Goal: Task Accomplishment & Management: Use online tool/utility

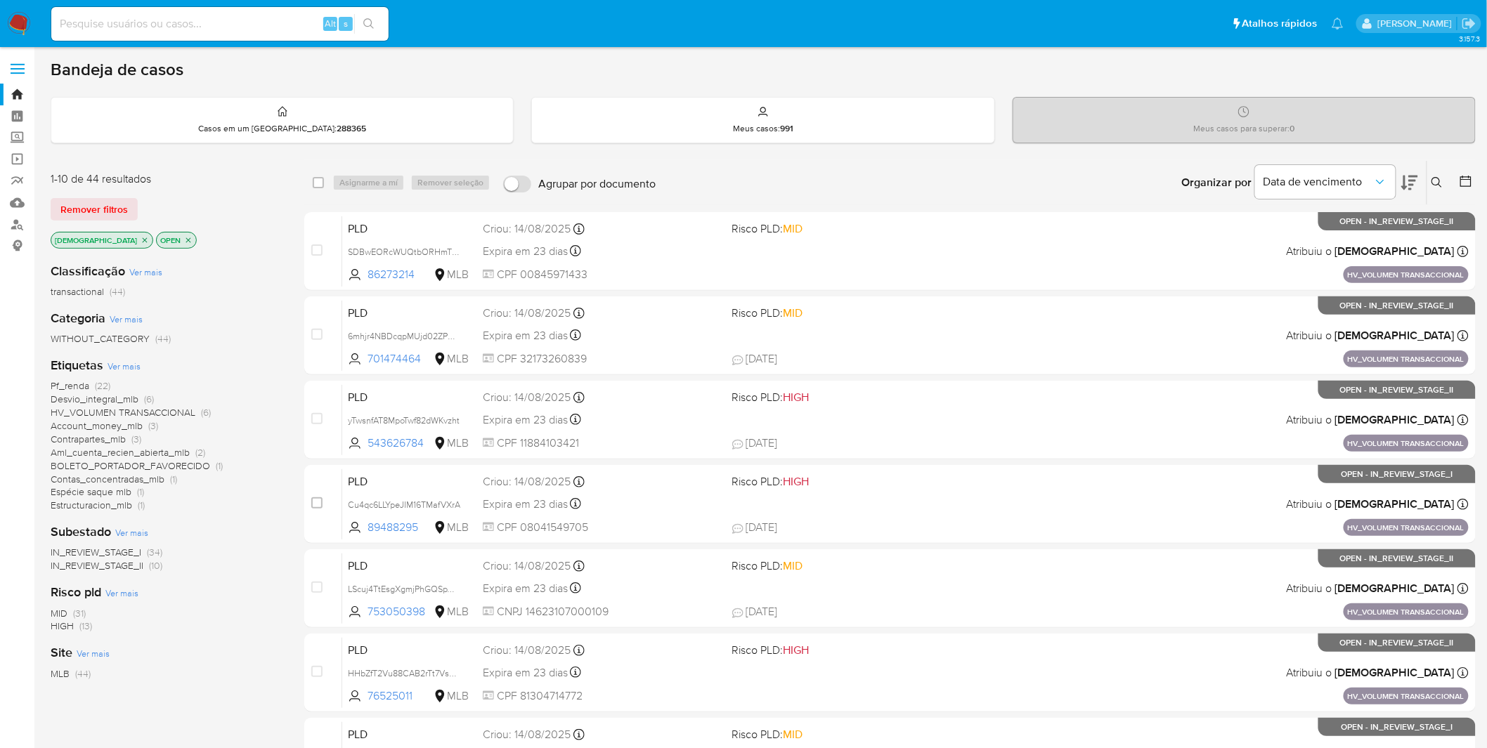
click at [152, 462] on span "BOLETO_PORTADOR_FAVORECIDO" at bounding box center [130, 466] width 159 height 14
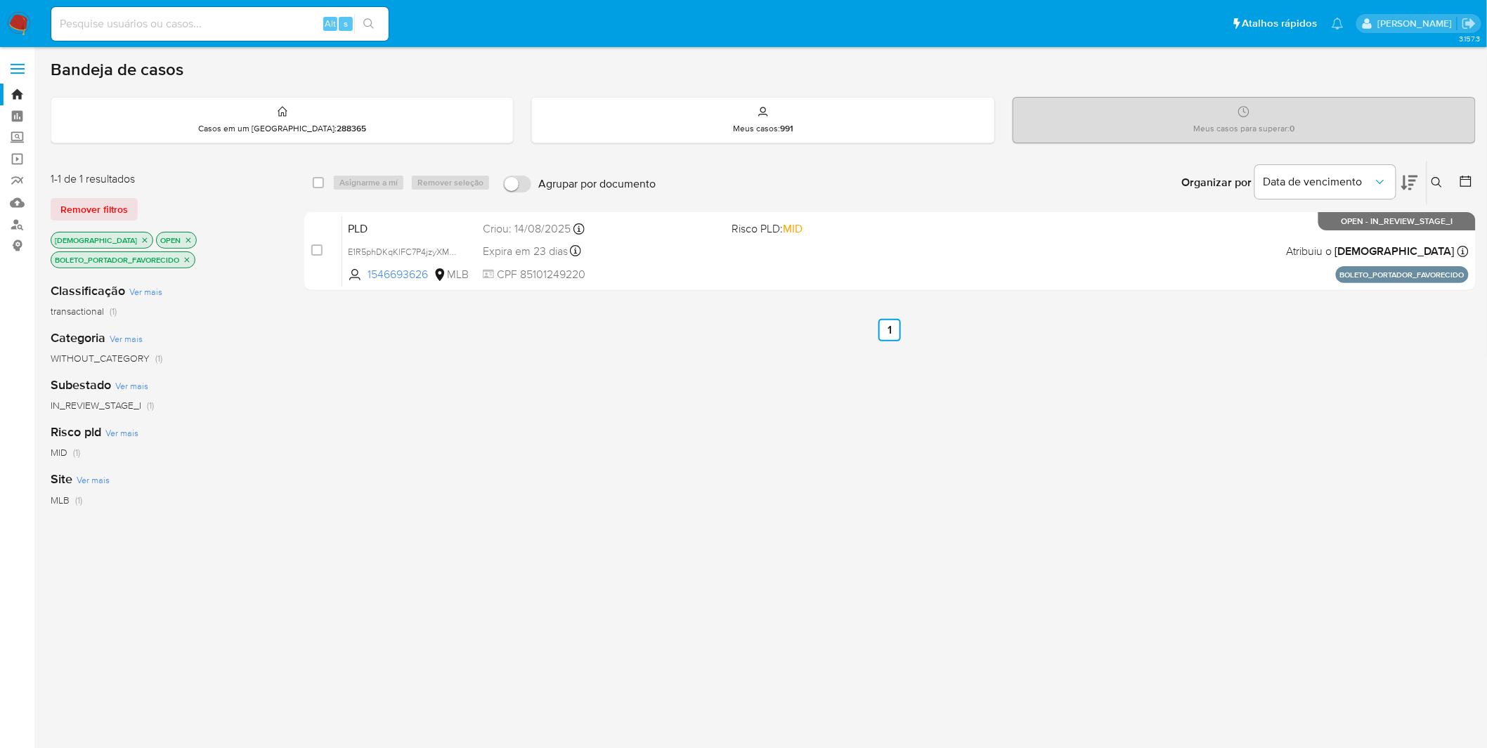
click at [184, 241] on icon "close-filter" at bounding box center [188, 240] width 8 height 8
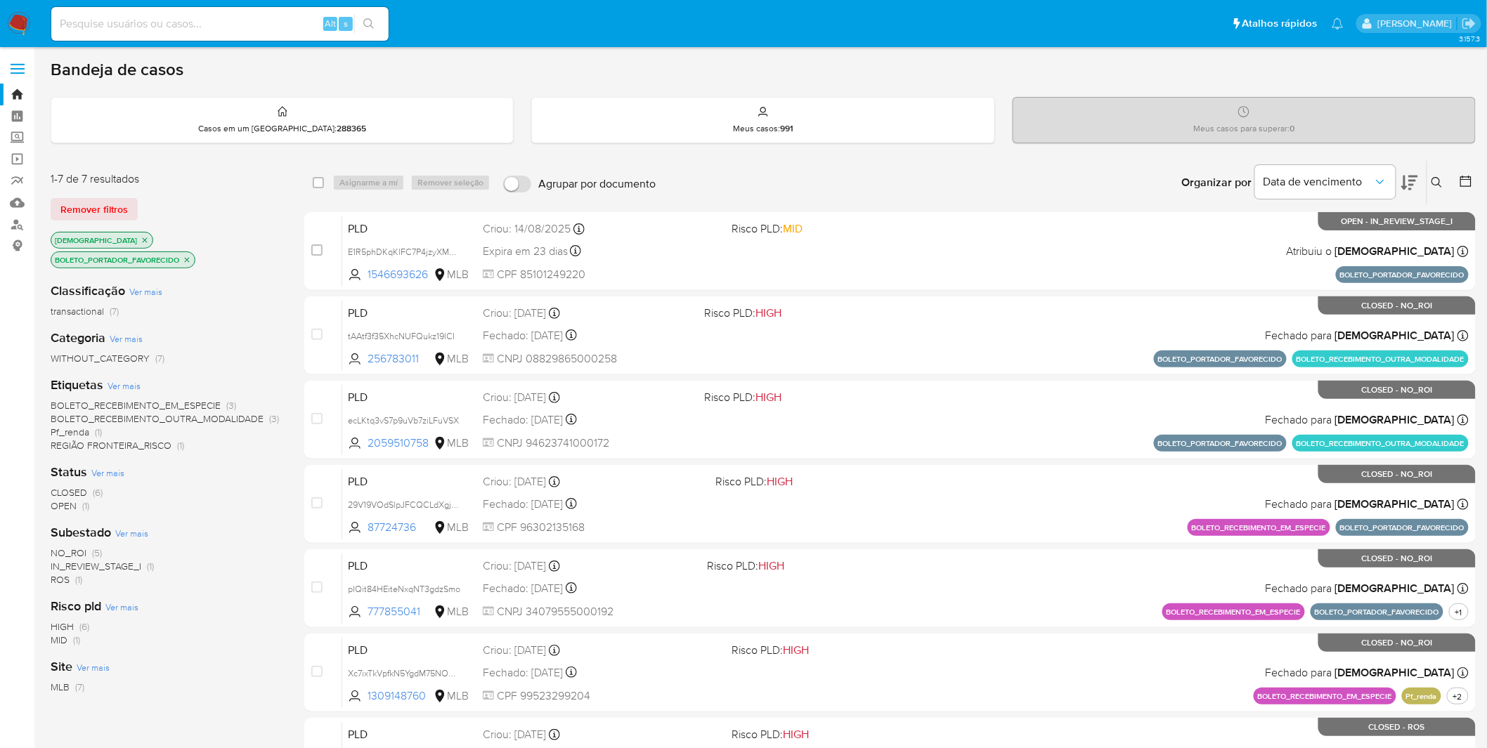
click at [141, 236] on icon "close-filter" at bounding box center [145, 240] width 8 height 8
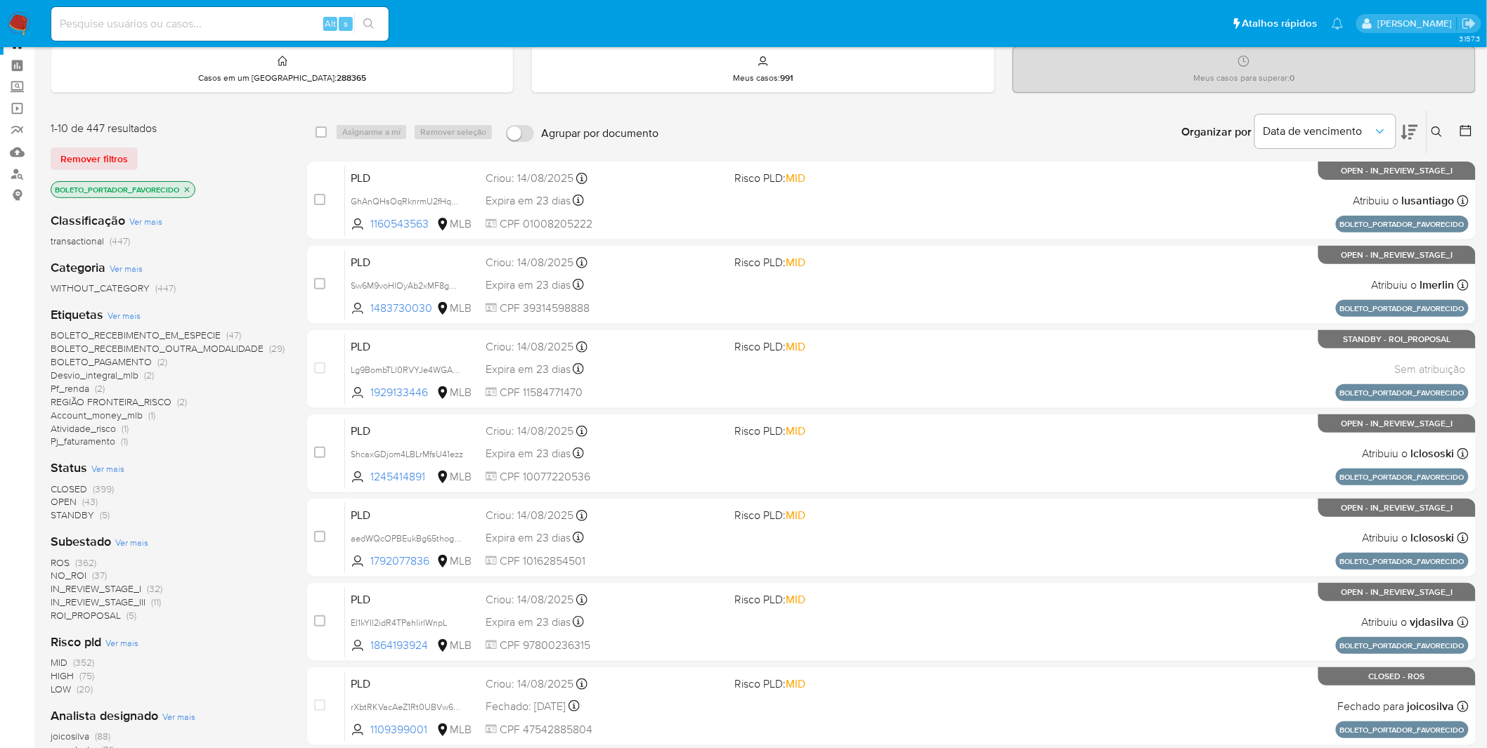
scroll to position [78, 0]
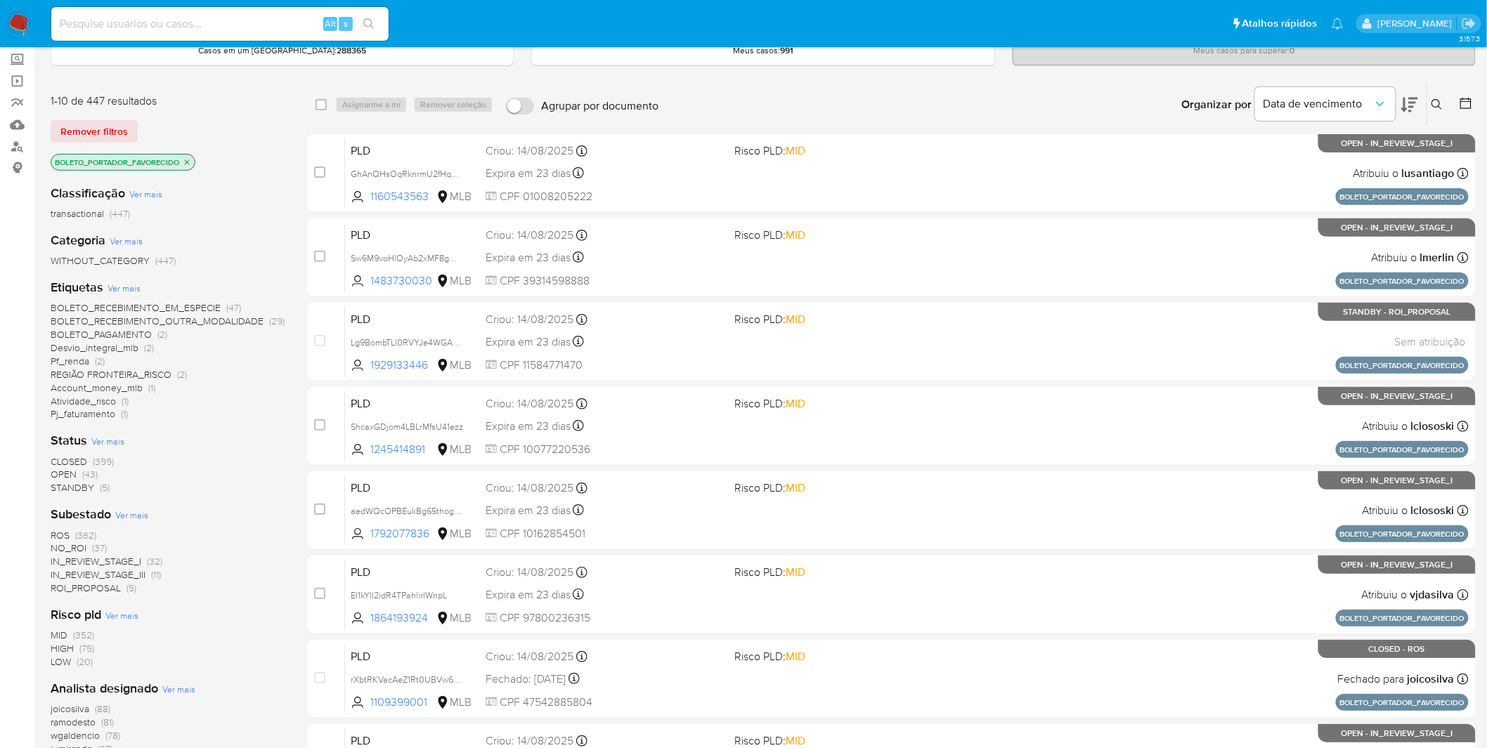
click at [62, 492] on span "ROS" at bounding box center [60, 535] width 19 height 14
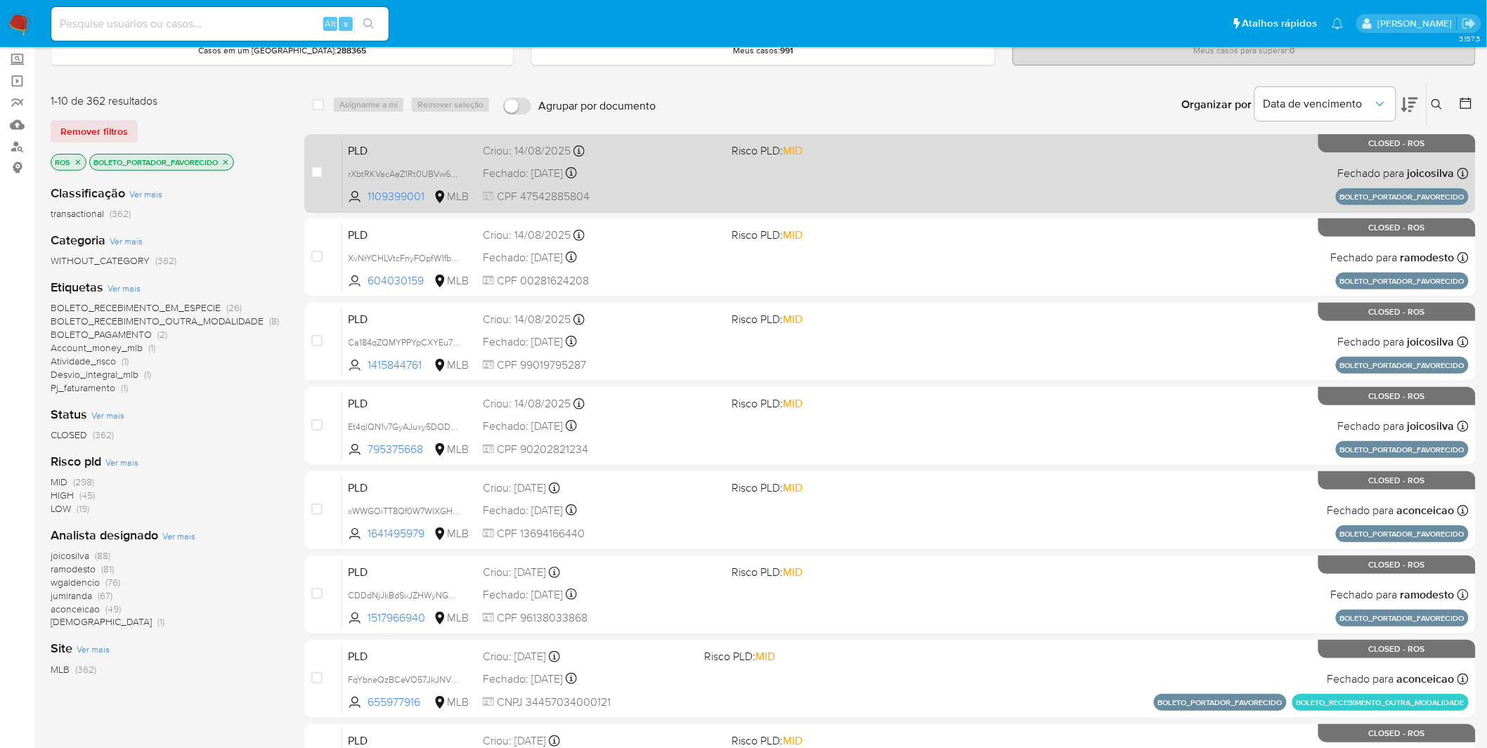
click at [672, 195] on span "CPF 47542885804" at bounding box center [602, 196] width 238 height 15
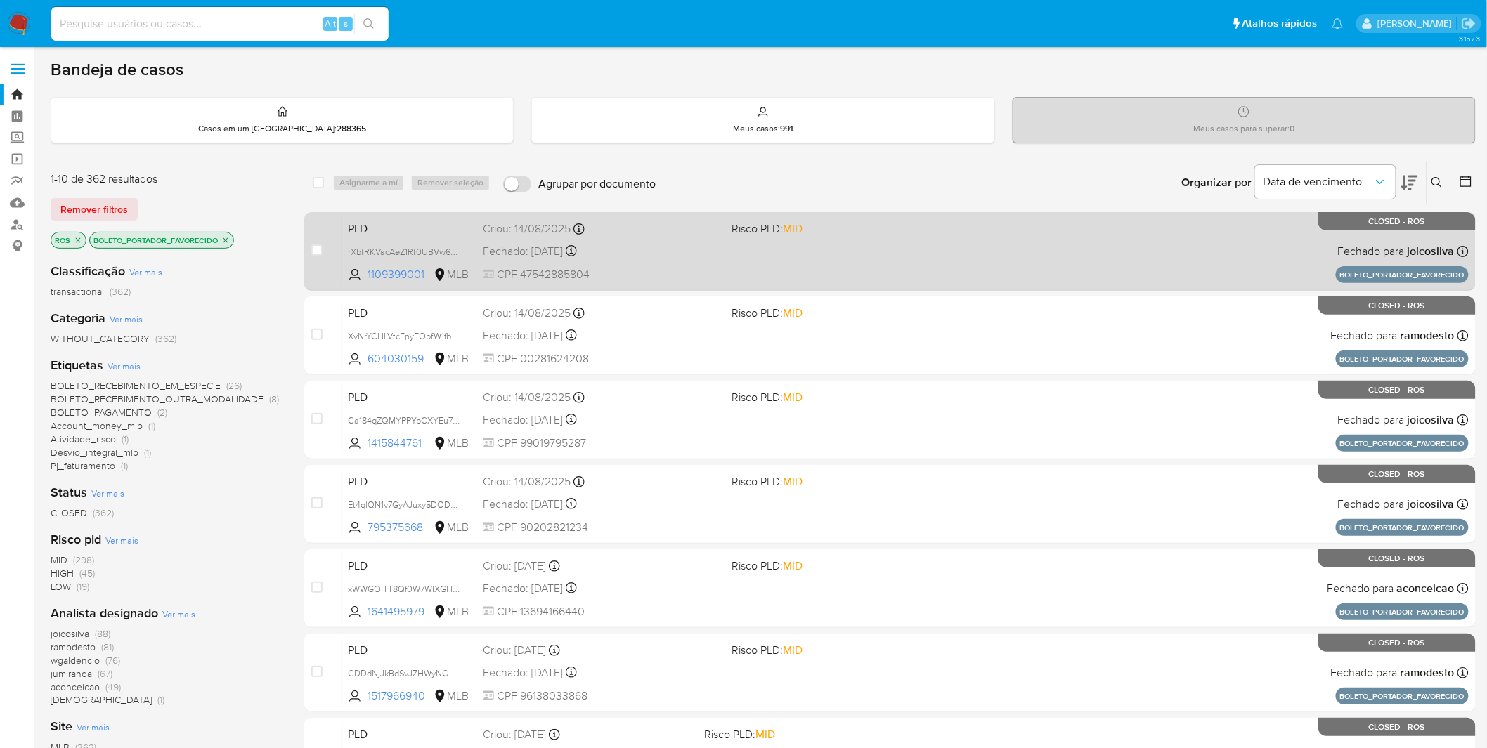
click at [715, 274] on span "CPF 47542885804" at bounding box center [602, 274] width 238 height 15
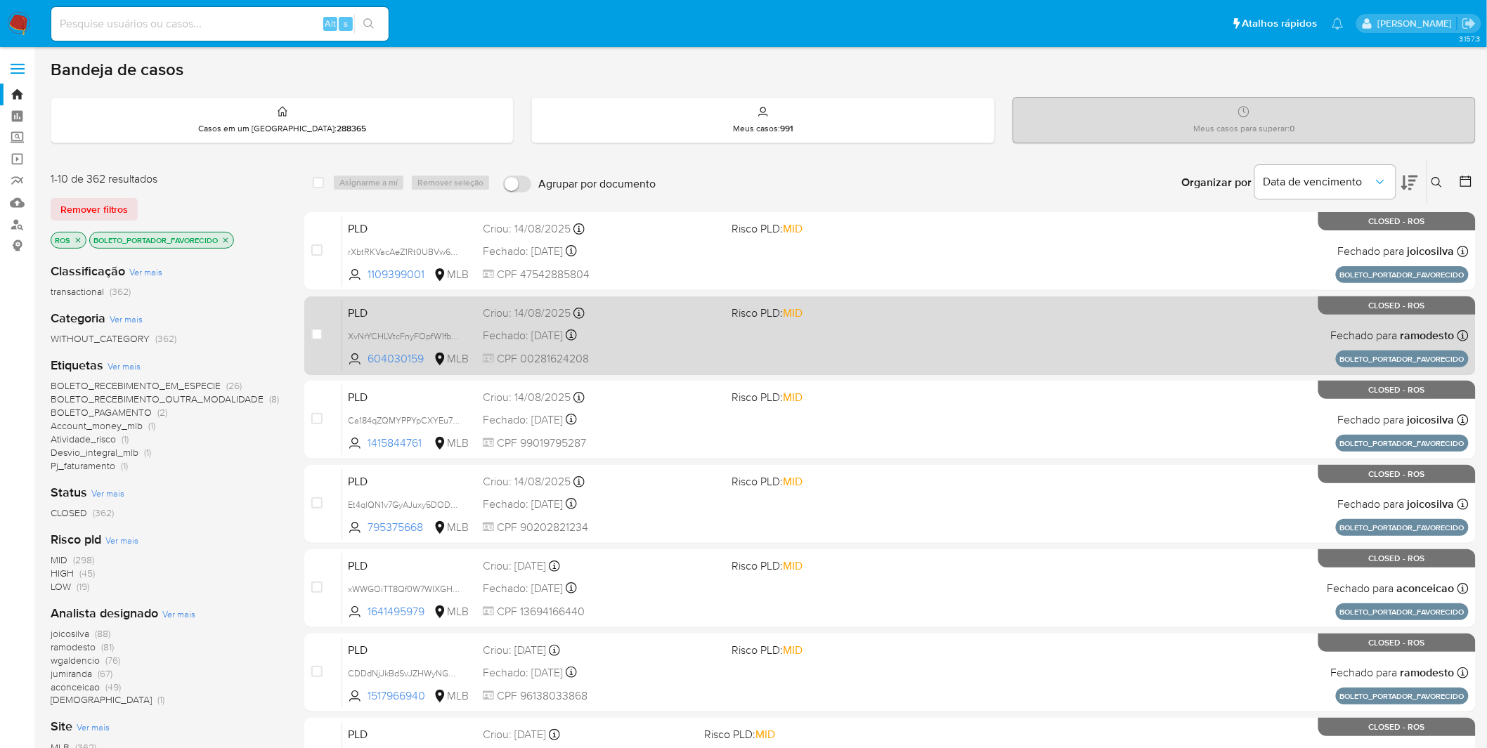
click at [648, 351] on span "CPF 00281624208" at bounding box center [602, 358] width 238 height 15
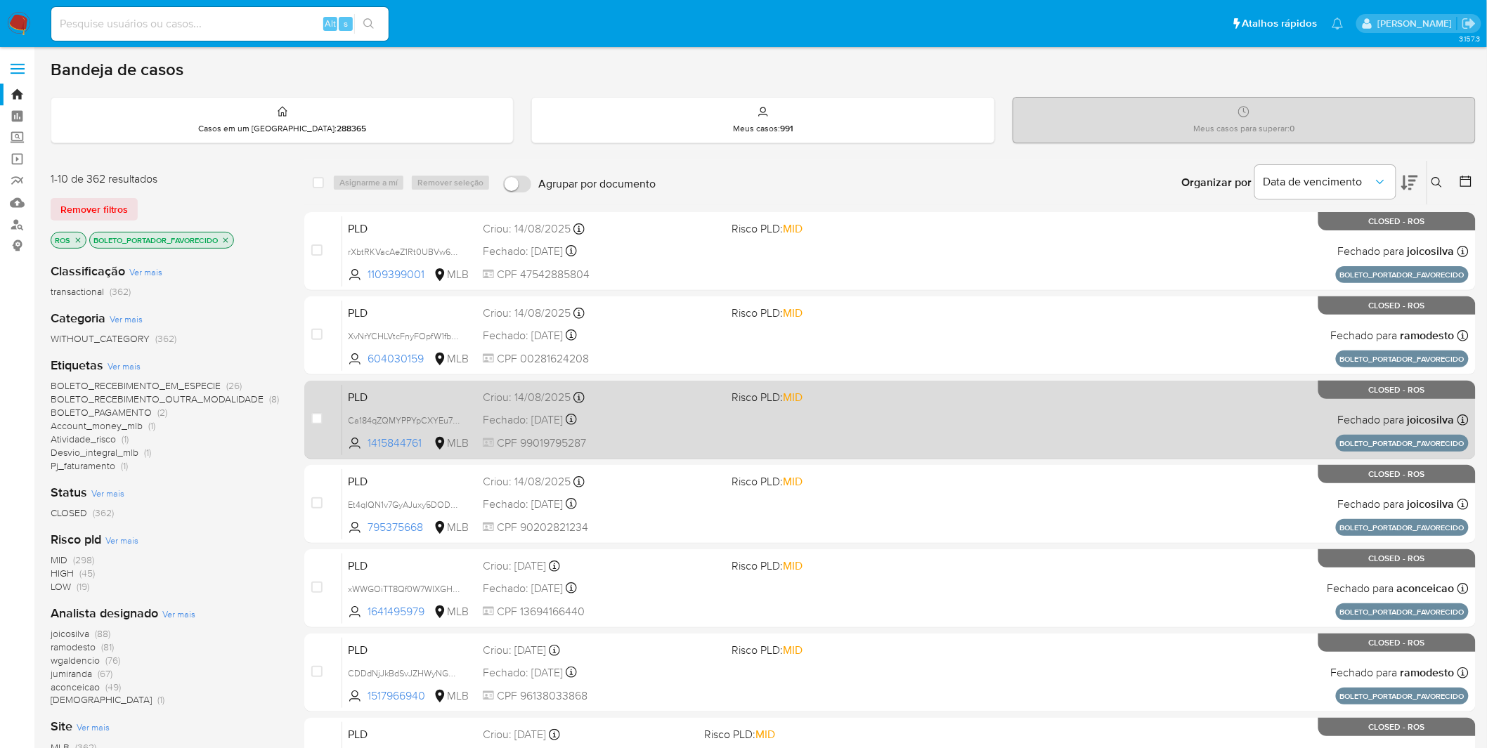
click at [649, 422] on div "Fechado: 25/08/2025 Fechado: 25/08/2025 11:49:50" at bounding box center [602, 419] width 238 height 15
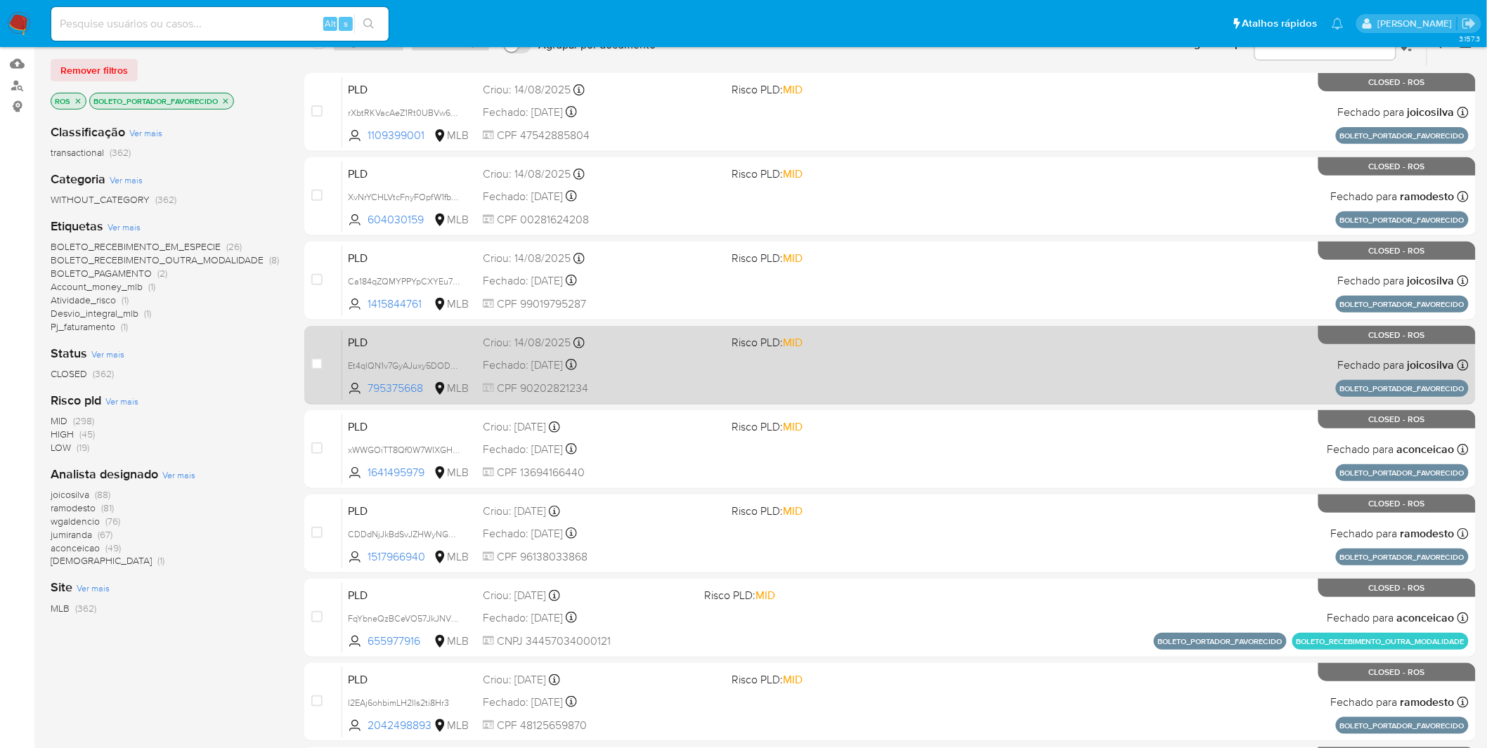
scroll to position [156, 0]
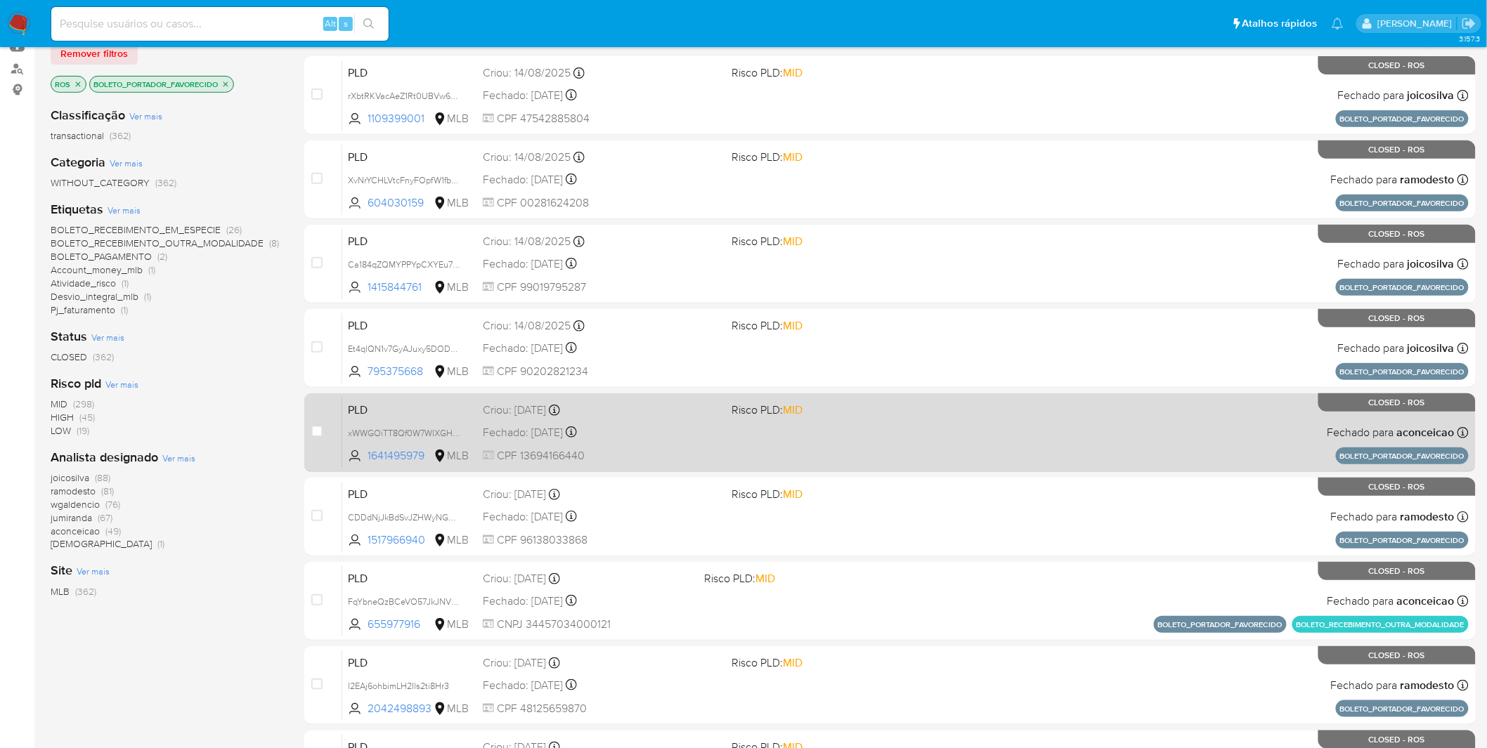
click at [676, 440] on div "PLD xWWGOiTT8Qf0W7WIXGHVlvOI 1641495979 MLB Risco PLD: MID Criou: 14/07/2025 Cr…" at bounding box center [905, 432] width 1126 height 71
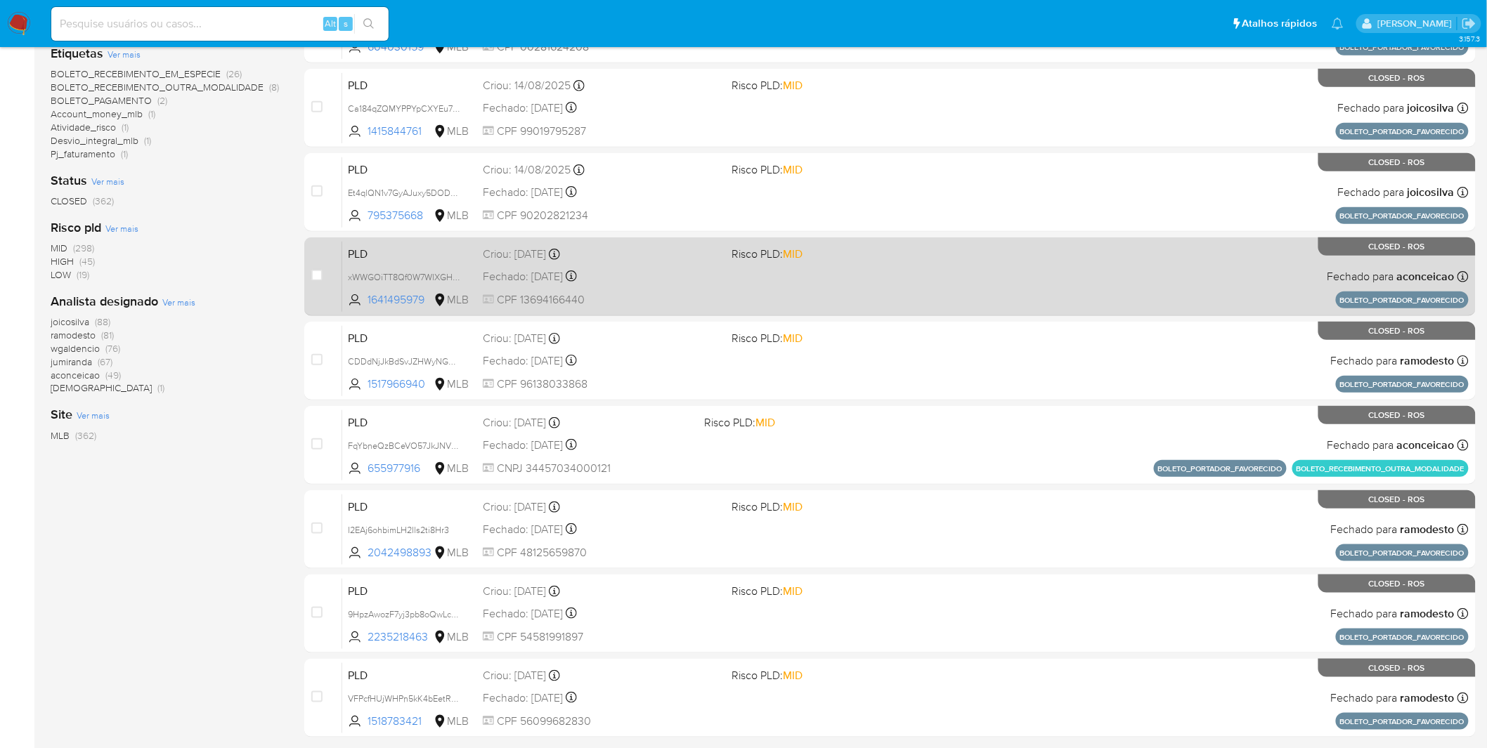
scroll to position [360, 0]
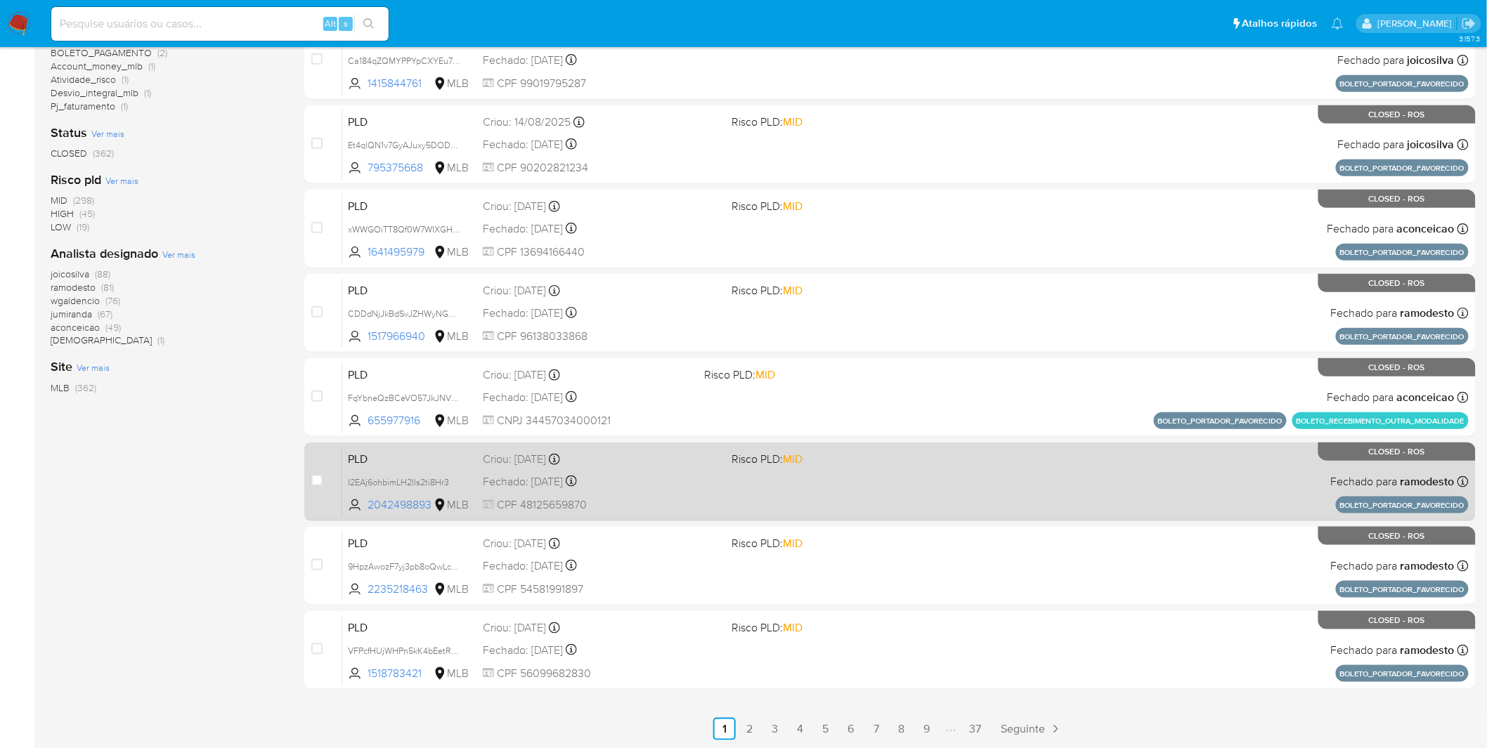
click at [710, 476] on div "Fechado: 15/08/2025 Fechado: 15/08/2025 18:45:40" at bounding box center [602, 481] width 238 height 15
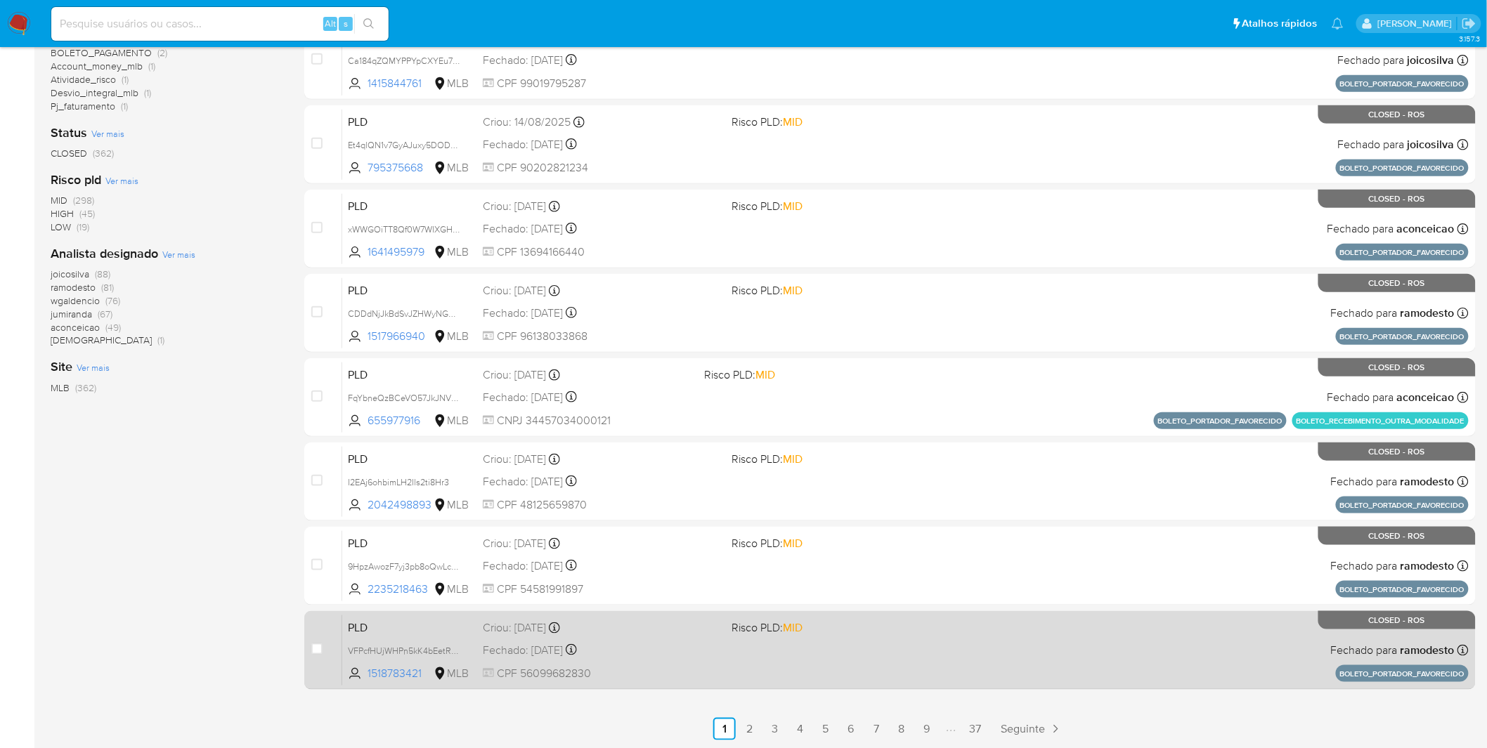
click at [656, 492] on div "PLD VFPcfHUjWHPn5kK4bEetRUKG 1518783421 MLB Risco PLD: MID Criou: 14/07/2025 Cr…" at bounding box center [905, 650] width 1126 height 71
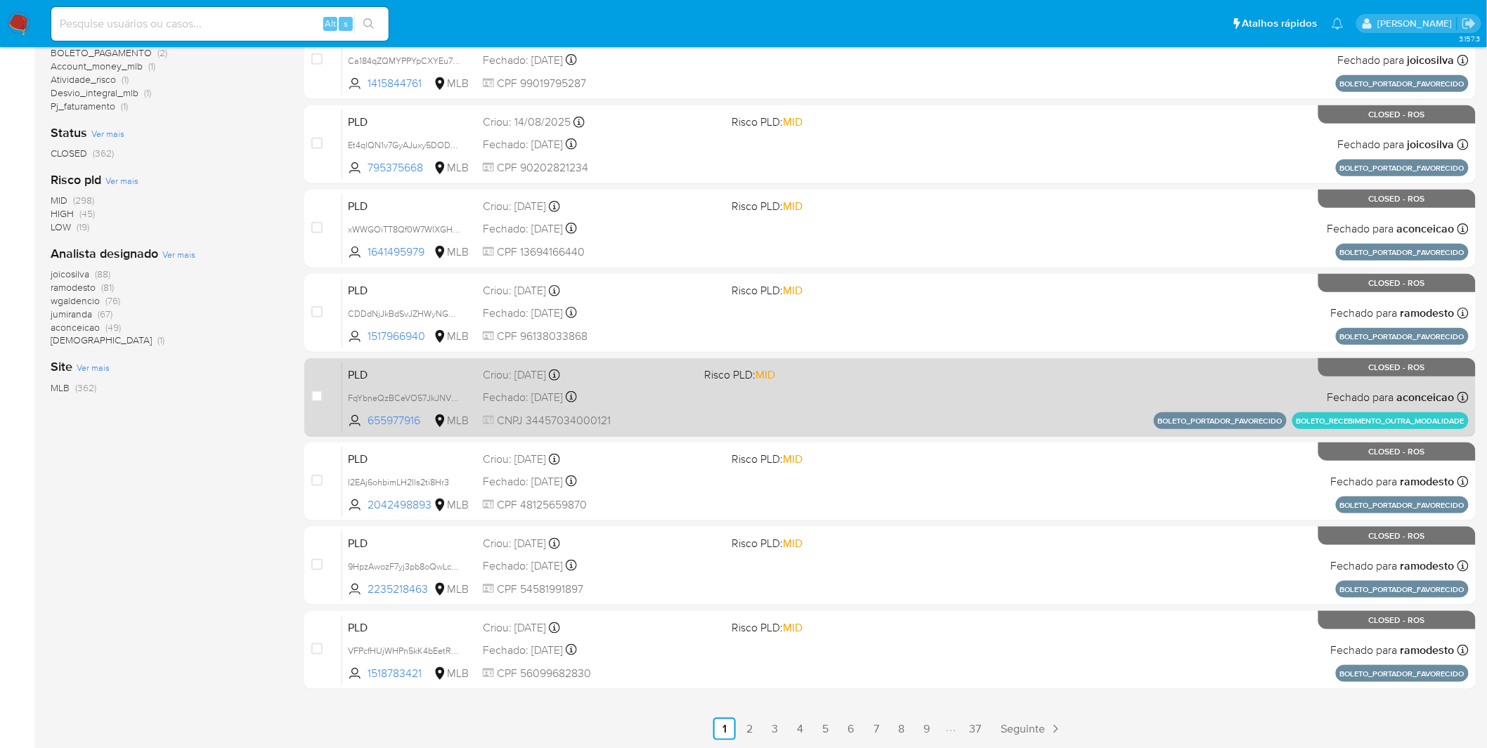
click at [742, 492] on link "2" at bounding box center [749, 729] width 22 height 22
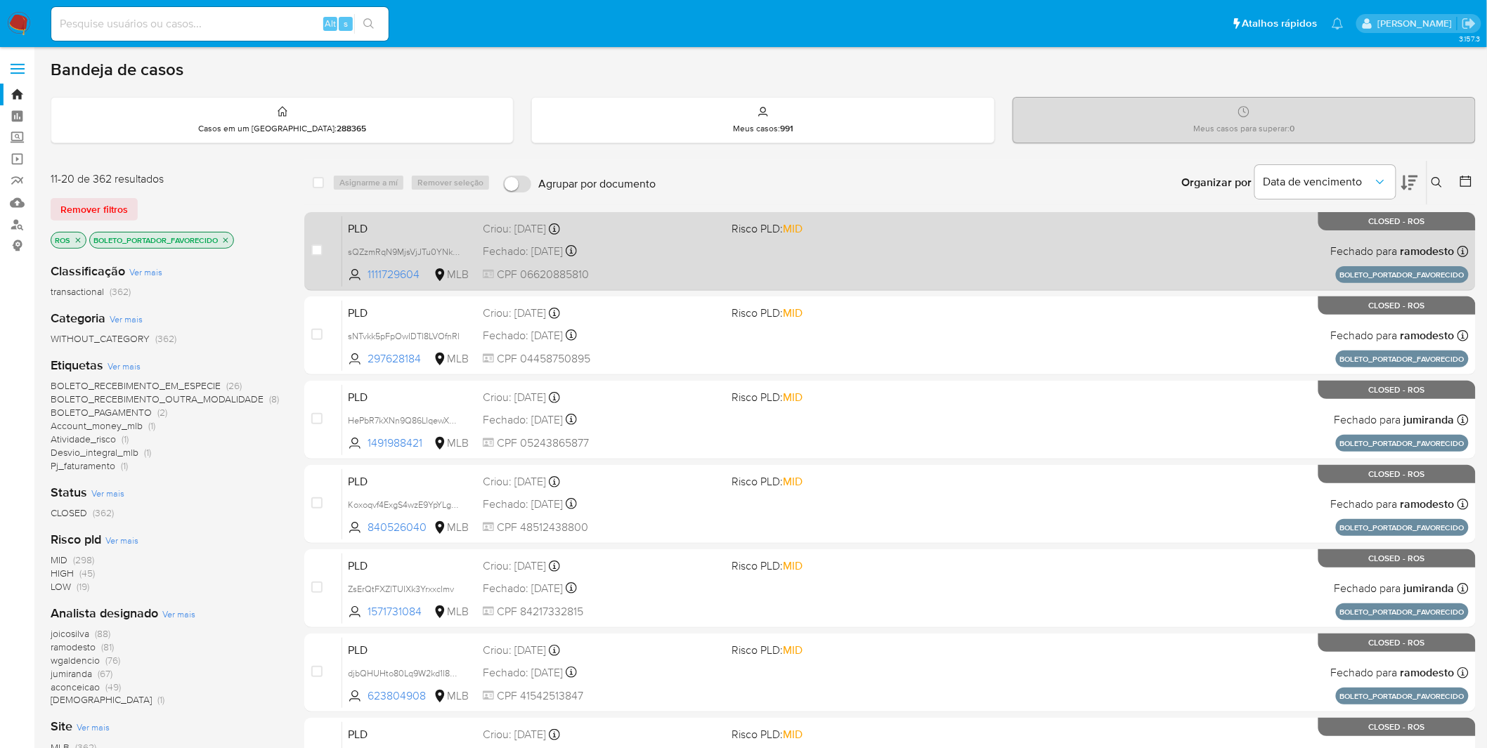
click at [652, 271] on span "CPF 06620885810" at bounding box center [602, 274] width 238 height 15
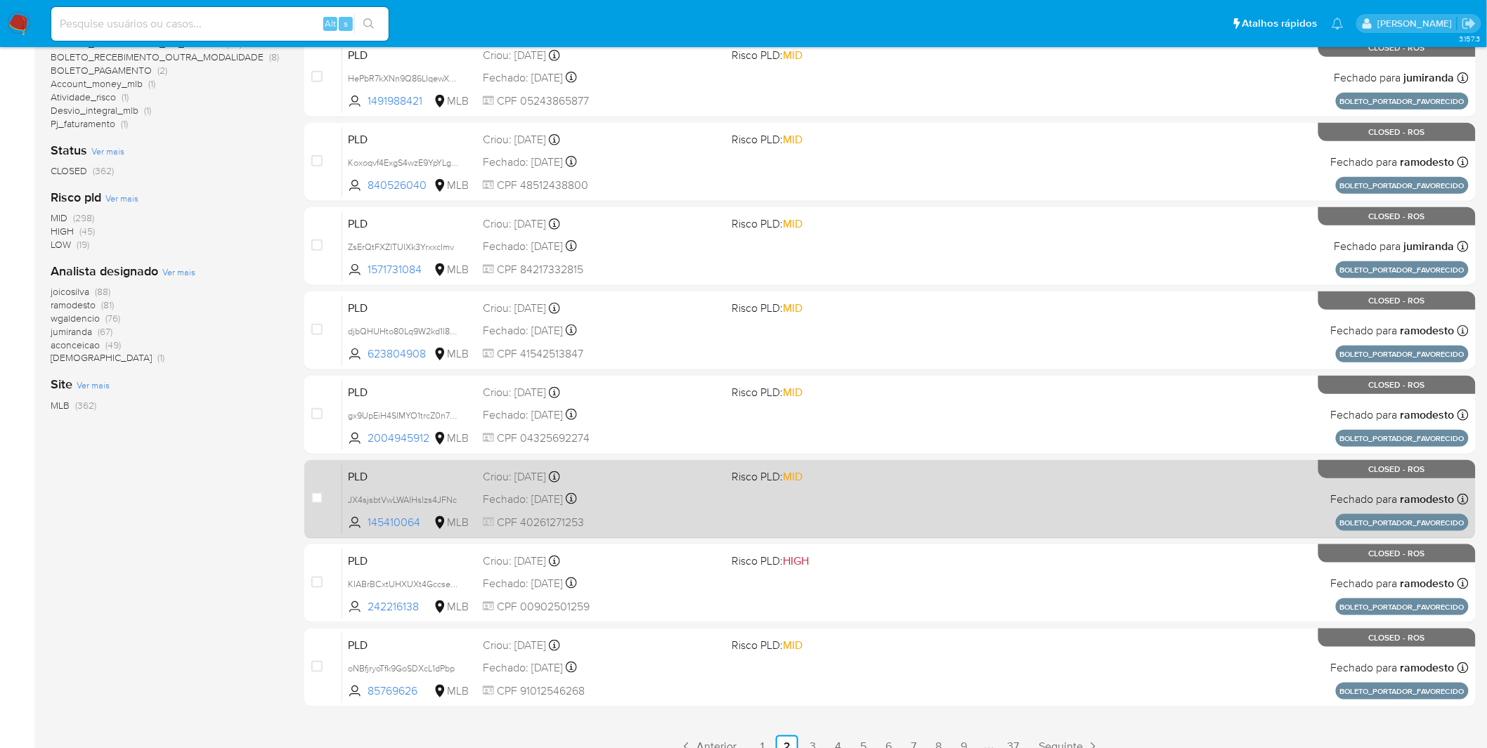
scroll to position [360, 0]
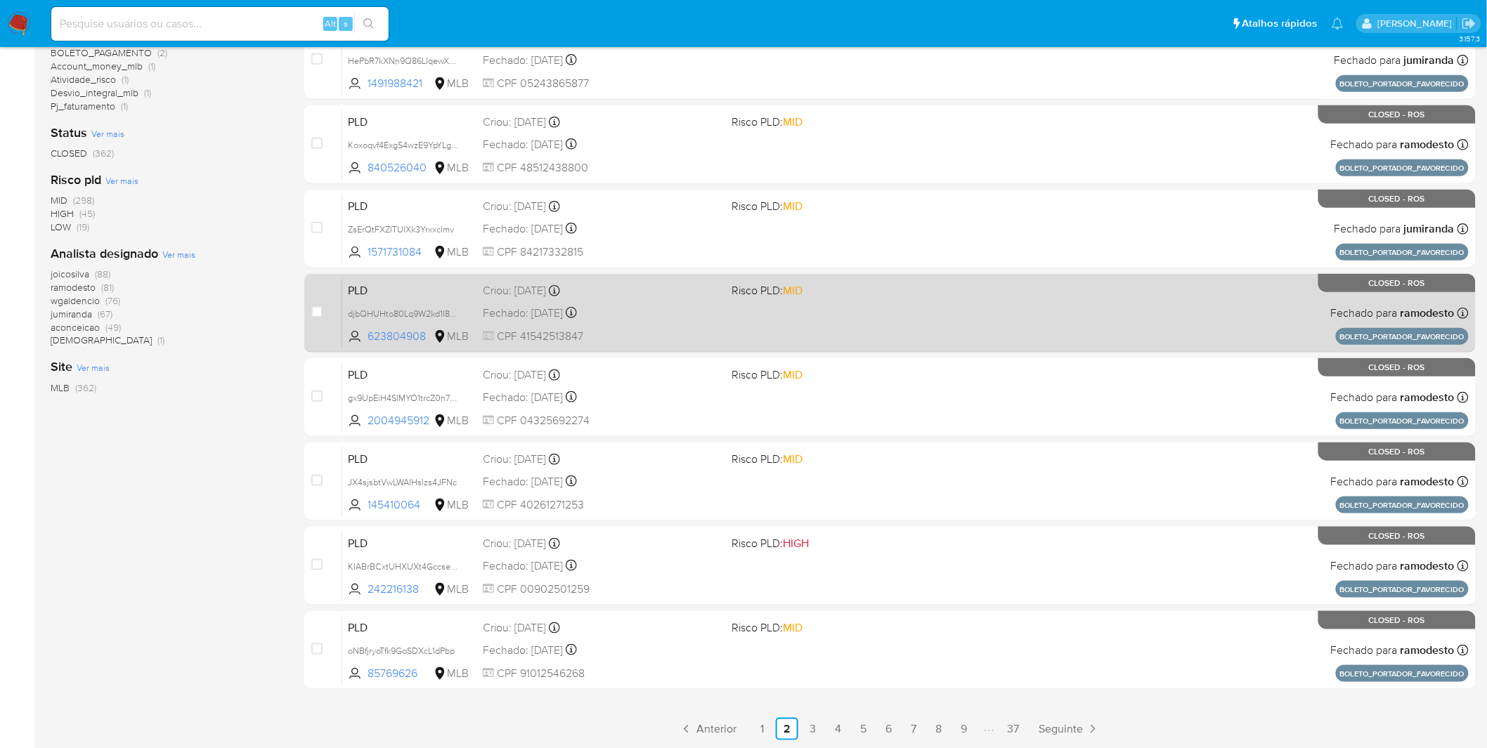
click at [671, 315] on div "Fechado: 15/08/2025 Fechado: 15/08/2025 19:08:45" at bounding box center [602, 313] width 238 height 15
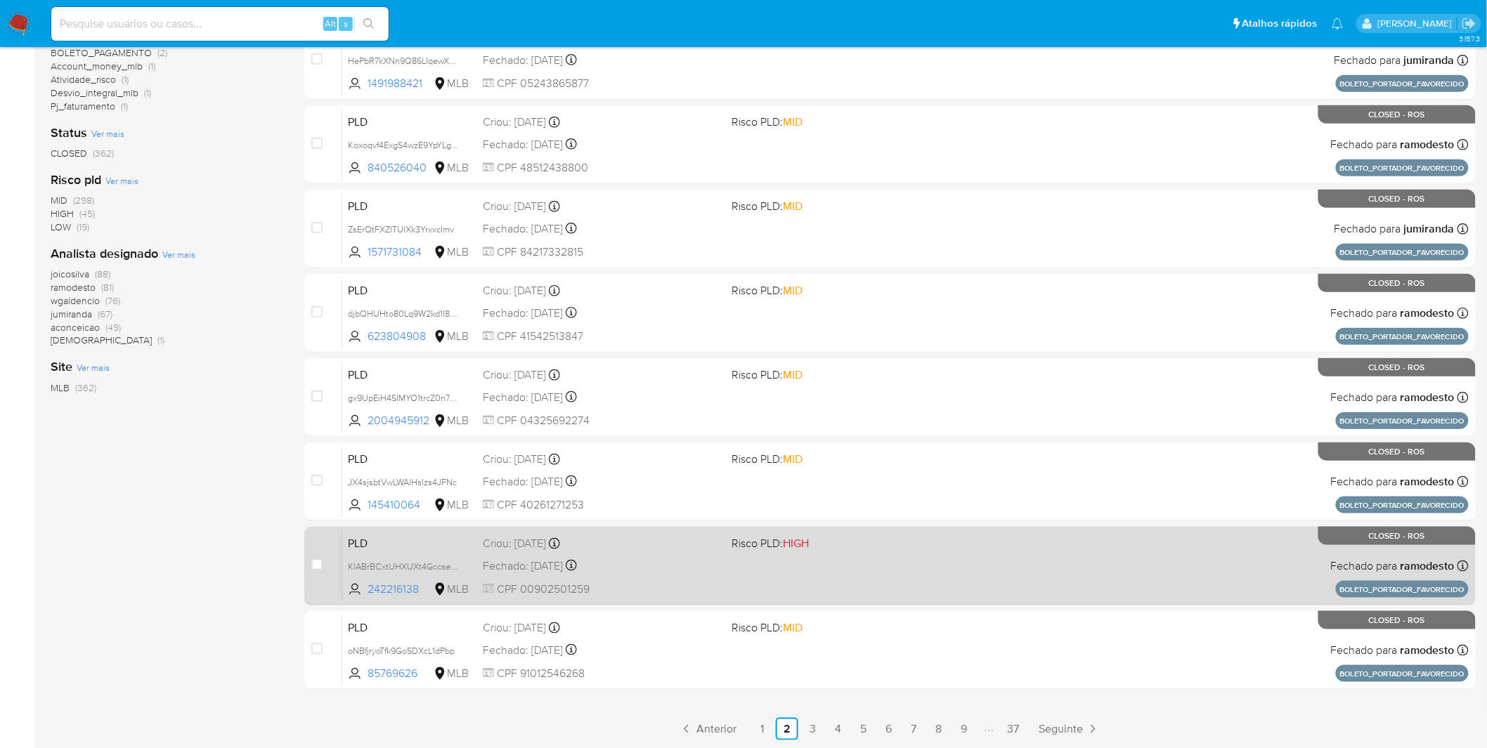
click at [683, 492] on div "Fechado: 30/07/2025 Fechado: 30/07/2025 19:13:19" at bounding box center [602, 566] width 238 height 15
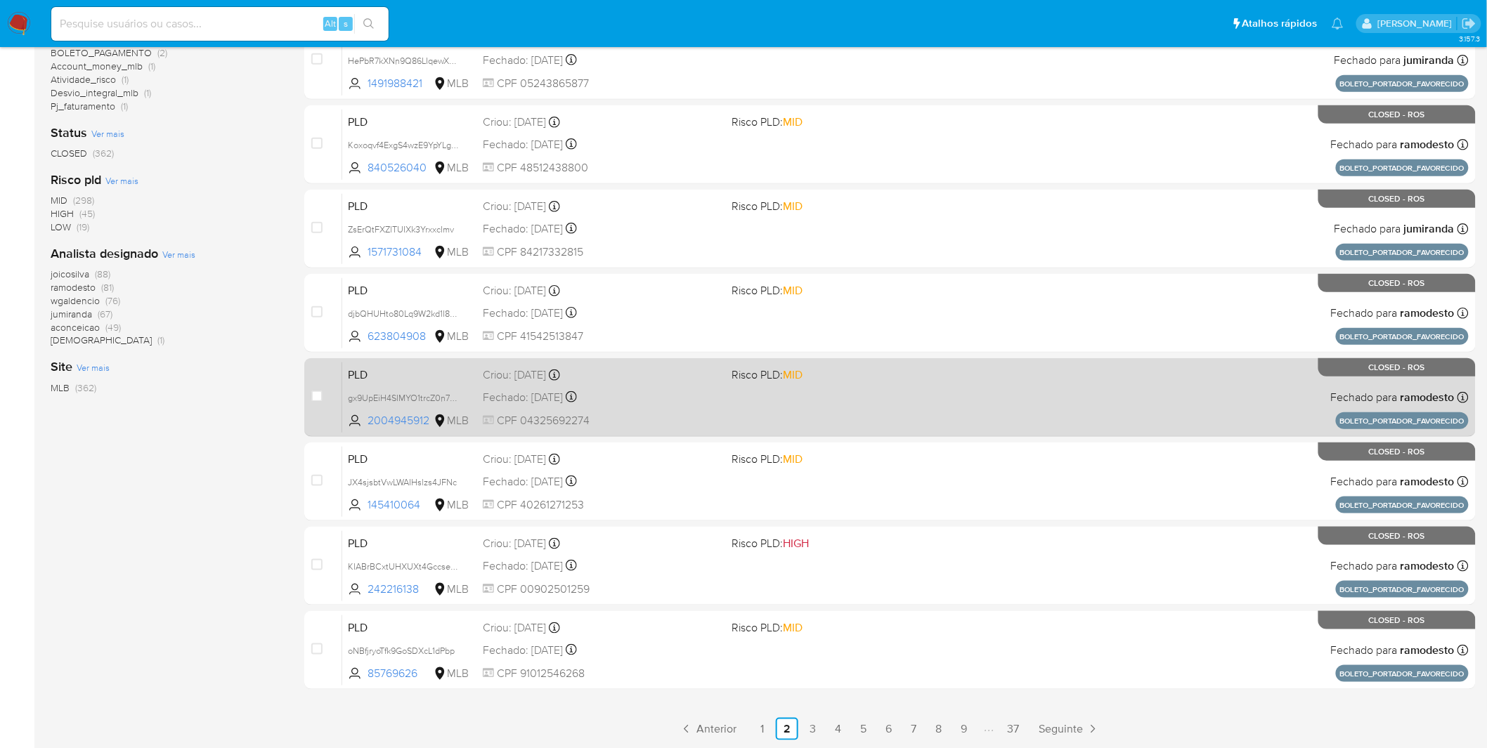
click at [817, 492] on link "3" at bounding box center [812, 729] width 22 height 22
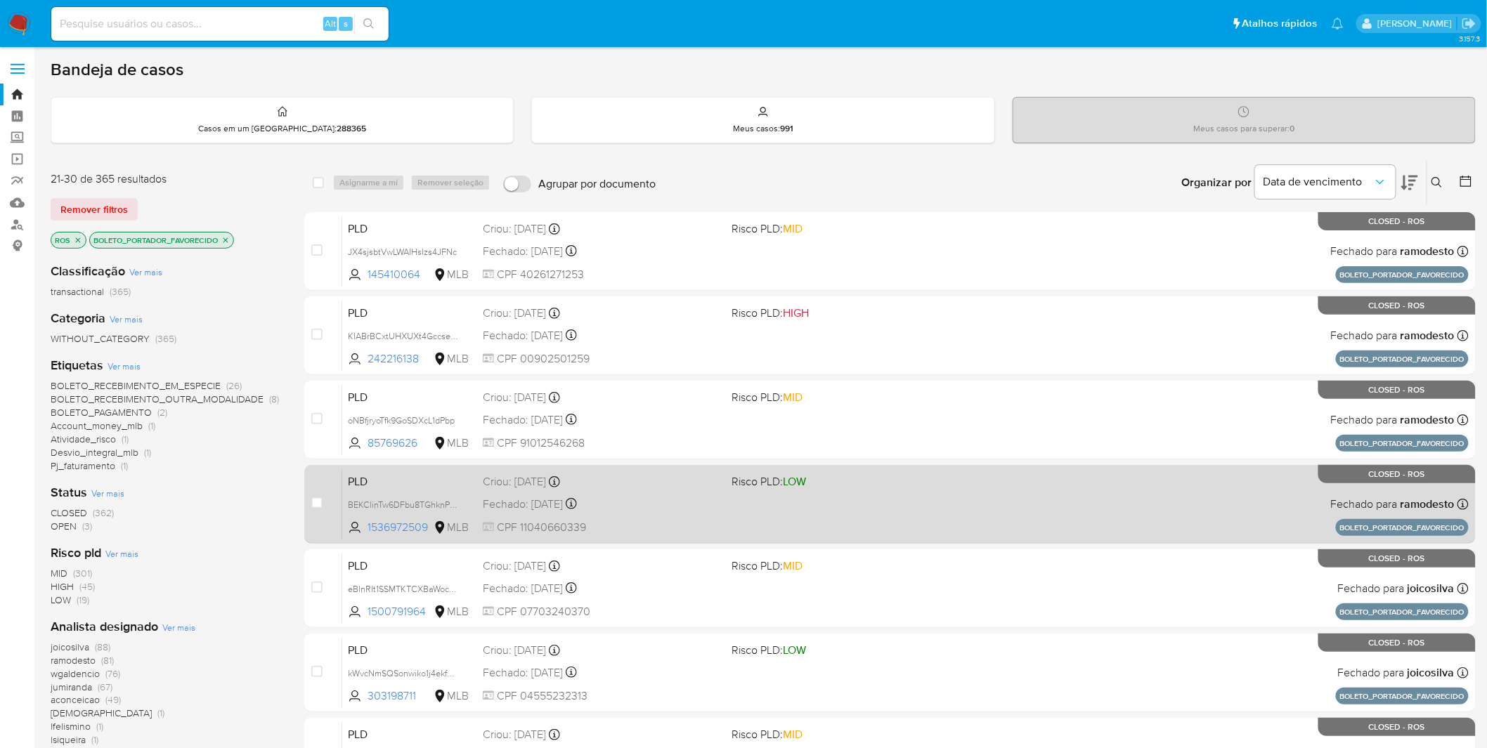
click at [677, 492] on div "Fechado: 19/08/2025 Fechado: 19/08/2025 17:14:37" at bounding box center [602, 504] width 238 height 15
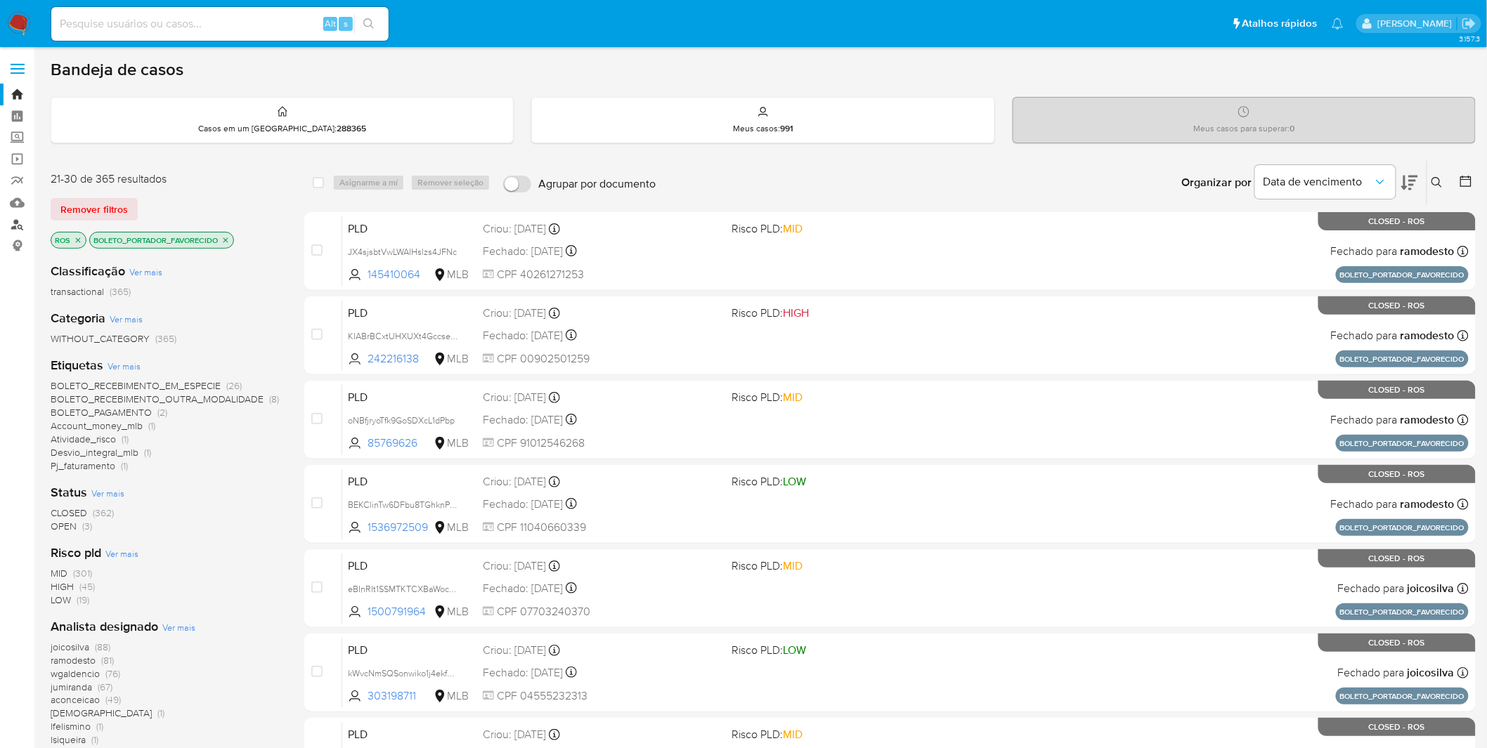
click at [26, 223] on link "Localizador de pessoas" at bounding box center [83, 225] width 167 height 22
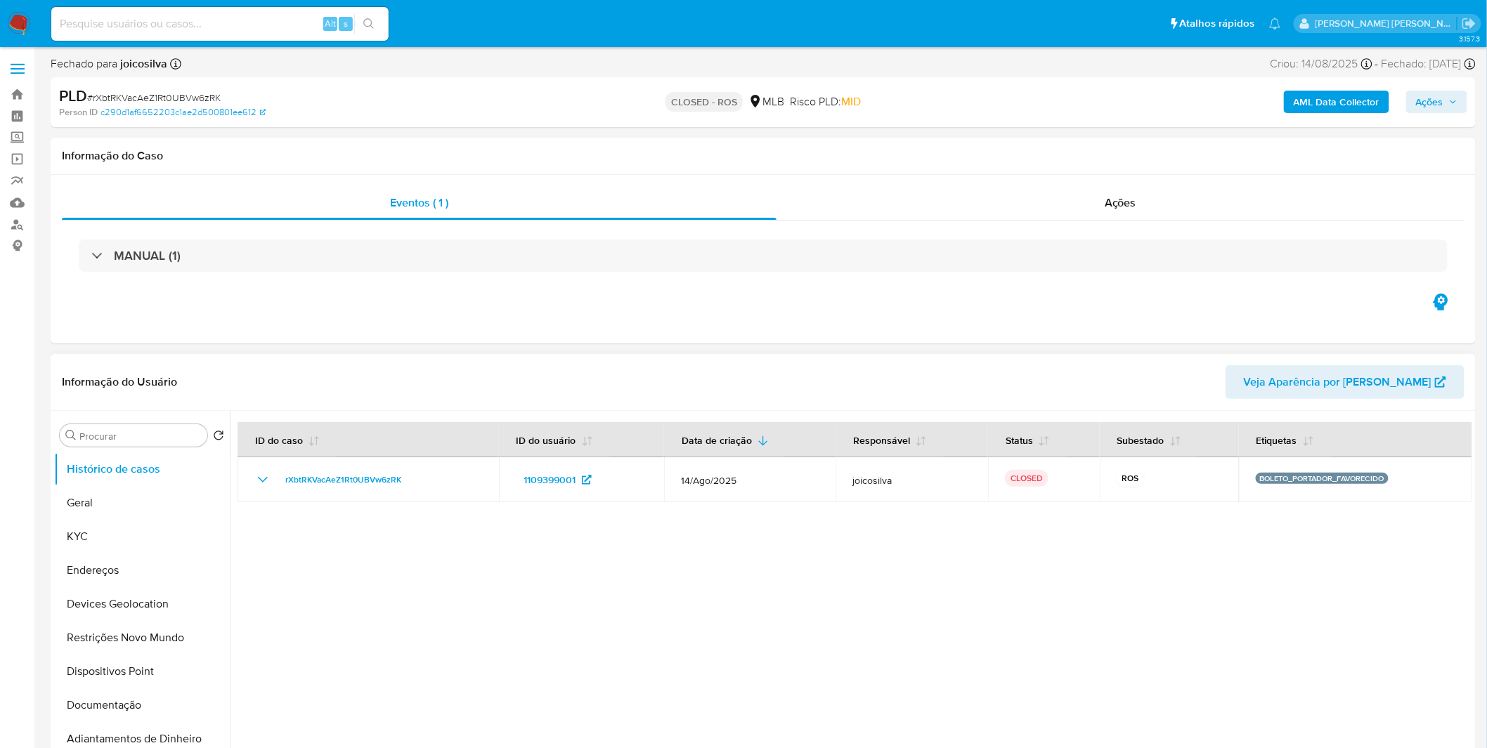
select select "10"
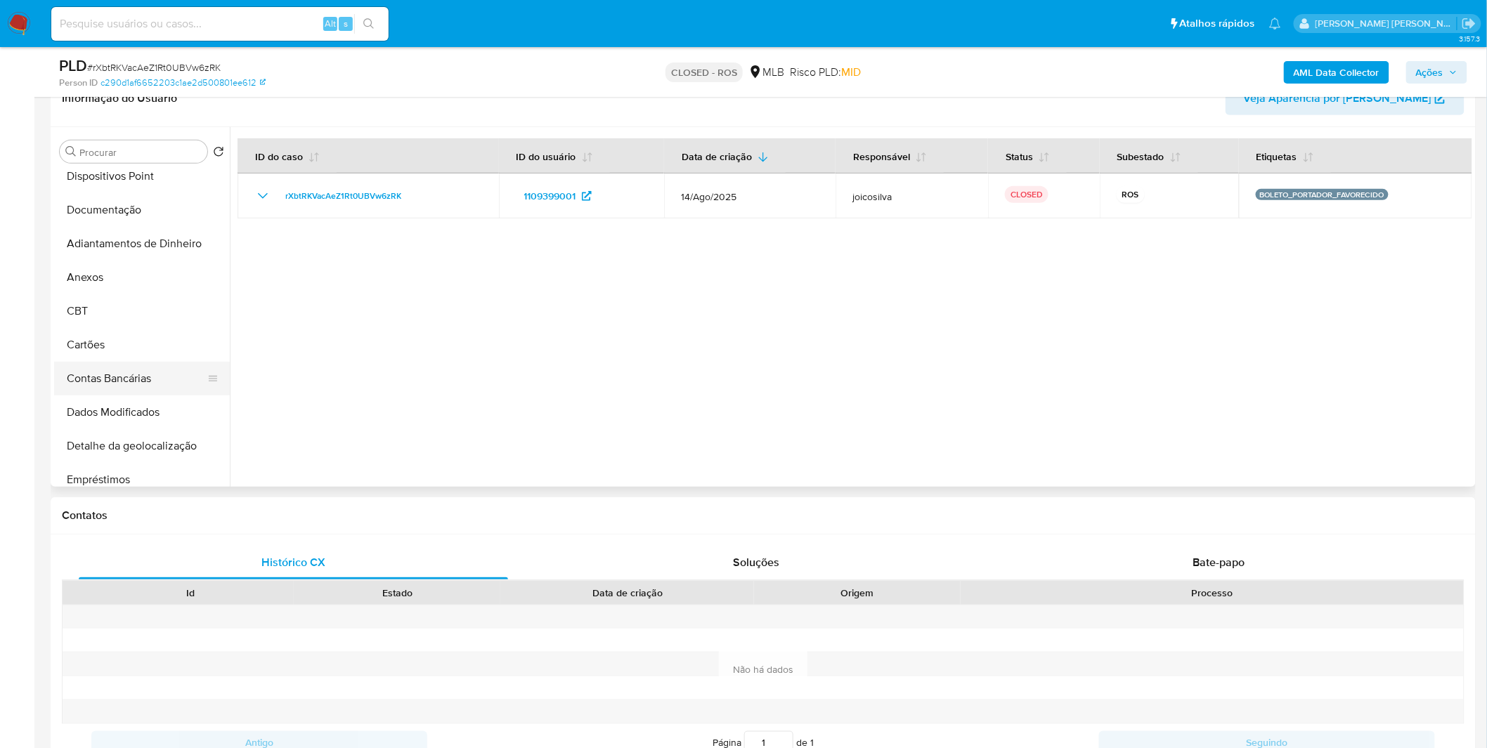
scroll to position [234, 0]
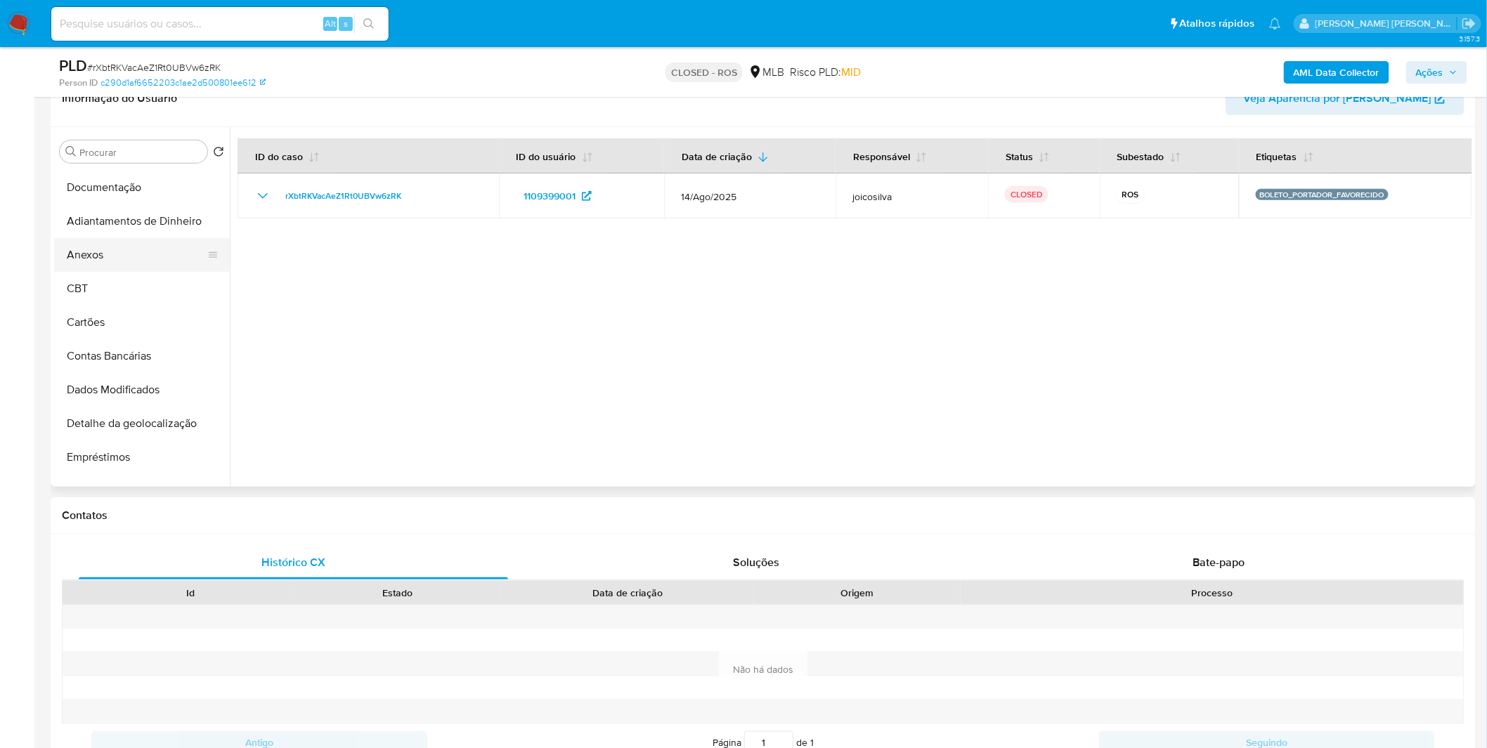
click at [145, 262] on button "Anexos" at bounding box center [136, 255] width 164 height 34
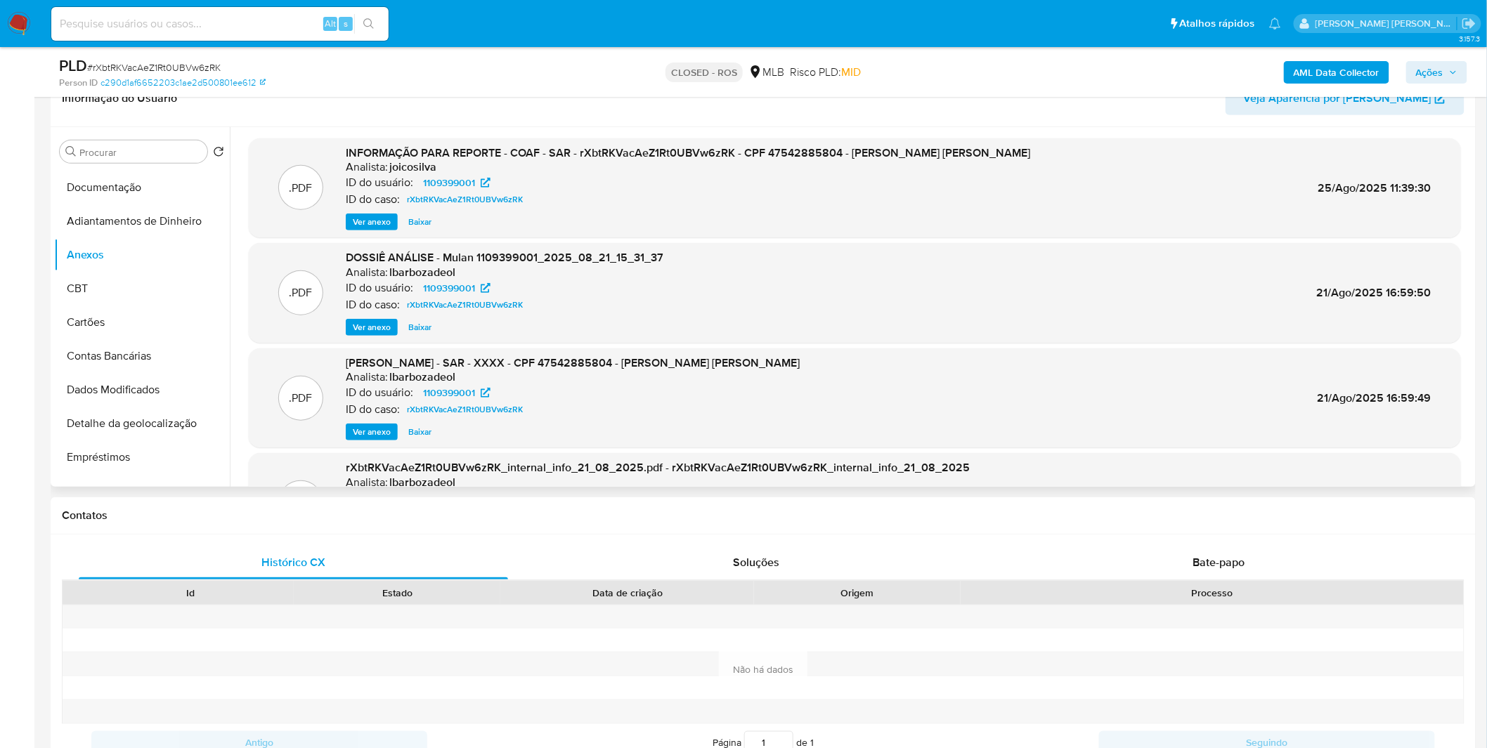
click at [366, 226] on span "Ver anexo" at bounding box center [372, 222] width 38 height 14
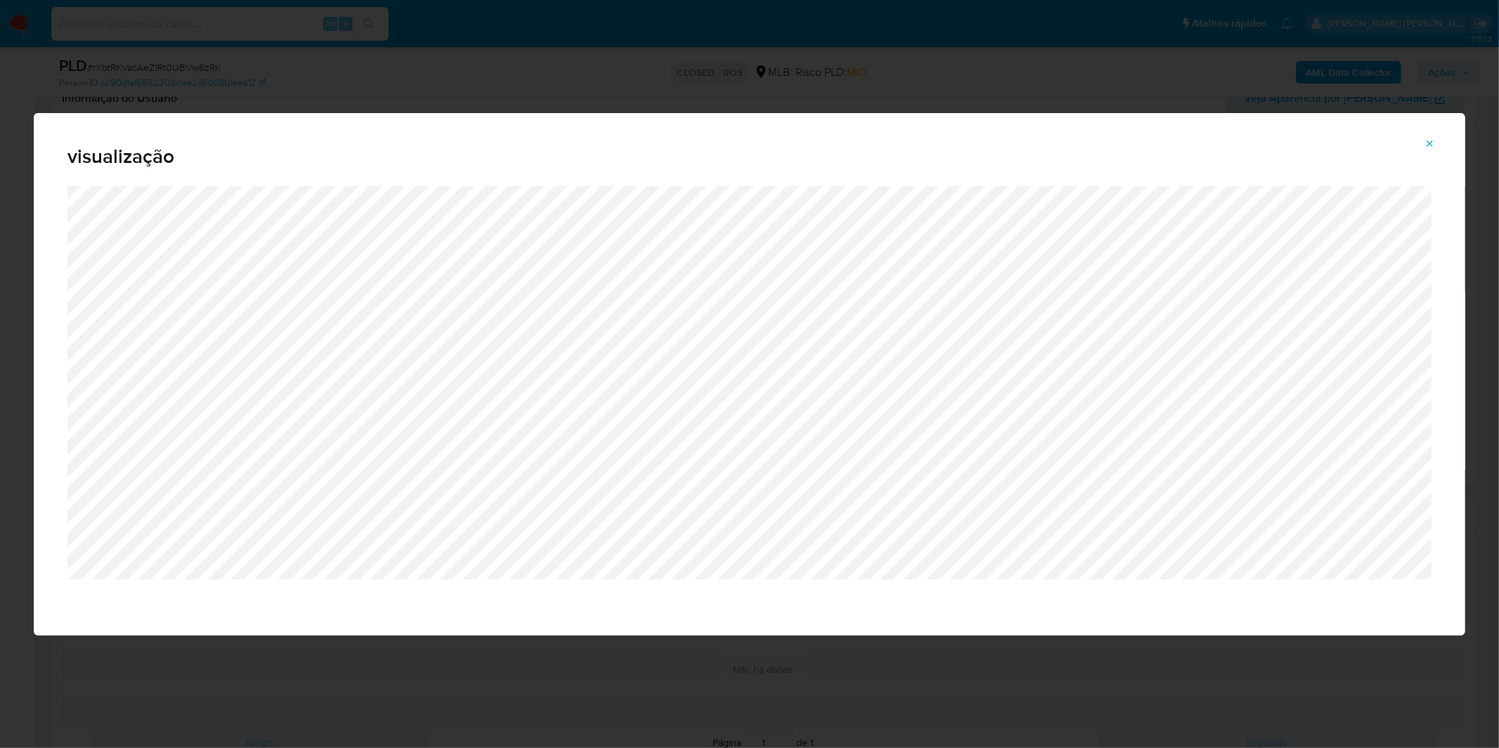
click at [807, 76] on div "visualização" at bounding box center [749, 374] width 1499 height 748
click at [1433, 149] on icon "Attachment preview" at bounding box center [1429, 143] width 11 height 11
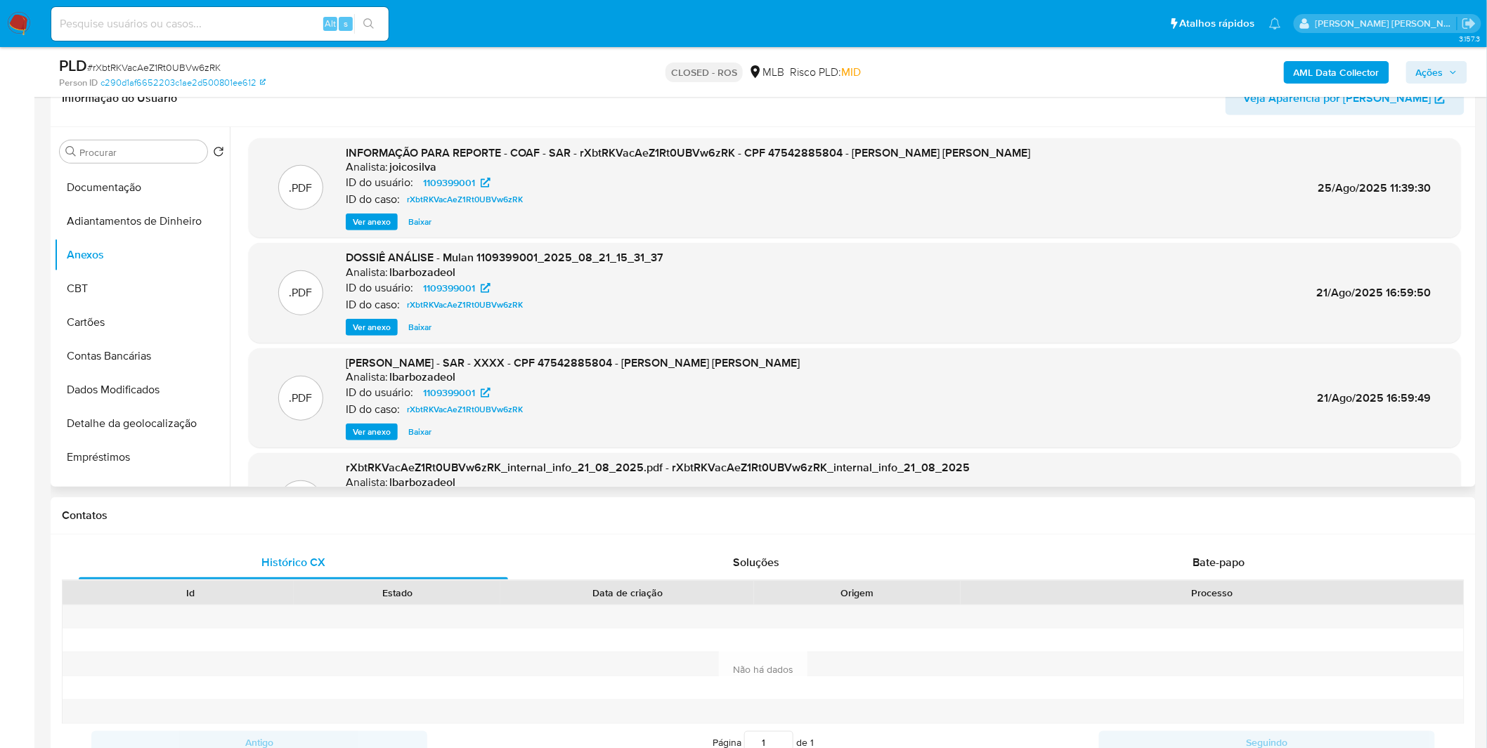
scroll to position [78, 0]
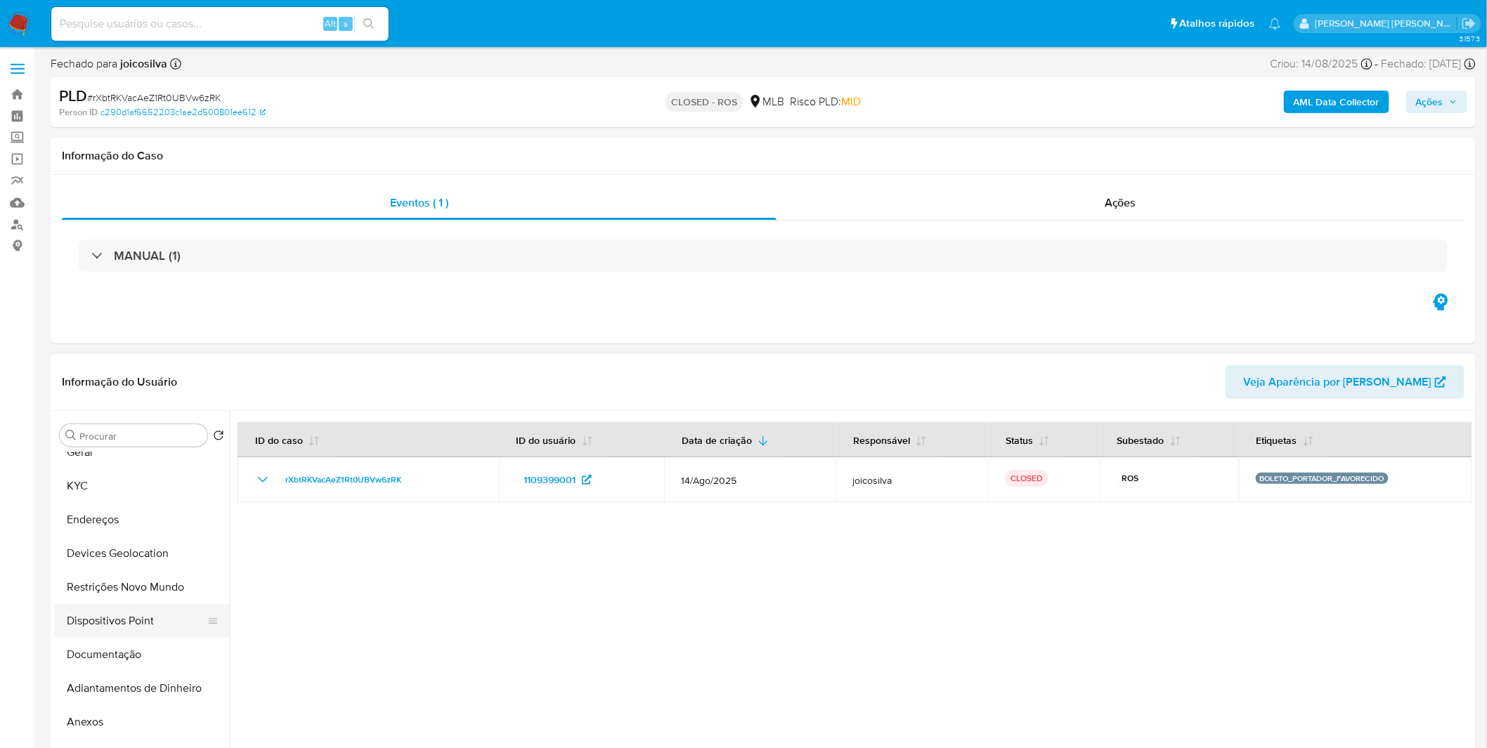
scroll to position [78, 0]
select select "10"
click at [131, 697] on button "Anexos" at bounding box center [136, 695] width 164 height 34
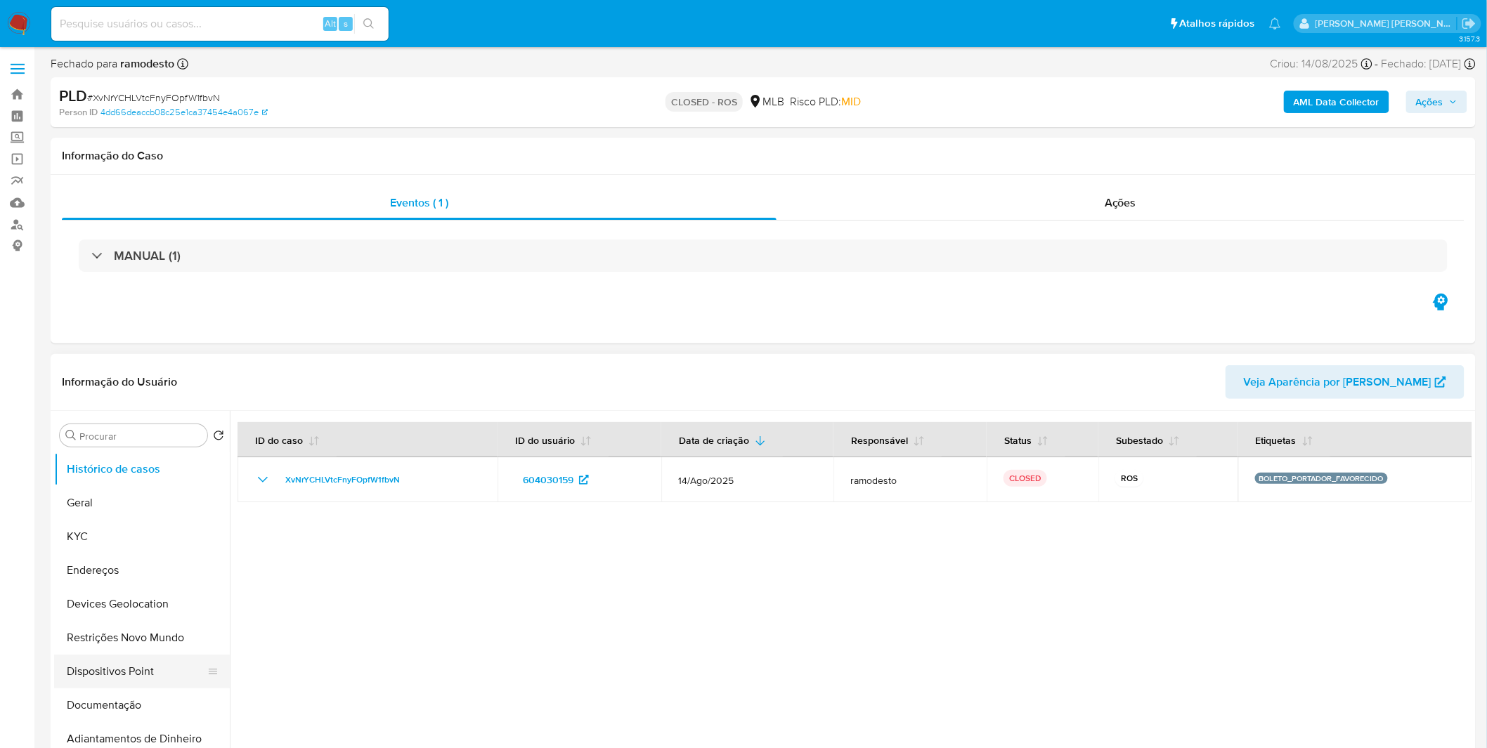
select select "10"
click at [149, 699] on button "Documentação" at bounding box center [136, 706] width 164 height 34
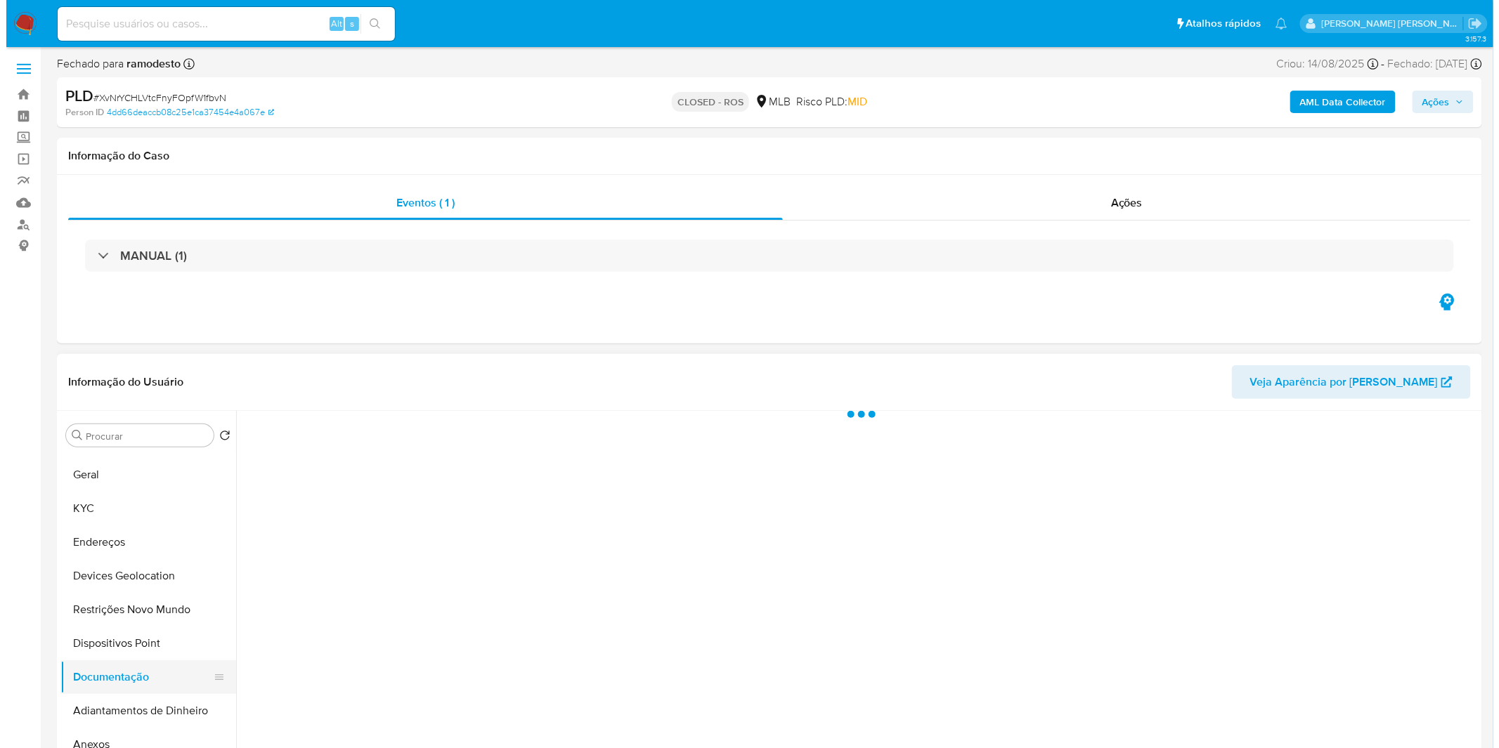
scroll to position [78, 0]
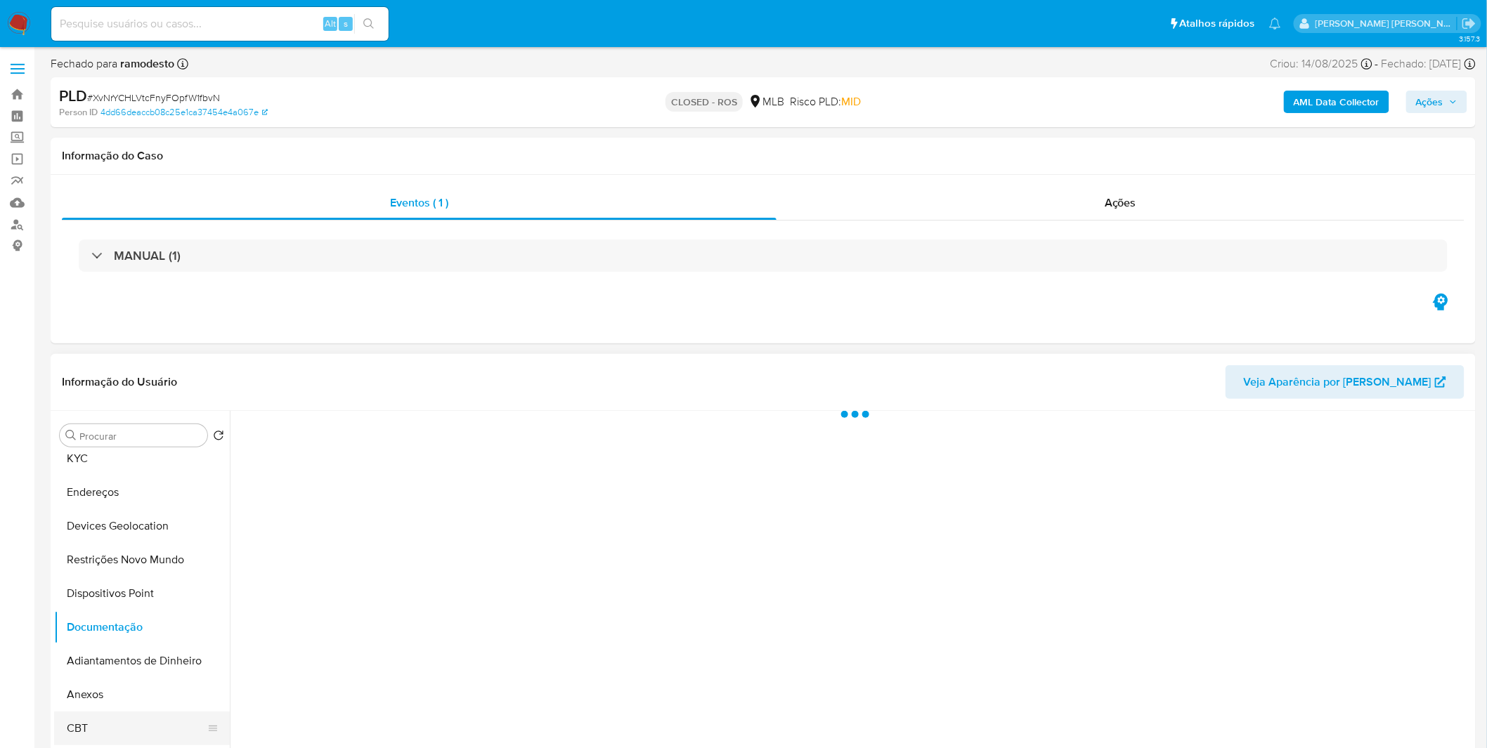
click at [142, 712] on button "CBT" at bounding box center [136, 729] width 164 height 34
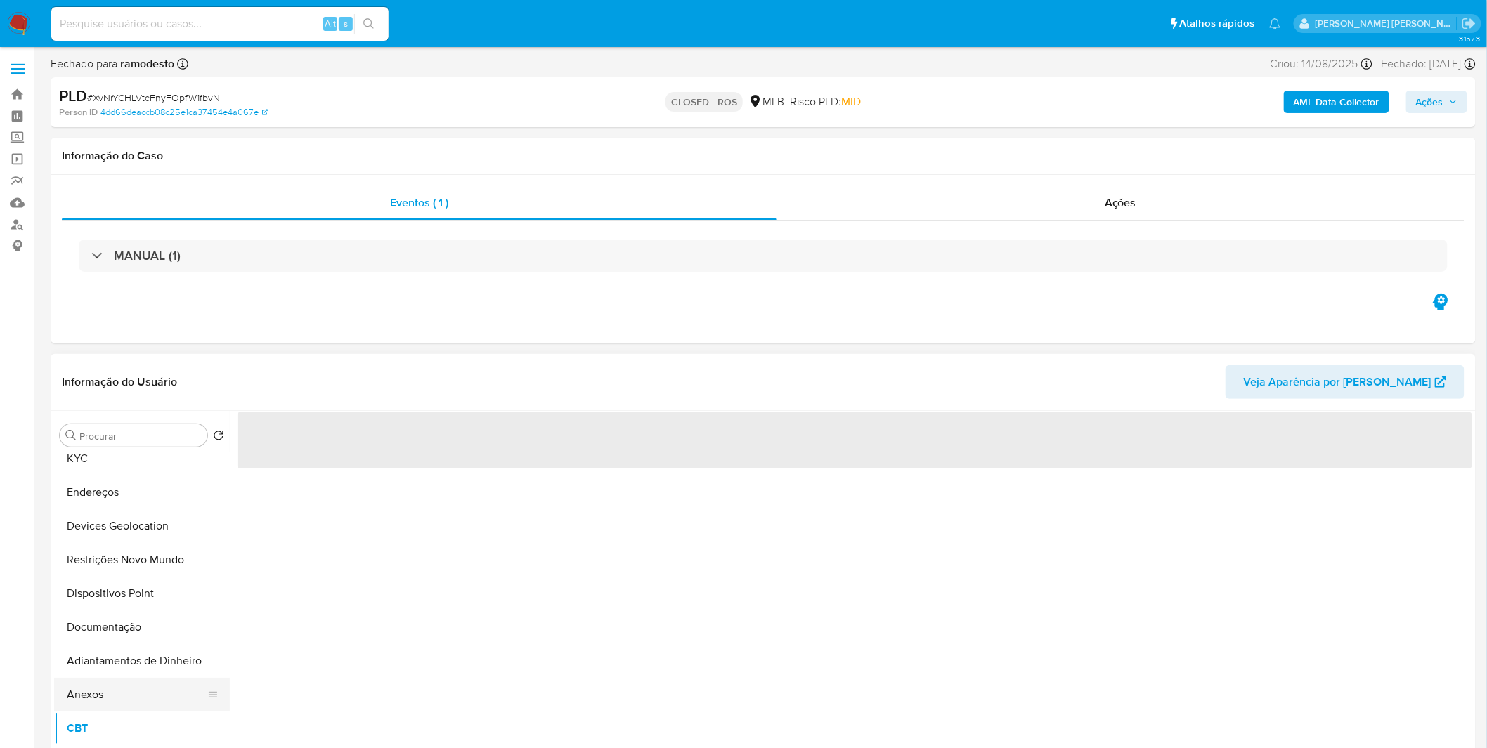
click at [134, 703] on button "Anexos" at bounding box center [136, 695] width 164 height 34
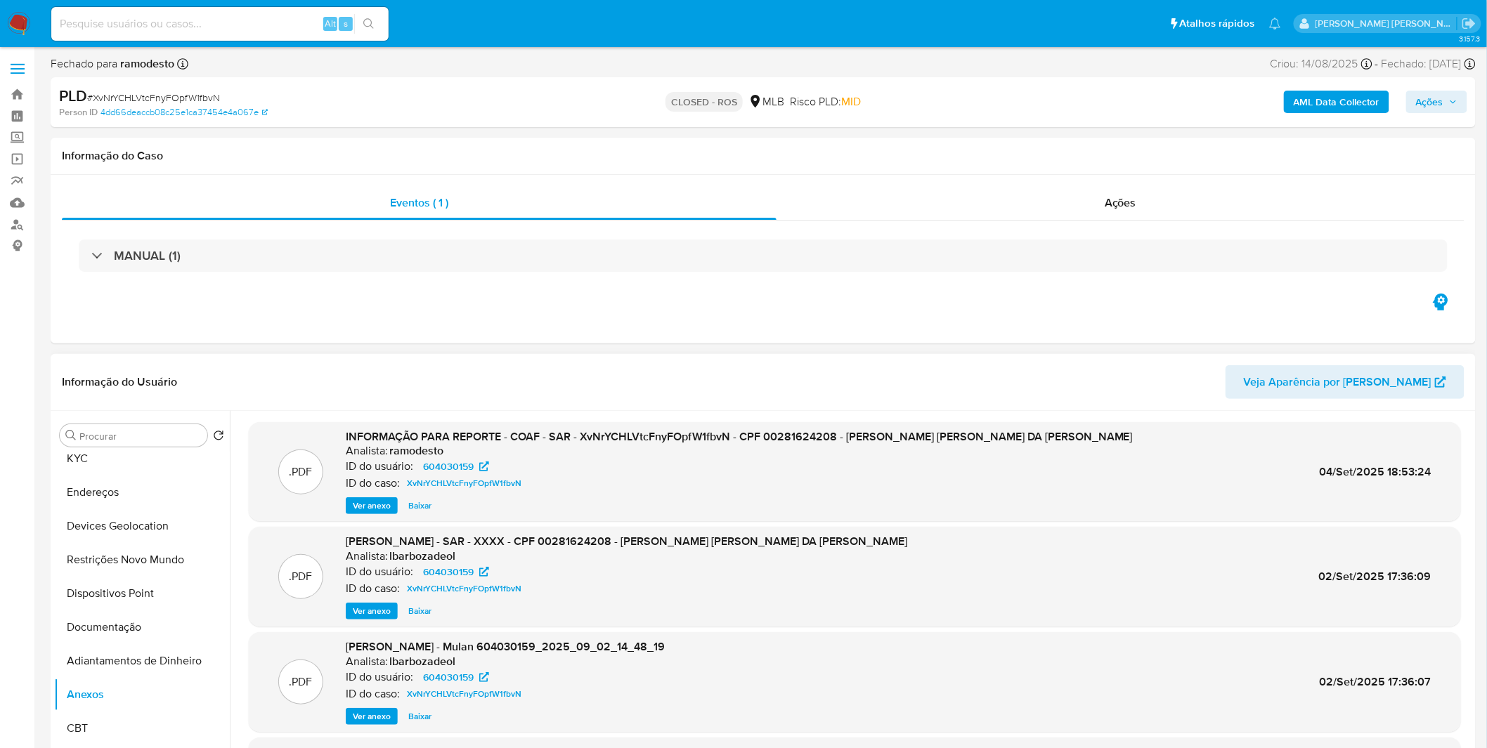
click at [373, 508] on span "Ver anexo" at bounding box center [372, 506] width 38 height 14
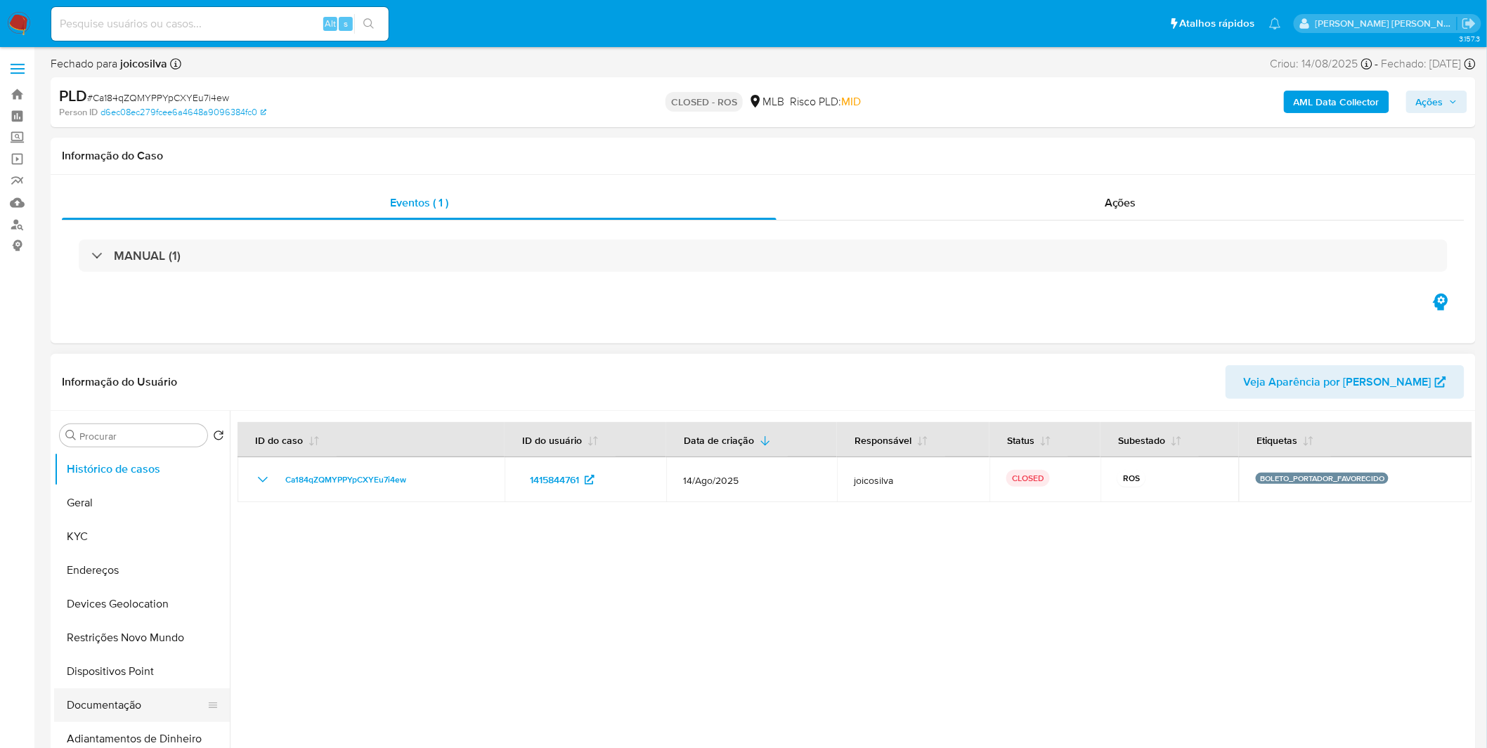
click at [111, 706] on button "Documentação" at bounding box center [136, 706] width 164 height 34
select select "10"
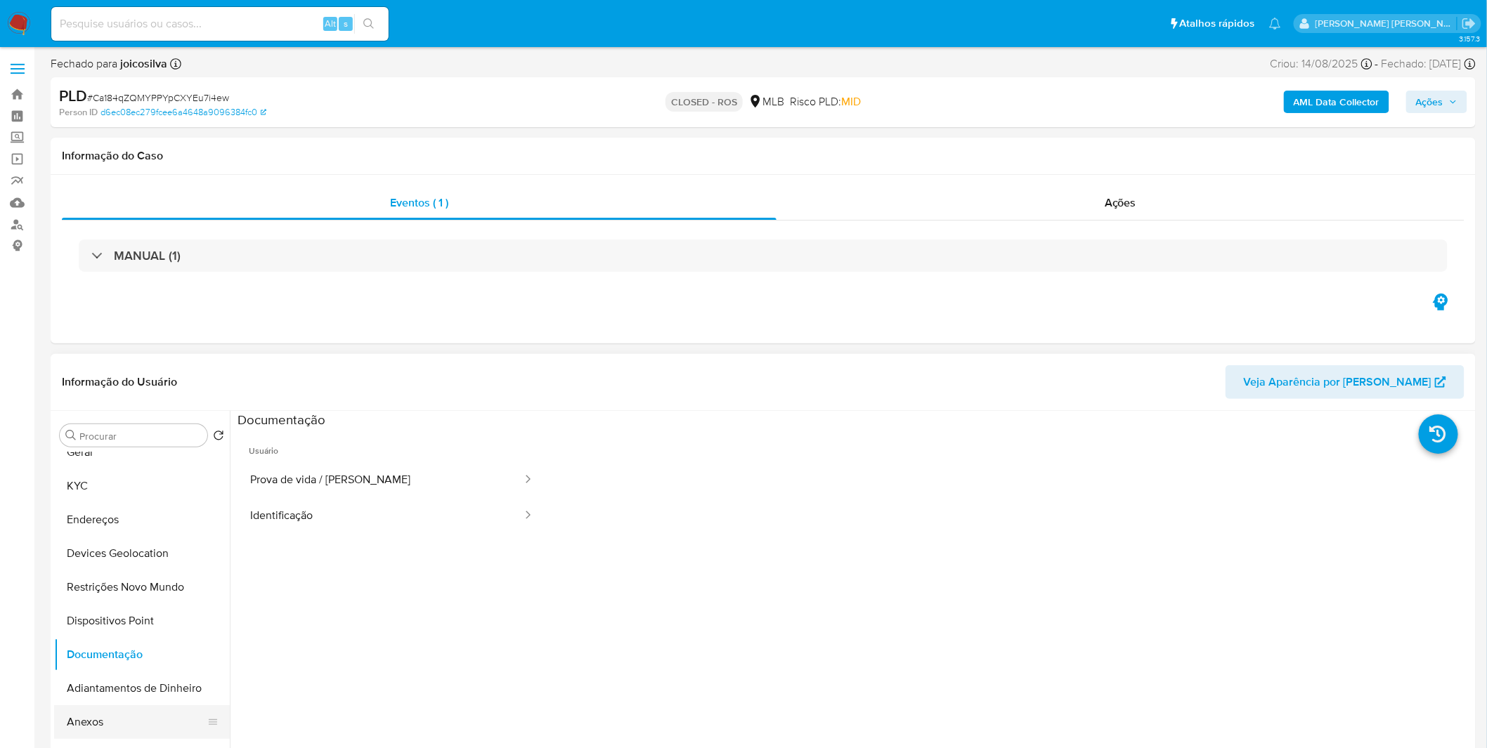
scroll to position [78, 0]
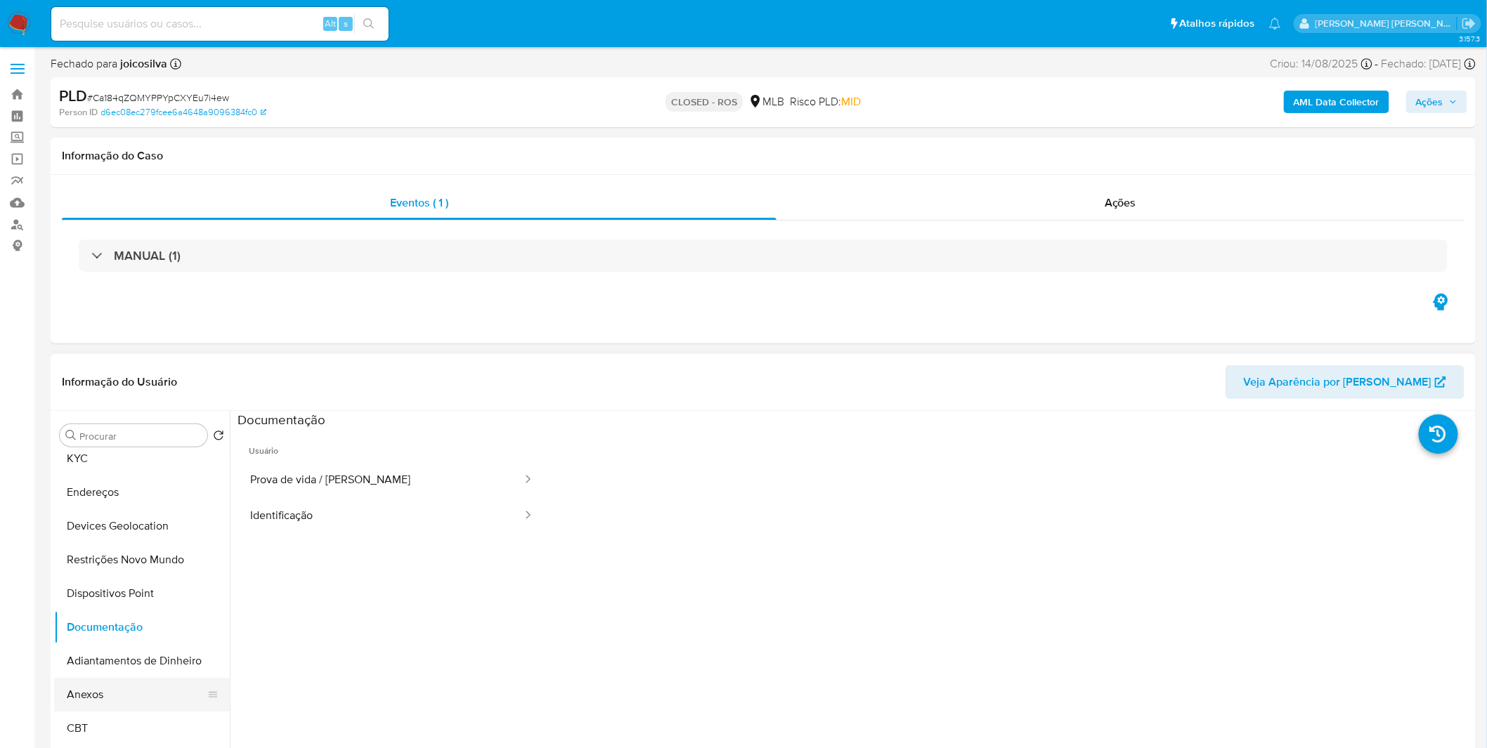
click at [124, 692] on button "Anexos" at bounding box center [136, 695] width 164 height 34
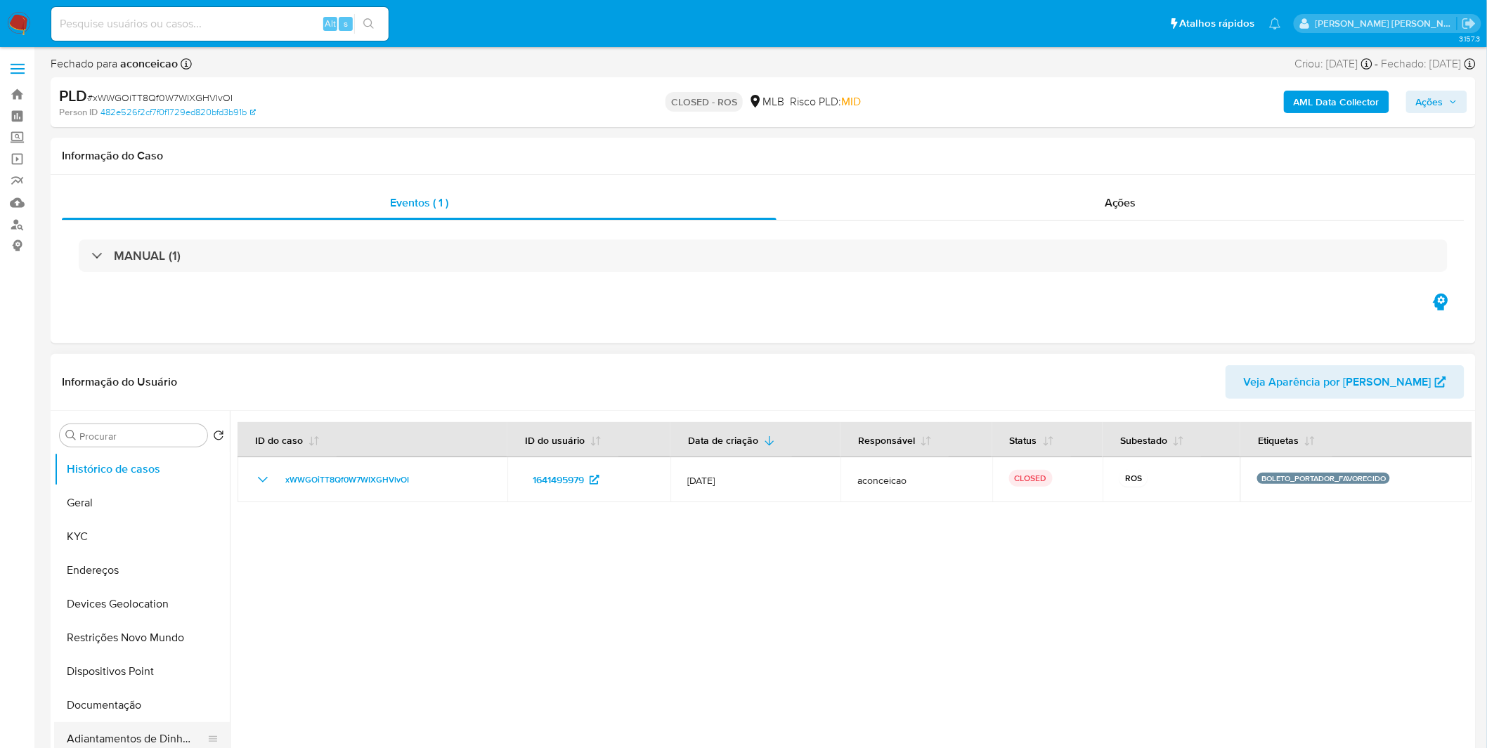
select select "10"
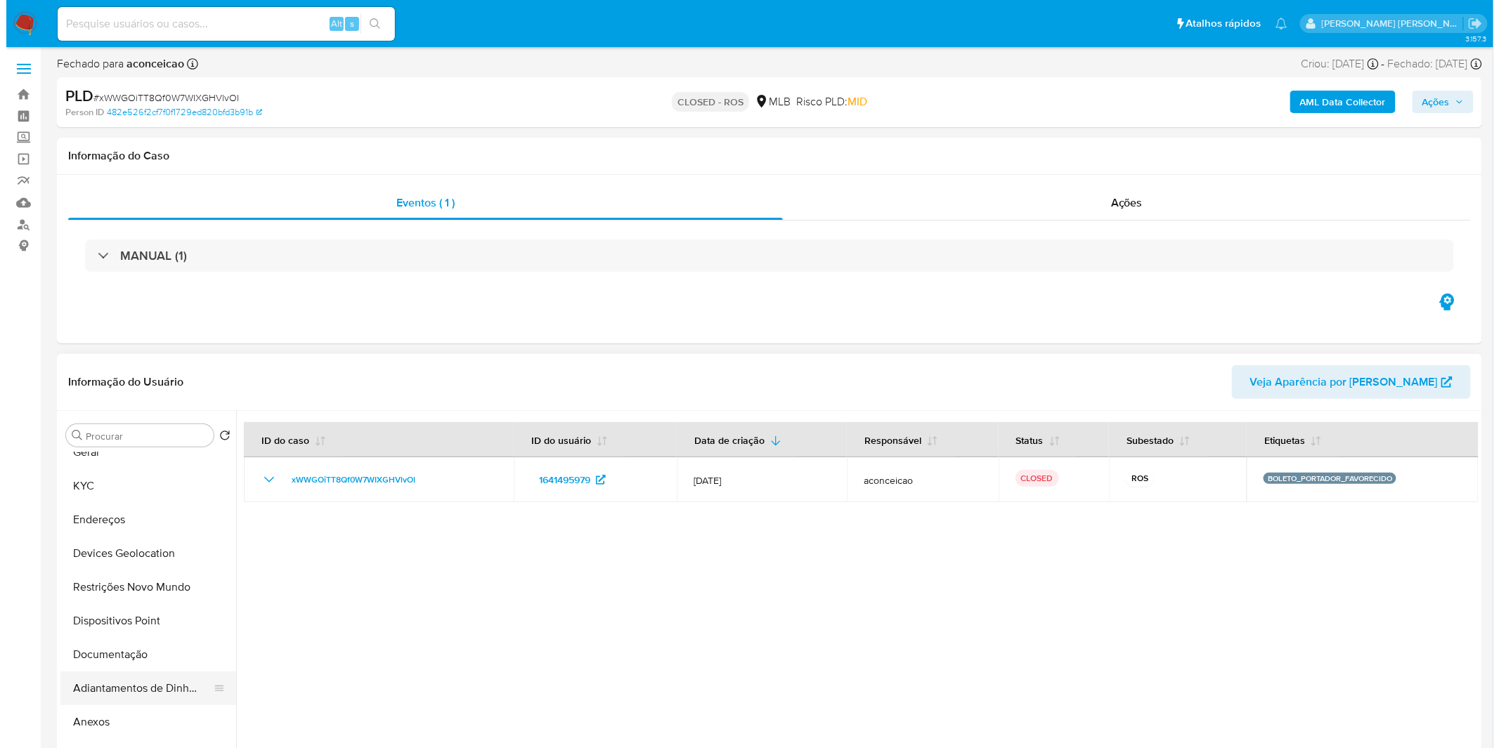
scroll to position [78, 0]
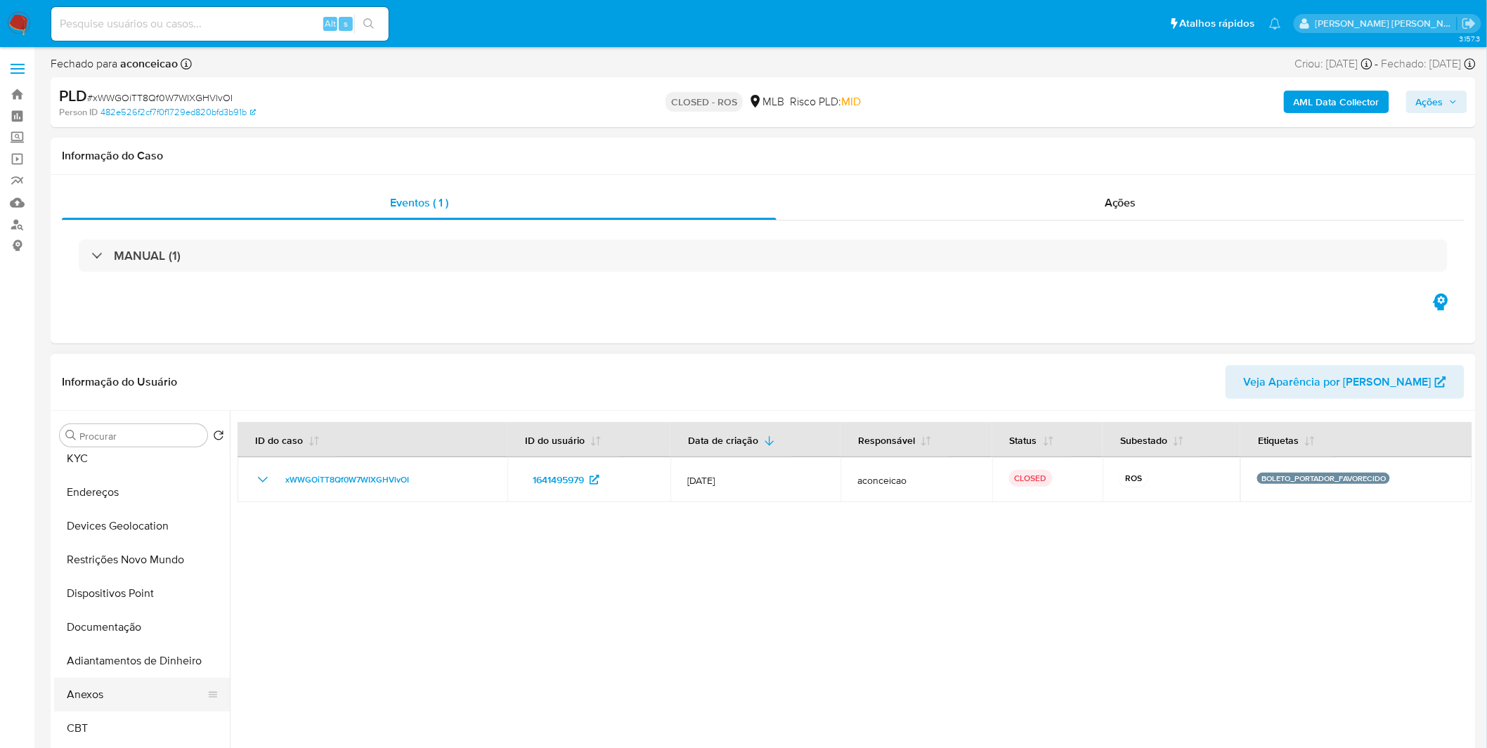
click at [136, 700] on button "Anexos" at bounding box center [136, 695] width 164 height 34
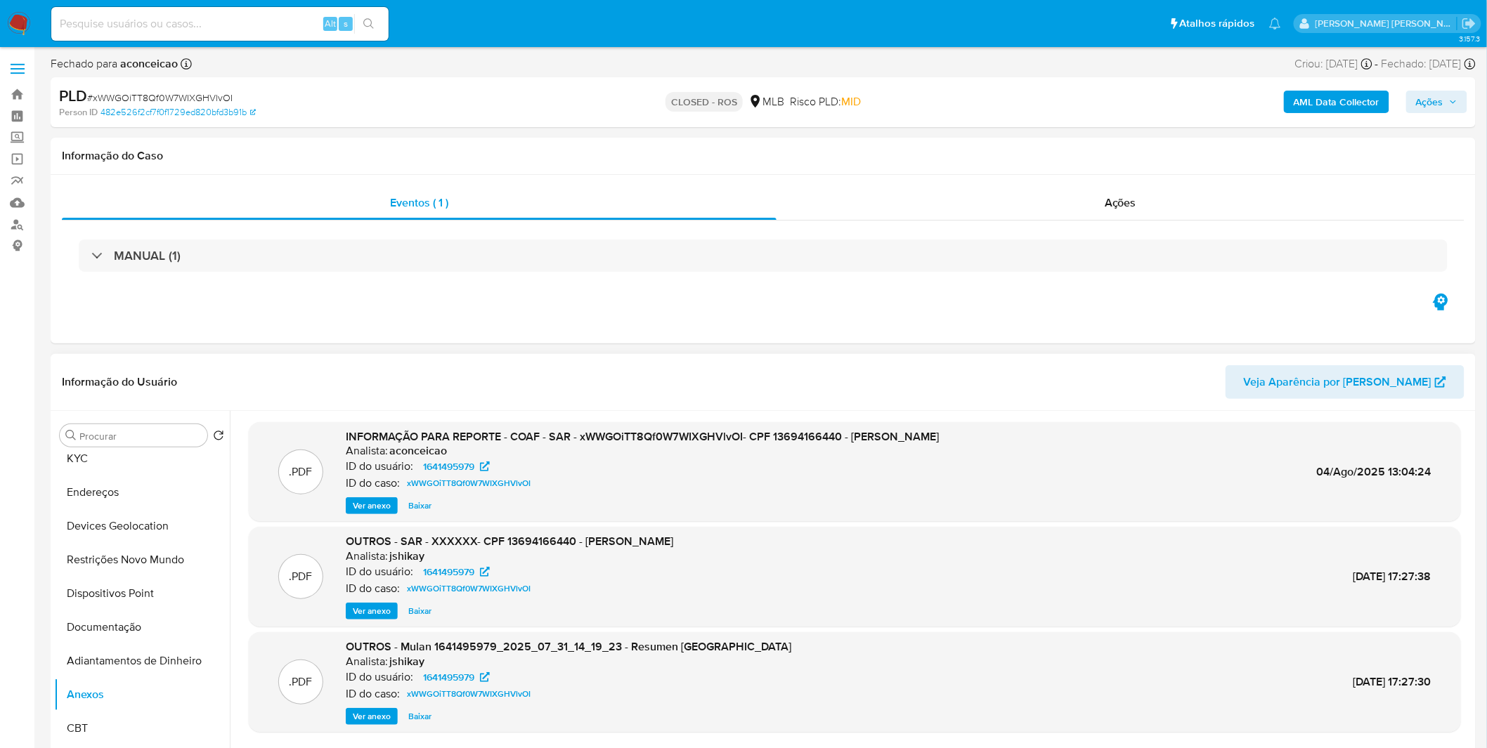
click at [360, 509] on span "Ver anexo" at bounding box center [372, 506] width 38 height 14
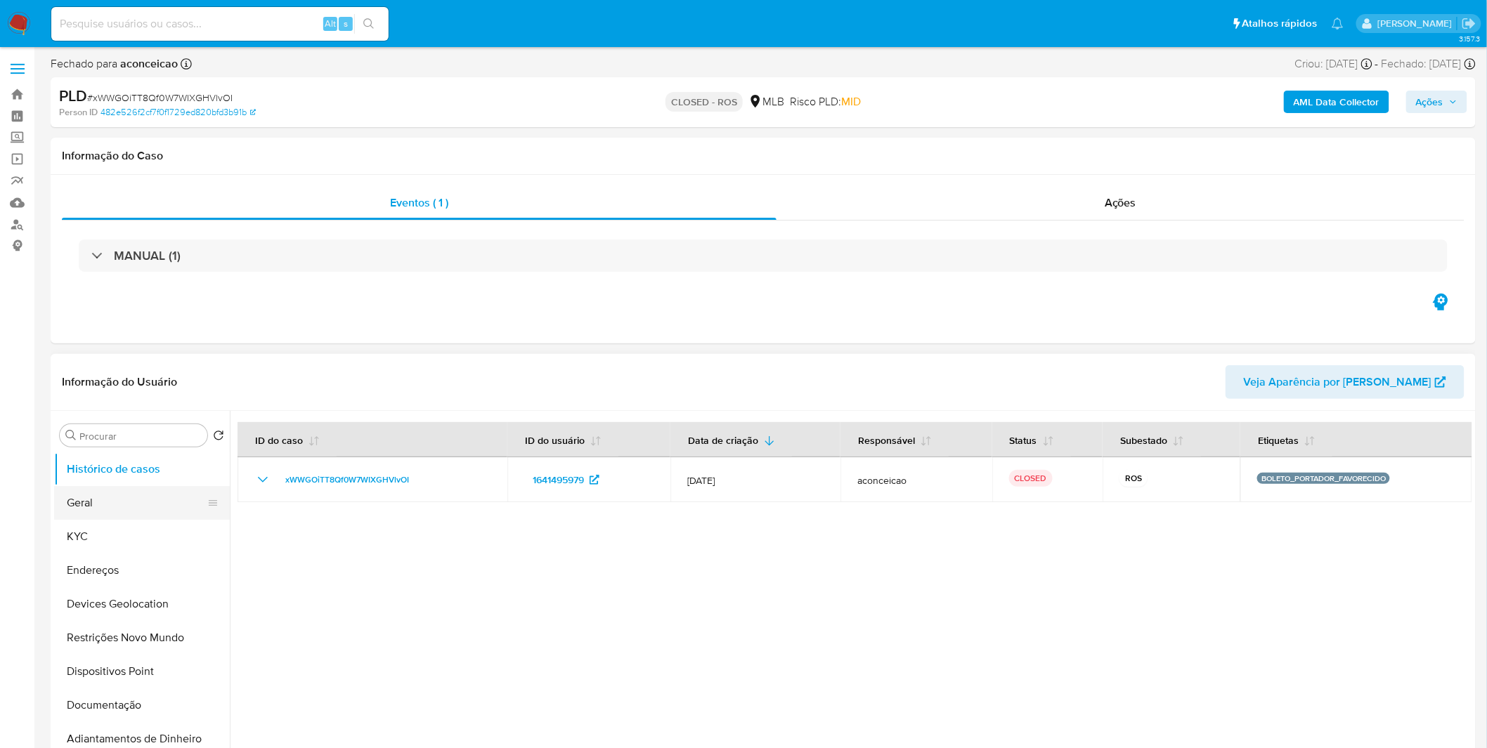
select select "10"
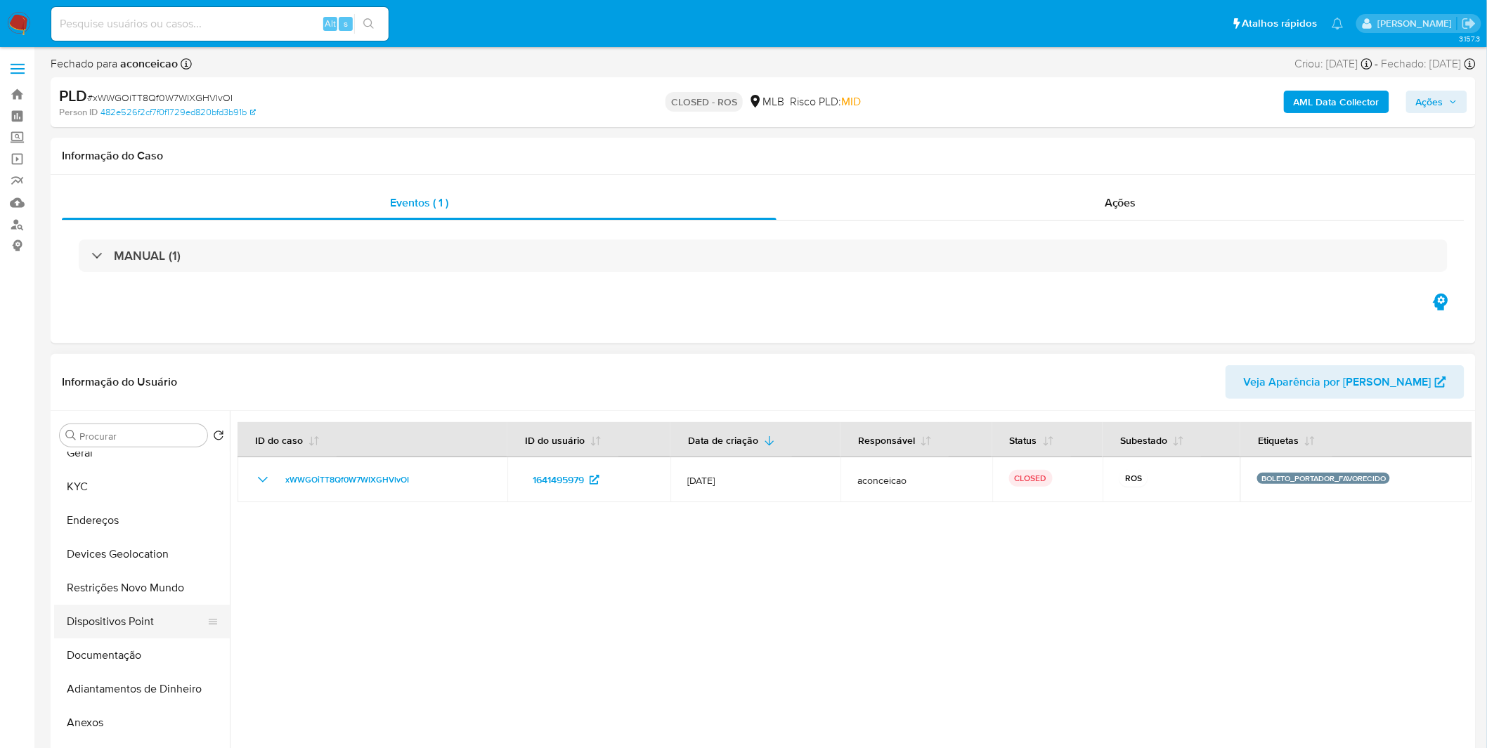
scroll to position [78, 0]
click at [131, 686] on button "Anexos" at bounding box center [136, 695] width 164 height 34
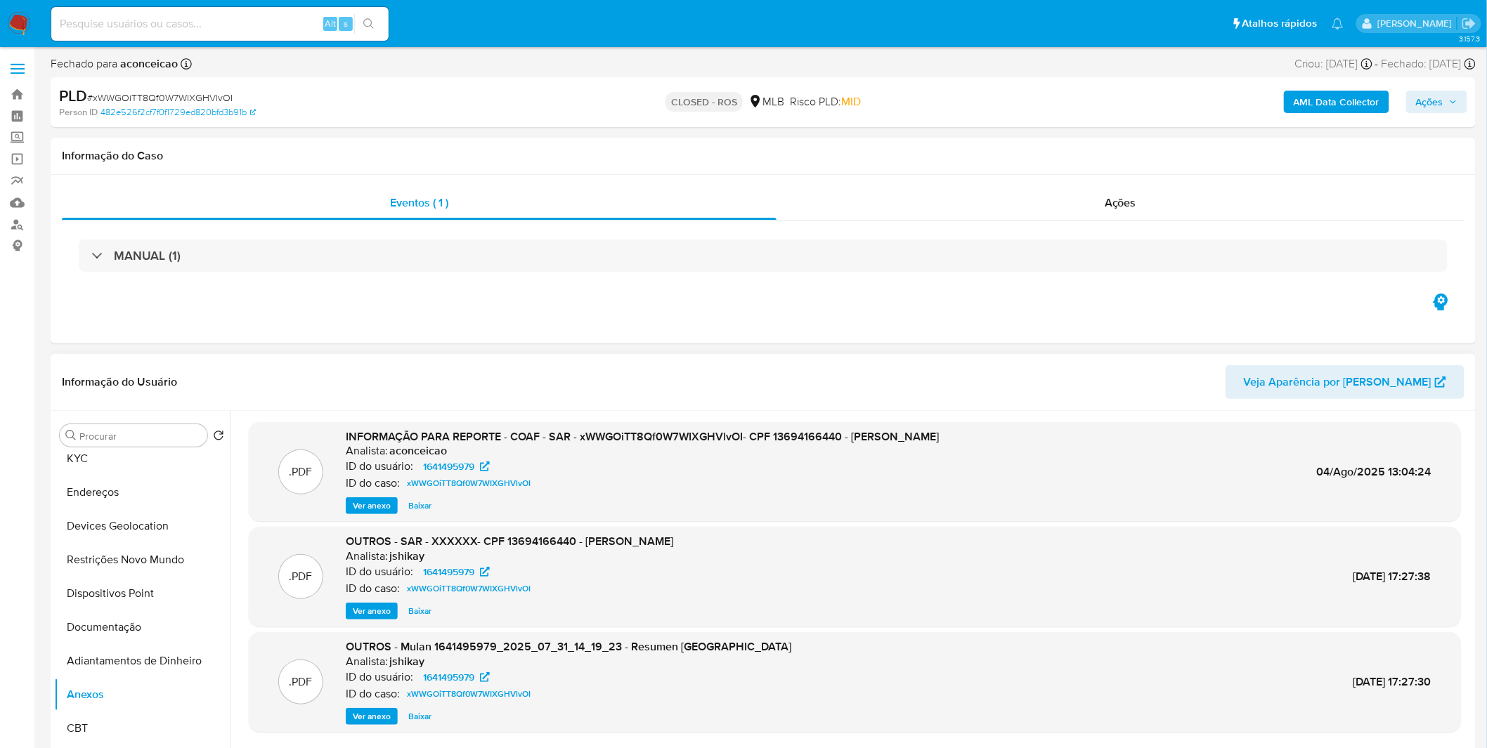
click at [363, 509] on span "Ver anexo" at bounding box center [372, 506] width 38 height 14
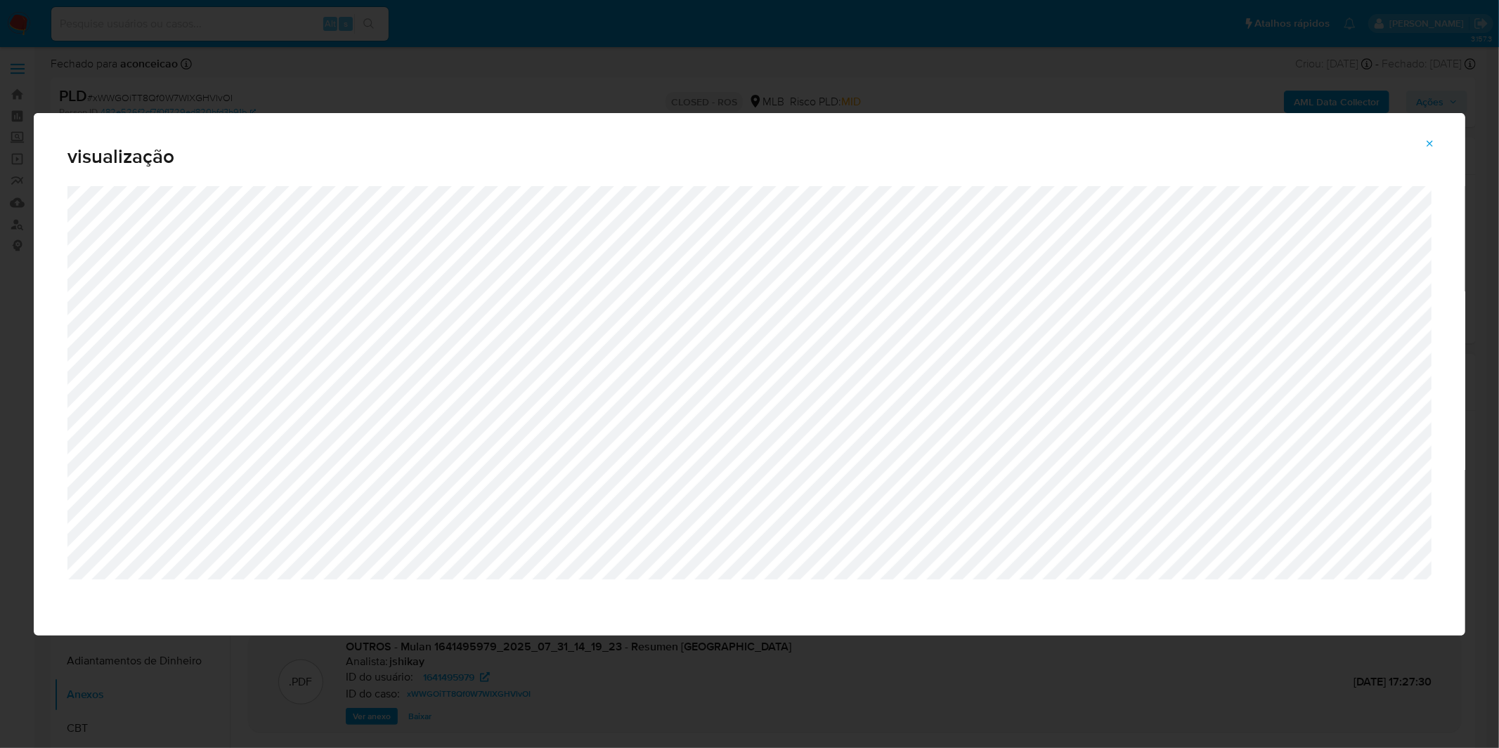
click at [660, 59] on div "visualização" at bounding box center [749, 374] width 1499 height 748
click at [1419, 138] on button "Attachment preview" at bounding box center [1429, 144] width 31 height 22
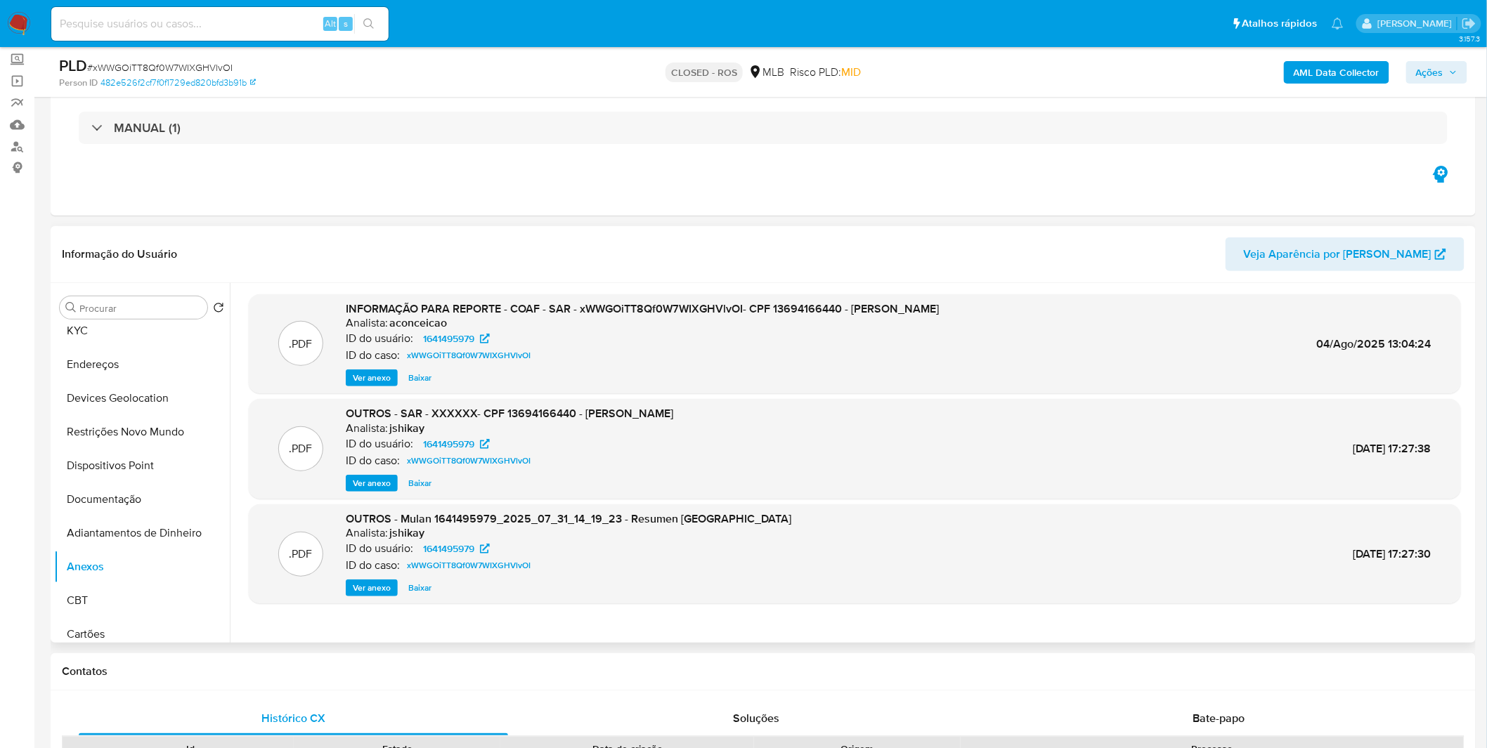
click at [378, 481] on span "Ver anexo" at bounding box center [372, 483] width 38 height 14
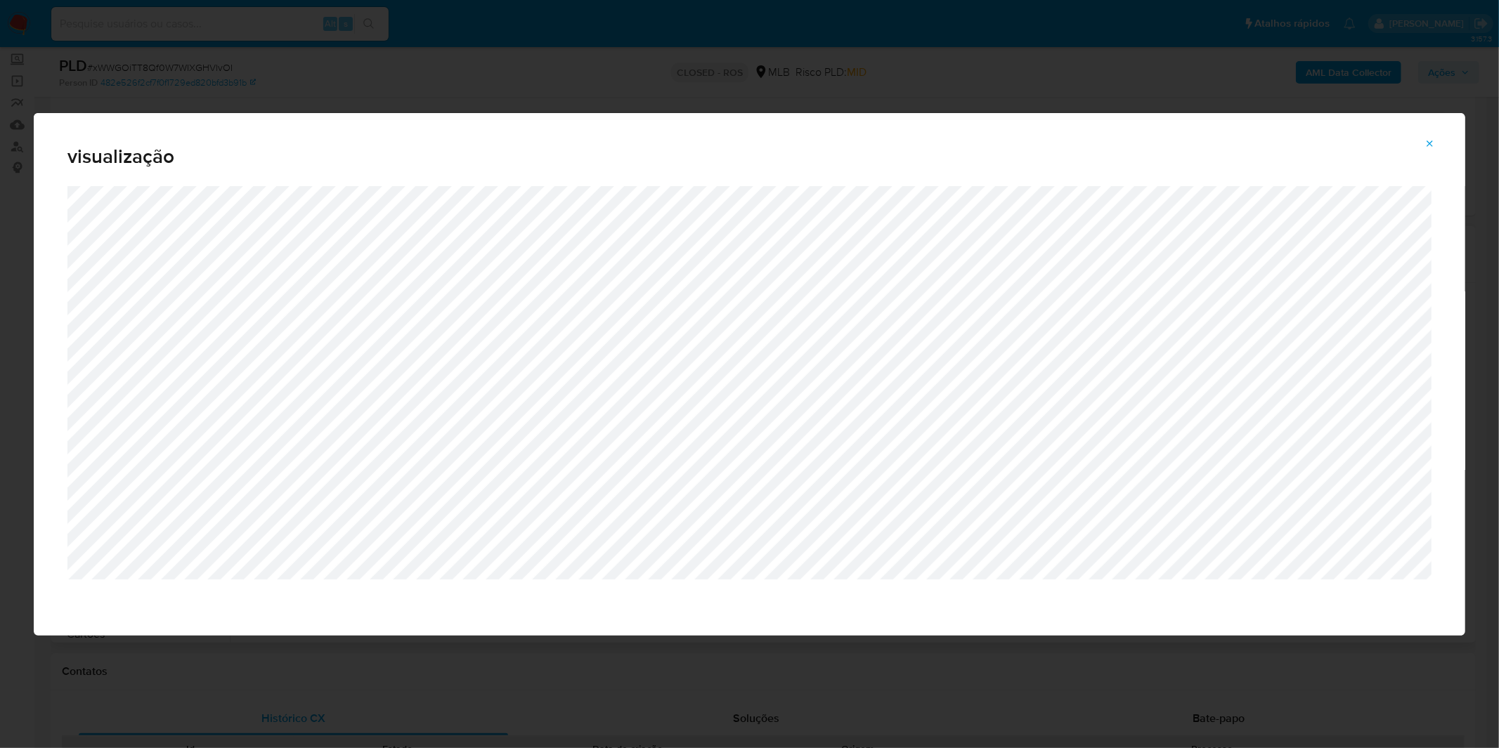
click at [726, 85] on div "visualização" at bounding box center [749, 374] width 1499 height 748
click at [1433, 145] on icon "Attachment preview" at bounding box center [1430, 144] width 6 height 6
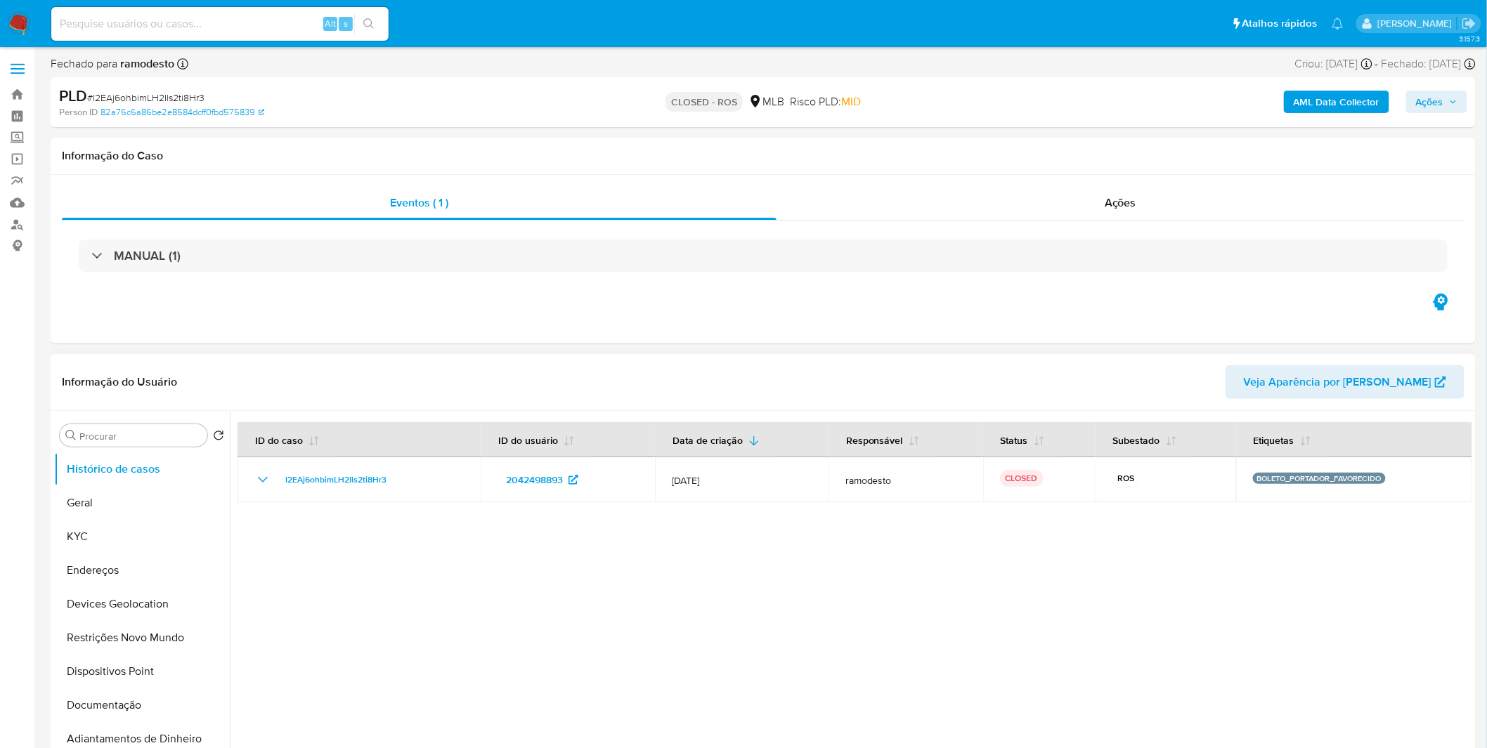
select select "10"
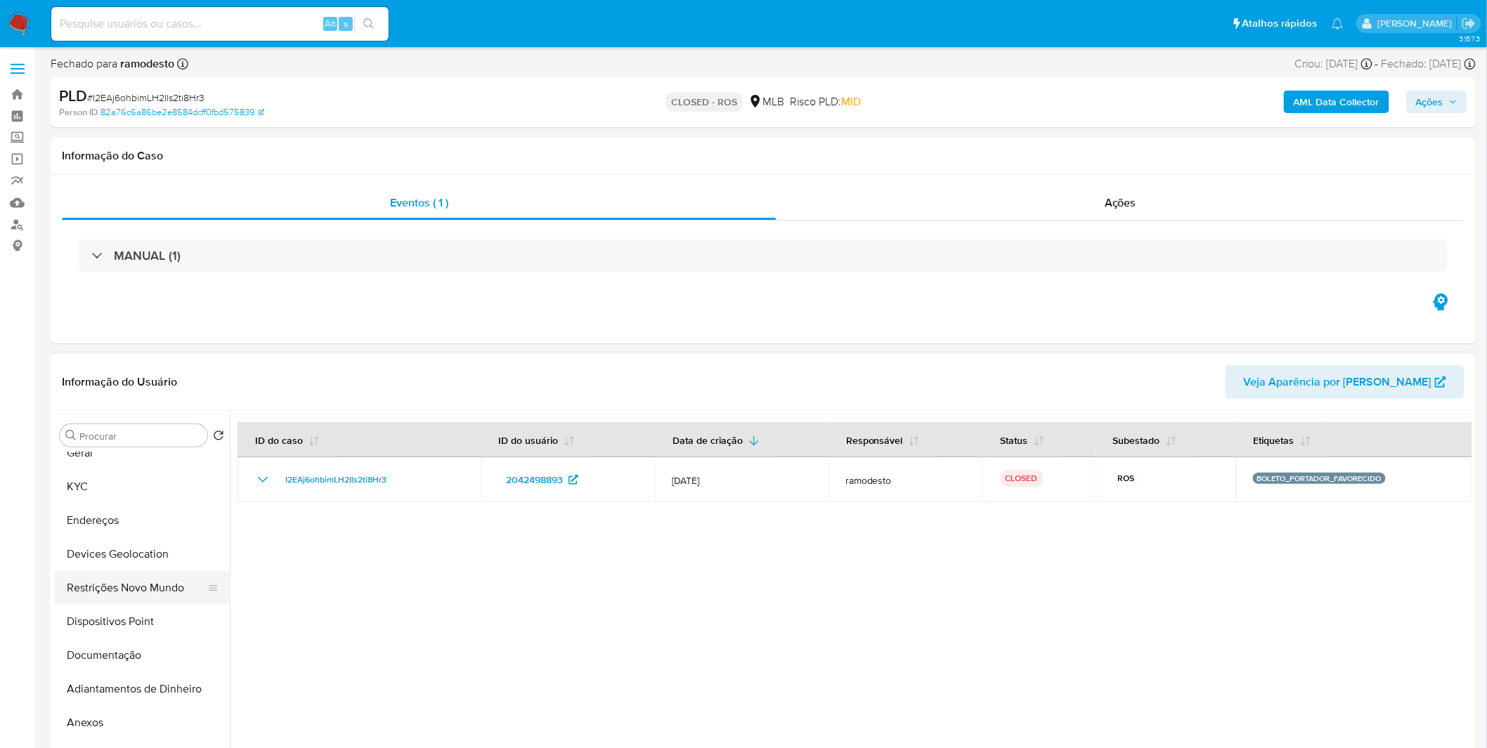
scroll to position [78, 0]
click at [132, 684] on button "Anexos" at bounding box center [136, 695] width 164 height 34
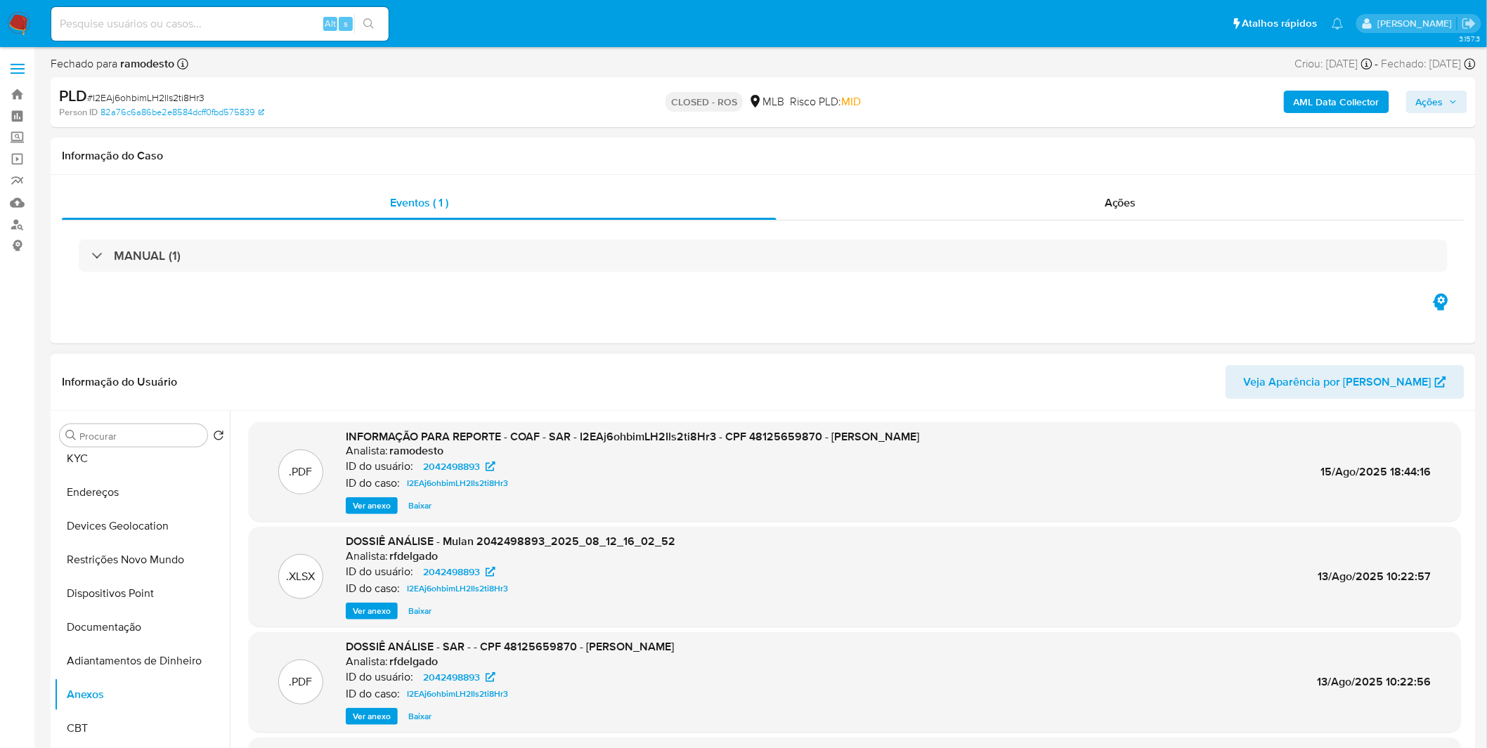
click at [379, 500] on span "Ver anexo" at bounding box center [372, 506] width 38 height 14
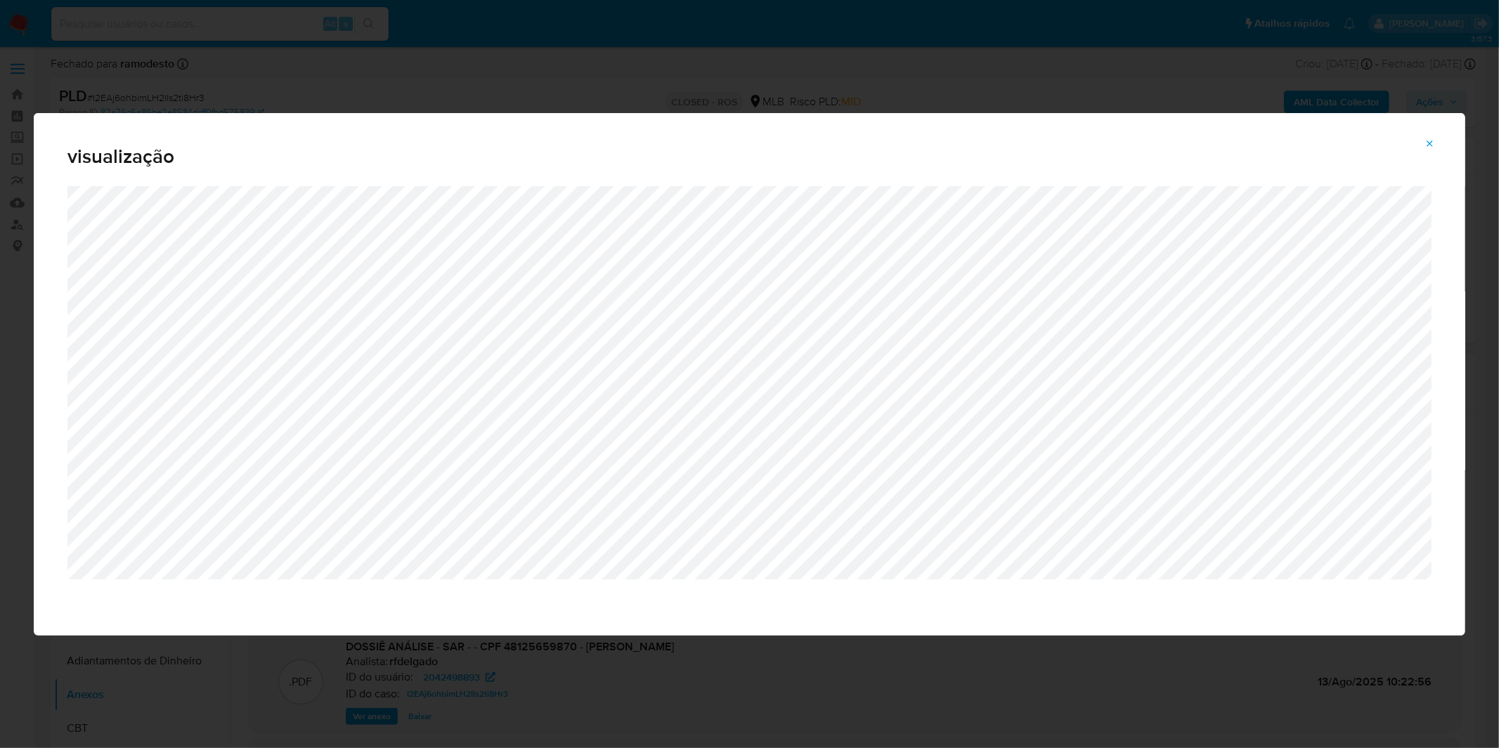
click at [590, 74] on div "visualização" at bounding box center [749, 374] width 1499 height 748
click at [1431, 136] on span "Attachment preview" at bounding box center [1429, 144] width 11 height 20
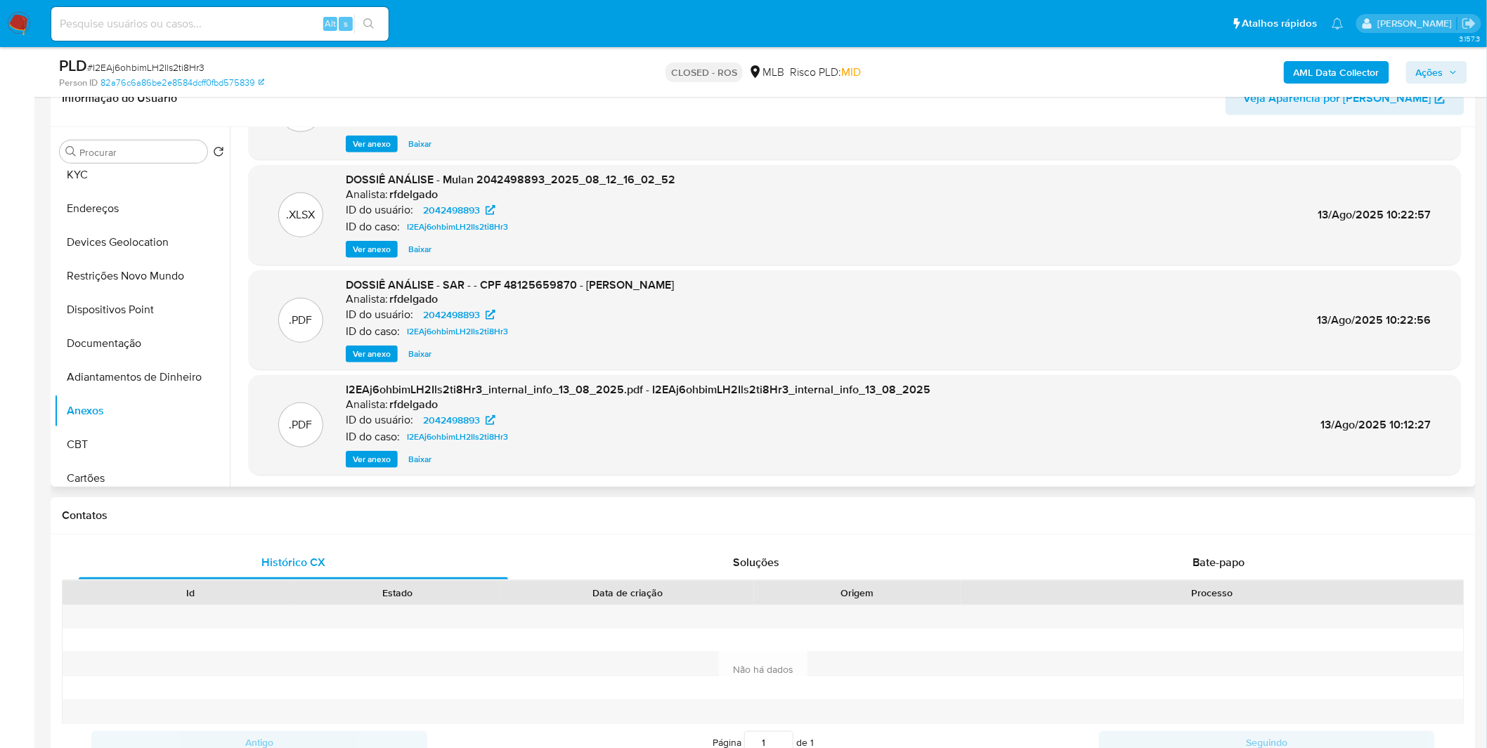
drag, startPoint x: 339, startPoint y: 67, endPoint x: 357, endPoint y: 100, distance: 37.7
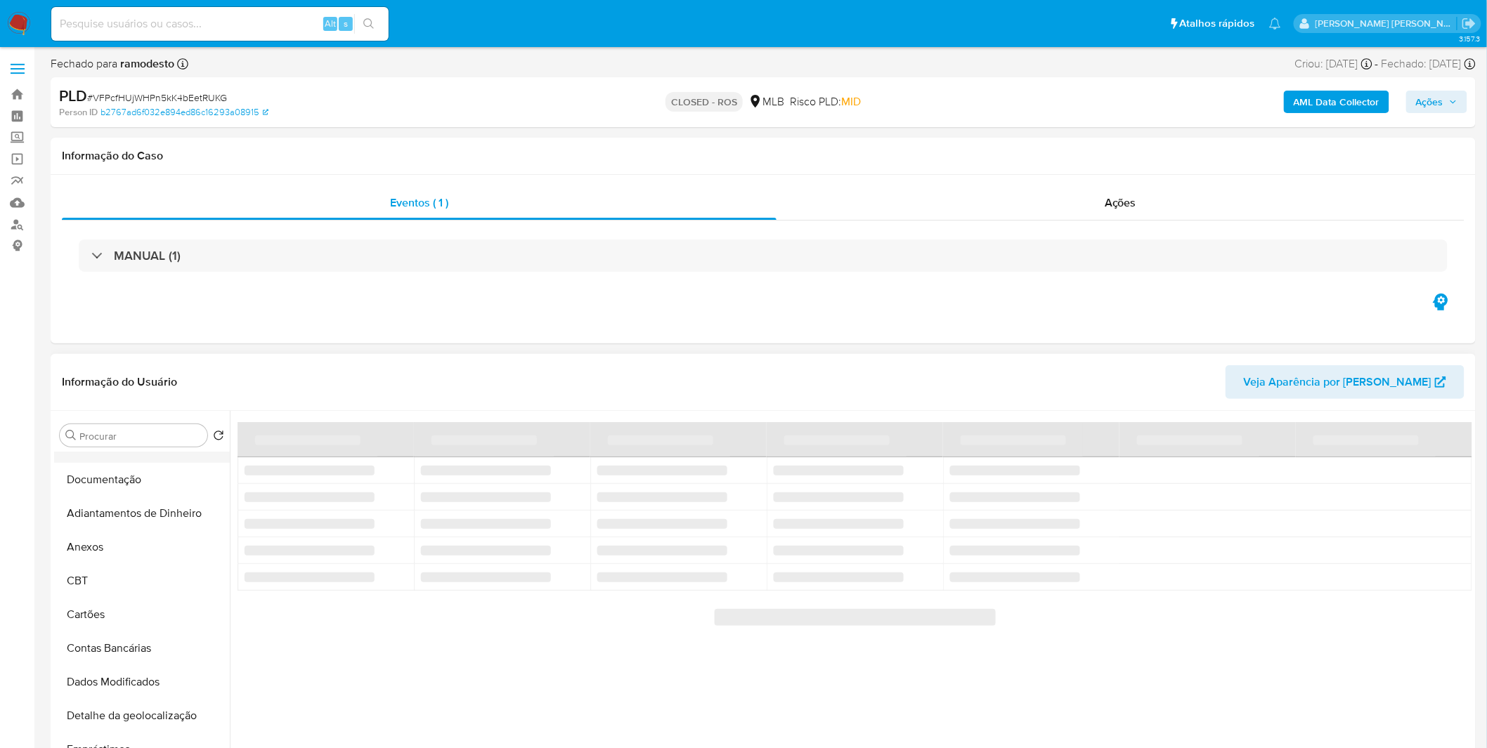
scroll to position [234, 0]
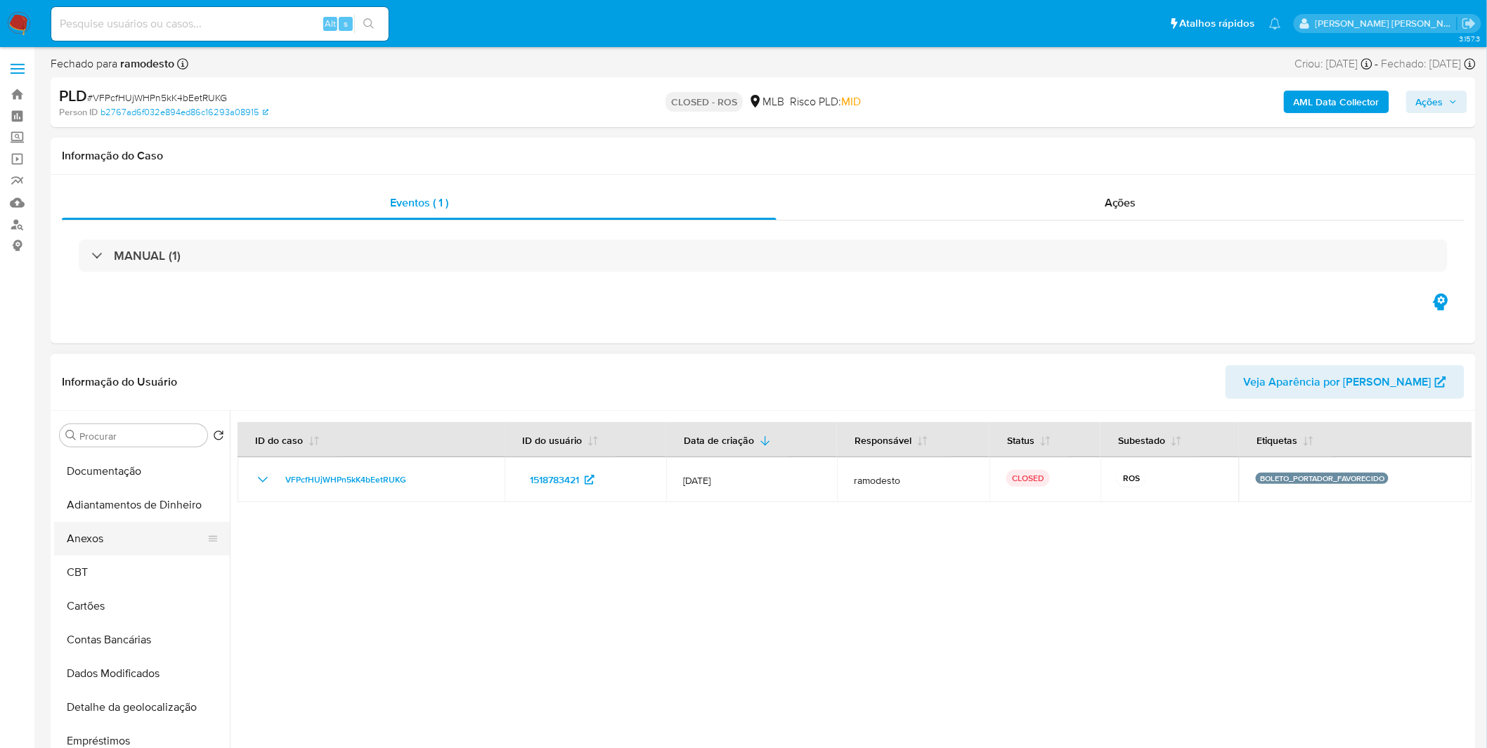
select select "10"
click at [142, 551] on button "Anexos" at bounding box center [136, 539] width 164 height 34
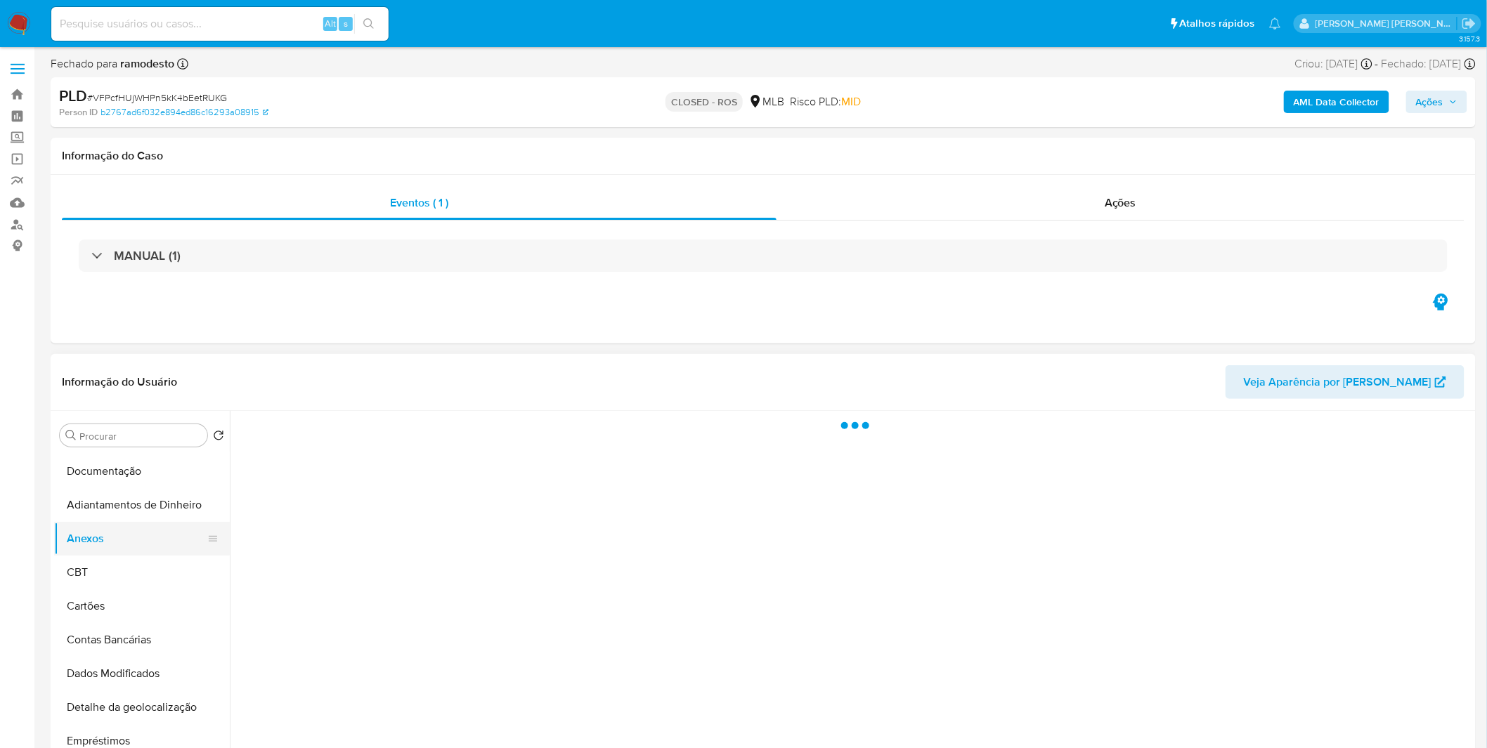
click at [141, 551] on button "Anexos" at bounding box center [136, 539] width 164 height 34
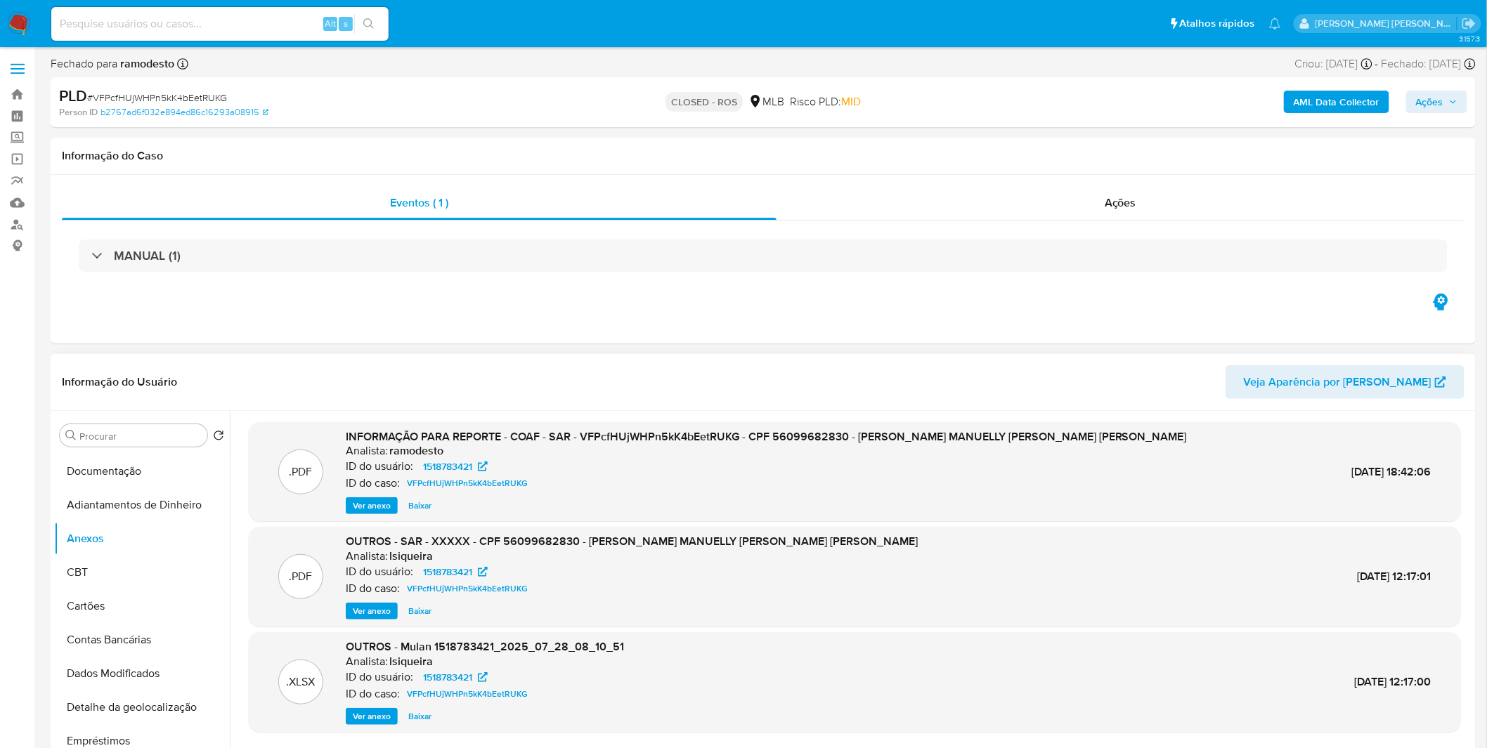
click at [377, 500] on span "Ver anexo" at bounding box center [372, 506] width 38 height 14
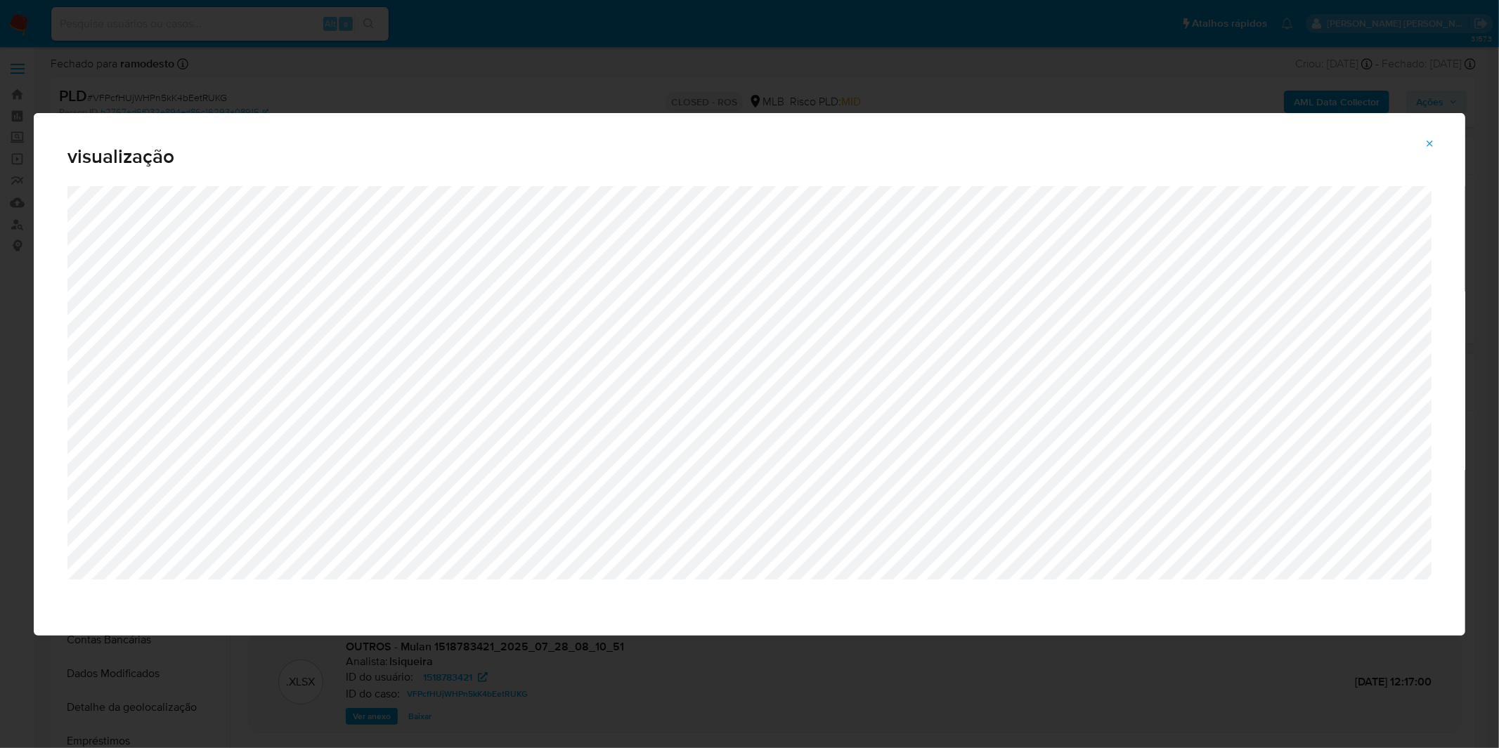
click at [659, 100] on div "visualização" at bounding box center [749, 374] width 1499 height 748
click at [1435, 150] on span "Attachment preview" at bounding box center [1429, 144] width 11 height 20
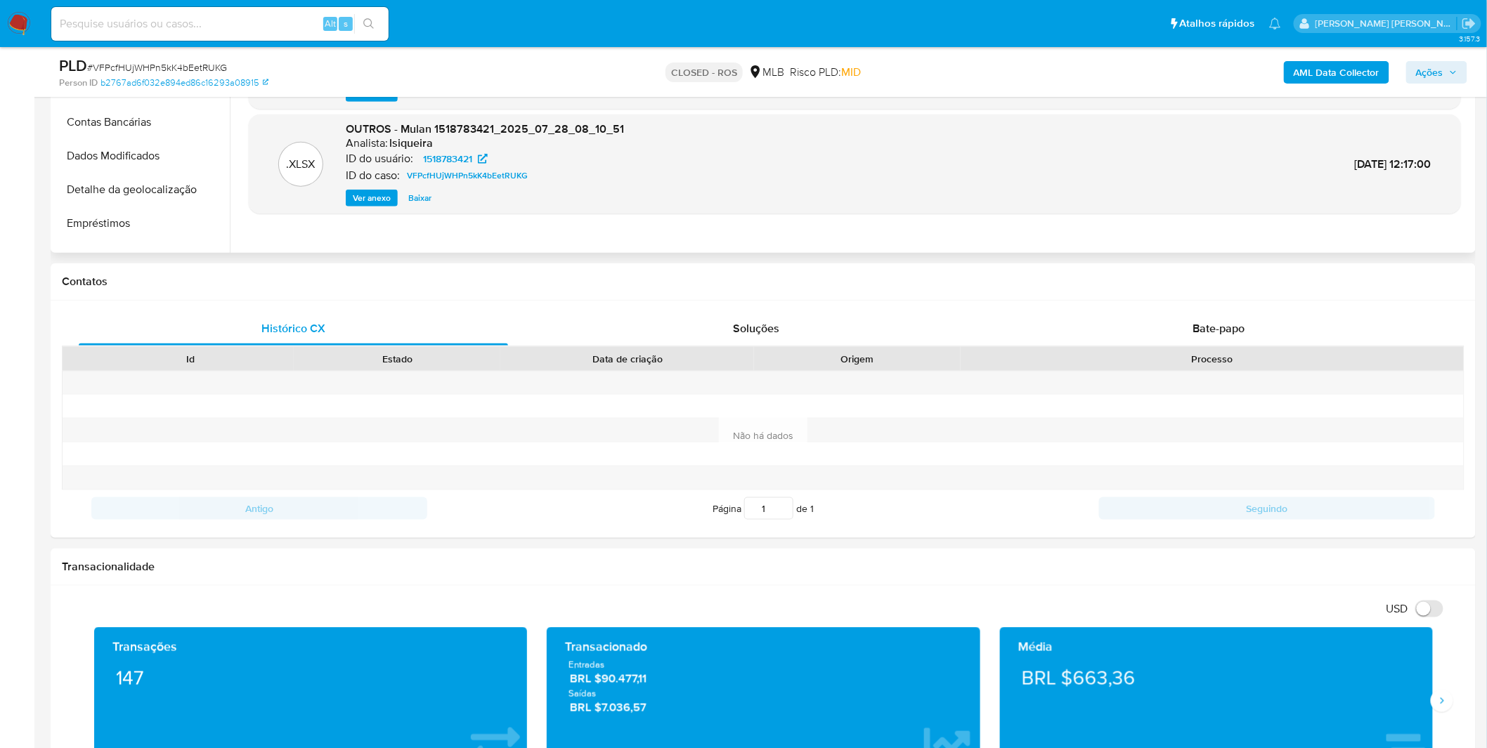
scroll to position [156, 0]
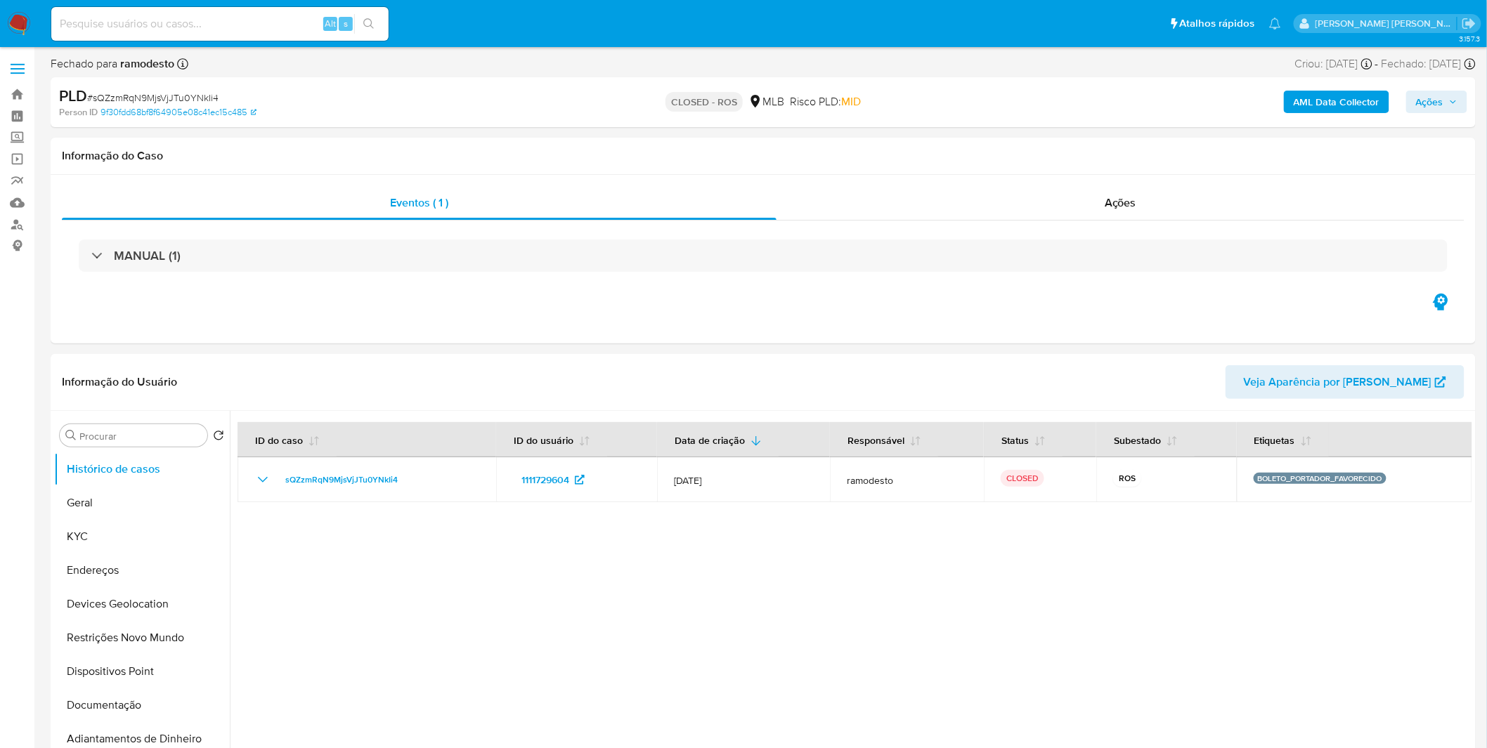
select select "10"
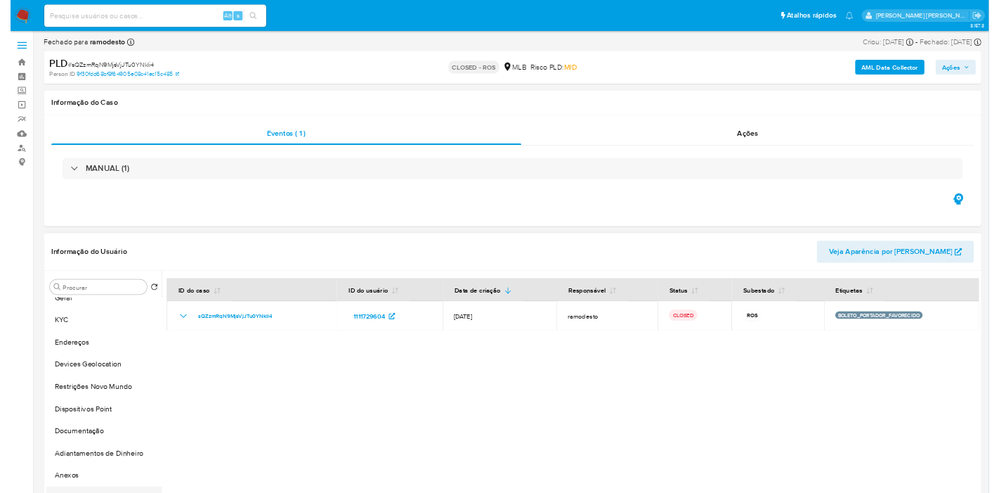
scroll to position [78, 0]
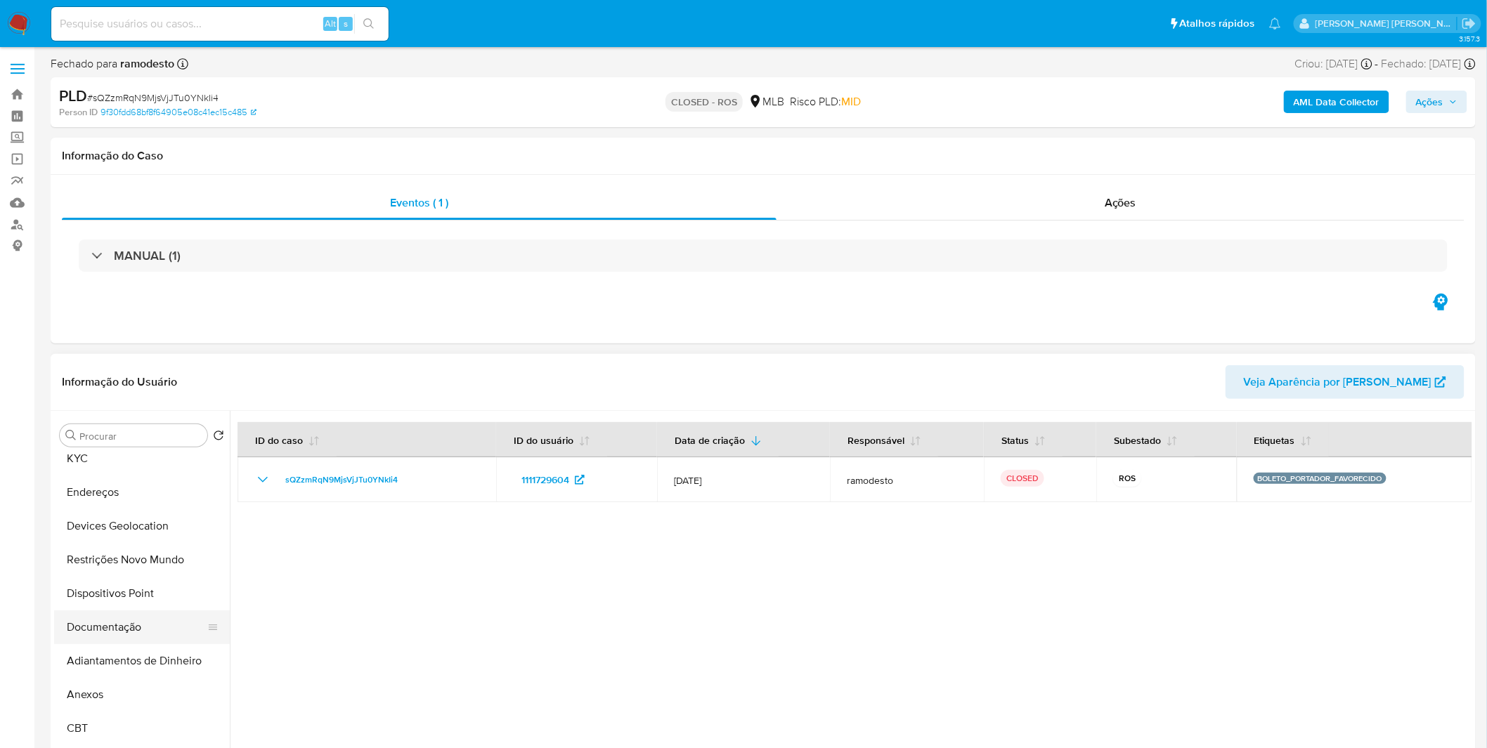
click at [148, 634] on button "Documentação" at bounding box center [136, 628] width 164 height 34
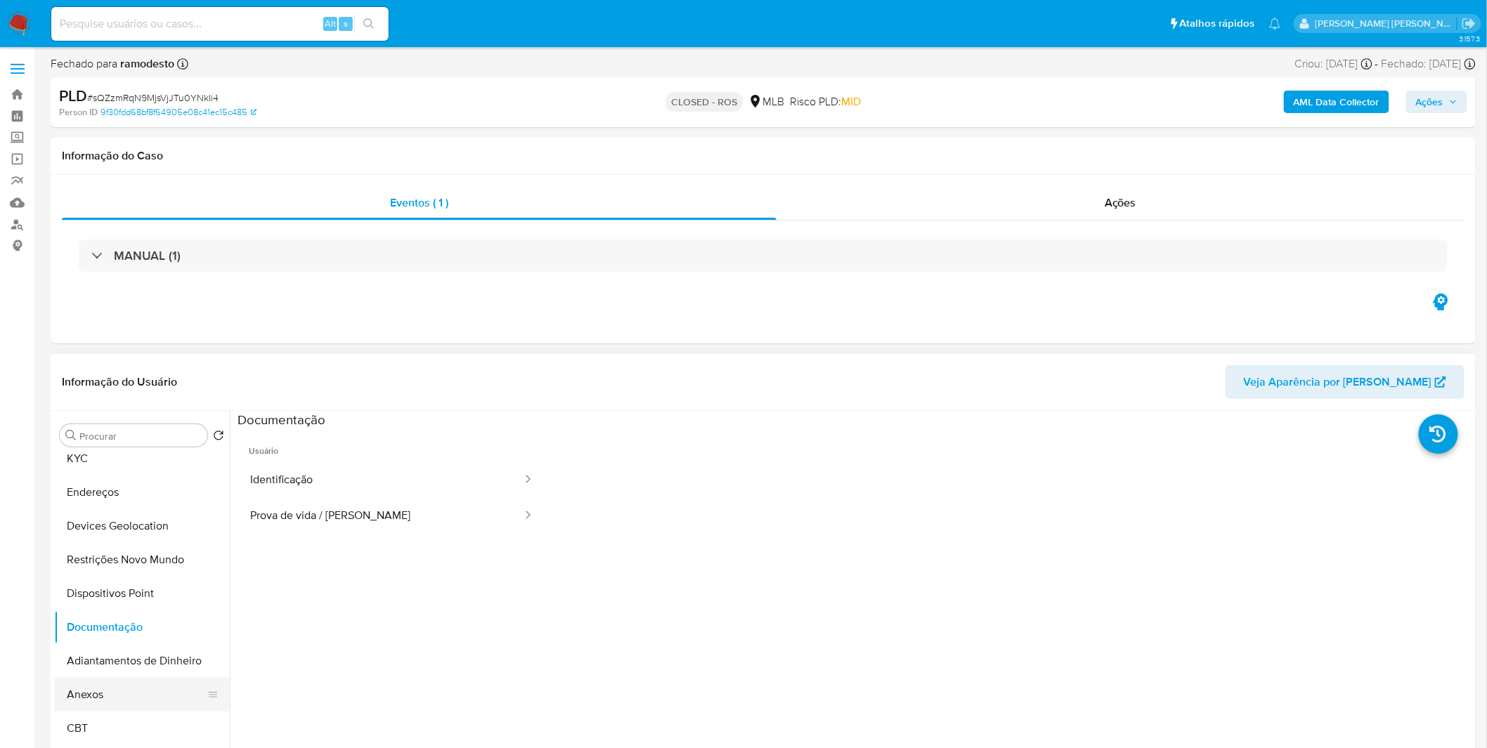
click at [135, 693] on button "Anexos" at bounding box center [136, 695] width 164 height 34
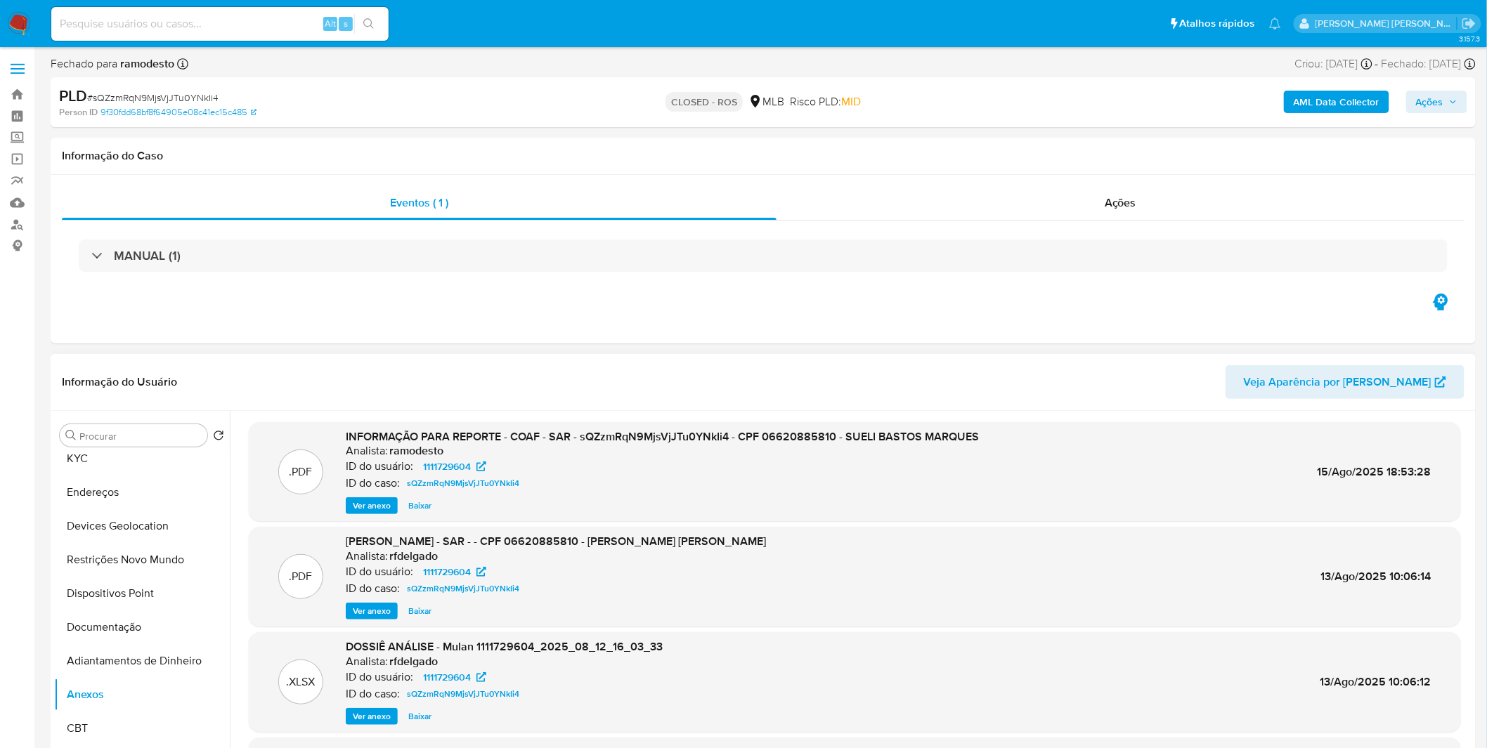
click at [353, 513] on span "Ver anexo" at bounding box center [372, 506] width 38 height 14
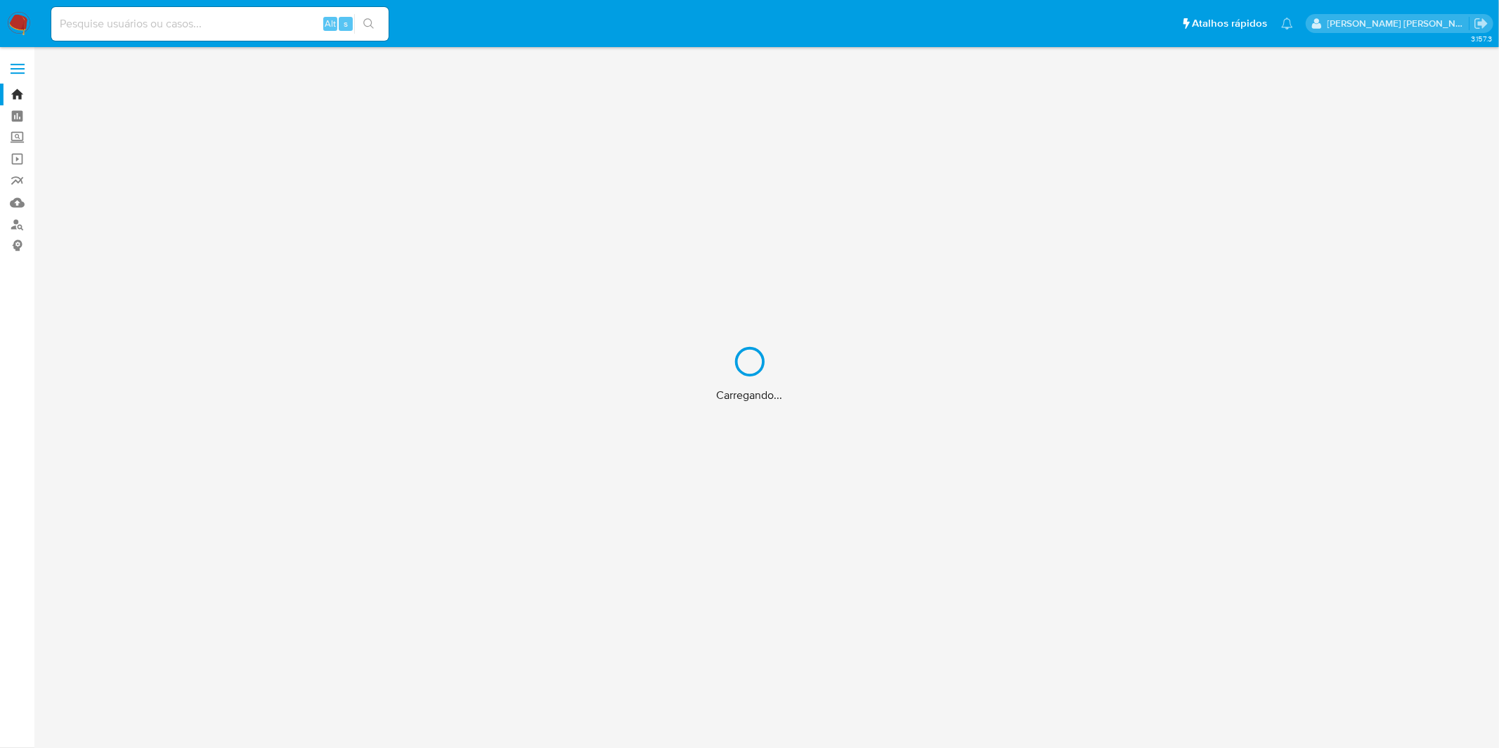
click at [228, 25] on div "Carregando..." at bounding box center [749, 374] width 1499 height 748
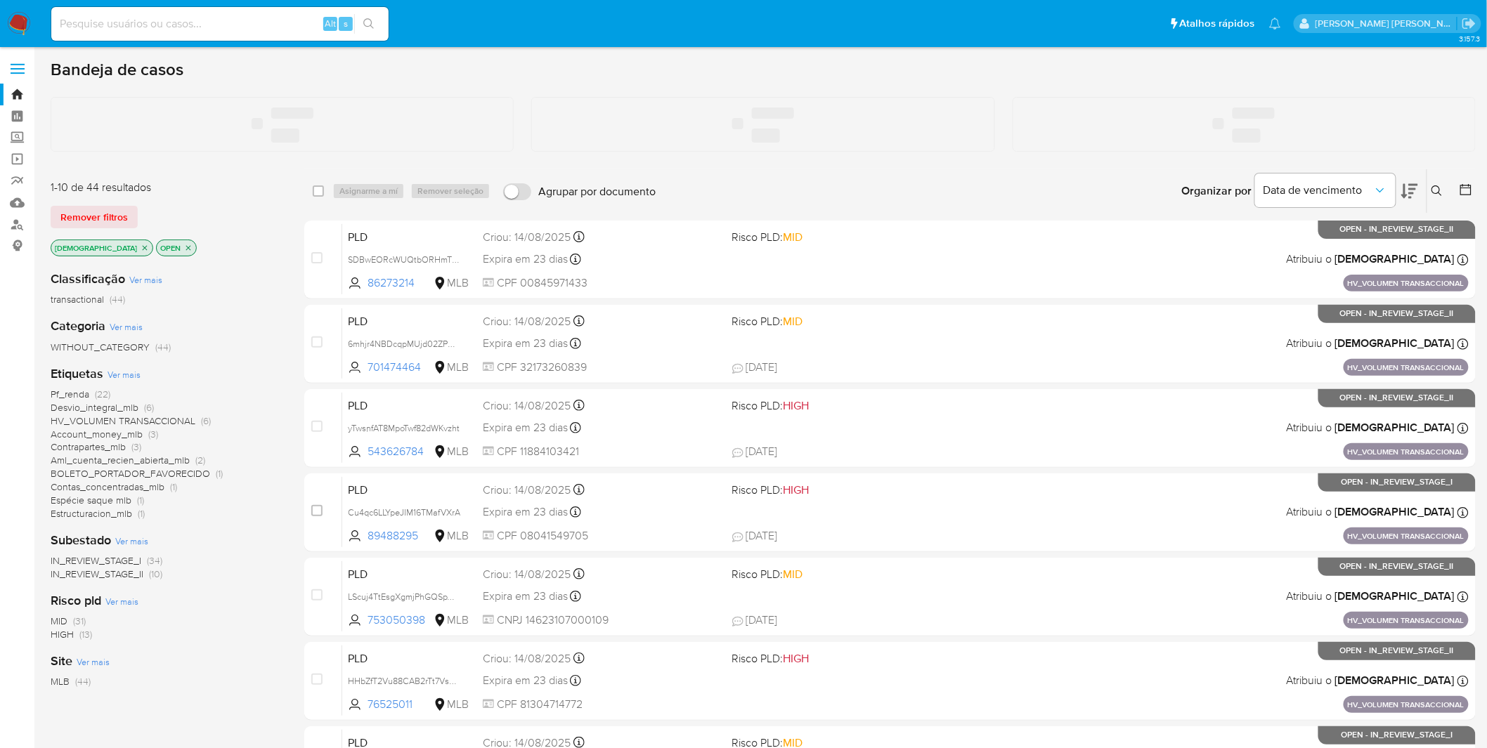
click at [219, 25] on input at bounding box center [219, 24] width 337 height 18
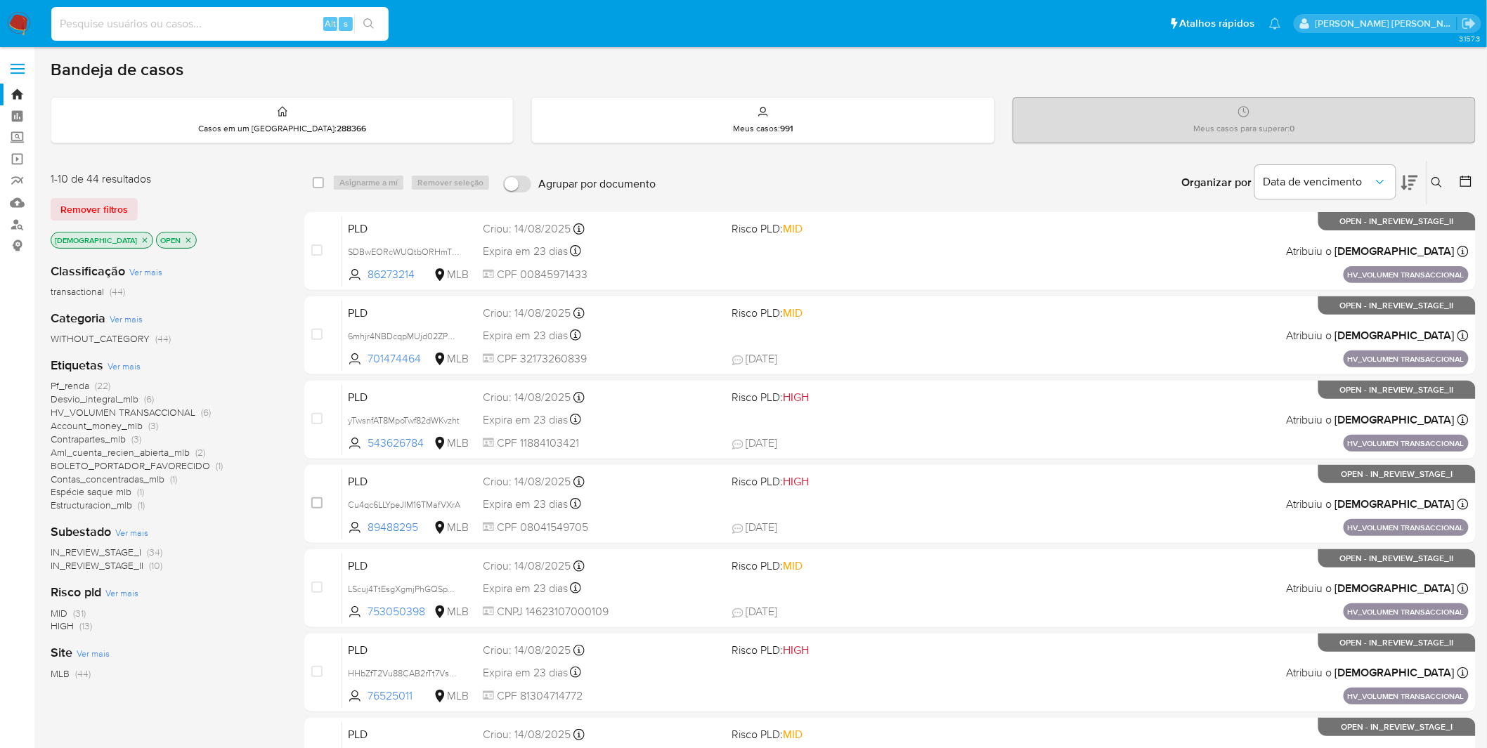
paste input "703705982"
type input "703705982"
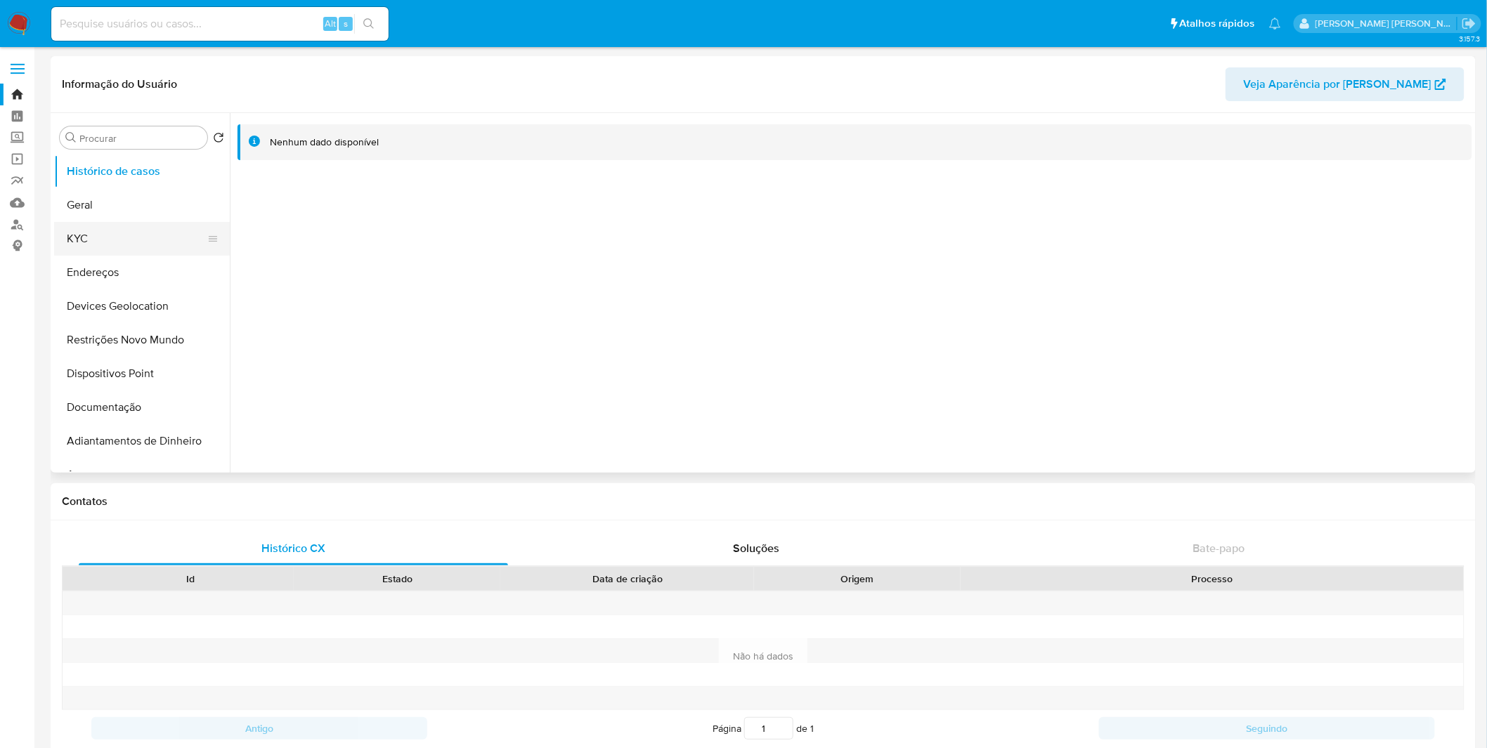
select select "10"
click at [106, 247] on button "KYC" at bounding box center [136, 239] width 164 height 34
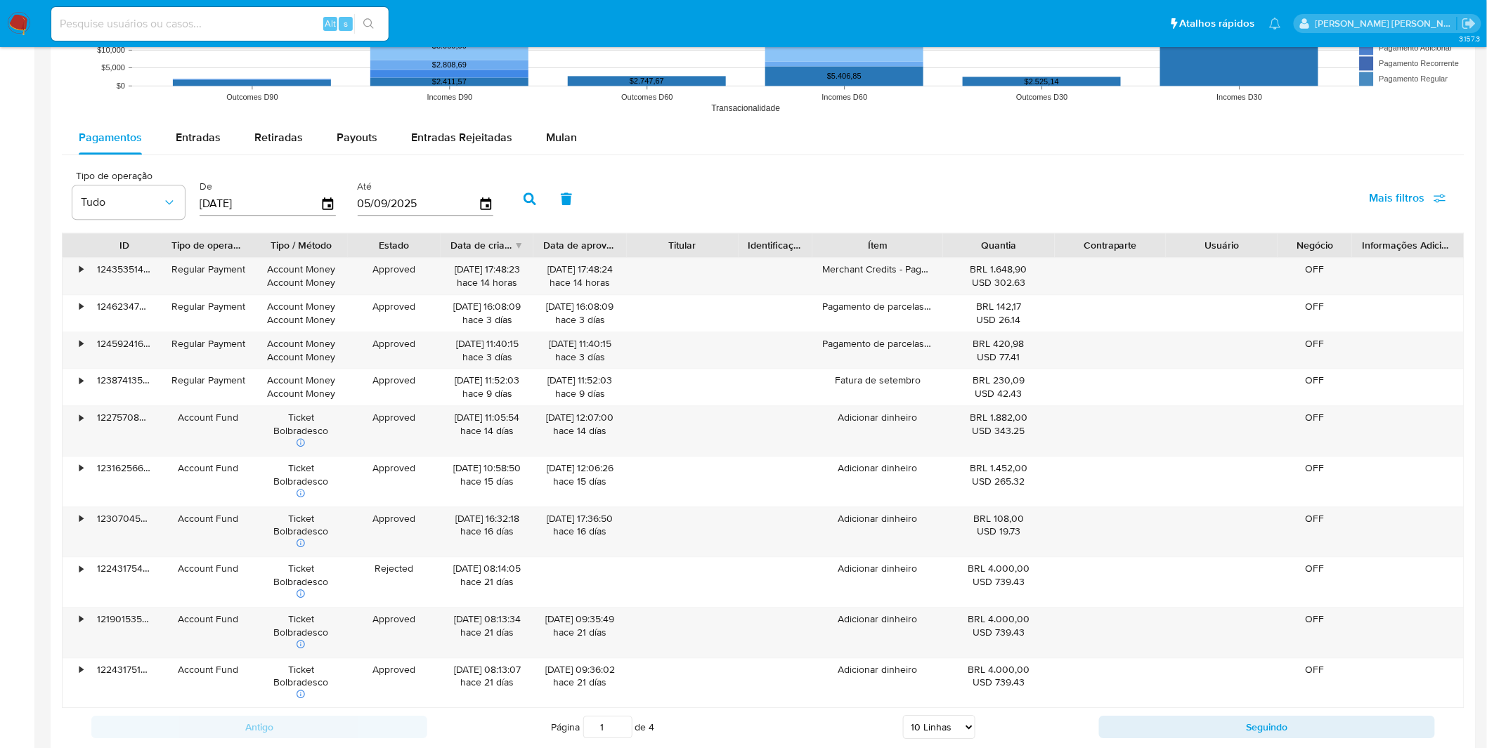
scroll to position [1248, 0]
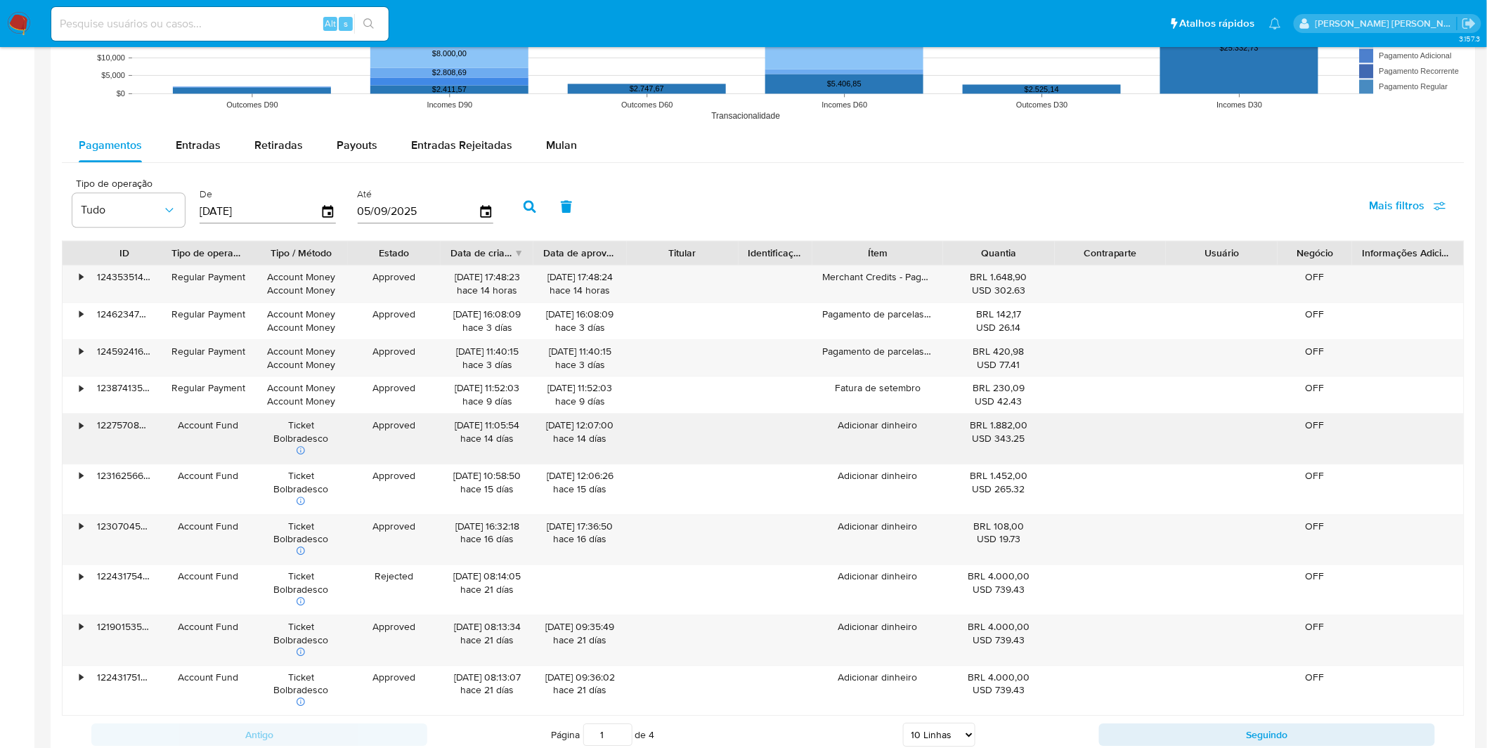
click at [72, 422] on div "•" at bounding box center [75, 439] width 25 height 50
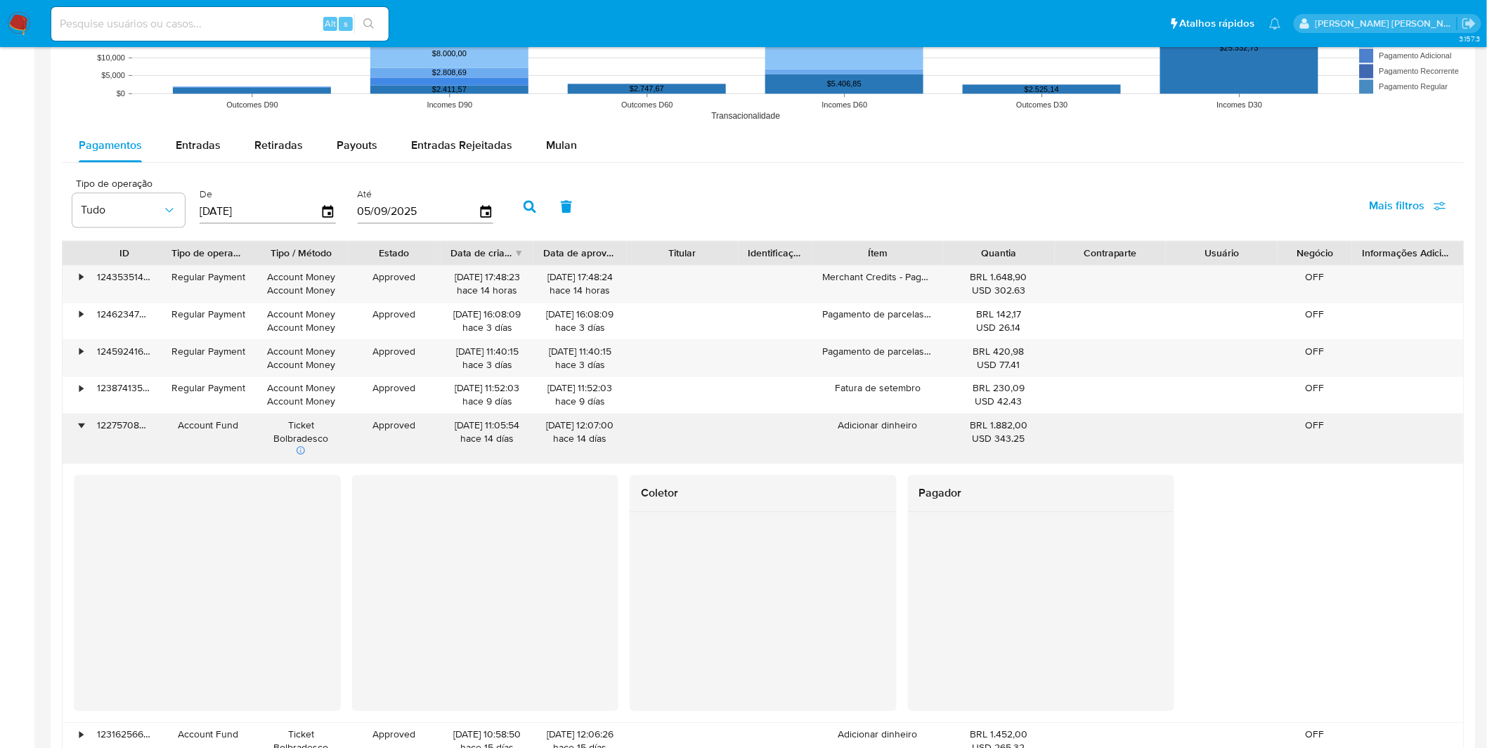
click at [72, 422] on div "•" at bounding box center [75, 439] width 25 height 50
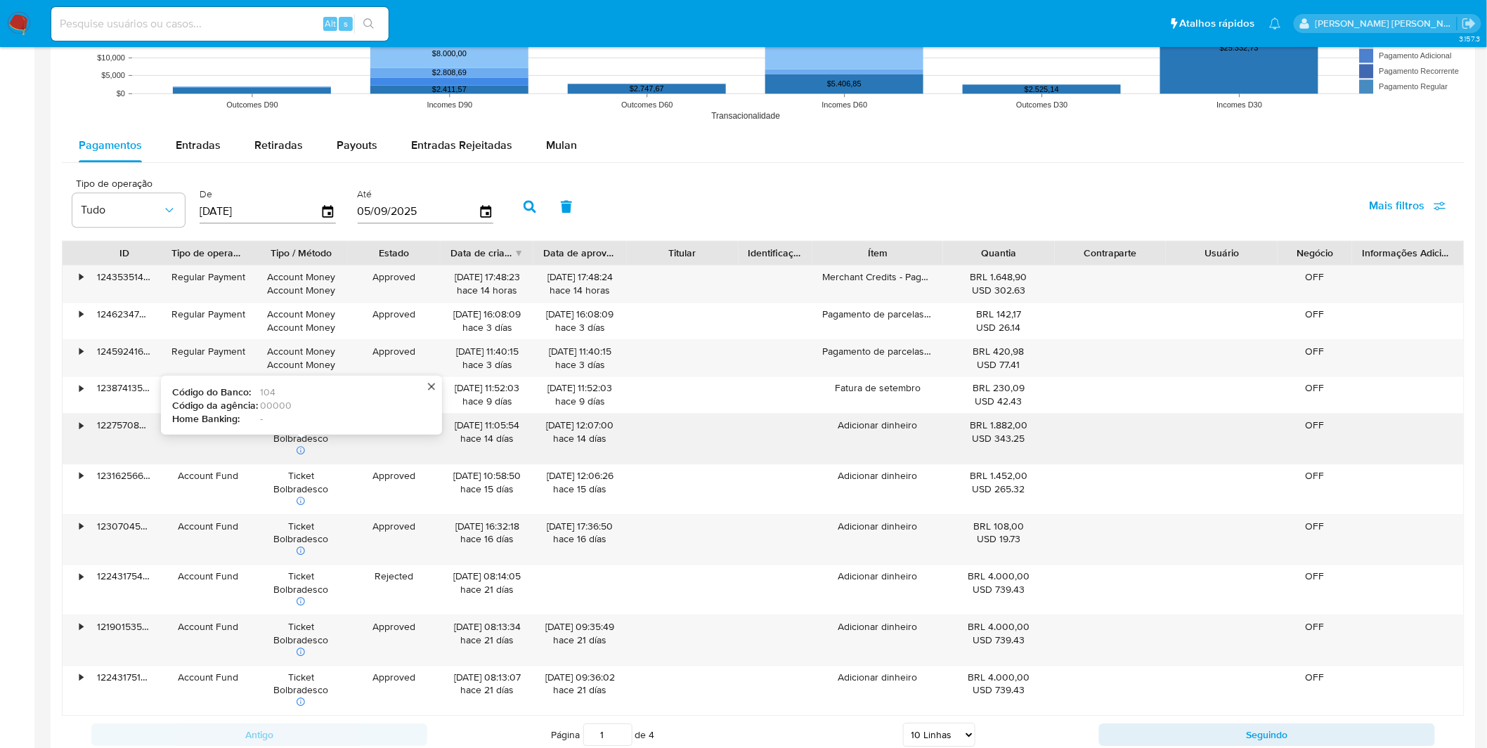
click at [304, 452] on icon at bounding box center [301, 450] width 10 height 10
click at [919, 447] on div "Adicionar dinheiro" at bounding box center [878, 439] width 130 height 50
click at [530, 441] on div "22/08/2025 11:05:54 hace 14 días" at bounding box center [487, 439] width 93 height 50
click at [302, 550] on icon at bounding box center [301, 551] width 8 height 8
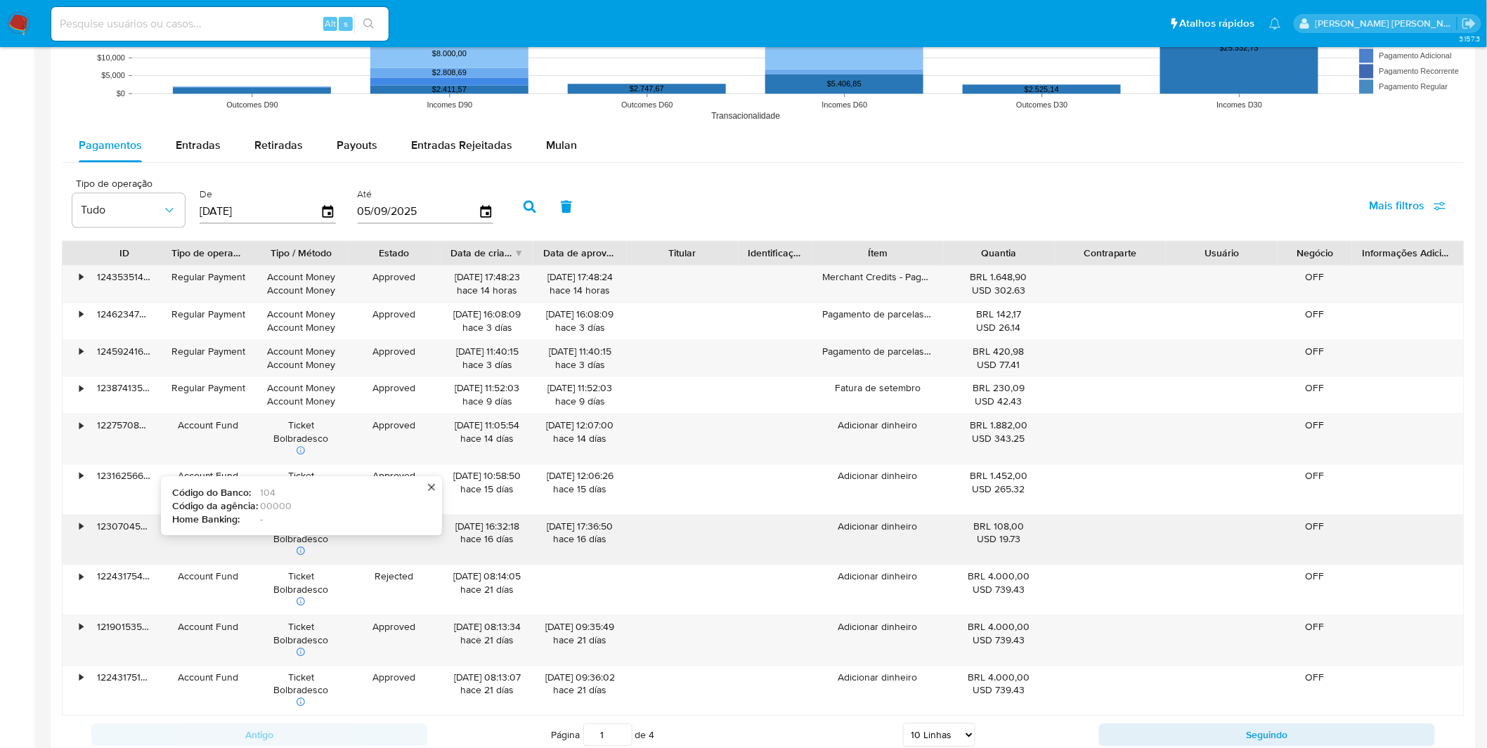
click at [302, 550] on icon at bounding box center [301, 551] width 8 height 8
click at [80, 528] on div "•" at bounding box center [81, 526] width 4 height 13
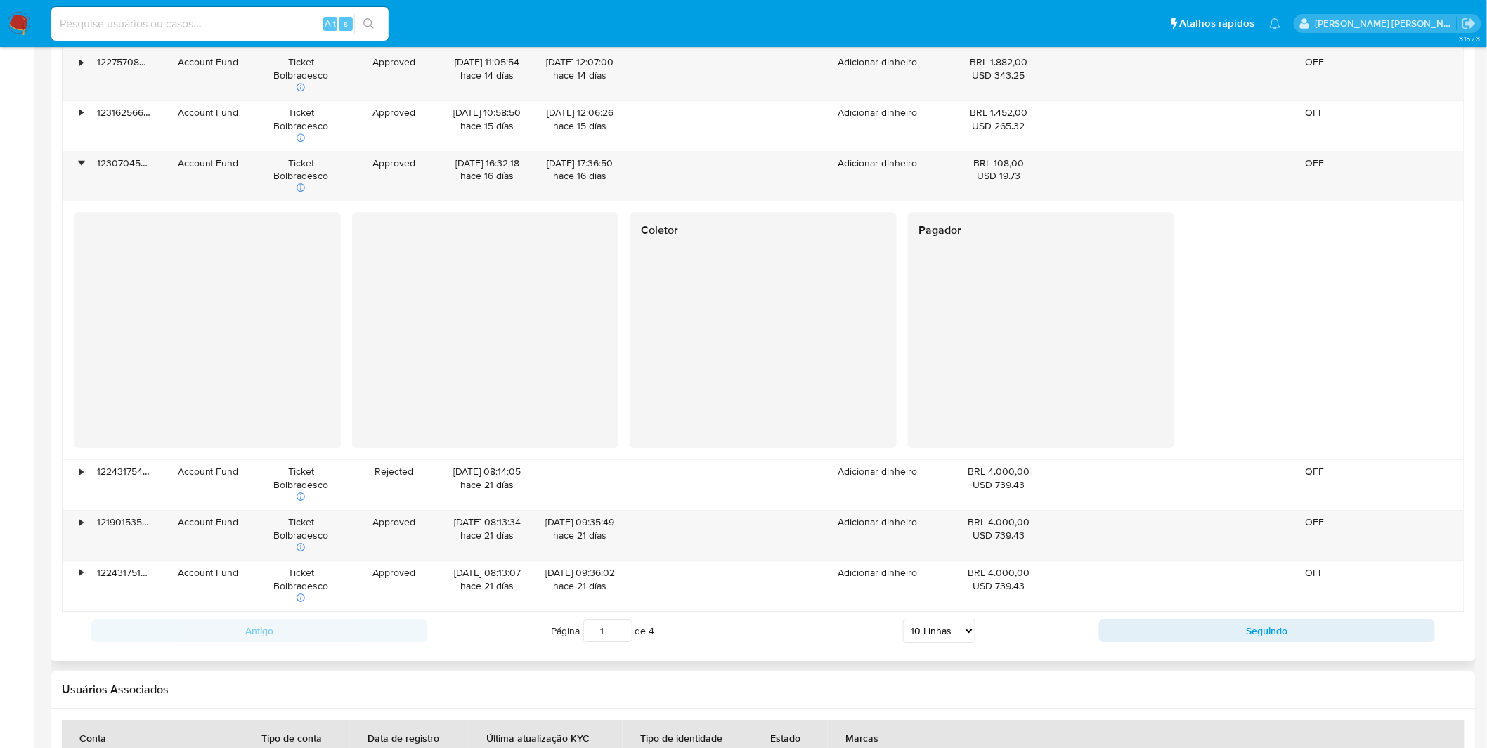
scroll to position [1639, 0]
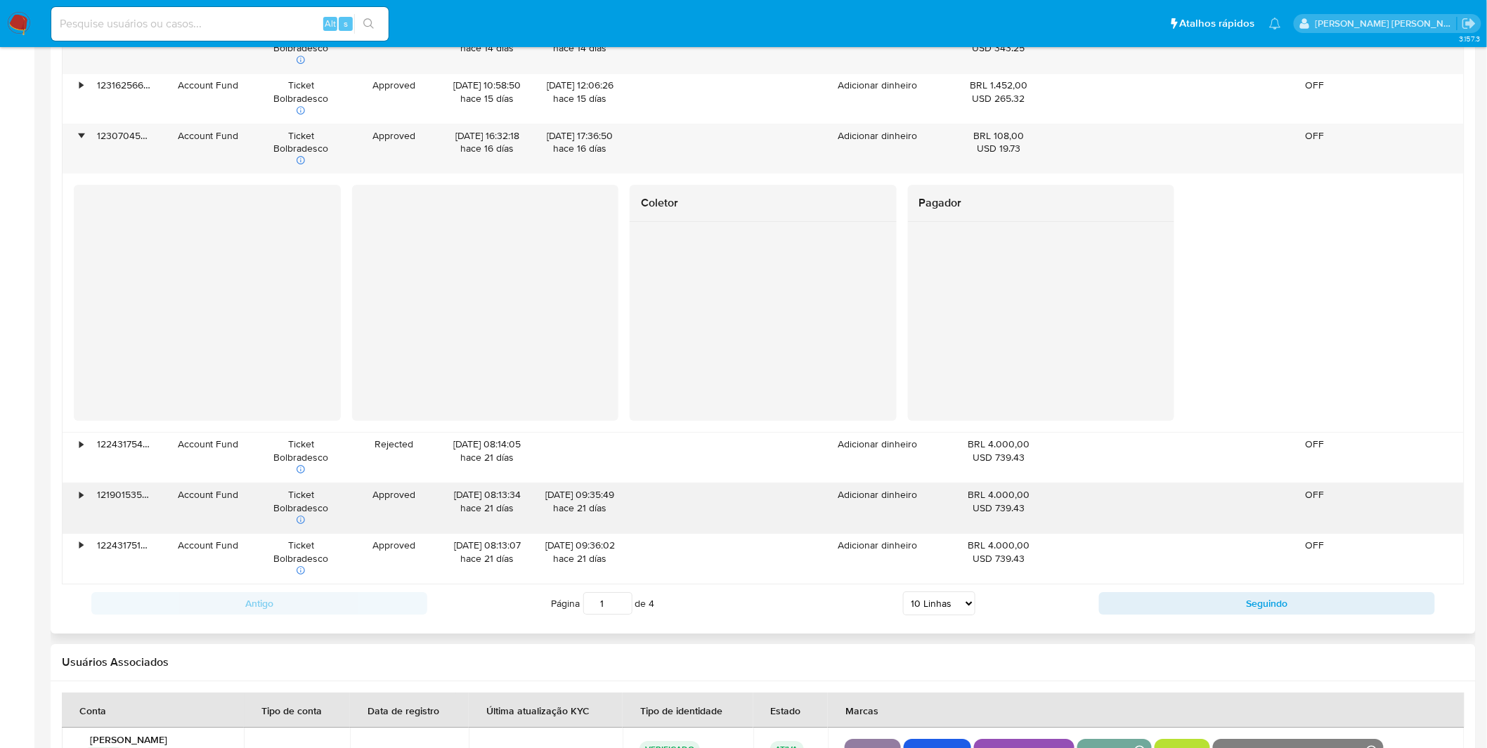
click at [78, 501] on div "•" at bounding box center [75, 508] width 25 height 50
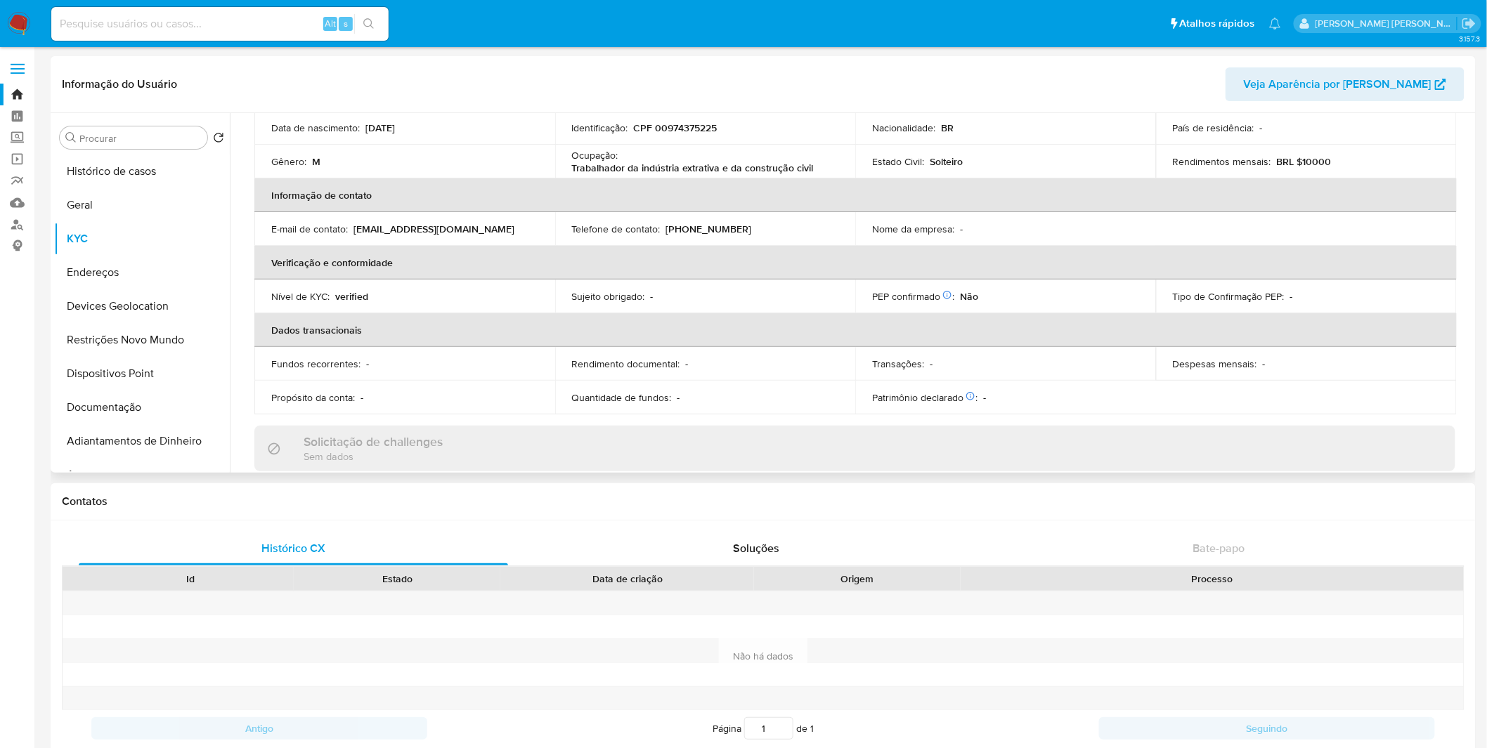
scroll to position [0, 0]
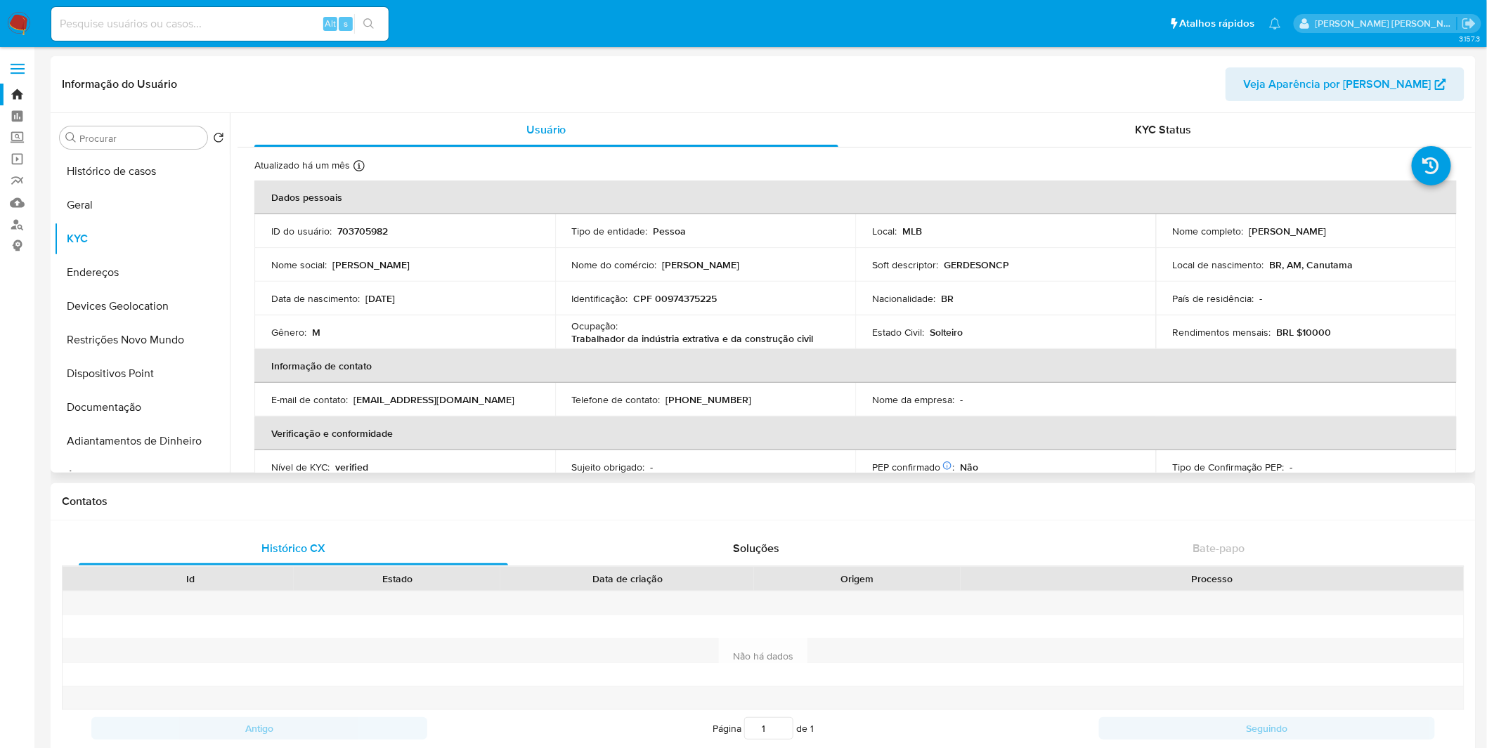
click at [705, 295] on p "CPF 00974375225" at bounding box center [676, 298] width 84 height 13
copy p "00974375225"
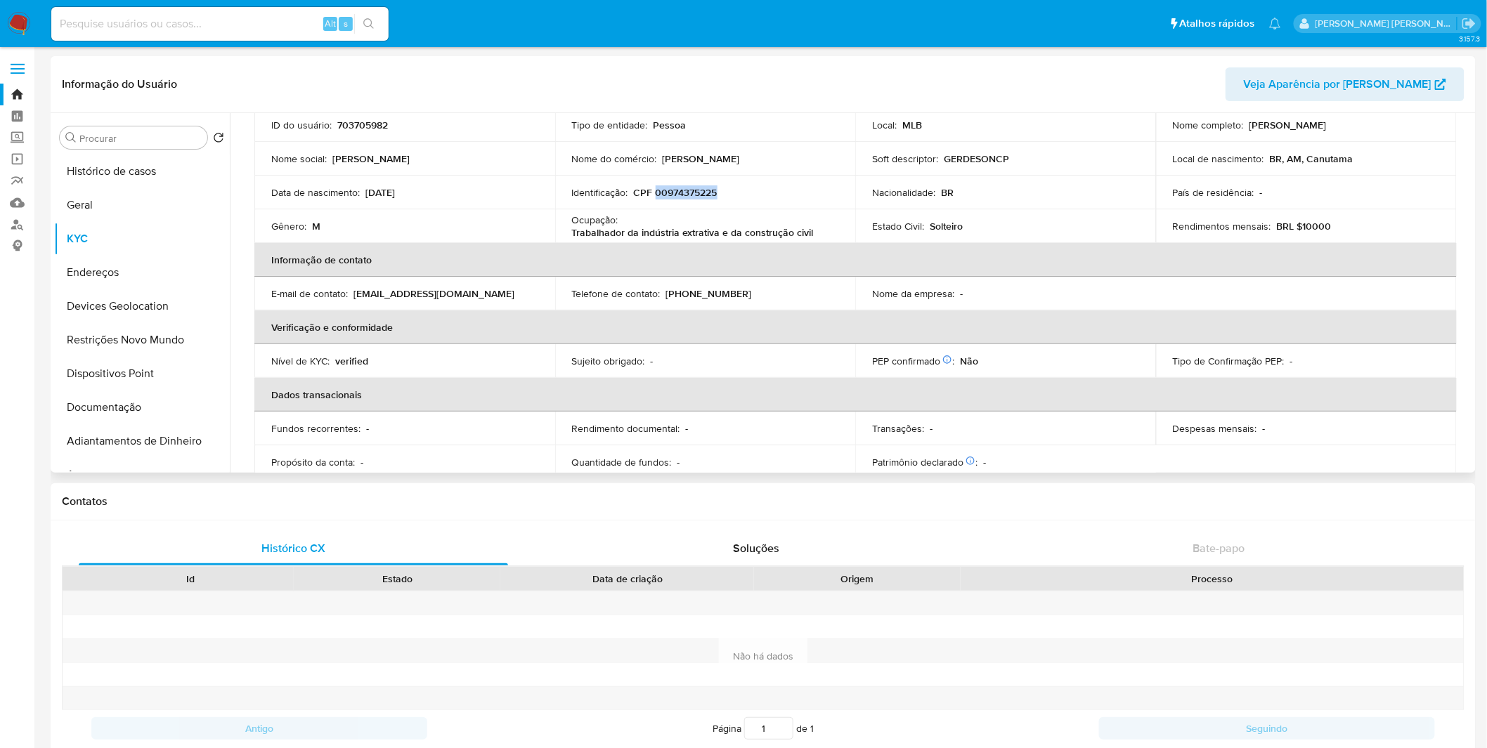
scroll to position [78, 0]
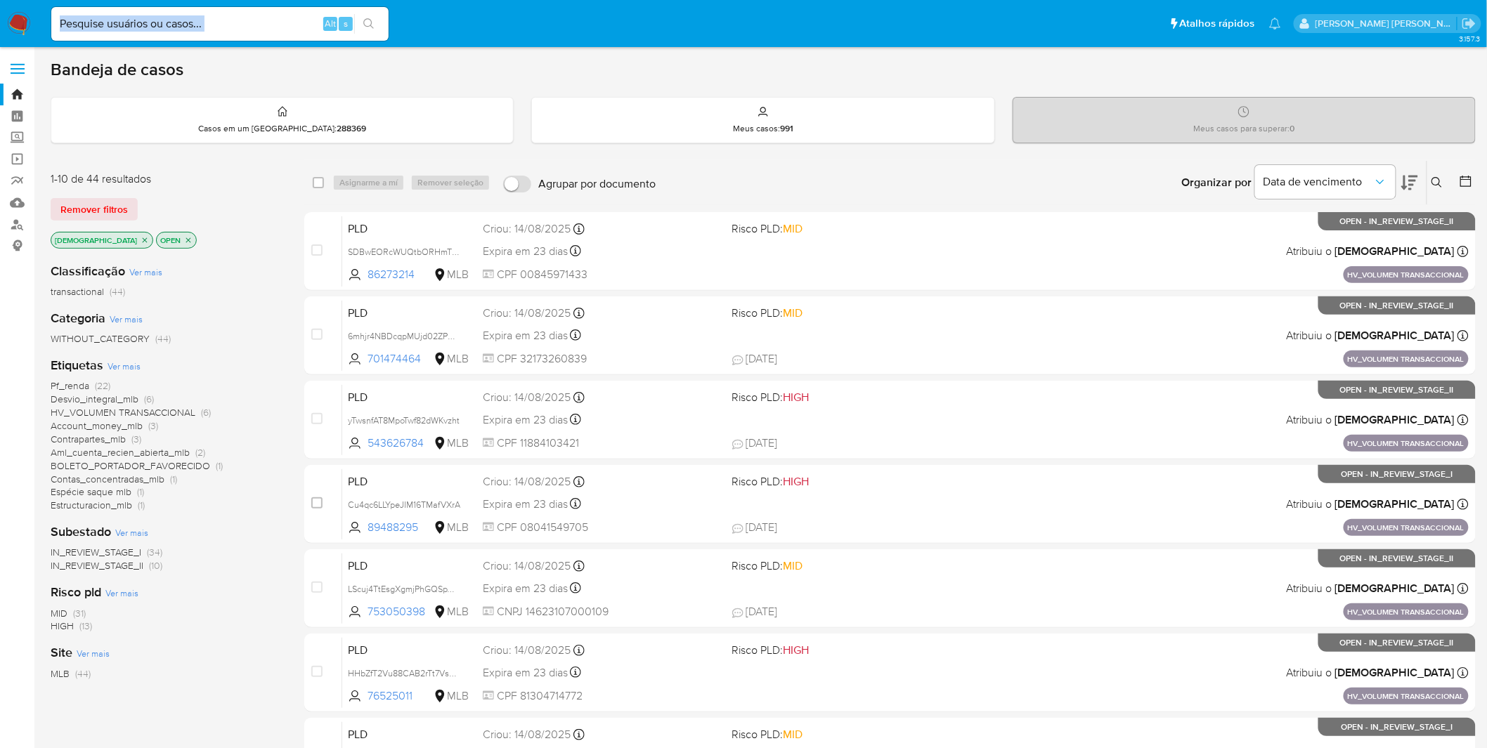
click at [267, 32] on div "Alt s" at bounding box center [219, 24] width 337 height 34
click at [263, 23] on input at bounding box center [219, 24] width 337 height 18
paste input "E1R5phDKqKlFC7P4jzyXMPLR"
type input "E1R5phDKqKlFC7P4jzyXMPLR"
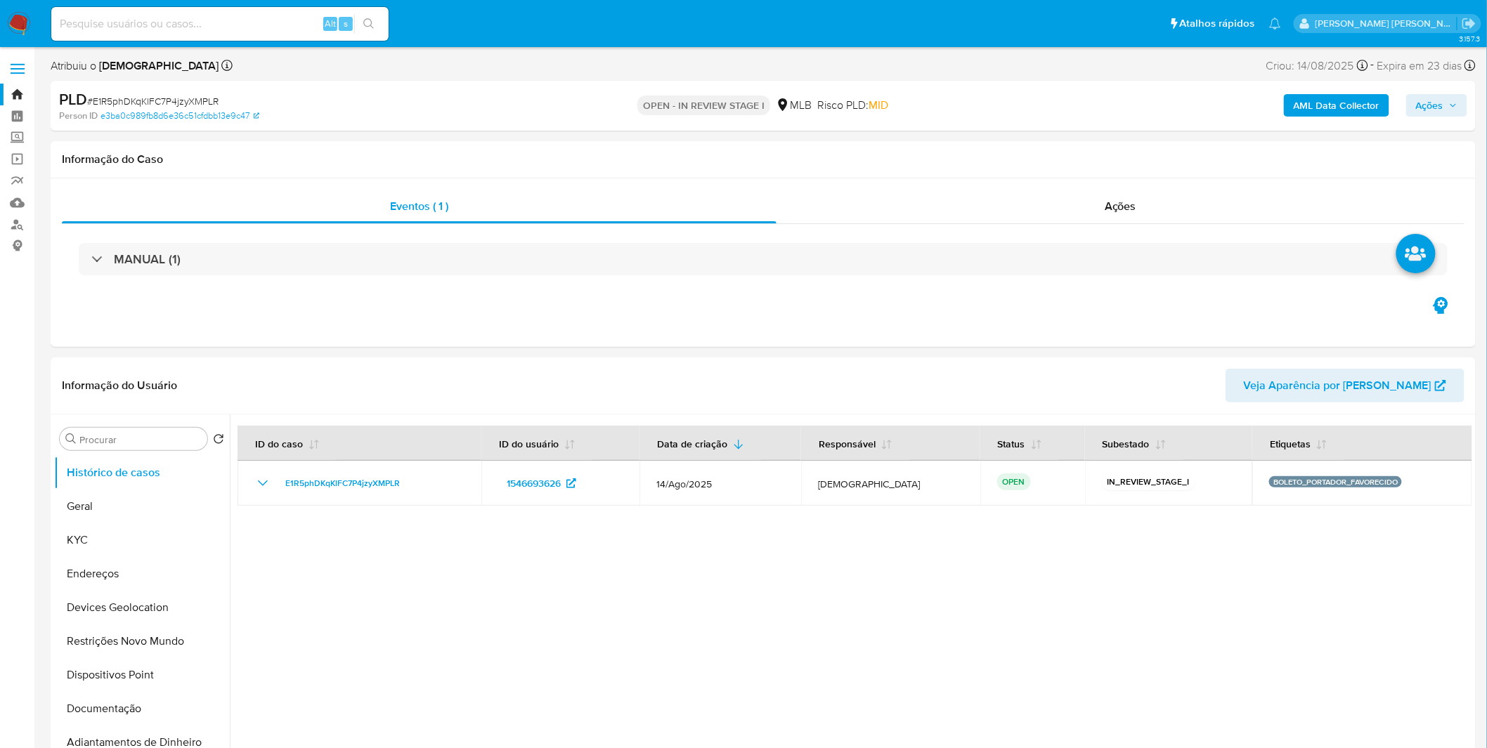
select select "10"
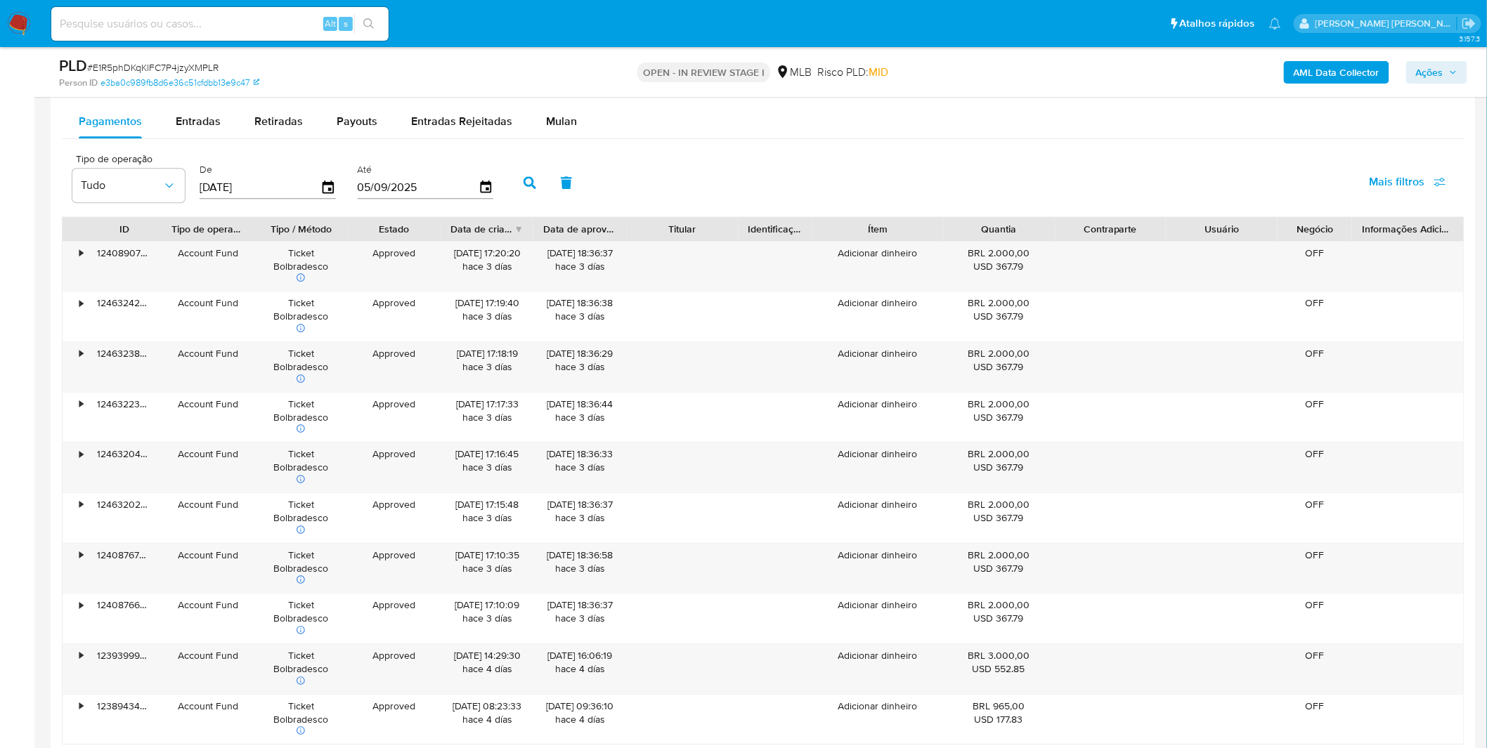
scroll to position [1405, 0]
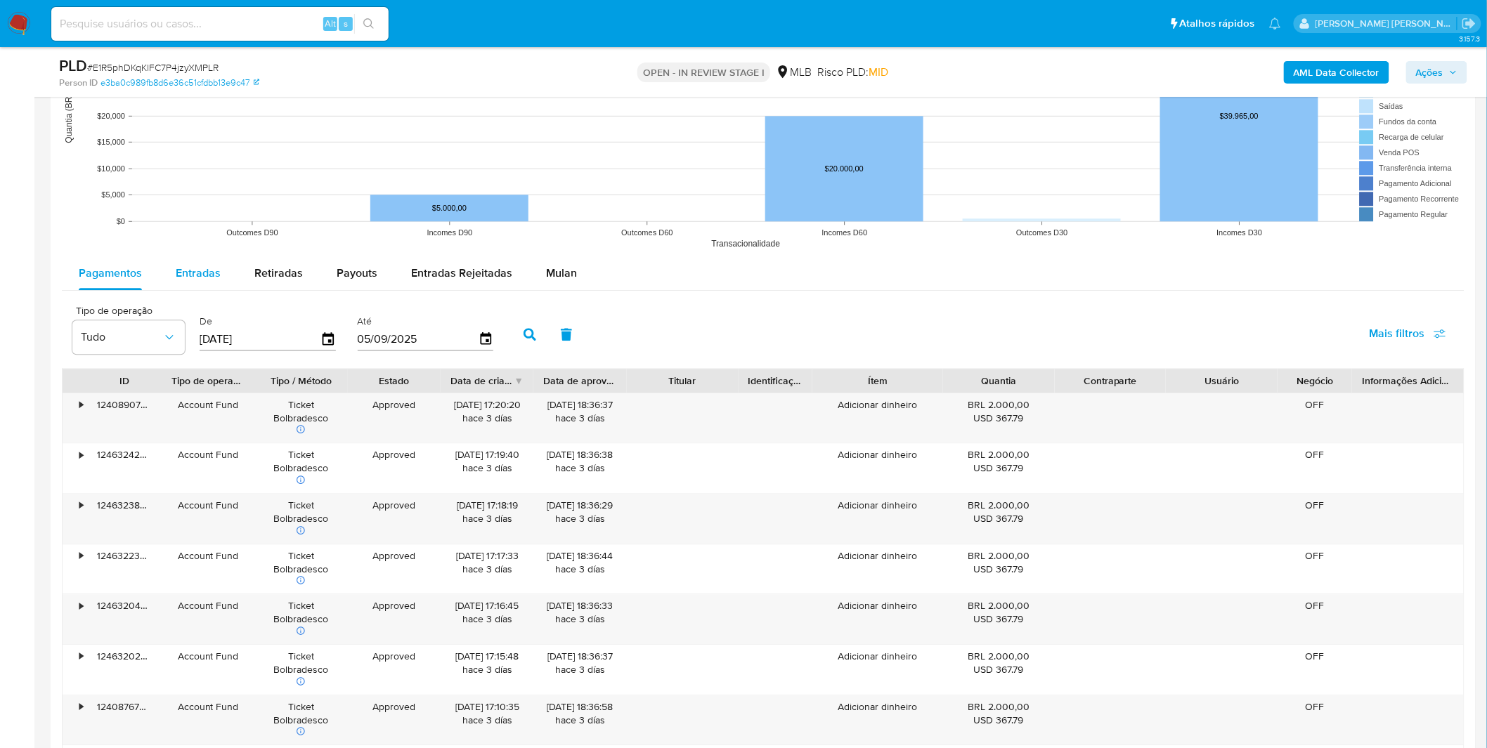
click at [195, 272] on span "Entradas" at bounding box center [198, 273] width 45 height 16
select select "10"
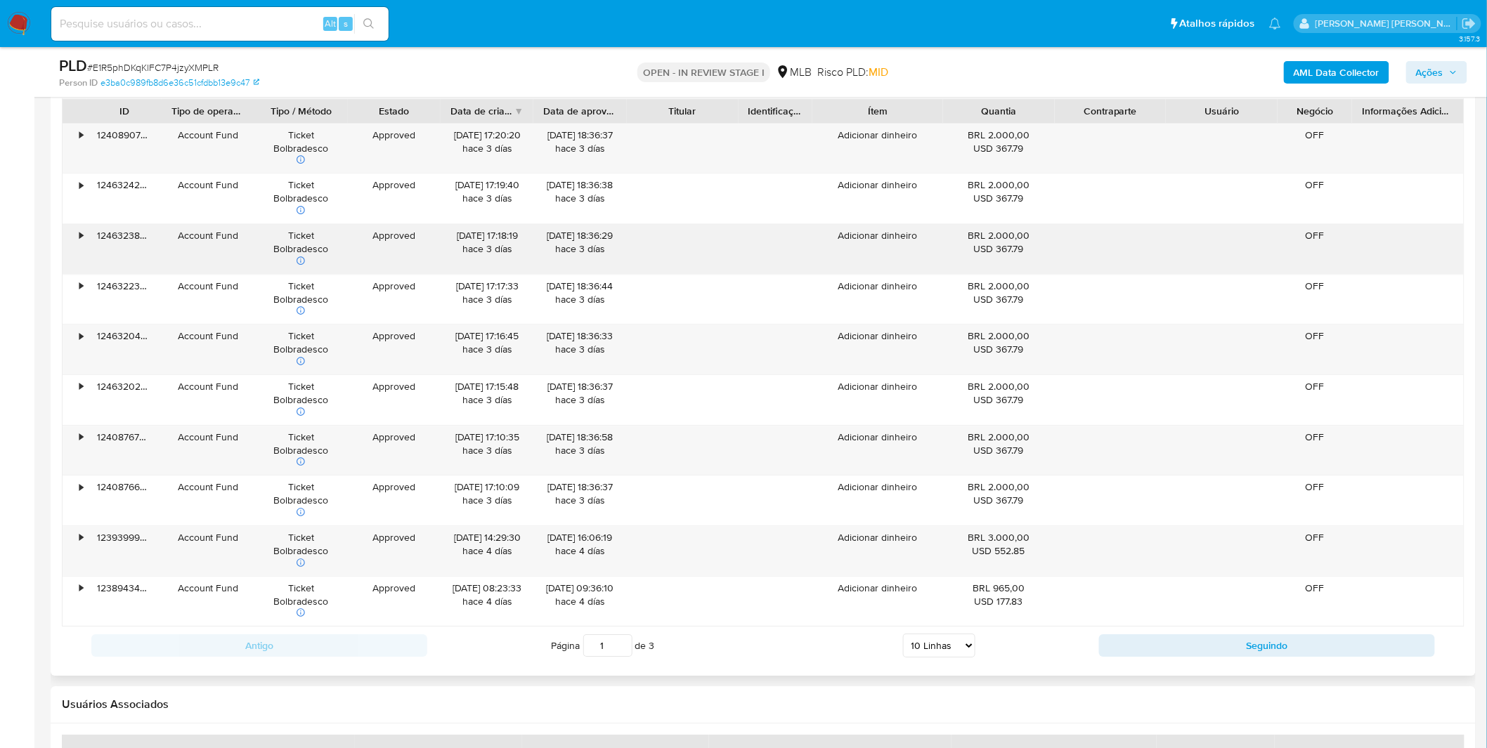
scroll to position [1717, 0]
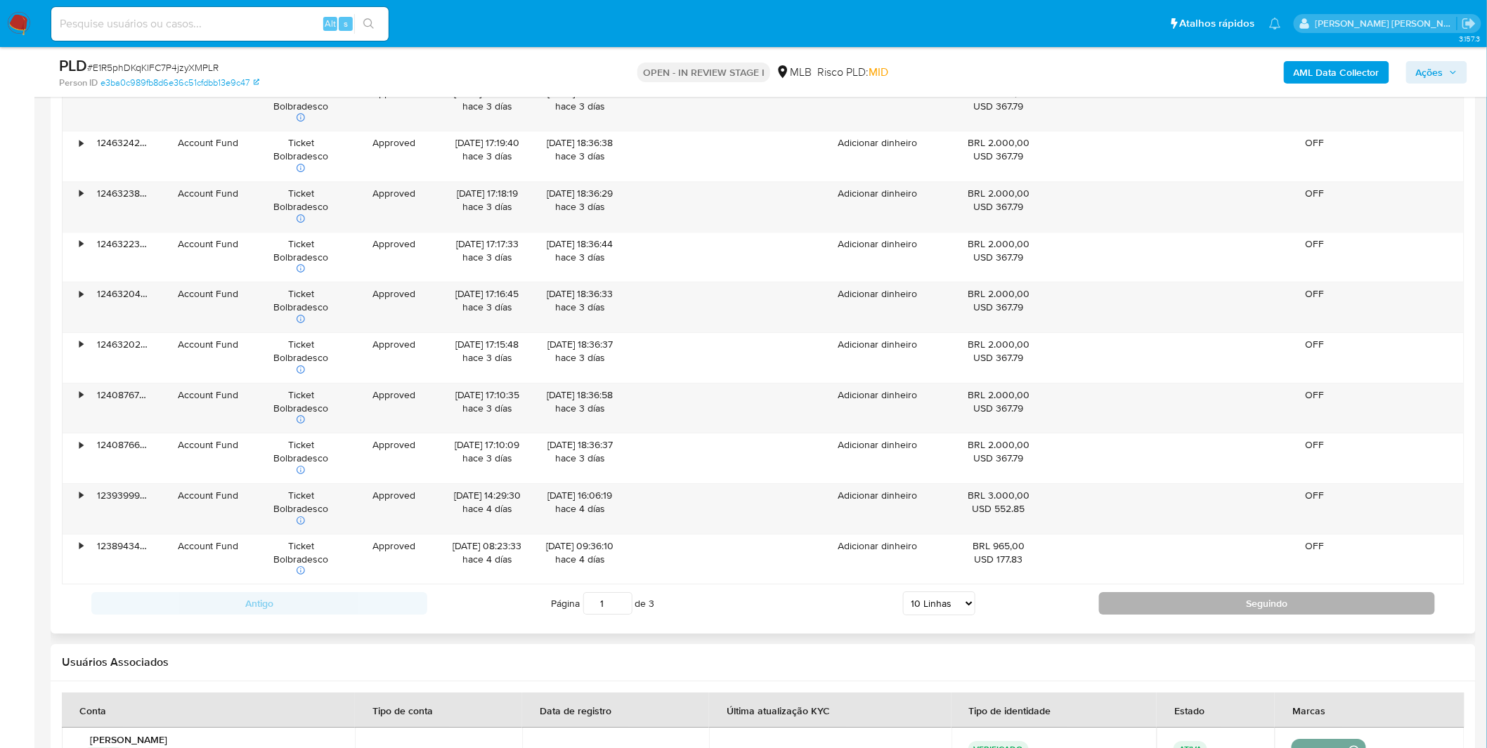
click at [1140, 606] on button "Seguindo" at bounding box center [1267, 603] width 336 height 22
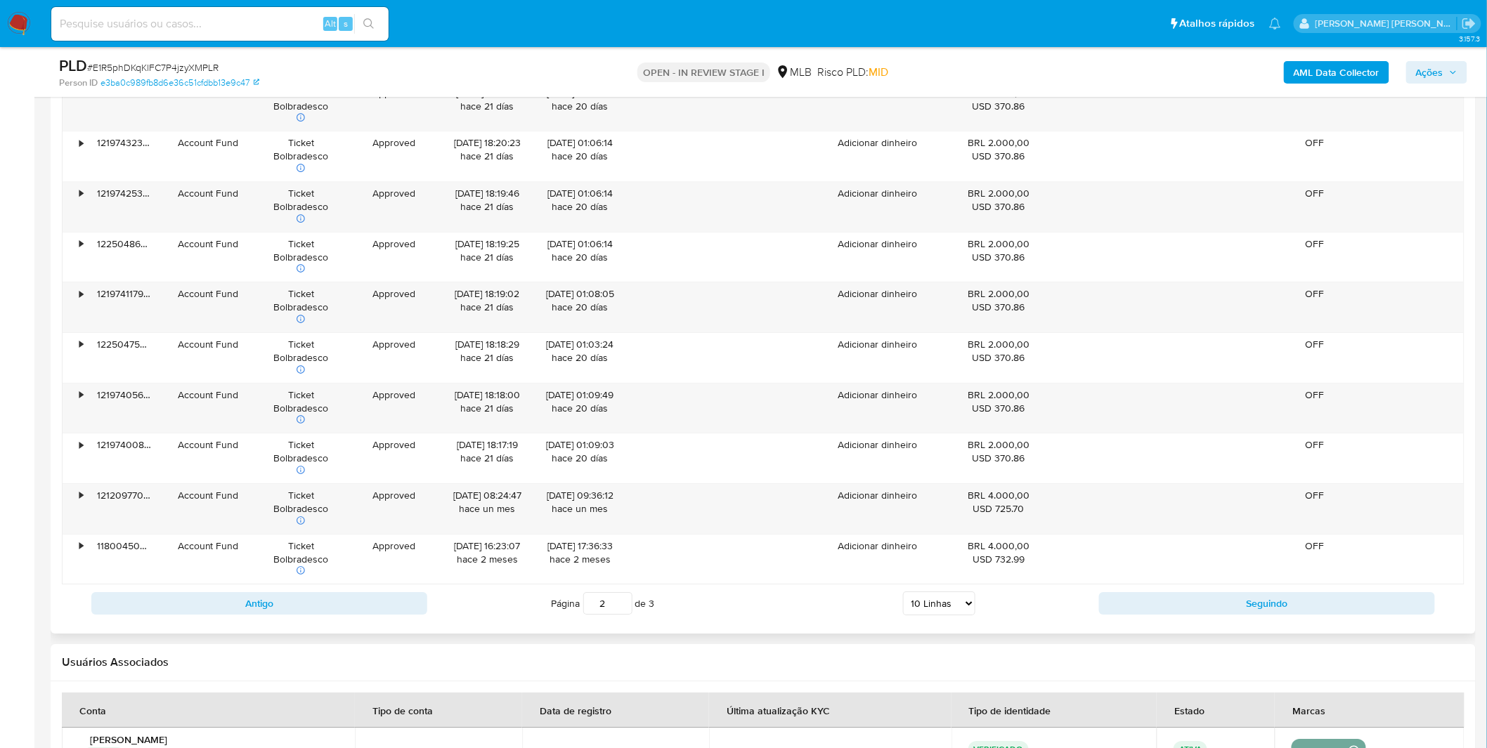
click at [1170, 619] on div "Antigo Página 2 de 3 5 Linhas 10 Linhas 20 Linhas 25 Linhas 50 Linhas 100 Linha…" at bounding box center [763, 604] width 1402 height 38
click at [1173, 601] on button "Seguindo" at bounding box center [1267, 603] width 336 height 22
type input "3"
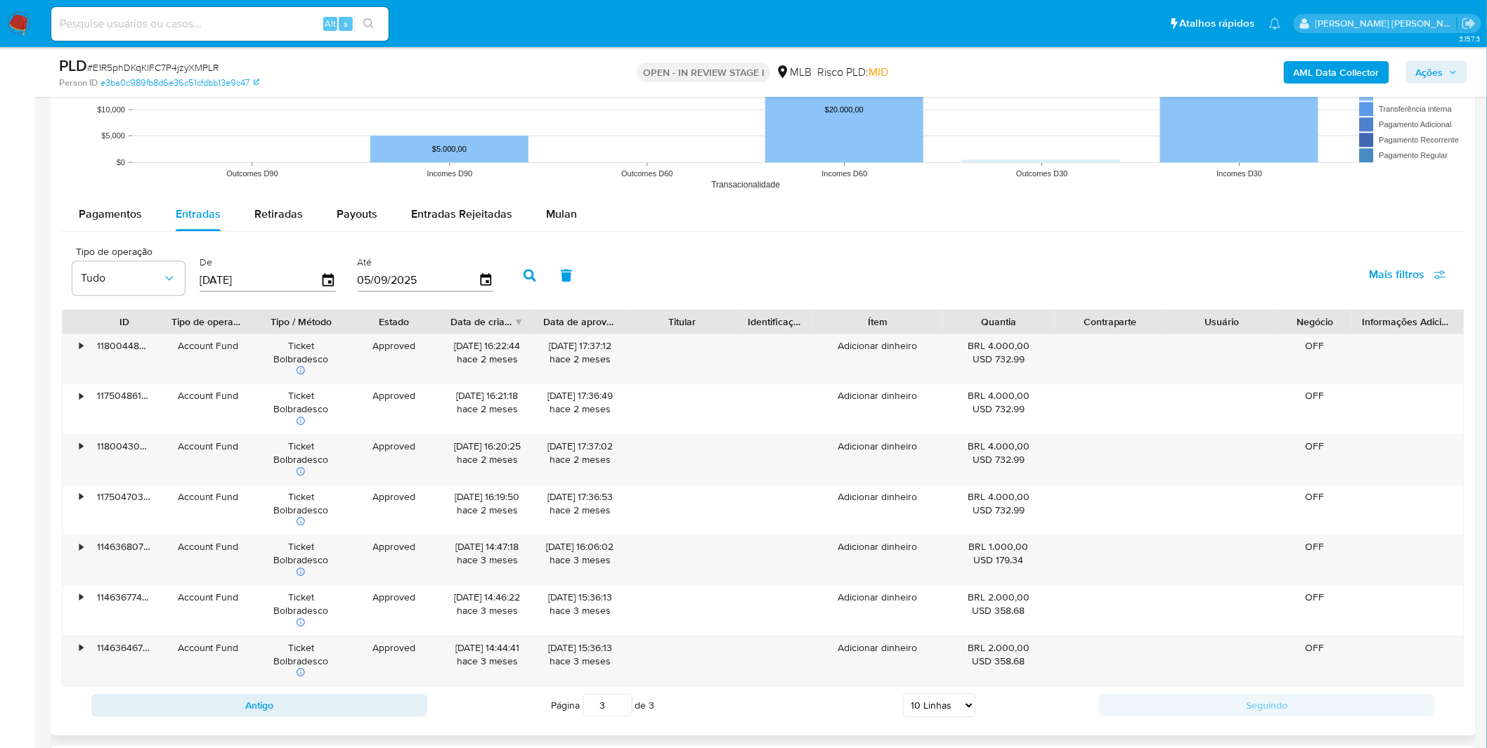
scroll to position [1405, 0]
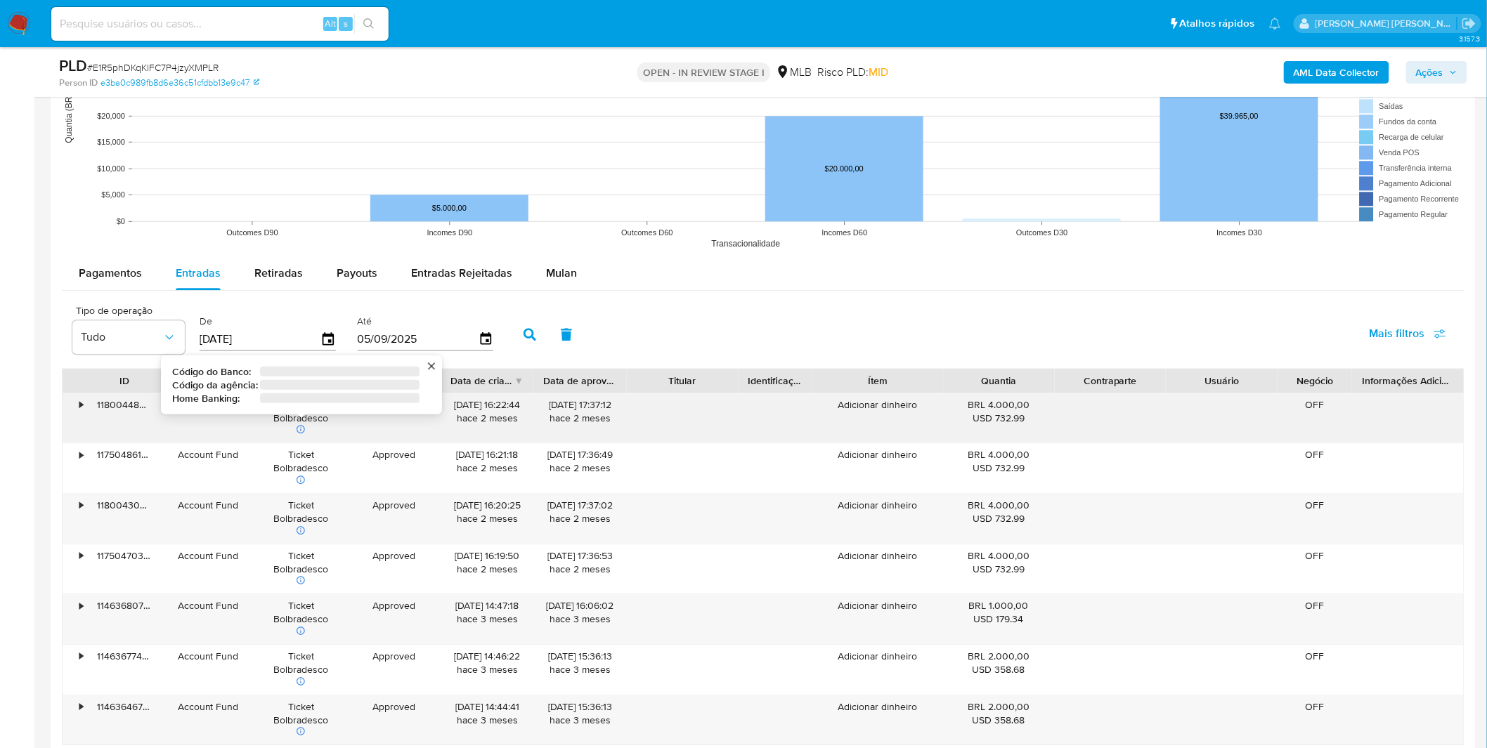
click at [299, 433] on icon at bounding box center [301, 429] width 10 height 10
click at [249, 536] on div "Account Fund" at bounding box center [208, 519] width 93 height 50
click at [81, 403] on div "•" at bounding box center [81, 404] width 4 height 13
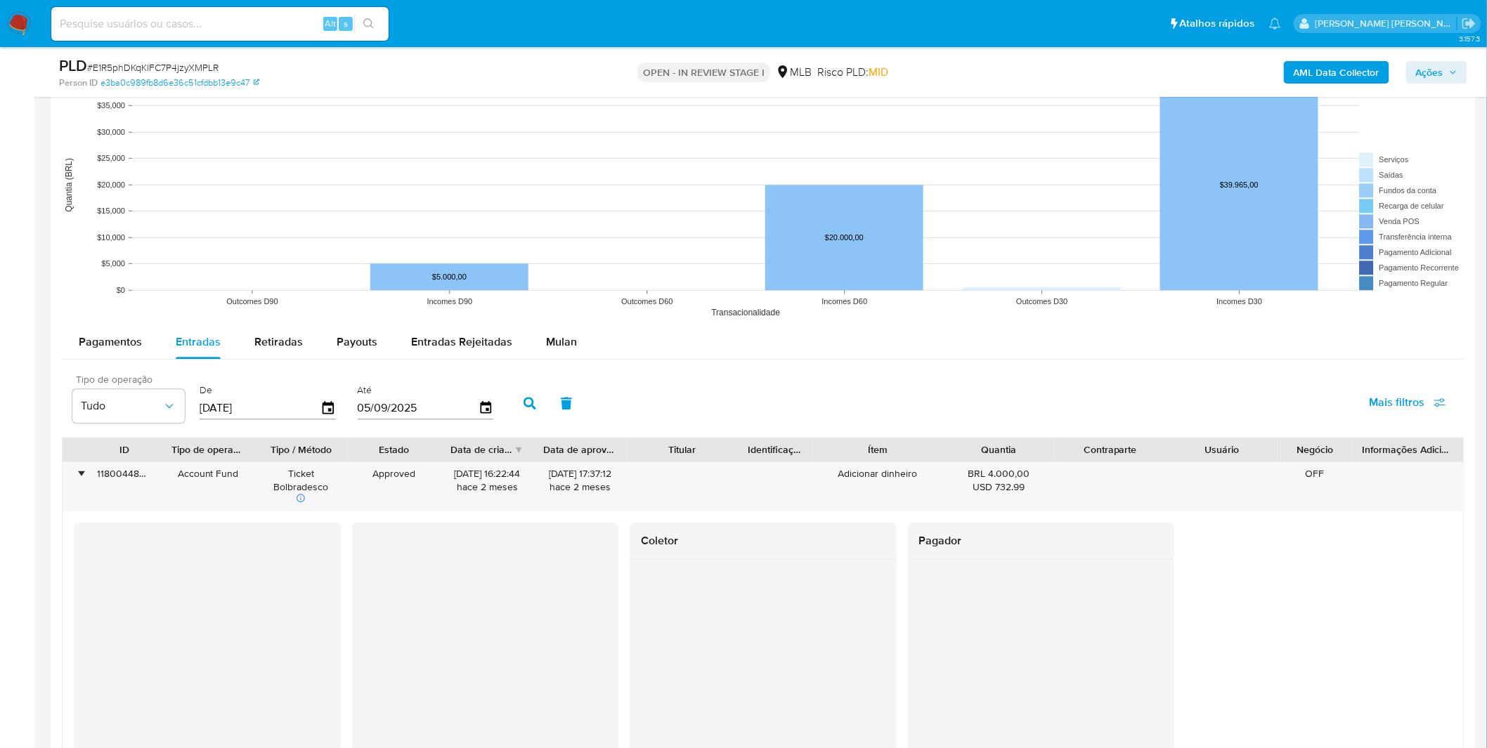
scroll to position [1327, 0]
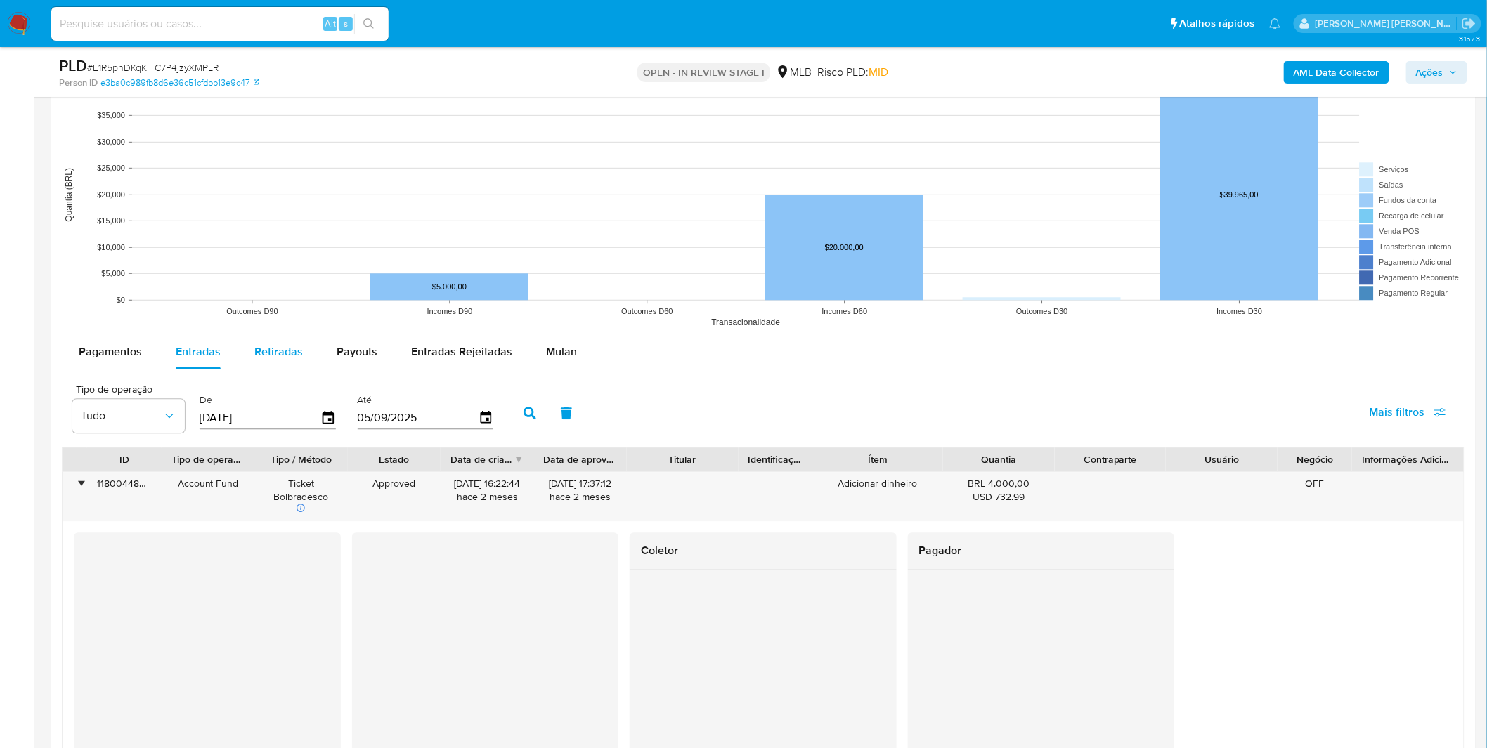
click at [289, 358] on span "Retiradas" at bounding box center [278, 352] width 48 height 16
select select "10"
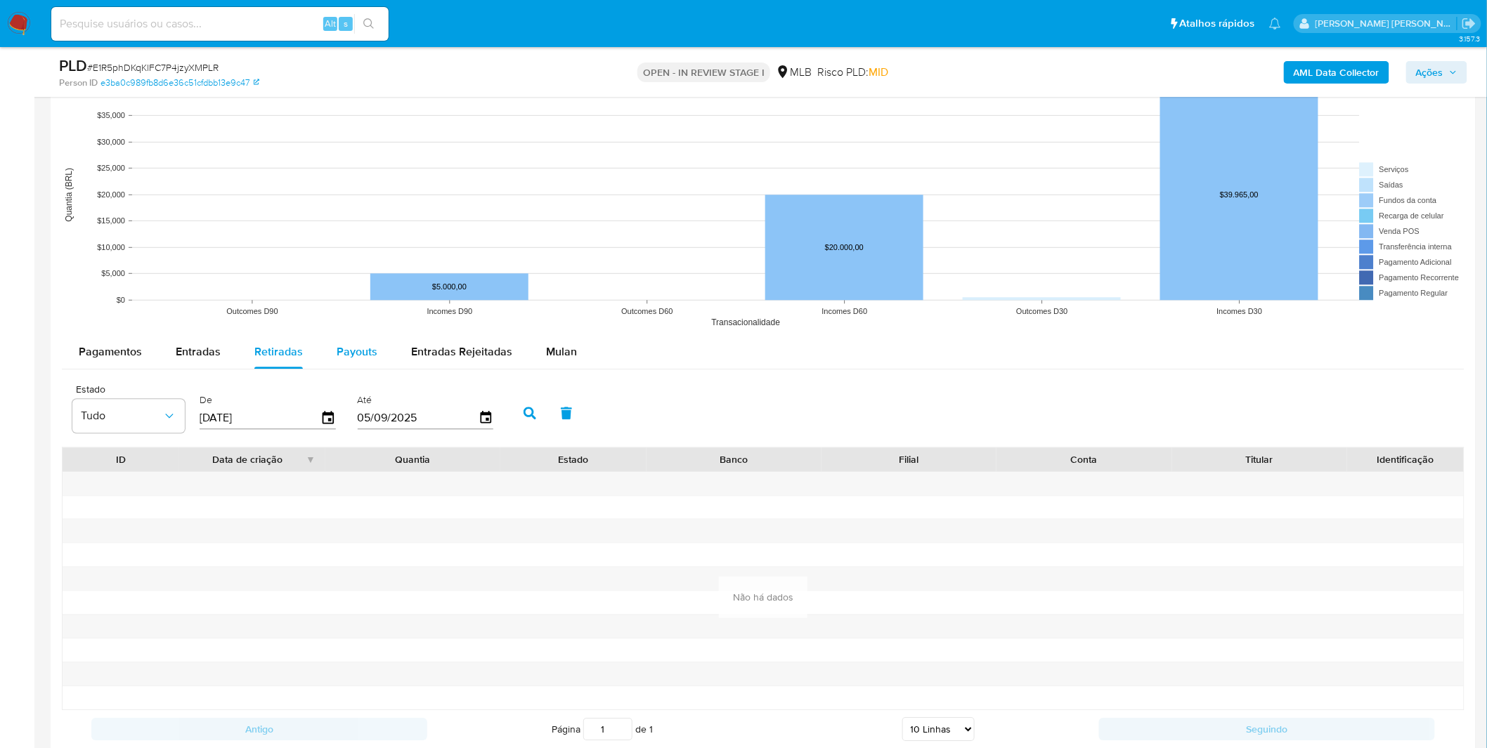
click at [330, 356] on button "Payouts" at bounding box center [357, 352] width 74 height 34
select select "10"
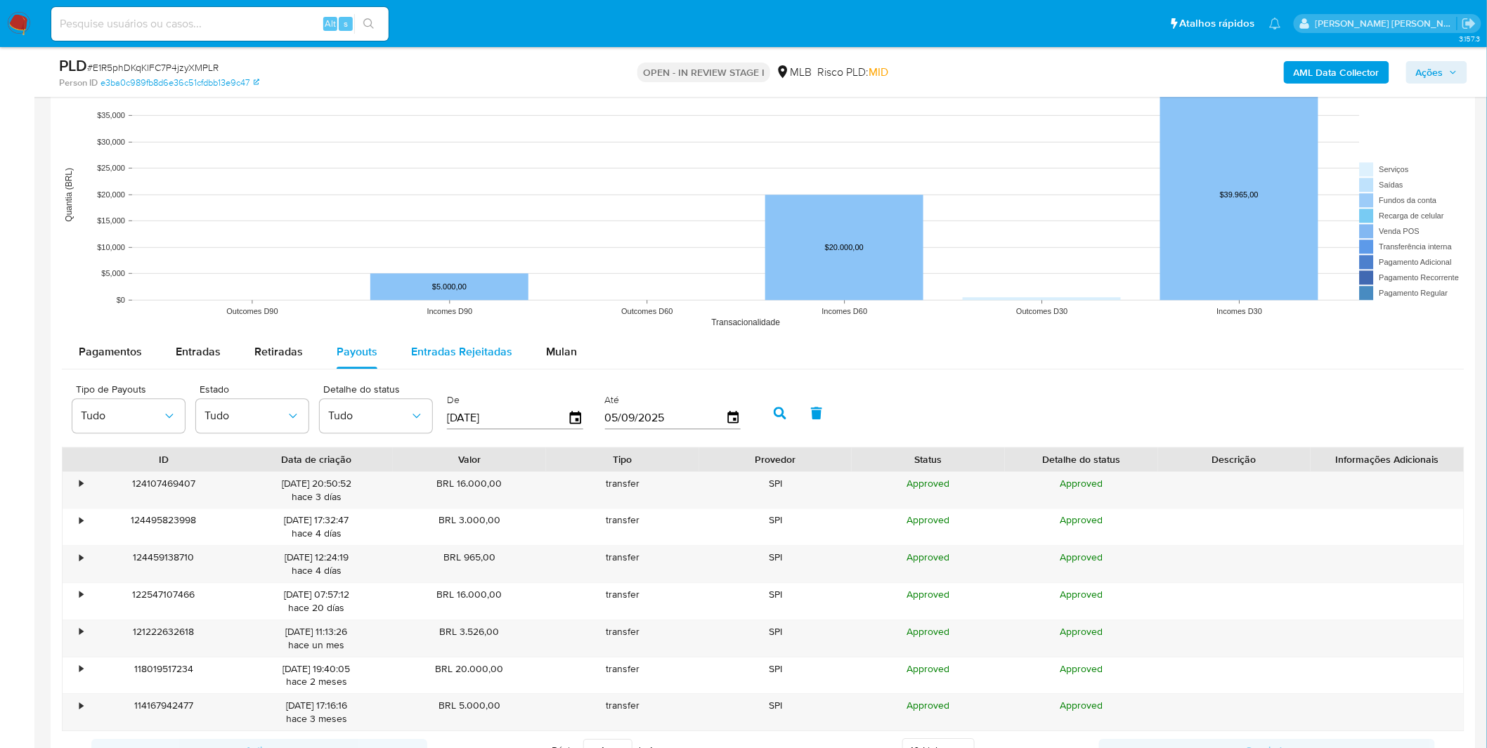
click at [462, 356] on span "Entradas Rejeitadas" at bounding box center [461, 352] width 101 height 16
select select "10"
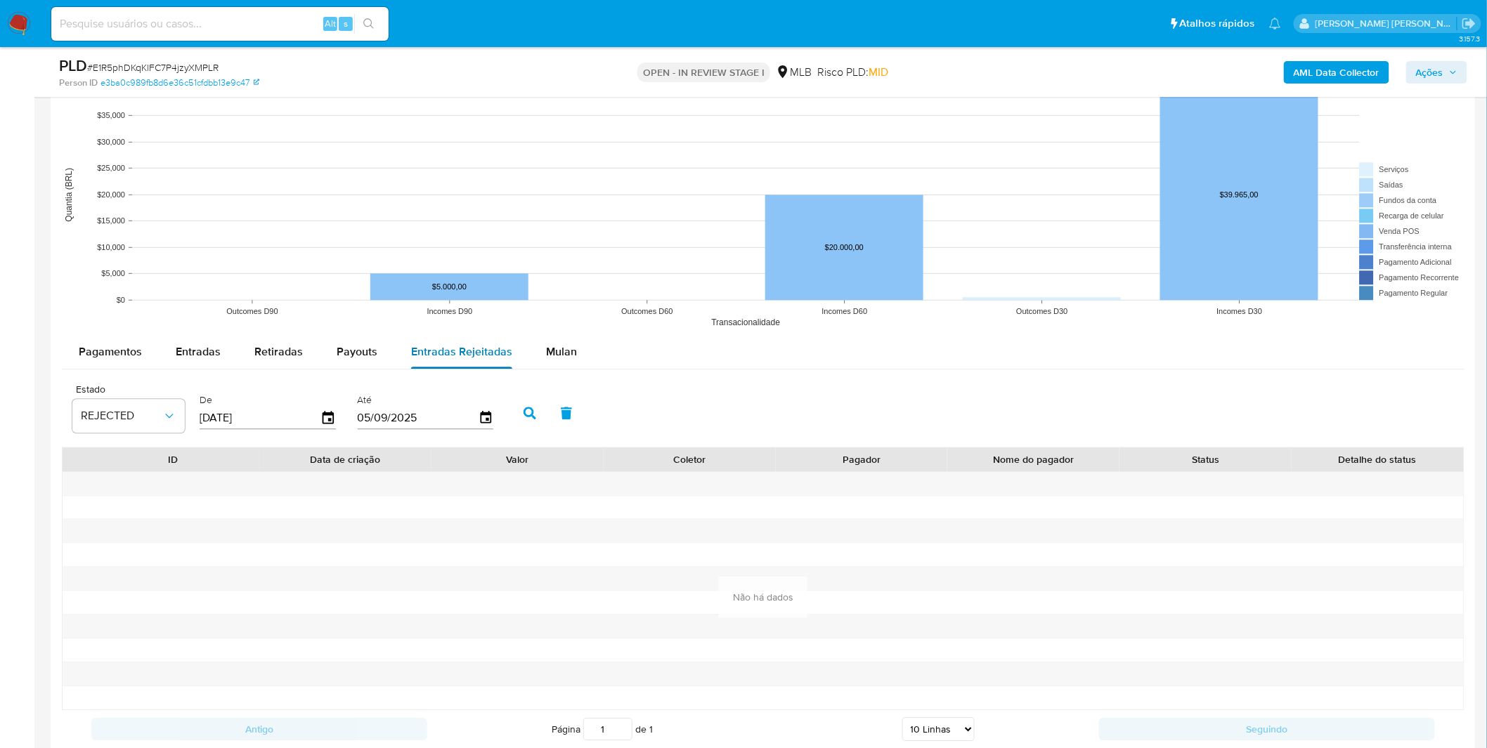
click at [462, 356] on span "Entradas Rejeitadas" at bounding box center [461, 352] width 101 height 16
click at [96, 368] on div "Pagamentos" at bounding box center [110, 352] width 63 height 34
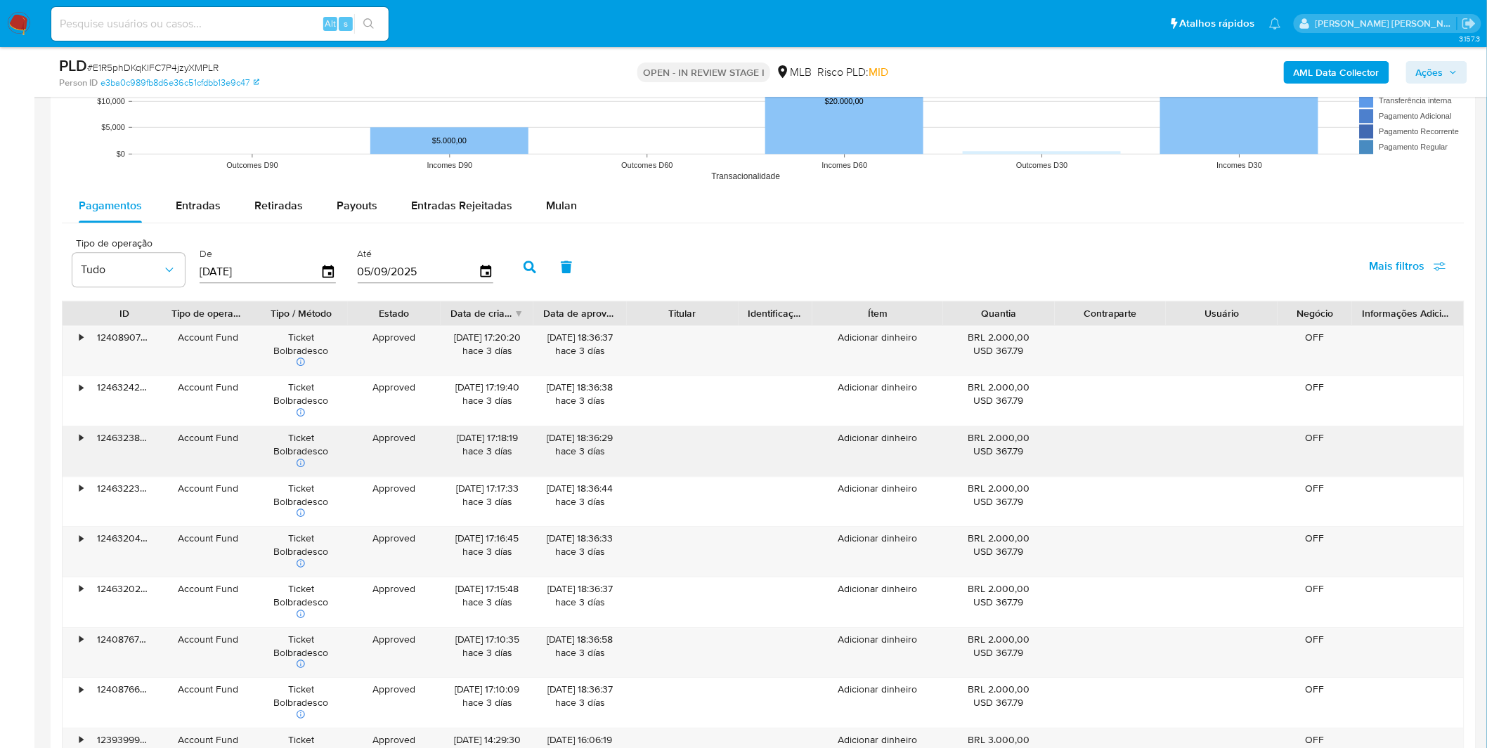
scroll to position [1717, 0]
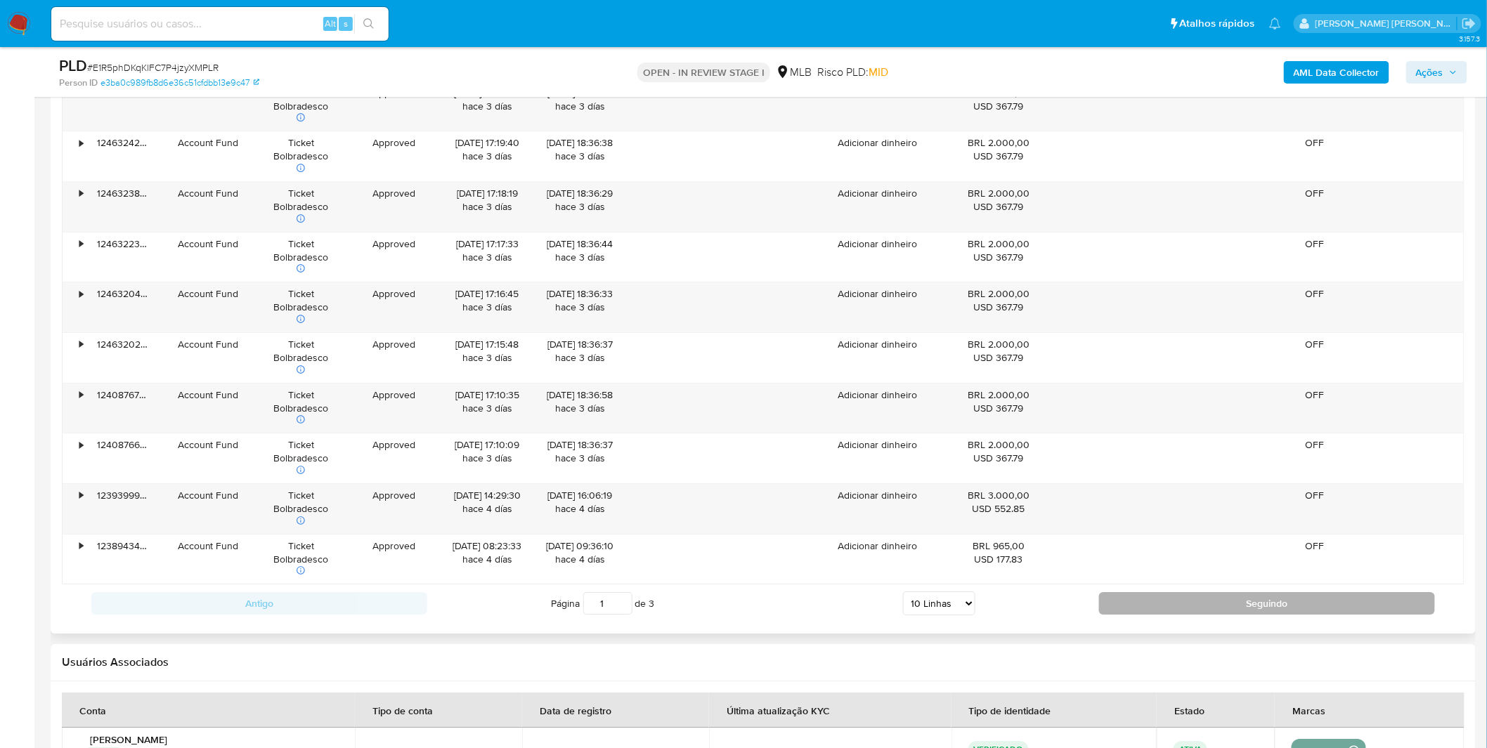
click at [1133, 599] on button "Seguindo" at bounding box center [1267, 603] width 336 height 22
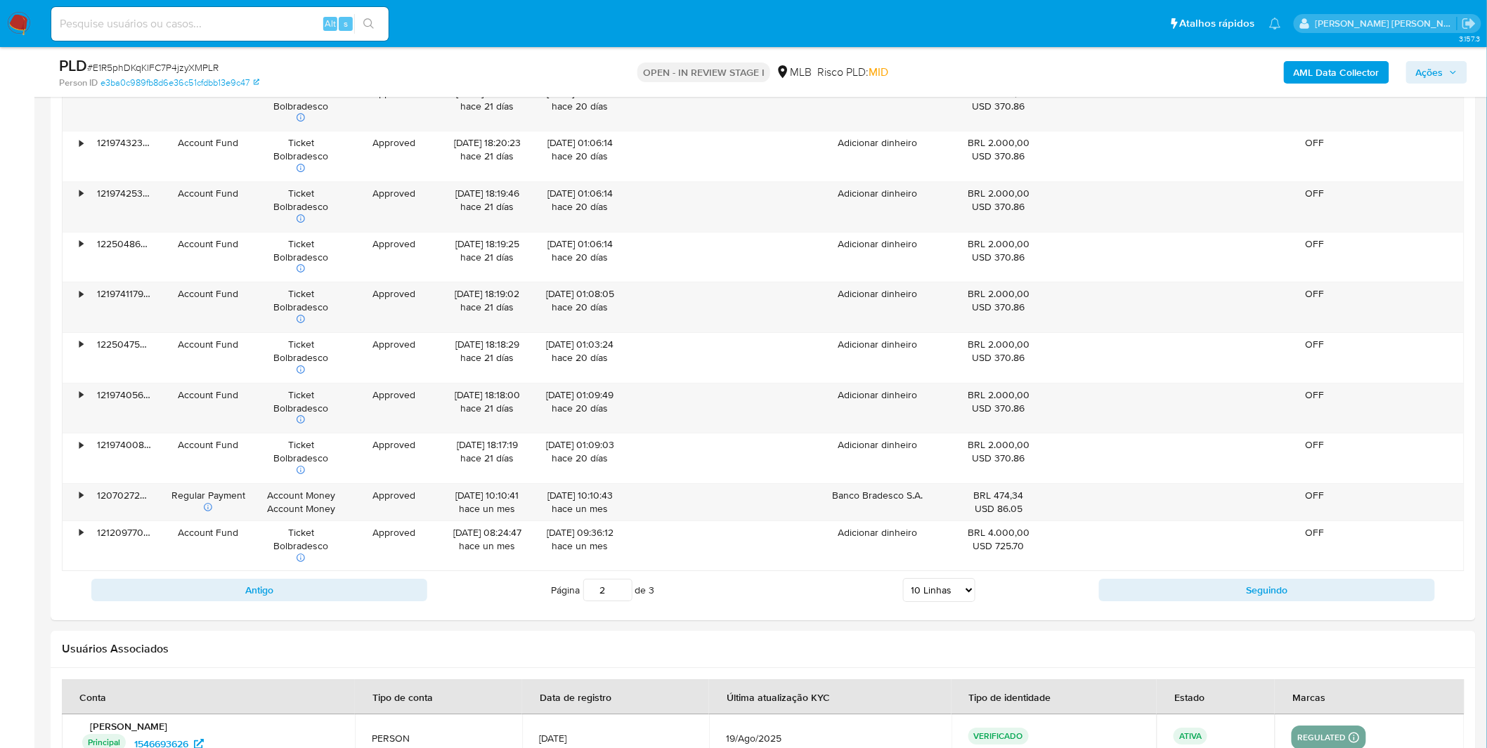
click at [1132, 600] on button "Seguindo" at bounding box center [1267, 590] width 336 height 22
type input "3"
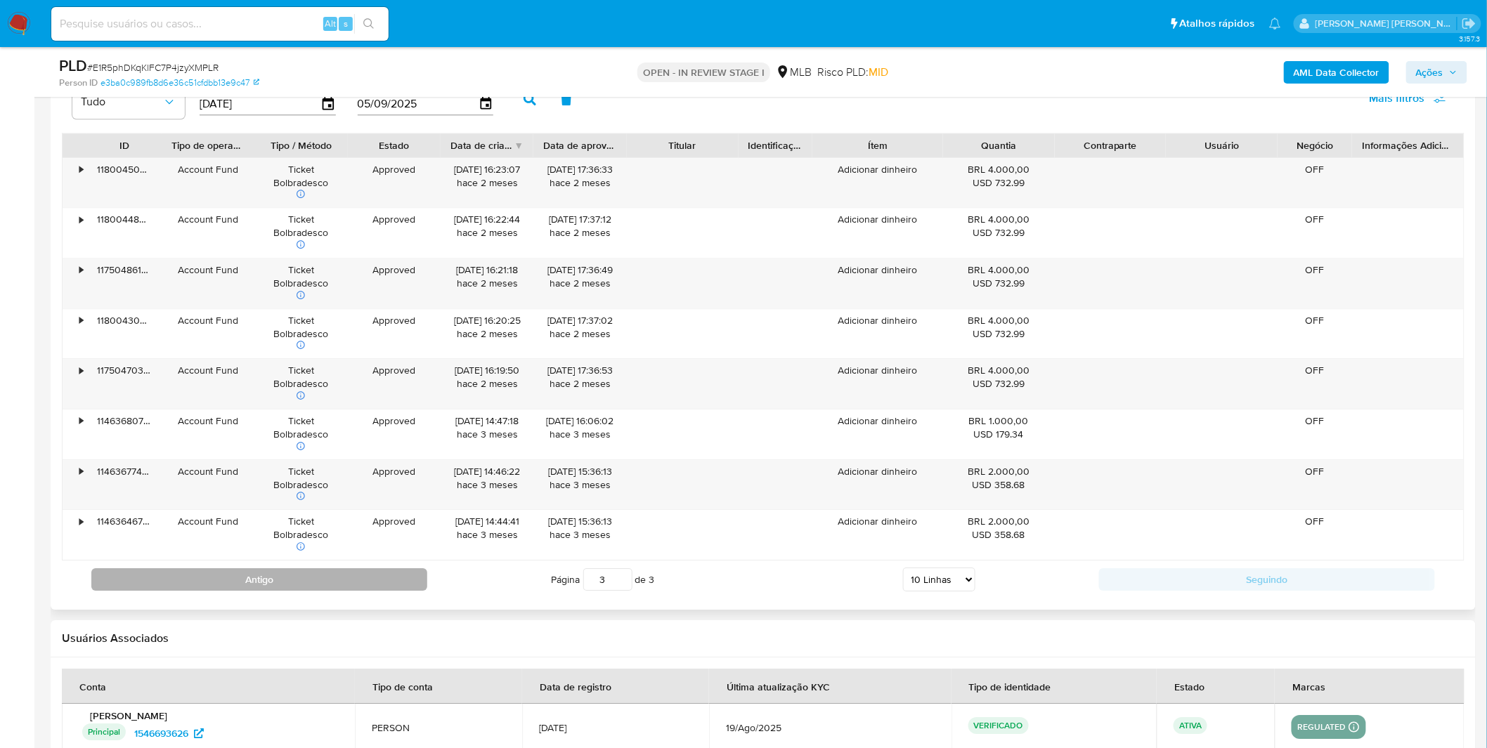
scroll to position [1639, 0]
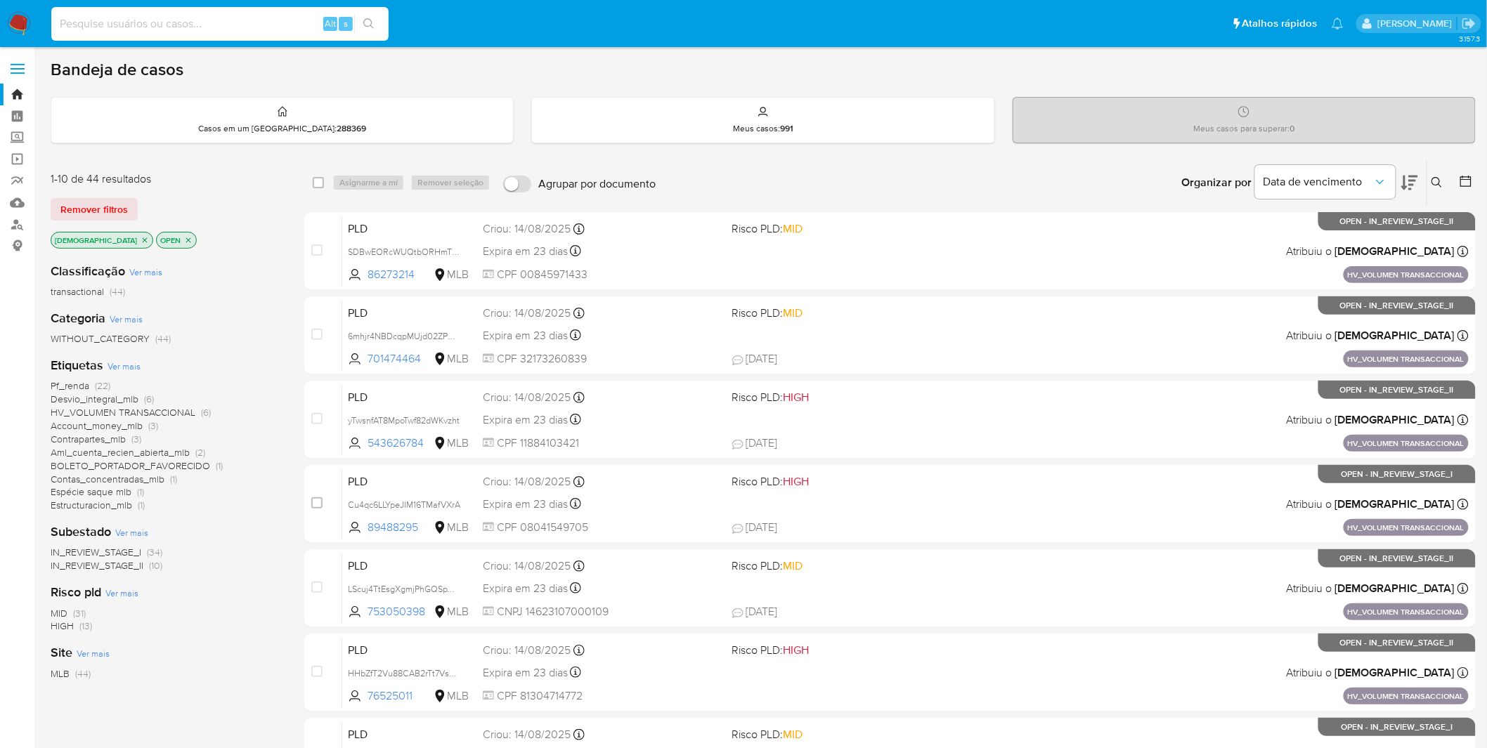
click at [254, 24] on input at bounding box center [219, 24] width 337 height 18
paste input "747164746"
type input "747164746"
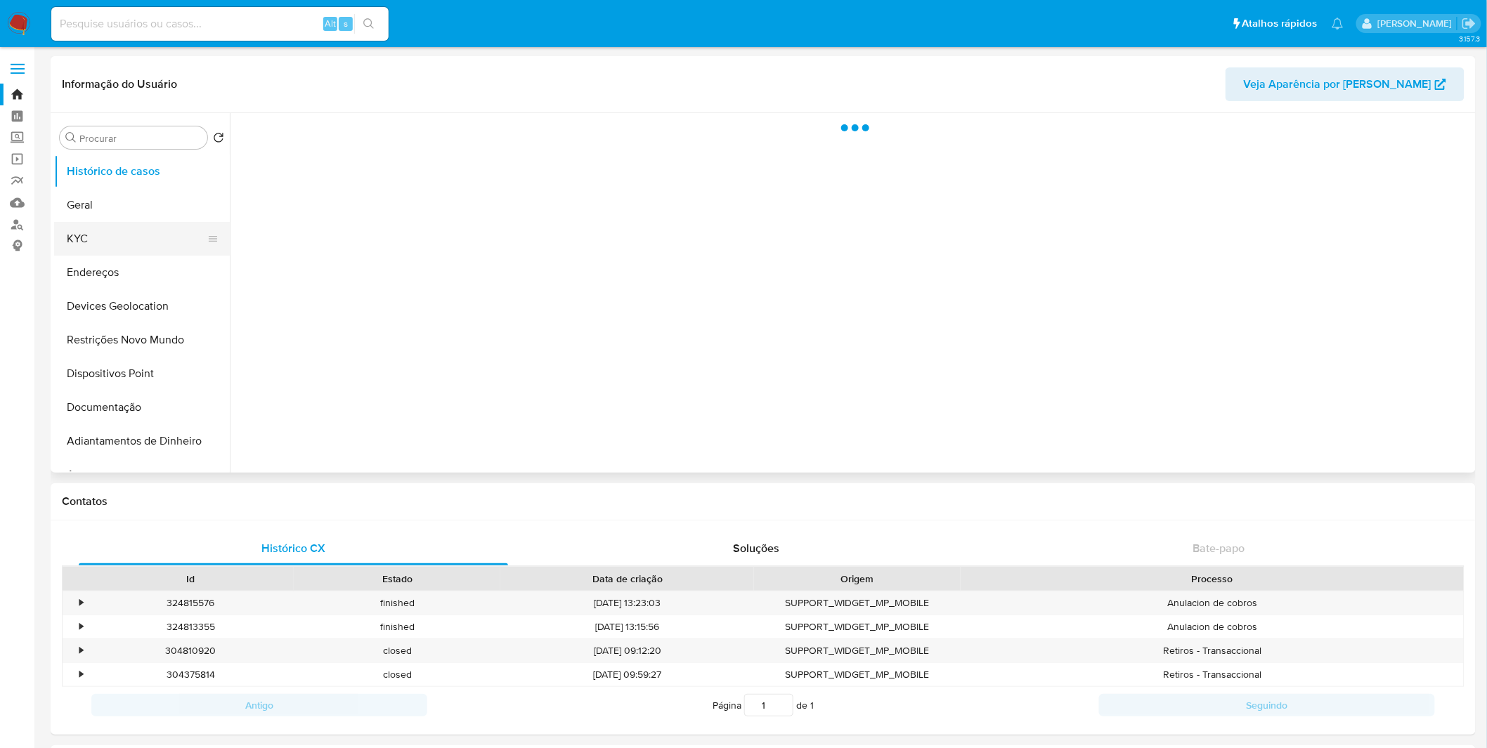
click at [112, 223] on button "KYC" at bounding box center [136, 239] width 164 height 34
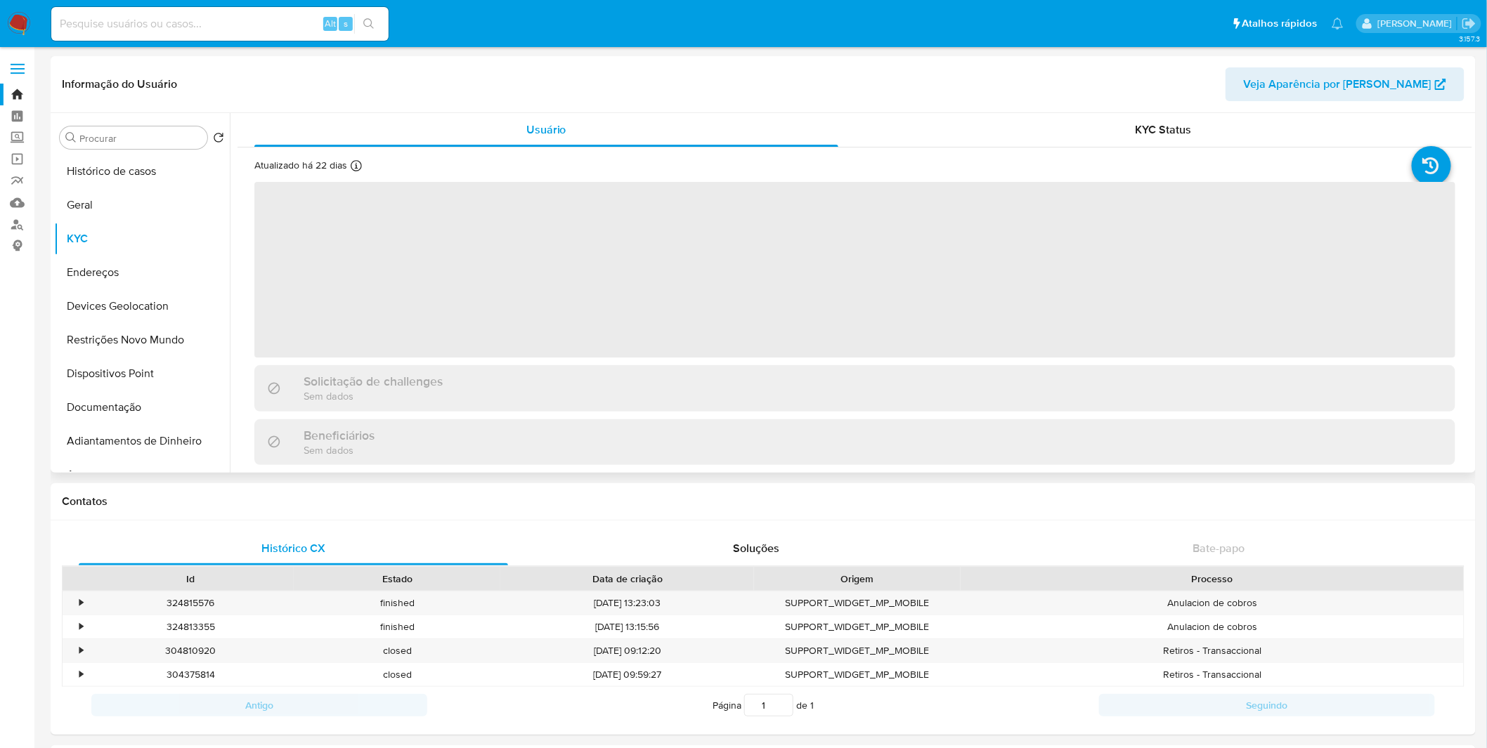
select select "10"
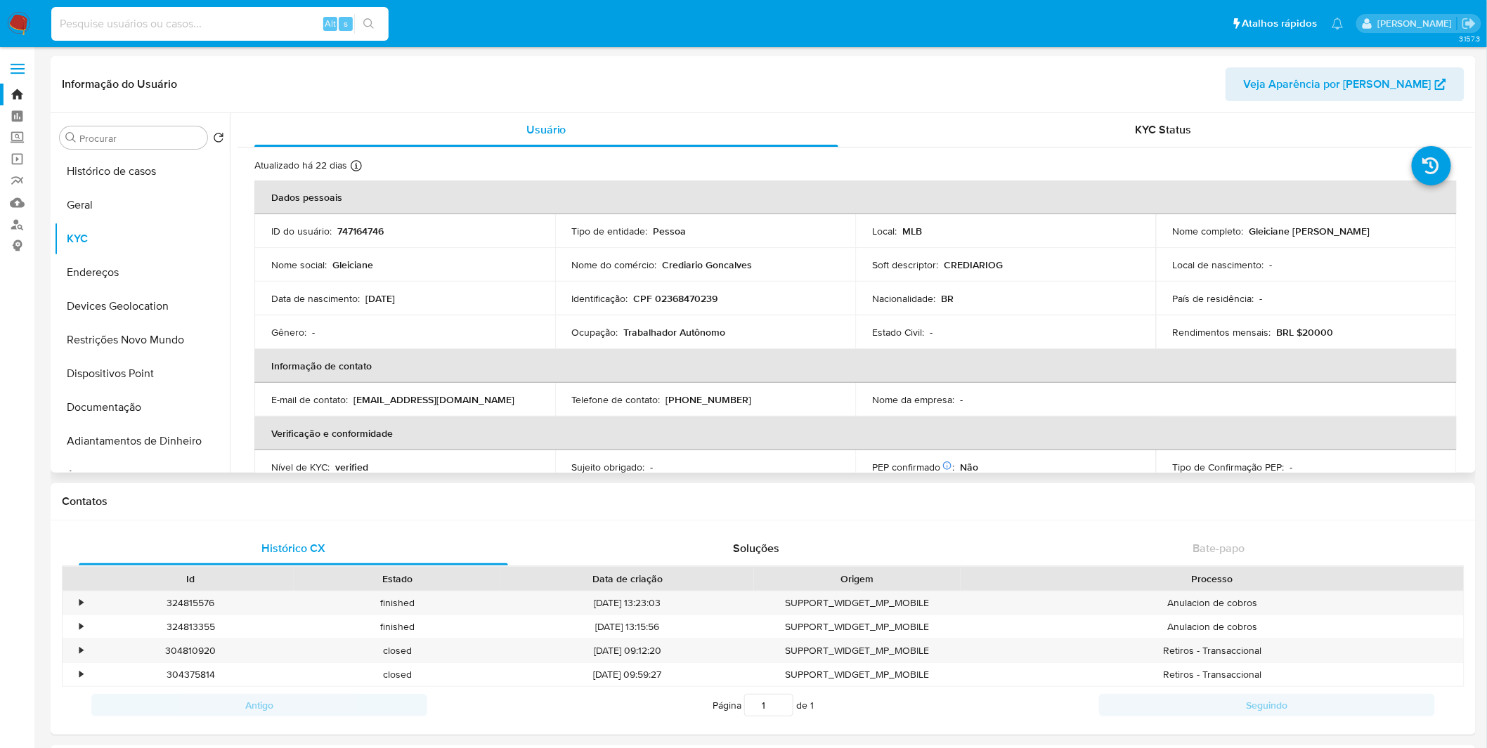
click at [151, 20] on input at bounding box center [219, 24] width 337 height 18
paste input "1189281257"
type input "1189281257"
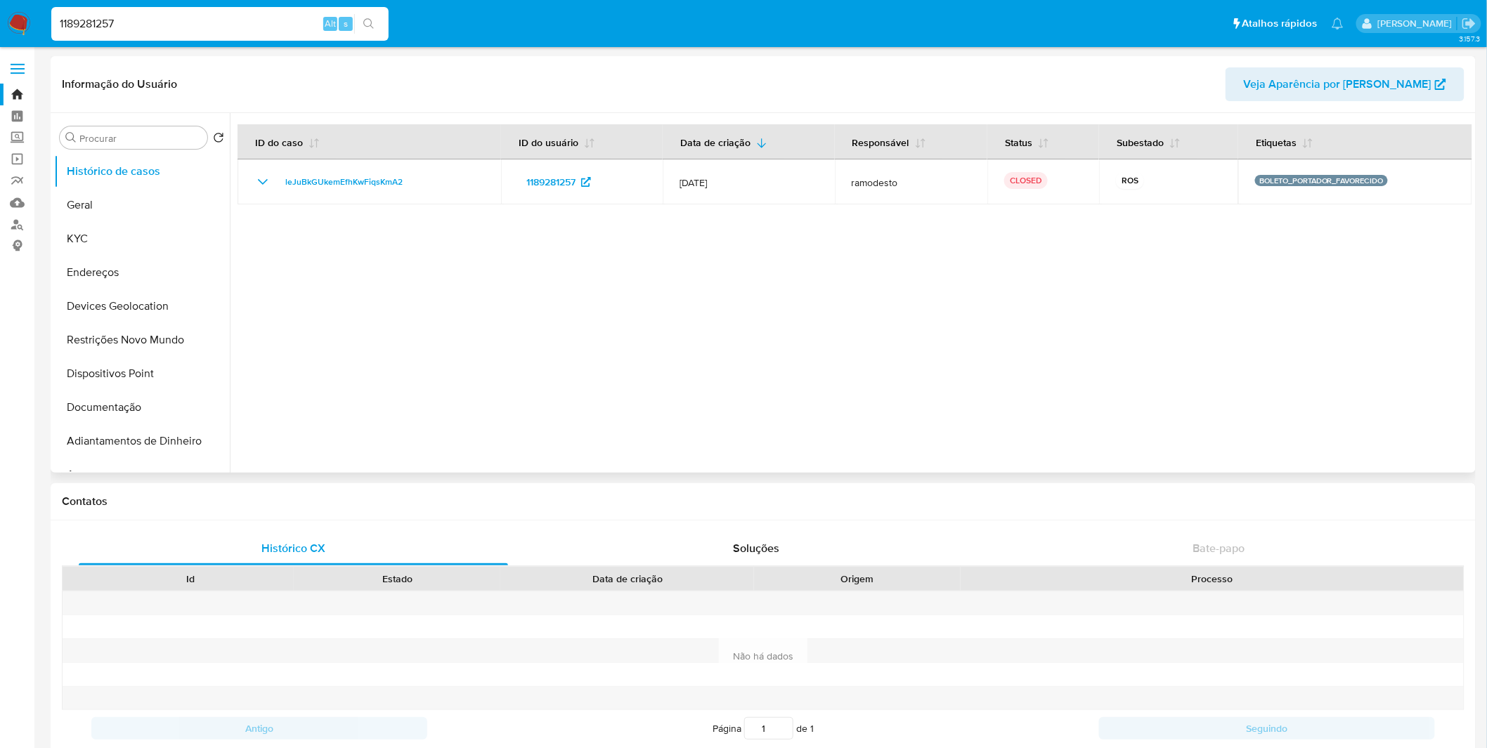
select select "10"
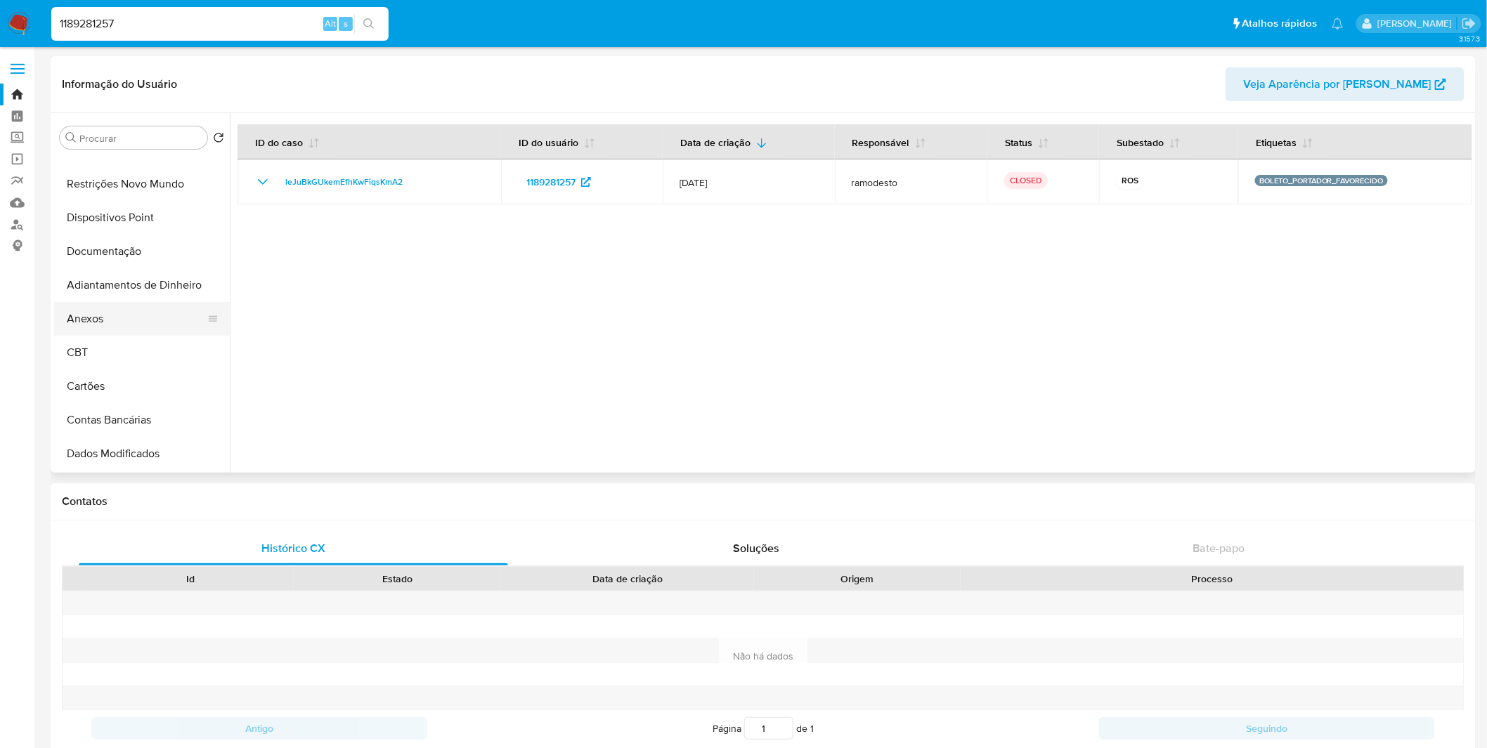
click at [124, 327] on button "Anexos" at bounding box center [136, 319] width 164 height 34
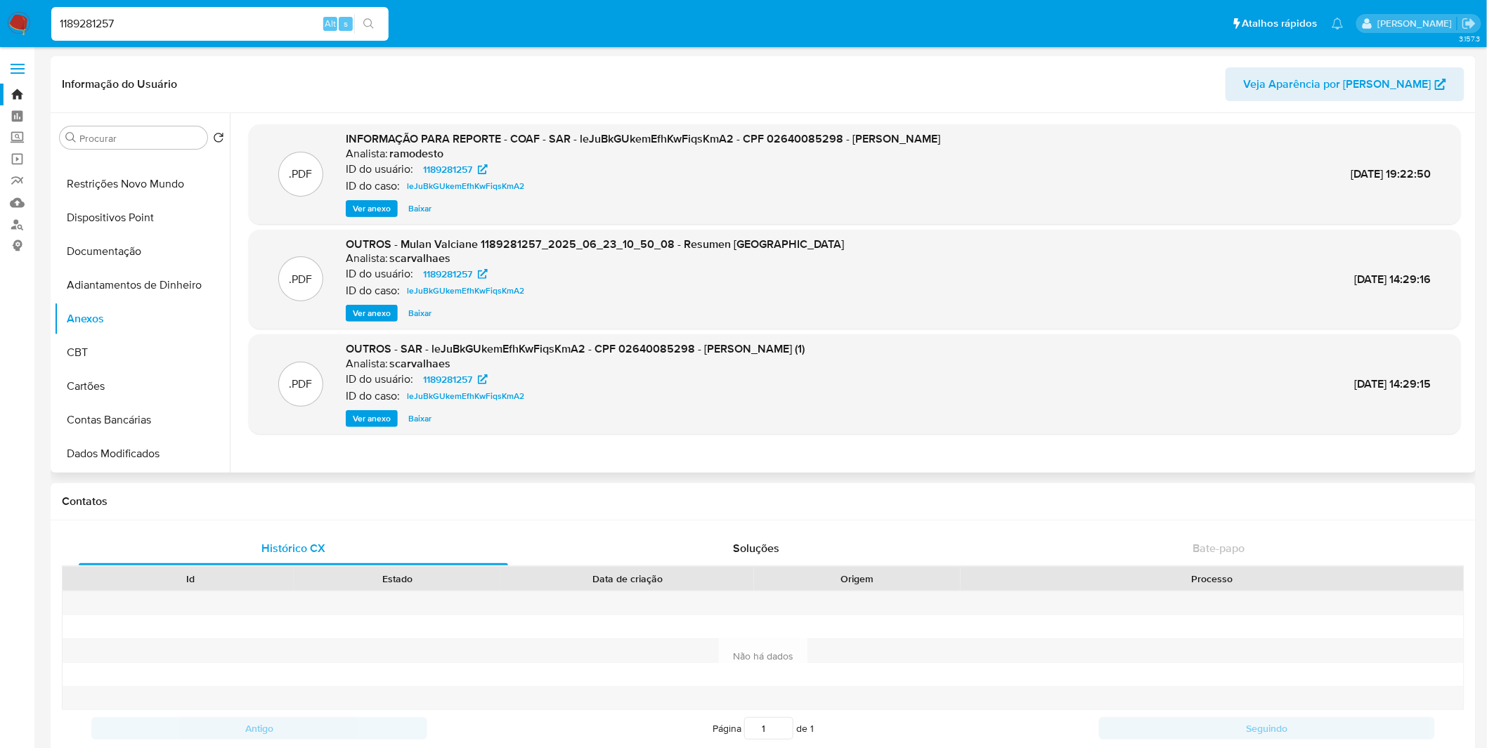
click at [384, 206] on span "Ver anexo" at bounding box center [372, 209] width 38 height 14
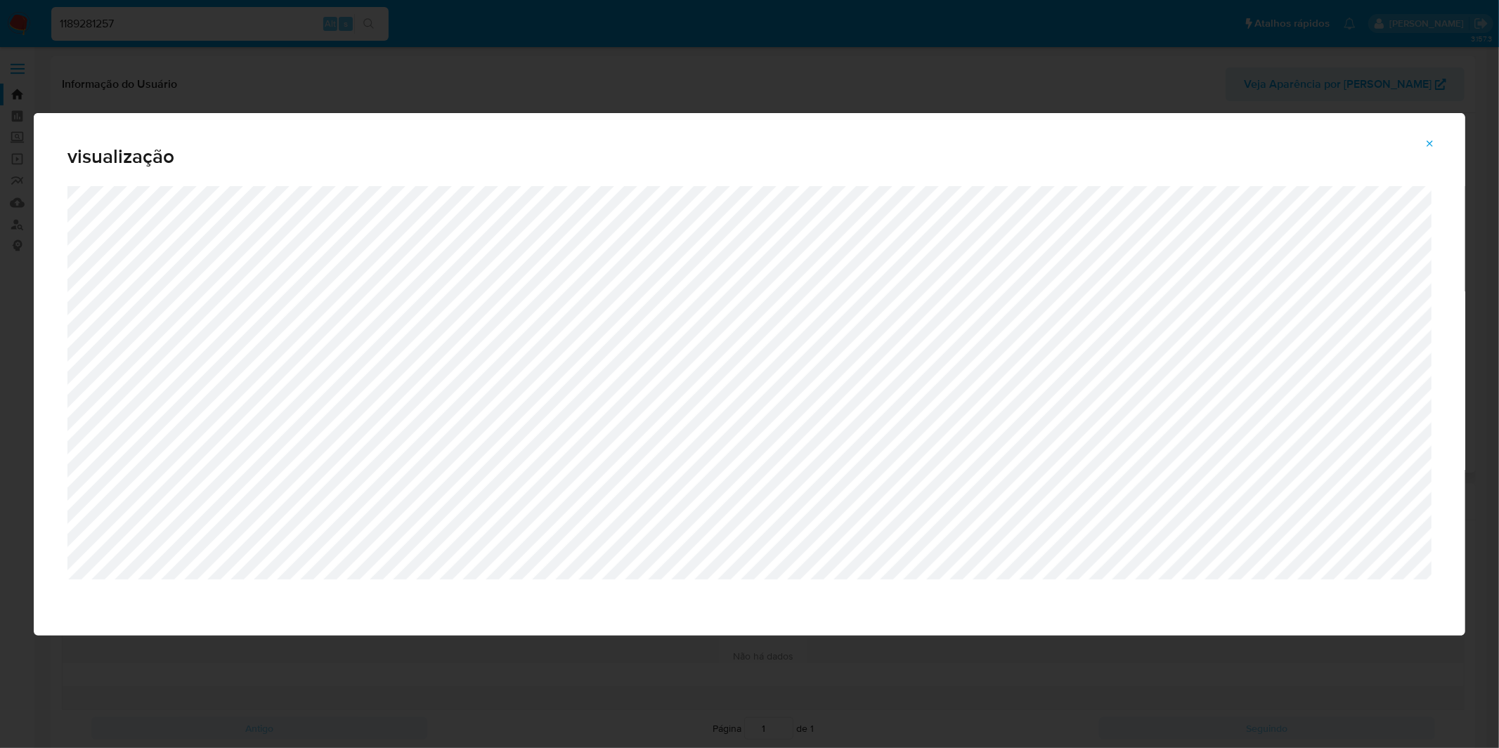
click at [698, 75] on div "visualização" at bounding box center [749, 374] width 1499 height 748
click at [1428, 141] on icon "Attachment preview" at bounding box center [1429, 143] width 11 height 11
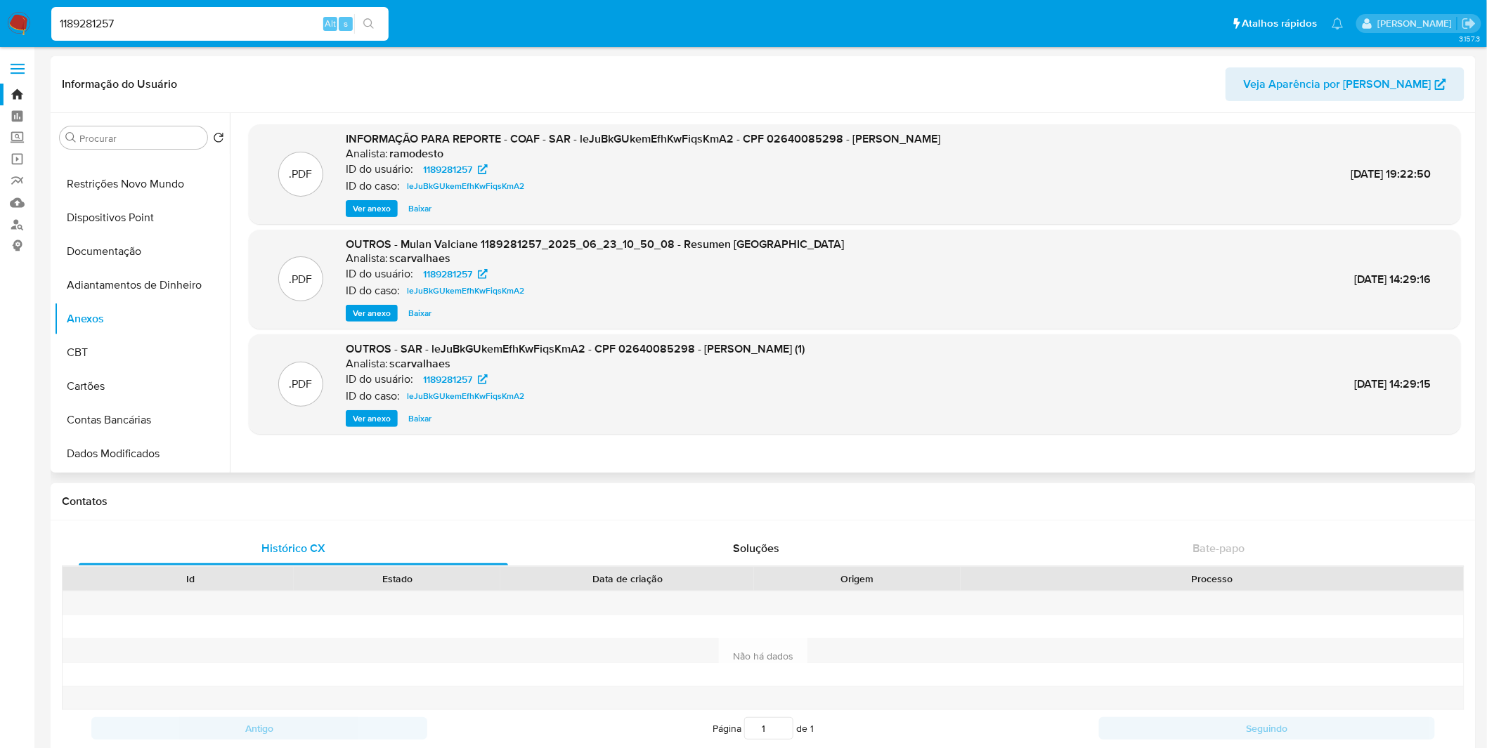
click at [260, 23] on input "1189281257" at bounding box center [219, 24] width 337 height 18
paste input "682020918"
type input "1682020918"
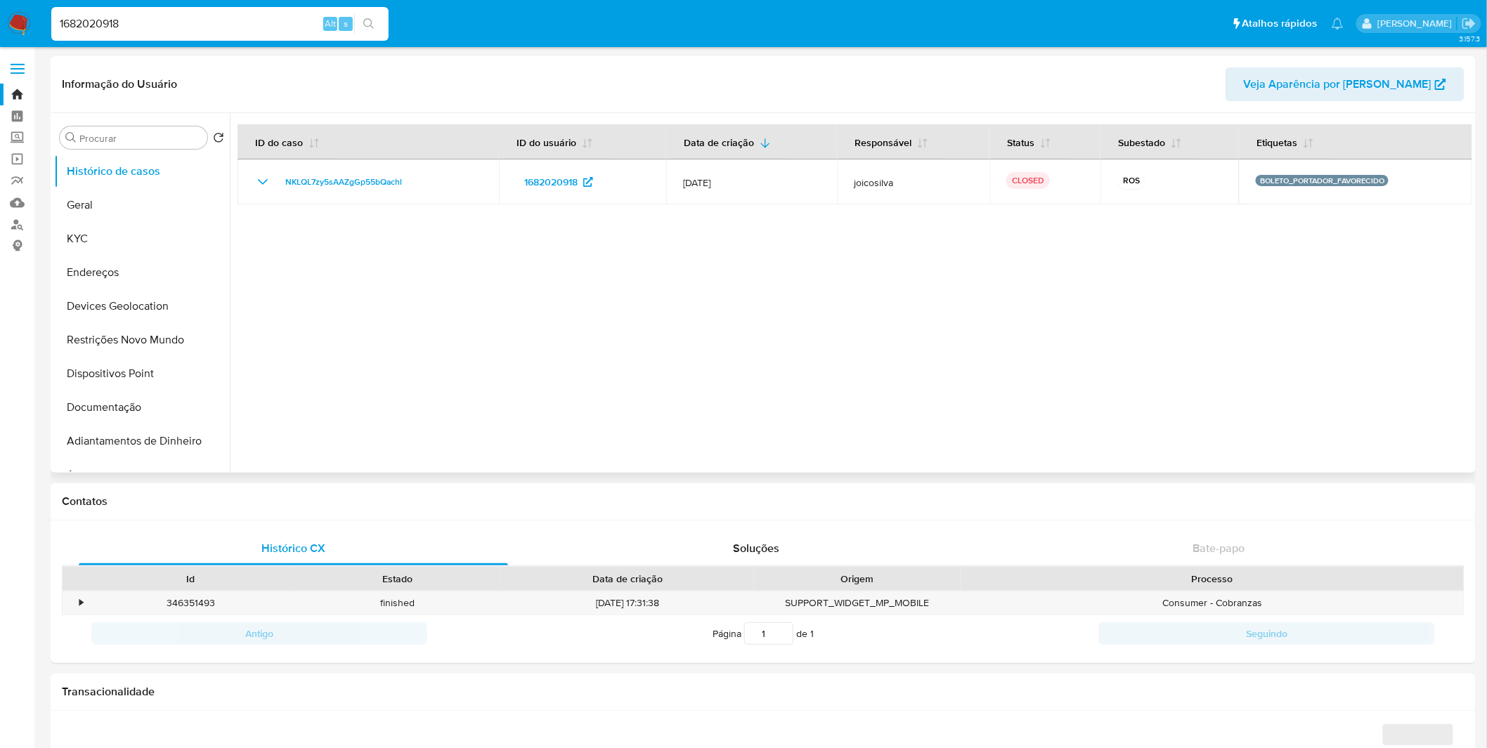
select select "10"
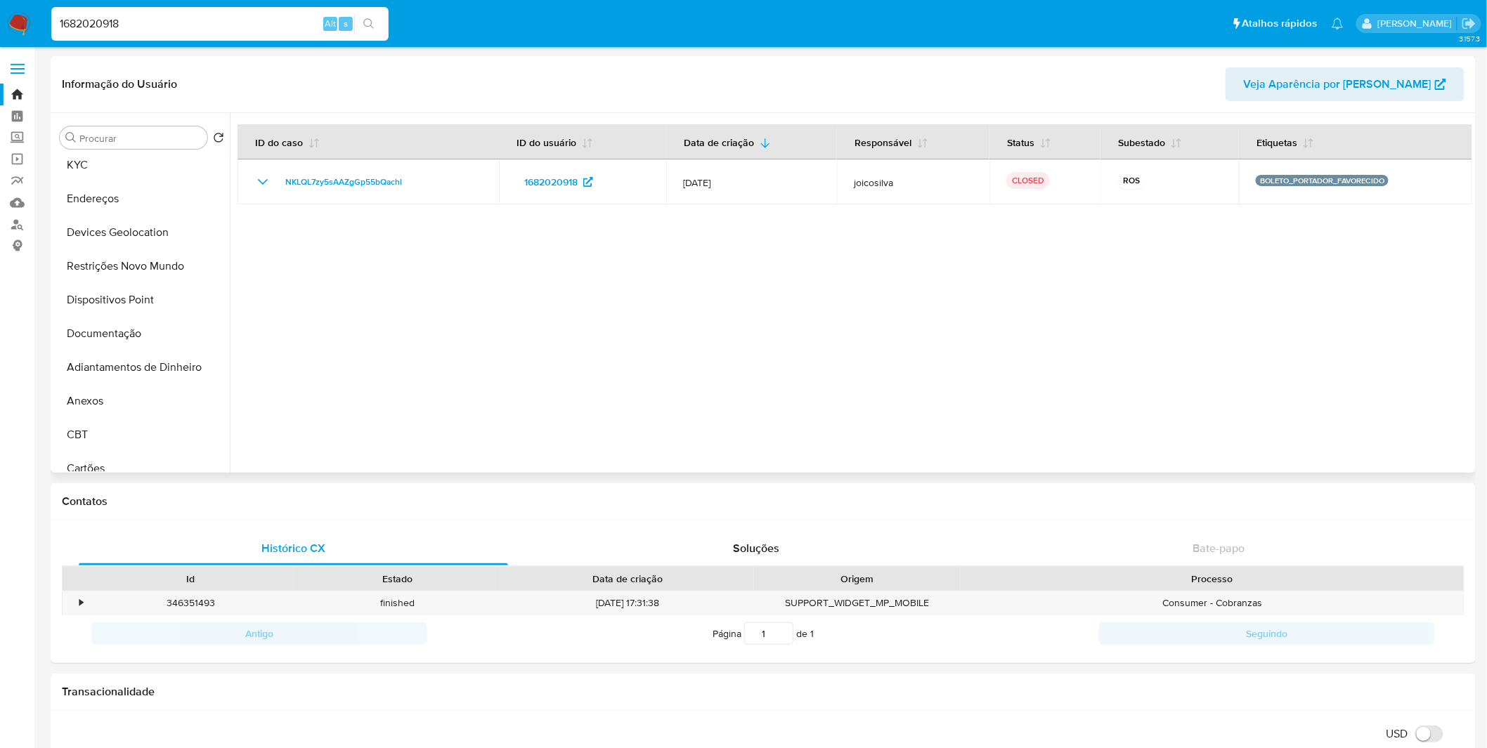
scroll to position [156, 0]
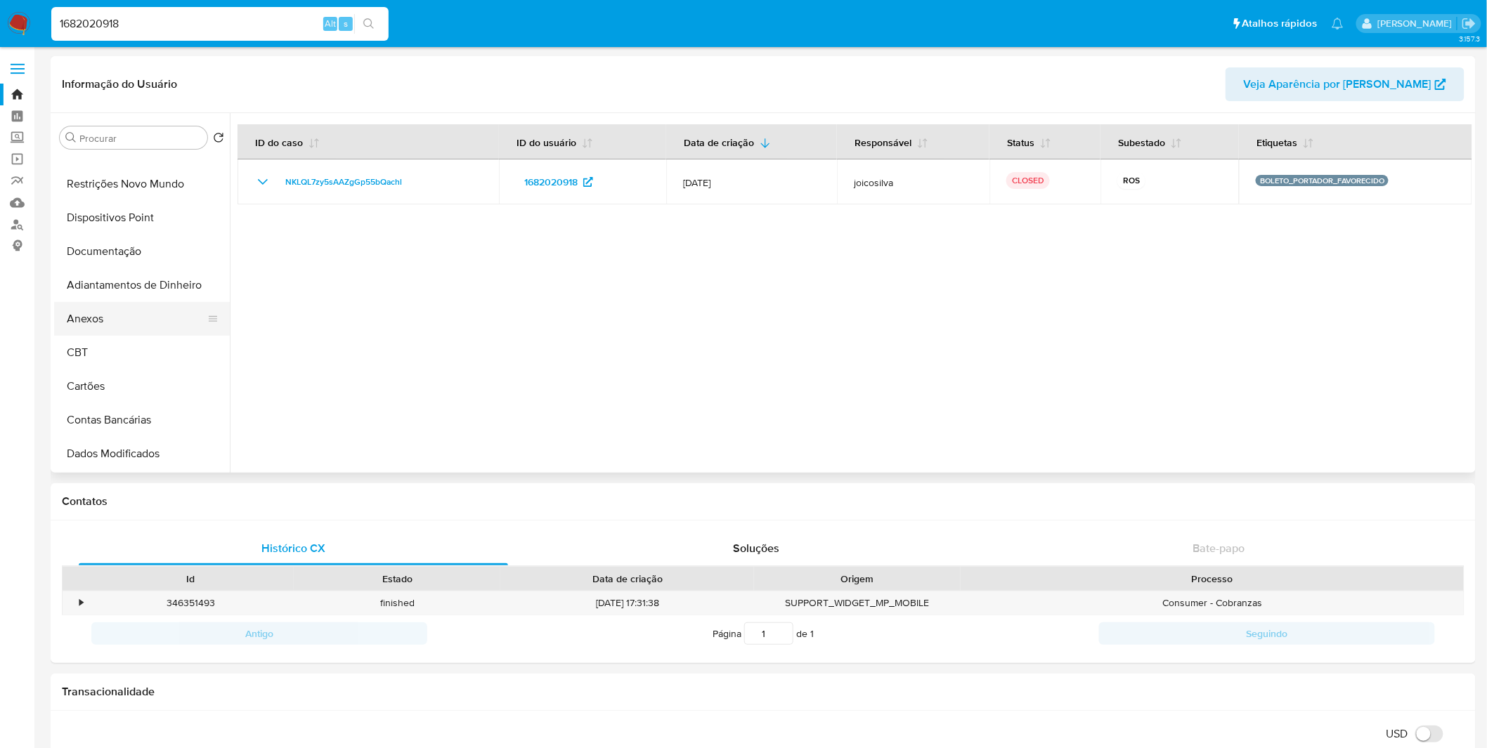
click at [109, 326] on button "Anexos" at bounding box center [136, 319] width 164 height 34
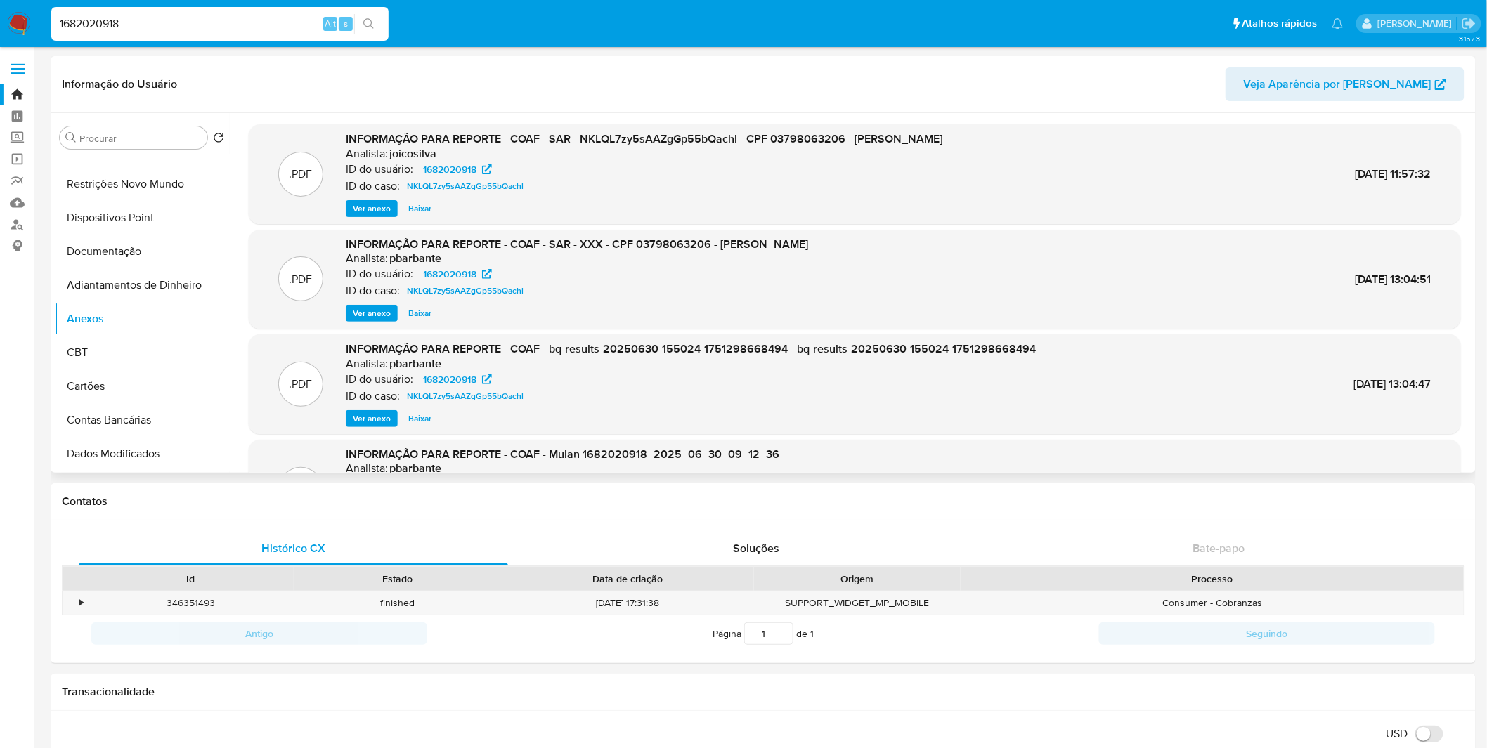
click at [359, 206] on span "Ver anexo" at bounding box center [372, 209] width 38 height 14
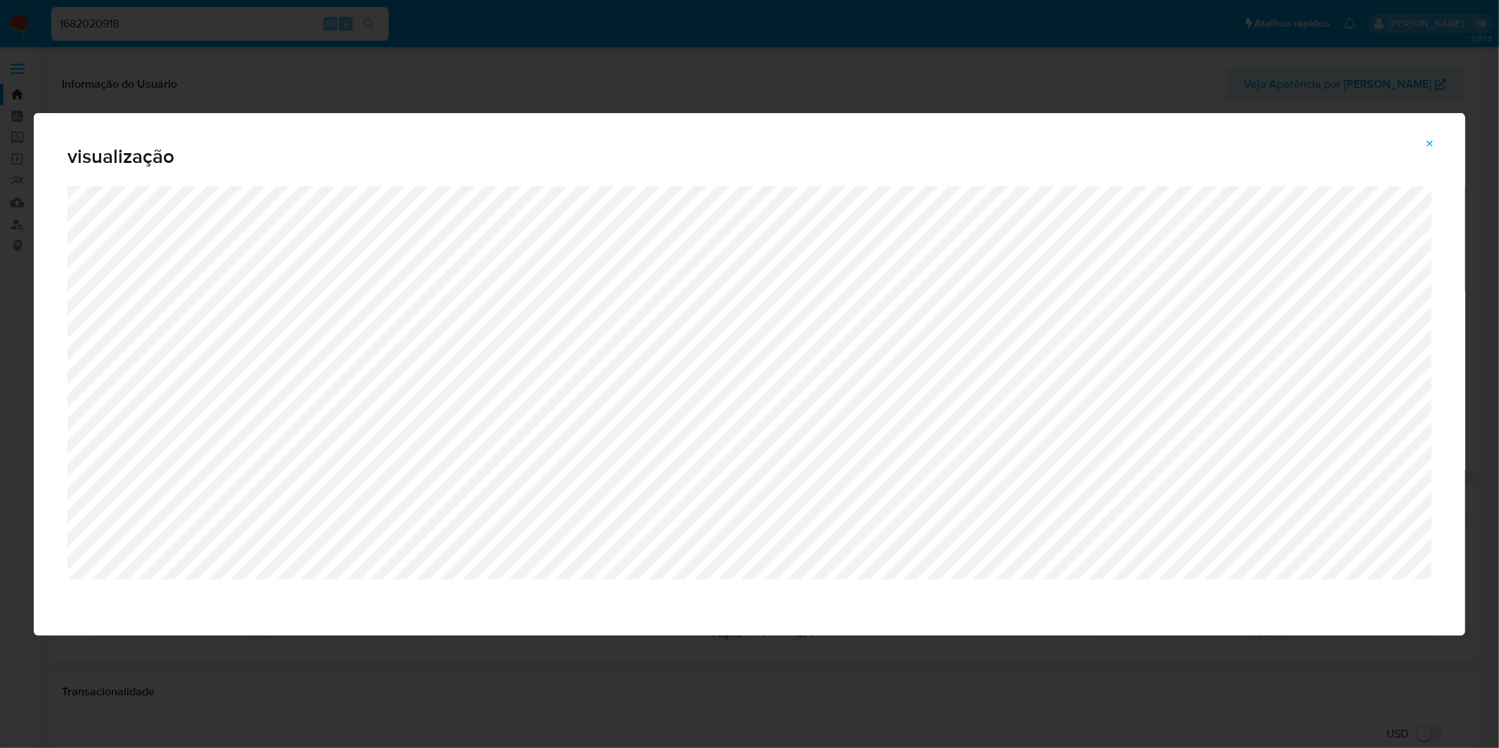
click at [808, 121] on div "visualização" at bounding box center [749, 149] width 1431 height 73
click at [1429, 141] on icon "Attachment preview" at bounding box center [1429, 143] width 11 height 11
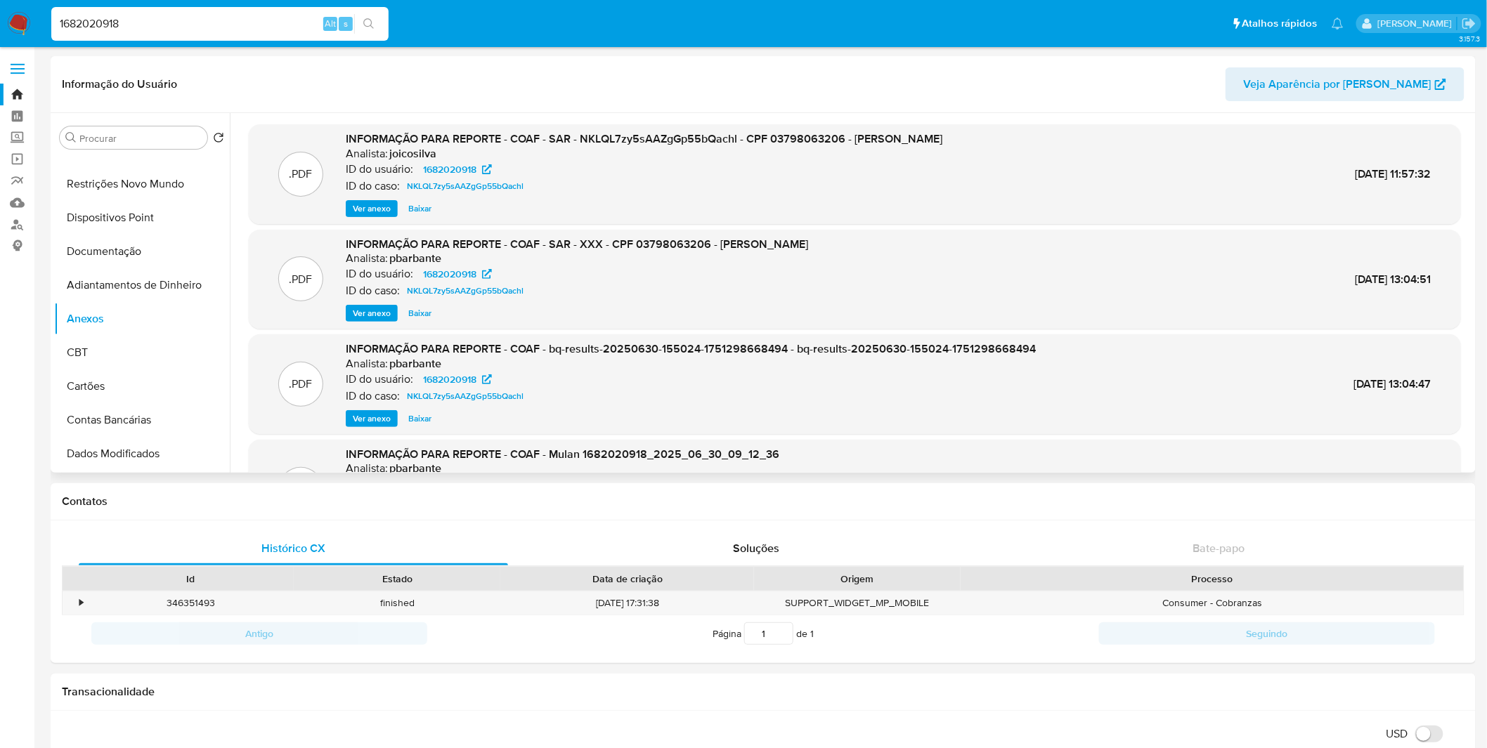
click at [273, 22] on input "1682020918" at bounding box center [219, 24] width 337 height 18
paste input "766164937"
type input "1766164937"
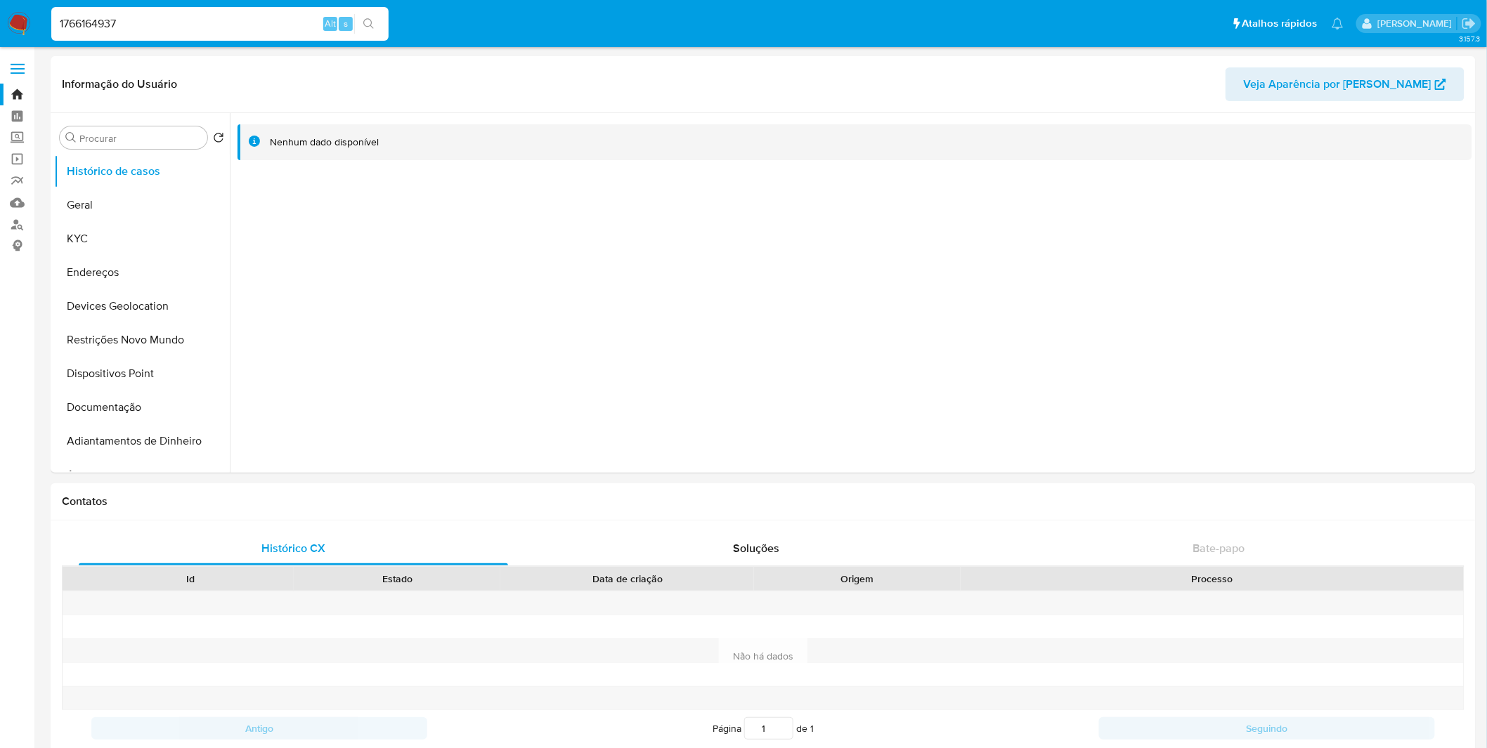
select select "10"
click at [143, 249] on button "KYC" at bounding box center [136, 239] width 164 height 34
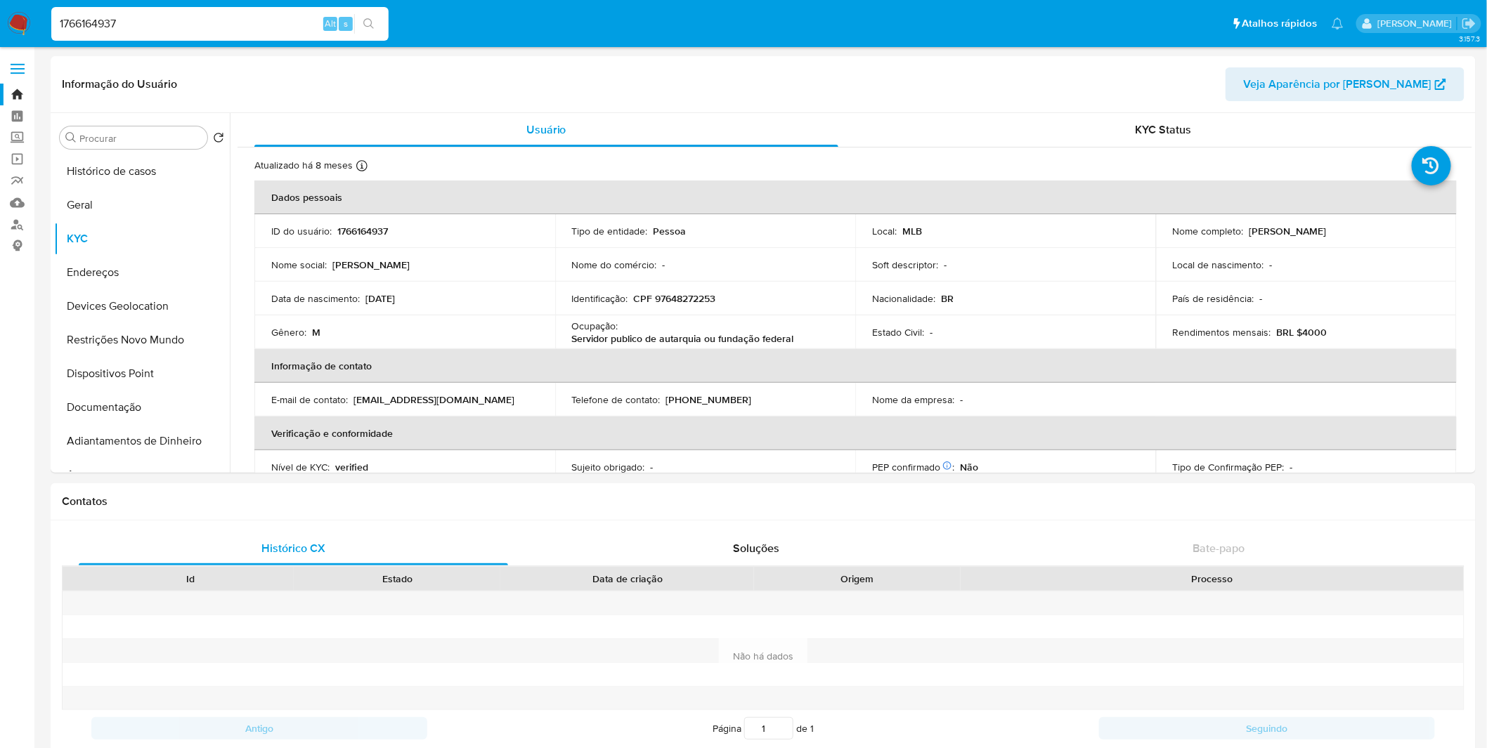
click at [250, 25] on input "1766164937" at bounding box center [219, 24] width 337 height 18
paste input "2035441179"
type input "2035441179"
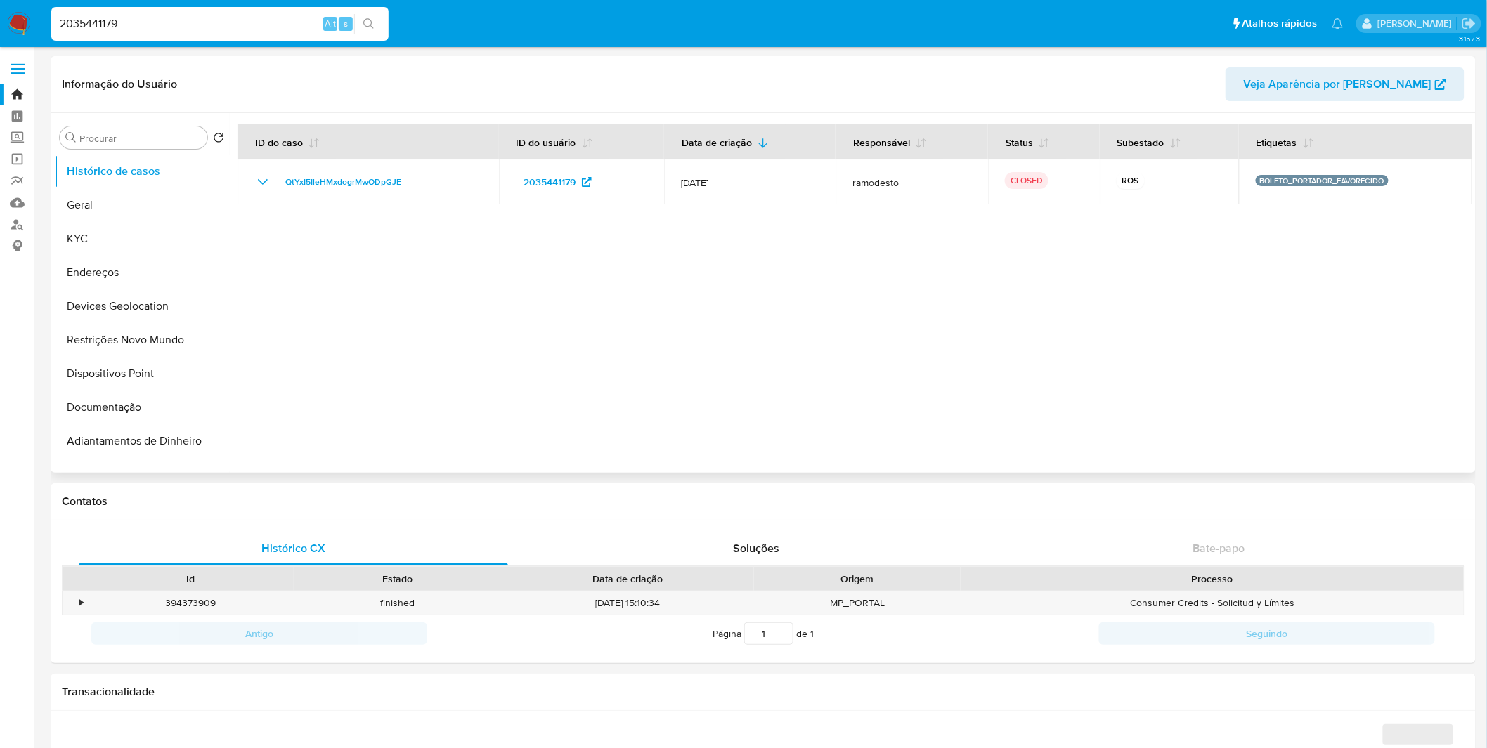
select select "10"
click at [141, 417] on button "Documentação" at bounding box center [136, 408] width 164 height 34
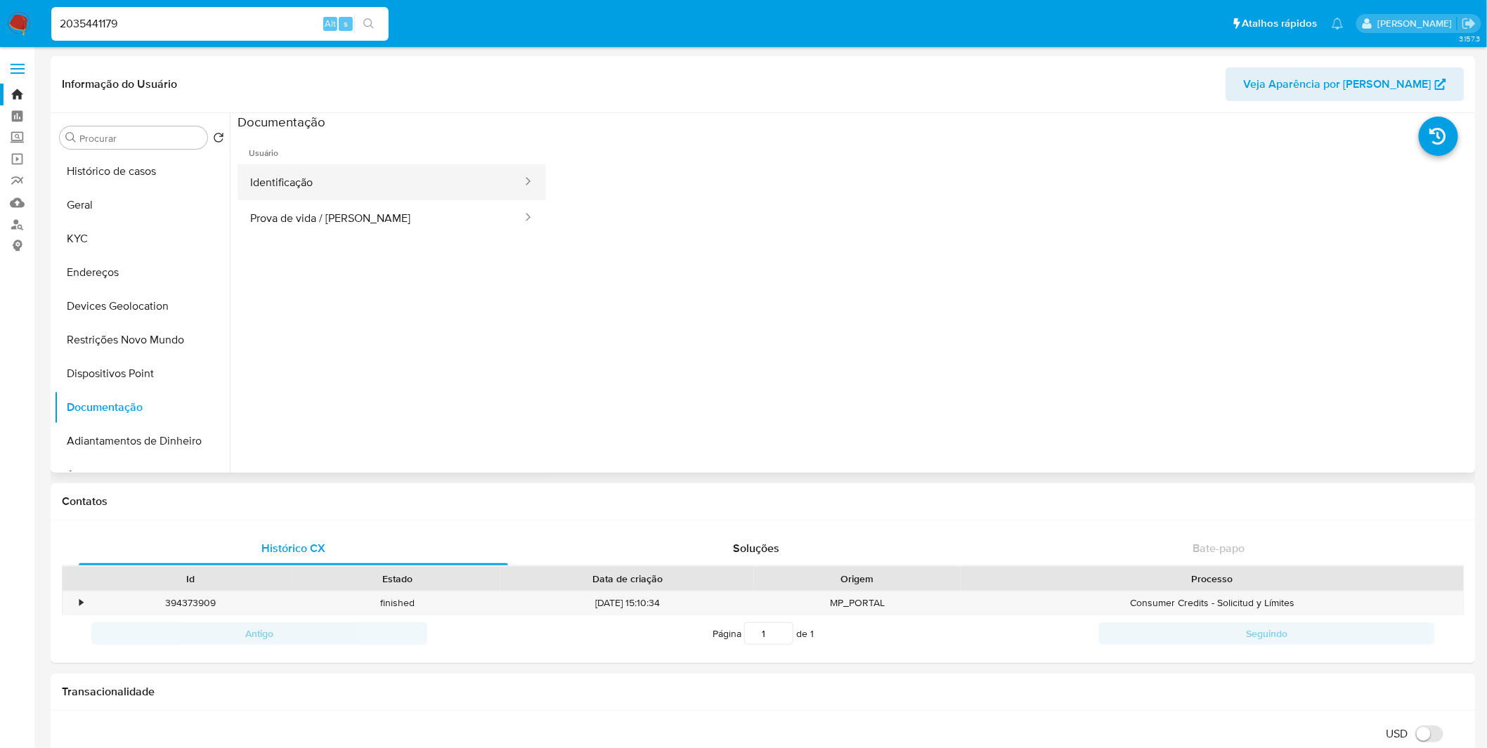
click at [447, 183] on button "Identificação" at bounding box center [380, 182] width 286 height 36
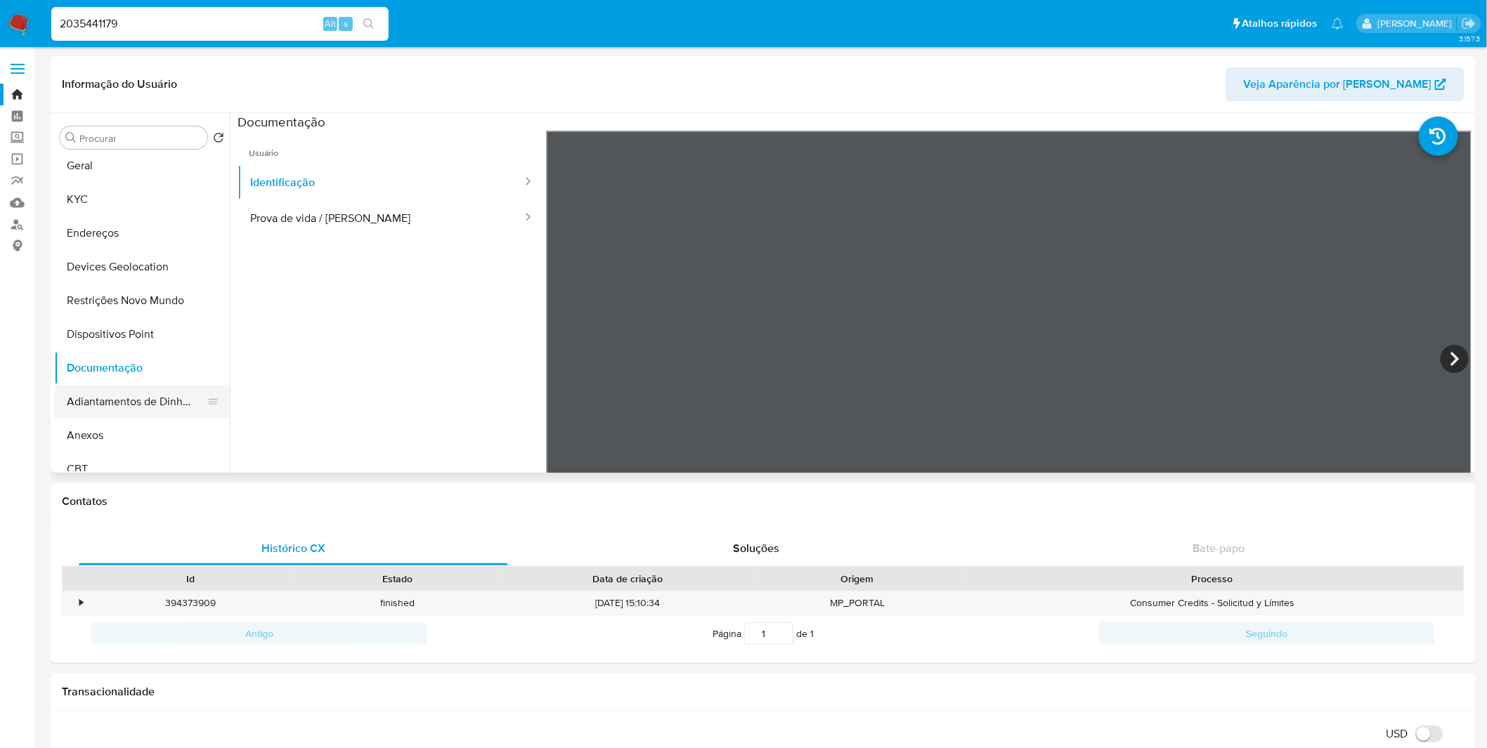
scroll to position [78, 0]
click at [117, 408] on button "Anexos" at bounding box center [136, 397] width 164 height 34
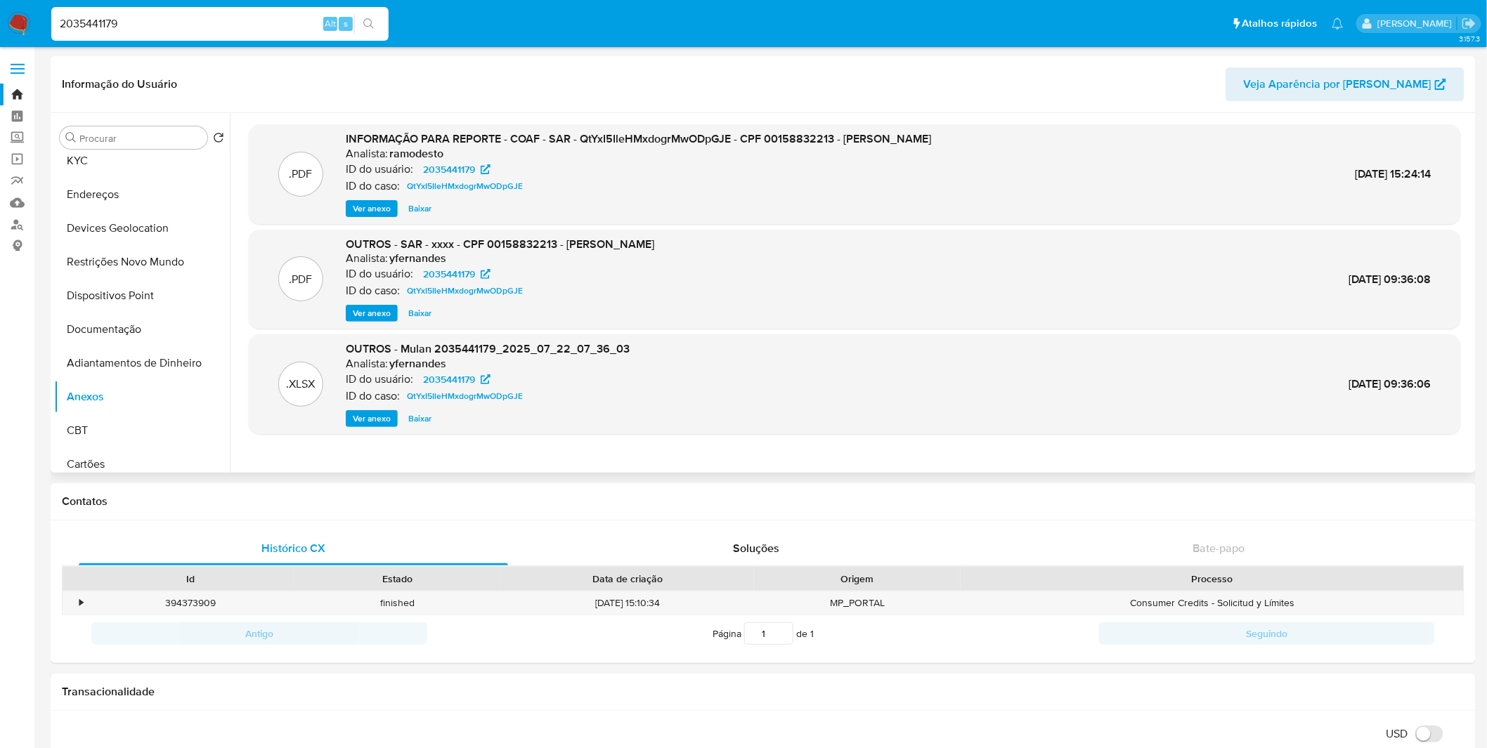
click at [356, 214] on span "Ver anexo" at bounding box center [372, 209] width 38 height 14
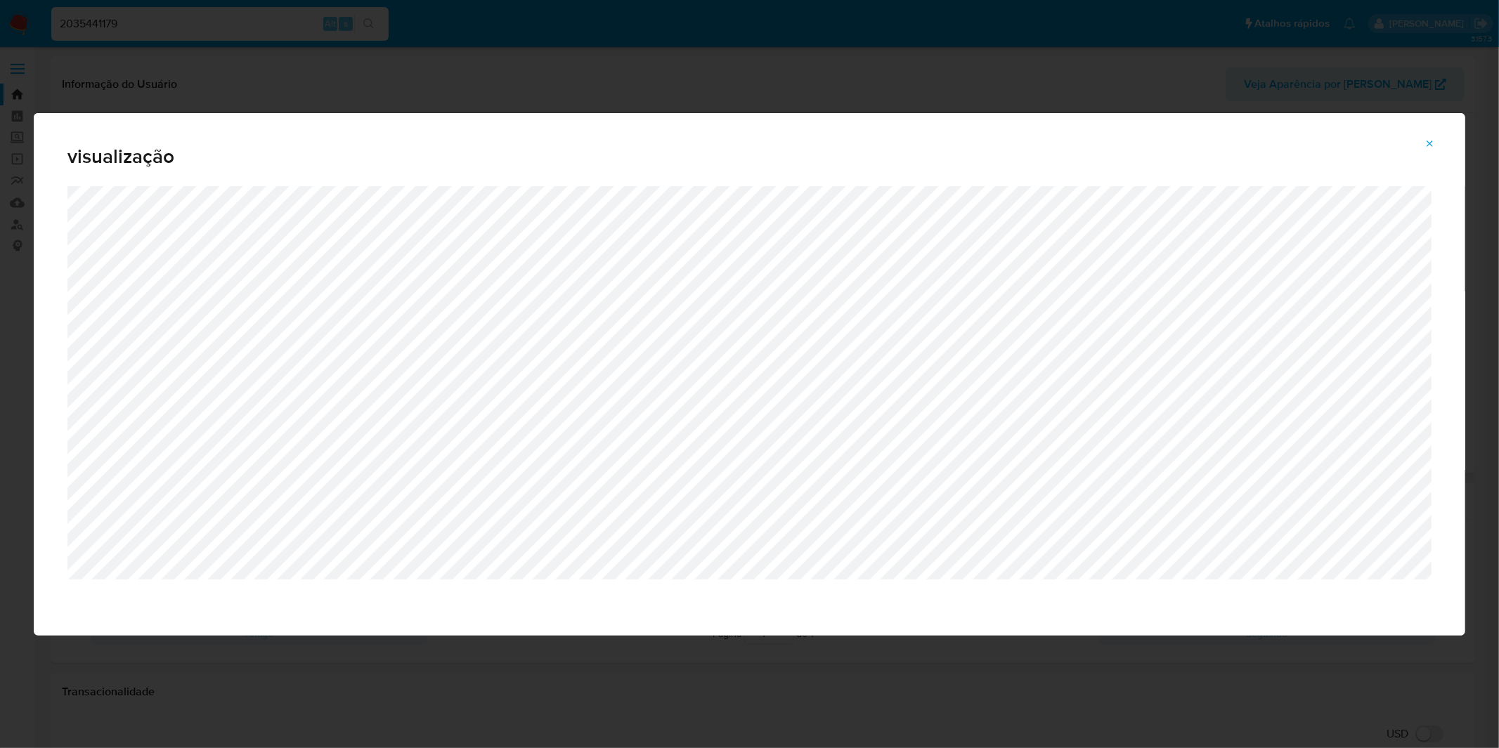
click at [1027, 93] on div "visualização" at bounding box center [749, 374] width 1499 height 748
click at [979, 86] on div "visualização" at bounding box center [749, 374] width 1499 height 748
click at [1424, 141] on button "Attachment preview" at bounding box center [1429, 144] width 31 height 22
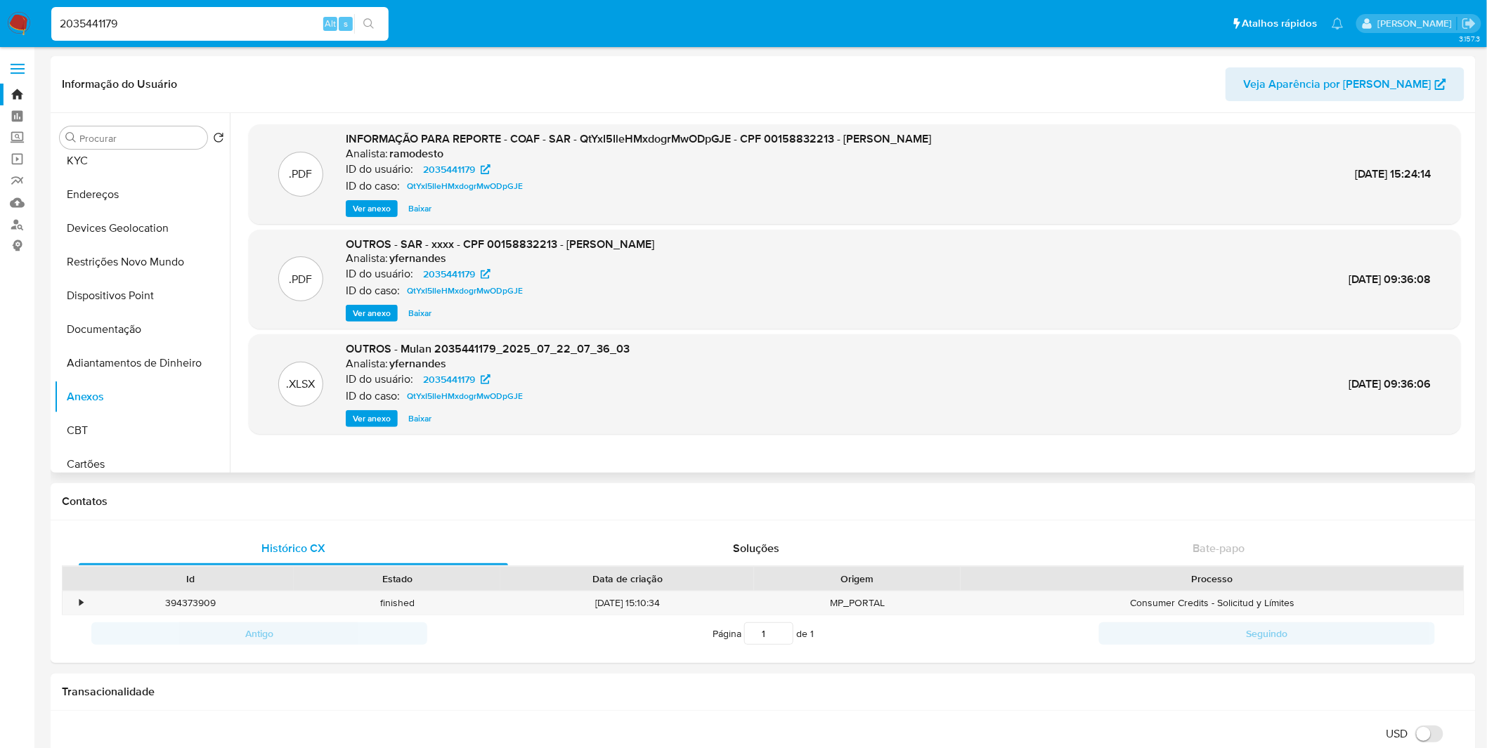
click at [253, 15] on input "2035441179" at bounding box center [219, 24] width 337 height 18
paste input "41235890"
type input "2041235890"
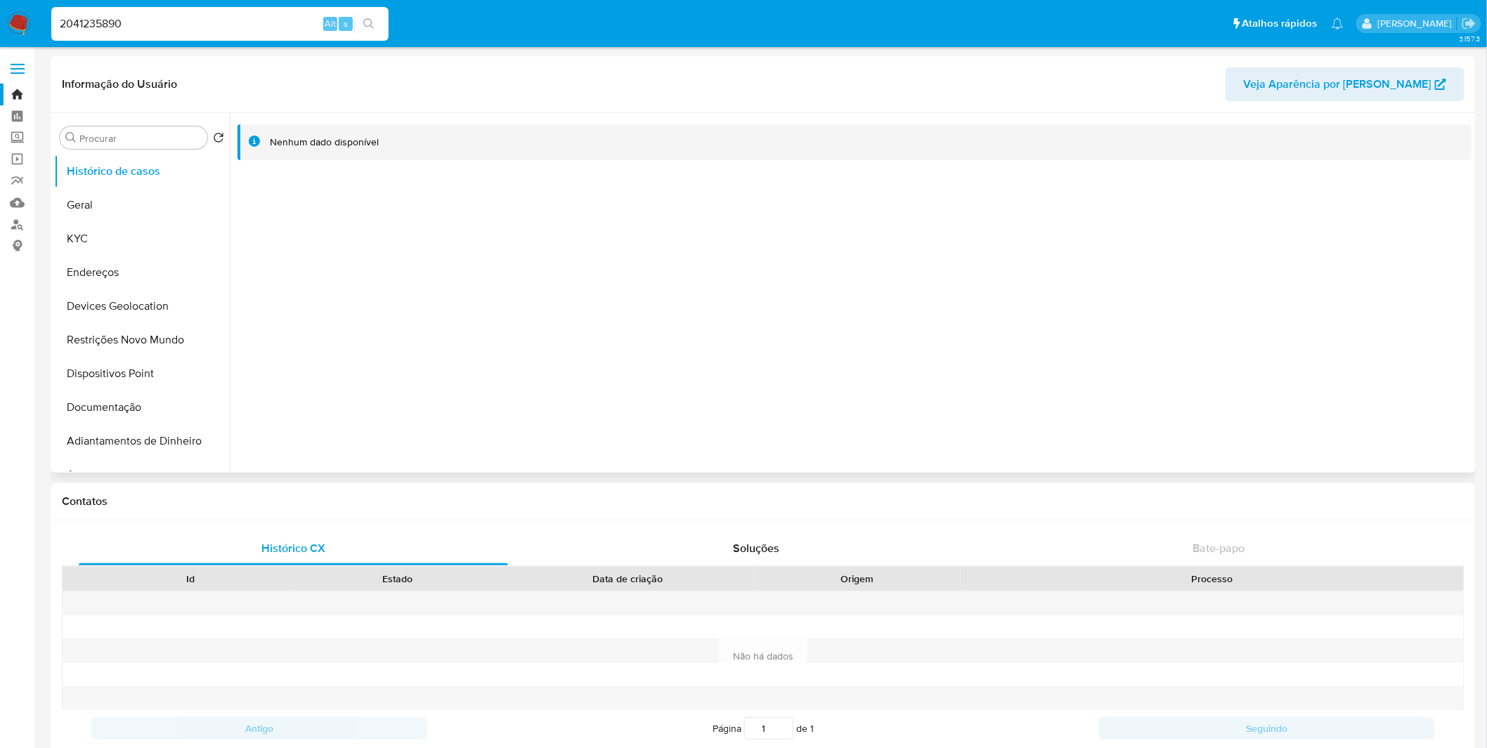
select select "10"
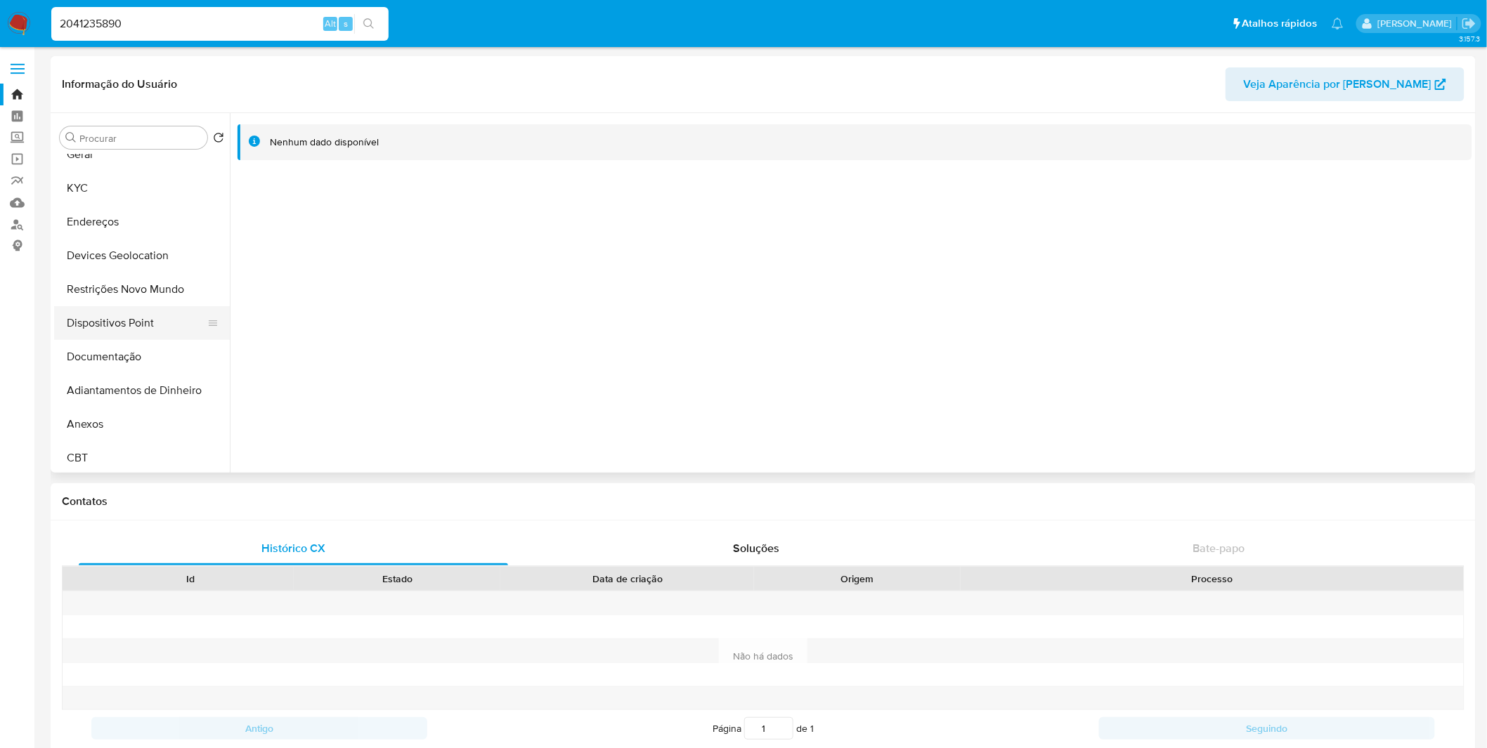
scroll to position [78, 0]
click at [117, 393] on button "Anexos" at bounding box center [136, 397] width 164 height 34
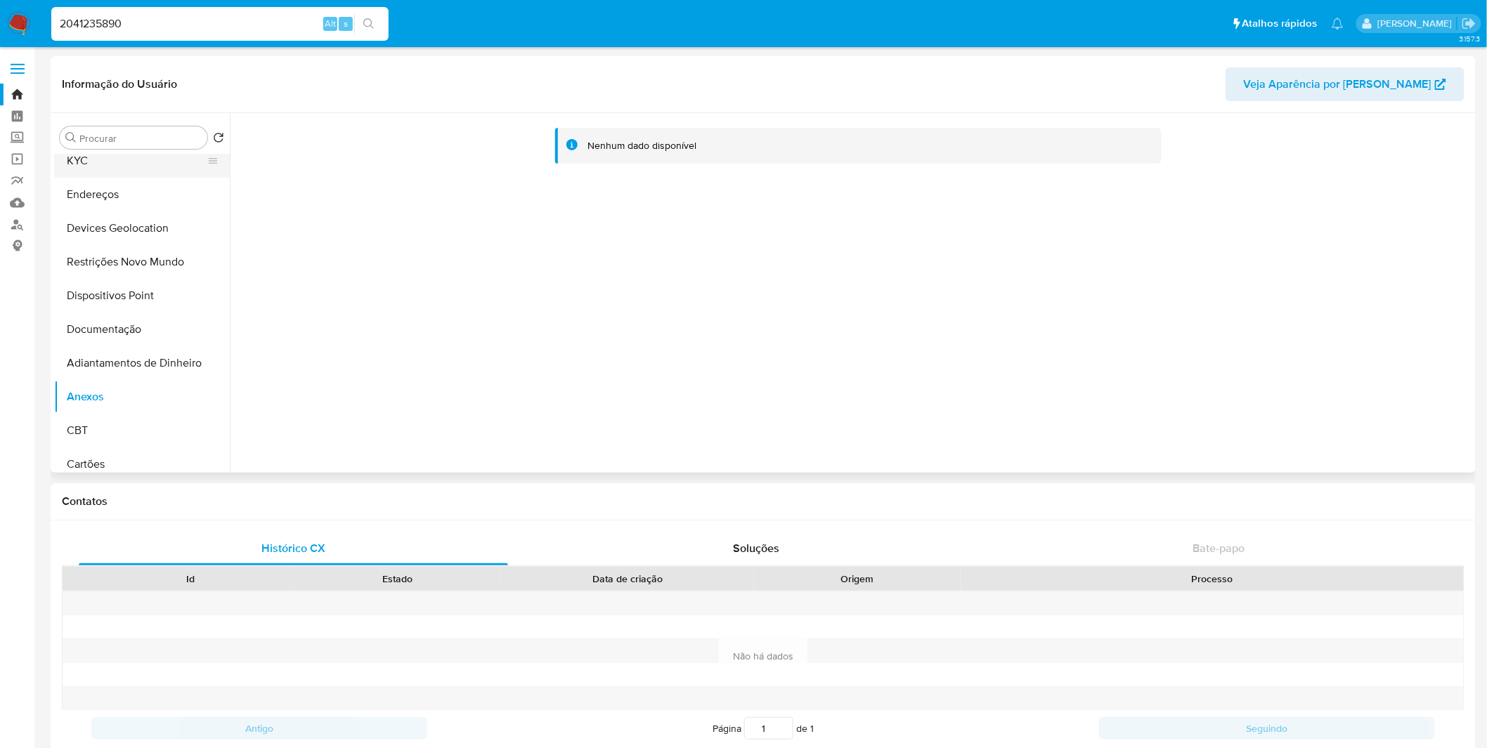
click at [159, 171] on button "KYC" at bounding box center [136, 161] width 164 height 34
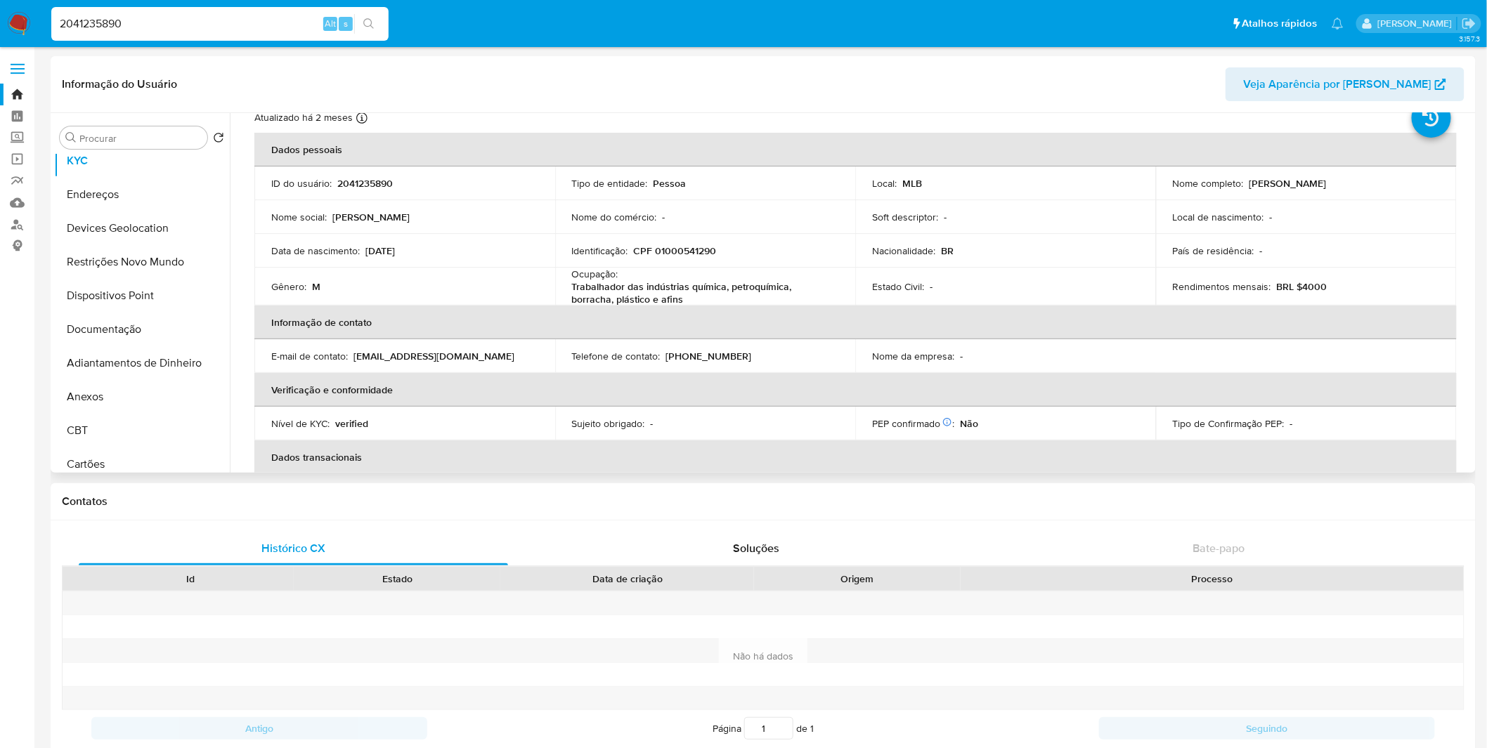
scroll to position [0, 0]
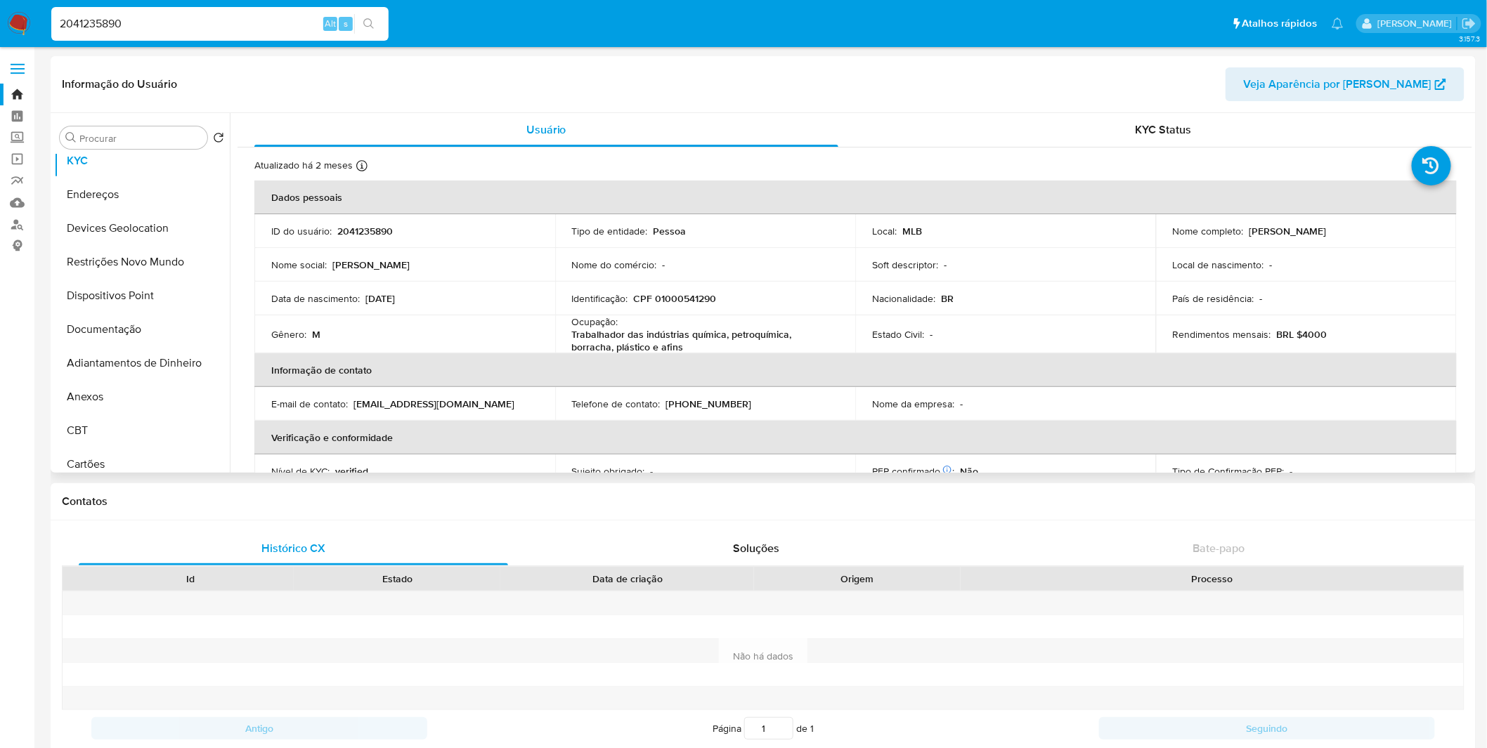
click at [694, 297] on p "CPF 01000541290" at bounding box center [675, 298] width 83 height 13
click at [676, 285] on td "Identificação : CPF 01000541290" at bounding box center [705, 299] width 301 height 34
click at [677, 296] on p "CPF 01000541290" at bounding box center [675, 298] width 83 height 13
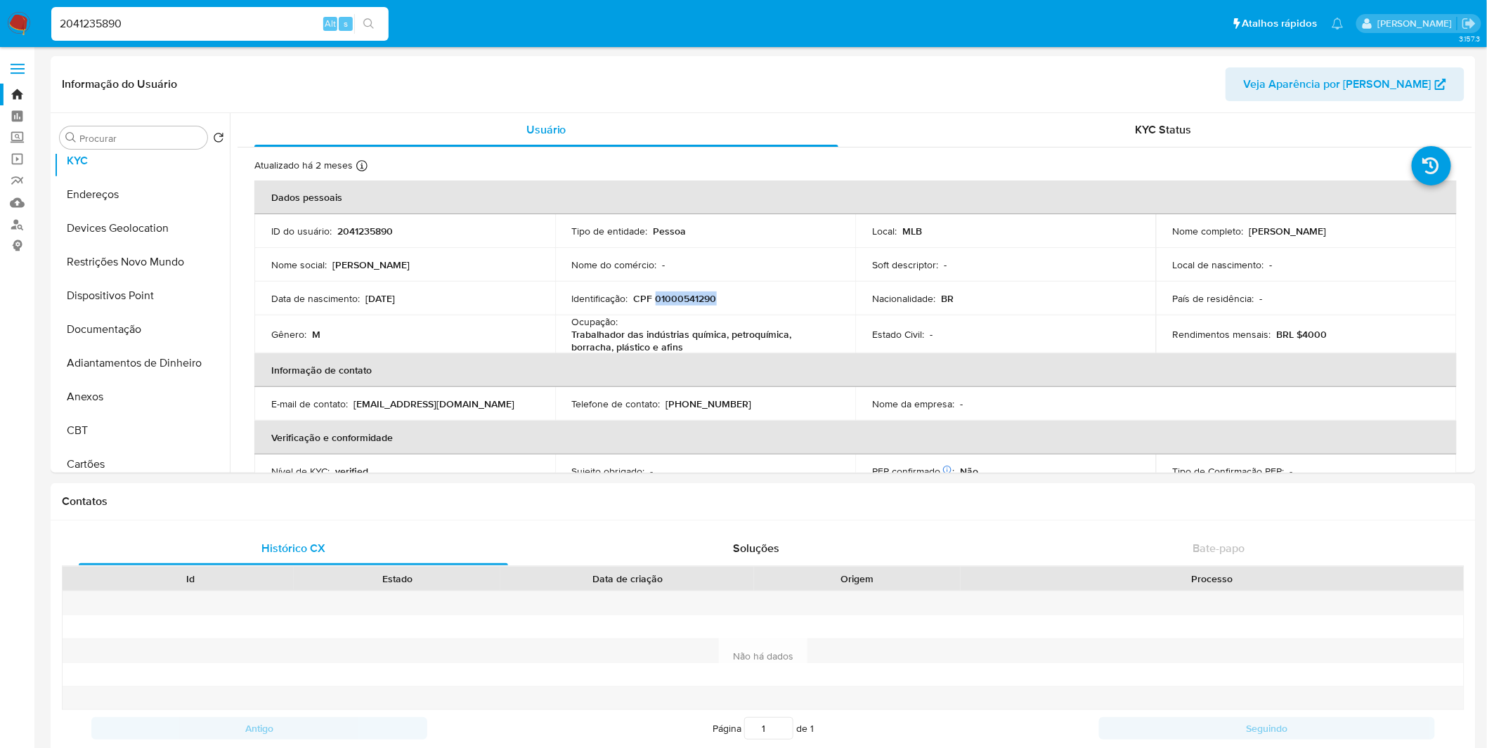
copy p "01000541290"
click at [267, 38] on div "2041235890 Alt s" at bounding box center [219, 24] width 337 height 34
click at [264, 35] on div "2041235890 Alt s" at bounding box center [219, 24] width 337 height 34
click at [258, 27] on input "2041235890" at bounding box center [219, 24] width 337 height 18
paste input "703705982"
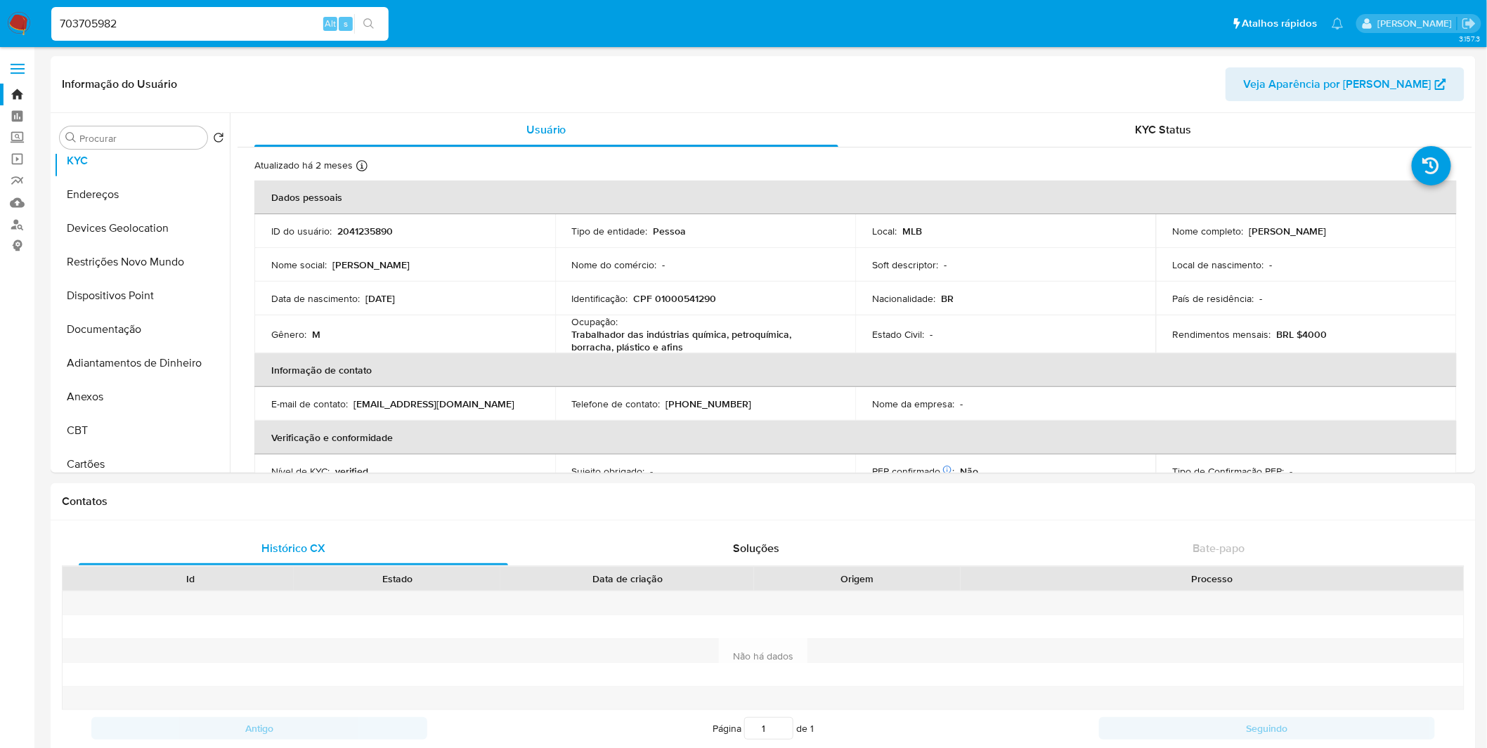
type input "703705982"
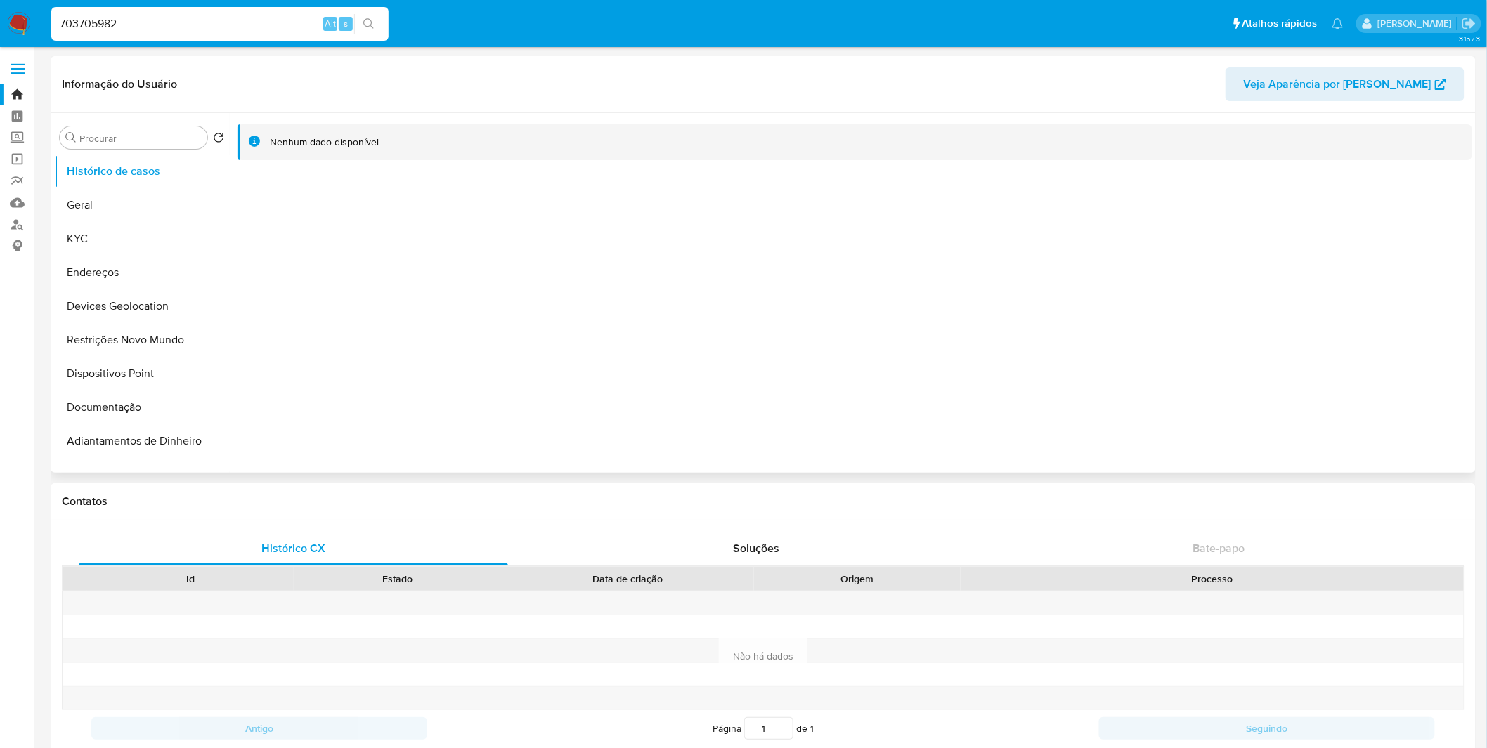
select select "10"
click at [188, 240] on button "KYC" at bounding box center [136, 239] width 164 height 34
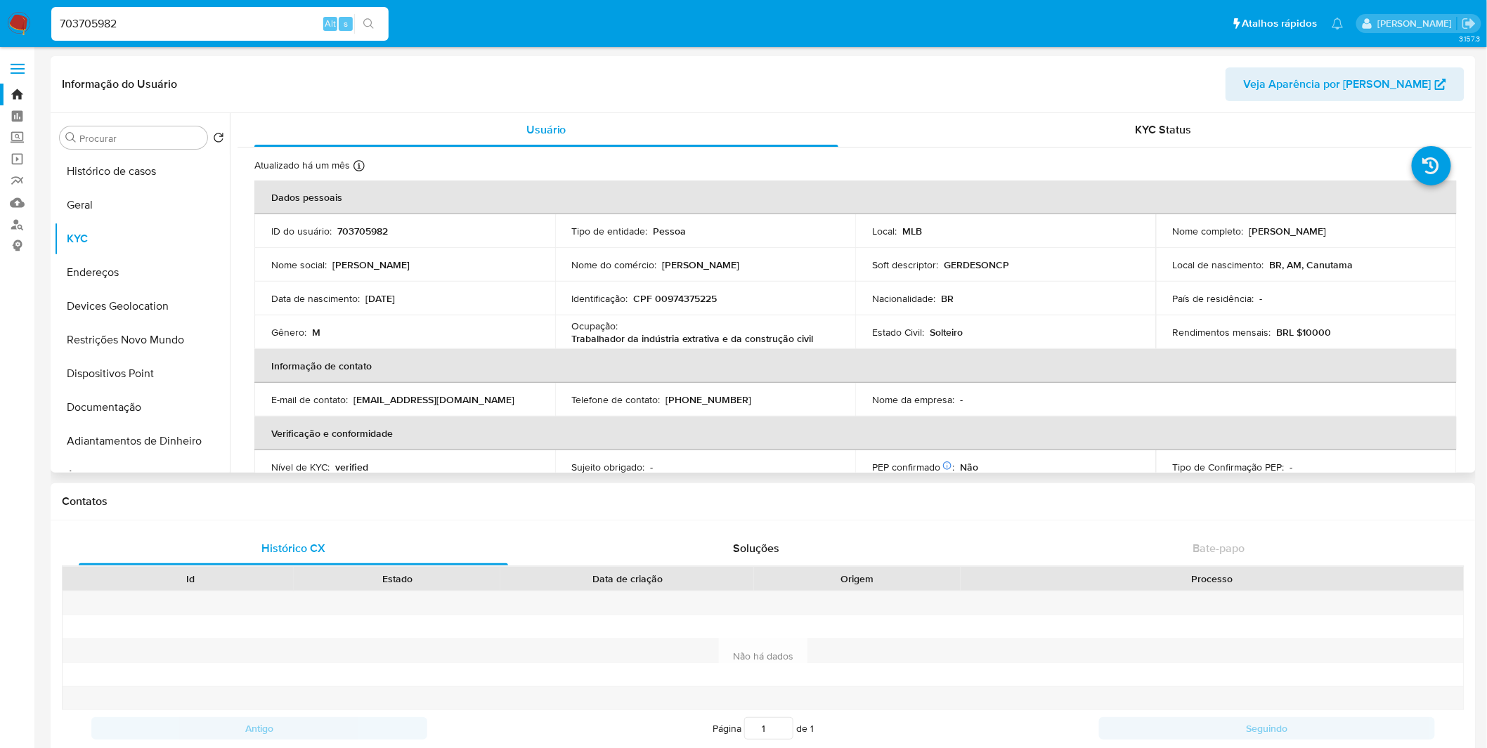
click at [658, 299] on p "CPF 00974375225" at bounding box center [676, 298] width 84 height 13
copy p "00974375225"
click at [148, 173] on button "Histórico de casos" at bounding box center [136, 172] width 164 height 34
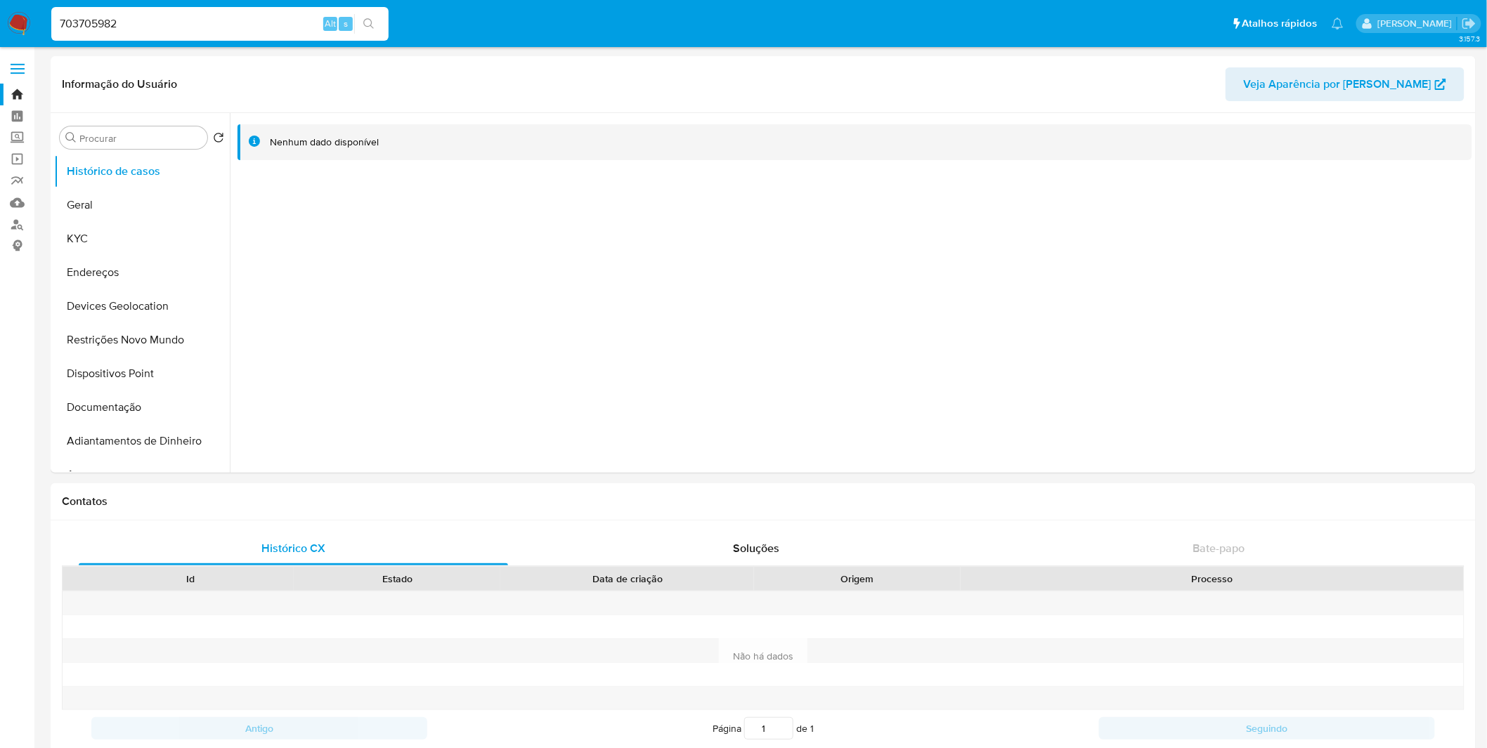
click at [271, 33] on div "703705982 Alt s" at bounding box center [219, 24] width 337 height 34
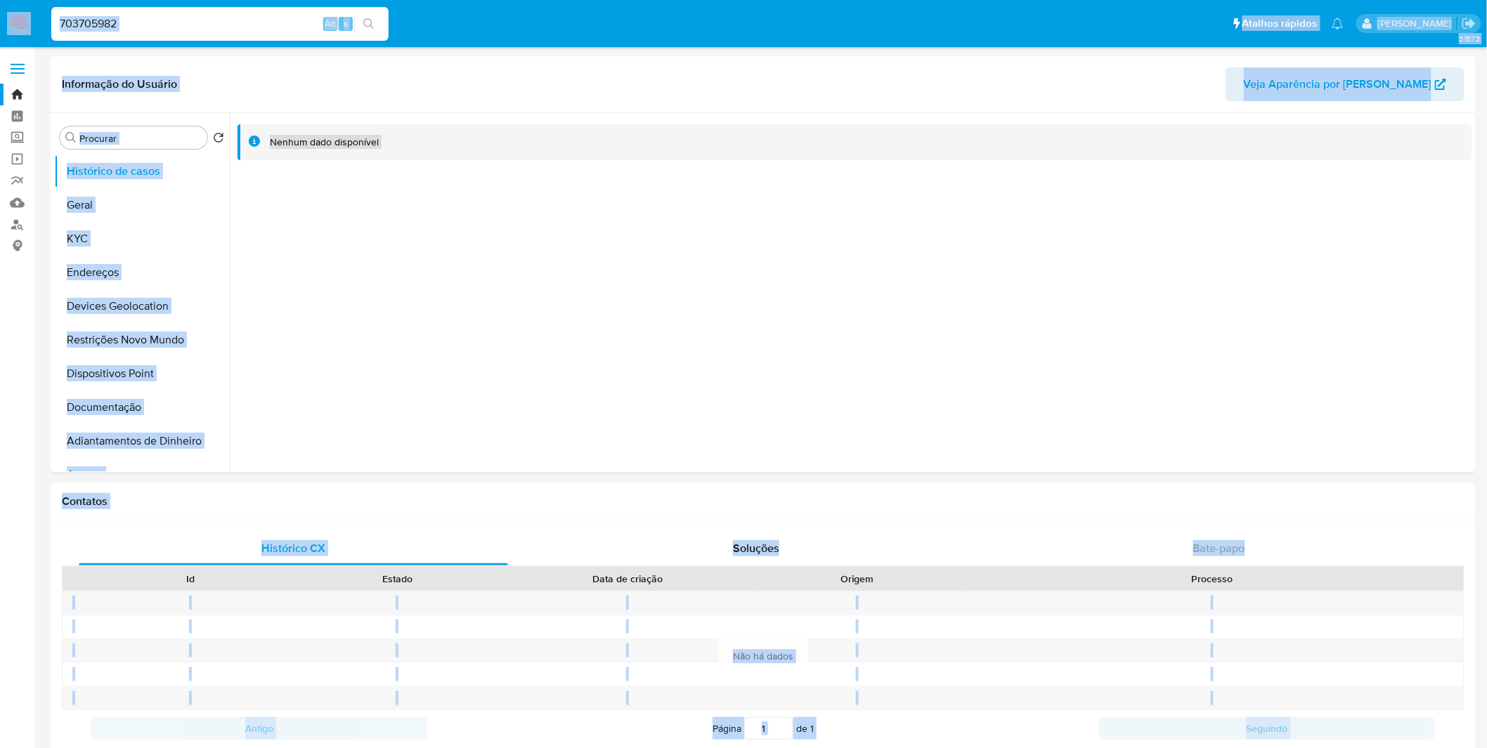
click at [269, 30] on input "703705982" at bounding box center [219, 24] width 337 height 18
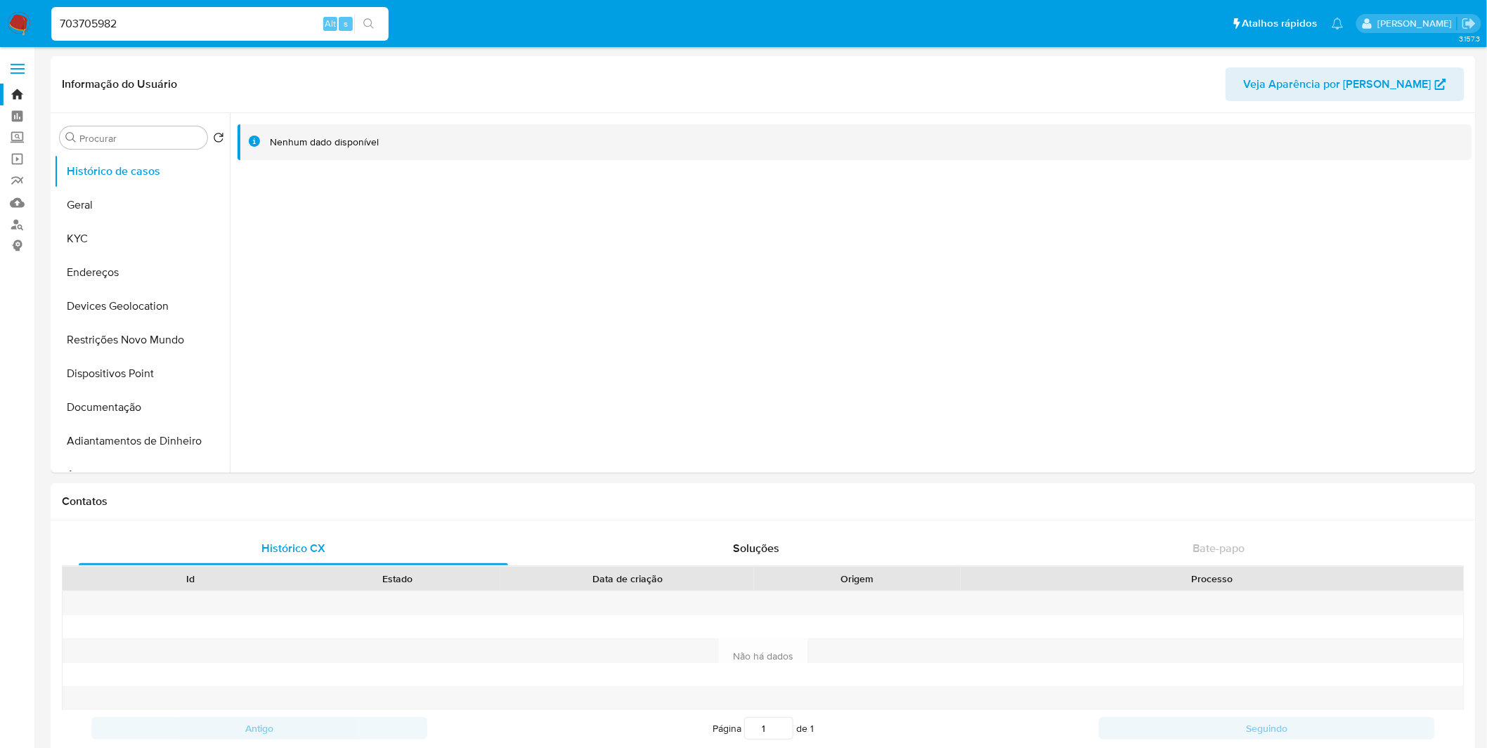
paste input "47164746"
type input "747164746"
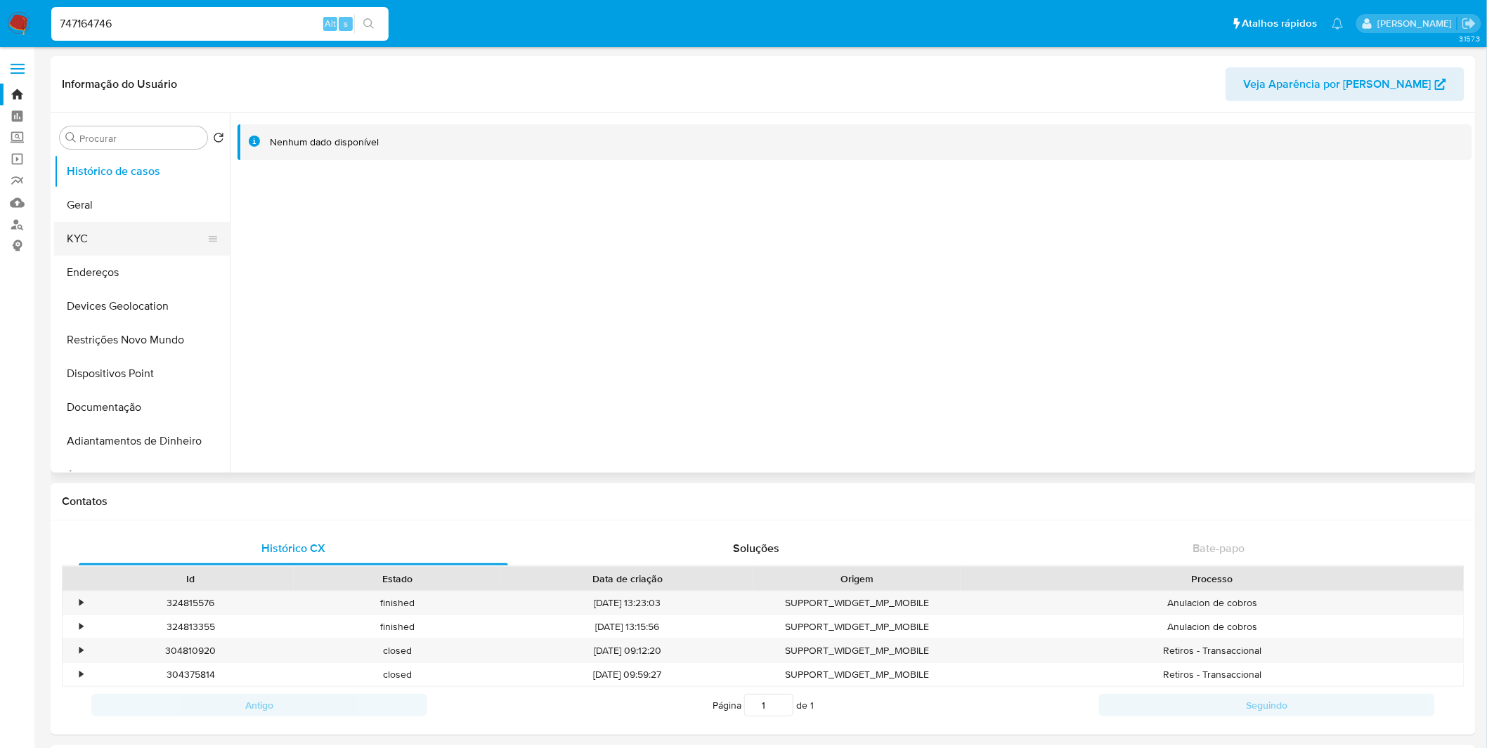
select select "10"
click at [167, 240] on button "KYC" at bounding box center [136, 239] width 164 height 34
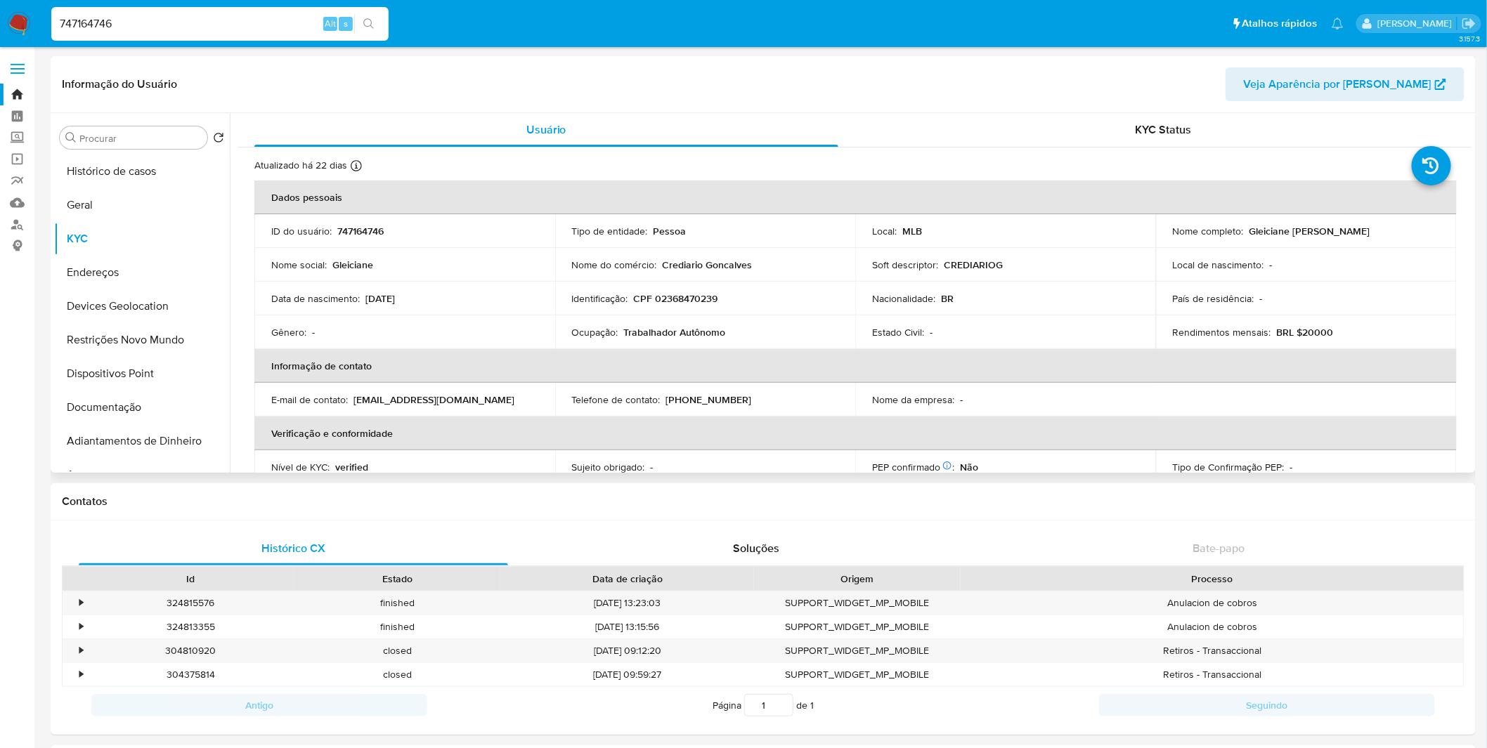
click at [691, 301] on p "CPF 02368470239" at bounding box center [676, 298] width 84 height 13
copy p "02368470239"
click at [282, 26] on input "747164746" at bounding box center [219, 24] width 337 height 18
paste input "1189281257"
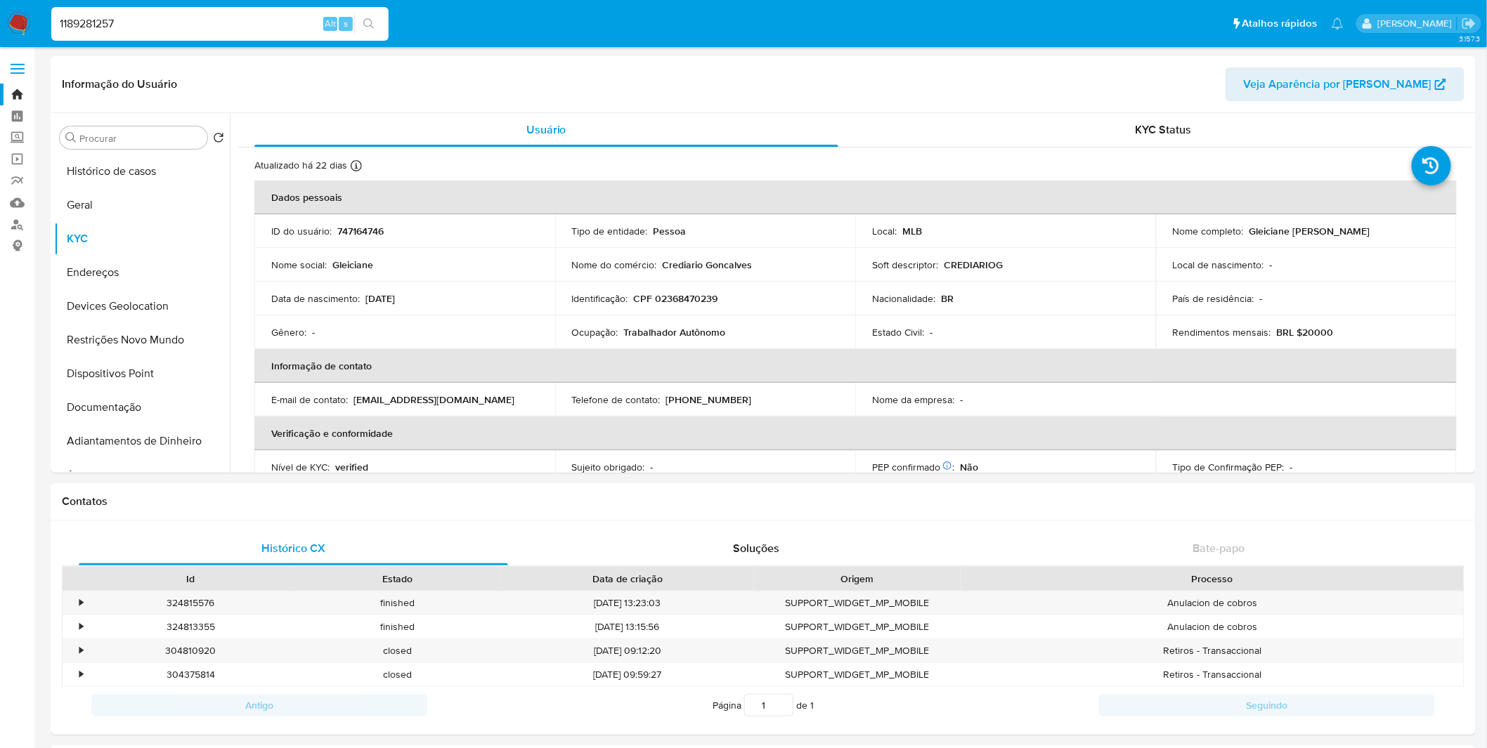
type input "1189281257"
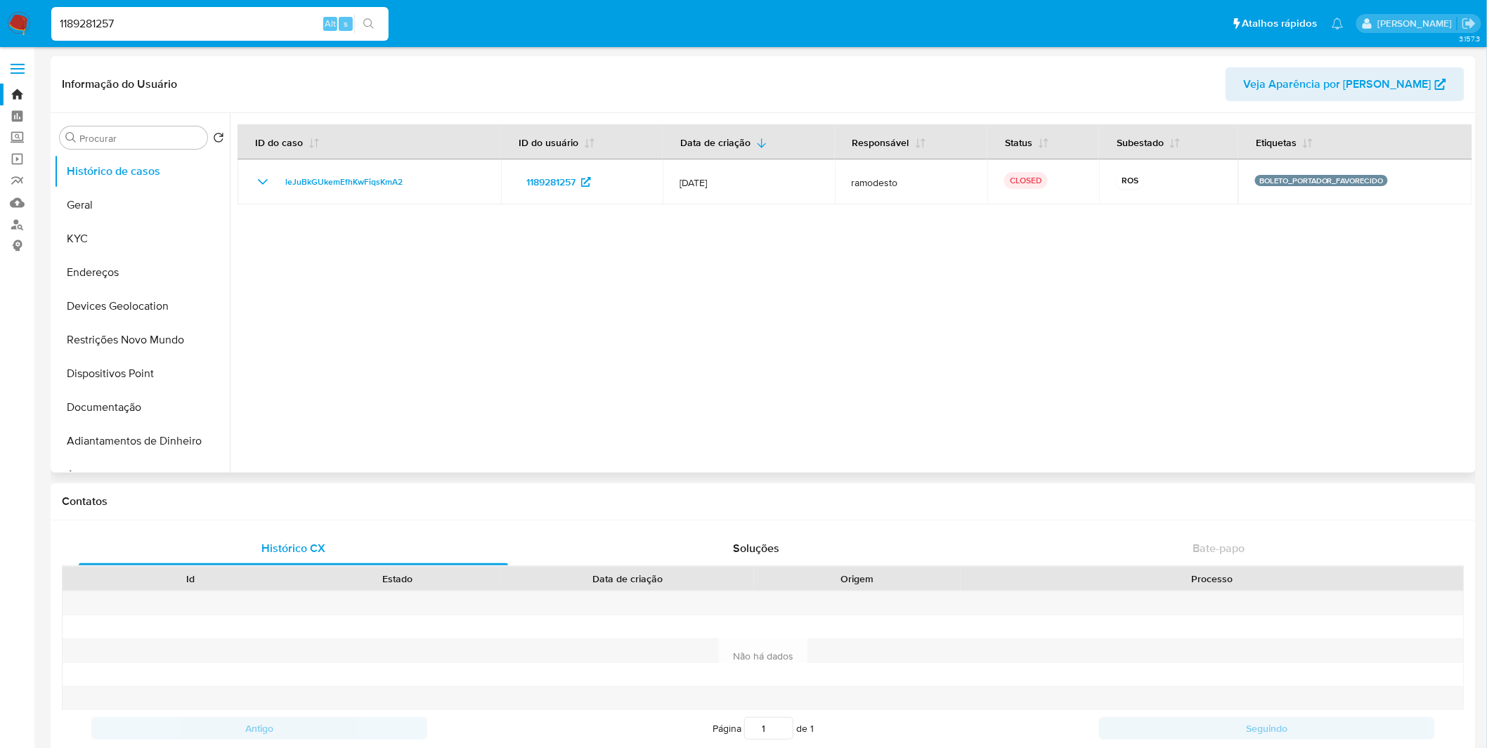
select select "10"
click at [183, 236] on button "KYC" at bounding box center [136, 239] width 164 height 34
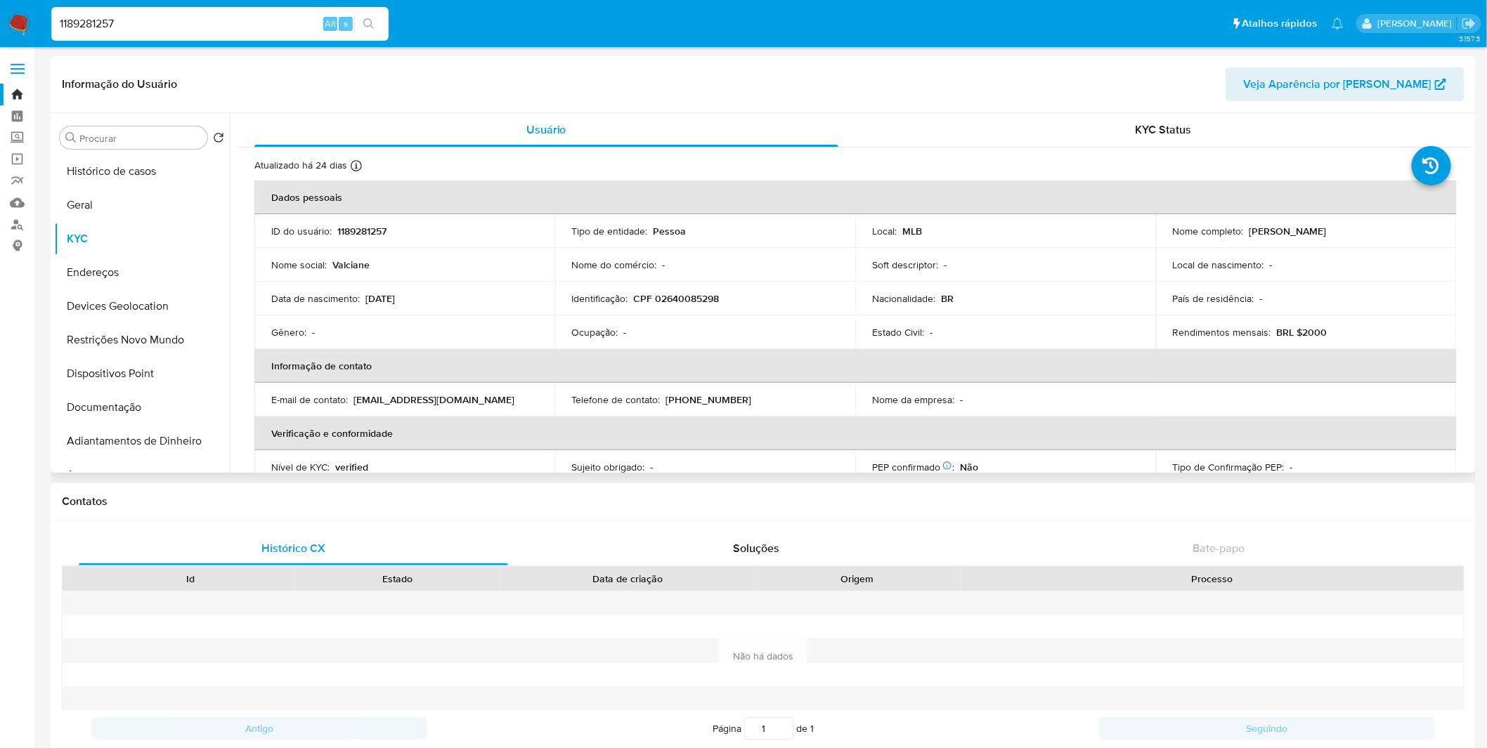
click at [690, 297] on p "CPF 02640085298" at bounding box center [677, 298] width 86 height 13
copy p "02640085298"
click at [155, 171] on button "Histórico de casos" at bounding box center [136, 172] width 164 height 34
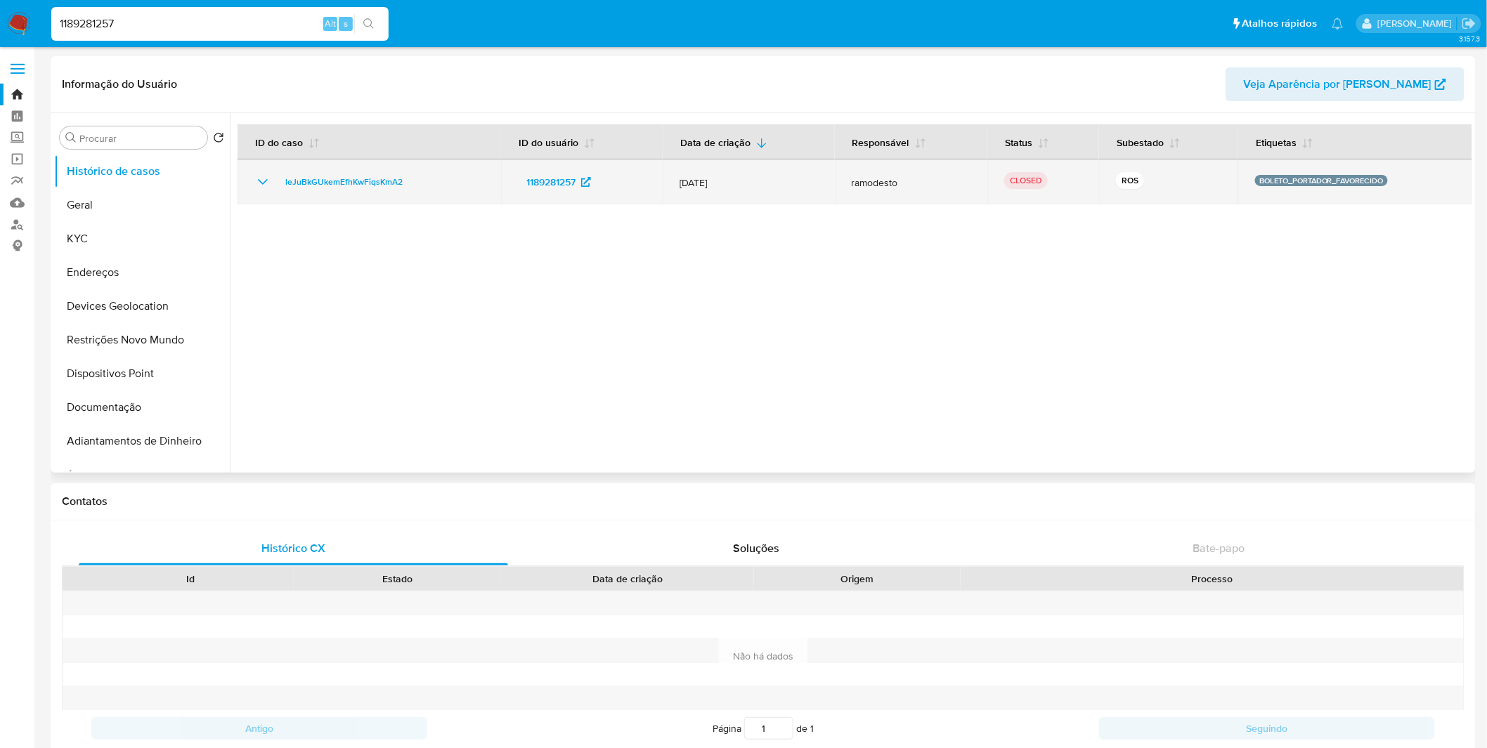
click at [273, 180] on div "leJuBkGUkemEfhKwFiqsKmA2" at bounding box center [369, 182] width 230 height 17
click at [268, 180] on icon "Mostrar/Ocultar" at bounding box center [262, 182] width 17 height 17
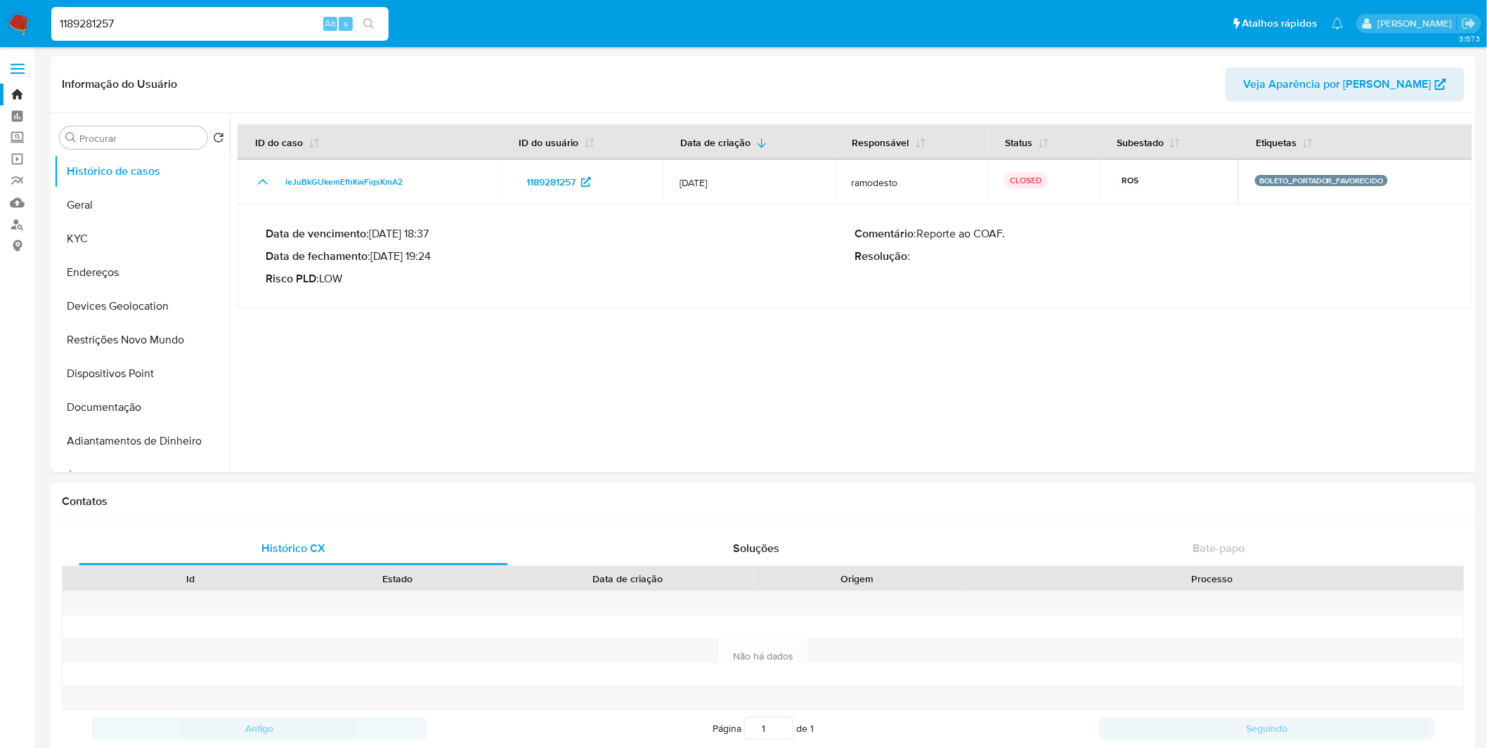
click at [264, 24] on input "1189281257" at bounding box center [219, 24] width 337 height 18
paste input "682020918"
type input "1682020918"
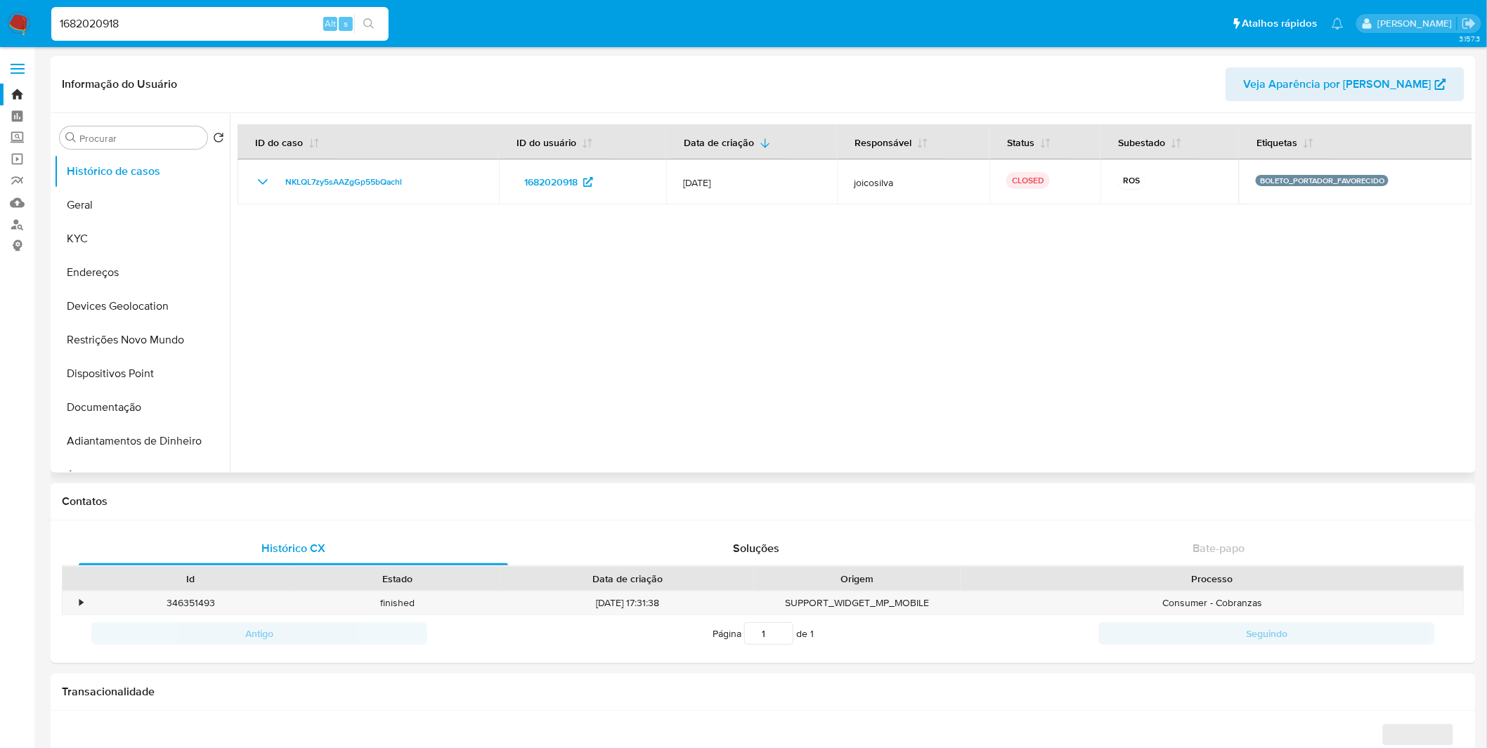
select select "10"
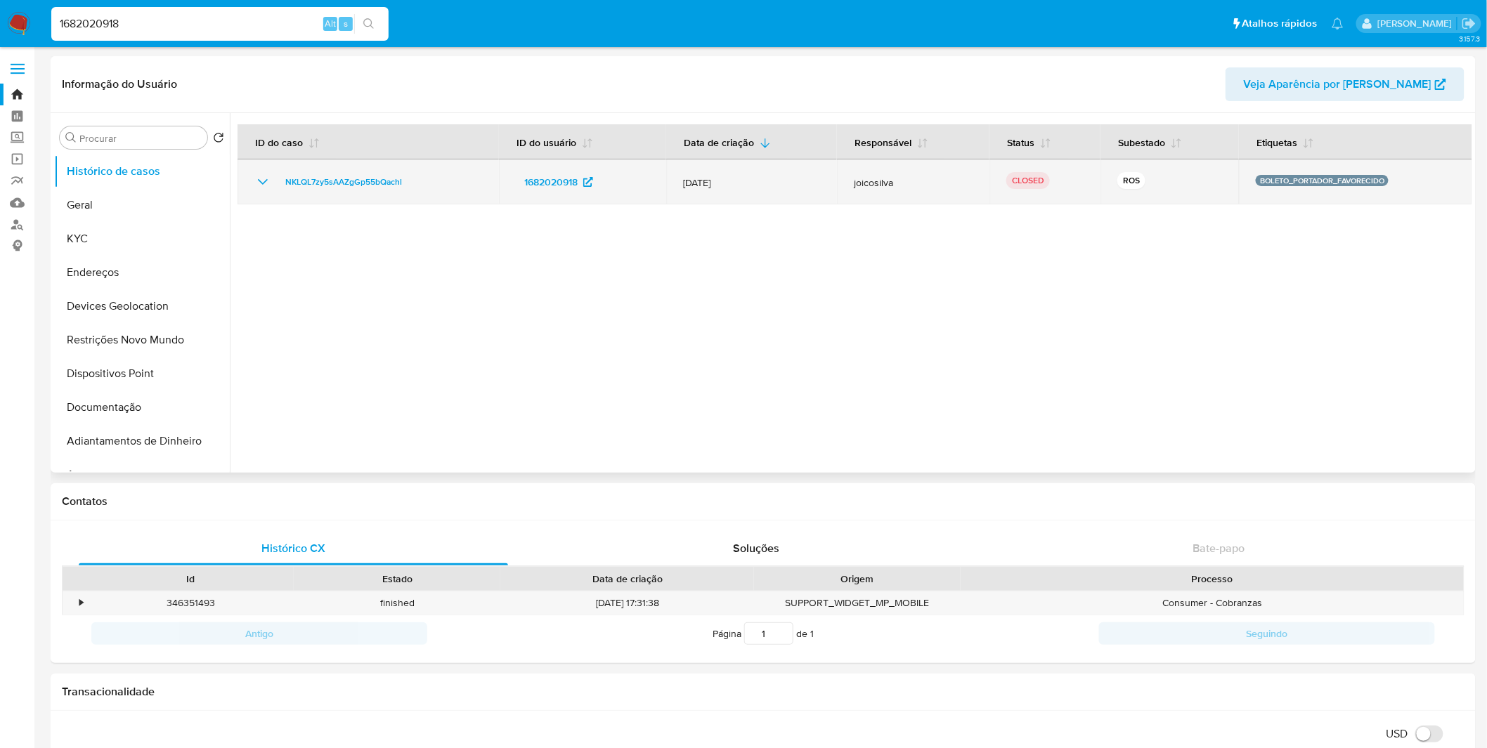
click at [255, 185] on icon "Mostrar/Ocultar" at bounding box center [262, 182] width 17 height 17
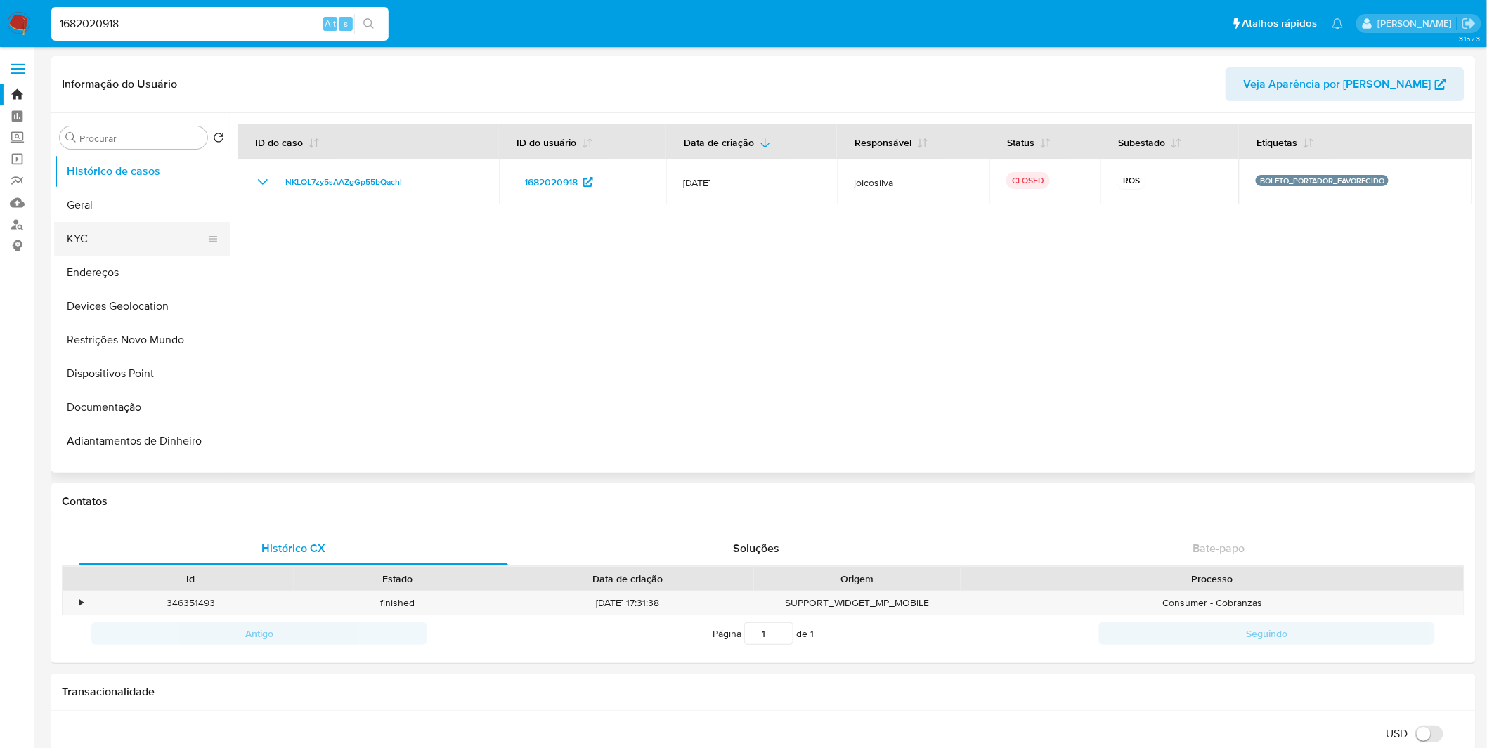
click at [108, 230] on button "KYC" at bounding box center [136, 239] width 164 height 34
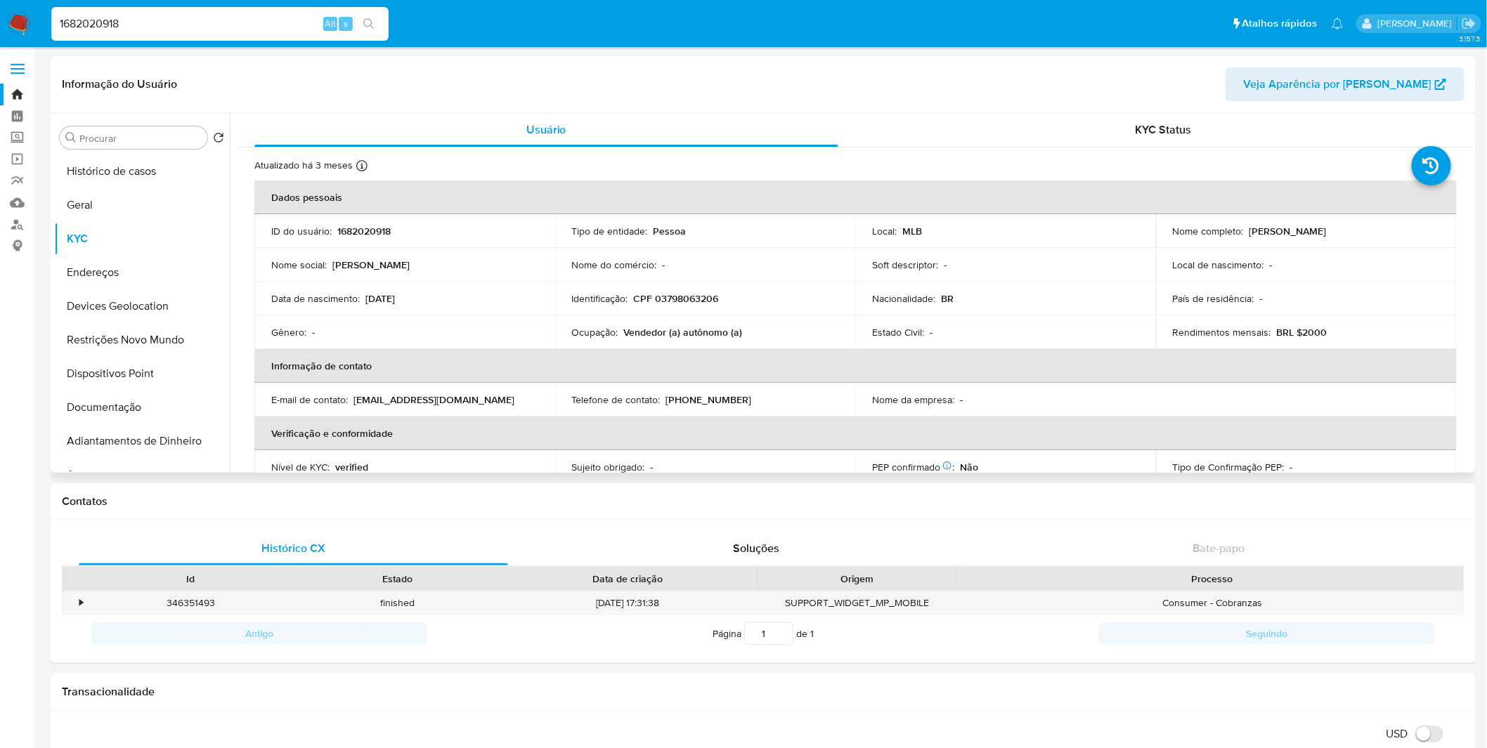
click at [678, 296] on p "CPF 03798063206" at bounding box center [676, 298] width 85 height 13
copy p "03798063206"
click at [276, 33] on div "1682020918 Alt s" at bounding box center [219, 24] width 337 height 34
click at [273, 25] on input "1682020918" at bounding box center [219, 24] width 337 height 18
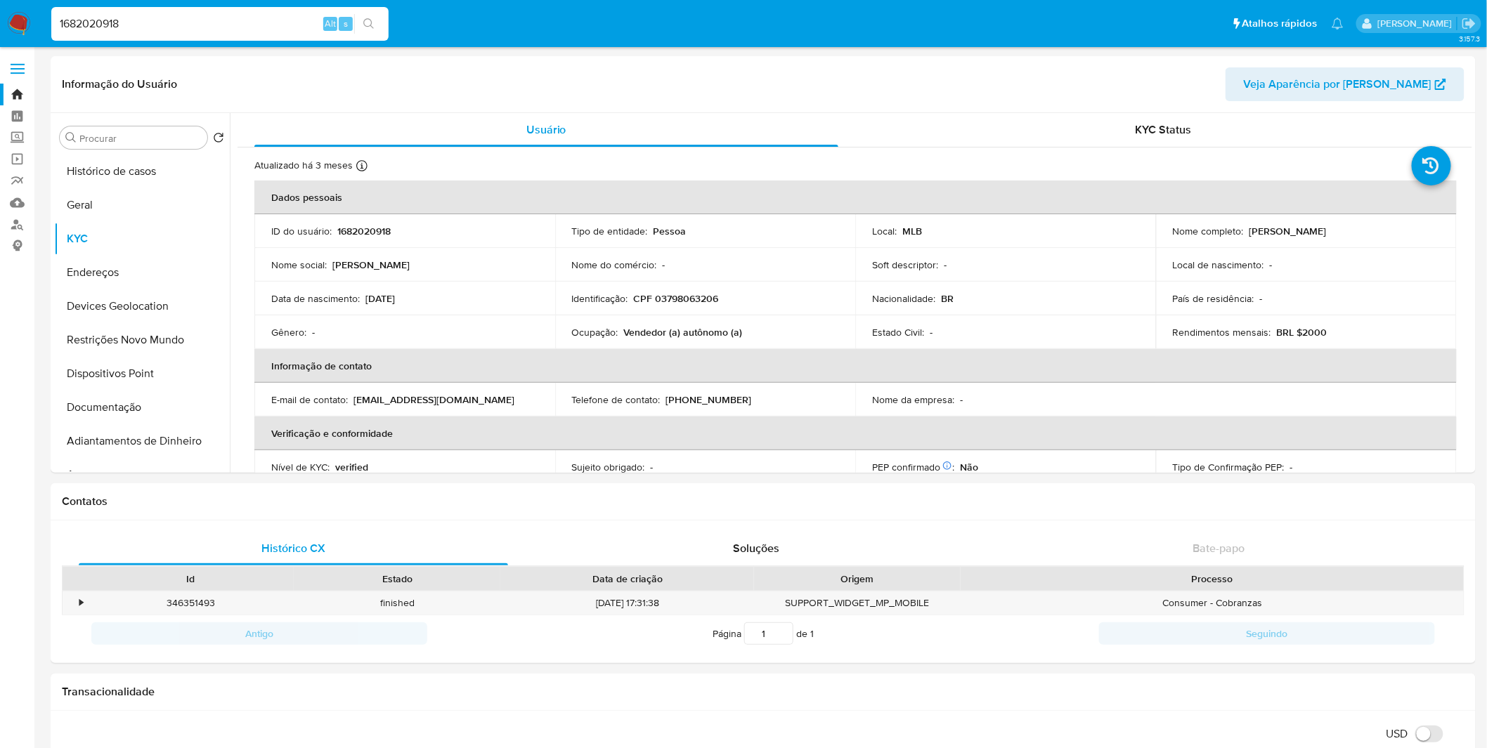
paste input "766164937"
type input "1766164937"
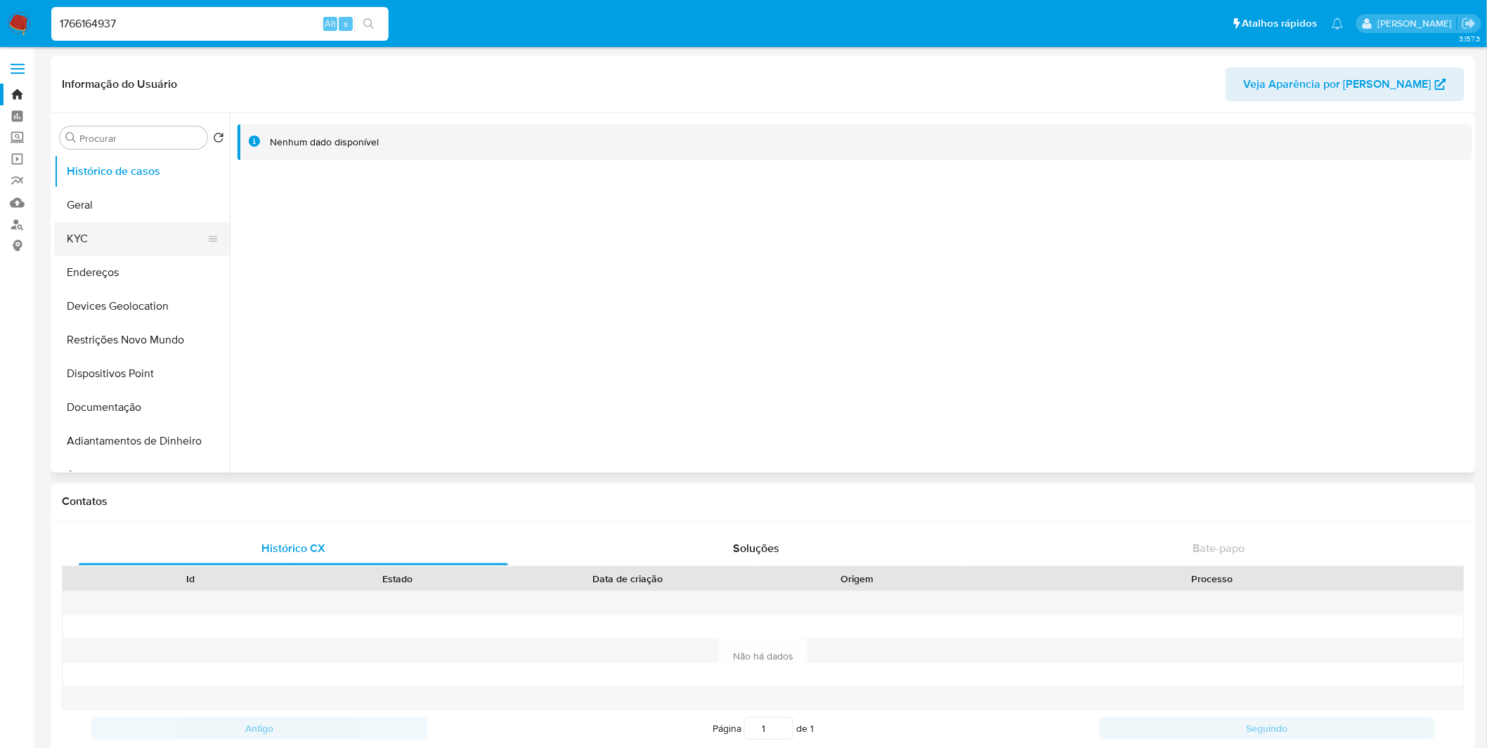
click at [162, 250] on button "KYC" at bounding box center [136, 239] width 164 height 34
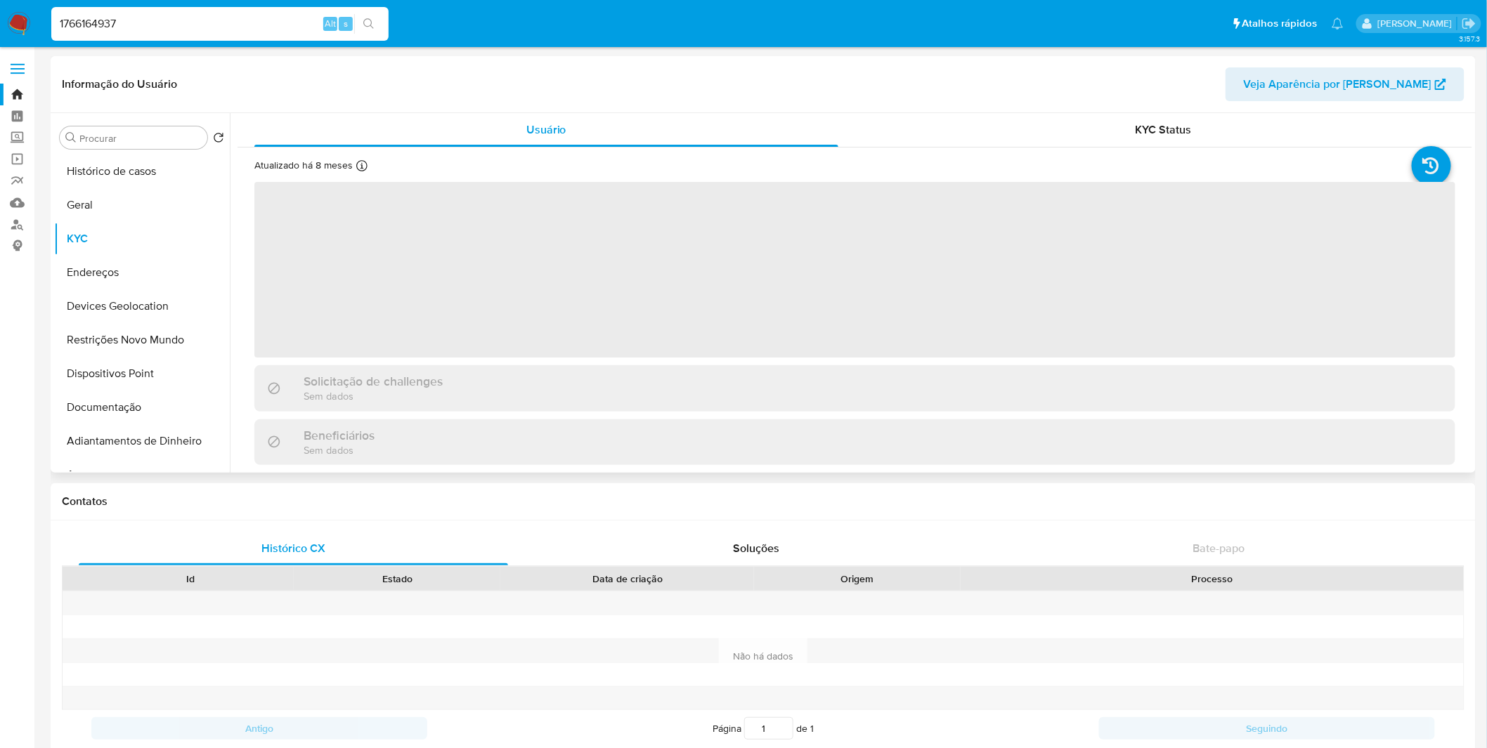
select select "10"
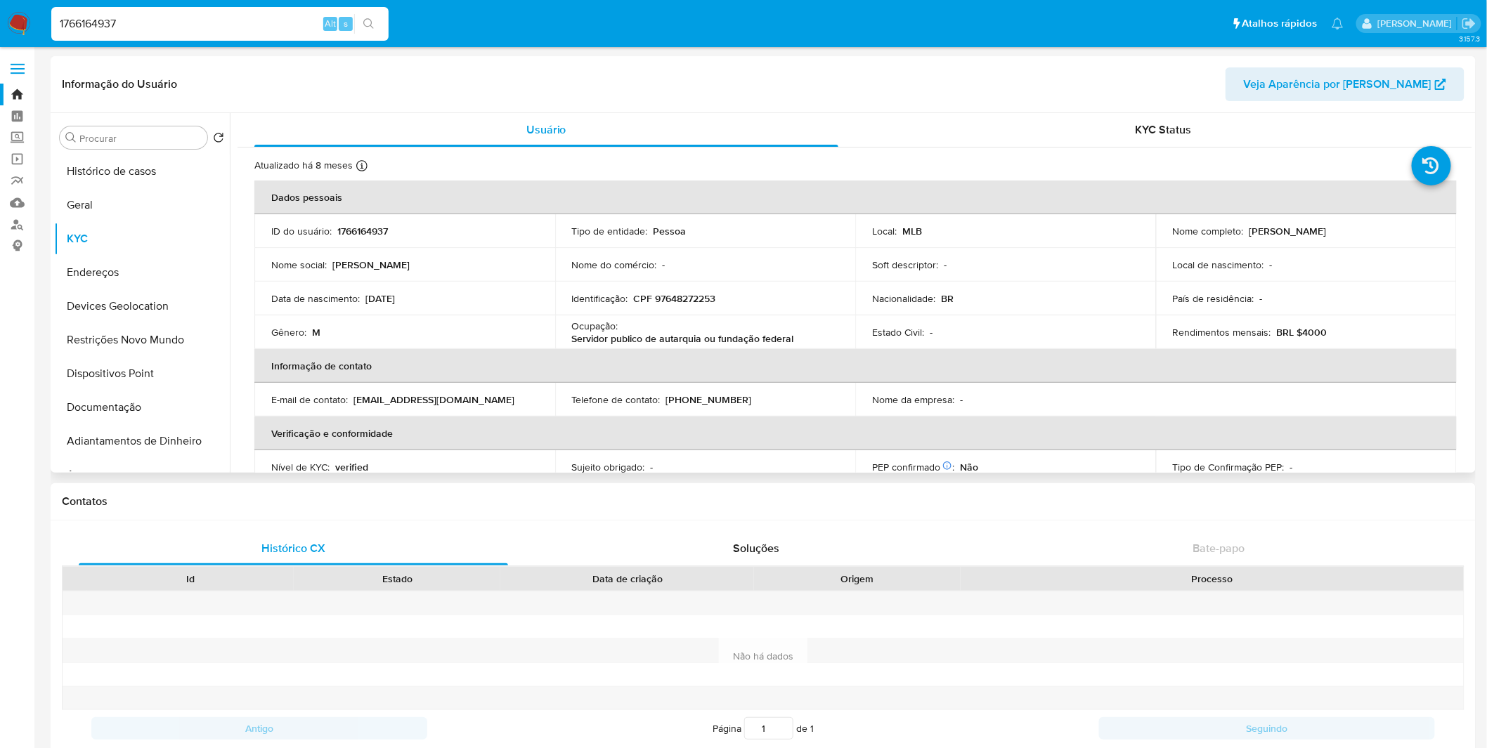
click at [659, 301] on p "CPF 97648272253" at bounding box center [675, 298] width 82 height 13
copy p "97648272253"
click at [285, 21] on input "1766164937" at bounding box center [219, 24] width 337 height 18
paste input "2035441179"
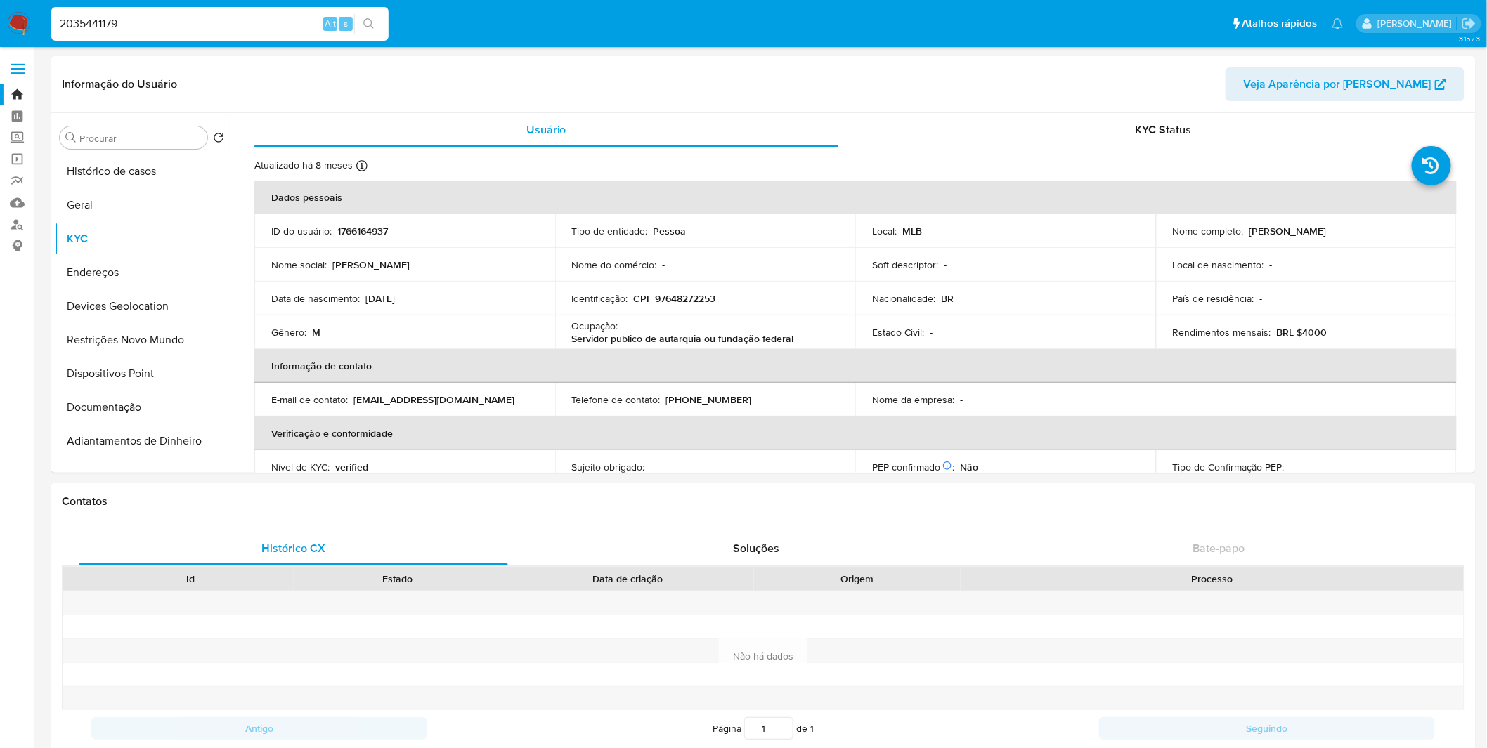
type input "2035441179"
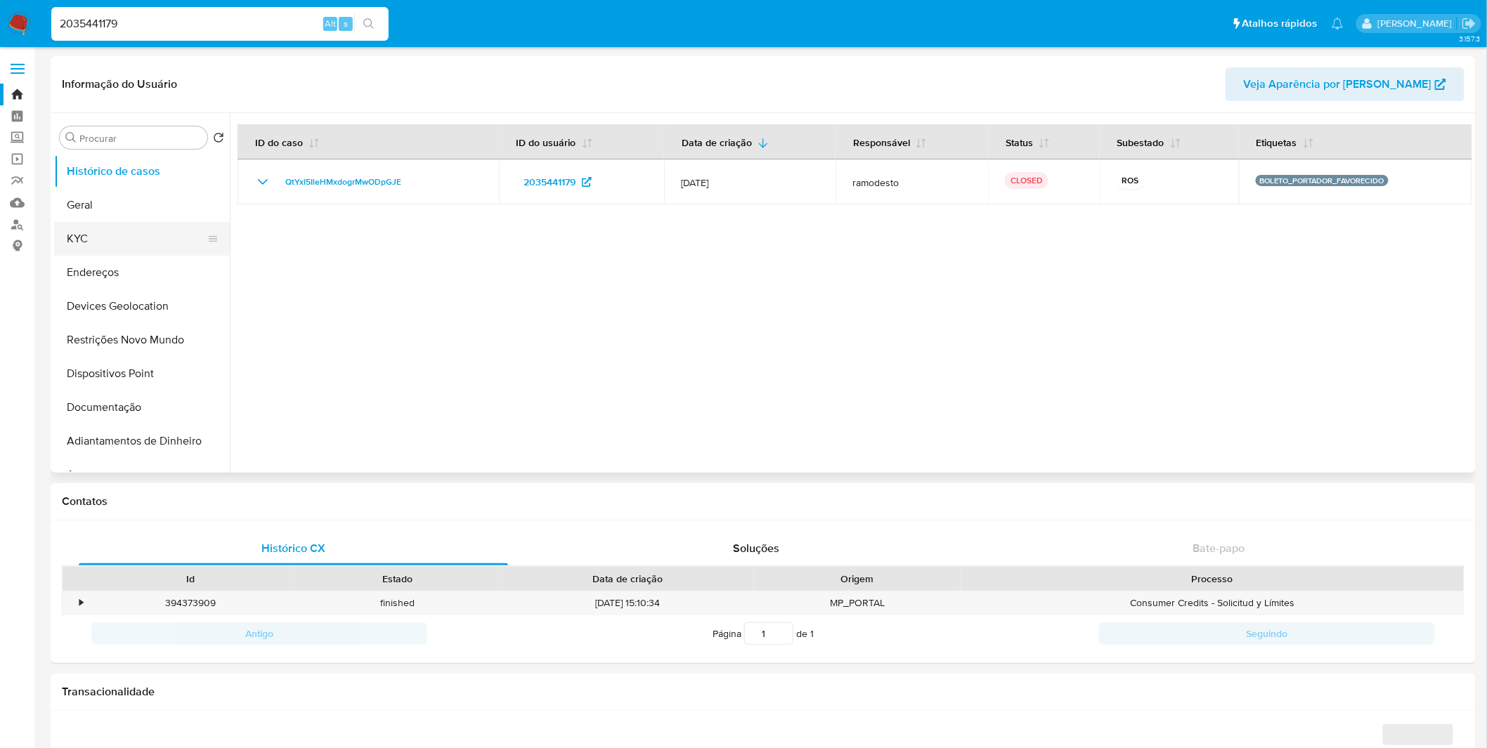
select select "10"
click at [157, 240] on button "KYC" at bounding box center [136, 239] width 164 height 34
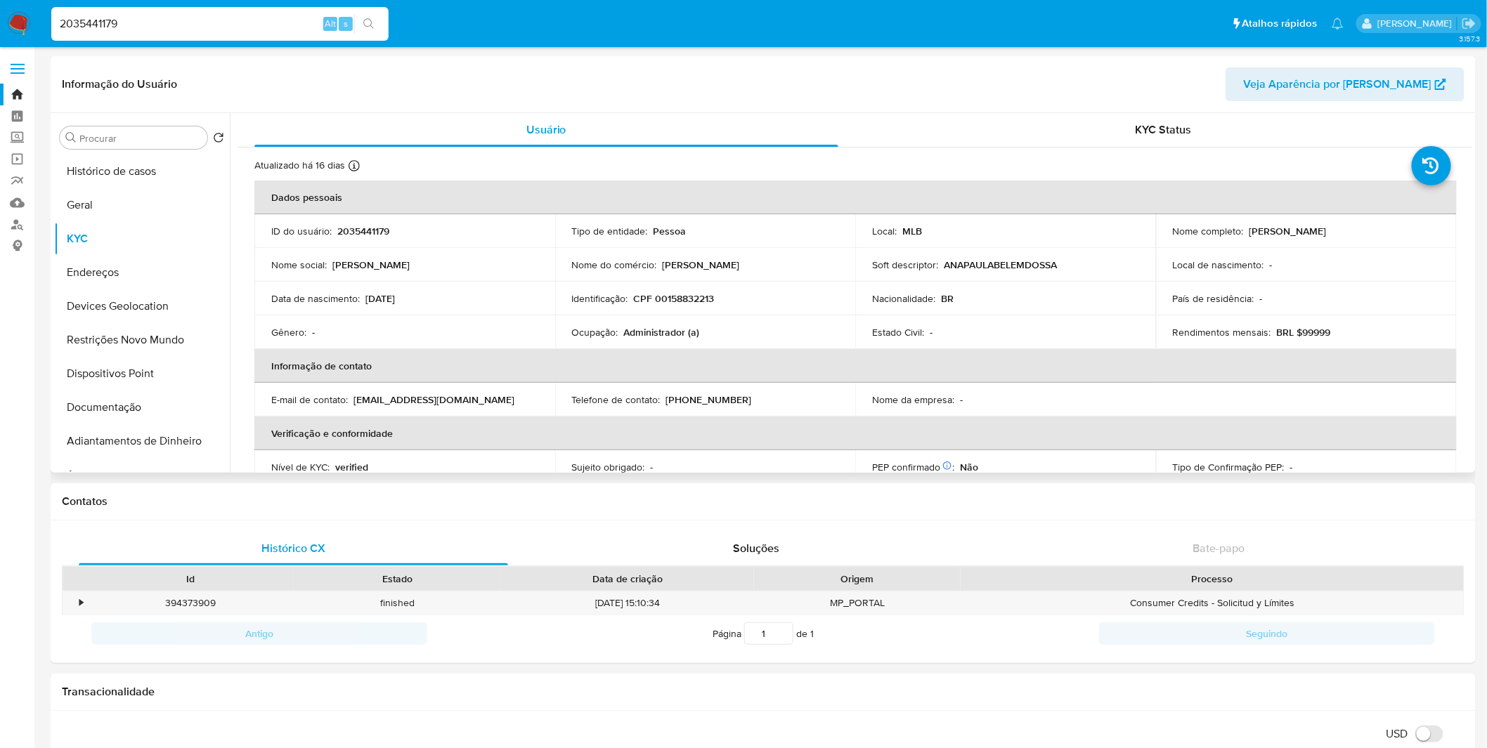
click at [689, 302] on p "CPF 00158832213" at bounding box center [674, 298] width 81 height 13
copy p "00158832213"
click at [153, 178] on button "Histórico de casos" at bounding box center [136, 172] width 164 height 34
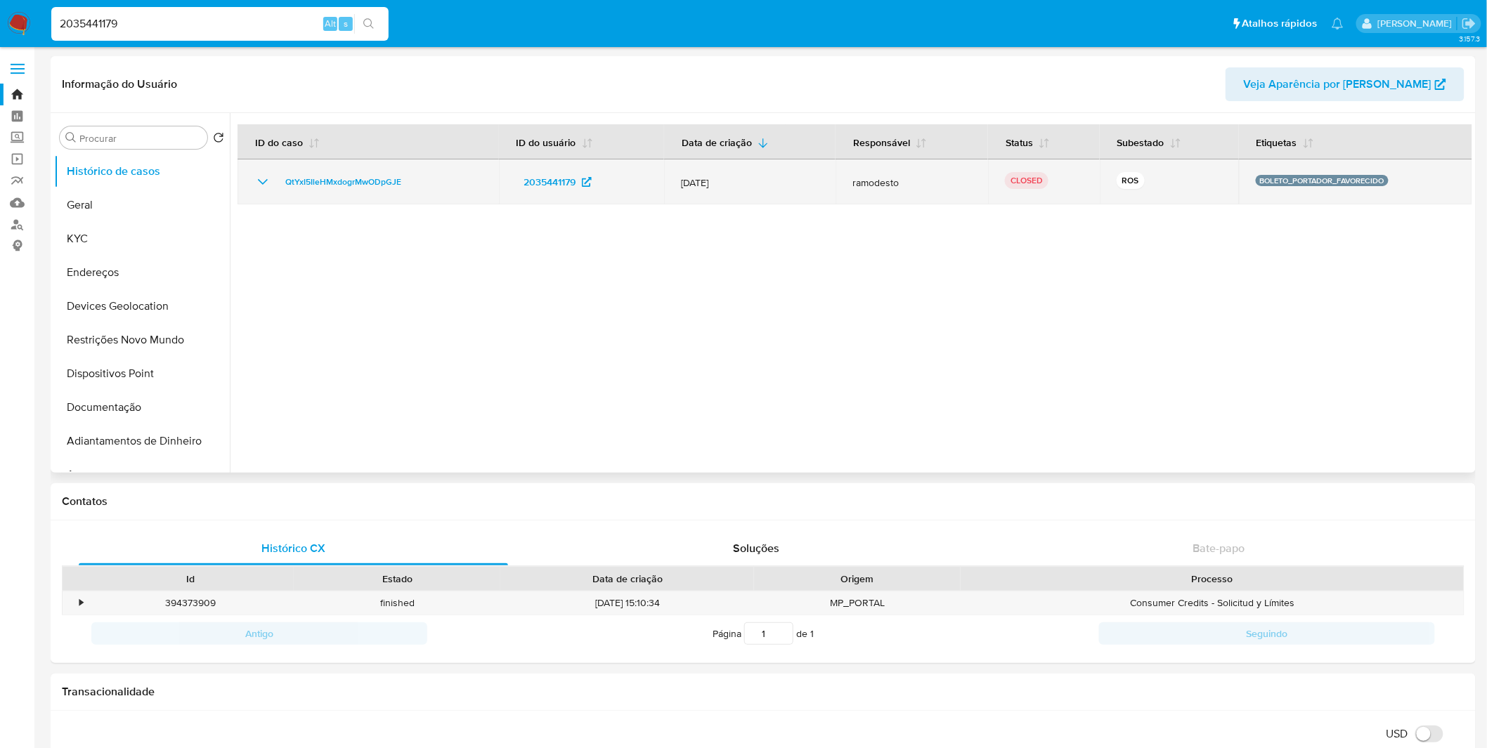
click at [263, 183] on icon "Mostrar/Ocultar" at bounding box center [263, 182] width 10 height 6
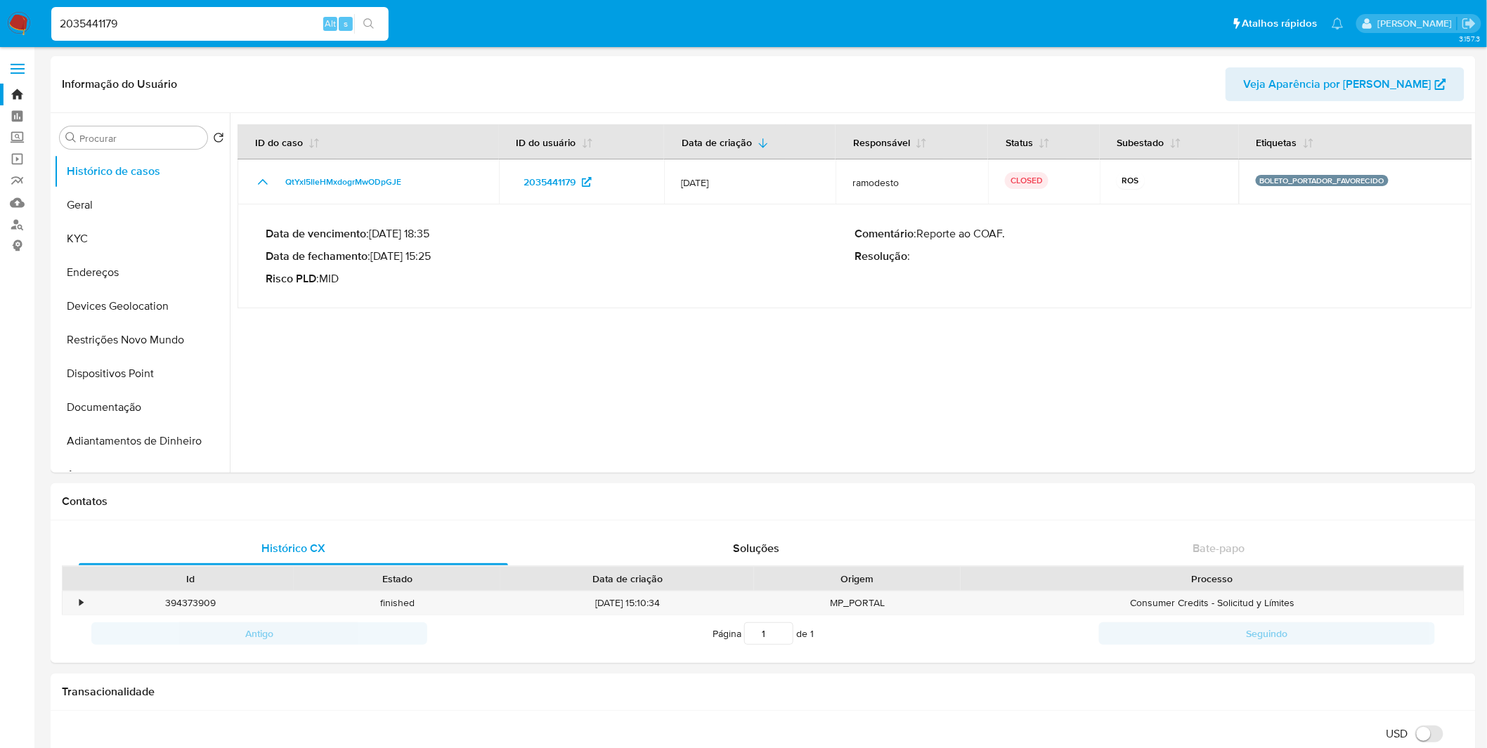
click at [249, 22] on input "2035441179" at bounding box center [219, 24] width 337 height 18
paste input "41235890"
type input "2041235890"
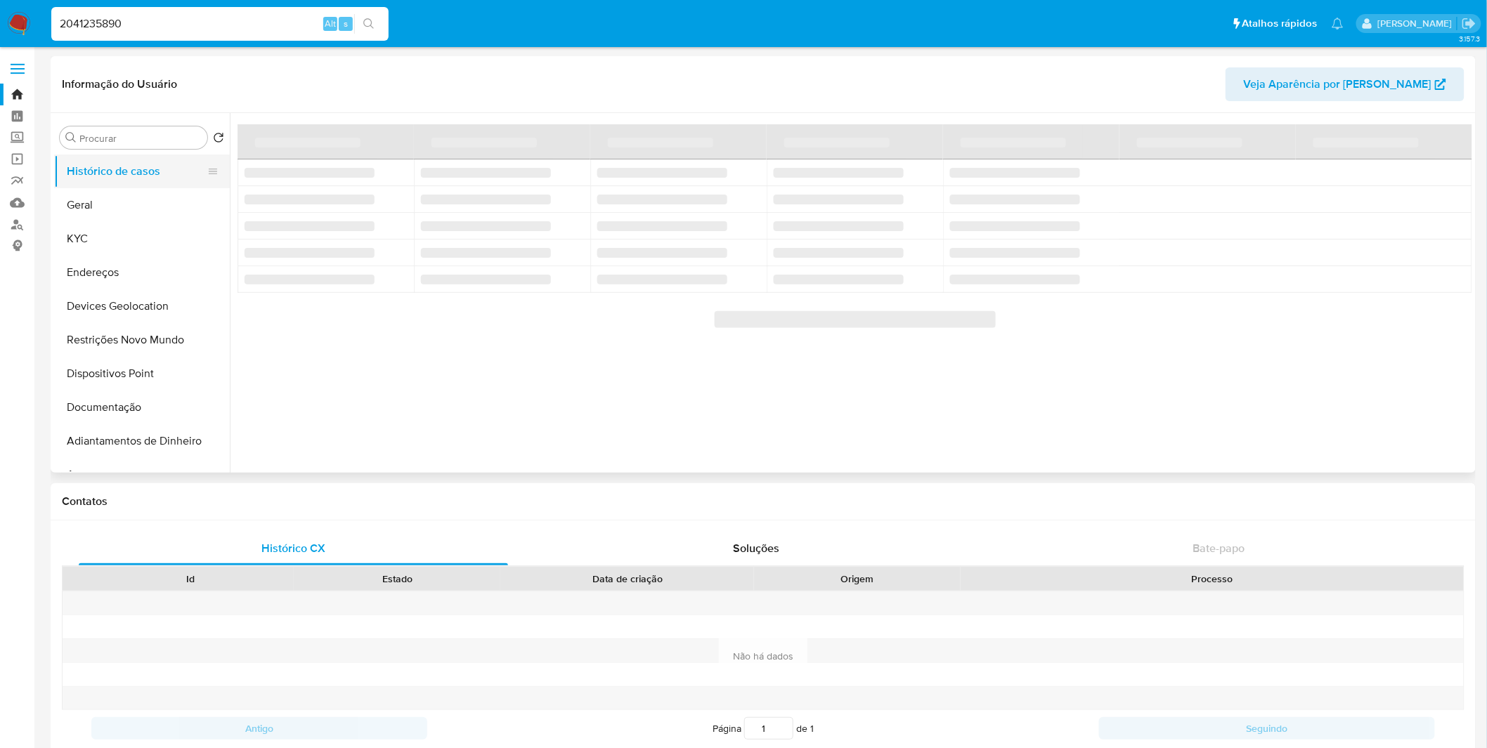
select select "10"
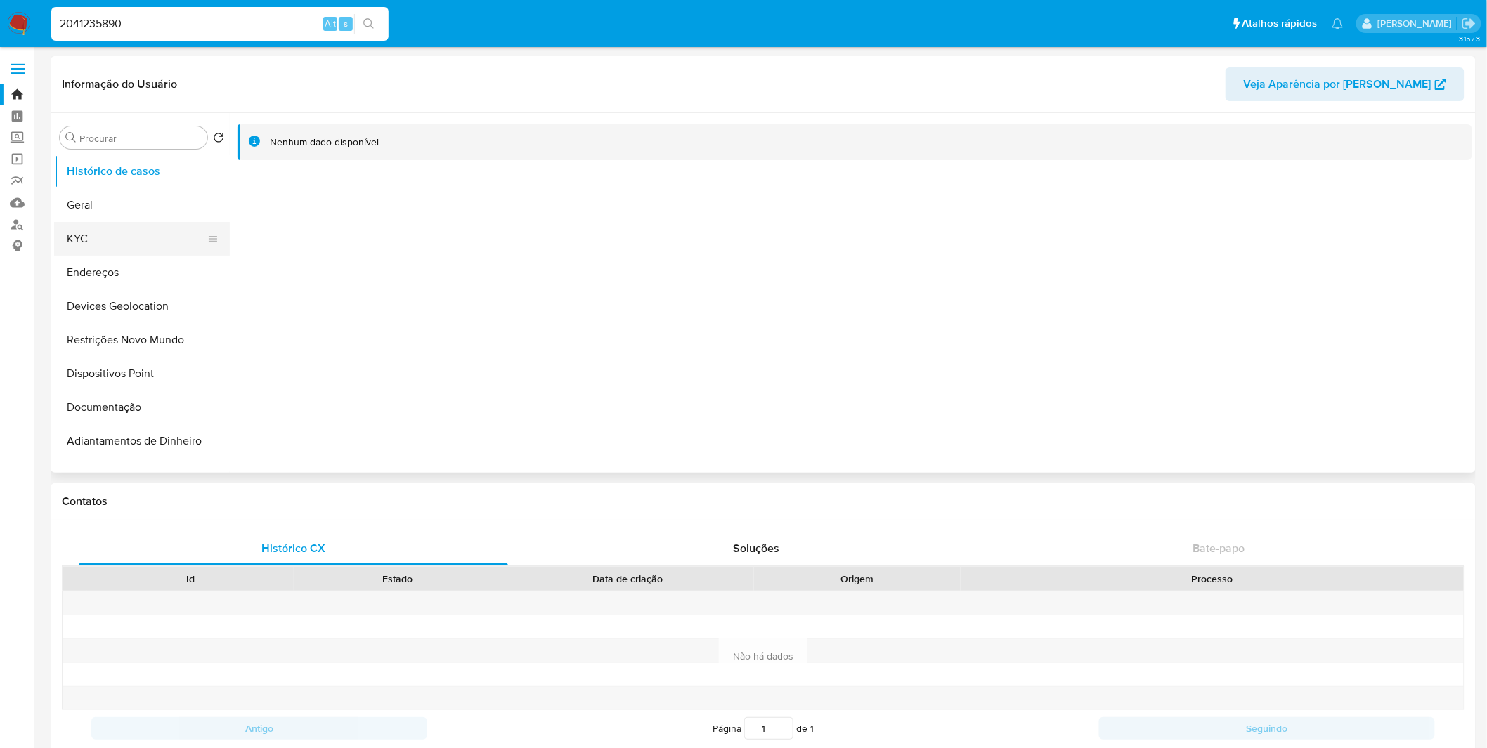
click at [150, 237] on button "KYC" at bounding box center [136, 239] width 164 height 34
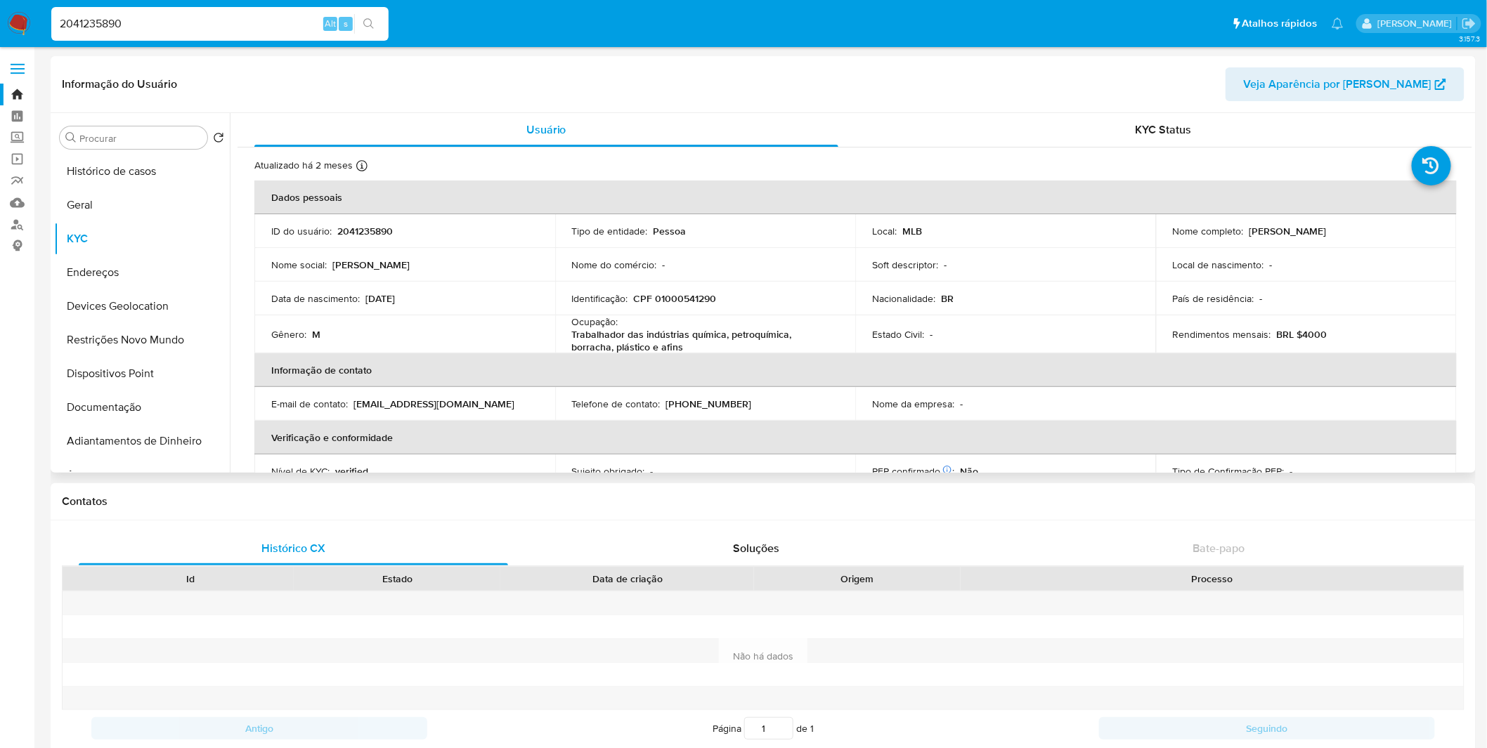
click at [680, 301] on p "CPF 01000541290" at bounding box center [675, 298] width 83 height 13
copy p "01000541290"
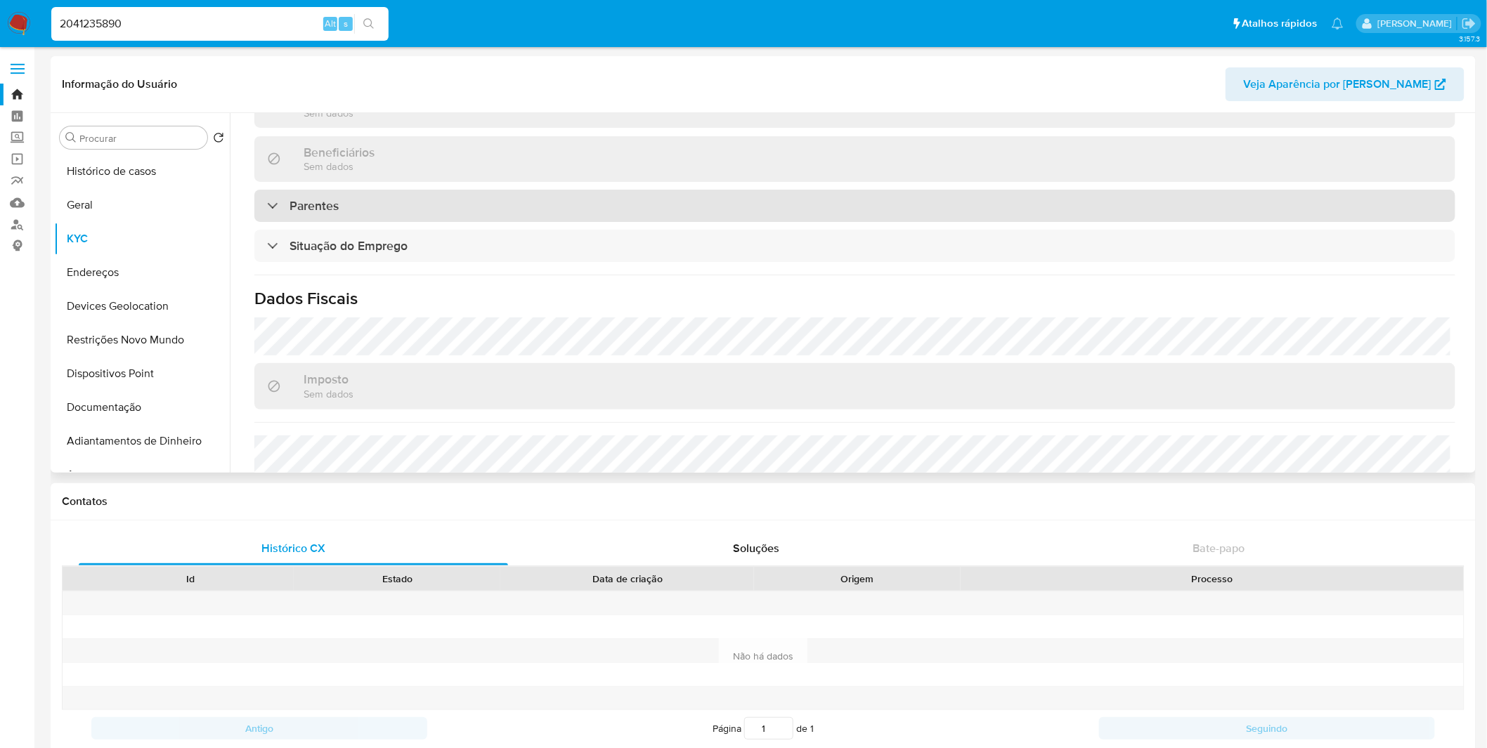
scroll to position [602, 0]
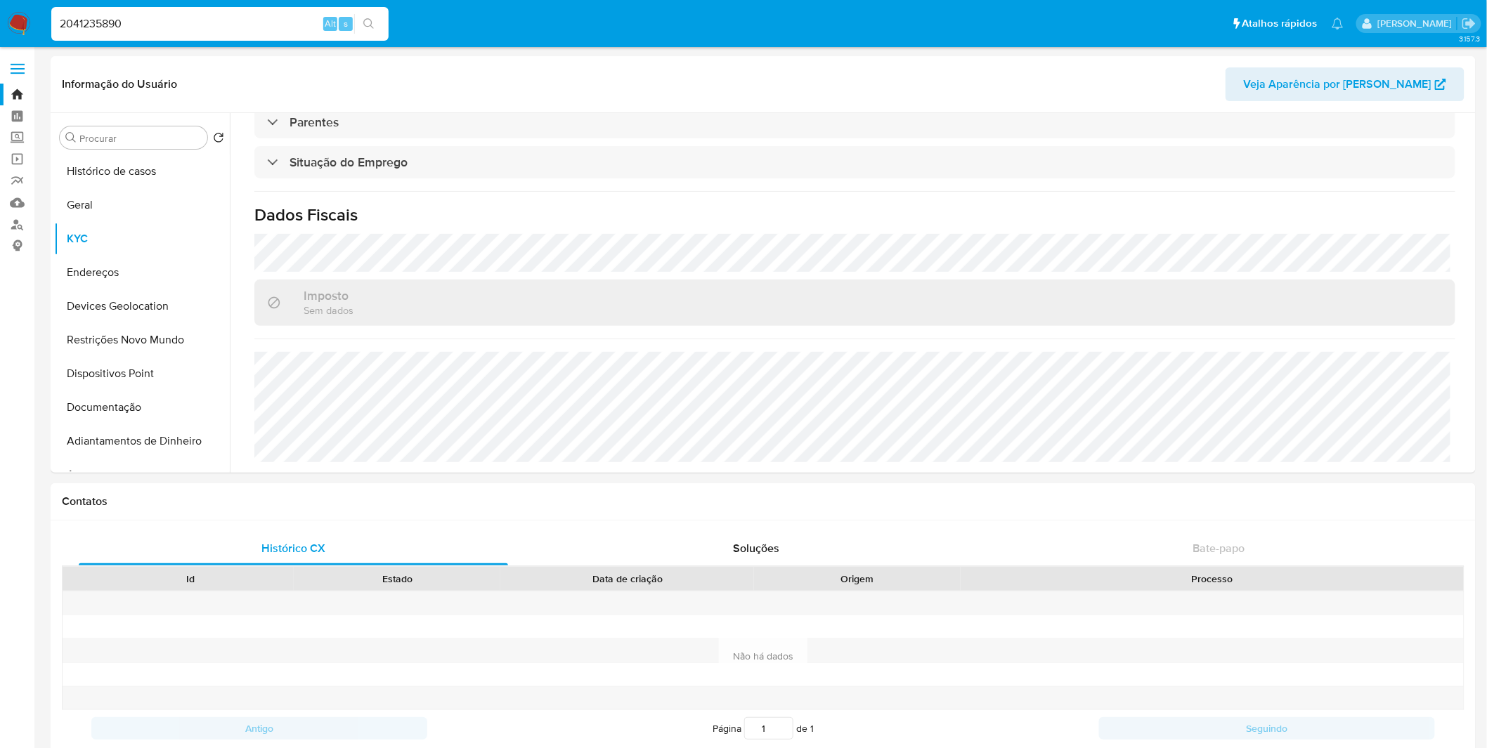
click at [239, 18] on input "2041235890" at bounding box center [219, 24] width 337 height 18
paste input "1548319953"
type input "1548319953"
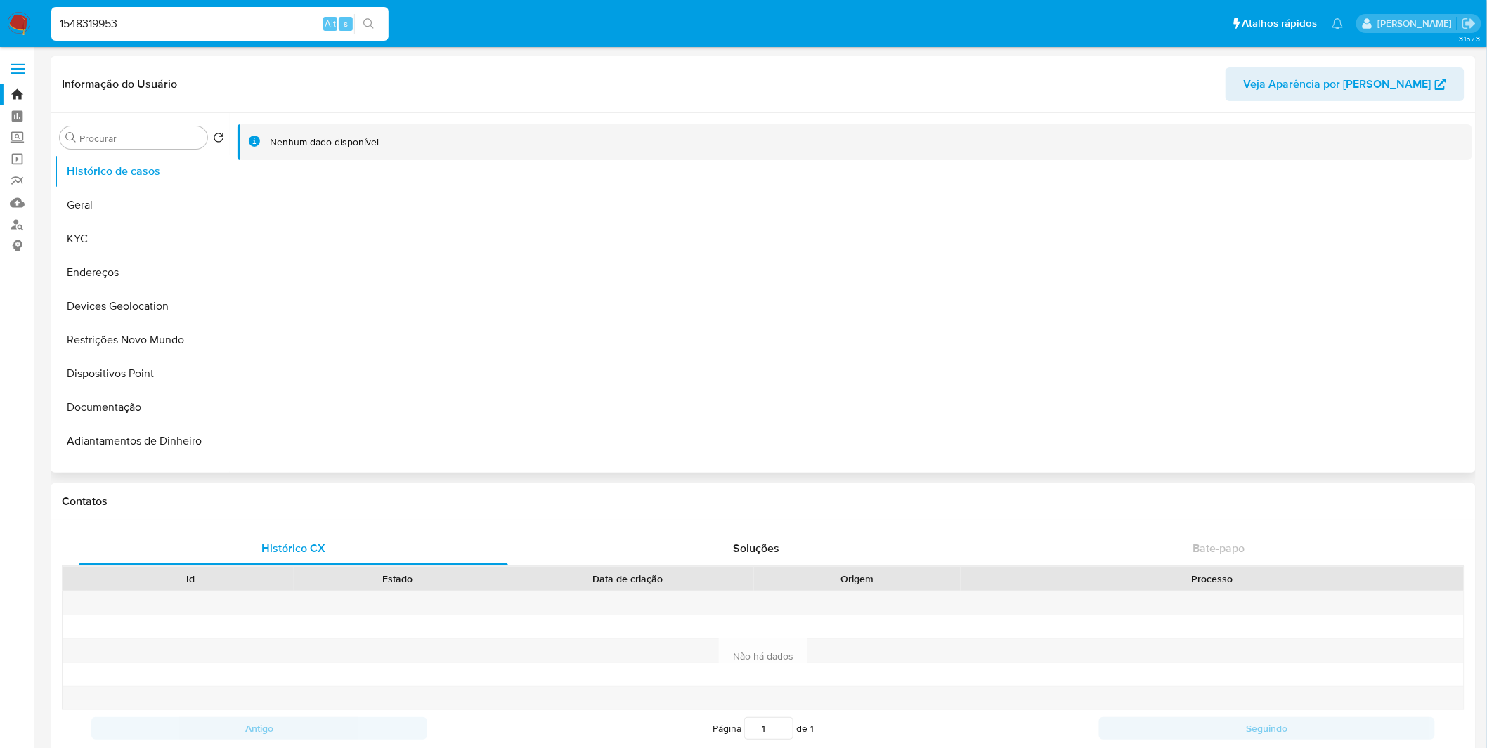
select select "10"
click at [157, 228] on button "KYC" at bounding box center [136, 239] width 164 height 34
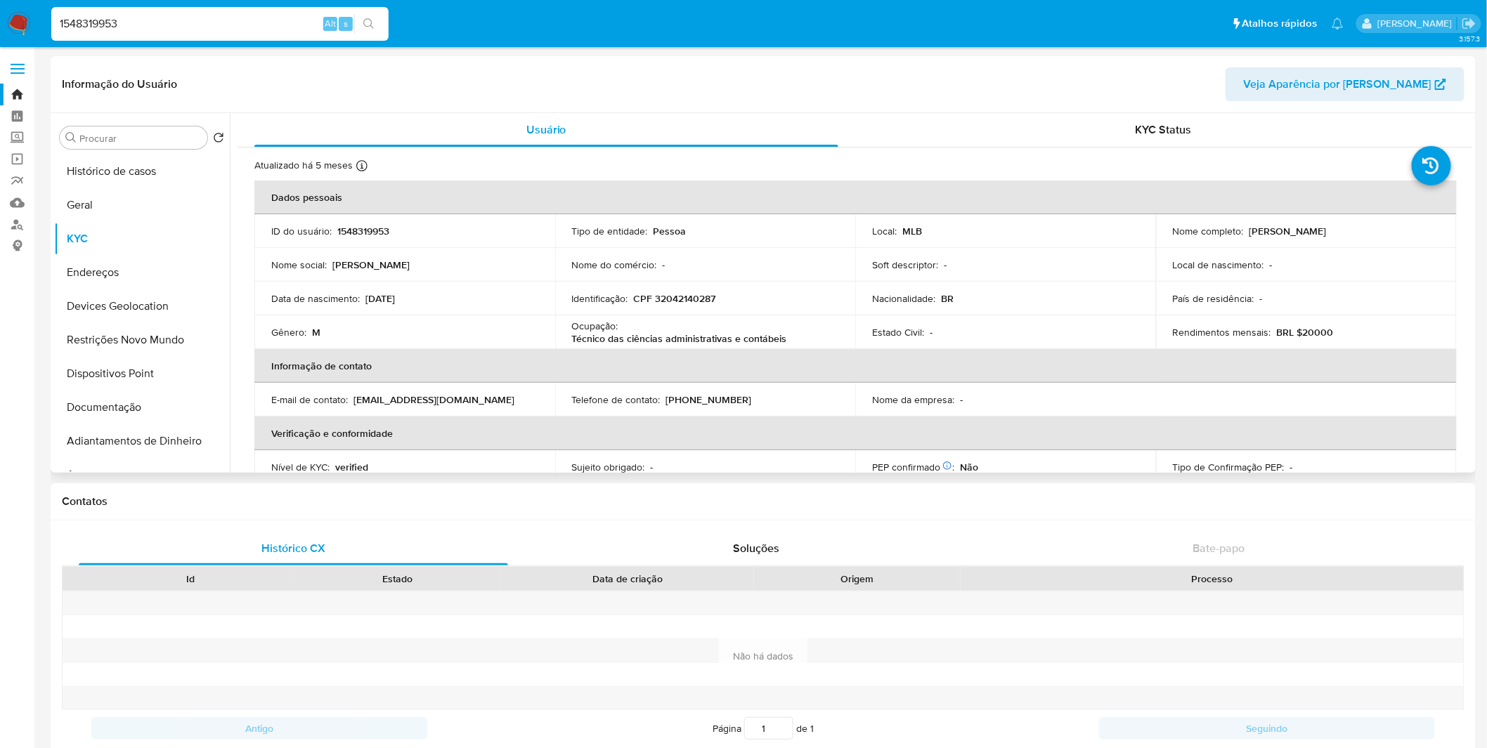
click at [686, 299] on p "CPF 32042140287" at bounding box center [675, 298] width 82 height 13
copy p "32042140287"
click at [262, 34] on div "1548319953 Alt s" at bounding box center [219, 24] width 337 height 34
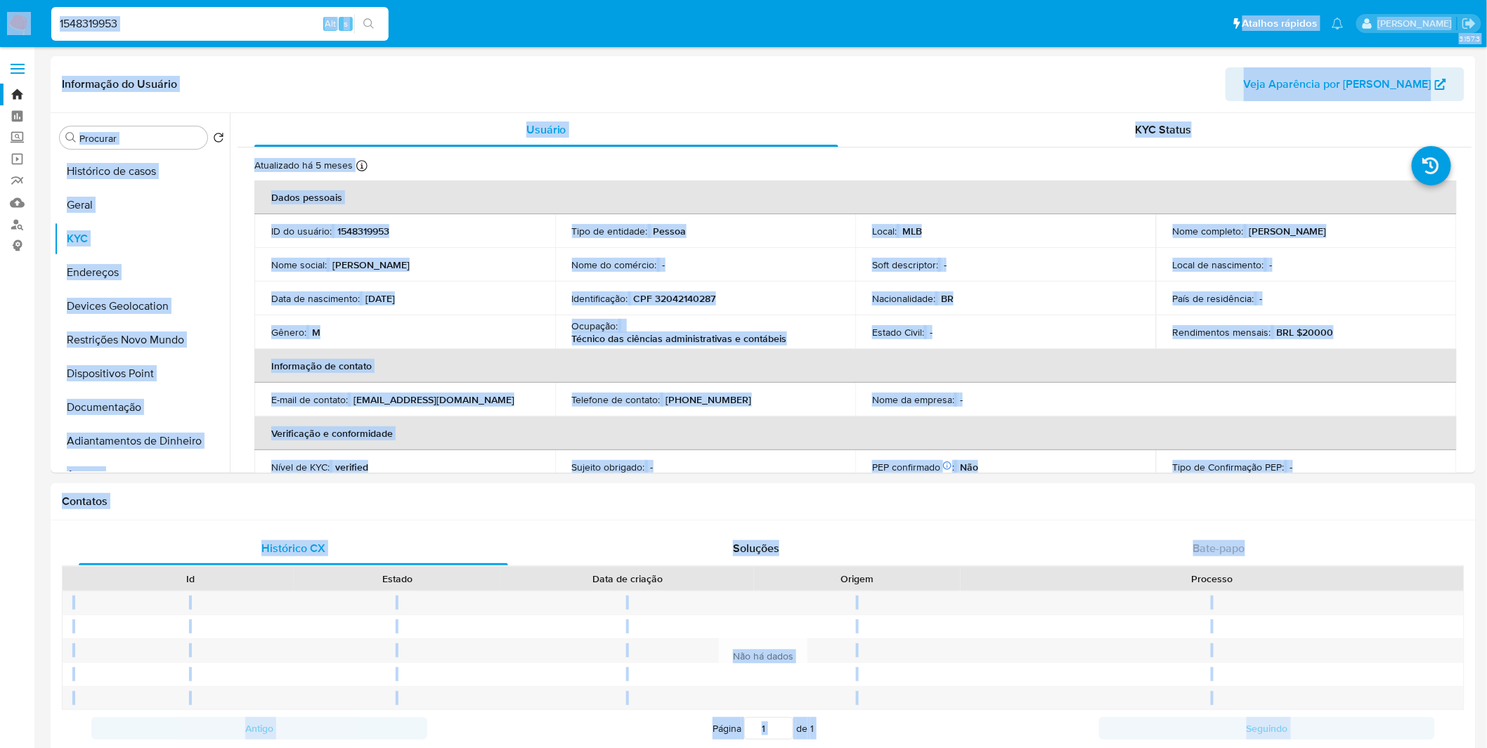
click at [266, 25] on input "1548319953" at bounding box center [219, 24] width 337 height 18
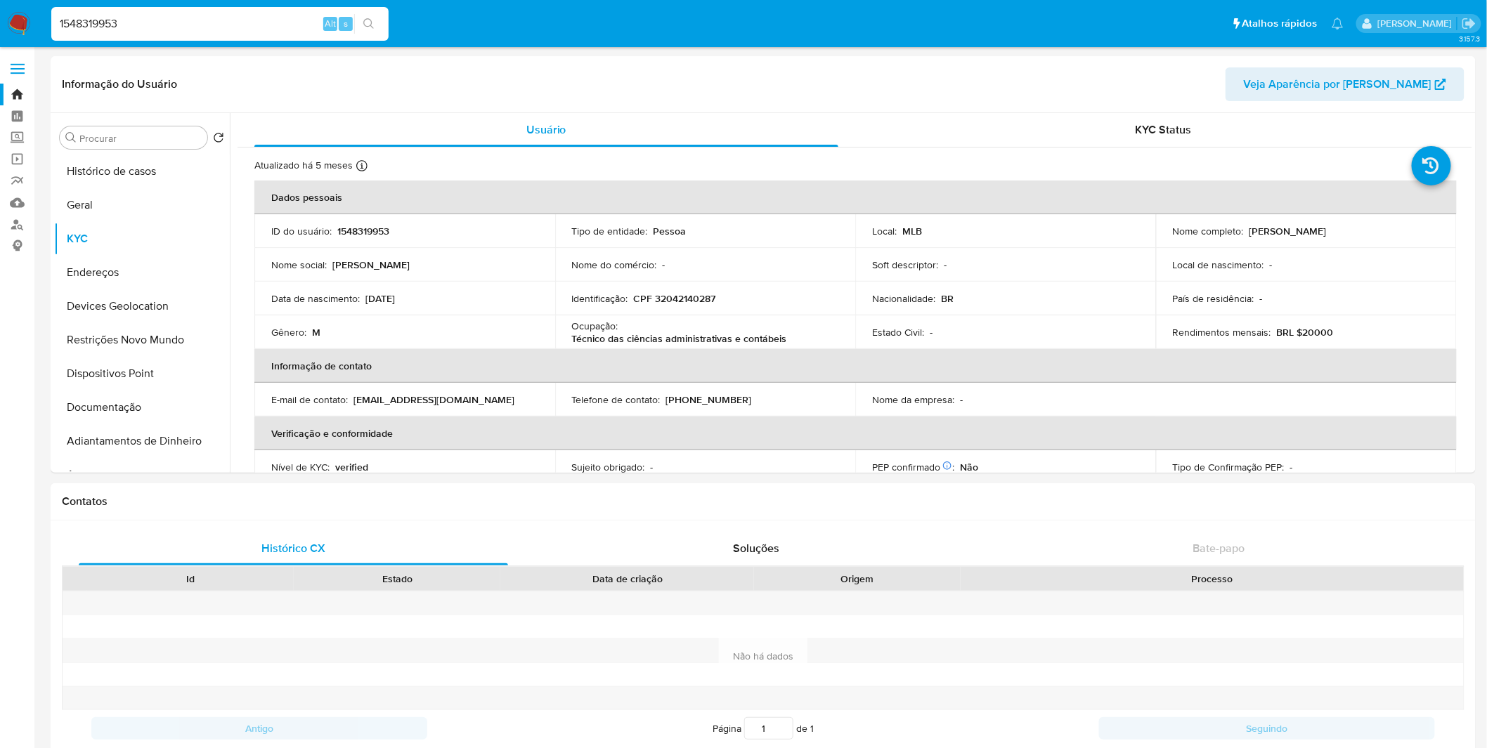
paste input "06888219"
type input "1506888219"
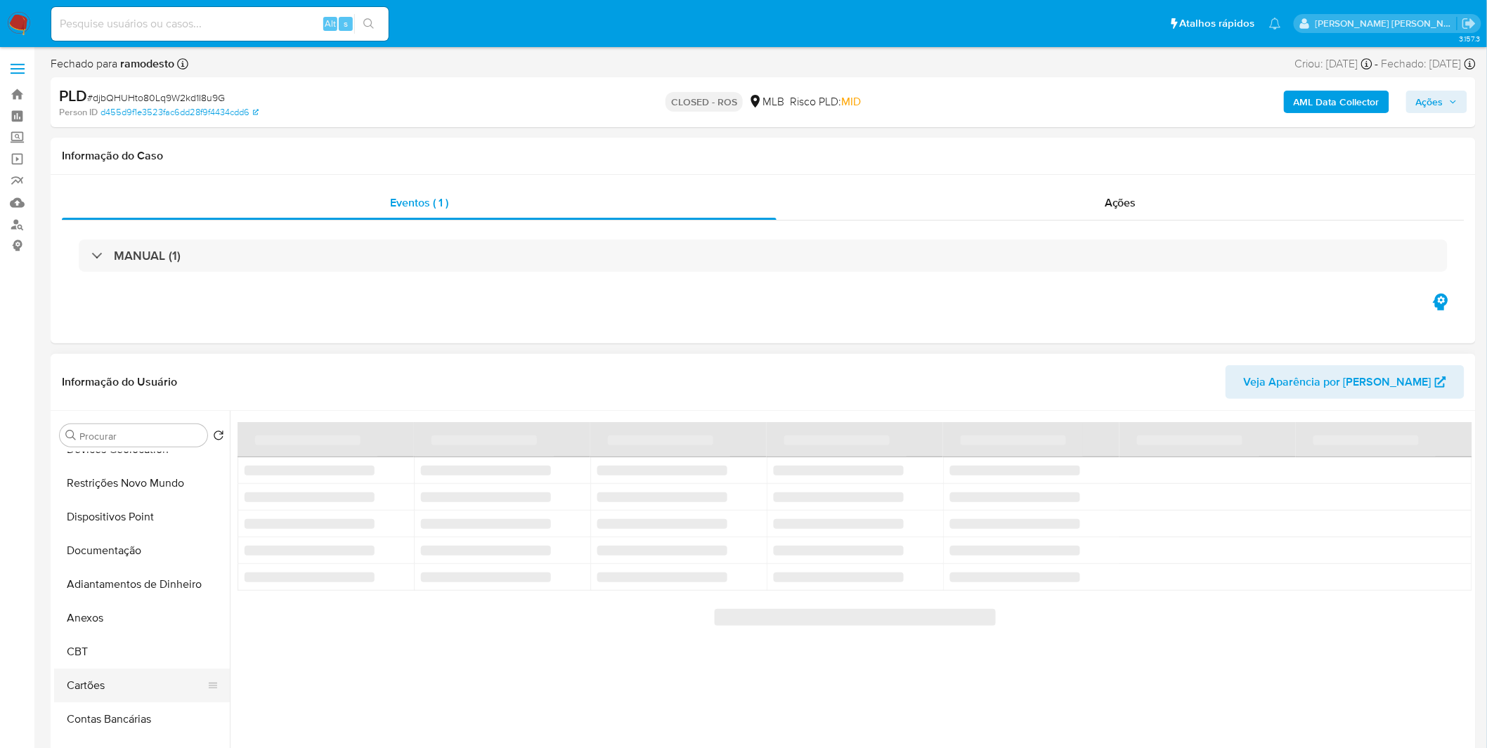
scroll to position [156, 0]
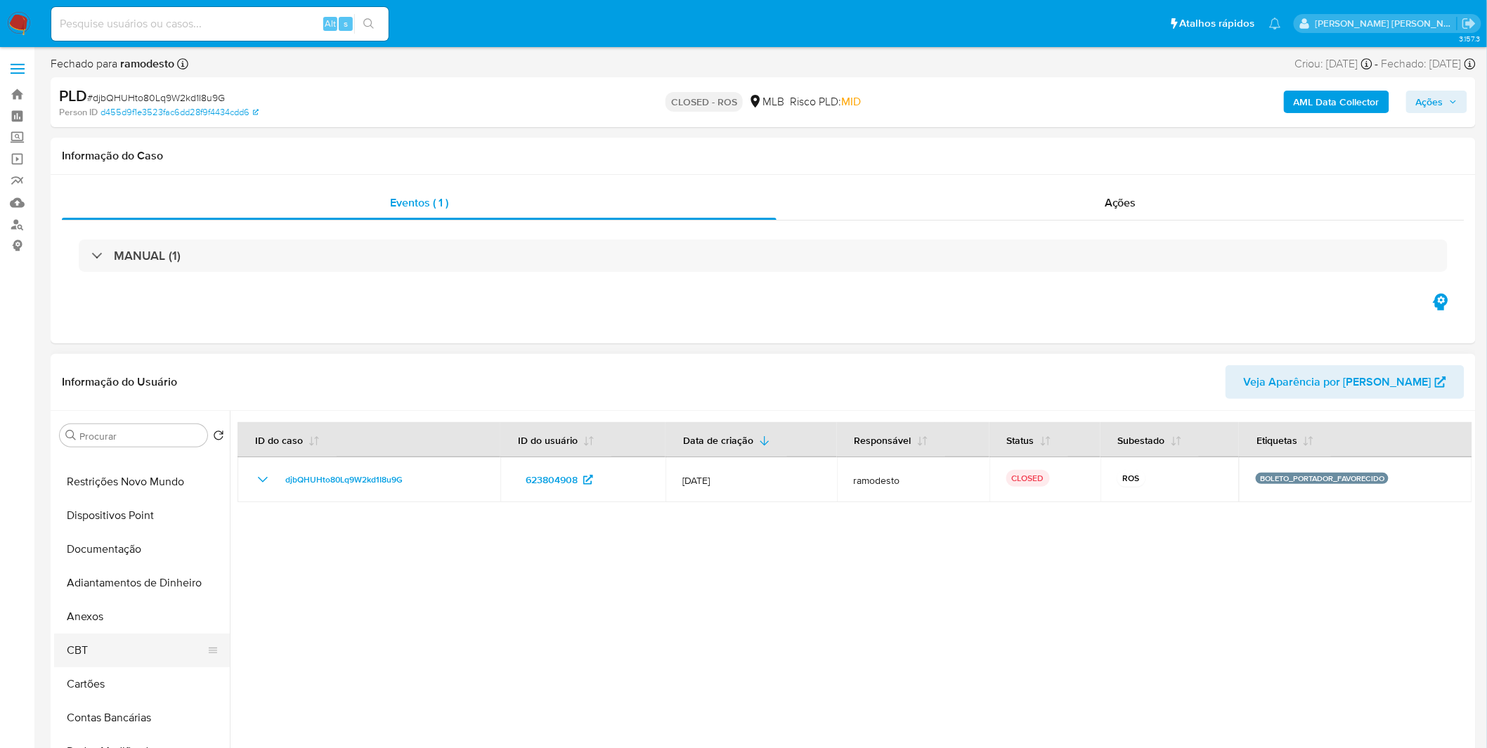
select select "10"
click at [116, 630] on button "Anexos" at bounding box center [136, 617] width 164 height 34
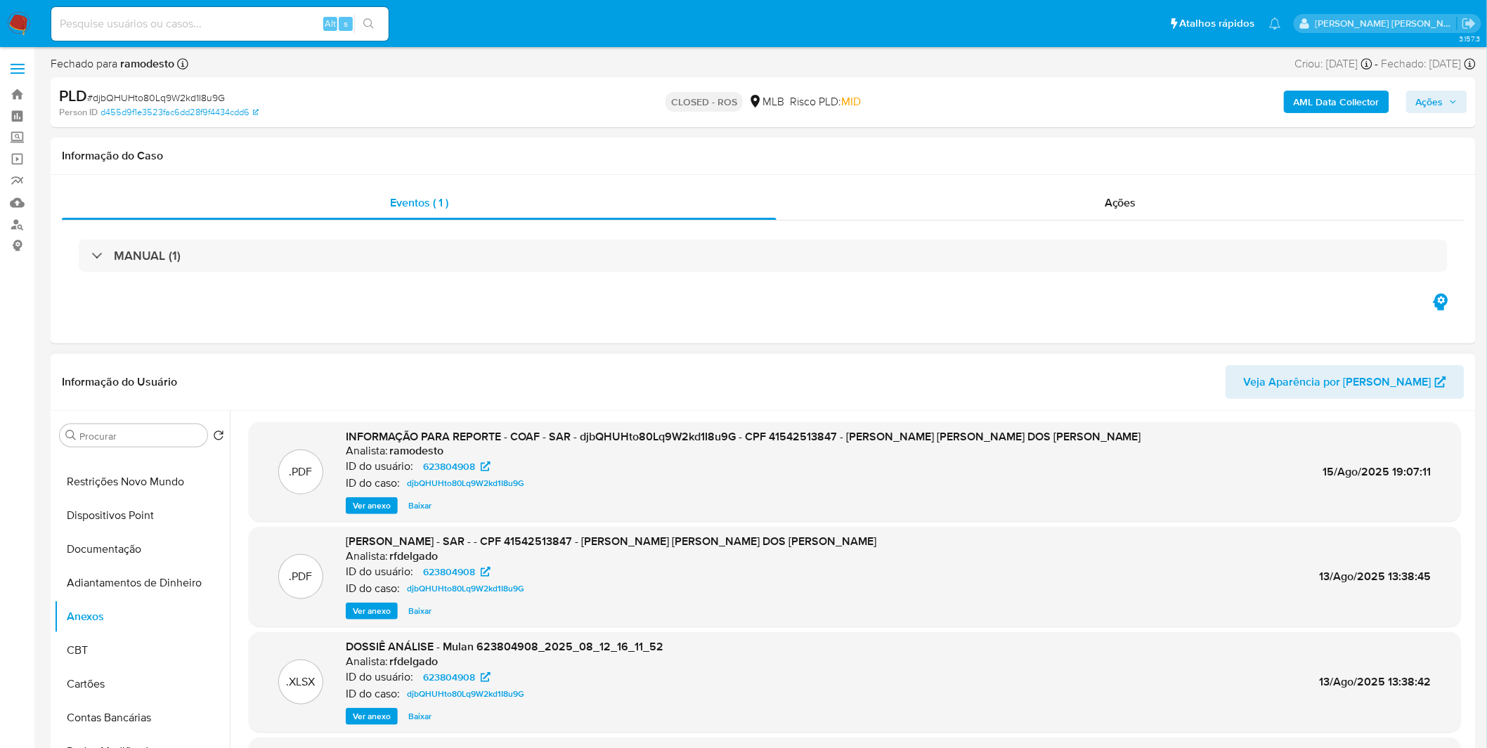
click at [377, 506] on span "Ver anexo" at bounding box center [372, 506] width 38 height 14
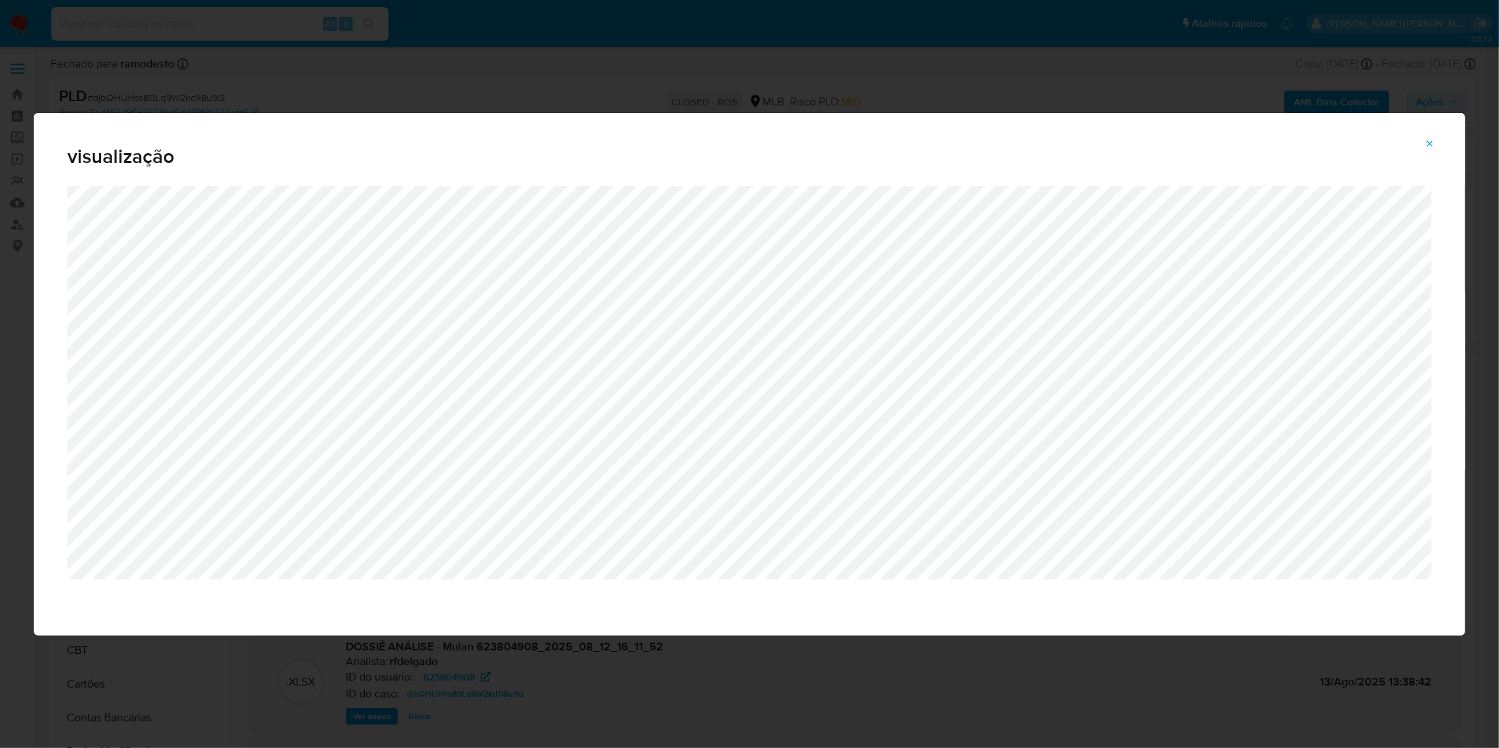
click at [712, 77] on div "visualização" at bounding box center [749, 374] width 1499 height 748
click at [1433, 143] on icon "Attachment preview" at bounding box center [1429, 143] width 11 height 11
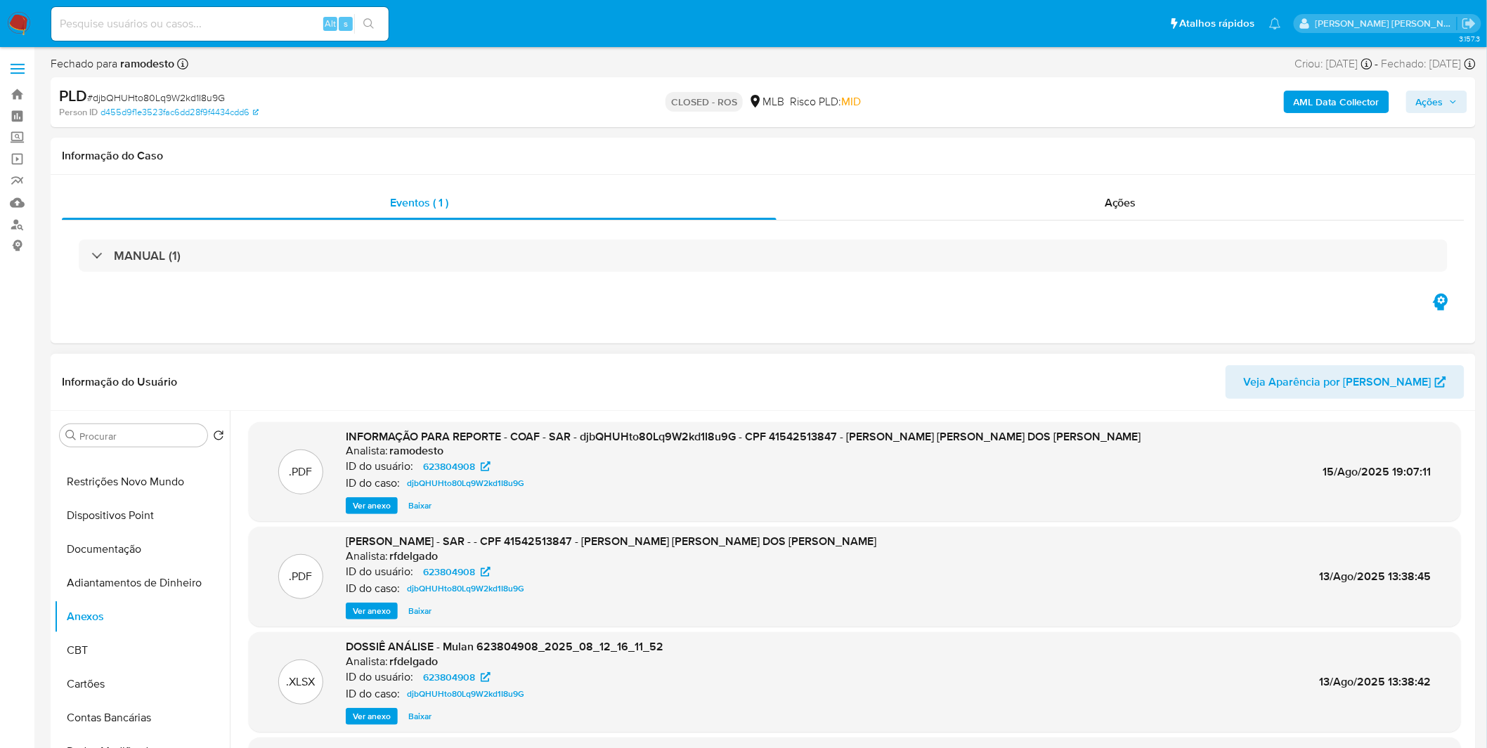
drag, startPoint x: 684, startPoint y: 455, endPoint x: 724, endPoint y: 423, distance: 50.5
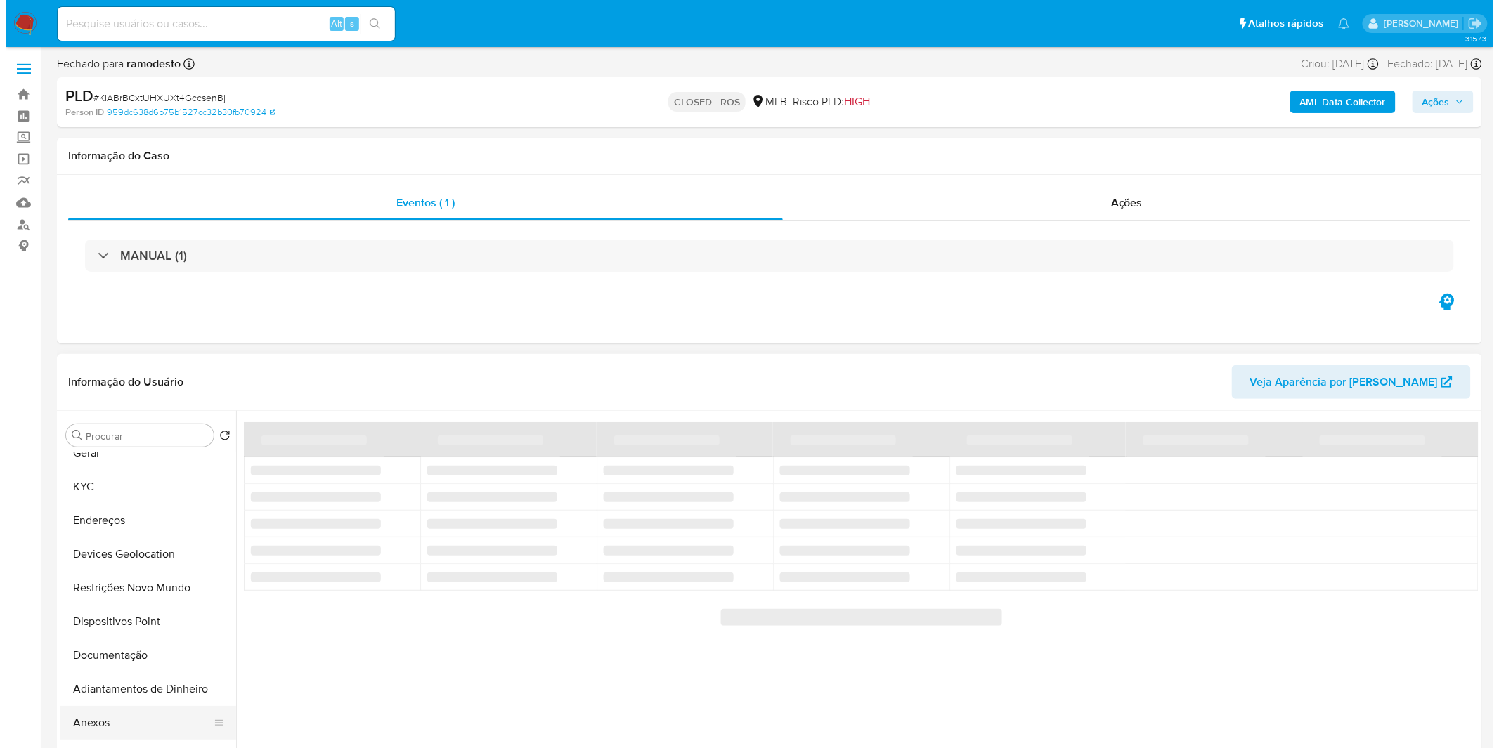
scroll to position [78, 0]
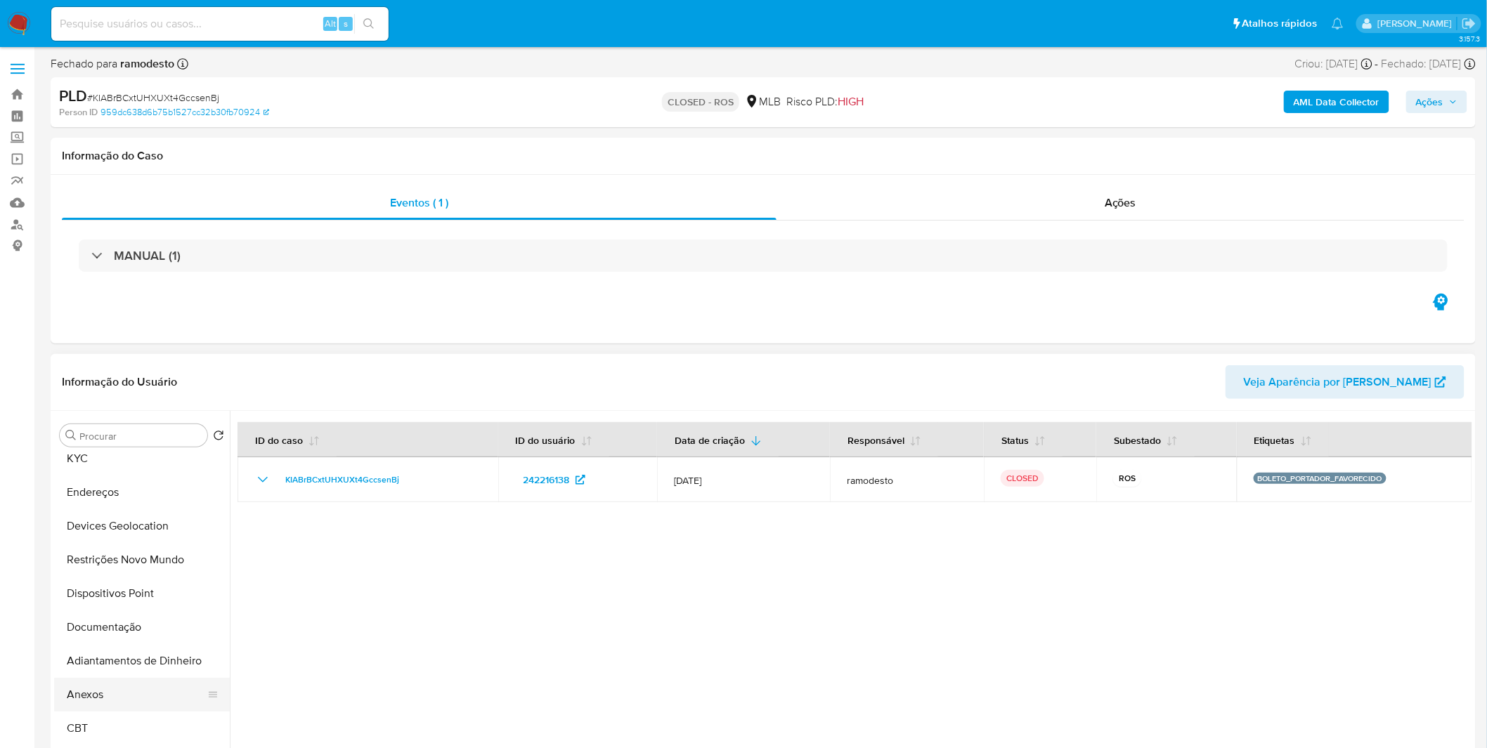
select select "10"
click at [136, 693] on button "Anexos" at bounding box center [136, 695] width 164 height 34
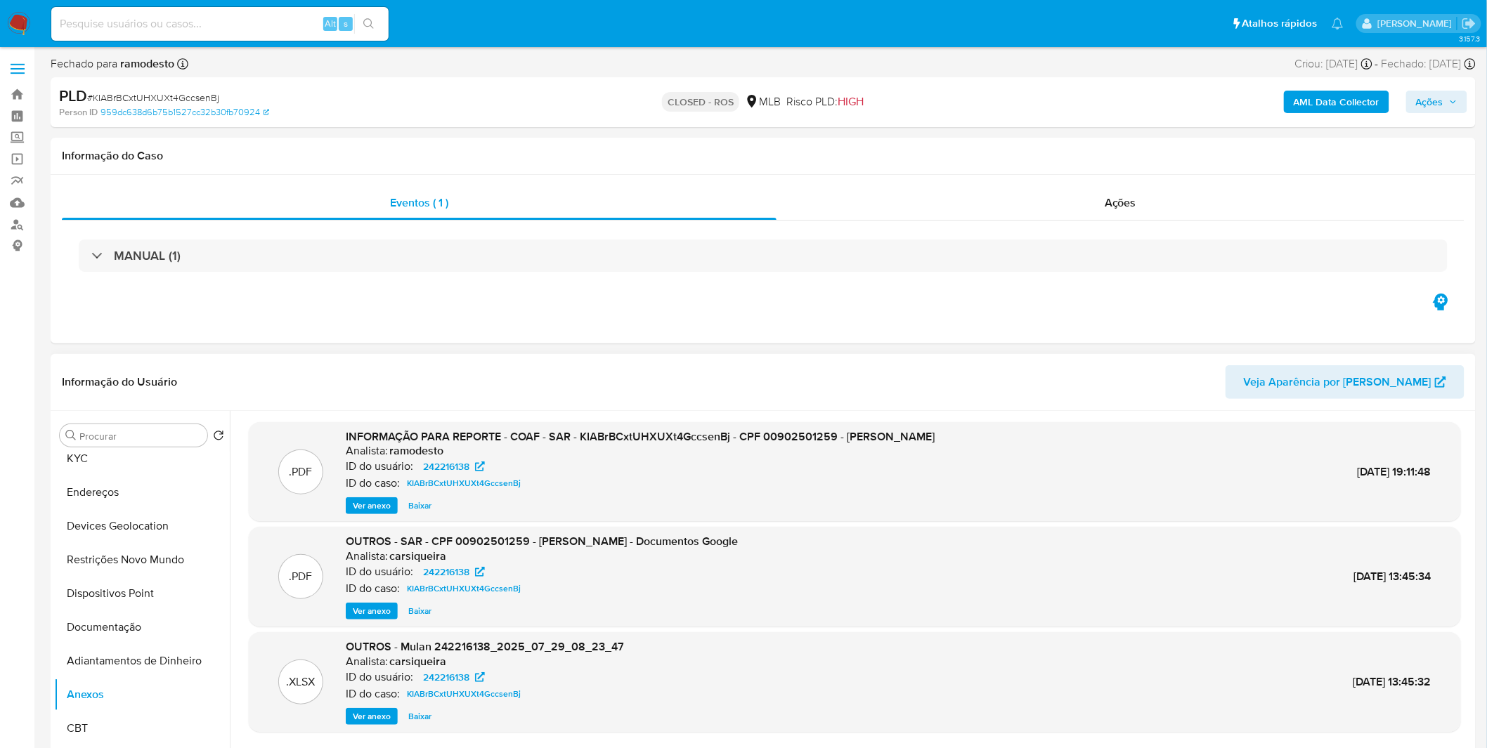
click at [356, 510] on span "Ver anexo" at bounding box center [372, 506] width 38 height 14
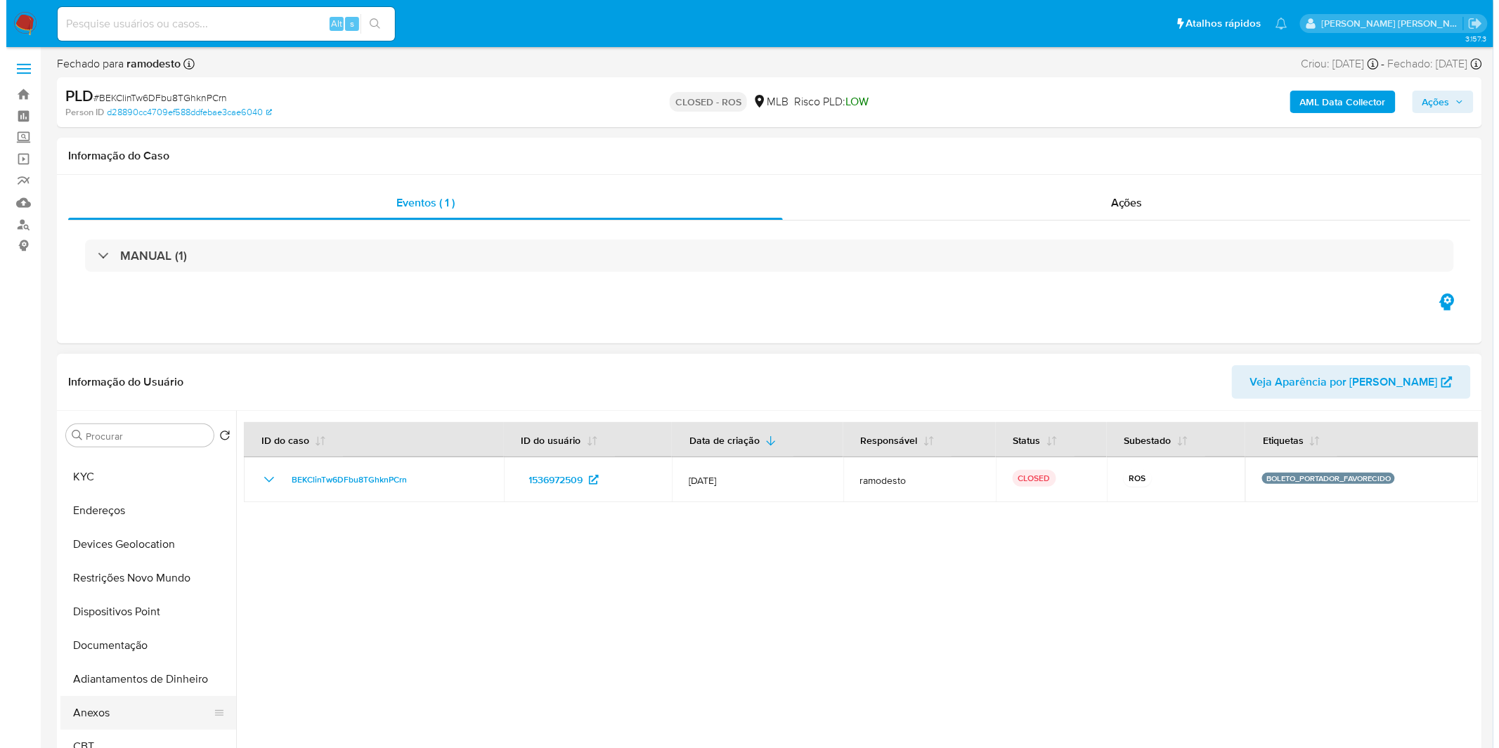
scroll to position [78, 0]
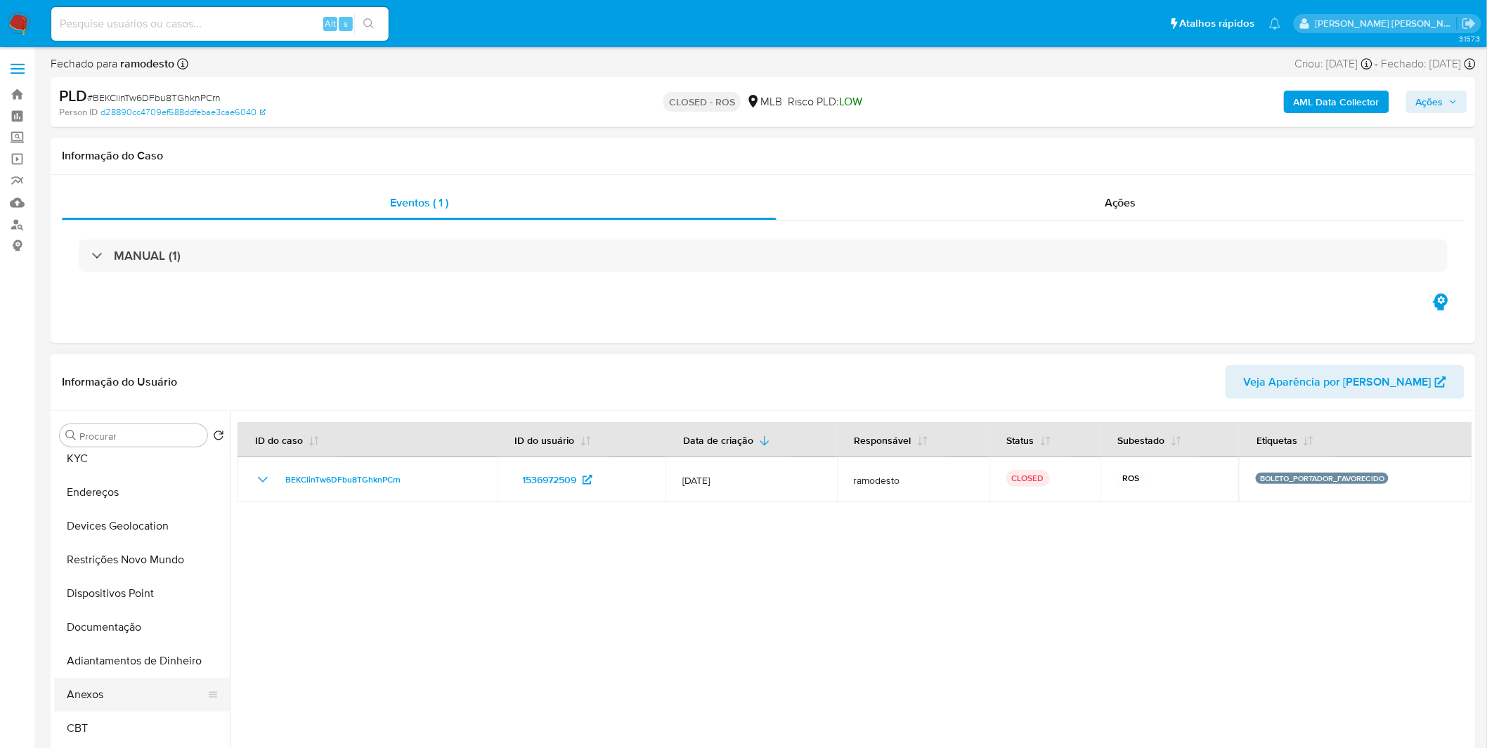
select select "10"
click at [118, 698] on button "Anexos" at bounding box center [136, 695] width 164 height 34
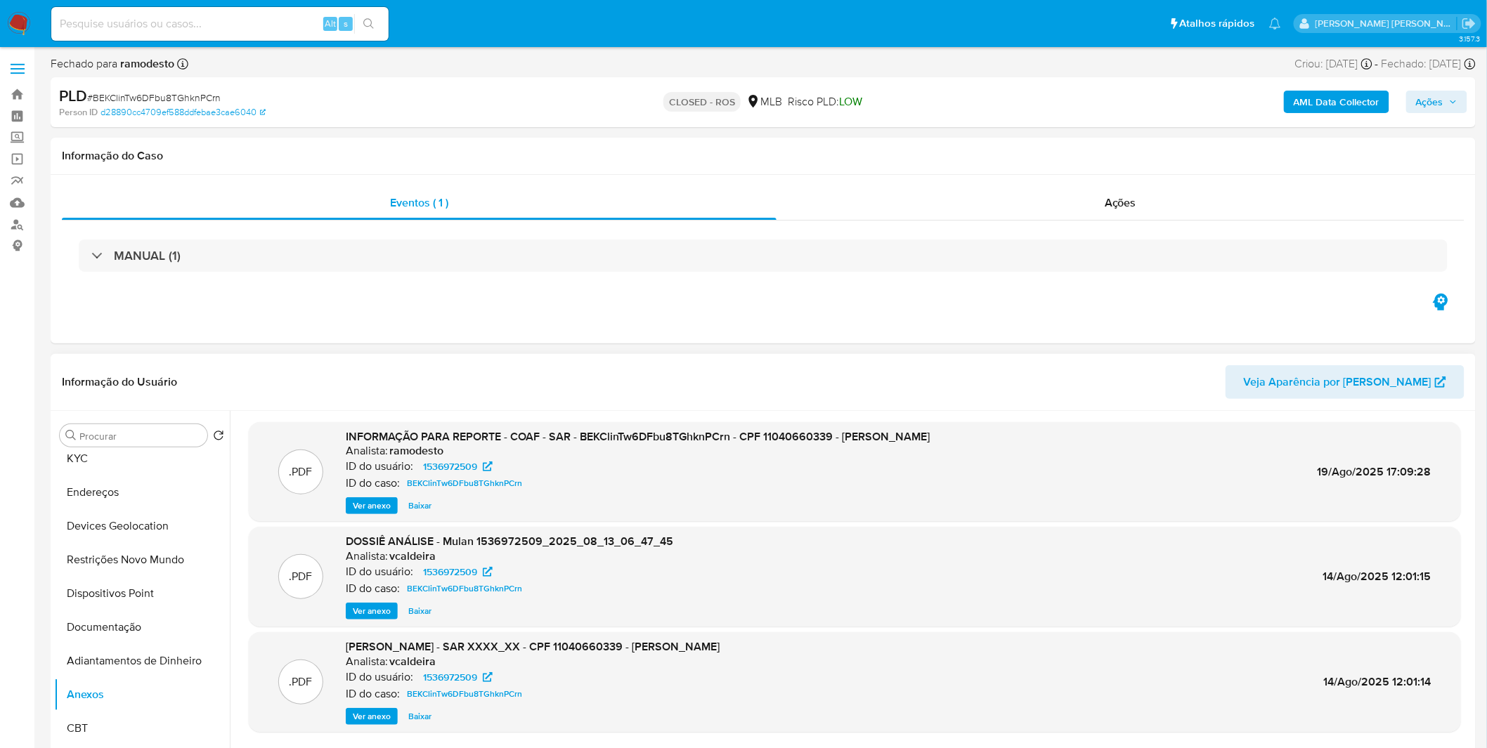
click at [379, 509] on span "Ver anexo" at bounding box center [372, 506] width 38 height 14
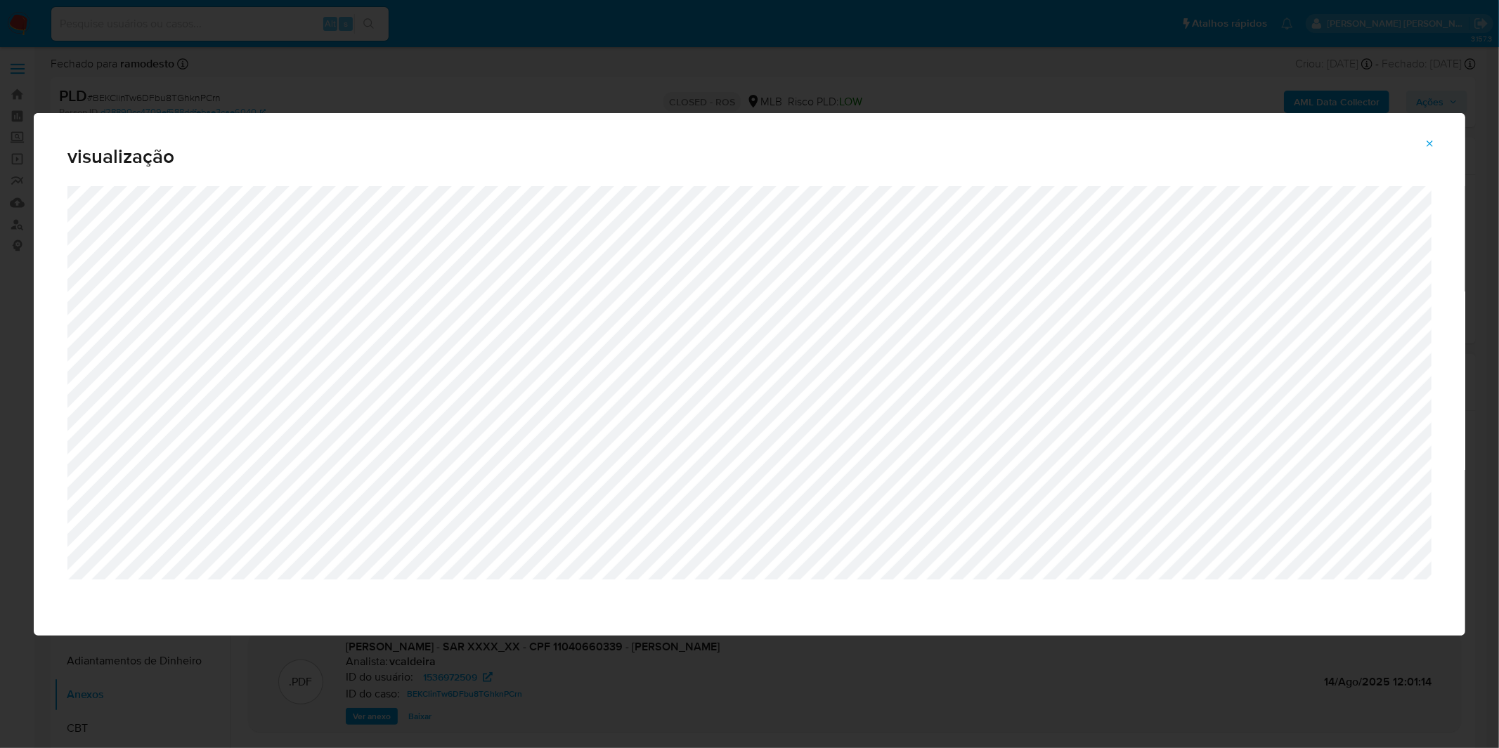
click at [561, 94] on div "visualização" at bounding box center [749, 374] width 1499 height 748
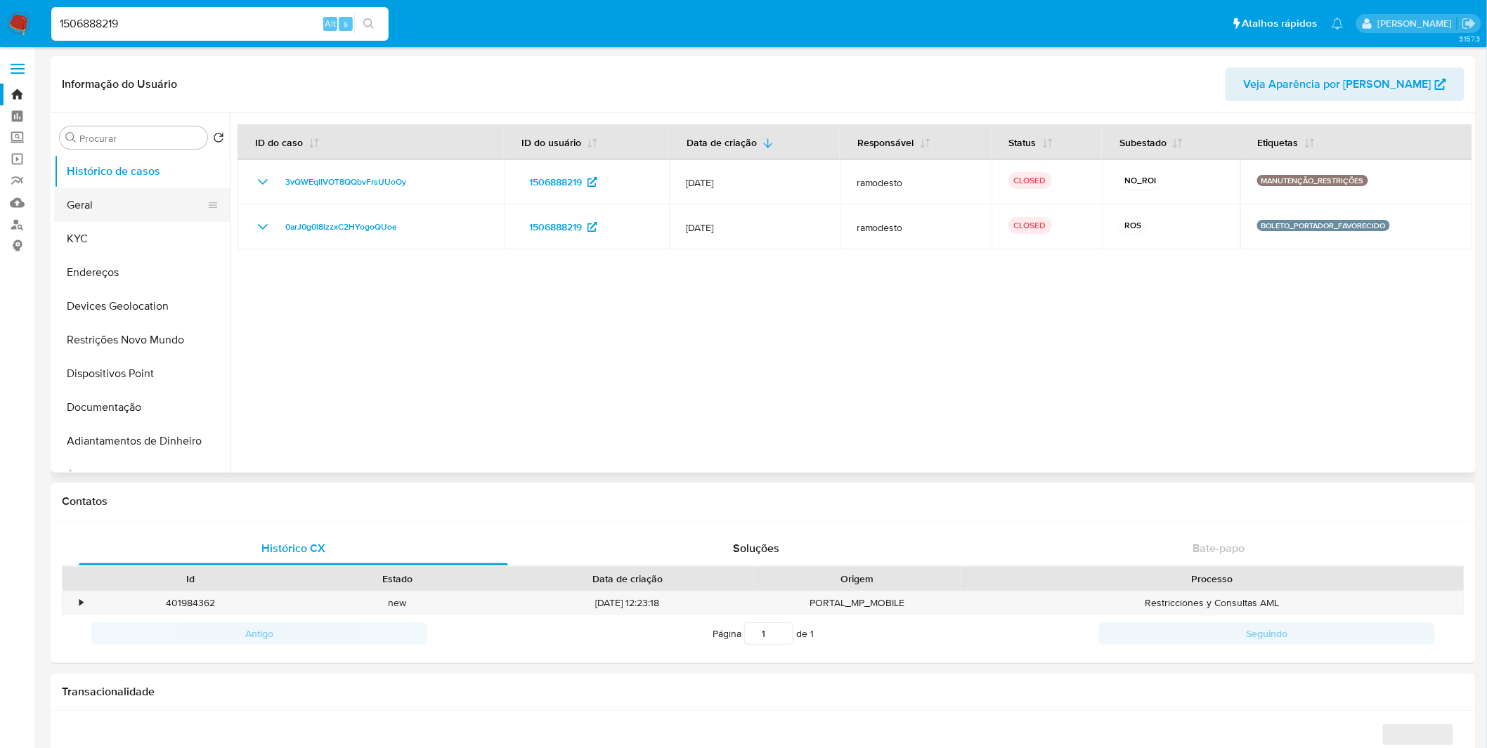
select select "10"
click at [150, 402] on button "Documentação" at bounding box center [136, 408] width 164 height 34
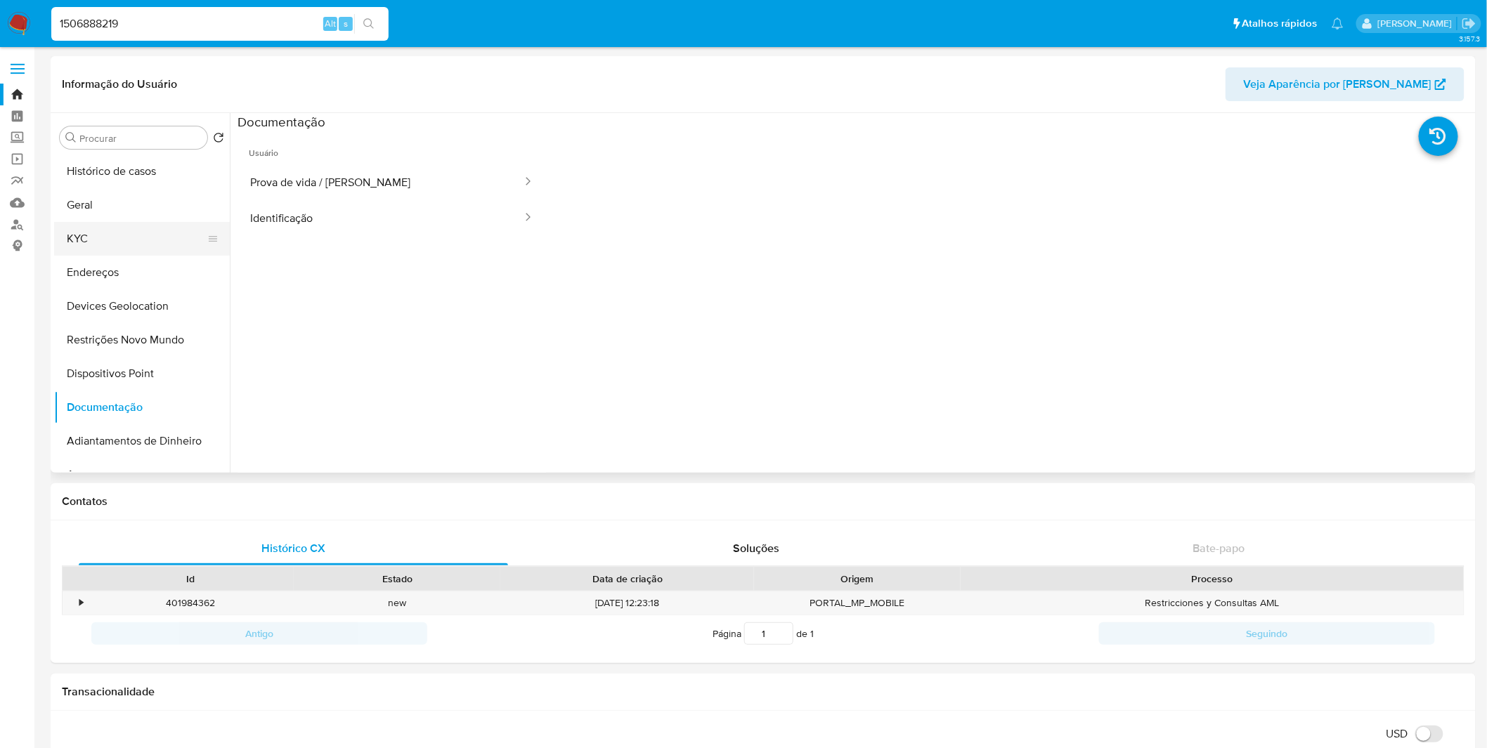
click at [127, 228] on button "KYC" at bounding box center [136, 239] width 164 height 34
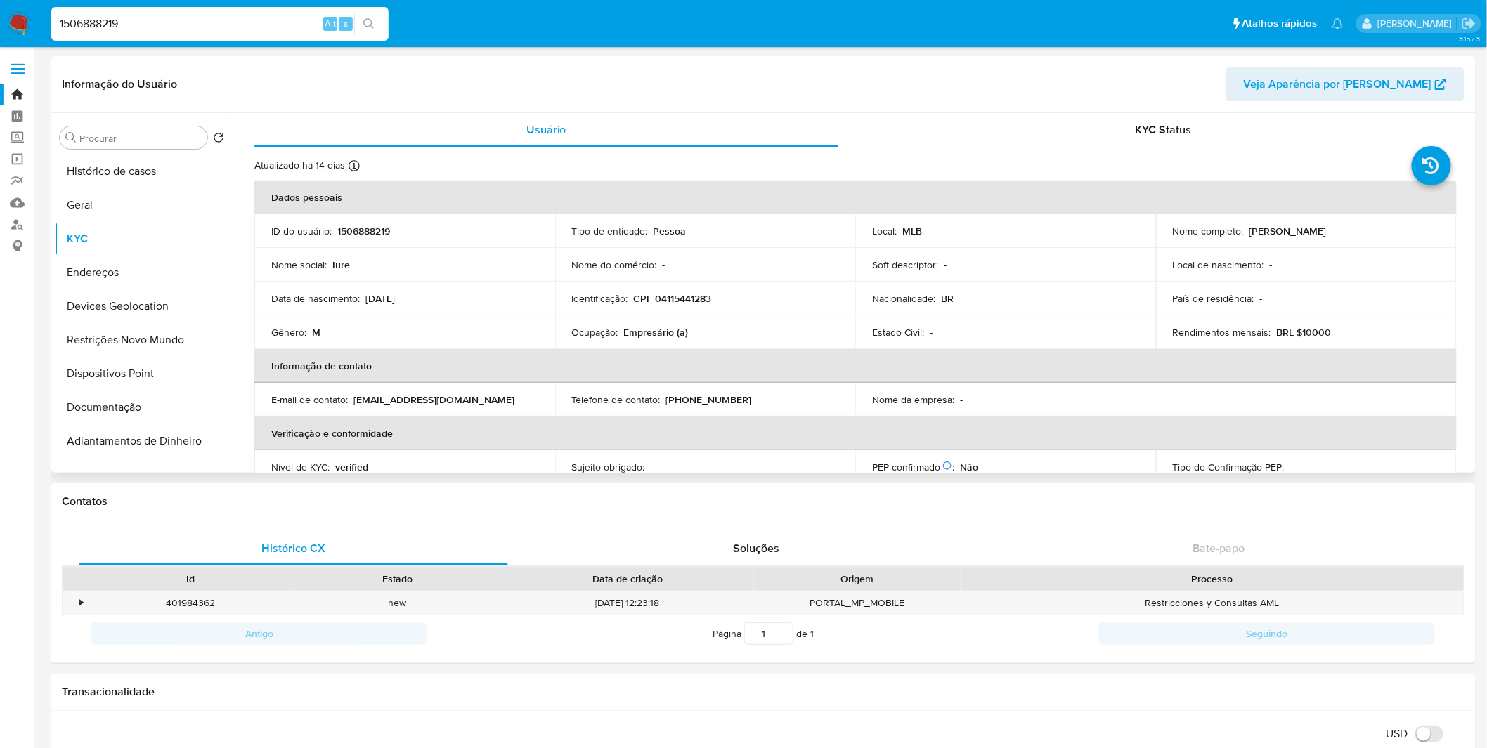
click at [701, 292] on p "CPF 04115441283" at bounding box center [673, 298] width 78 height 13
copy p "04115441283"
click at [246, 22] on input "1506888219" at bounding box center [219, 24] width 337 height 18
paste input "773432918"
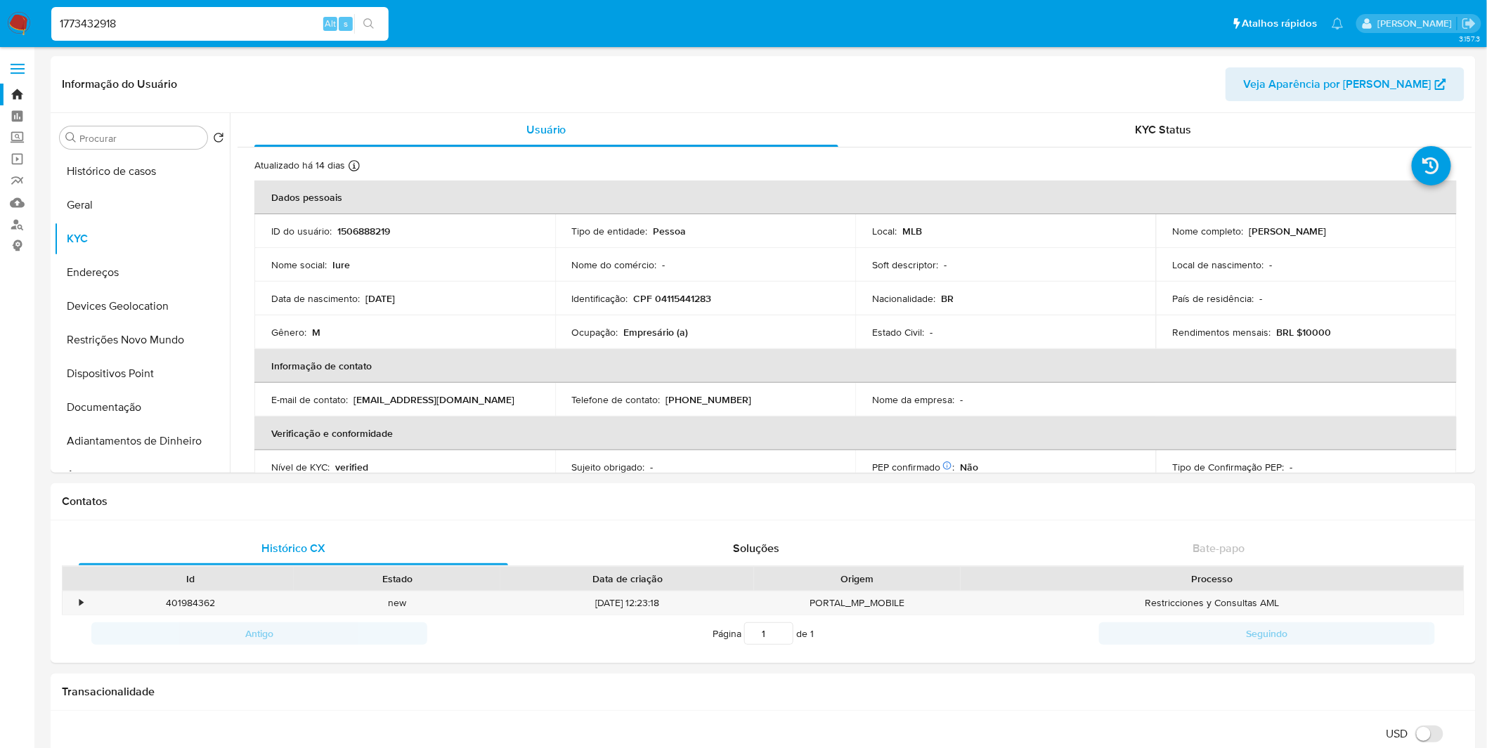
type input "1773432918"
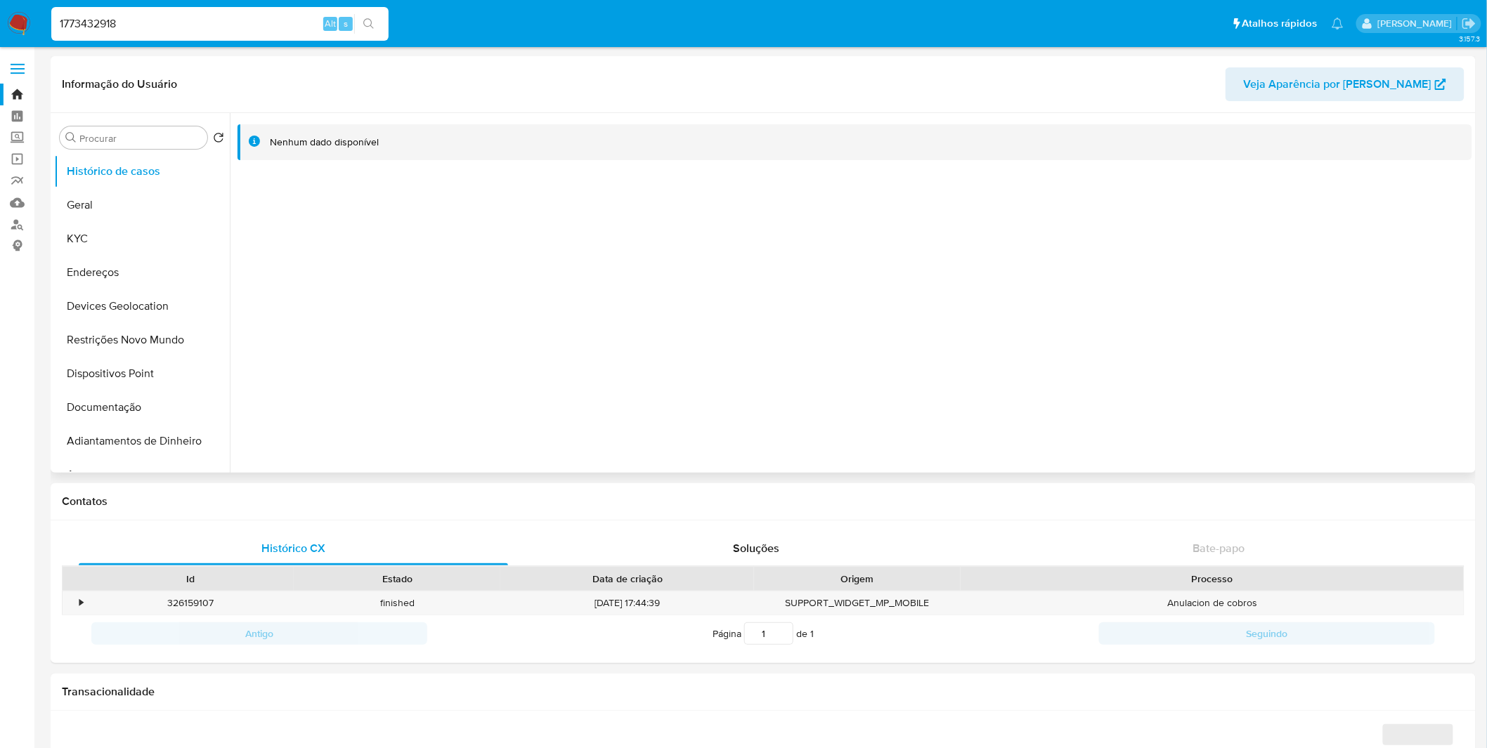
select select "10"
click at [193, 237] on button "KYC" at bounding box center [136, 239] width 164 height 34
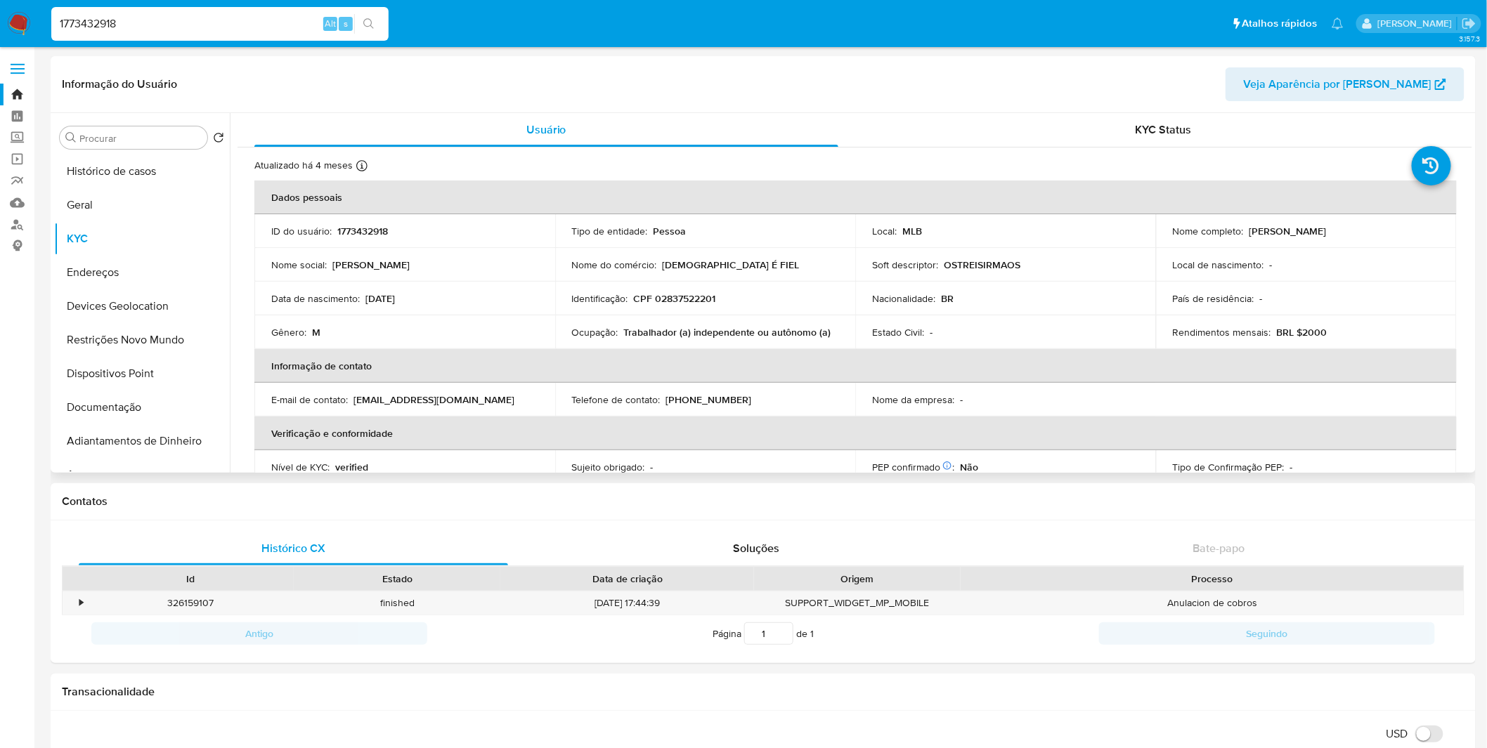
click at [666, 305] on p "CPF 02837522201" at bounding box center [675, 298] width 82 height 13
copy p "02837522201"
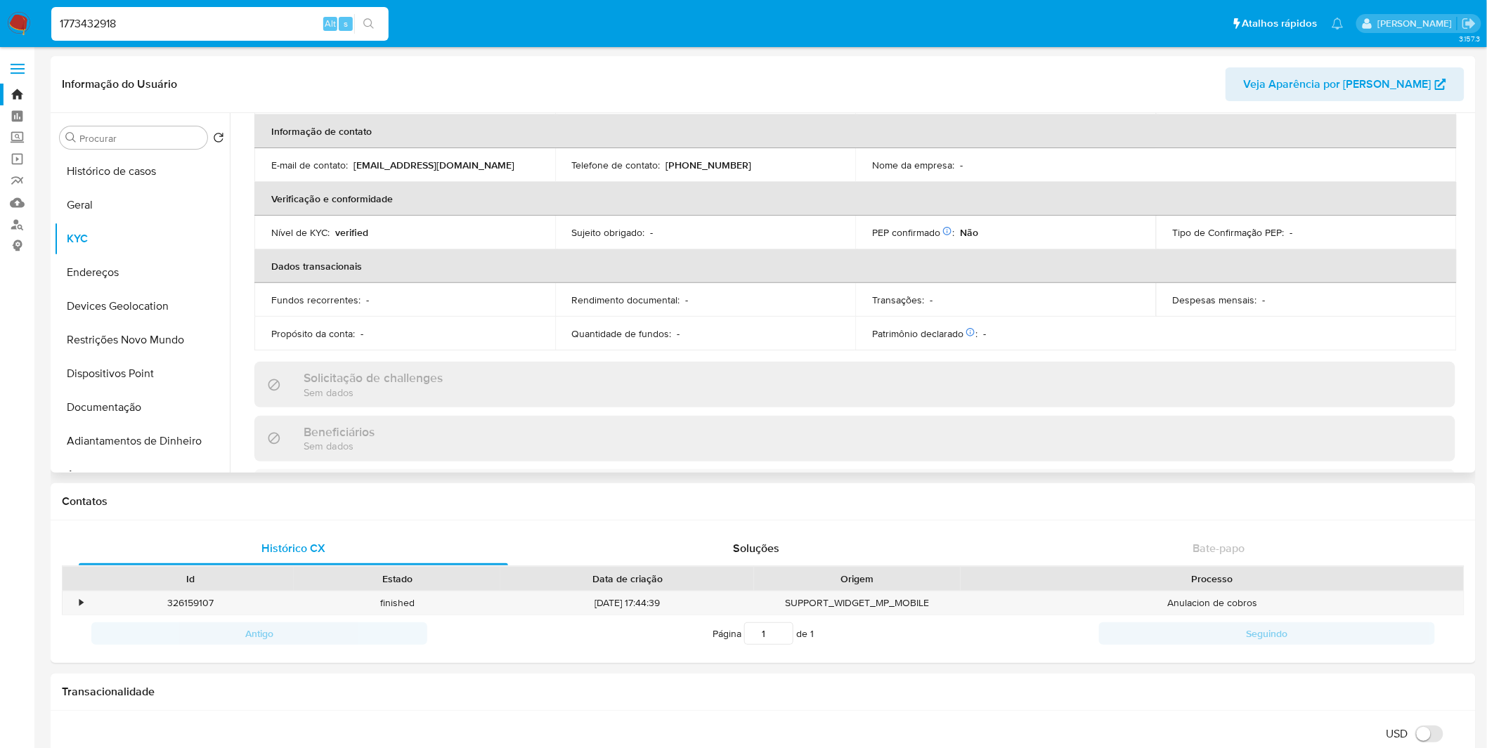
scroll to position [78, 0]
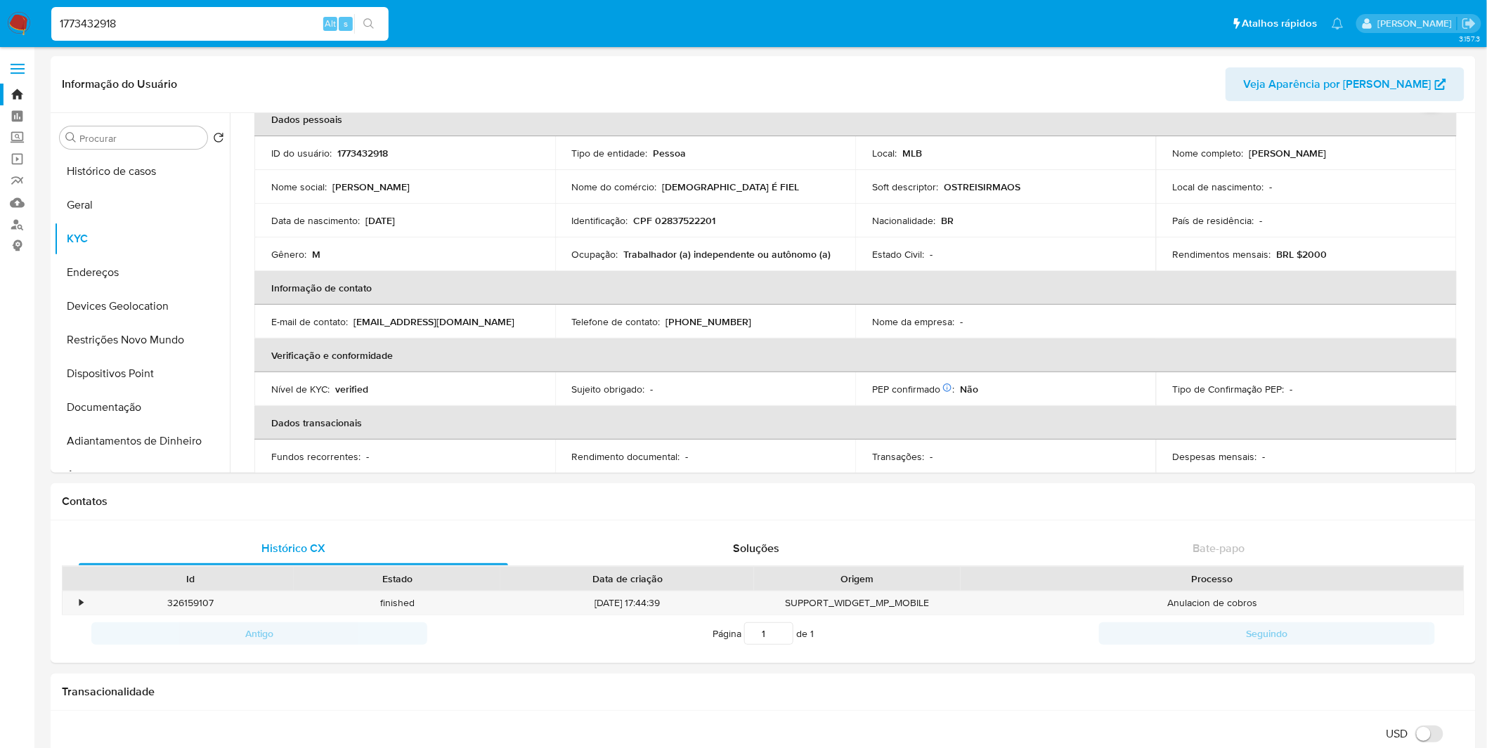
click at [268, 26] on input "1773432918" at bounding box center [219, 24] width 337 height 18
paste input "943977911"
type input "1943977911"
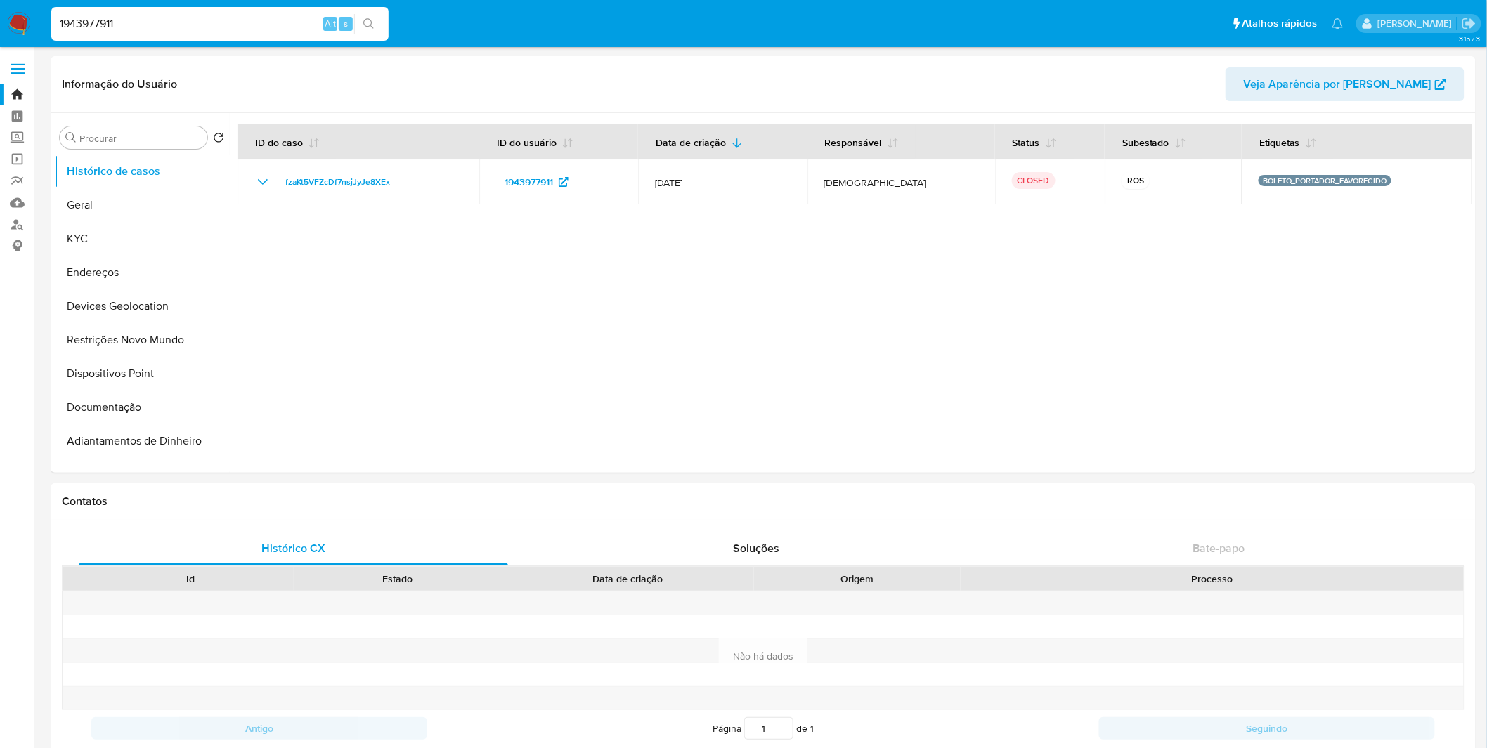
select select "10"
click at [133, 247] on button "KYC" at bounding box center [136, 239] width 164 height 34
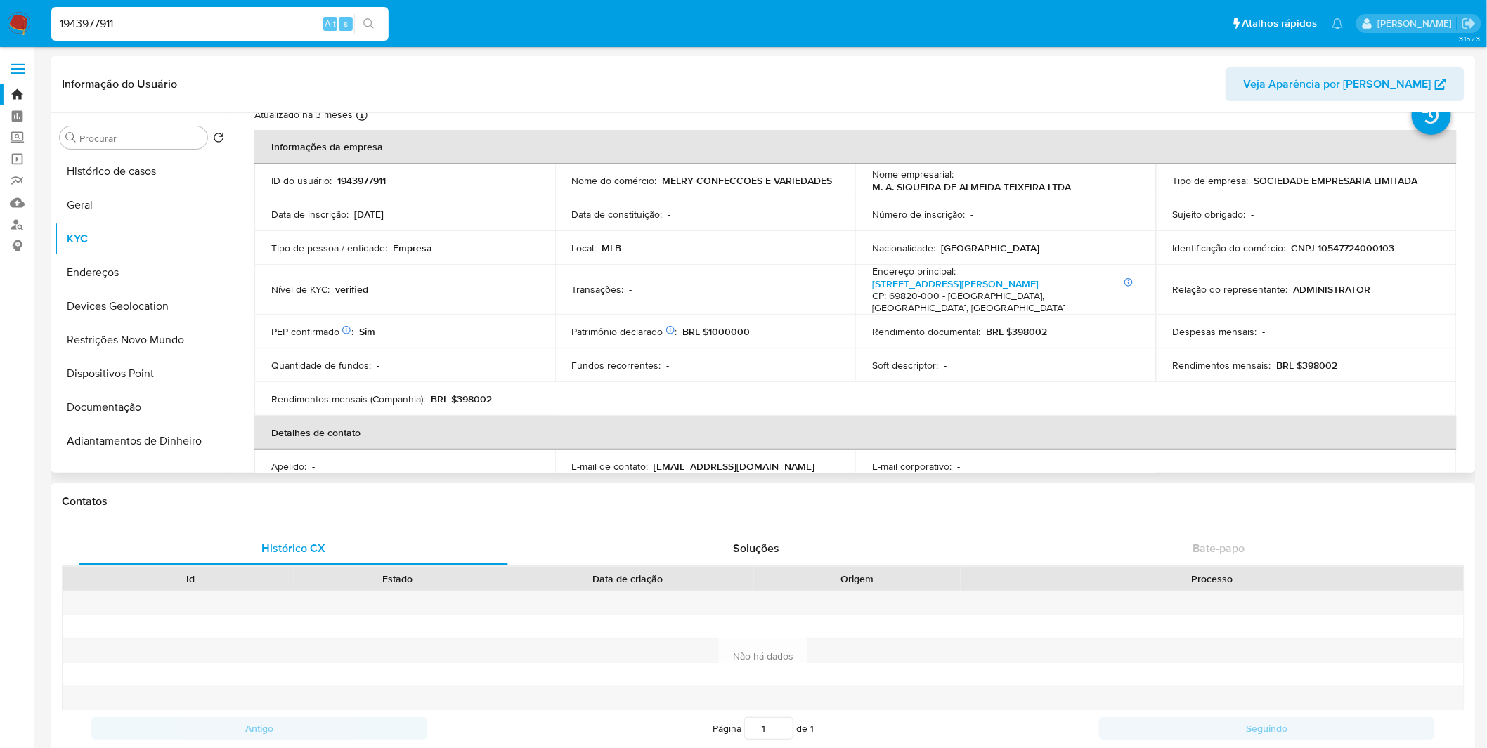
scroll to position [78, 0]
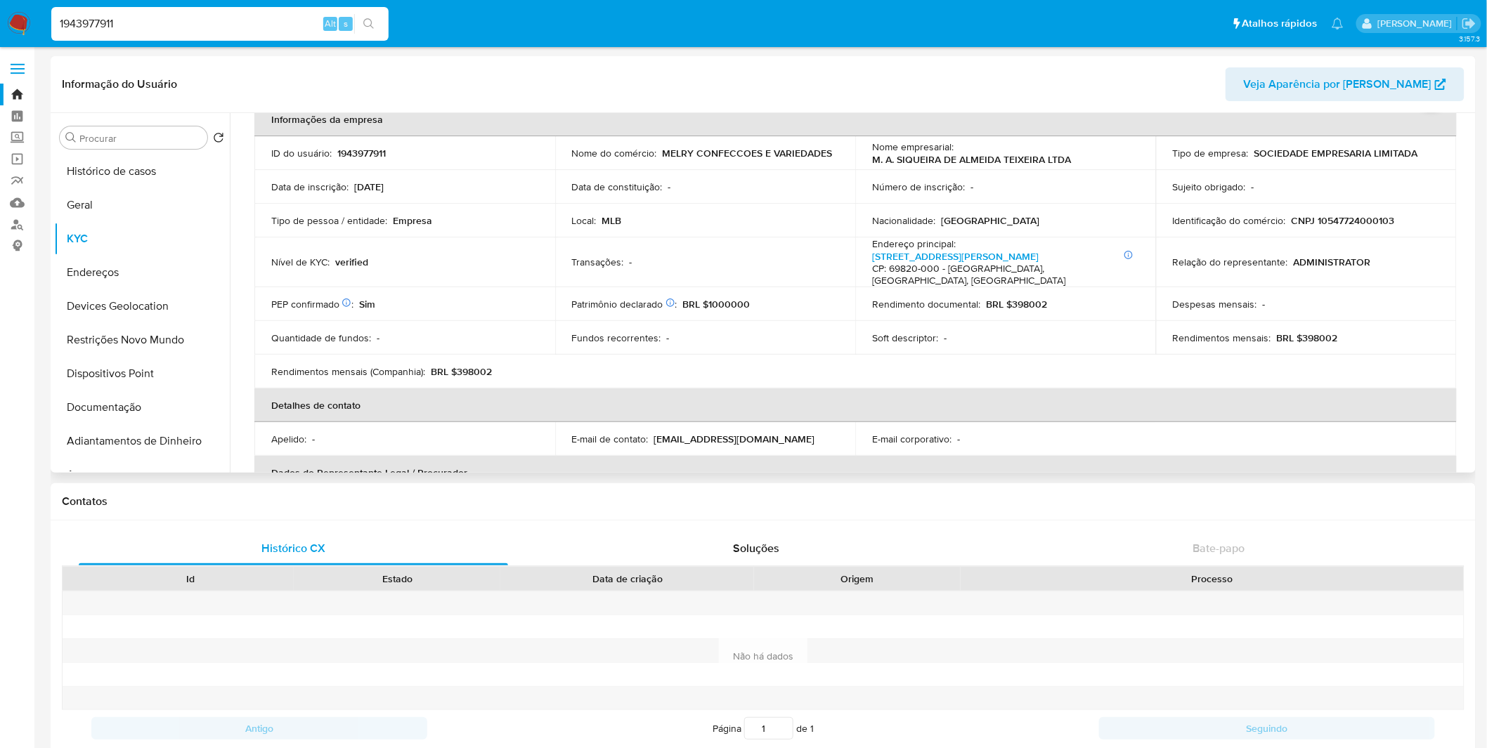
click at [1372, 225] on p "CNPJ 10547724000103" at bounding box center [1342, 220] width 103 height 13
copy p "10547724000103"
click at [141, 178] on button "Histórico de casos" at bounding box center [136, 172] width 164 height 34
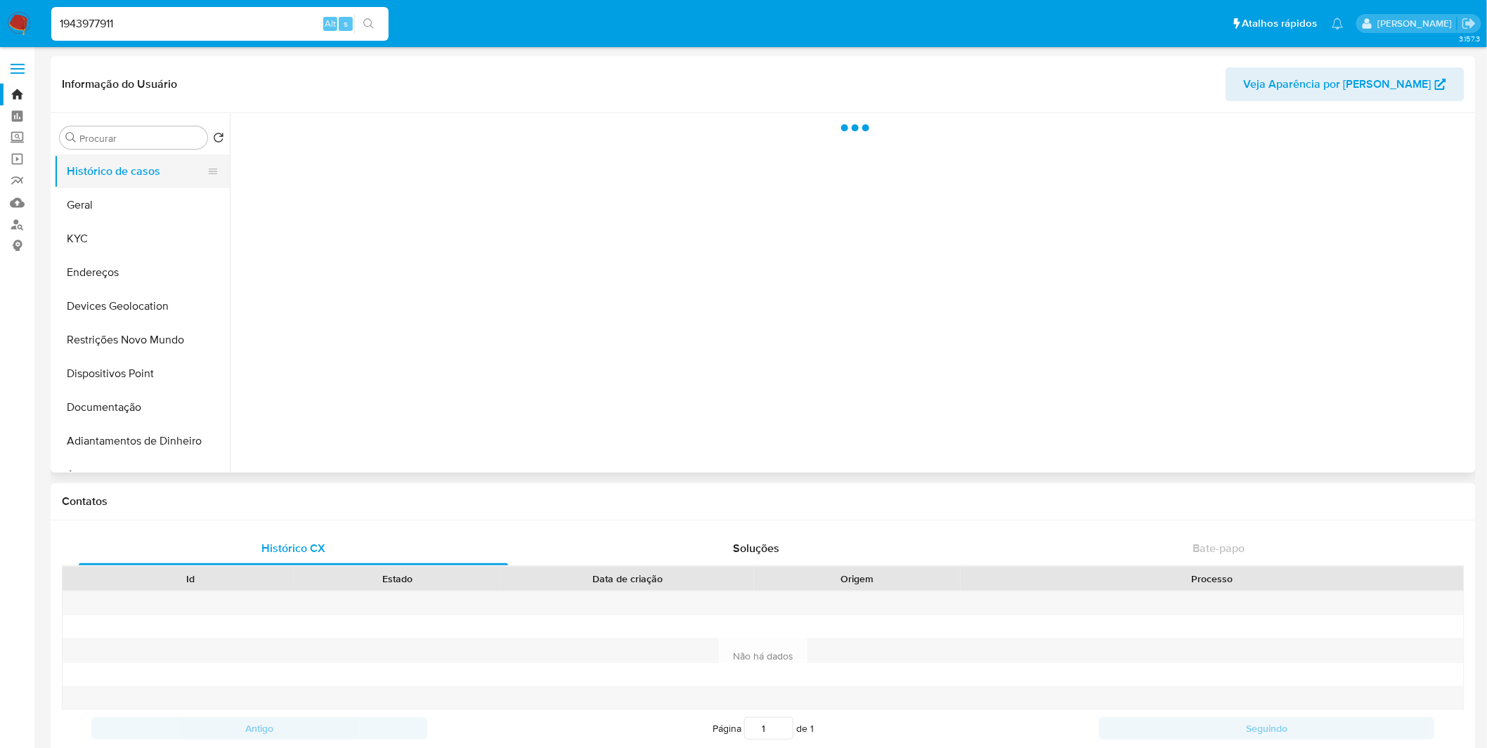
scroll to position [0, 0]
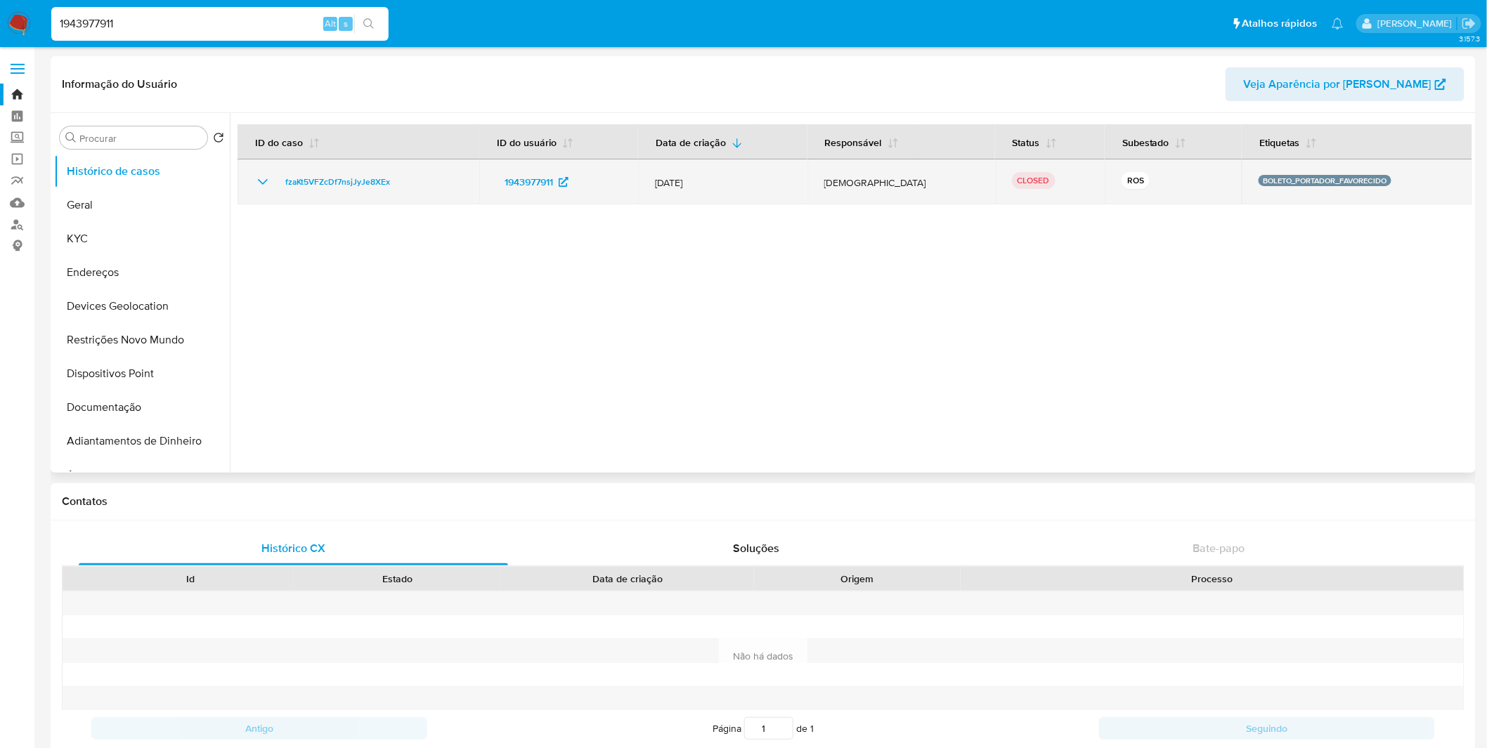
click at [266, 178] on icon "Mostrar/Ocultar" at bounding box center [262, 182] width 17 height 17
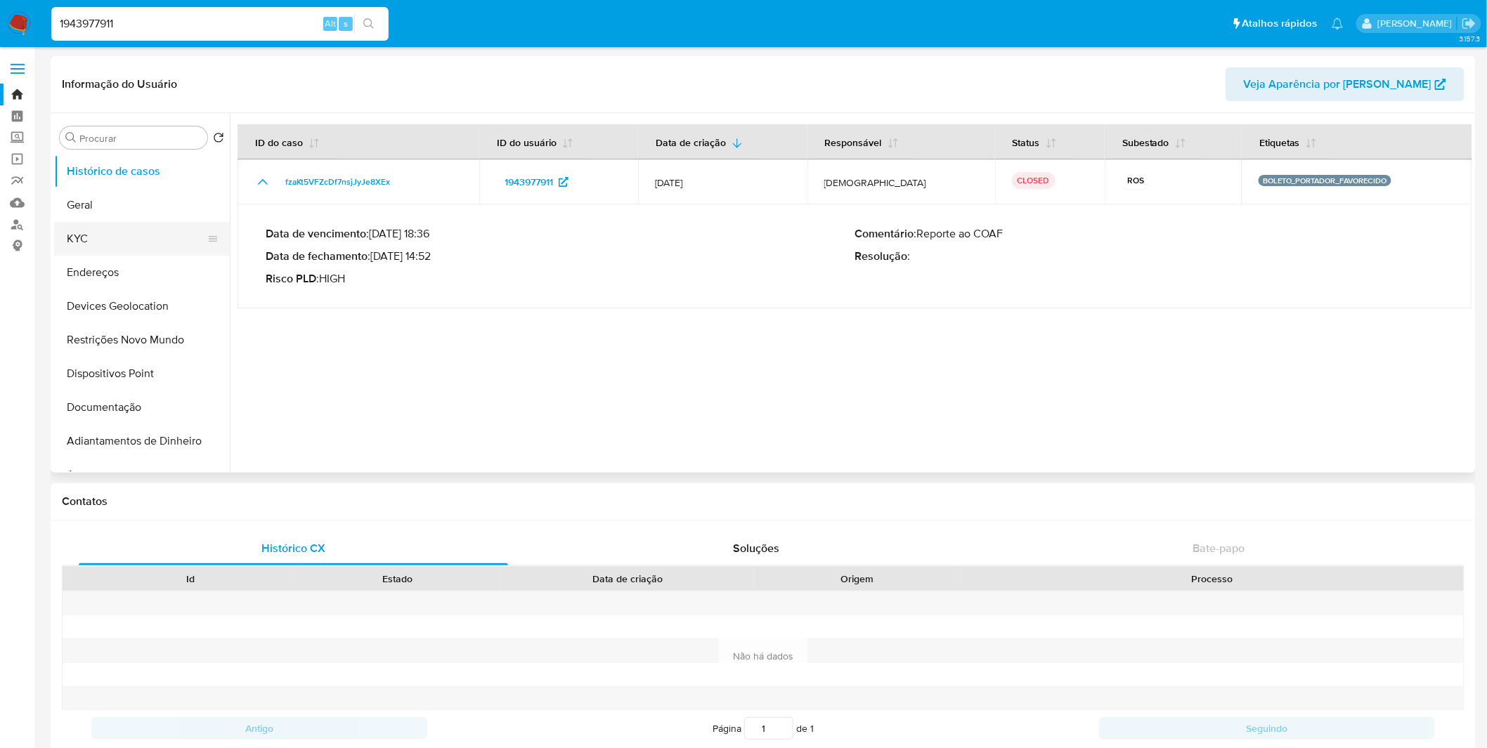
click at [185, 246] on button "KYC" at bounding box center [136, 239] width 164 height 34
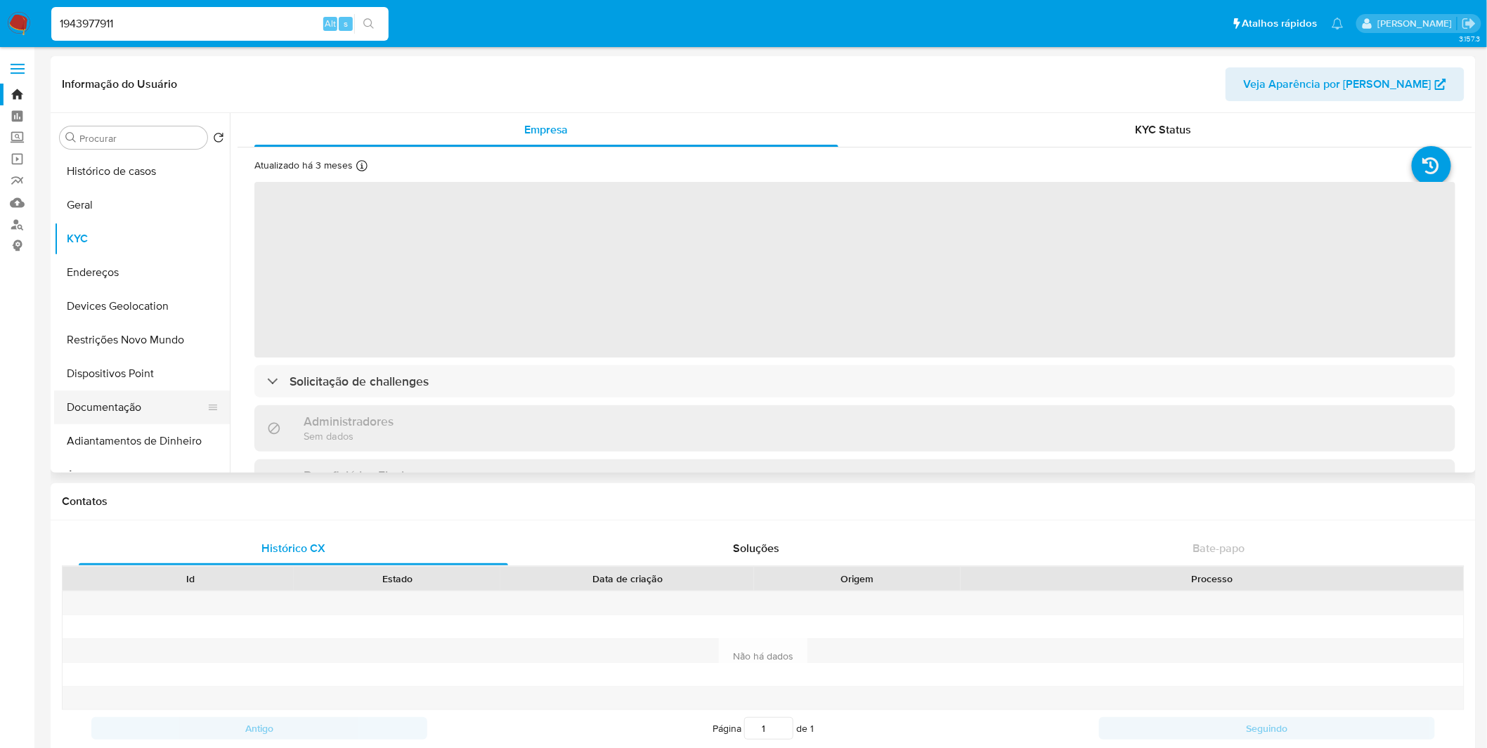
click at [145, 405] on button "Documentação" at bounding box center [136, 408] width 164 height 34
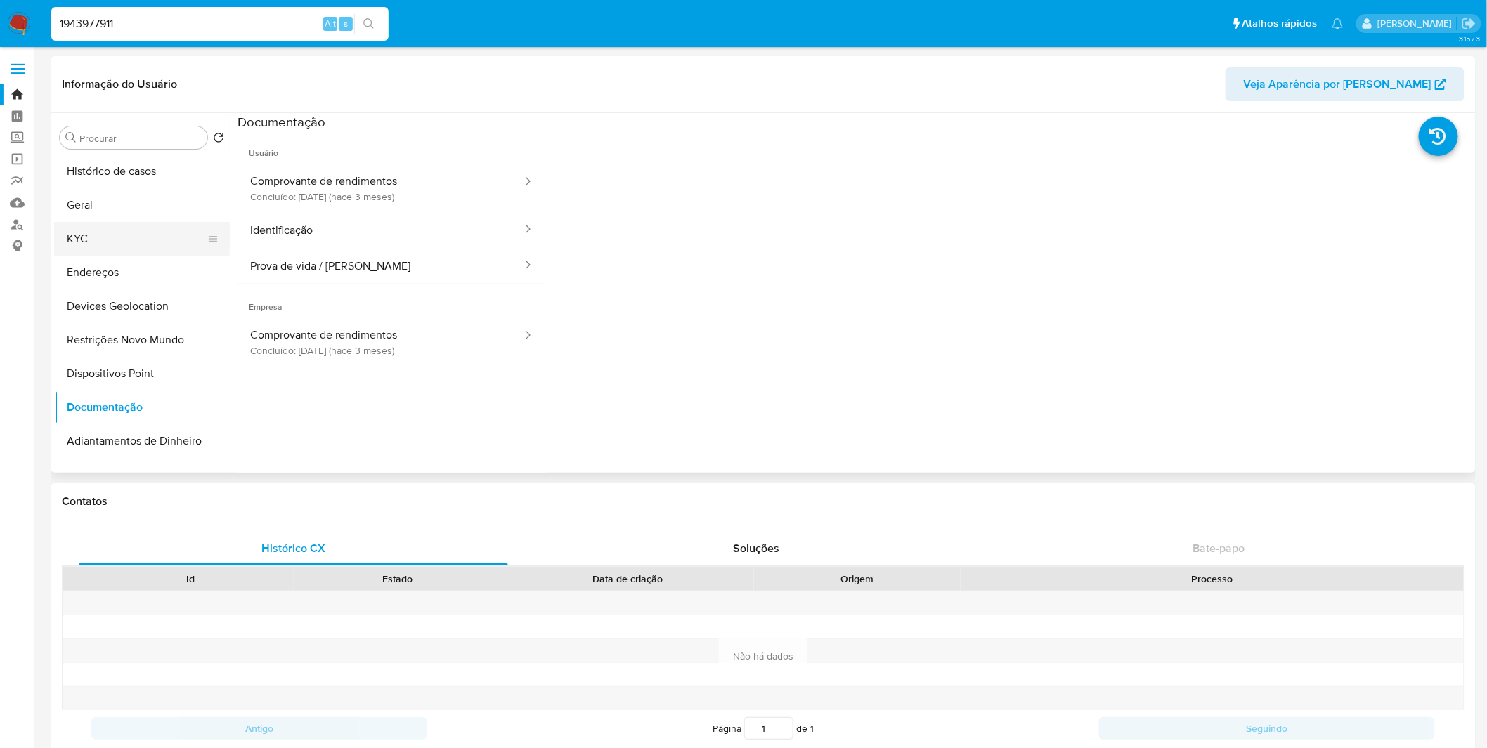
click at [152, 245] on button "KYC" at bounding box center [136, 239] width 164 height 34
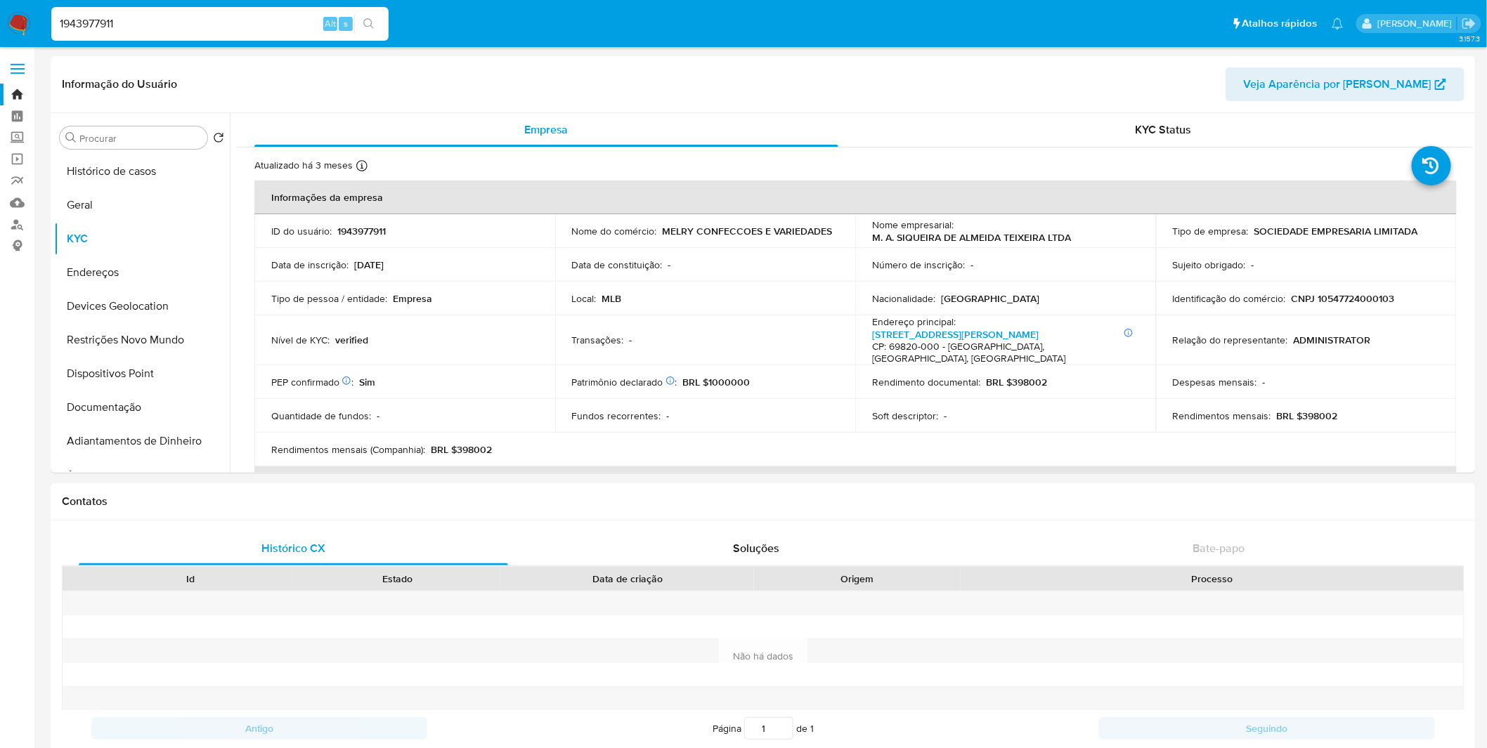
click at [295, 17] on input "1943977911" at bounding box center [219, 24] width 337 height 18
paste input "501578172"
type input "501578172"
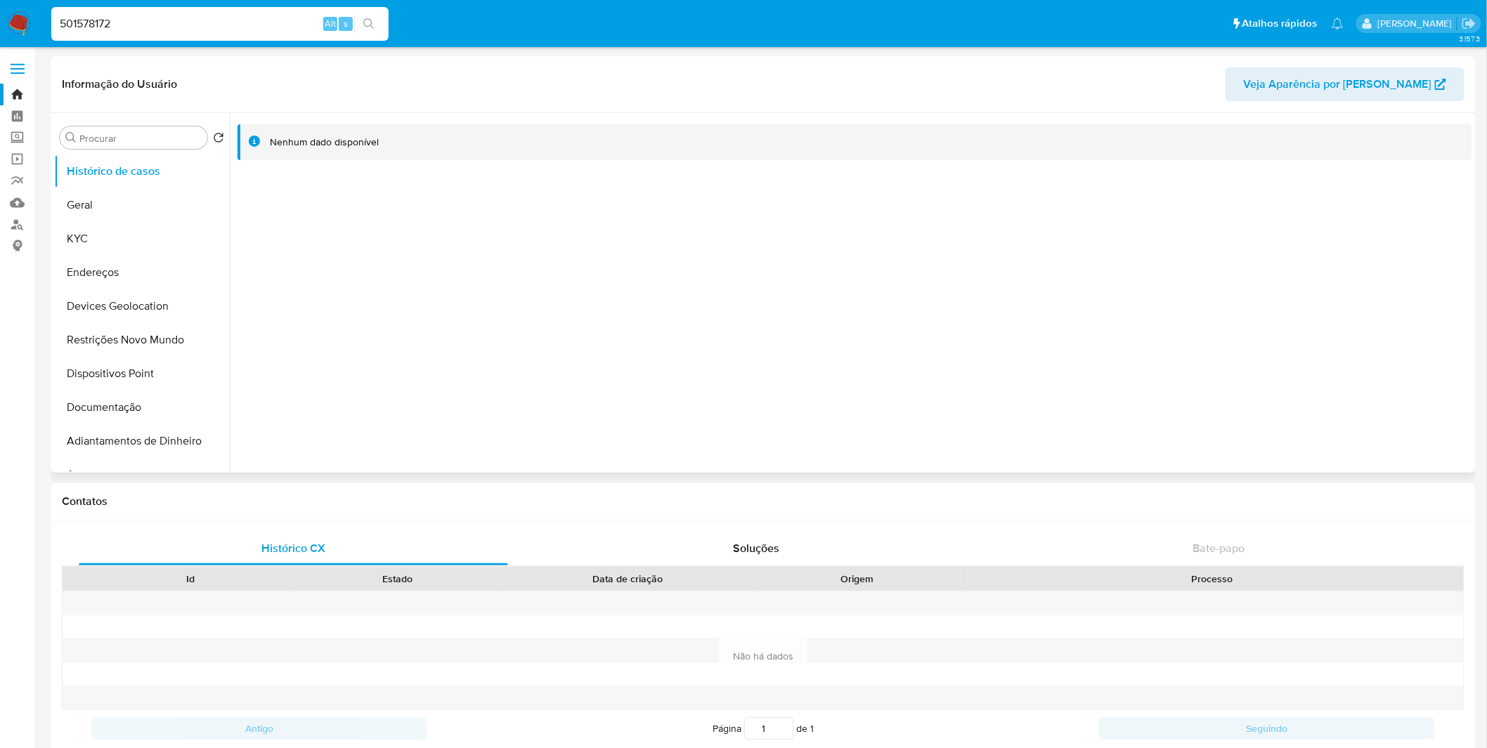
select select "10"
click at [145, 225] on button "KYC" at bounding box center [136, 239] width 164 height 34
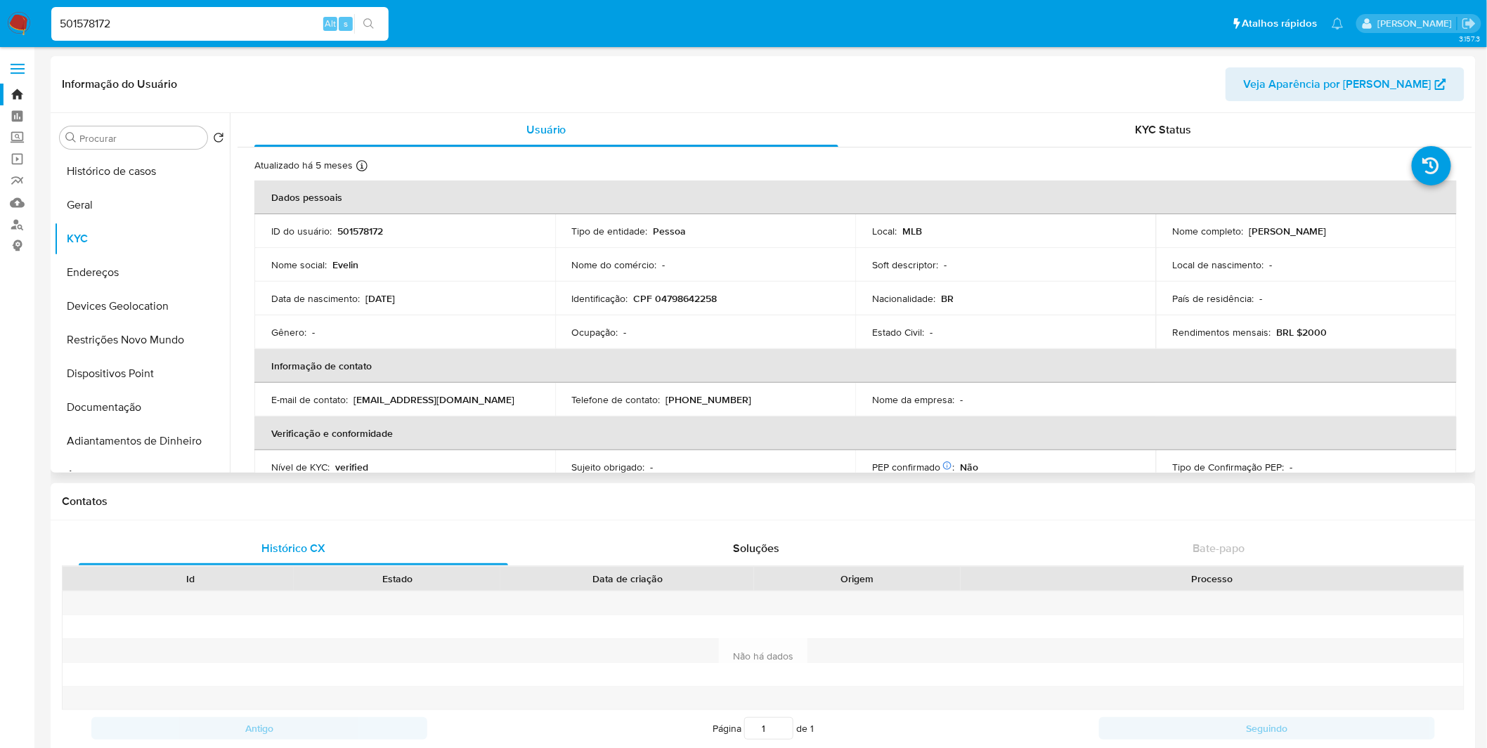
click at [700, 295] on p "CPF 04798642258" at bounding box center [676, 298] width 84 height 13
copy p "04798642258"
click at [267, 18] on input "501578172" at bounding box center [219, 24] width 337 height 18
paste input "2387121159"
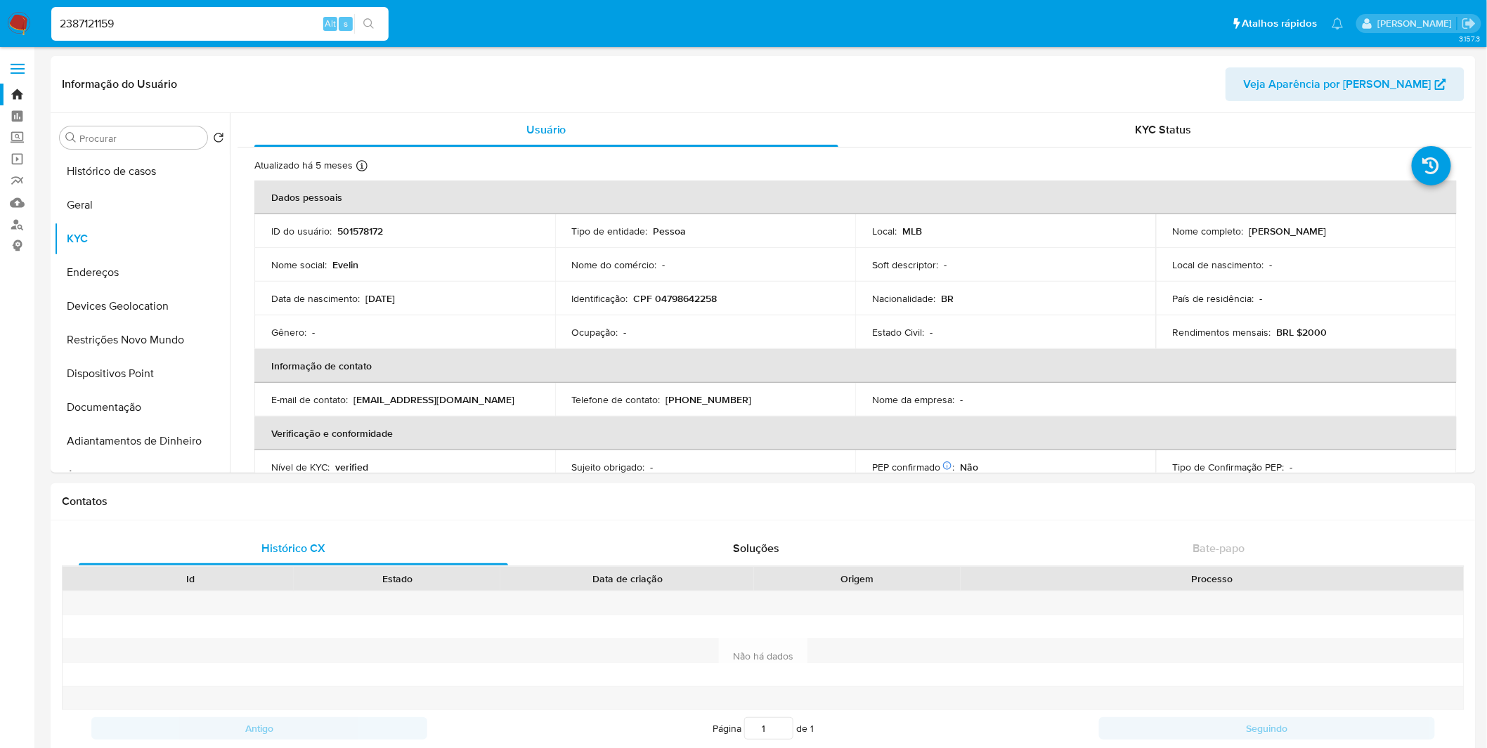
type input "2387121159"
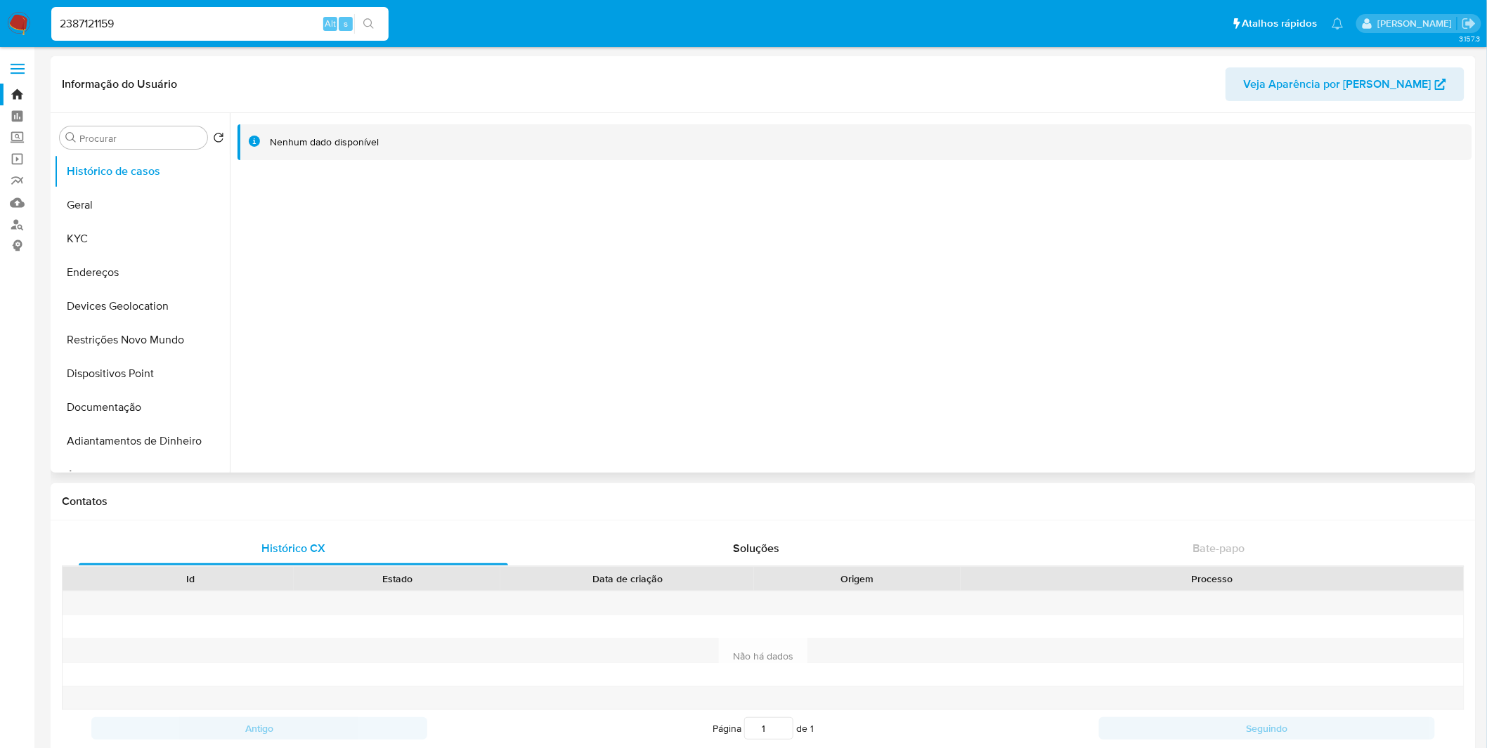
select select "10"
click at [146, 230] on button "KYC" at bounding box center [136, 239] width 164 height 34
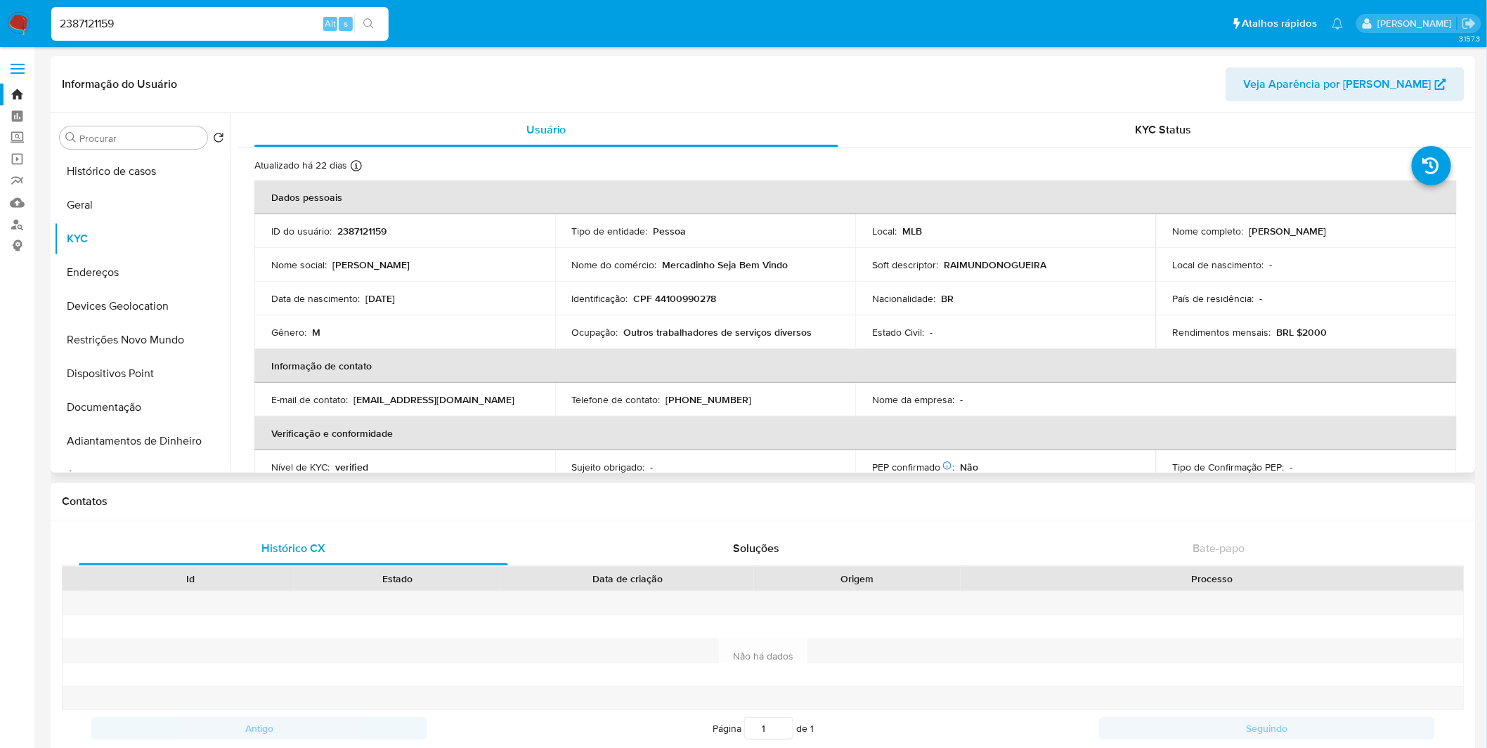
click at [684, 290] on td "Identificação : CPF 44100990278" at bounding box center [705, 299] width 301 height 34
click at [680, 297] on p "CPF 44100990278" at bounding box center [675, 298] width 83 height 13
copy p "44100990278"
click at [266, 30] on input "2387121159" at bounding box center [219, 24] width 337 height 18
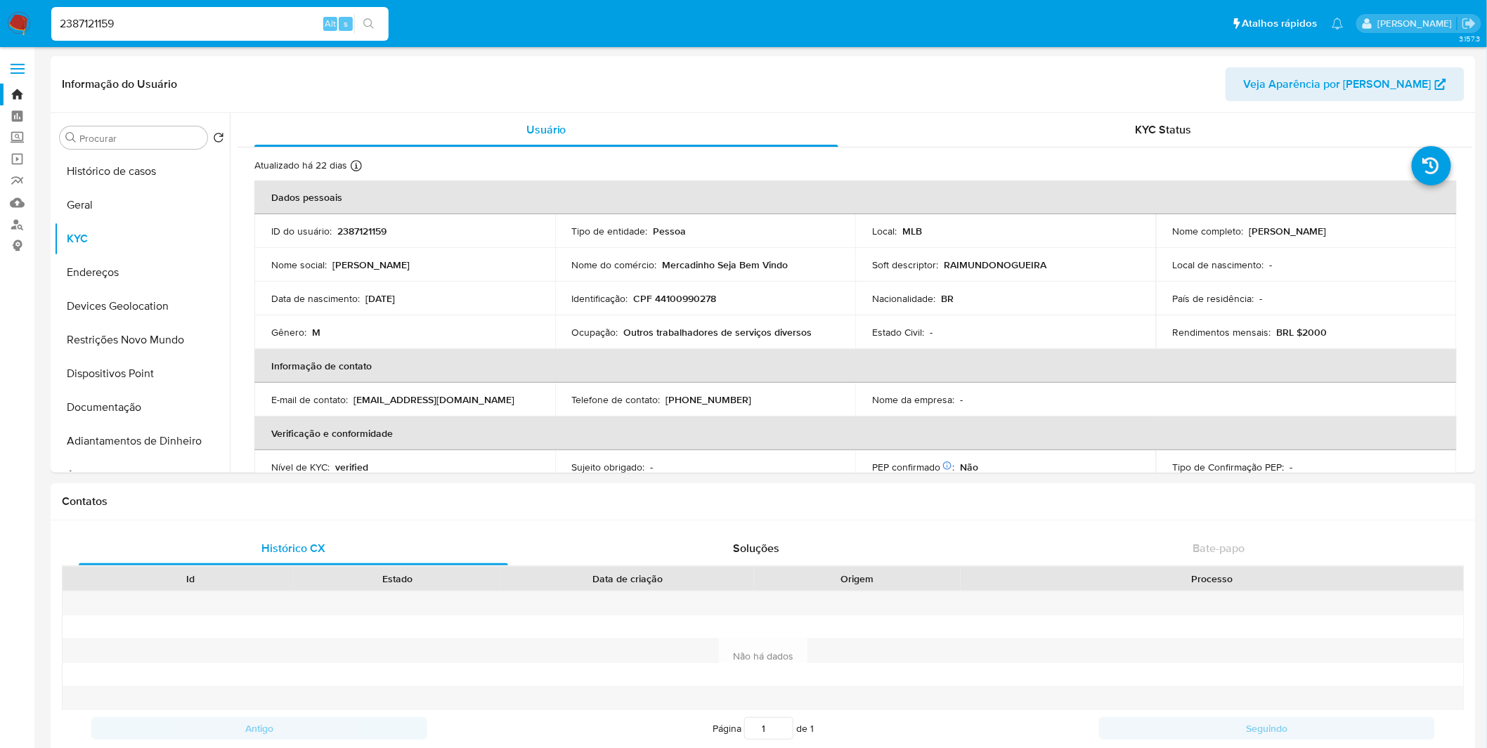
paste input "039437118"
type input "2039437118"
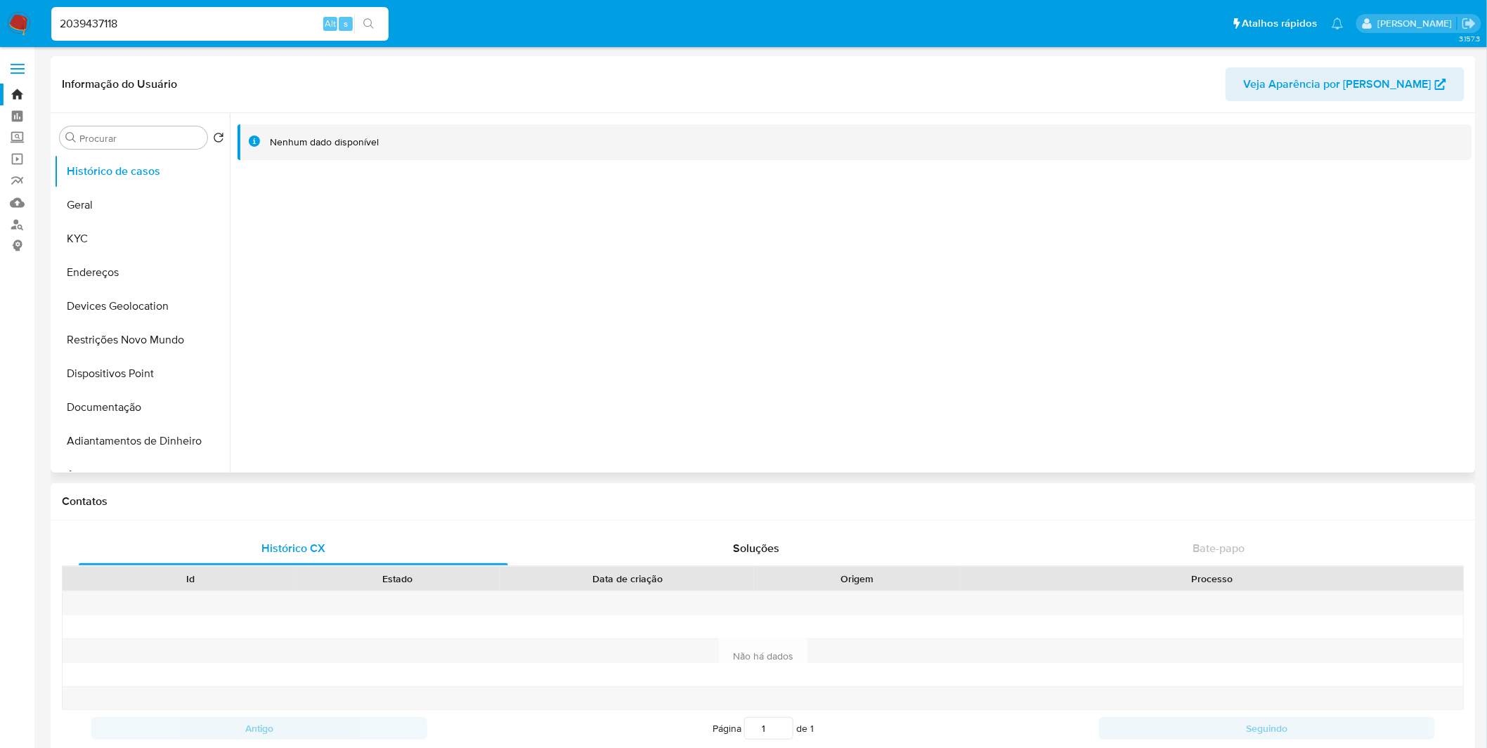
select select "10"
click at [169, 219] on button "Geral" at bounding box center [136, 205] width 164 height 34
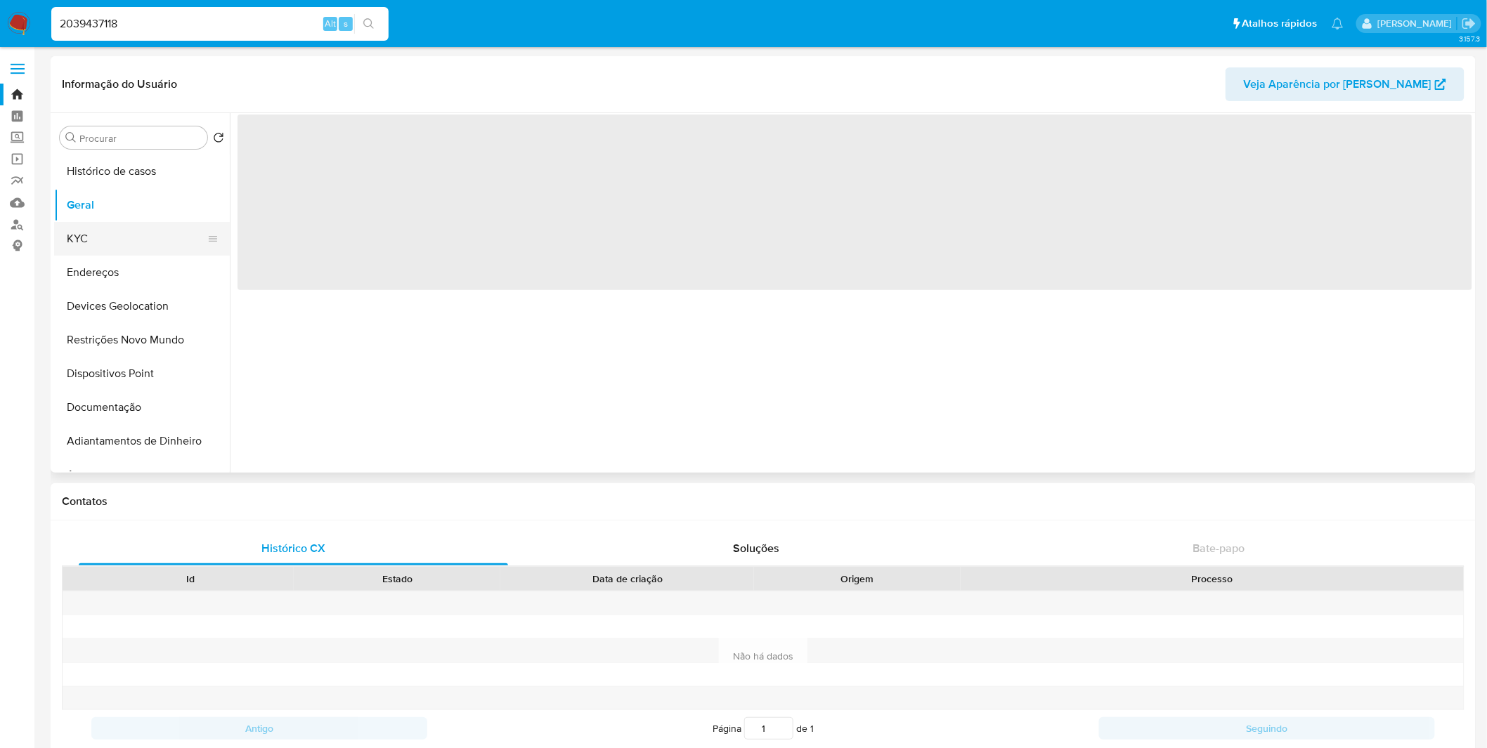
click at [166, 228] on button "KYC" at bounding box center [136, 239] width 164 height 34
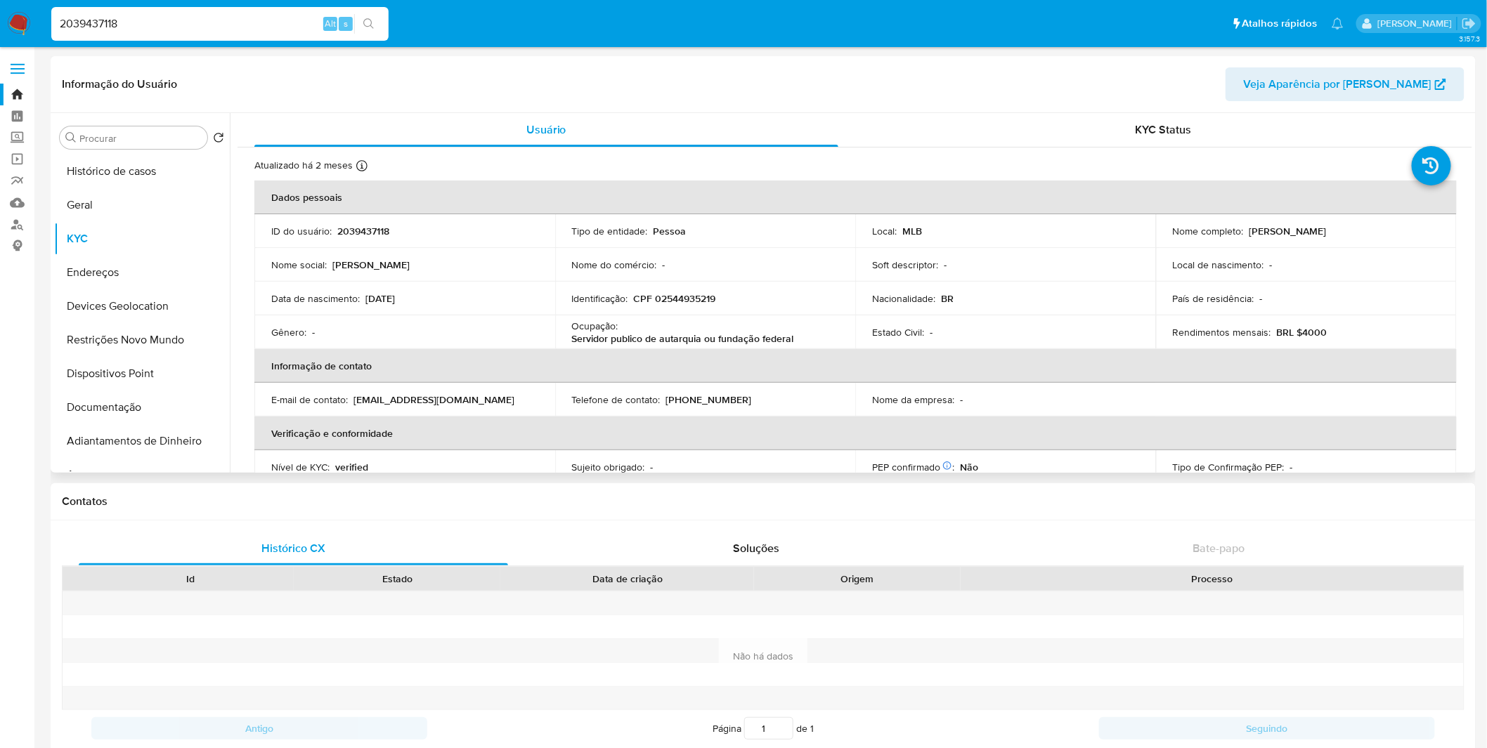
click at [690, 298] on p "CPF 02544935219" at bounding box center [675, 298] width 82 height 13
copy p "02544935219"
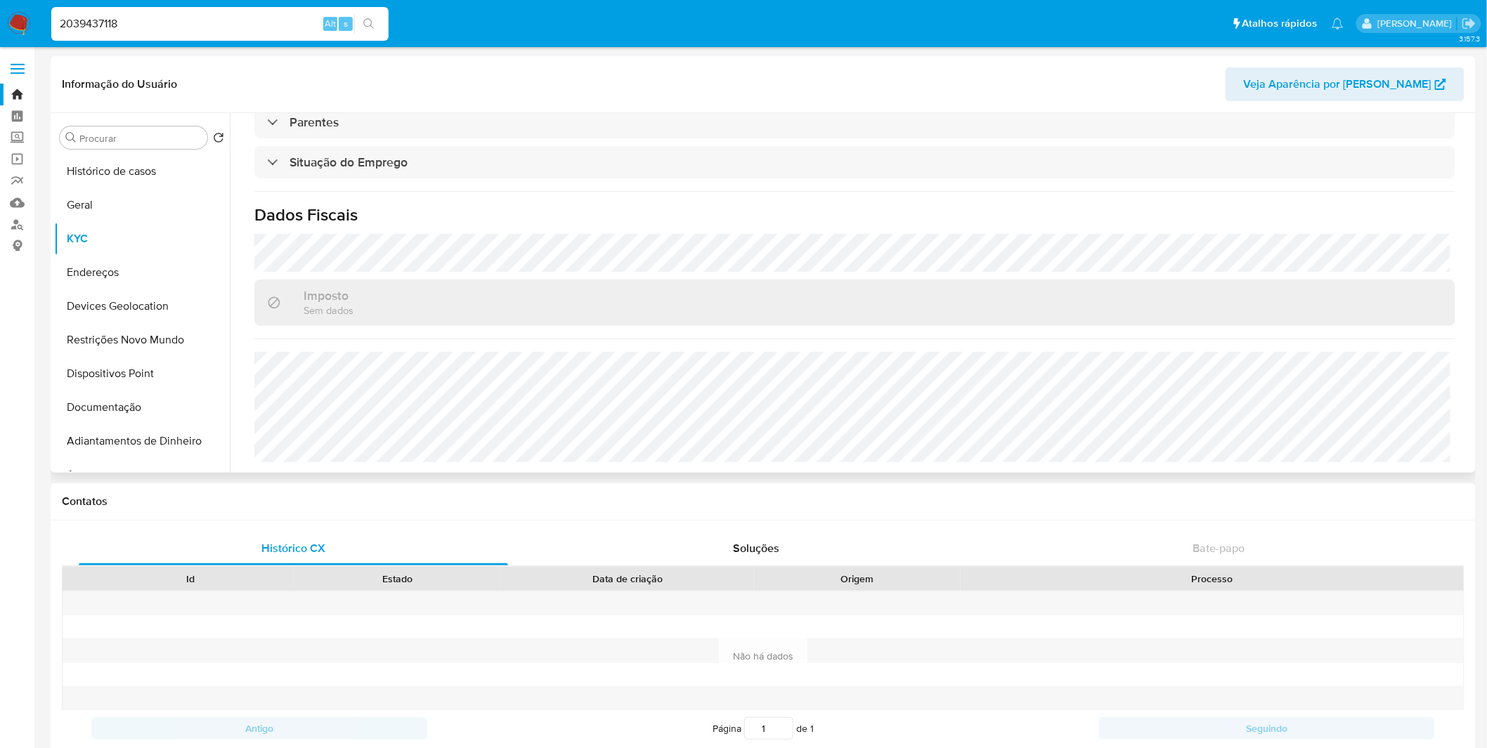
scroll to position [599, 0]
click at [124, 271] on button "Endereços" at bounding box center [136, 273] width 164 height 34
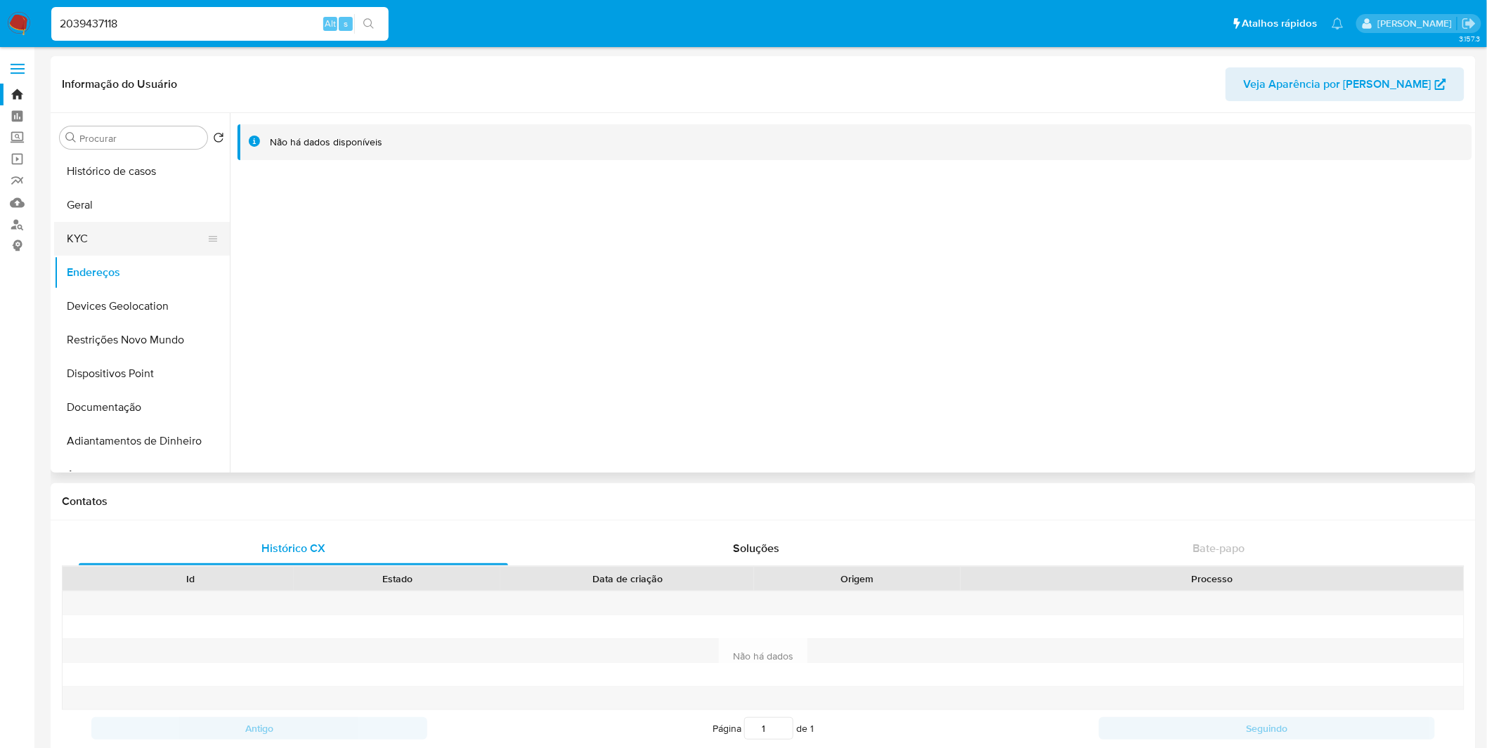
click at [119, 247] on button "KYC" at bounding box center [136, 239] width 164 height 34
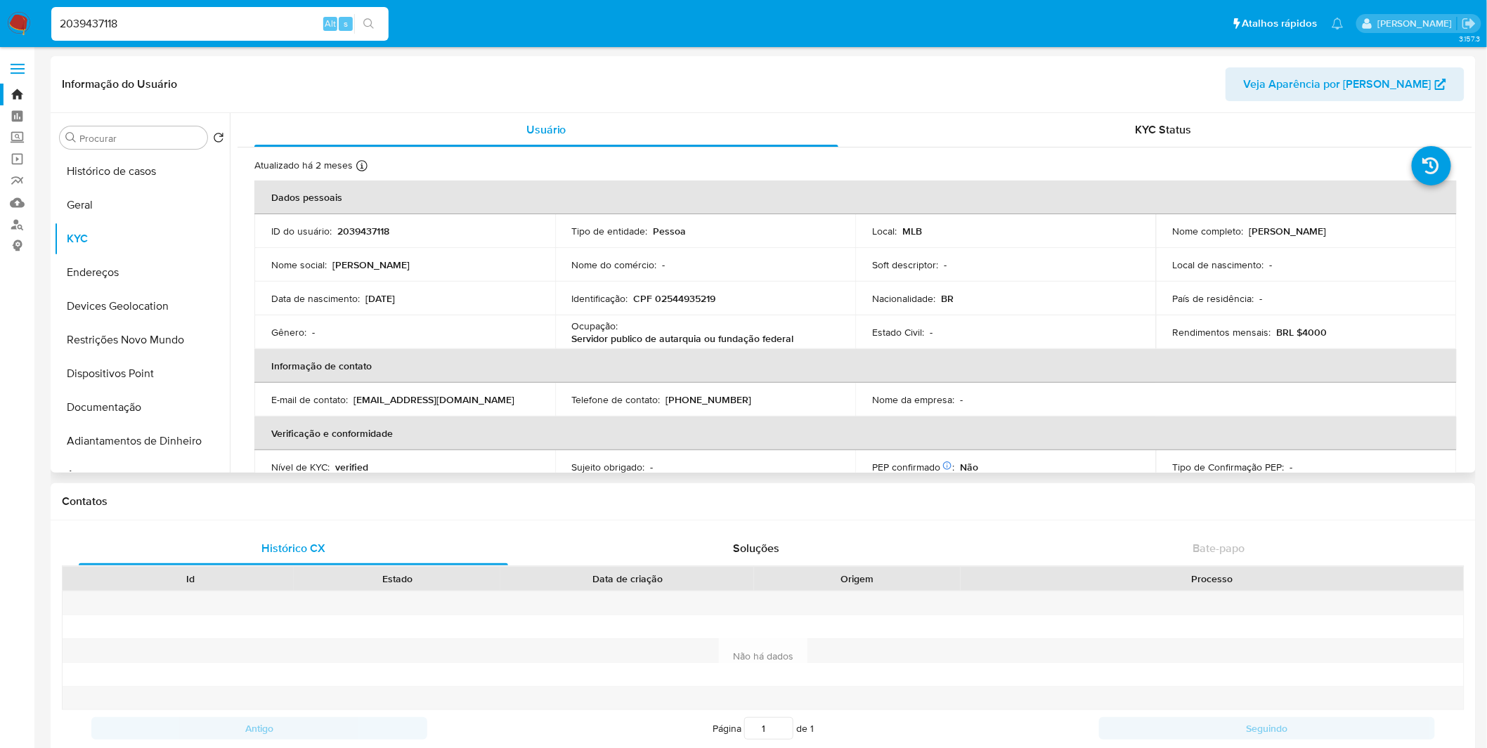
click at [690, 298] on p "CPF 02544935219" at bounding box center [675, 298] width 82 height 13
copy p "02544935219"
click at [256, 43] on div "2039437118 Alt s" at bounding box center [219, 23] width 337 height 39
click at [249, 31] on input "2039437118" at bounding box center [219, 24] width 337 height 18
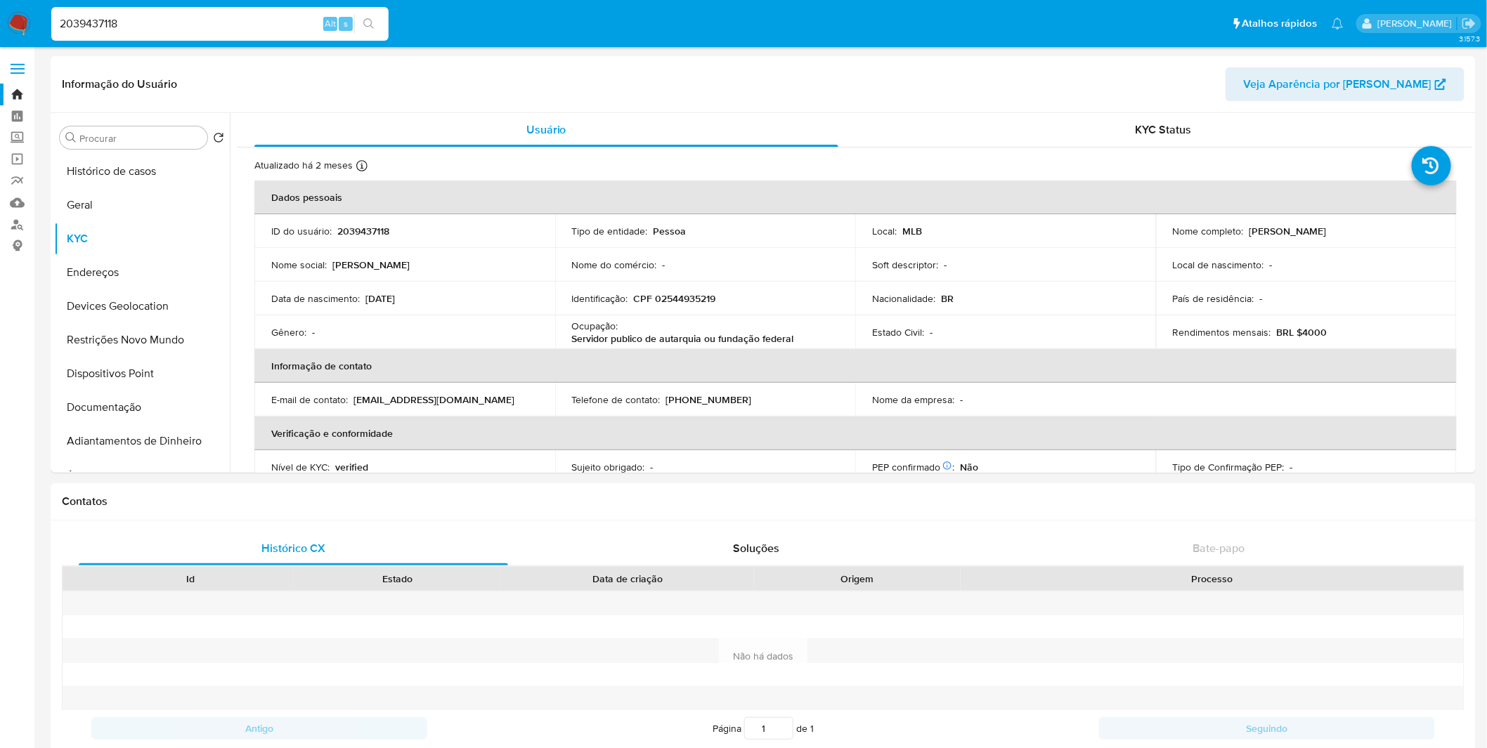
paste input "1989164895"
type input "1989164895"
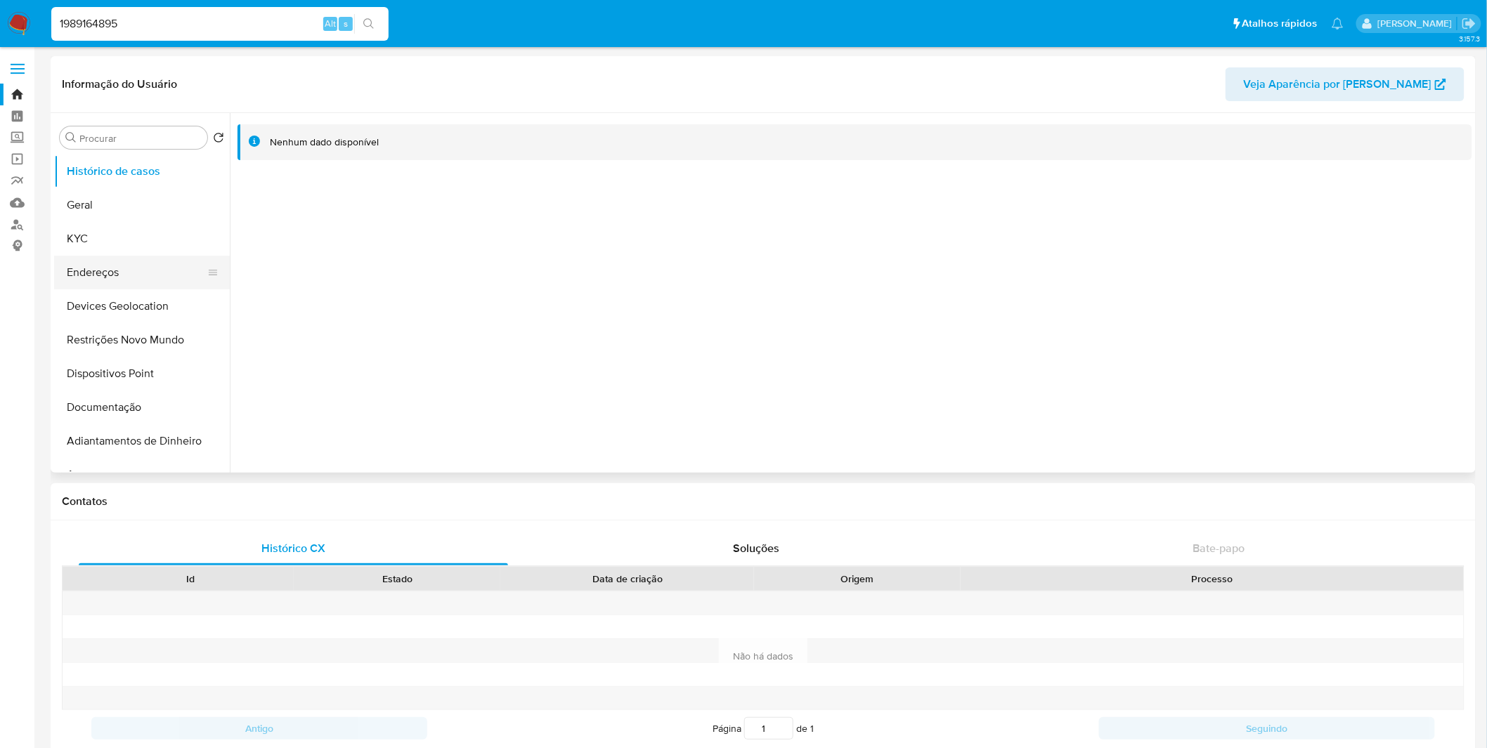
select select "10"
click at [127, 239] on button "KYC" at bounding box center [136, 239] width 164 height 34
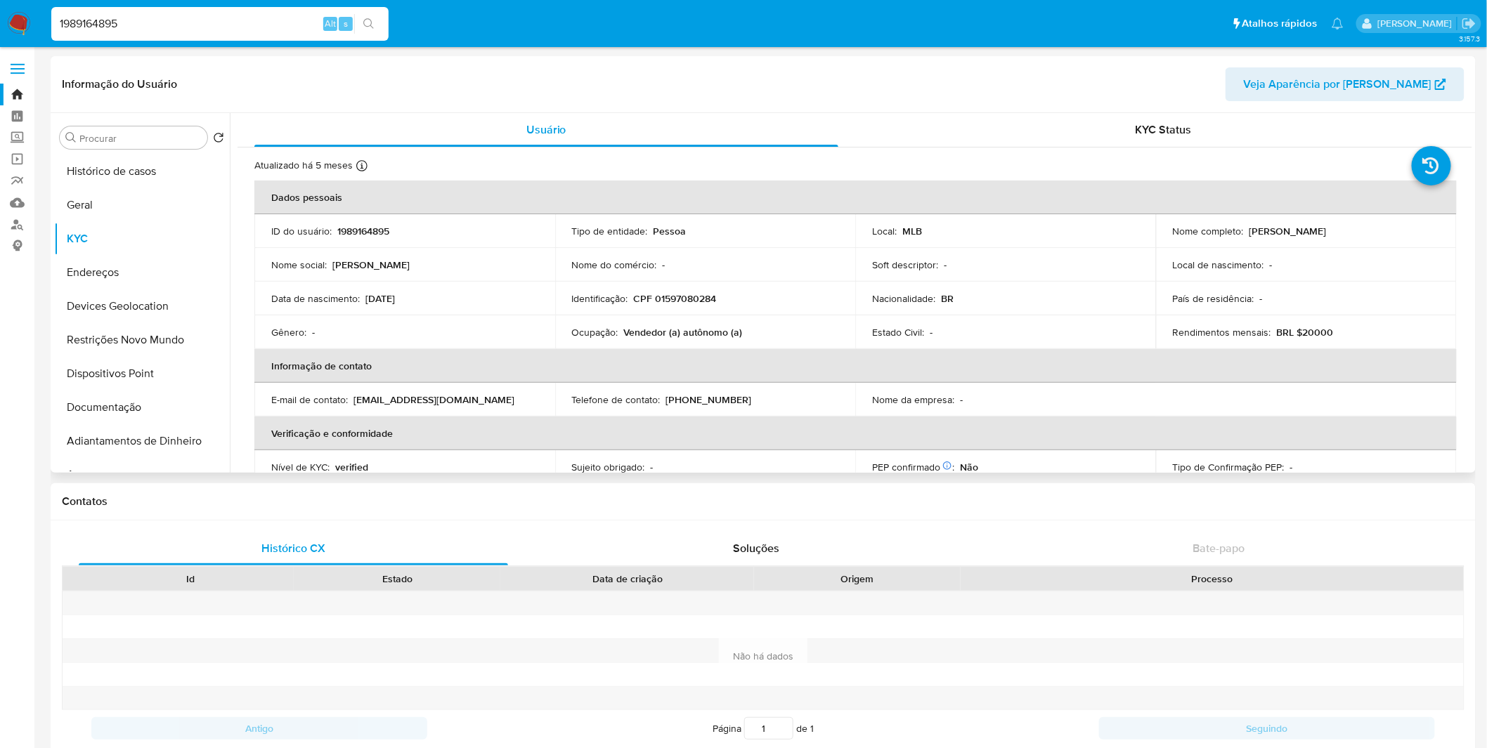
click at [687, 299] on p "CPF 01597080284" at bounding box center [675, 298] width 83 height 13
click at [686, 299] on p "CPF 01597080284" at bounding box center [675, 298] width 83 height 13
copy p "01597080284"
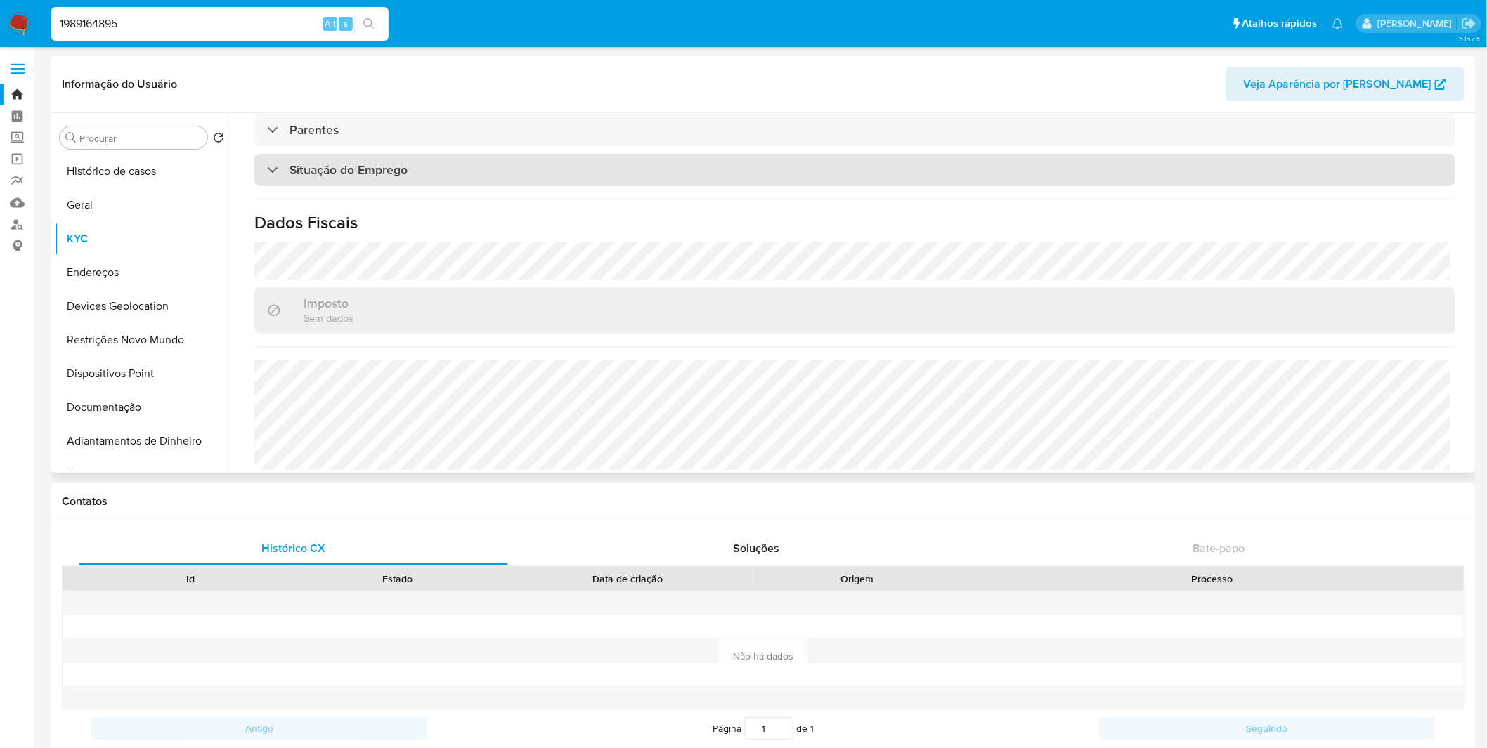
scroll to position [599, 0]
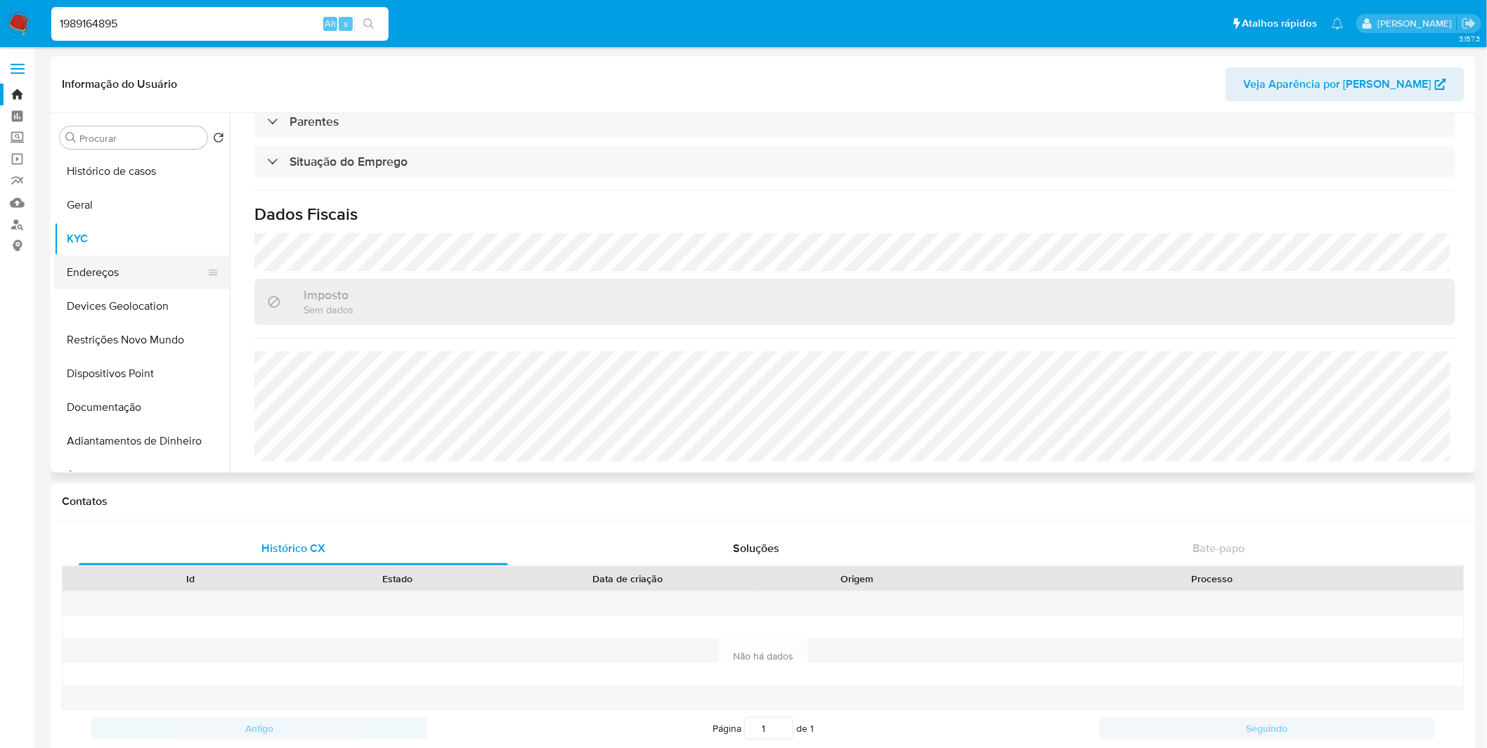
click at [151, 268] on button "Endereços" at bounding box center [136, 273] width 164 height 34
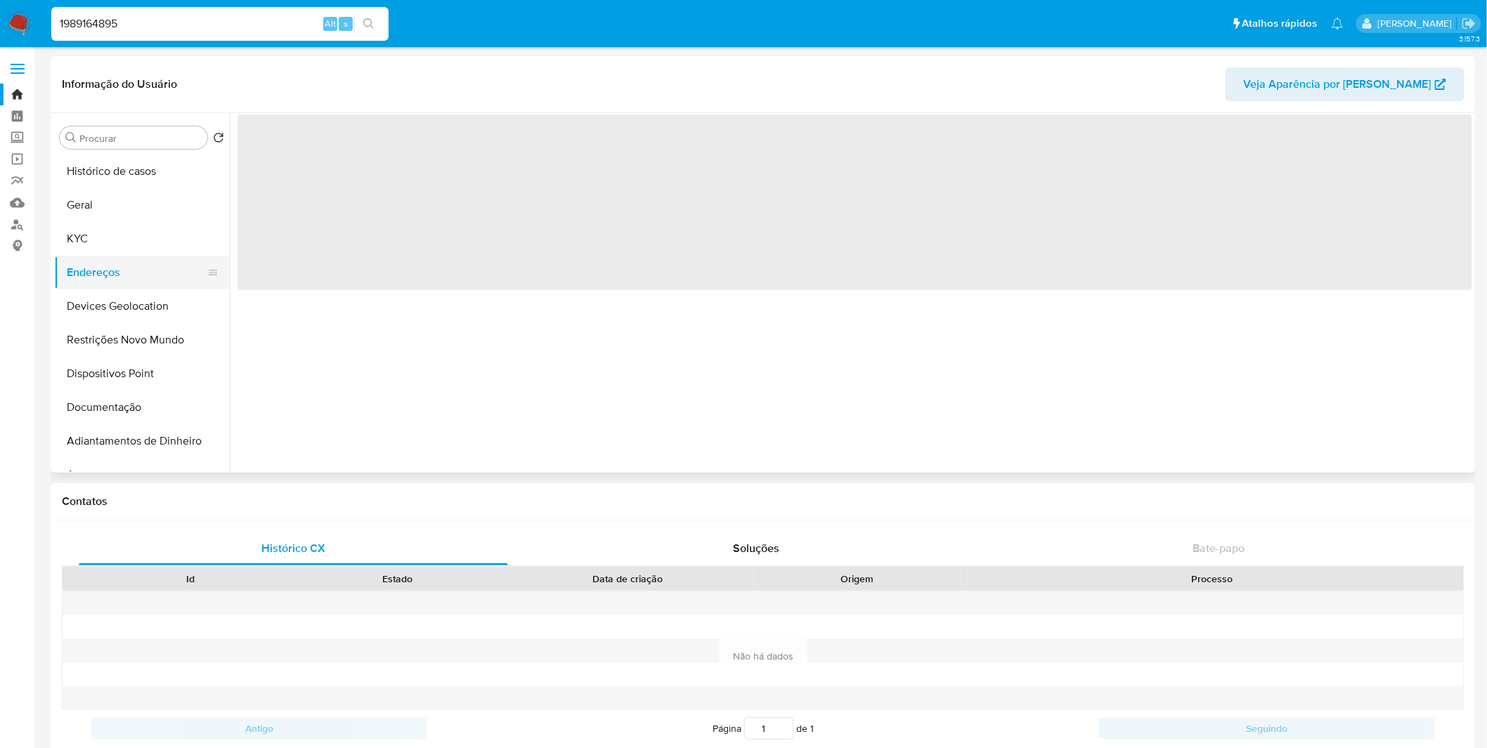
scroll to position [0, 0]
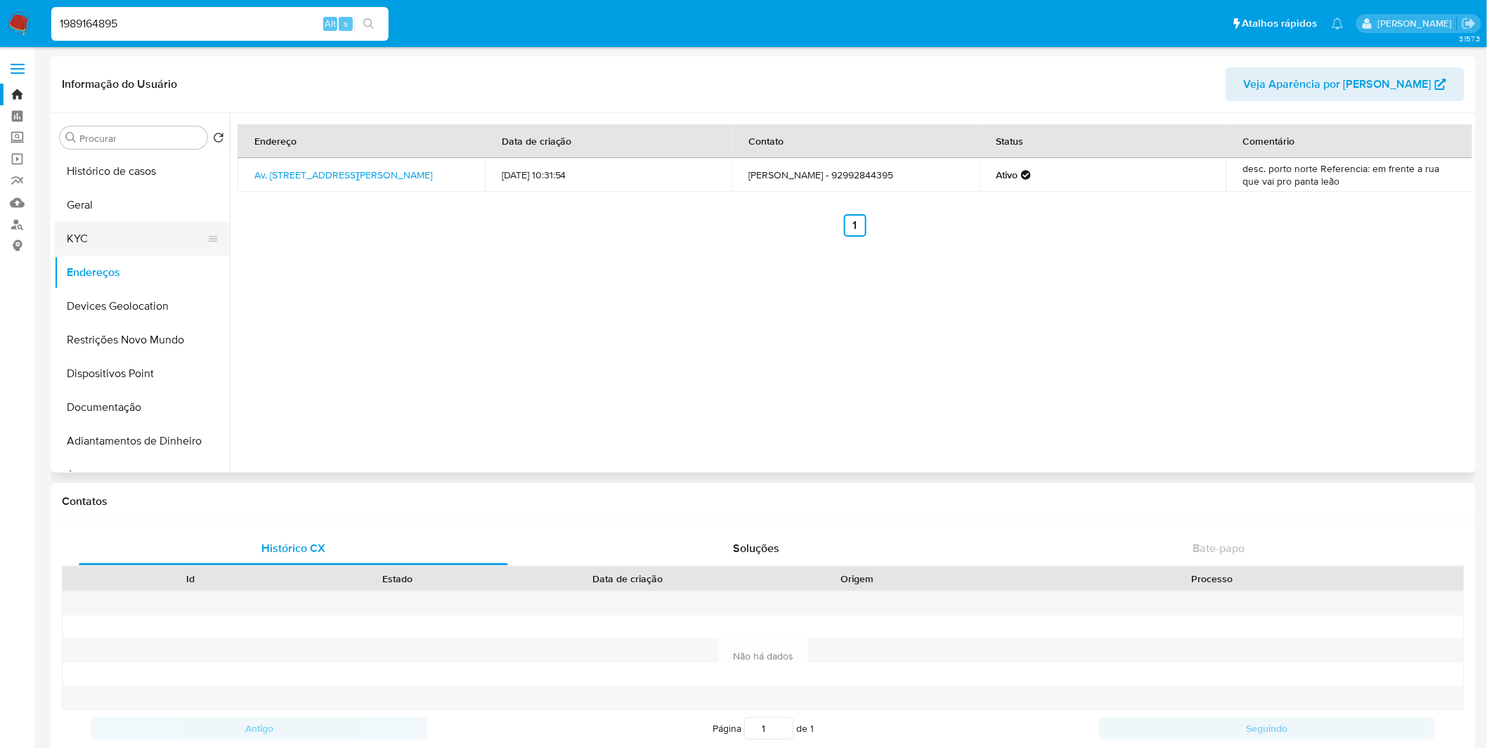
click at [65, 229] on button "KYC" at bounding box center [136, 239] width 164 height 34
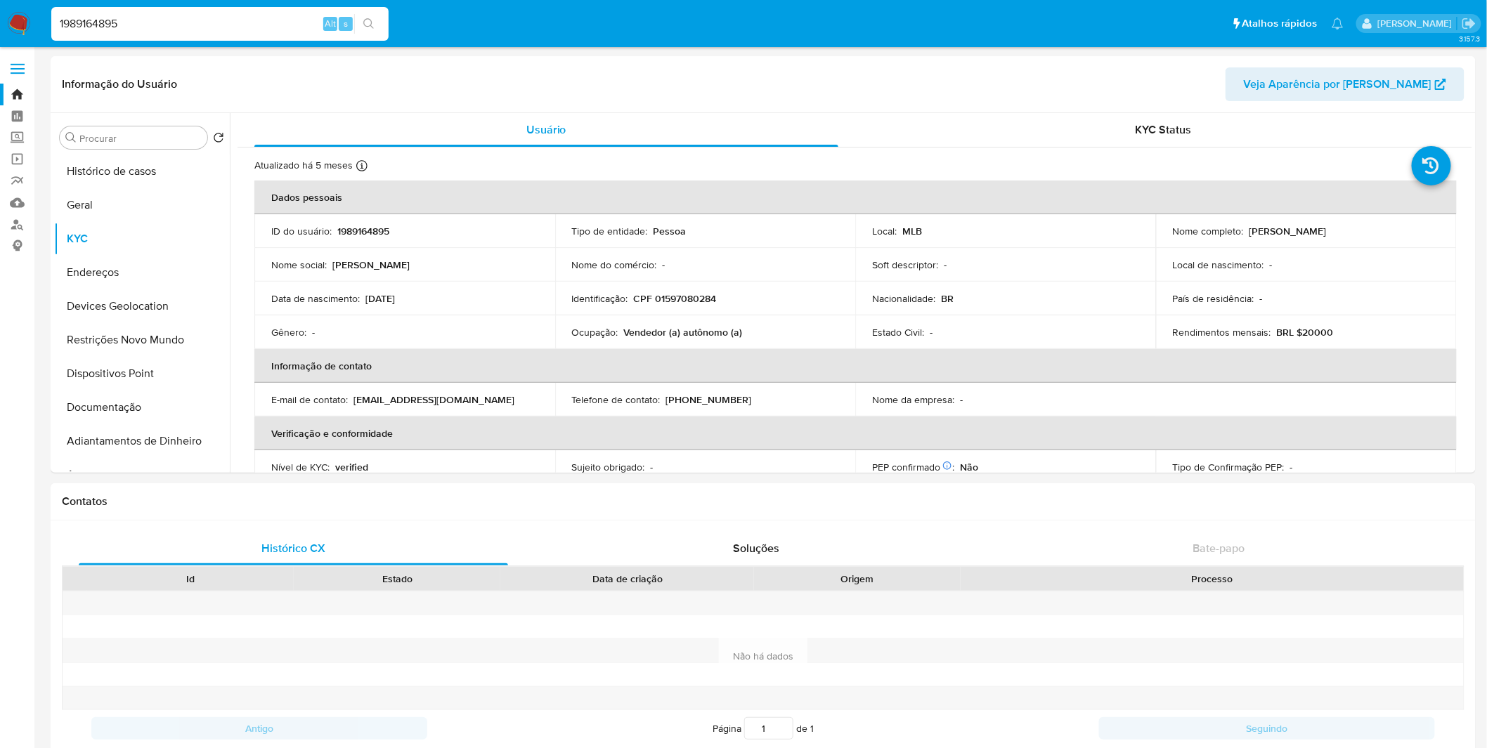
click at [272, 18] on input "1989164895" at bounding box center [219, 24] width 337 height 18
paste input "47191966"
type input "47191966"
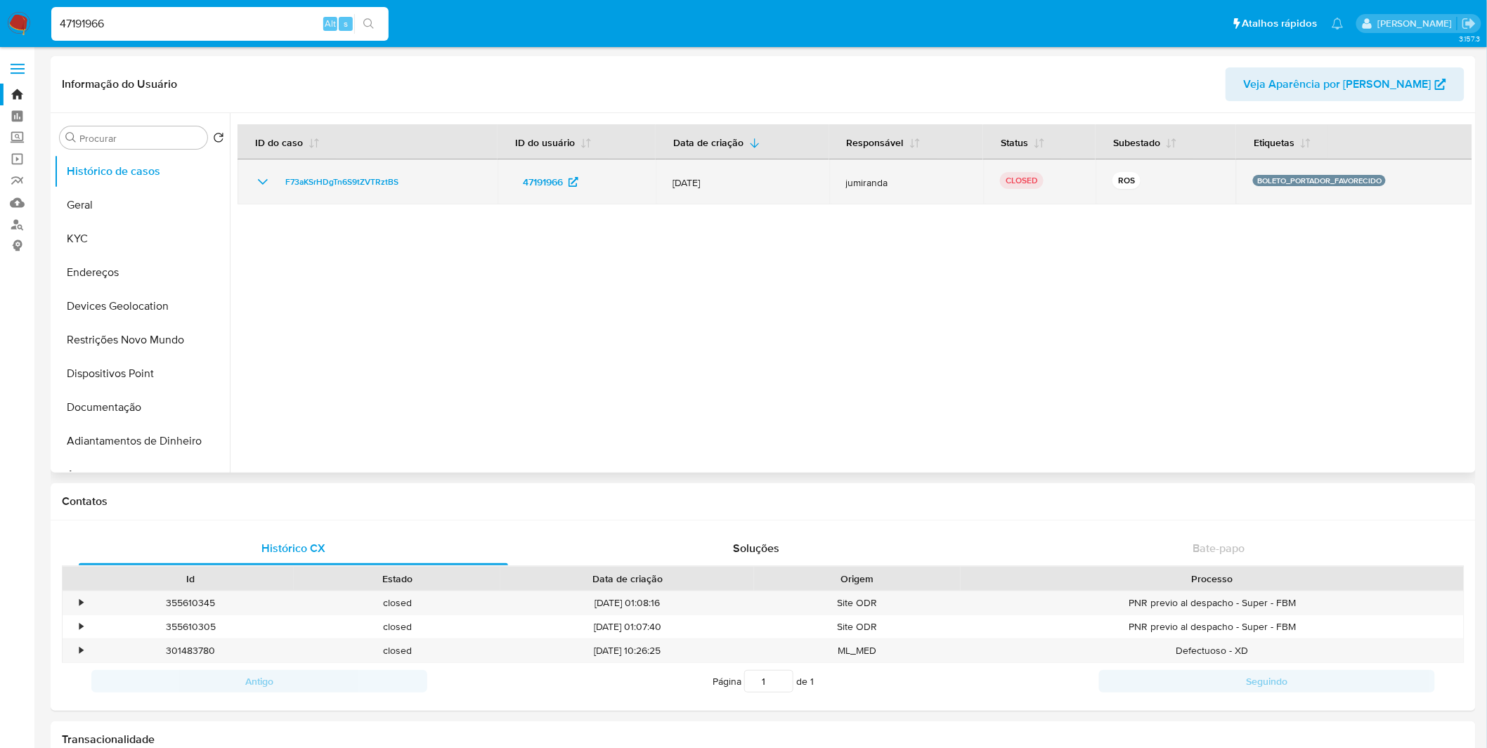
select select "10"
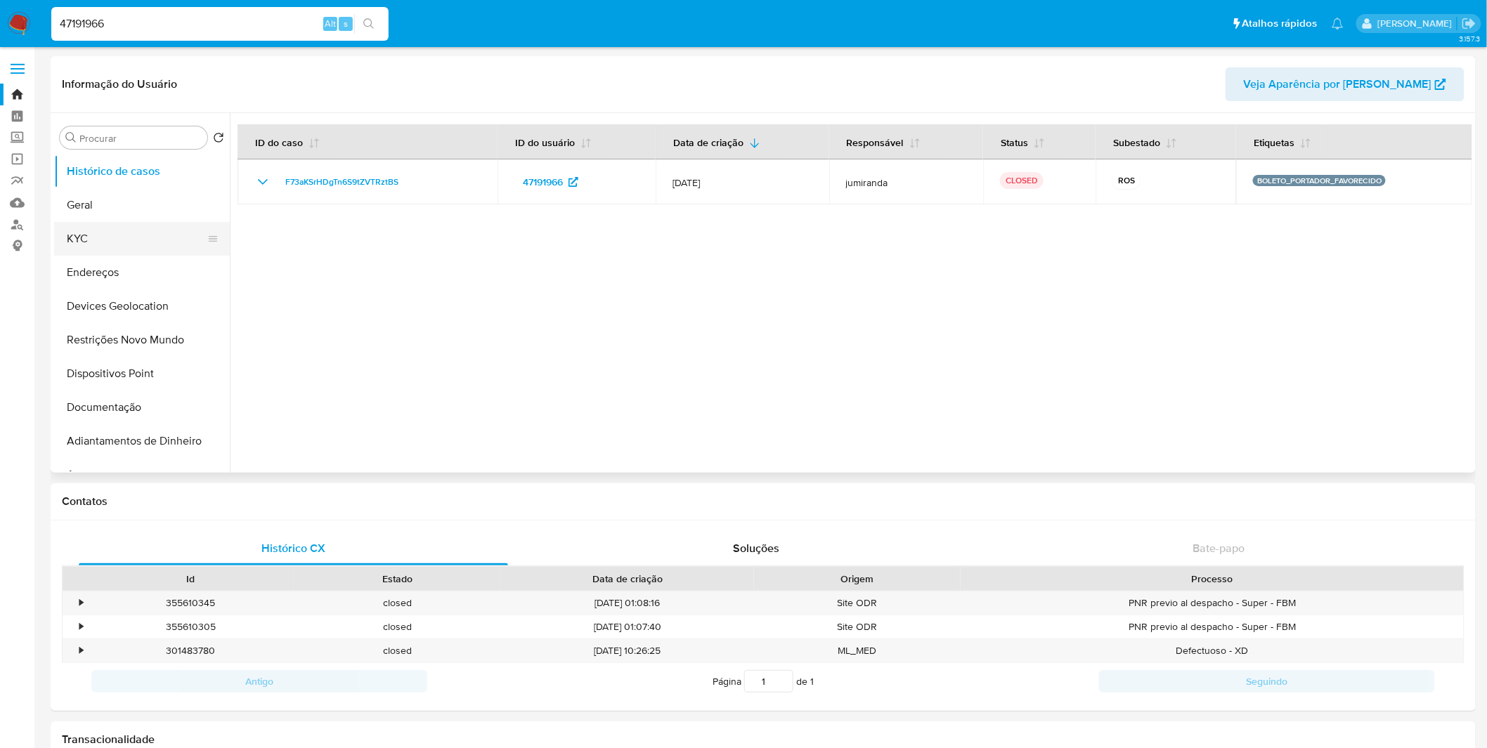
click at [116, 235] on button "KYC" at bounding box center [136, 239] width 164 height 34
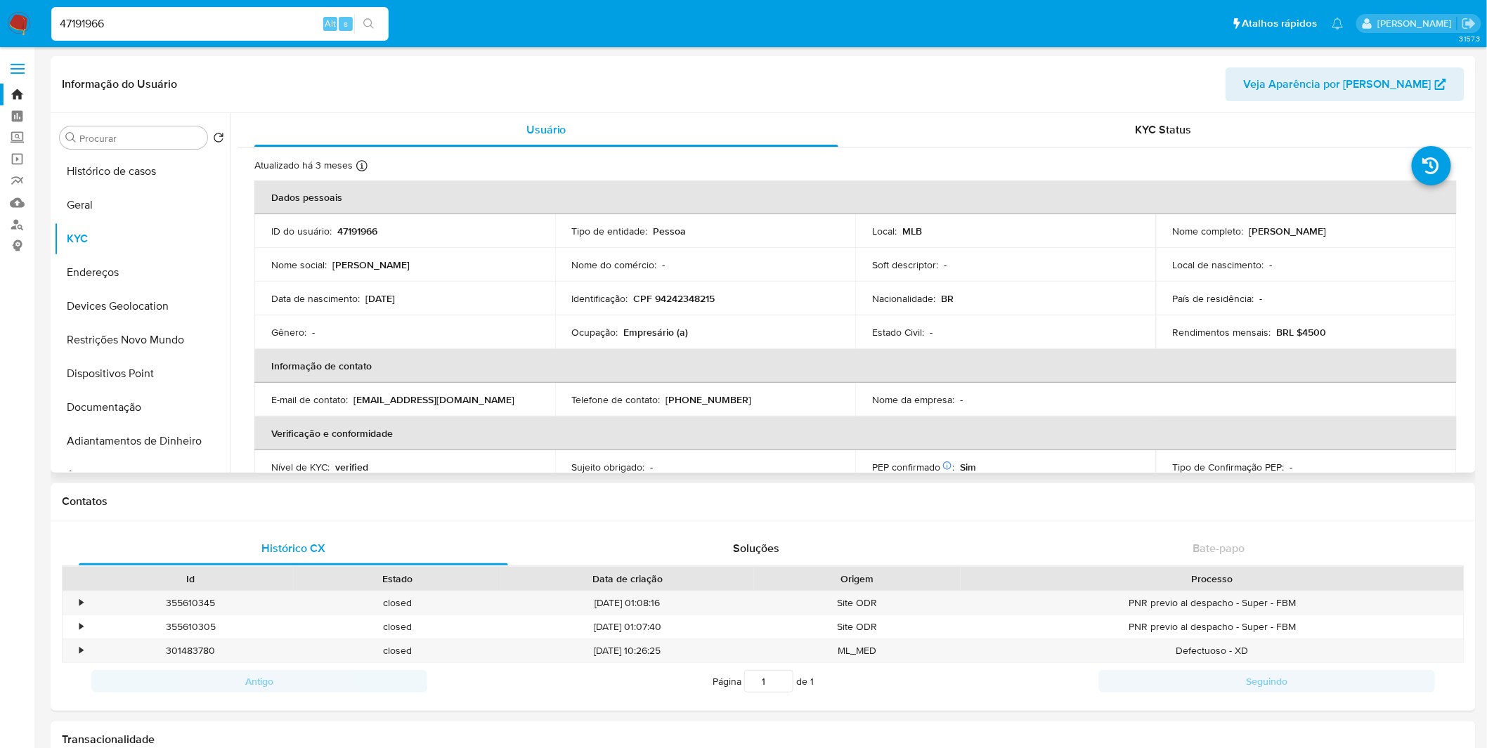
click at [685, 301] on p "CPF 94242348215" at bounding box center [675, 298] width 82 height 13
click at [684, 300] on p "CPF 94242348215" at bounding box center [675, 298] width 82 height 13
copy p "94242348215"
click at [122, 413] on button "Documentação" at bounding box center [136, 408] width 164 height 34
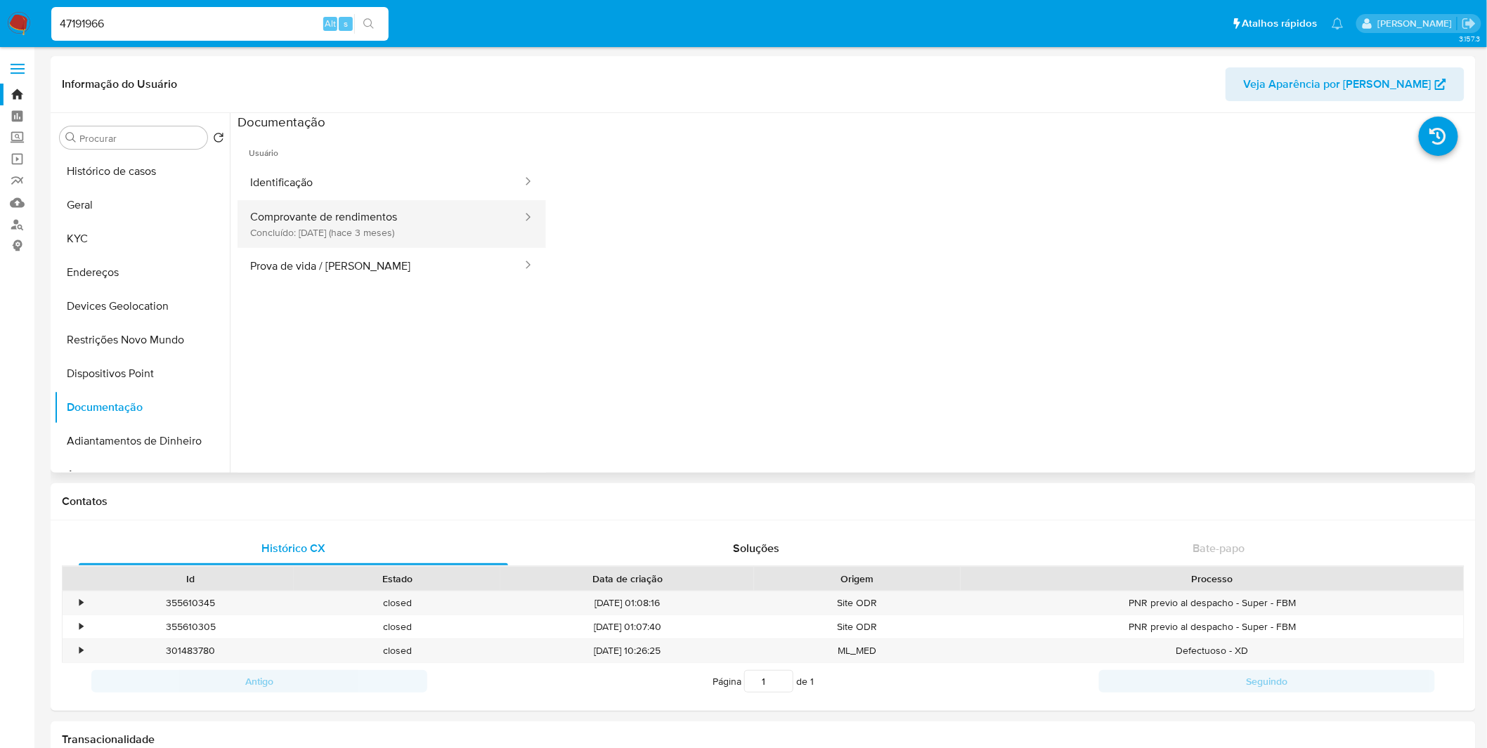
click at [345, 244] on button "Comprovante de rendimentos Concluído: 30/05/2025 (hace 3 meses)" at bounding box center [380, 224] width 286 height 48
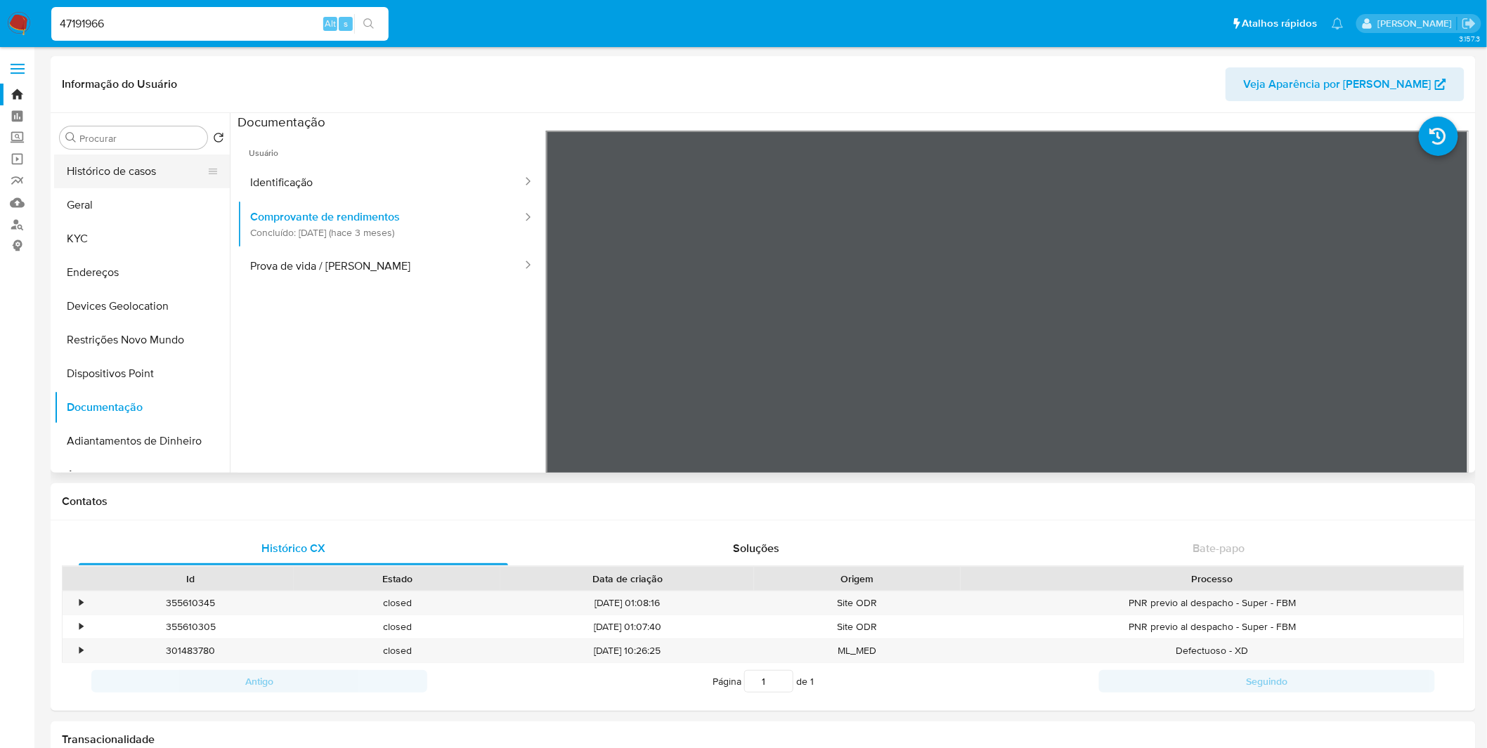
click at [109, 160] on button "Histórico de casos" at bounding box center [136, 172] width 164 height 34
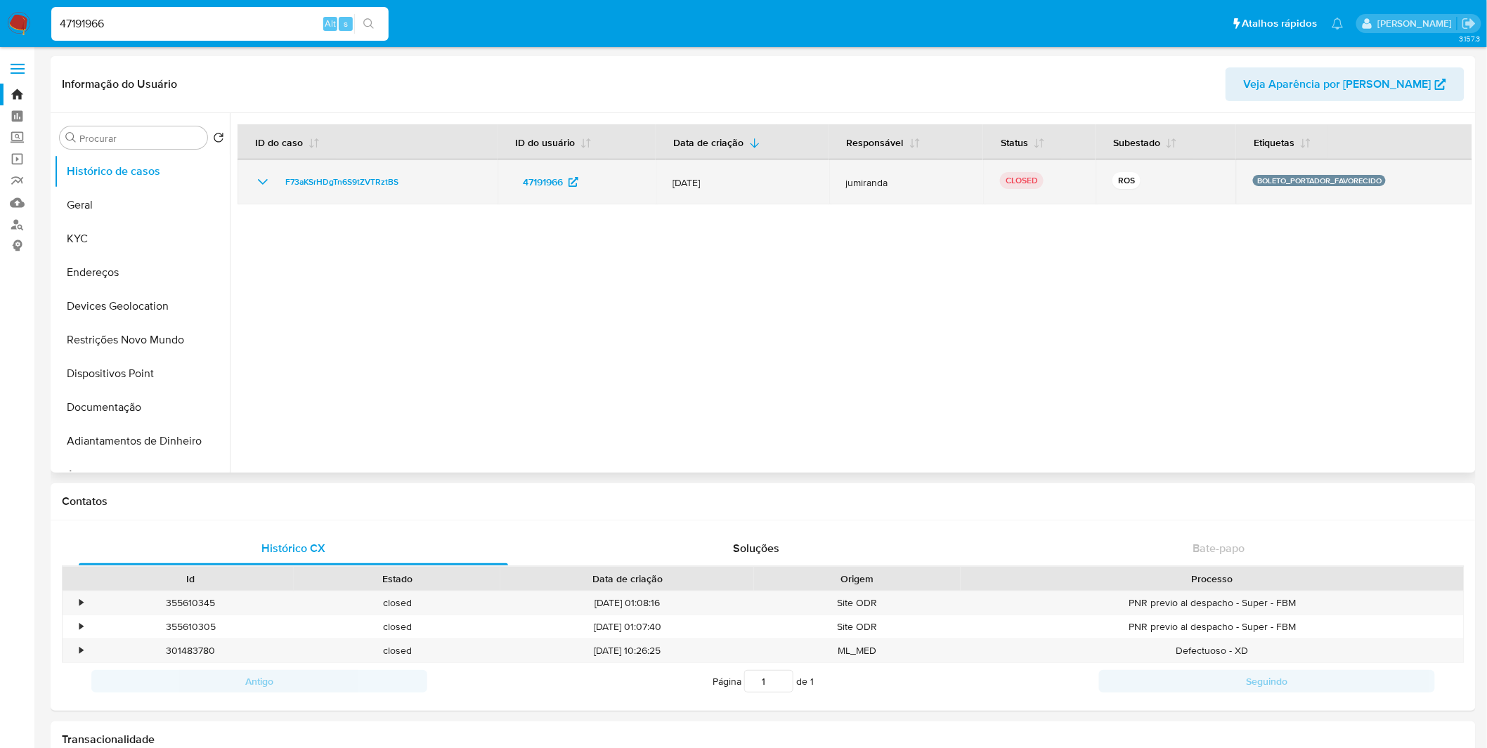
click at [261, 180] on icon "Mostrar/Ocultar" at bounding box center [262, 182] width 17 height 17
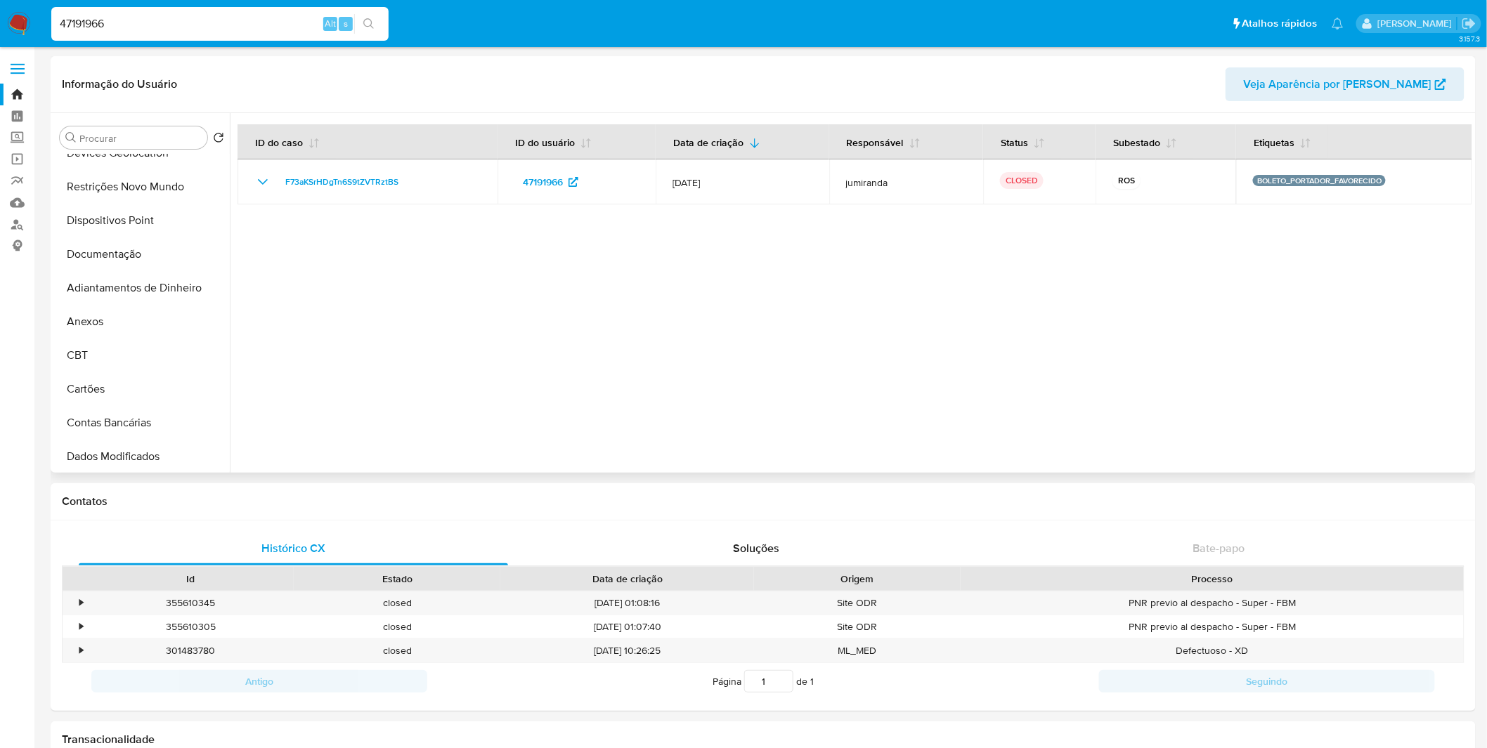
scroll to position [390, 0]
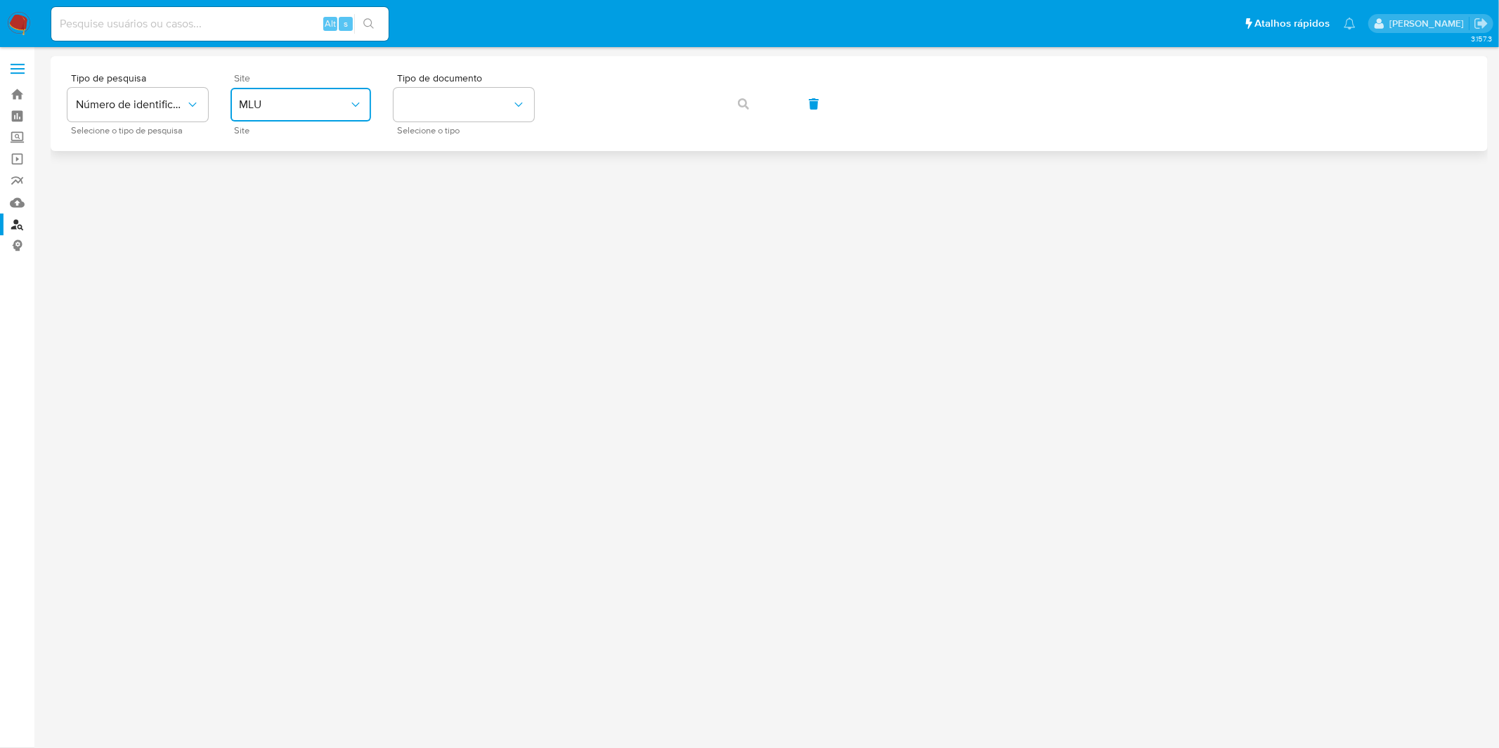
click at [309, 109] on span "MLU" at bounding box center [294, 105] width 110 height 14
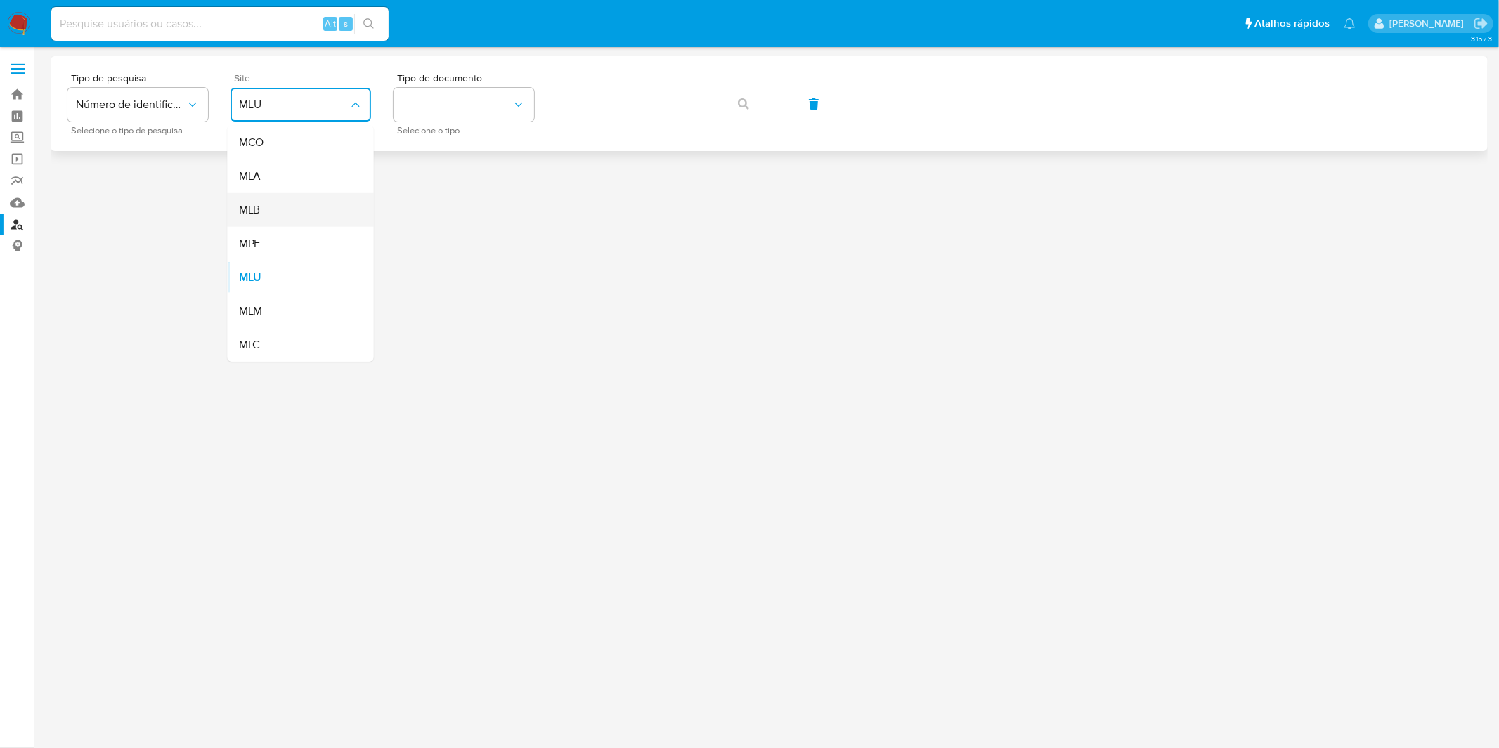
click at [313, 204] on div "MLB" at bounding box center [296, 210] width 115 height 34
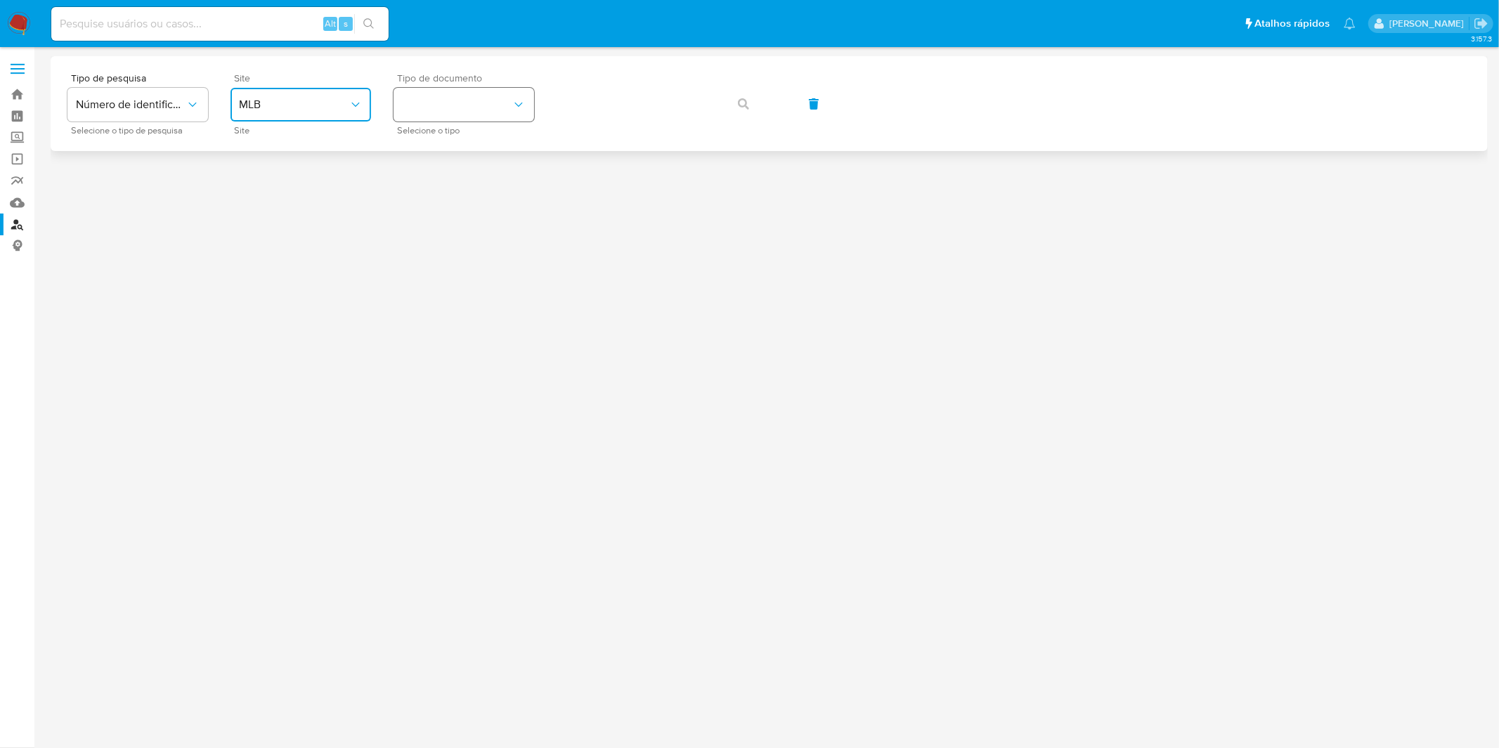
click at [431, 107] on button "identificationType" at bounding box center [463, 105] width 141 height 34
drag, startPoint x: 443, startPoint y: 181, endPoint x: 455, endPoint y: 178, distance: 12.3
click at [444, 181] on div "CPF CPF" at bounding box center [459, 198] width 115 height 48
click at [553, 114] on div "Tipo de pesquisa Número de identificação Selecione o tipo de pesquisa Site MLB …" at bounding box center [768, 103] width 1403 height 61
click at [710, 102] on div "Tipo de pesquisa Número de identificação Selecione o tipo de pesquisa Site MLB …" at bounding box center [768, 103] width 1403 height 61
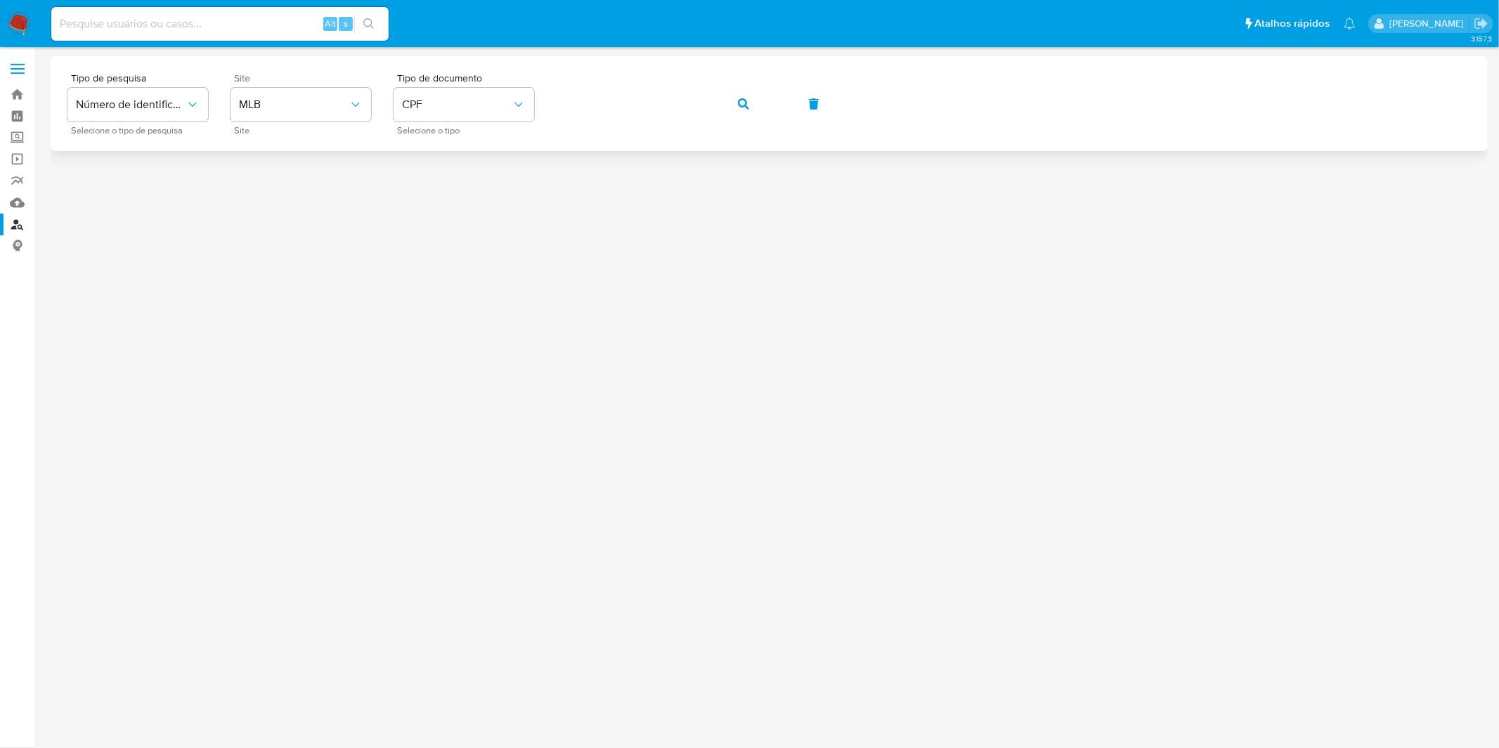
click at [736, 103] on button "button" at bounding box center [743, 104] width 48 height 34
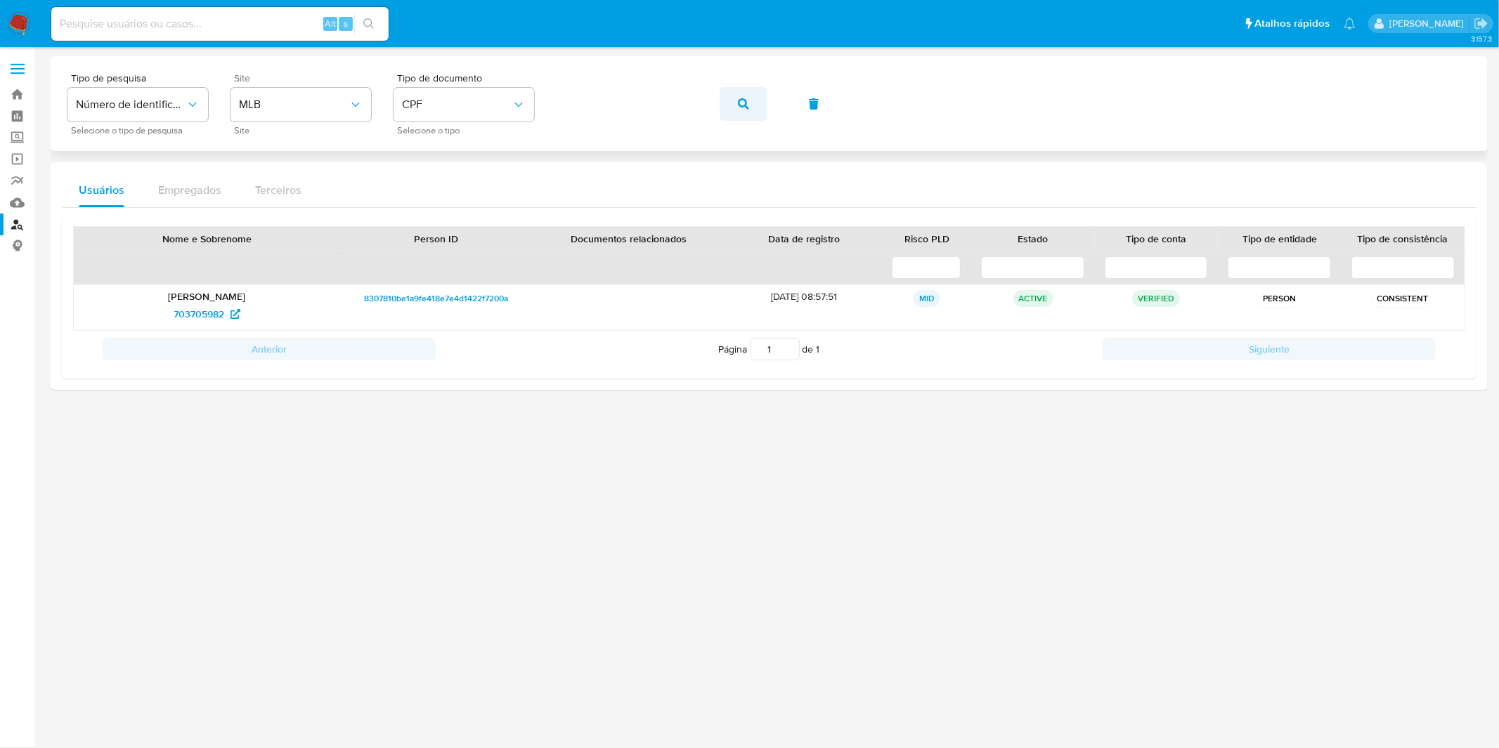
click at [729, 108] on button "button" at bounding box center [743, 104] width 48 height 34
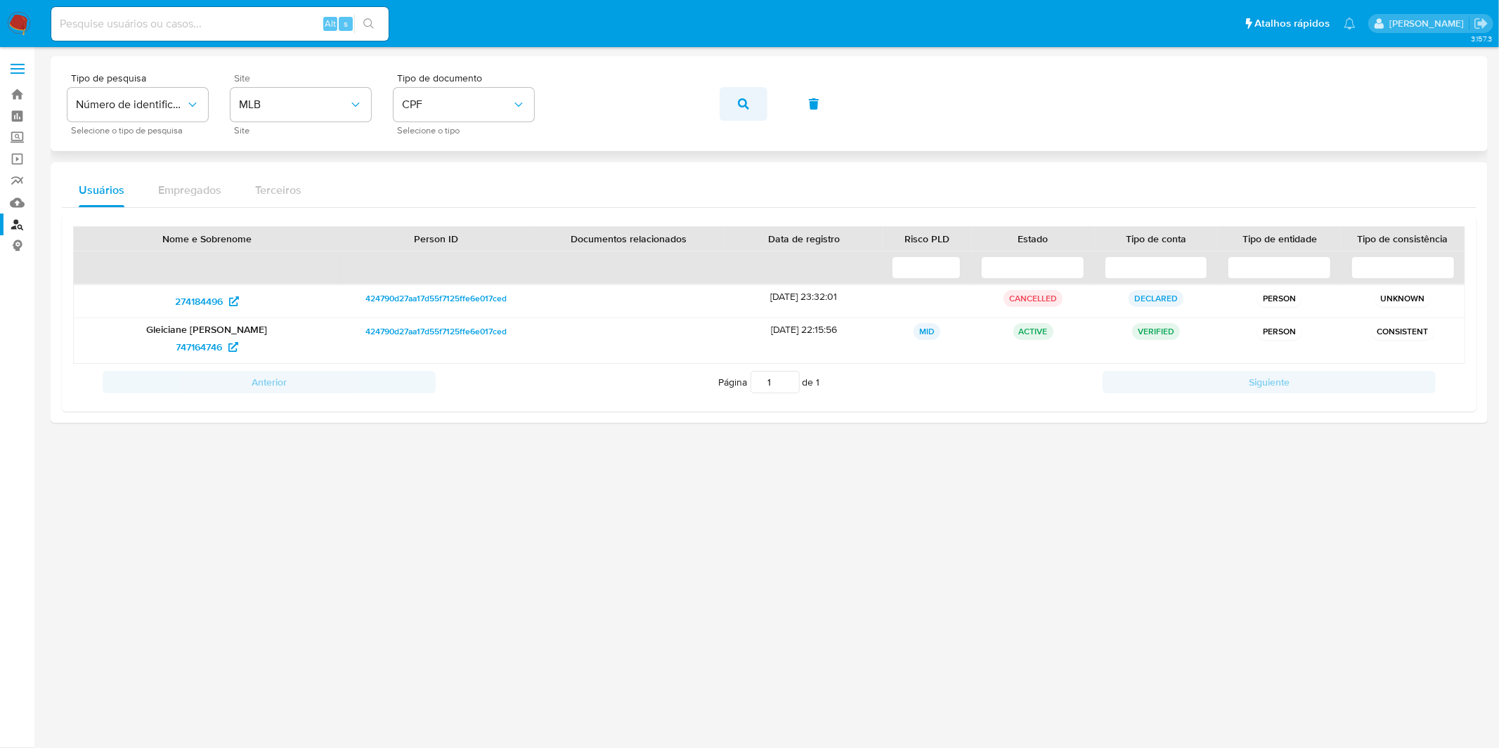
click at [738, 100] on icon "button" at bounding box center [743, 103] width 11 height 11
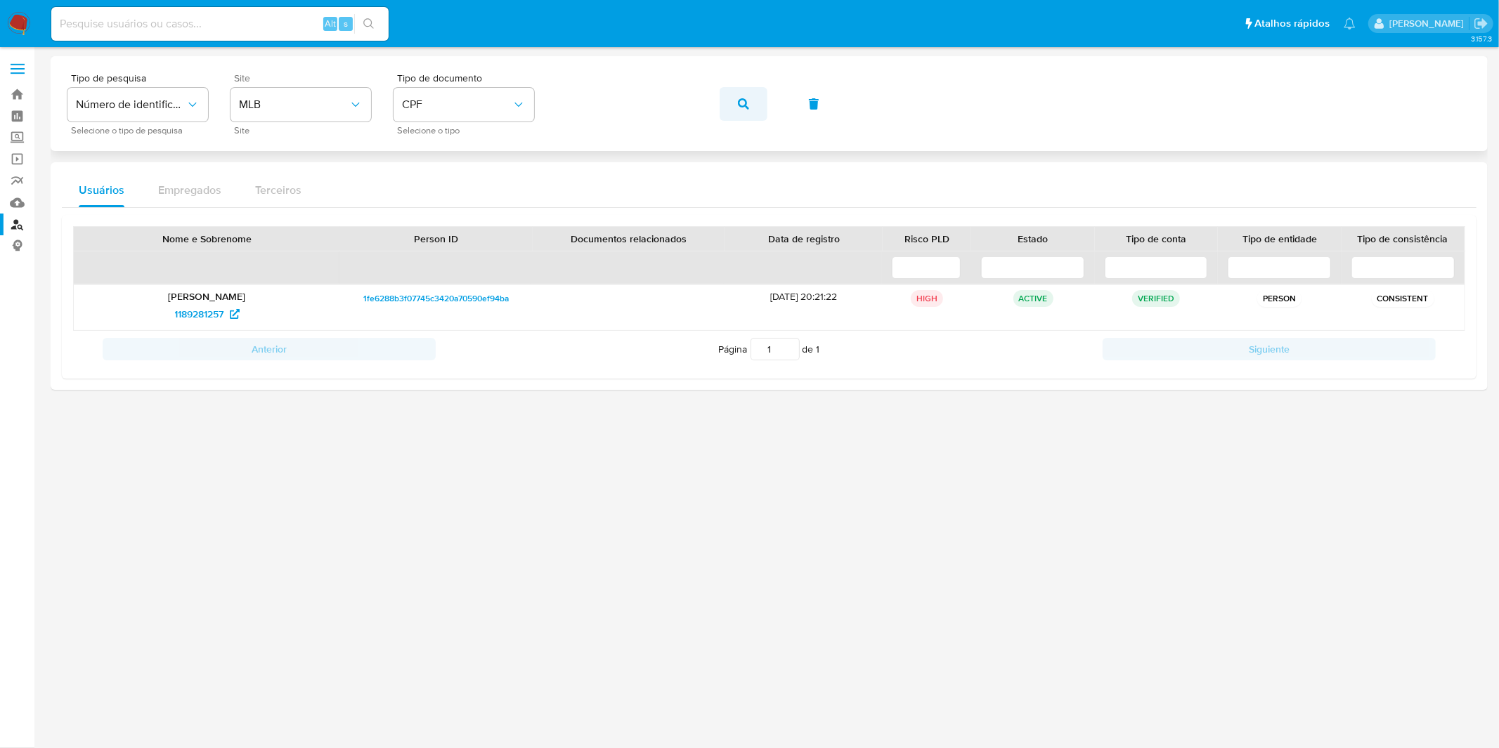
click at [743, 110] on span "button" at bounding box center [743, 104] width 11 height 31
click at [747, 110] on span "button" at bounding box center [743, 104] width 11 height 31
click at [747, 104] on icon "button" at bounding box center [743, 103] width 11 height 11
click at [739, 106] on icon "button" at bounding box center [743, 103] width 11 height 11
click at [741, 100] on icon "button" at bounding box center [743, 103] width 11 height 11
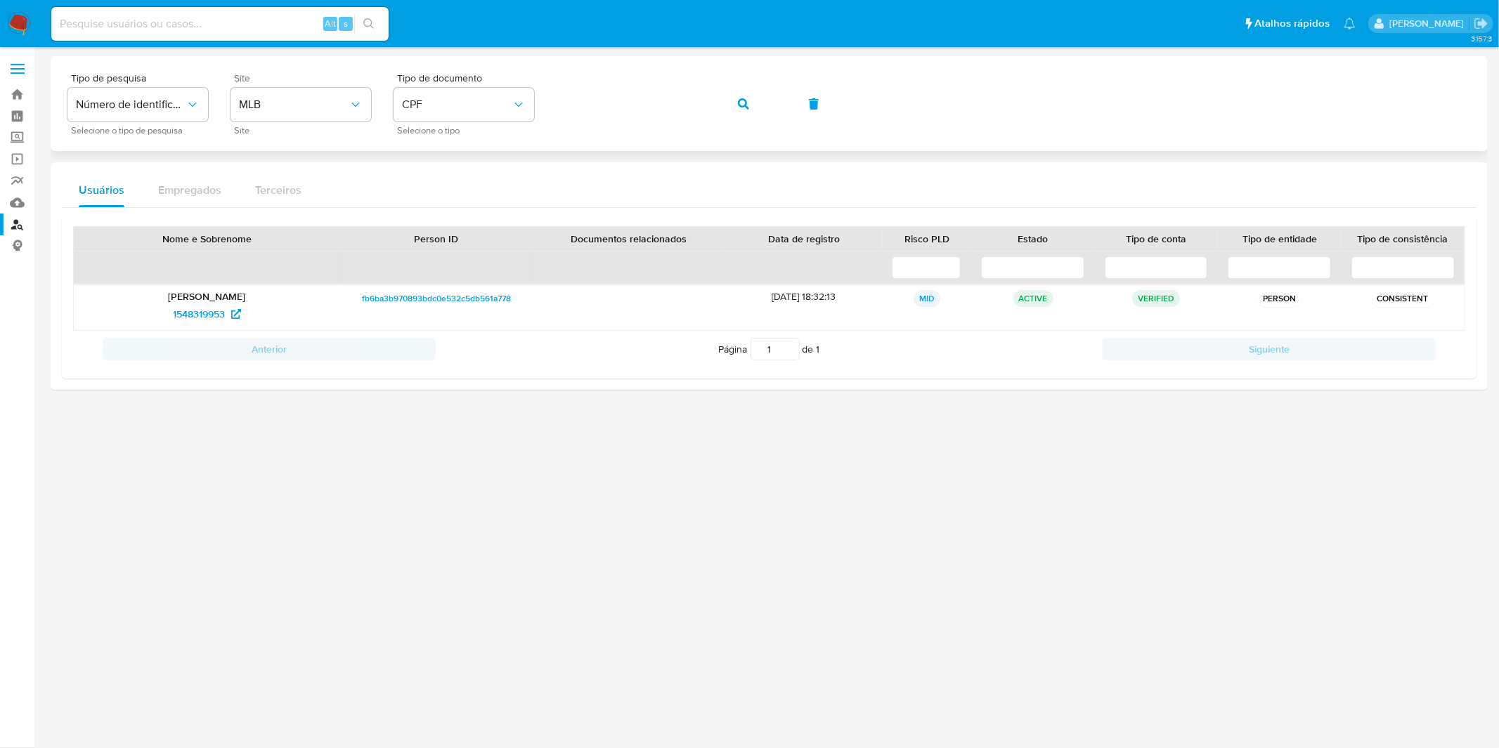
click at [733, 105] on button "button" at bounding box center [743, 104] width 48 height 34
click at [734, 98] on button "button" at bounding box center [743, 104] width 48 height 34
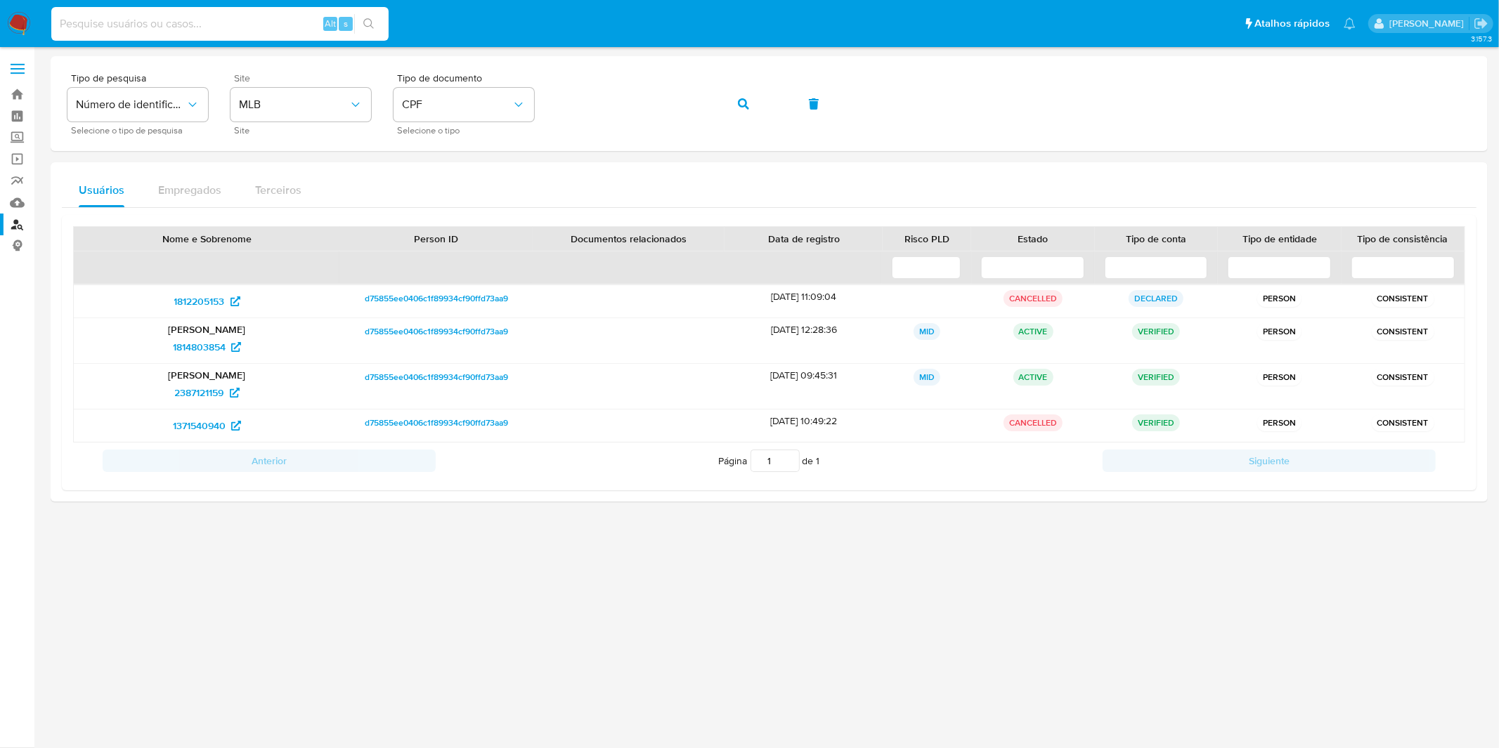
click at [239, 26] on input at bounding box center [219, 24] width 337 height 18
paste input "E1R5phDKqKlFC7P4jzyXMPLR"
type input "E1R5phDKqKlFC7P4jzyXMPLR"
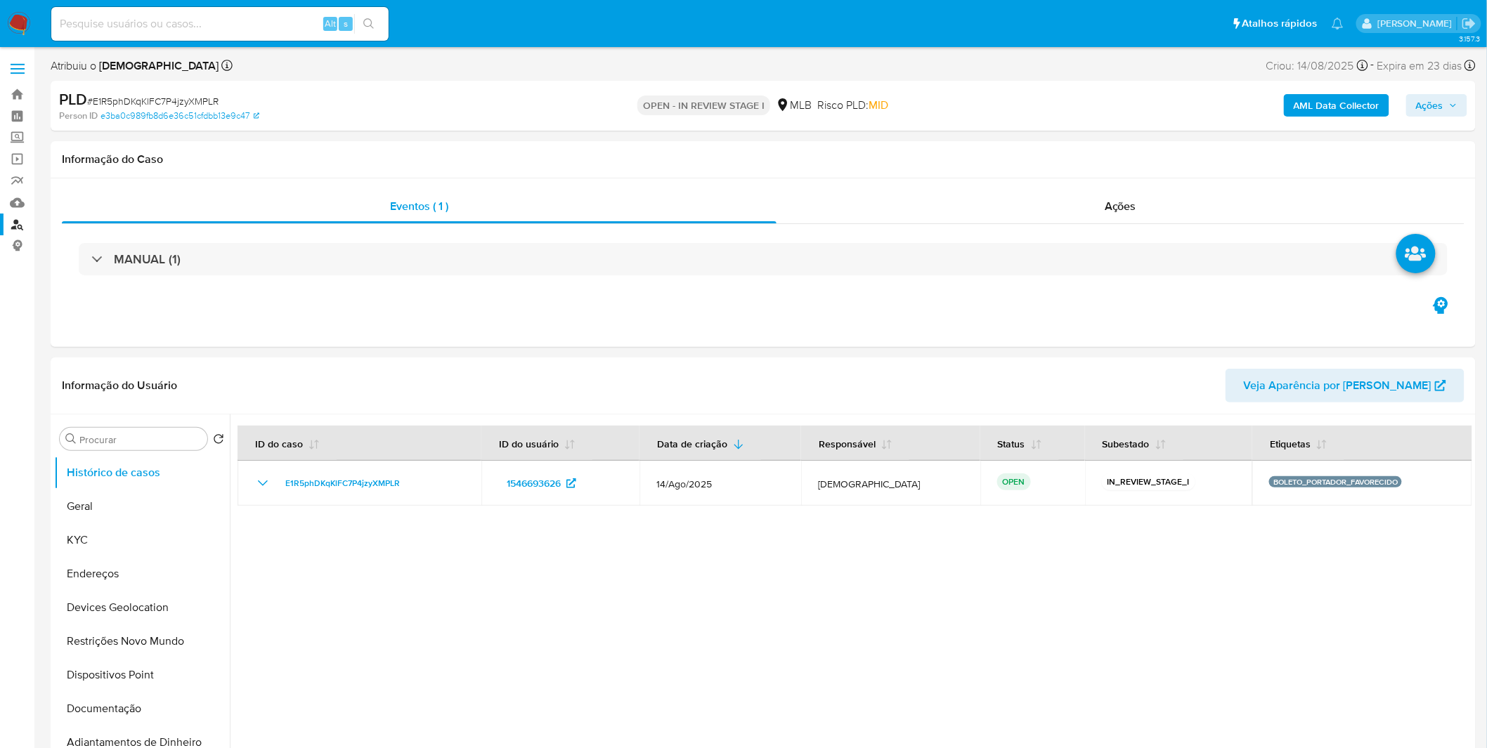
select select "10"
click at [124, 535] on button "KYC" at bounding box center [136, 540] width 164 height 34
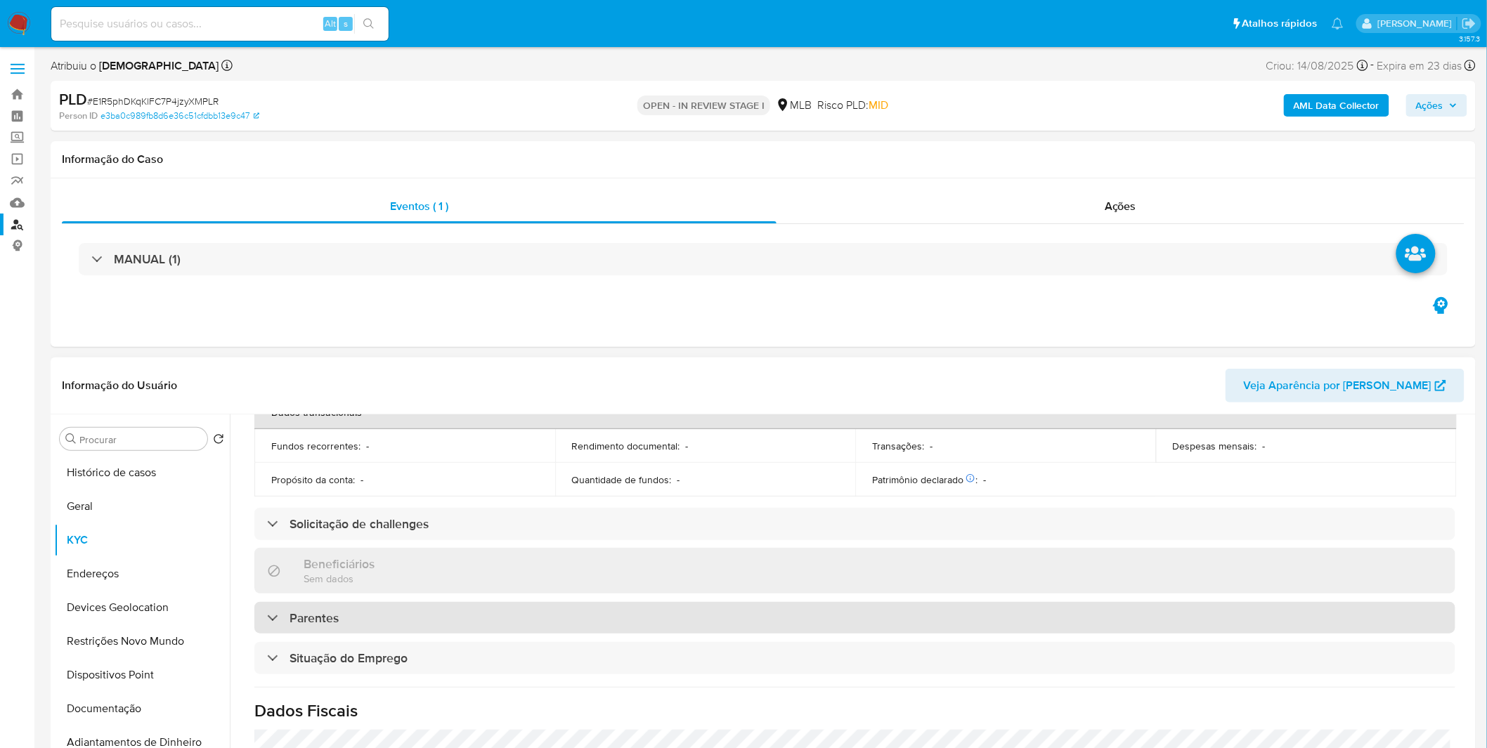
scroll to position [585, 0]
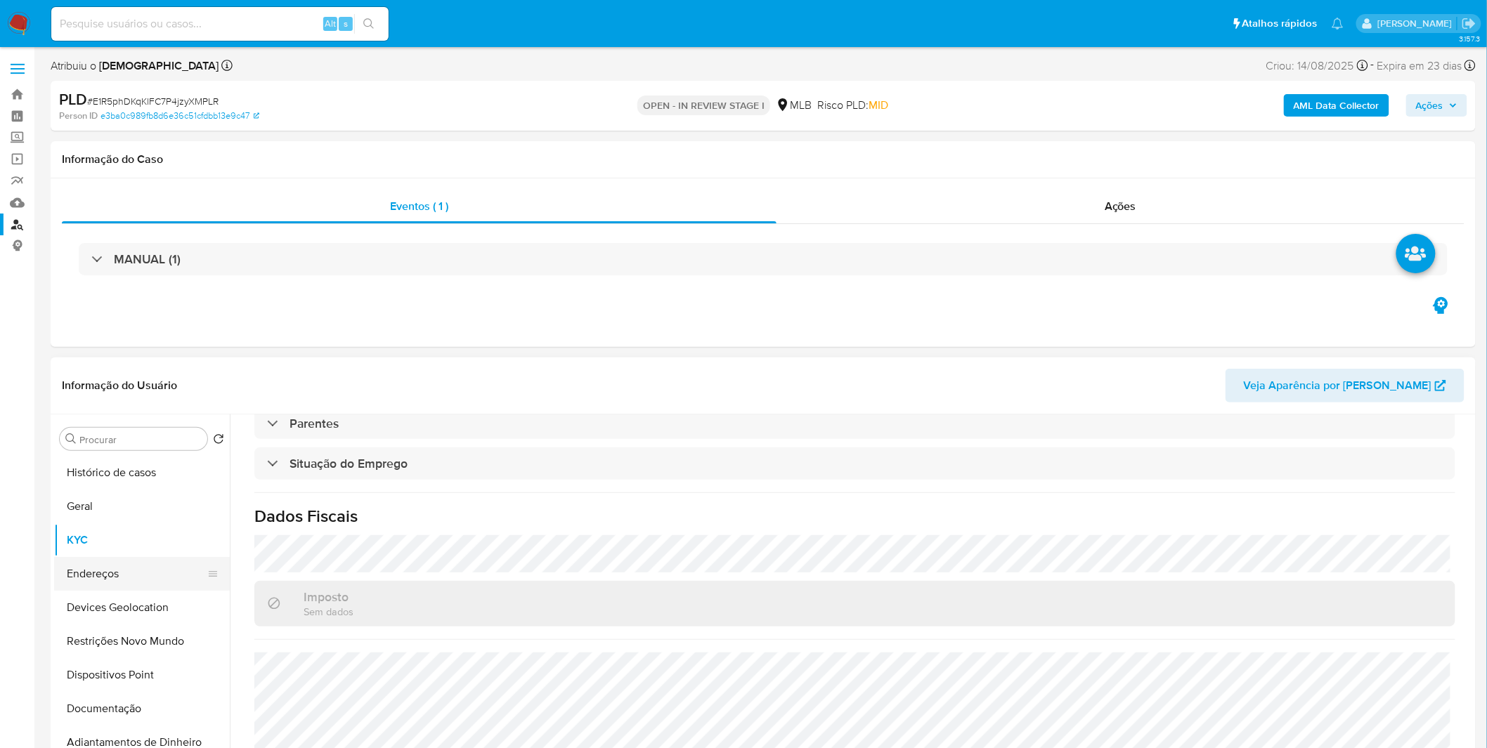
click at [143, 572] on button "Endereços" at bounding box center [136, 574] width 164 height 34
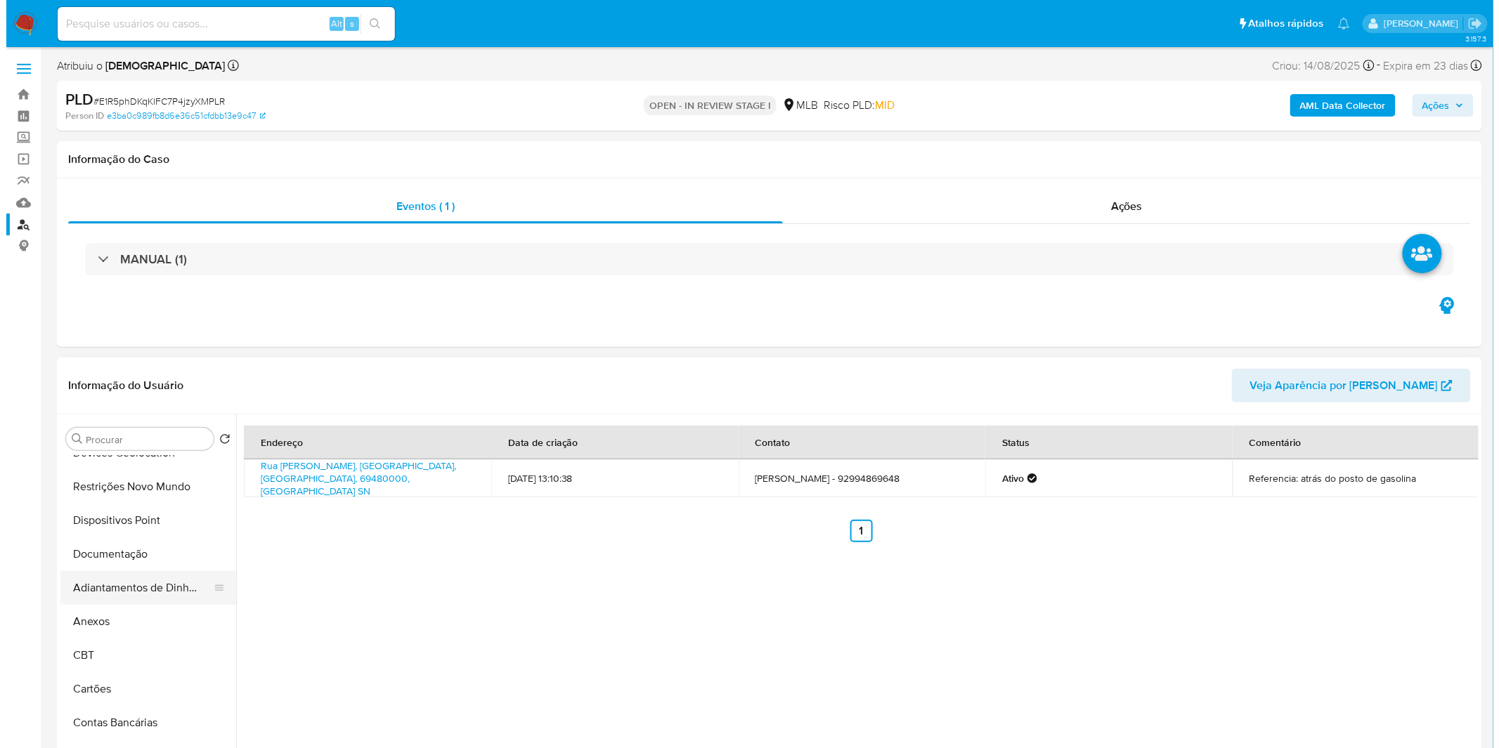
scroll to position [156, 0]
click at [114, 623] on button "Anexos" at bounding box center [136, 621] width 164 height 34
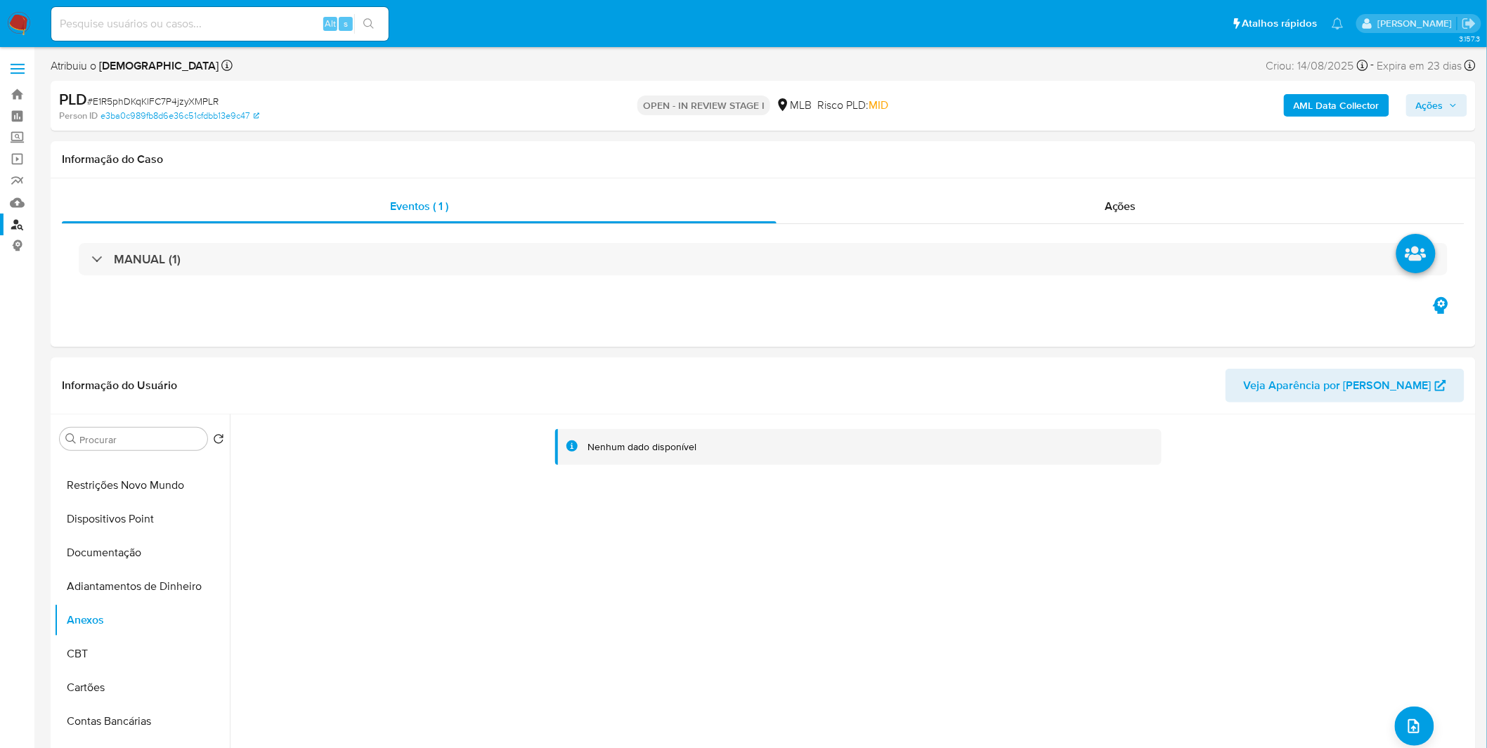
click at [1296, 103] on b "AML Data Collector" at bounding box center [1337, 105] width 86 height 22
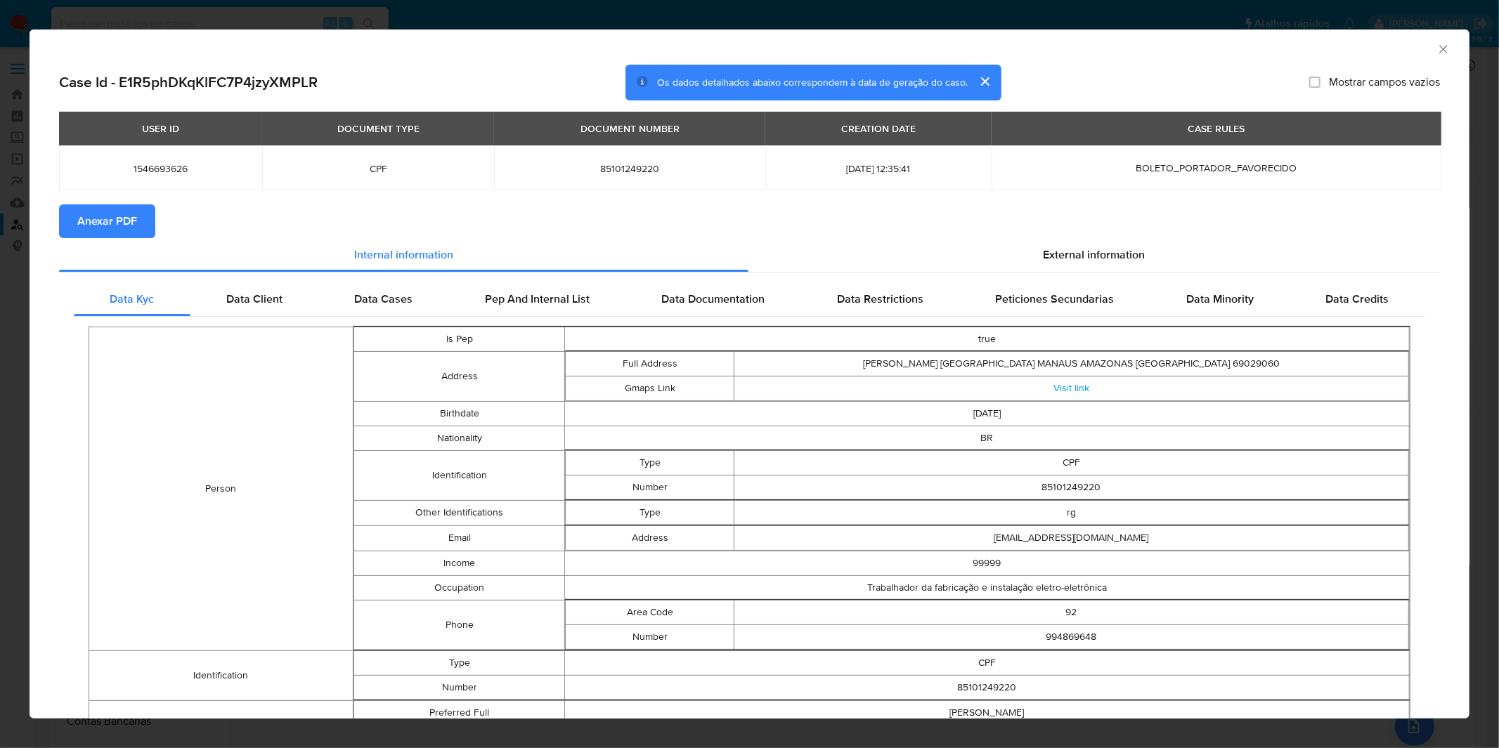
click at [164, 226] on section "Anexar PDF" at bounding box center [749, 221] width 1381 height 34
click at [136, 221] on span "Anexar PDF" at bounding box center [107, 221] width 60 height 31
click at [651, 13] on div "AML Data Collector Case Id - E1R5phDKqKlFC7P4jzyXMPLR Os dados detalhados abaix…" at bounding box center [749, 374] width 1499 height 748
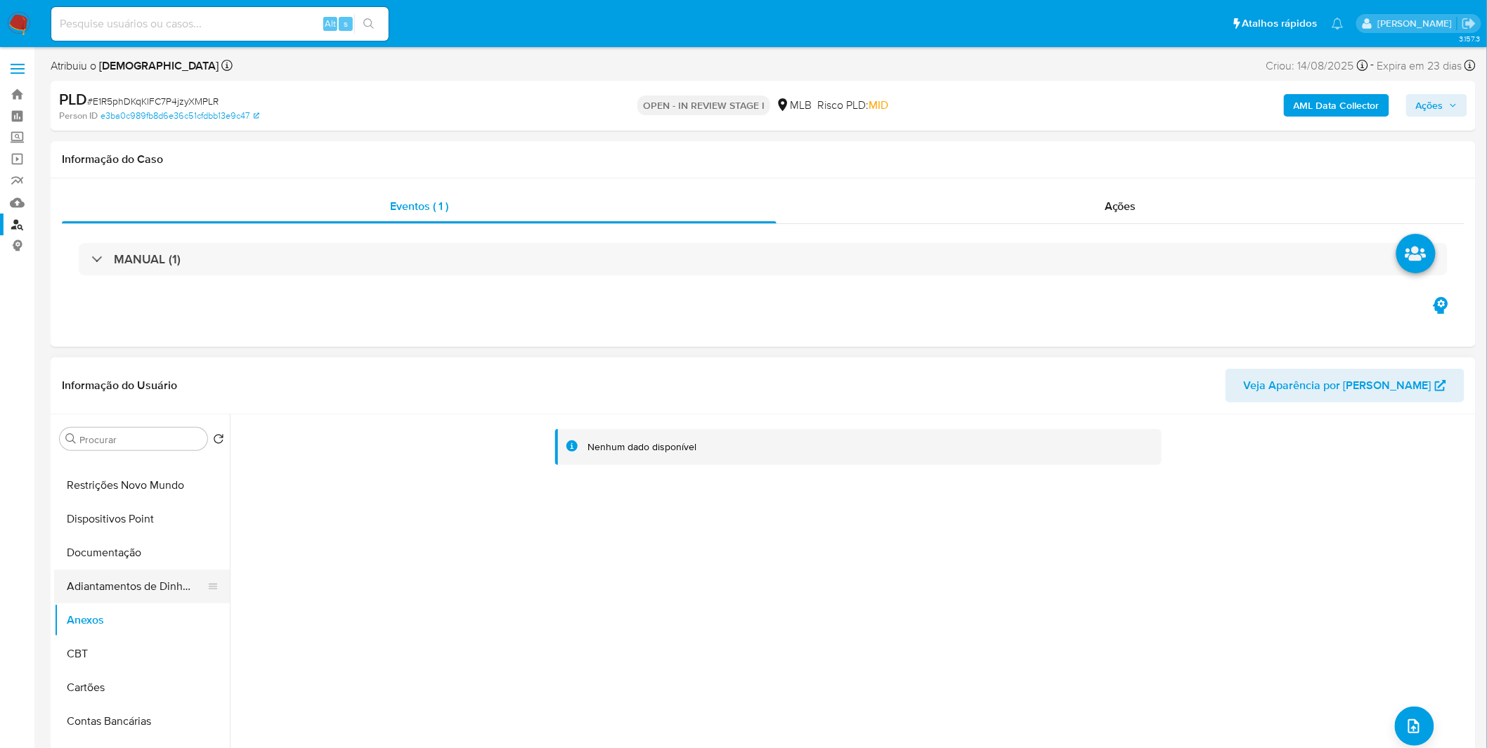
click at [169, 571] on ul "Histórico de casos Geral KYC Endereços Devices Geolocation Restrições Novo Mund…" at bounding box center [142, 614] width 176 height 317
click at [167, 580] on button "Adiantamentos de Dinheiro" at bounding box center [136, 587] width 164 height 34
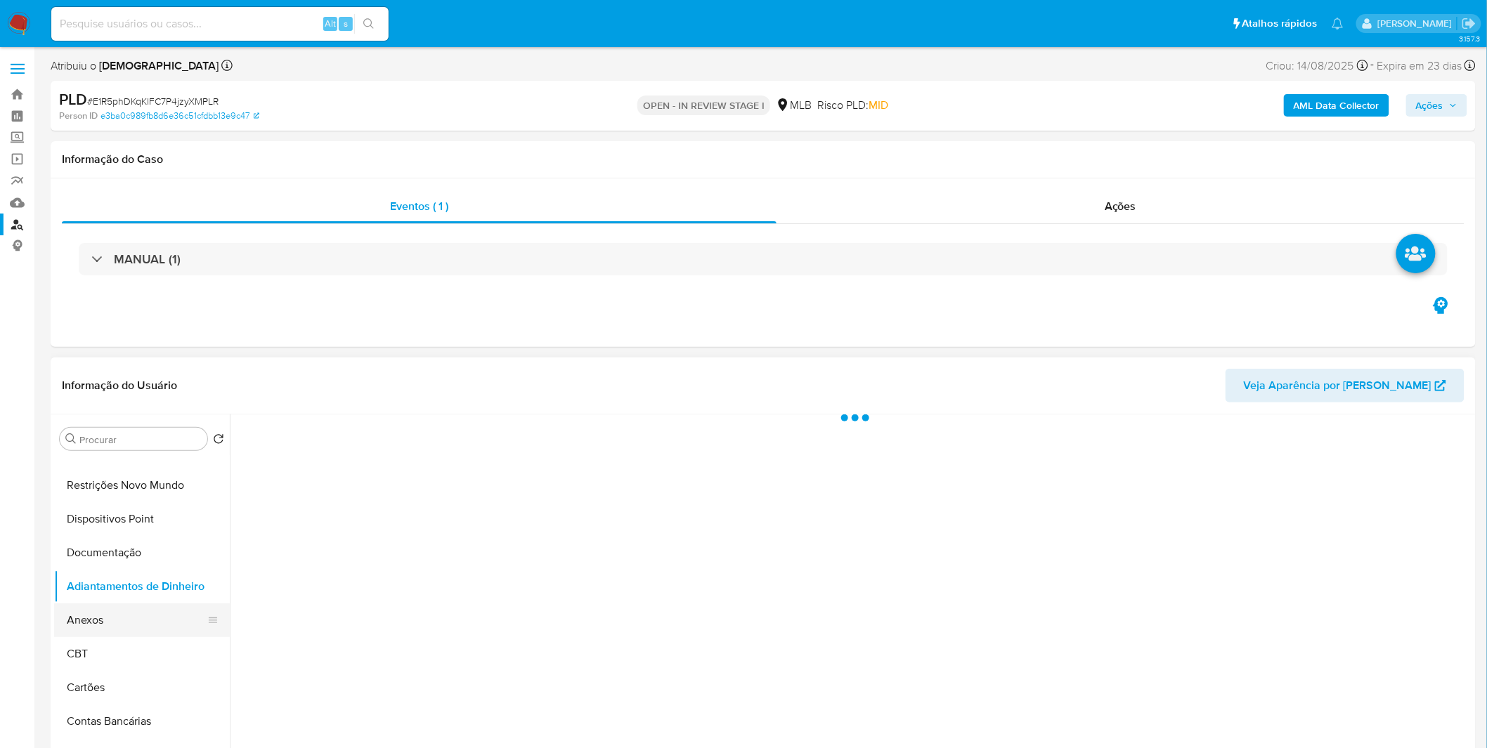
click at [145, 607] on button "Anexos" at bounding box center [136, 621] width 164 height 34
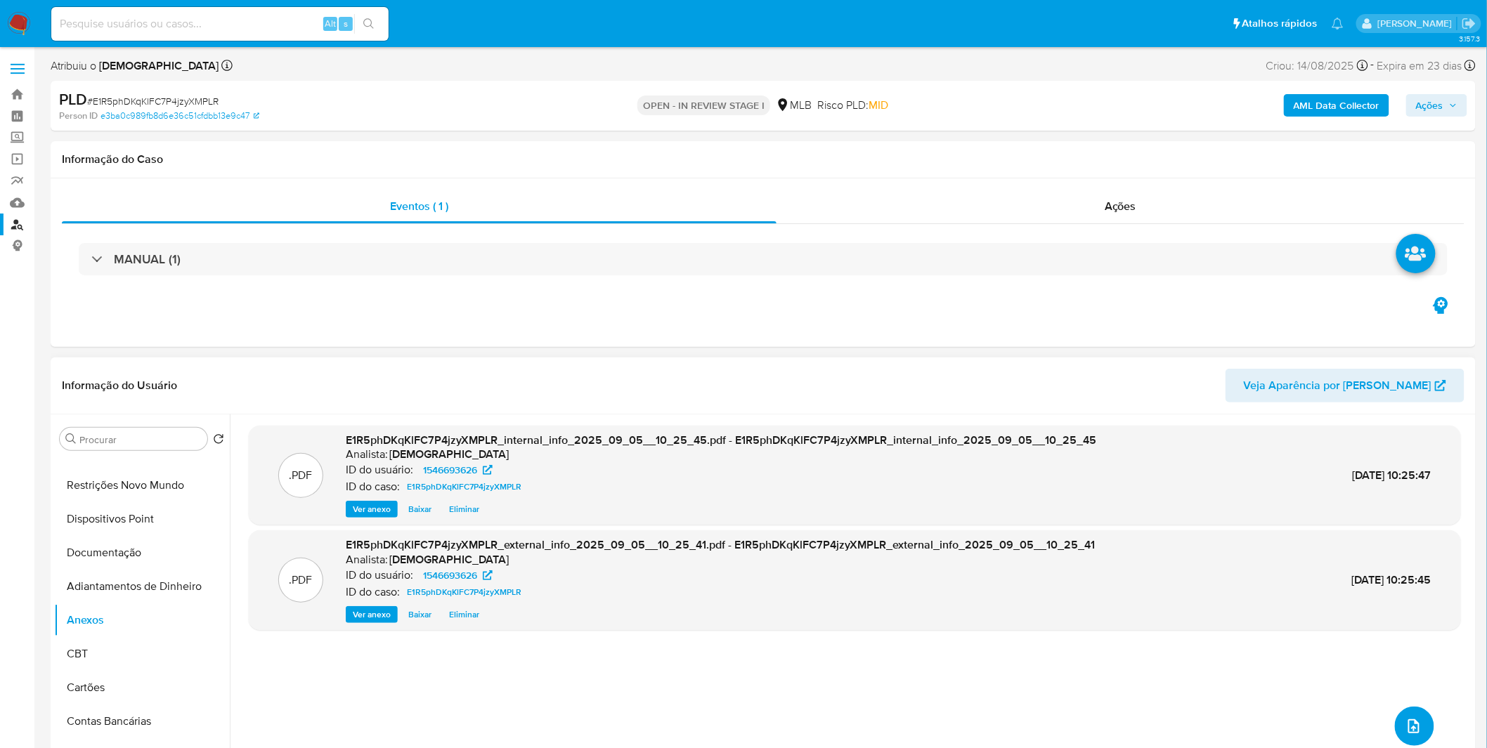
click at [1402, 710] on button "upload-file" at bounding box center [1414, 726] width 39 height 39
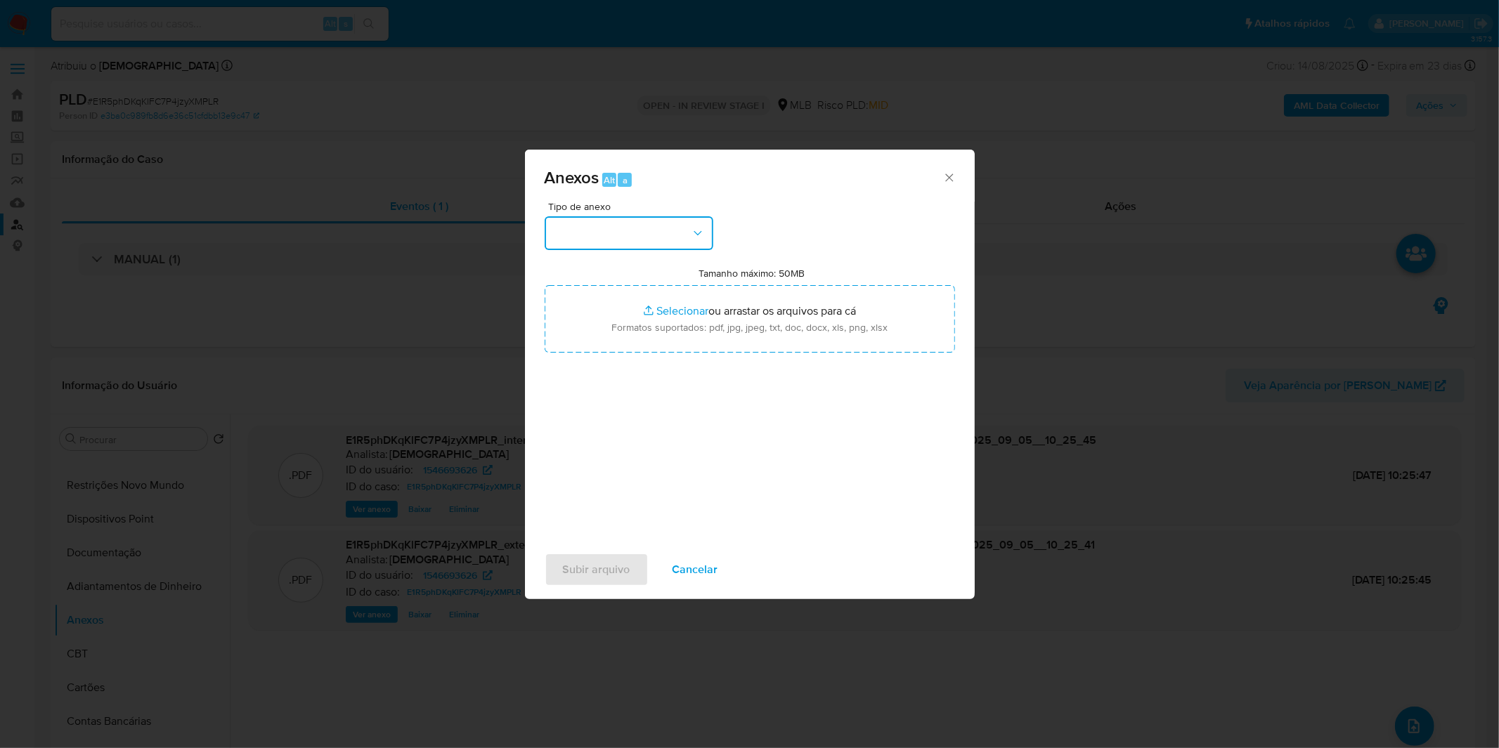
click at [611, 243] on button "button" at bounding box center [629, 233] width 169 height 34
click at [620, 368] on div "OUTROS" at bounding box center [623, 351] width 143 height 34
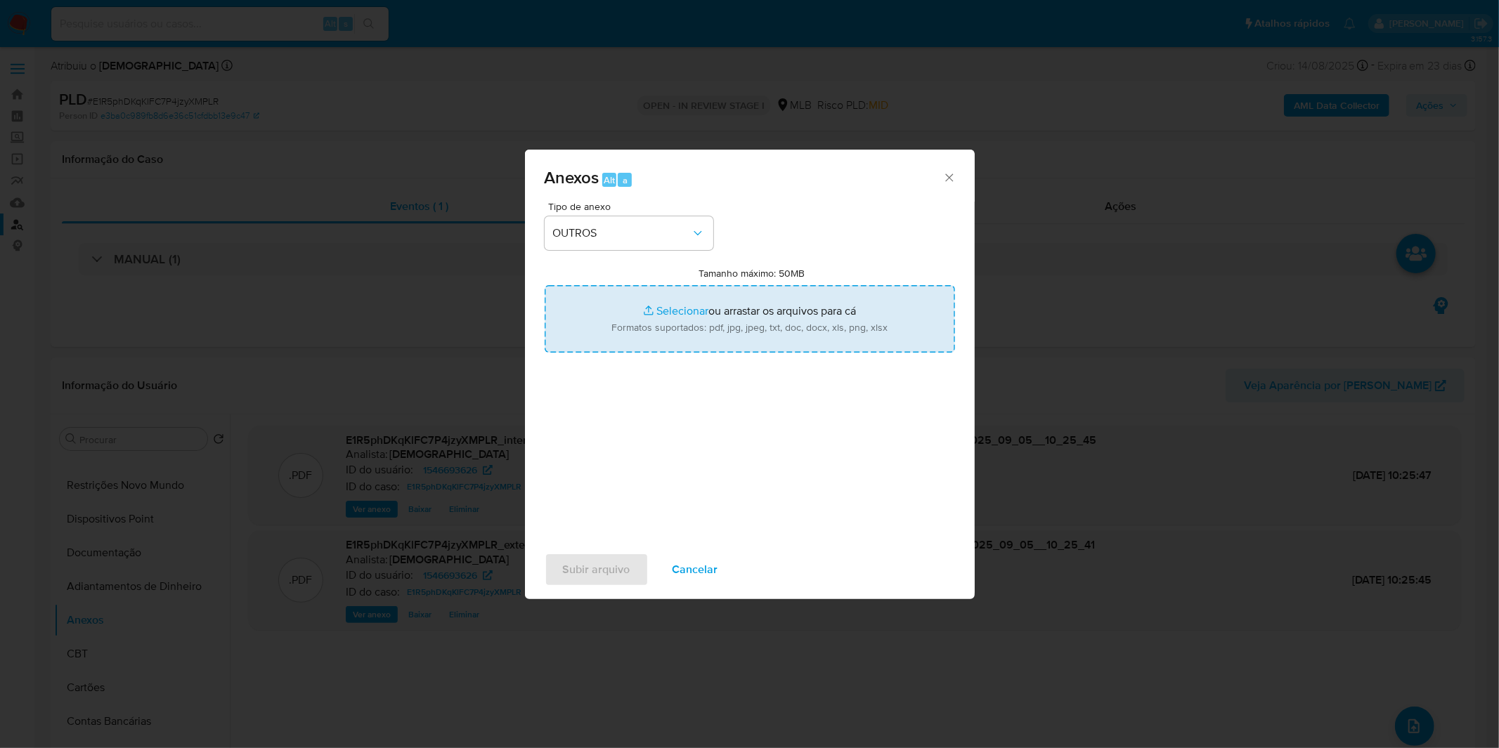
click at [636, 329] on input "Tamanho máximo: 50MB Selecionar arquivos" at bounding box center [750, 318] width 410 height 67
type input "C:\fakepath\Mulan 1546693626_2025_09_04_15_57_56.xlsx"
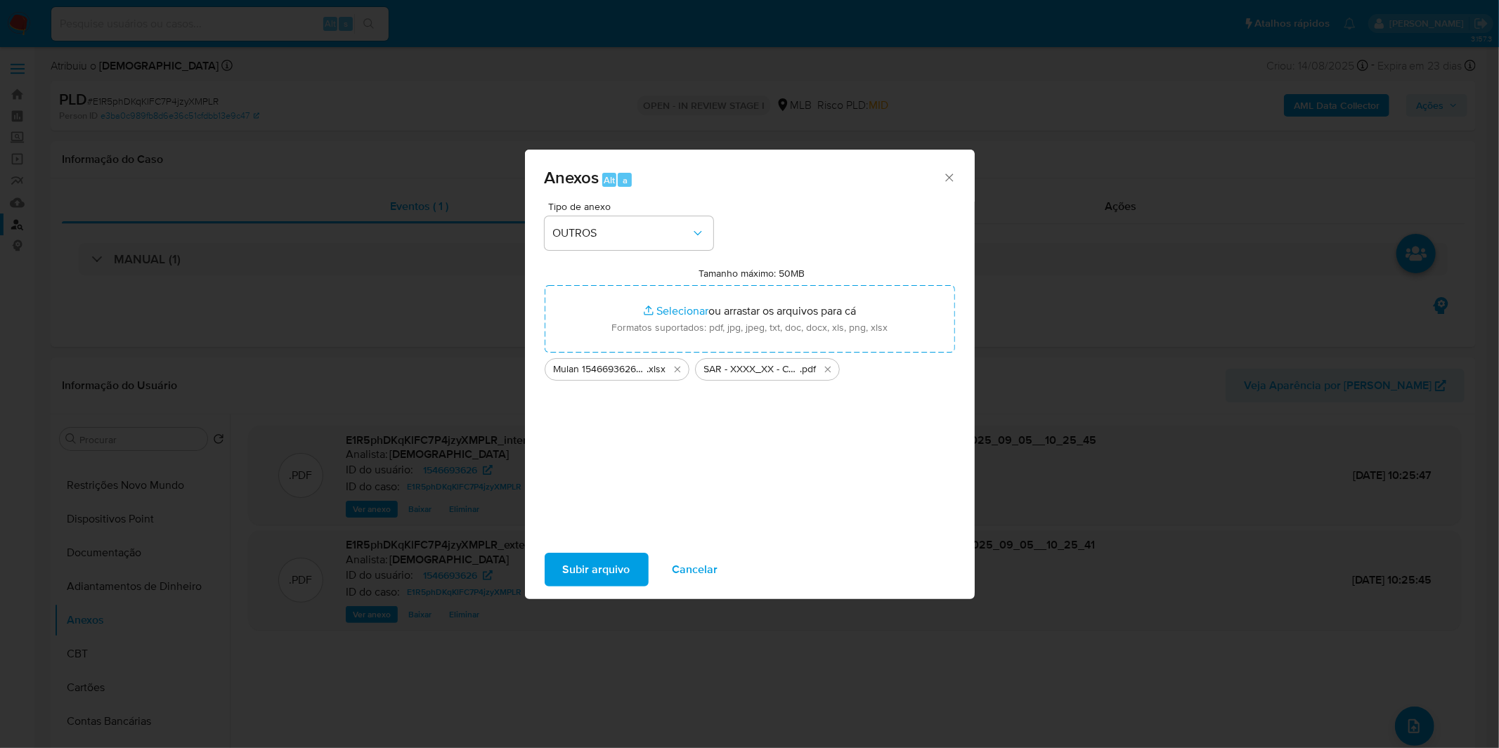
click at [602, 565] on span "Subir arquivo" at bounding box center [596, 569] width 67 height 31
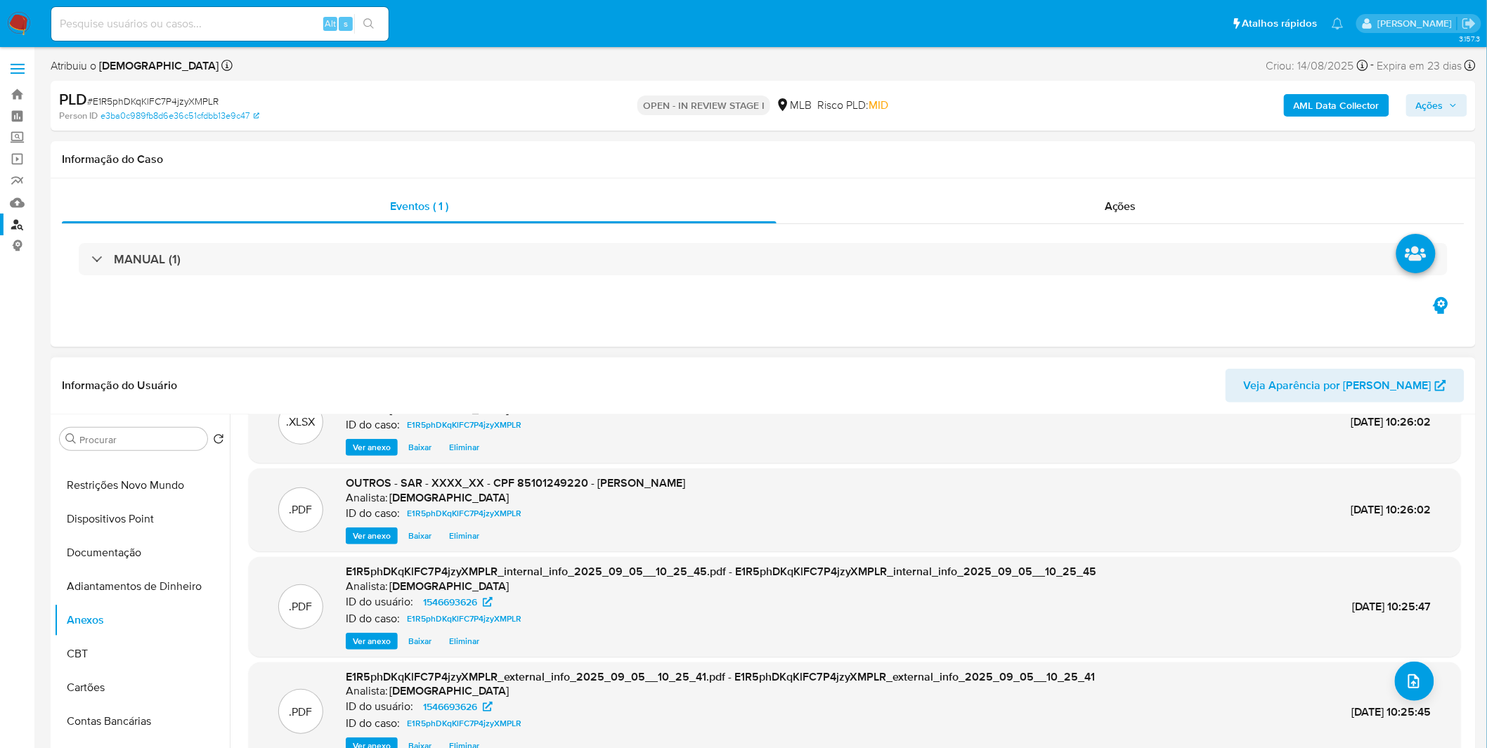
scroll to position [0, 0]
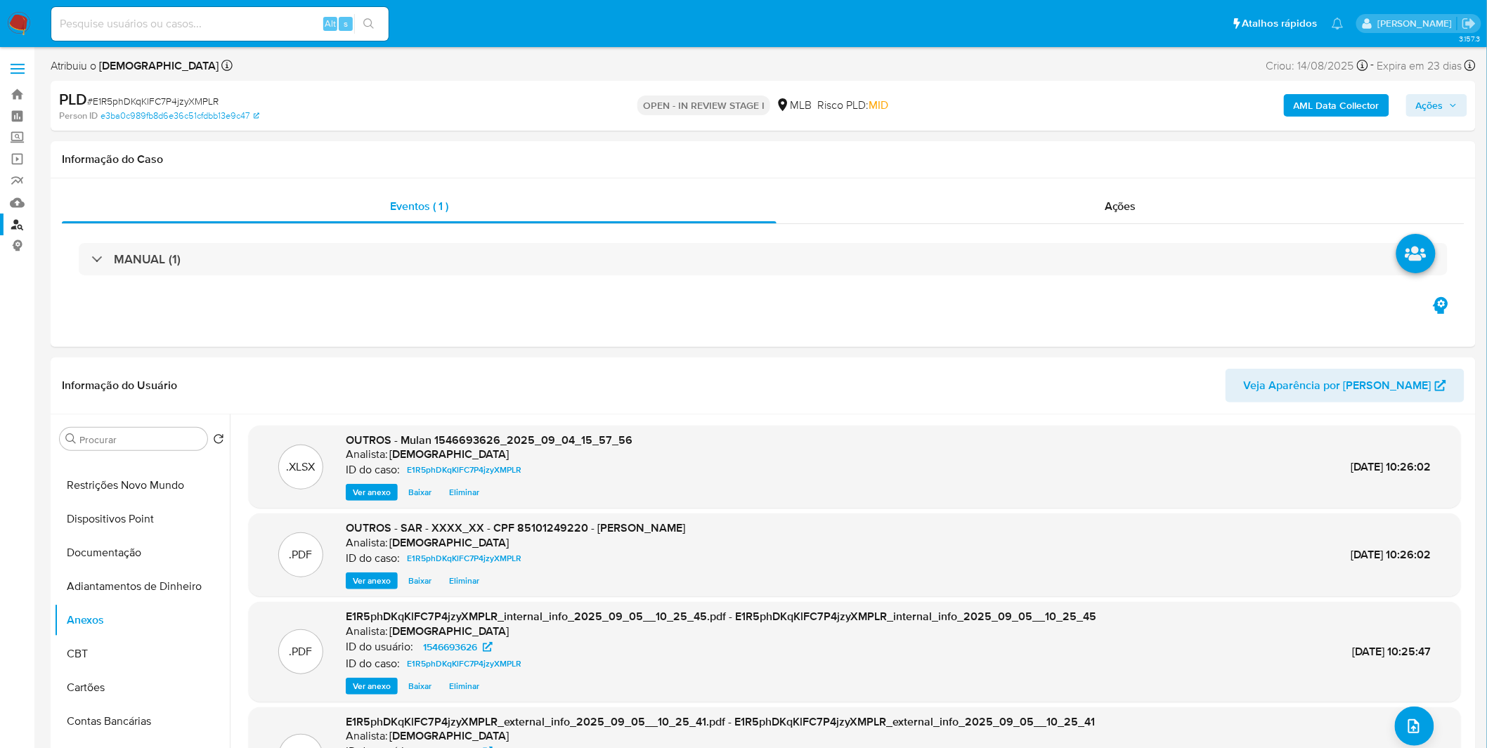
click at [1412, 110] on button "Ações" at bounding box center [1436, 105] width 61 height 22
click at [992, 167] on div "Resolução do caso Alt r" at bounding box center [1045, 150] width 129 height 37
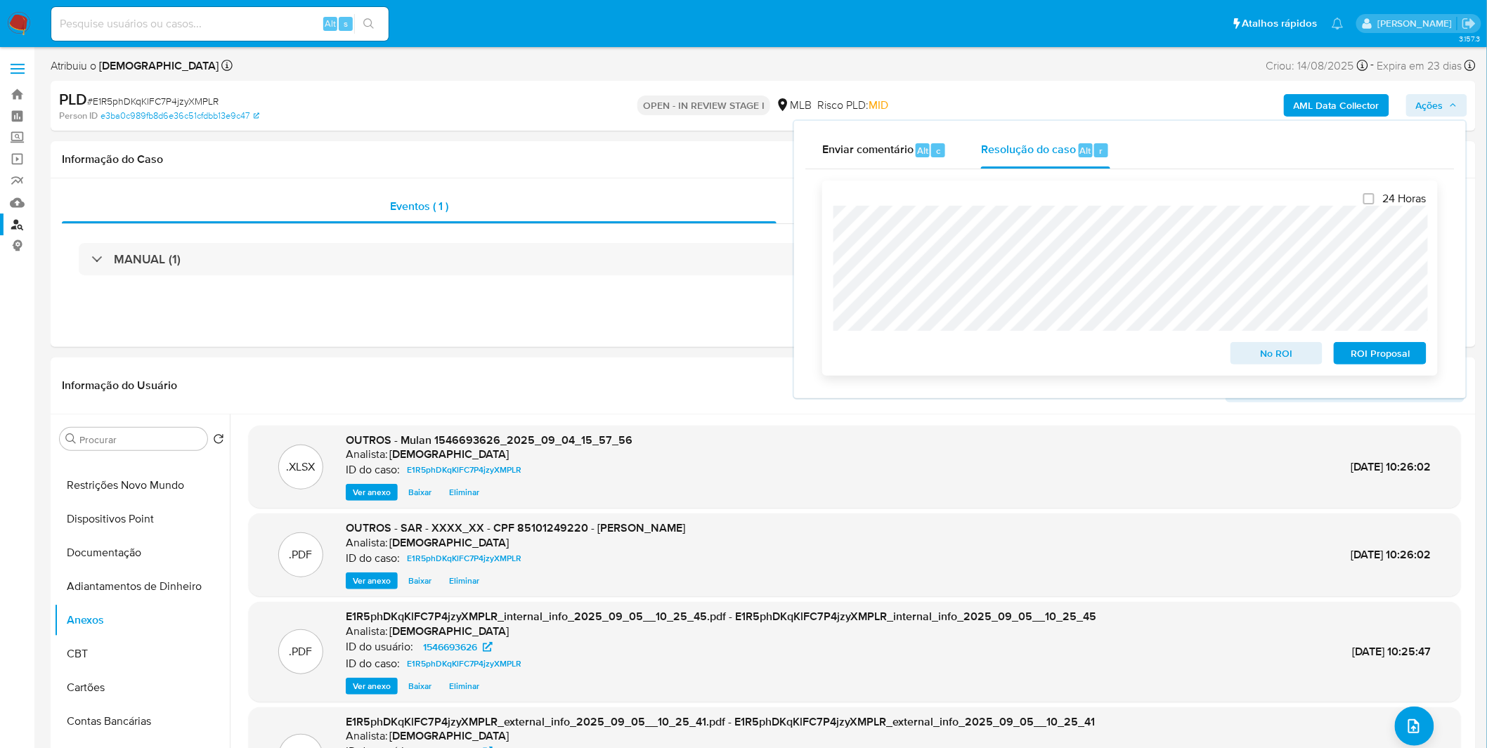
click at [1353, 353] on span "ROI Proposal" at bounding box center [1379, 354] width 73 height 20
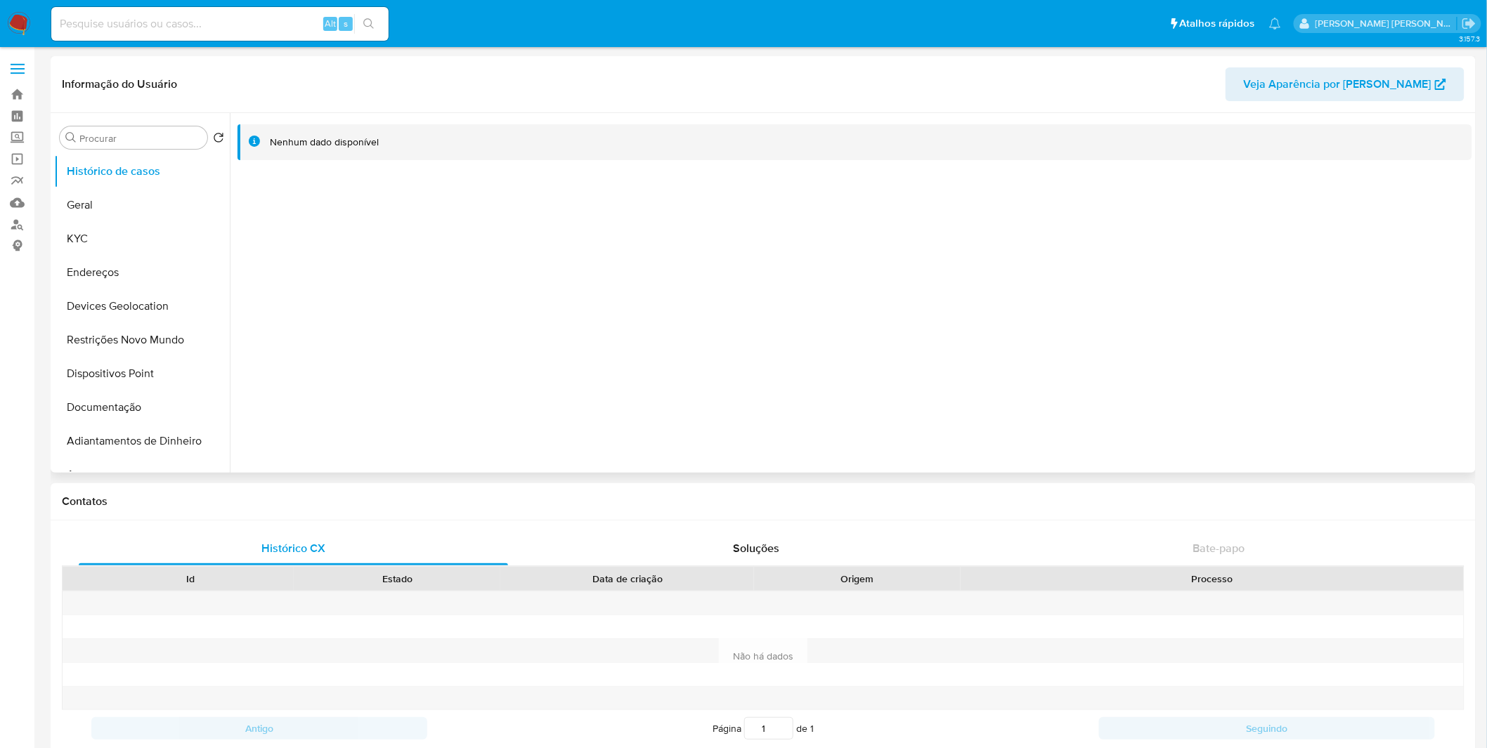
select select "10"
click at [159, 223] on button "KYC" at bounding box center [136, 239] width 164 height 34
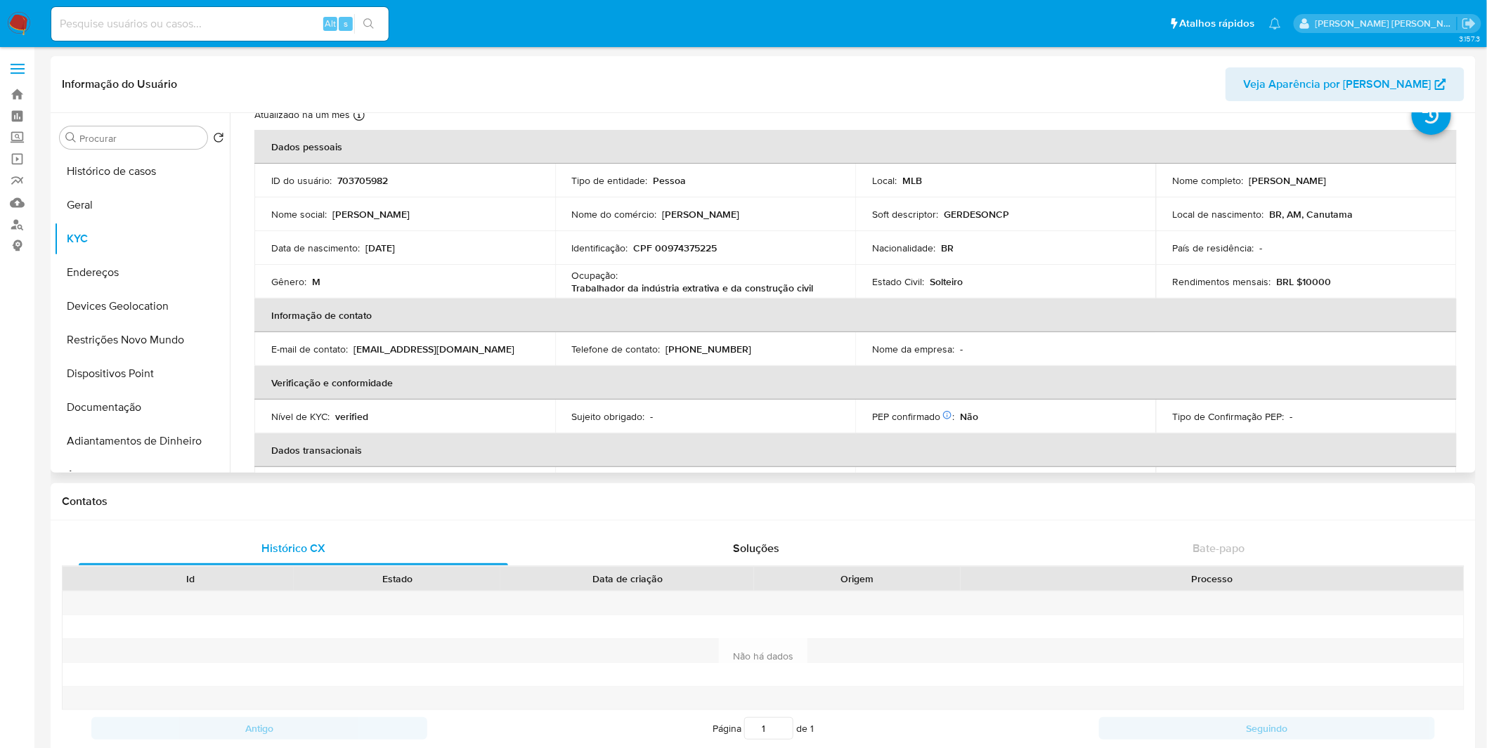
scroll to position [78, 0]
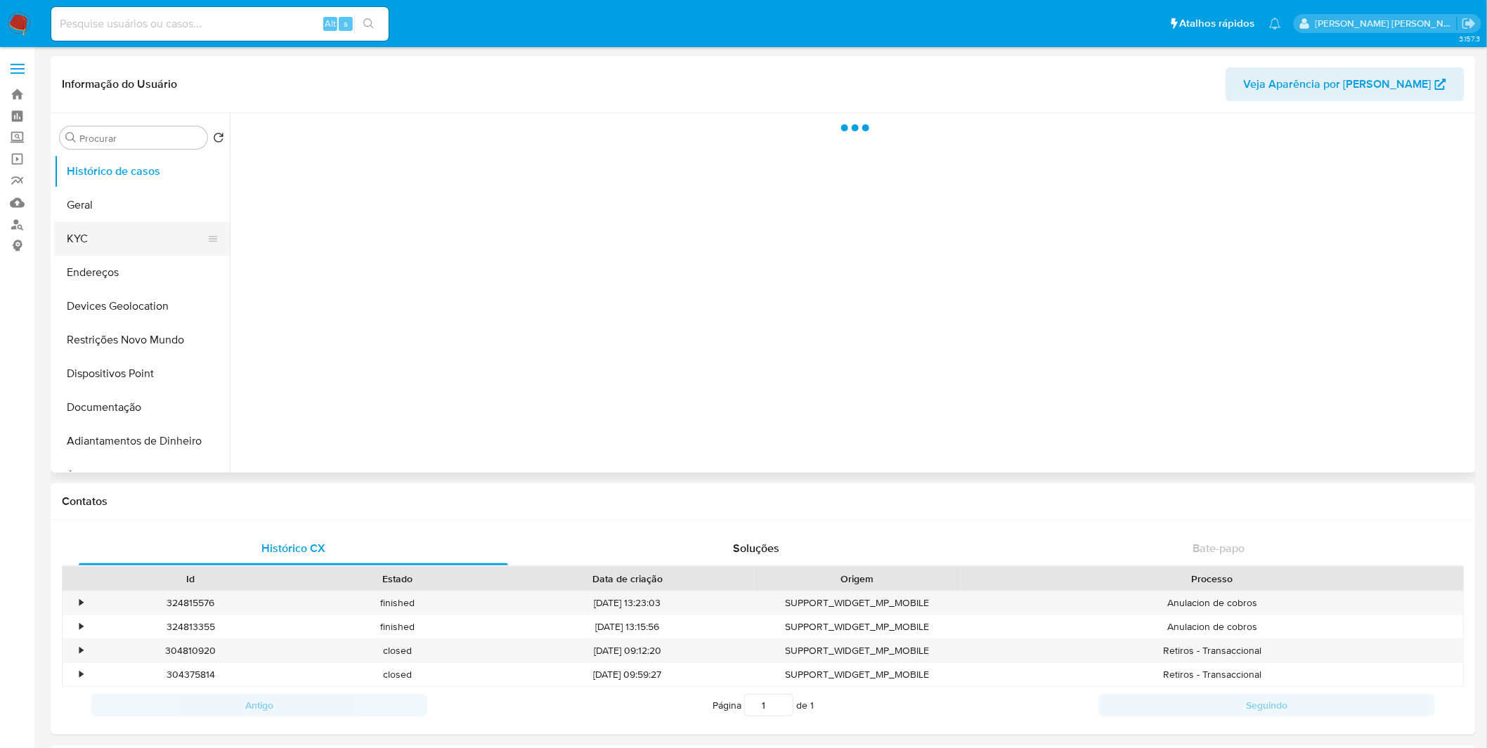
click at [125, 244] on button "KYC" at bounding box center [136, 239] width 164 height 34
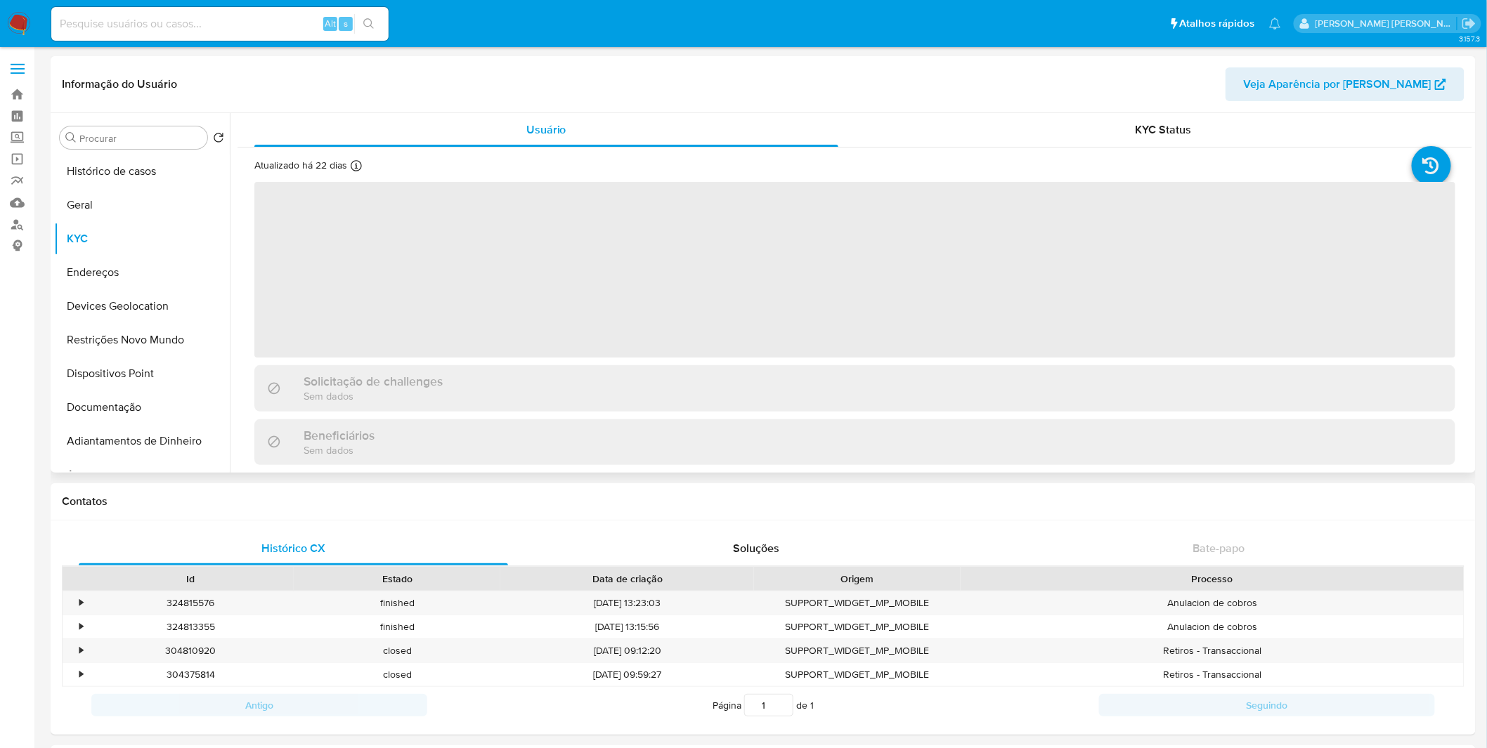
select select "10"
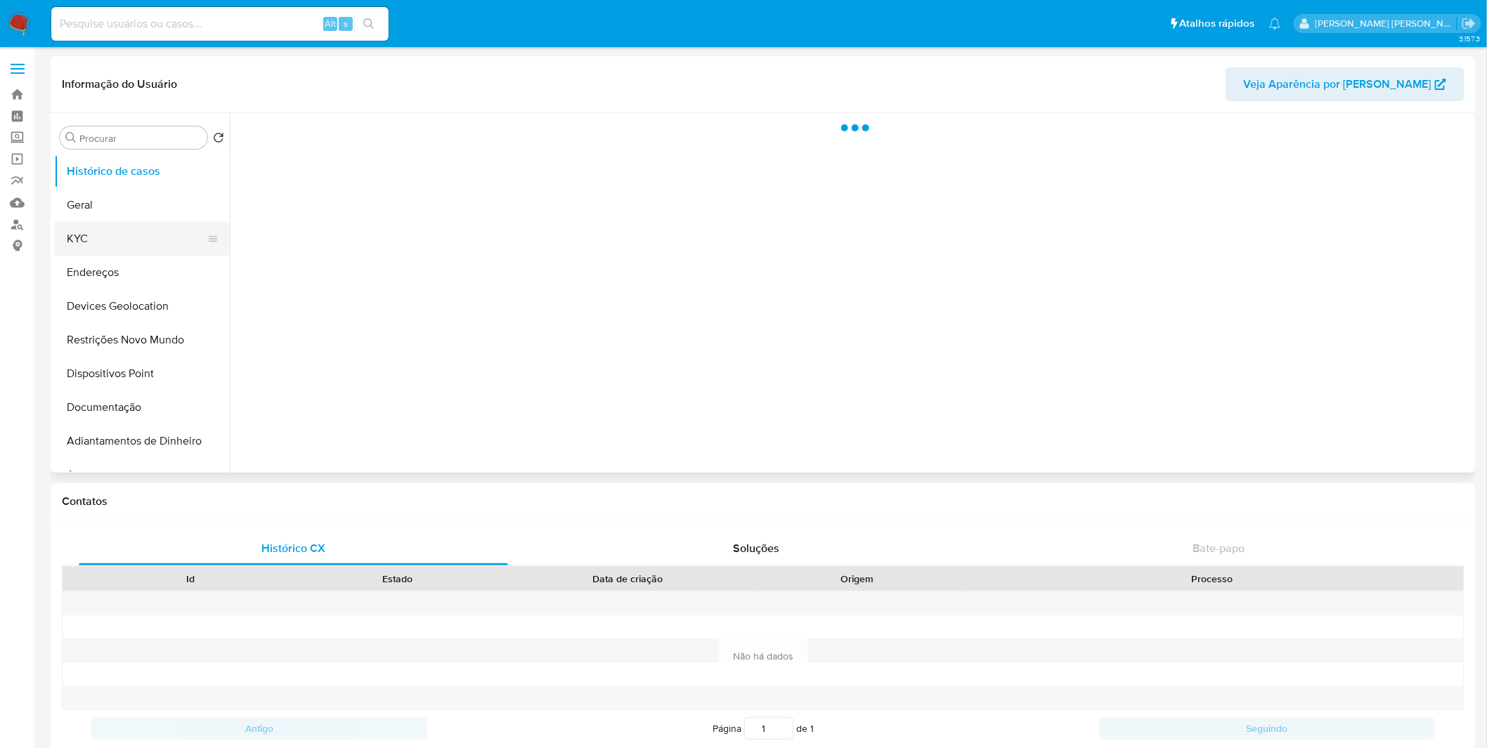
click at [148, 243] on button "KYC" at bounding box center [136, 239] width 164 height 34
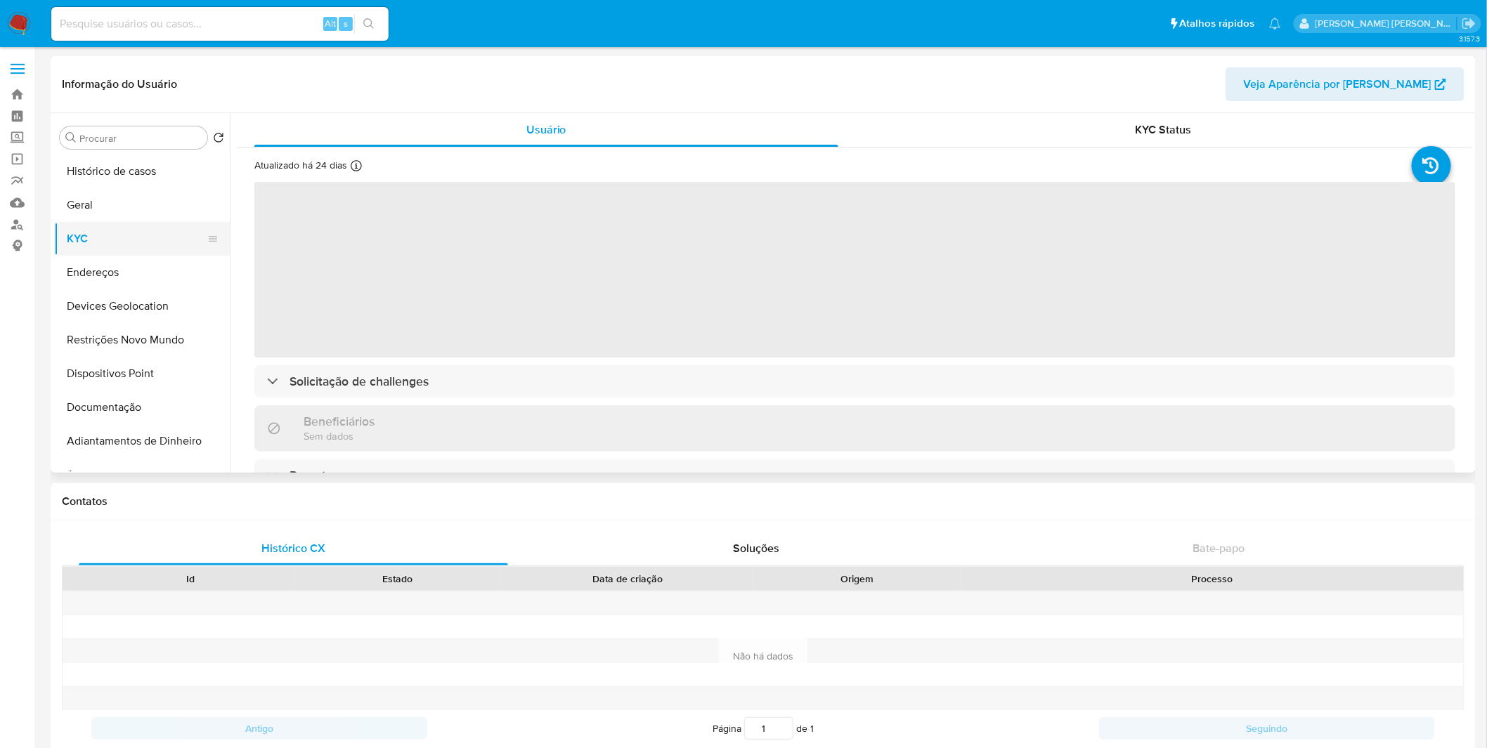
select select "10"
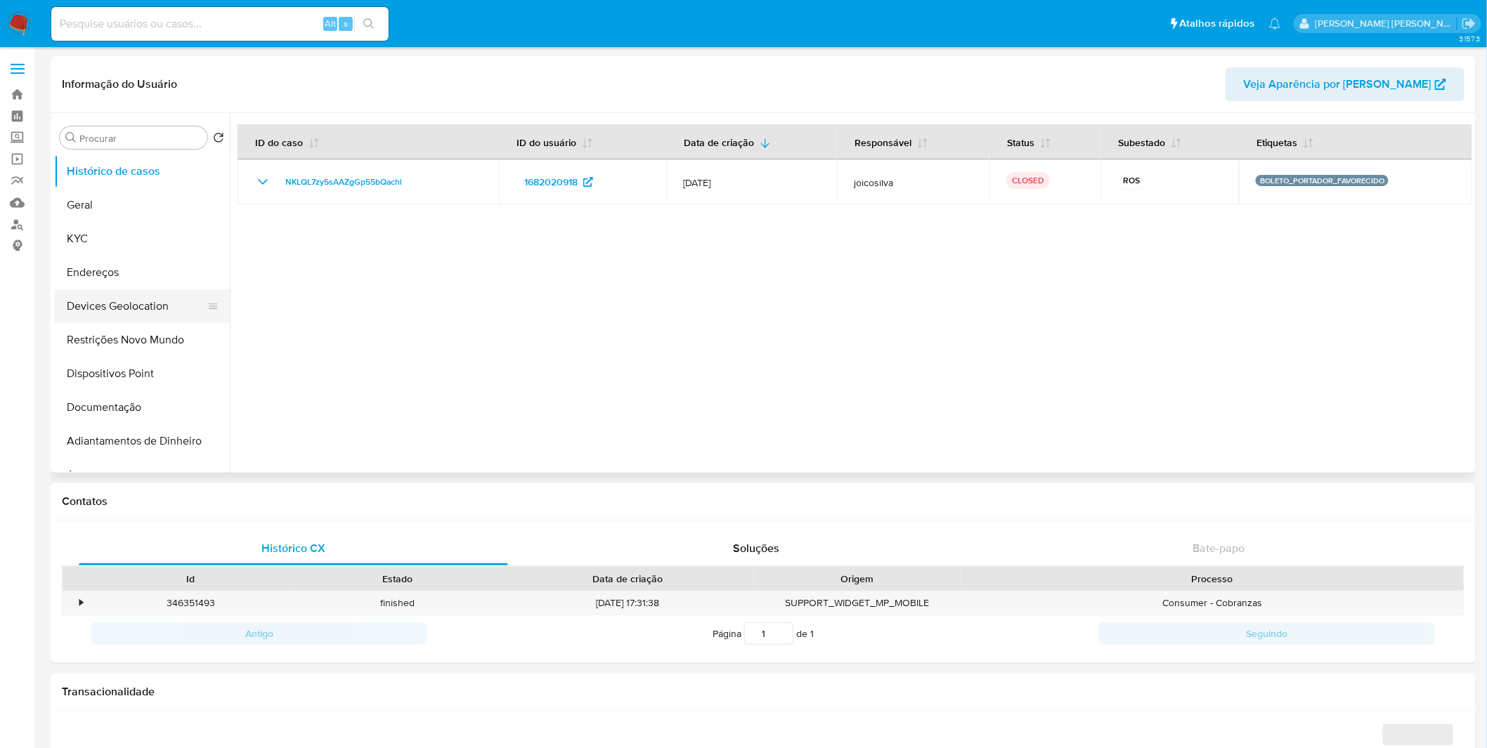
select select "10"
drag, startPoint x: 138, startPoint y: 227, endPoint x: 145, endPoint y: 225, distance: 7.3
click at [138, 227] on button "KYC" at bounding box center [136, 239] width 164 height 34
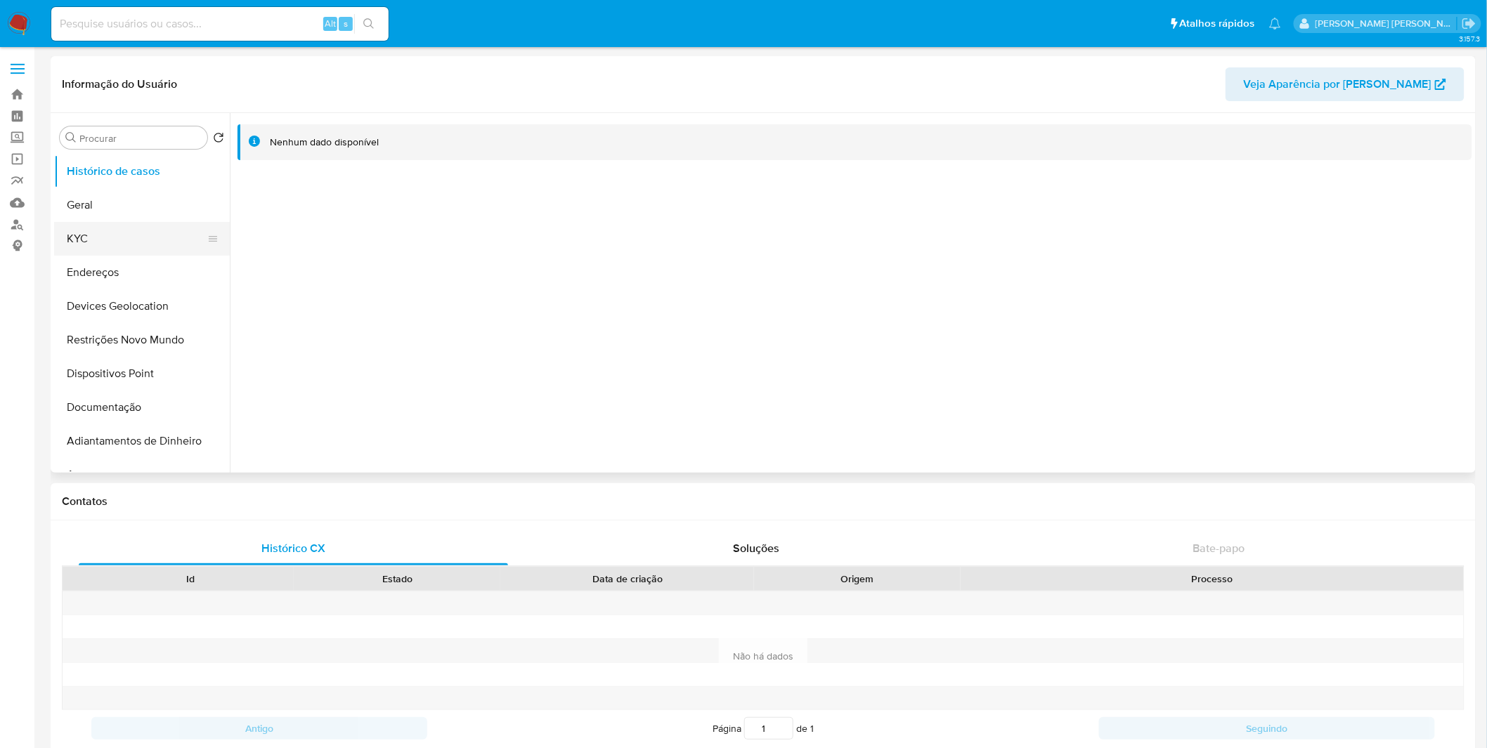
click at [131, 237] on button "KYC" at bounding box center [136, 239] width 164 height 34
select select "10"
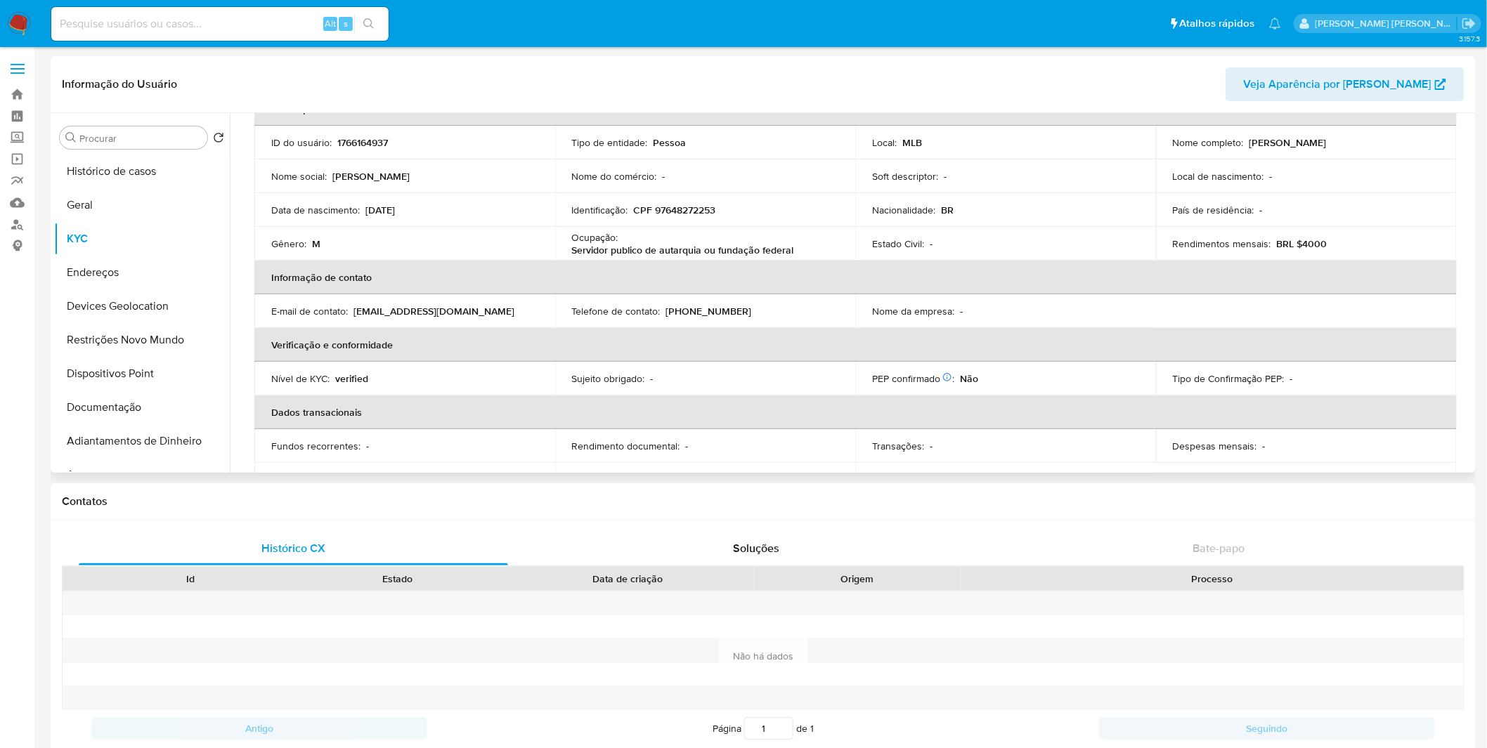
scroll to position [156, 0]
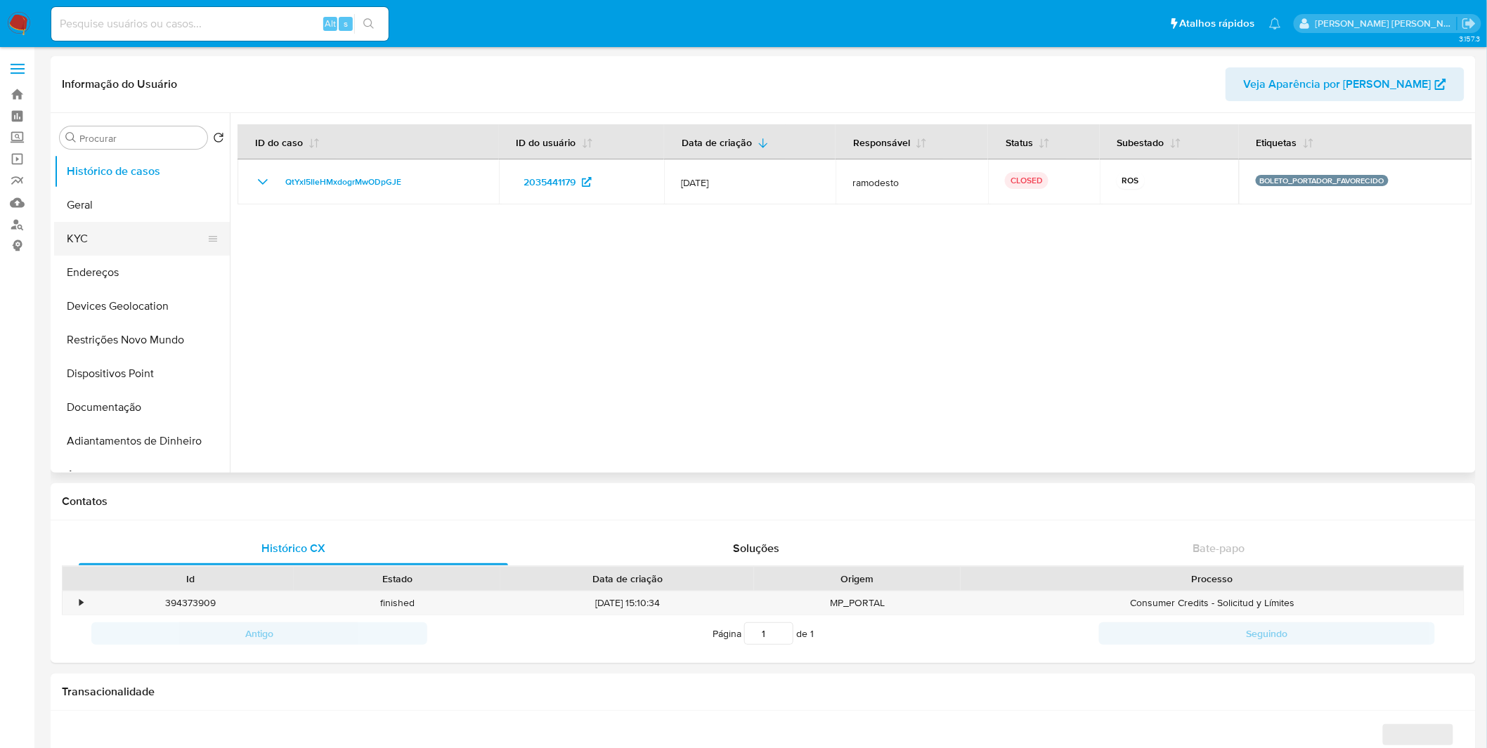
select select "10"
click at [129, 250] on button "KYC" at bounding box center [136, 239] width 164 height 34
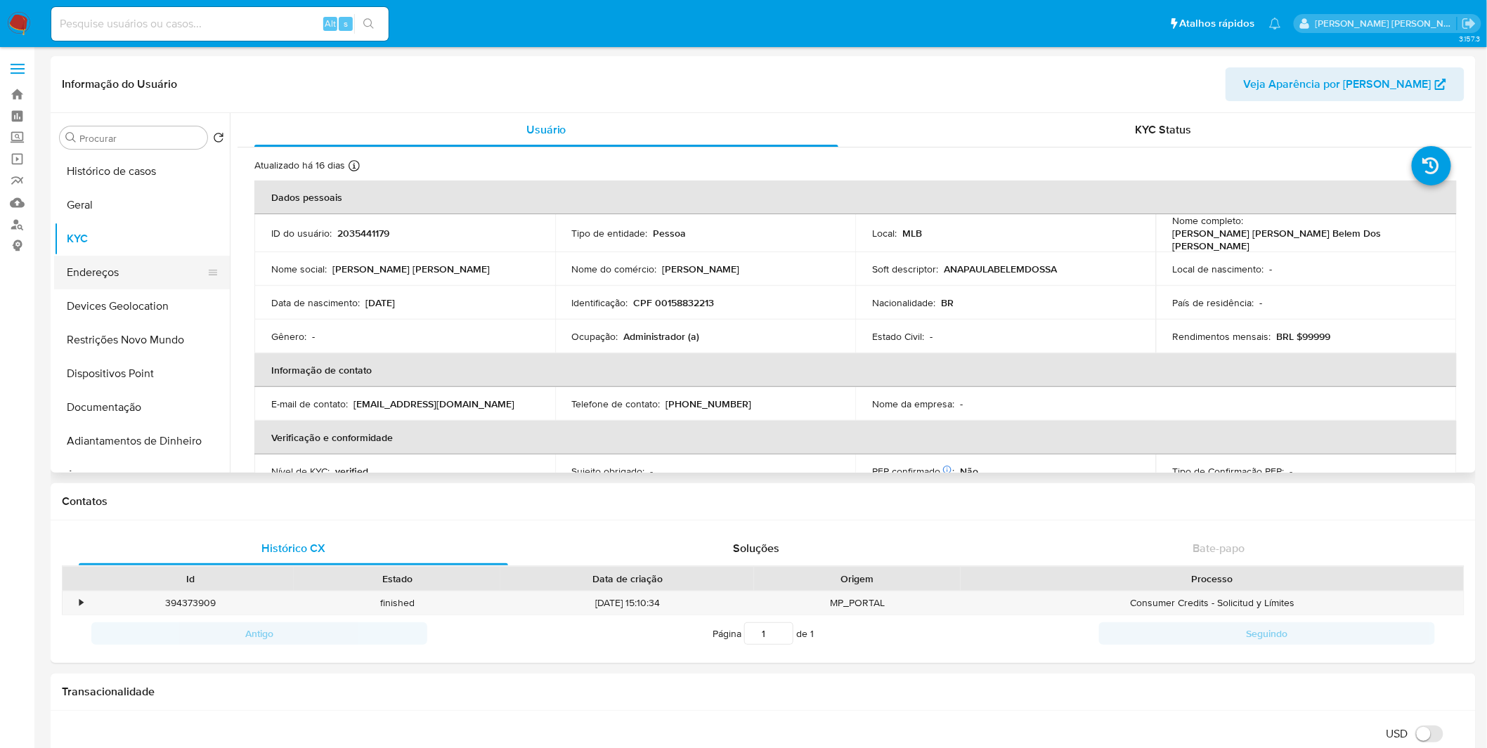
click at [153, 274] on button "Endereços" at bounding box center [136, 273] width 164 height 34
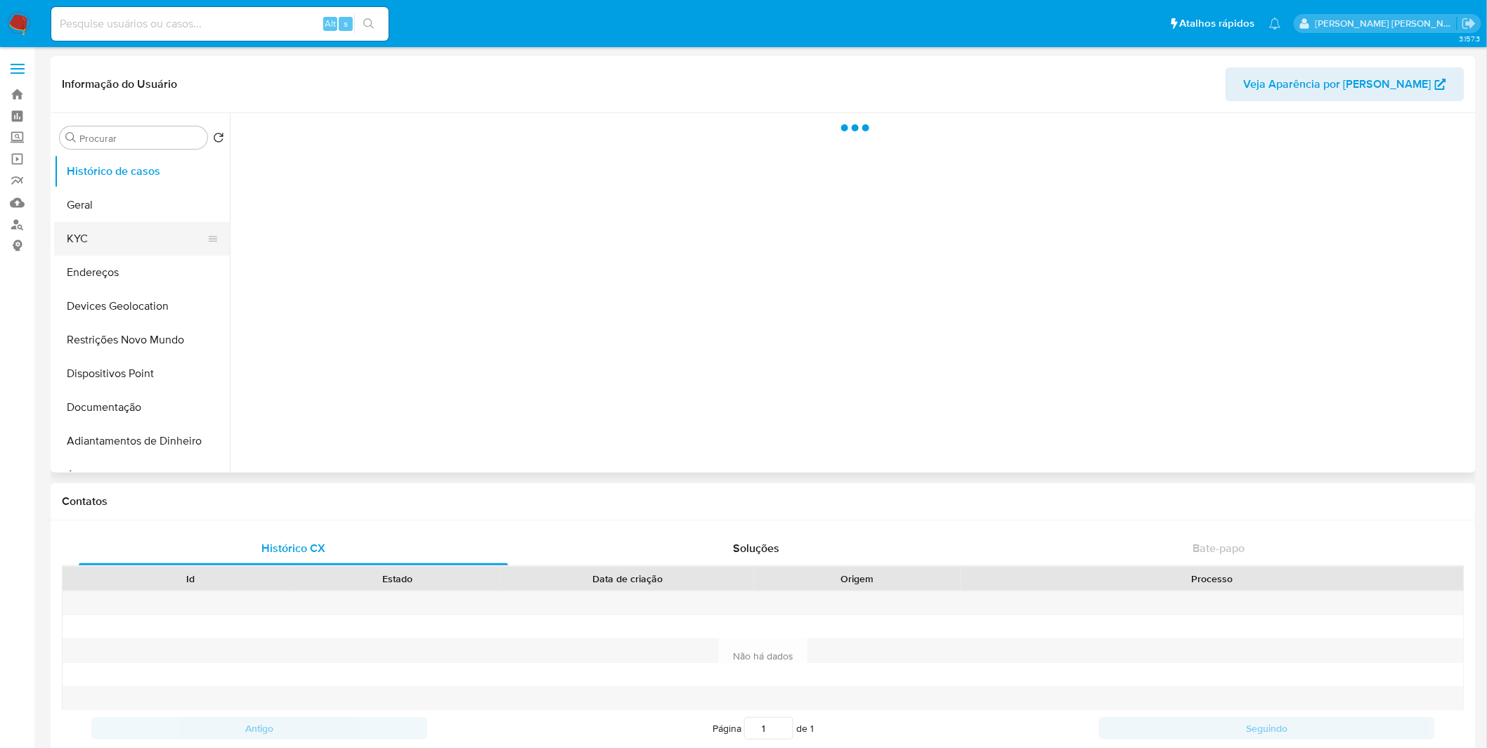
click at [126, 242] on button "KYC" at bounding box center [136, 239] width 164 height 34
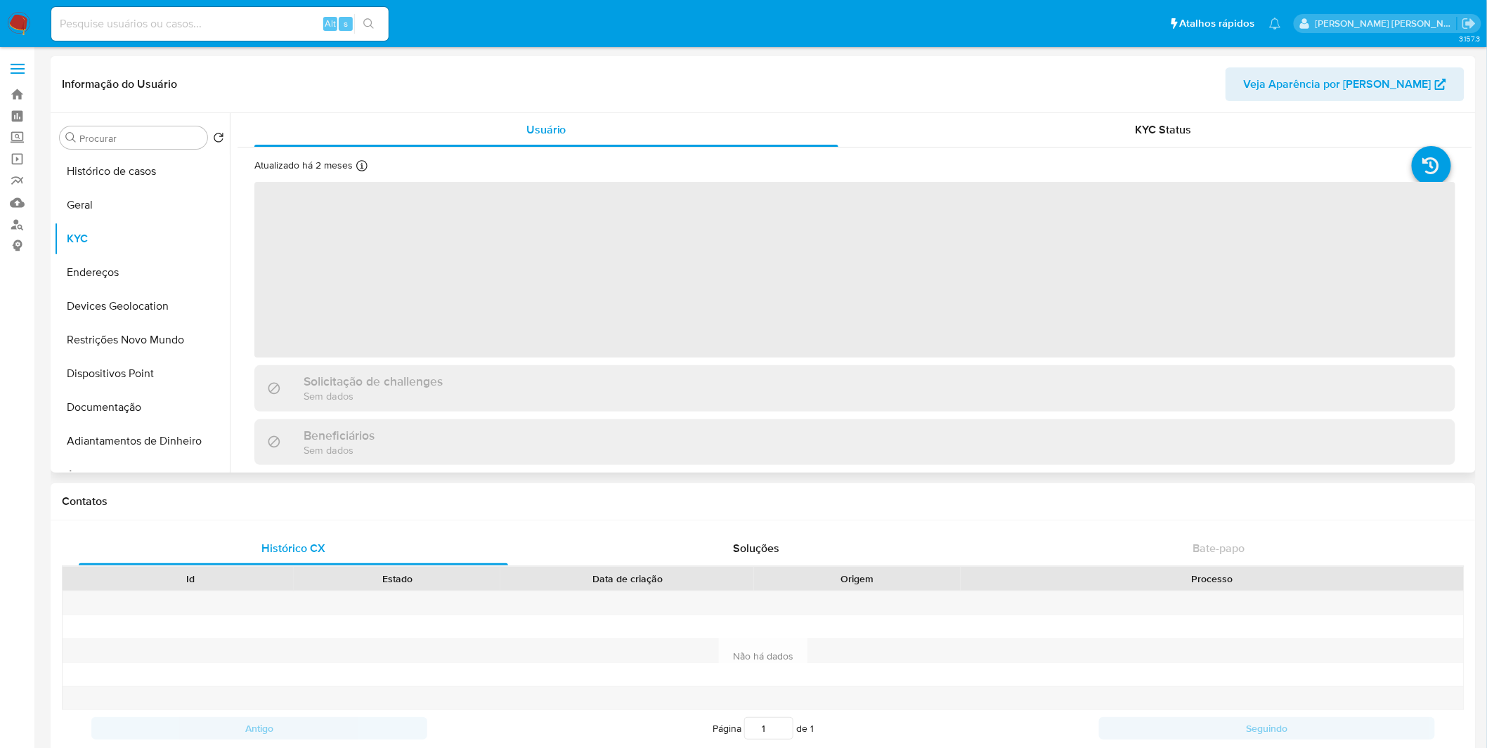
select select "10"
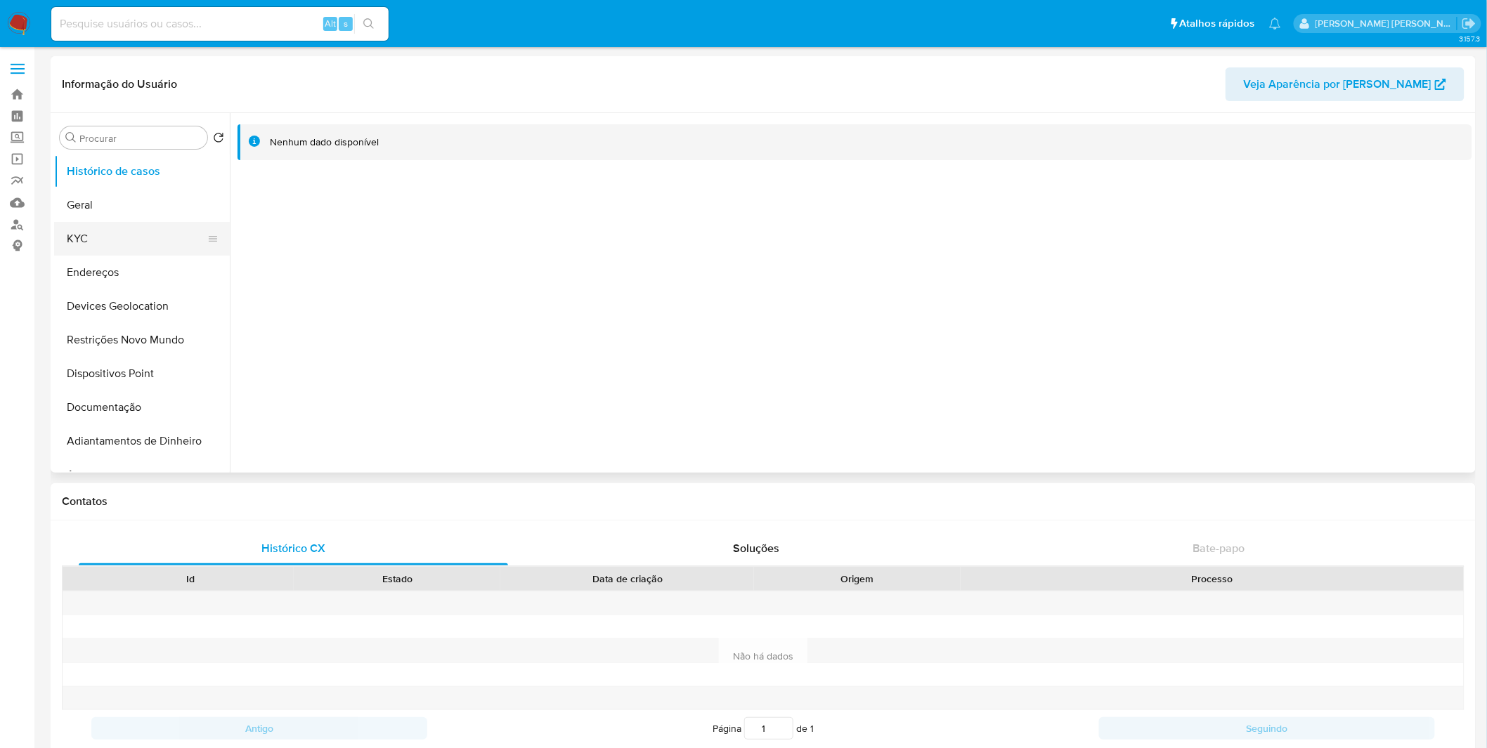
select select "10"
click at [195, 230] on button "KYC" at bounding box center [136, 239] width 164 height 34
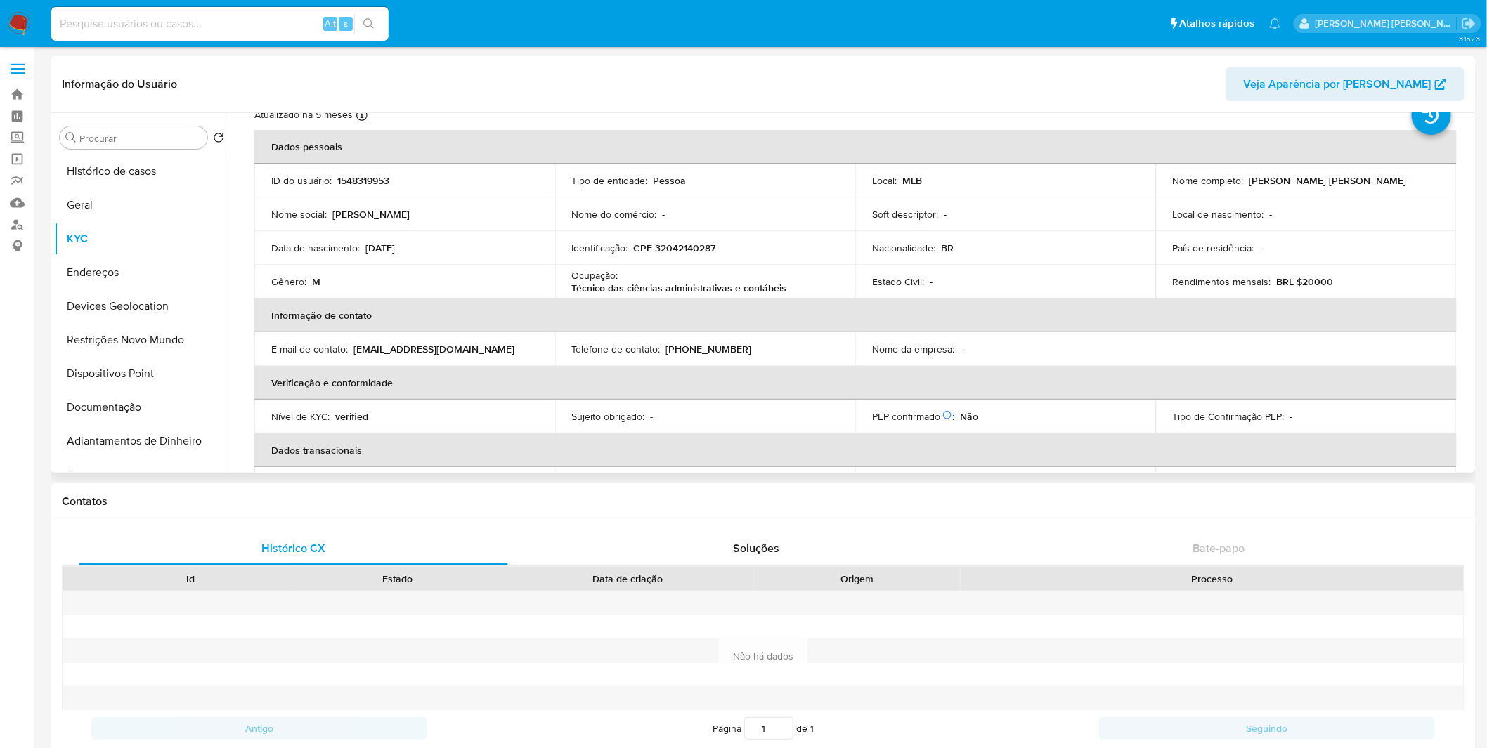
scroll to position [78, 0]
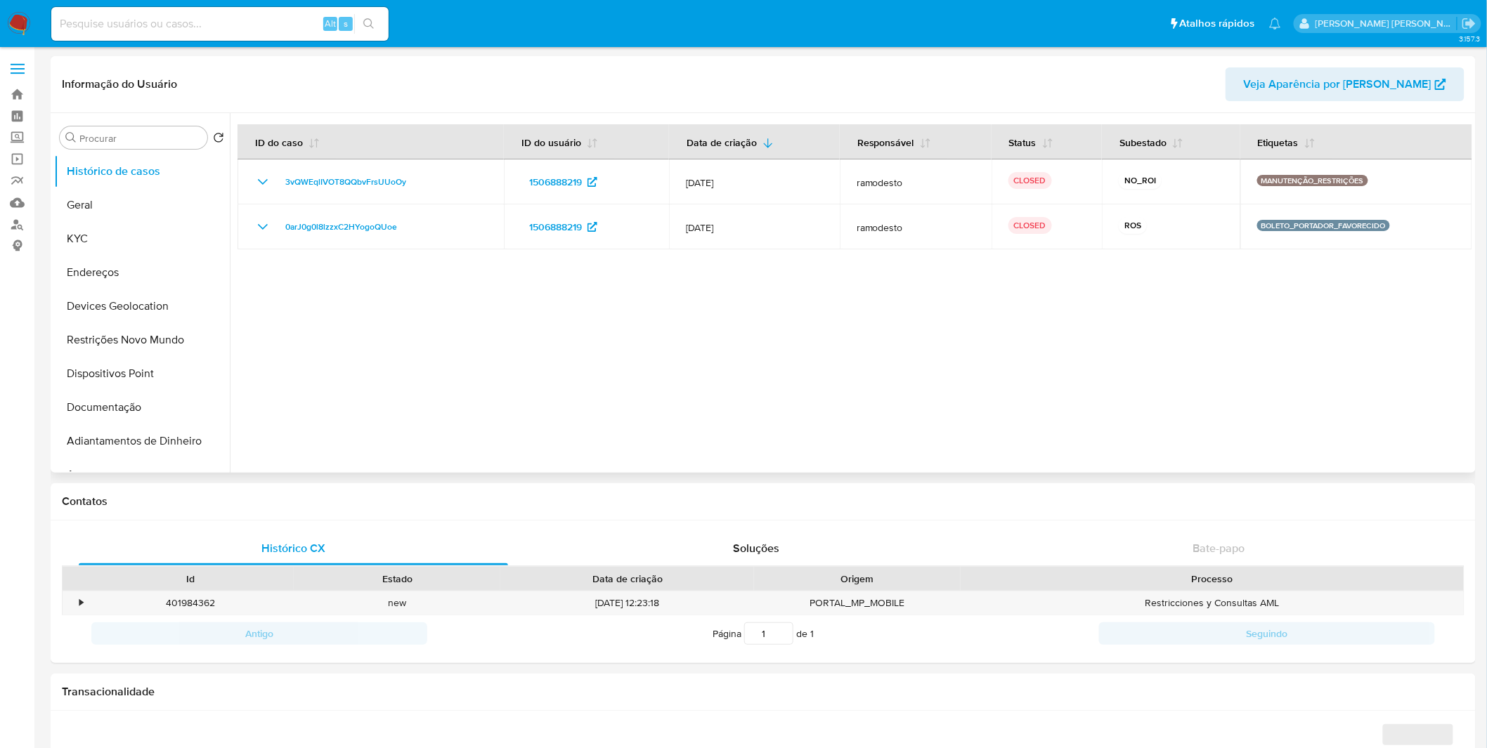
select select "10"
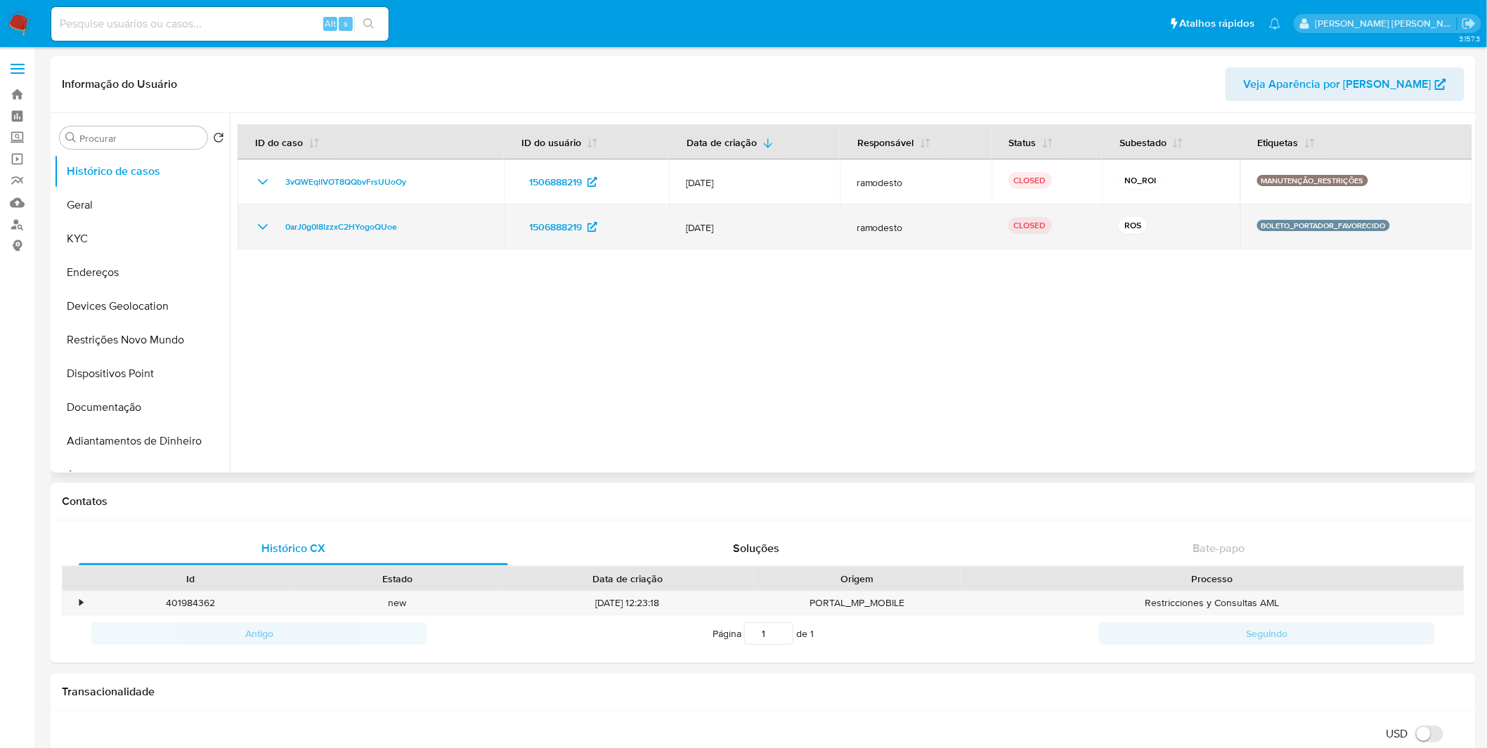
click at [257, 240] on td "0arJ0g0l8lzzxC2HYogoQUoe" at bounding box center [370, 226] width 266 height 45
click at [263, 226] on icon "Mostrar/Ocultar" at bounding box center [262, 227] width 17 height 17
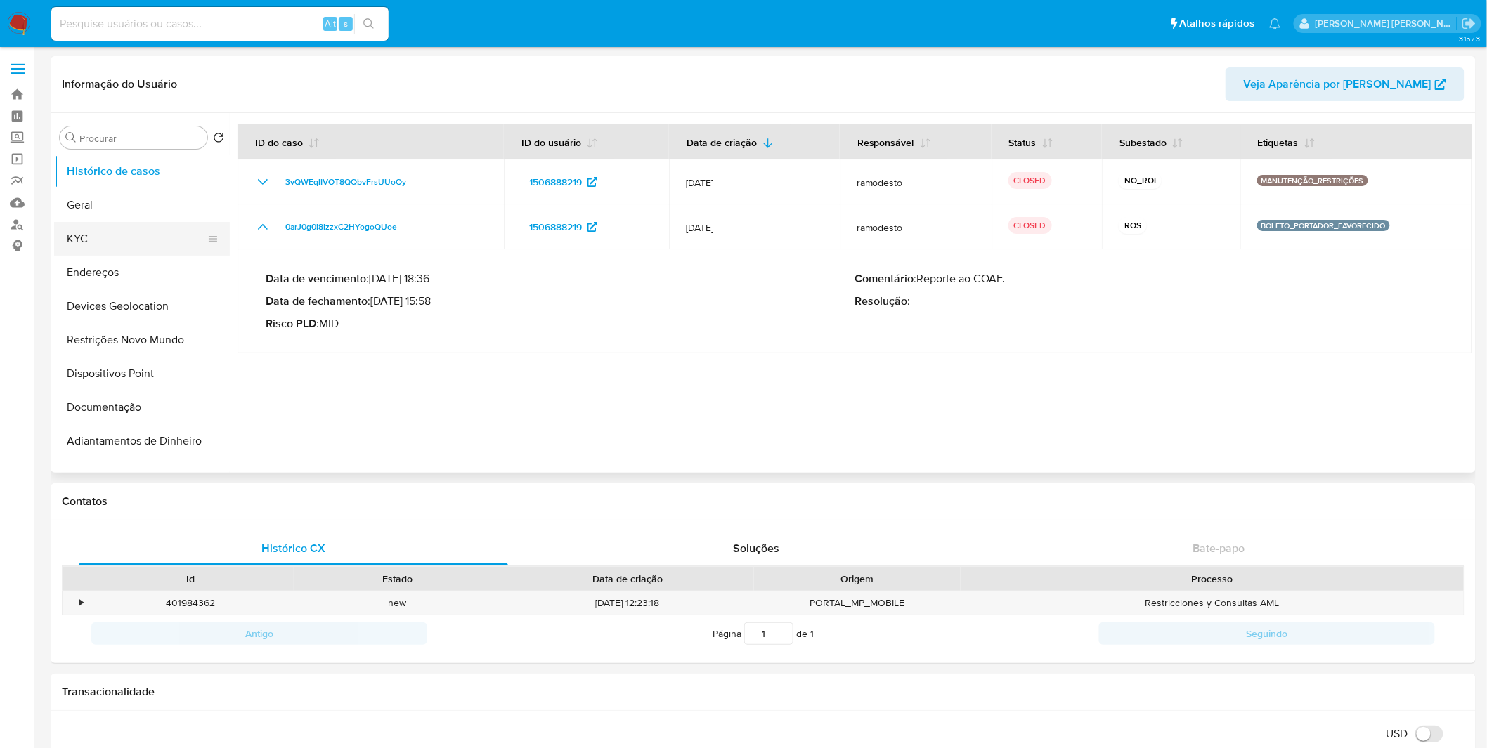
click at [144, 236] on button "KYC" at bounding box center [136, 239] width 164 height 34
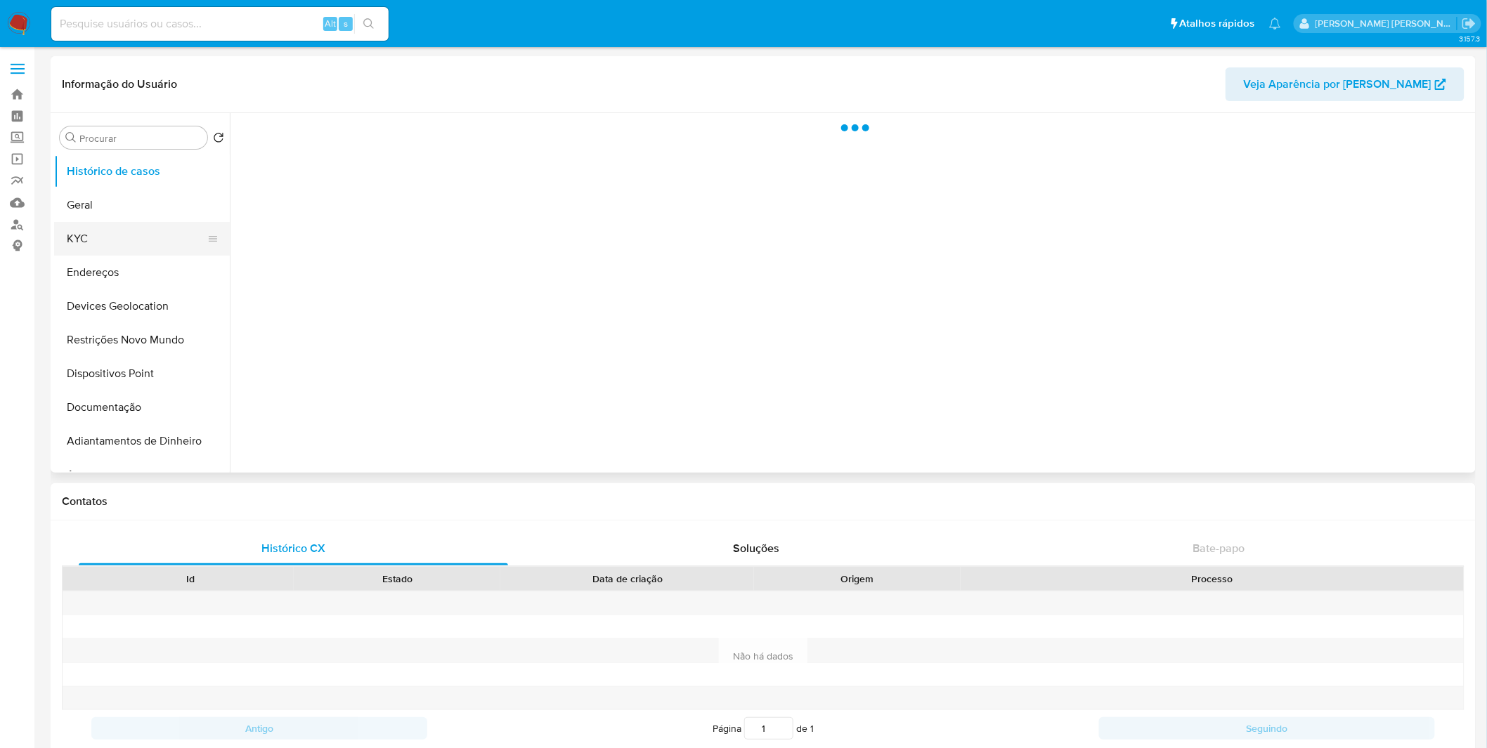
click at [131, 244] on button "KYC" at bounding box center [136, 239] width 164 height 34
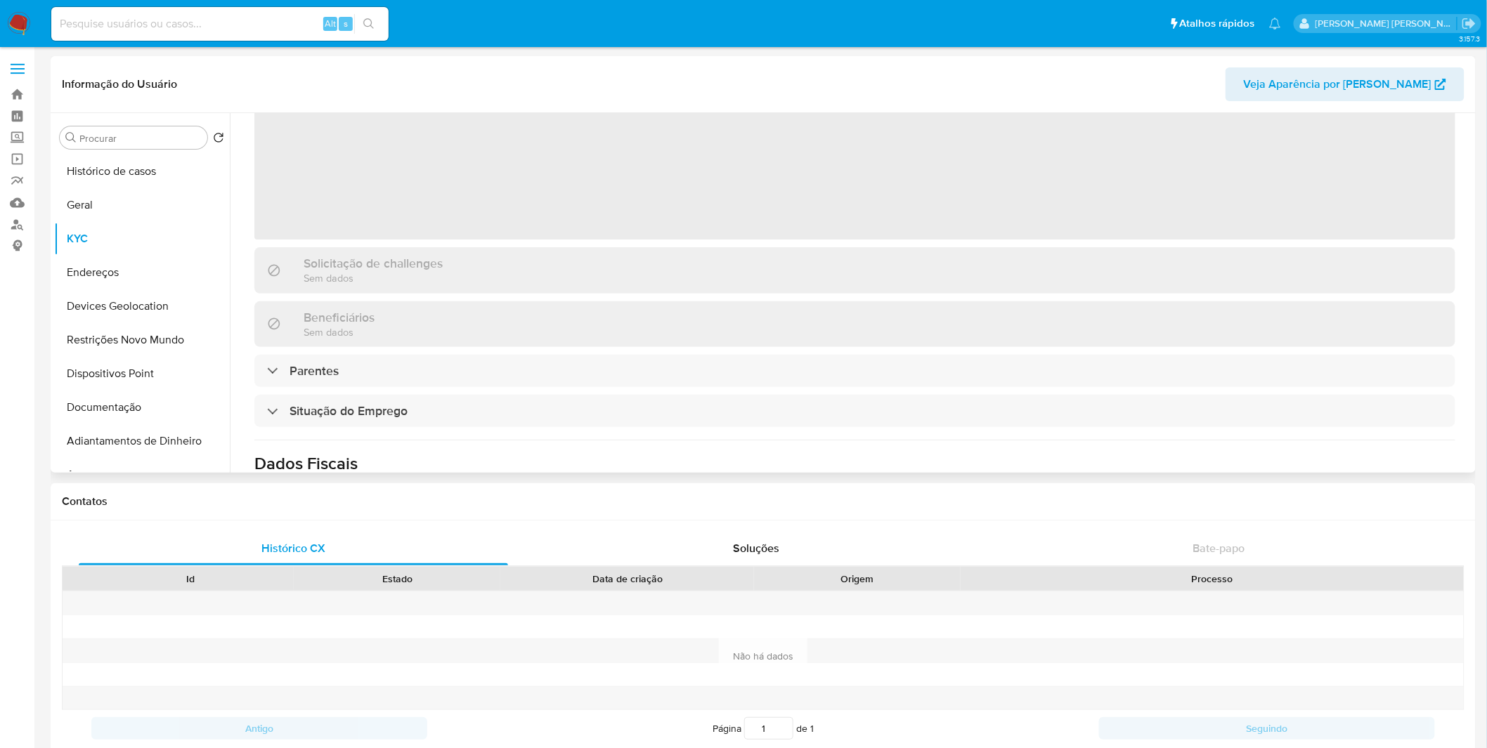
scroll to position [368, 0]
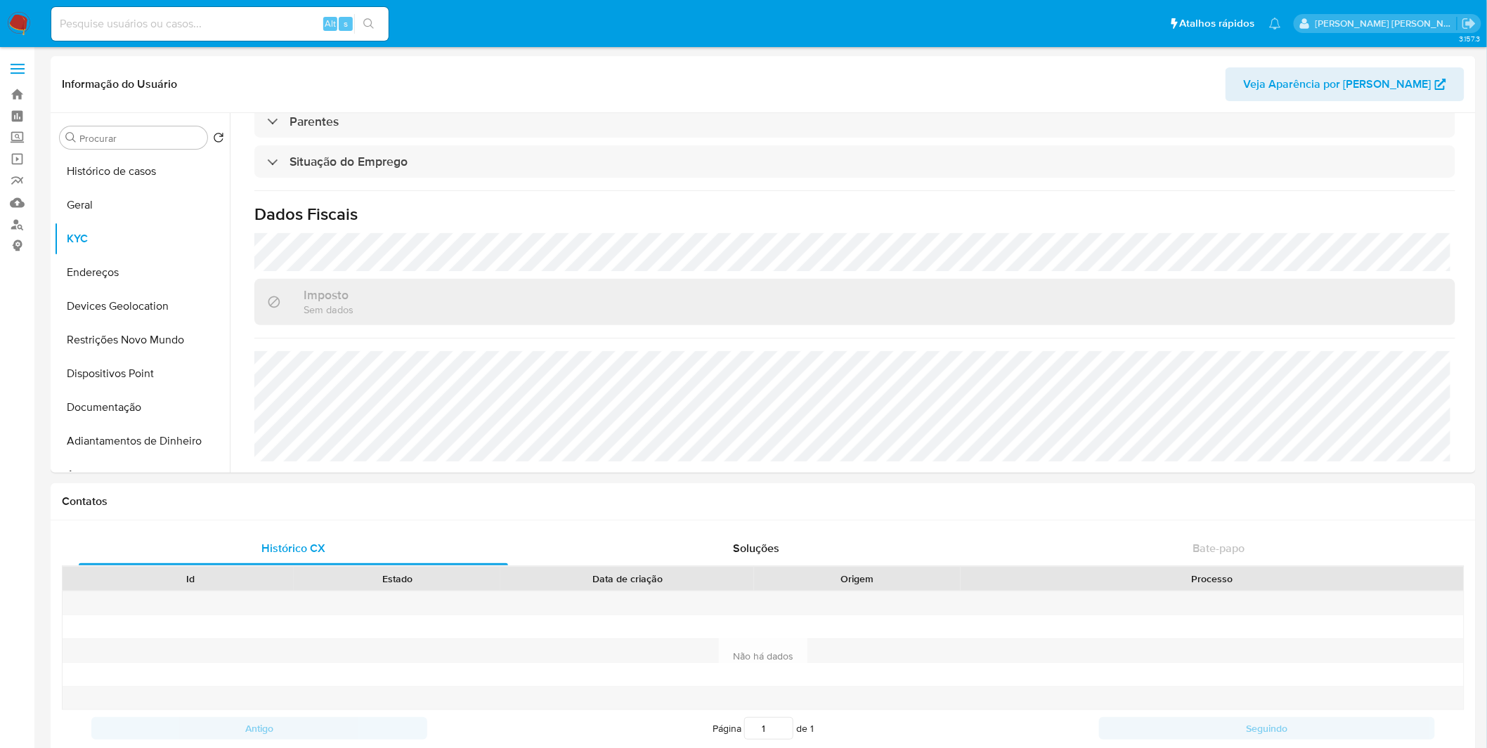
select select "10"
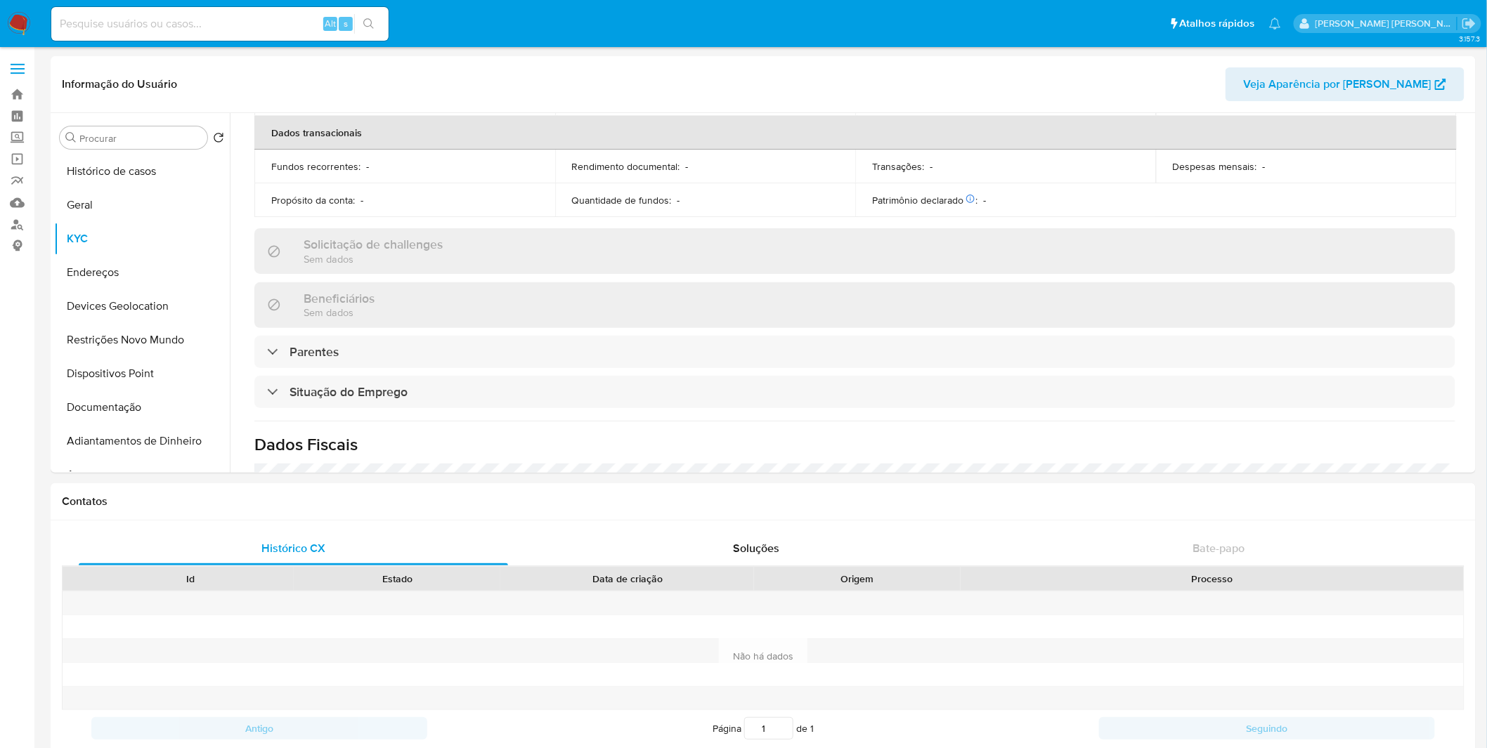
scroll to position [599, 0]
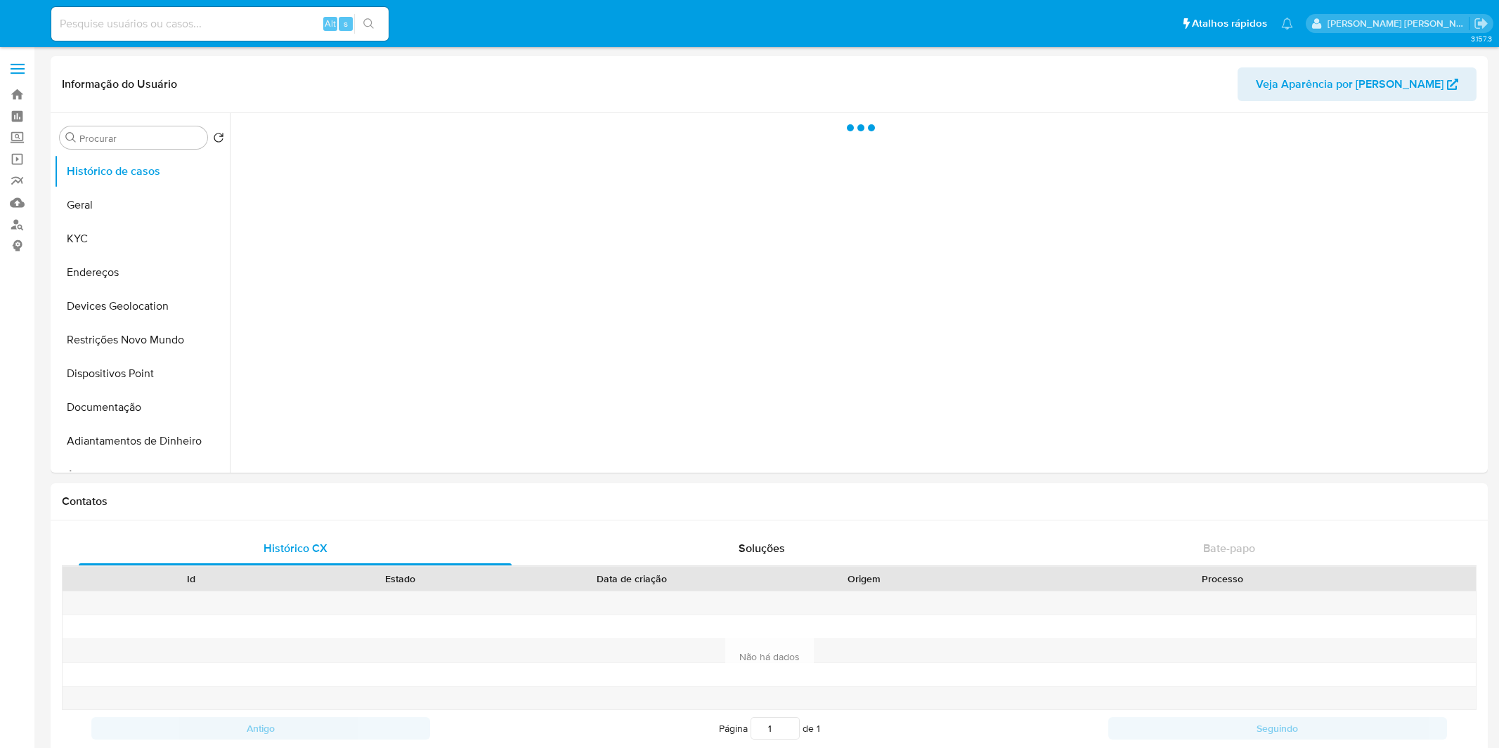
select select "10"
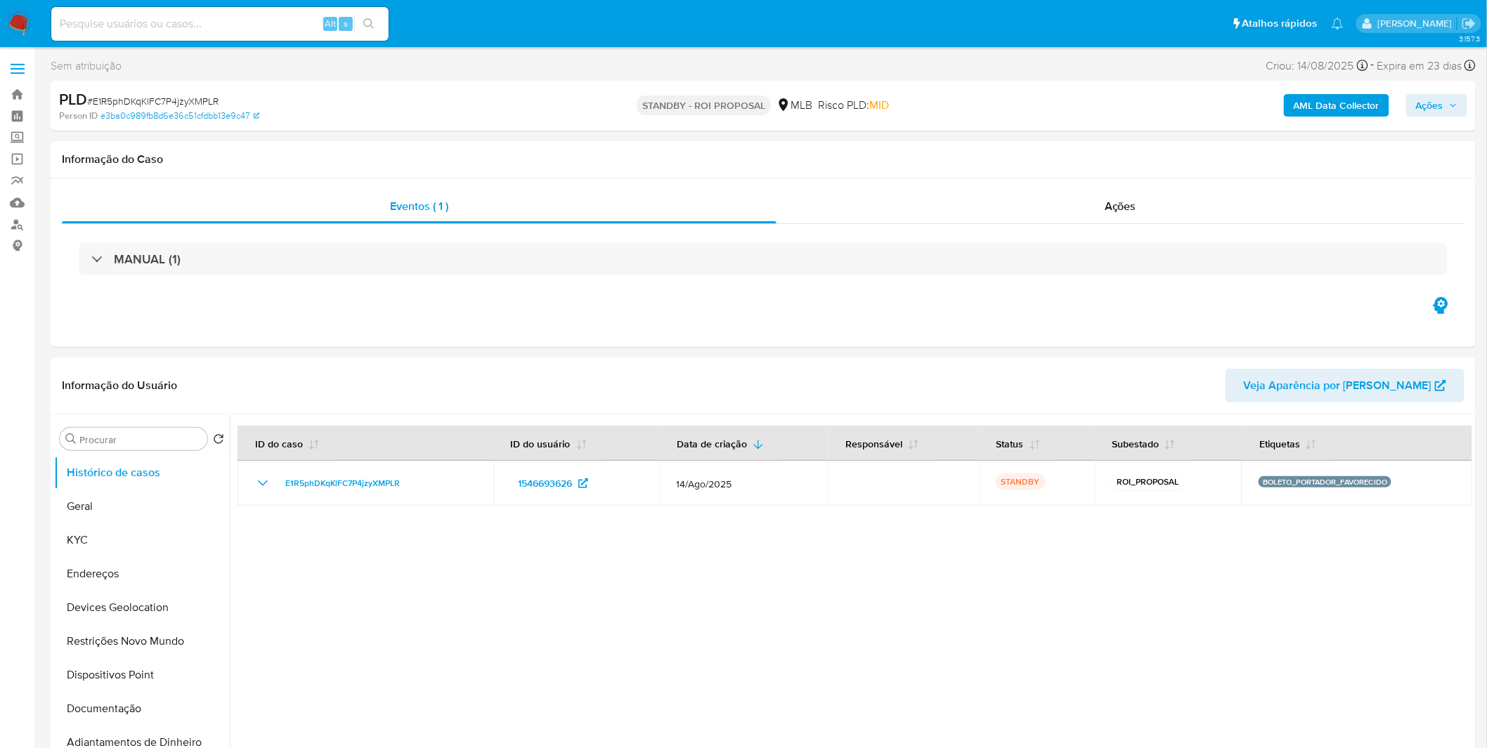
select select "10"
click at [137, 29] on input at bounding box center [219, 24] width 337 height 18
paste input "DJaCB7GdsDhdaMUGe6KoUs7l"
type input "DJaCB7GdsDhdaMUGe6KoUs7l"
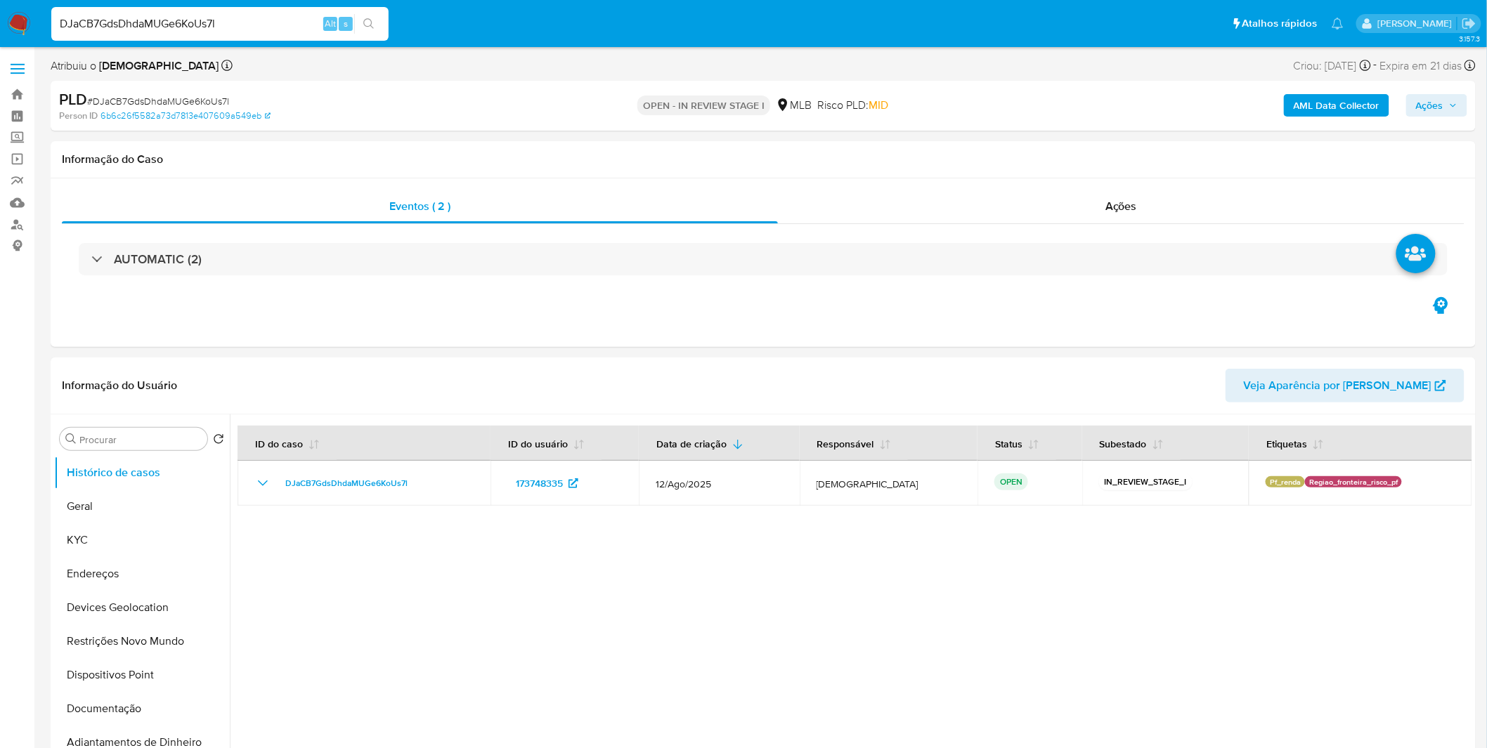
select select "10"
click at [138, 549] on button "KYC" at bounding box center [136, 540] width 164 height 34
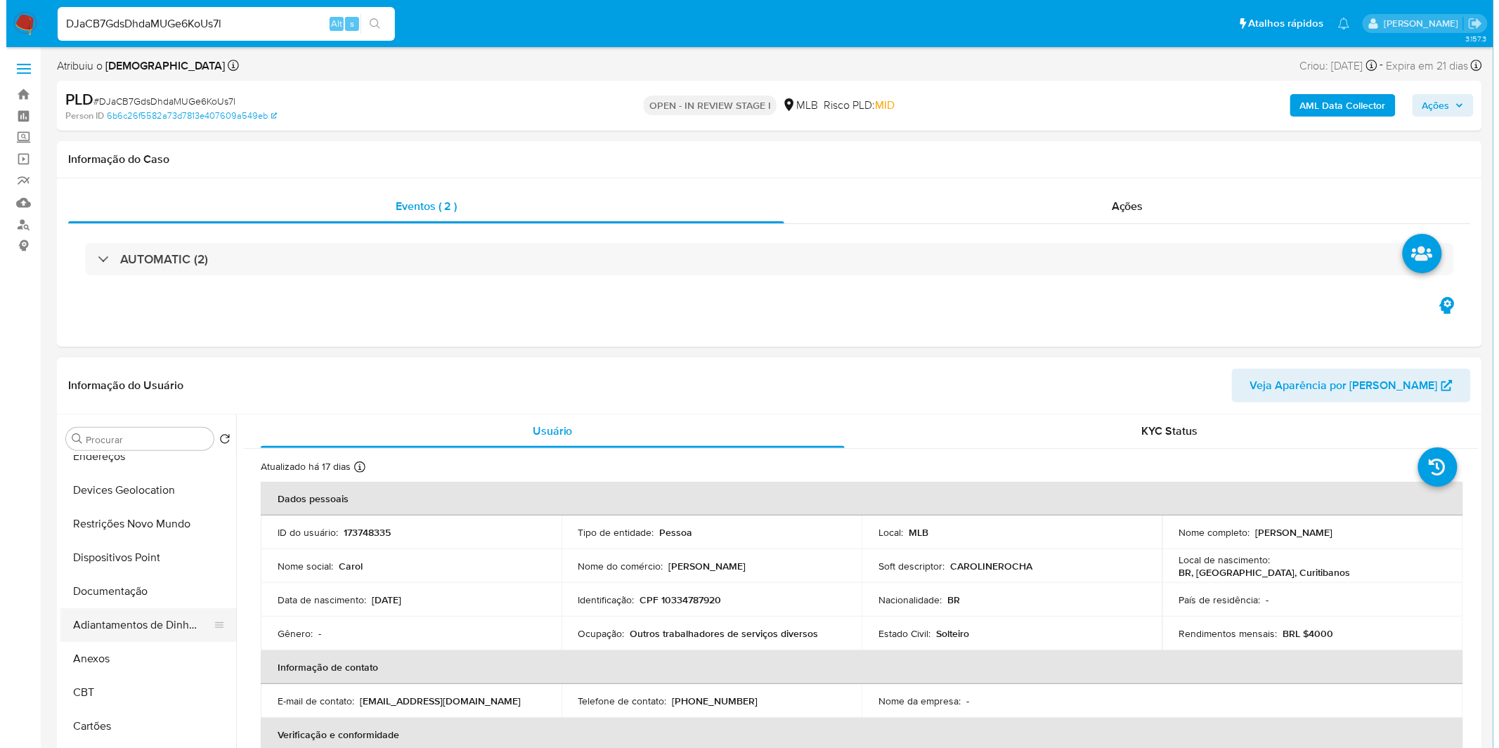
scroll to position [156, 0]
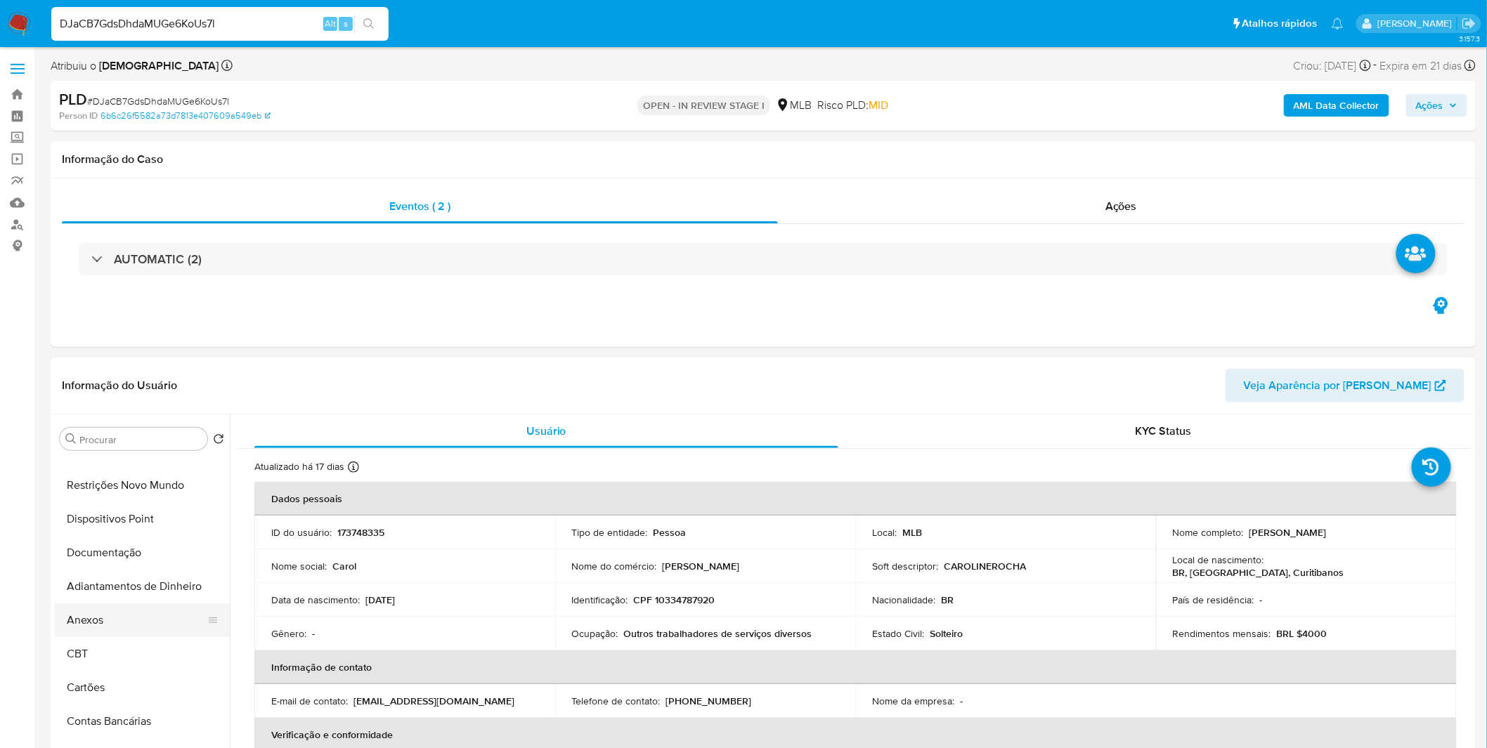
click at [119, 628] on button "Anexos" at bounding box center [136, 621] width 164 height 34
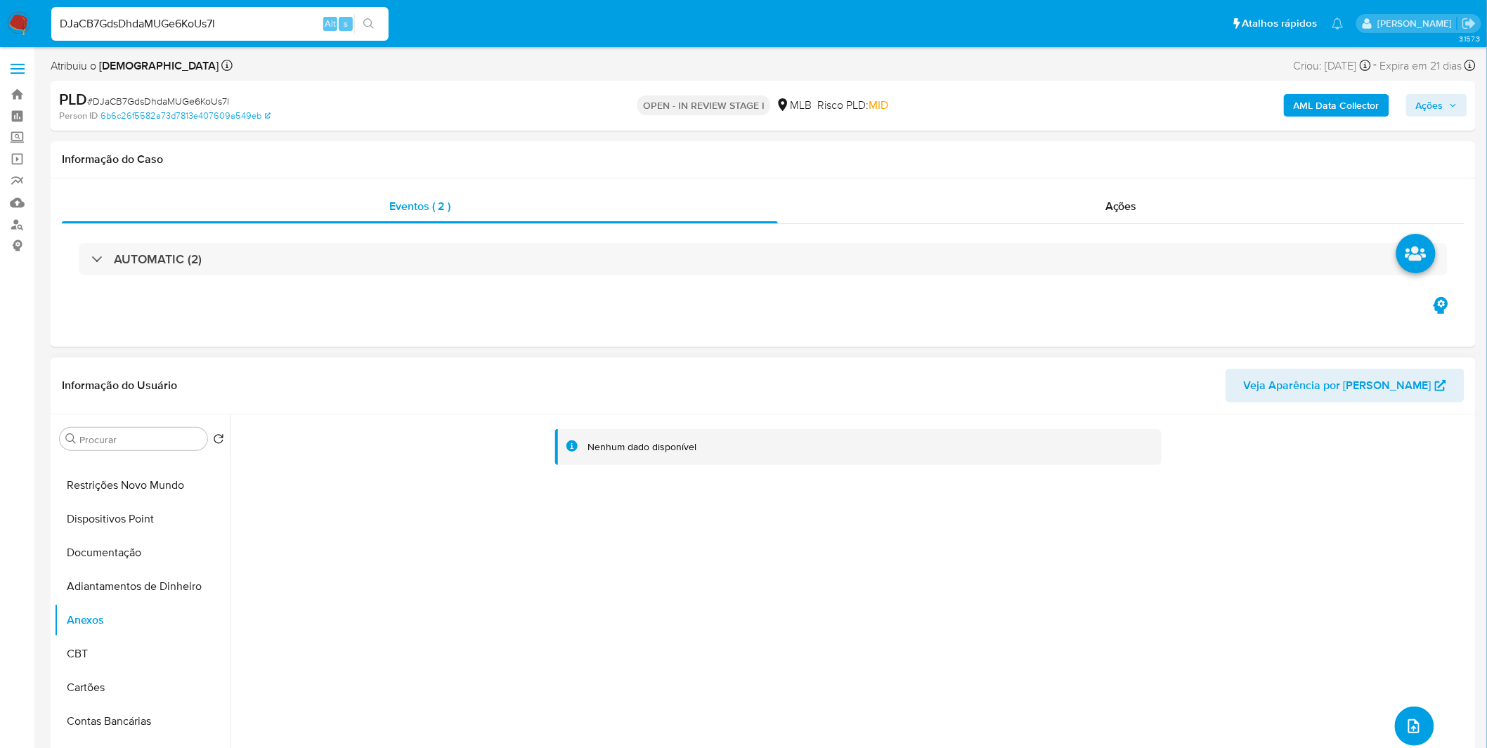
click at [1409, 715] on button "upload-file" at bounding box center [1414, 726] width 39 height 39
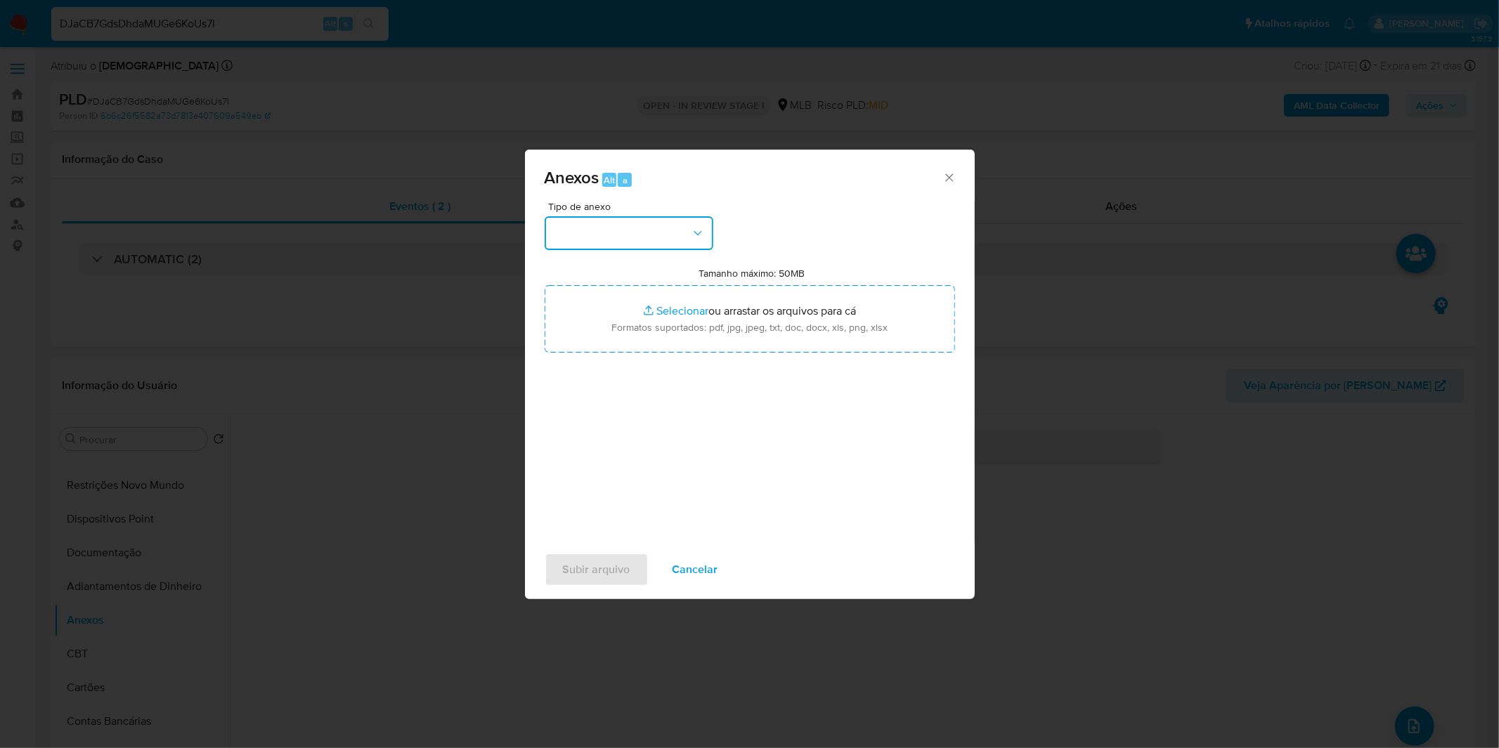
click at [686, 223] on button "button" at bounding box center [629, 233] width 169 height 34
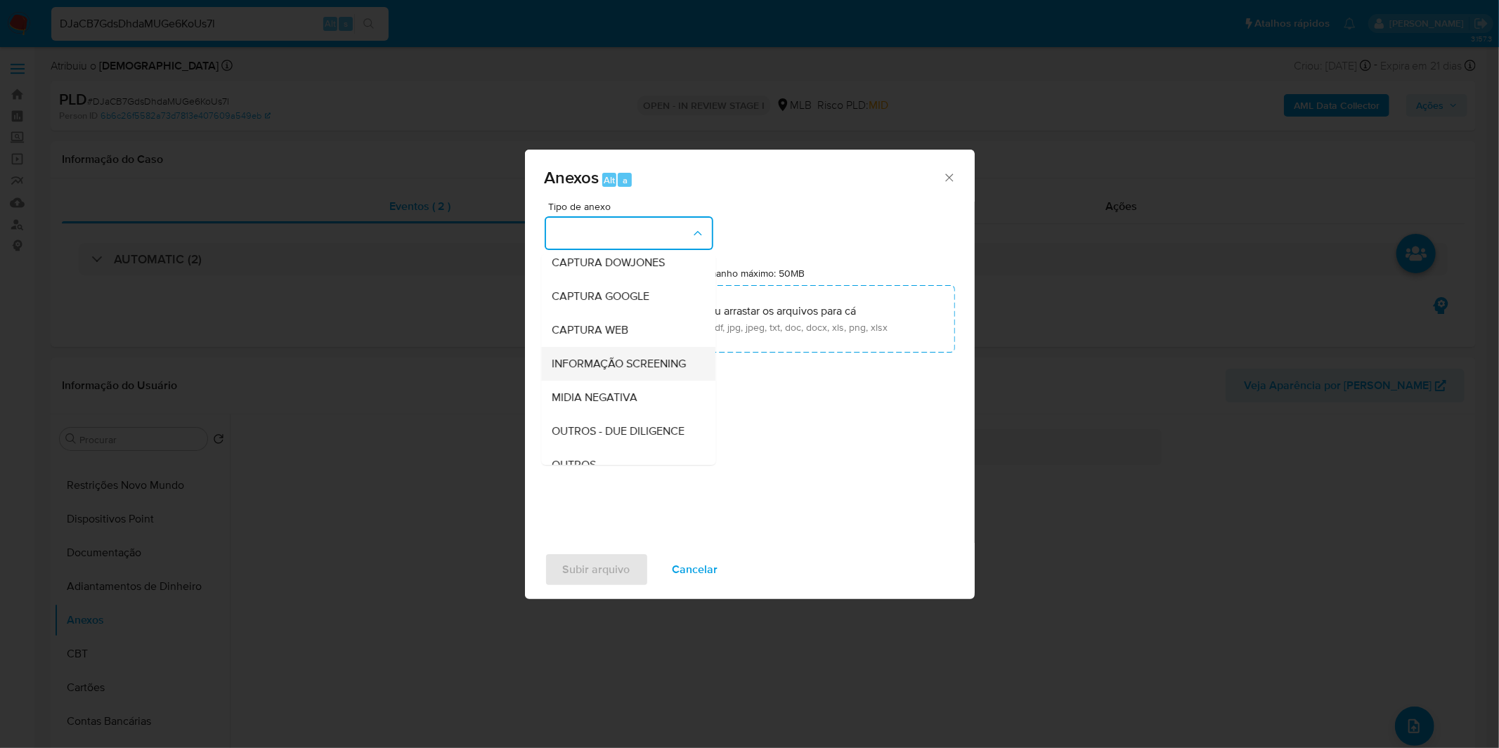
scroll to position [78, 0]
click at [680, 577] on span "Cancelar" at bounding box center [695, 569] width 46 height 31
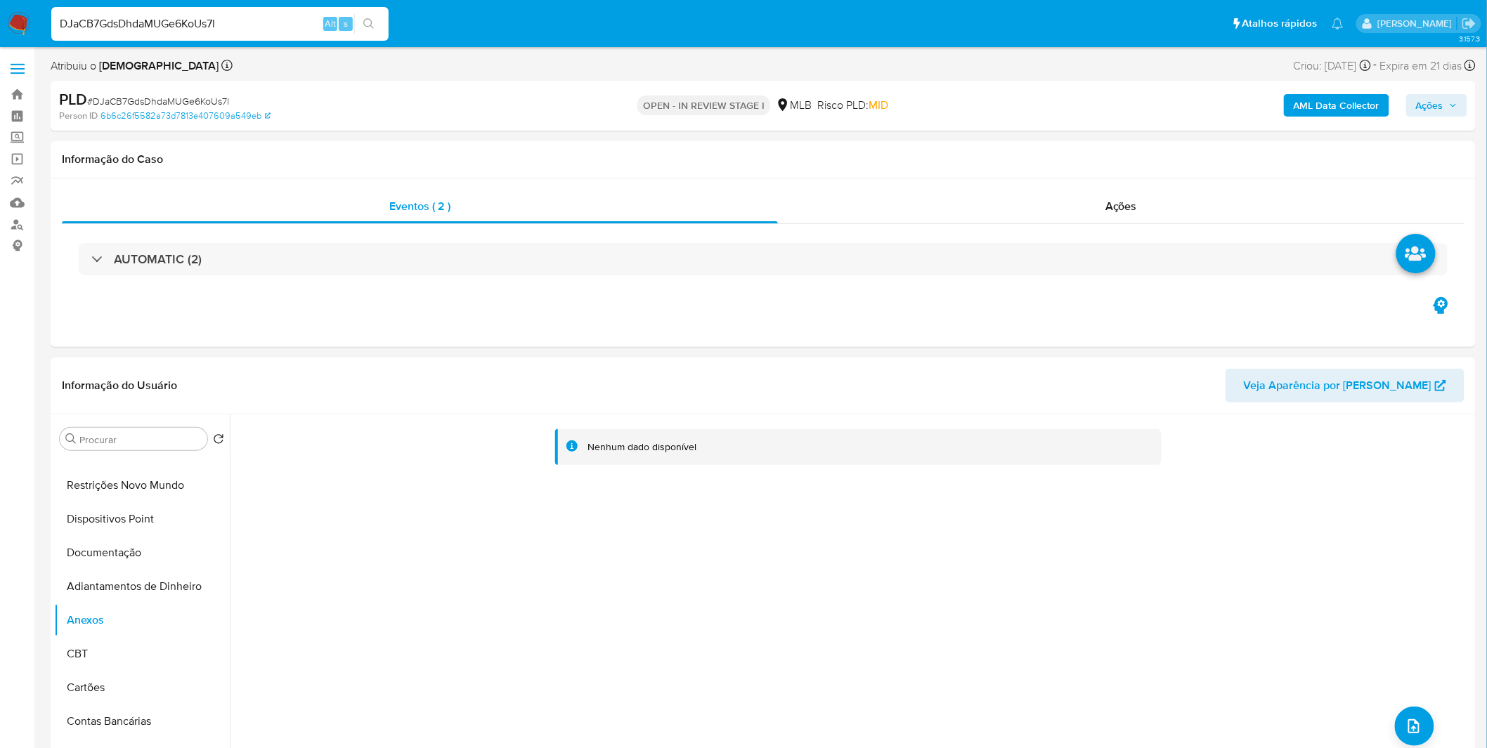
click at [1321, 109] on b "AML Data Collector" at bounding box center [1337, 105] width 86 height 22
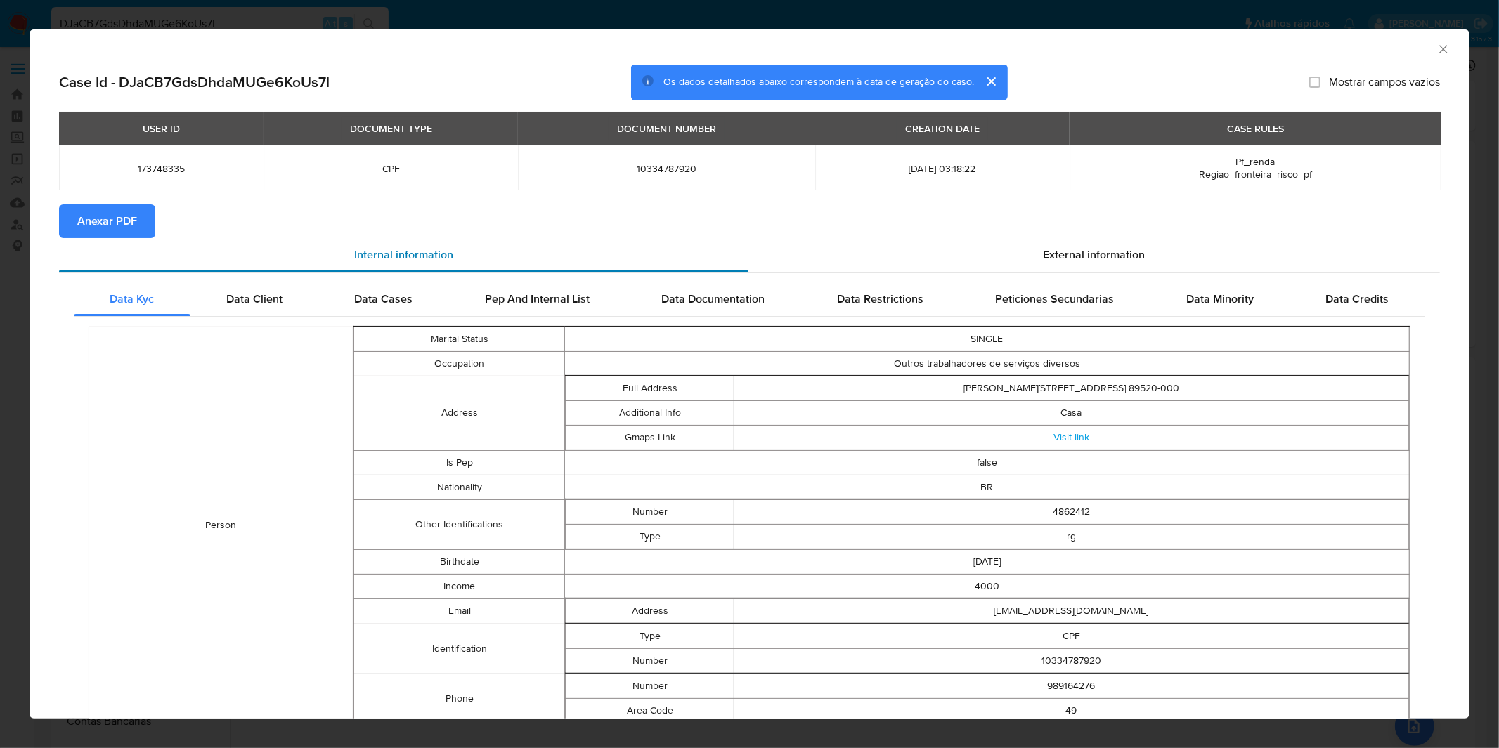
click at [96, 238] on div "Internal information" at bounding box center [403, 255] width 689 height 34
click at [102, 225] on span "Anexar PDF" at bounding box center [107, 221] width 60 height 31
click at [473, 12] on div "AML Data Collector Case Id - DJaCB7GdsDhdaMUGe6KoUs7l Os dados detalhados abaix…" at bounding box center [749, 374] width 1499 height 748
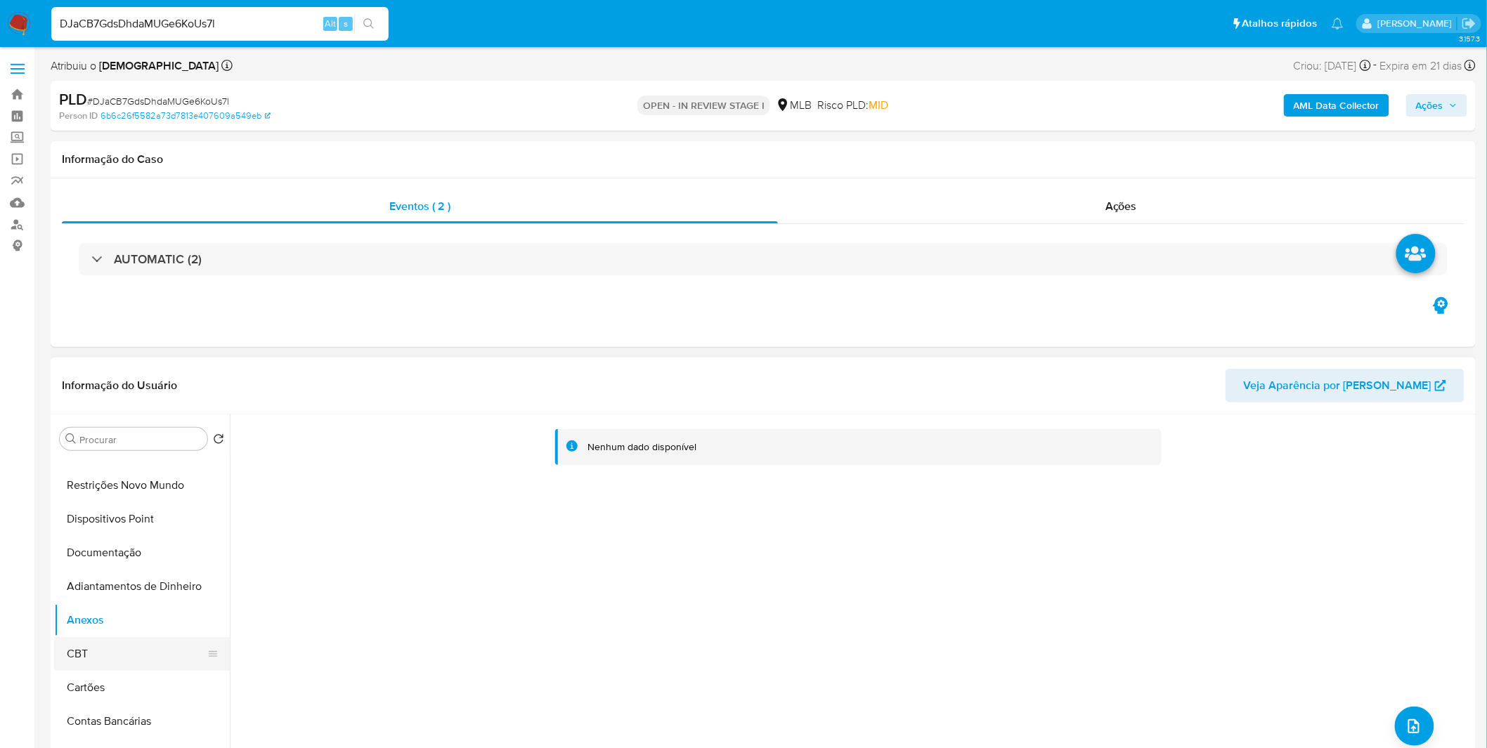
click at [105, 654] on button "CBT" at bounding box center [136, 654] width 164 height 34
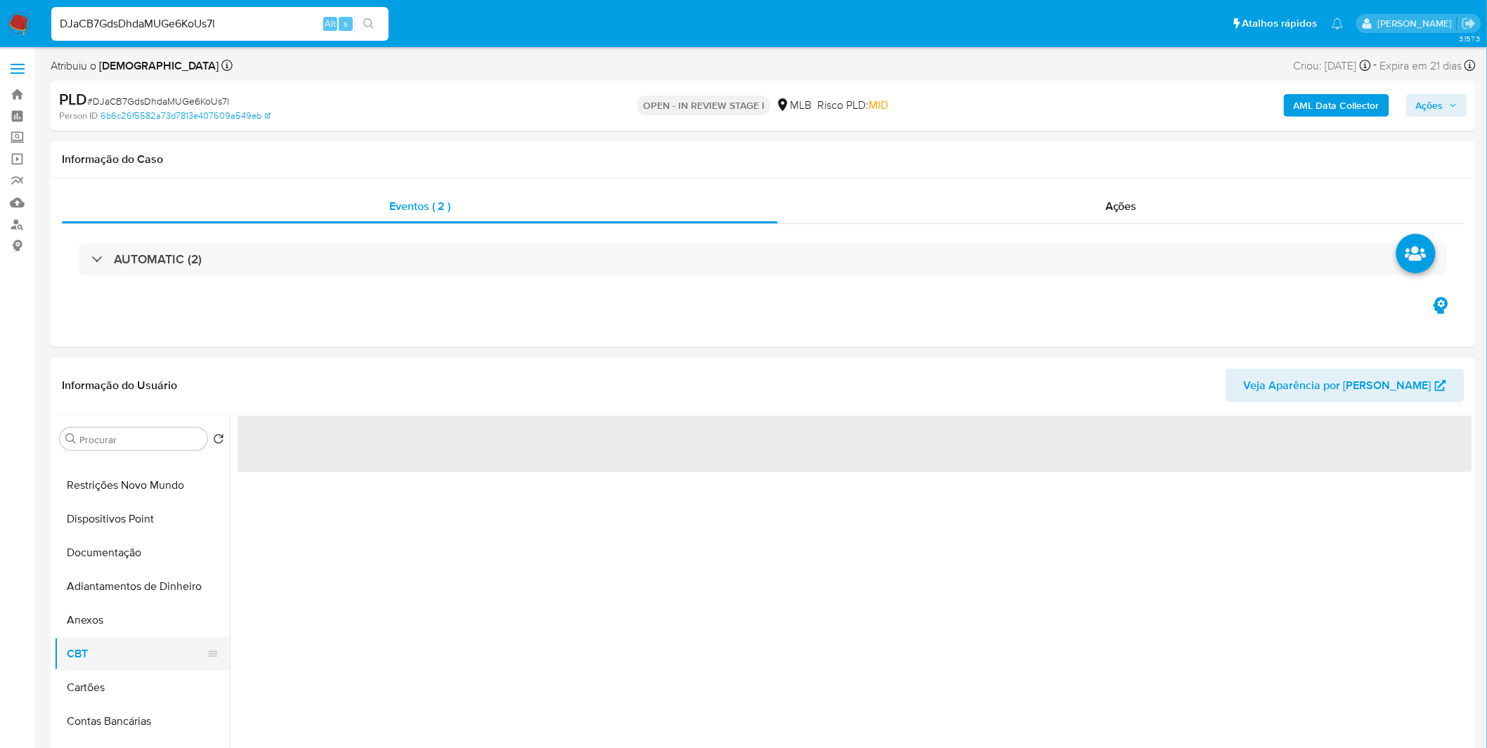
click at [115, 637] on button "CBT" at bounding box center [136, 654] width 164 height 34
click at [129, 625] on button "Anexos" at bounding box center [136, 621] width 164 height 34
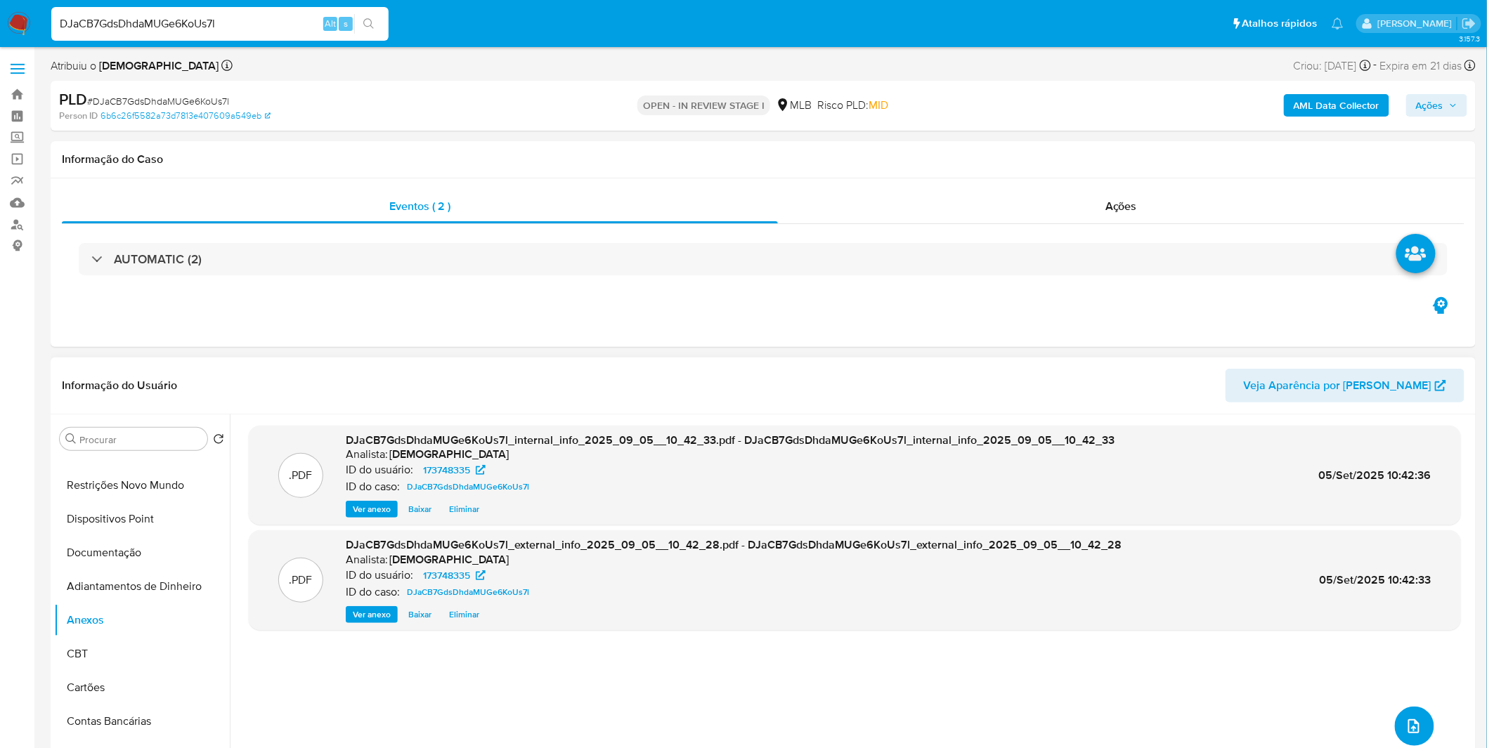
click at [1423, 727] on button "upload-file" at bounding box center [1414, 726] width 39 height 39
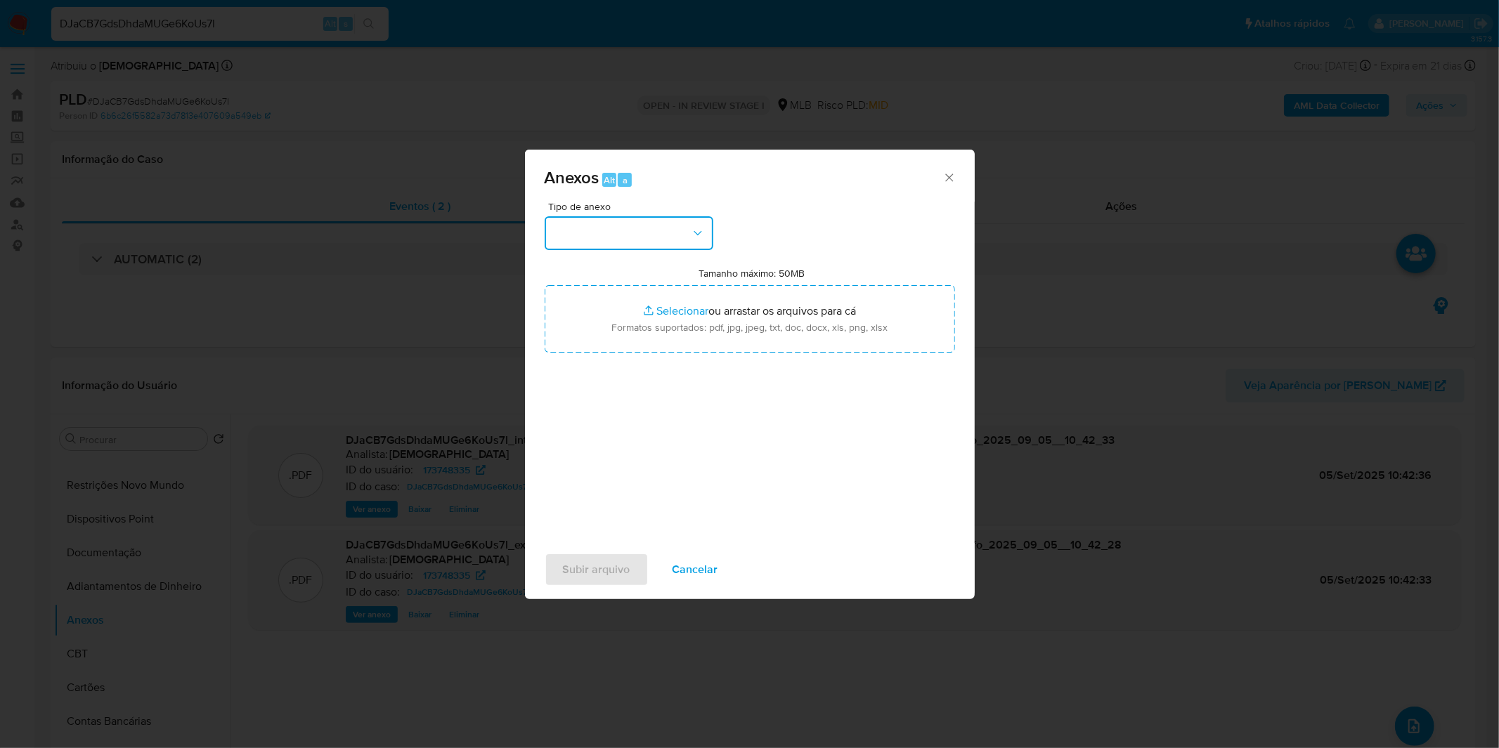
click at [682, 223] on button "button" at bounding box center [629, 233] width 169 height 34
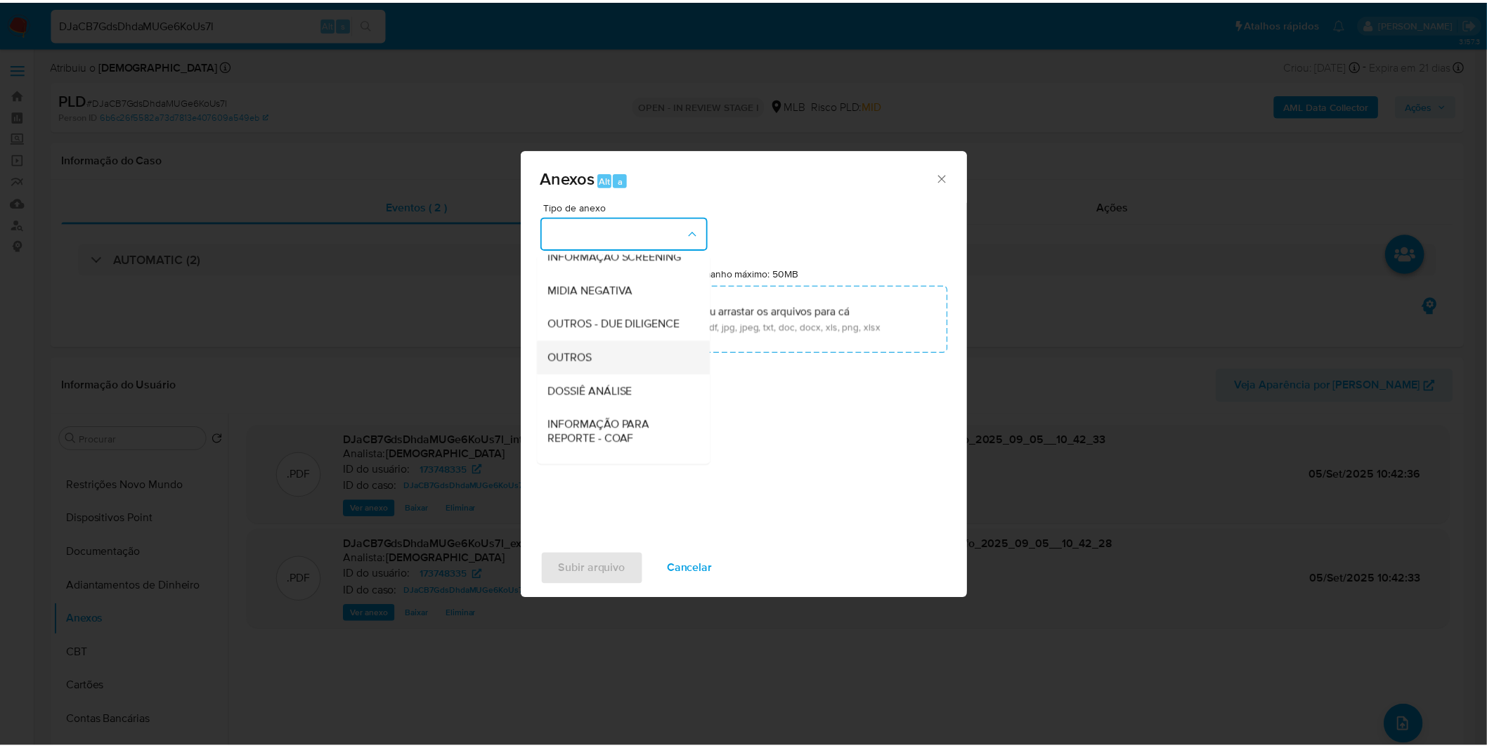
scroll to position [156, 0]
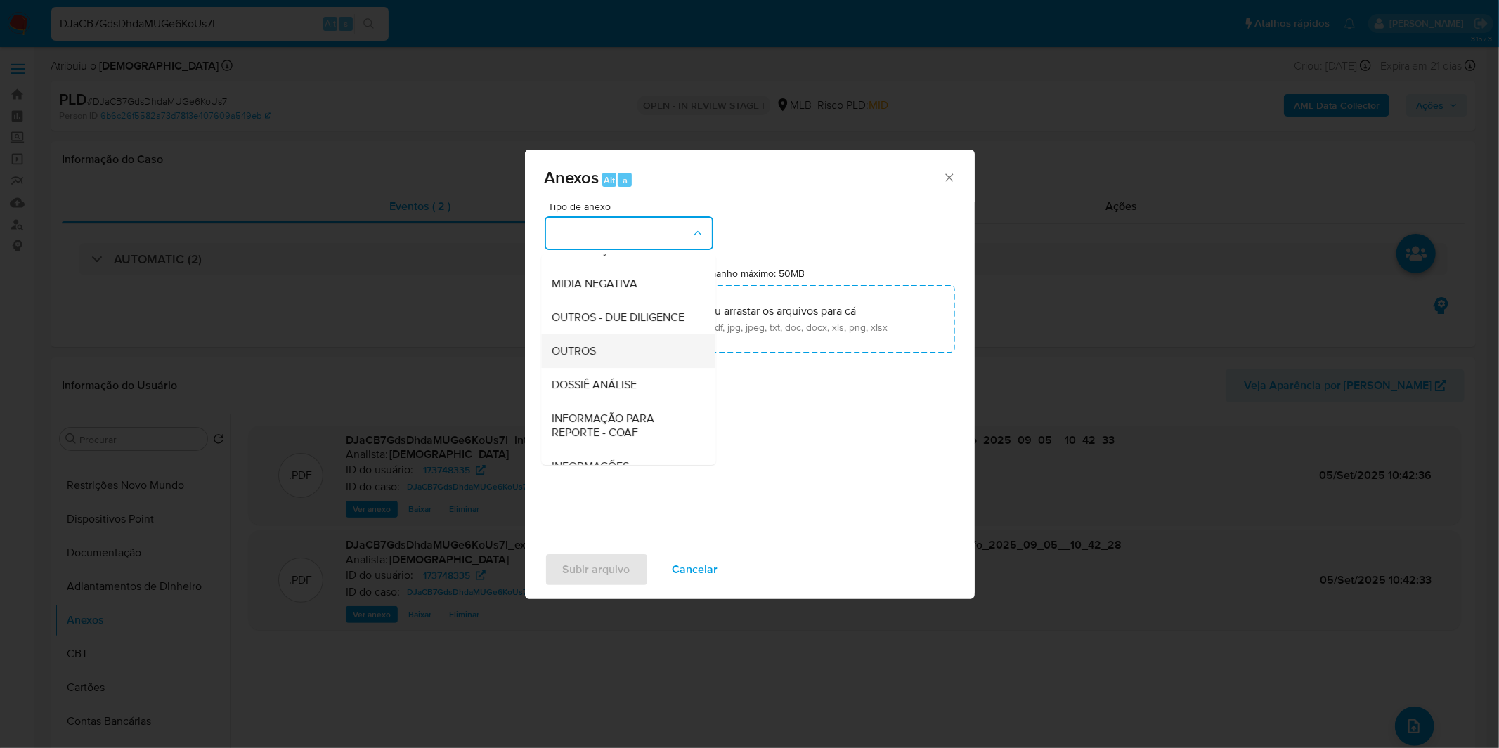
click at [627, 368] on div "OUTROS" at bounding box center [623, 351] width 143 height 34
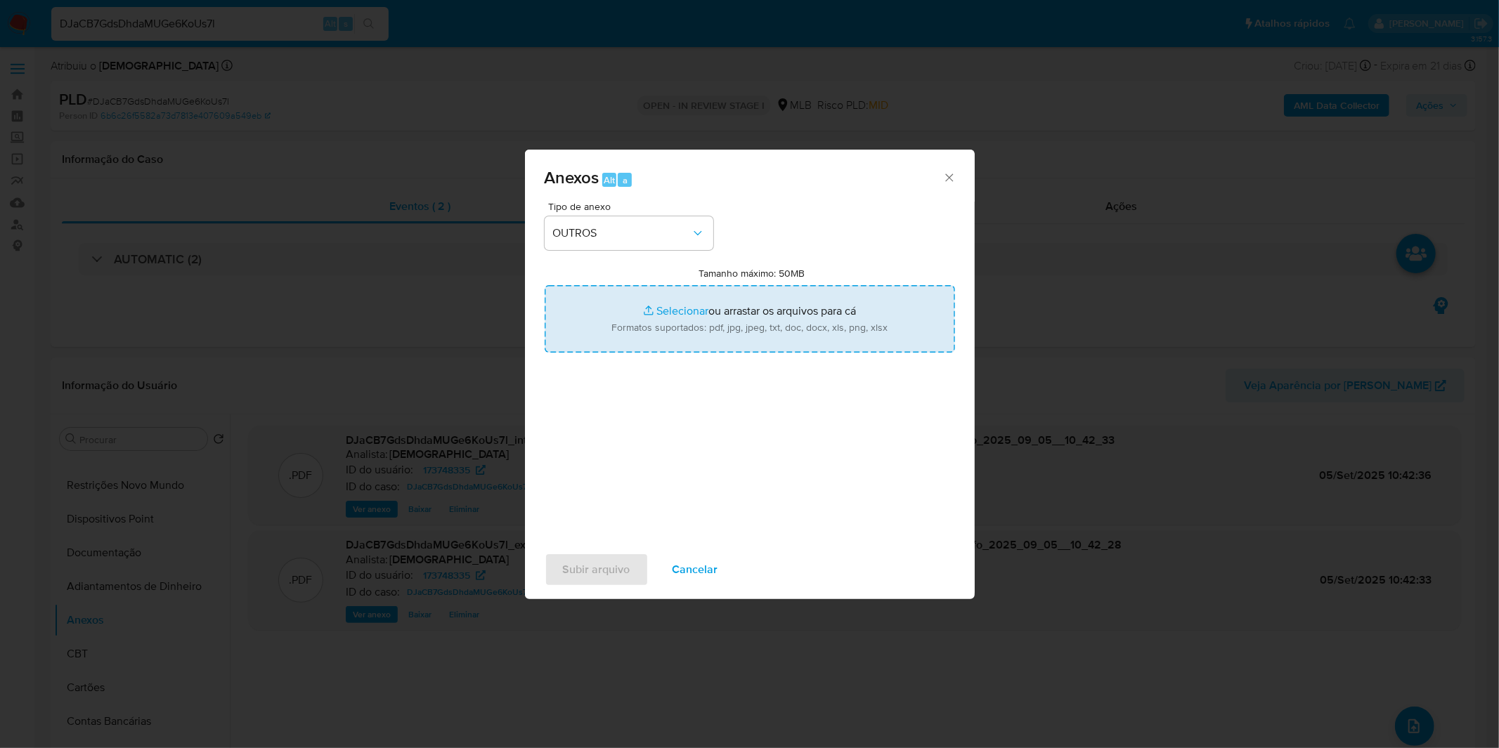
click at [655, 332] on input "Tamanho máximo: 50MB Selecionar arquivos" at bounding box center [750, 318] width 410 height 67
type input "C:\fakepath\Mulan 173748335_2025_08_28_11_48_14.xlsx"
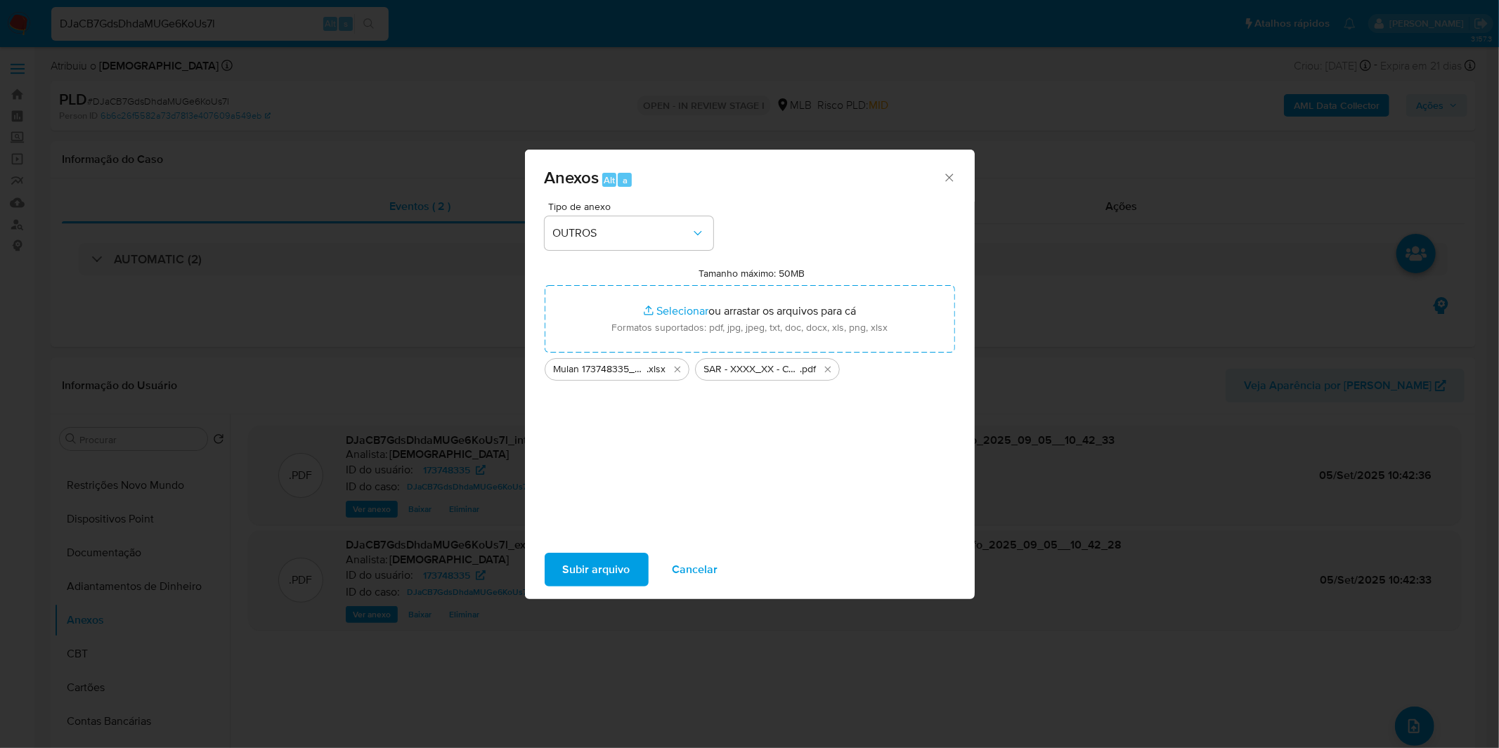
click at [619, 566] on span "Subir arquivo" at bounding box center [596, 569] width 67 height 31
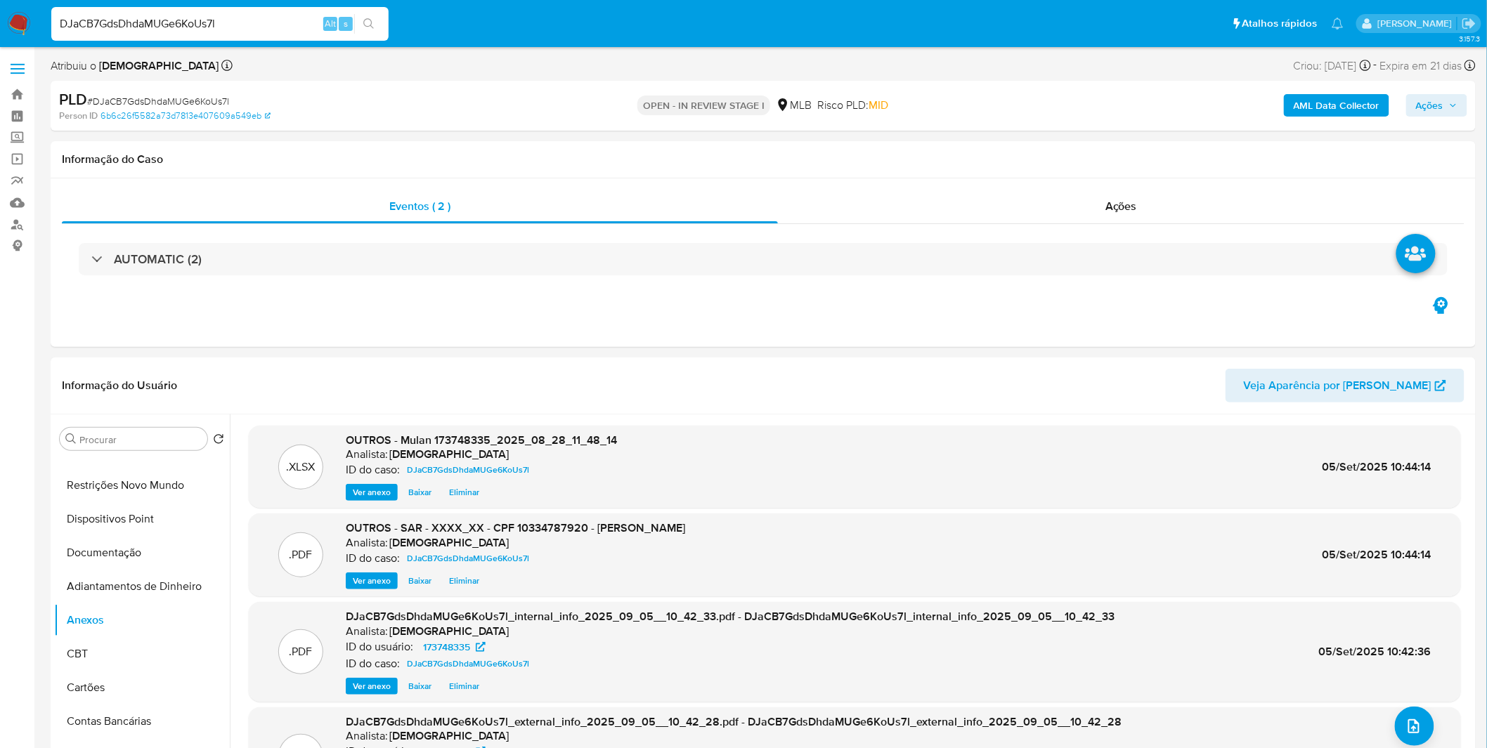
click at [1424, 100] on span "Ações" at bounding box center [1429, 105] width 27 height 22
click at [1005, 152] on span "Resolução do caso" at bounding box center [1028, 150] width 95 height 16
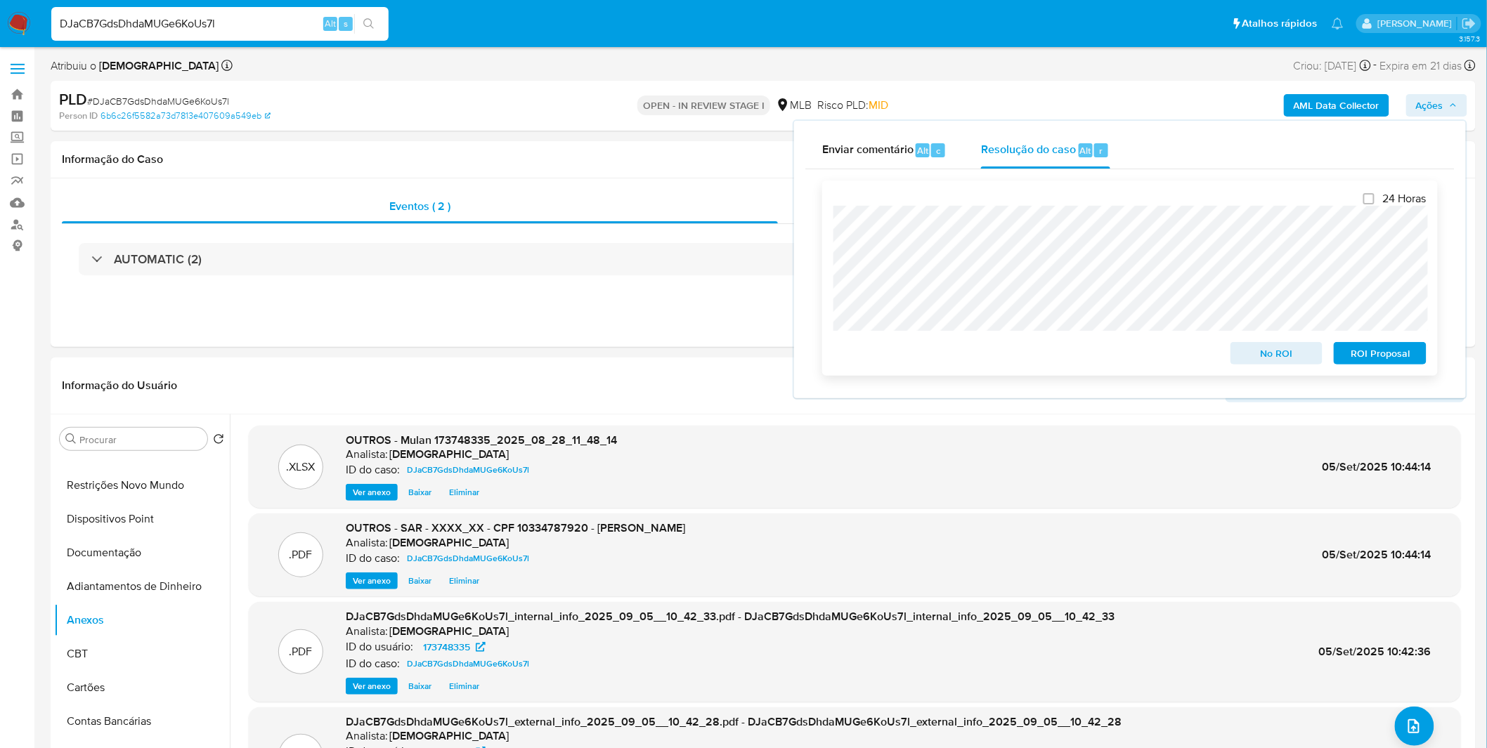
click at [1401, 357] on span "ROI Proposal" at bounding box center [1379, 354] width 73 height 20
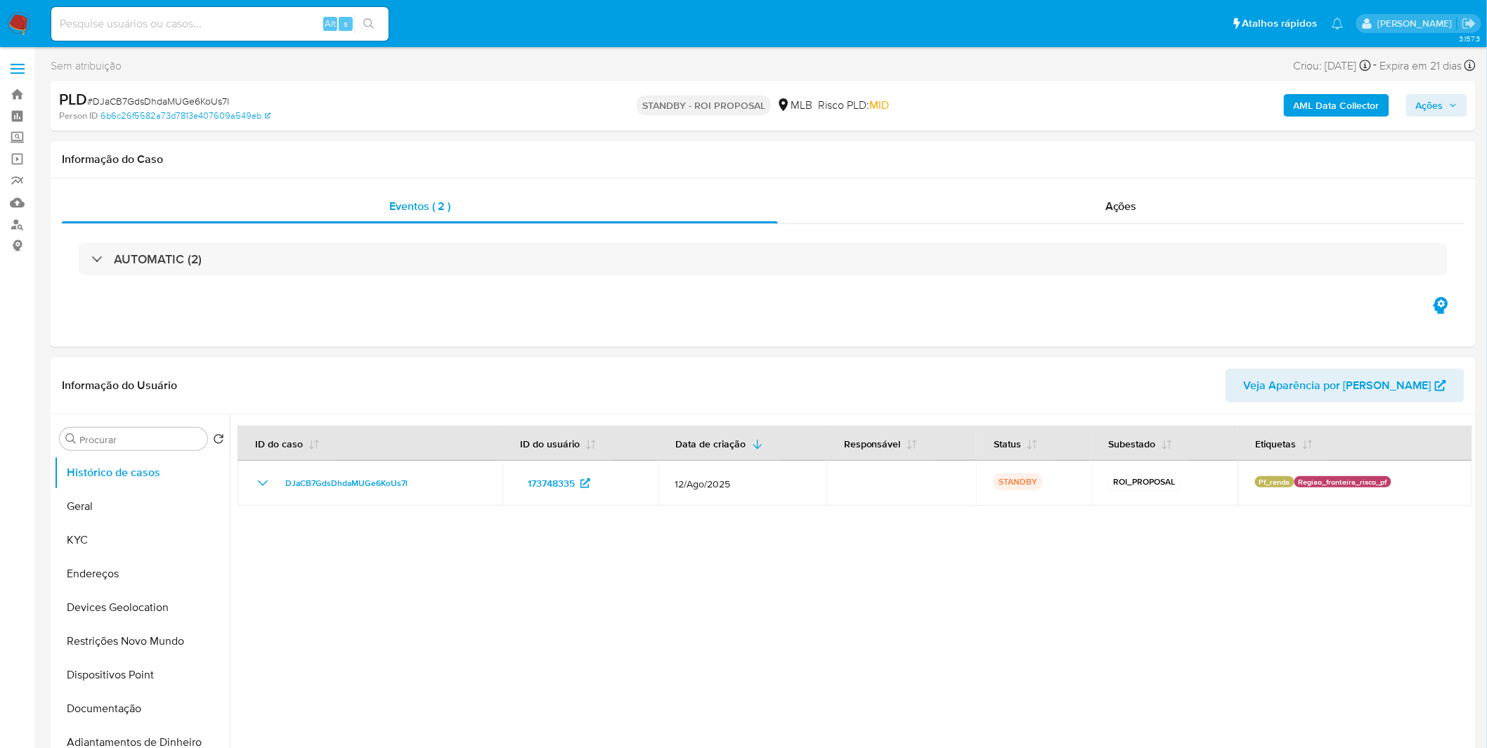
select select "10"
click at [17, 7] on nav "Pausado Ver notificaciones Alt s Atalhos rápidos Presiona las siguientes teclas…" at bounding box center [743, 23] width 1487 height 47
click at [18, 27] on img at bounding box center [19, 24] width 24 height 24
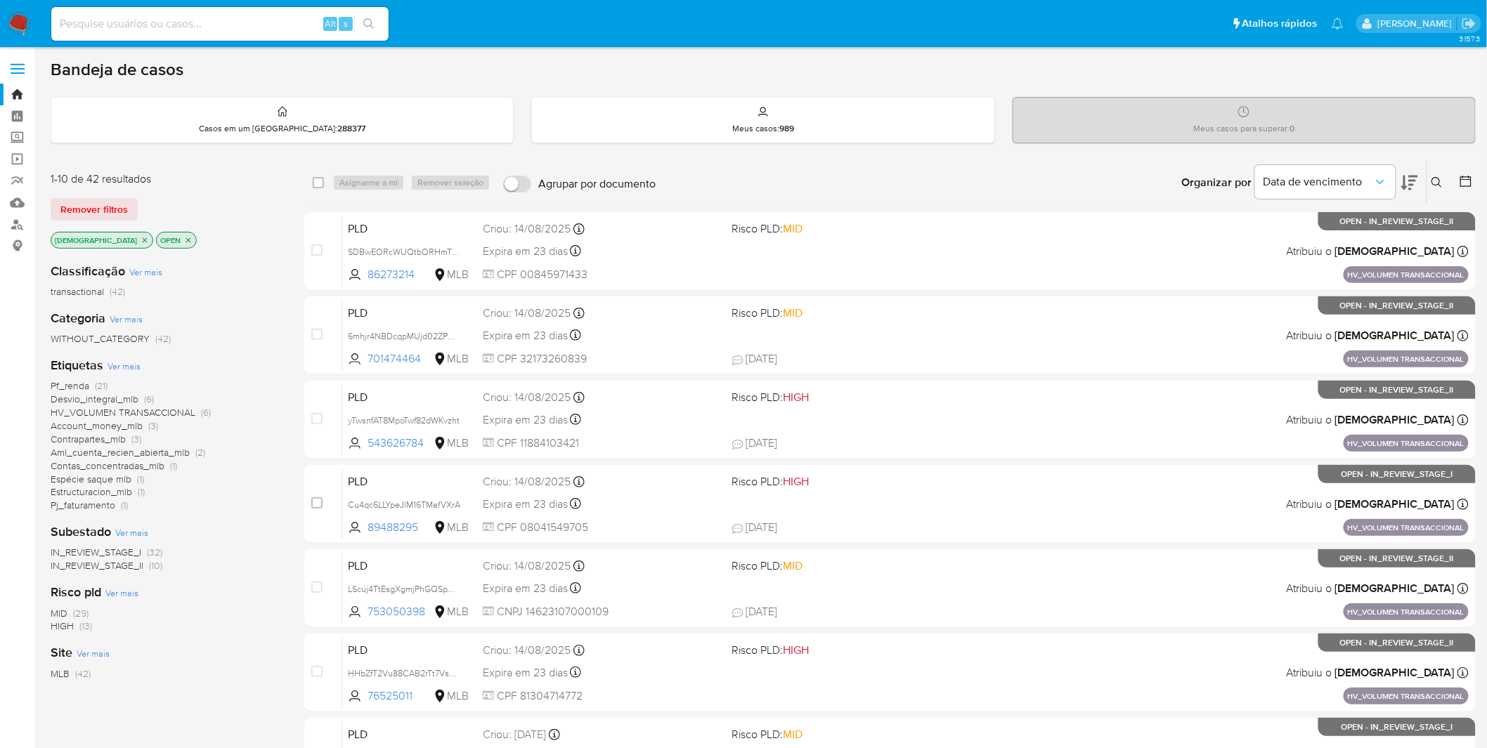
click at [232, 25] on input at bounding box center [219, 24] width 337 height 18
paste input "nYymrwGEywJJKH9LGoApZCbq"
type input "nYymrwGEywJJKH9LGoApZCbq"
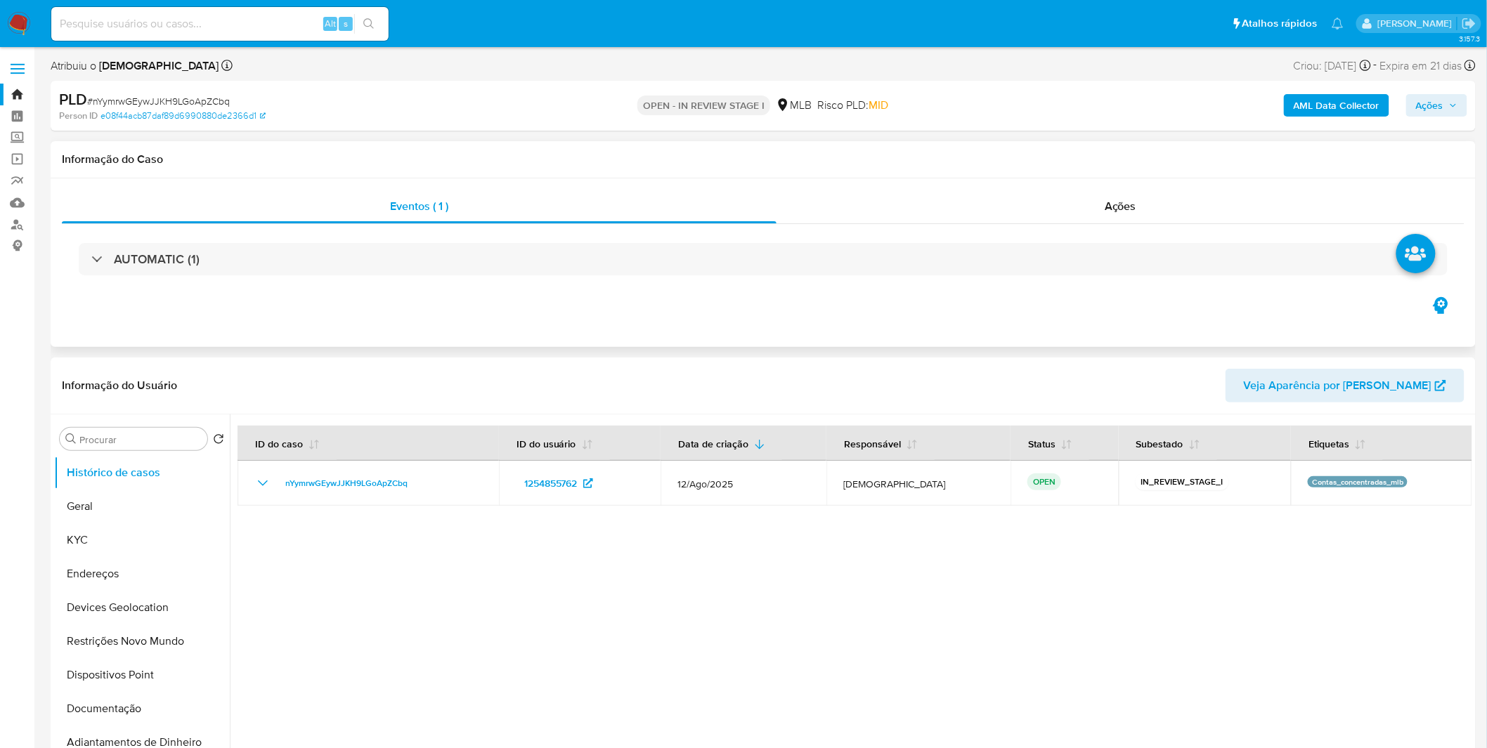
select select "10"
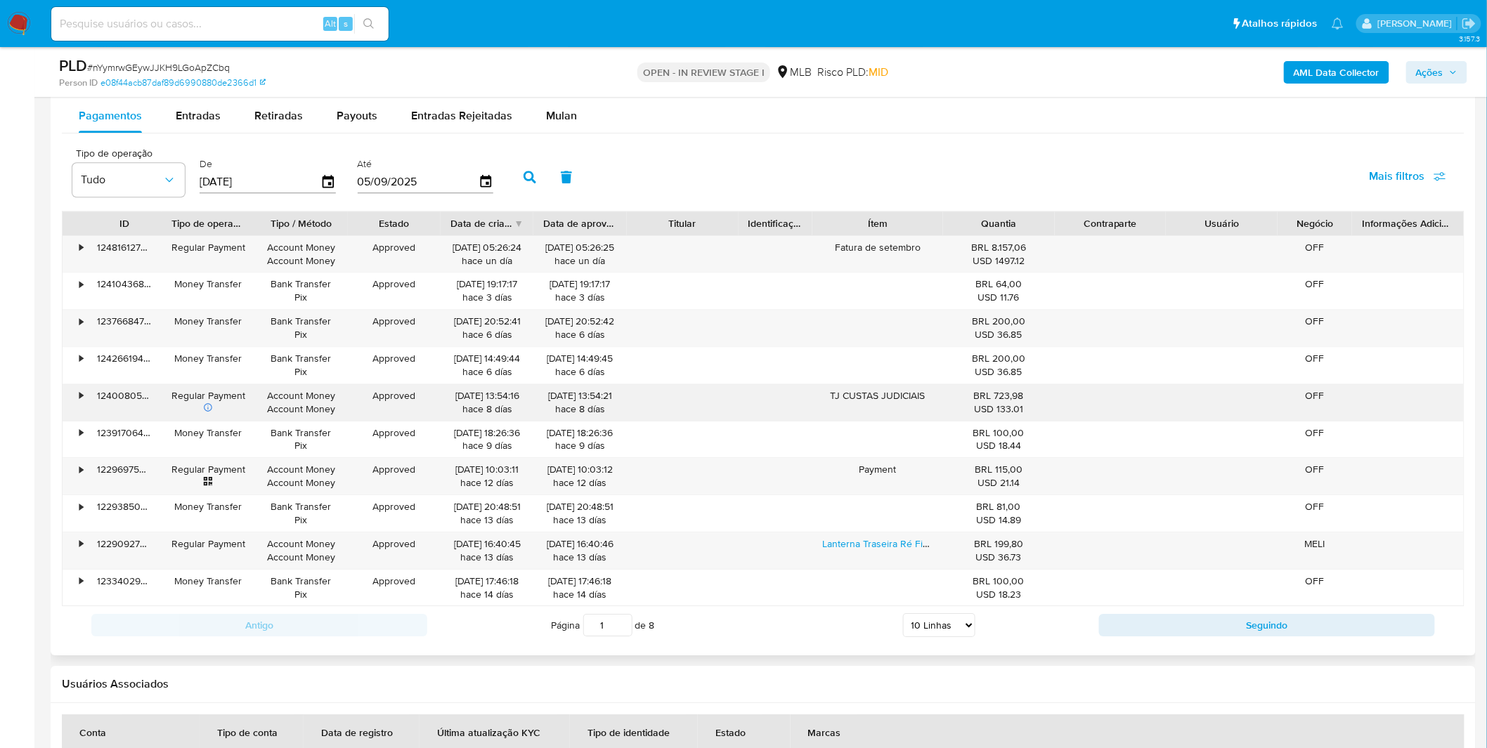
scroll to position [1561, 0]
click at [1168, 630] on button "Seguindo" at bounding box center [1267, 626] width 336 height 22
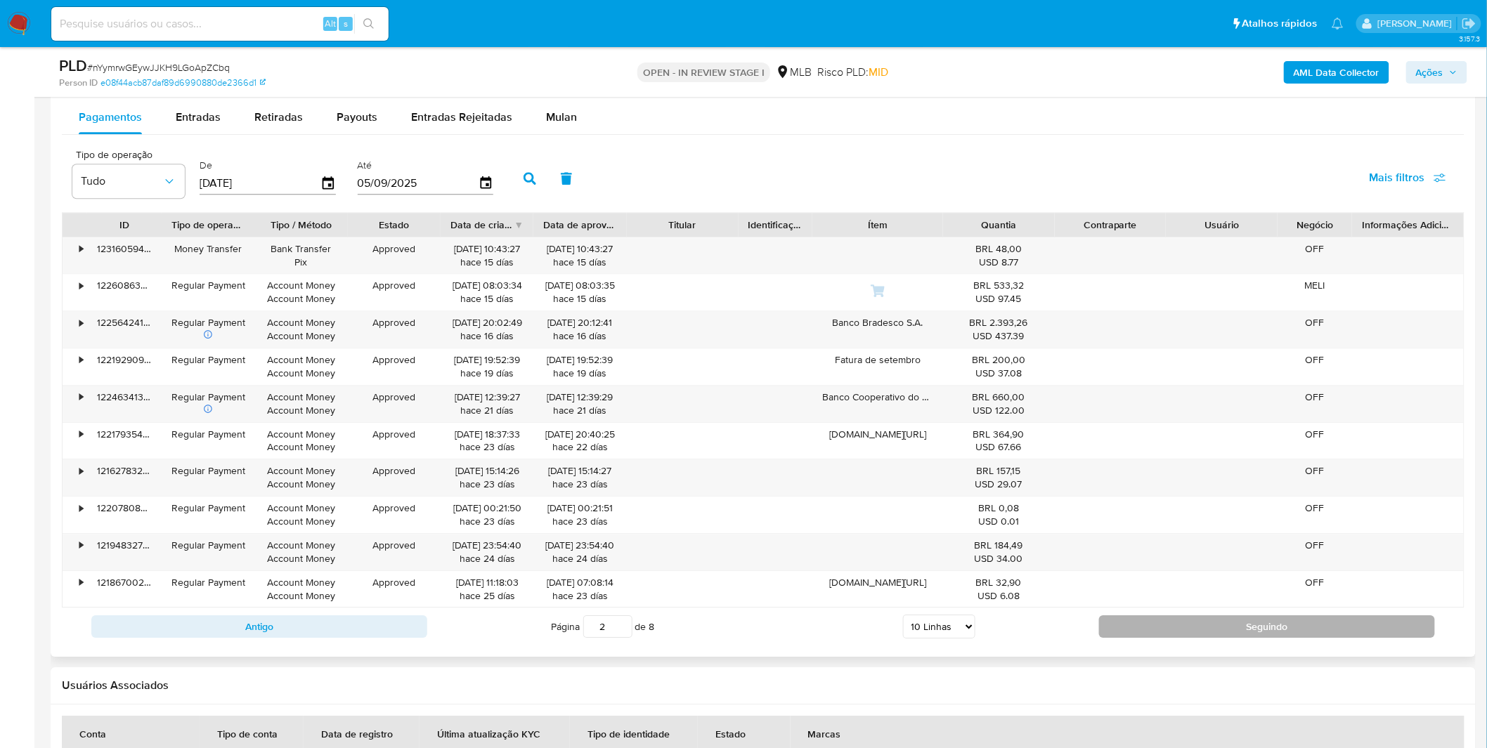
click at [1171, 632] on button "Seguindo" at bounding box center [1267, 626] width 336 height 22
type input "3"
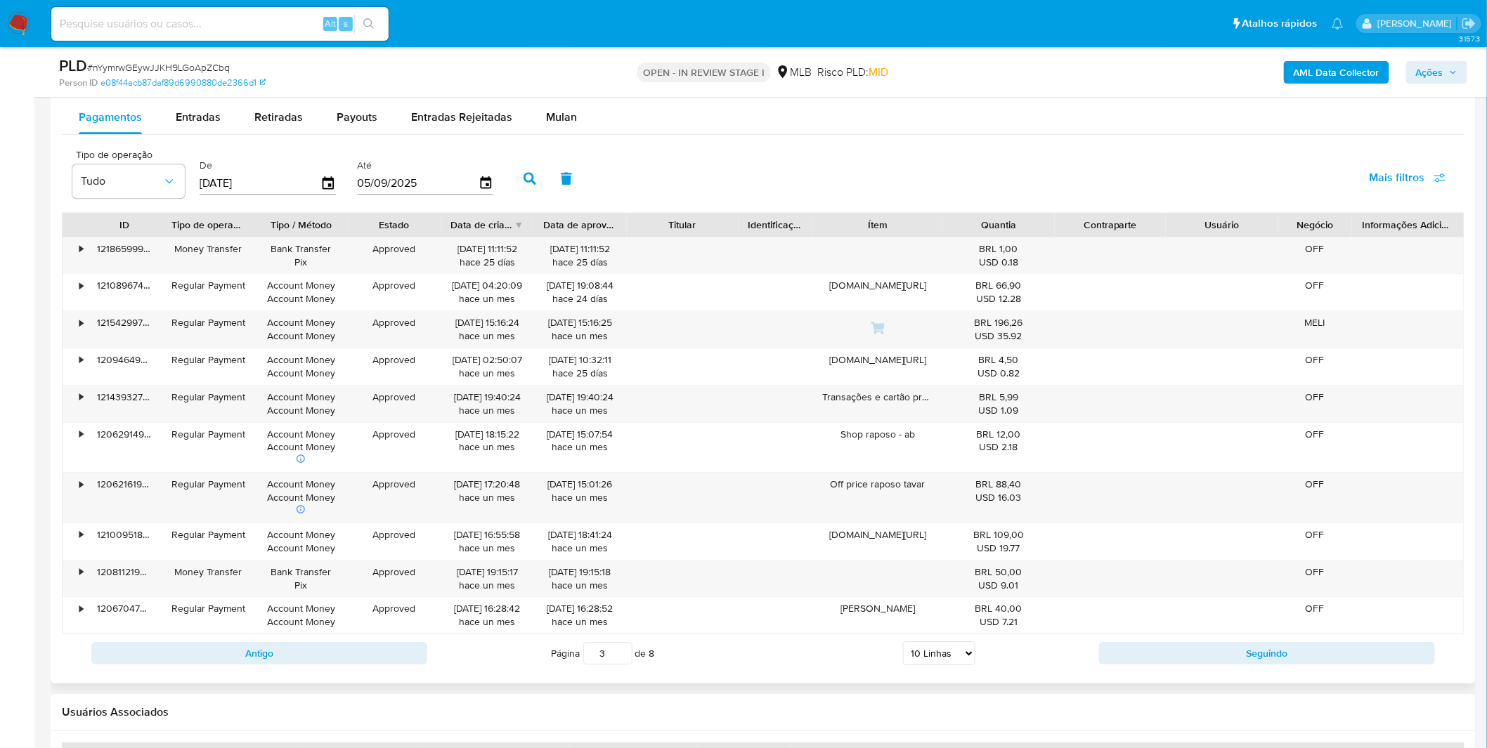
click at [945, 649] on select "5 Linhas 10 Linhas 20 Linhas 25 Linhas 50 Linhas 100 Linhas" at bounding box center [939, 653] width 72 height 24
select select "100"
click at [903, 644] on select "5 Linhas 10 Linhas 20 Linhas 25 Linhas 50 Linhas 100 Linhas" at bounding box center [939, 653] width 72 height 24
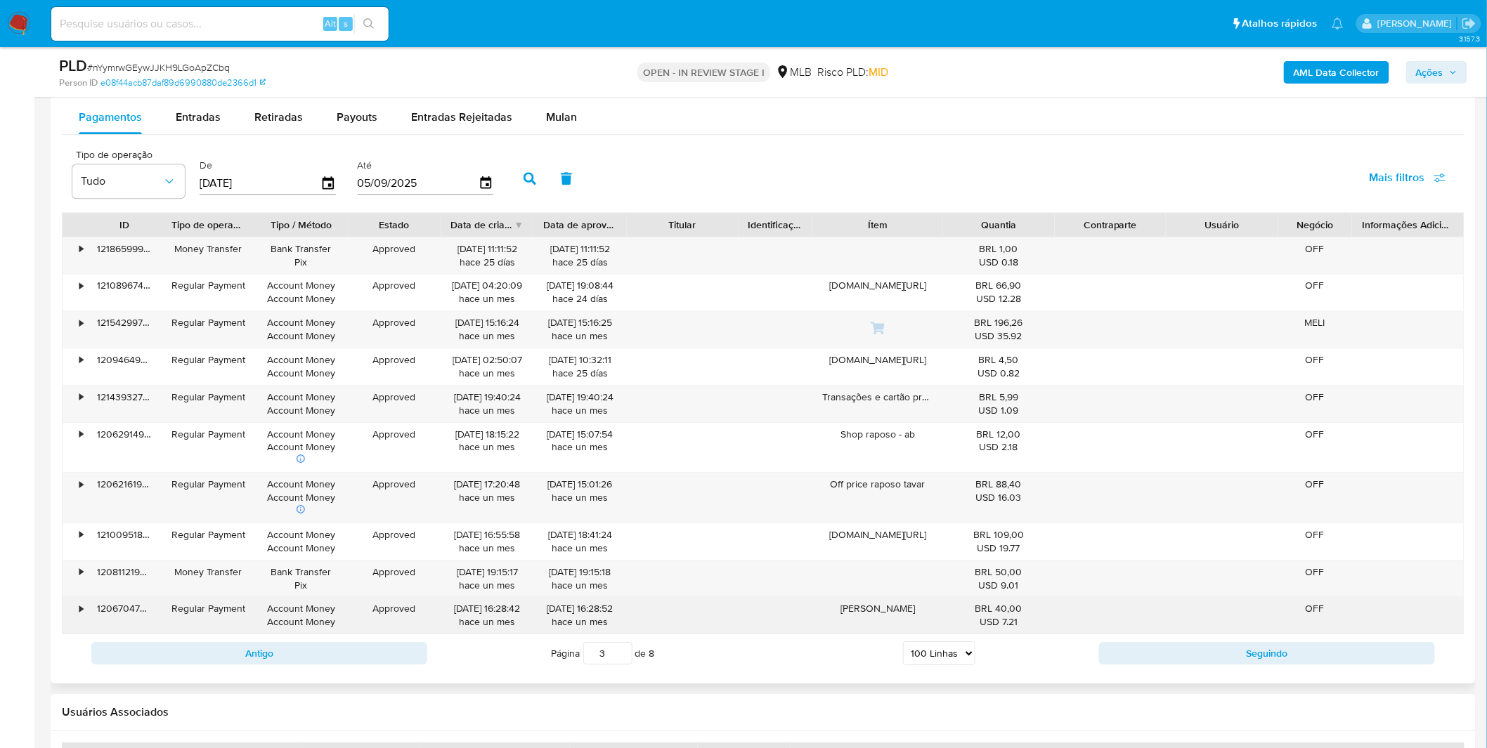
type input "1"
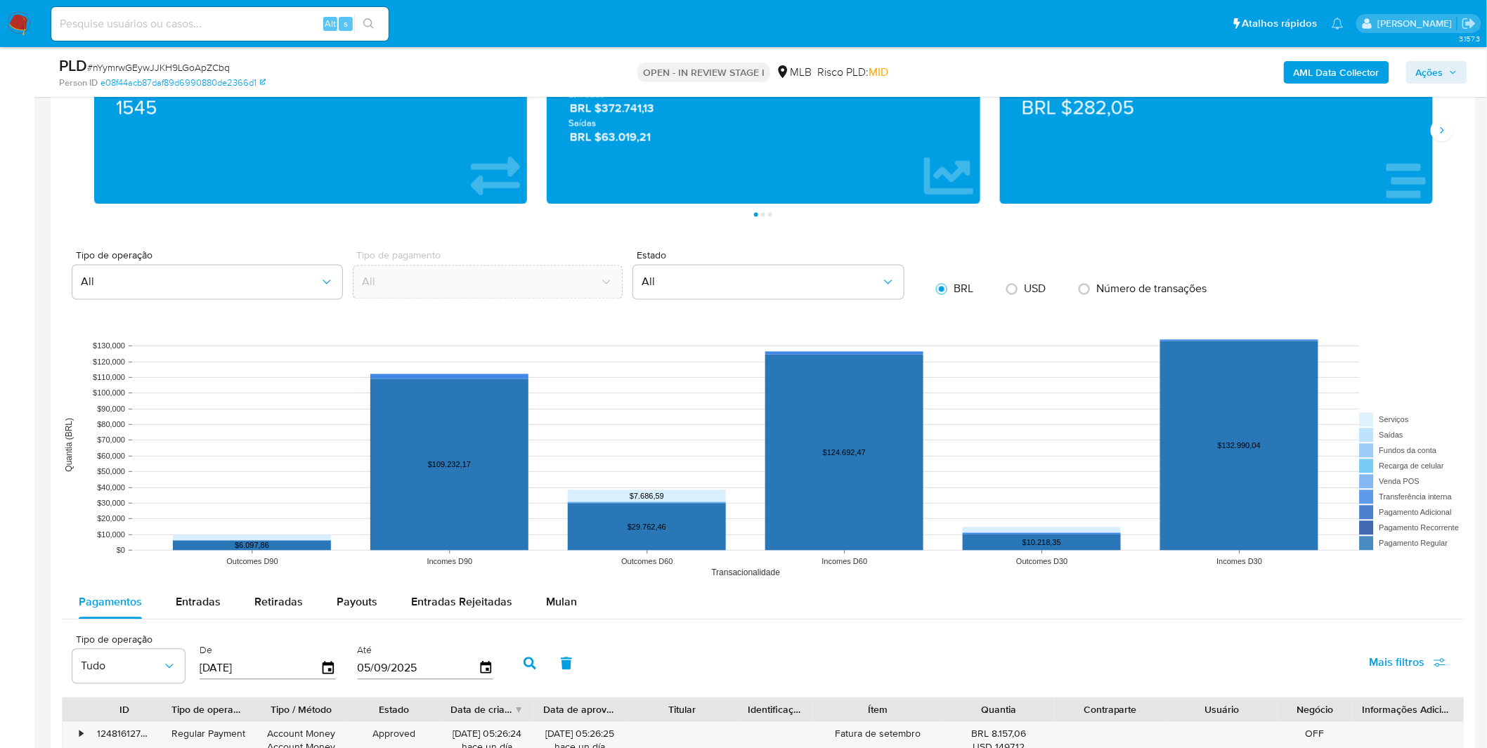
scroll to position [1015, 0]
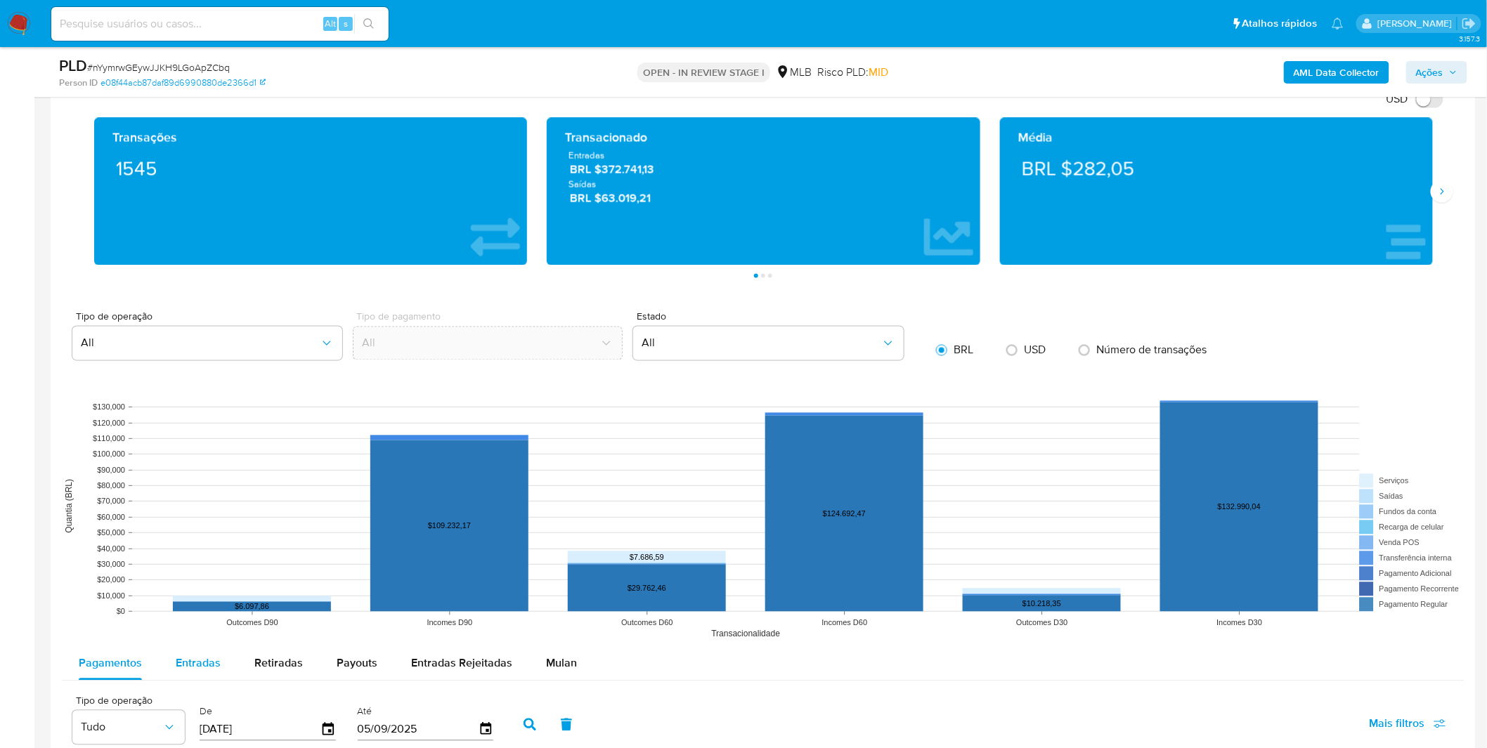
click at [181, 669] on span "Entradas" at bounding box center [198, 664] width 45 height 16
select select "10"
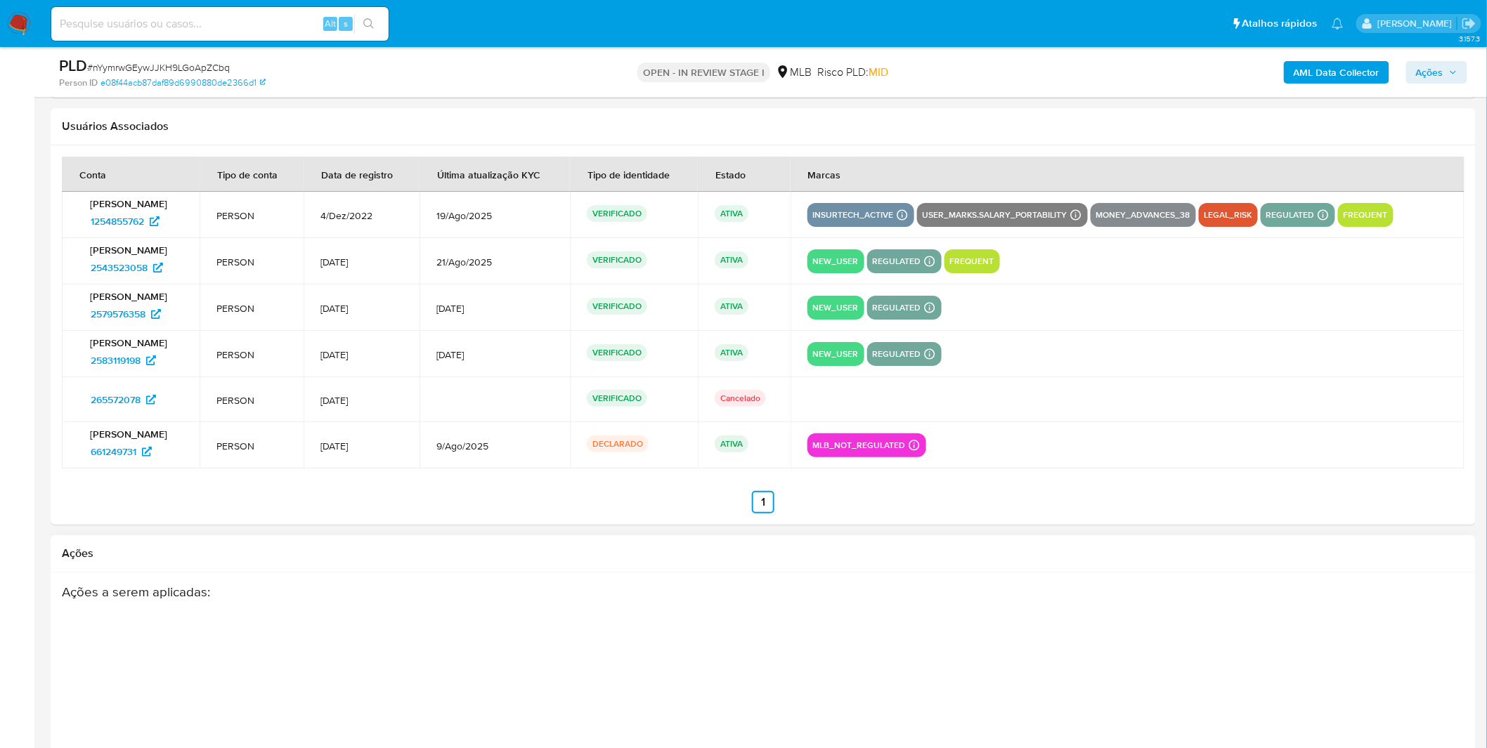
scroll to position [2043, 0]
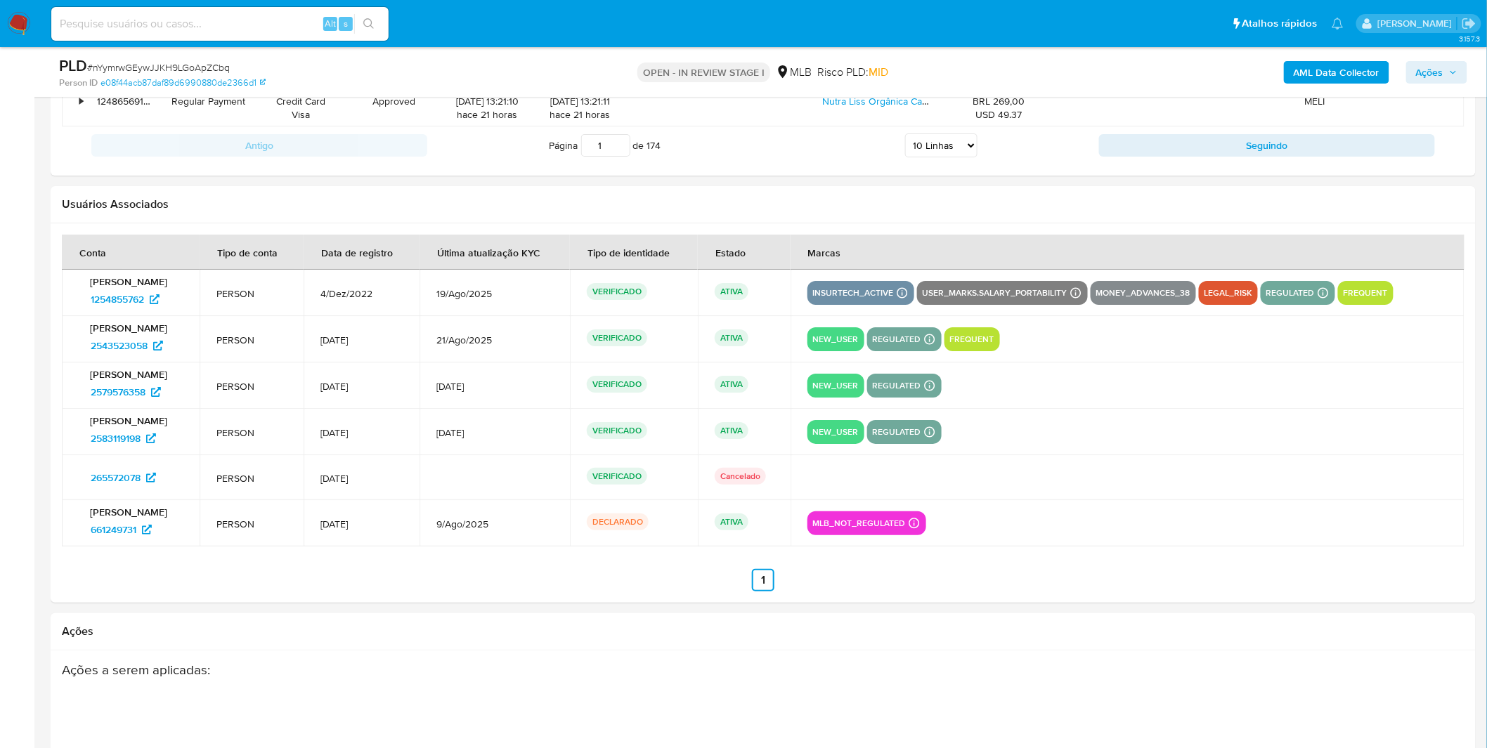
click at [1111, 450] on td "new_user regulated Detalhadas MLB BACEN COMPLIES [PERSON_NAME] MLB_BACEN Compli…" at bounding box center [1127, 432] width 674 height 46
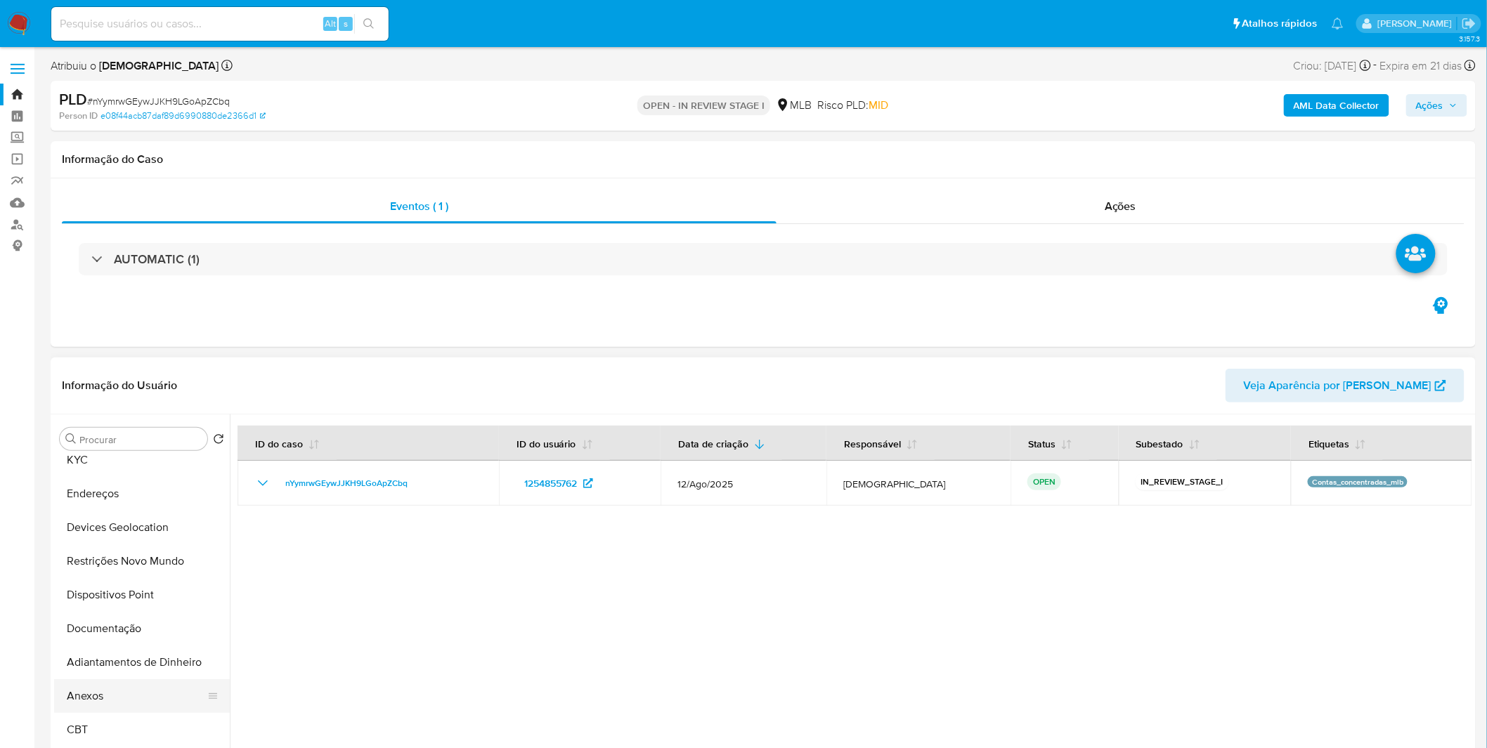
scroll to position [156, 0]
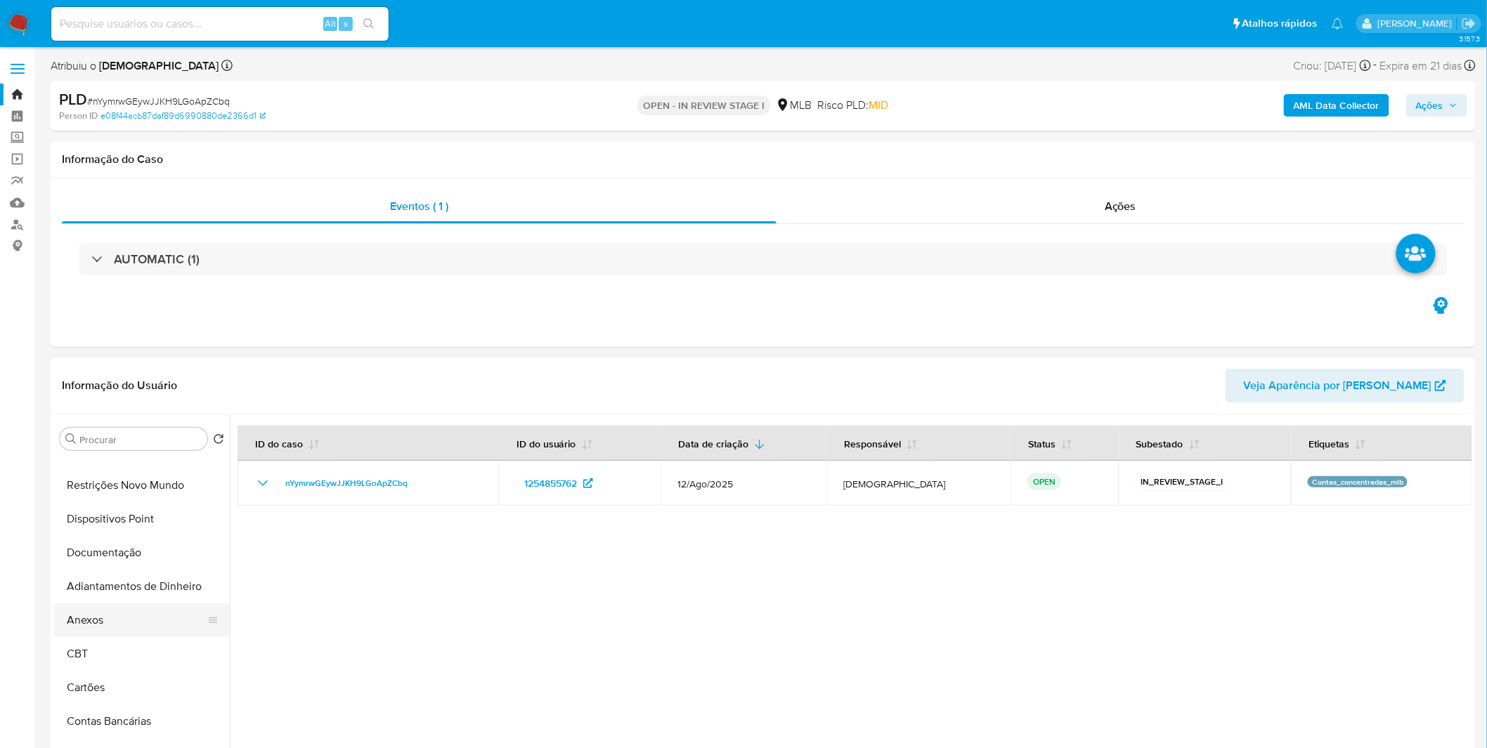
click at [114, 624] on button "Anexos" at bounding box center [136, 621] width 164 height 34
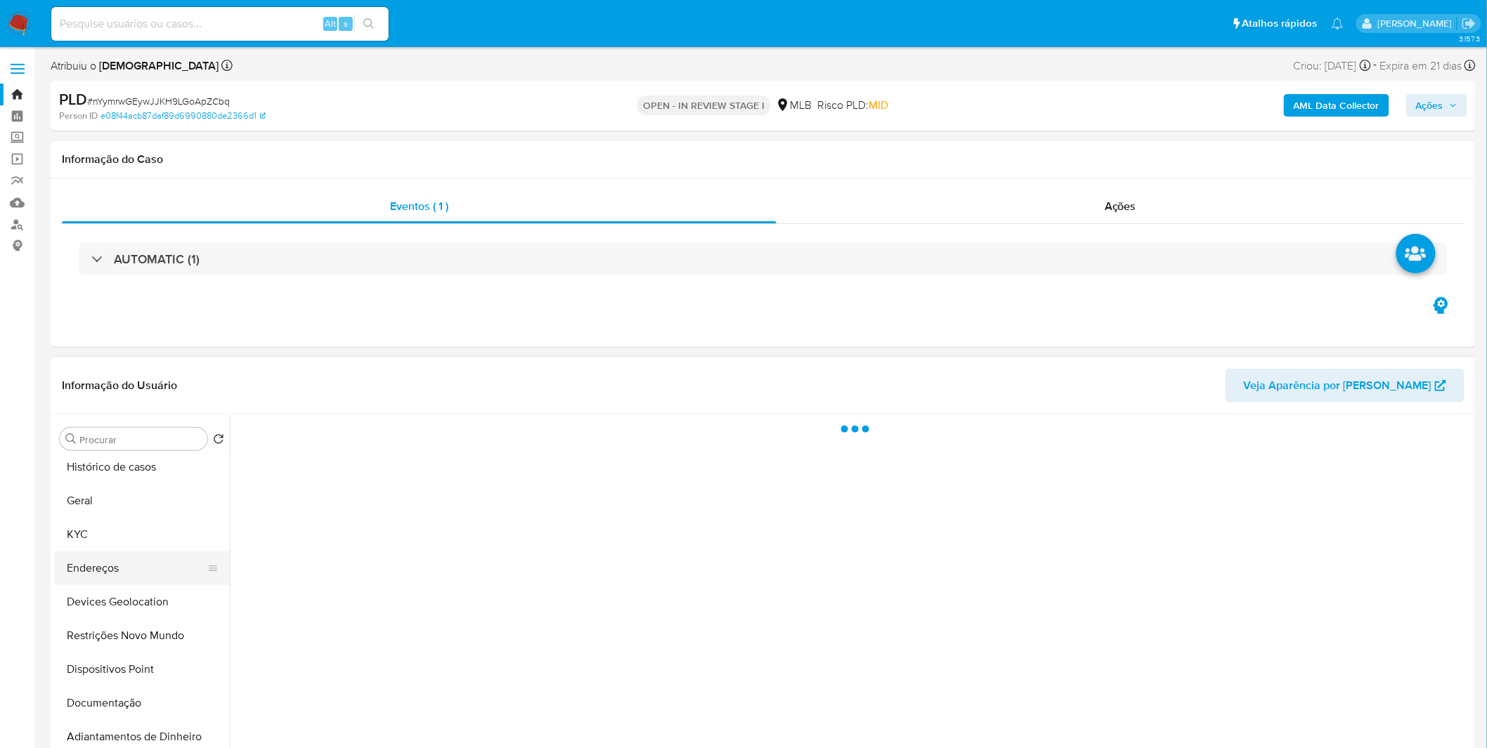
scroll to position [0, 0]
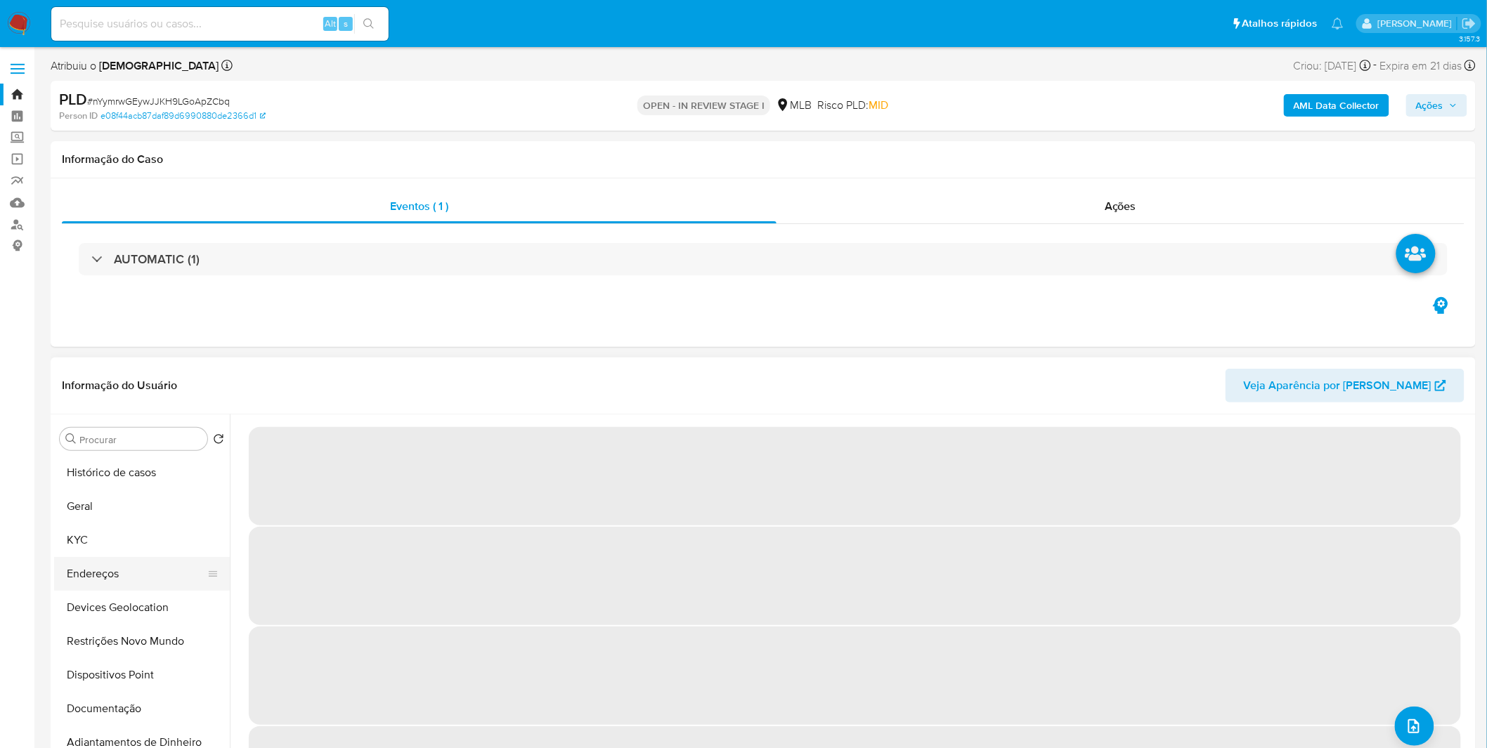
click at [146, 573] on button "Endereços" at bounding box center [136, 574] width 164 height 34
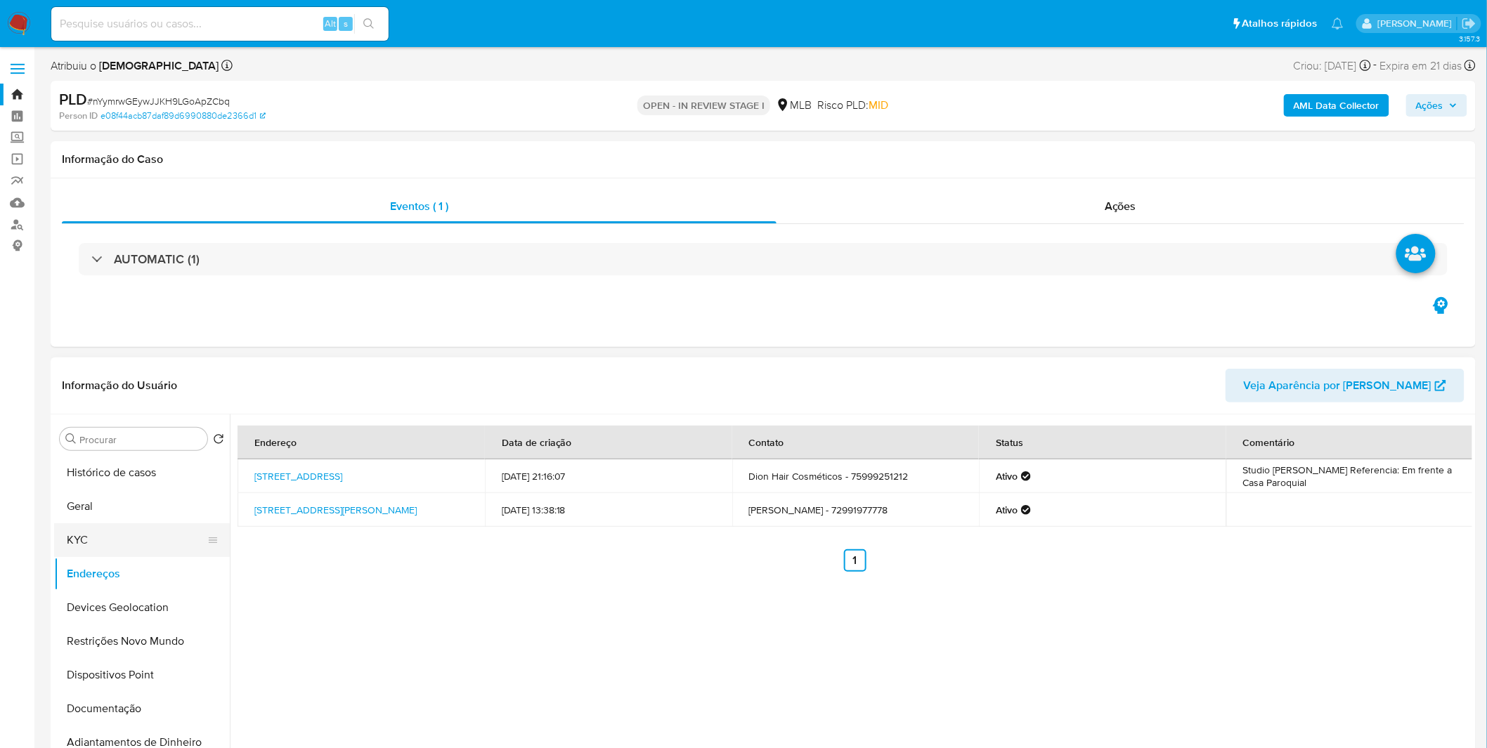
click at [133, 554] on button "KYC" at bounding box center [136, 540] width 164 height 34
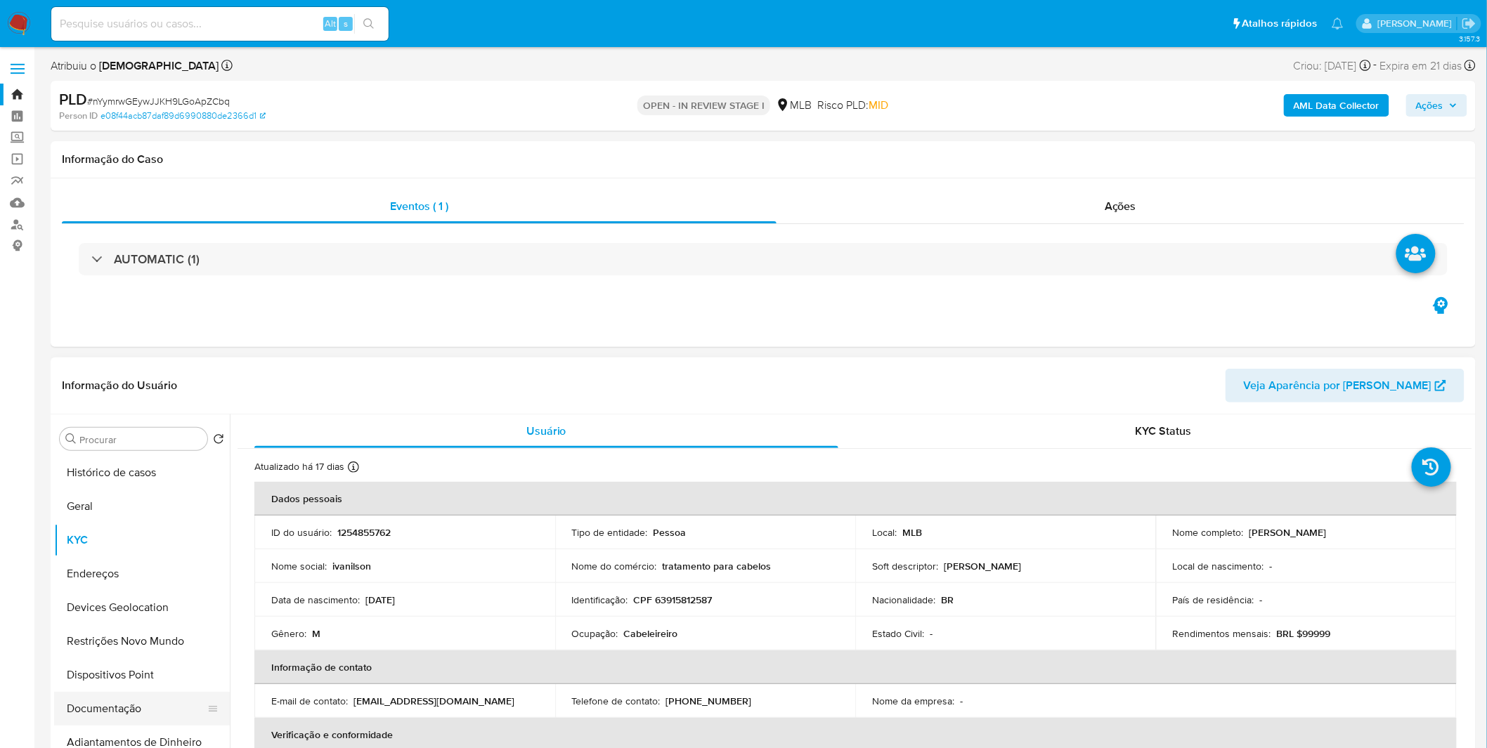
click at [124, 701] on button "Documentação" at bounding box center [136, 709] width 164 height 34
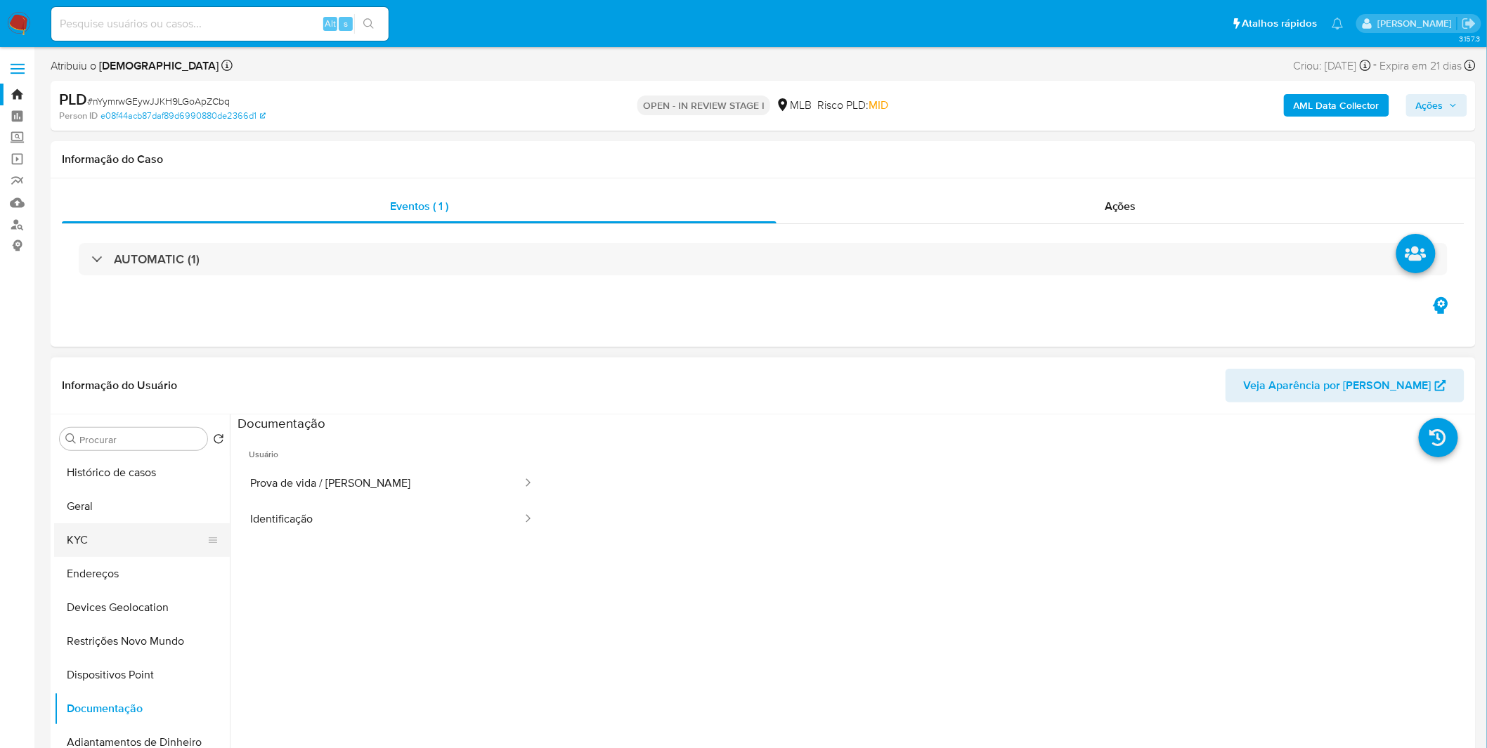
click at [90, 544] on button "KYC" at bounding box center [136, 540] width 164 height 34
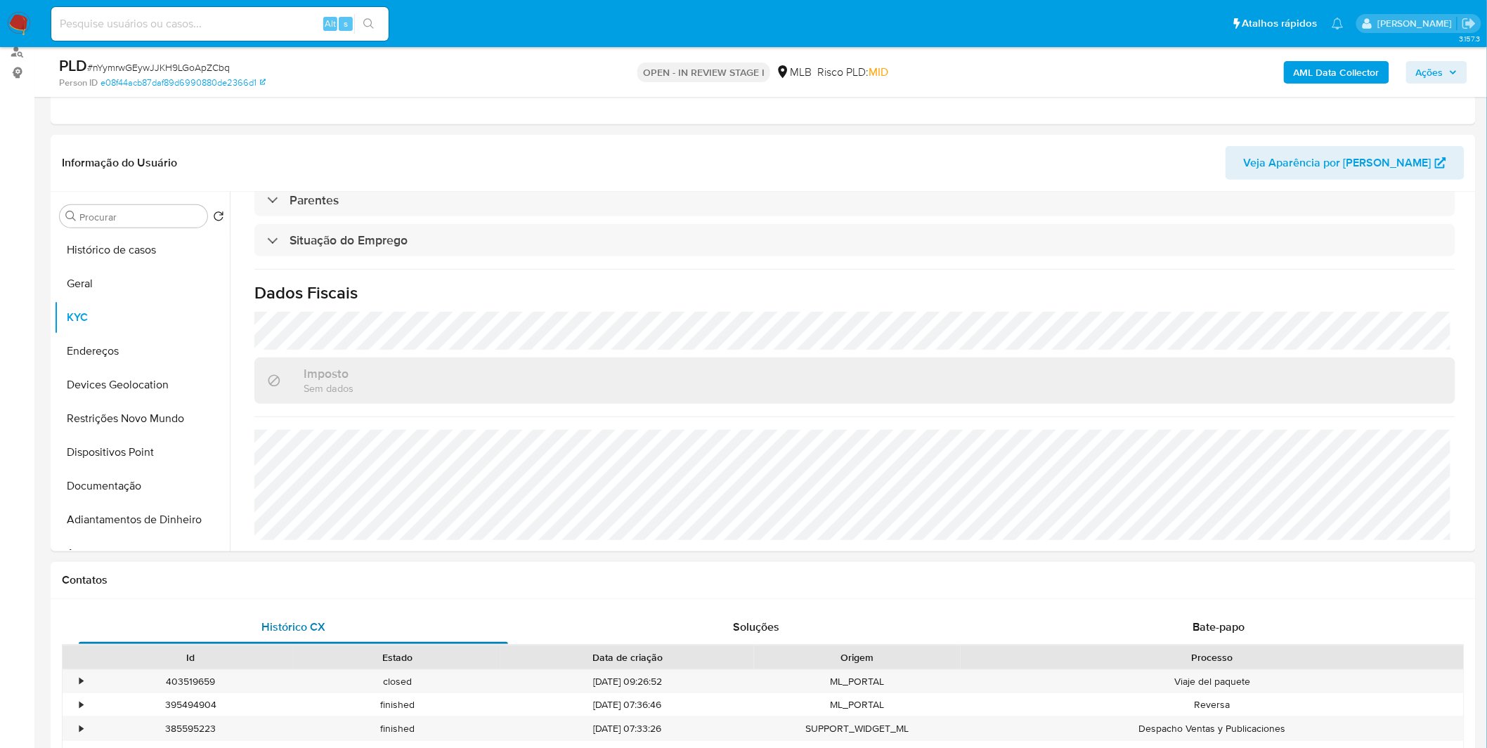
scroll to position [234, 0]
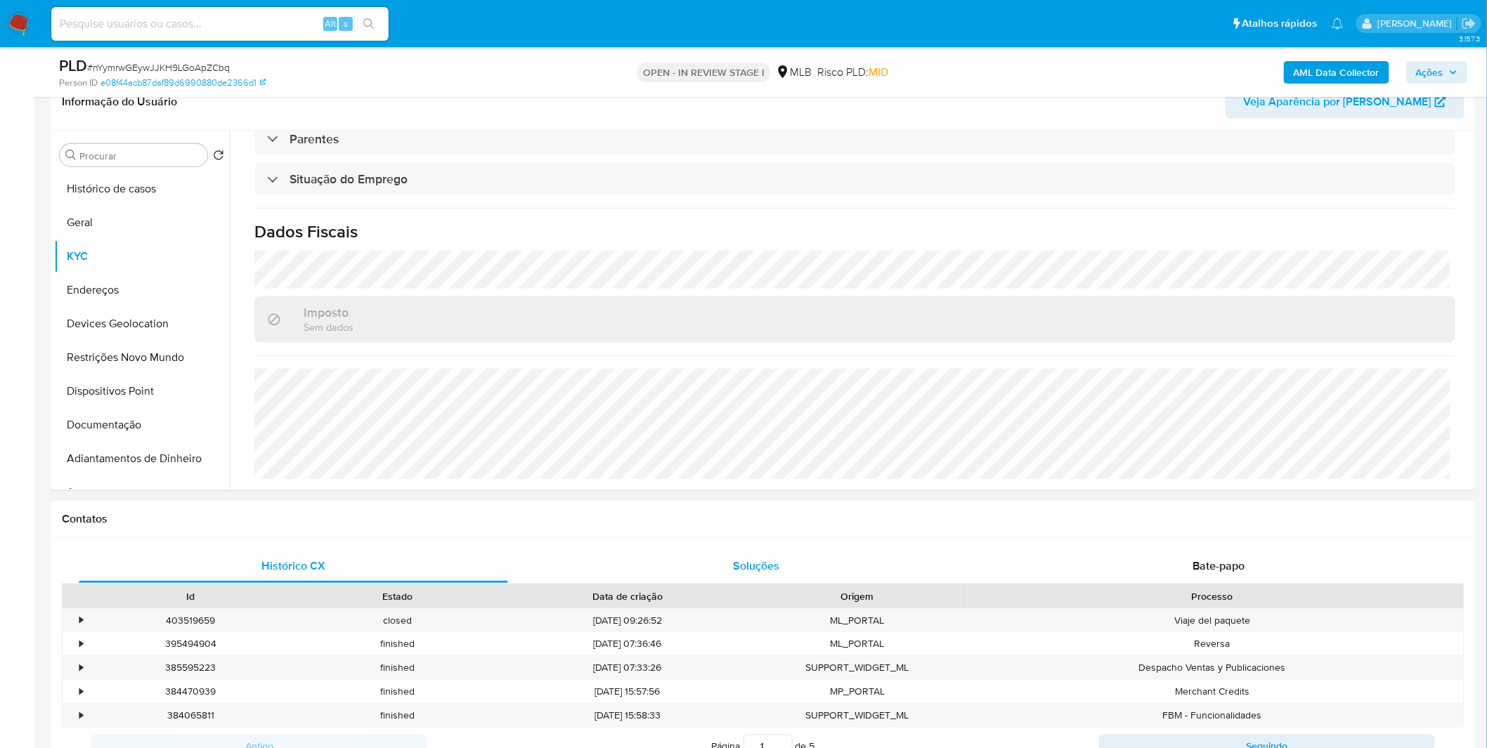
click at [965, 552] on div "Soluções" at bounding box center [756, 566] width 429 height 34
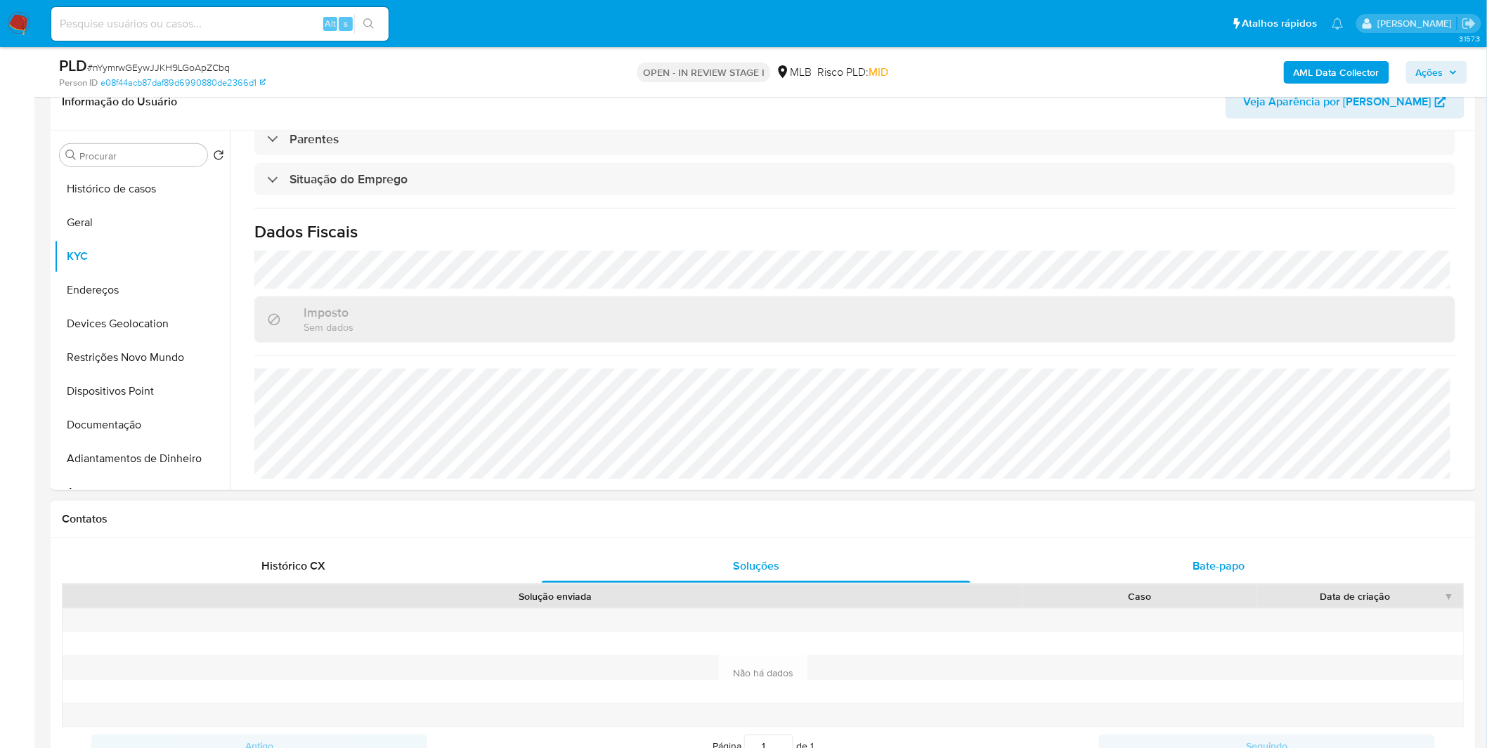
click at [987, 566] on button "Bate-papo" at bounding box center [1218, 566] width 463 height 34
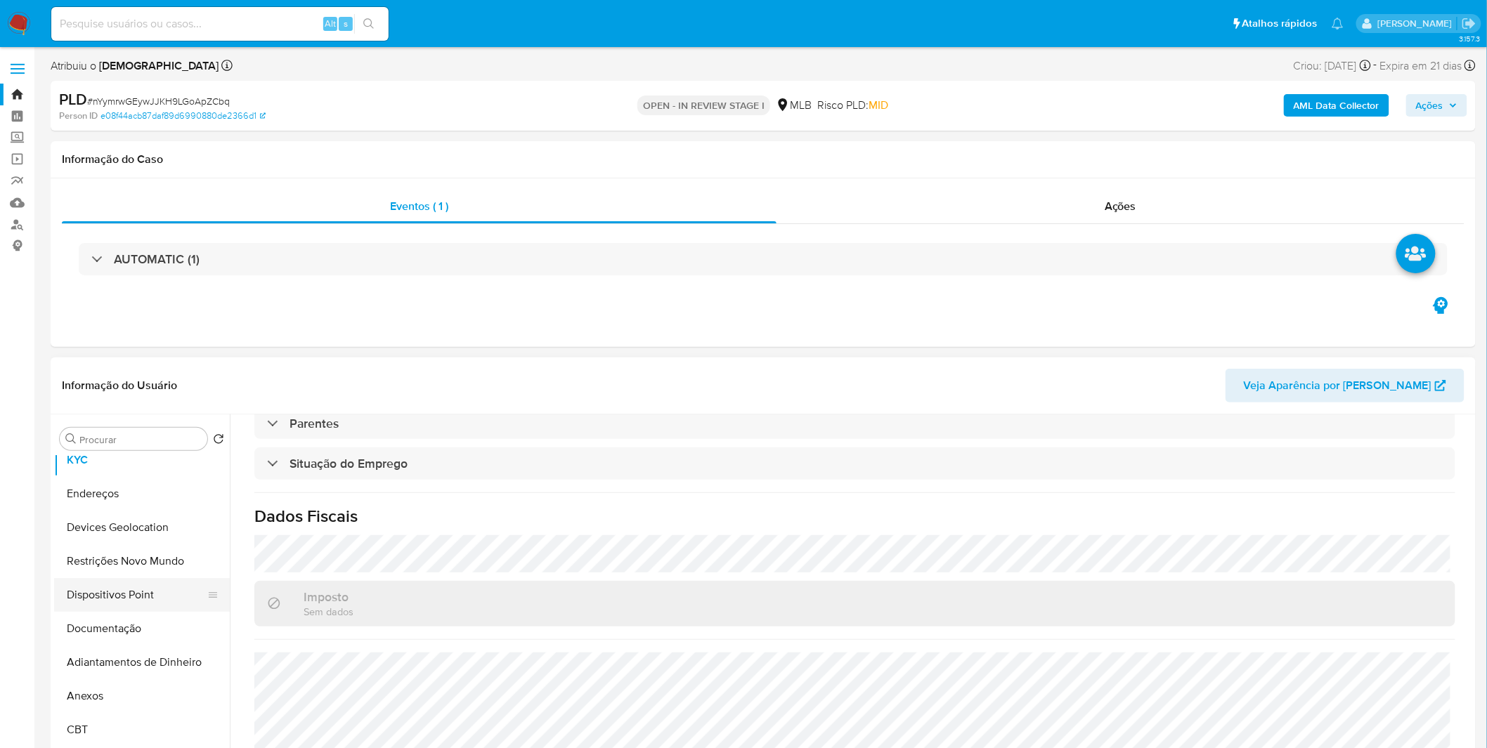
scroll to position [156, 0]
click at [133, 632] on button "Anexos" at bounding box center [136, 621] width 164 height 34
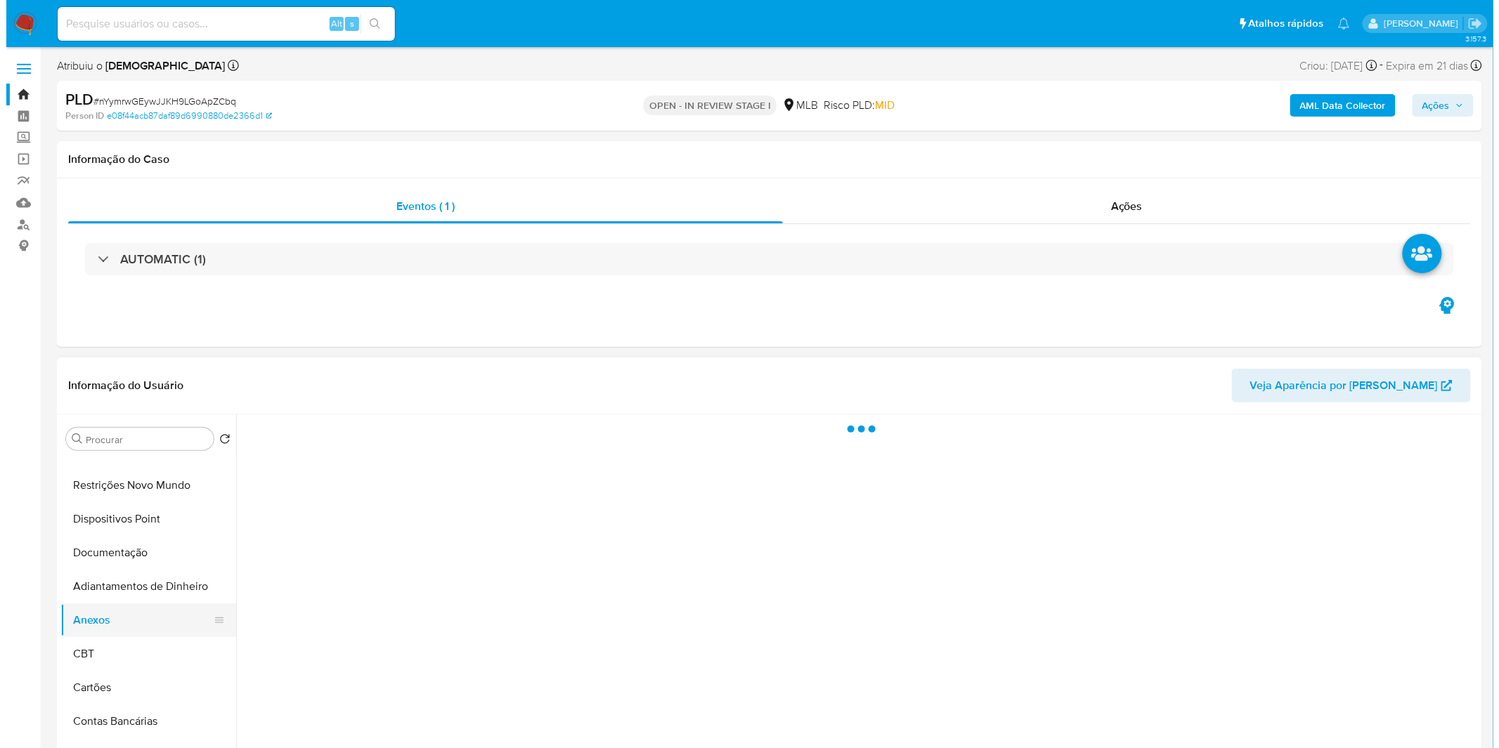
scroll to position [0, 0]
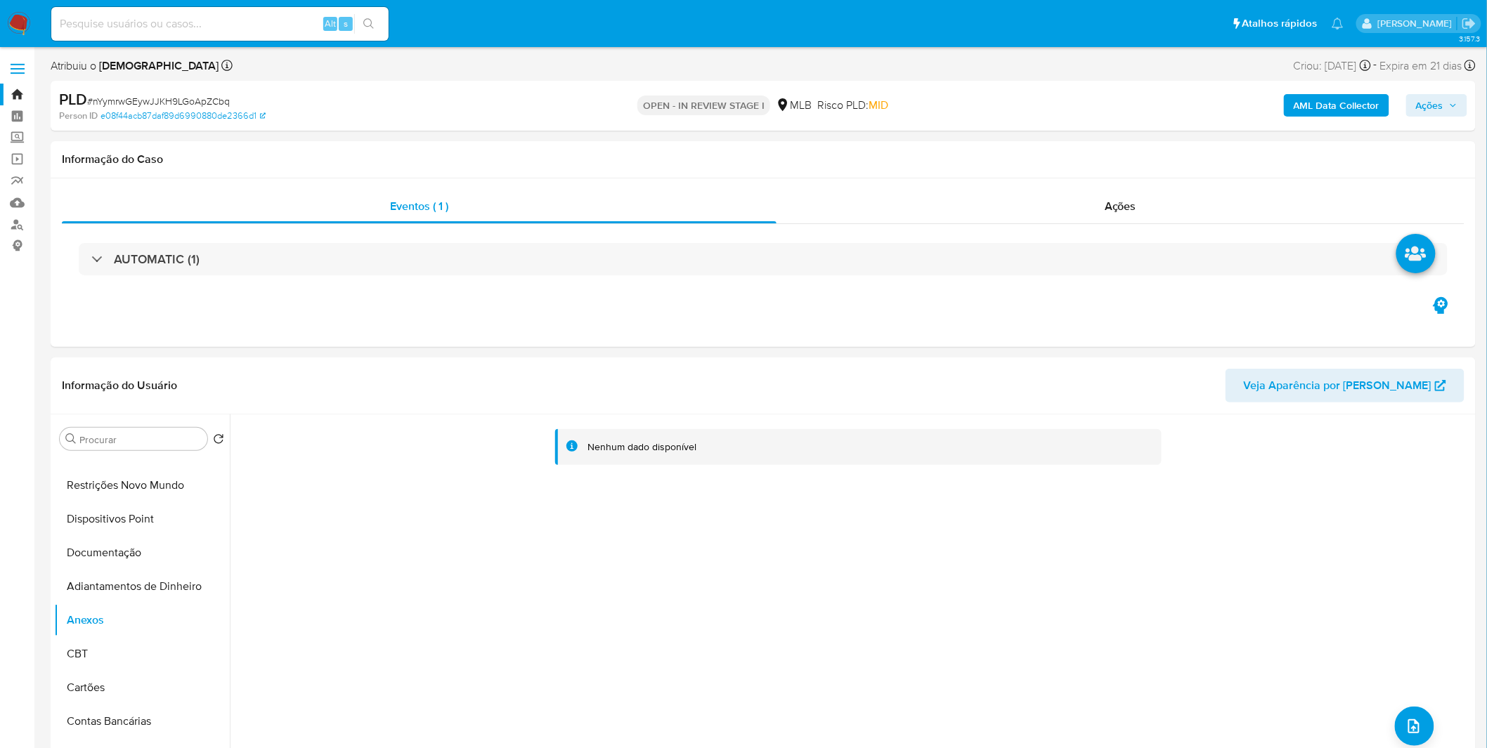
click at [1366, 103] on b "AML Data Collector" at bounding box center [1337, 105] width 86 height 22
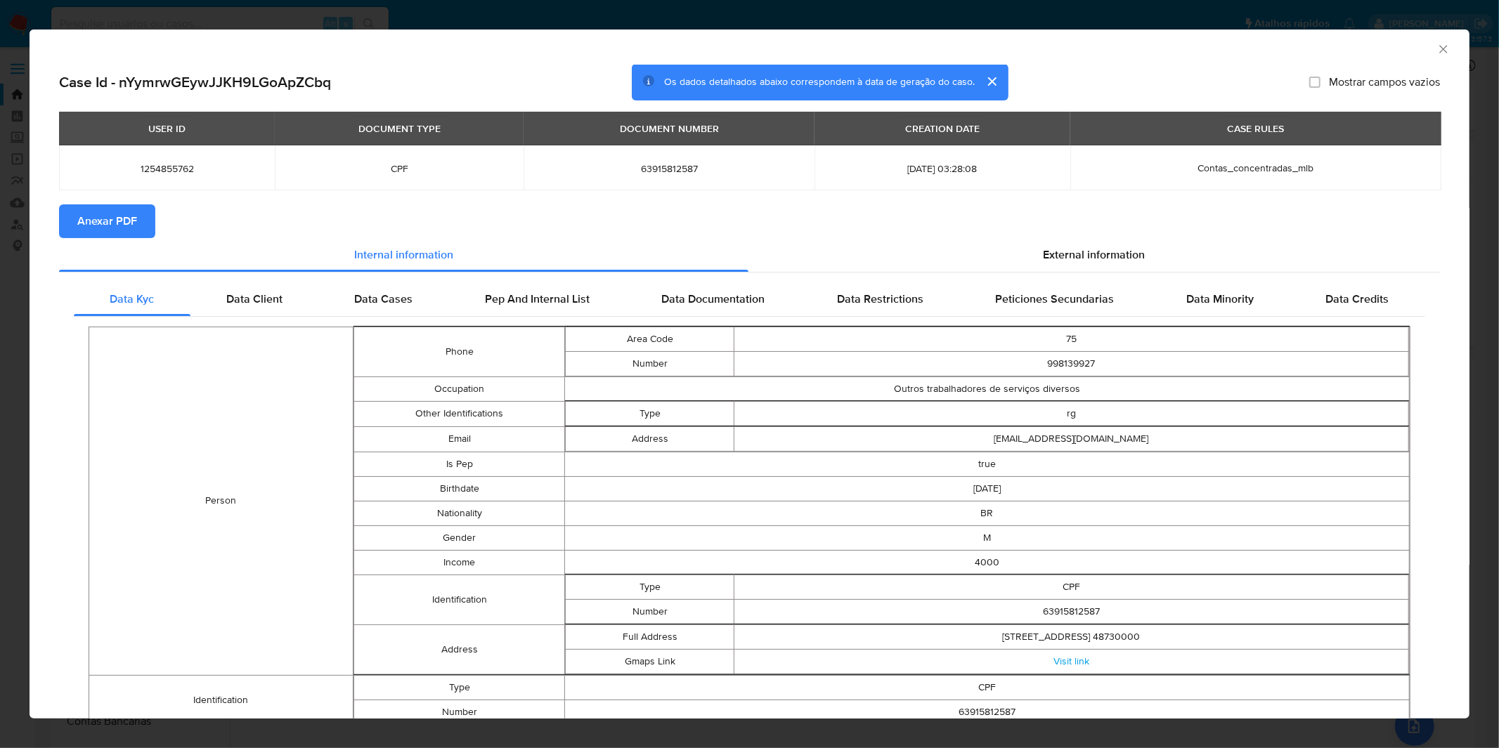
click at [120, 219] on span "Anexar PDF" at bounding box center [107, 221] width 60 height 31
click at [429, 27] on div "AML Data Collector Case Id - nYymrwGEywJJKH9LGoApZCbq Os dados detalhados abaix…" at bounding box center [749, 374] width 1499 height 748
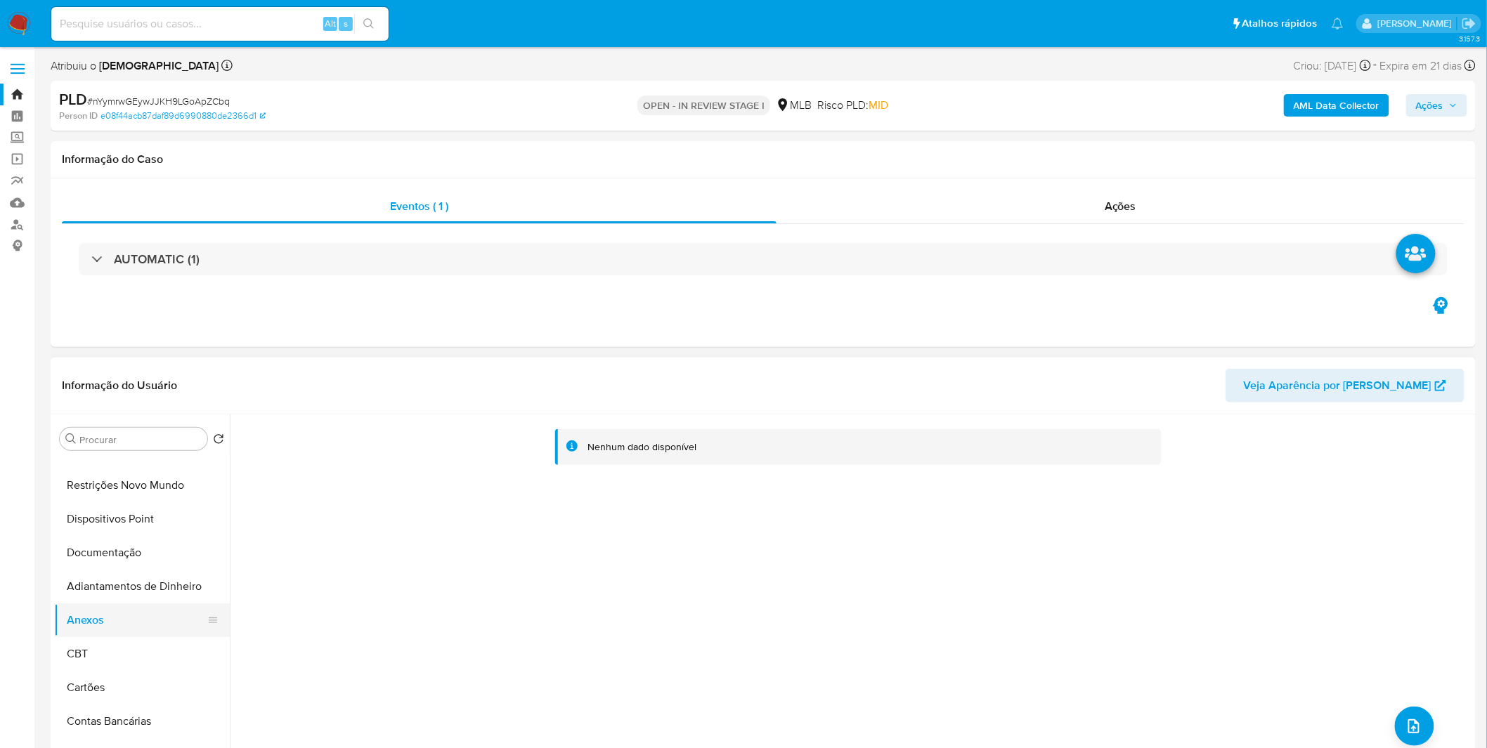
click at [134, 606] on button "Anexos" at bounding box center [136, 621] width 164 height 34
click at [124, 636] on button "Anexos" at bounding box center [136, 621] width 164 height 34
click at [121, 653] on button "CBT" at bounding box center [136, 654] width 164 height 34
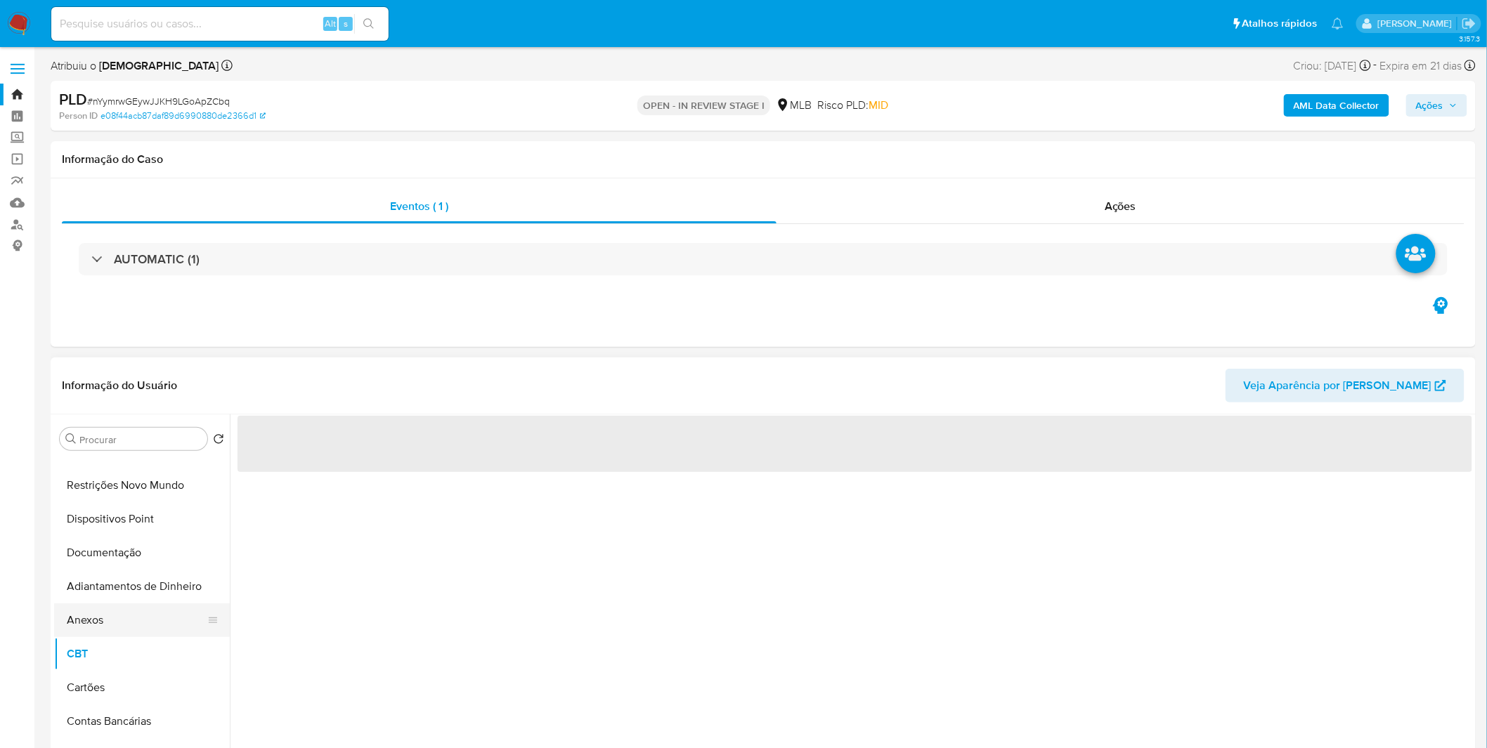
click at [130, 620] on button "Anexos" at bounding box center [136, 621] width 164 height 34
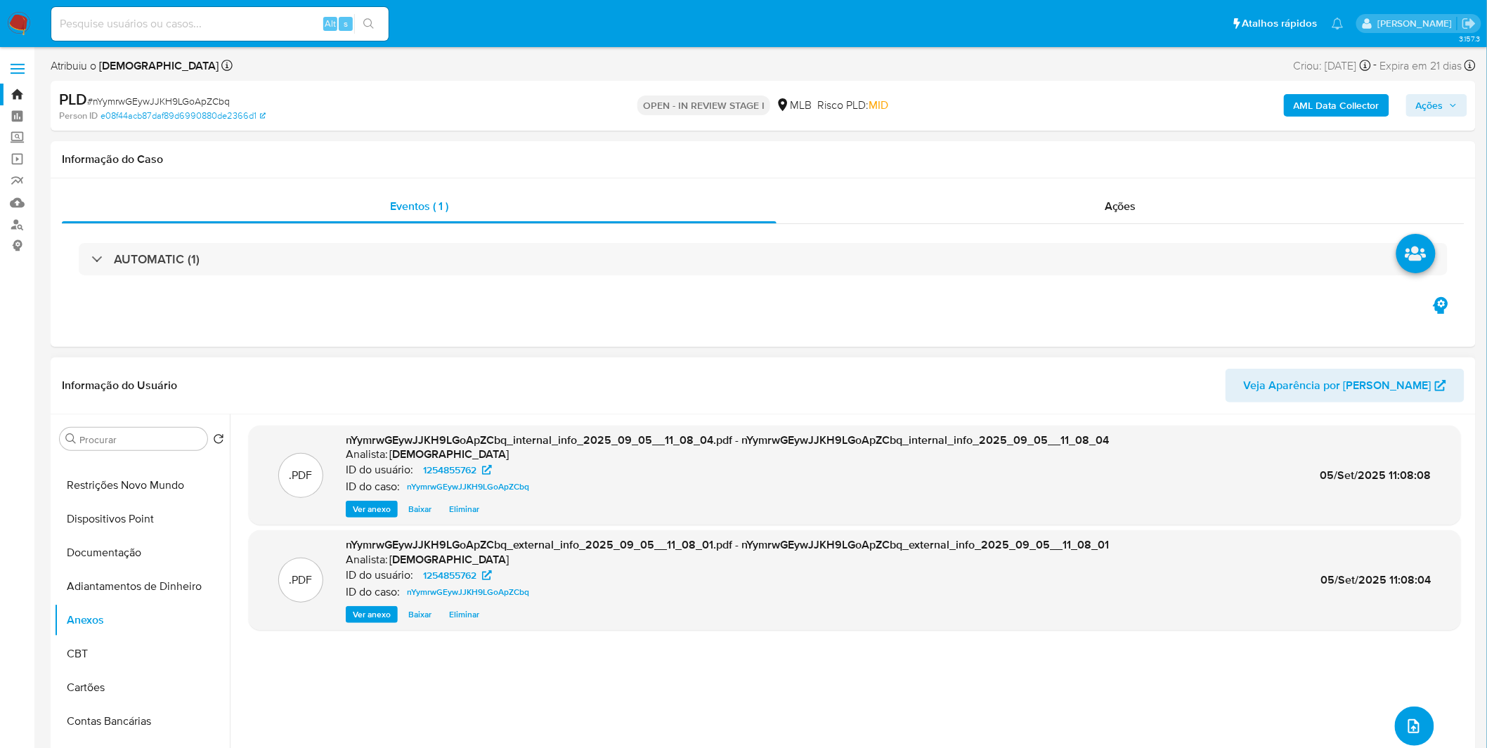
click at [1407, 734] on icon "upload-file" at bounding box center [1413, 726] width 17 height 17
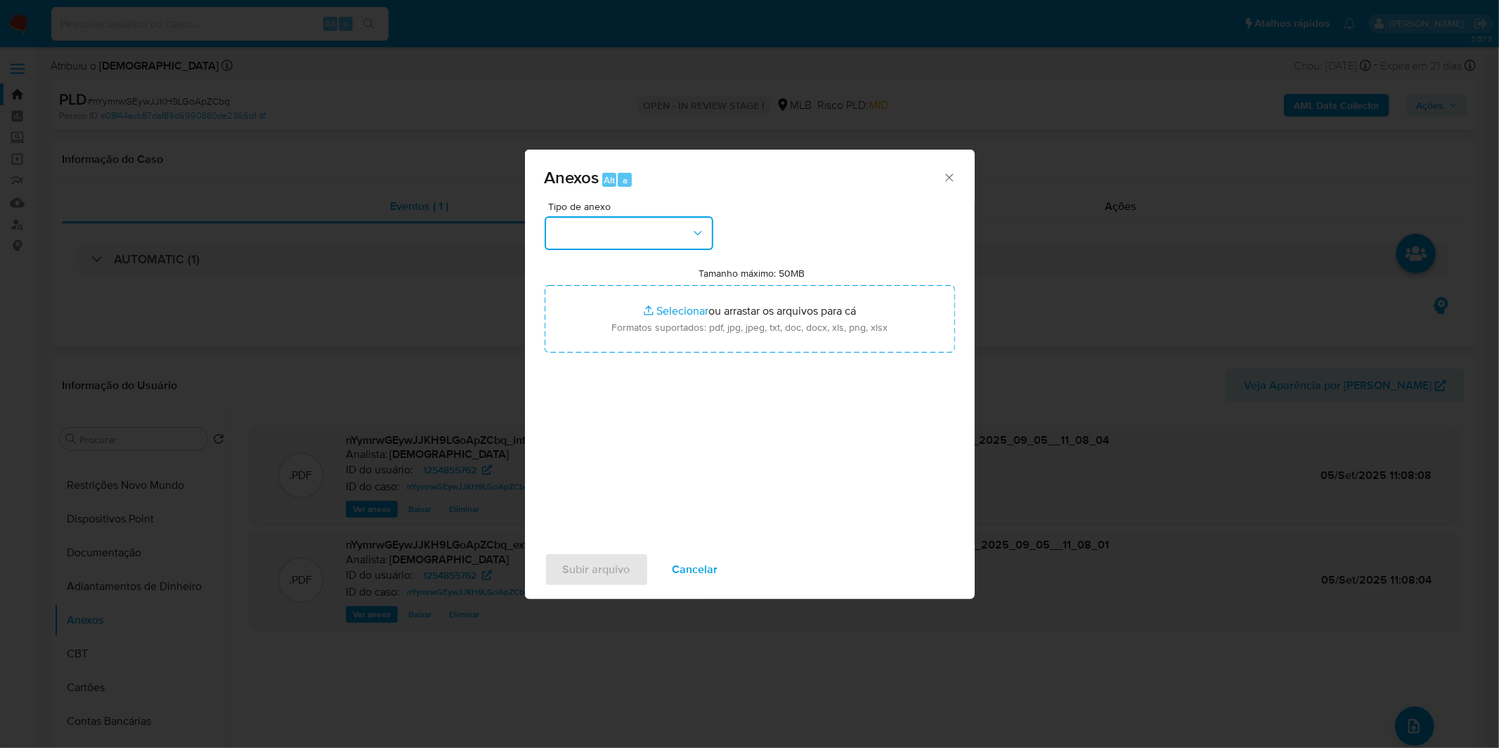
click at [656, 218] on button "button" at bounding box center [629, 233] width 169 height 34
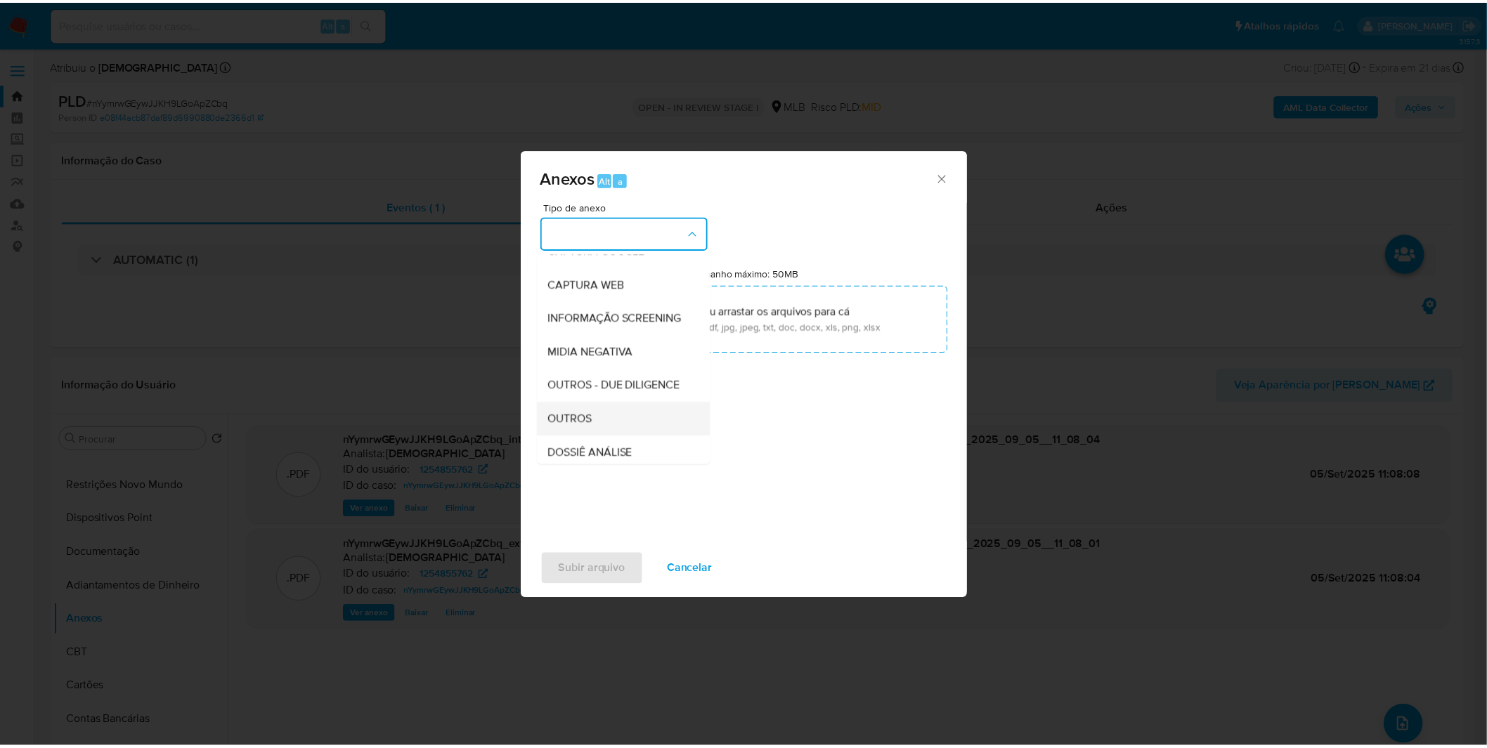
scroll to position [216, 0]
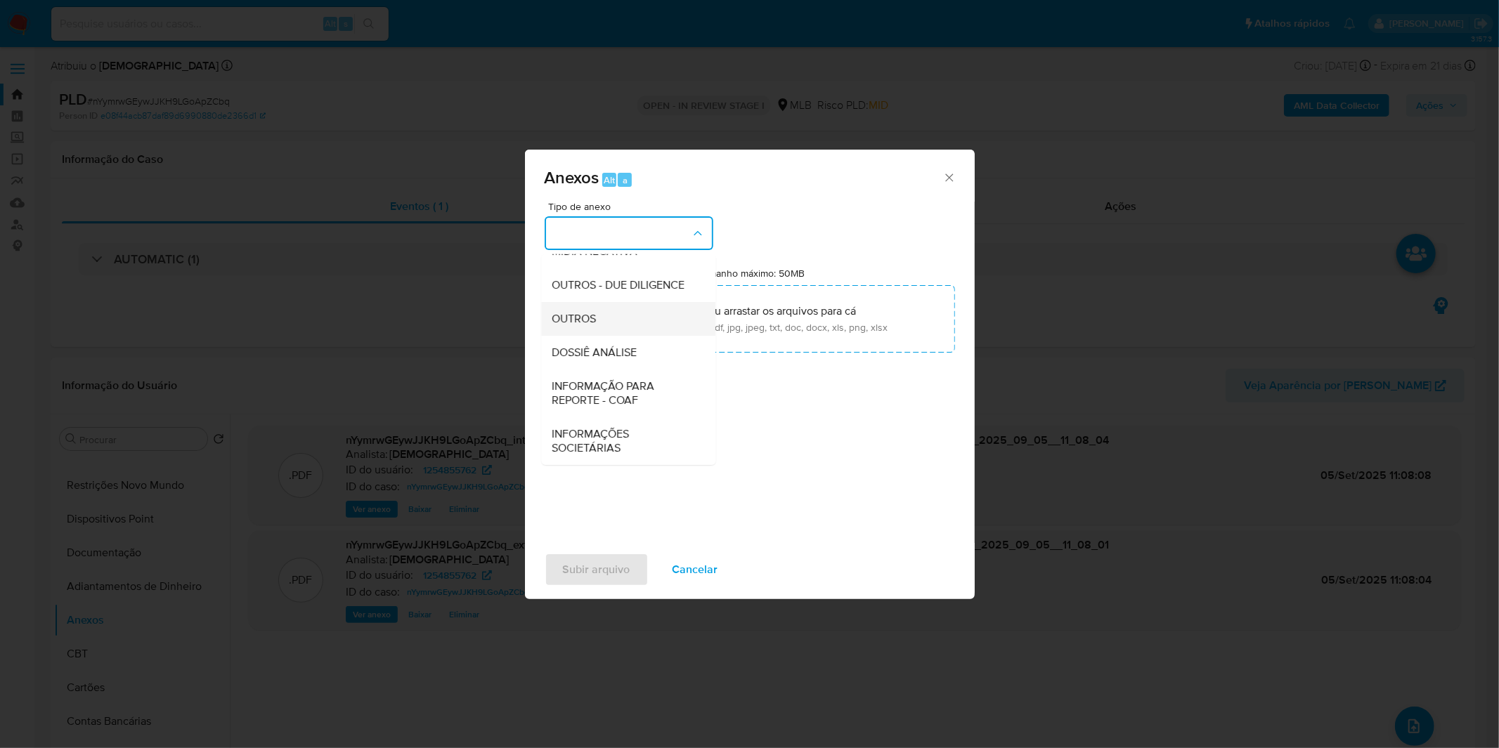
click at [613, 331] on div "OUTROS" at bounding box center [623, 319] width 143 height 34
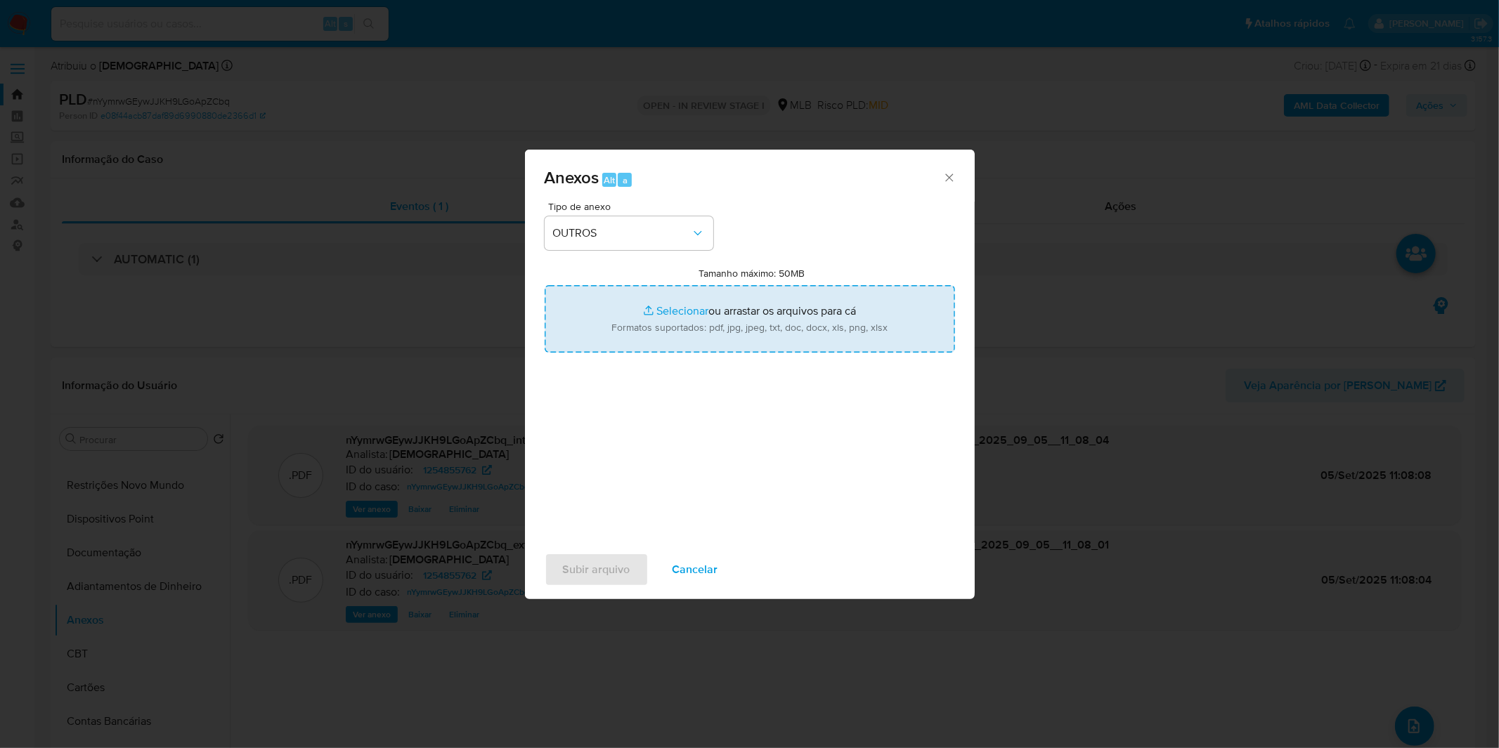
click at [627, 318] on input "Tamanho máximo: 50MB Selecionar arquivos" at bounding box center [750, 318] width 410 height 67
type input "C:\fakepath\Mulan 1254855762_2025_09_01_08_48_22.xlsx"
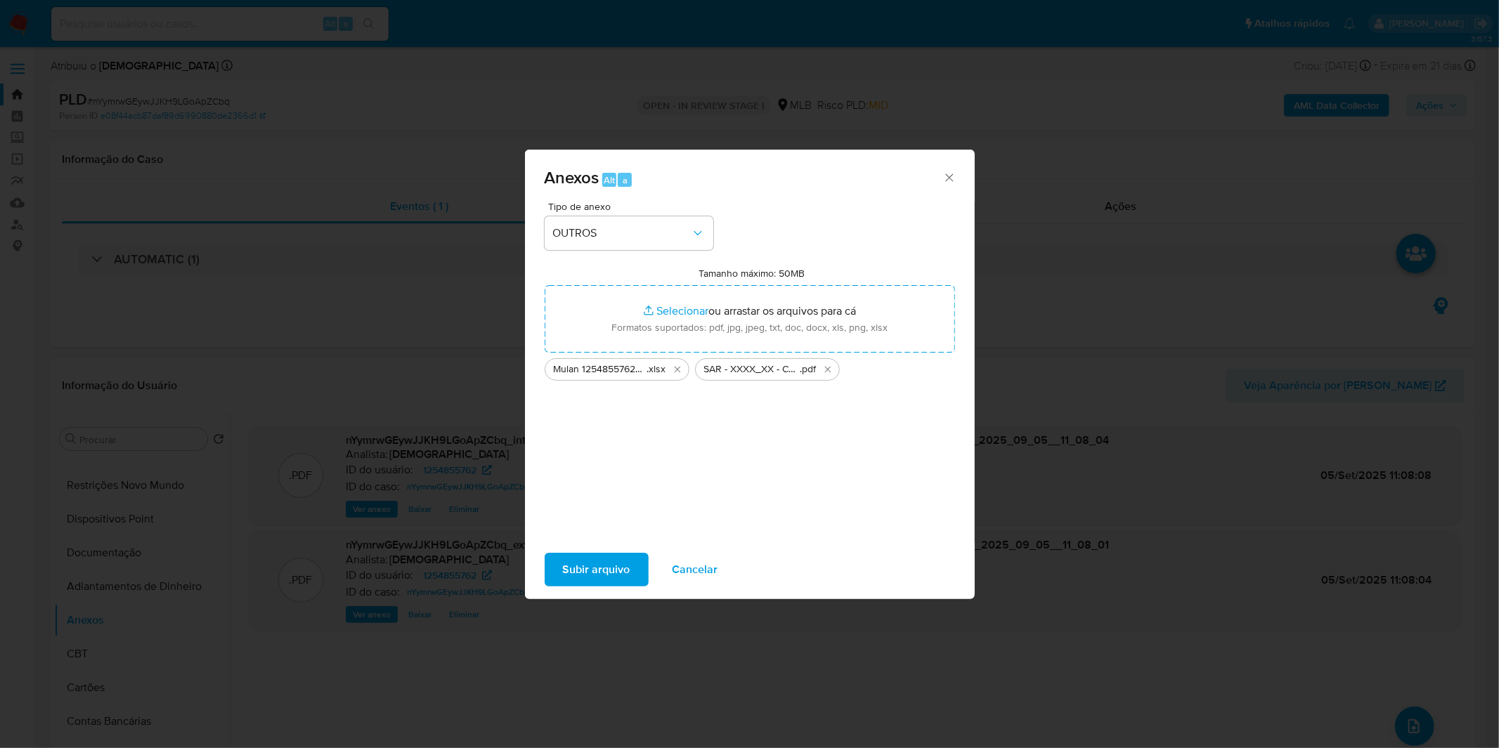
click at [623, 579] on span "Subir arquivo" at bounding box center [596, 569] width 67 height 31
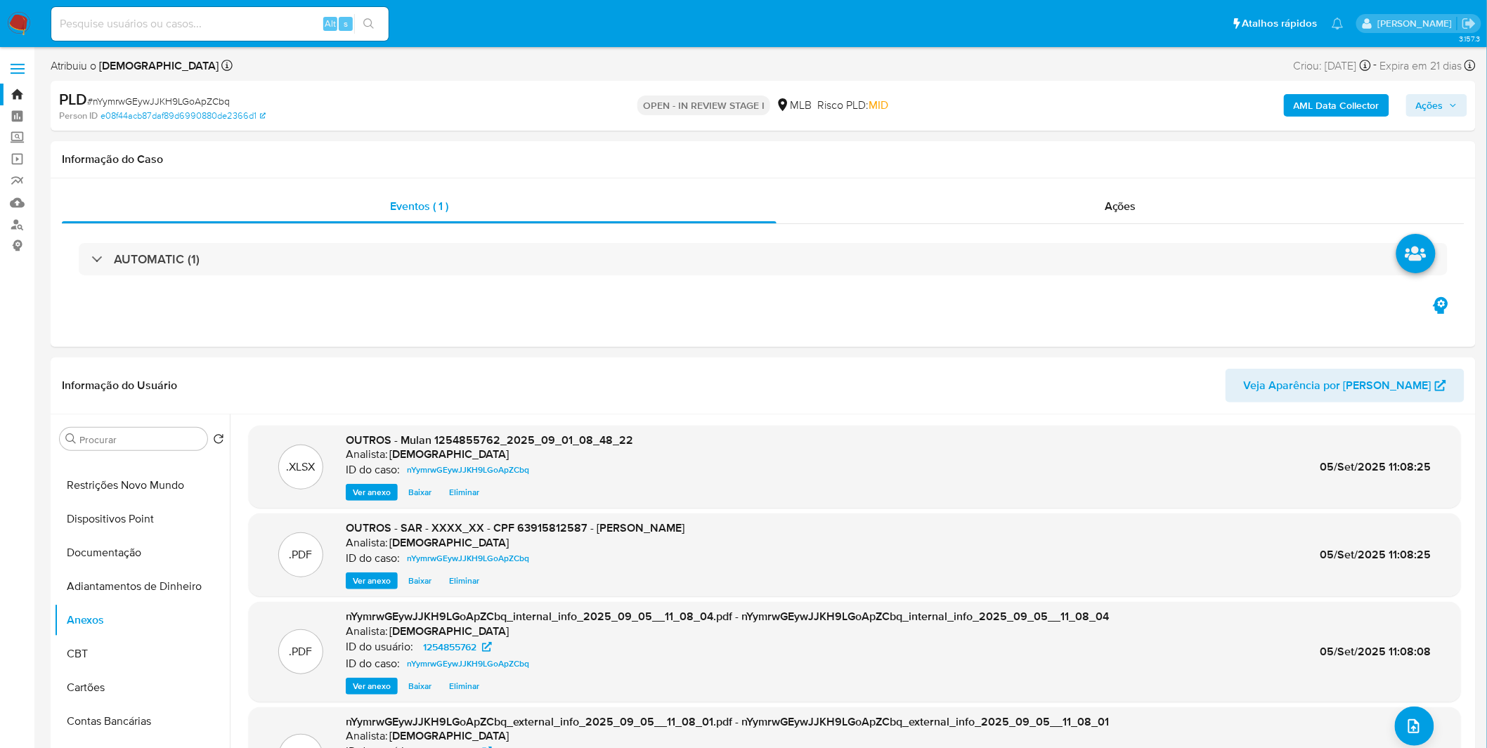
click at [1450, 102] on icon "button" at bounding box center [1453, 105] width 8 height 8
drag, startPoint x: 1102, startPoint y: 148, endPoint x: 1080, endPoint y: 174, distance: 33.9
click at [1101, 148] on div "r" at bounding box center [1101, 150] width 14 height 14
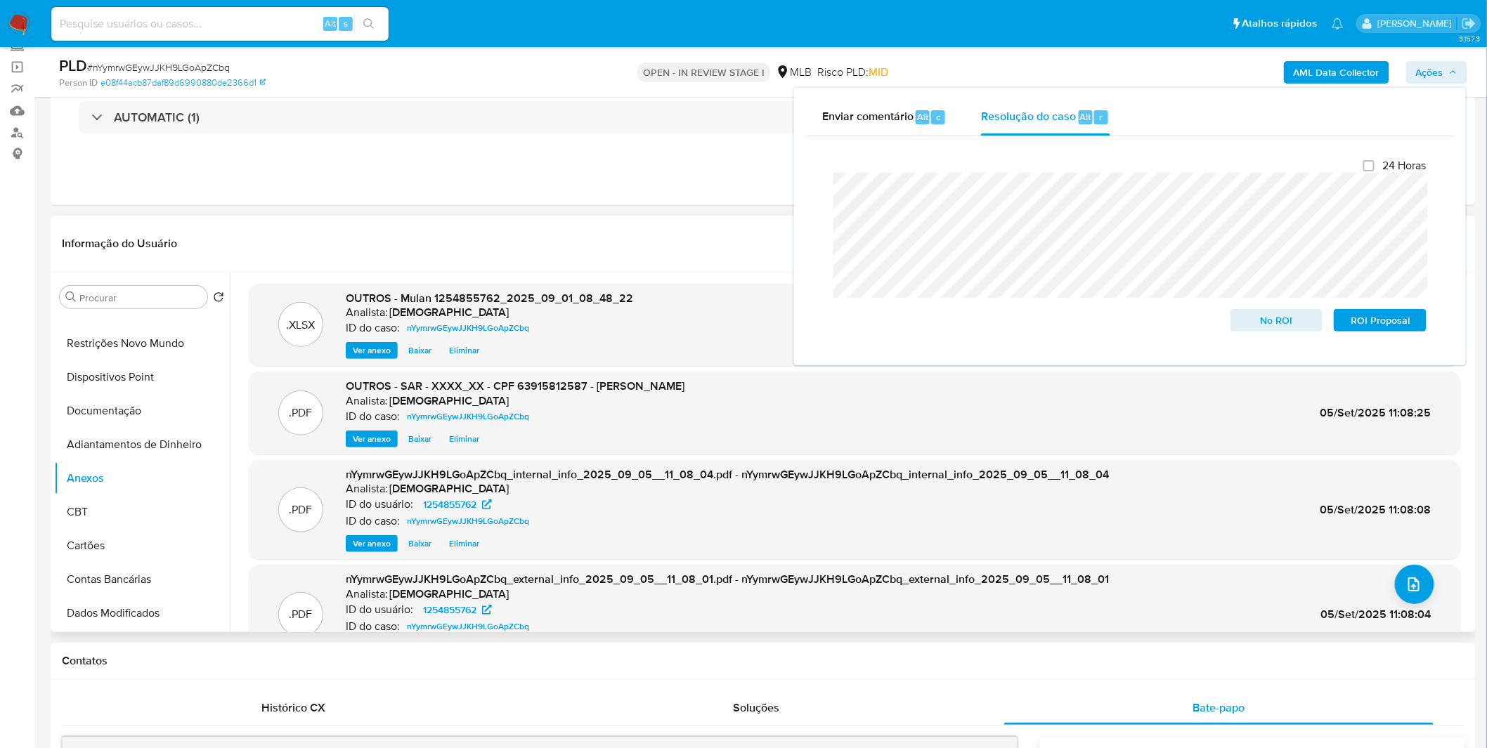
scroll to position [0, 0]
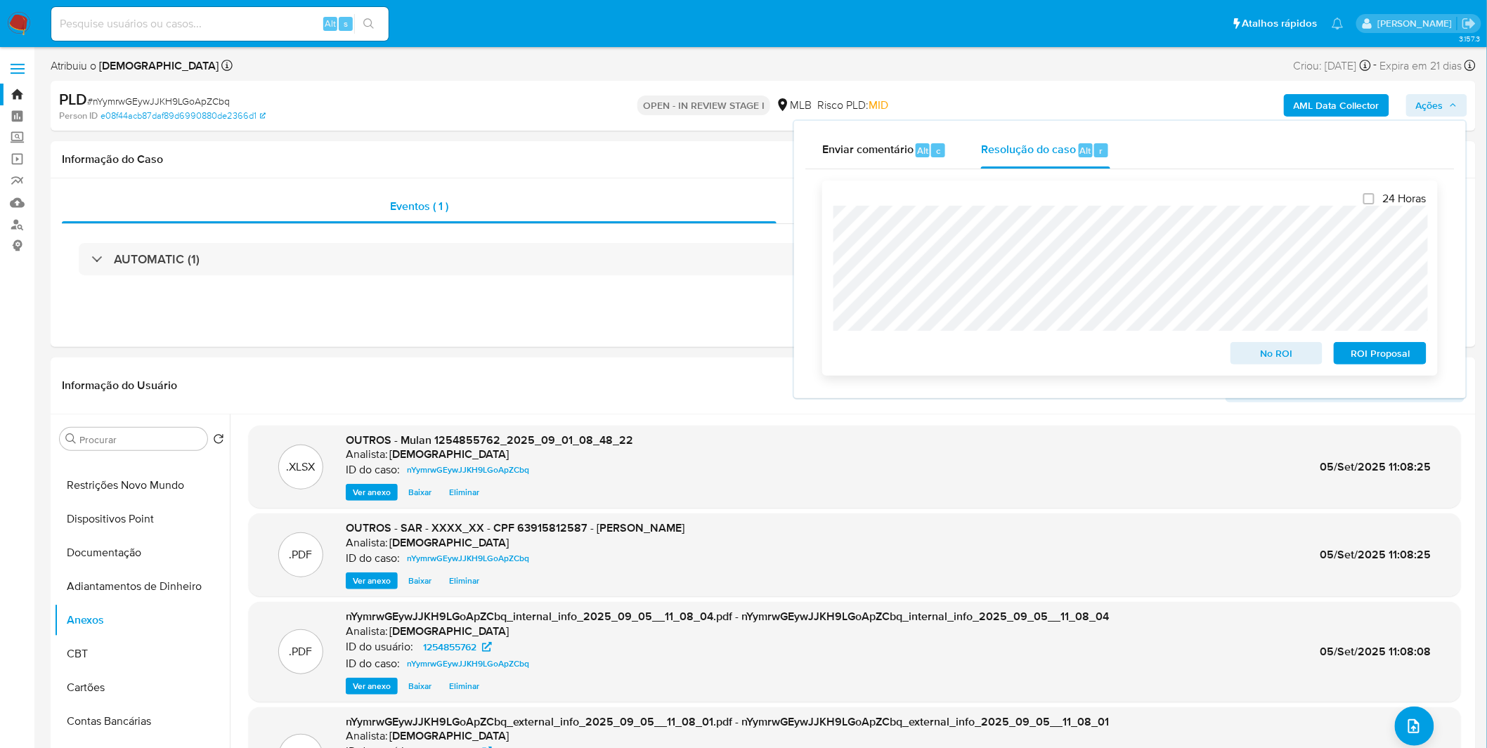
click at [1353, 363] on span "ROI Proposal" at bounding box center [1379, 354] width 73 height 20
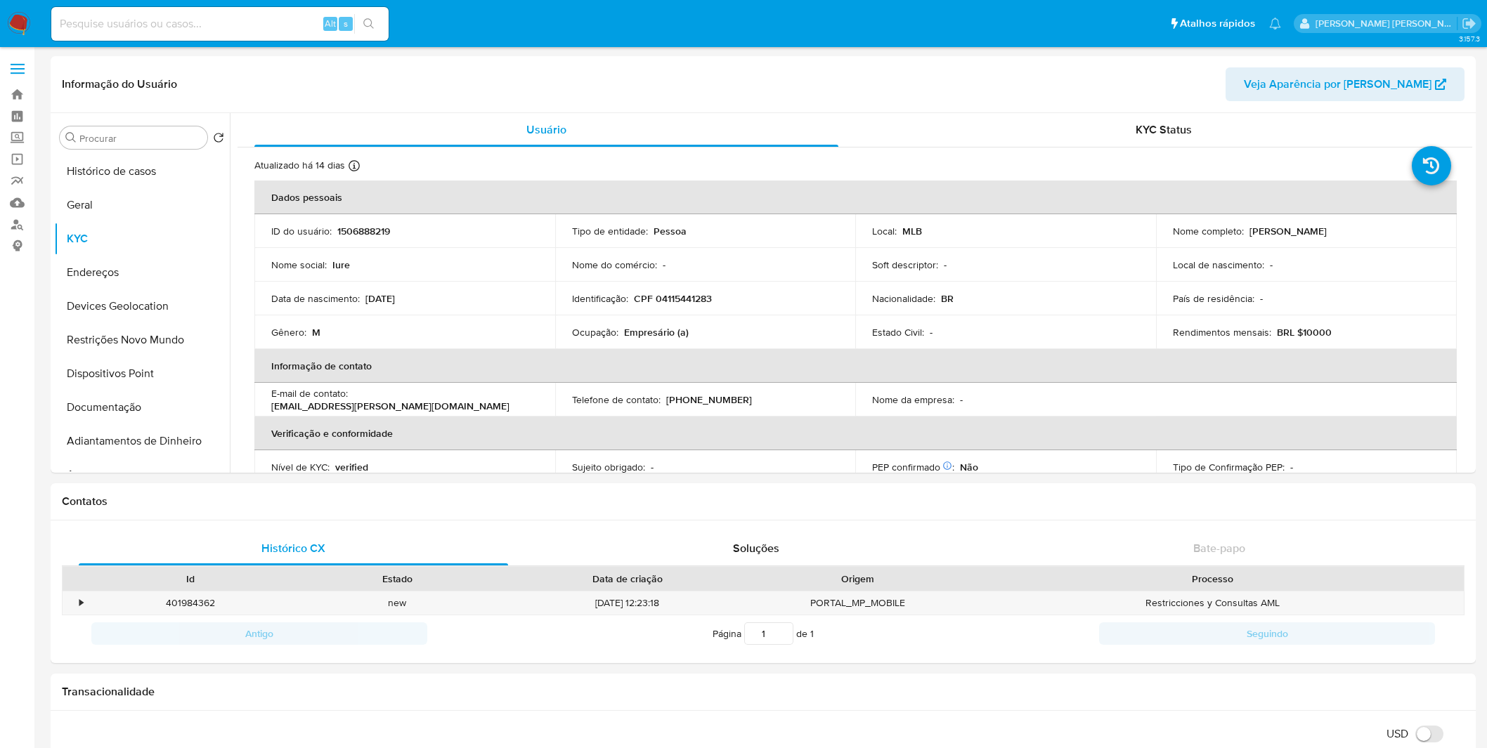
select select "10"
click at [21, 223] on link "Localizador de pessoas" at bounding box center [83, 225] width 167 height 22
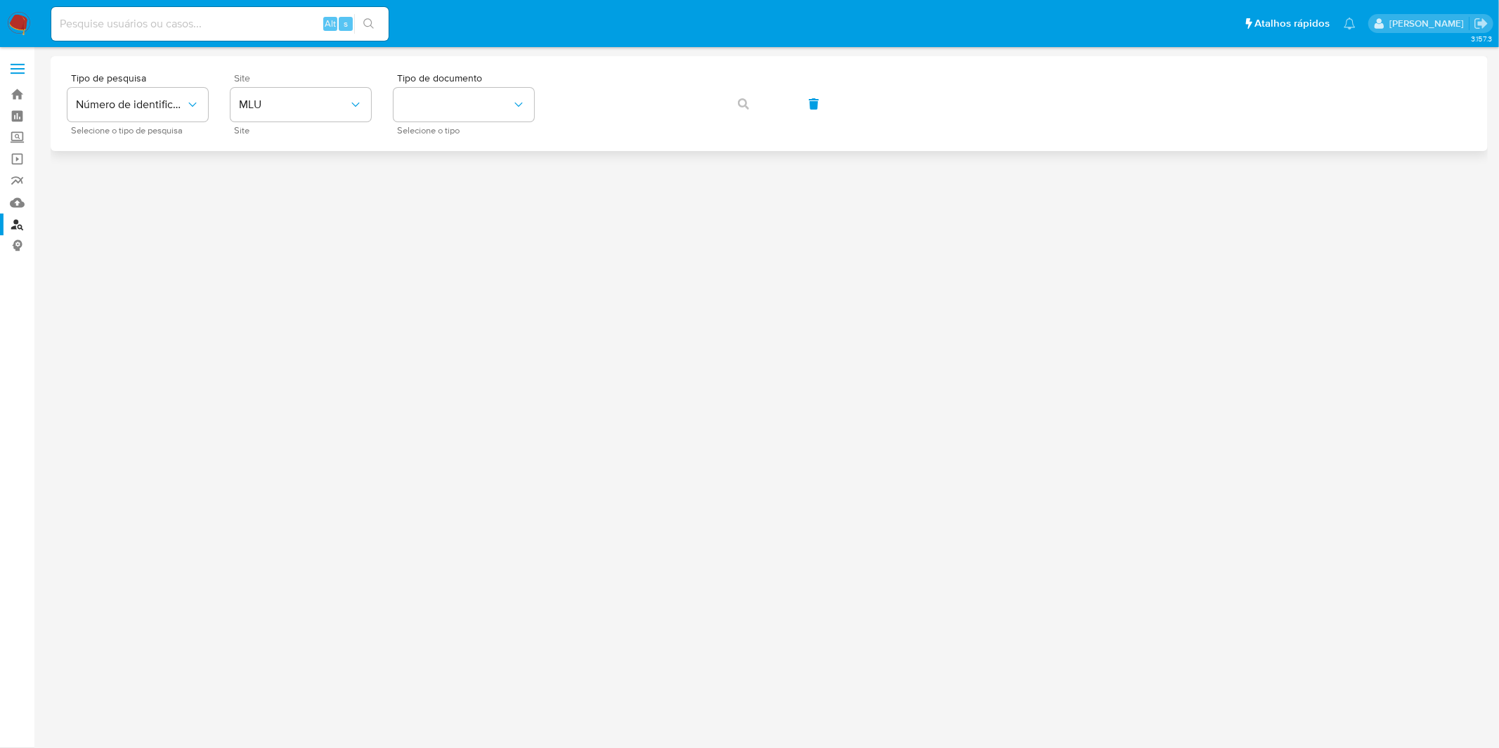
click at [298, 79] on span "Site" at bounding box center [304, 78] width 141 height 10
click at [304, 87] on div "Site MLU Site" at bounding box center [300, 103] width 141 height 61
click at [311, 110] on span "MLU" at bounding box center [294, 105] width 110 height 14
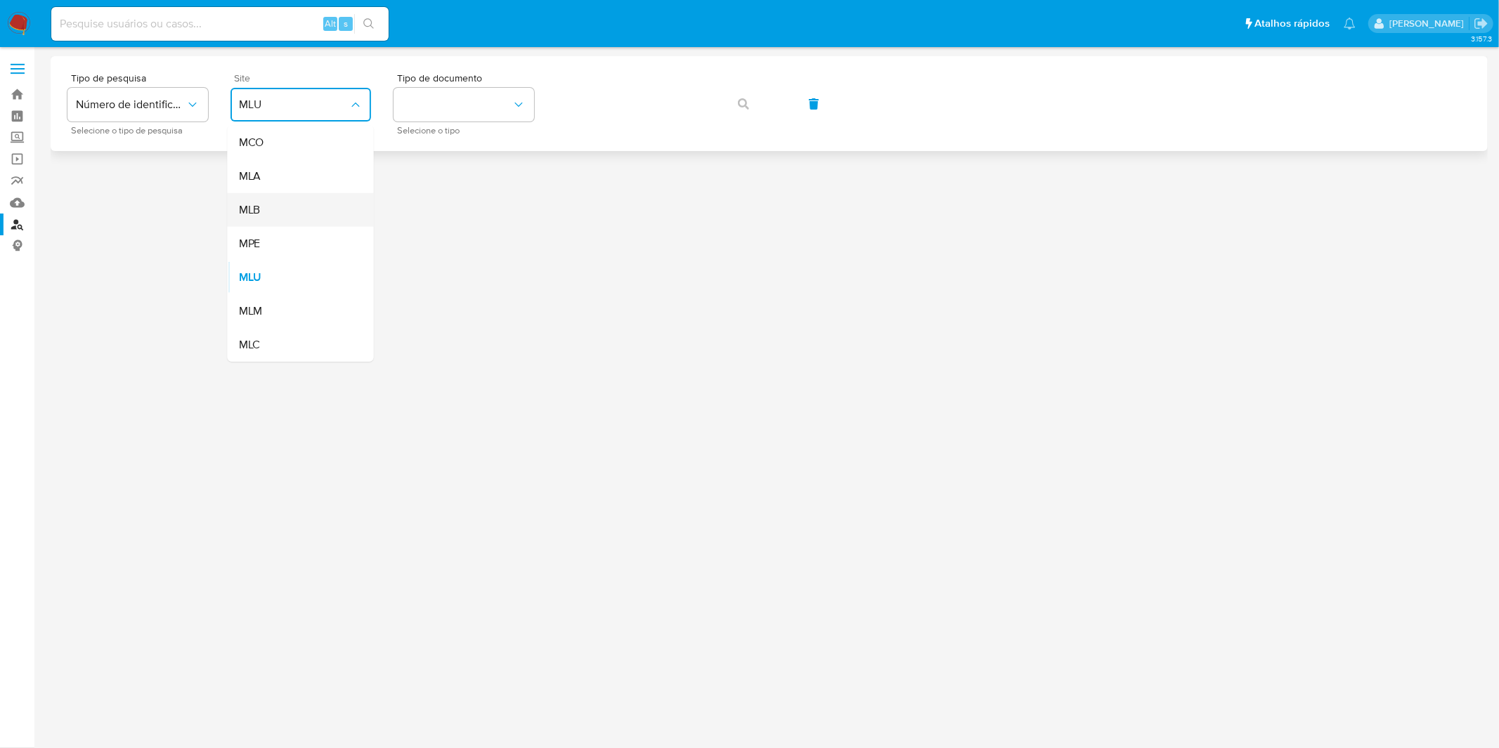
click at [315, 213] on div "MLB" at bounding box center [296, 210] width 115 height 34
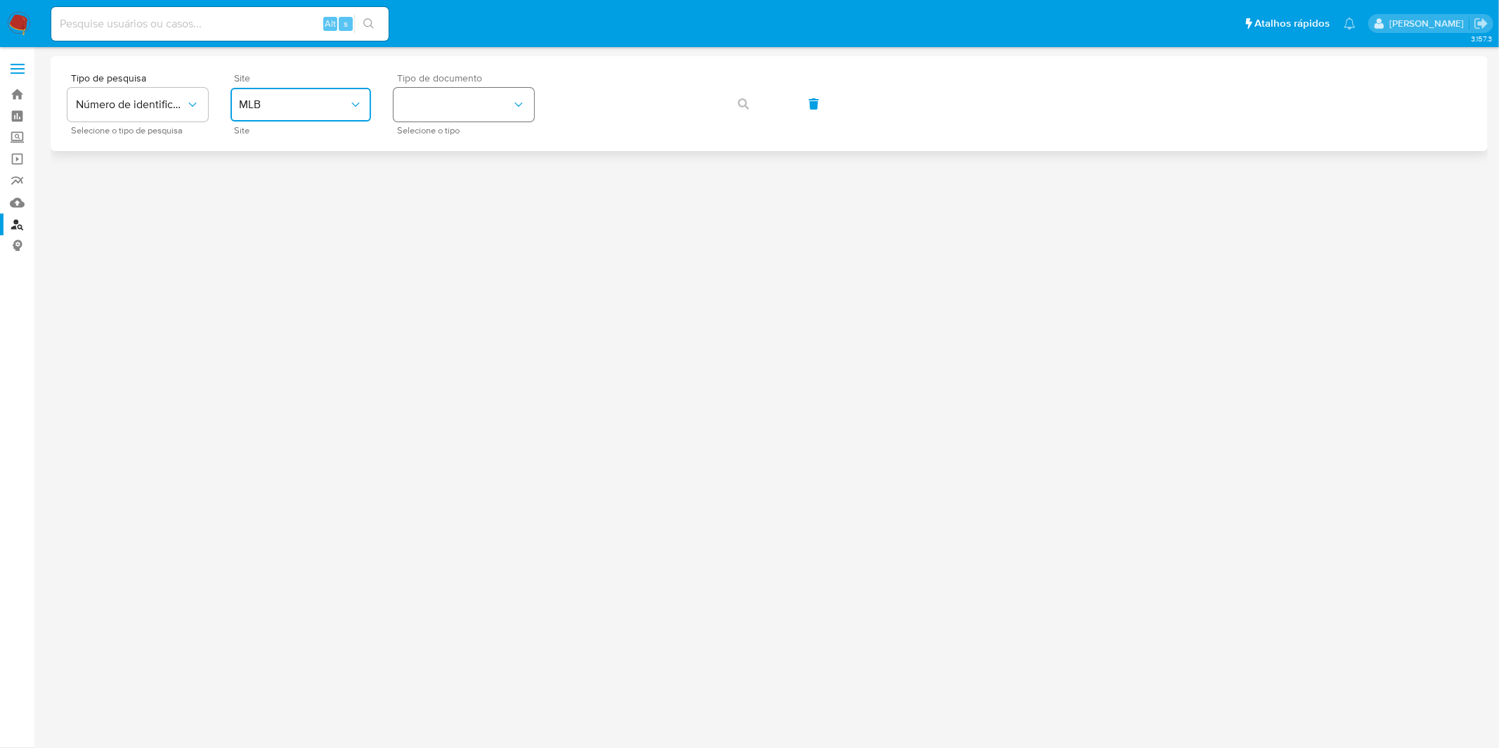
click at [448, 115] on button "identificationType" at bounding box center [463, 105] width 141 height 34
drag, startPoint x: 451, startPoint y: 195, endPoint x: 564, endPoint y: 132, distance: 129.3
click at [451, 195] on div "CPF CPF" at bounding box center [459, 198] width 115 height 48
click at [742, 118] on span "button" at bounding box center [743, 104] width 11 height 31
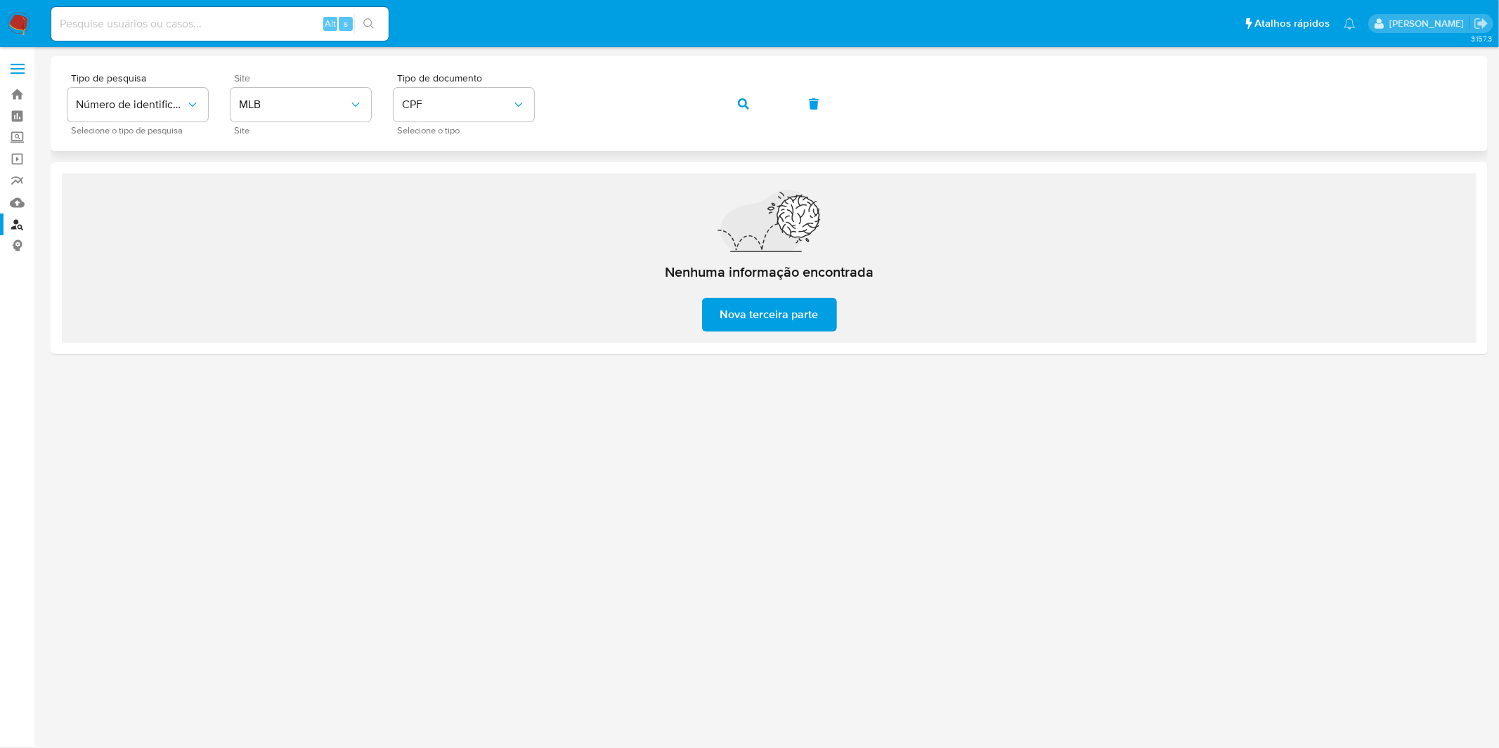
click at [729, 117] on button "button" at bounding box center [743, 104] width 48 height 34
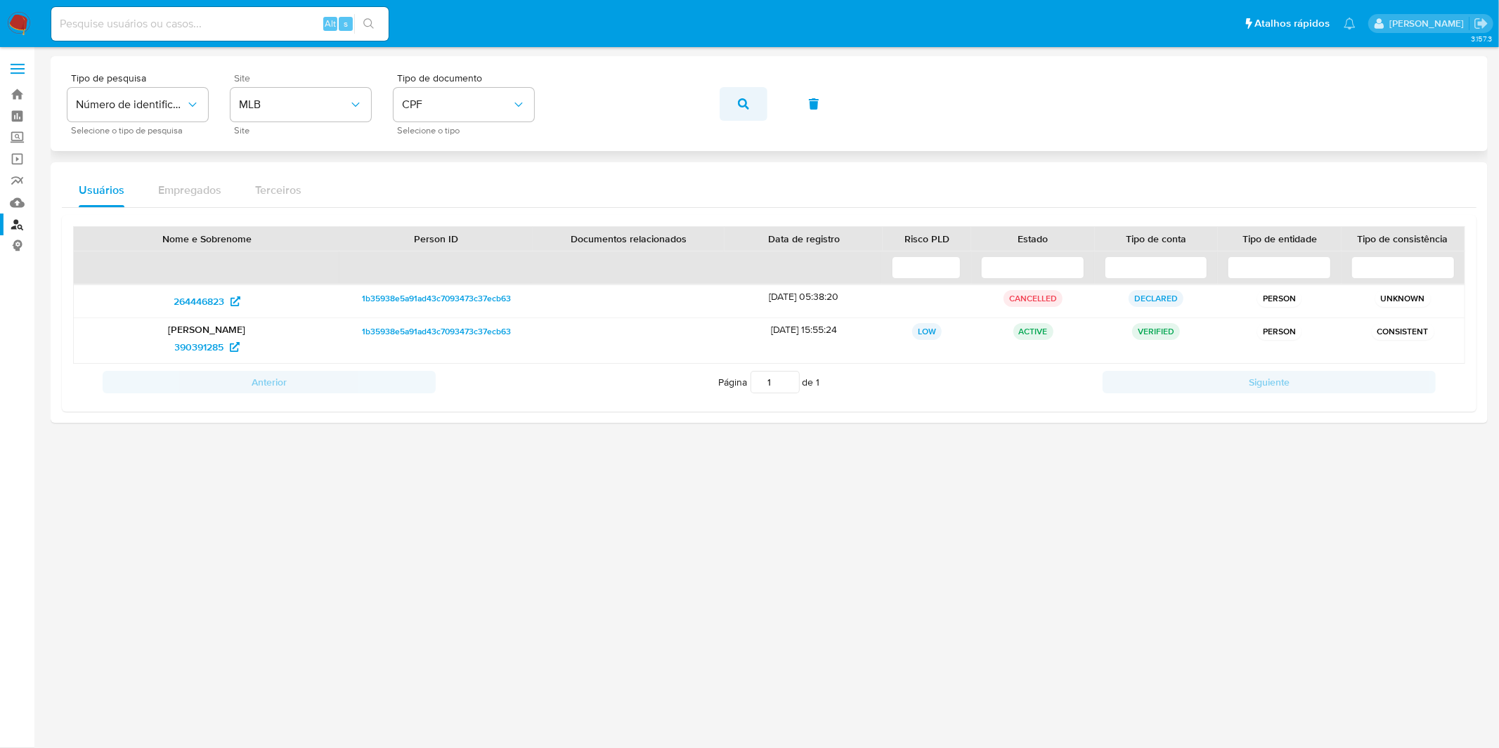
click at [754, 110] on button "button" at bounding box center [743, 104] width 48 height 34
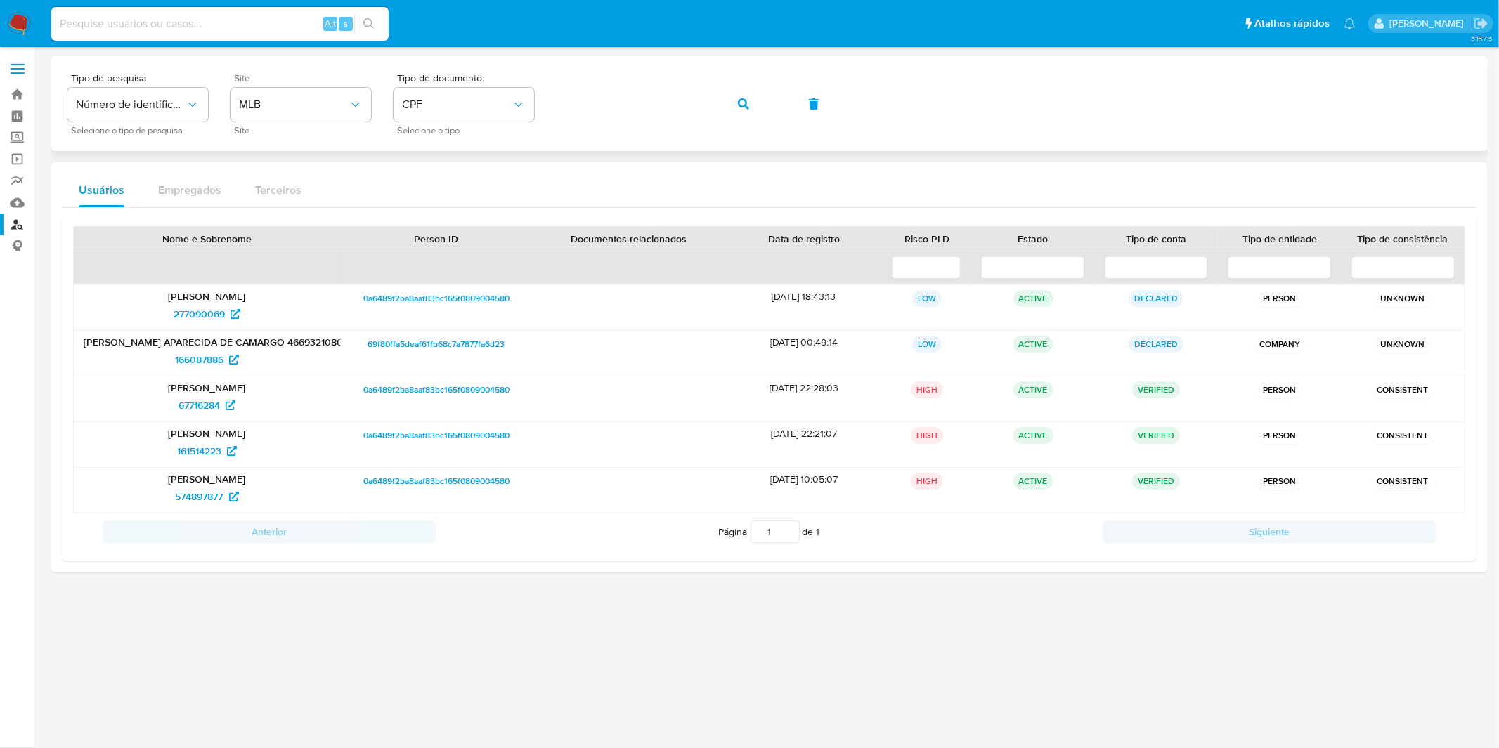
click at [741, 102] on button "button" at bounding box center [743, 104] width 48 height 34
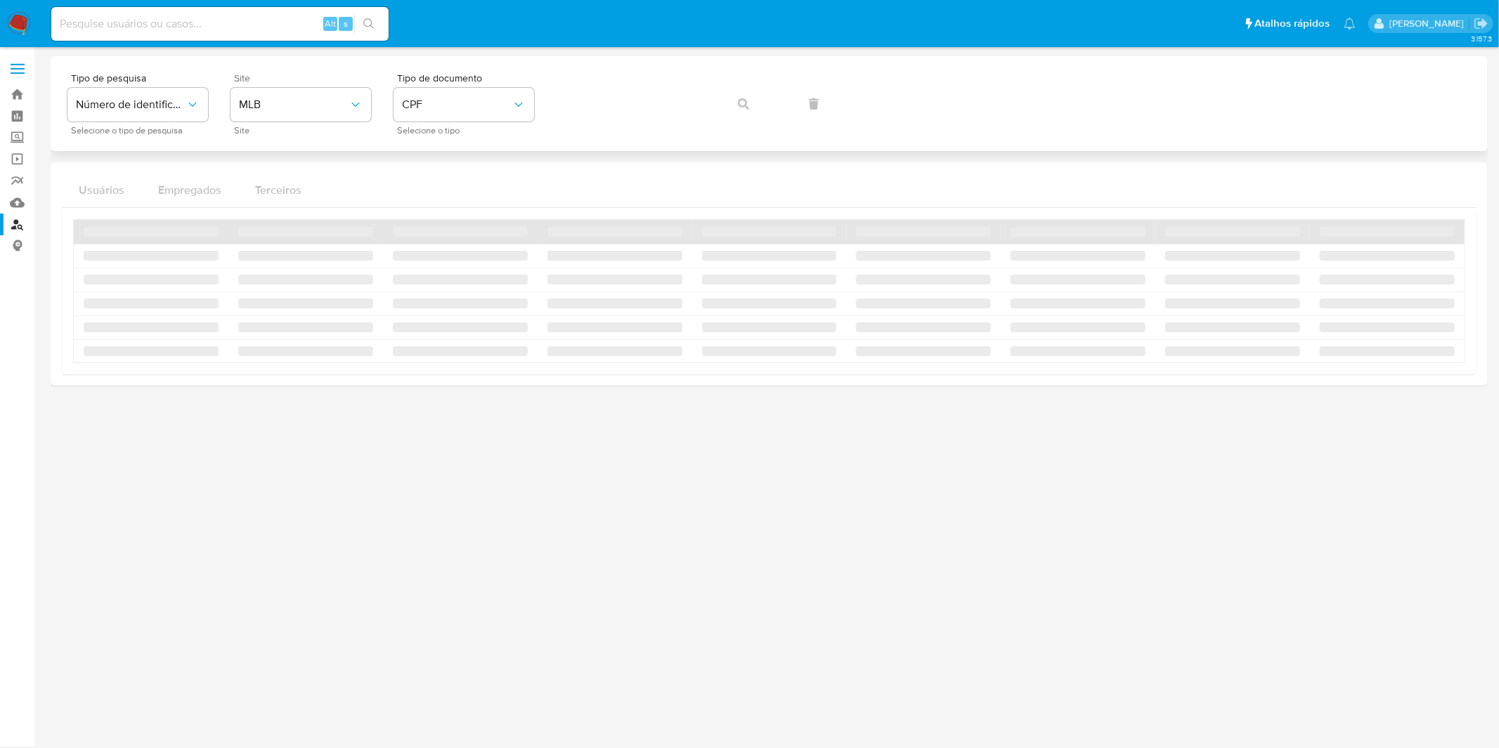
click at [743, 103] on div "Tipo de pesquisa Número de identificação Selecione o tipo de pesquisa Site MLB …" at bounding box center [768, 103] width 1403 height 61
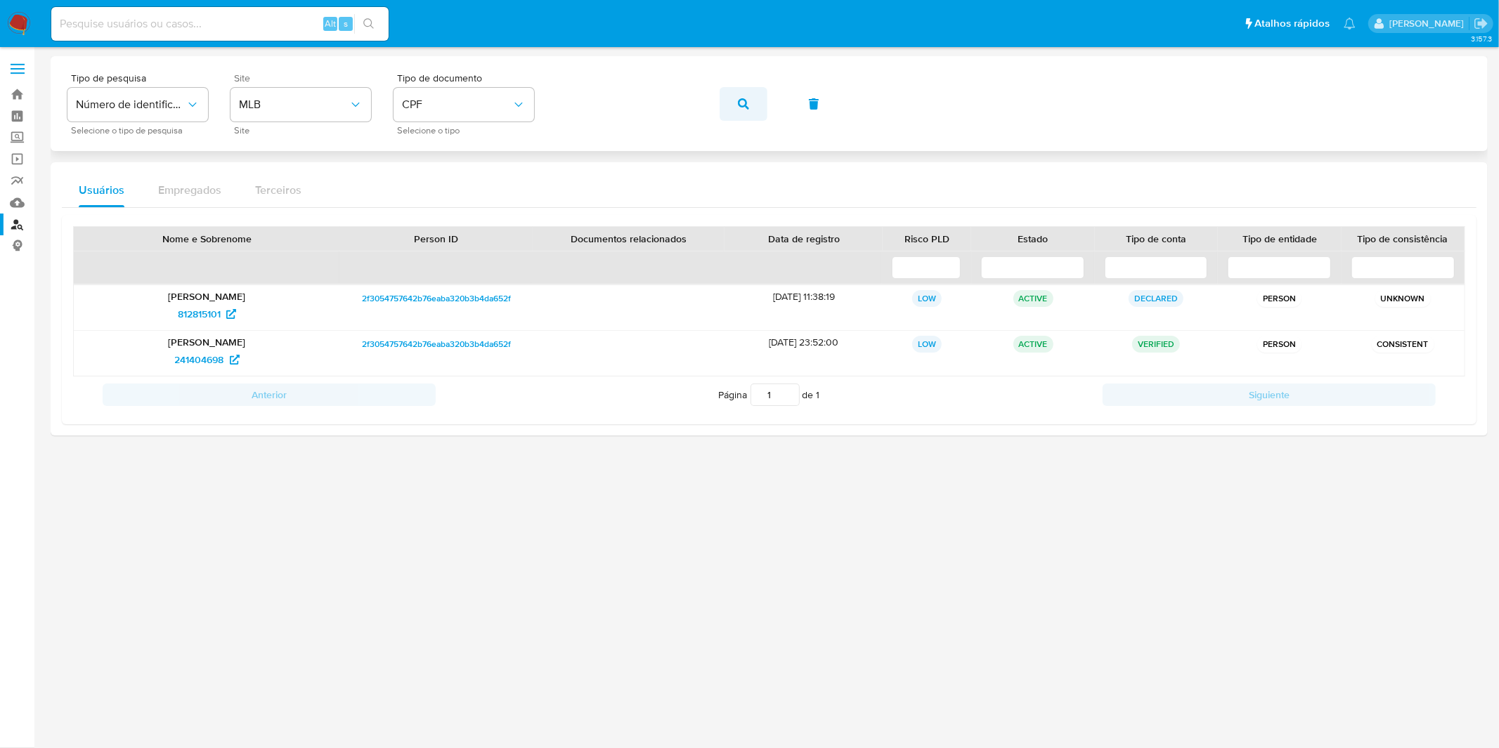
click at [749, 105] on button "button" at bounding box center [743, 104] width 48 height 34
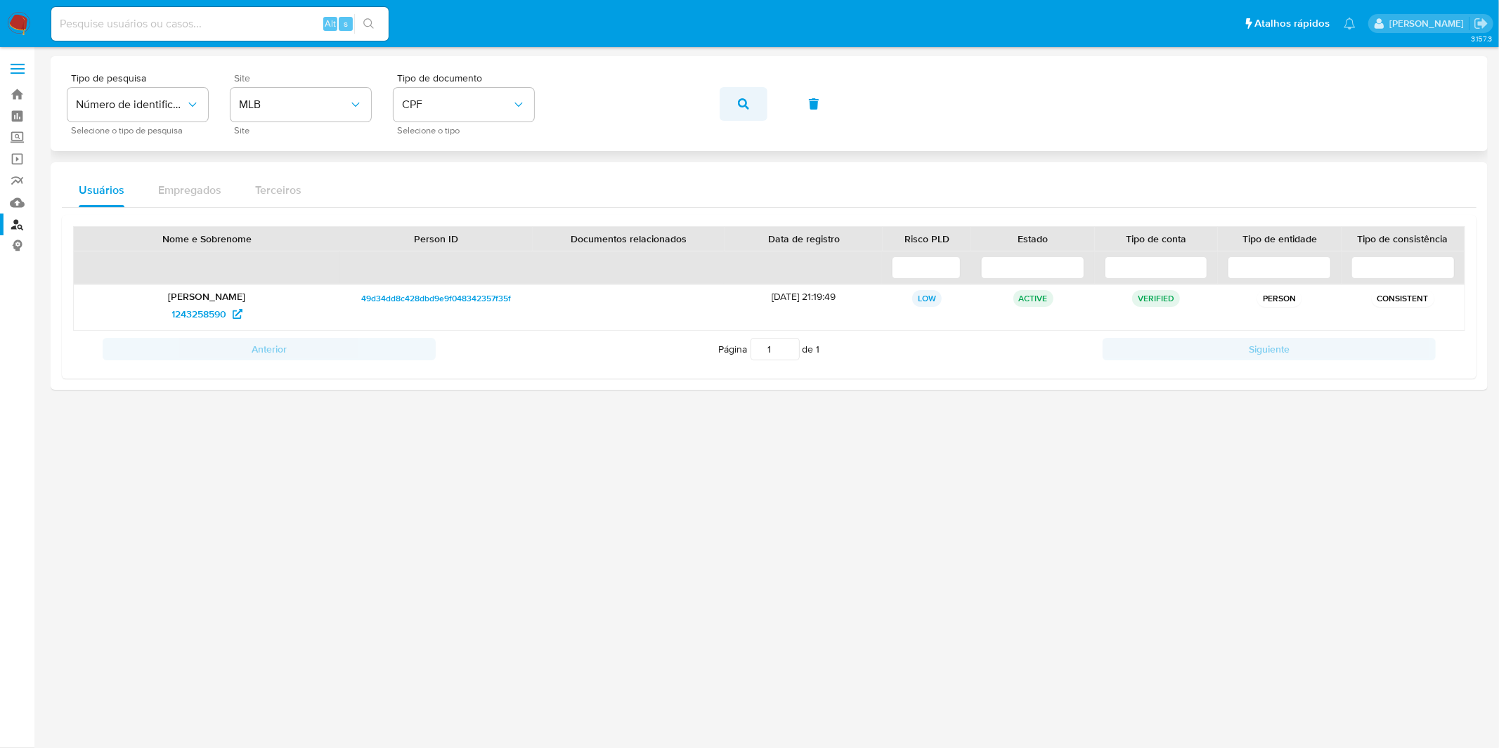
click at [745, 103] on icon "button" at bounding box center [743, 103] width 11 height 11
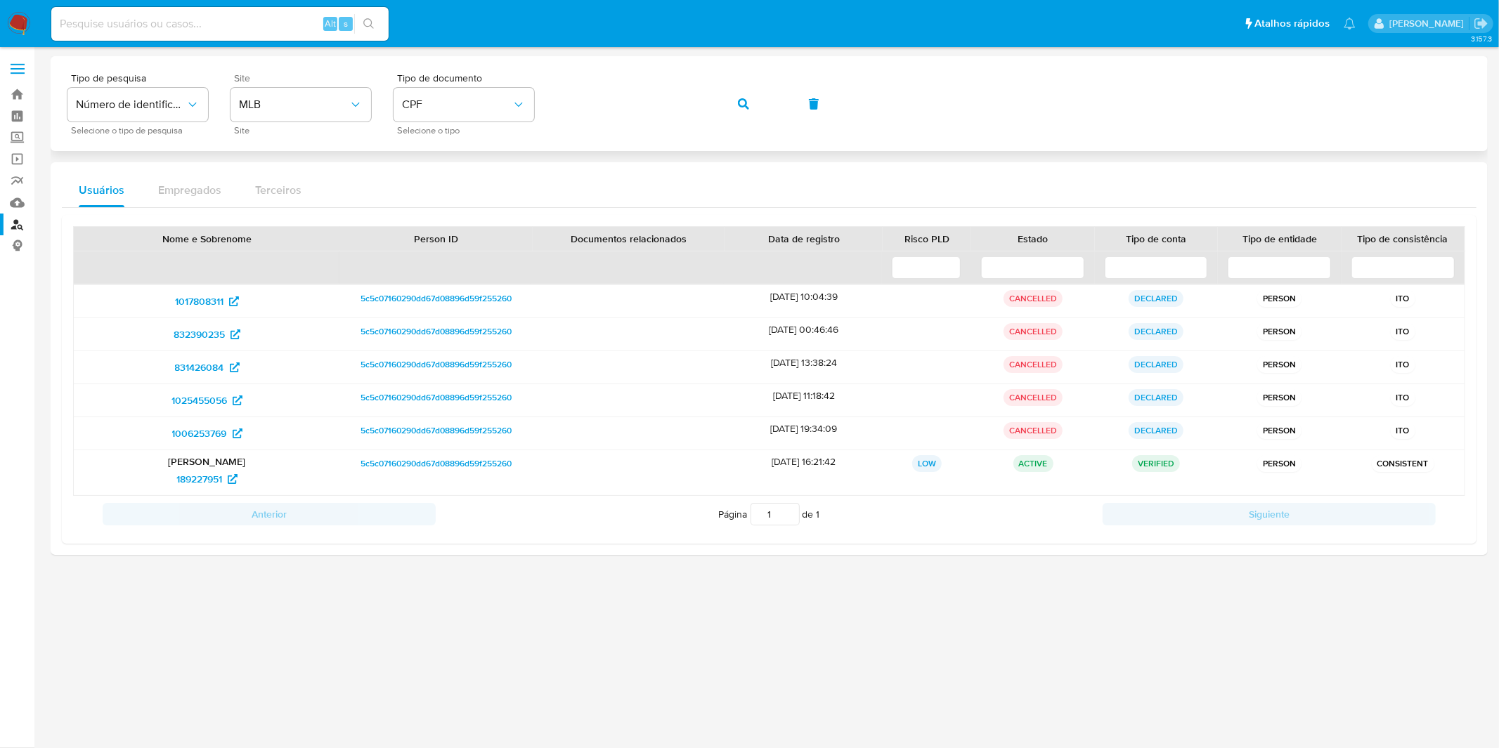
click at [760, 117] on button "button" at bounding box center [743, 104] width 48 height 34
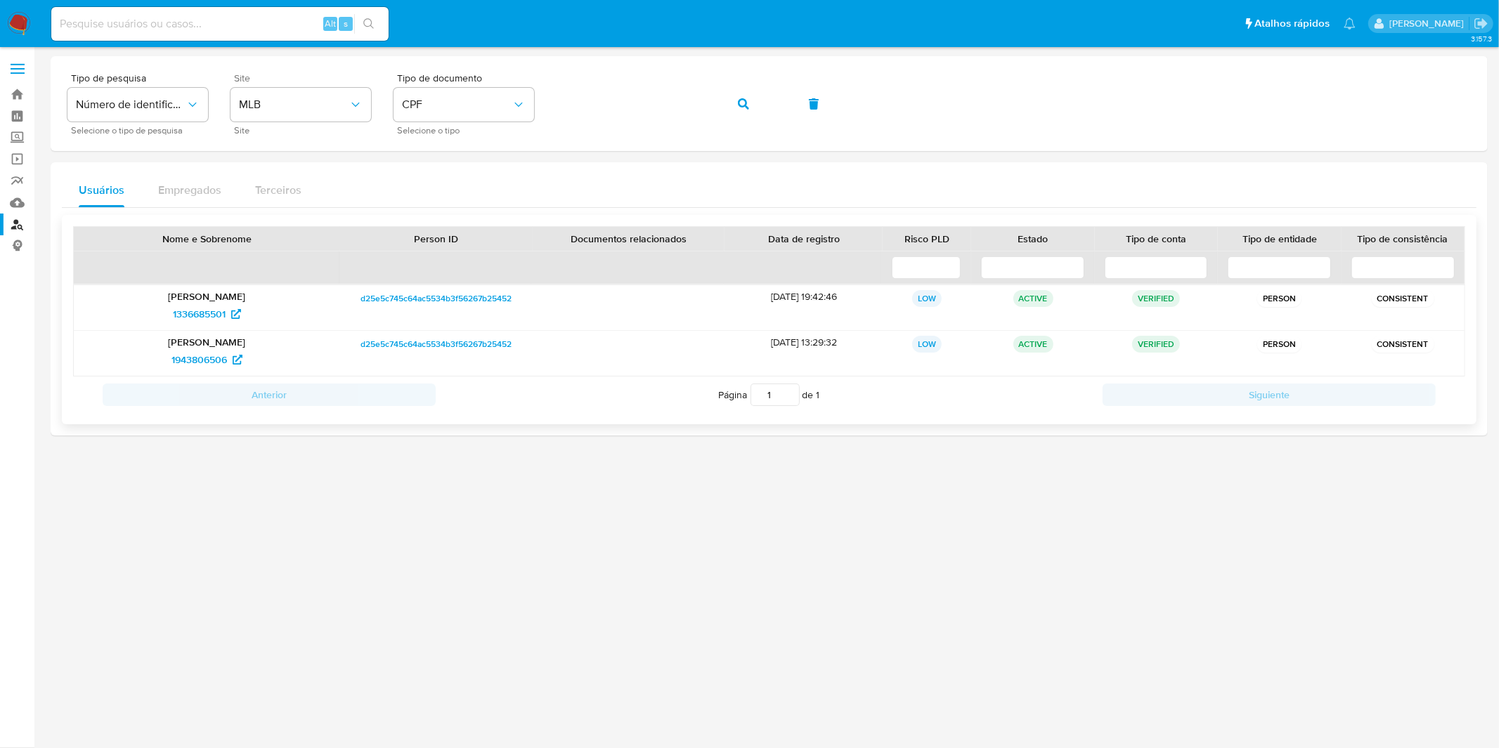
drag, startPoint x: 222, startPoint y: 356, endPoint x: 212, endPoint y: 331, distance: 26.5
click at [727, 112] on button "button" at bounding box center [743, 104] width 48 height 34
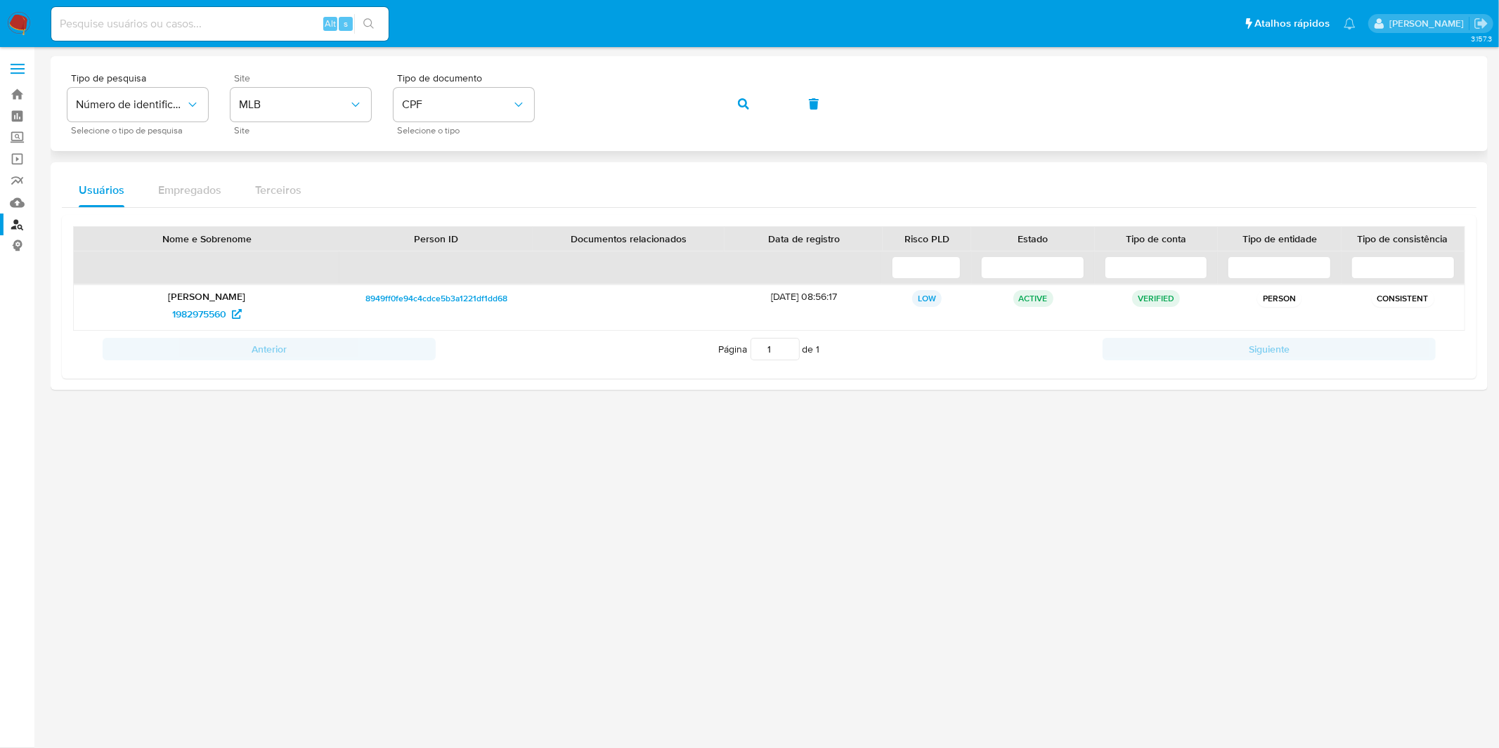
click at [738, 111] on span "button" at bounding box center [743, 104] width 11 height 31
click at [755, 107] on button "button" at bounding box center [743, 104] width 48 height 34
click at [734, 103] on button "button" at bounding box center [743, 104] width 48 height 34
click at [740, 109] on span "button" at bounding box center [743, 104] width 11 height 31
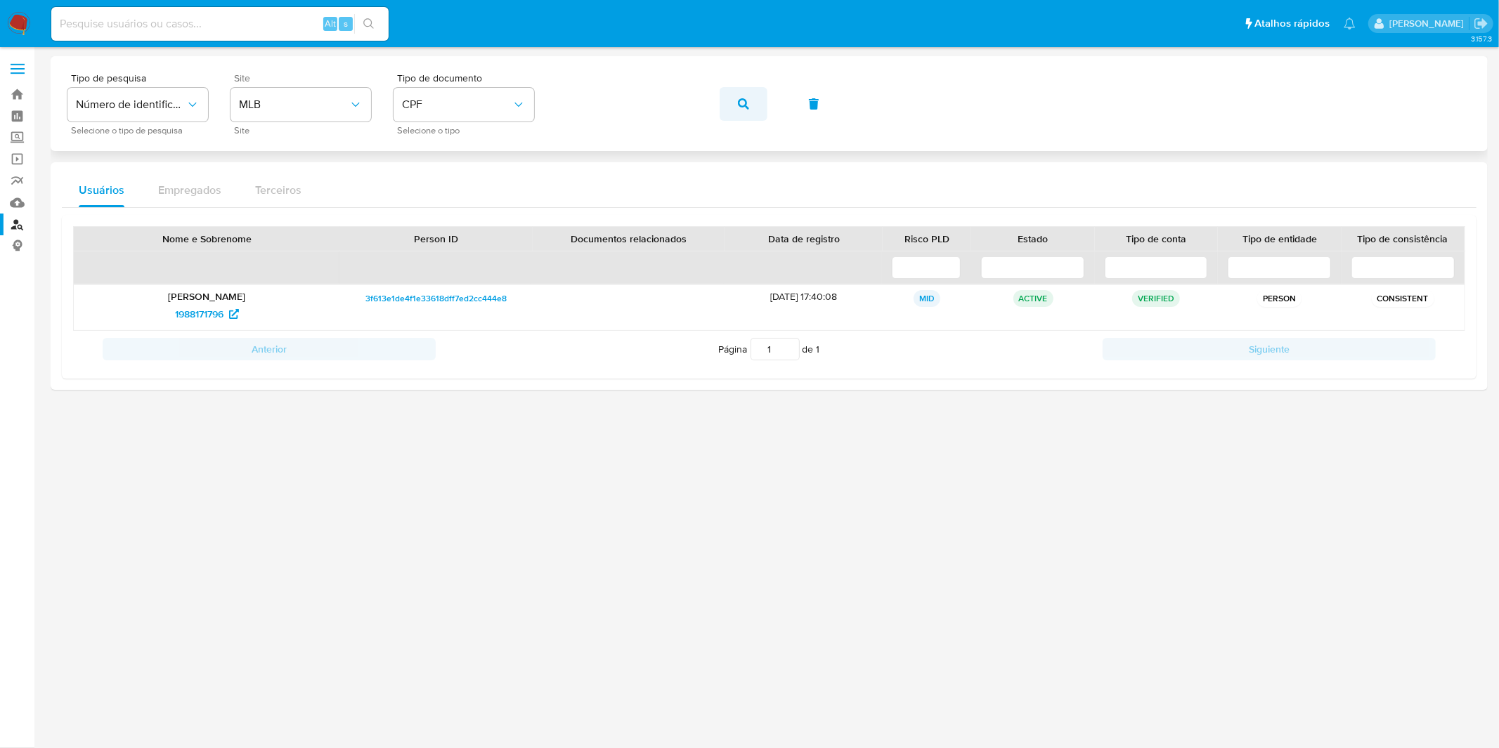
click at [746, 109] on span "button" at bounding box center [743, 104] width 11 height 31
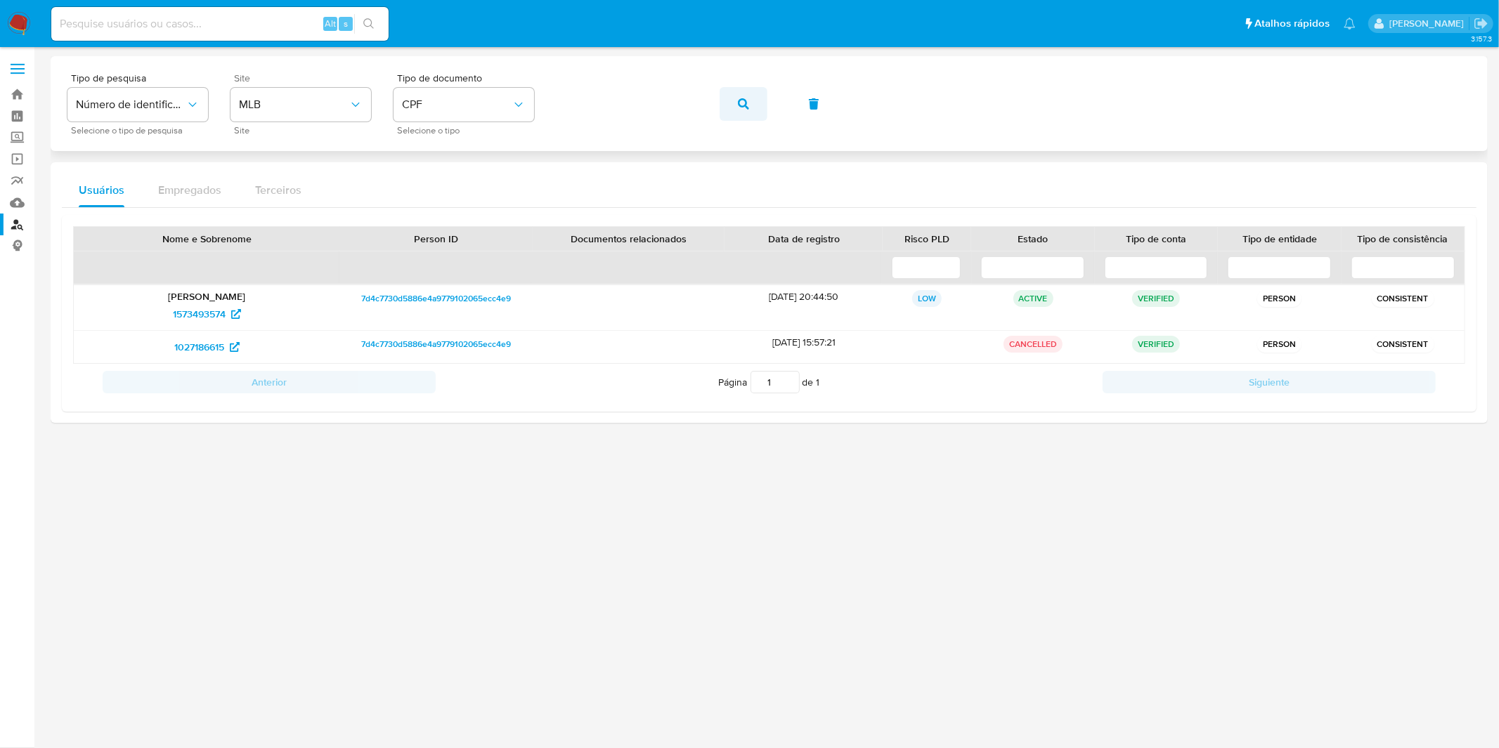
click at [739, 100] on icon "button" at bounding box center [743, 103] width 11 height 11
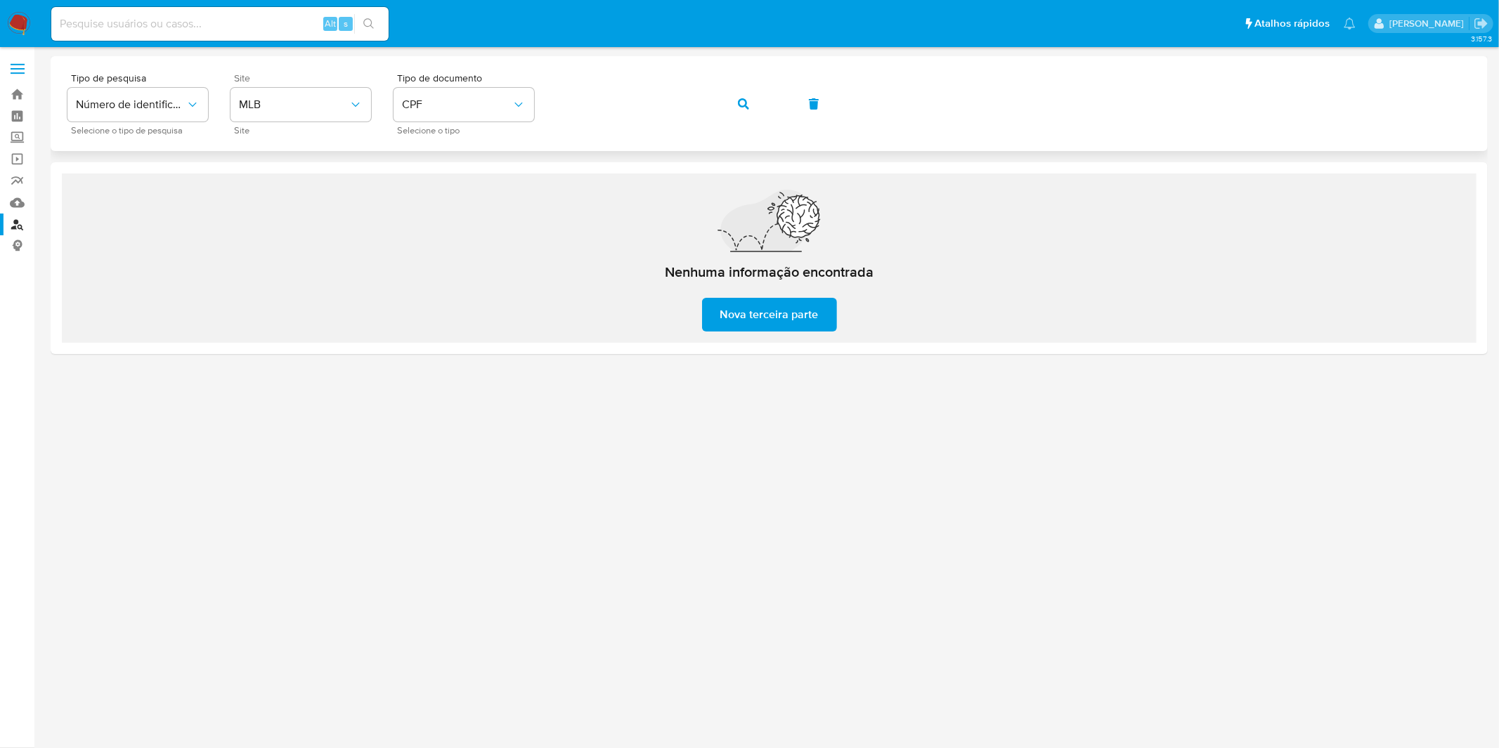
click at [750, 110] on button "button" at bounding box center [743, 104] width 48 height 34
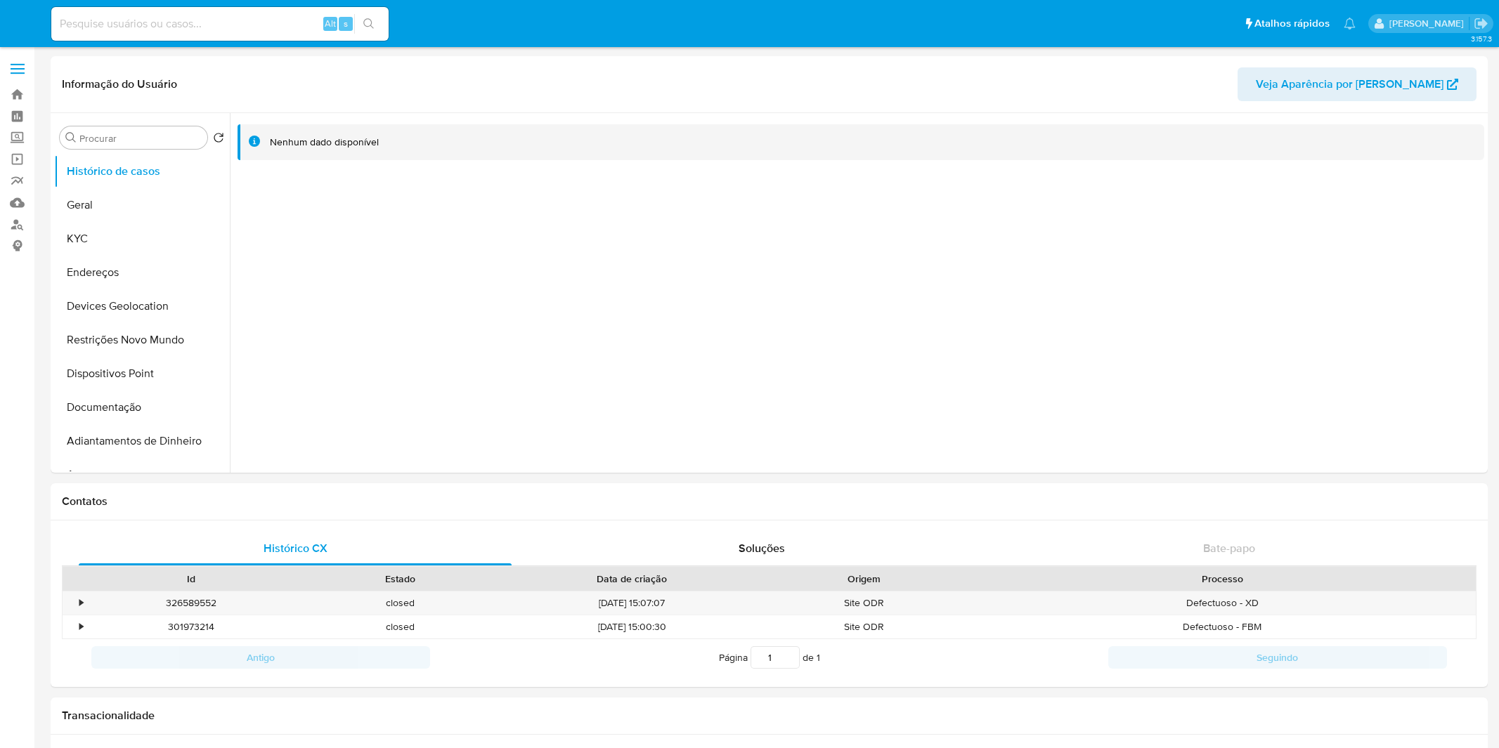
select select "10"
drag, startPoint x: 152, startPoint y: 221, endPoint x: 148, endPoint y: 230, distance: 10.1
click at [151, 223] on ul "Histórico de casos Geral KYC Endereços Devices Geolocation Restrições Novo Mund…" at bounding box center [142, 313] width 176 height 317
click at [148, 230] on button "KYC" at bounding box center [136, 239] width 164 height 34
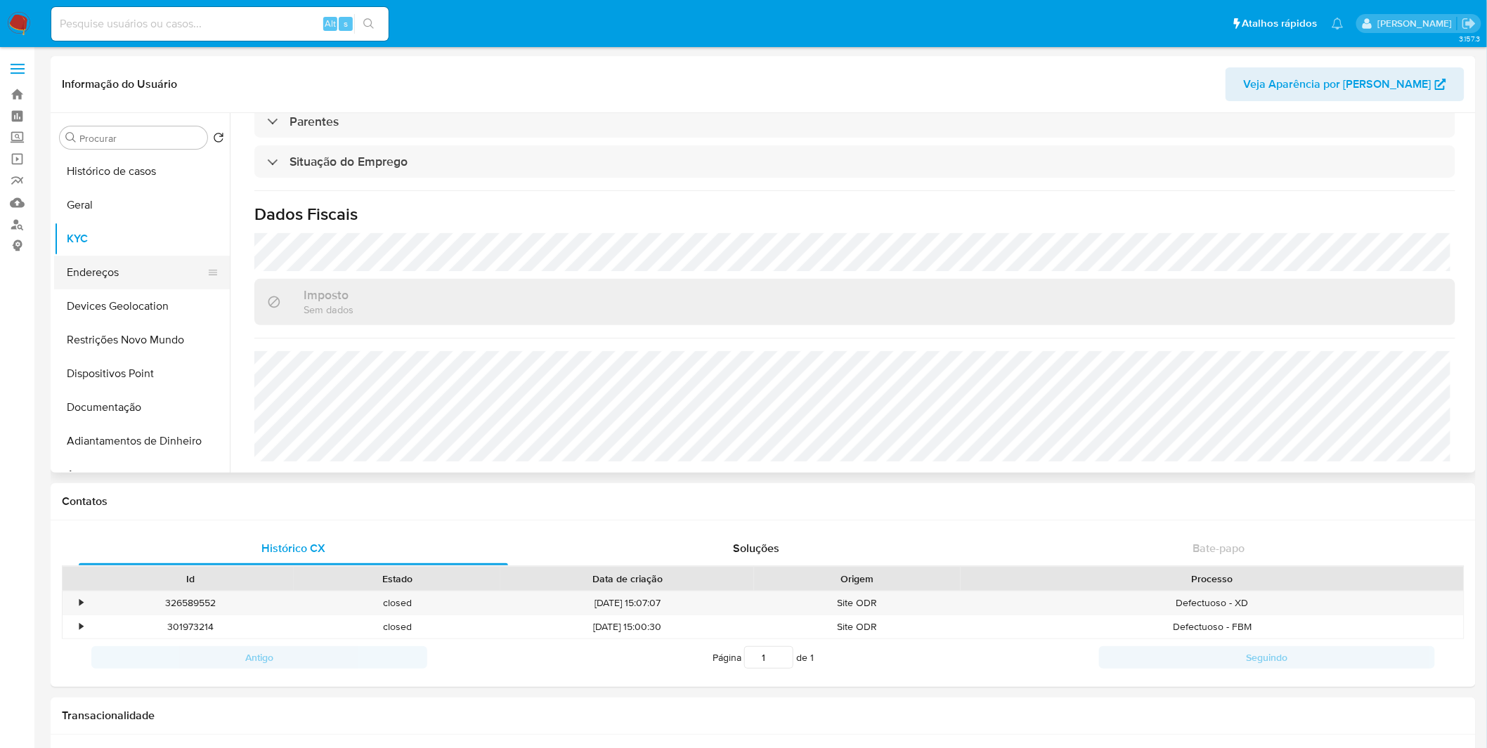
scroll to position [602, 0]
click at [151, 272] on button "Endereços" at bounding box center [136, 273] width 164 height 34
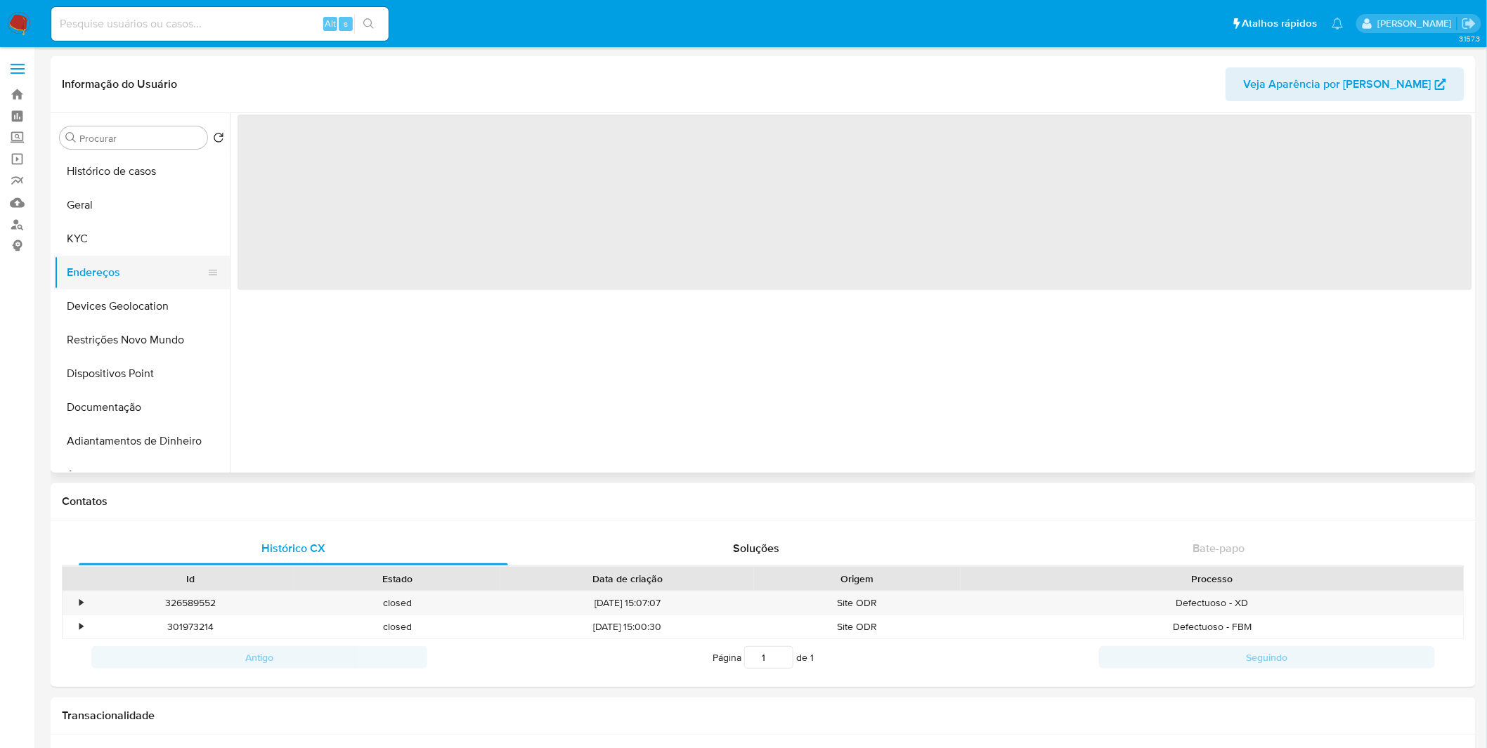
scroll to position [0, 0]
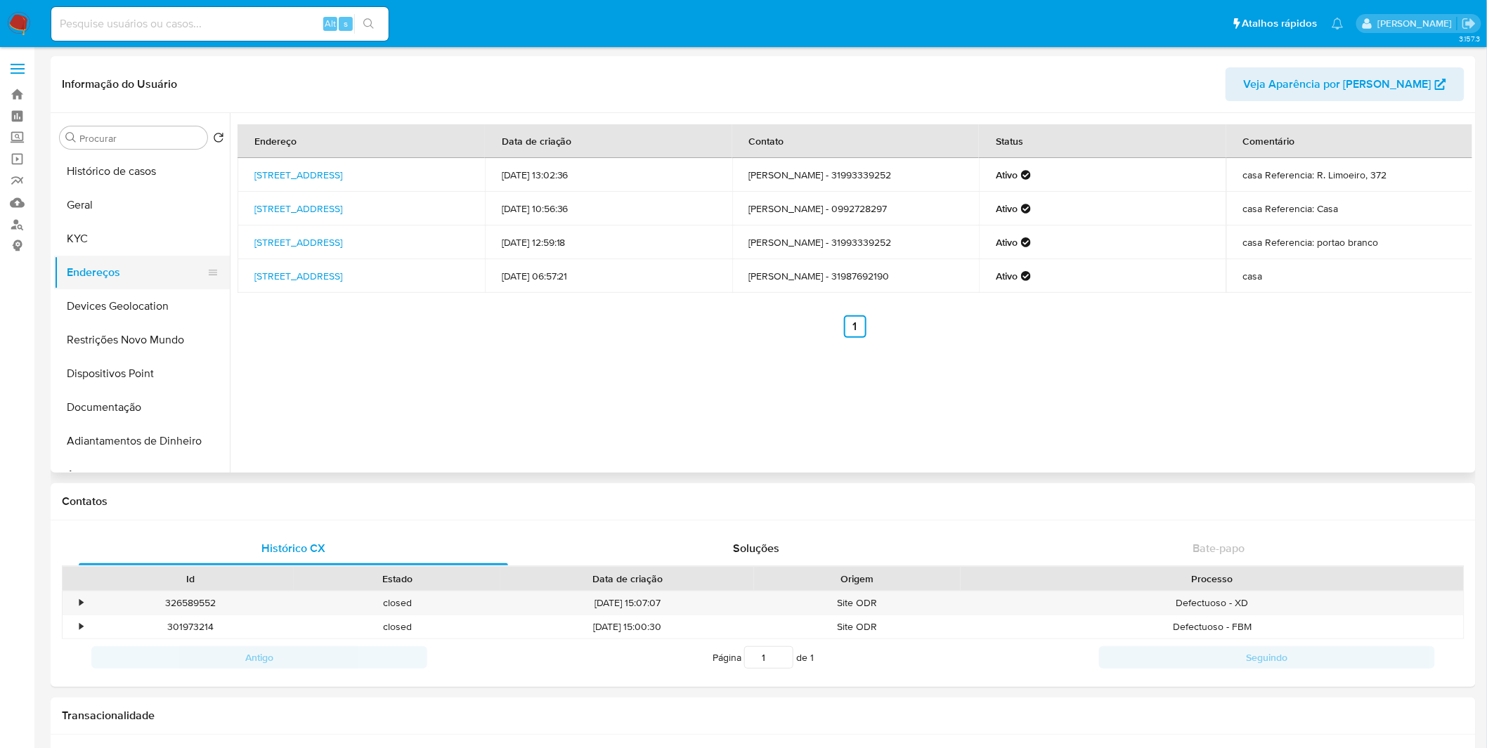
click at [128, 256] on button "Endereços" at bounding box center [136, 273] width 164 height 34
click at [121, 241] on button "KYC" at bounding box center [136, 239] width 164 height 34
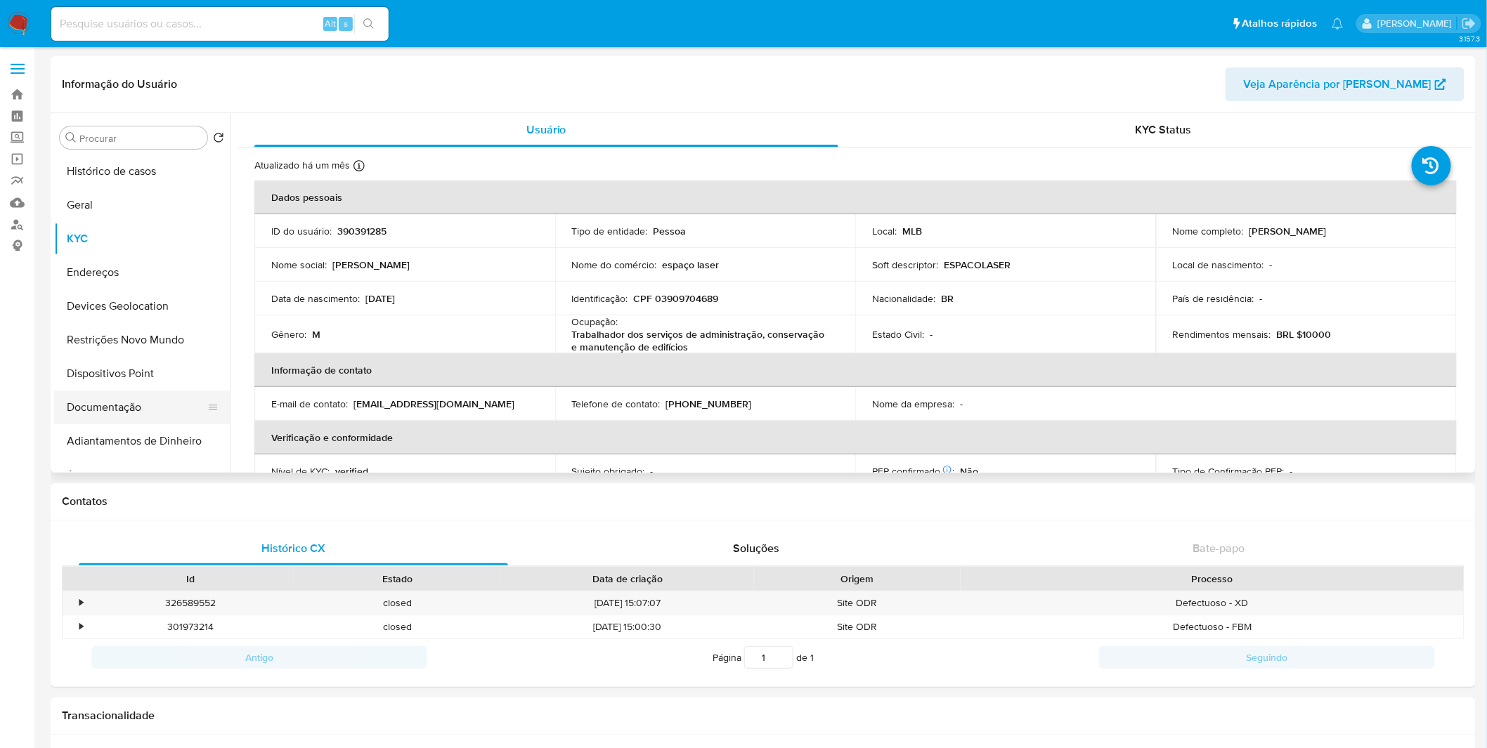
click at [115, 403] on button "Documentação" at bounding box center [136, 408] width 164 height 34
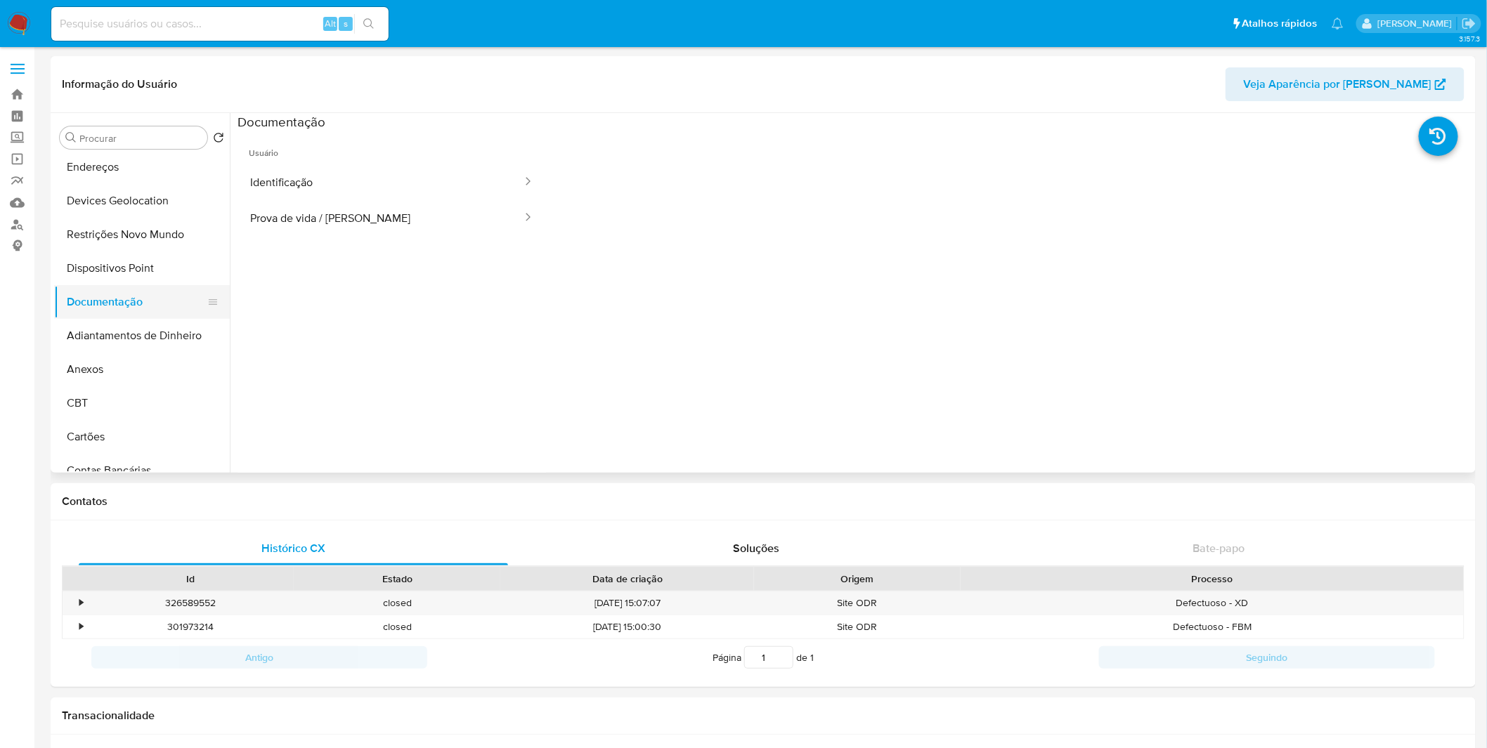
scroll to position [78, 0]
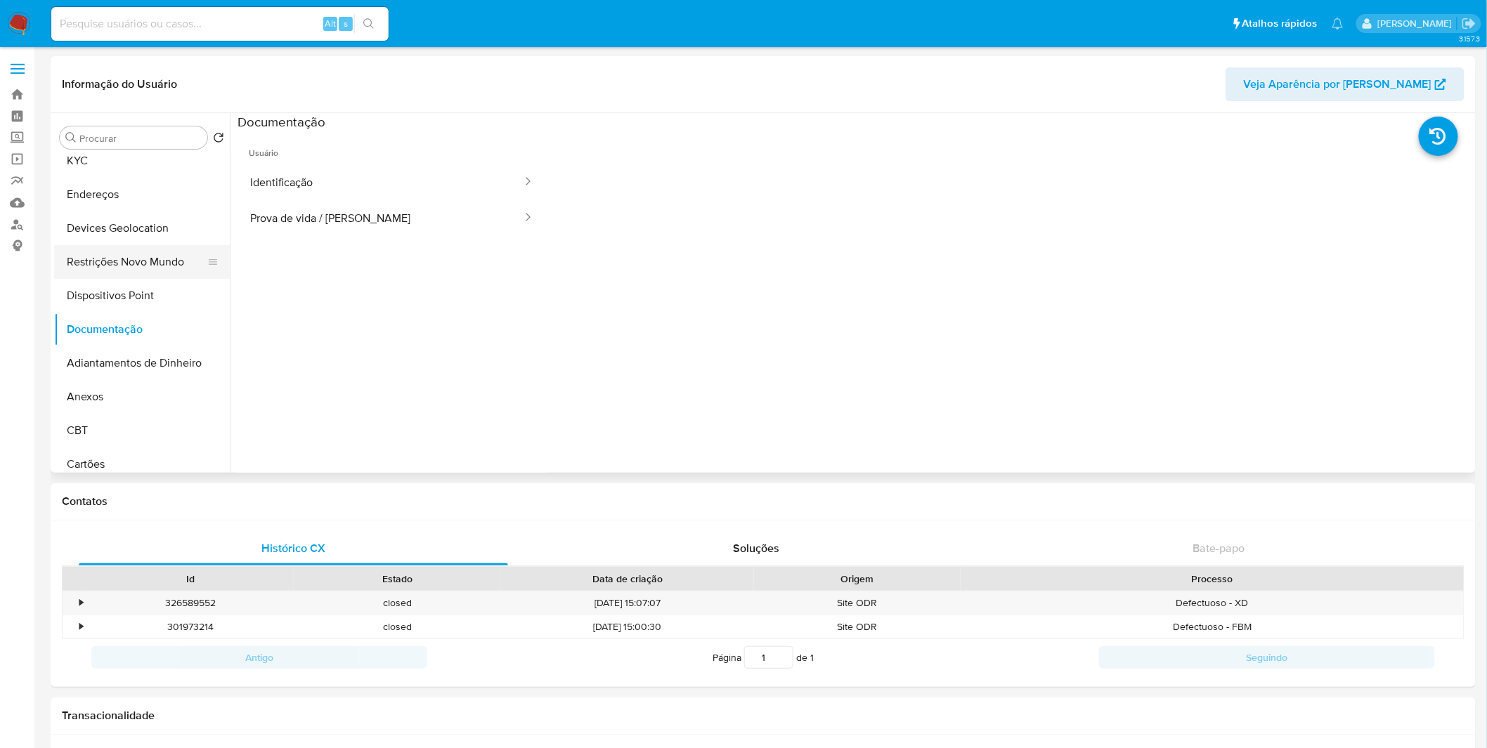
click at [129, 268] on button "Restrições Novo Mundo" at bounding box center [136, 262] width 164 height 34
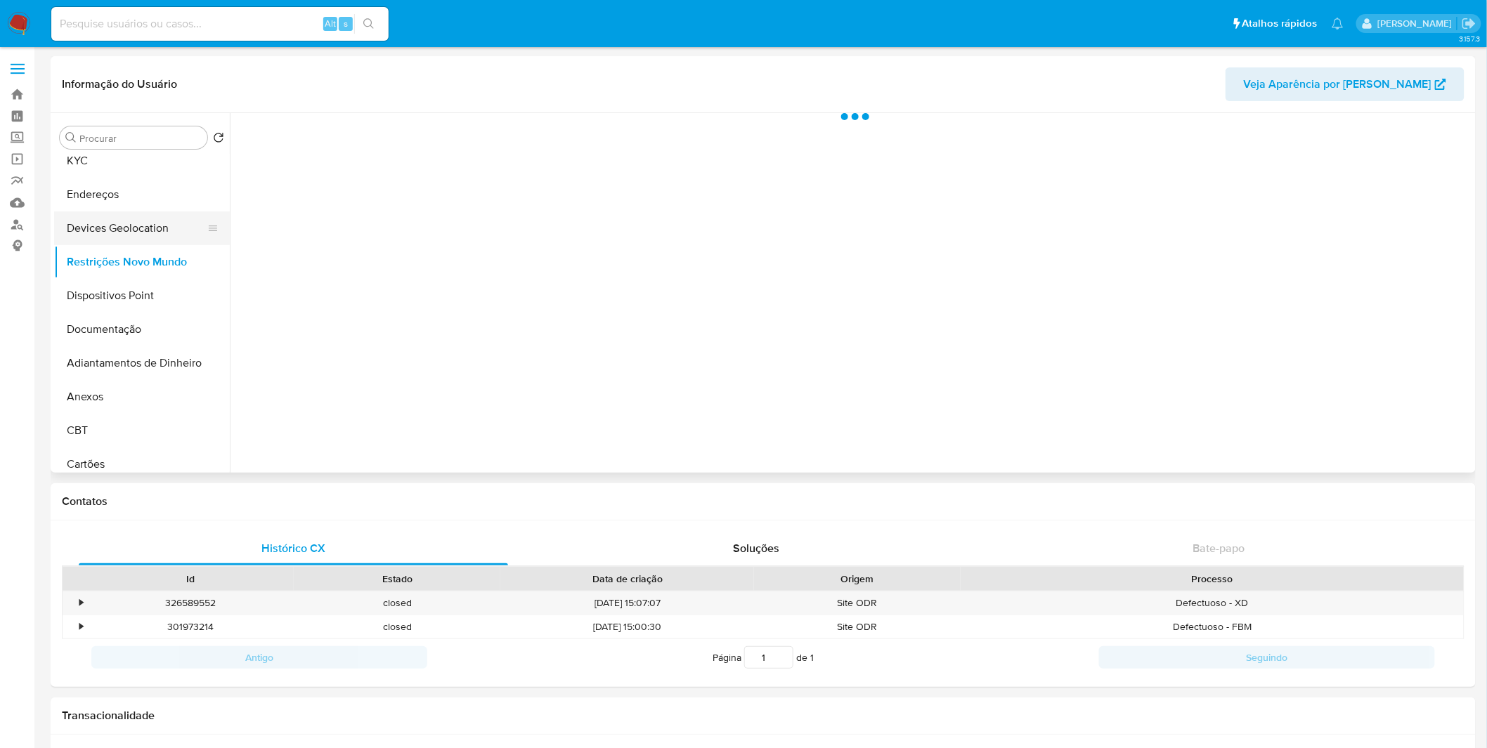
click at [130, 226] on button "Devices Geolocation" at bounding box center [136, 228] width 164 height 34
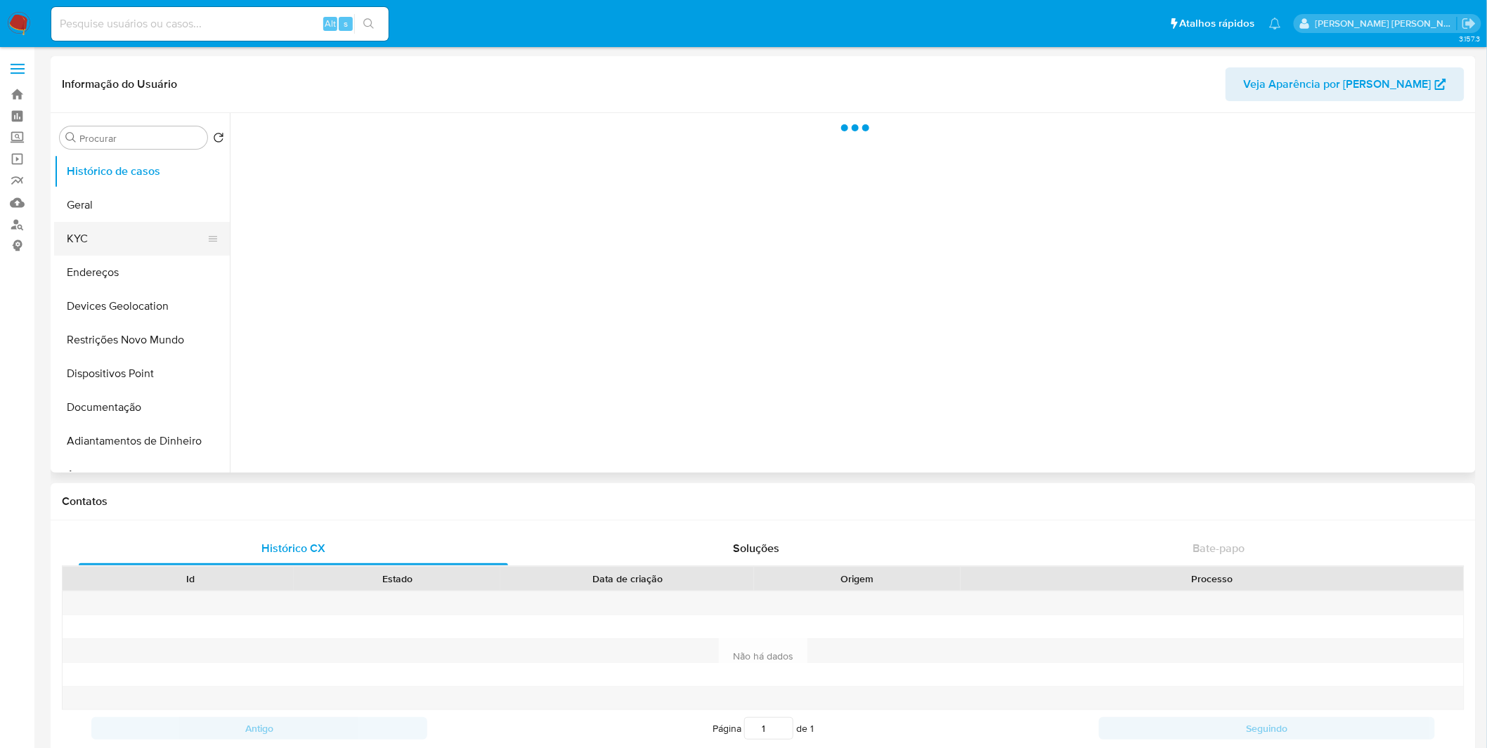
click at [130, 227] on button "KYC" at bounding box center [136, 239] width 164 height 34
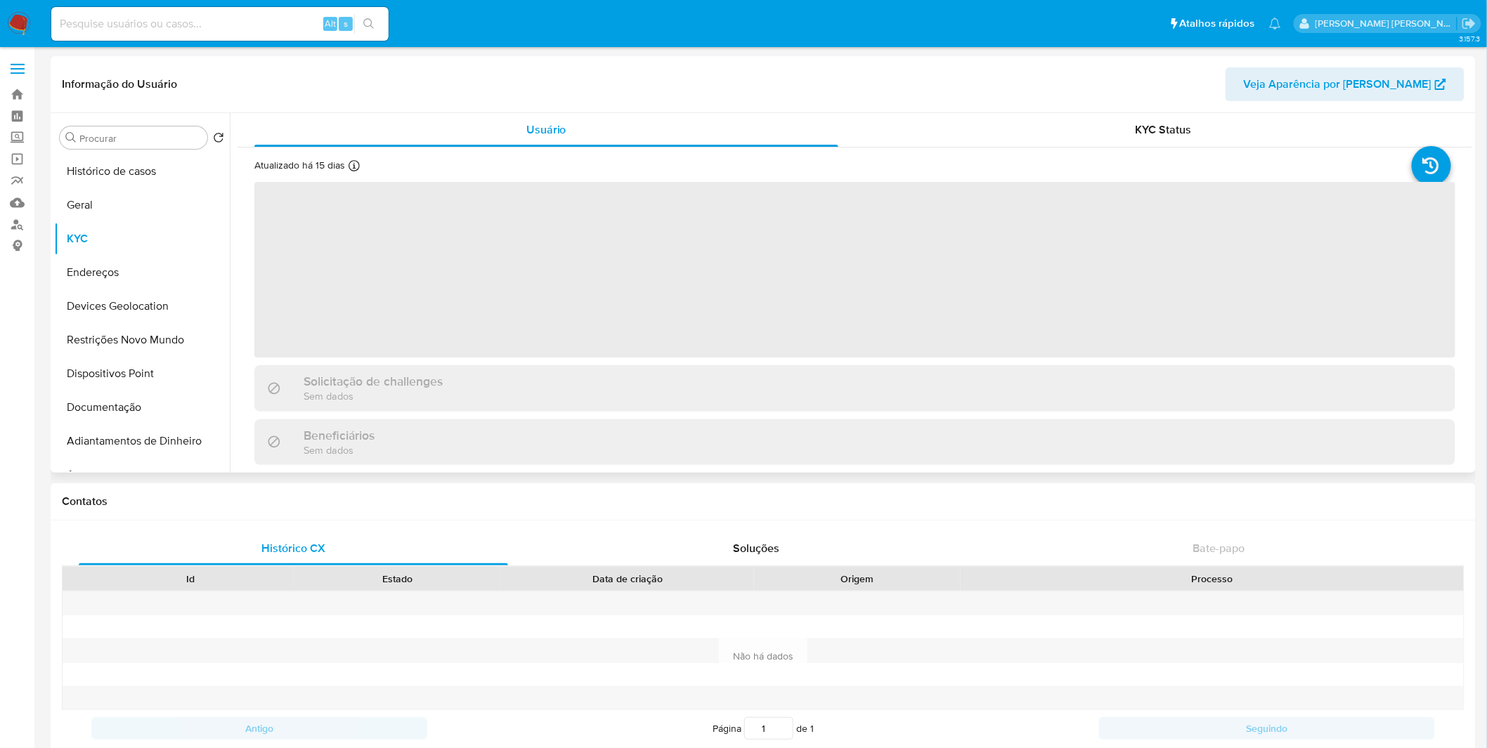
select select "10"
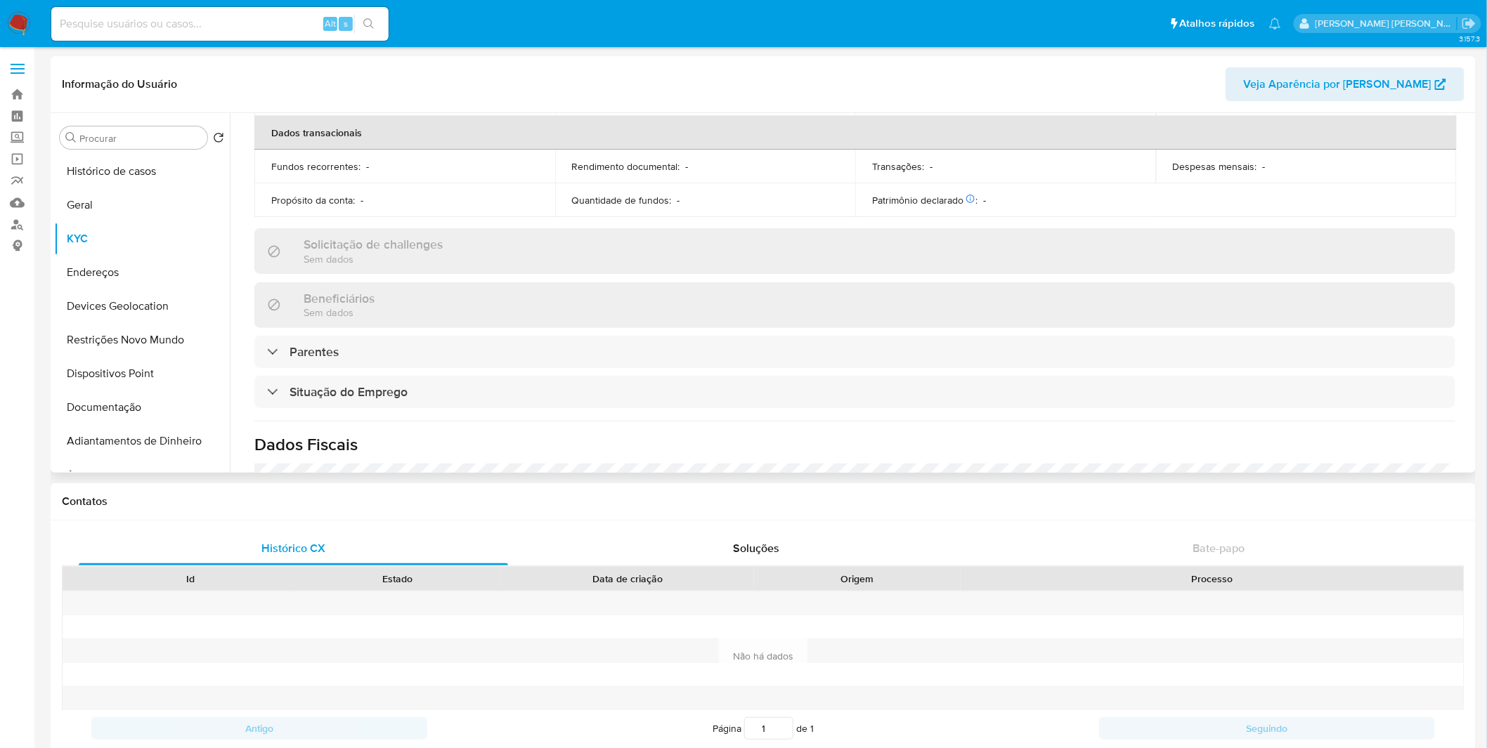
scroll to position [599, 0]
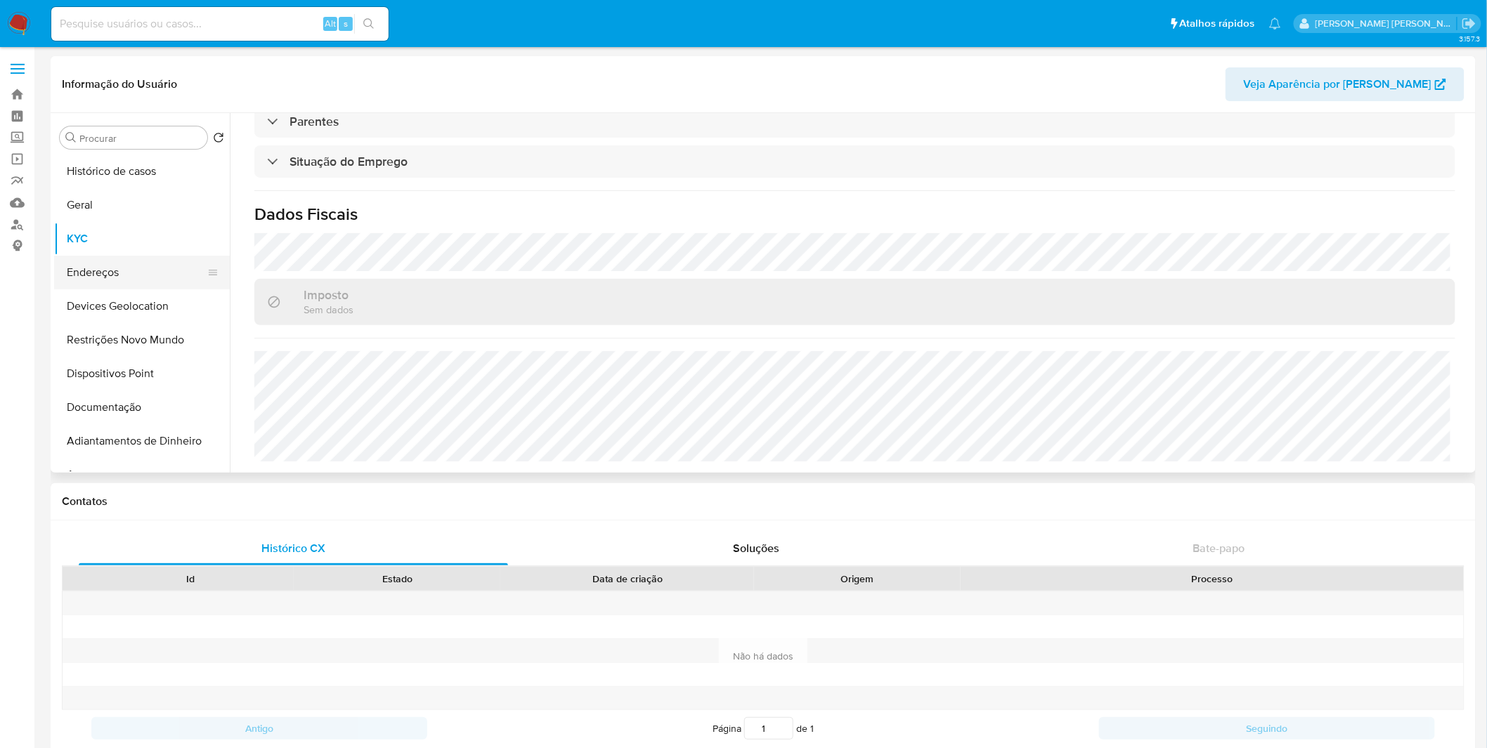
click at [151, 281] on button "Endereços" at bounding box center [136, 273] width 164 height 34
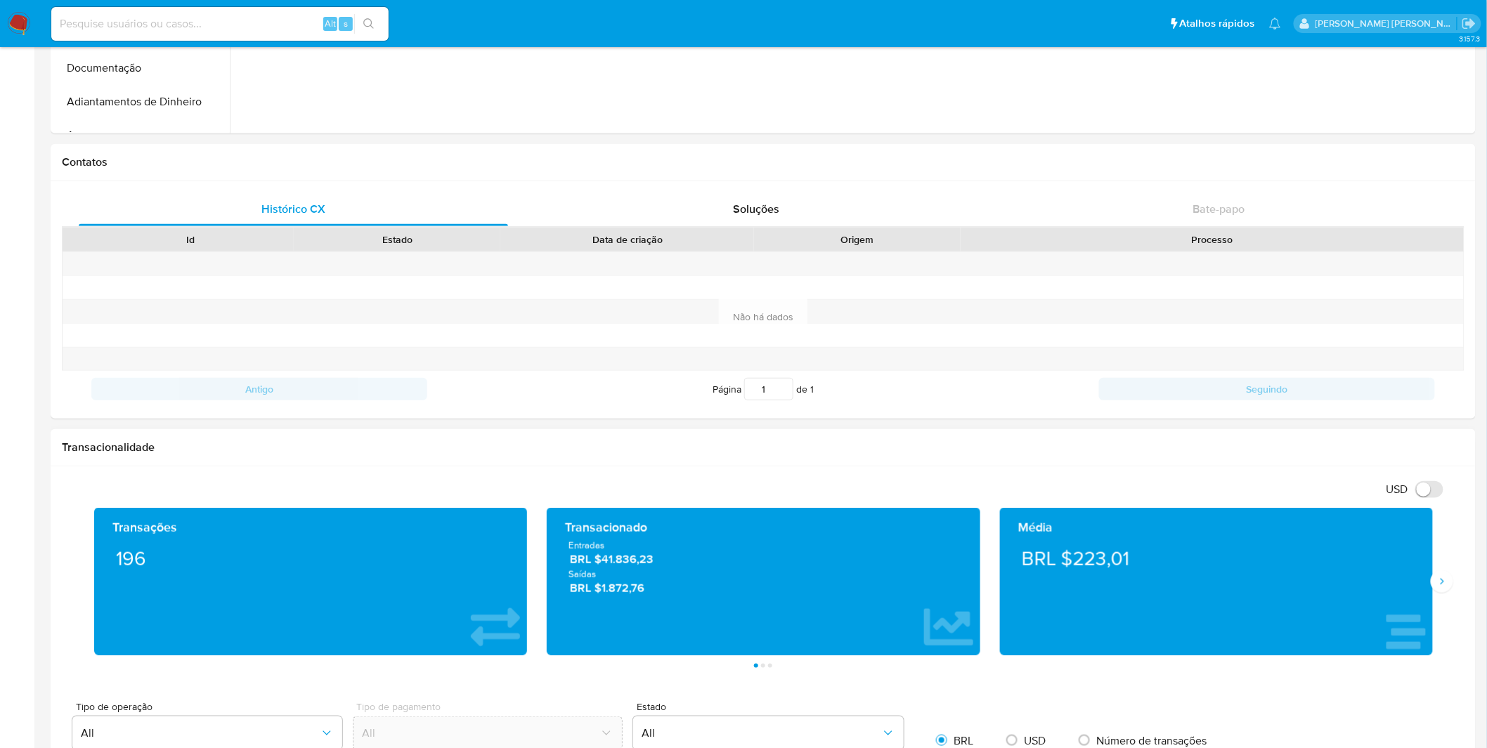
scroll to position [468, 0]
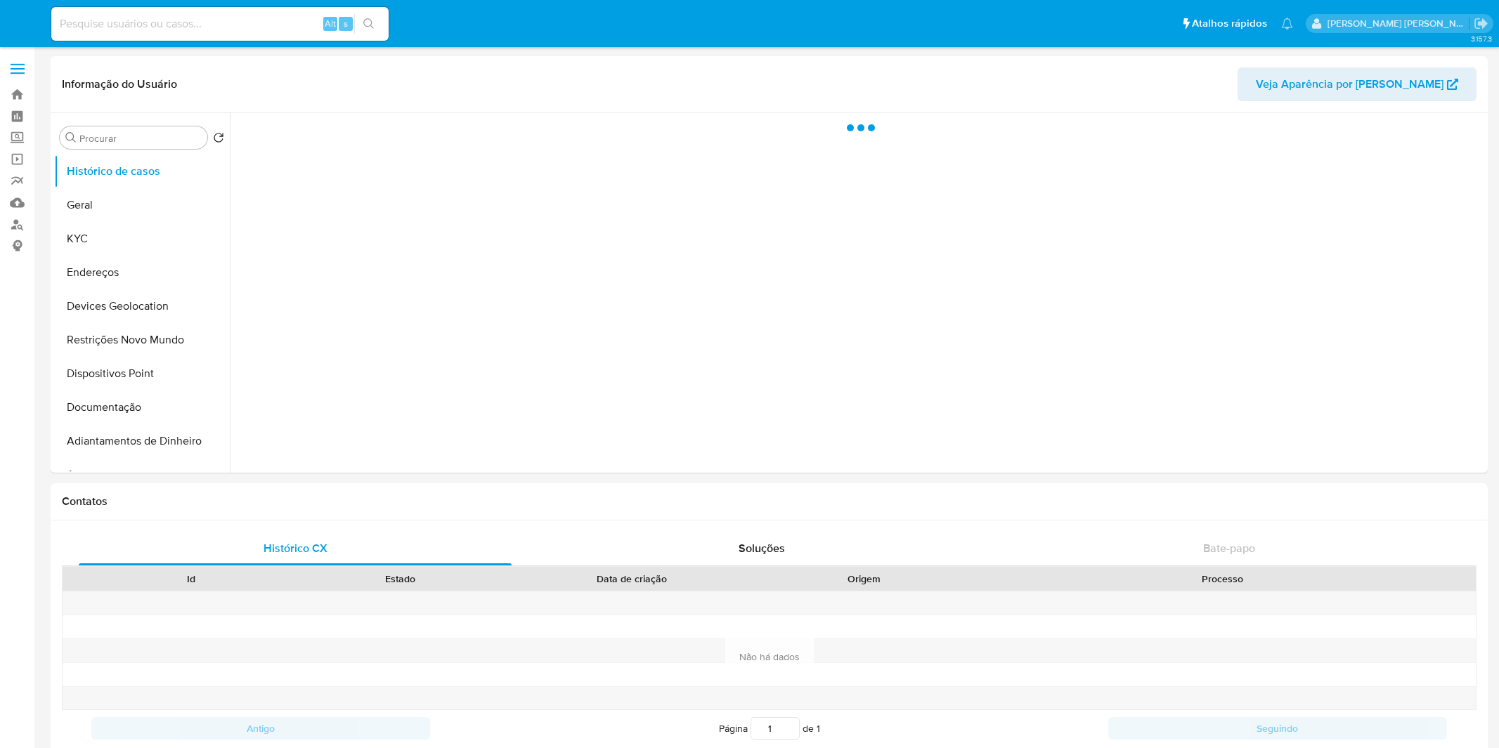
select select "10"
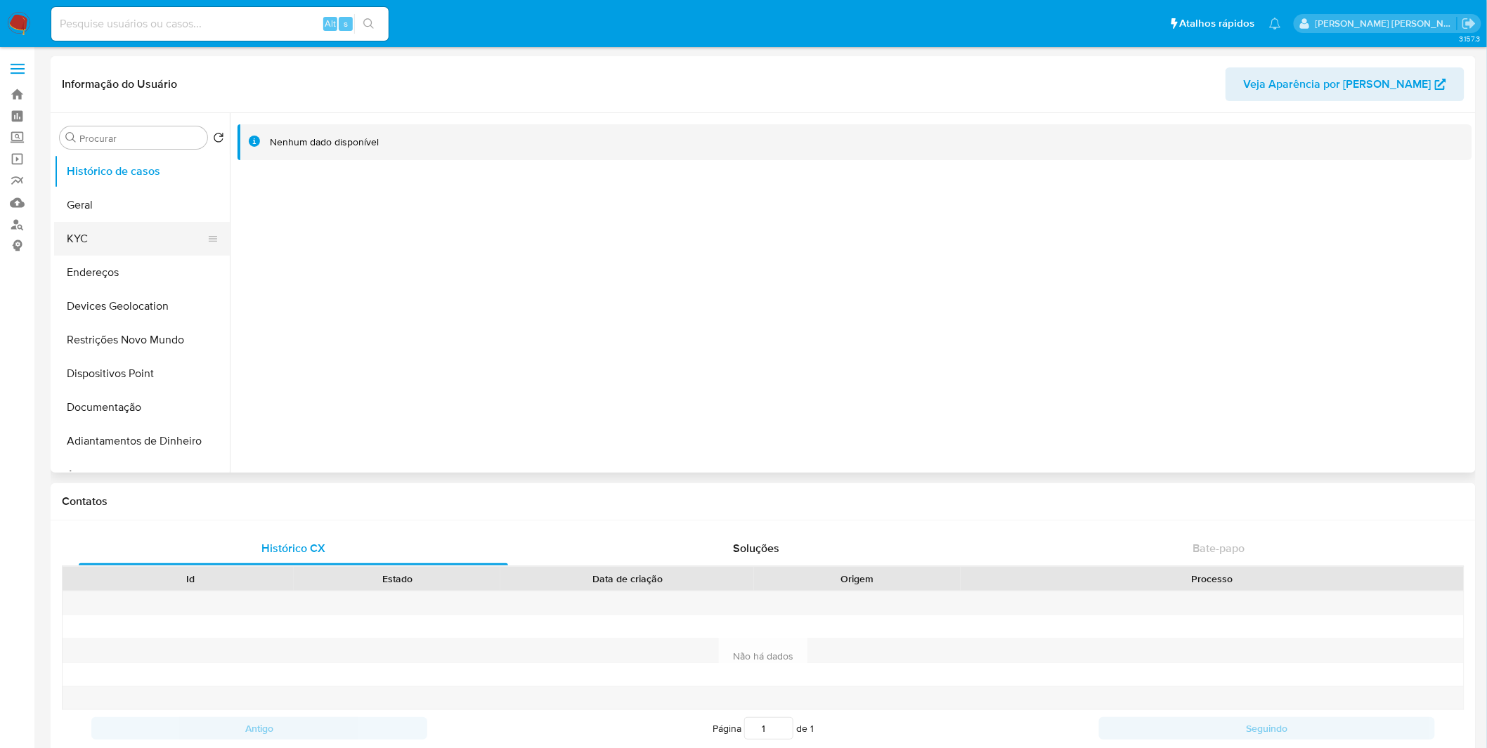
click at [157, 235] on button "KYC" at bounding box center [136, 239] width 164 height 34
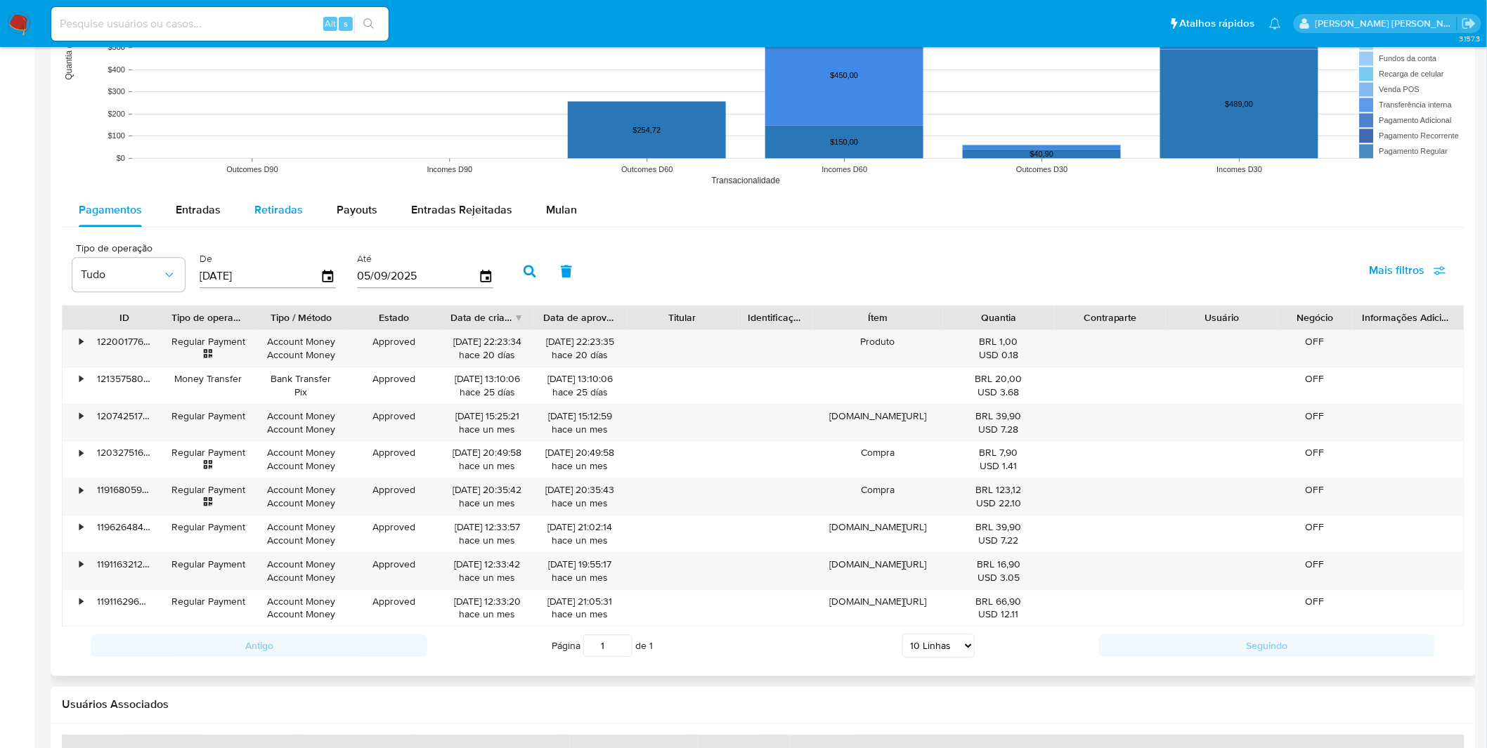
scroll to position [1093, 0]
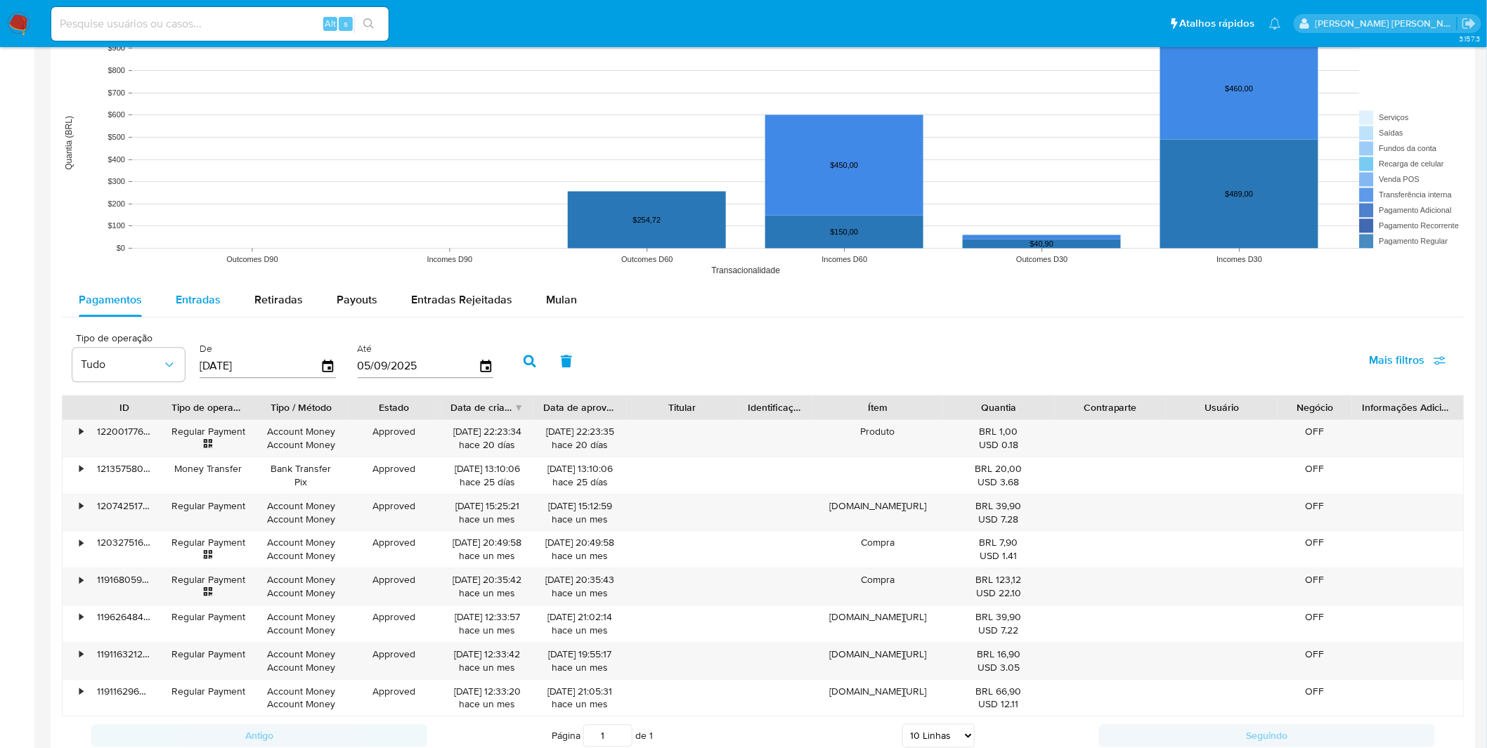
click at [222, 307] on button "Entradas" at bounding box center [198, 301] width 79 height 34
select select "10"
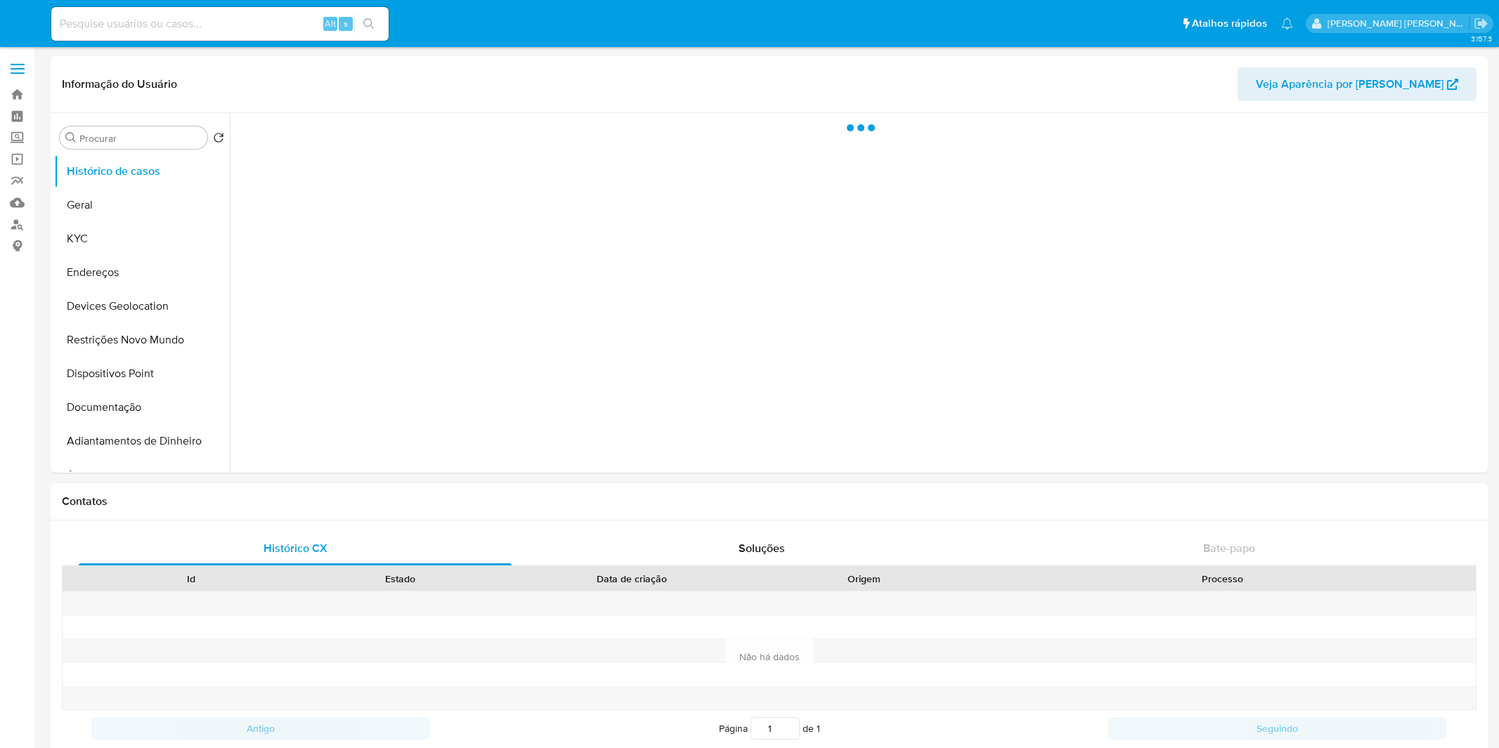
select select "10"
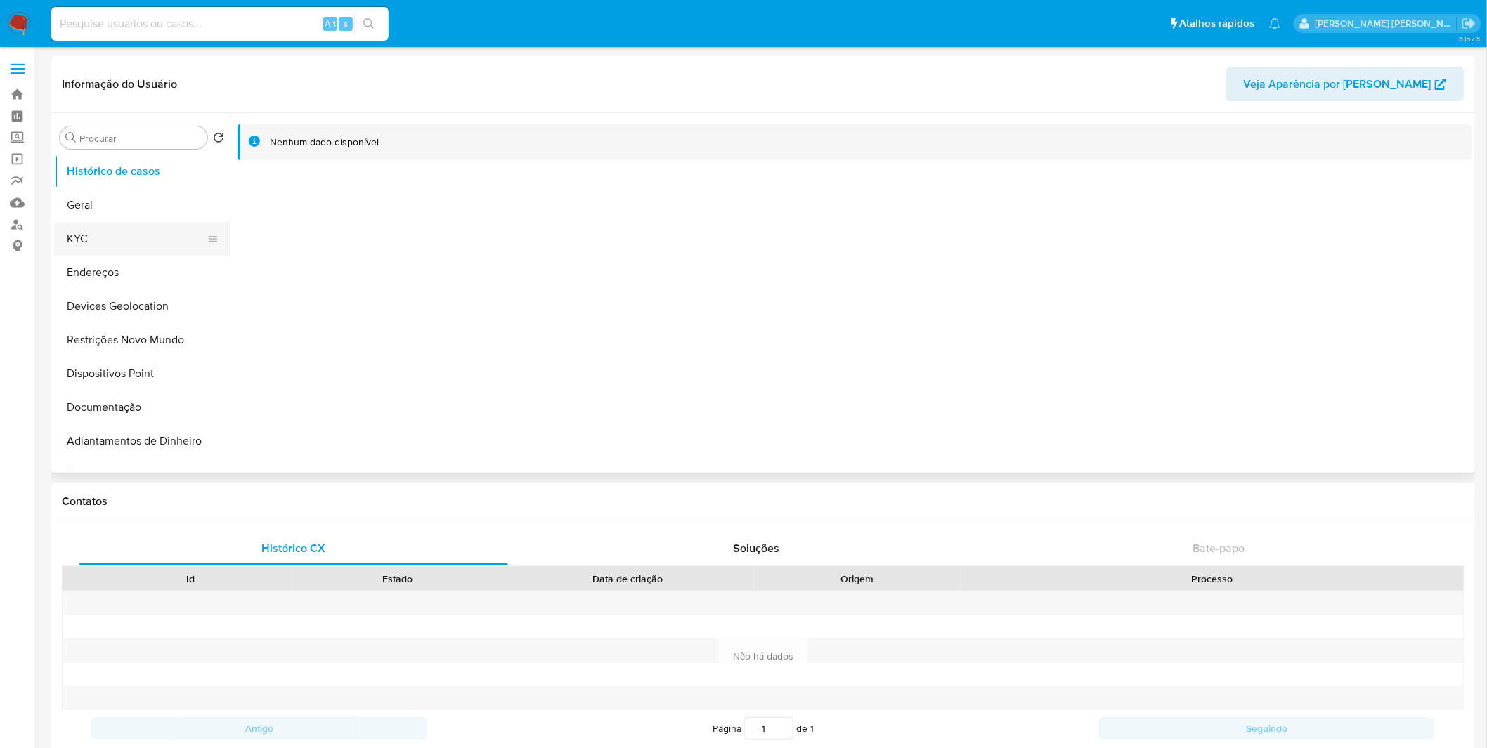
click at [155, 233] on button "KYC" at bounding box center [136, 239] width 164 height 34
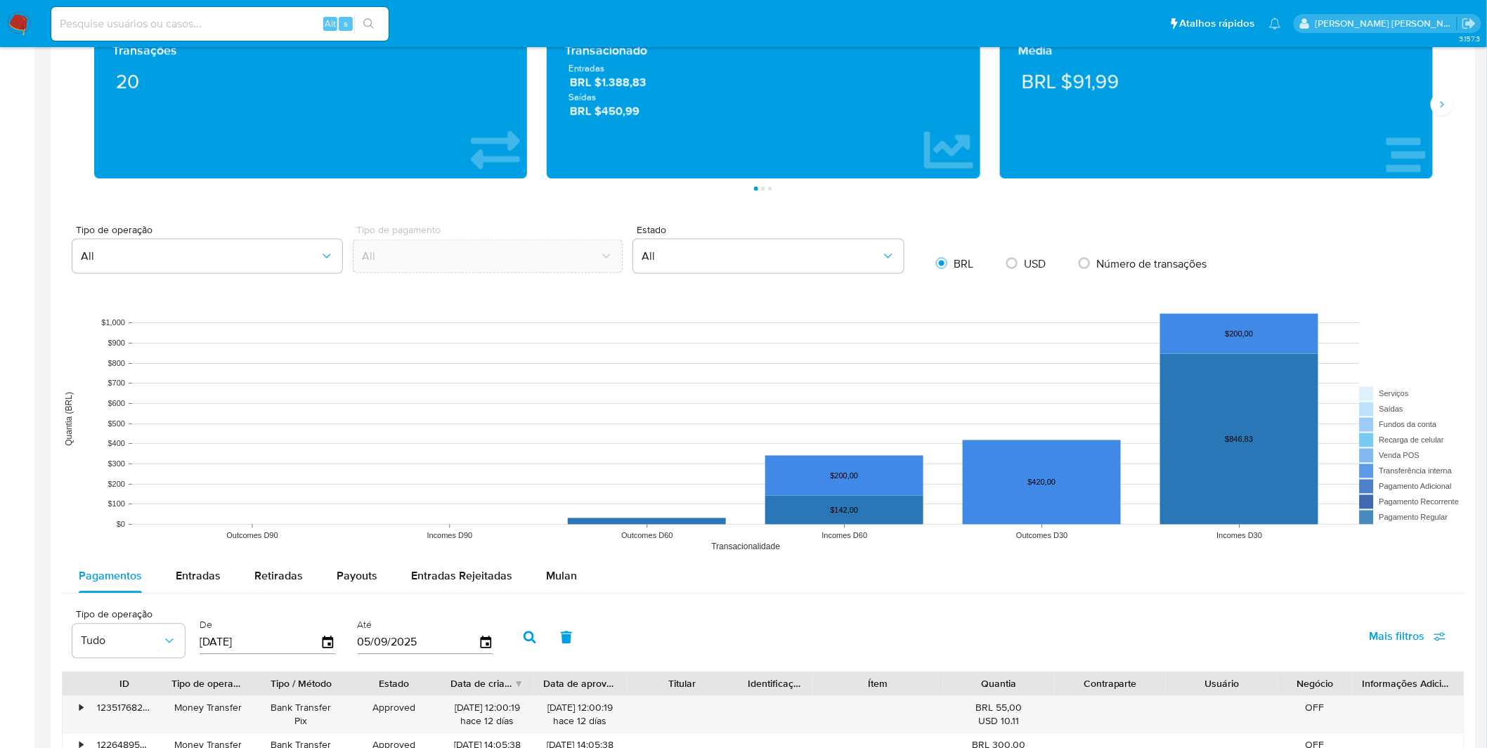
scroll to position [1093, 0]
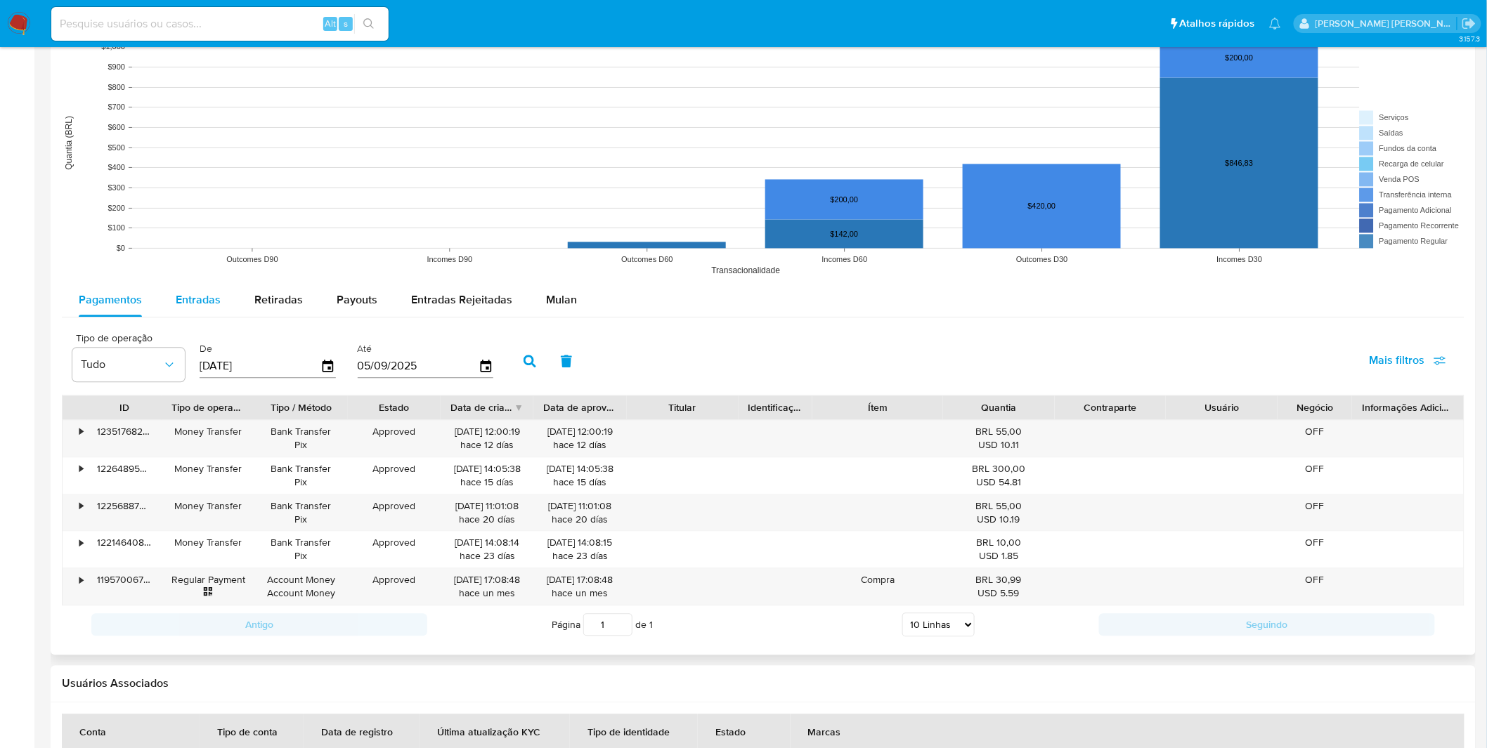
click at [207, 312] on div "Entradas" at bounding box center [198, 301] width 45 height 34
select select "10"
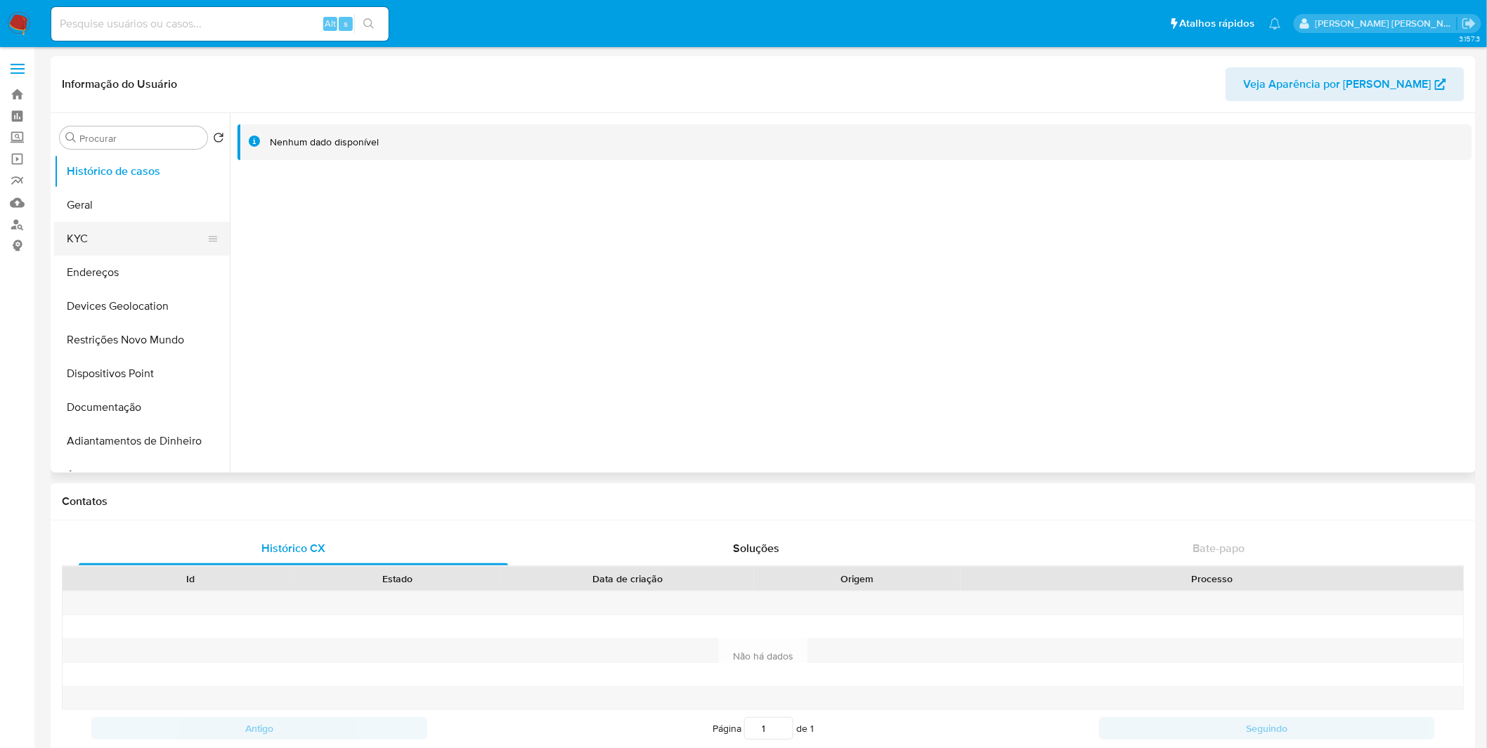
select select "10"
click at [143, 399] on button "Documentação" at bounding box center [136, 408] width 164 height 34
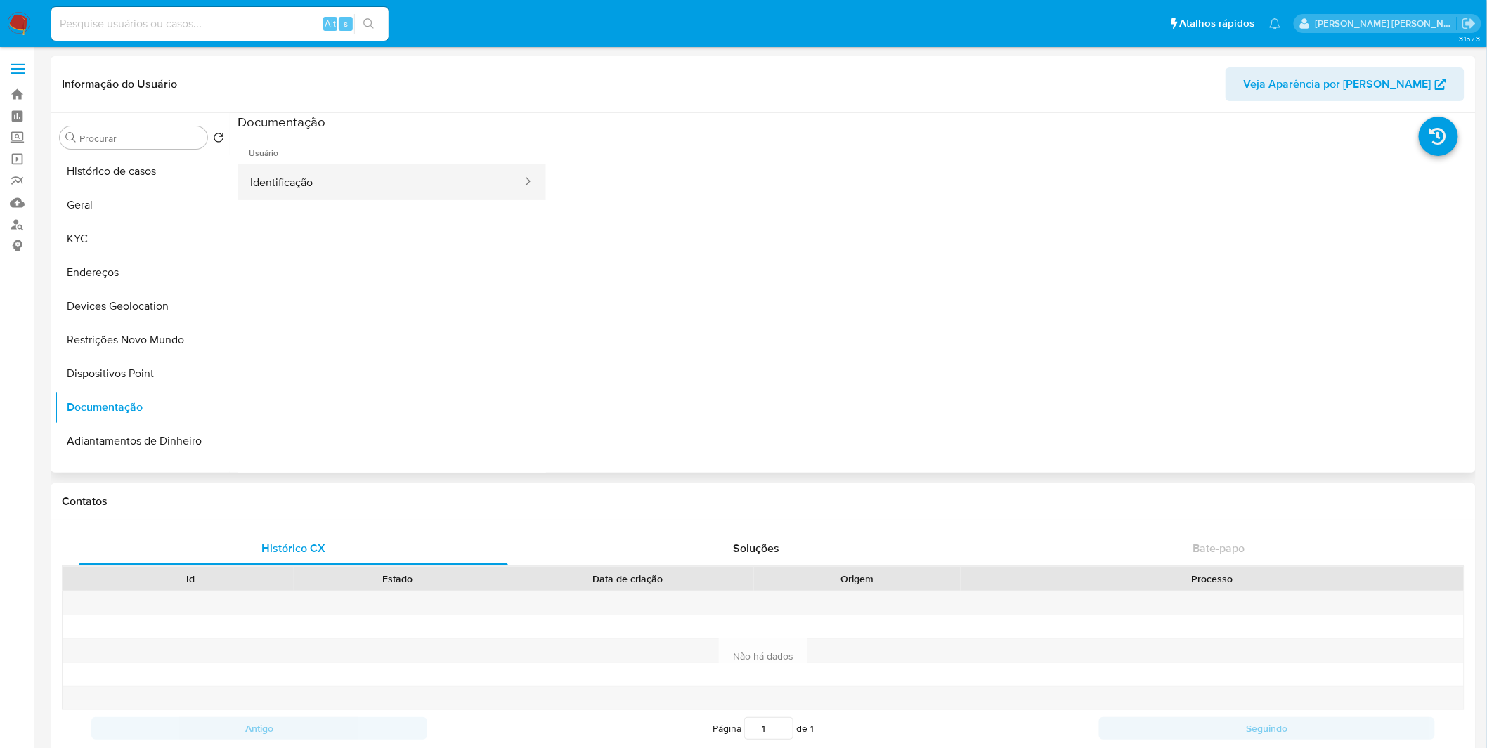
click at [305, 193] on button "Identificação" at bounding box center [380, 182] width 286 height 36
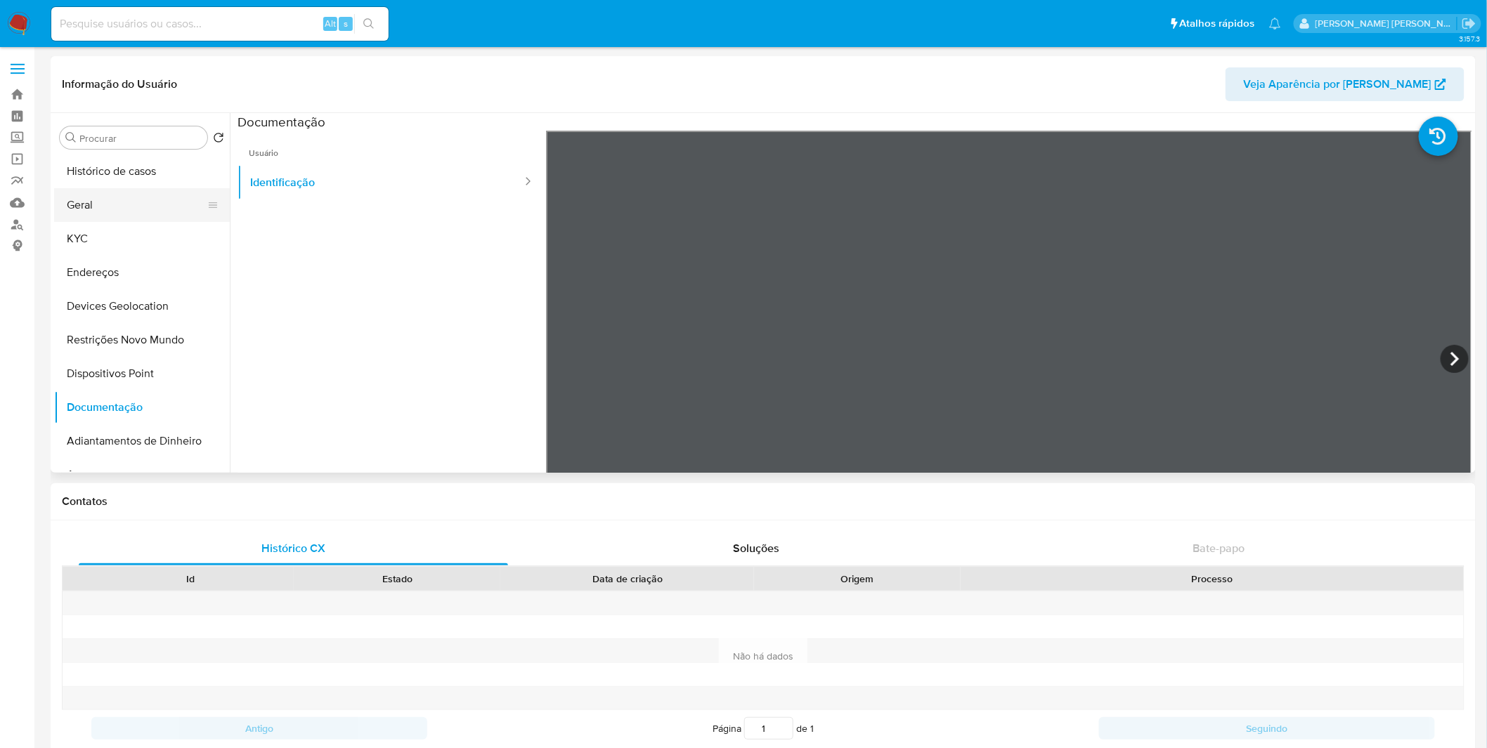
click at [158, 202] on button "Geral" at bounding box center [136, 205] width 164 height 34
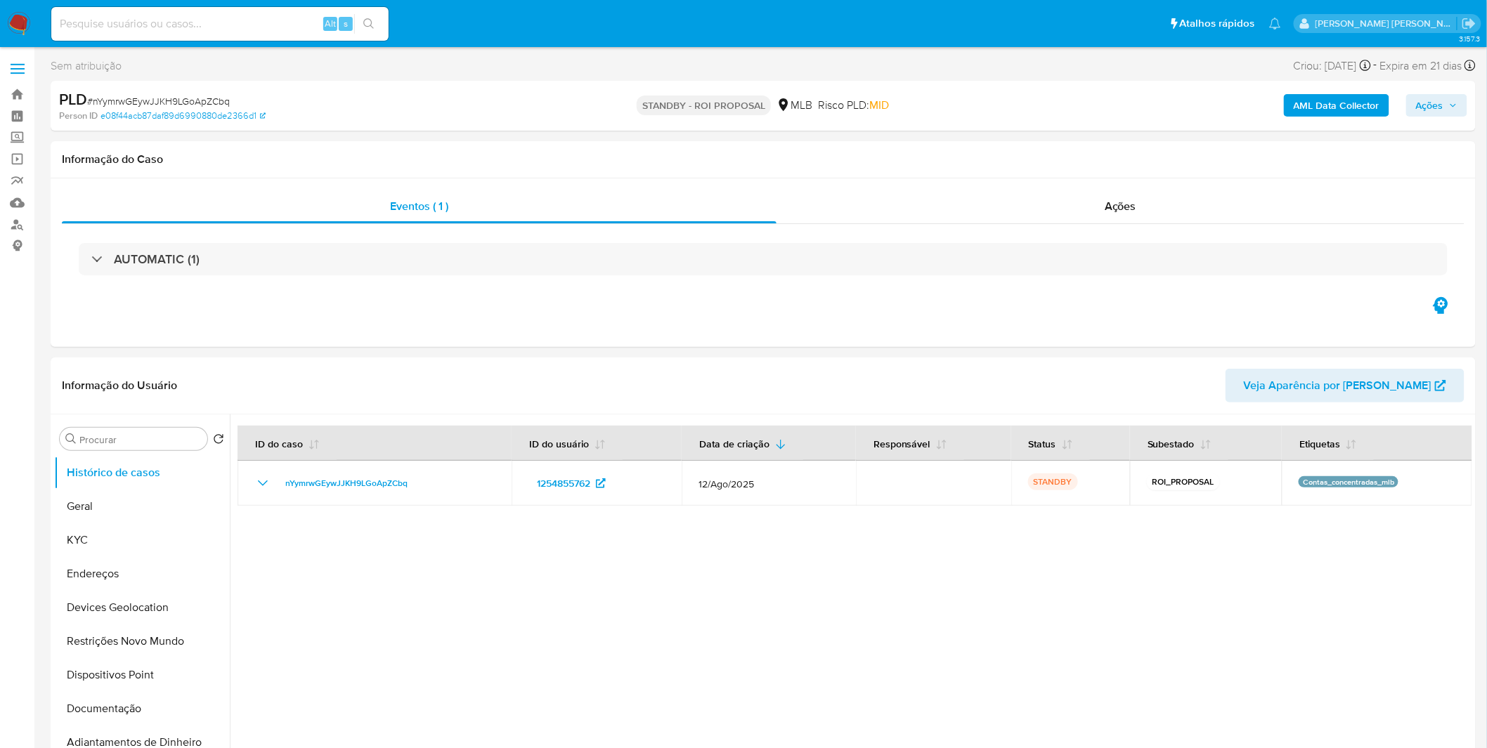
select select "10"
click at [21, 19] on img at bounding box center [19, 24] width 24 height 24
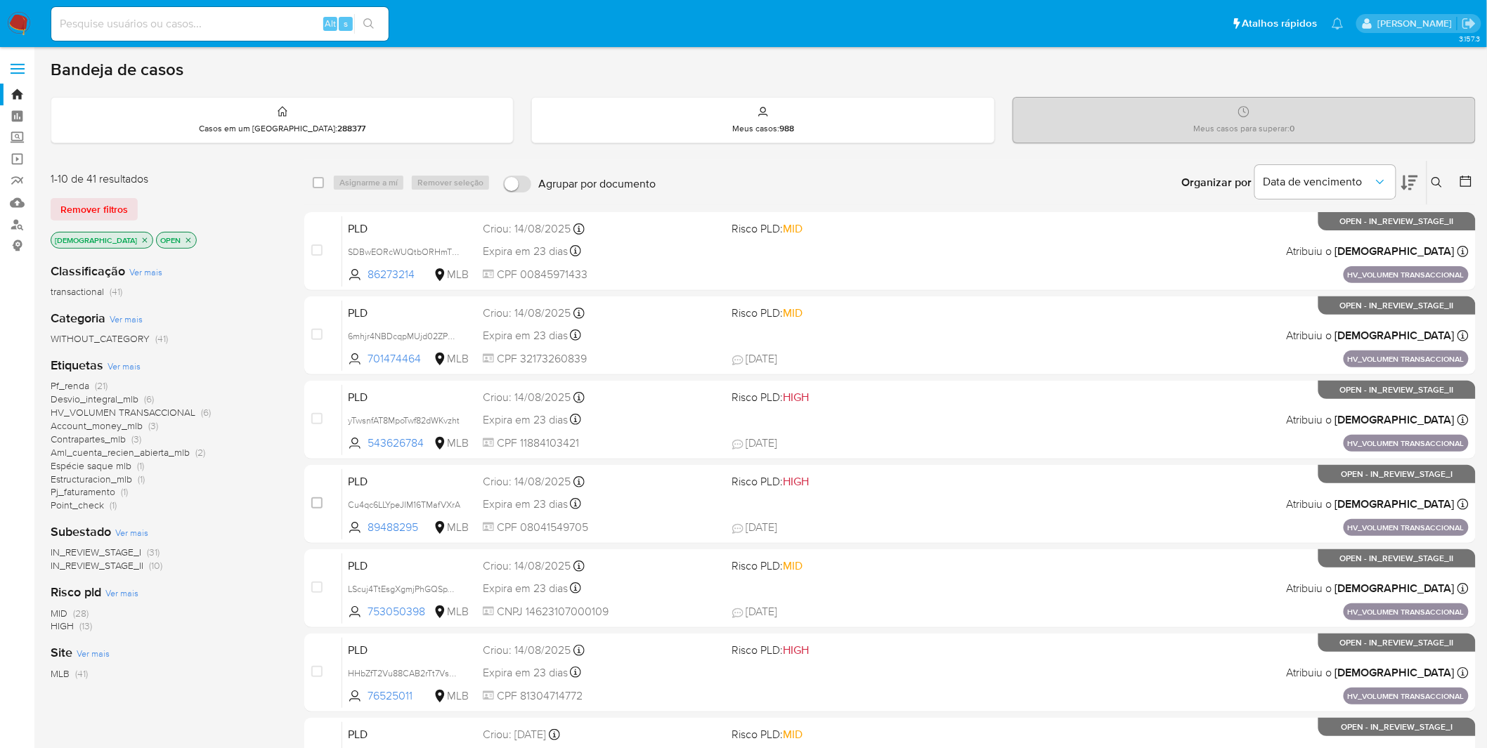
click at [28, 25] on img at bounding box center [19, 24] width 24 height 24
click at [84, 512] on div "Classificação Ver mais transactional (41) Categoria Ver mais WITHOUT_CATEGORY (…" at bounding box center [166, 491] width 231 height 478
click at [86, 509] on span "Point_check" at bounding box center [77, 505] width 53 height 14
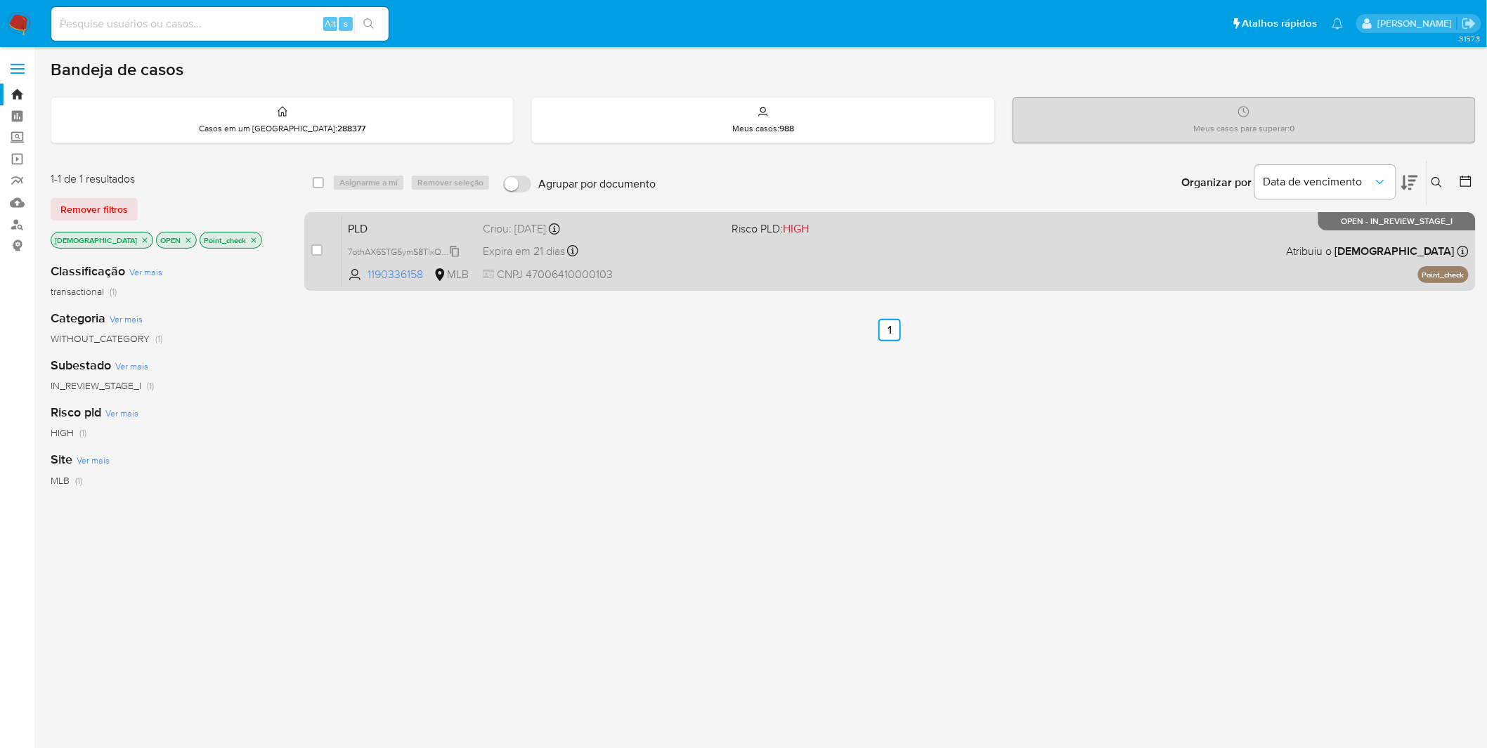
click at [415, 252] on span "7othAX6STG5ymS8TlxQ1QrlK" at bounding box center [405, 250] width 114 height 15
click at [640, 261] on div "PLD 7othAX6STG5ymS8TlxQ1QrlK 1190336158 MLB Risco PLD: HIGH Criou: 12/08/2025 C…" at bounding box center [905, 251] width 1126 height 71
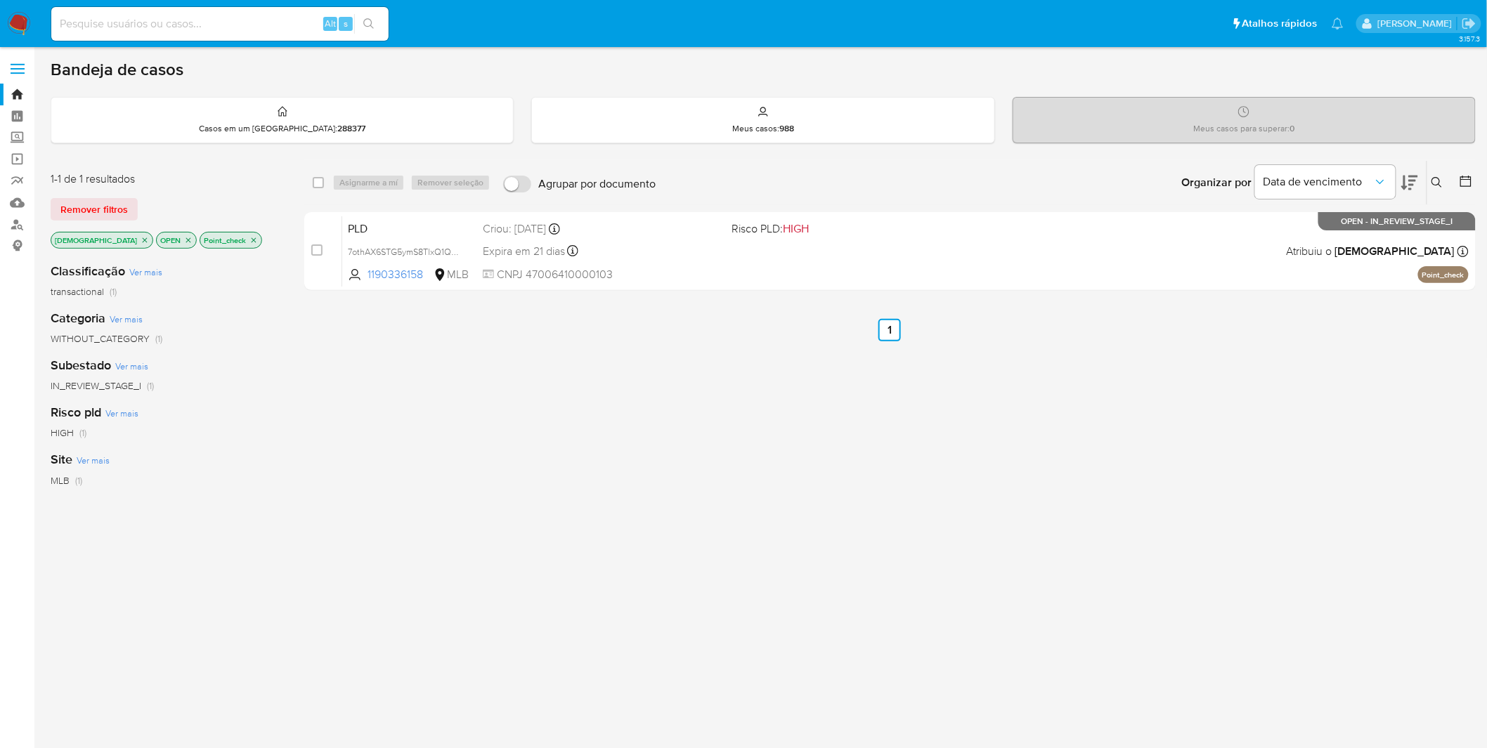
click at [30, 22] on img at bounding box center [19, 24] width 24 height 24
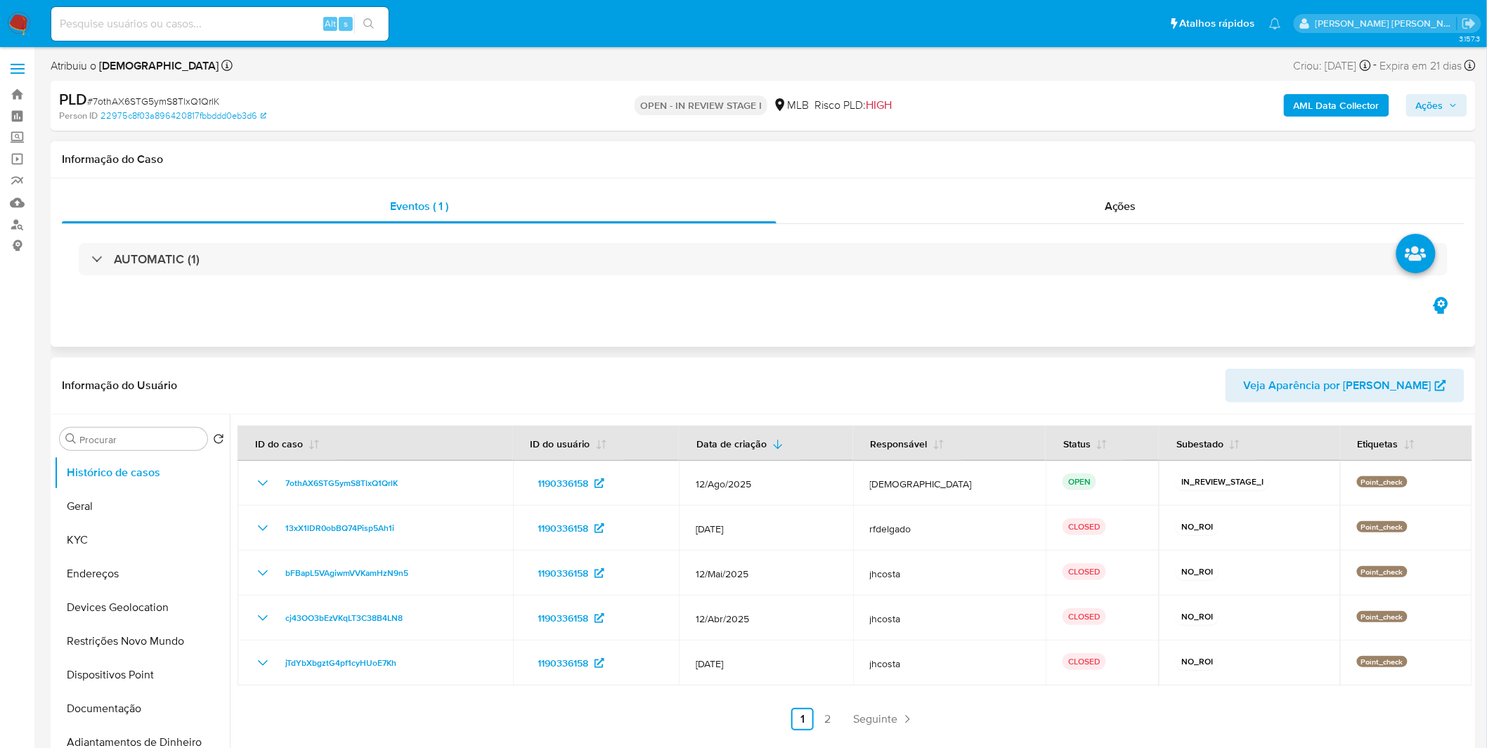
select select "10"
click at [898, 211] on div "Ações" at bounding box center [1120, 207] width 688 height 34
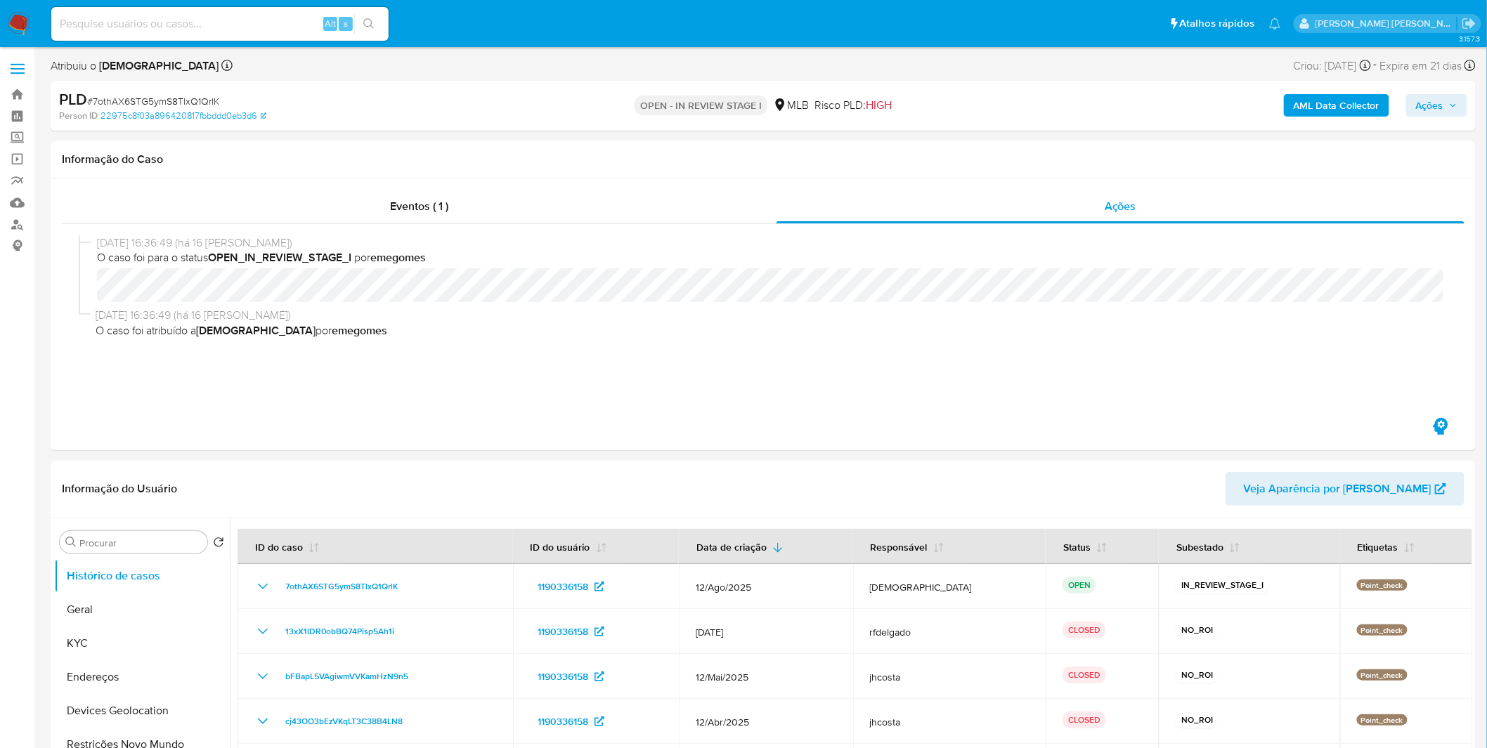
click at [130, 97] on span "# 7othAX6STG5ymS8TlxQ1QrlK" at bounding box center [153, 101] width 132 height 14
copy span "7othAX6STG5ymS8TlxQ1QrlK"
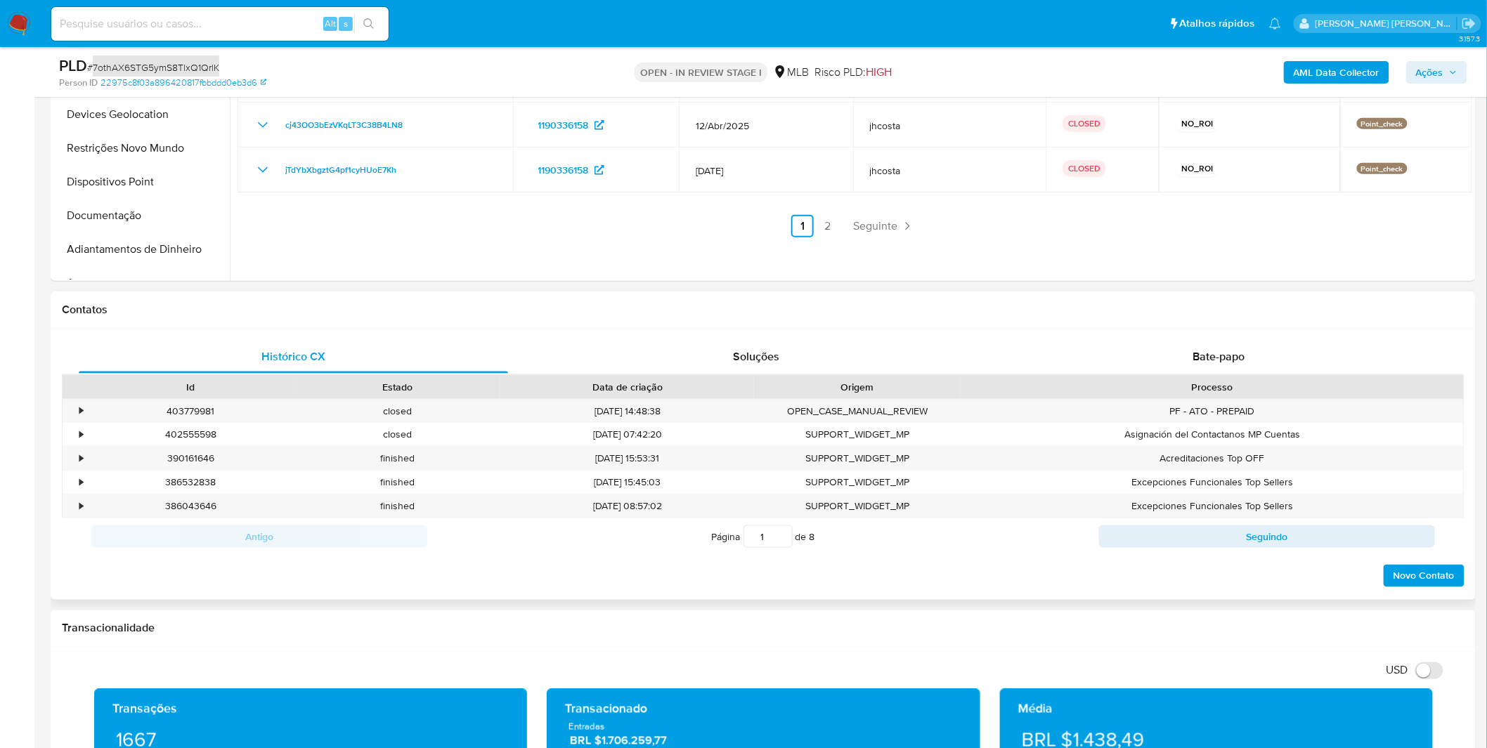
scroll to position [546, 0]
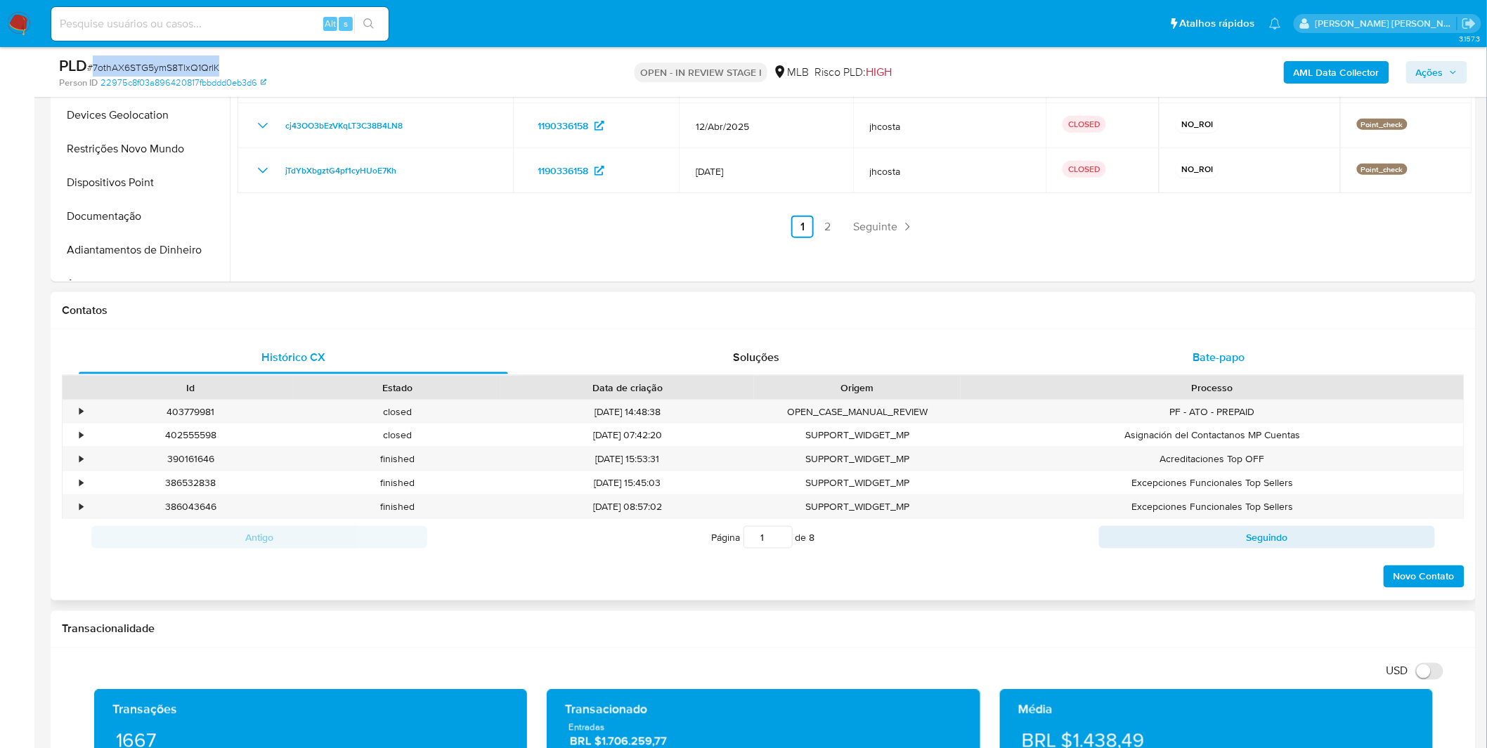
click at [1075, 343] on div "Bate-papo" at bounding box center [1218, 358] width 429 height 34
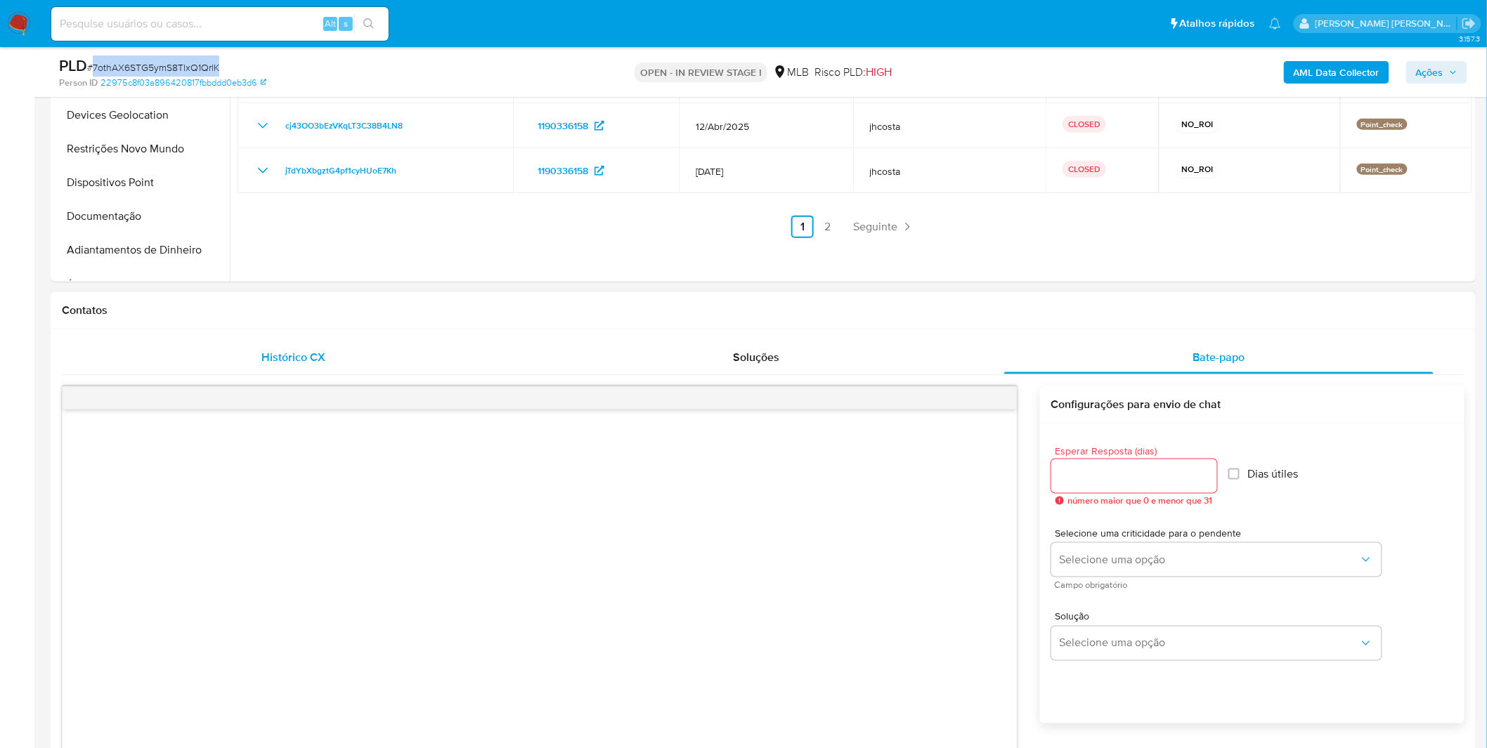
click at [249, 348] on div "Histórico CX" at bounding box center [293, 358] width 429 height 34
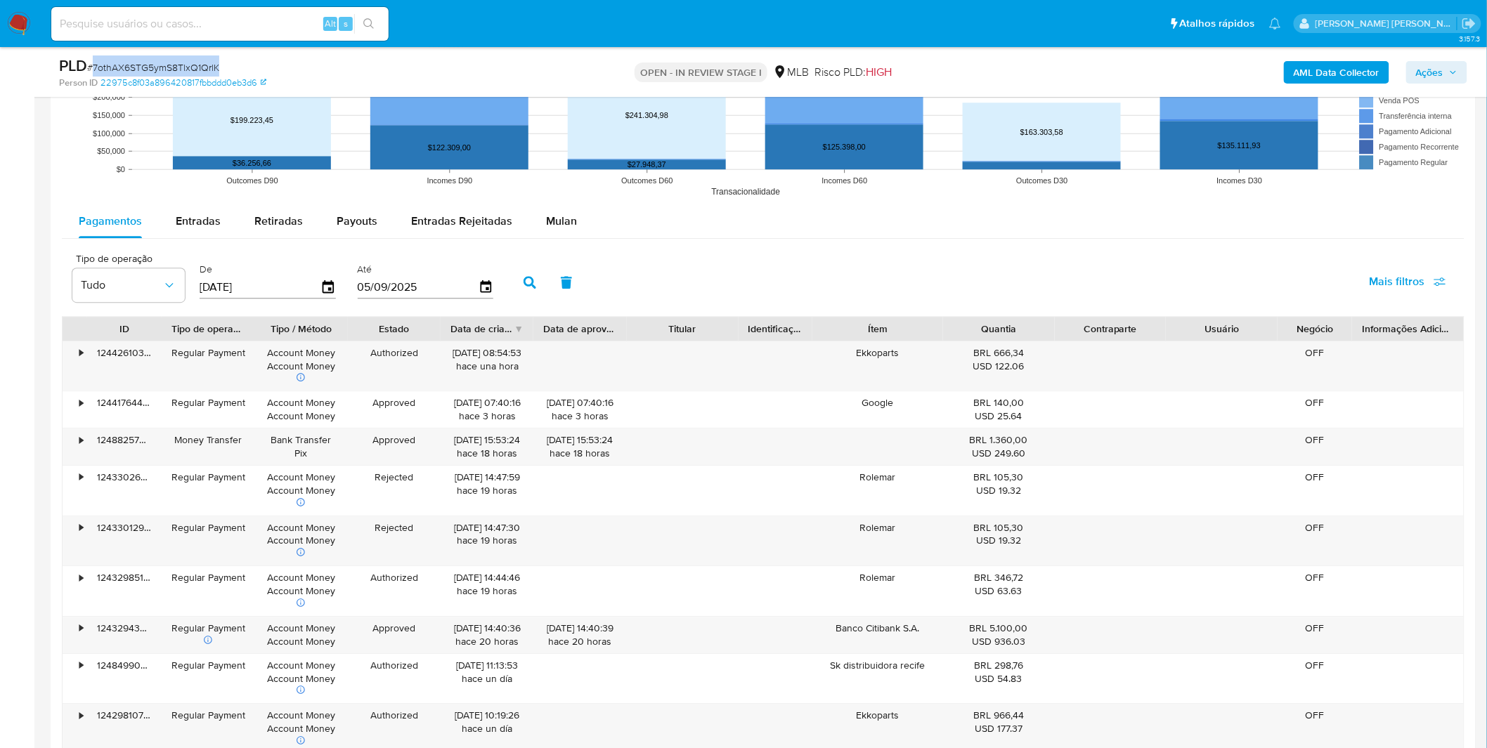
scroll to position [1561, 0]
click at [561, 221] on span "Mulan" at bounding box center [561, 220] width 31 height 16
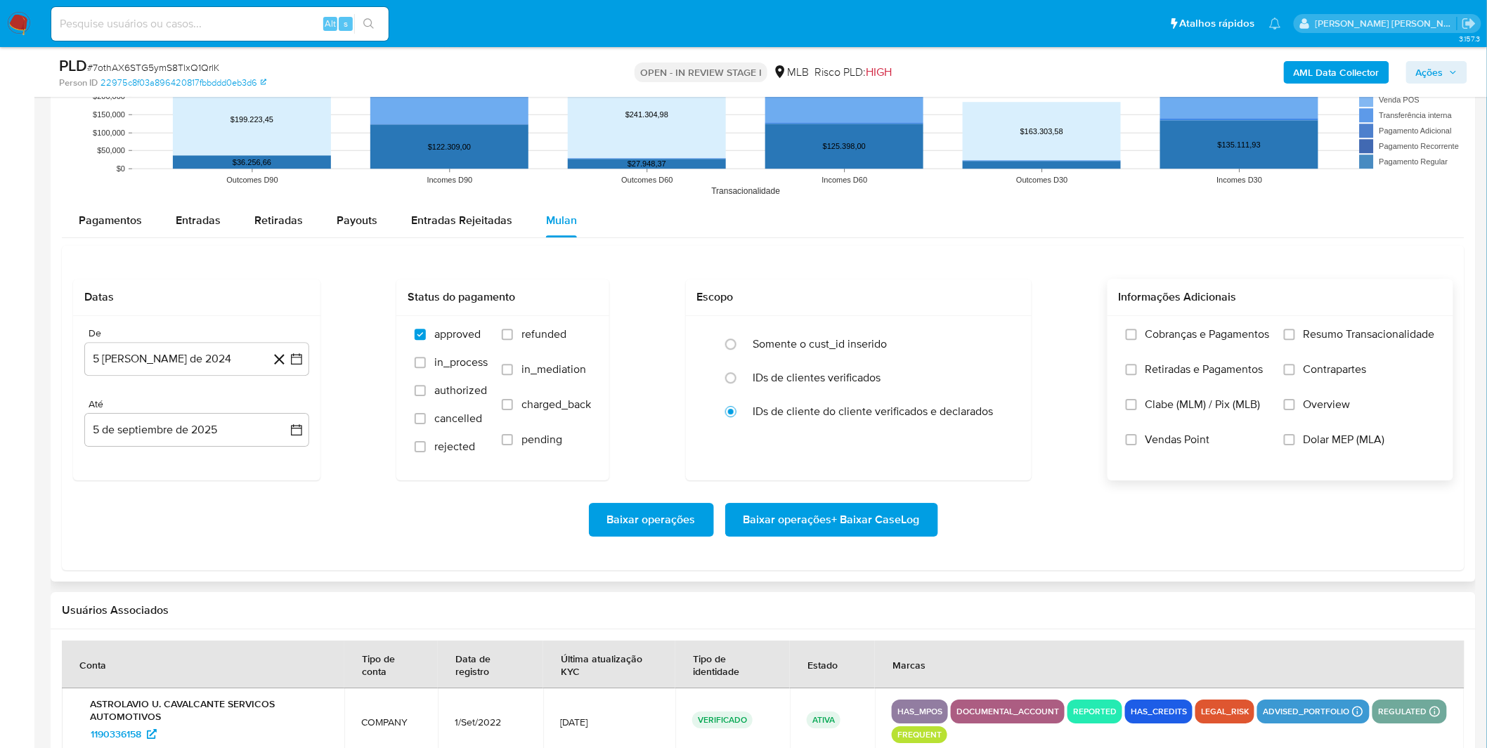
click at [1191, 353] on label "Cobranças e Pagamentos" at bounding box center [1198, 344] width 144 height 35
click at [1137, 340] on input "Cobranças e Pagamentos" at bounding box center [1131, 334] width 11 height 11
click at [1315, 336] on span "Resumo Transacionalidade" at bounding box center [1368, 334] width 131 height 14
click at [1295, 336] on input "Resumo Transacionalidade" at bounding box center [1289, 334] width 11 height 11
click at [1310, 374] on span "Contrapartes" at bounding box center [1334, 370] width 63 height 14
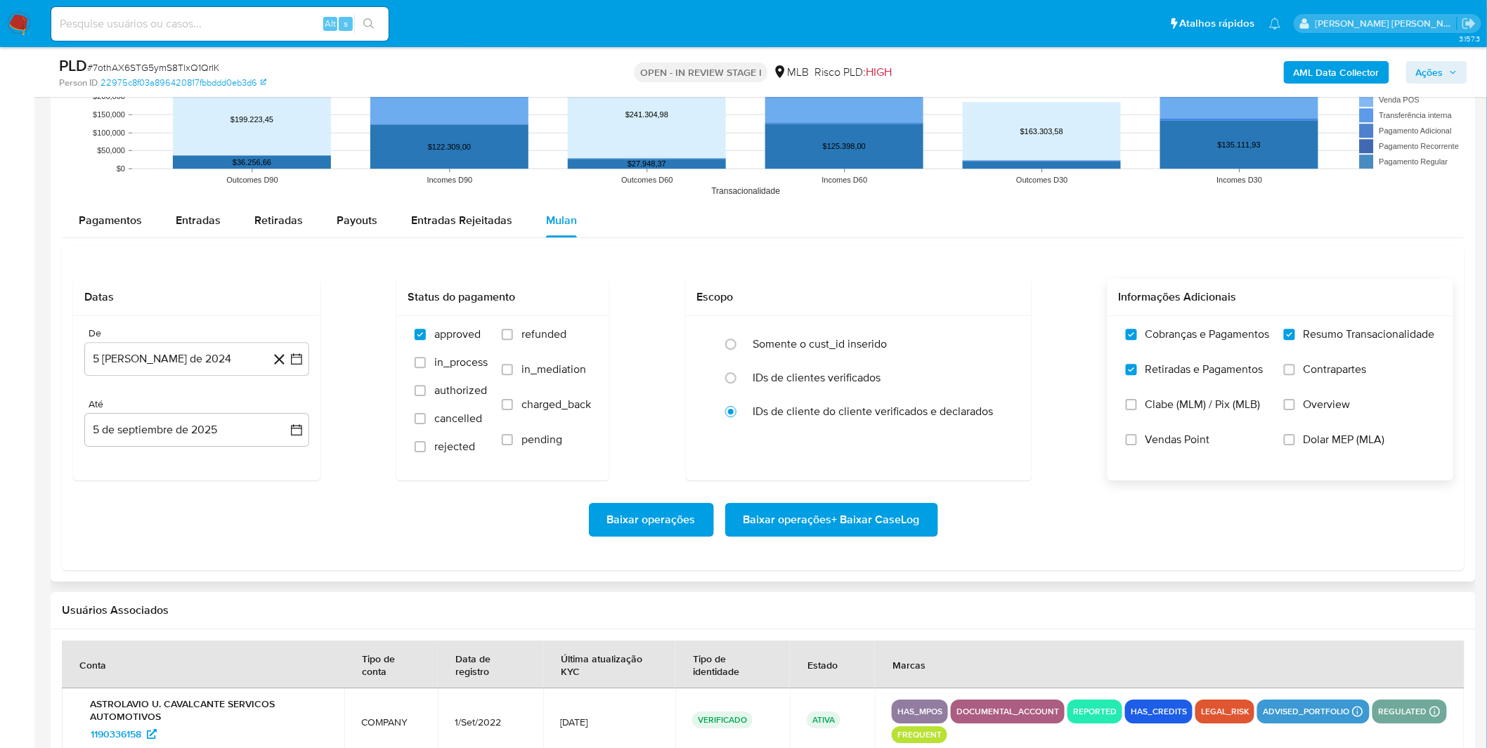
click at [1295, 374] on input "Contrapartes" at bounding box center [1289, 369] width 11 height 11
click at [1184, 447] on span "Vendas Point" at bounding box center [1177, 440] width 65 height 14
click at [1137, 445] on input "Vendas Point" at bounding box center [1131, 439] width 11 height 11
click at [126, 348] on button "5 de agosto de 2024" at bounding box center [196, 359] width 225 height 34
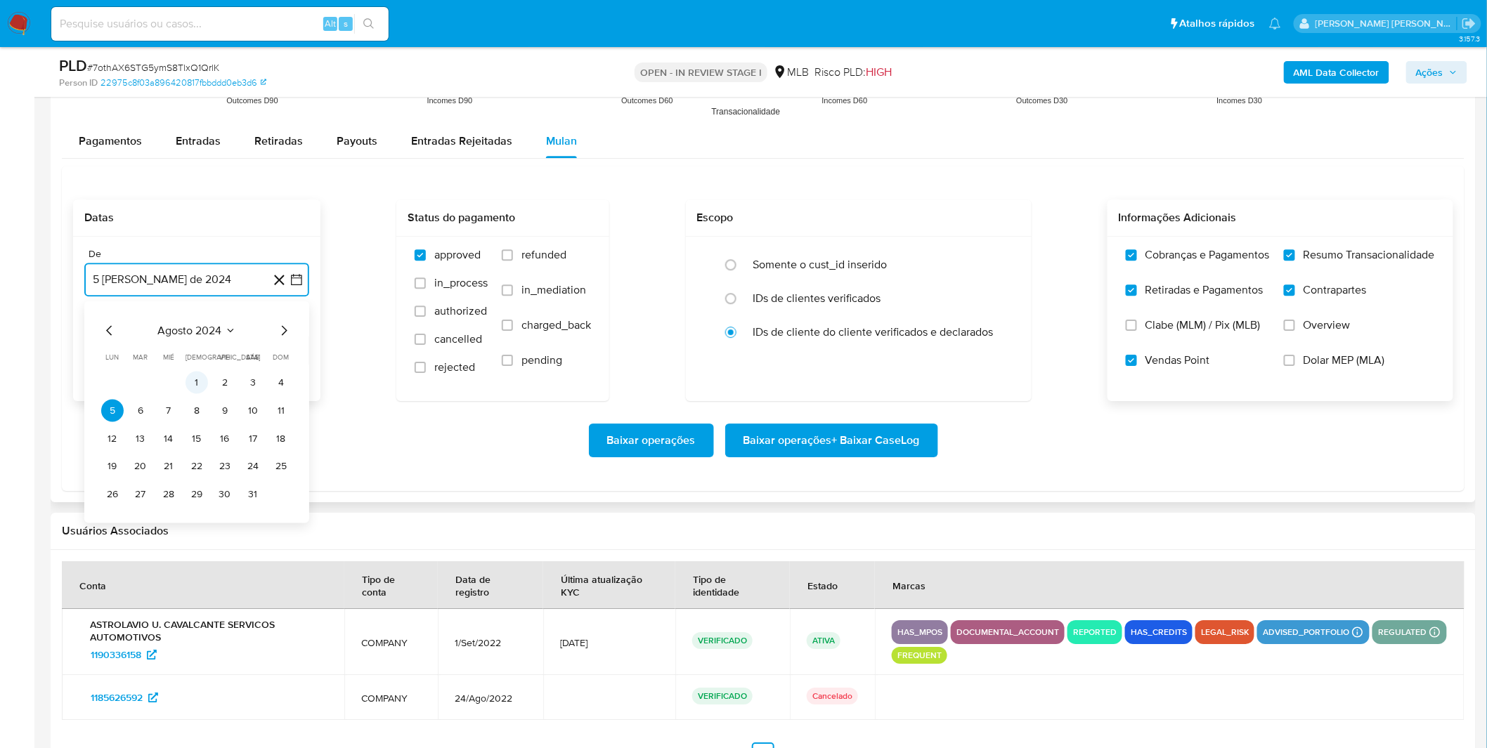
scroll to position [1717, 0]
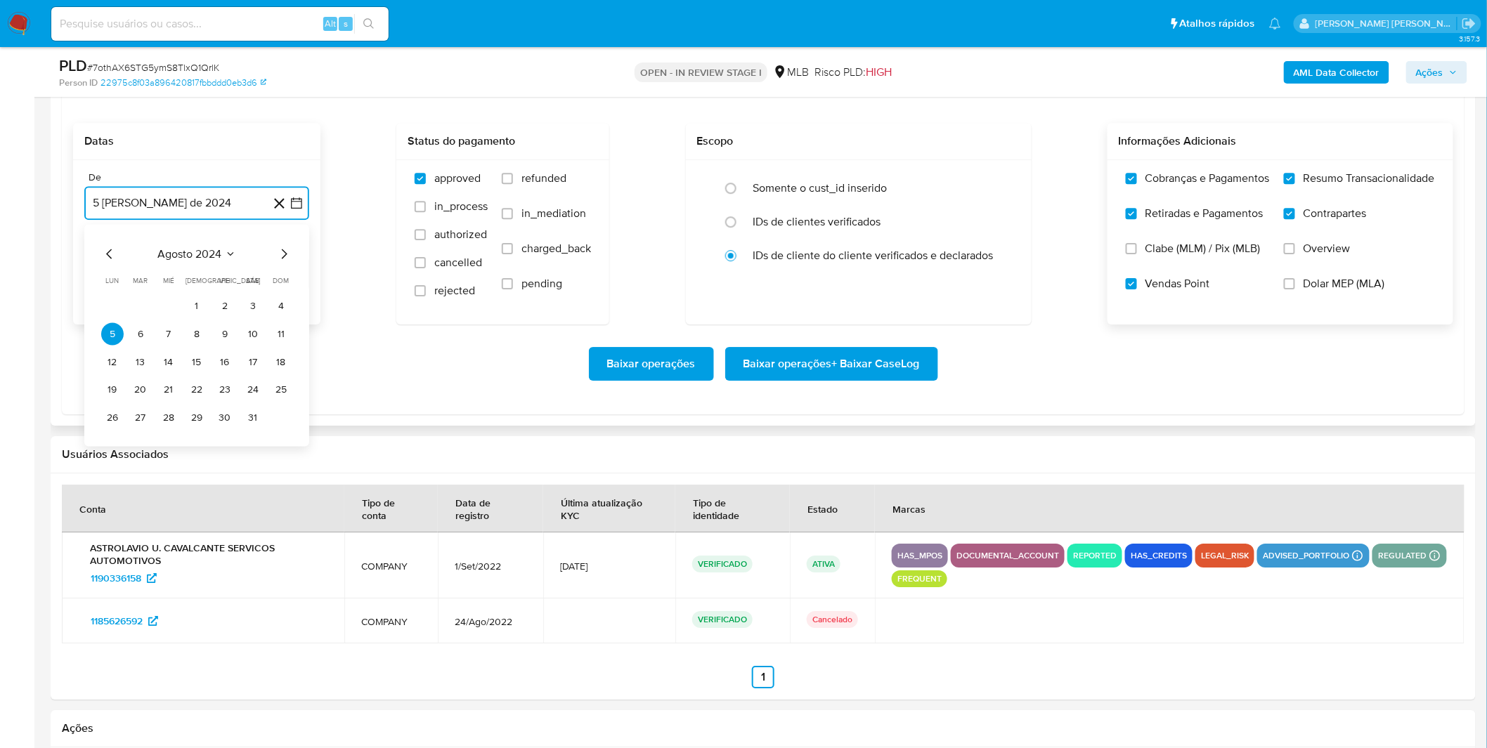
click at [206, 248] on span "agosto 2024" at bounding box center [190, 254] width 64 height 14
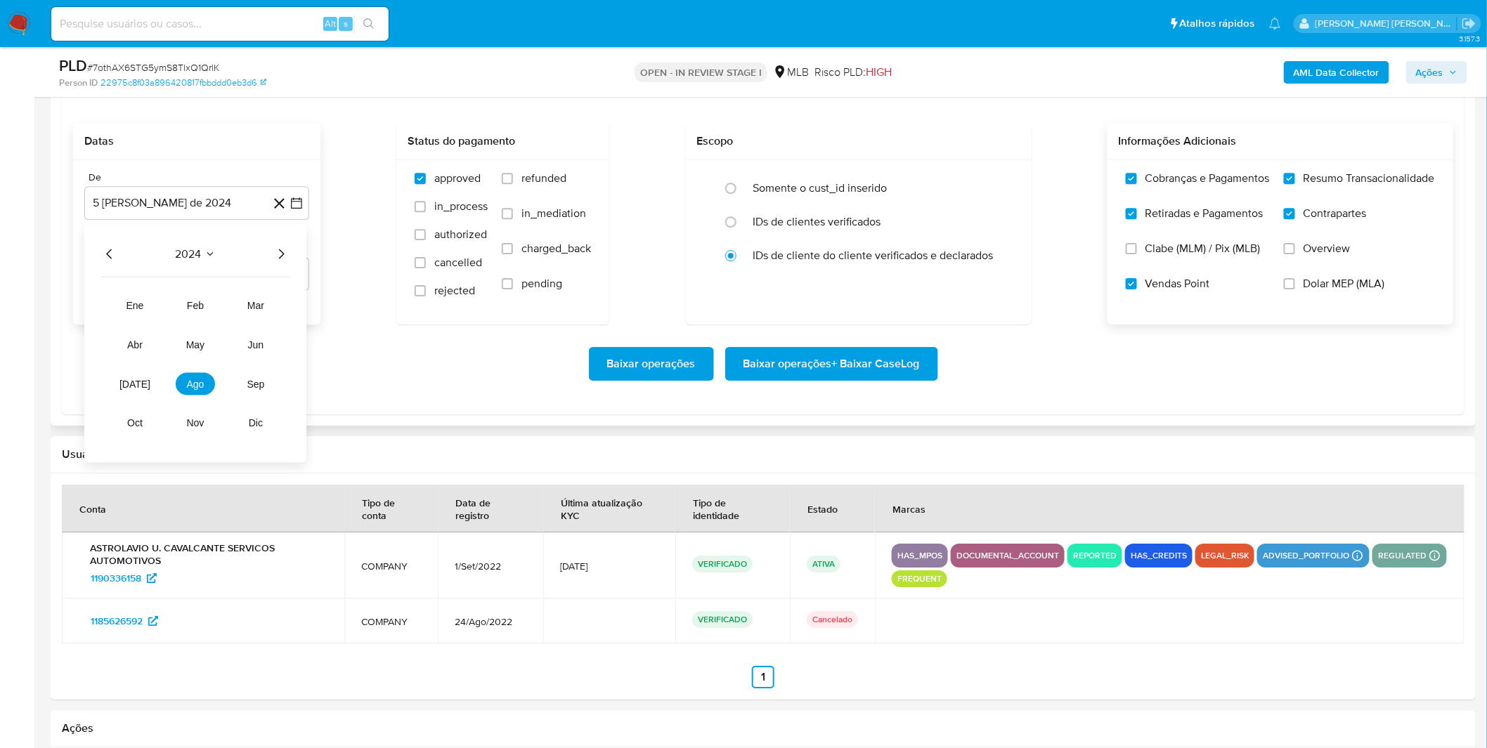
click at [283, 255] on icon "Año siguiente" at bounding box center [282, 254] width 6 height 10
click at [141, 385] on button "jul" at bounding box center [134, 383] width 39 height 22
click at [143, 310] on button "1" at bounding box center [140, 305] width 22 height 22
click at [158, 349] on div "Baixar operações Baixar operações + Baixar CaseLog" at bounding box center [763, 364] width 1380 height 34
click at [840, 367] on span "Baixar operações + Baixar CaseLog" at bounding box center [831, 364] width 176 height 31
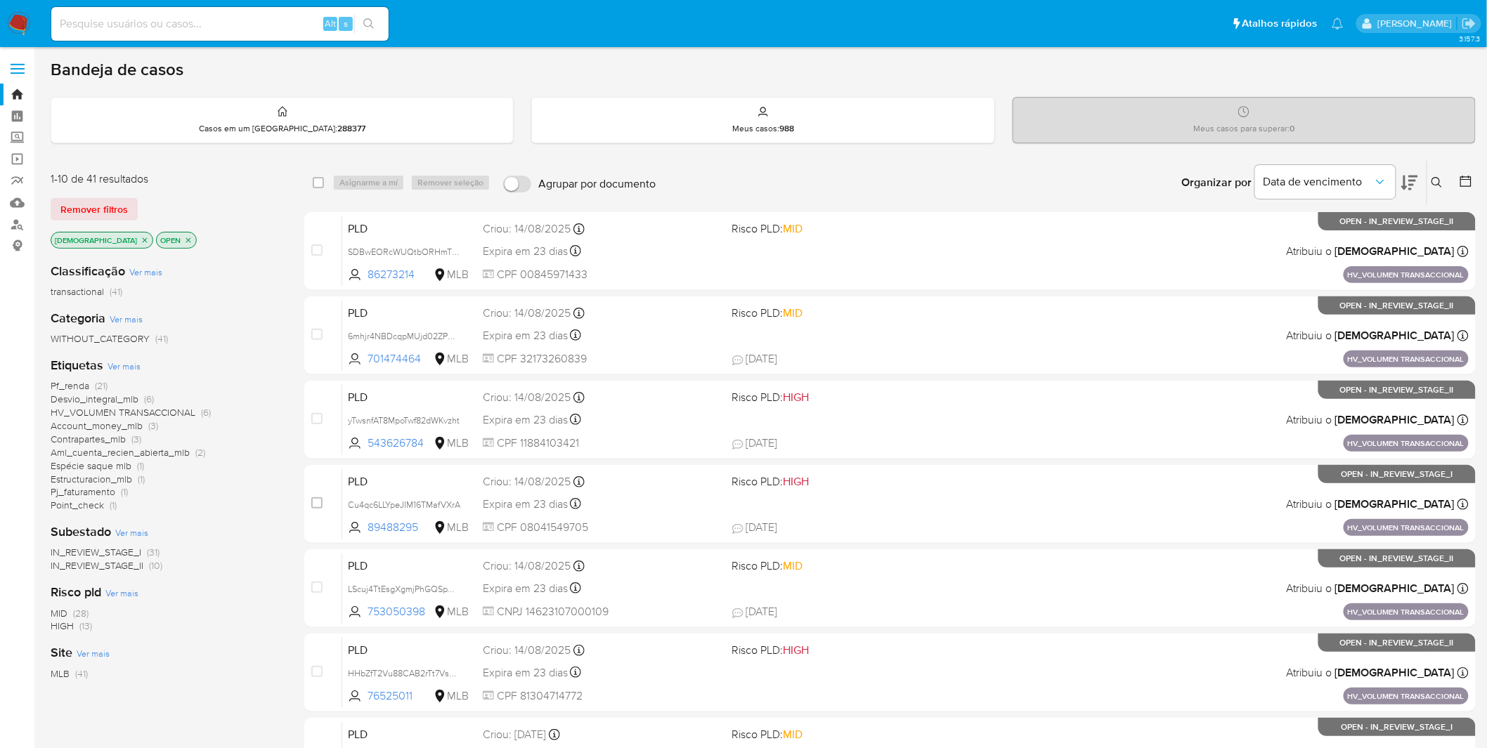
click at [134, 370] on span "Ver mais" at bounding box center [124, 366] width 33 height 13
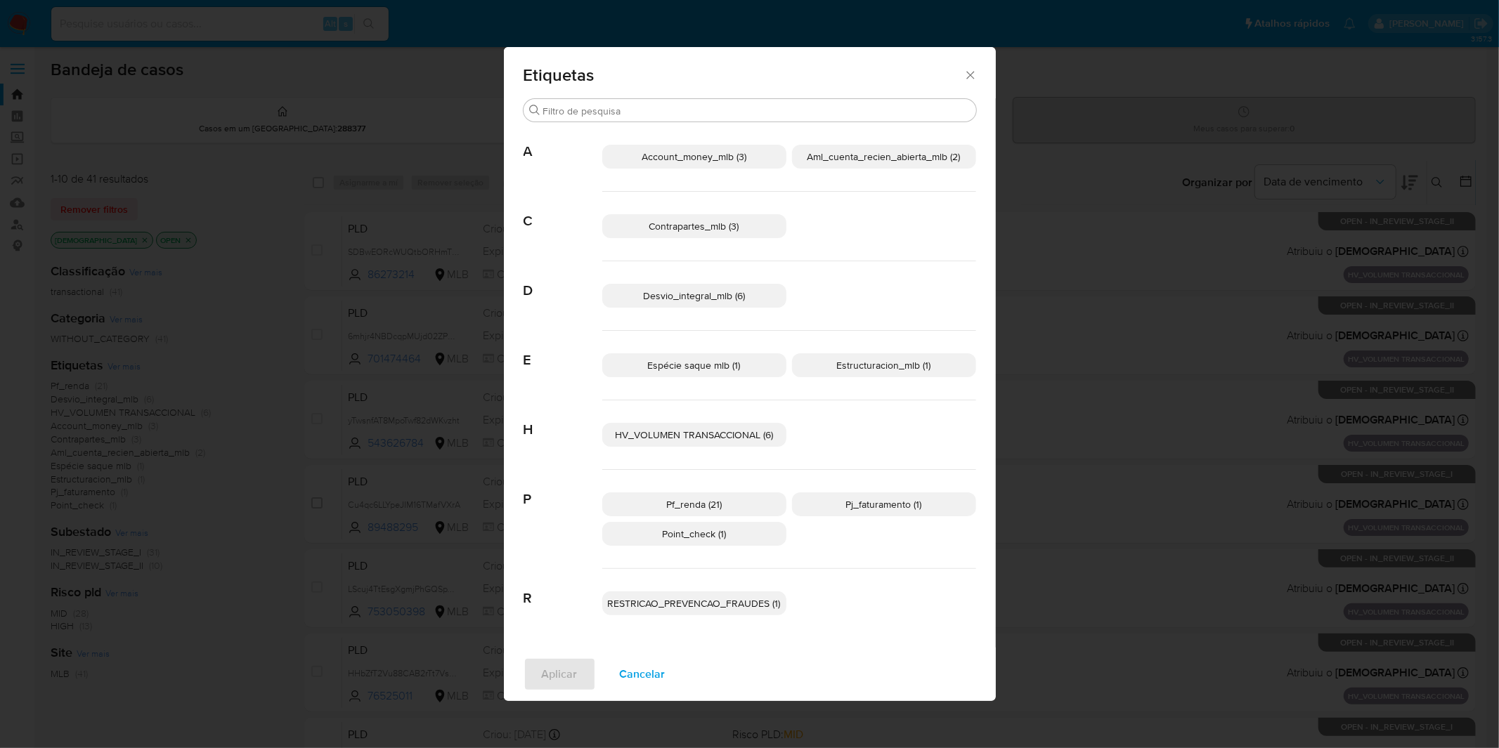
click at [644, 679] on span "Cancelar" at bounding box center [643, 674] width 46 height 31
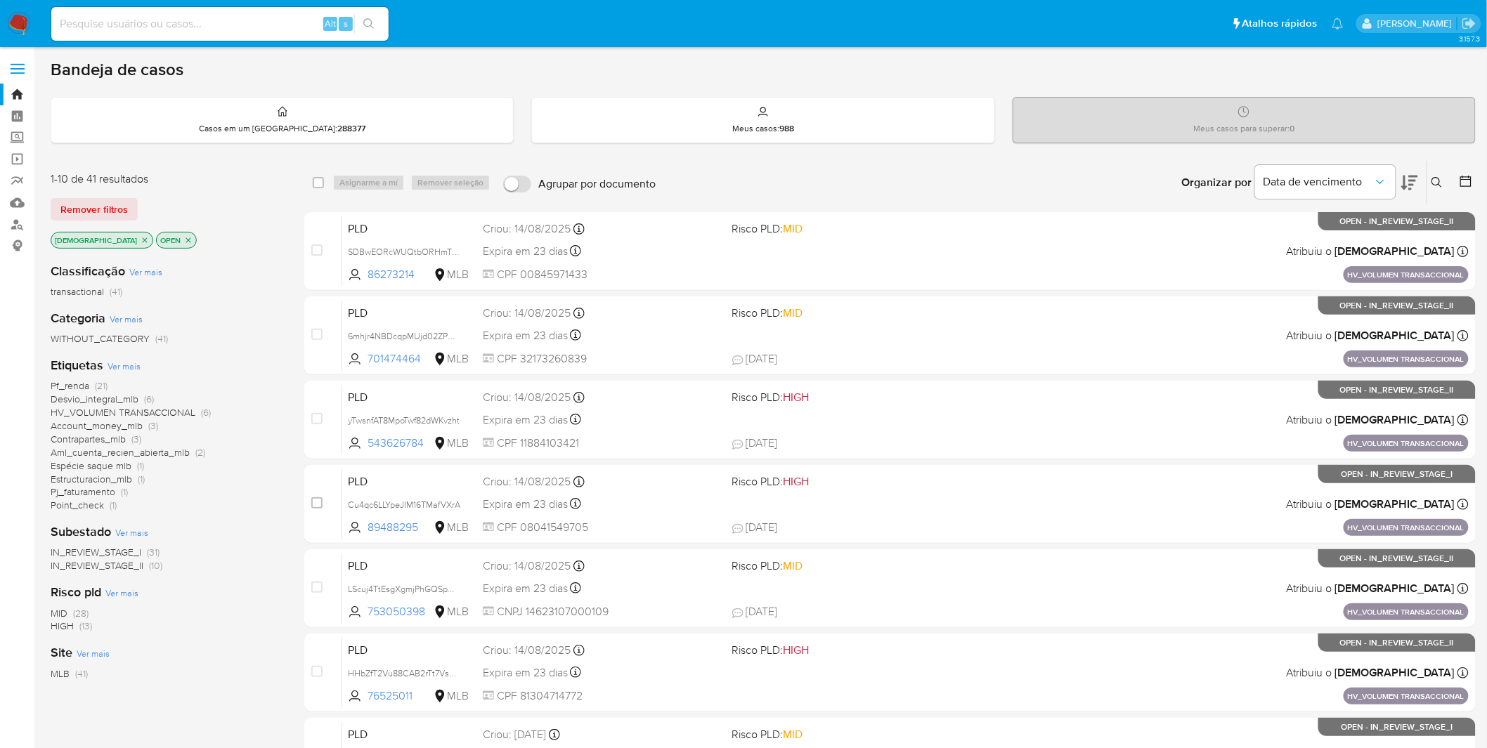
click at [193, 26] on input at bounding box center [219, 24] width 337 height 18
paste input "IaILATsv9RnseqypDm2X8NCG"
type input "IaILATsv9RnseqypDm2X8NCG"
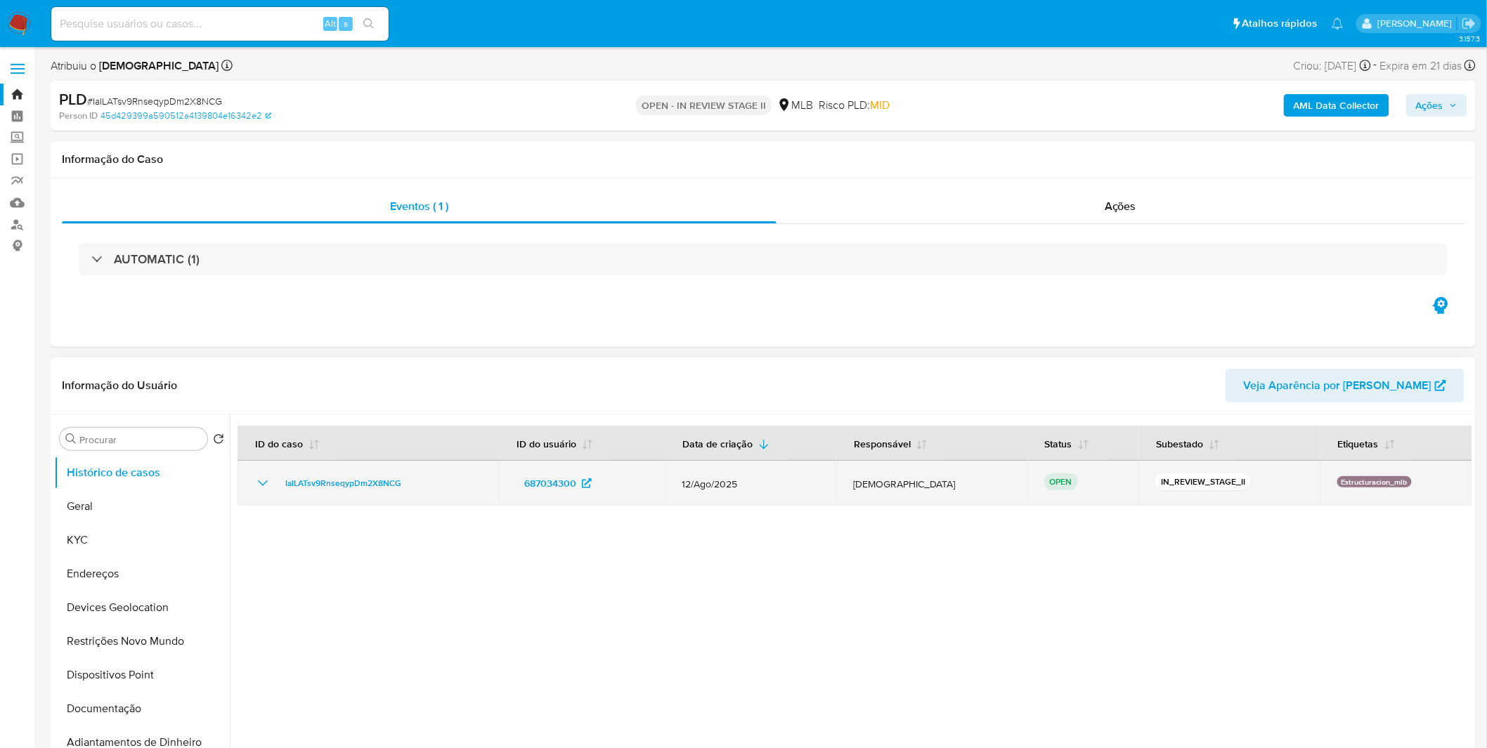
select select "10"
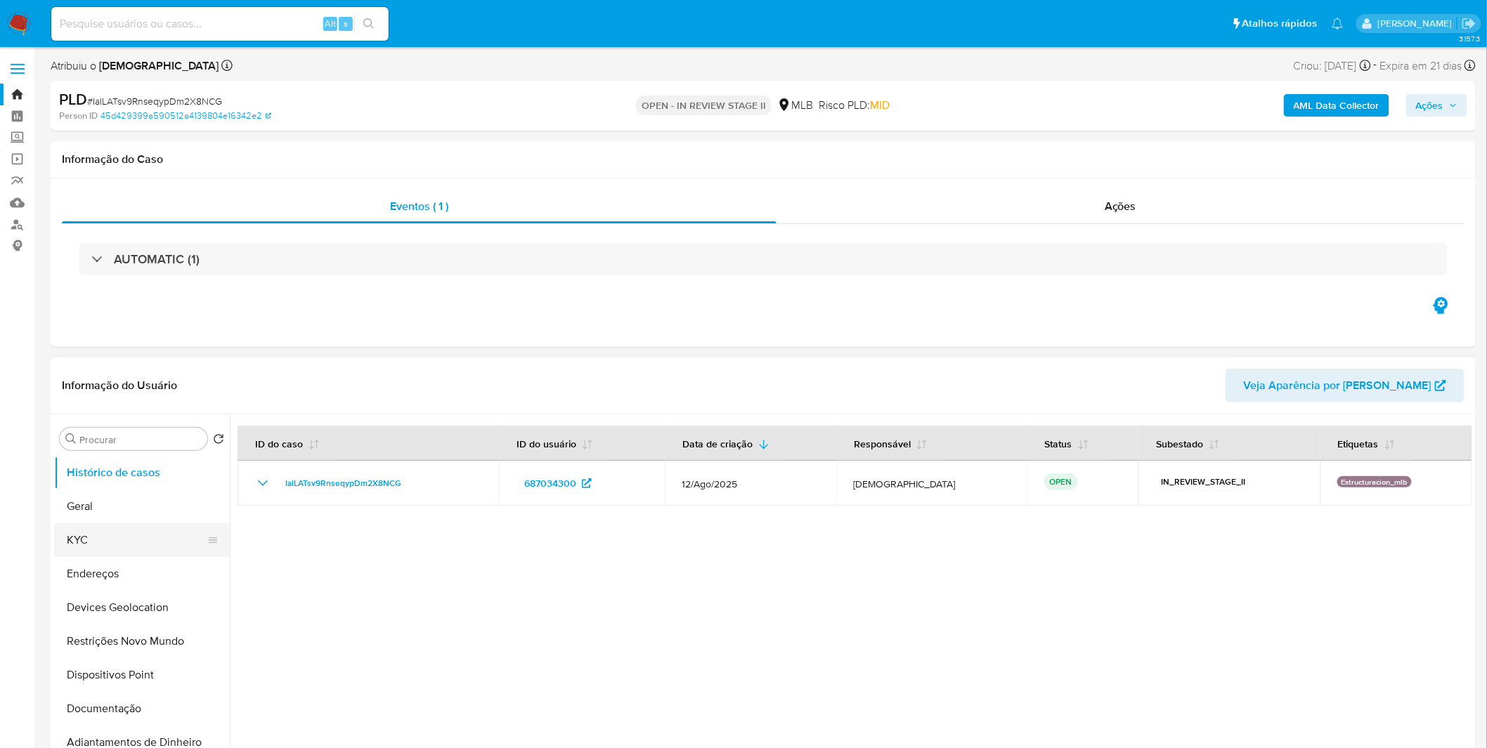
click at [82, 528] on button "KYC" at bounding box center [136, 540] width 164 height 34
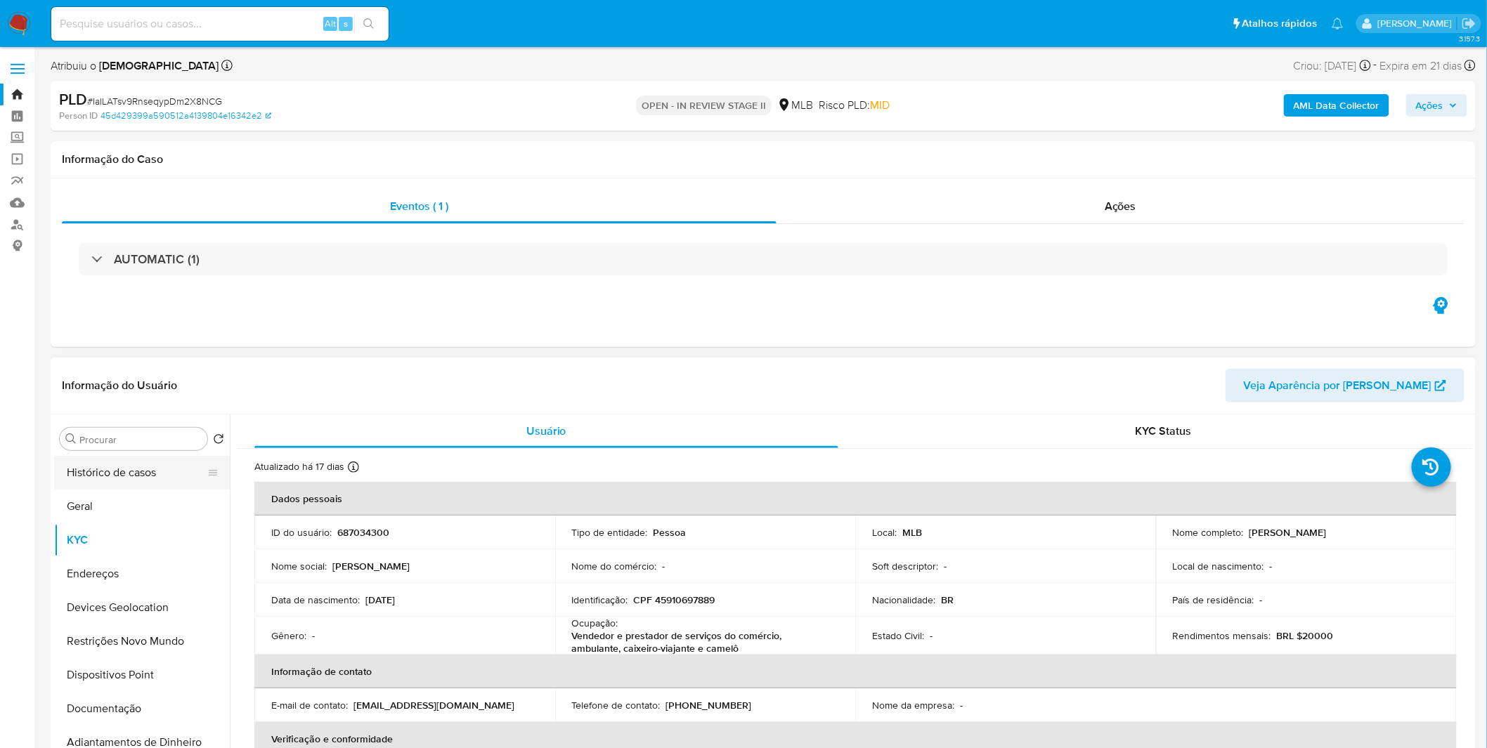
click at [139, 481] on button "Histórico de casos" at bounding box center [136, 473] width 164 height 34
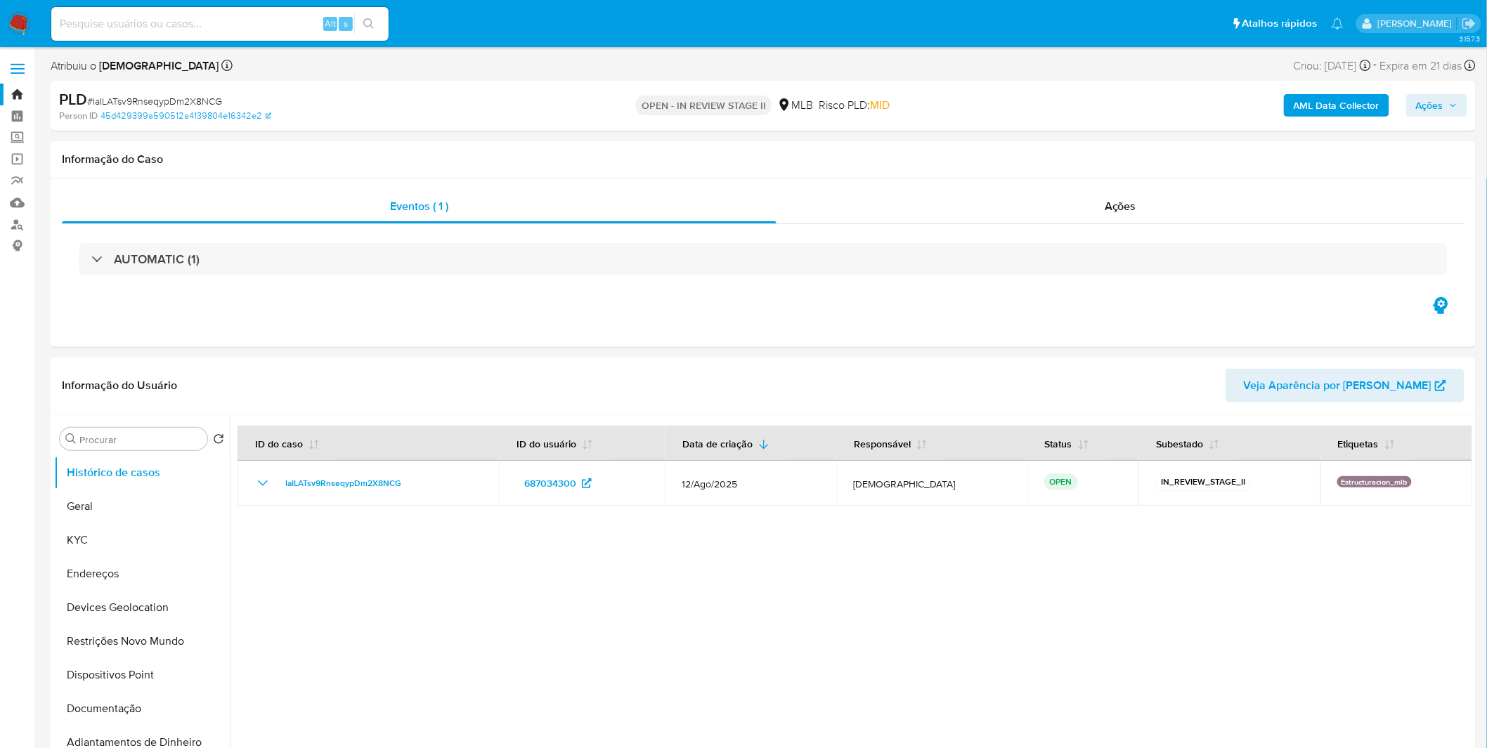
click at [1324, 101] on b "AML Data Collector" at bounding box center [1337, 105] width 86 height 22
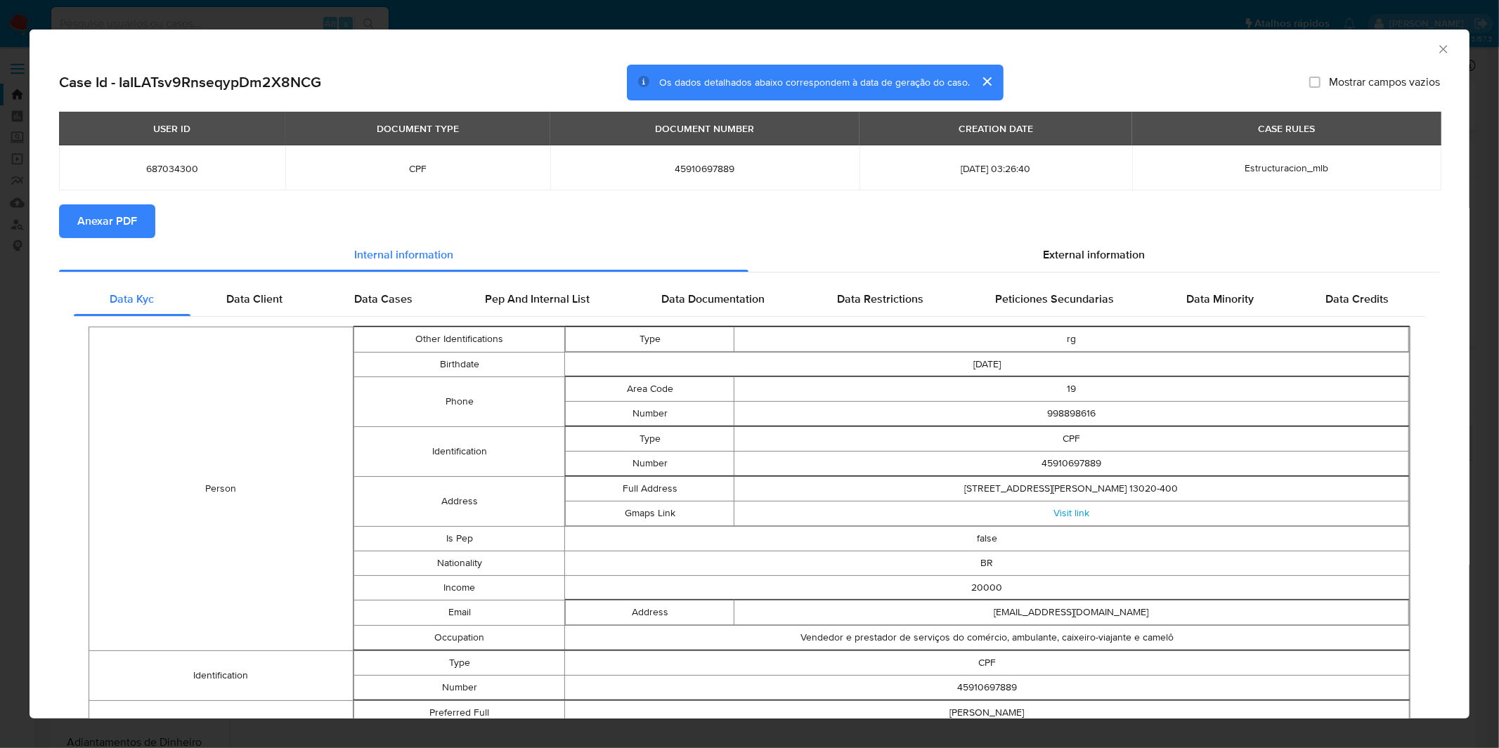
click at [112, 233] on span "Anexar PDF" at bounding box center [107, 221] width 60 height 31
click at [502, 24] on div "AML Data Collector Case Id - IaILATsv9RnseqypDm2X8NCG Os dados detalhados abaix…" at bounding box center [749, 374] width 1499 height 748
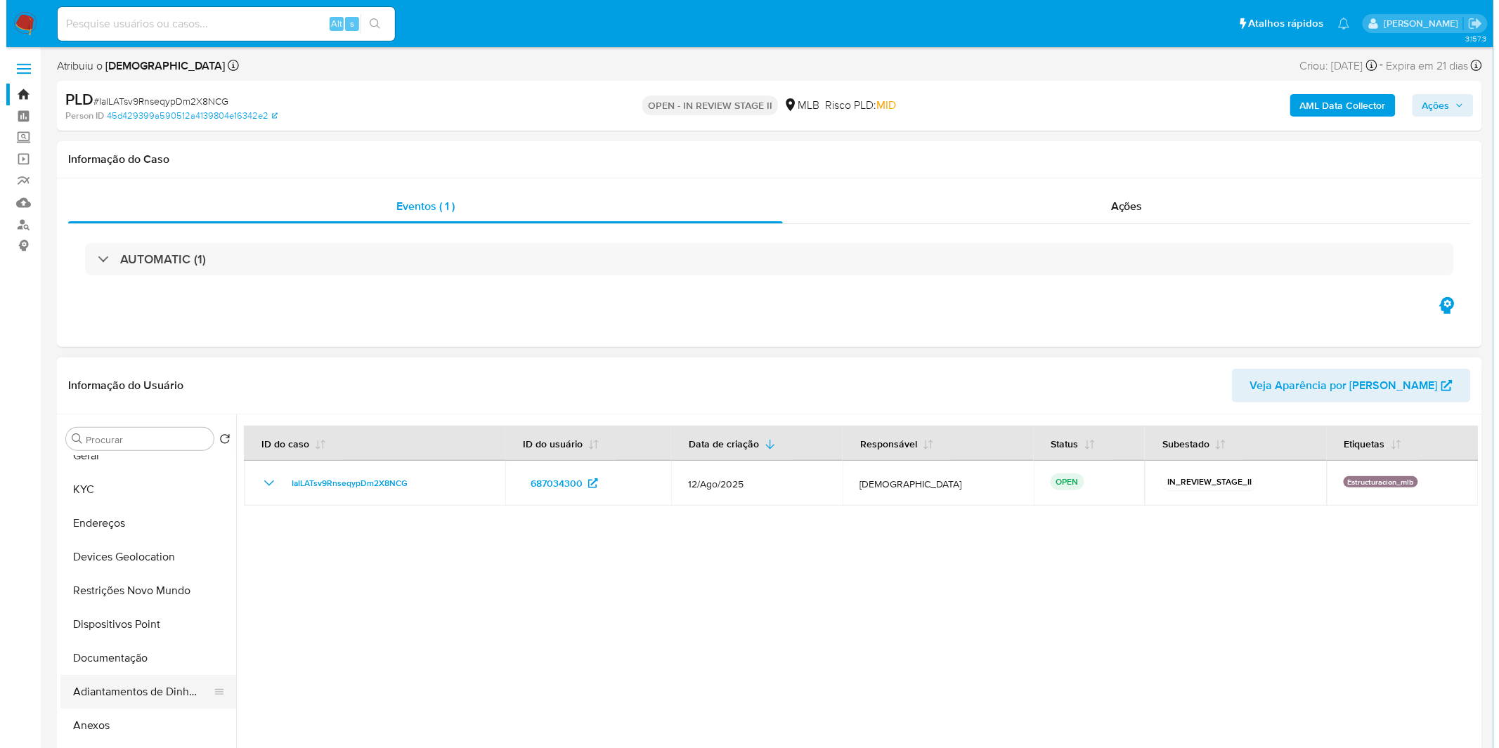
scroll to position [78, 0]
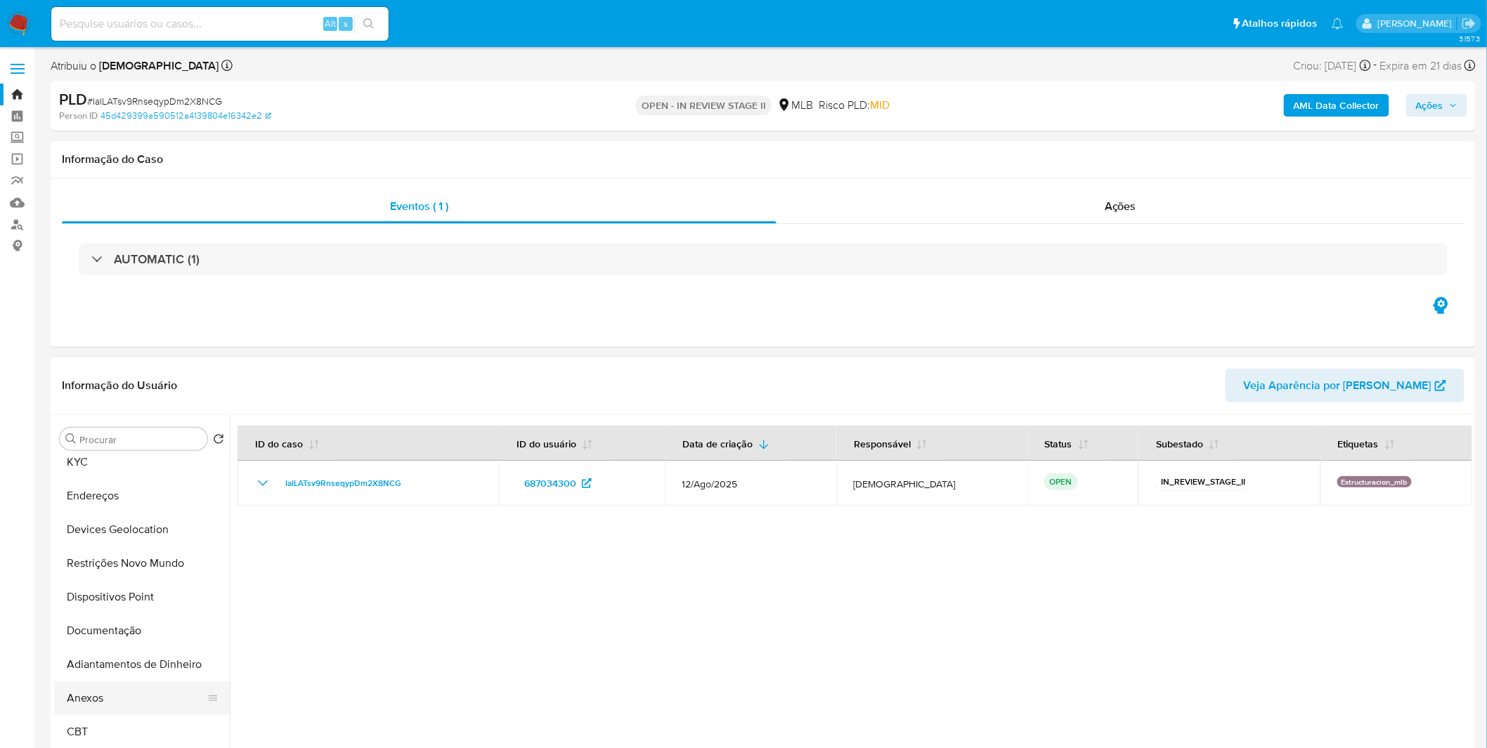
click at [129, 687] on button "Anexos" at bounding box center [136, 699] width 164 height 34
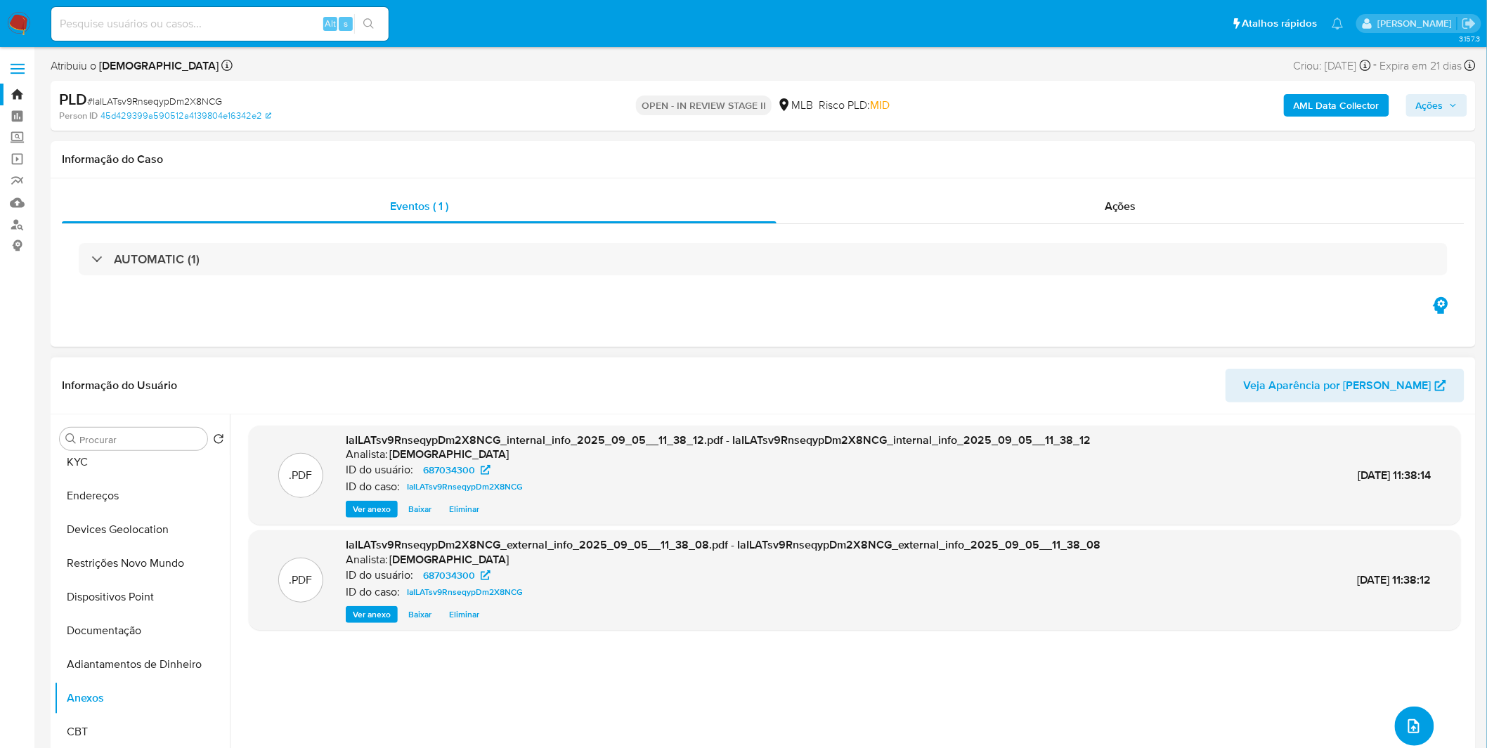
click at [1427, 727] on button "upload-file" at bounding box center [1414, 726] width 39 height 39
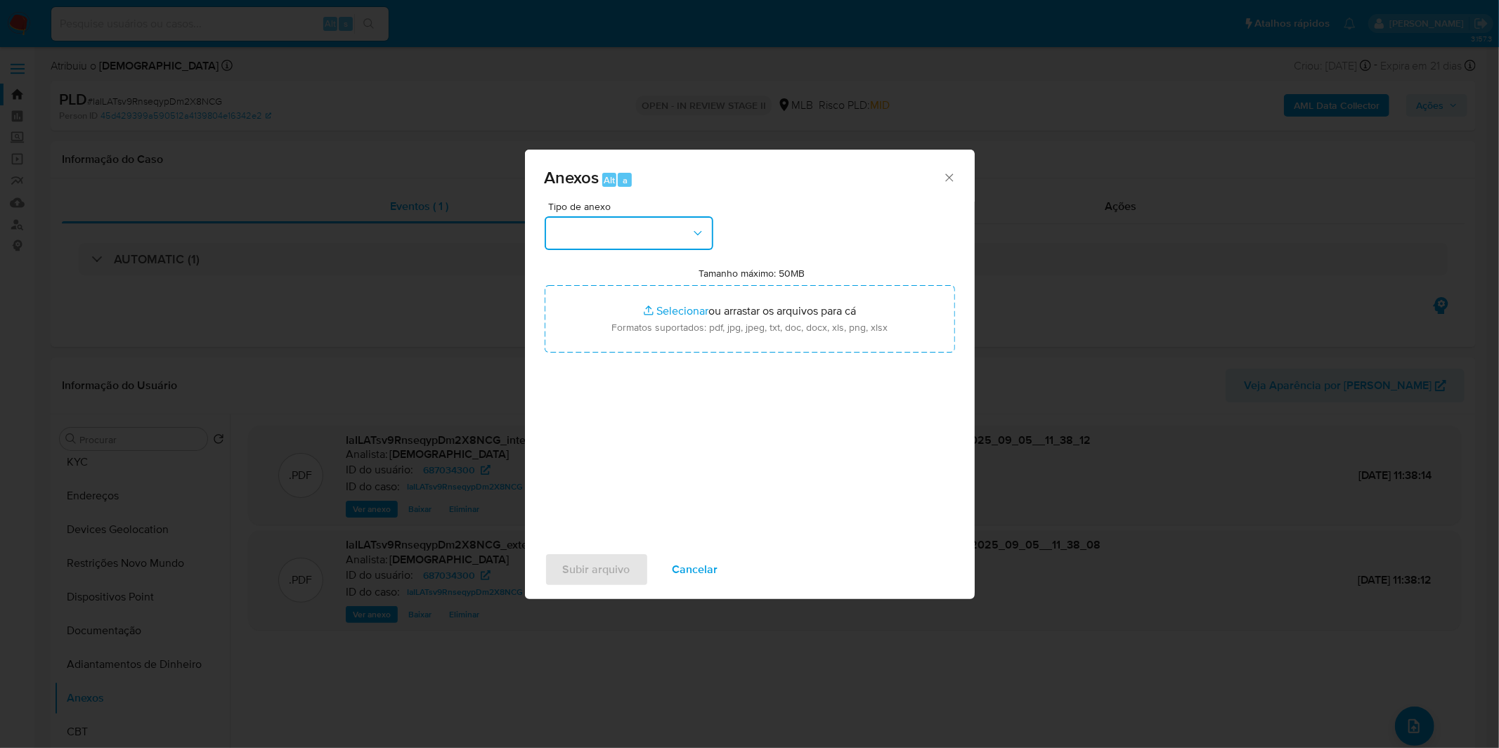
click at [675, 243] on button "button" at bounding box center [629, 233] width 169 height 34
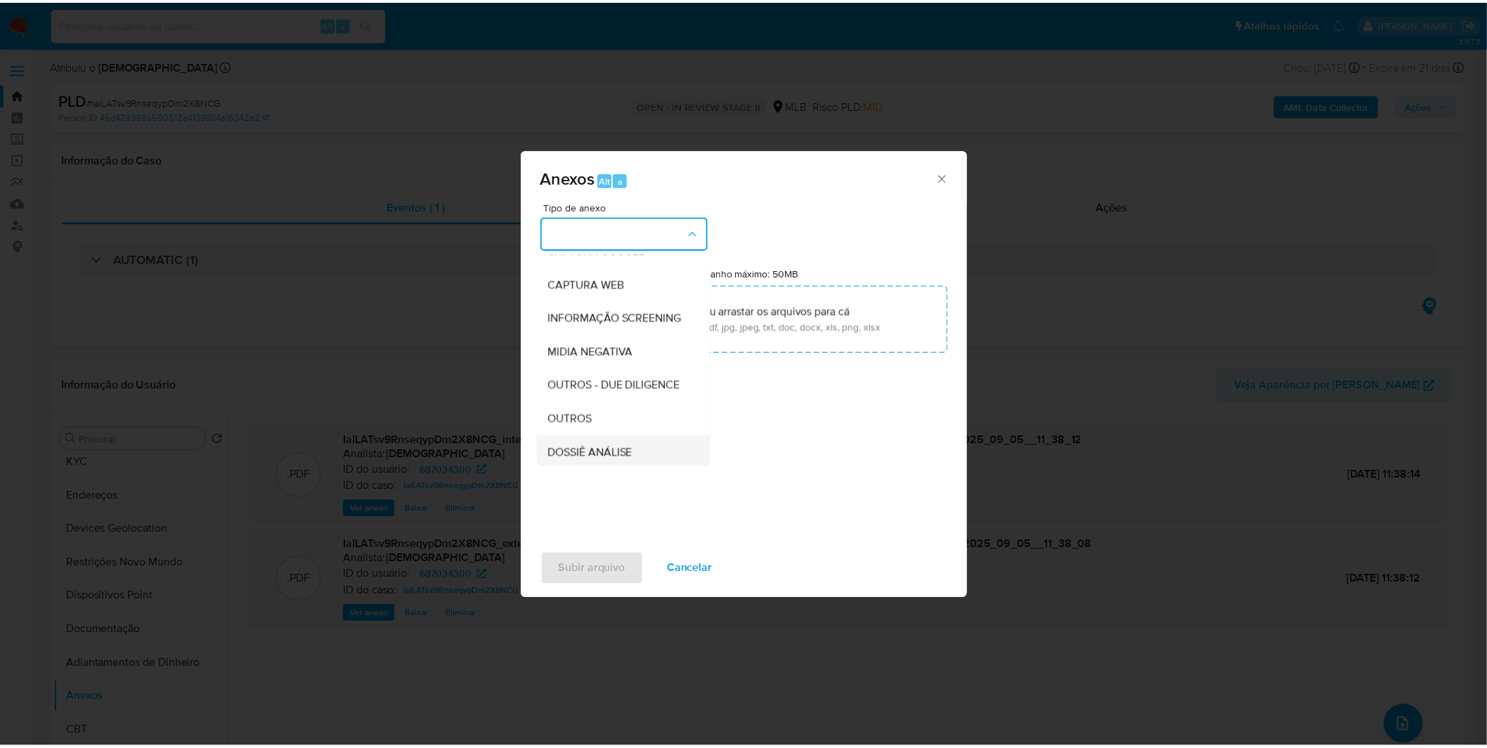
scroll to position [216, 0]
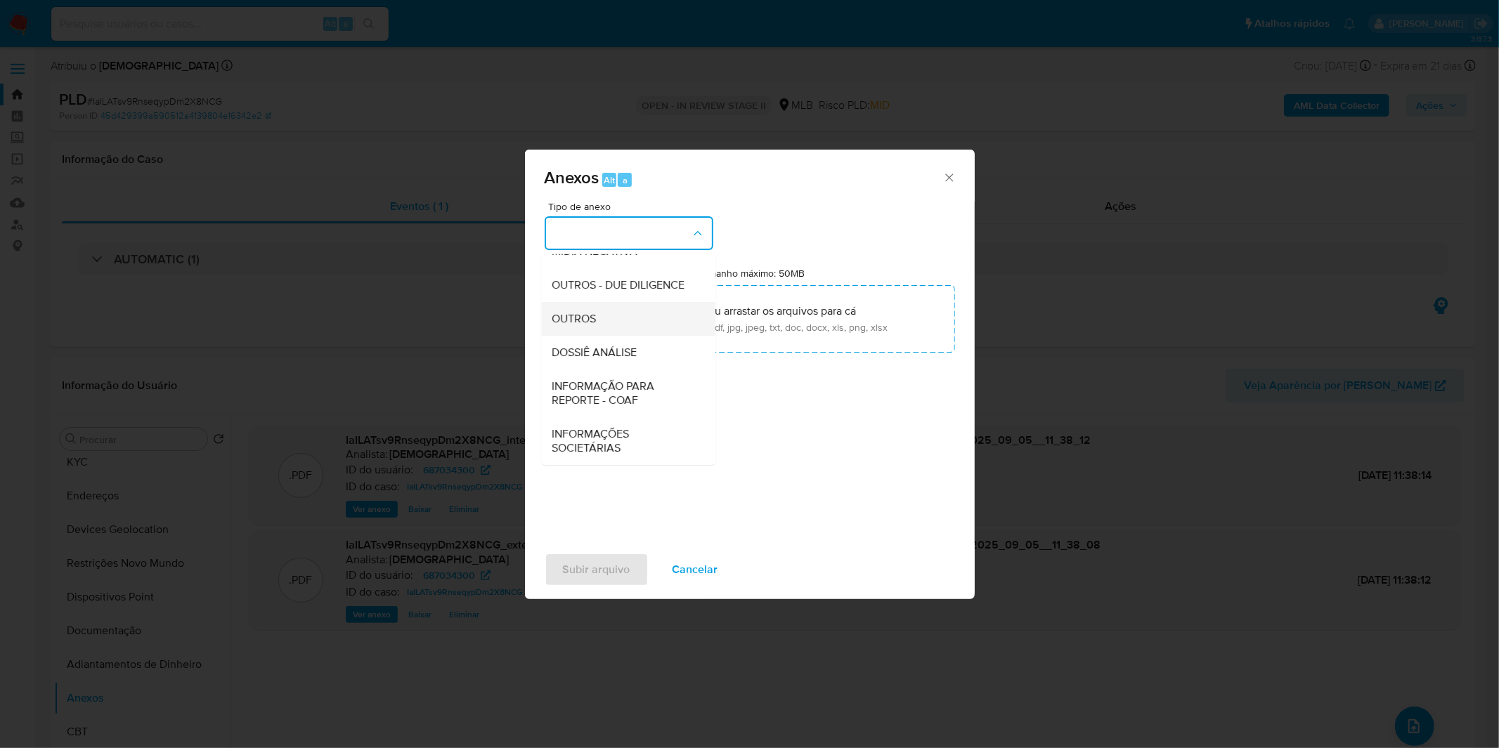
click at [610, 325] on div "OUTROS" at bounding box center [623, 319] width 143 height 34
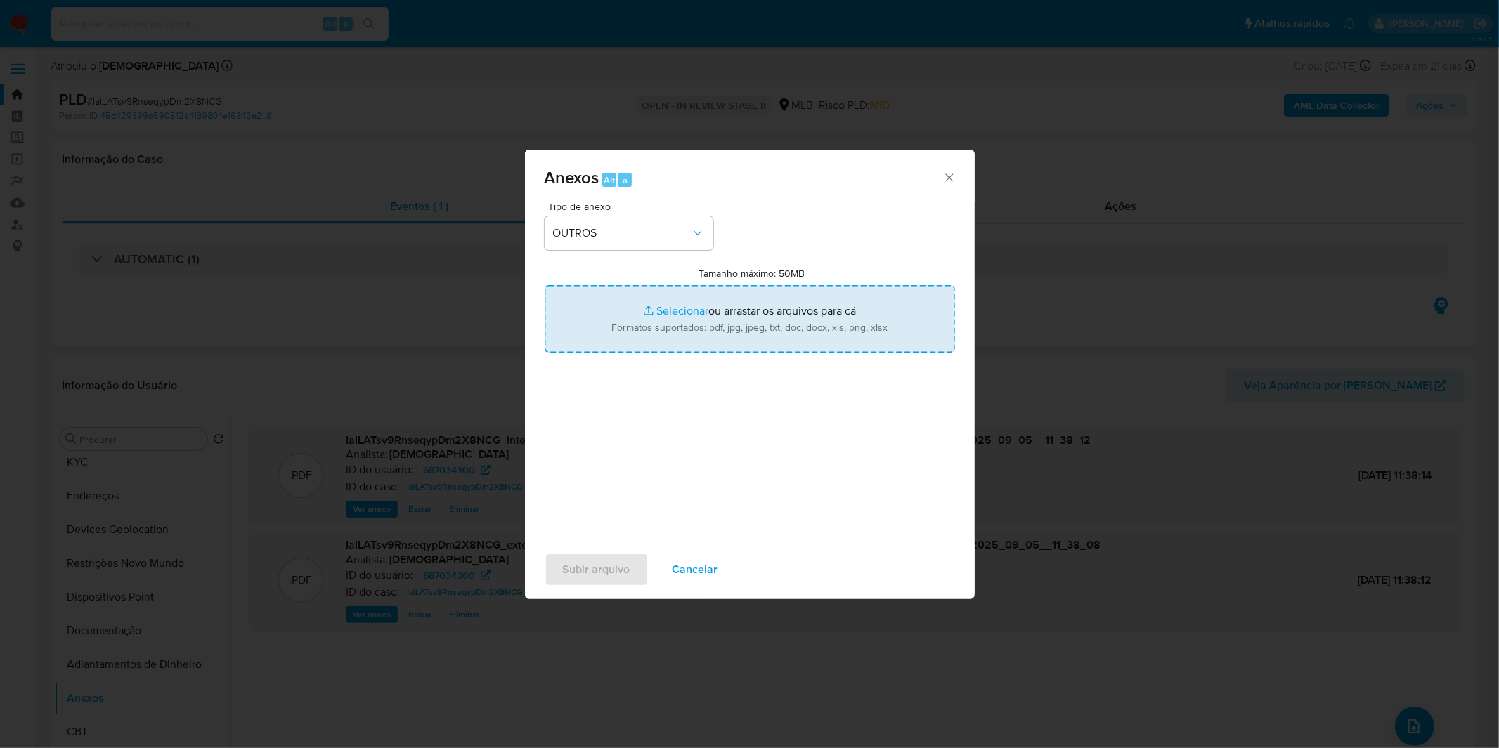
click at [627, 321] on input "Tamanho máximo: 50MB Selecionar arquivos" at bounding box center [750, 318] width 410 height 67
type input "C:\fakepath\Mulan 687034300_2025_09_04_08_32_59.xlsx"
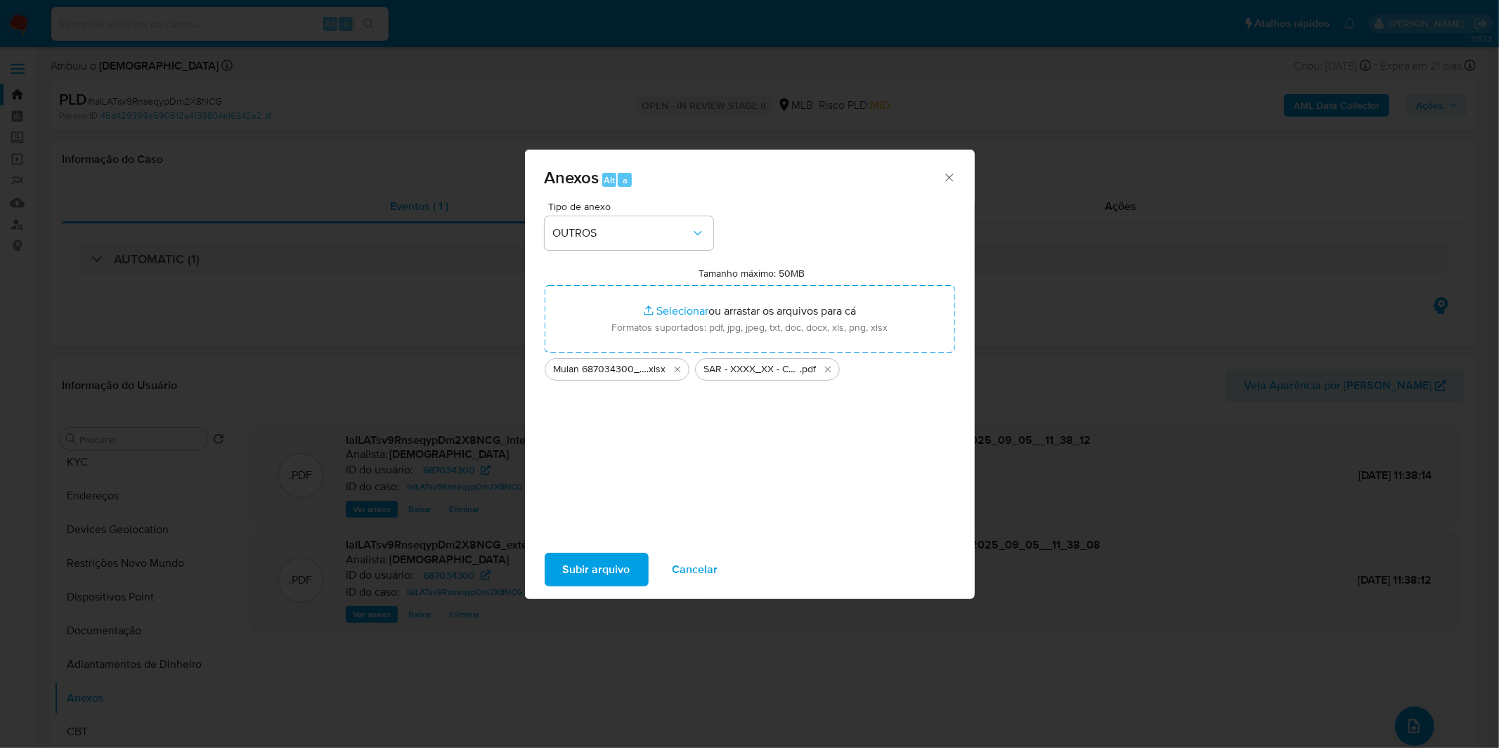
click at [582, 556] on span "Subir arquivo" at bounding box center [596, 569] width 67 height 31
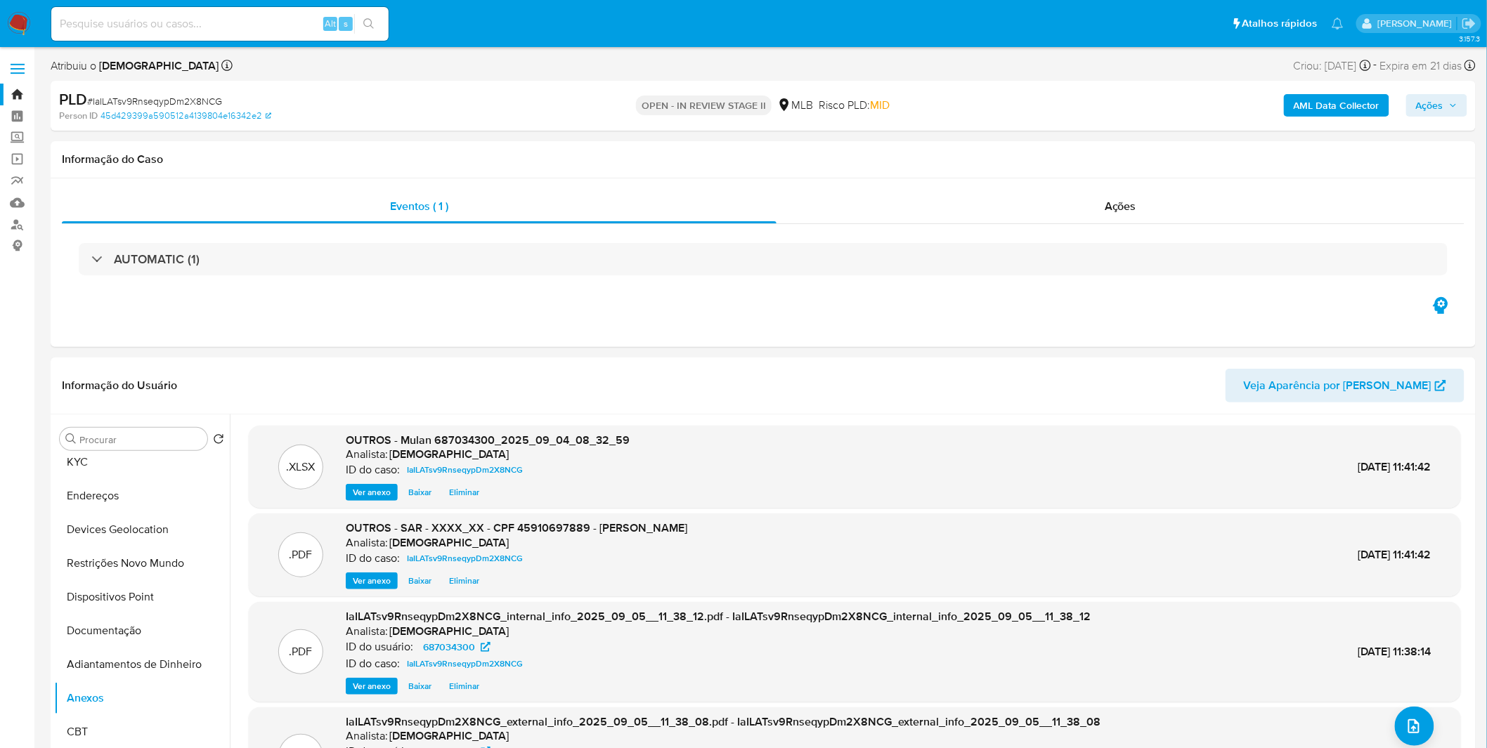
click at [1446, 111] on span "Ações" at bounding box center [1436, 106] width 41 height 20
click at [1047, 148] on span "Resolução do caso" at bounding box center [1028, 150] width 95 height 16
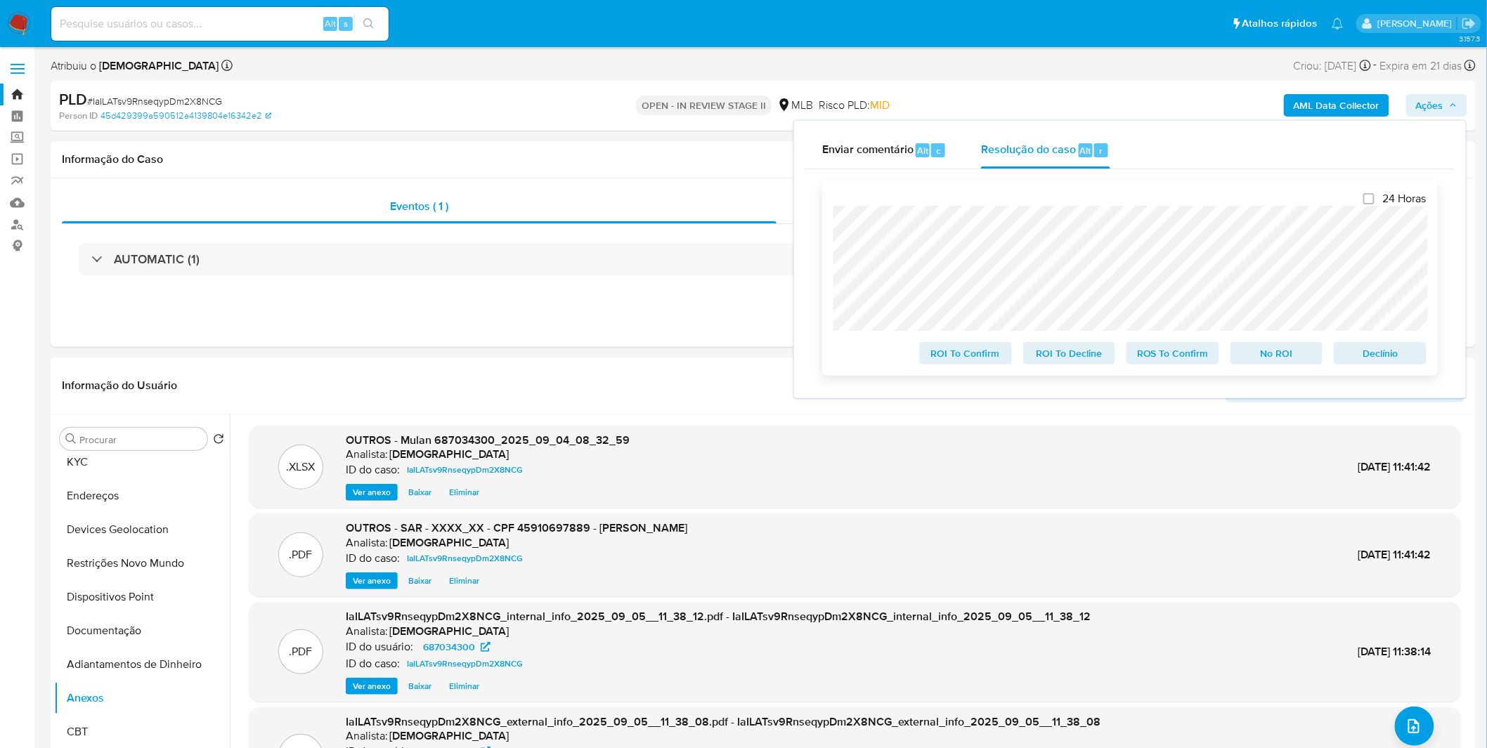
click at [1178, 363] on span "ROS To Confirm" at bounding box center [1172, 354] width 73 height 20
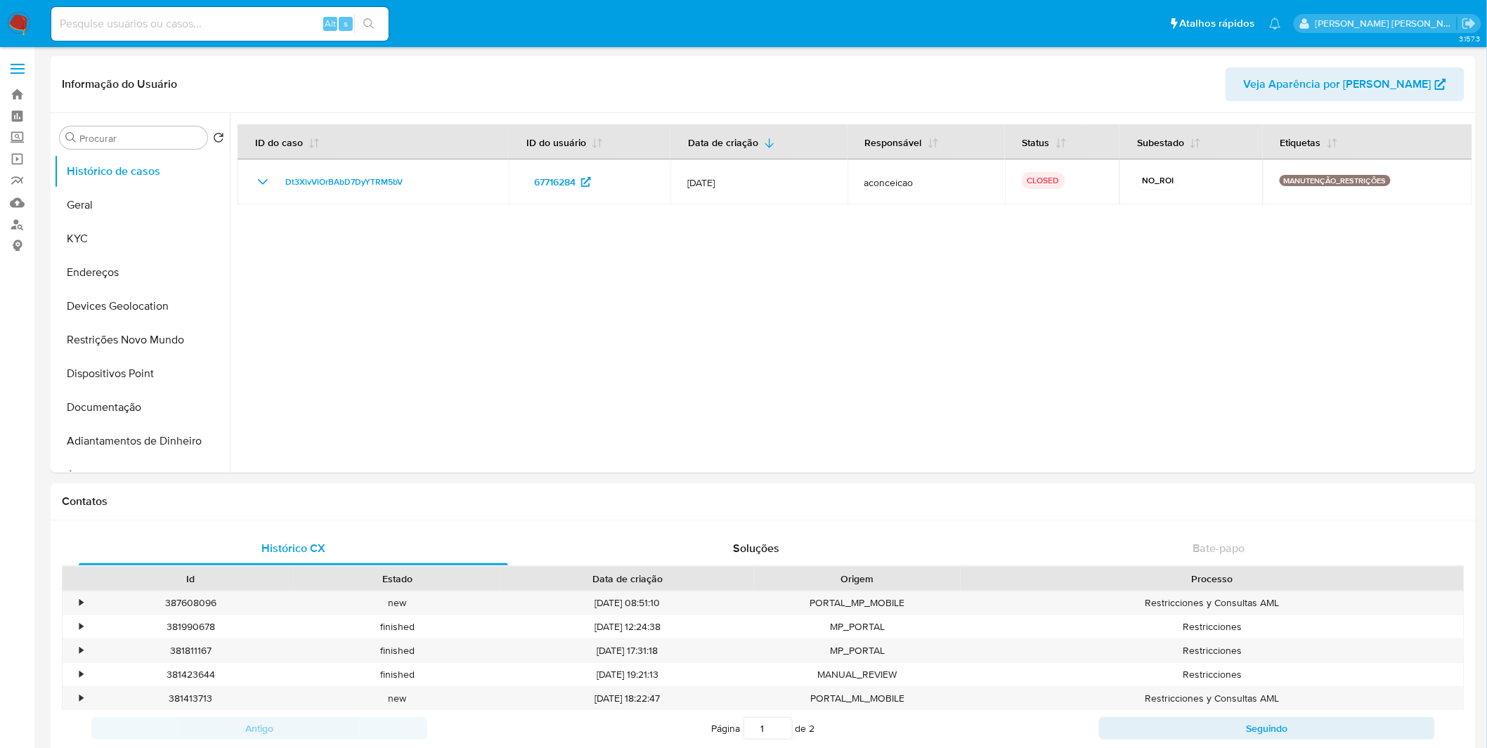
select select "10"
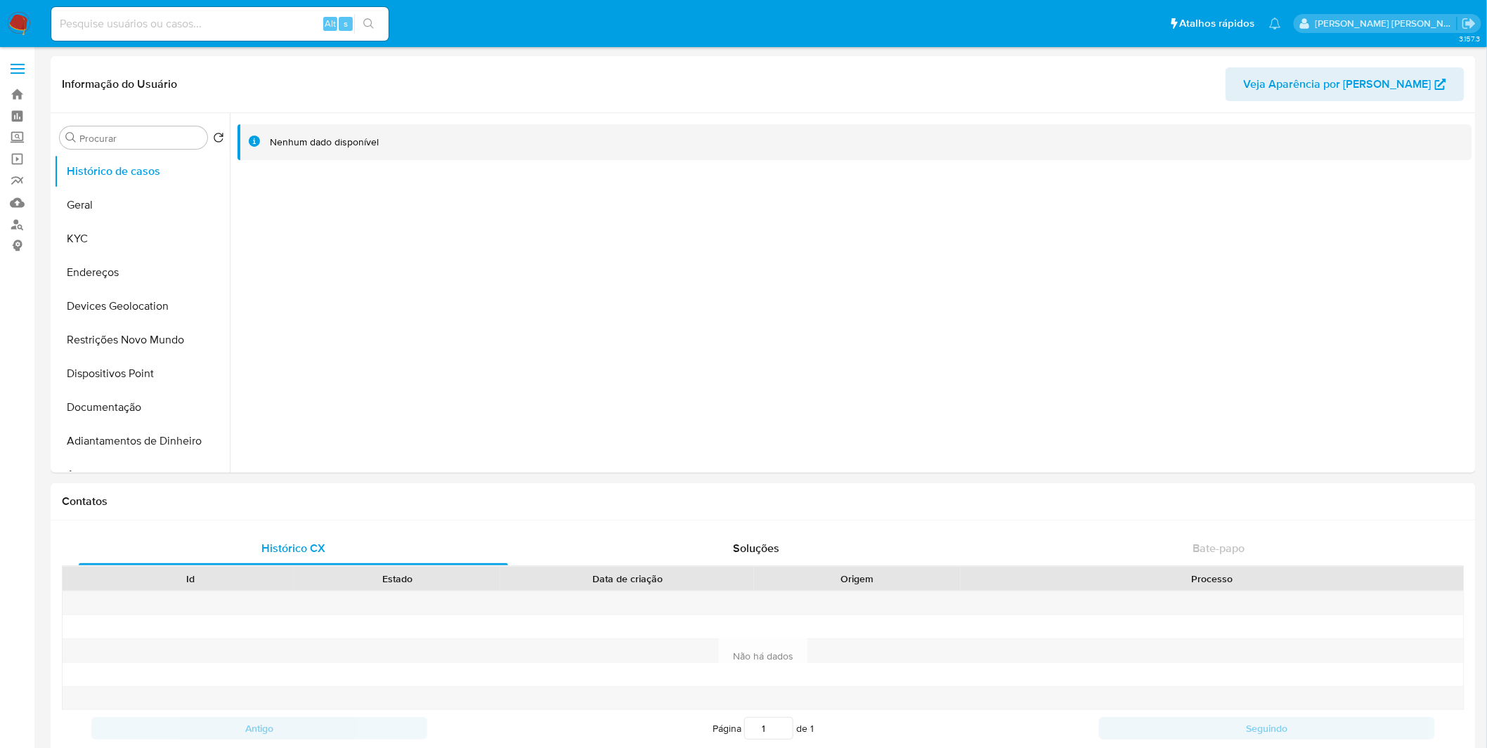
select select "10"
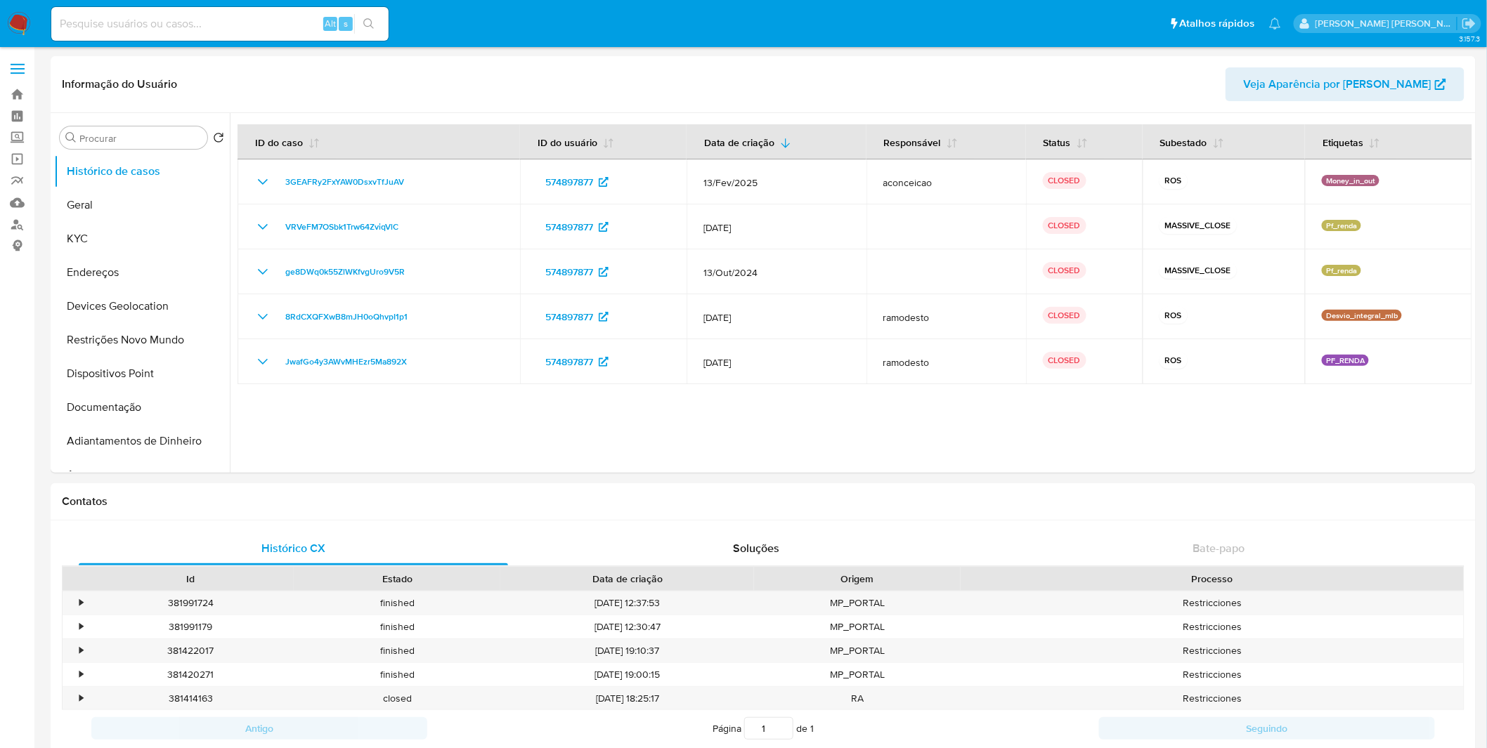
select select "10"
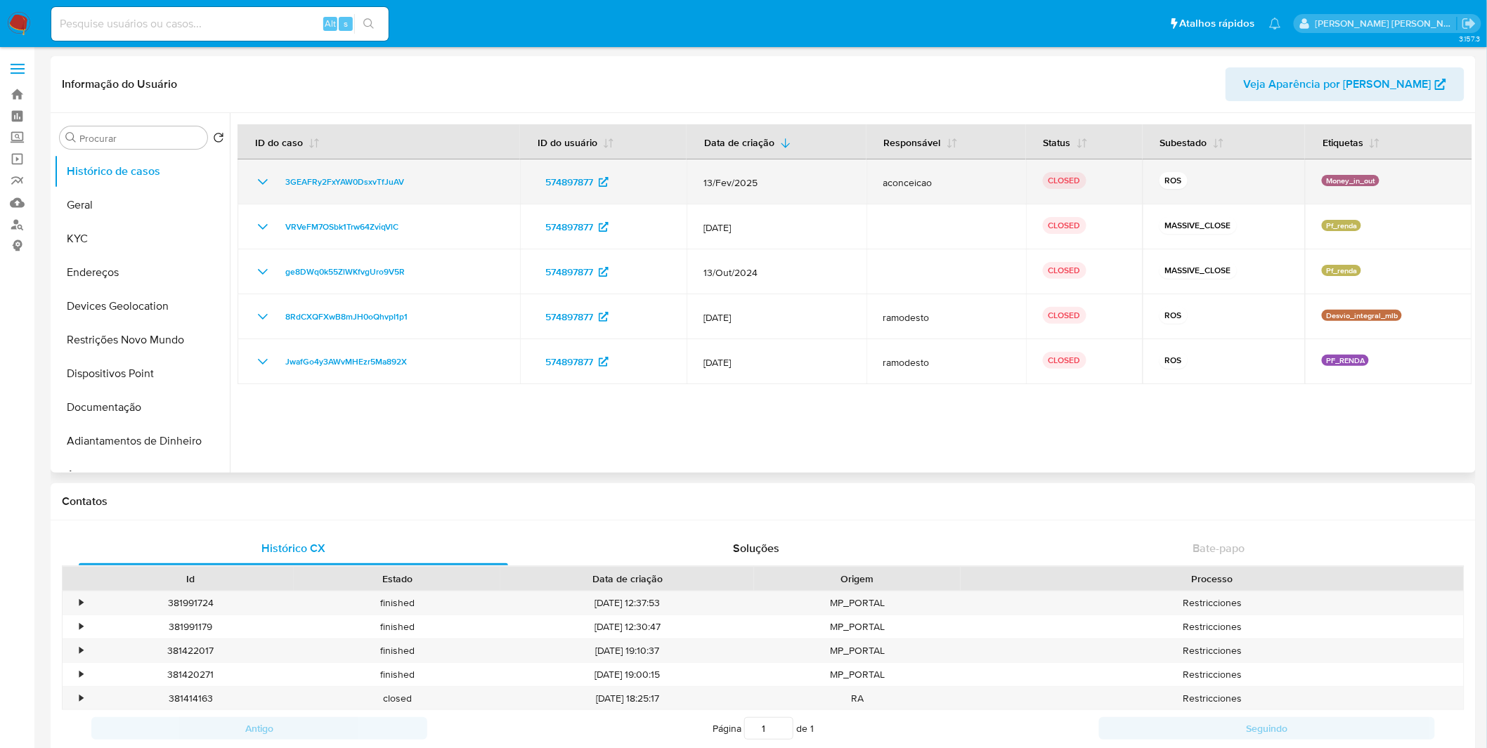
click at [261, 181] on icon "Mostrar/Ocultar" at bounding box center [262, 182] width 17 height 17
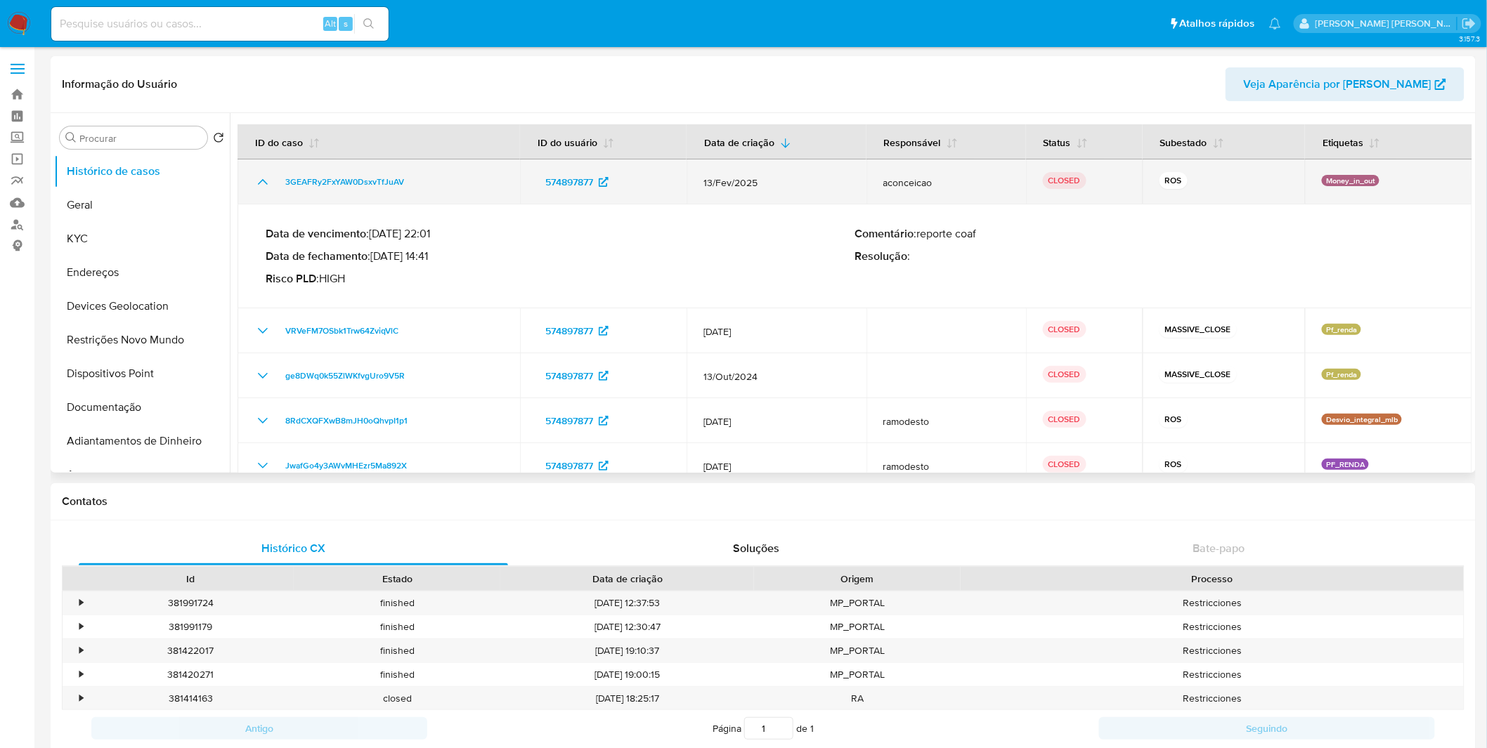
click at [261, 181] on icon "Mostrar/Ocultar" at bounding box center [263, 182] width 10 height 6
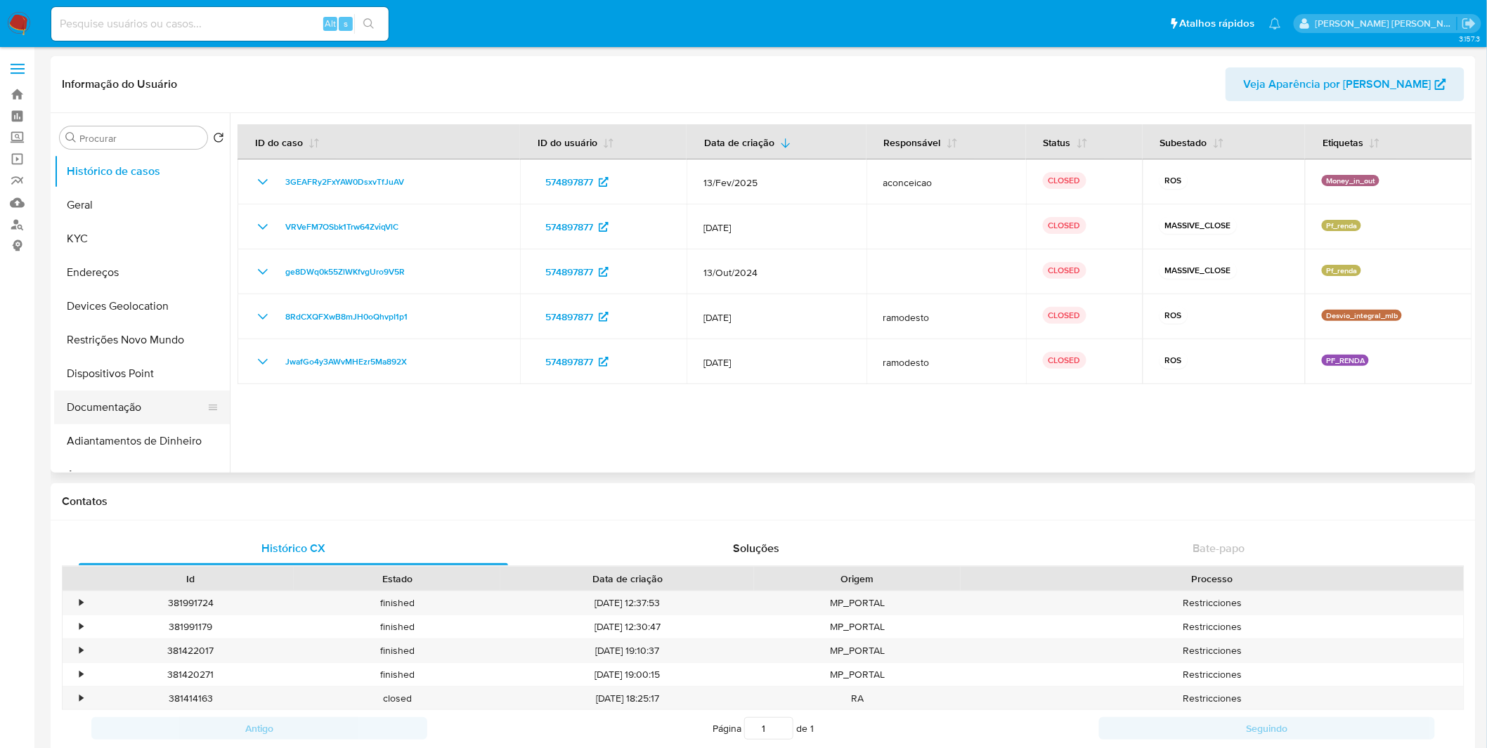
click at [162, 406] on button "Documentação" at bounding box center [136, 408] width 164 height 34
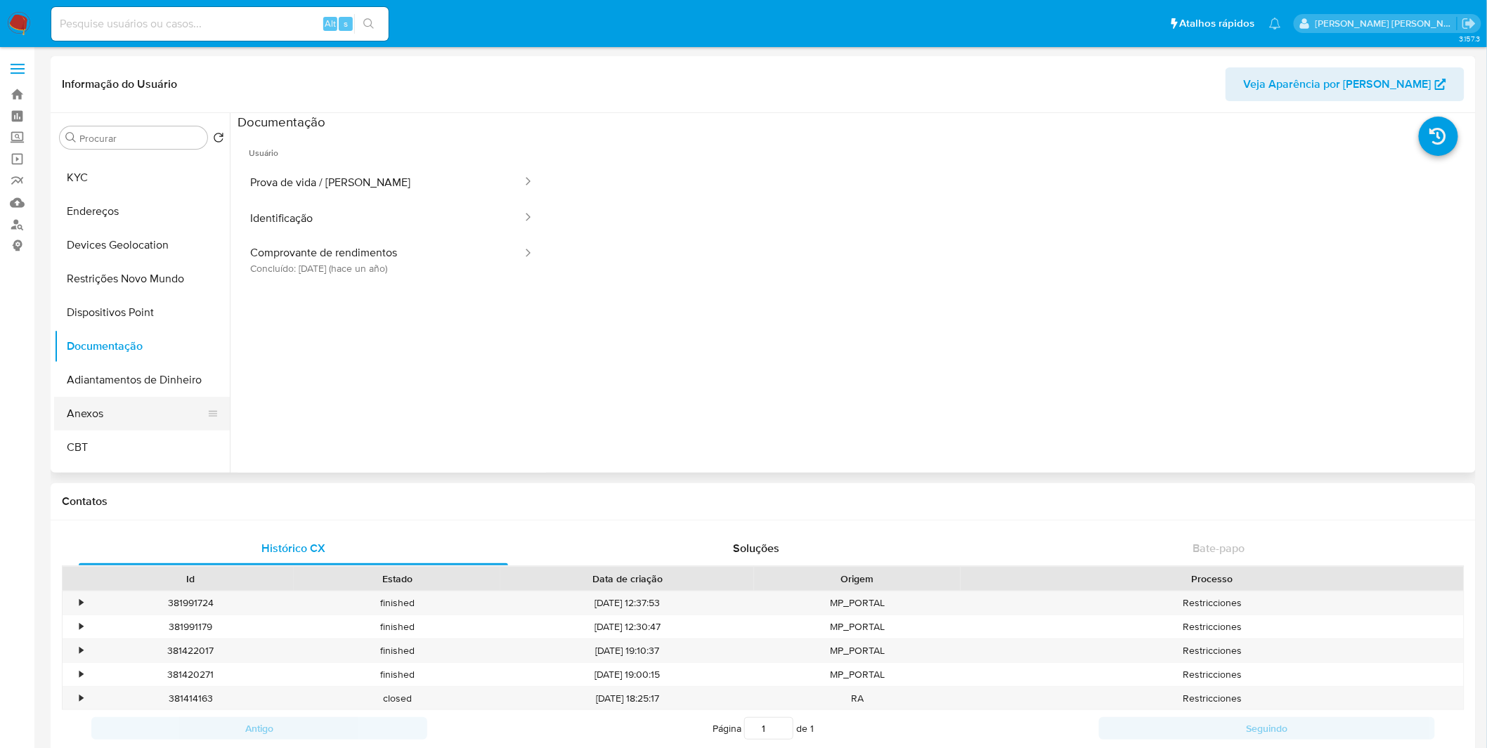
scroll to position [156, 0]
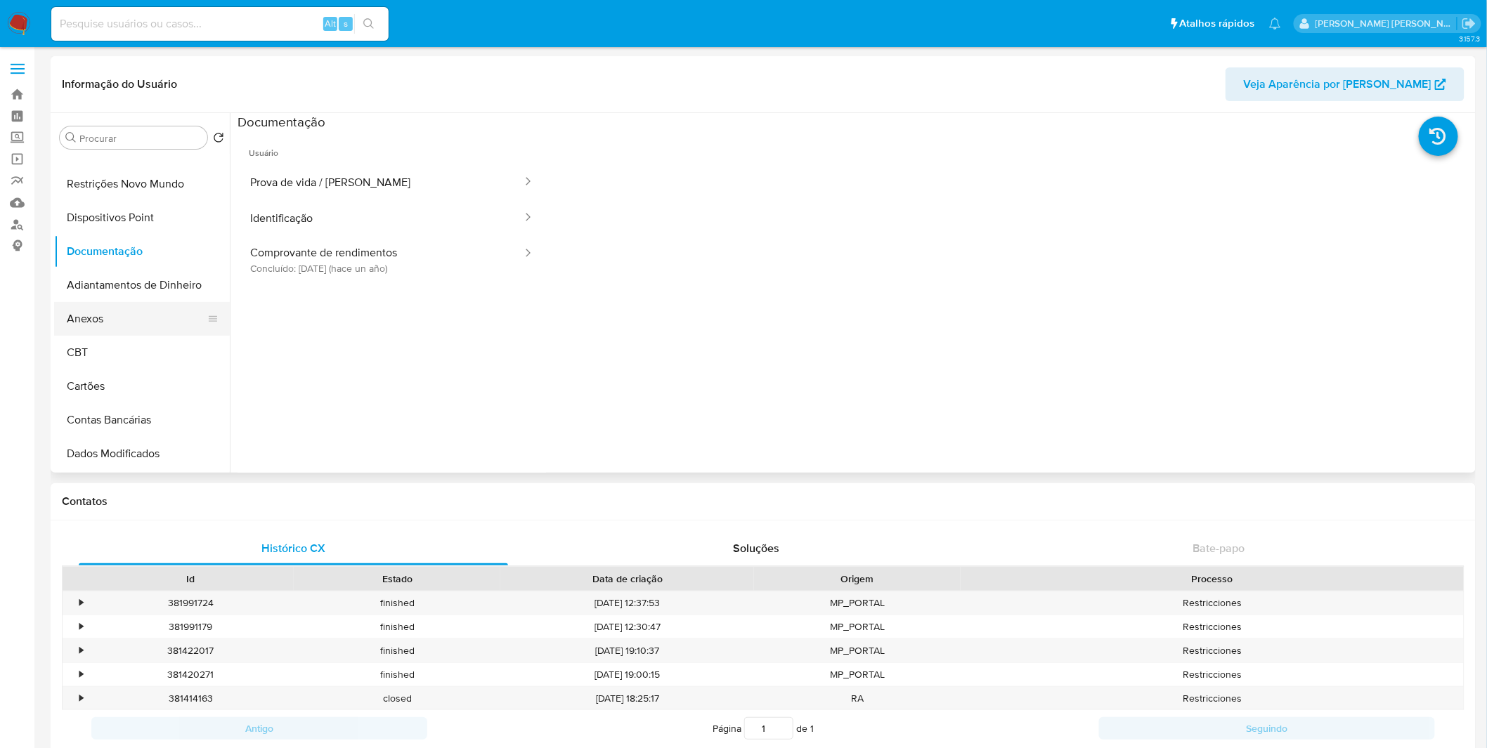
click at [157, 328] on button "Anexos" at bounding box center [136, 319] width 164 height 34
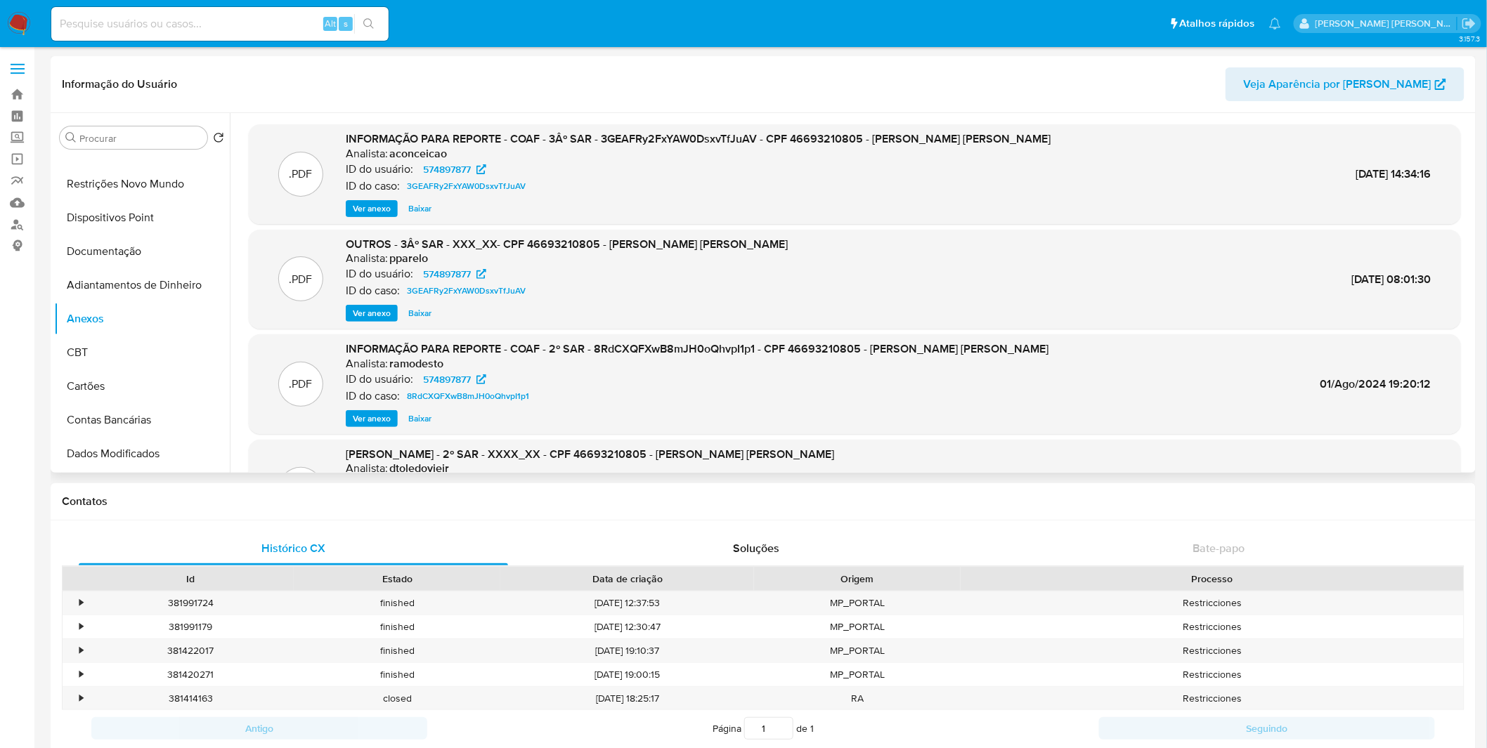
click at [366, 213] on span "Ver anexo" at bounding box center [372, 209] width 38 height 14
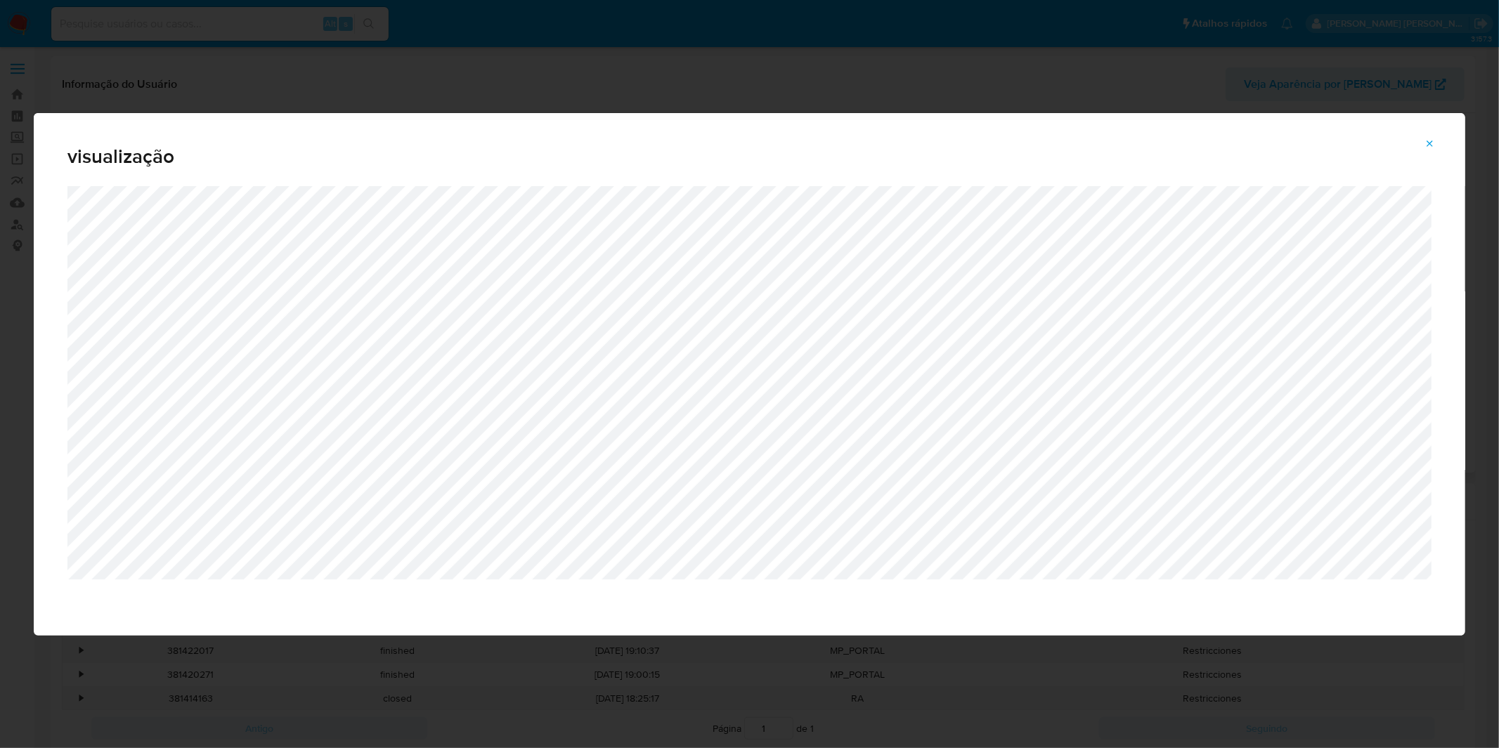
click at [535, 98] on div "visualização" at bounding box center [749, 374] width 1499 height 748
click at [1432, 142] on icon "Attachment preview" at bounding box center [1429, 143] width 11 height 11
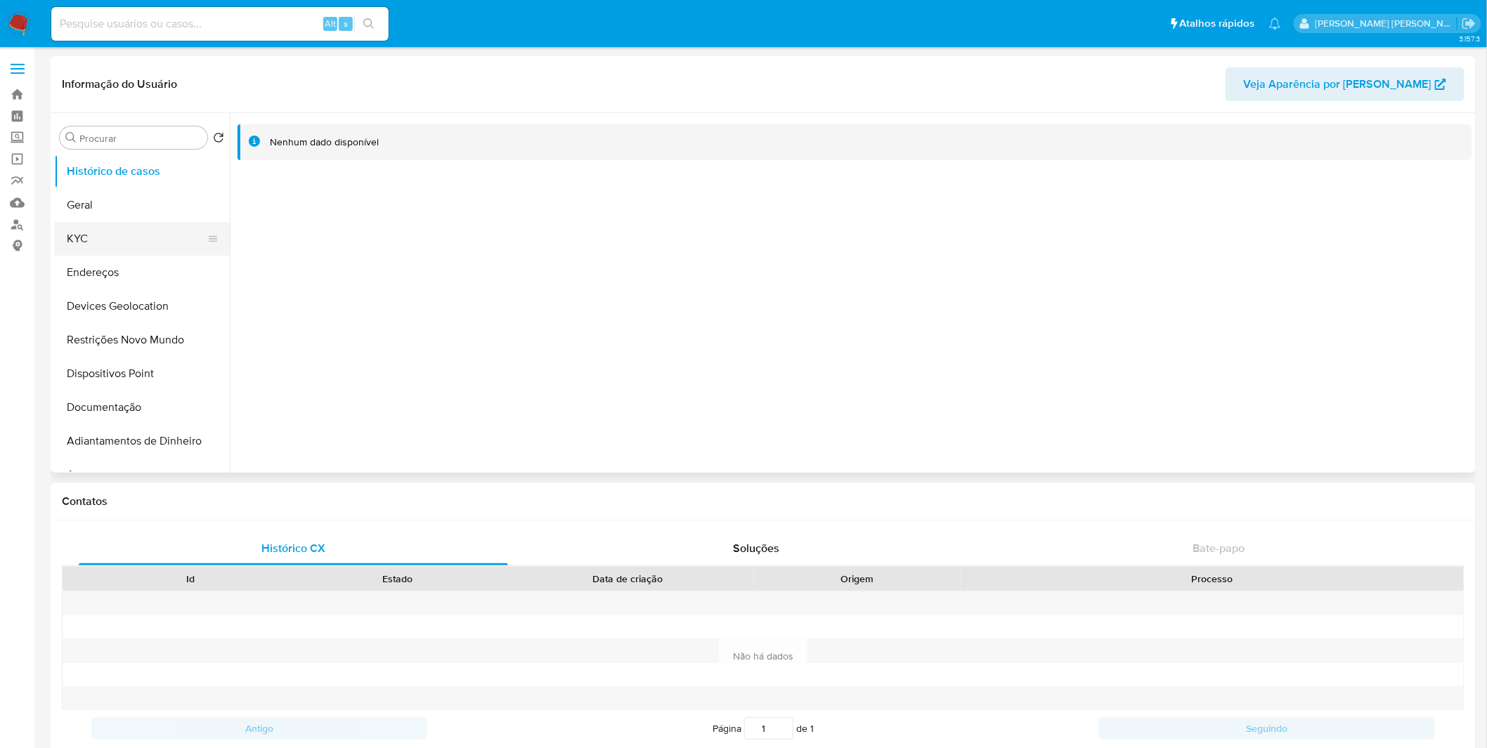
click at [125, 249] on button "KYC" at bounding box center [136, 239] width 164 height 34
select select "10"
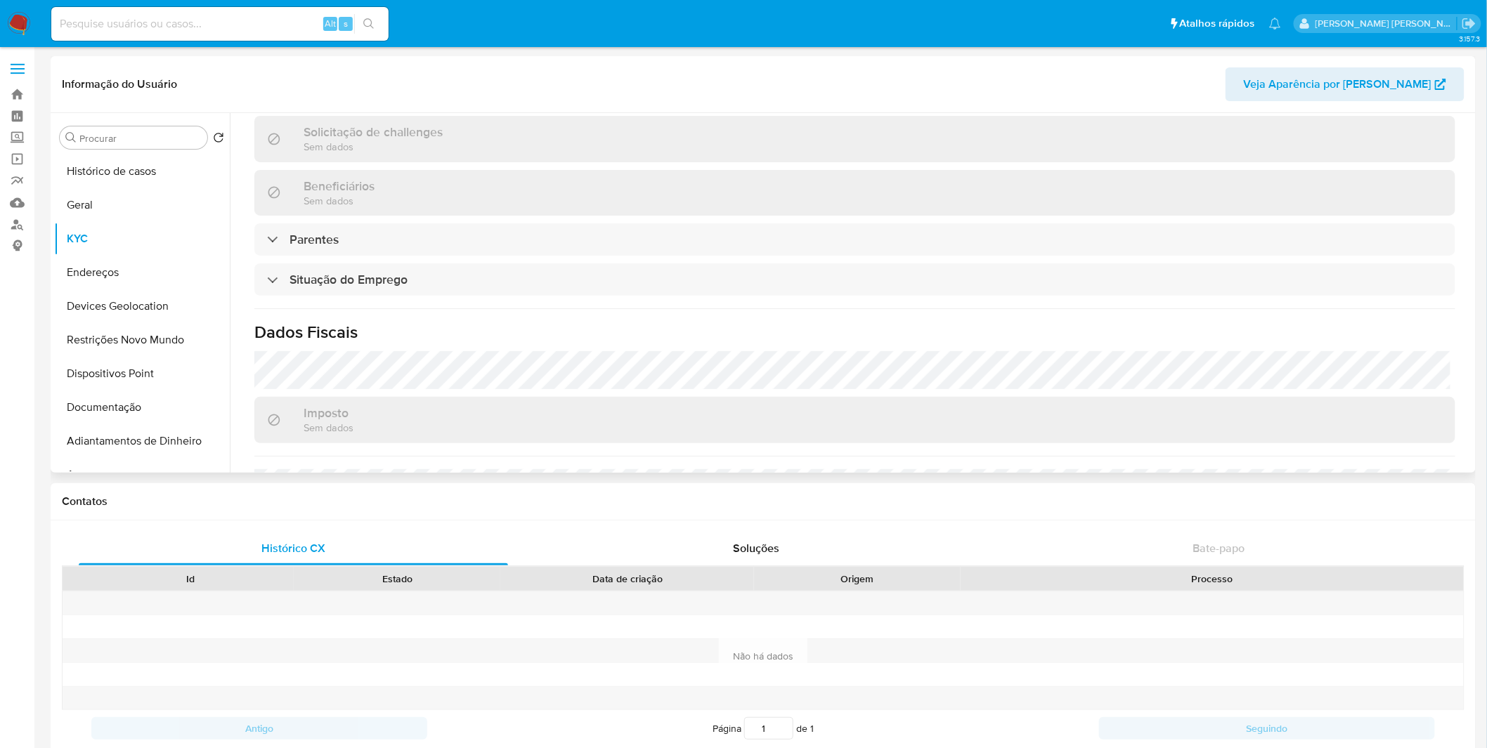
scroll to position [368, 0]
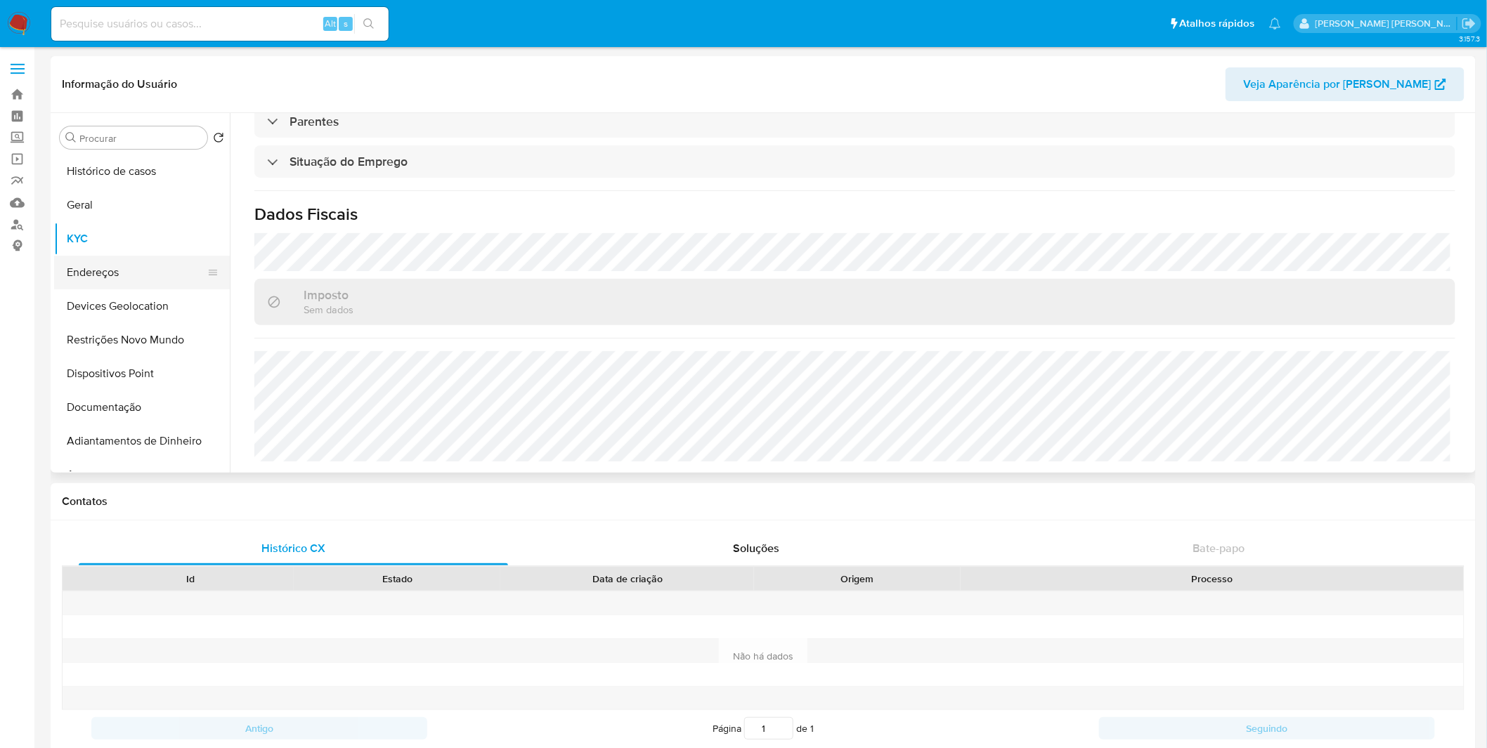
click at [122, 282] on button "Endereços" at bounding box center [136, 273] width 164 height 34
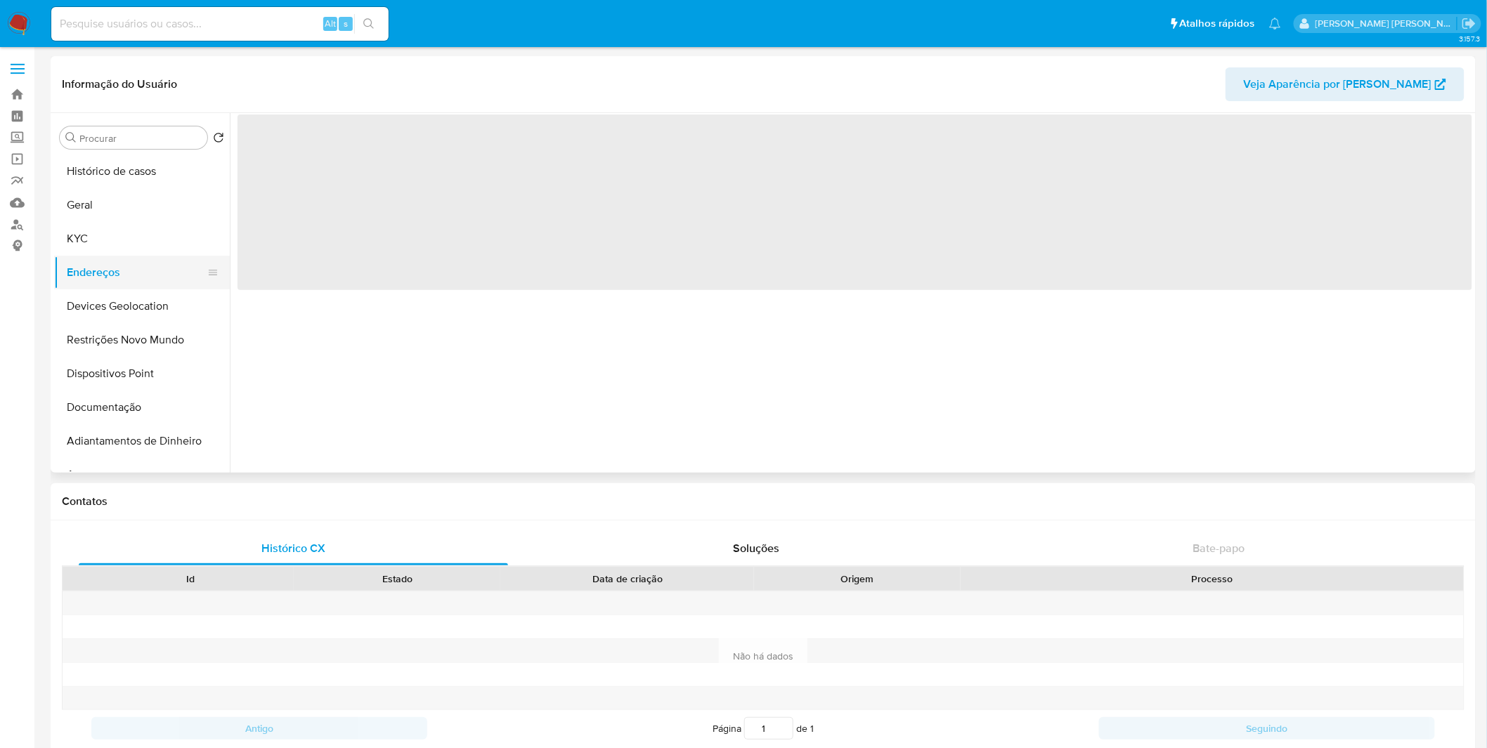
scroll to position [0, 0]
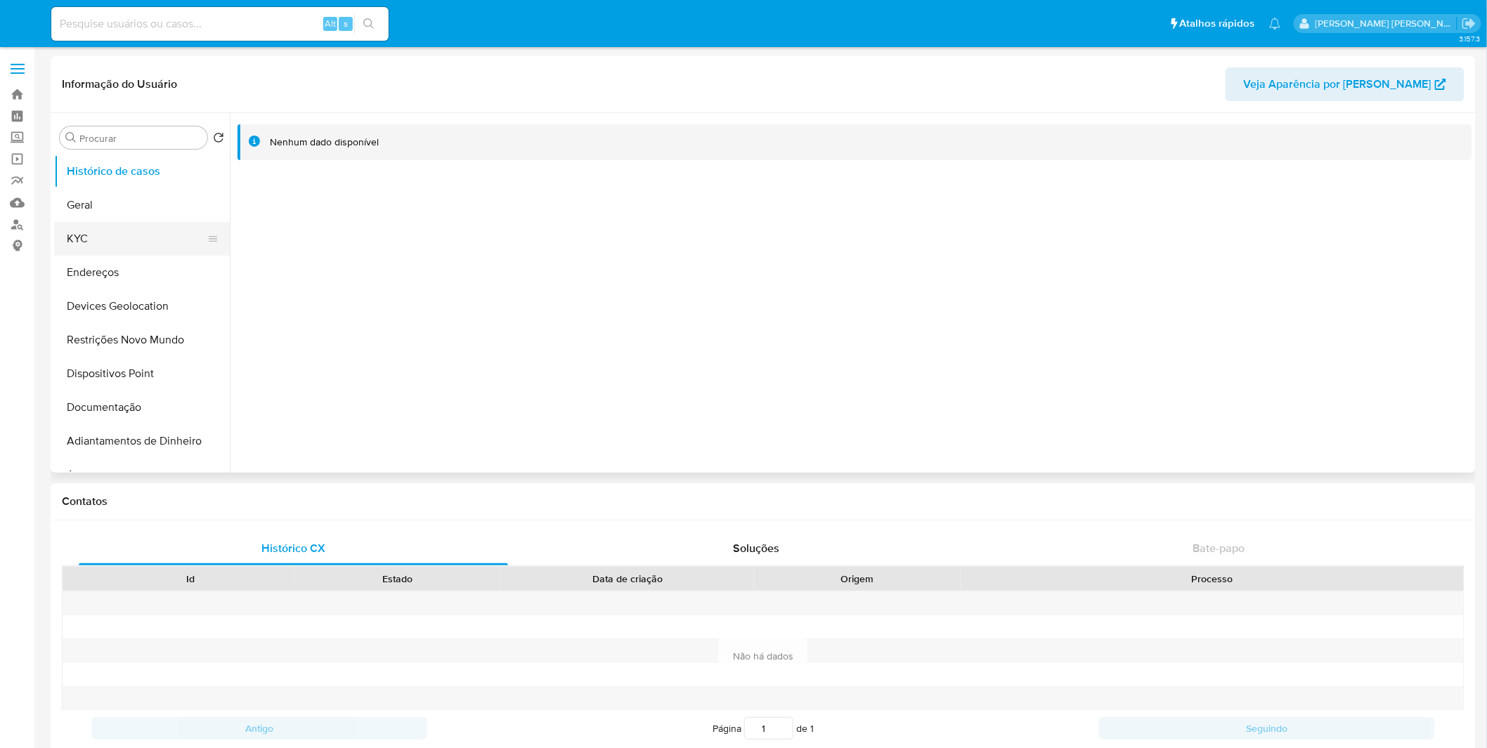
select select "10"
click at [110, 242] on button "KYC" at bounding box center [136, 239] width 164 height 34
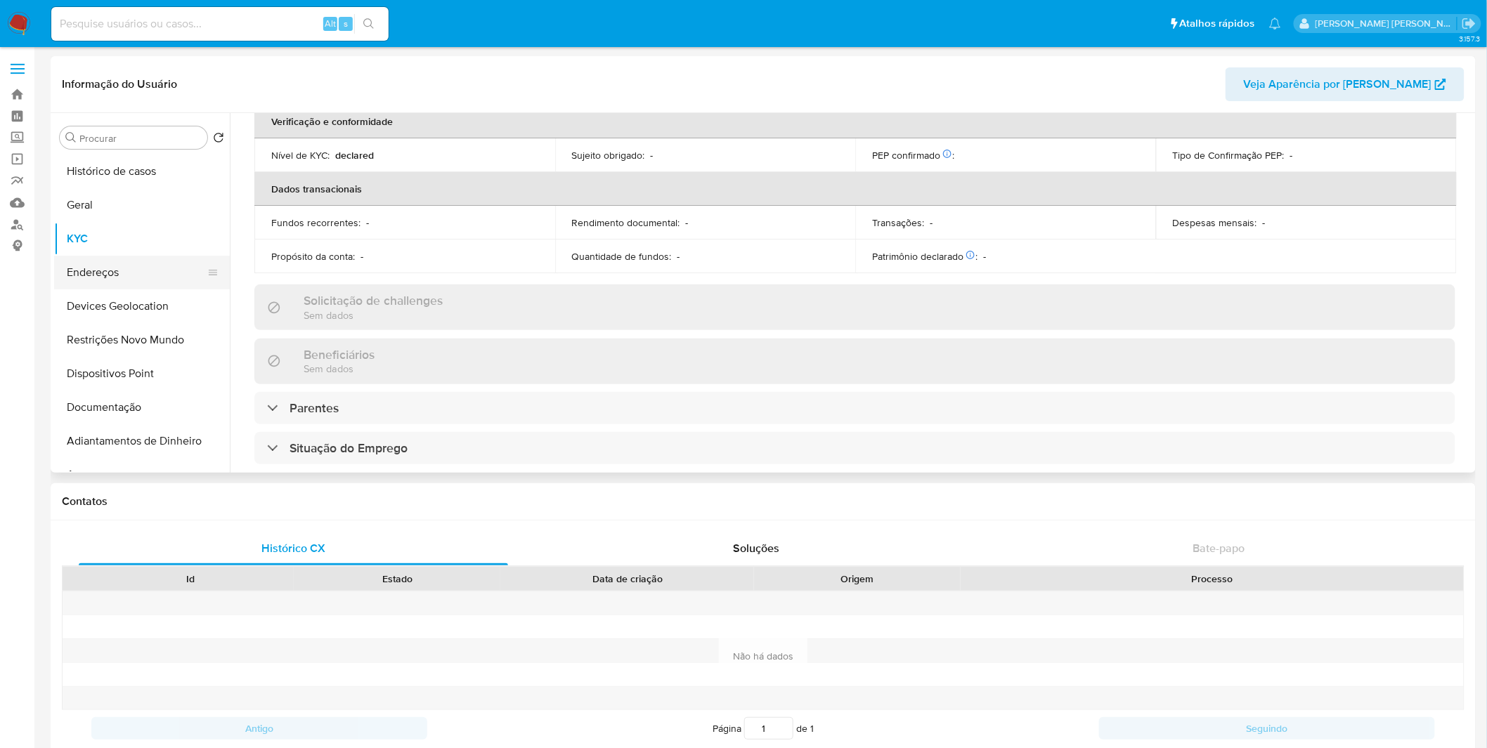
scroll to position [542, 0]
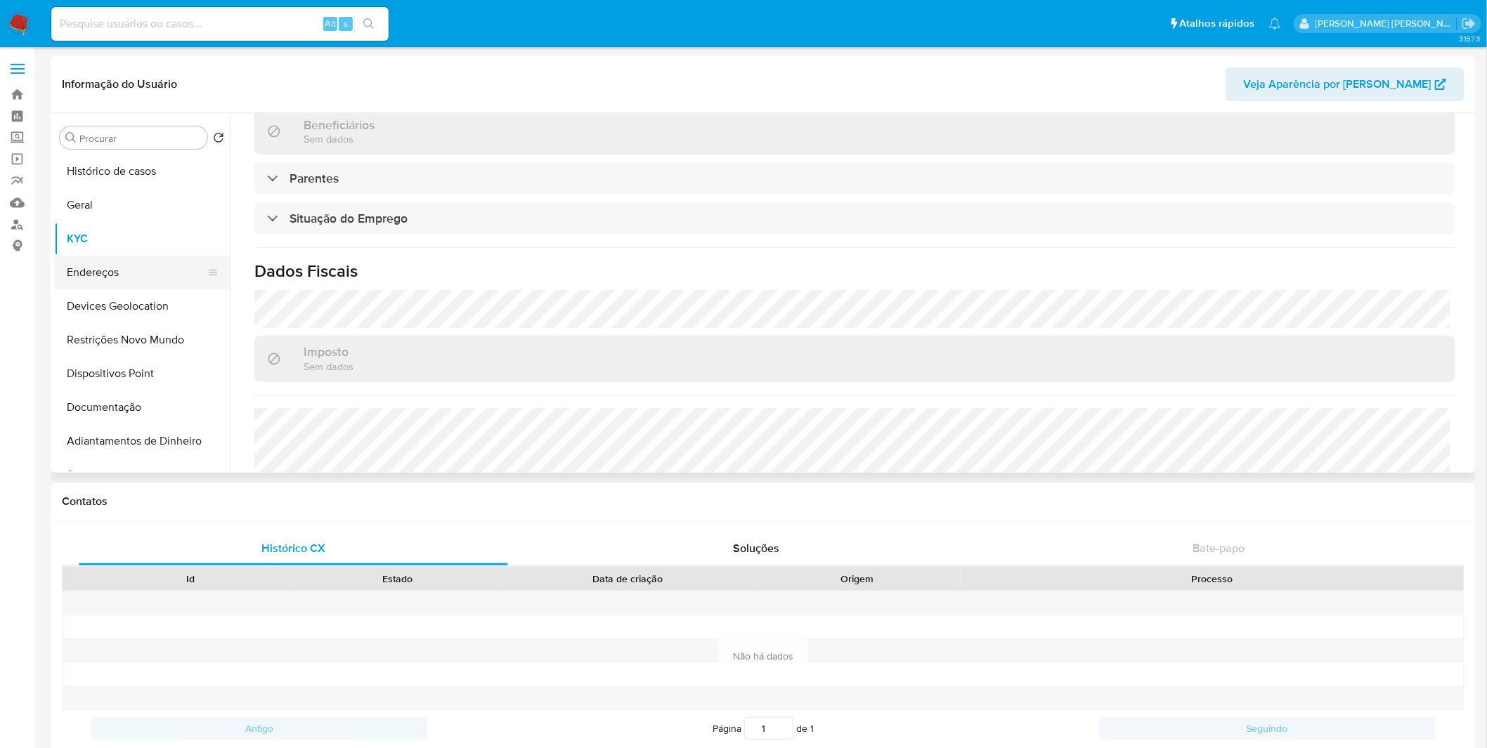
click at [118, 283] on button "Endereços" at bounding box center [136, 273] width 164 height 34
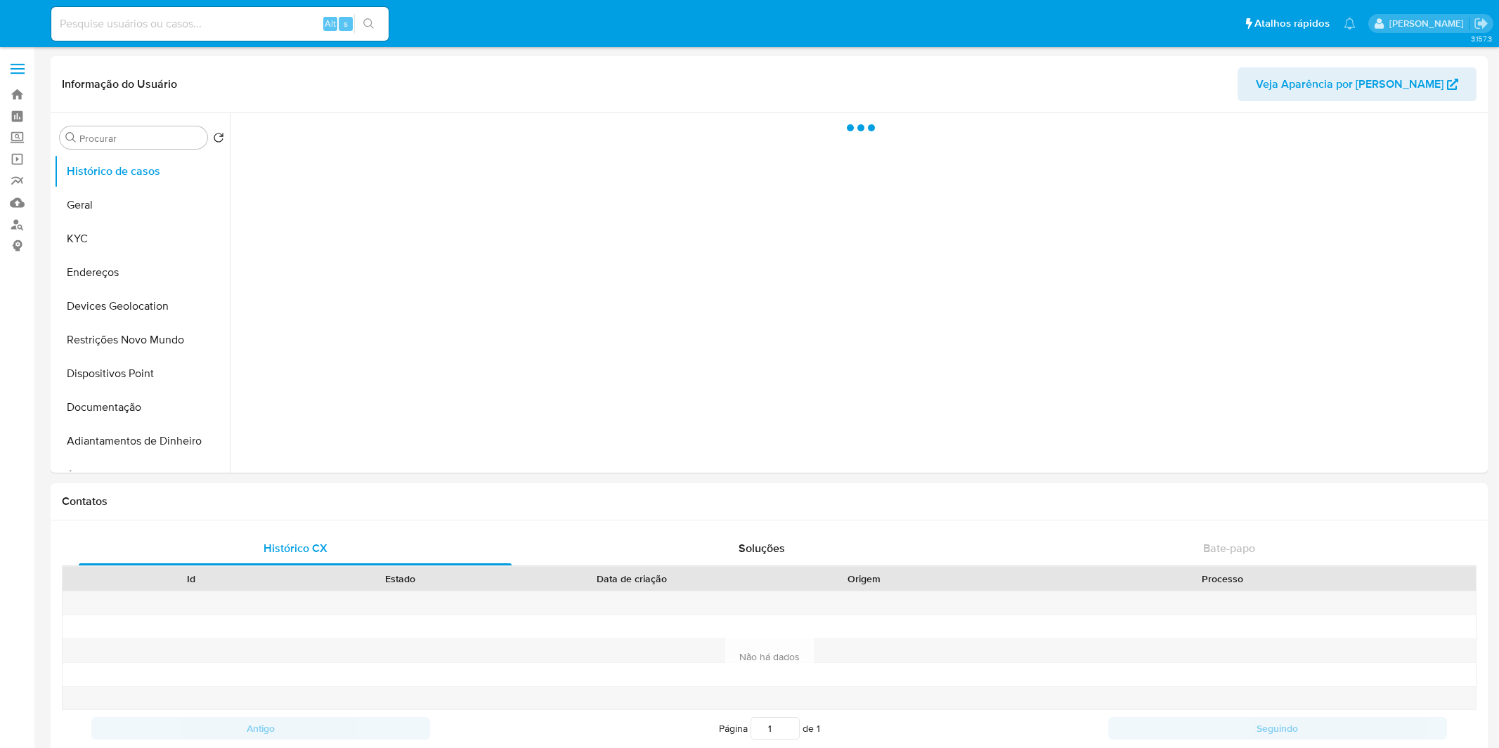
select select "10"
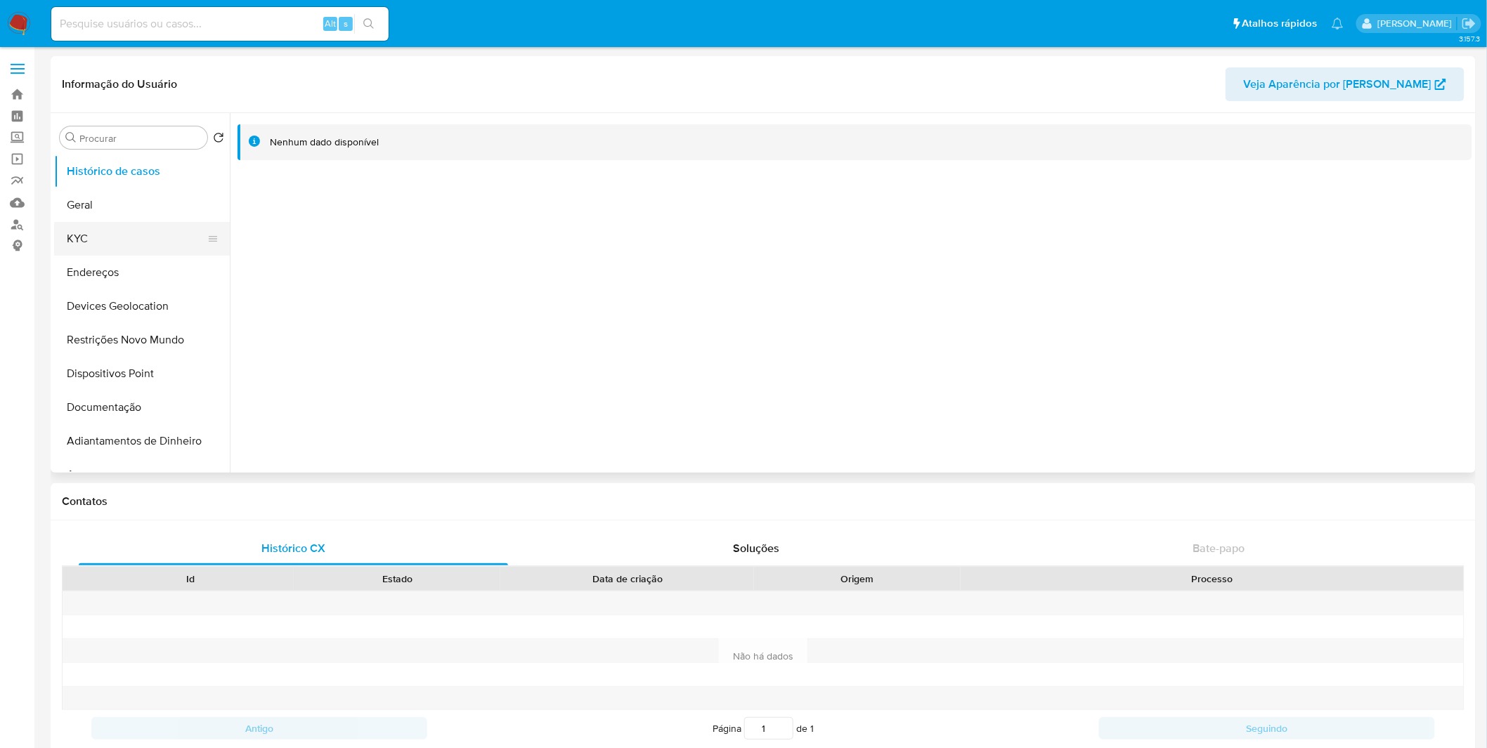
click at [111, 251] on button "KYC" at bounding box center [136, 239] width 164 height 34
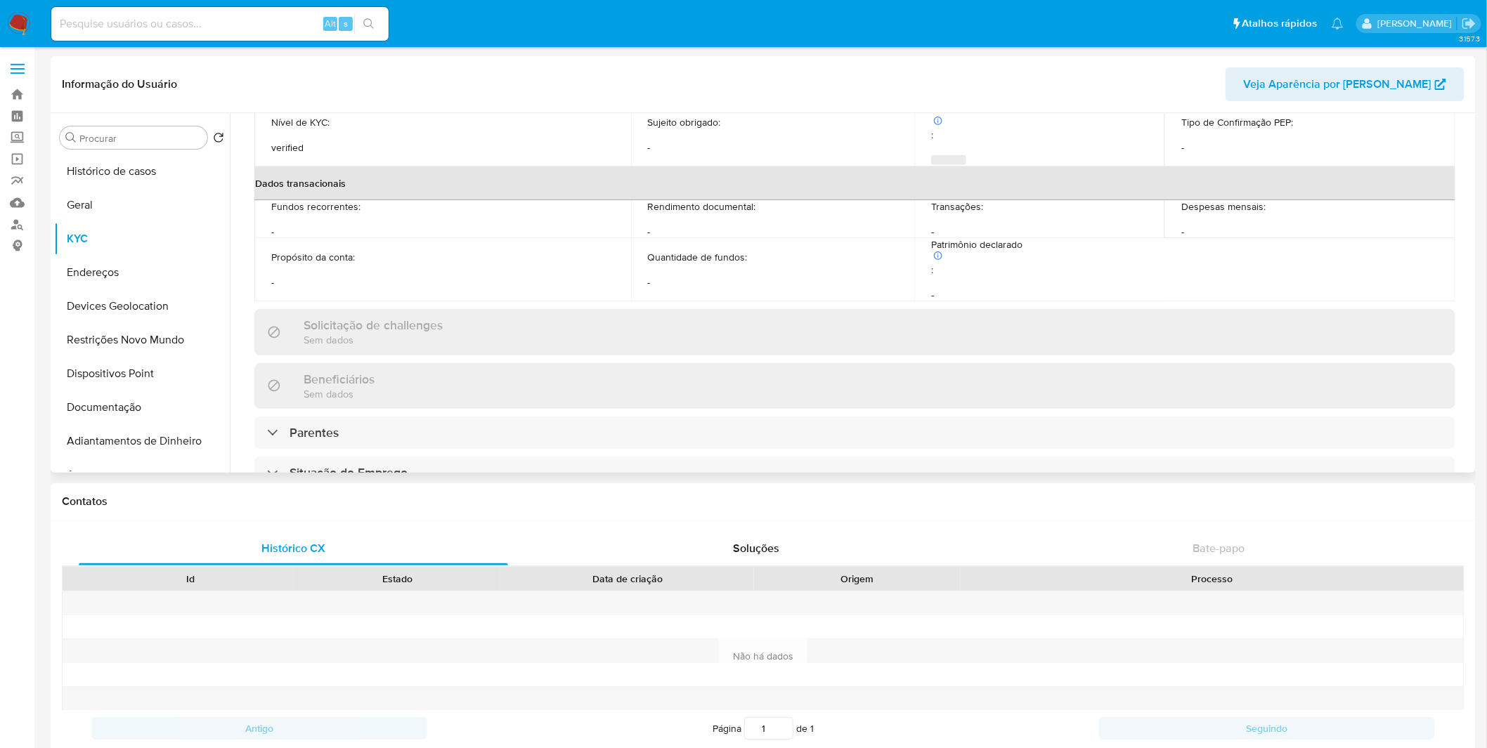
scroll to position [599, 0]
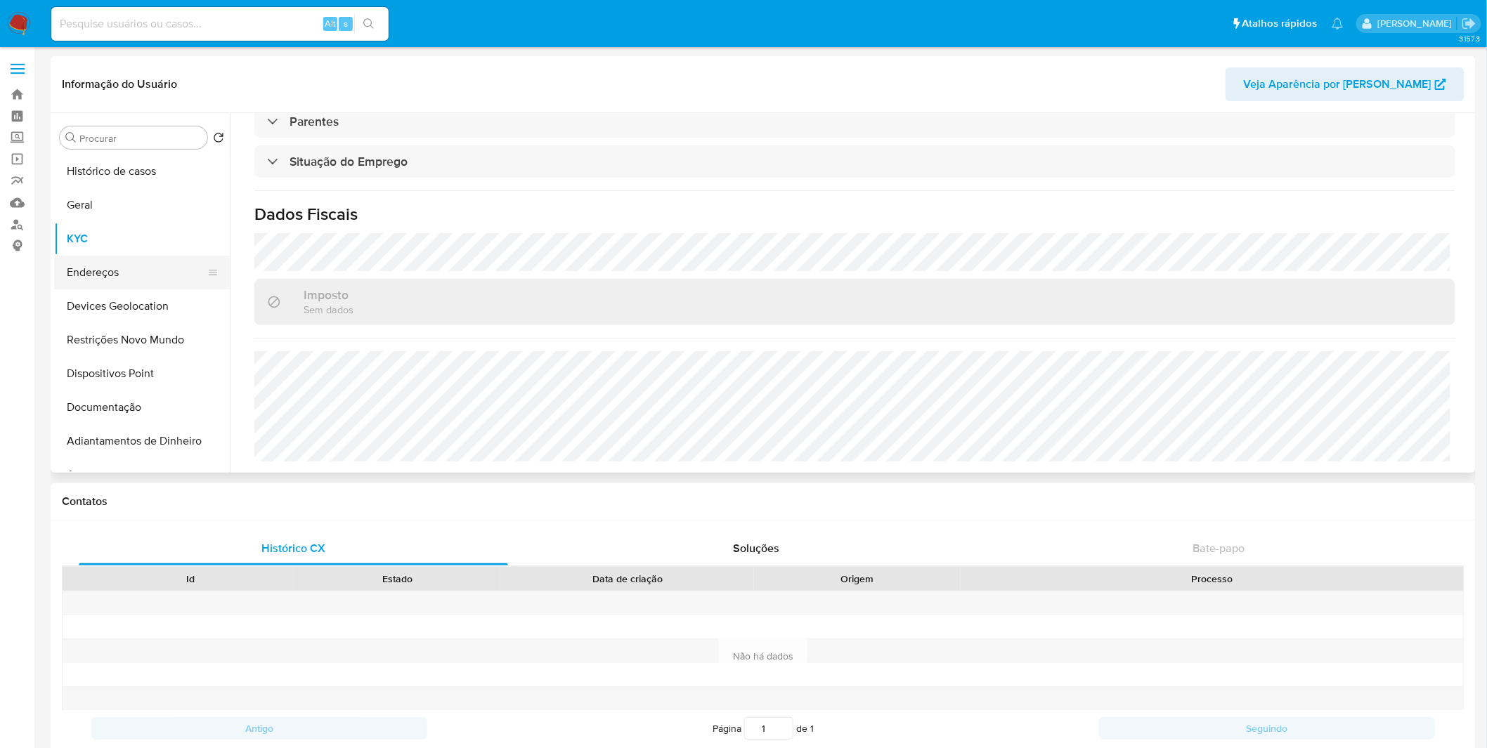
click at [145, 261] on button "Endereços" at bounding box center [136, 273] width 164 height 34
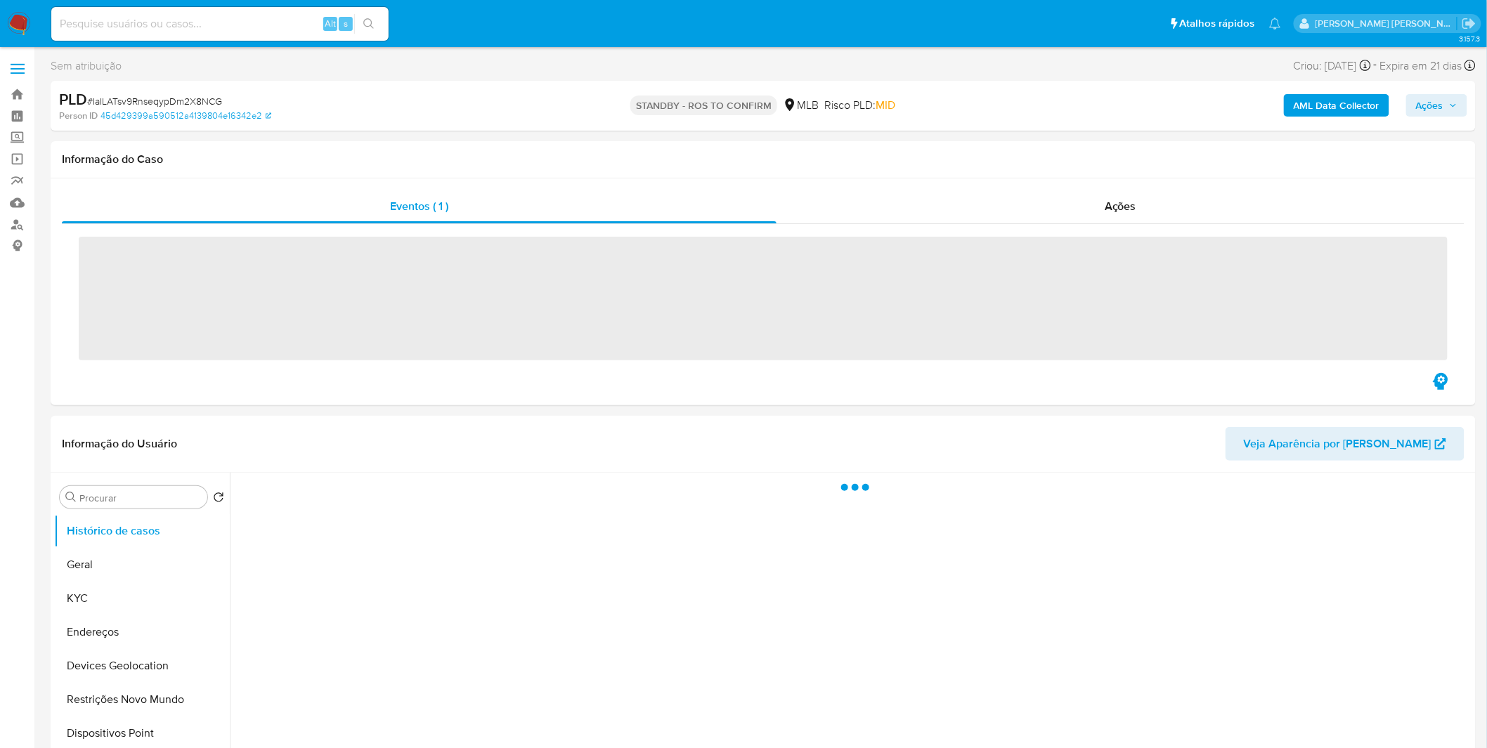
click at [1178, 365] on div "‌" at bounding box center [763, 297] width 1402 height 146
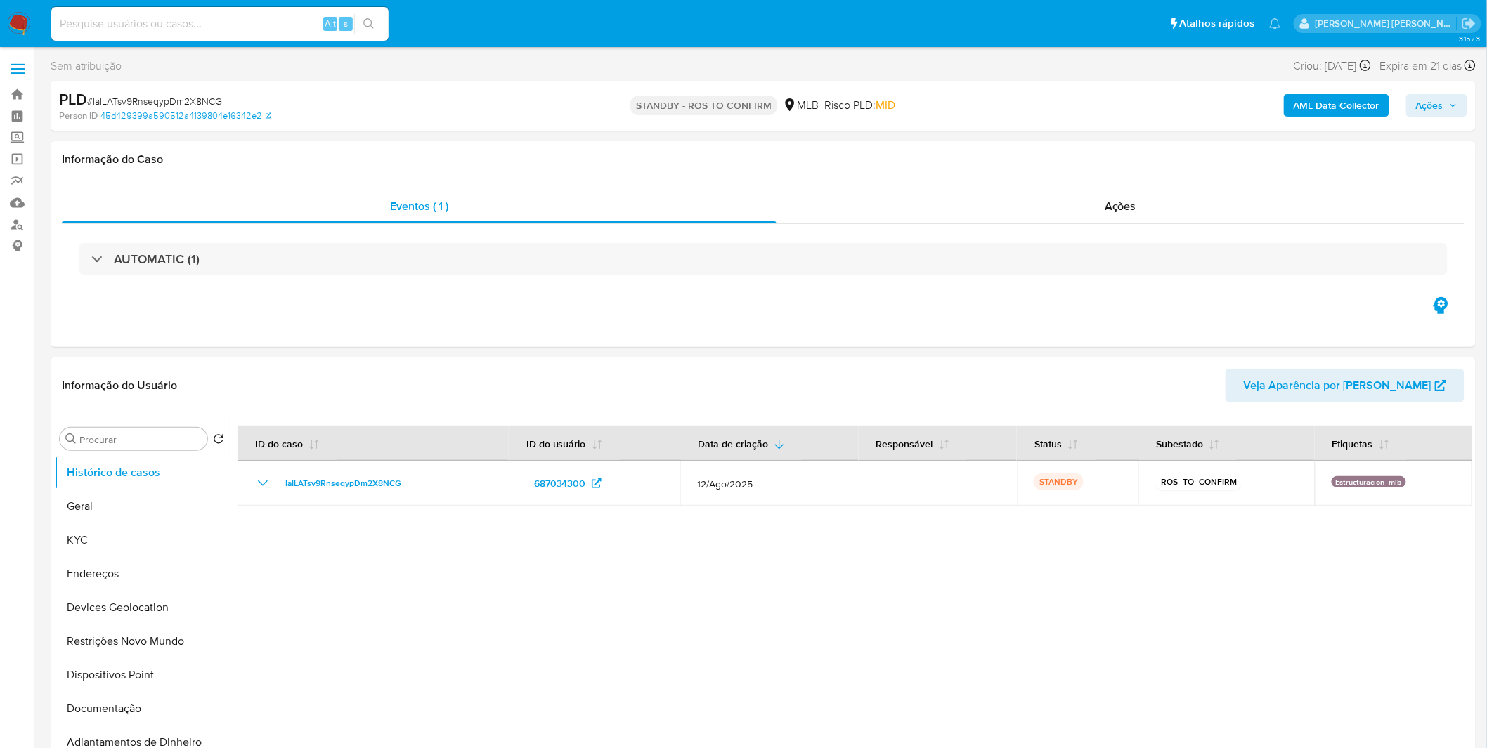
select select "10"
click at [27, 19] on img at bounding box center [19, 24] width 24 height 24
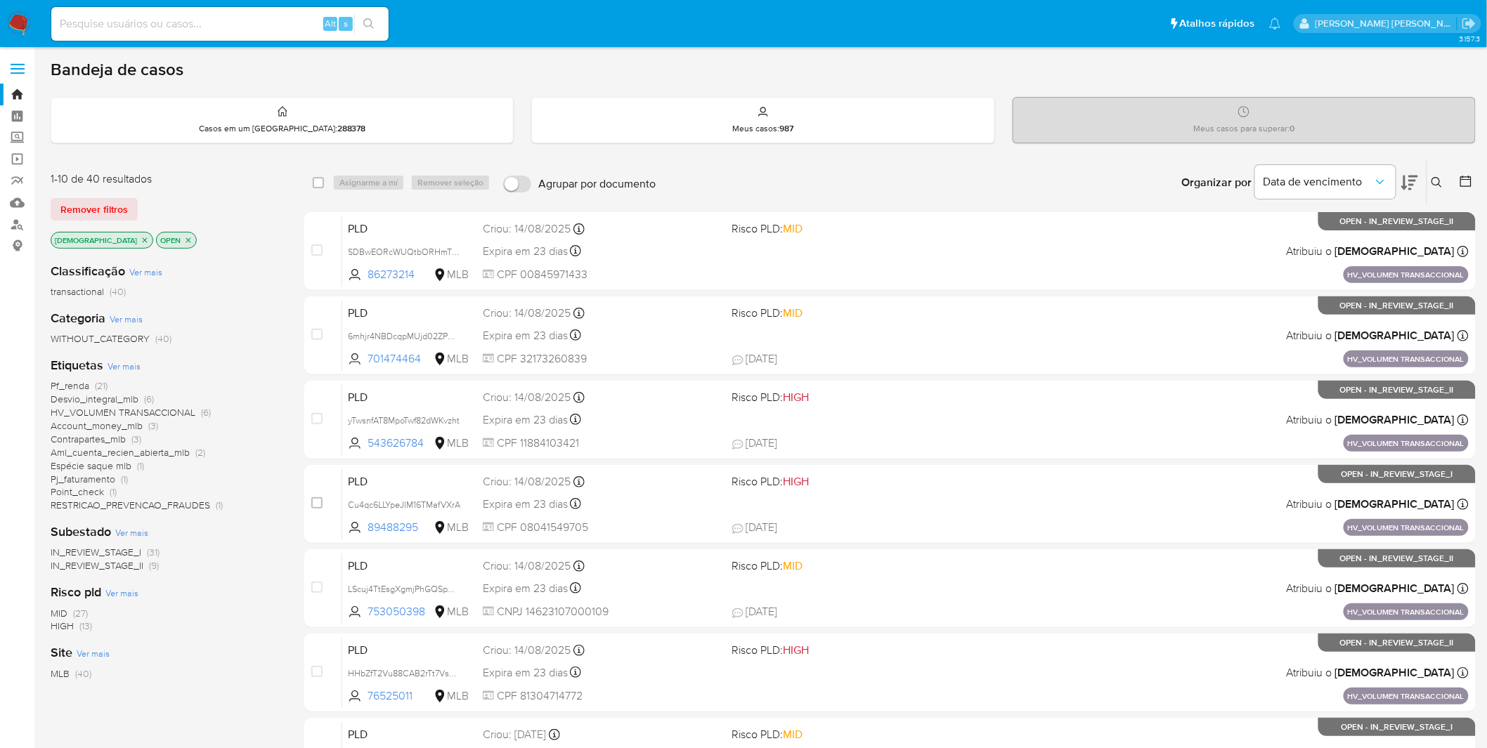
click at [187, 501] on span "RESTRICAO_PREVENCAO_FRAUDES" at bounding box center [130, 505] width 159 height 14
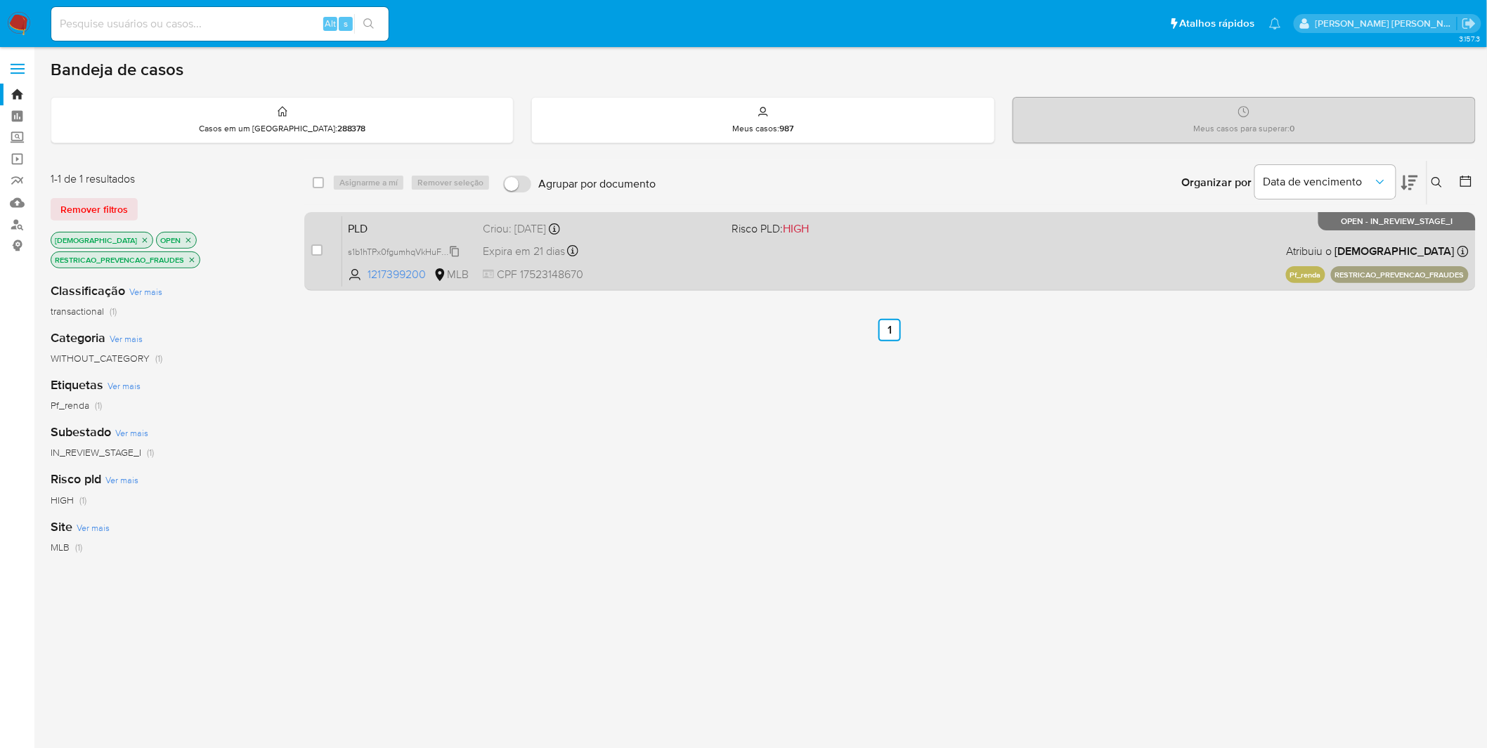
click at [382, 255] on span "s1b1hTPx0fgumhqVkHuFE94n" at bounding box center [404, 250] width 113 height 15
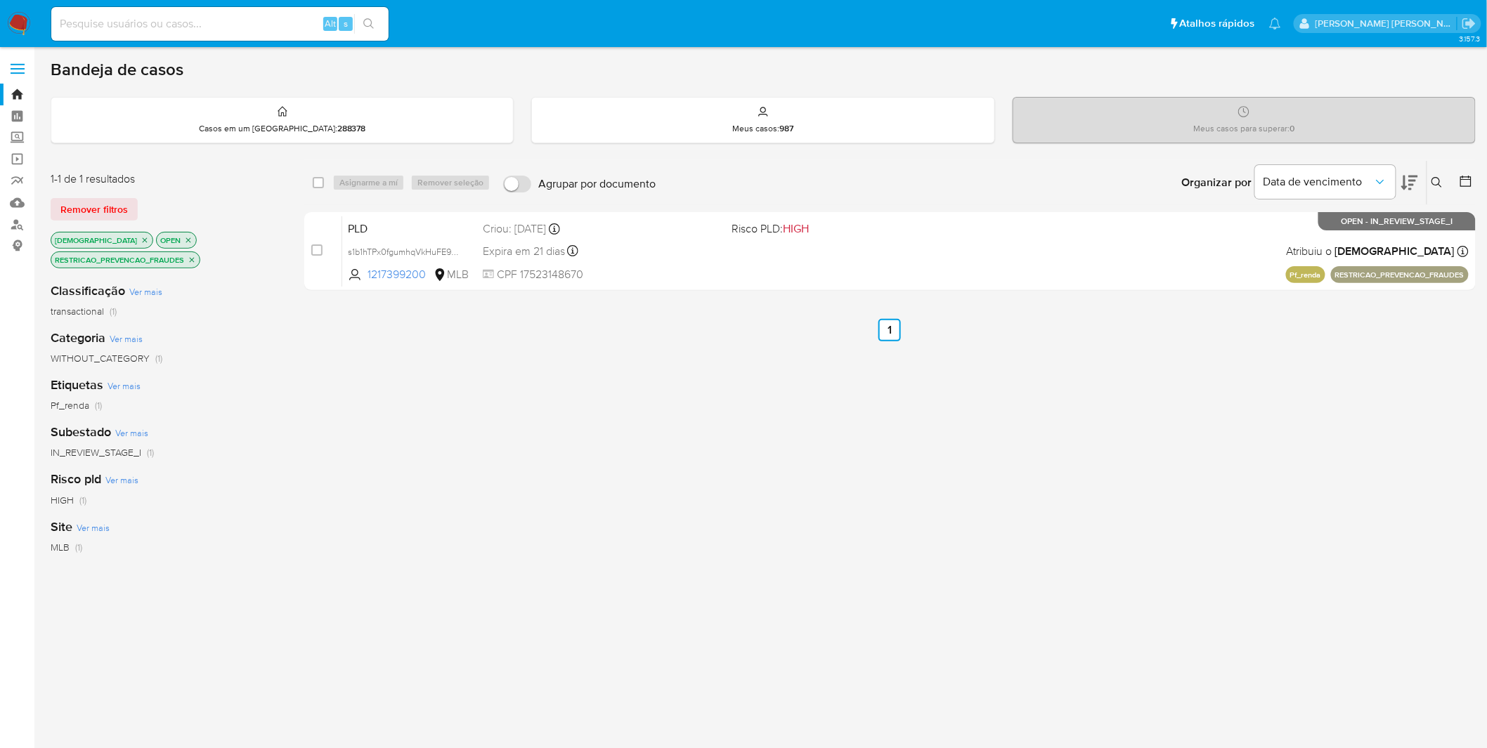
click at [249, 32] on div "Alt s" at bounding box center [219, 24] width 337 height 34
click at [247, 24] on input at bounding box center [219, 24] width 337 height 18
paste input "s1b1hTPx0fgumhqVkHuFE94n"
type input "s1b1hTPx0fgumhqVkHuFE94n"
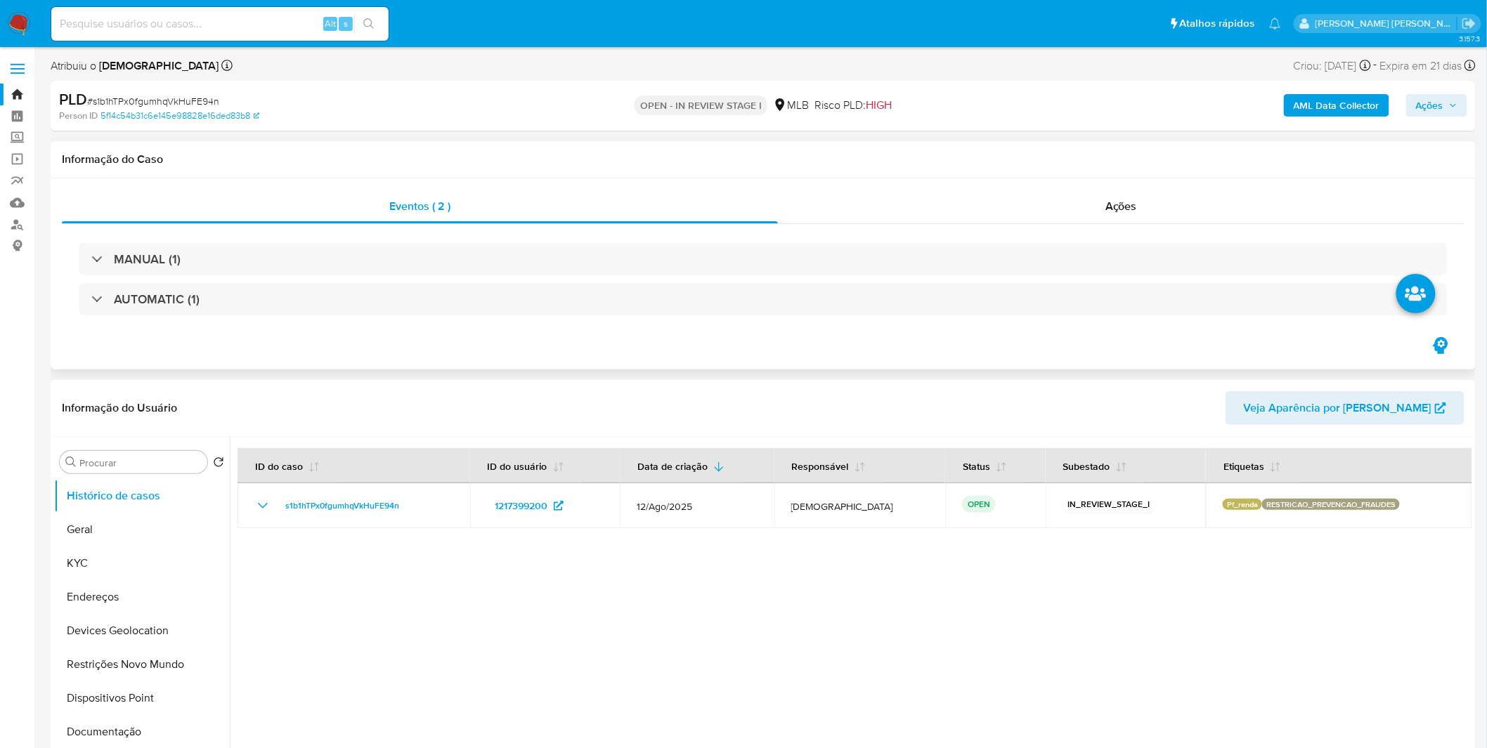
select select "10"
click at [103, 567] on button "KYC" at bounding box center [136, 564] width 164 height 34
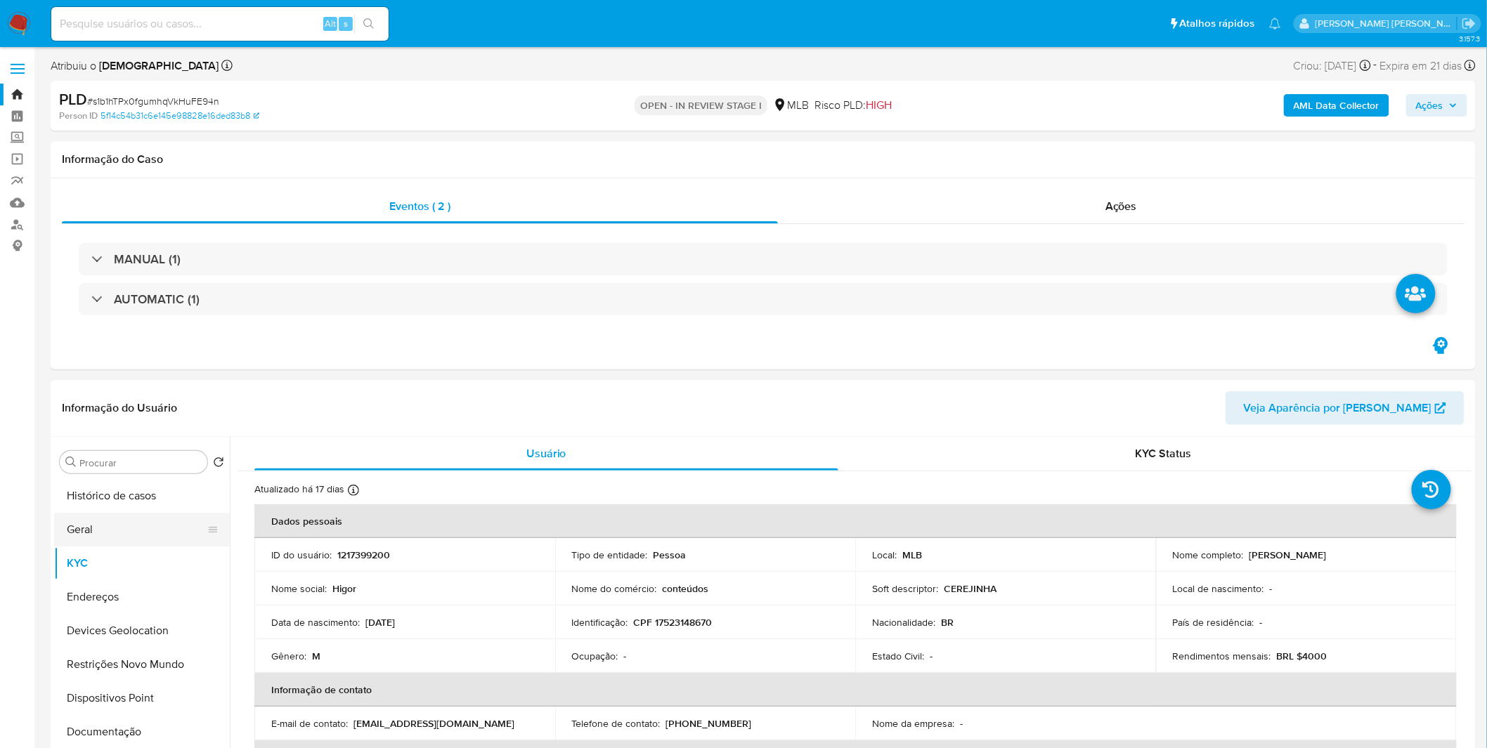
click at [143, 525] on button "Geral" at bounding box center [136, 530] width 164 height 34
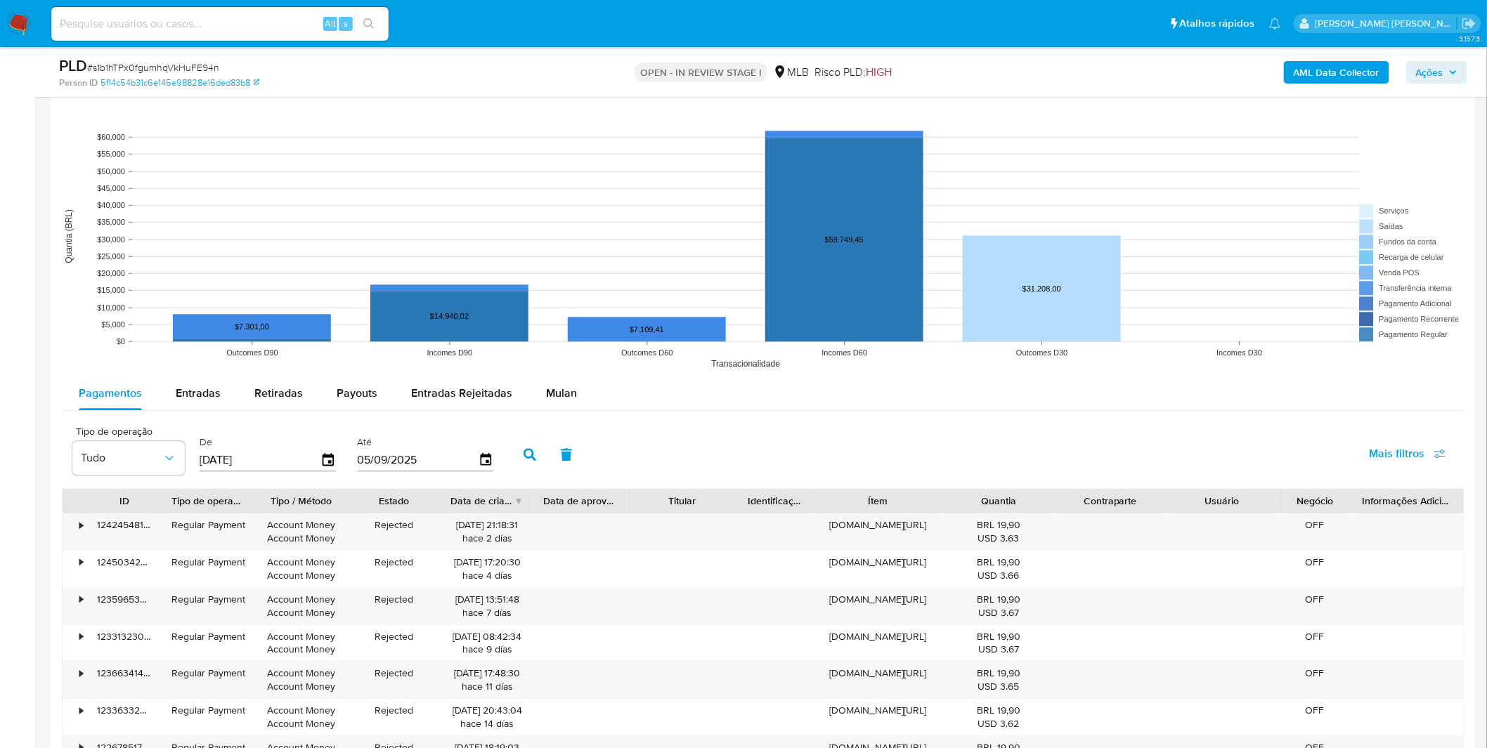
scroll to position [1405, 0]
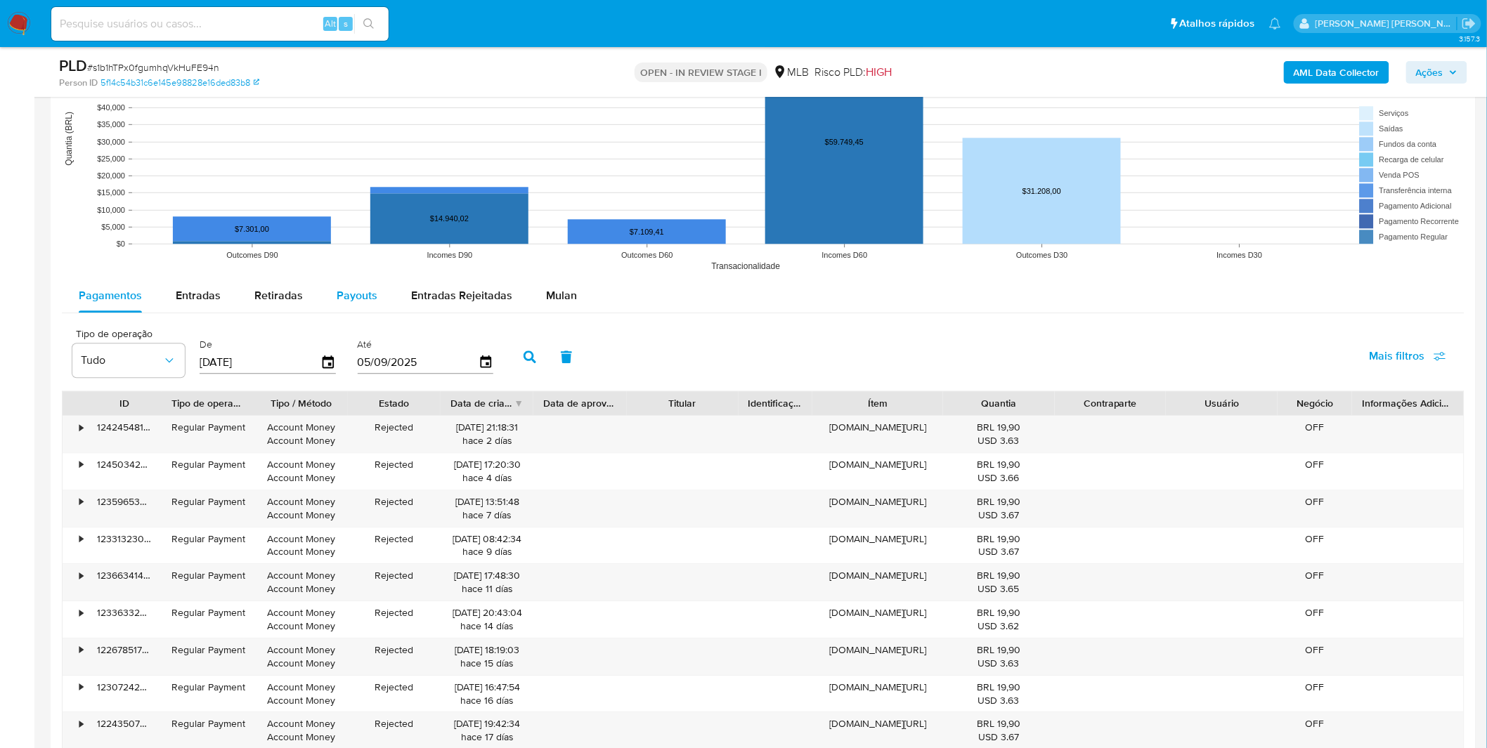
click at [332, 285] on button "Payouts" at bounding box center [357, 296] width 74 height 34
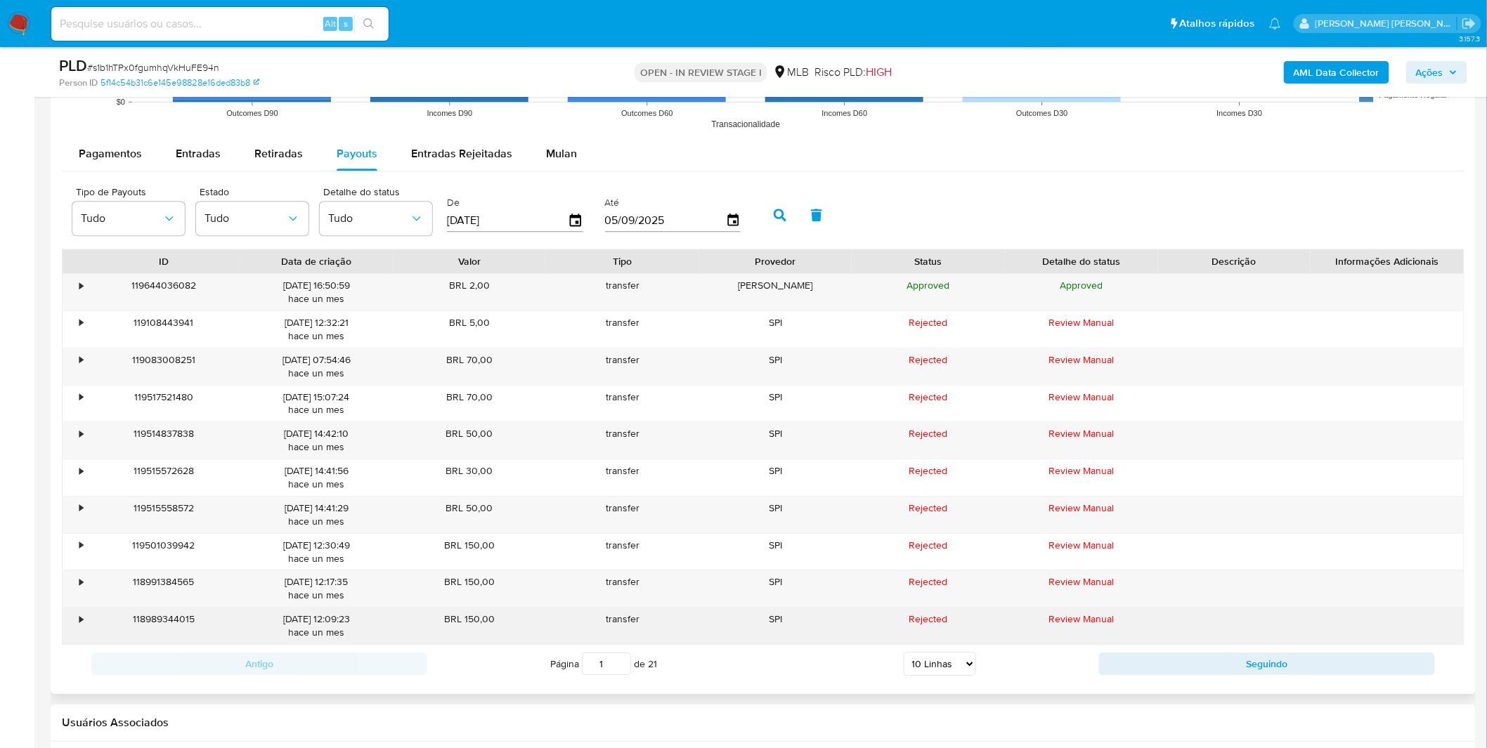
scroll to position [1795, 0]
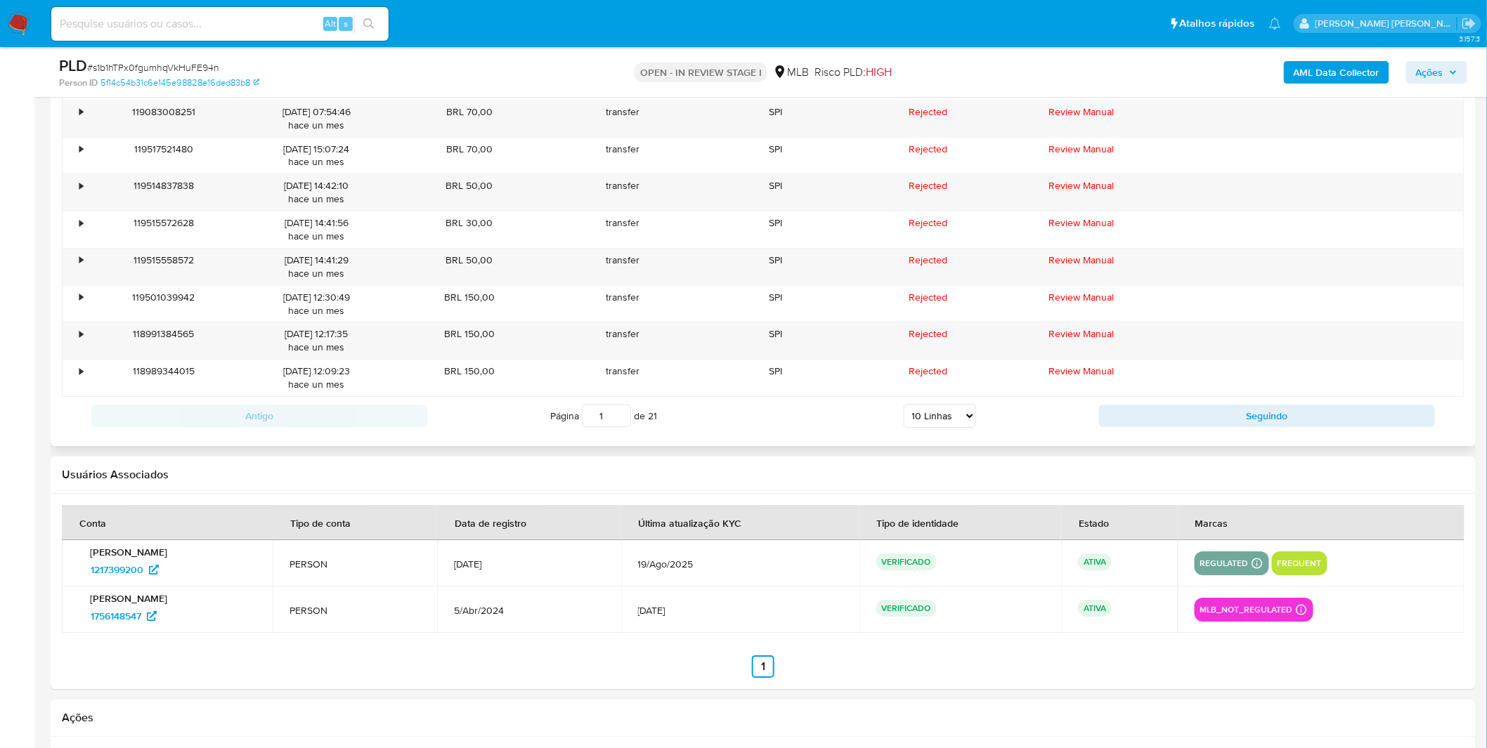
click at [939, 428] on select "5 Linhas 10 Linhas 20 Linhas 25 Linhas 50 Linhas 100 Linhas" at bounding box center [940, 416] width 72 height 24
select select "100"
click at [904, 406] on select "5 Linhas 10 Linhas 20 Linhas 25 Linhas 50 Linhas 100 Linhas" at bounding box center [940, 416] width 72 height 24
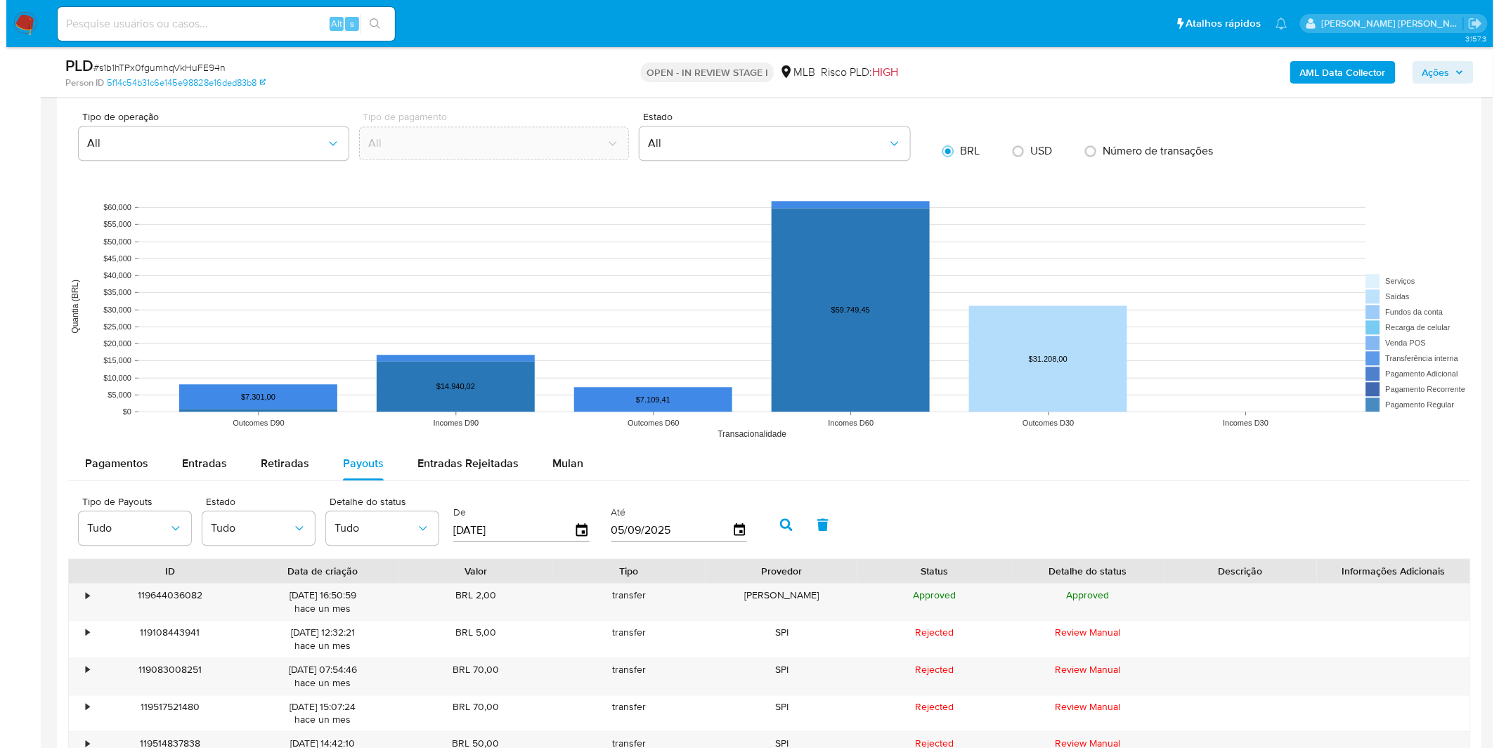
scroll to position [1327, 0]
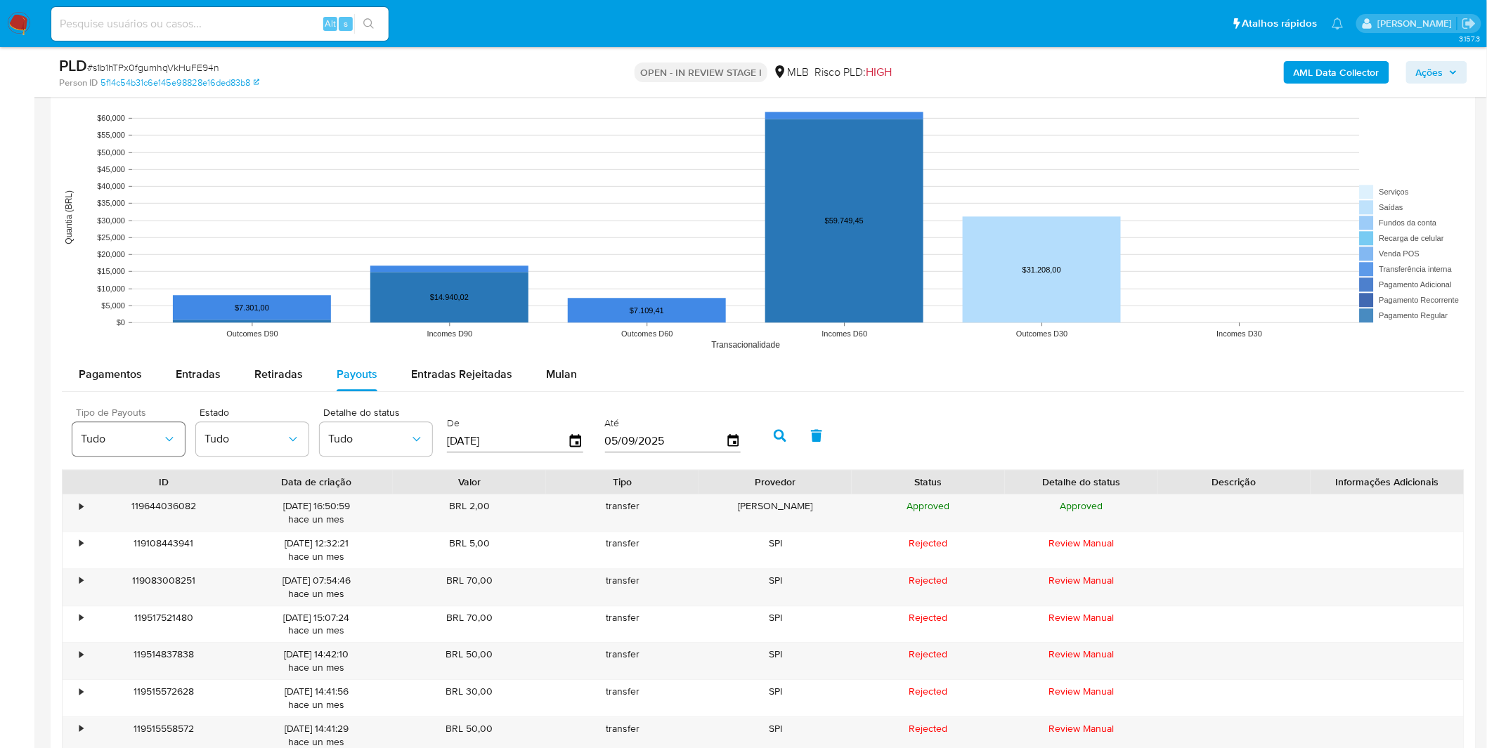
click icon "button"
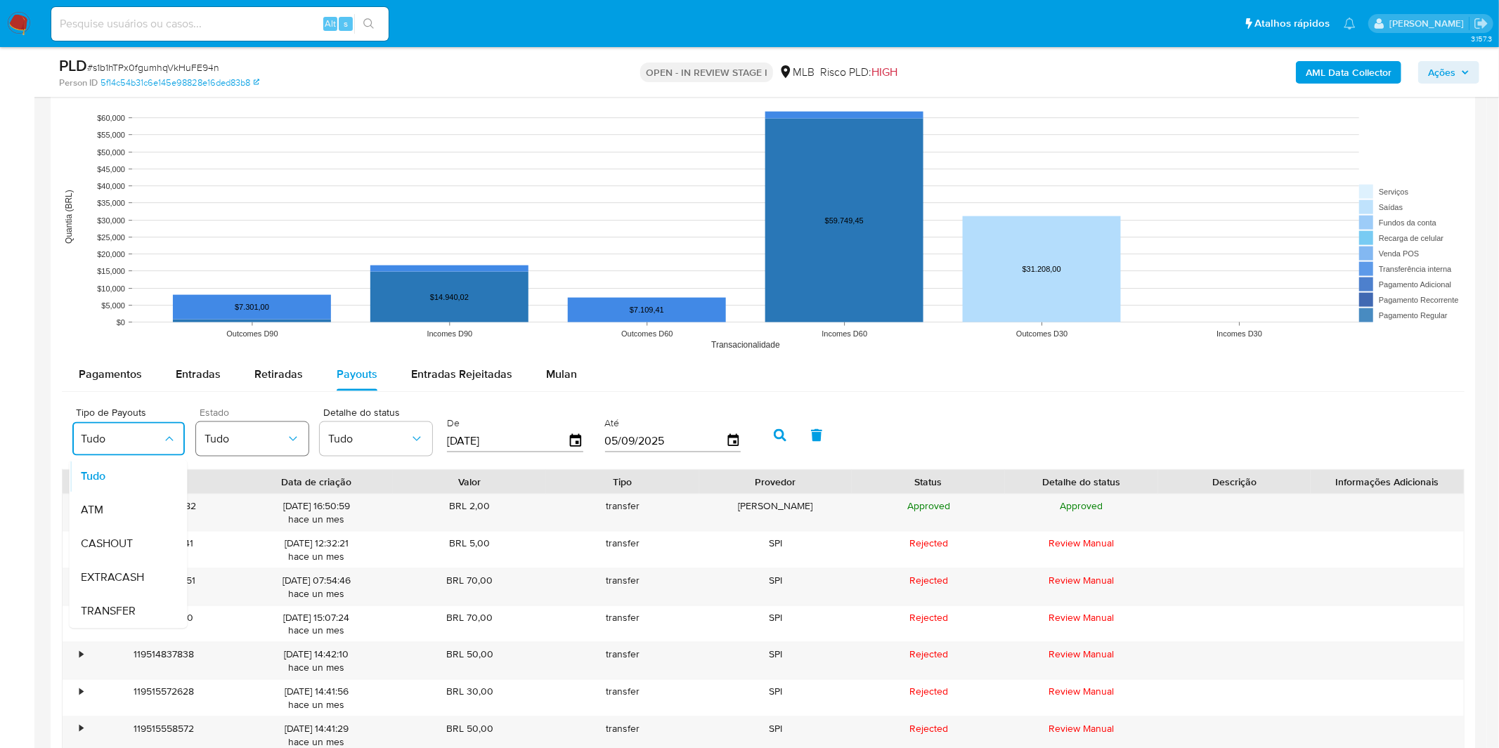
click span "Tudo"
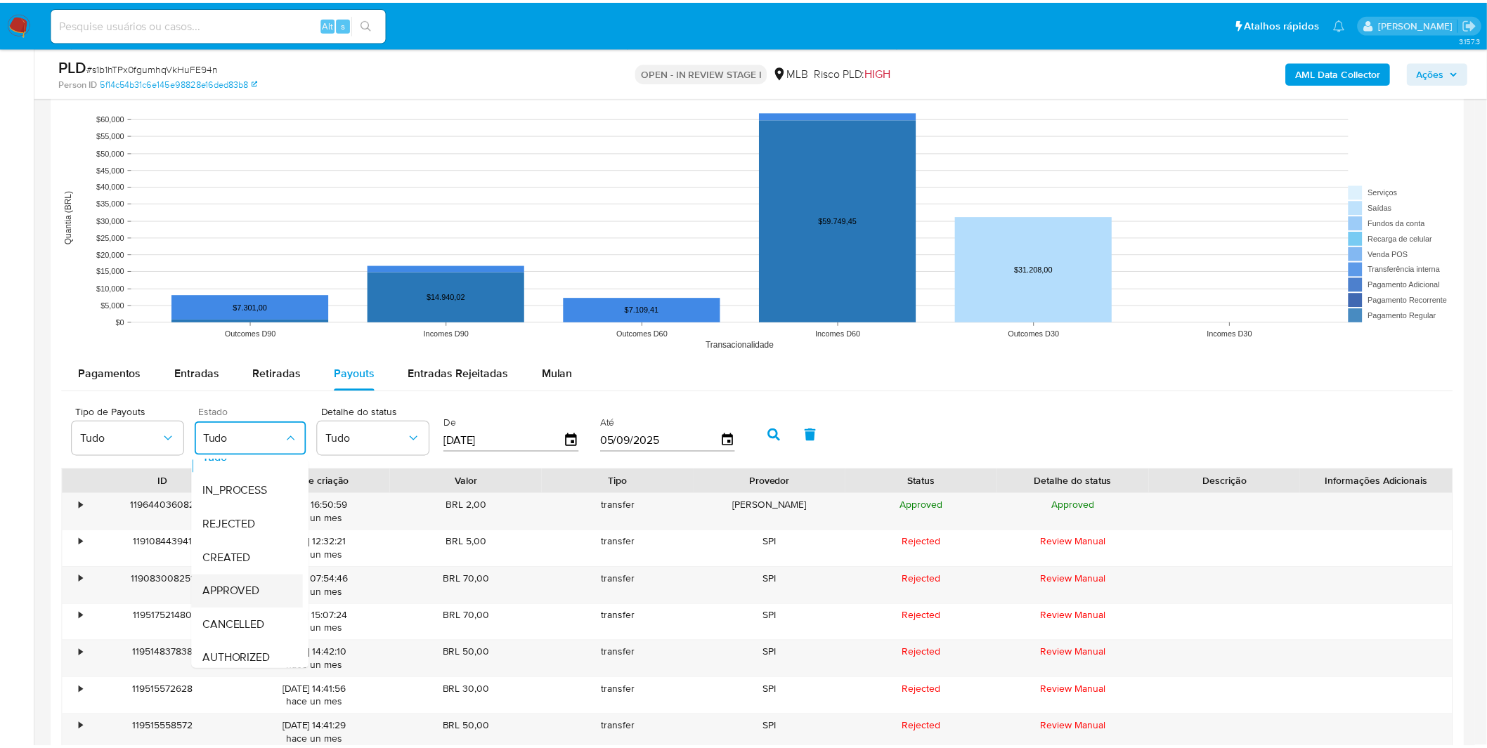
scroll to position [71, 0]
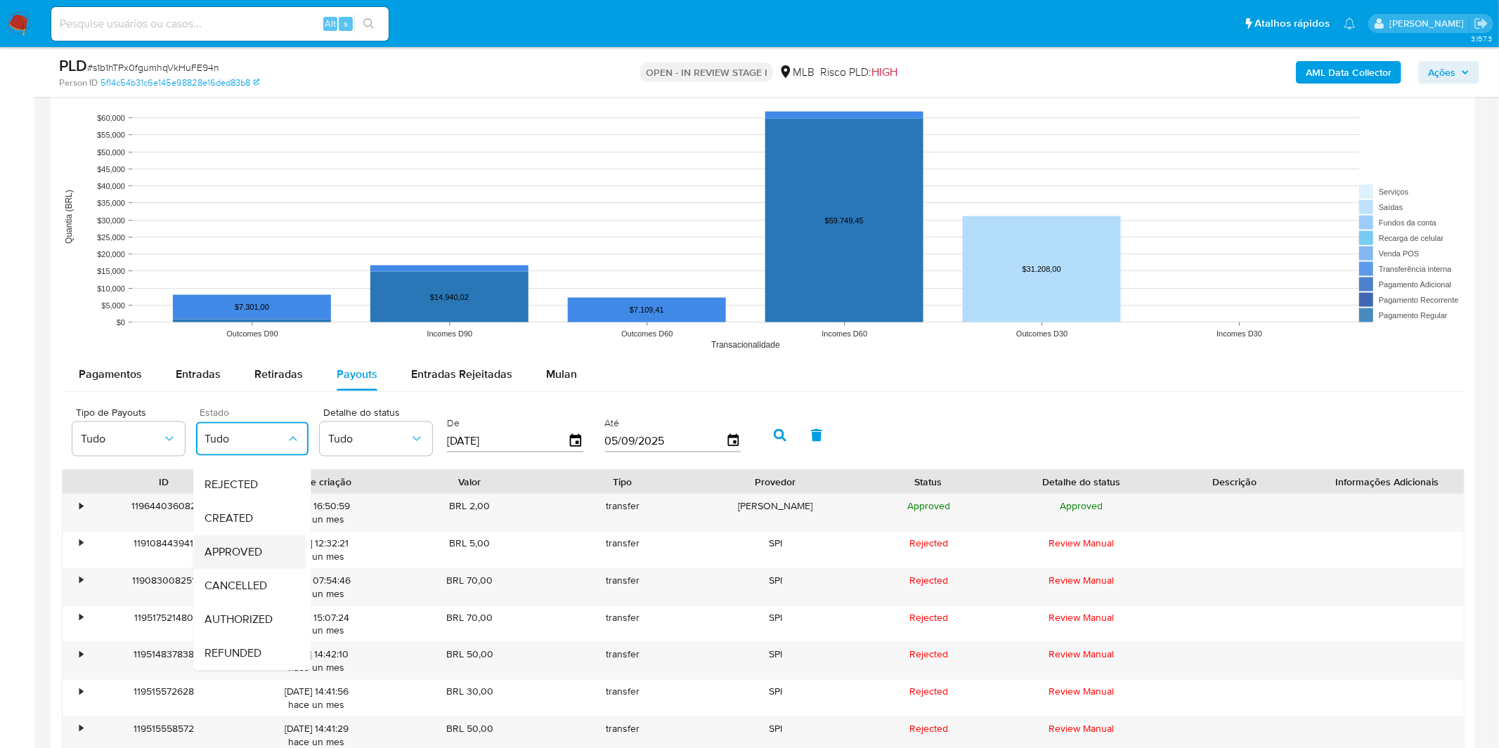
click span "APPROVED"
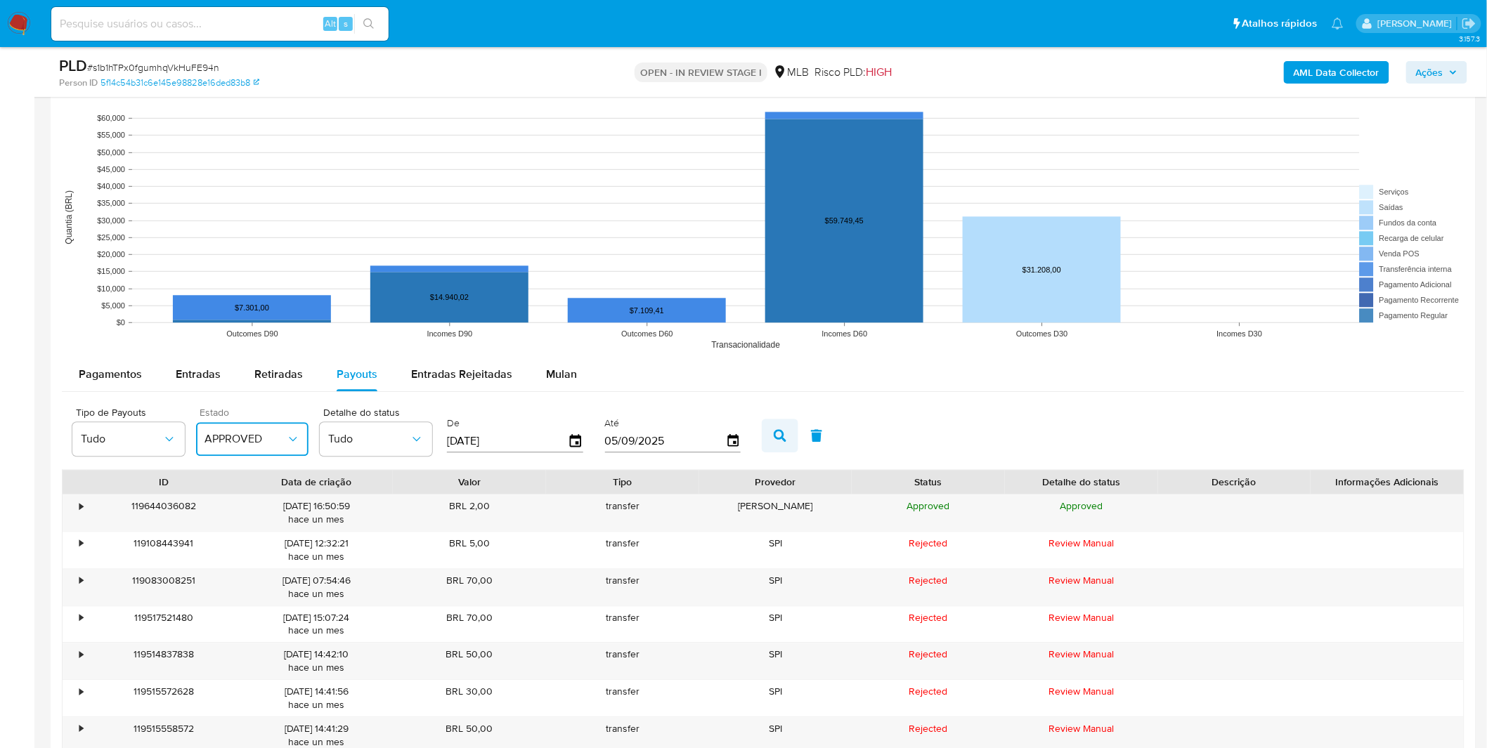
click button "button"
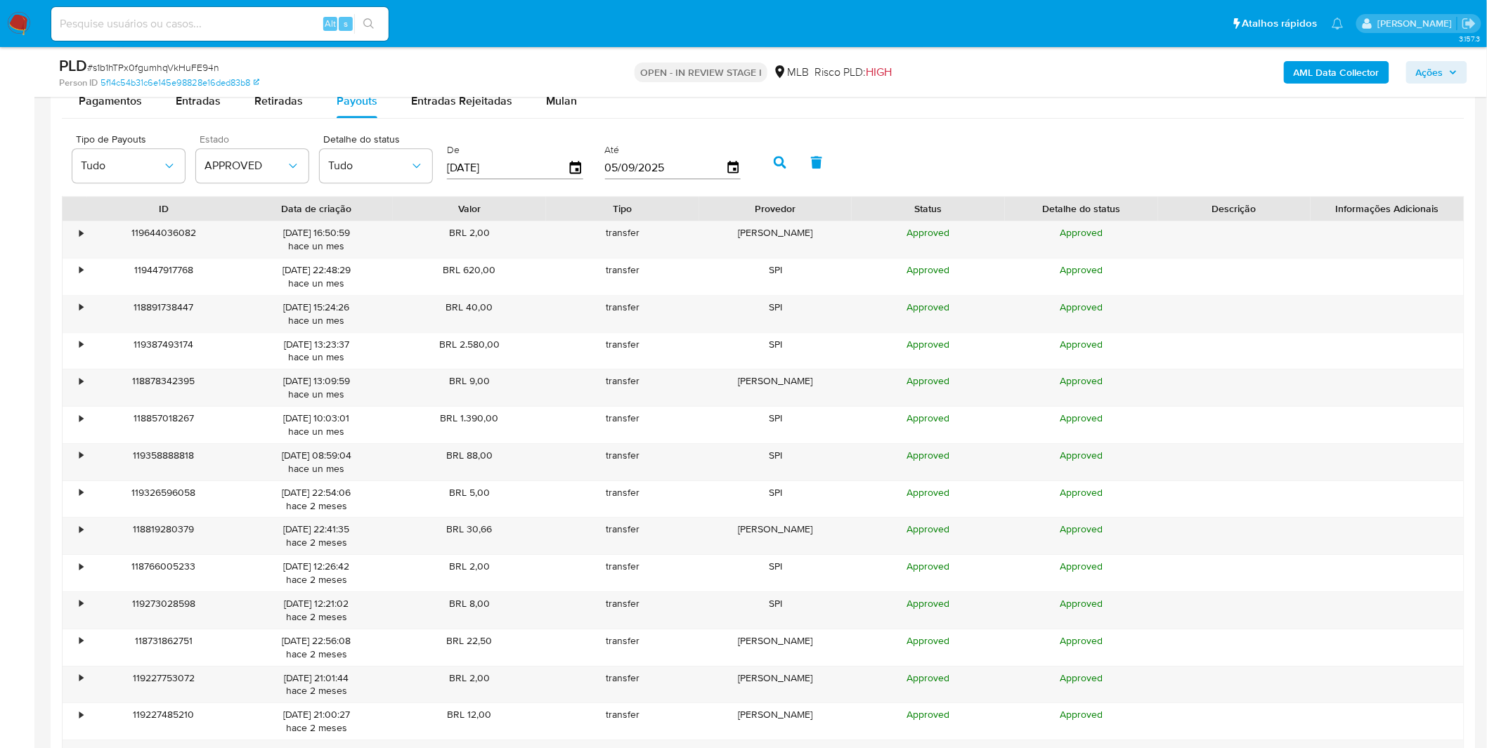
scroll to position [1405, 0]
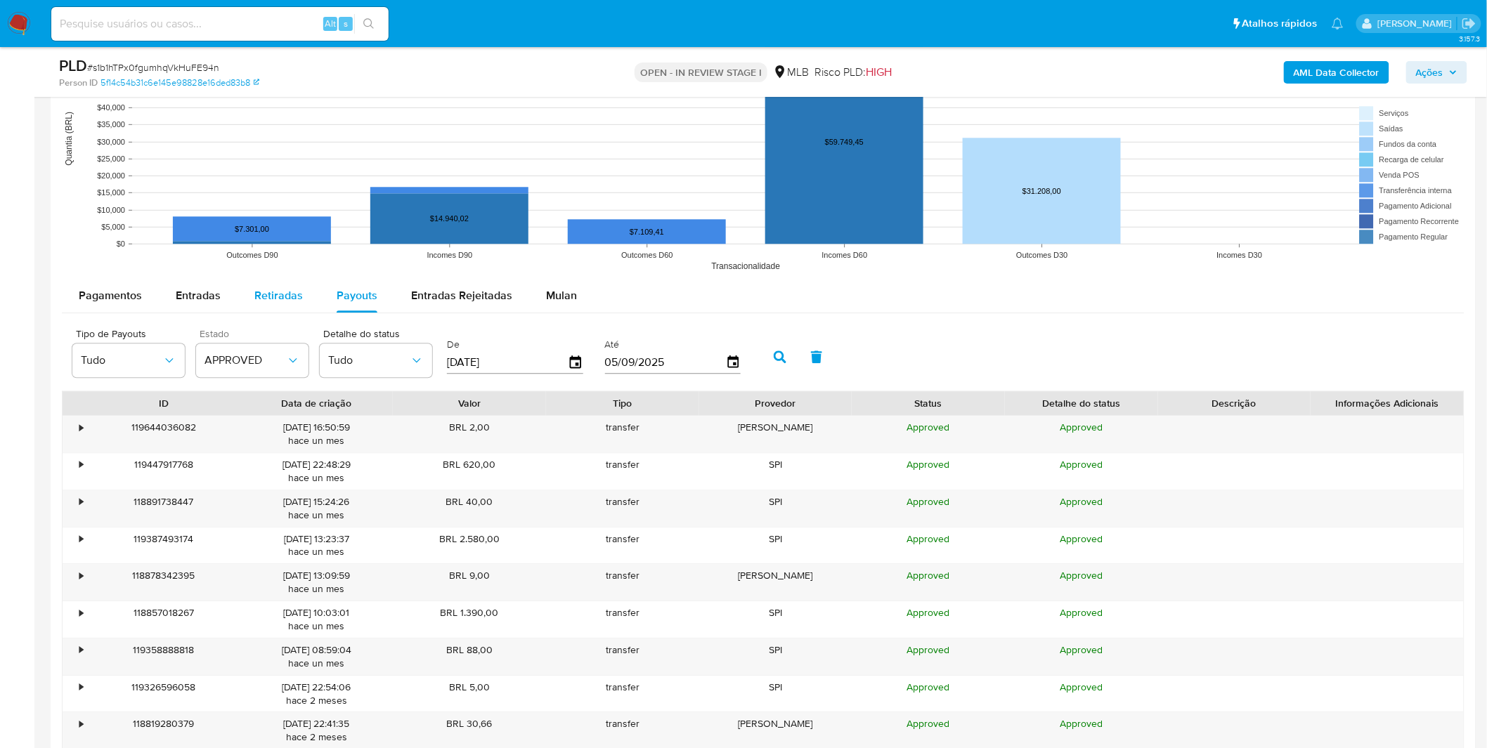
click span "Retiradas"
select select "10"
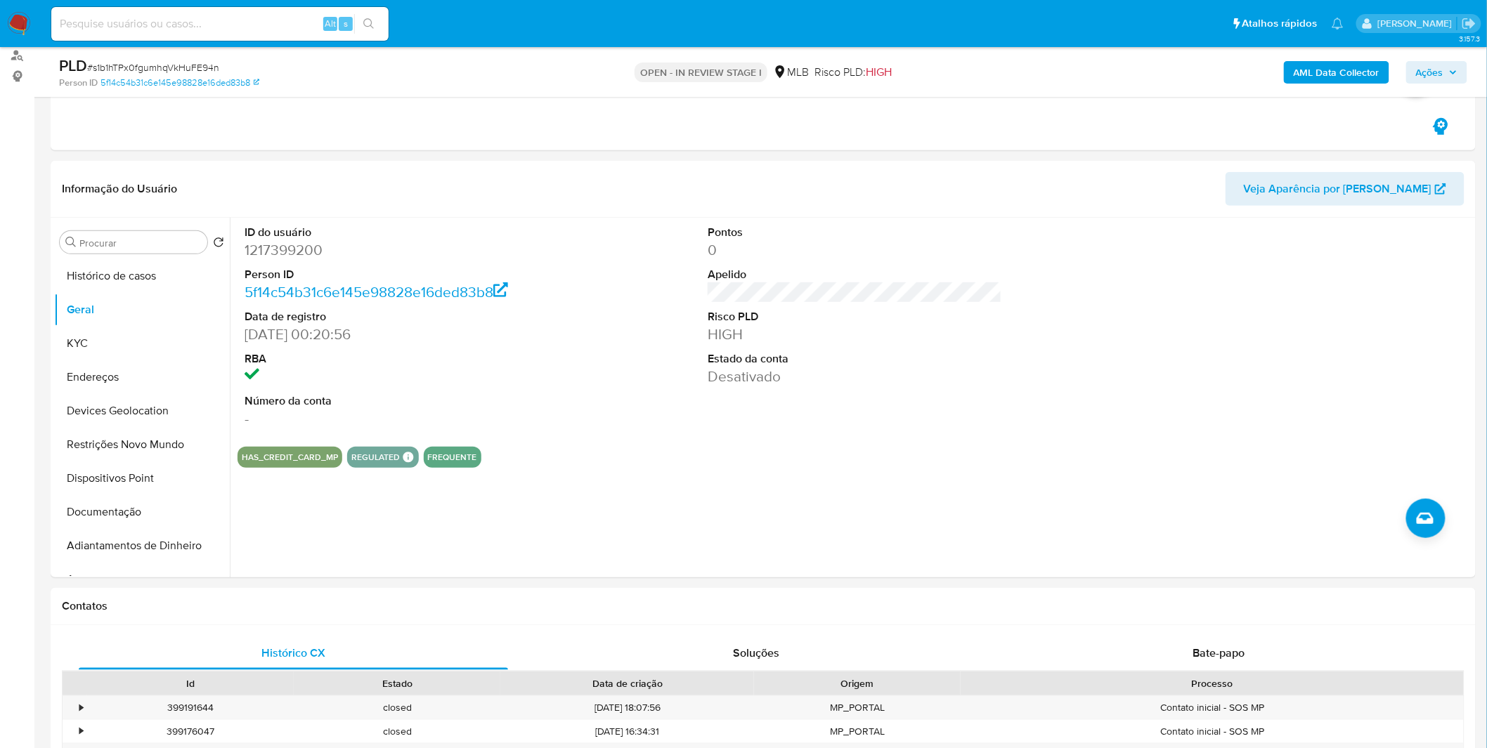
scroll to position [156, 0]
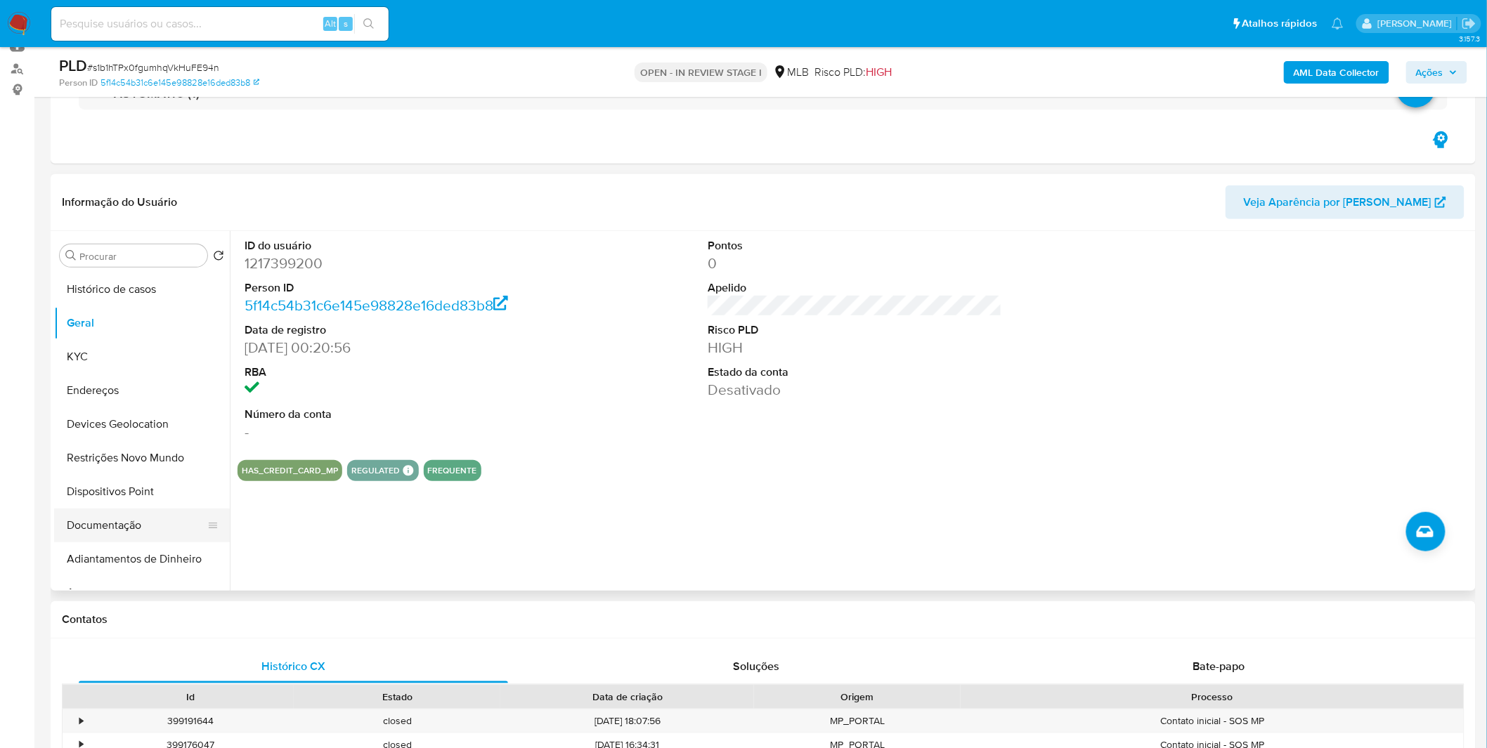
click button "Documentação"
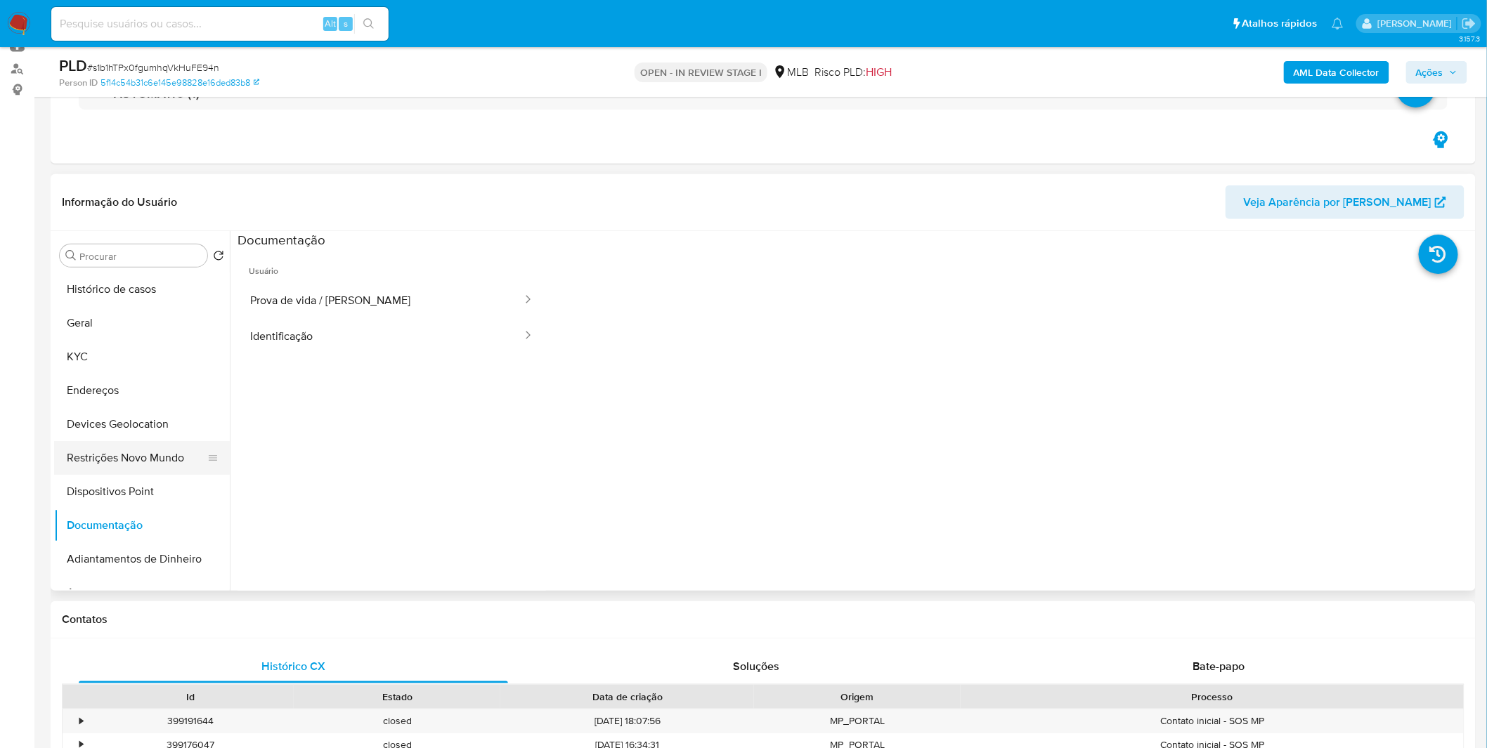
click button "Restrições Novo Mundo"
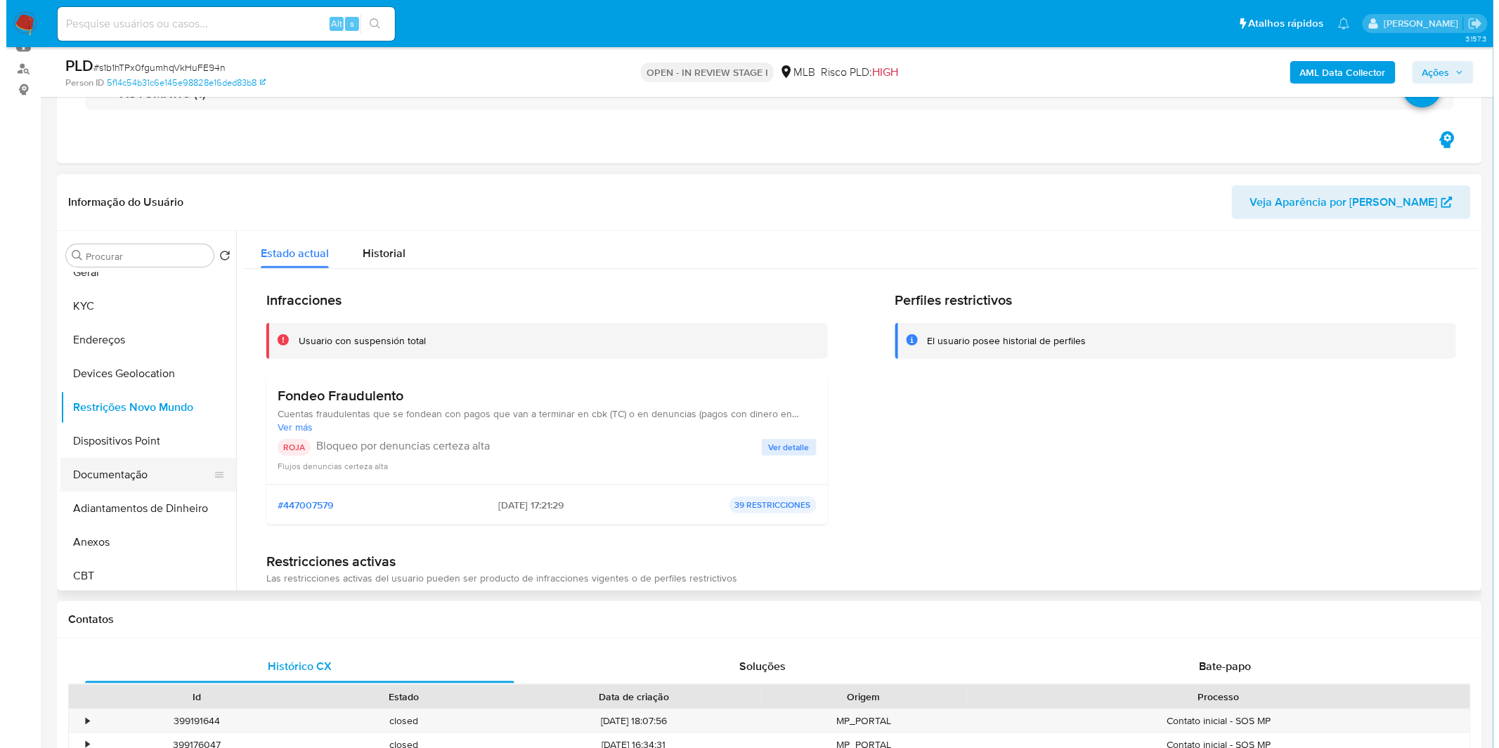
scroll to position [78, 0]
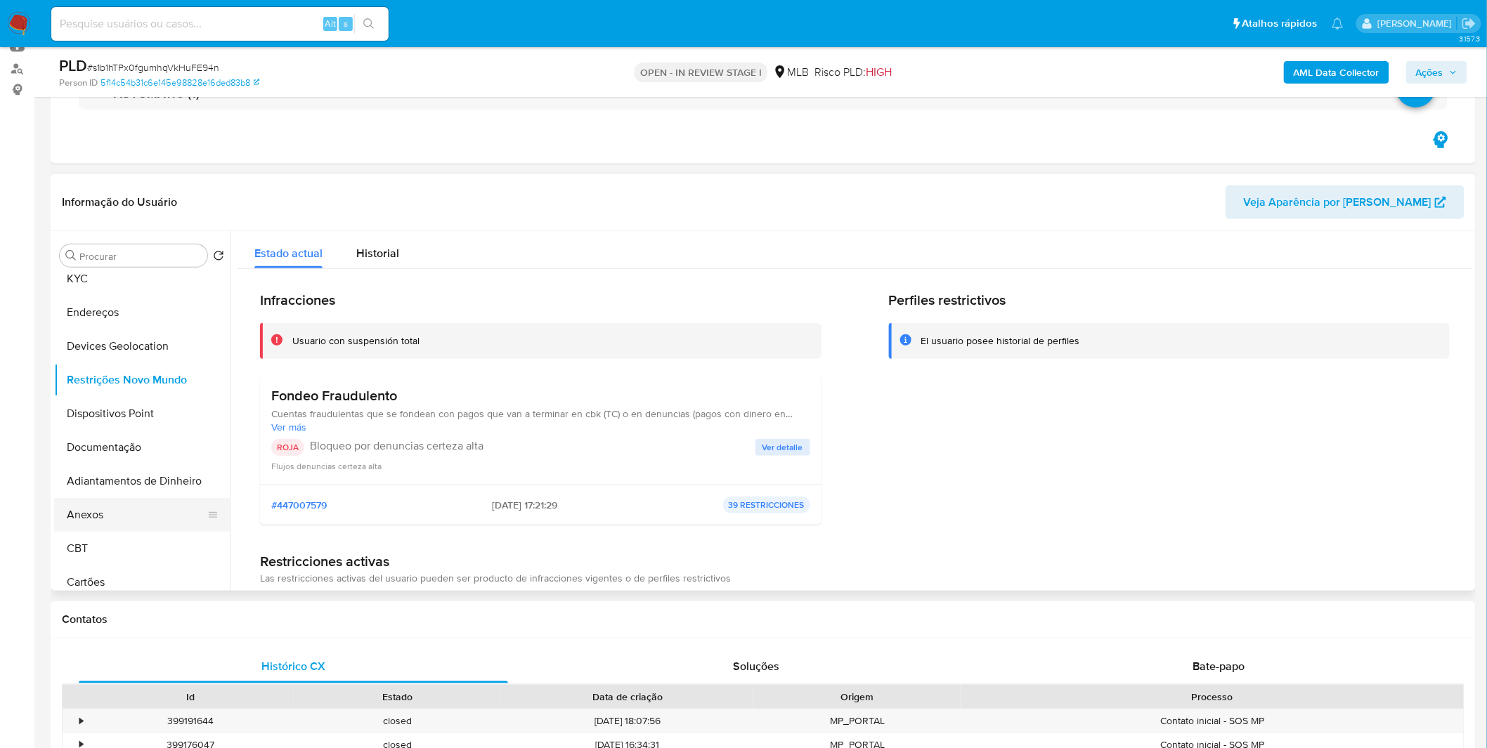
click button "Anexos"
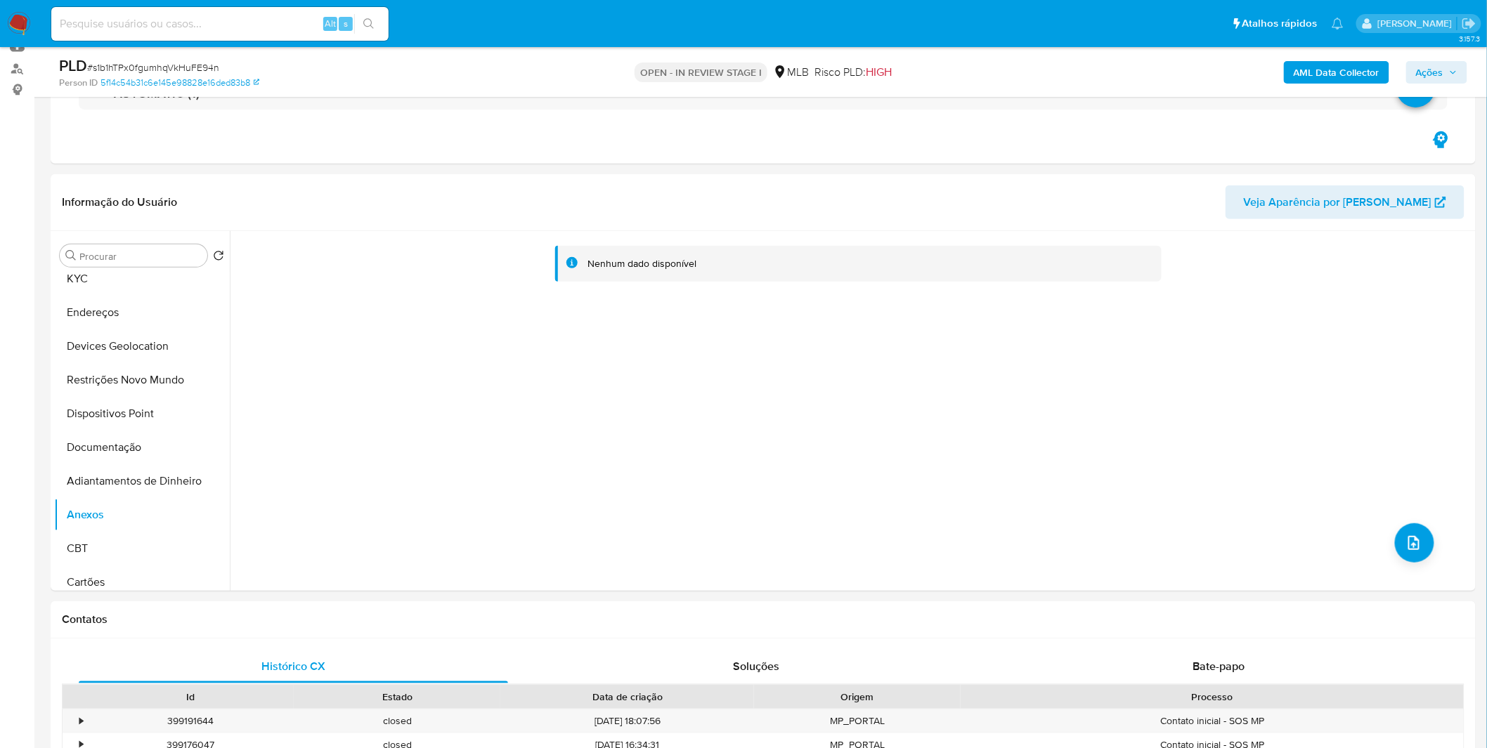
click b "AML Data Collector"
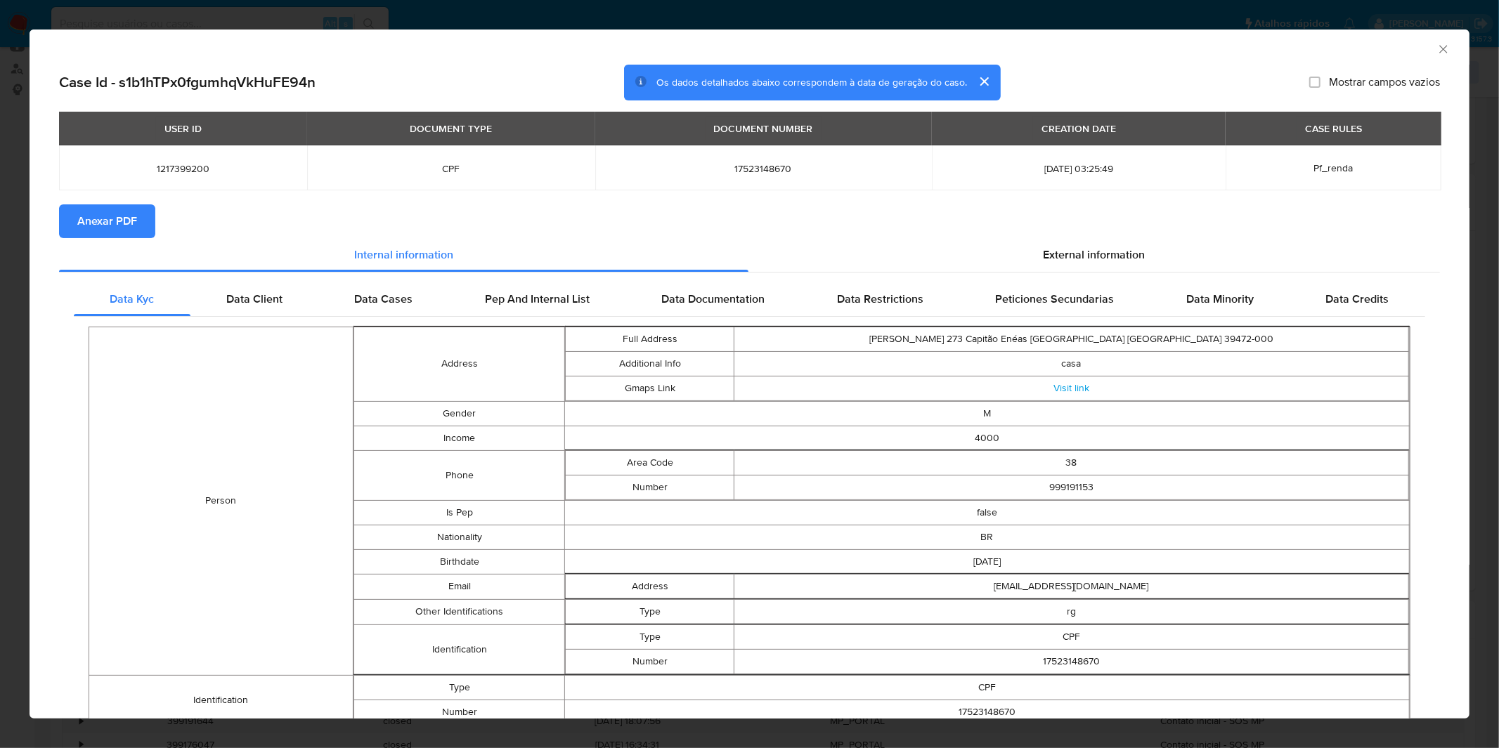
click span "Anexar PDF"
click div "AML Data Collector Case Id - s1b1hTPx0fgumhqVkHuFE94n Os dados detalhados abaix…"
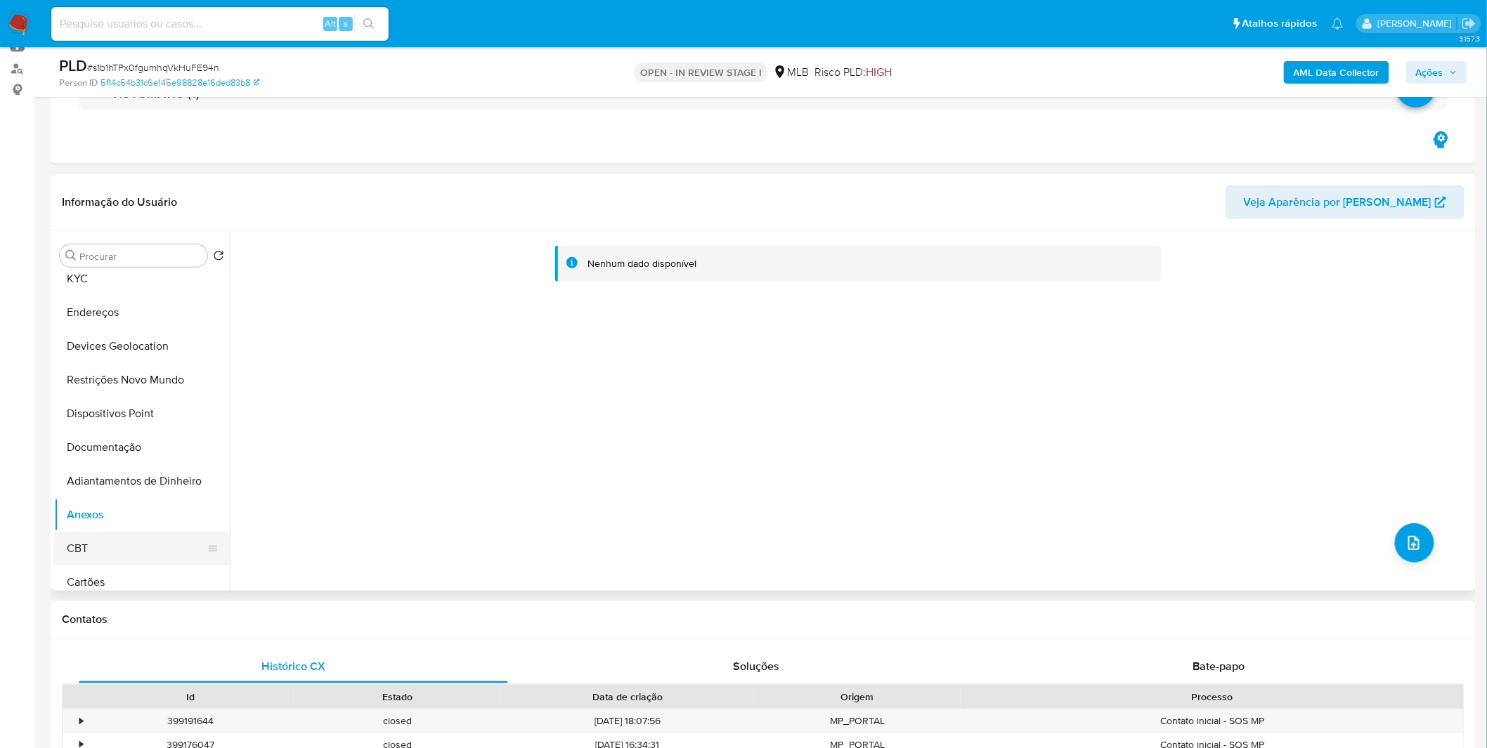
click button "CBT"
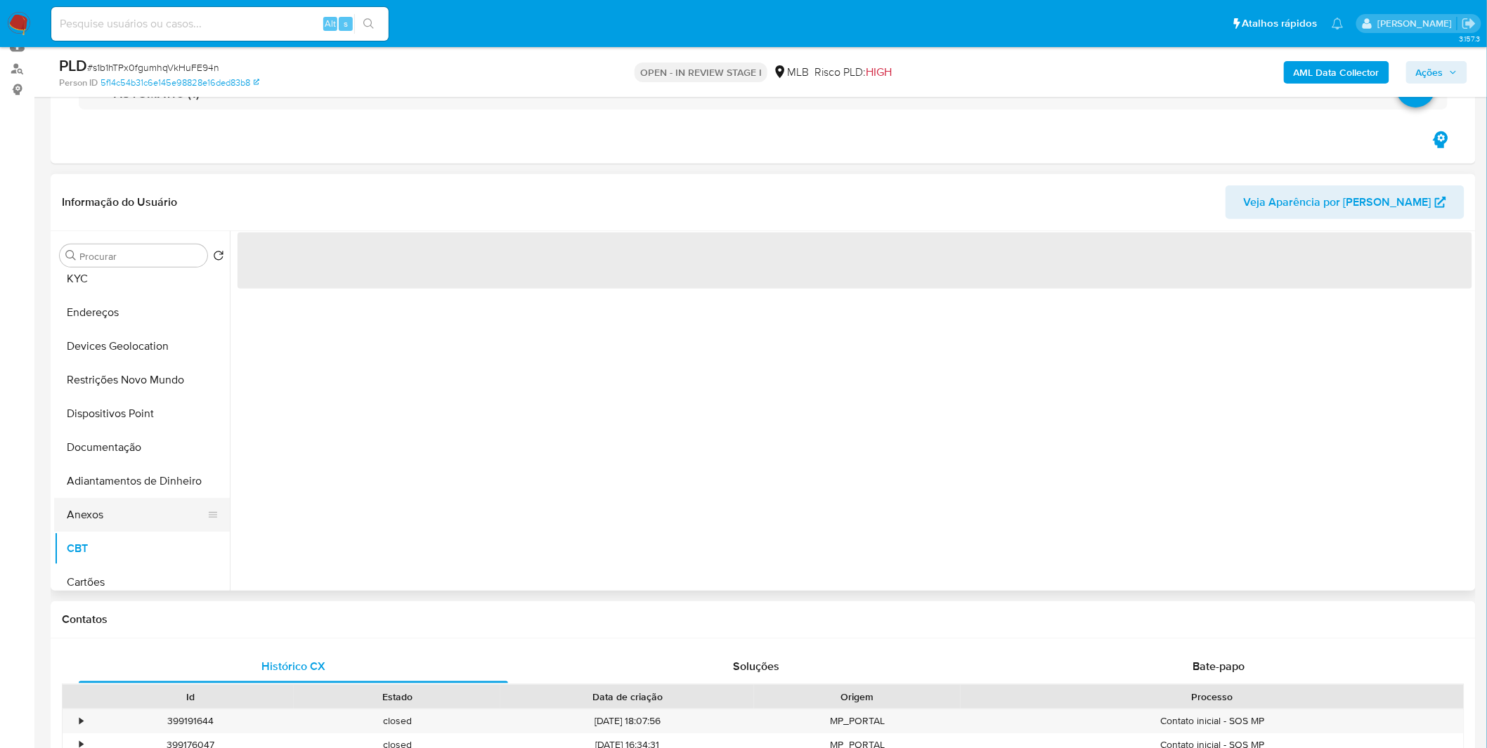
click button "Anexos"
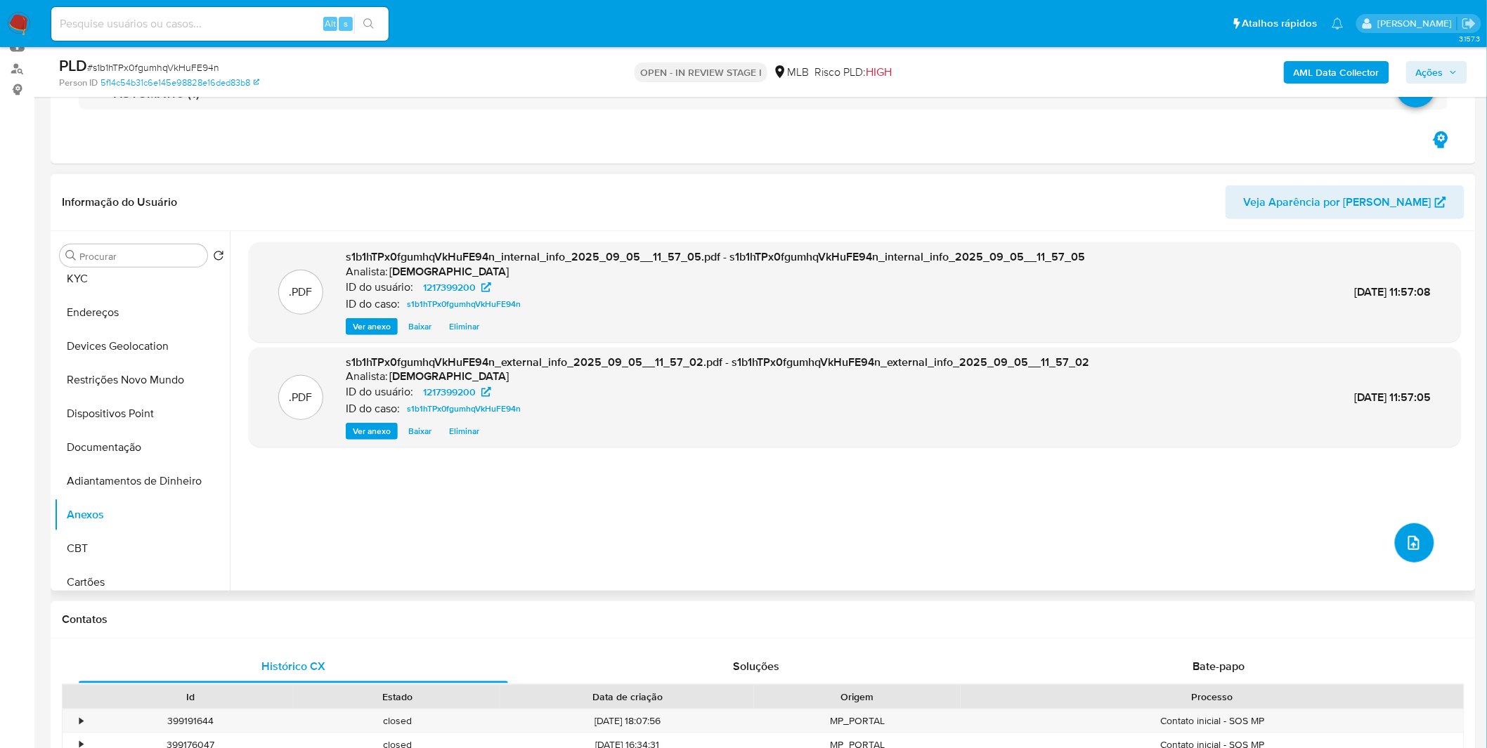
click button "upload-file"
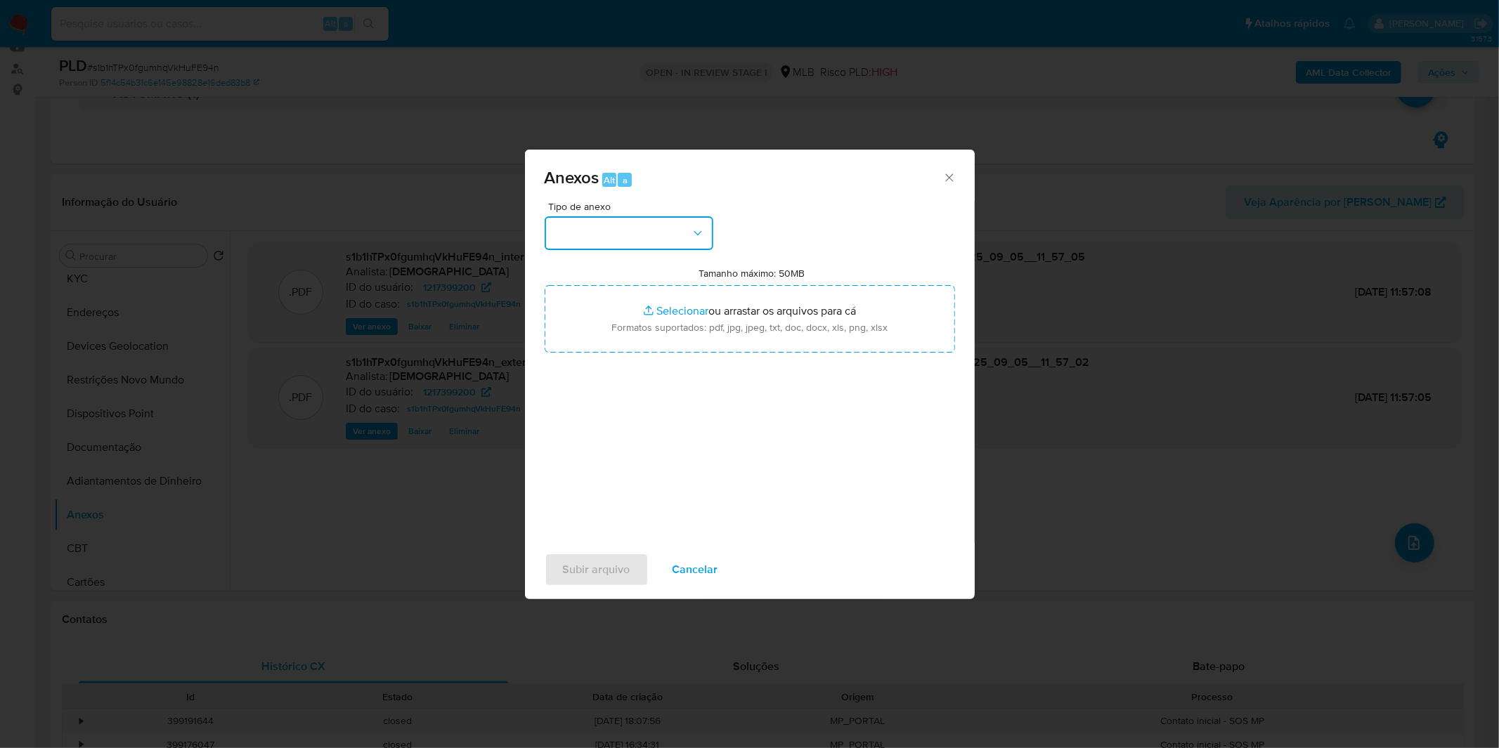
click button "button"
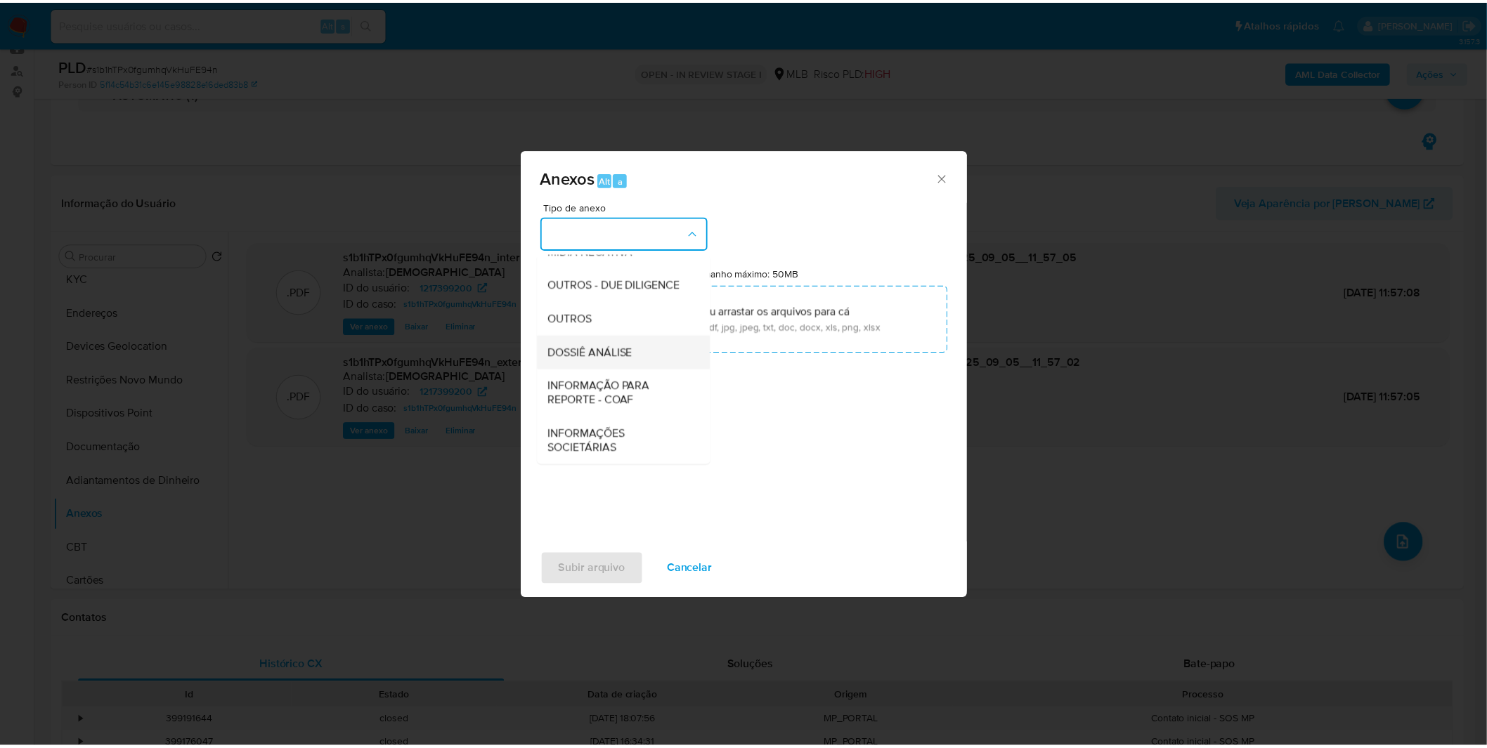
scroll to position [216, 0]
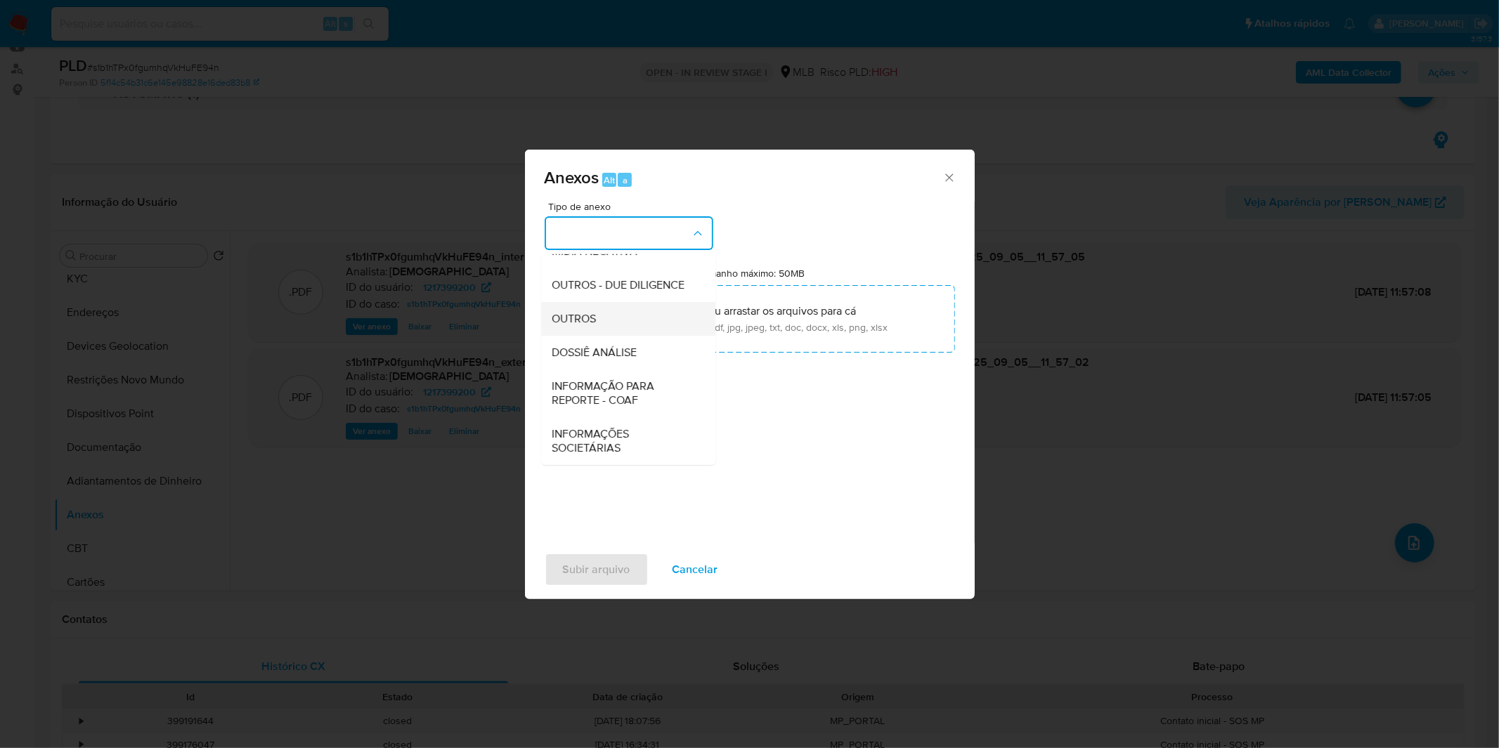
click div "OUTROS"
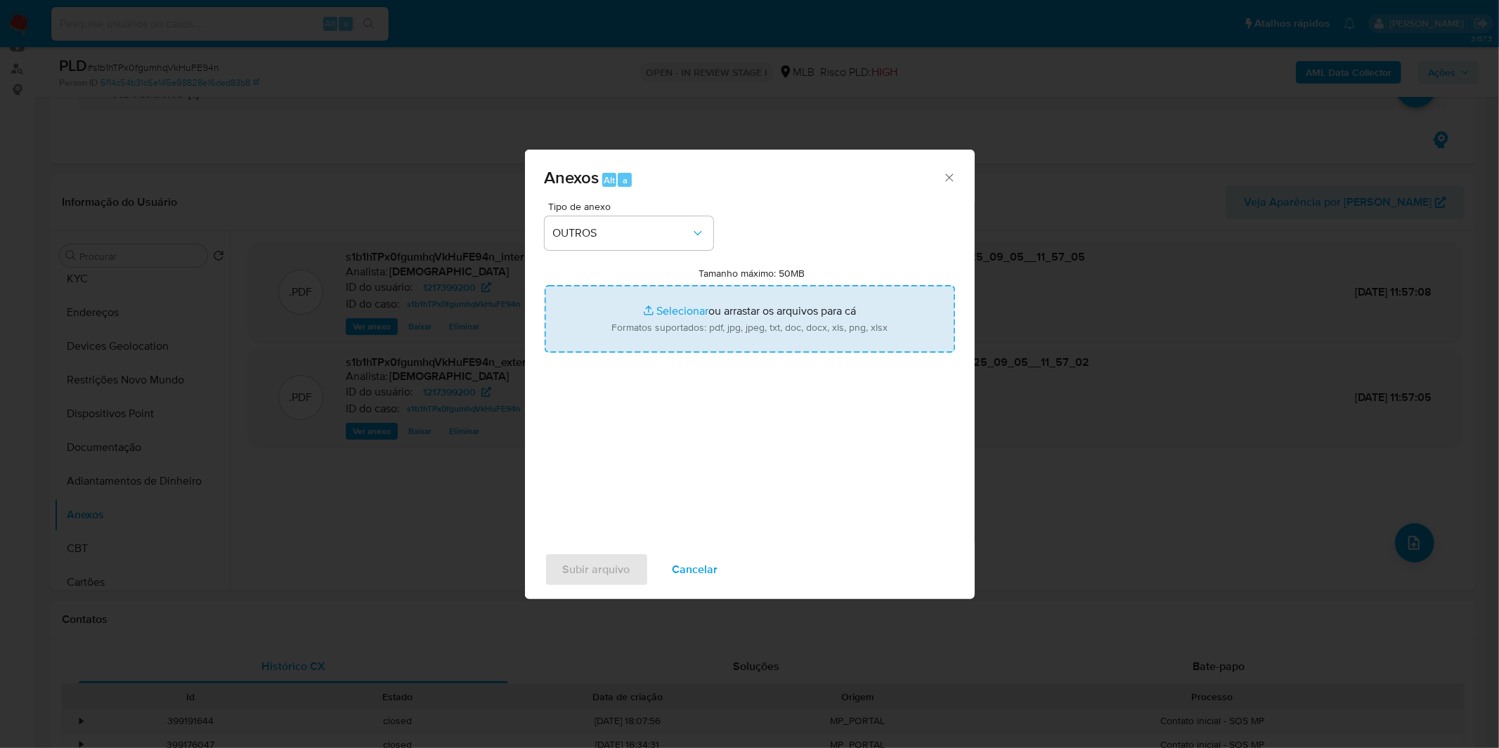
click input "Tamanho máximo: 50MB Selecionar arquivos"
type input "C:\fakepath\Mulan 1217399200_2025_09_01_09_10_17.xlsx"
click button "Subir arquivo"
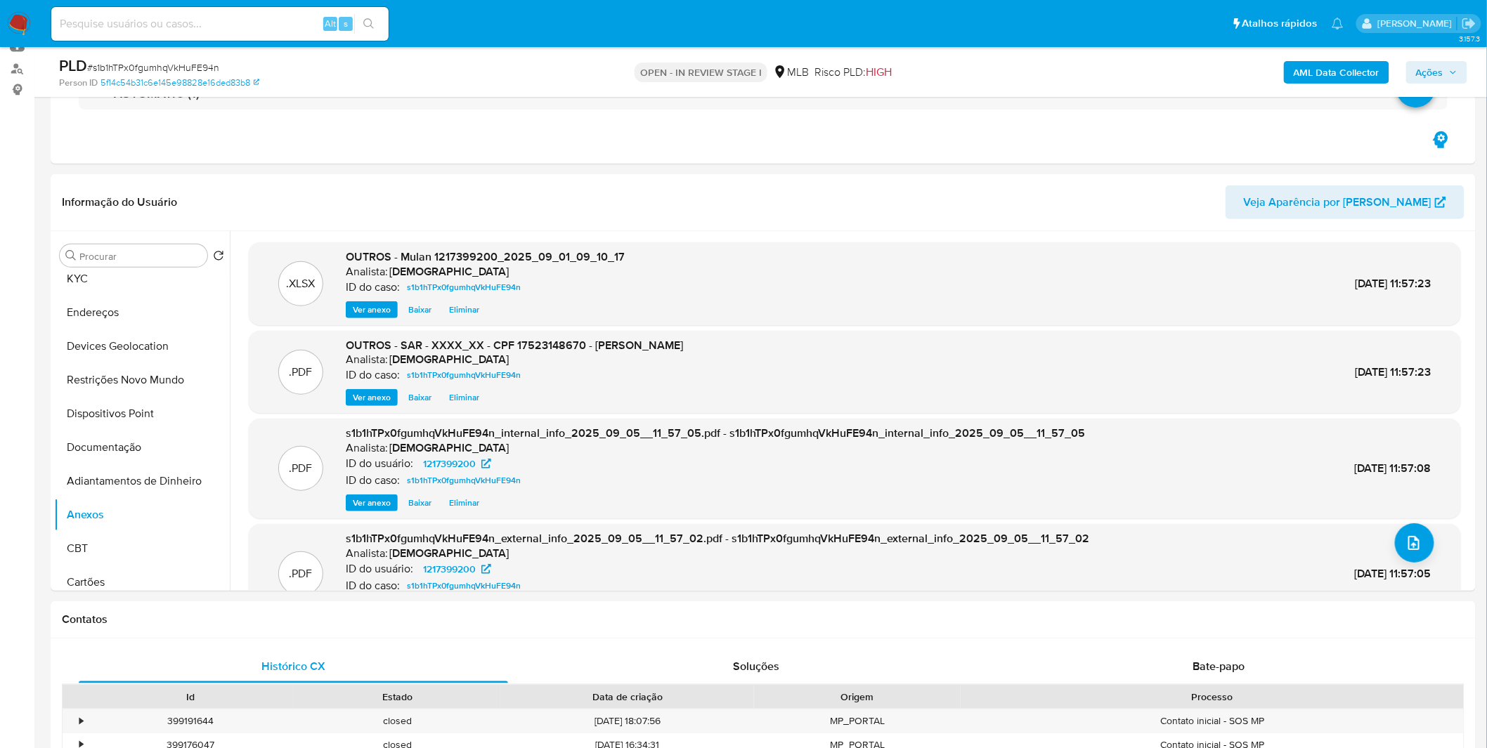
click span "Ações"
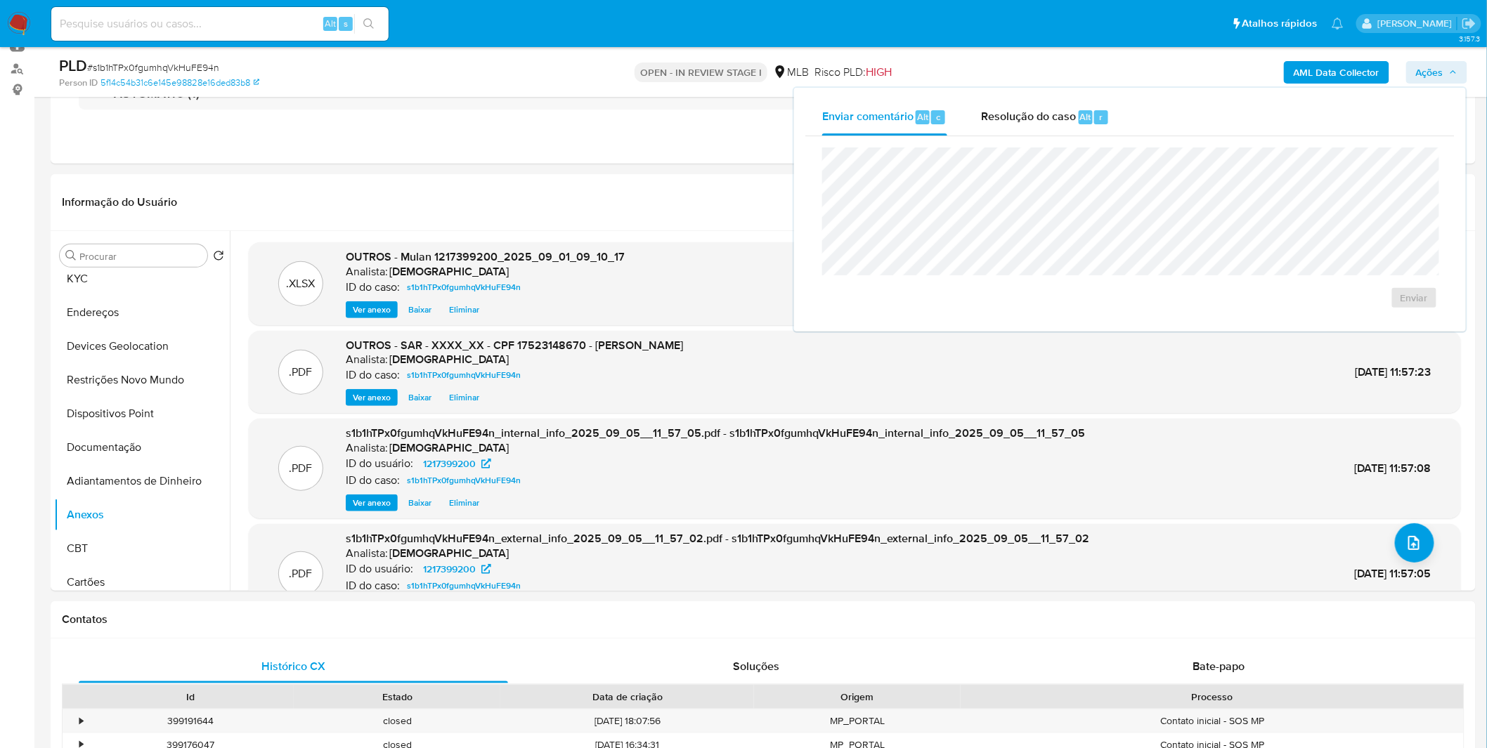
click div "Enviar"
click span "Resolução do caso"
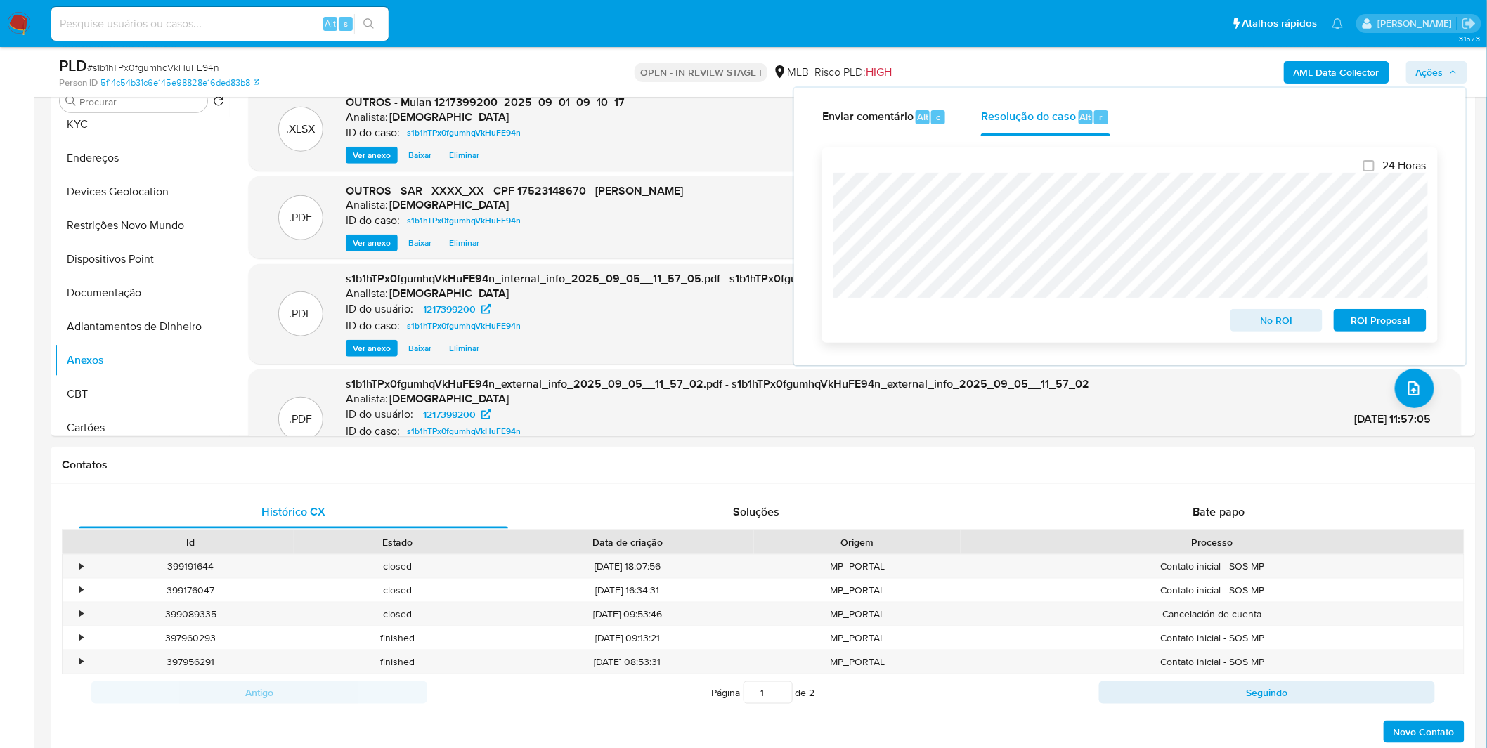
scroll to position [312, 0]
click span "ROI Proposal"
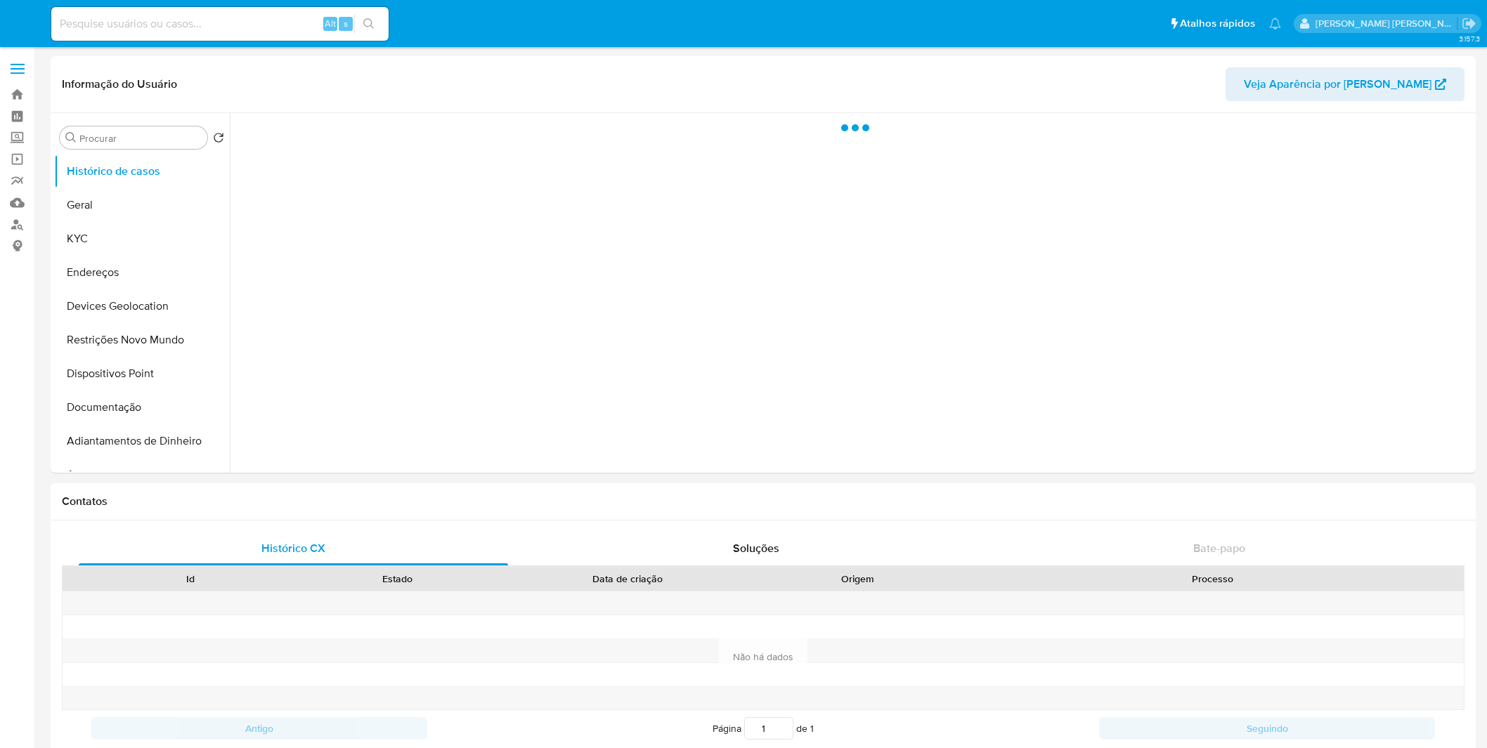
select select "10"
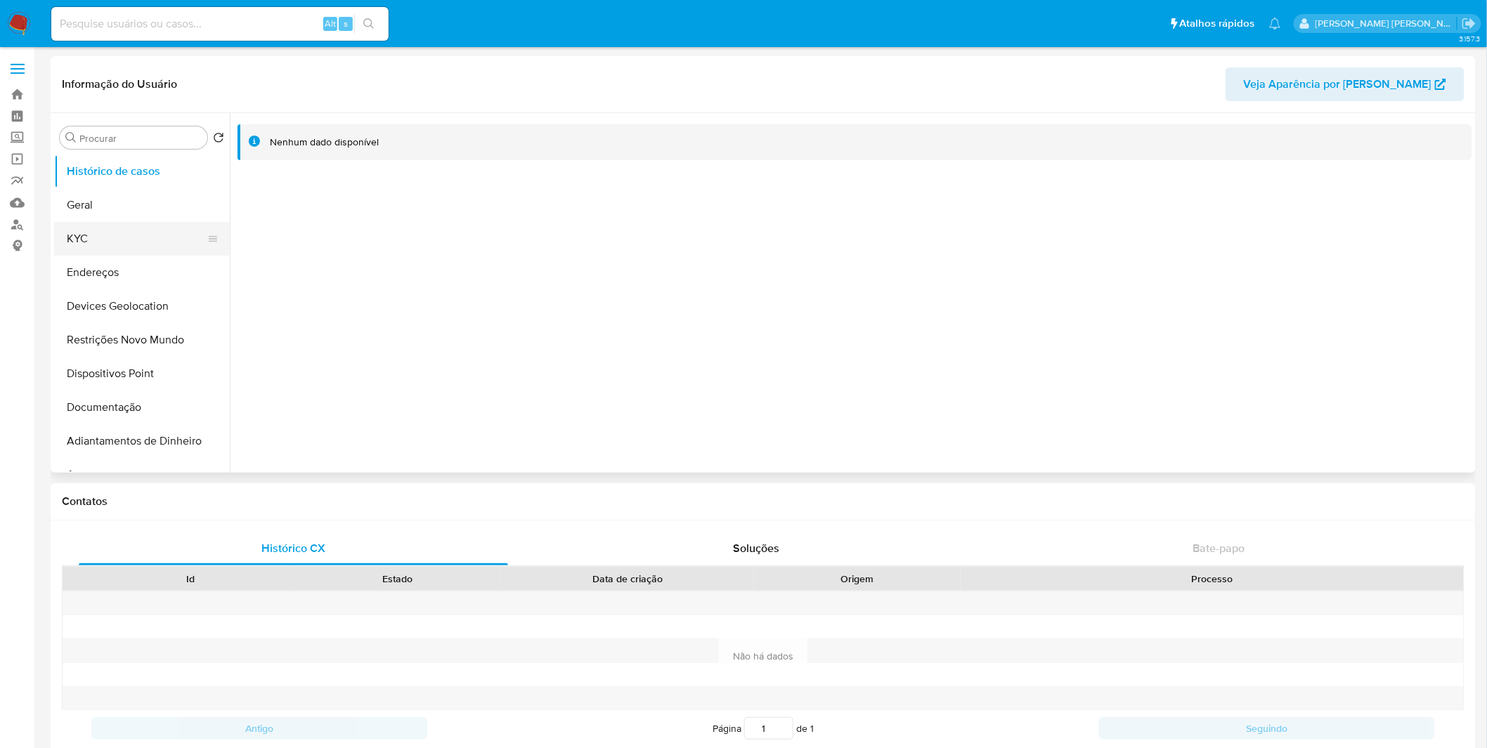
click at [100, 226] on button "KYC" at bounding box center [136, 239] width 164 height 34
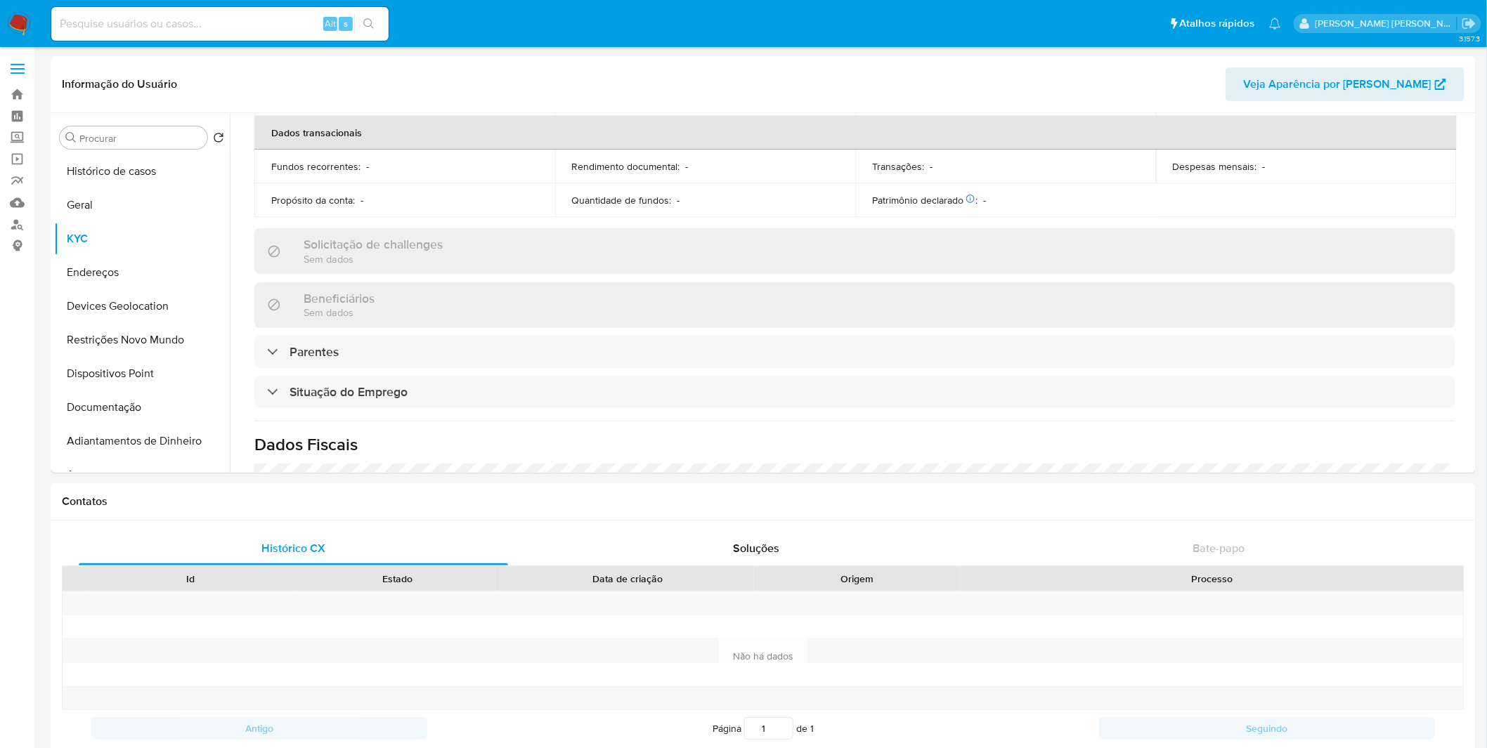
scroll to position [599, 0]
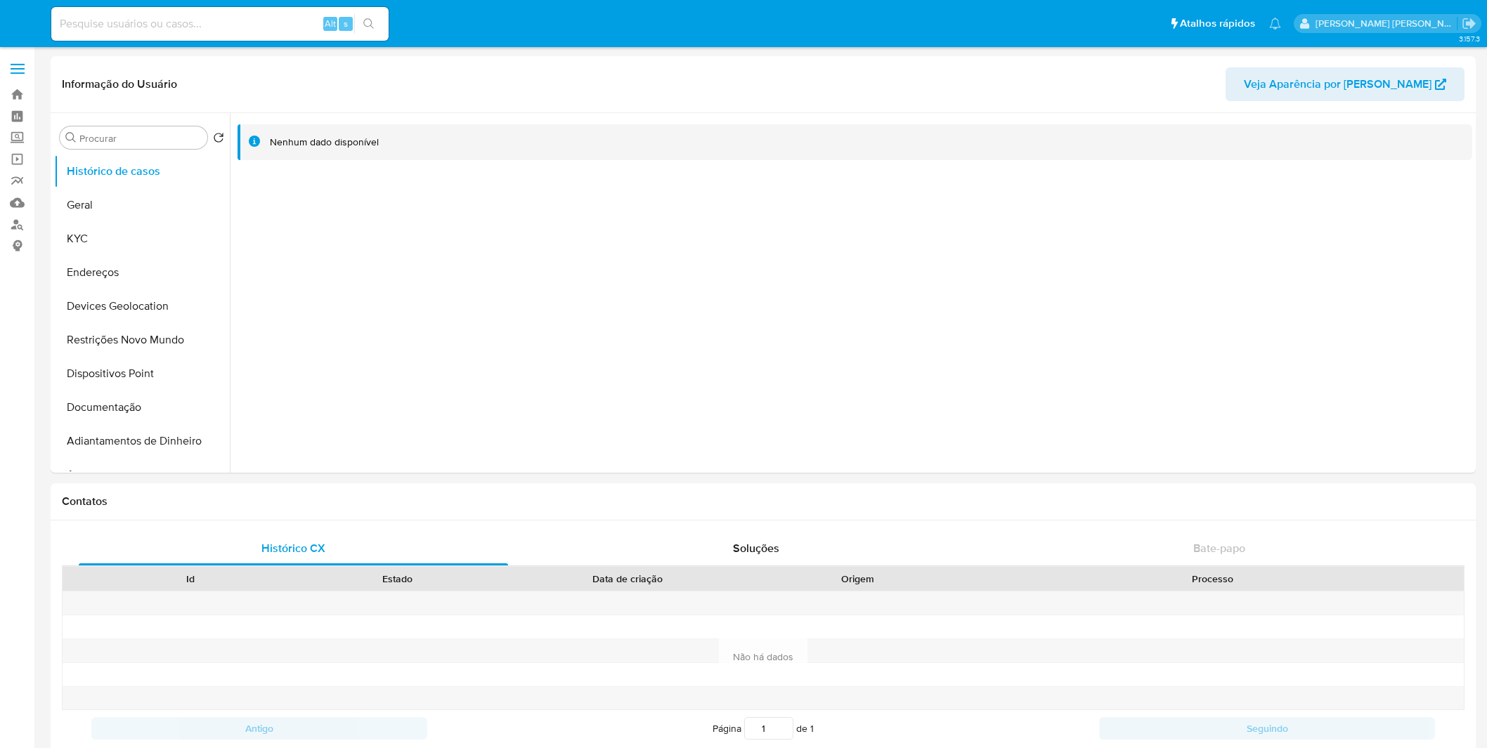
select select "10"
click at [138, 242] on button "KYC" at bounding box center [136, 239] width 164 height 34
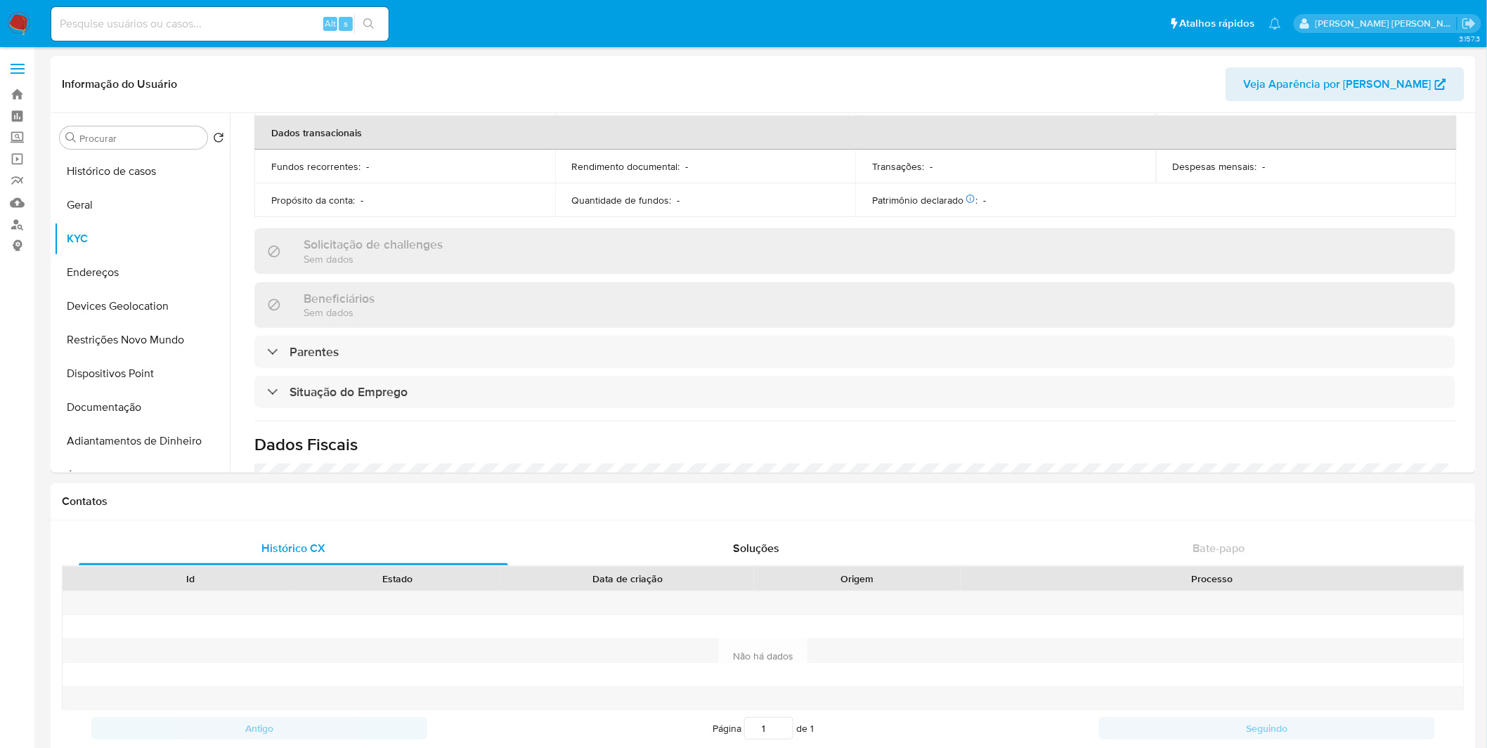
scroll to position [599, 0]
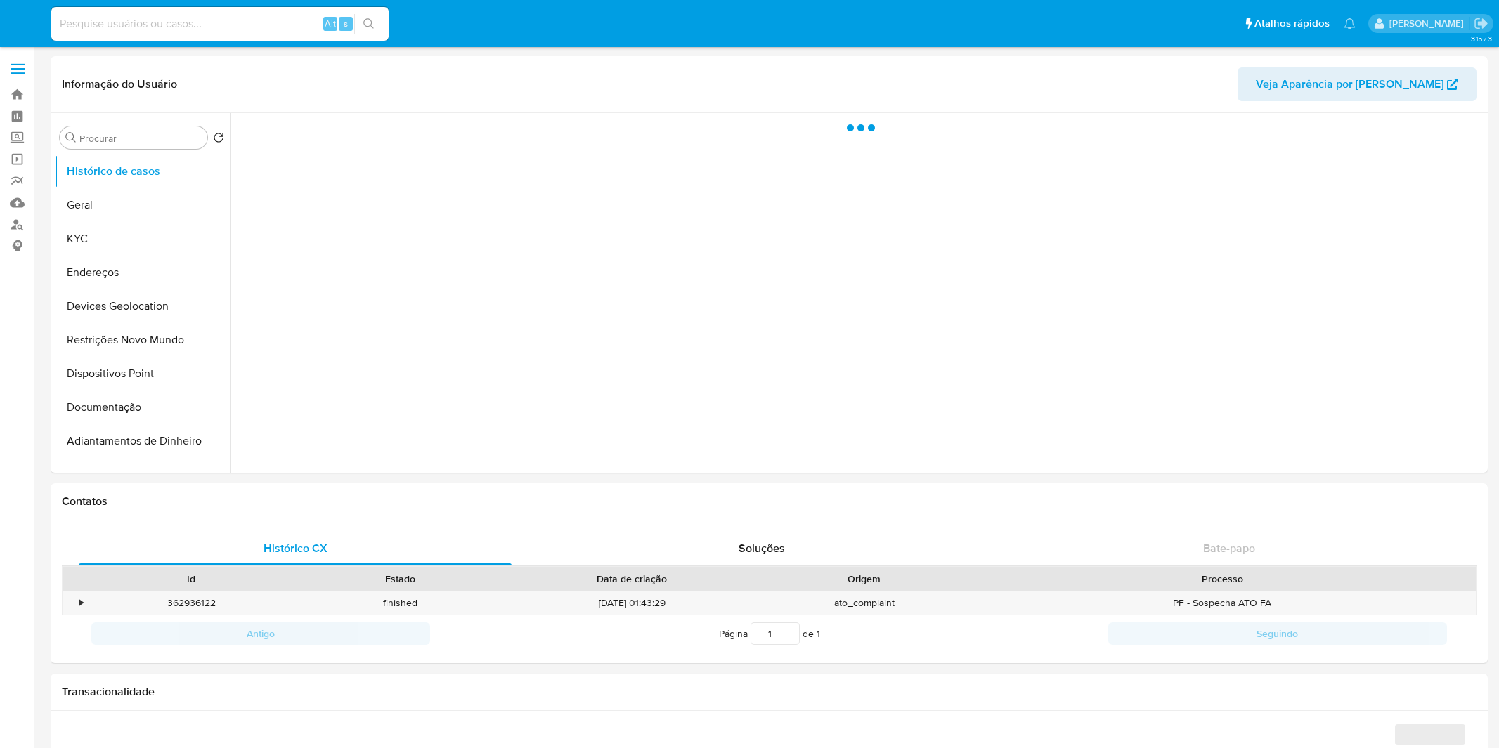
select select "10"
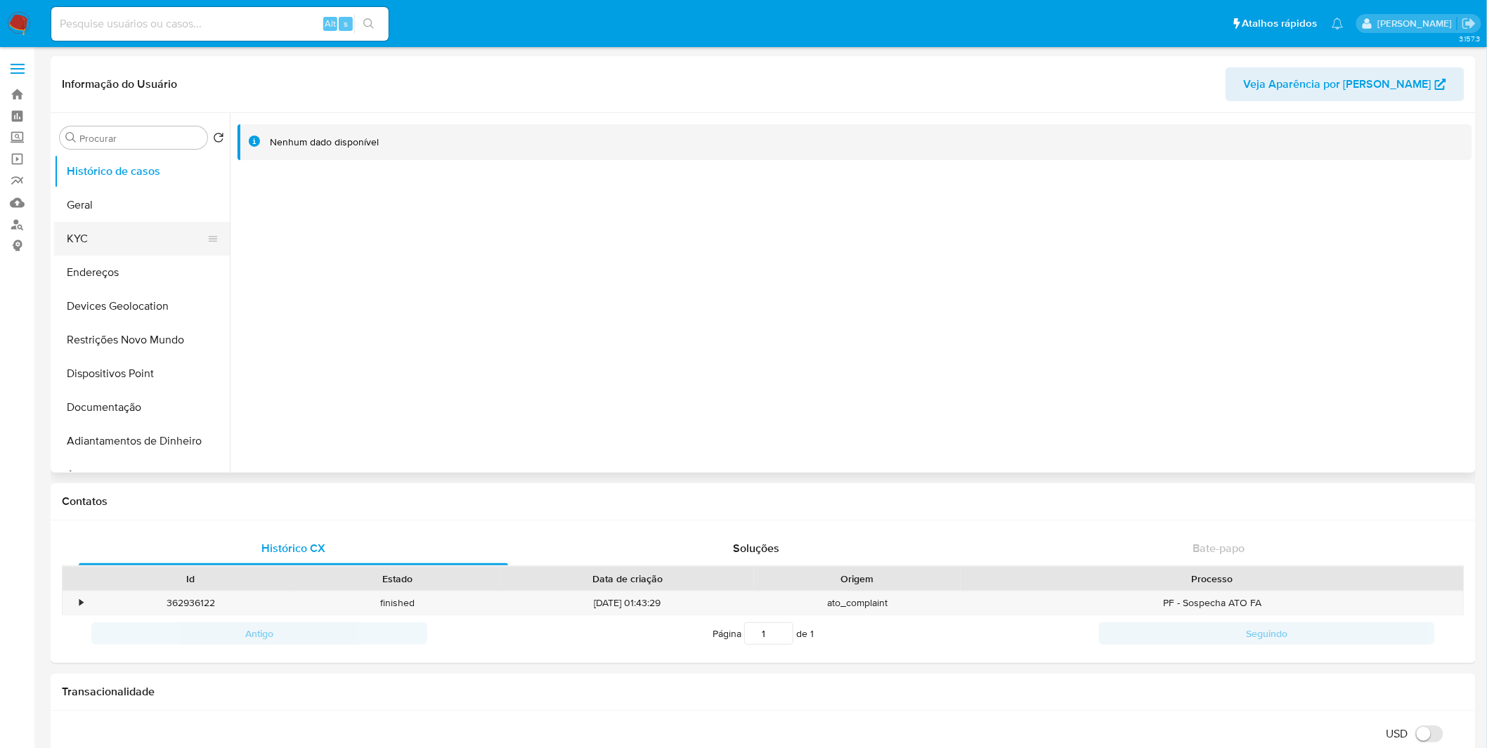
click at [144, 230] on button "KYC" at bounding box center [136, 239] width 164 height 34
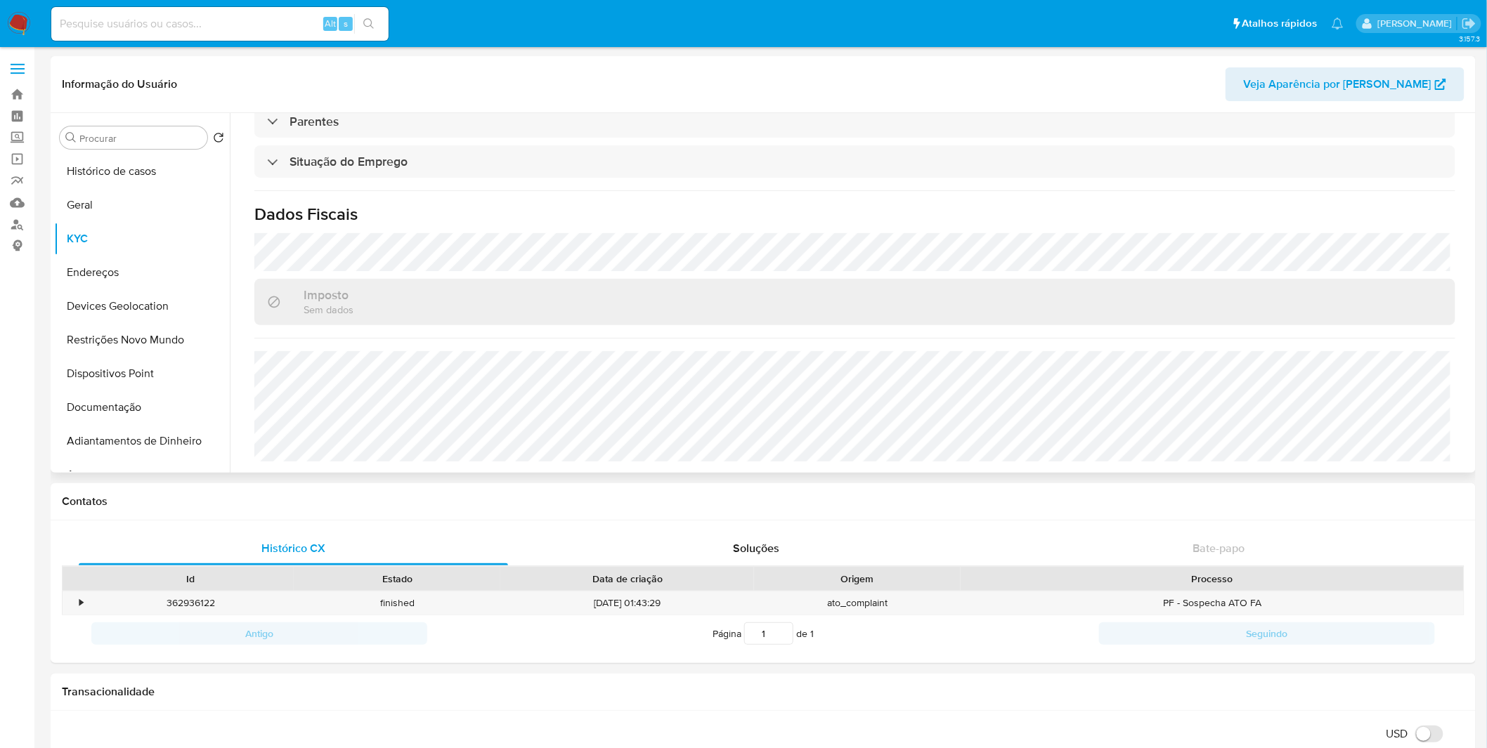
scroll to position [599, 0]
click at [145, 280] on button "Endereços" at bounding box center [136, 273] width 164 height 34
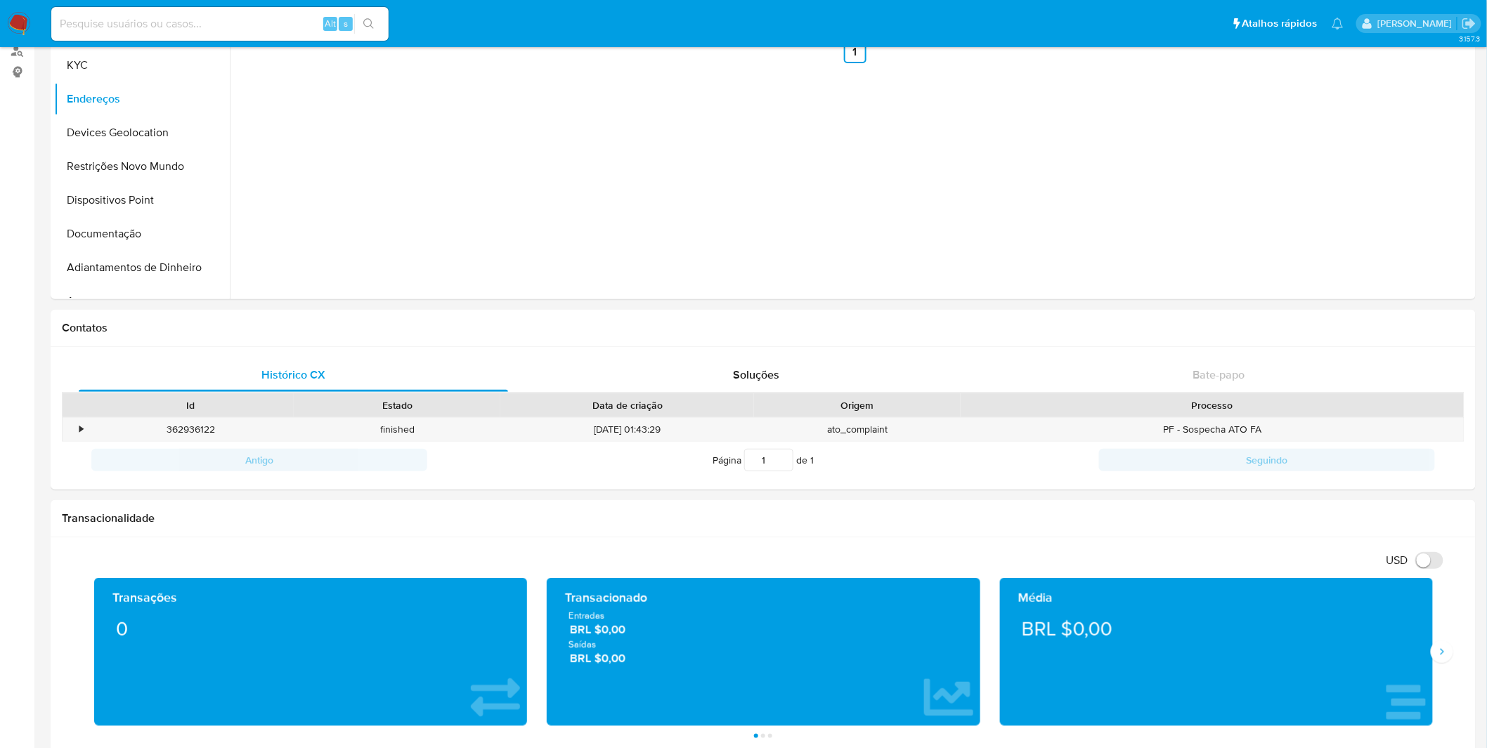
scroll to position [312, 0]
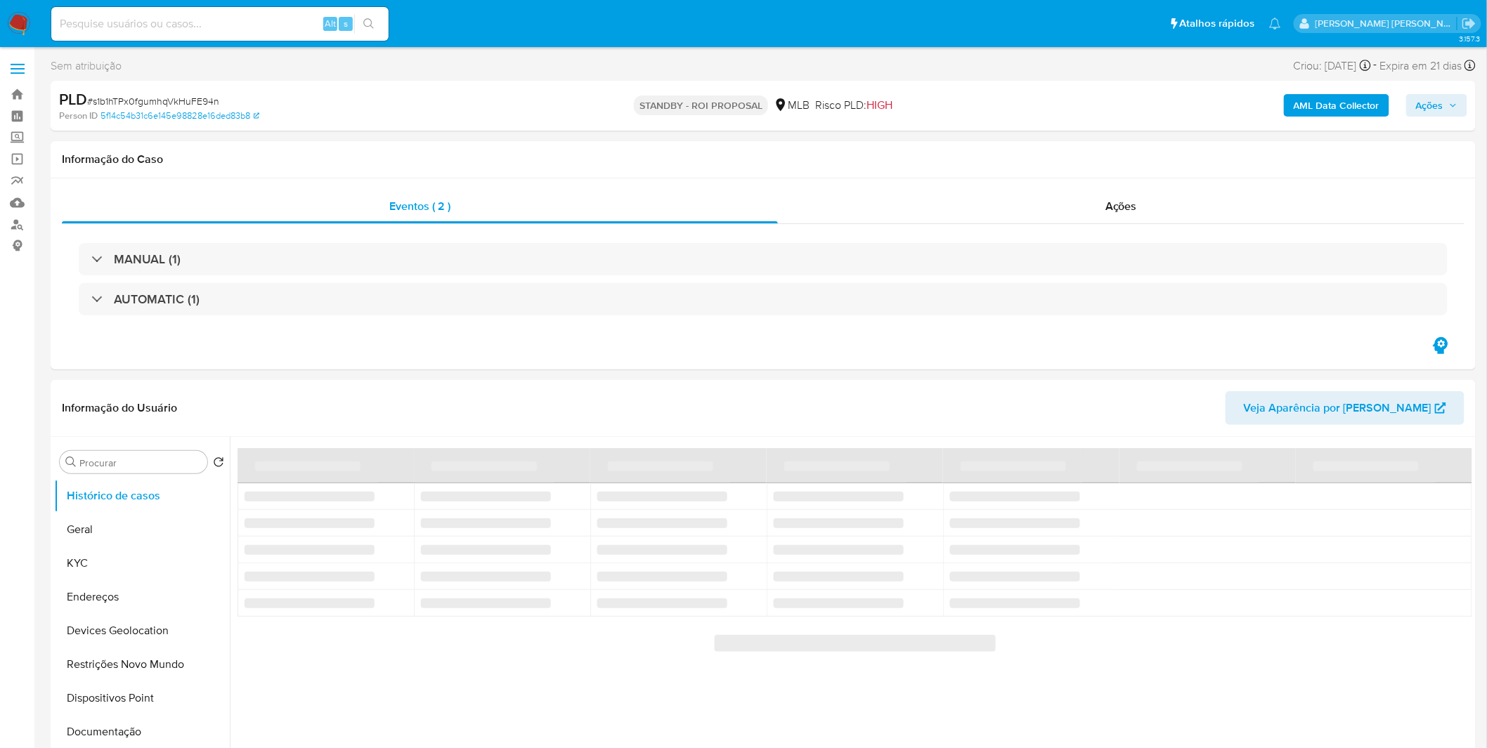
select select "10"
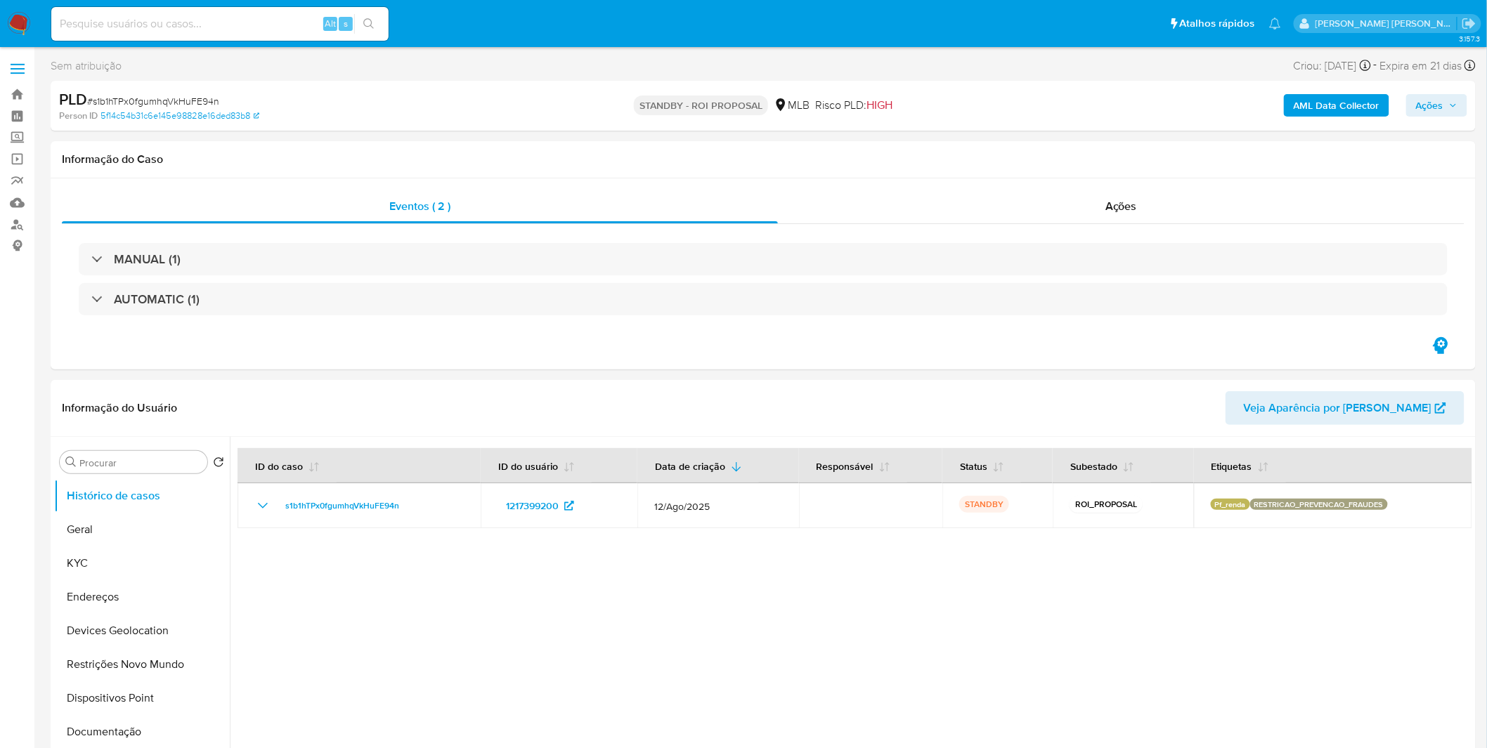
click at [17, 33] on img at bounding box center [19, 24] width 24 height 24
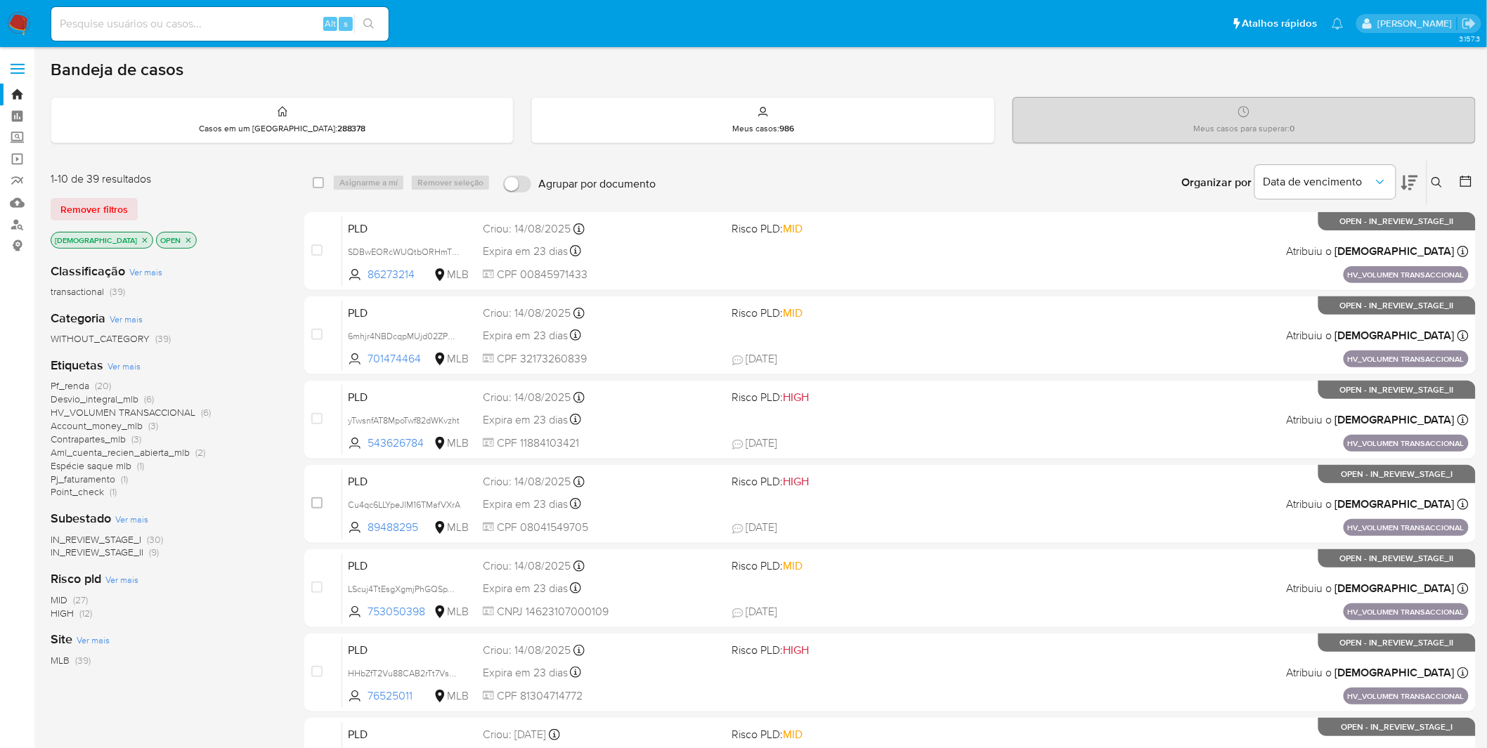
click at [129, 368] on span "Ver mais" at bounding box center [124, 366] width 33 height 13
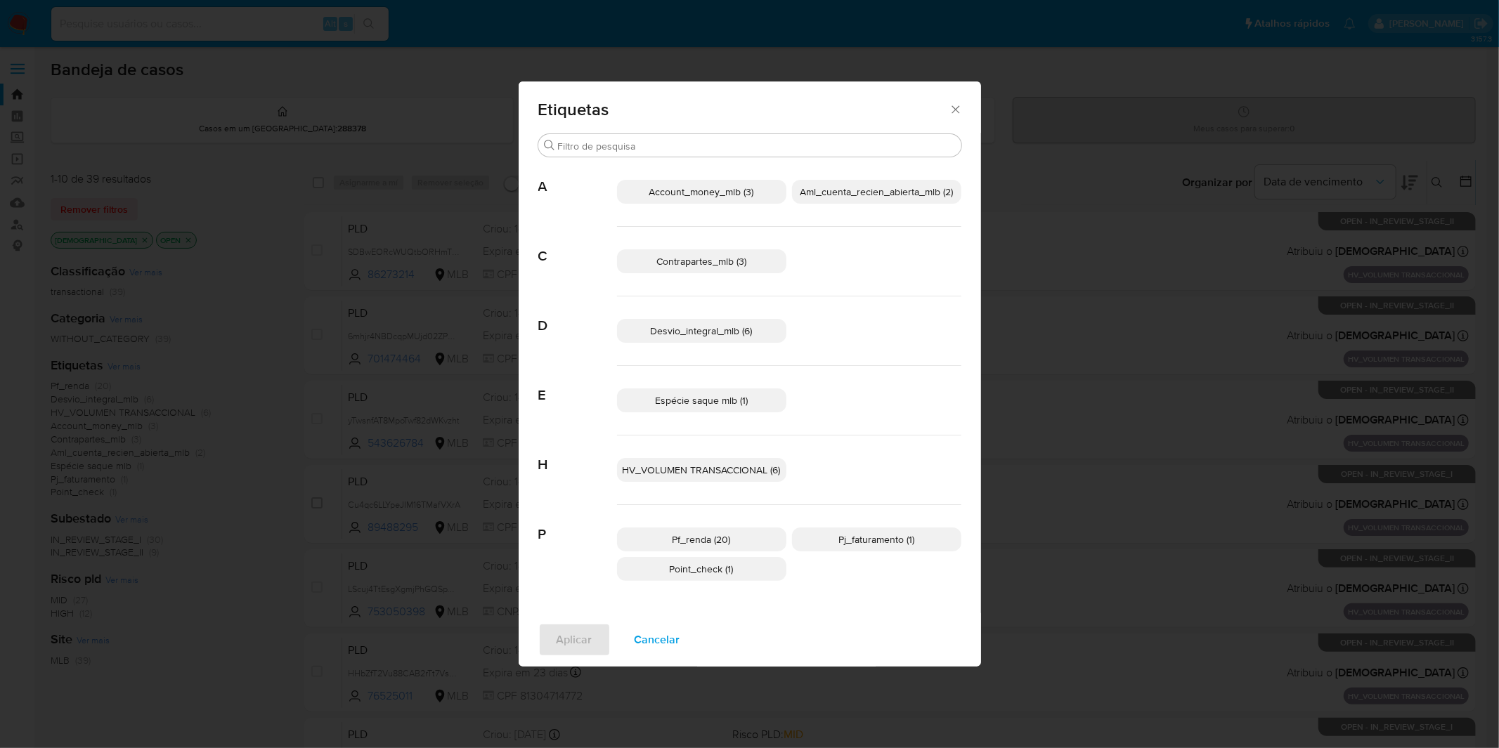
click at [670, 643] on span "Cancelar" at bounding box center [657, 640] width 46 height 31
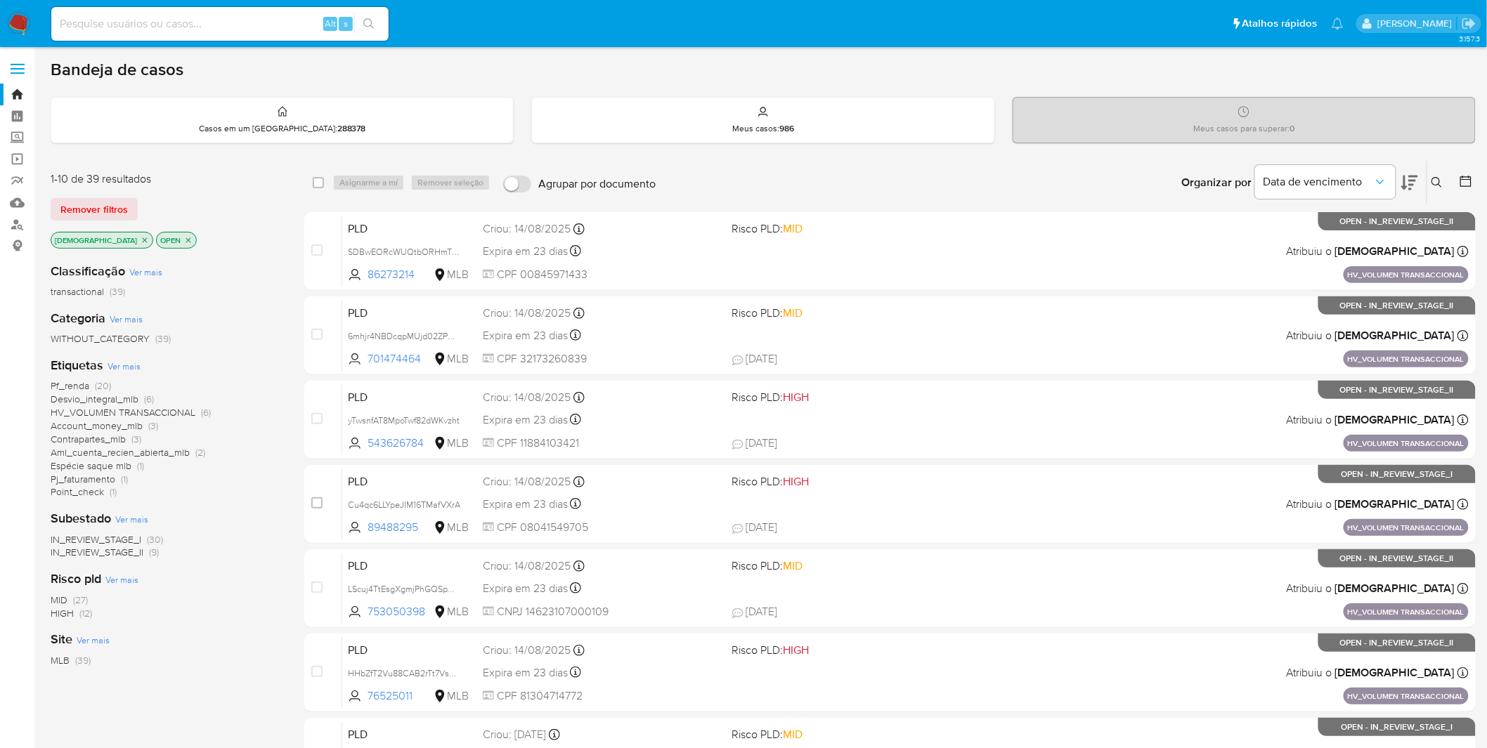
click at [107, 467] on span "Espécie saque mlb" at bounding box center [91, 466] width 81 height 14
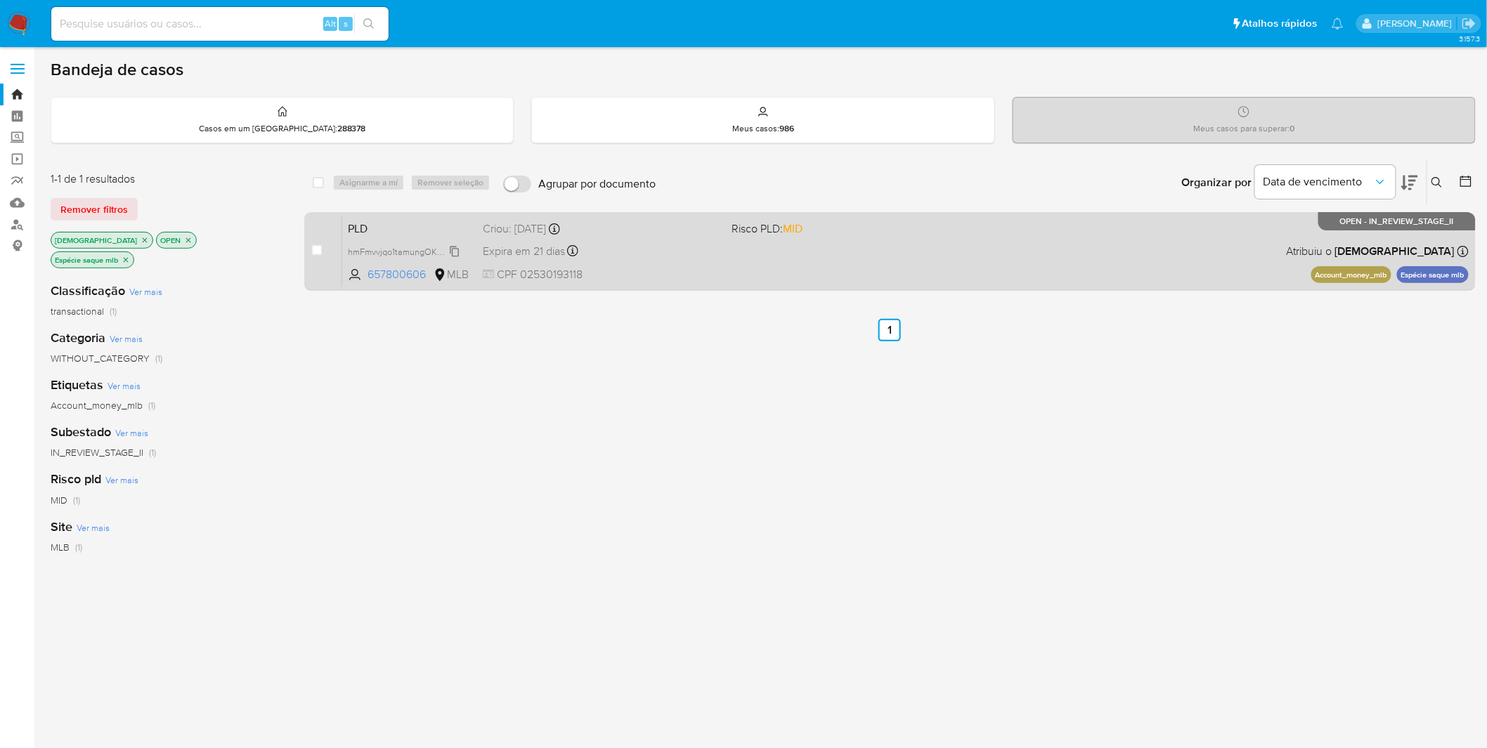
click at [400, 250] on span "hmFmvvjqo1tamungOKmZhcWD" at bounding box center [410, 250] width 124 height 15
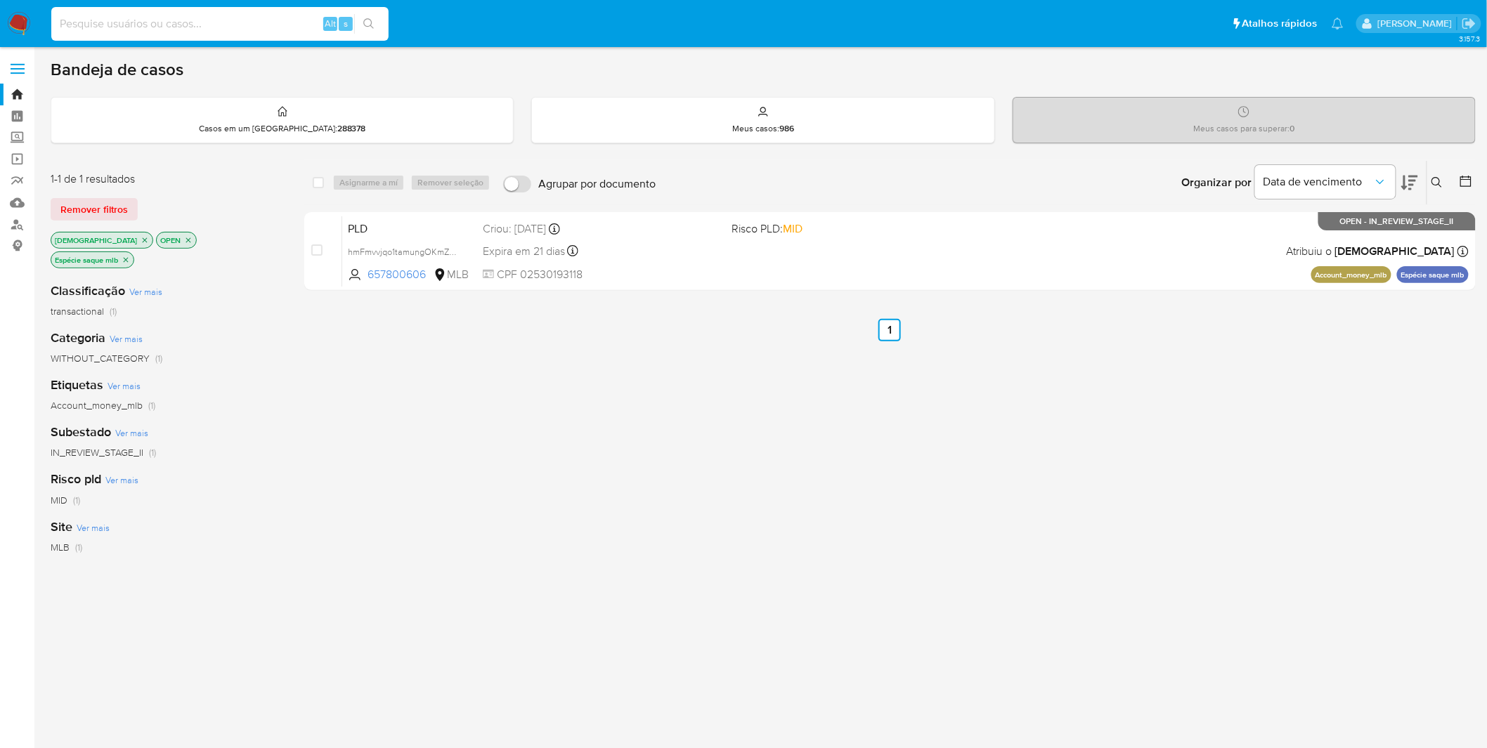
click at [162, 30] on input at bounding box center [219, 24] width 337 height 18
paste input "hmFmvvjqo1tamungOKmZhcWD"
type input "hmFmvvjqo1tamungOKmZhcWD"
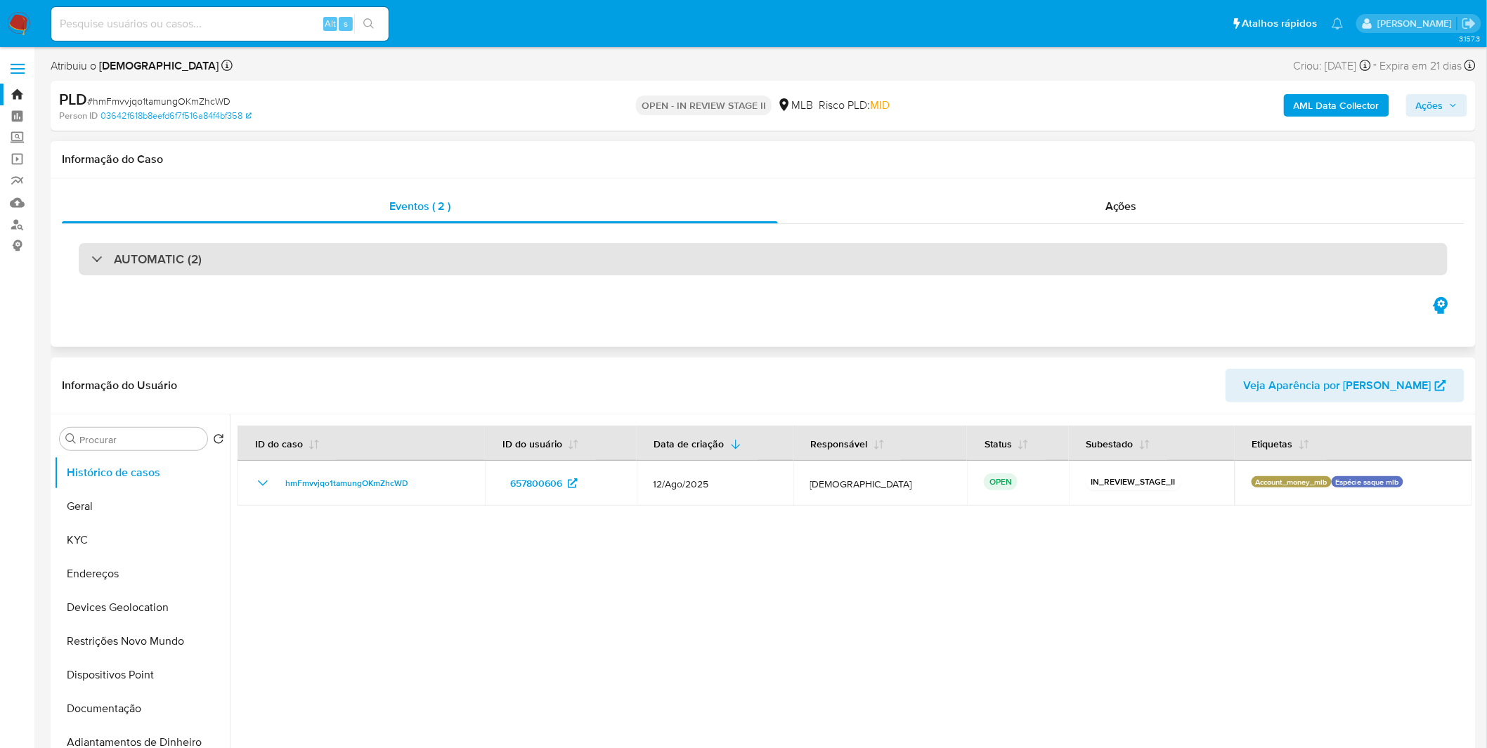
select select "10"
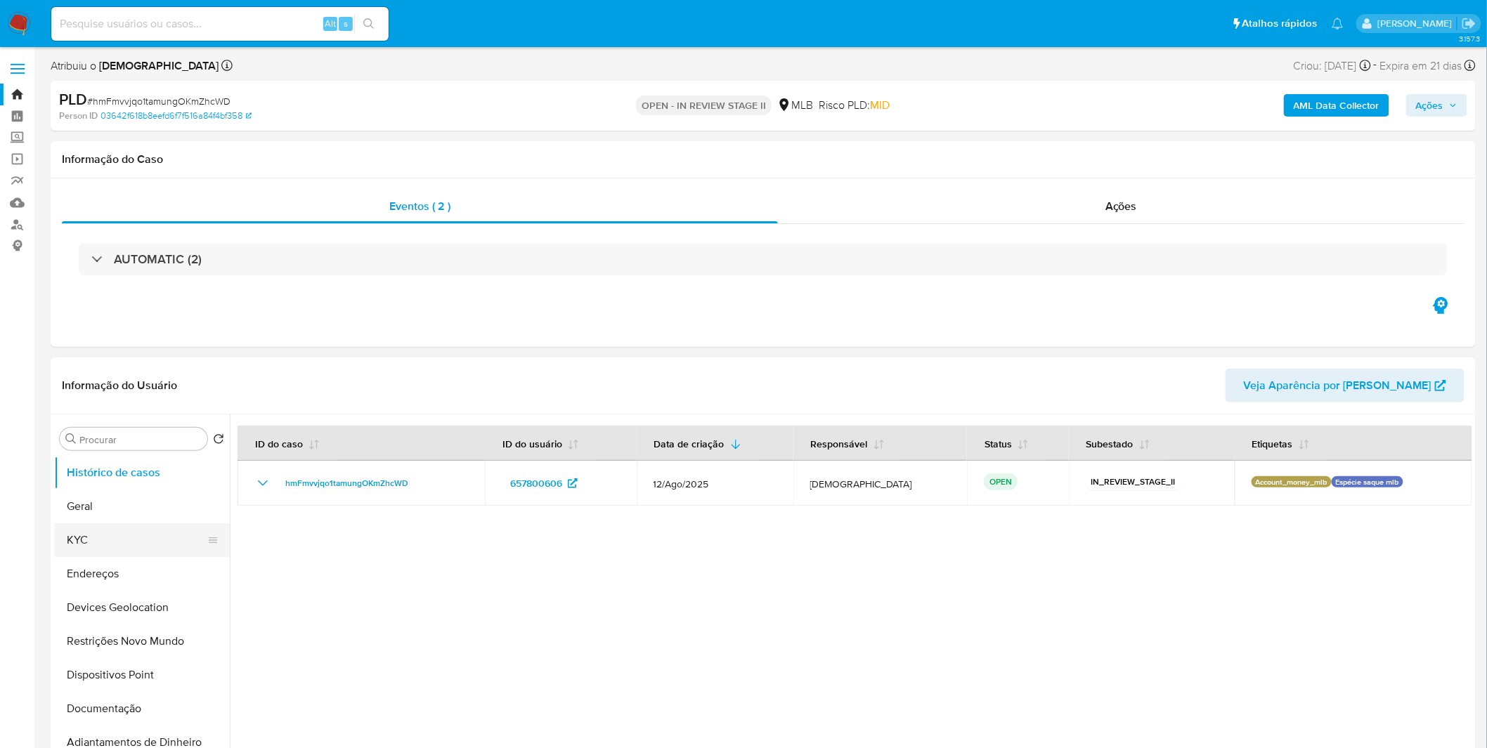
click at [143, 551] on button "KYC" at bounding box center [136, 540] width 164 height 34
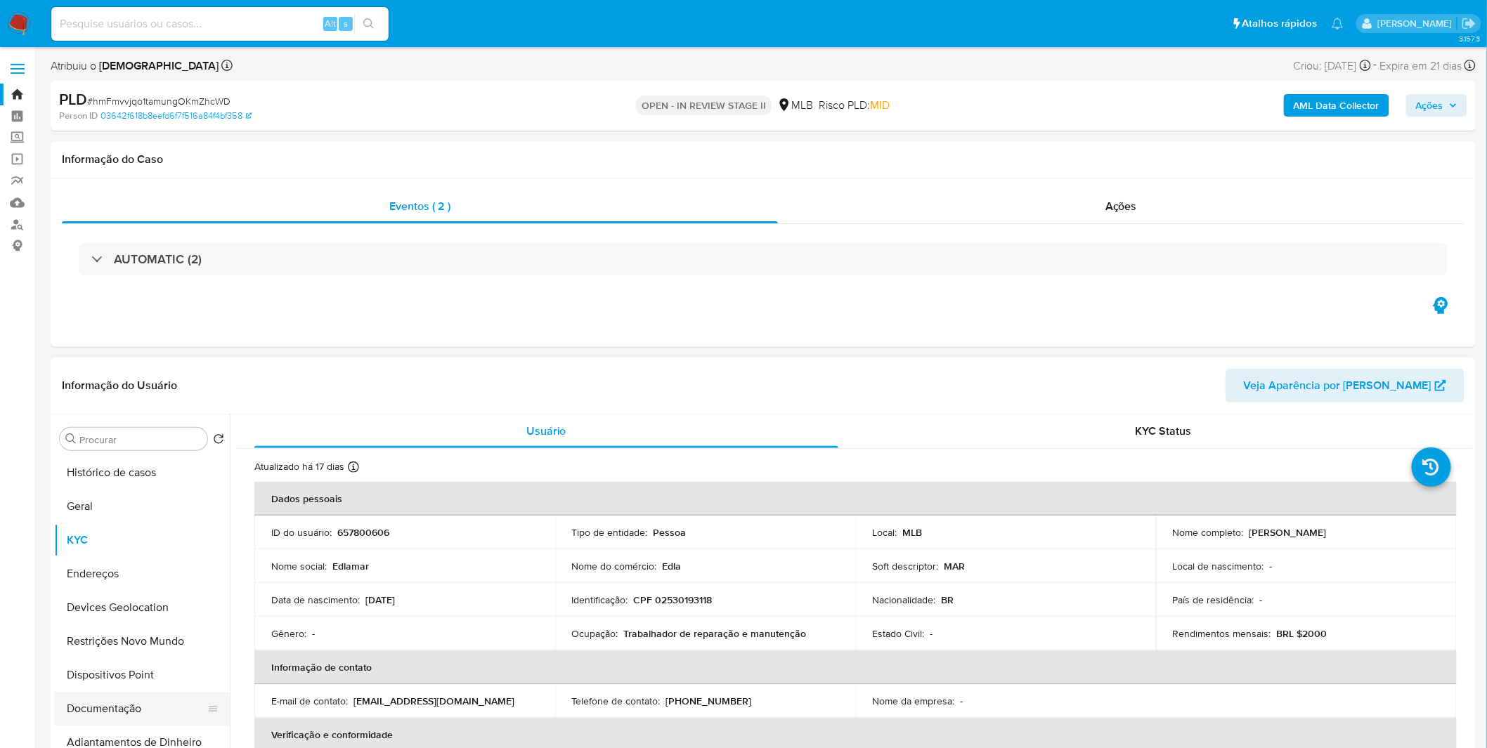
click at [130, 705] on button "Documentação" at bounding box center [136, 709] width 164 height 34
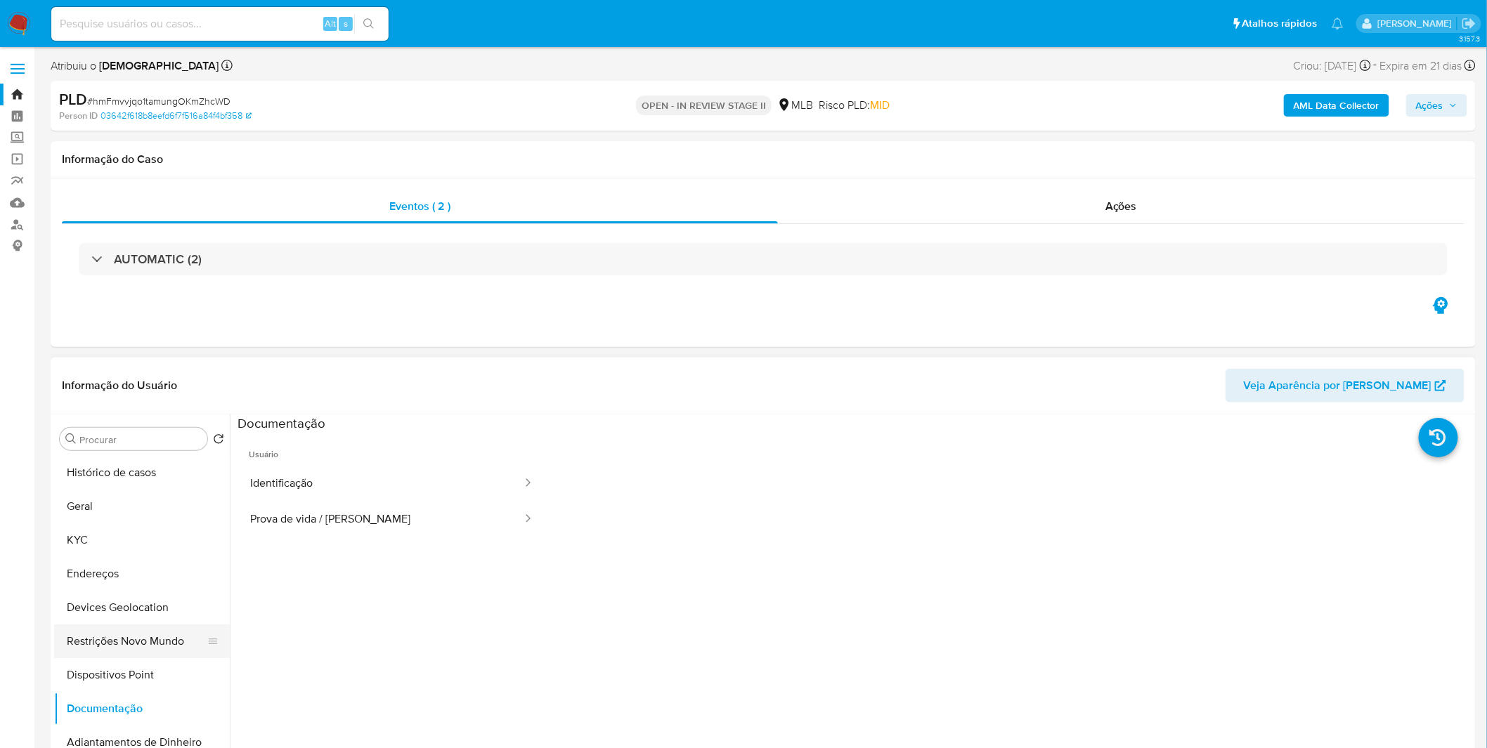
click at [160, 643] on button "Restrições Novo Mundo" at bounding box center [136, 642] width 164 height 34
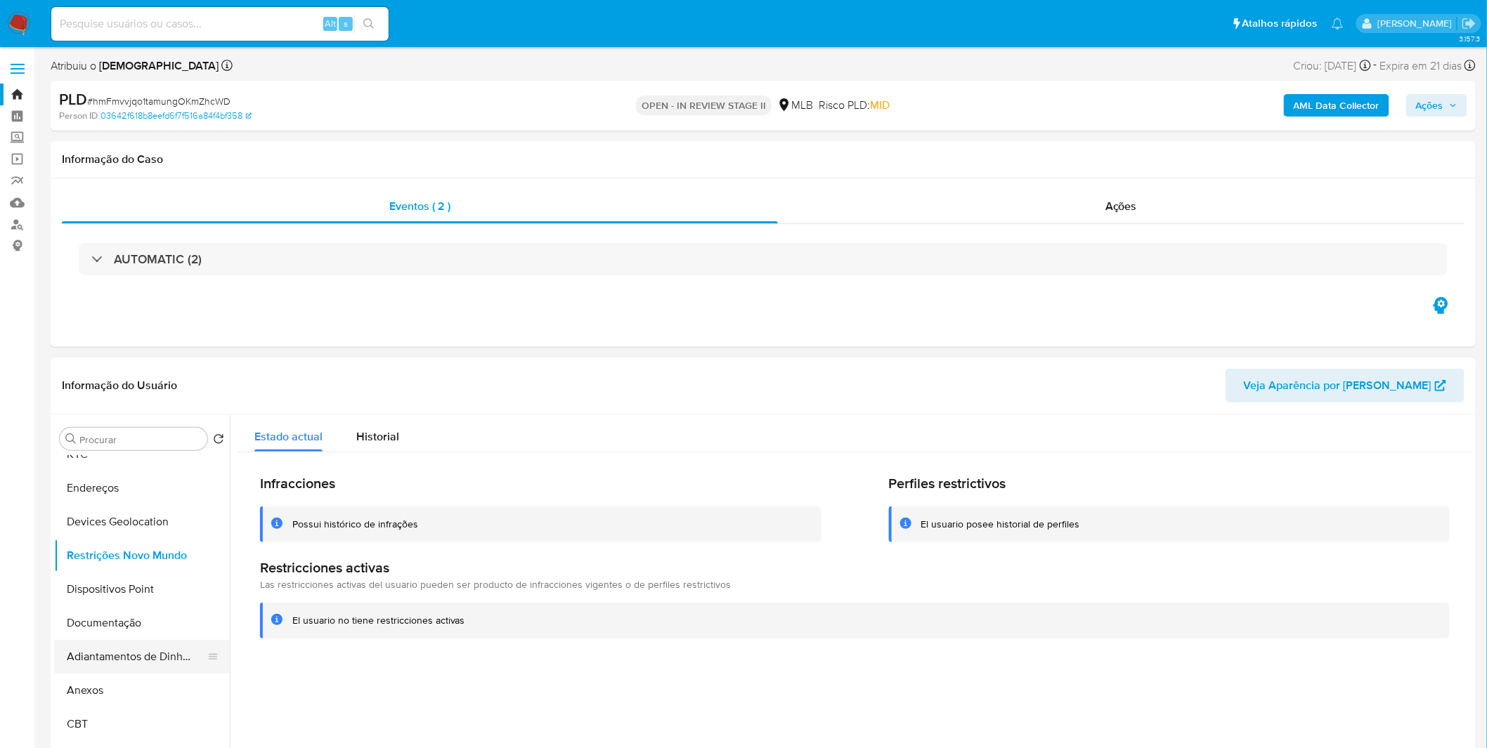
scroll to position [78, 0]
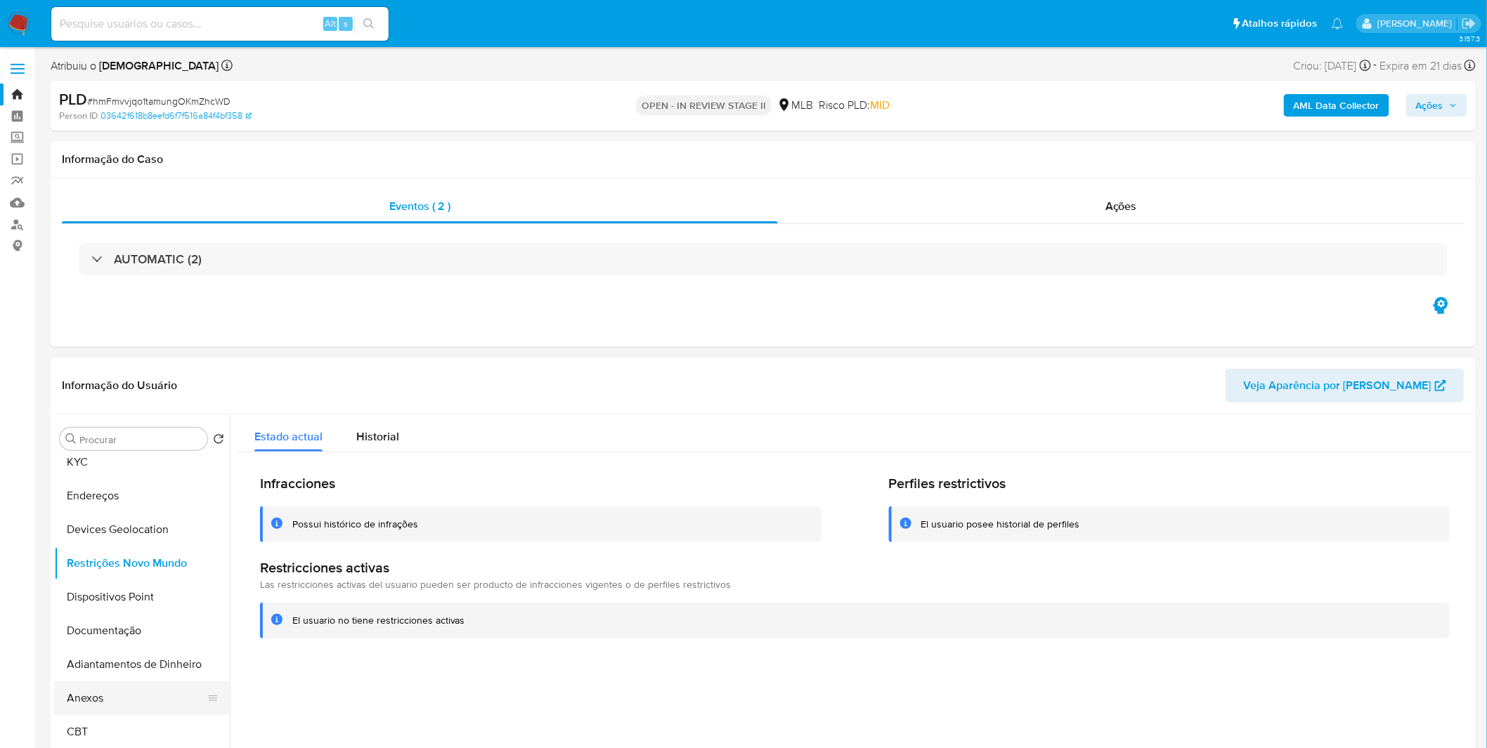
click at [116, 698] on button "Anexos" at bounding box center [136, 699] width 164 height 34
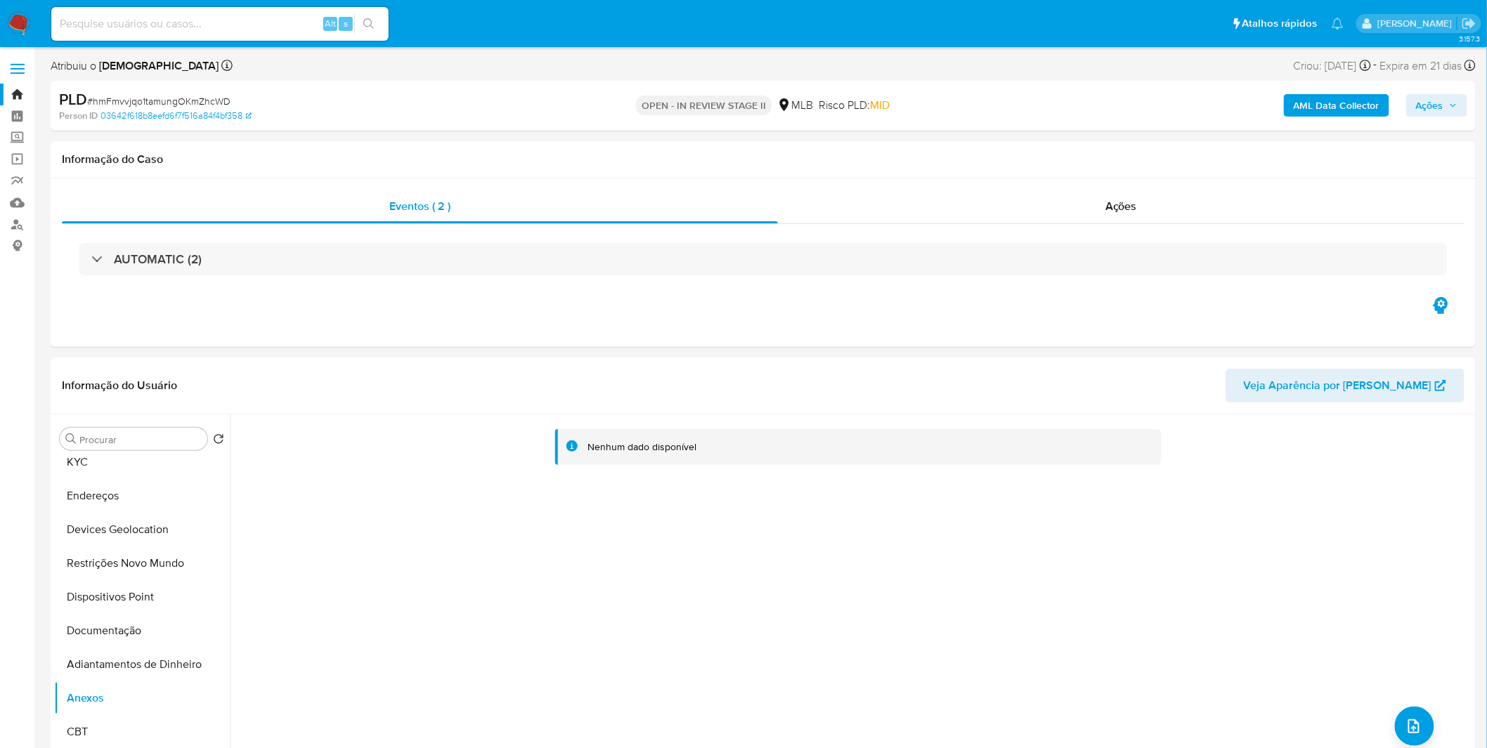
click at [1361, 122] on div "PLD # hmFmvvjqo1tamungOKmZhcWD Person ID 03642f618b8eefd6f7f516a84f4bf358 OPEN …" at bounding box center [763, 106] width 1425 height 50
click at [1358, 119] on div "AML Data Collector Ações" at bounding box center [1234, 105] width 466 height 33
click at [1356, 115] on b "AML Data Collector" at bounding box center [1337, 105] width 86 height 22
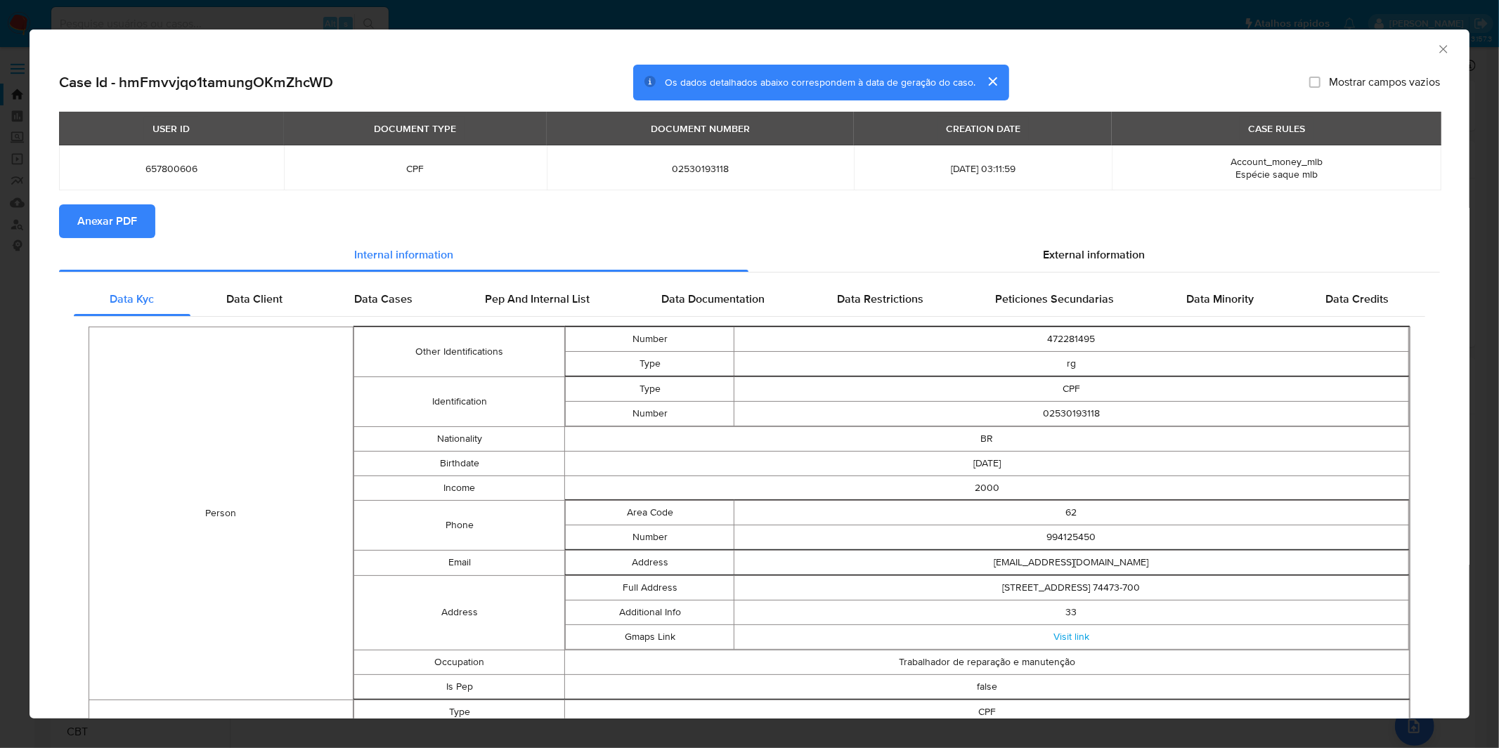
click at [100, 229] on span "Anexar PDF" at bounding box center [107, 221] width 60 height 31
click at [497, 22] on div "AML Data Collector Case Id - hmFmvvjqo1tamungOKmZhcWD Os dados detalhados abaix…" at bounding box center [749, 374] width 1499 height 748
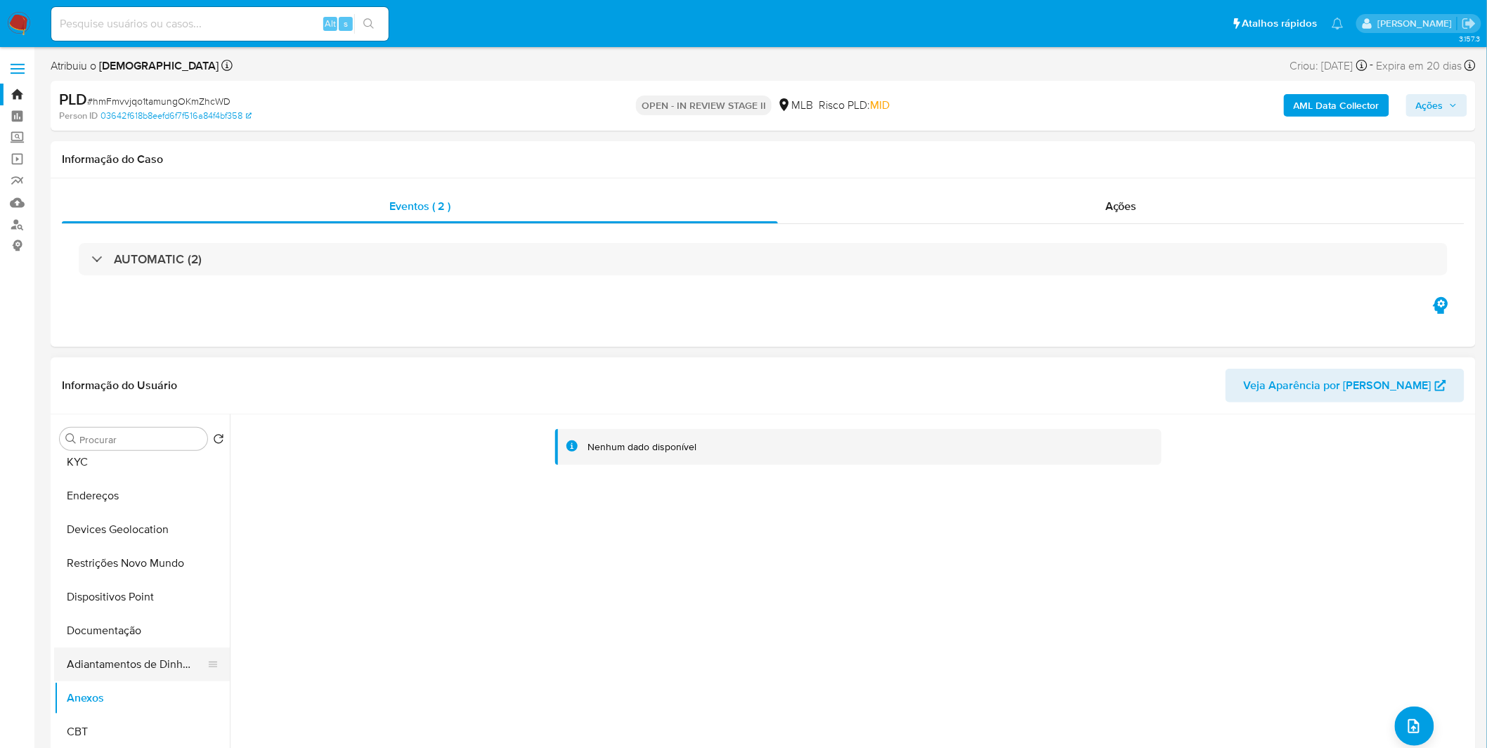
click at [95, 660] on button "Adiantamentos de Dinheiro" at bounding box center [136, 665] width 164 height 34
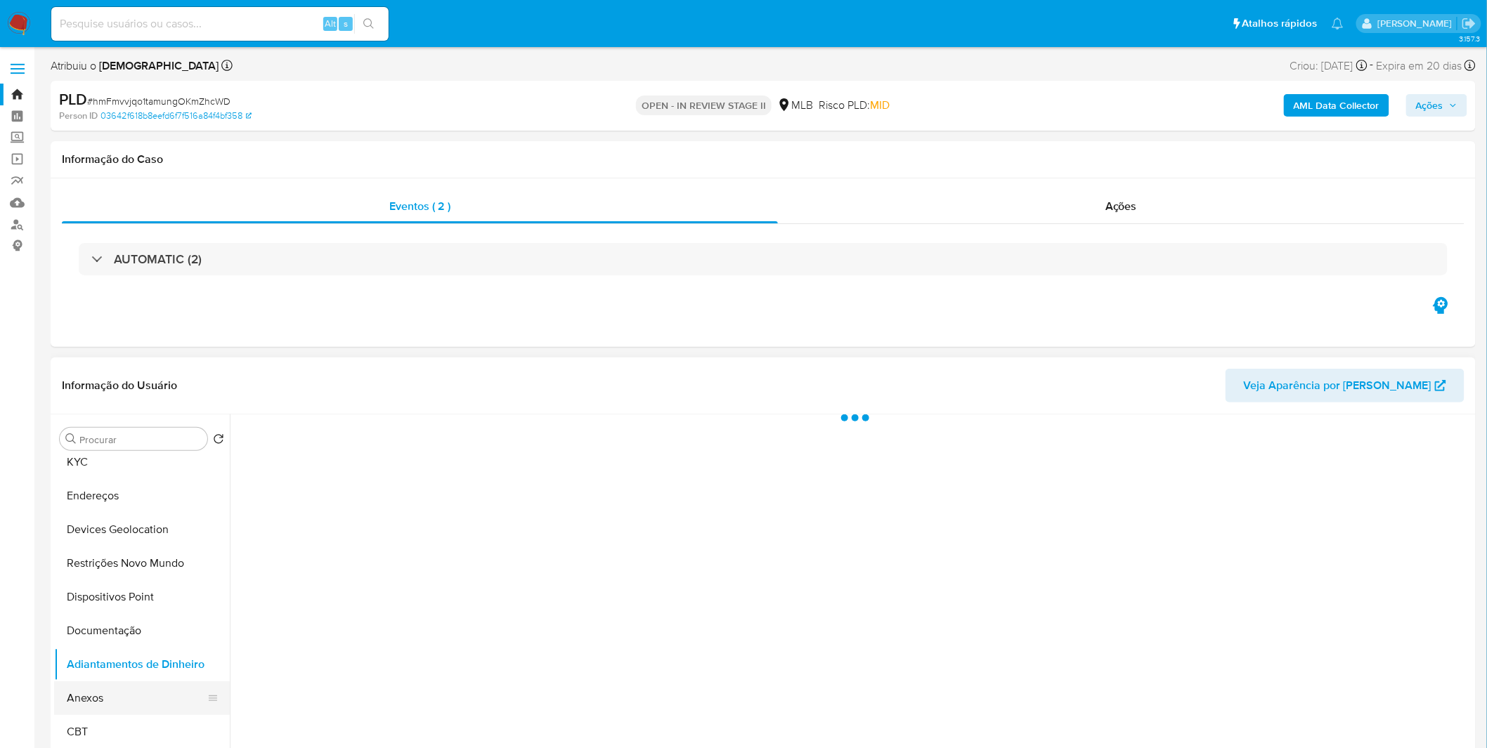
click at [91, 697] on button "Anexos" at bounding box center [136, 699] width 164 height 34
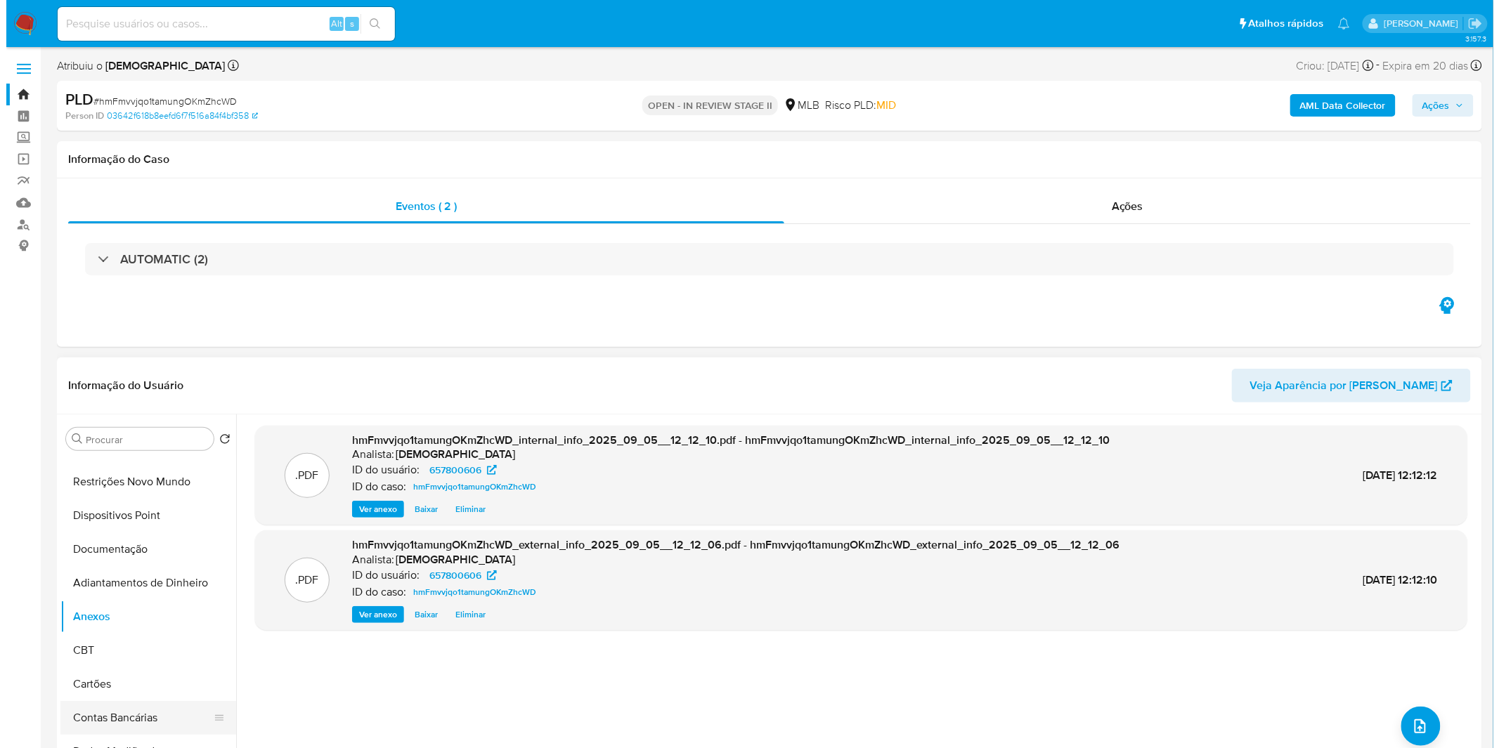
scroll to position [156, 0]
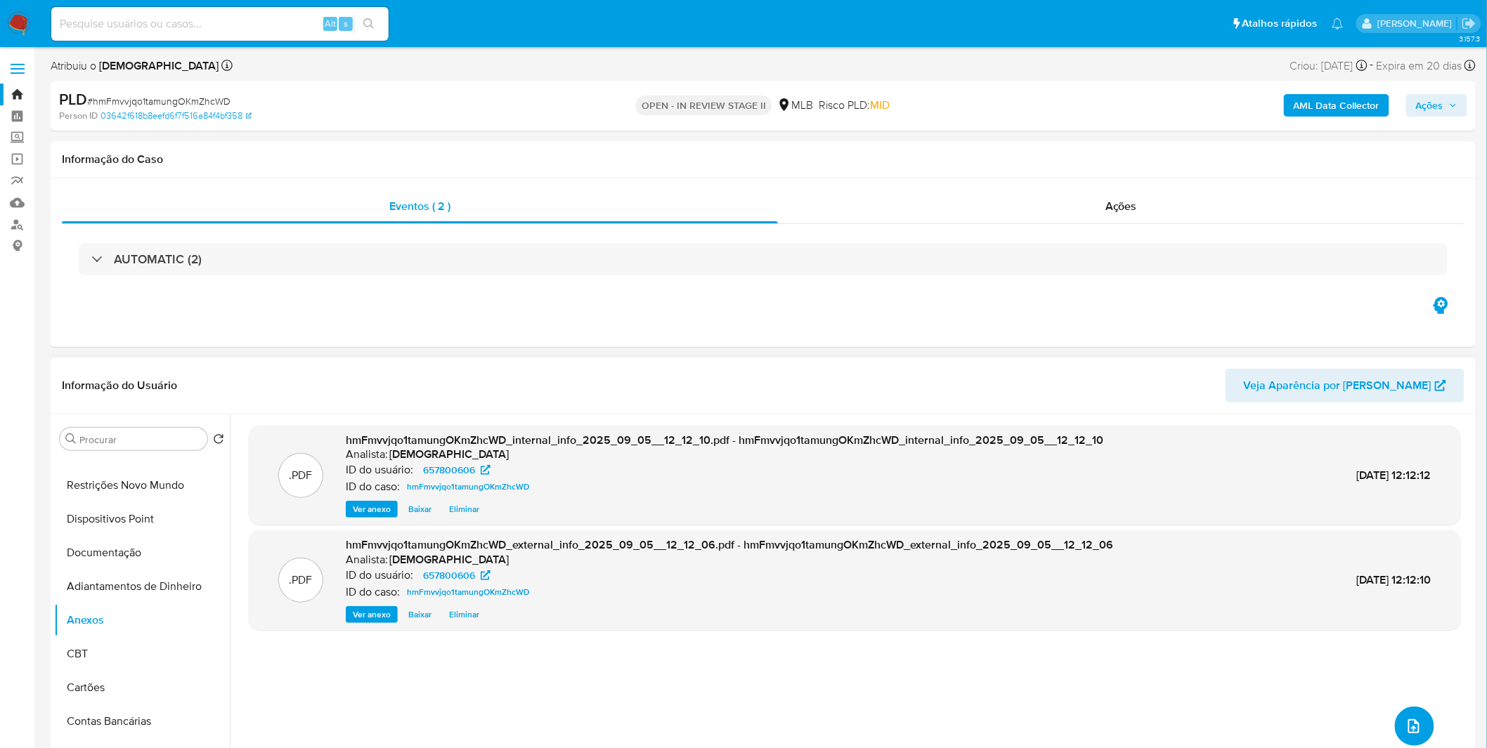
click at [1408, 720] on icon "upload-file" at bounding box center [1413, 726] width 11 height 14
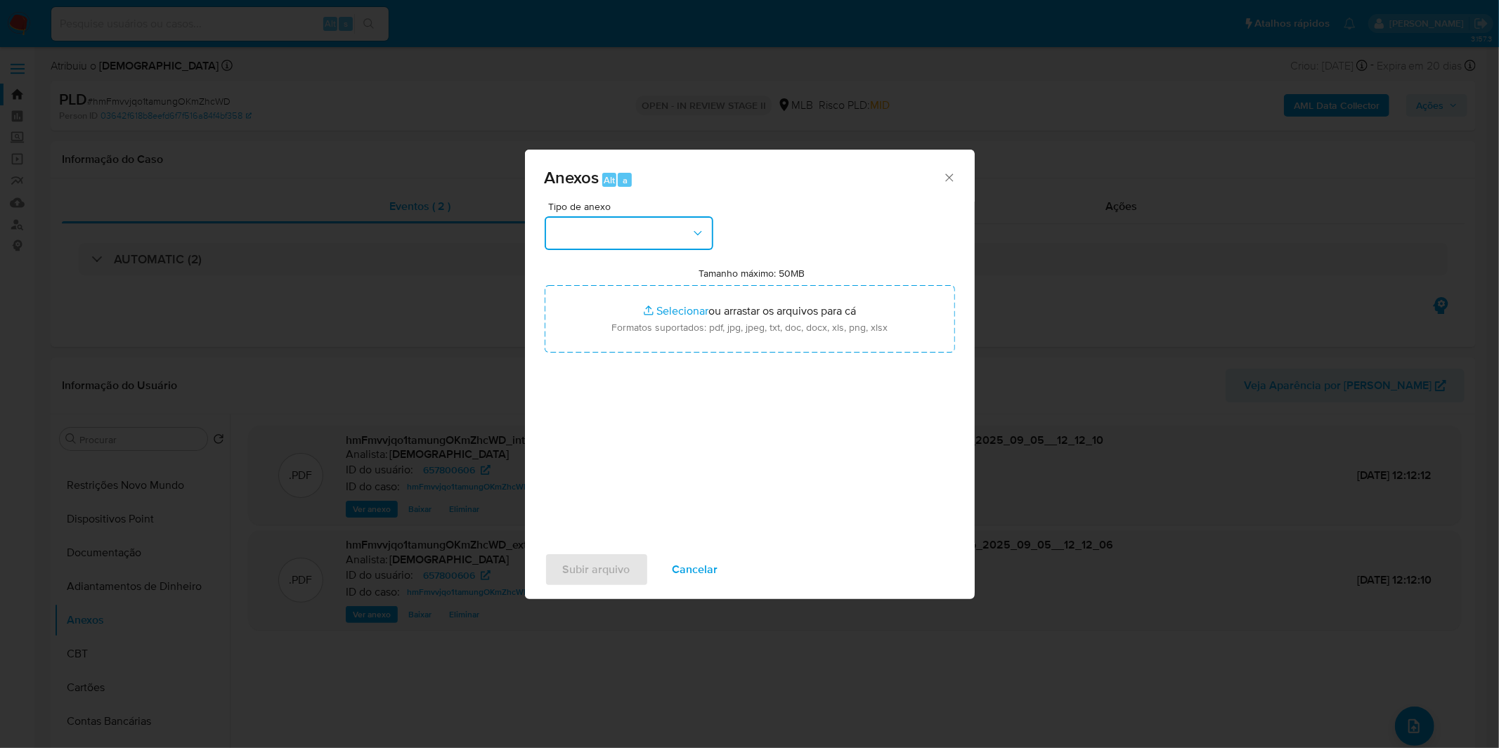
click at [637, 237] on button "button" at bounding box center [629, 233] width 169 height 34
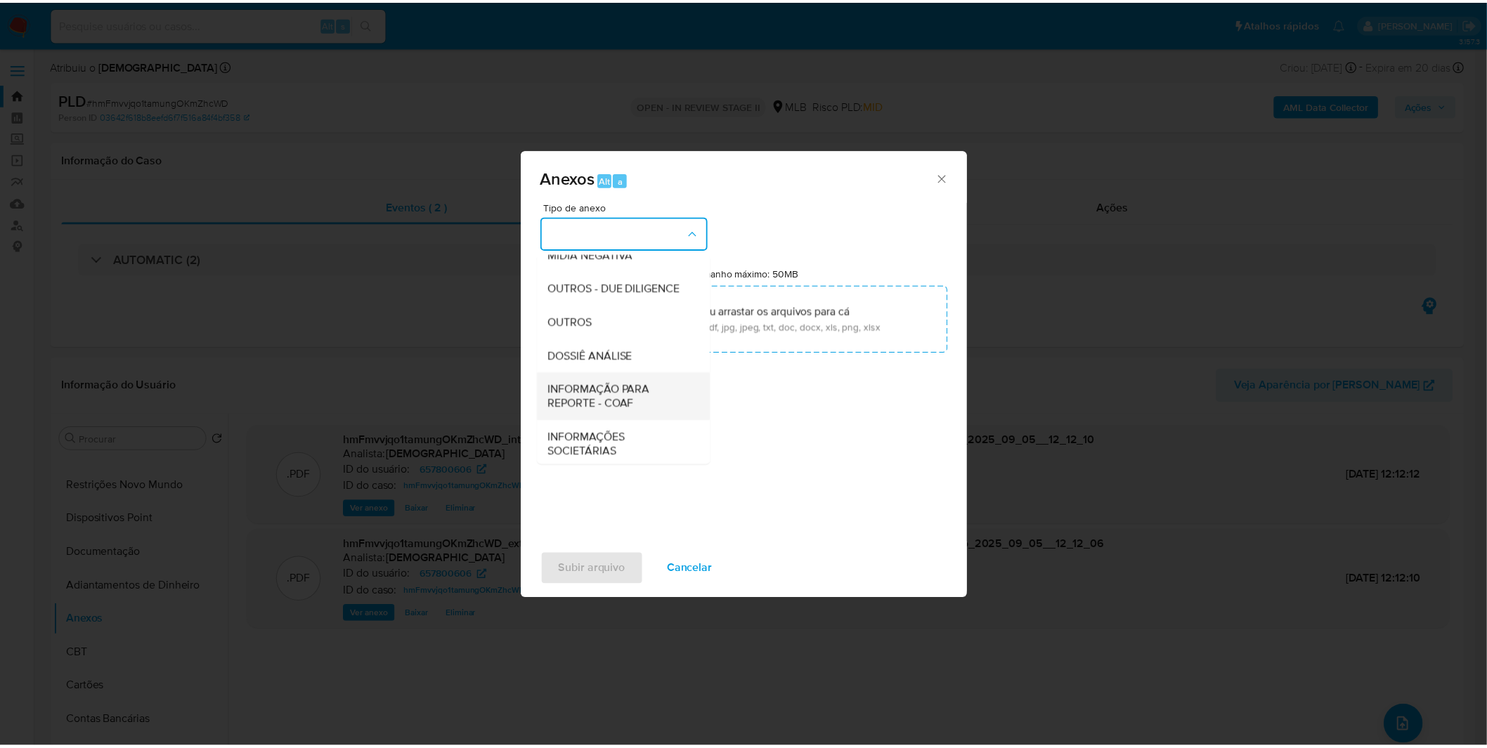
scroll to position [216, 0]
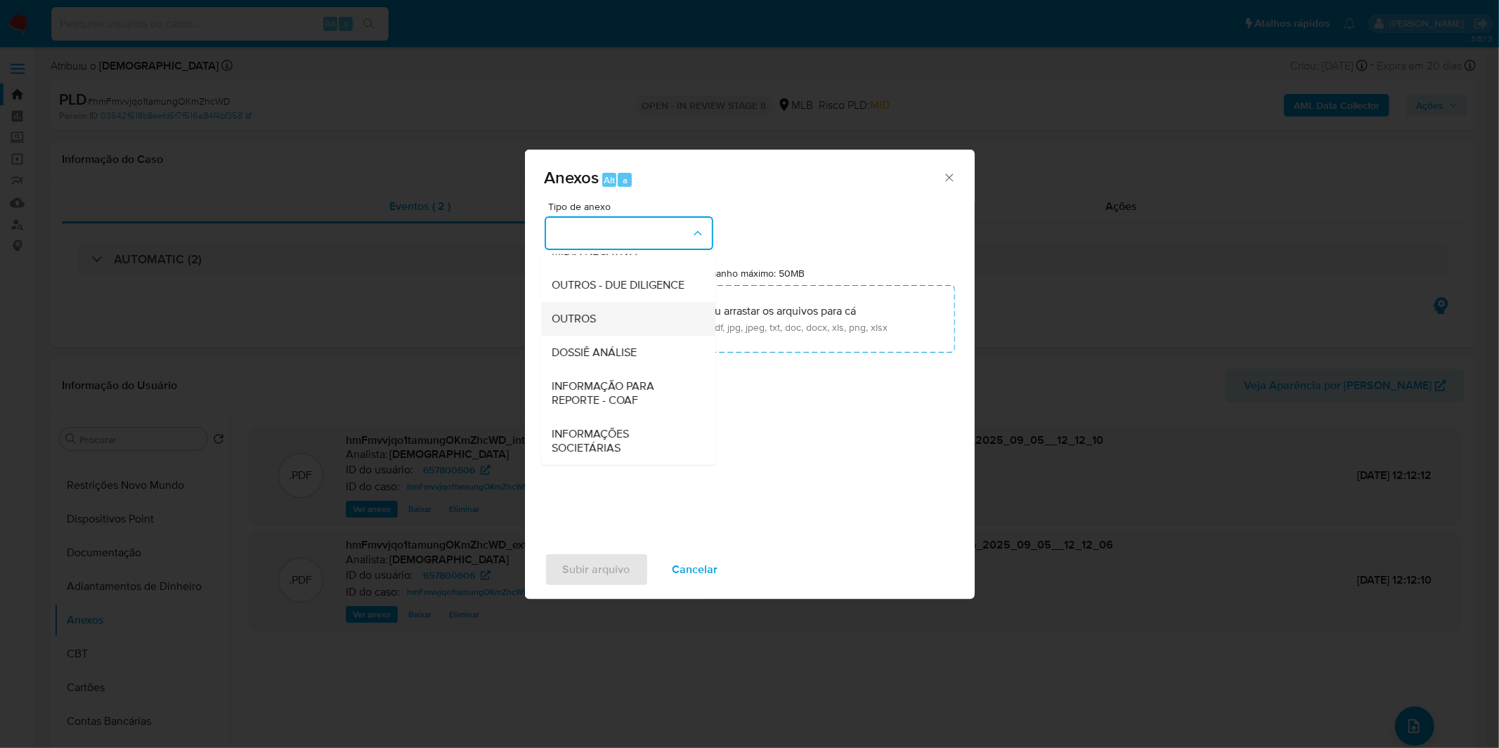
click at [624, 322] on div "OUTROS" at bounding box center [623, 319] width 143 height 34
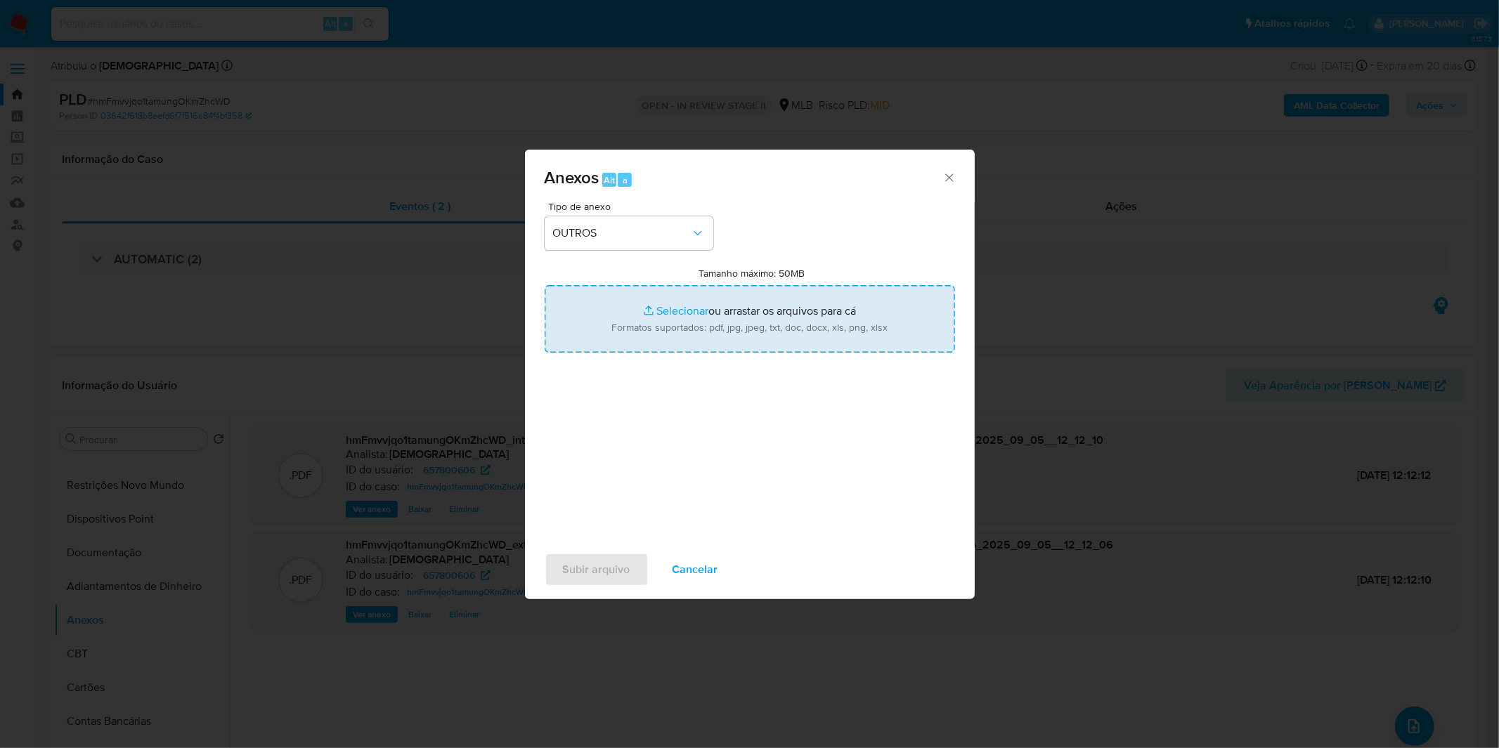
click at [639, 313] on input "Tamanho máximo: 50MB Selecionar arquivos" at bounding box center [750, 318] width 410 height 67
type input "C:\fakepath\Mulan 657800606_2025_09_04_08_27_10.xlsx"
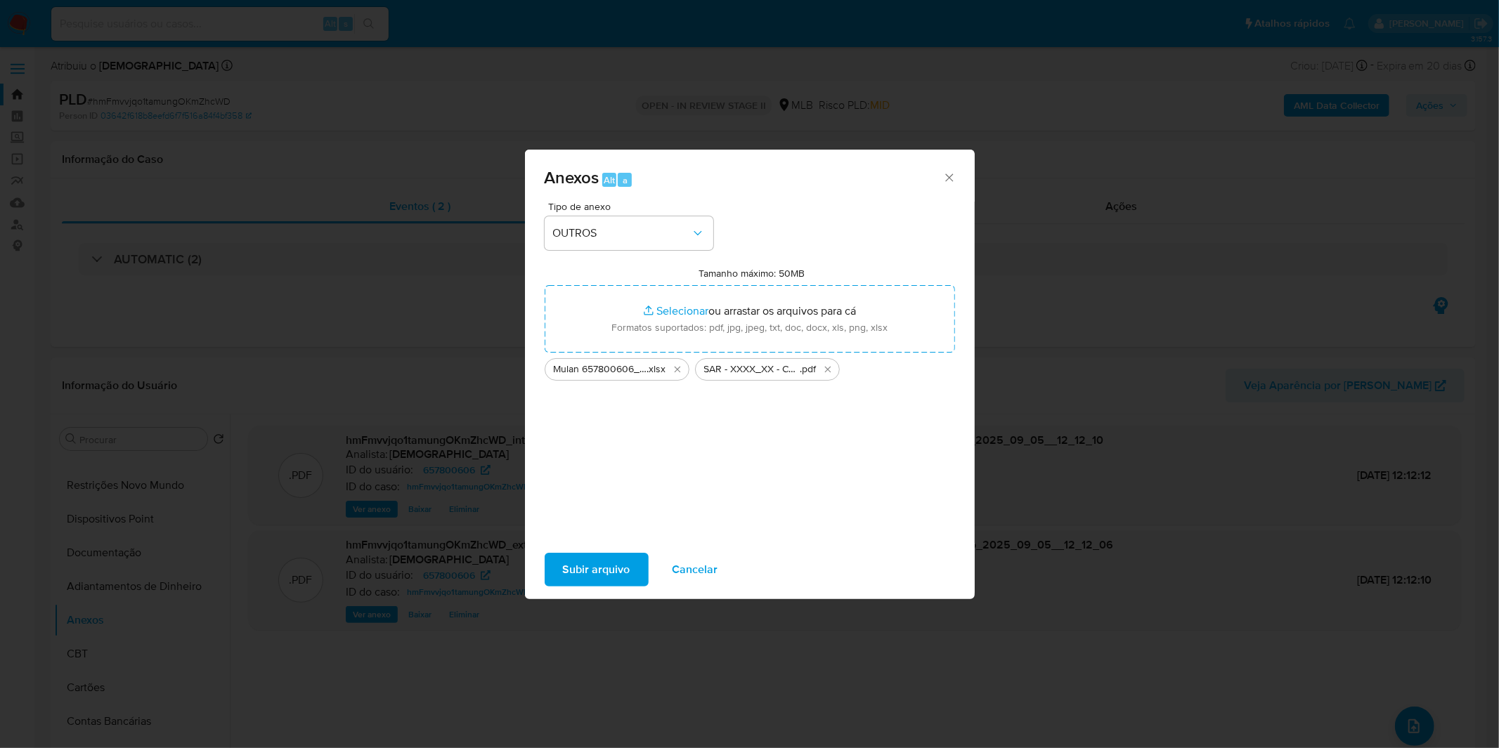
click at [571, 570] on span "Subir arquivo" at bounding box center [596, 569] width 67 height 31
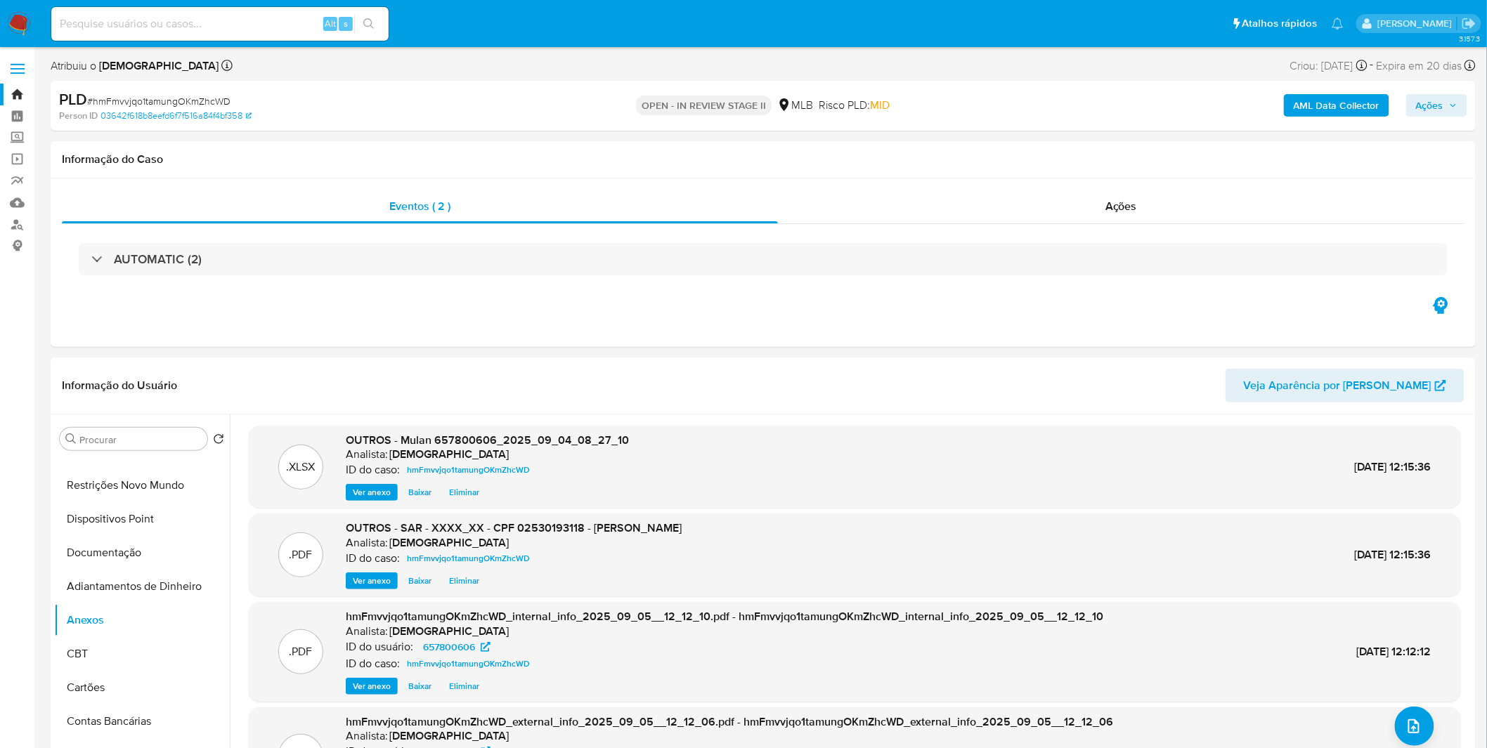
click at [1456, 96] on span "Ações" at bounding box center [1436, 106] width 41 height 20
click at [1031, 162] on div "Resolução do caso Alt r" at bounding box center [1045, 150] width 129 height 37
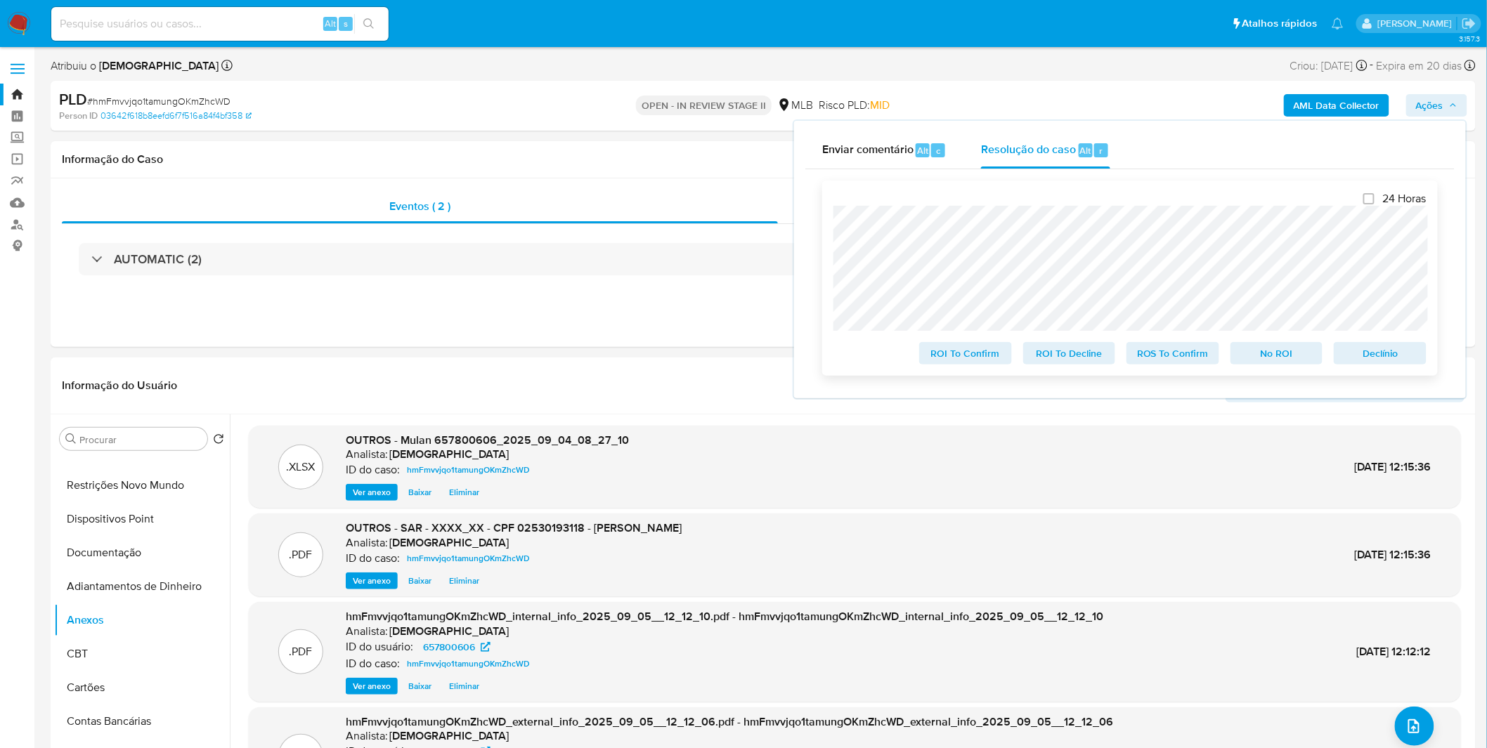
click at [1162, 357] on span "ROS To Confirm" at bounding box center [1172, 354] width 73 height 20
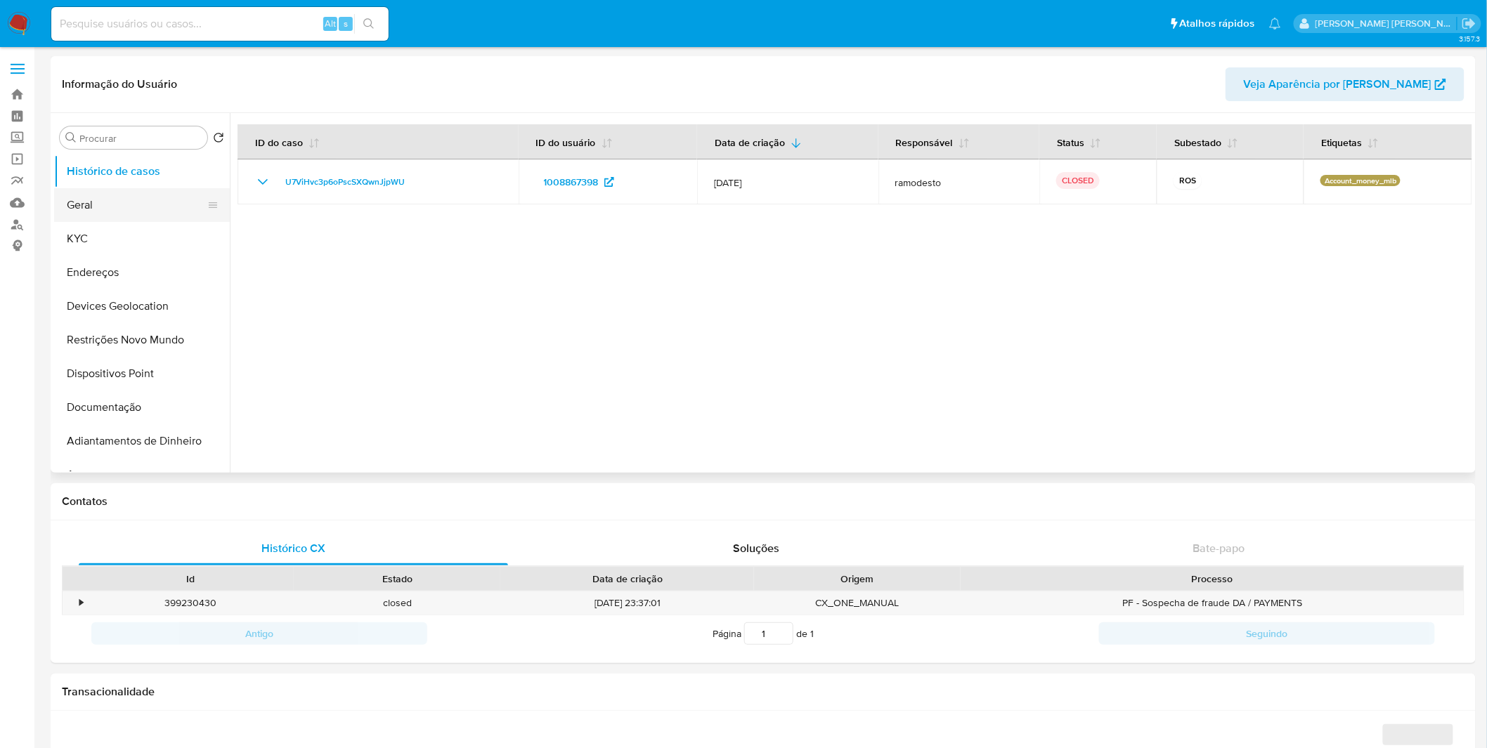
select select "10"
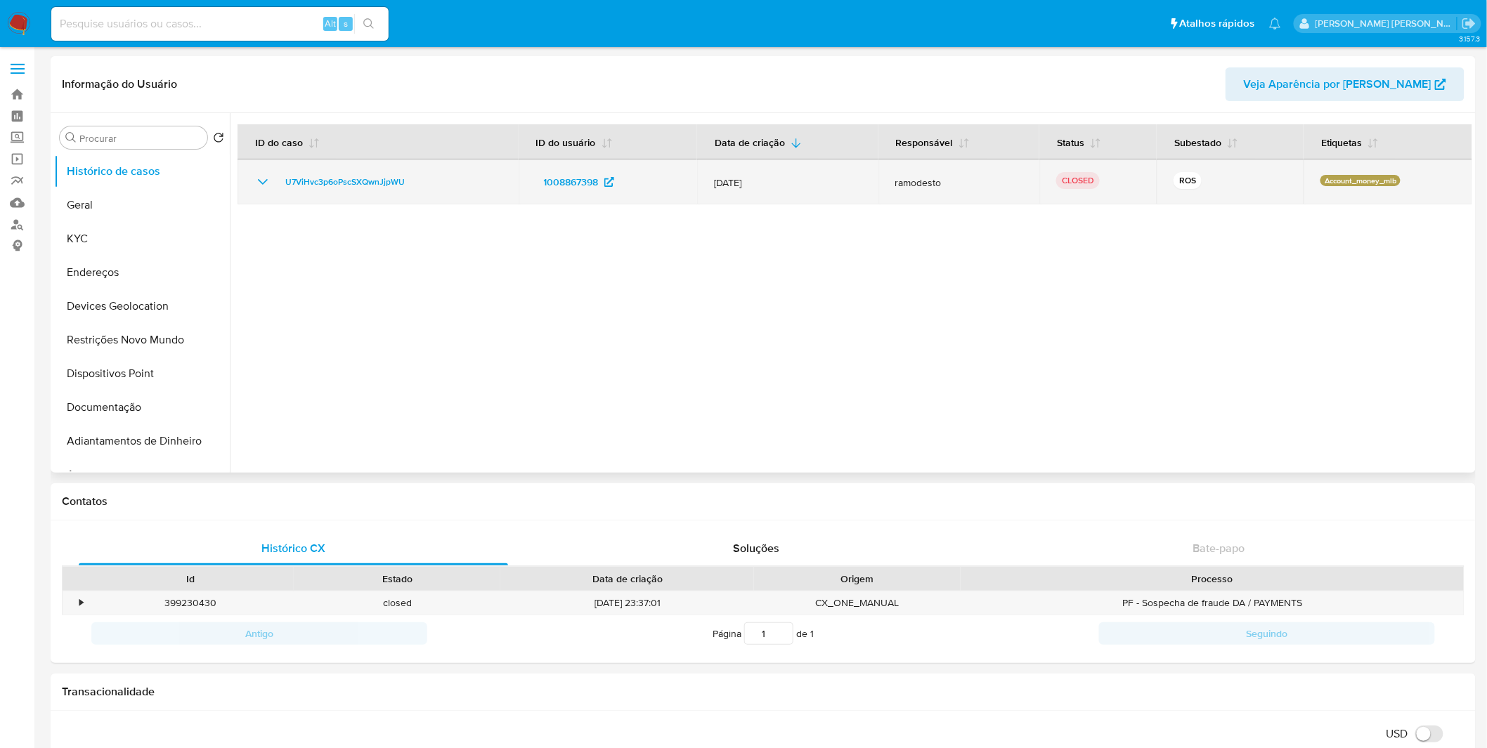
click at [256, 179] on td "U7ViHvc3p6oPscSXQwnJjpWU" at bounding box center [377, 181] width 281 height 45
click at [256, 179] on icon "Mostrar/Ocultar" at bounding box center [262, 182] width 17 height 17
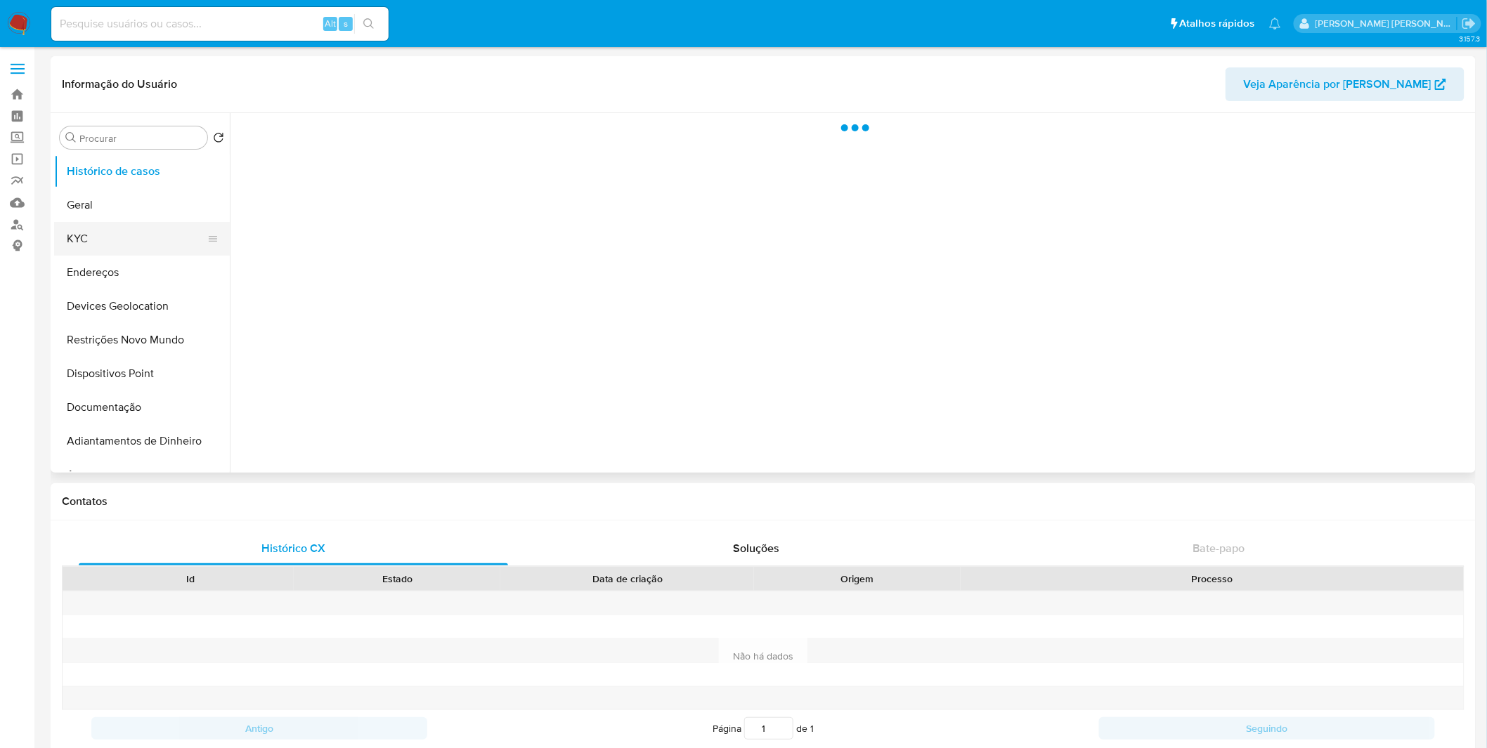
click at [117, 247] on button "KYC" at bounding box center [136, 239] width 164 height 34
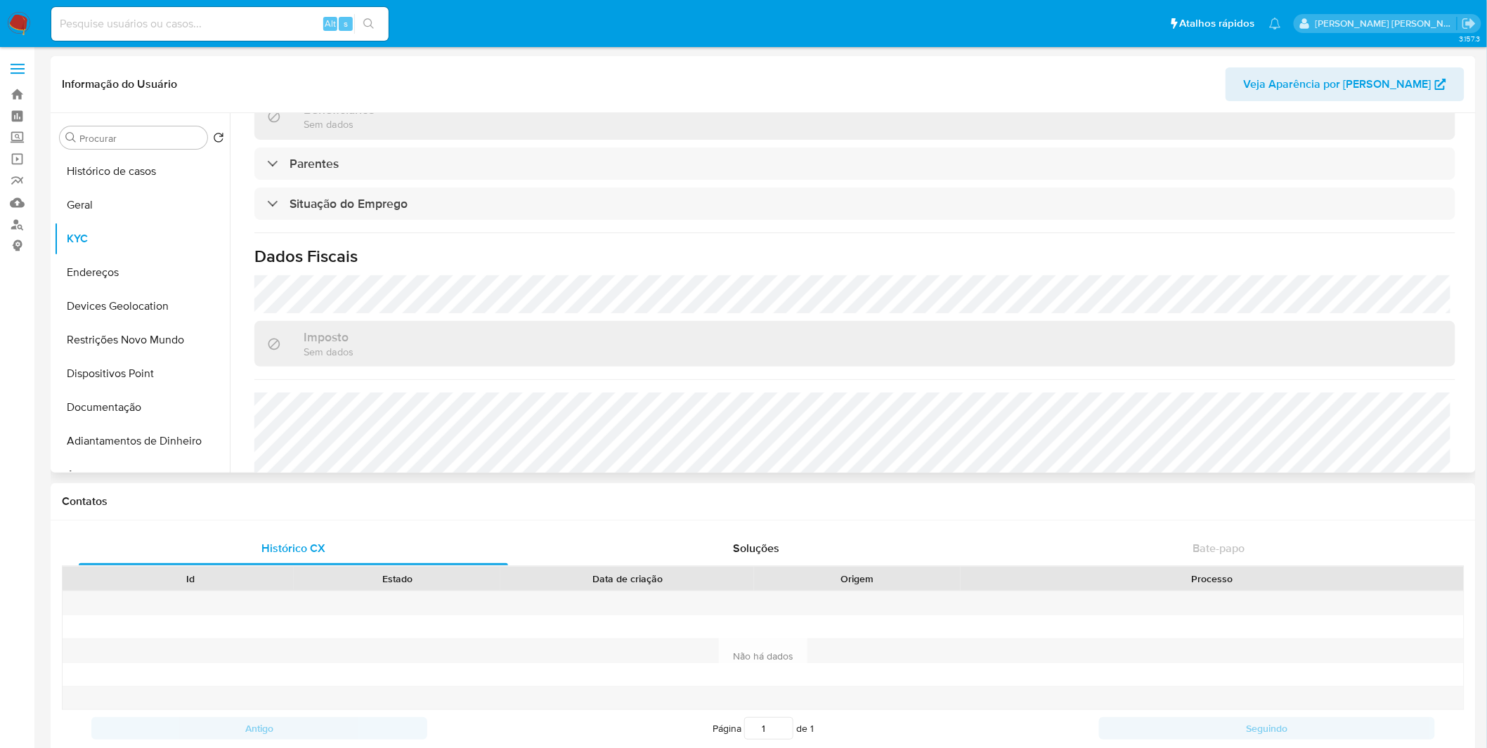
select select "10"
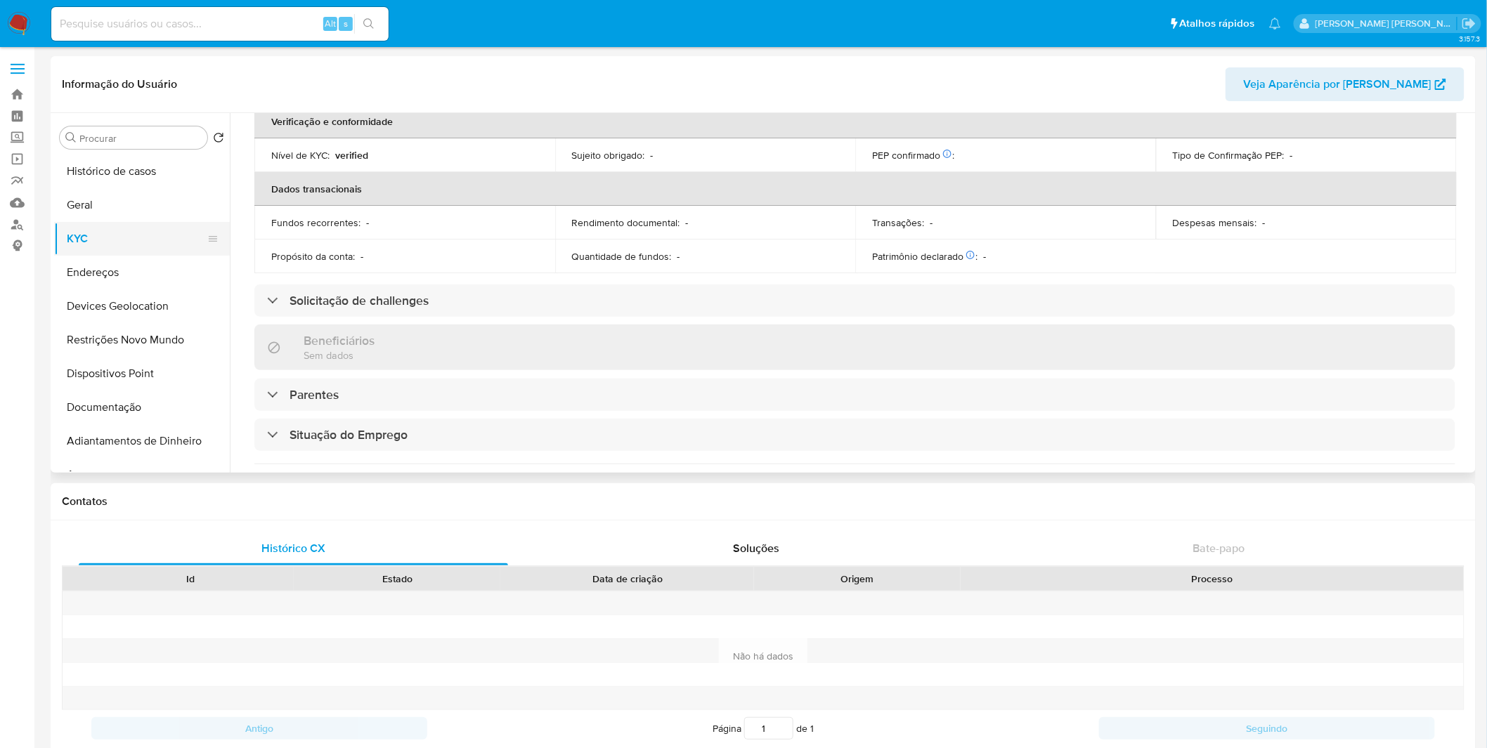
scroll to position [542, 0]
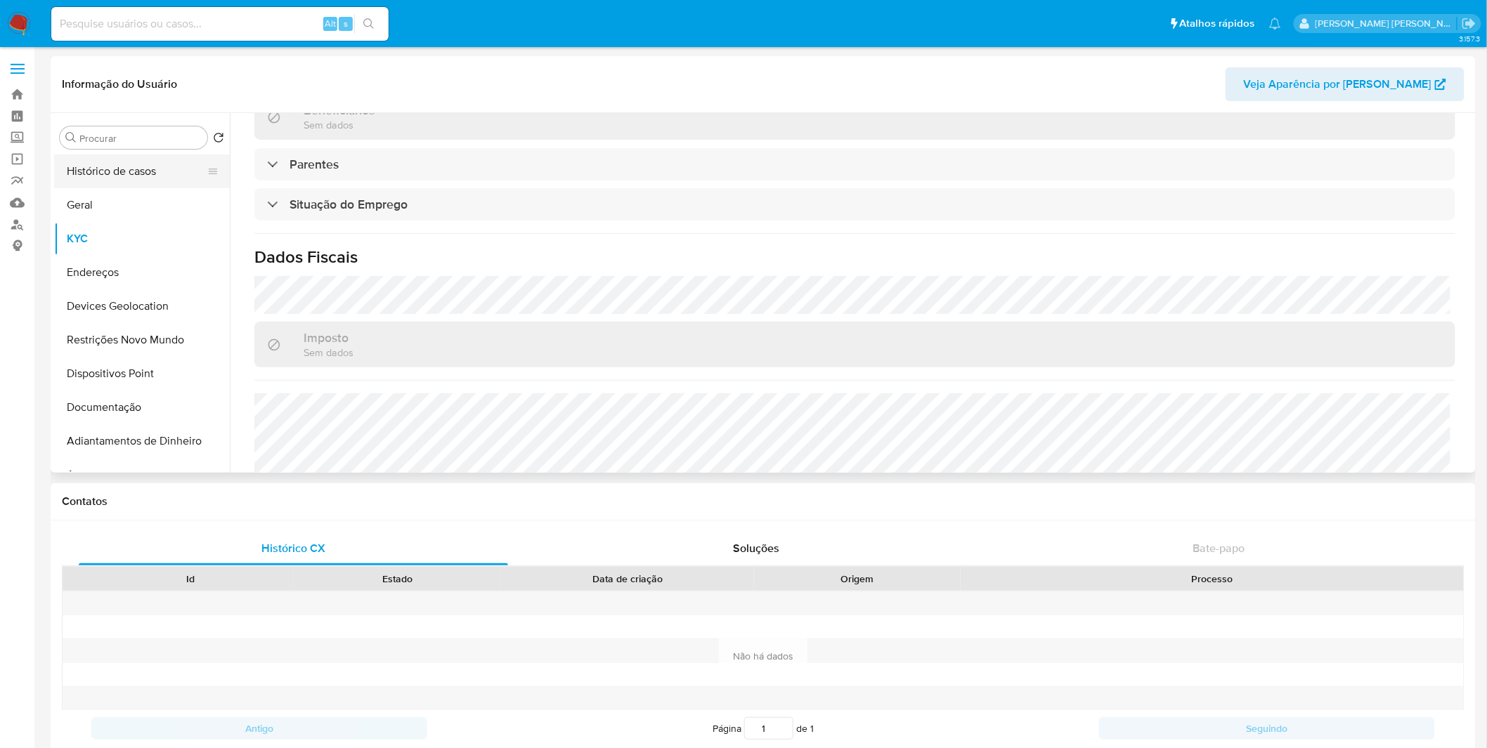
click at [144, 172] on button "Histórico de casos" at bounding box center [136, 172] width 164 height 34
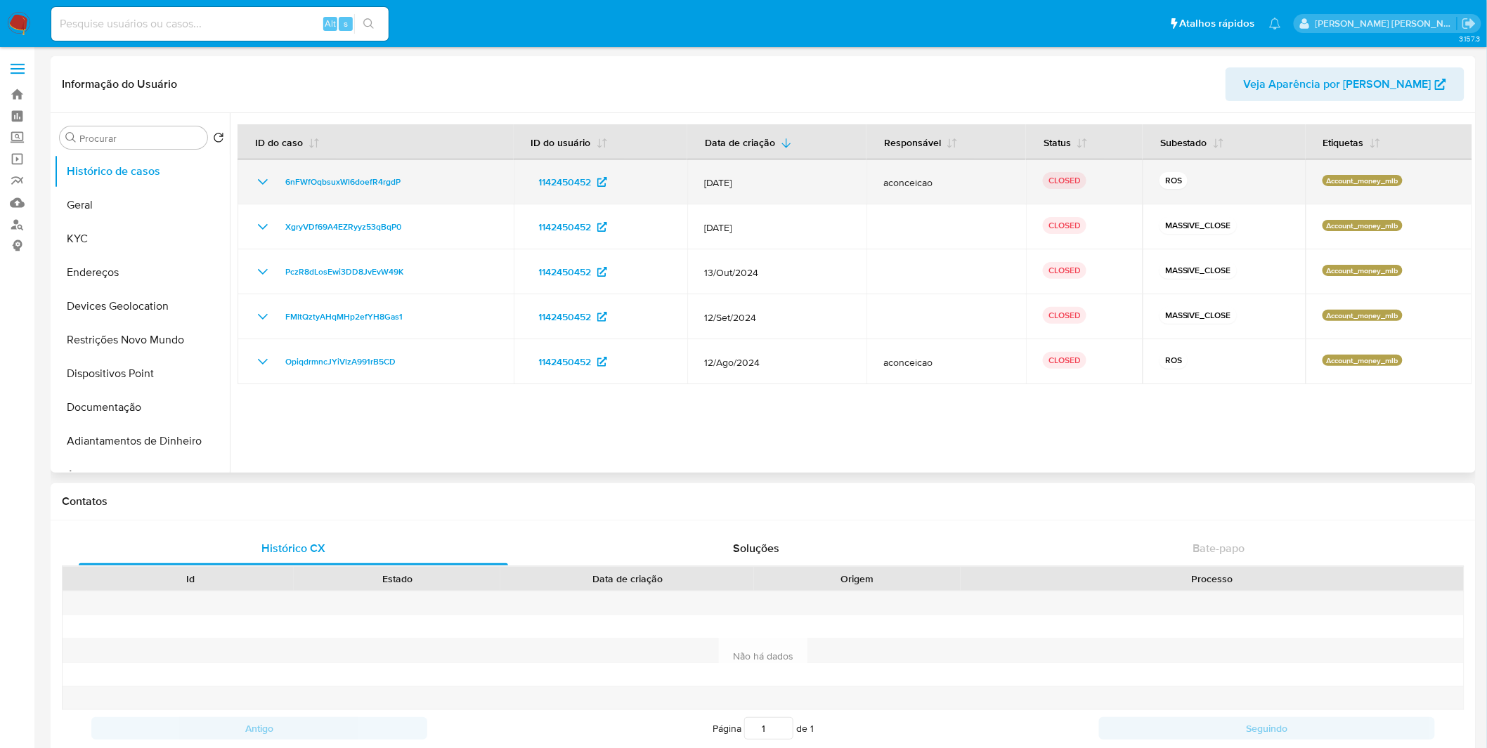
click icon "Mostrar/Ocultar"
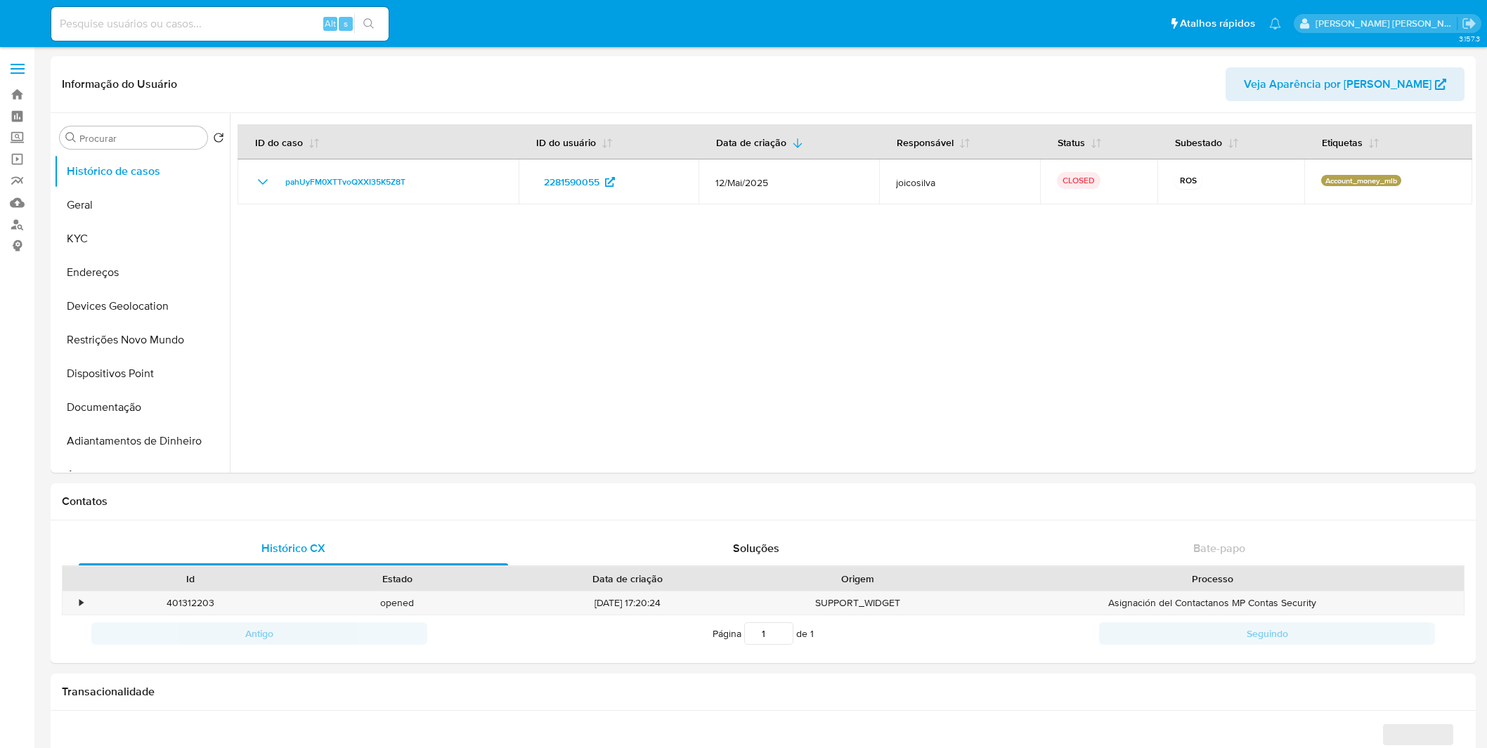
select select "10"
click at [112, 245] on button "KYC" at bounding box center [136, 239] width 164 height 34
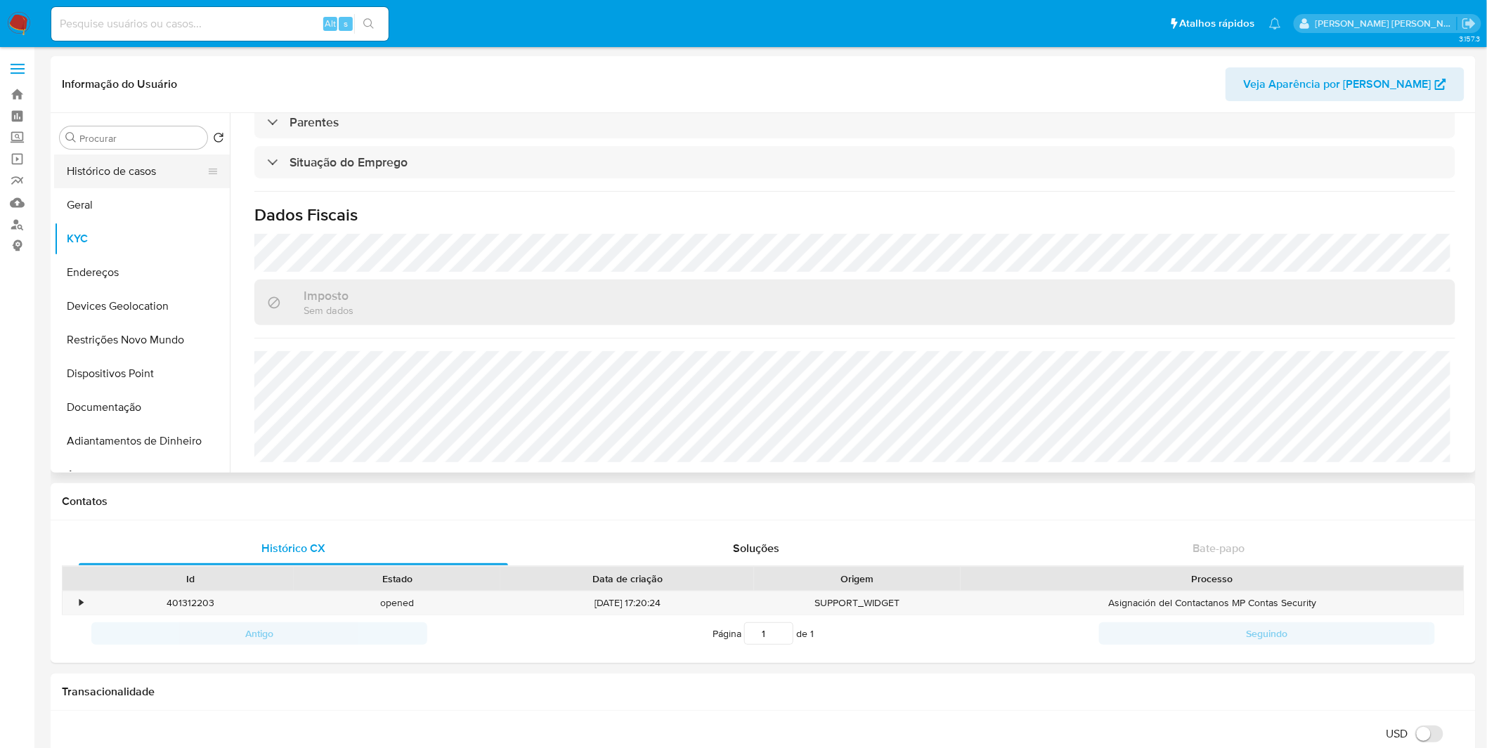
click at [145, 179] on button "Histórico de casos" at bounding box center [136, 172] width 164 height 34
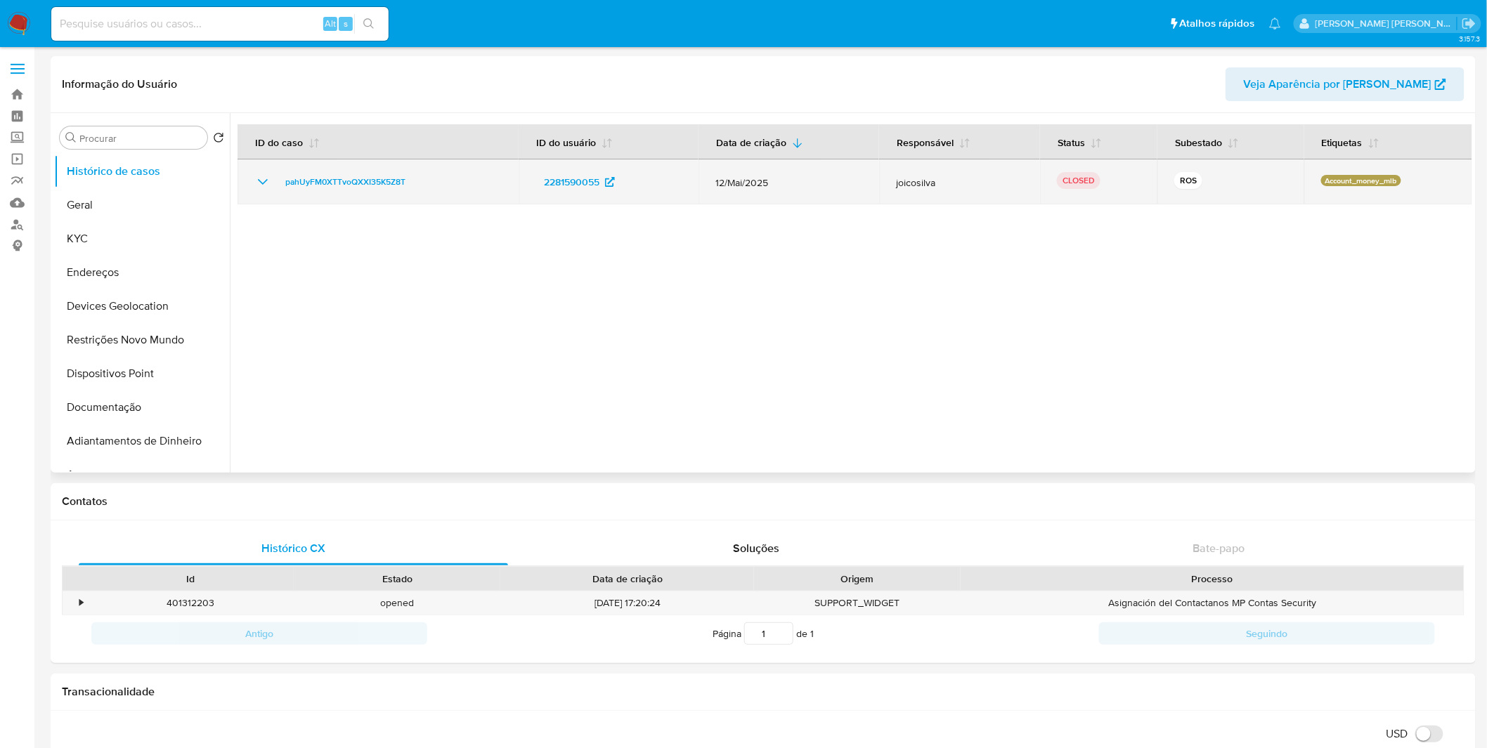
click at [263, 178] on icon "Mostrar/Ocultar" at bounding box center [262, 182] width 17 height 17
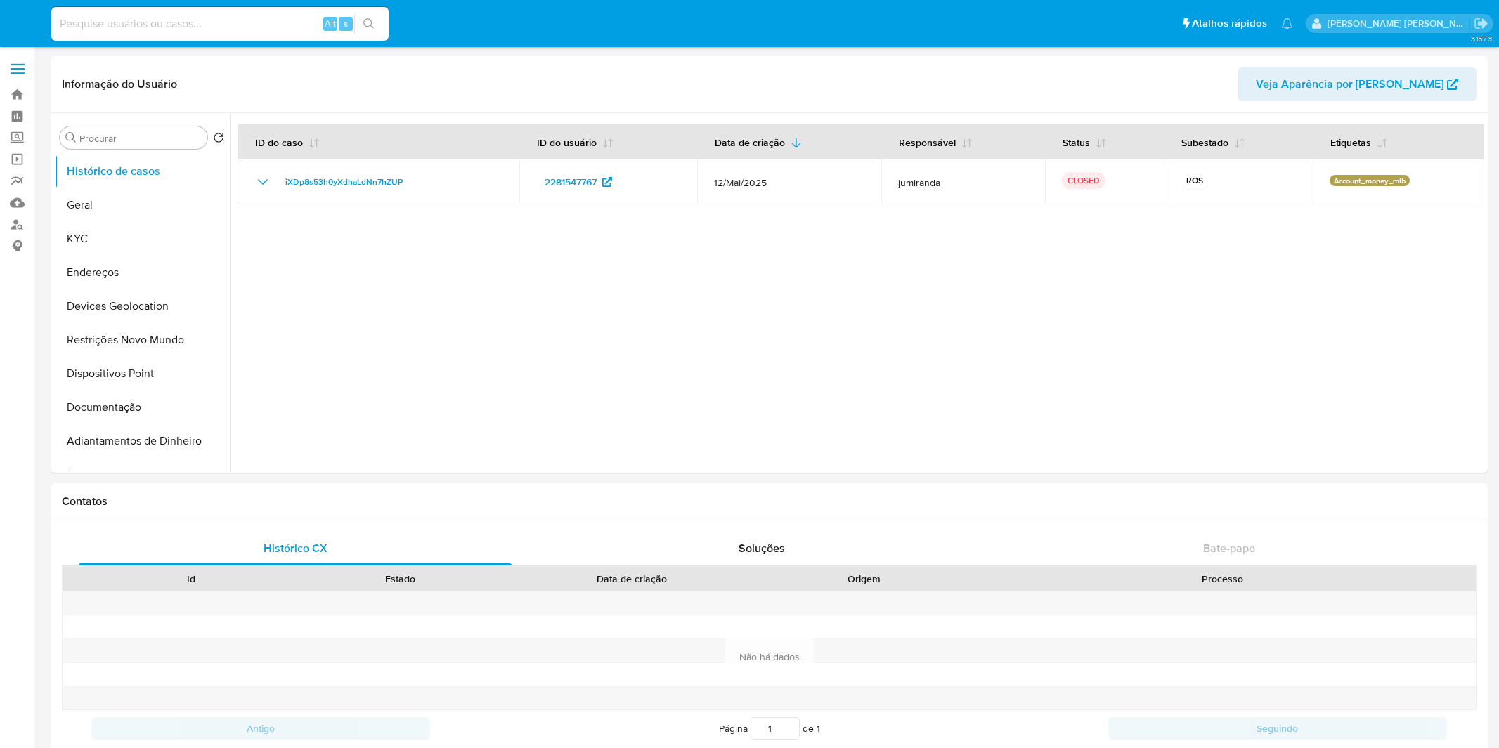
select select "10"
click at [157, 242] on button "KYC" at bounding box center [136, 239] width 164 height 34
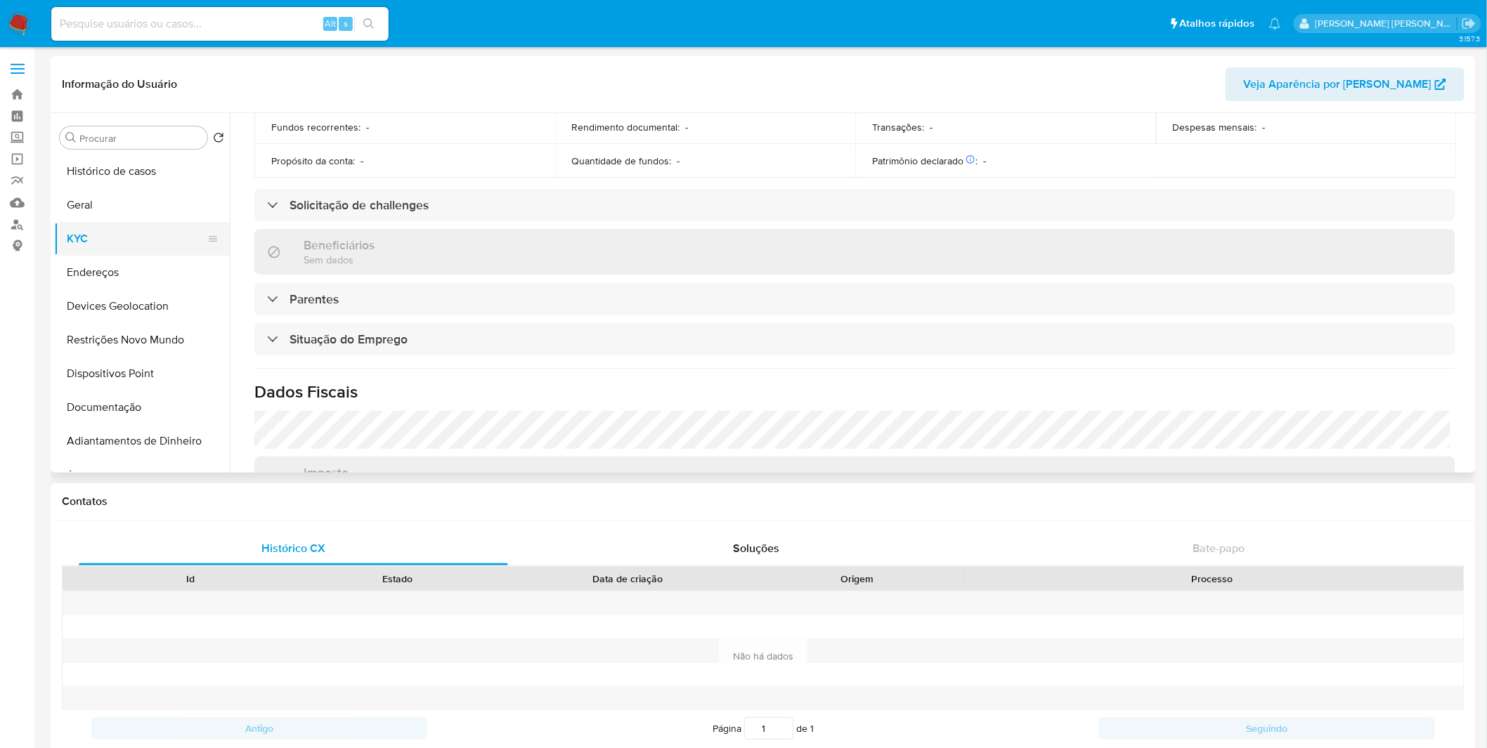
scroll to position [350, 0]
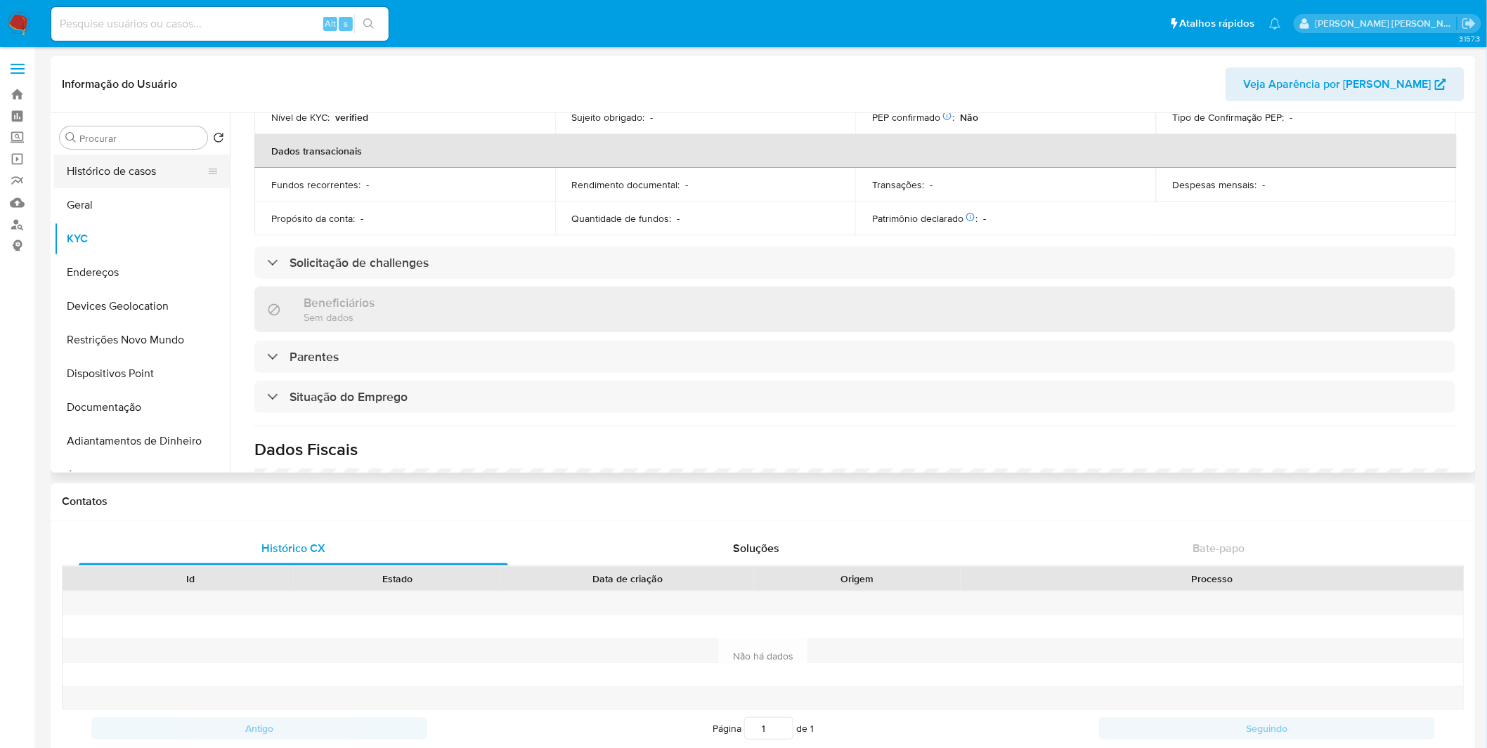
click at [145, 171] on button "Histórico de casos" at bounding box center [136, 172] width 164 height 34
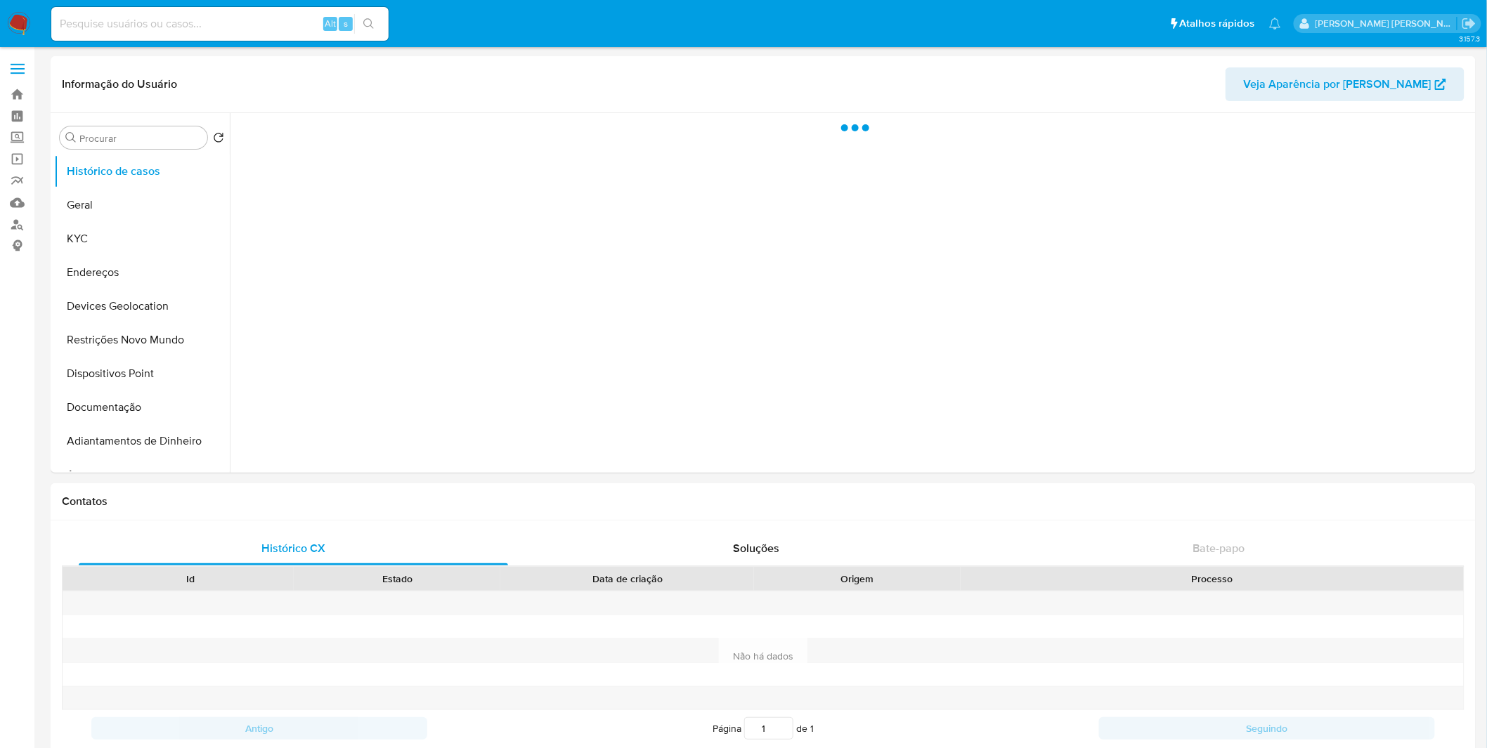
scroll to position [0, 0]
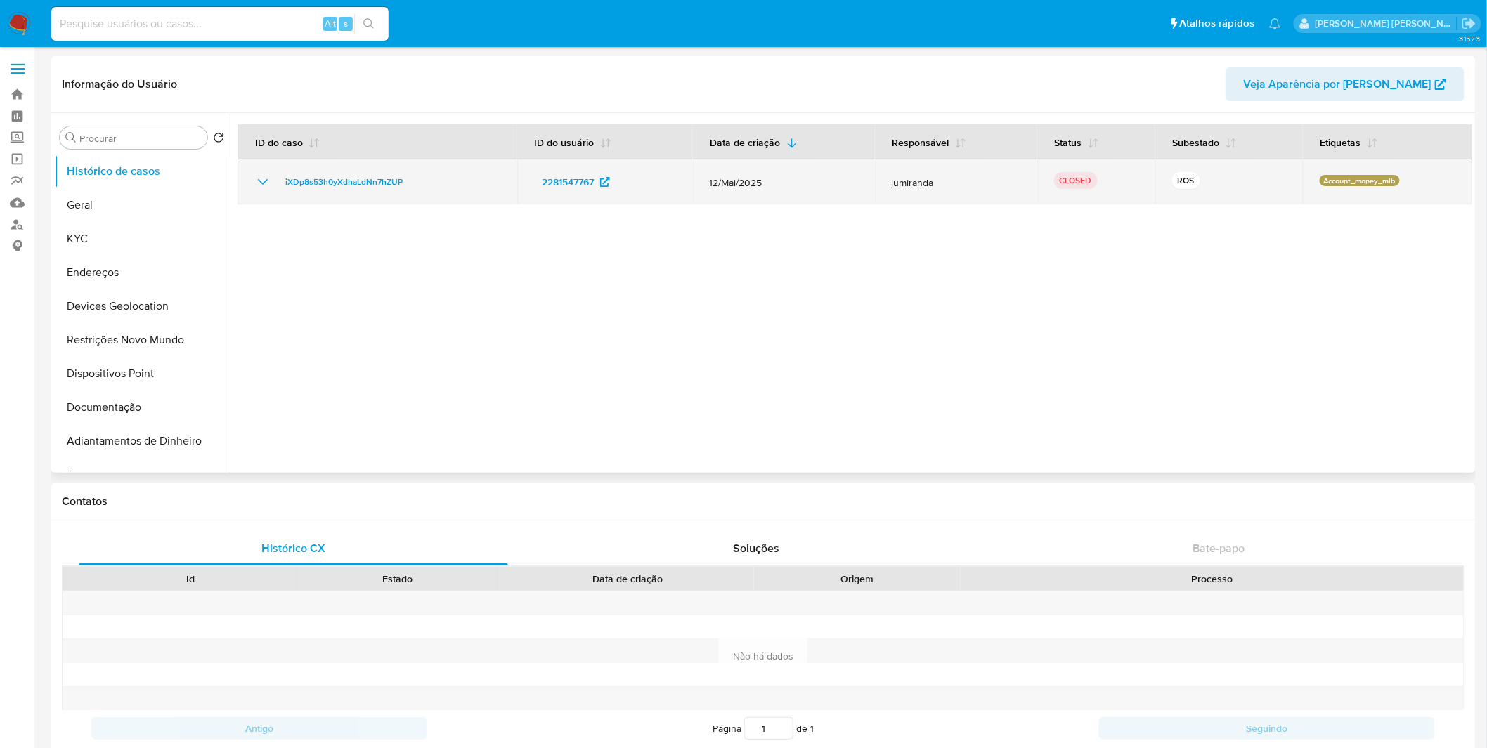
click at [271, 184] on icon "Mostrar/Ocultar" at bounding box center [262, 182] width 17 height 17
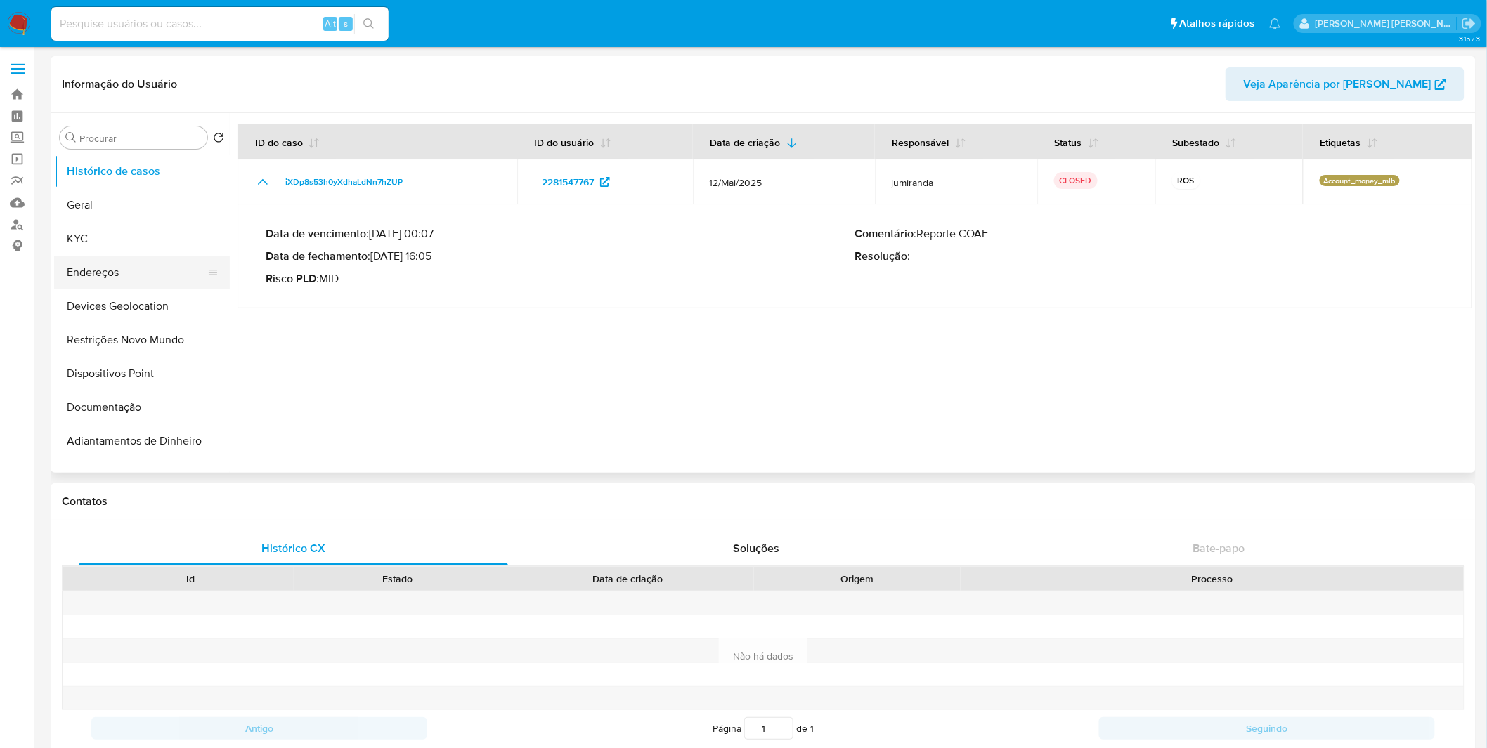
click at [143, 256] on button "Endereços" at bounding box center [136, 273] width 164 height 34
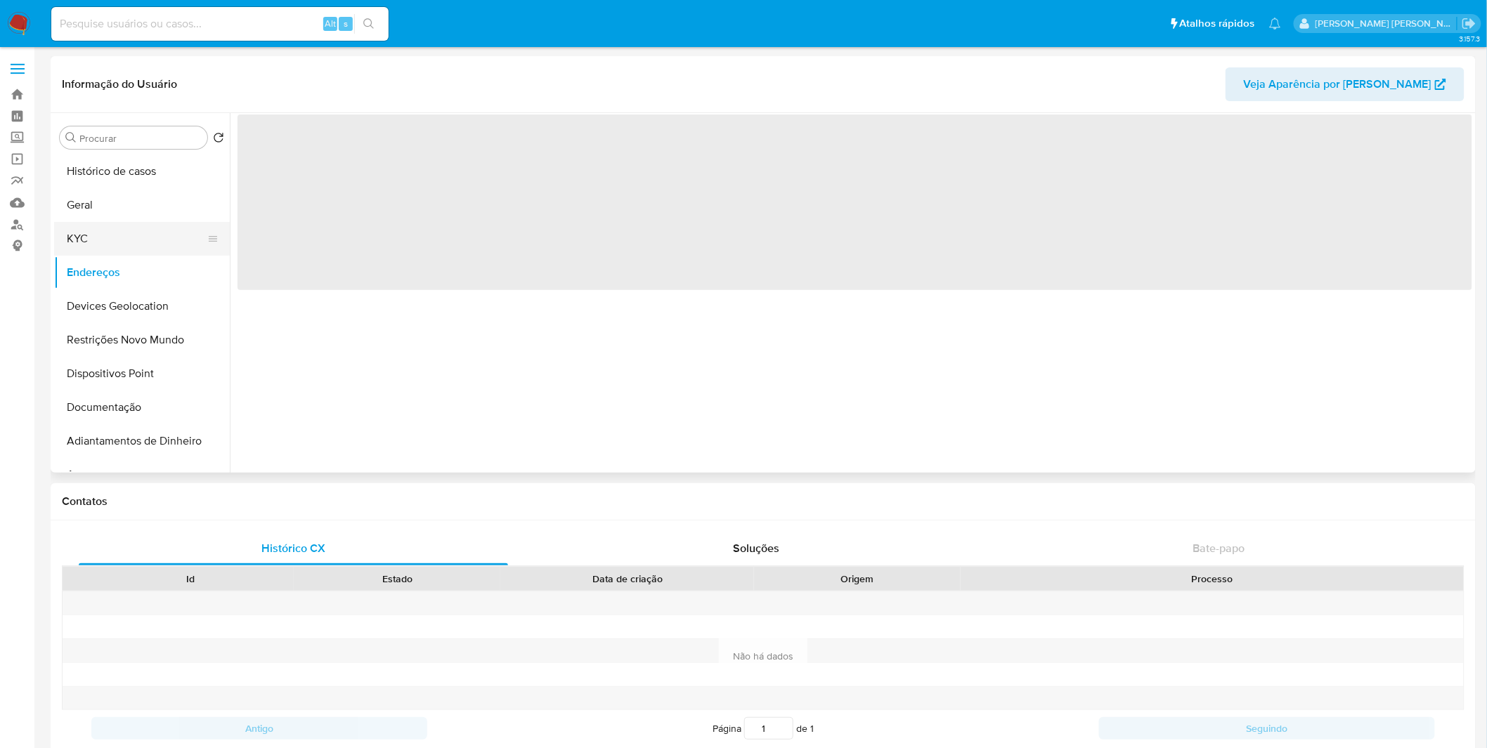
click at [148, 249] on button "KYC" at bounding box center [136, 239] width 164 height 34
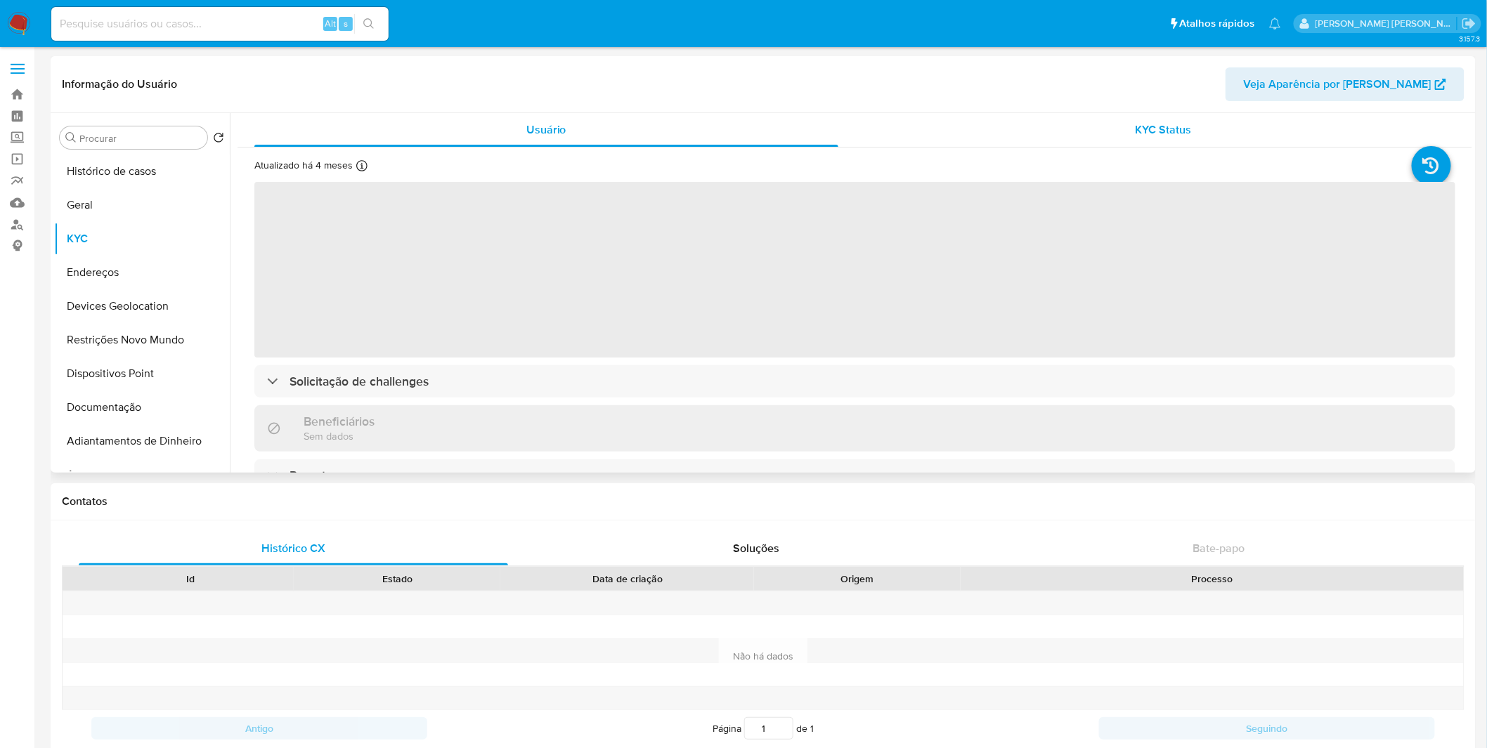
click at [959, 126] on div "KYC Status" at bounding box center [1164, 130] width 584 height 34
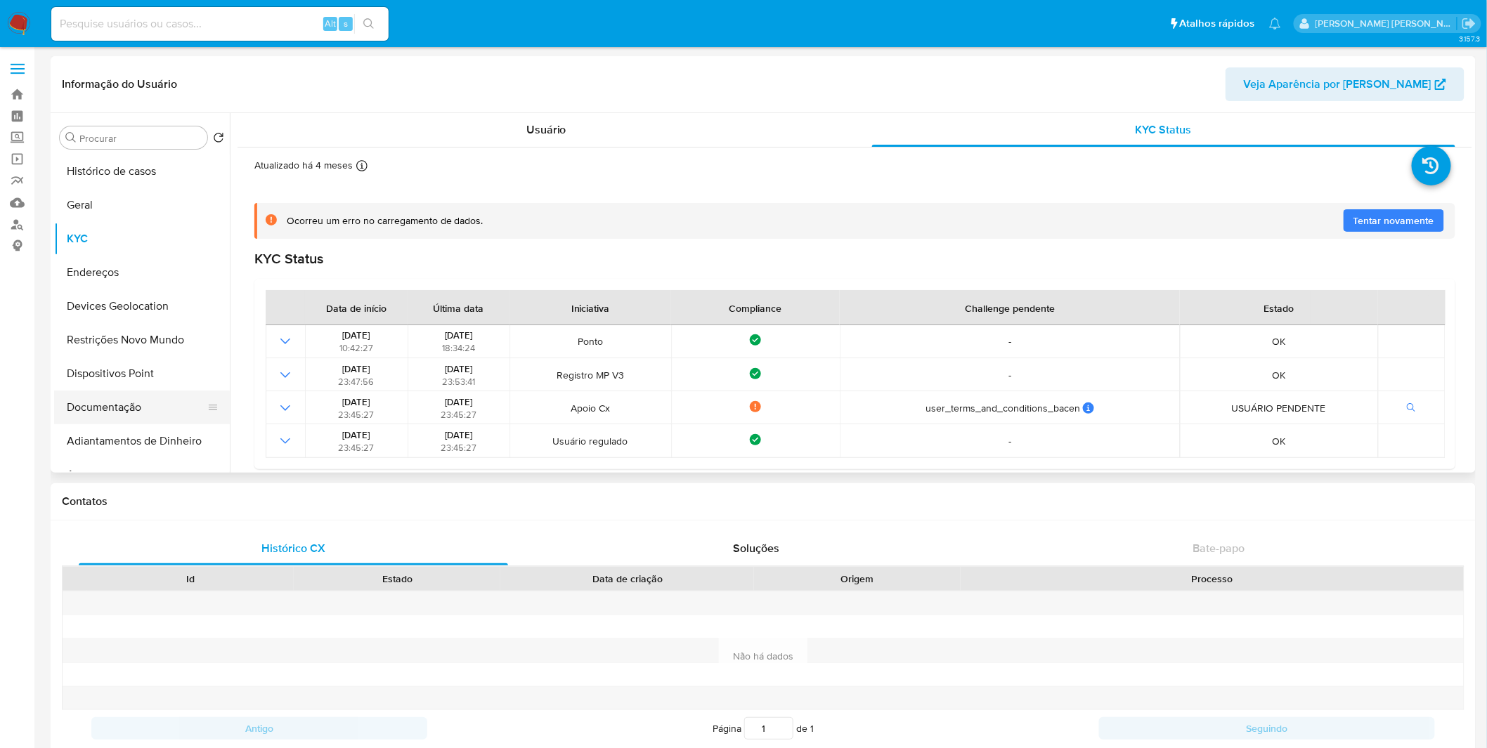
scroll to position [78, 0]
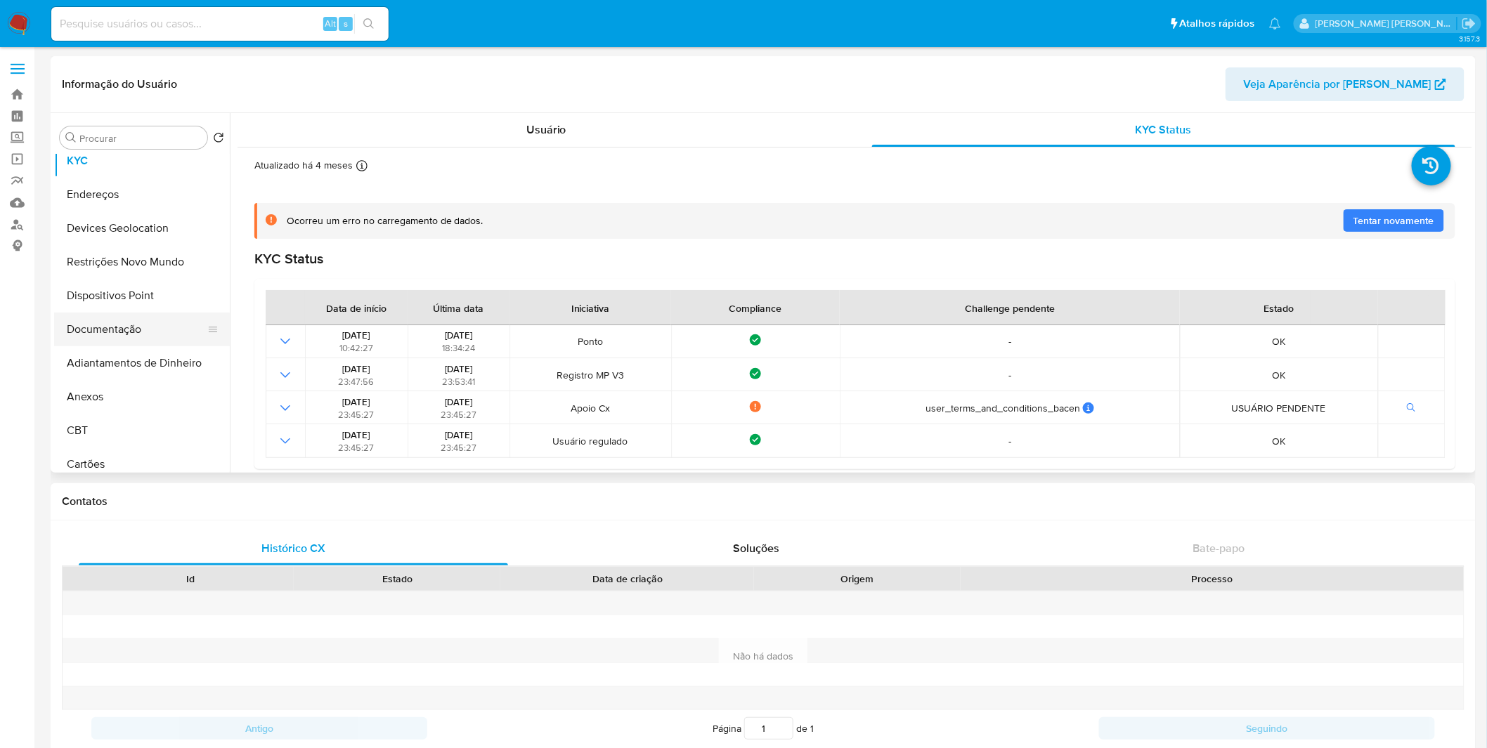
click at [157, 332] on button "Documentação" at bounding box center [136, 330] width 164 height 34
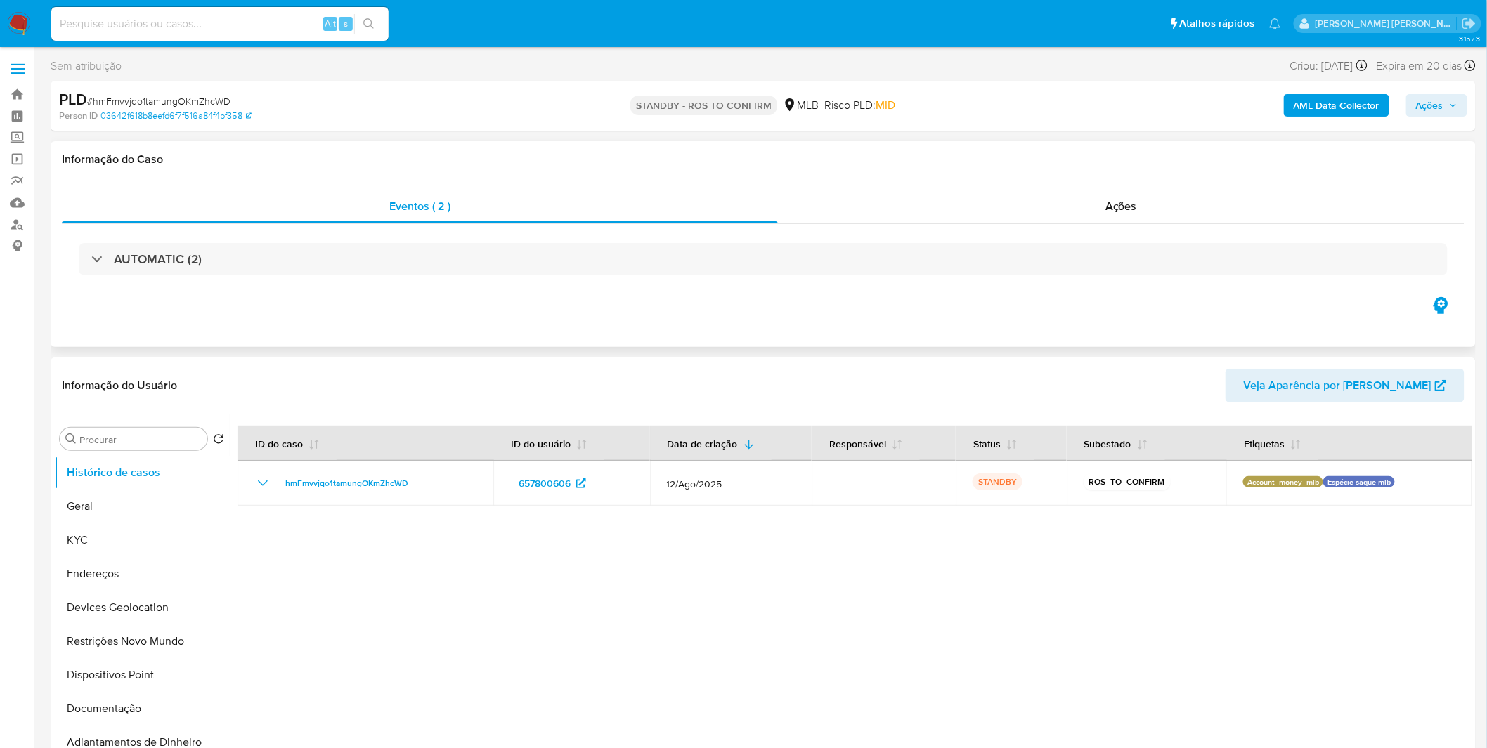
select select "10"
click at [27, 34] on img at bounding box center [19, 24] width 24 height 24
click at [24, 25] on img at bounding box center [19, 24] width 24 height 24
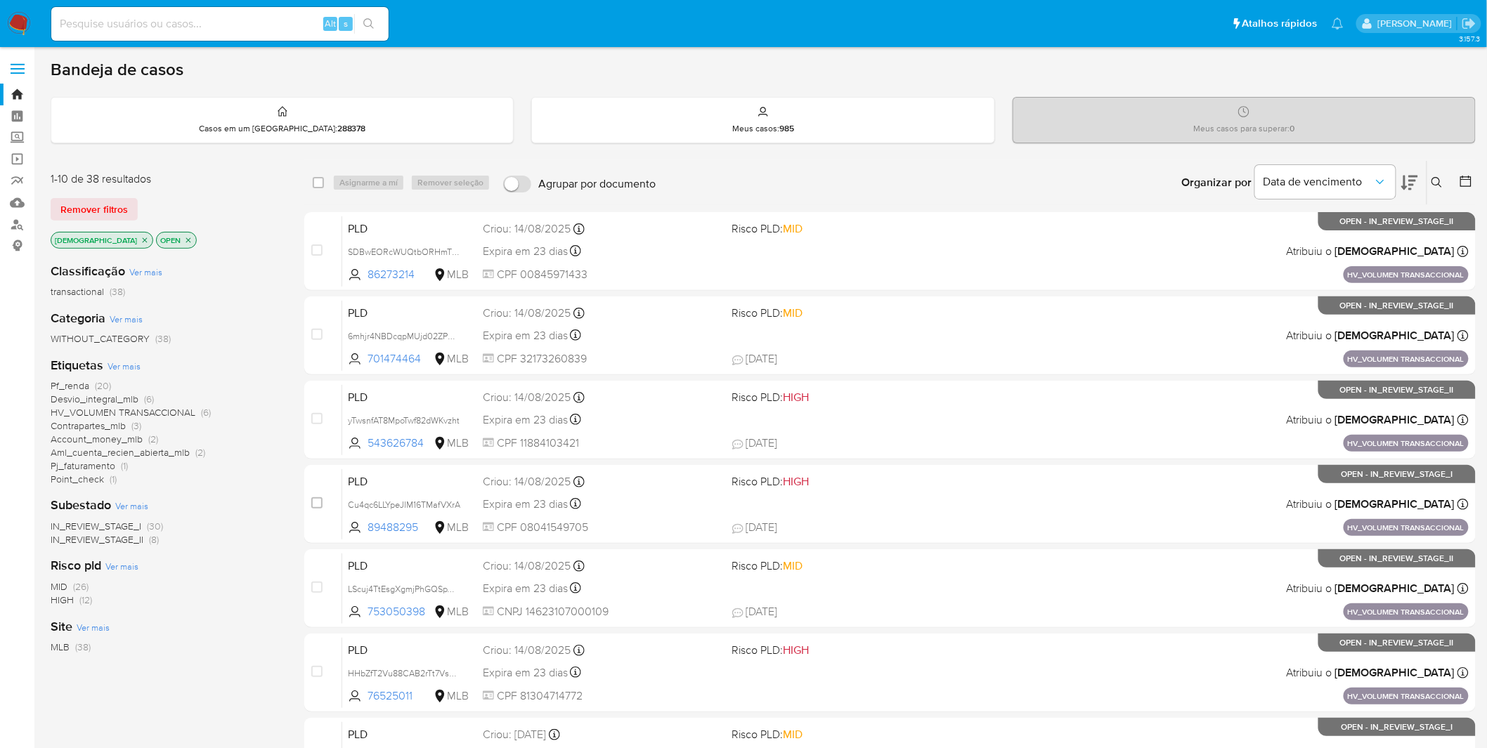
click at [25, 10] on nav "Pausado Ver notificaciones Alt s Atalhos rápidos Presiona las siguientes teclas…" at bounding box center [743, 23] width 1487 height 47
click at [18, 16] on img at bounding box center [19, 24] width 24 height 24
click at [171, 447] on span "Aml_cuenta_recien_abierta_mlb" at bounding box center [120, 452] width 139 height 14
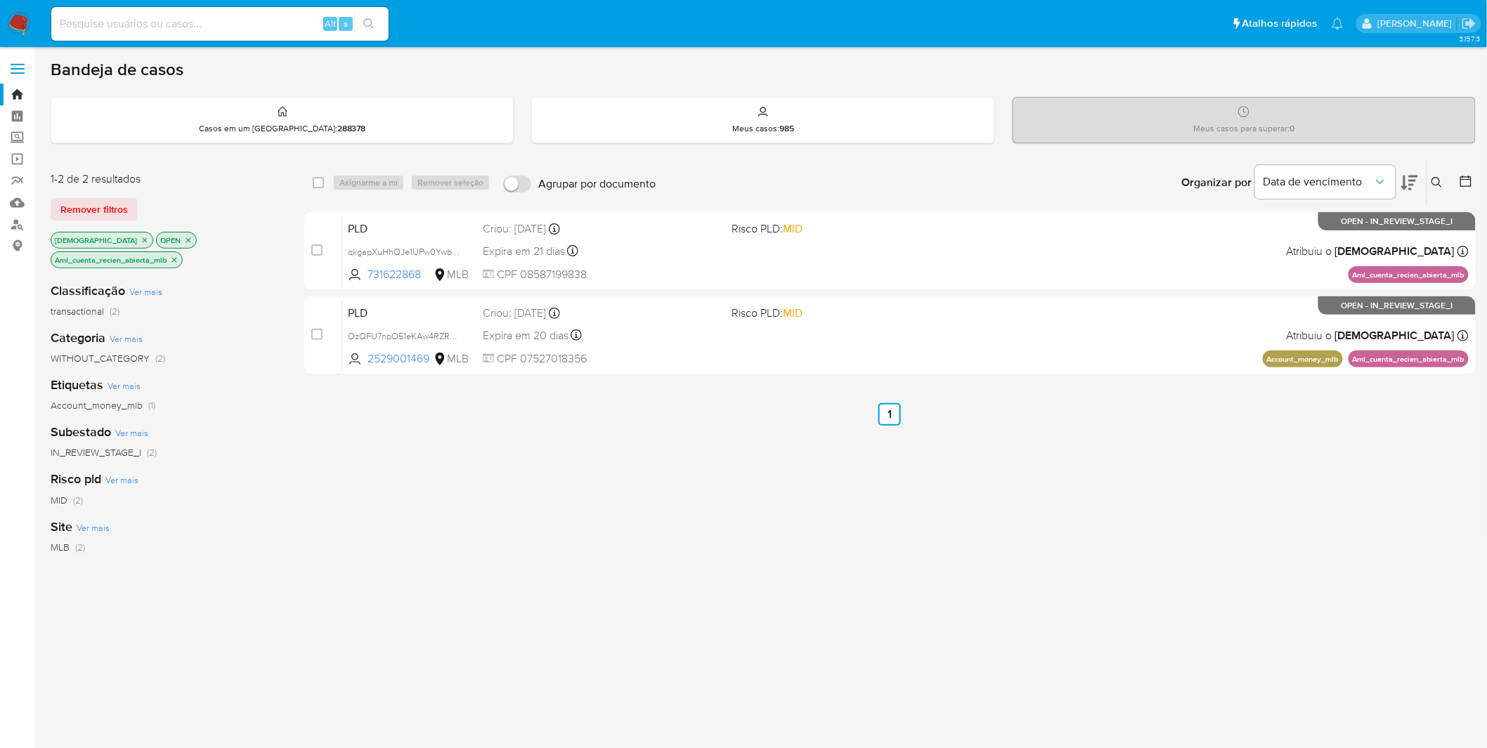
click at [177, 257] on icon "close-filter" at bounding box center [174, 259] width 5 height 5
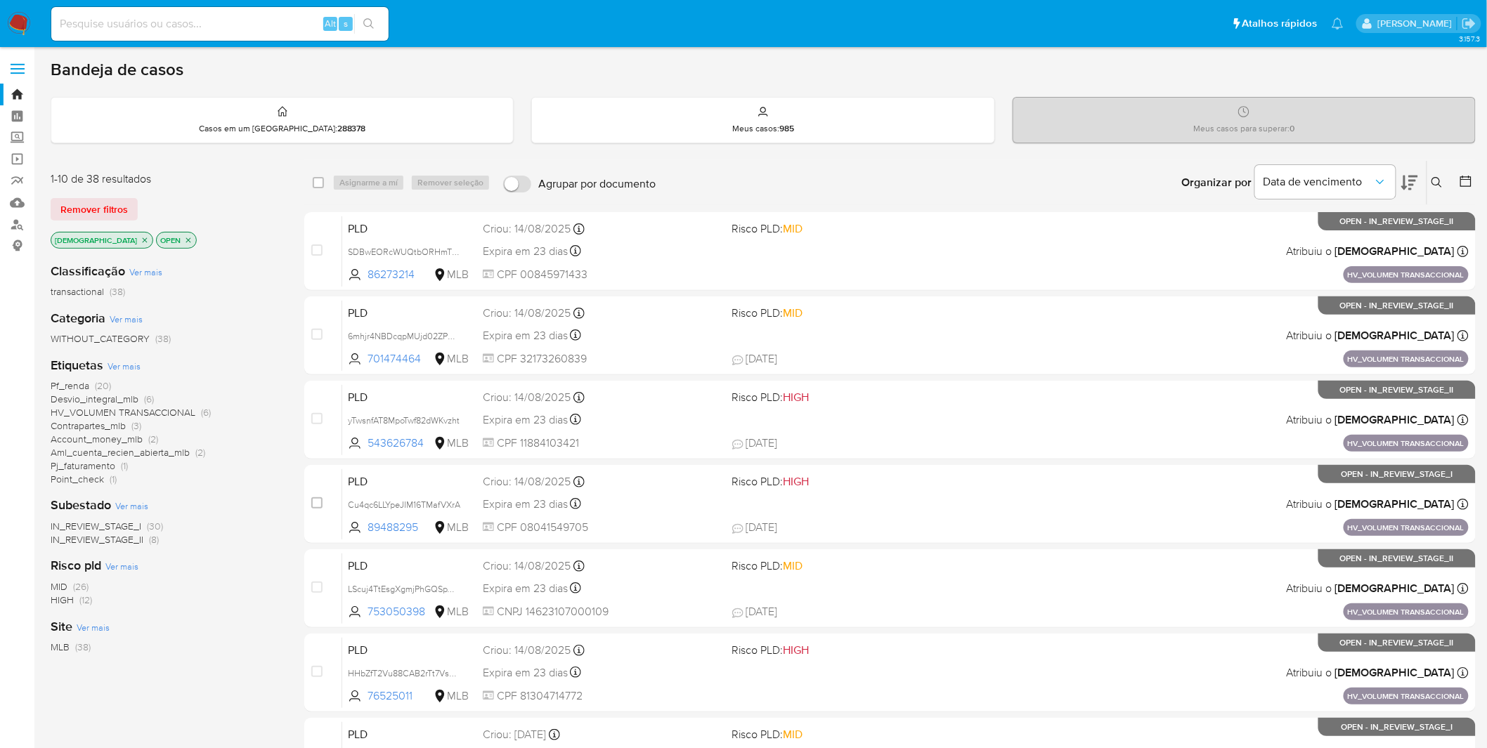
click at [104, 434] on span "Account_money_mlb" at bounding box center [97, 439] width 92 height 14
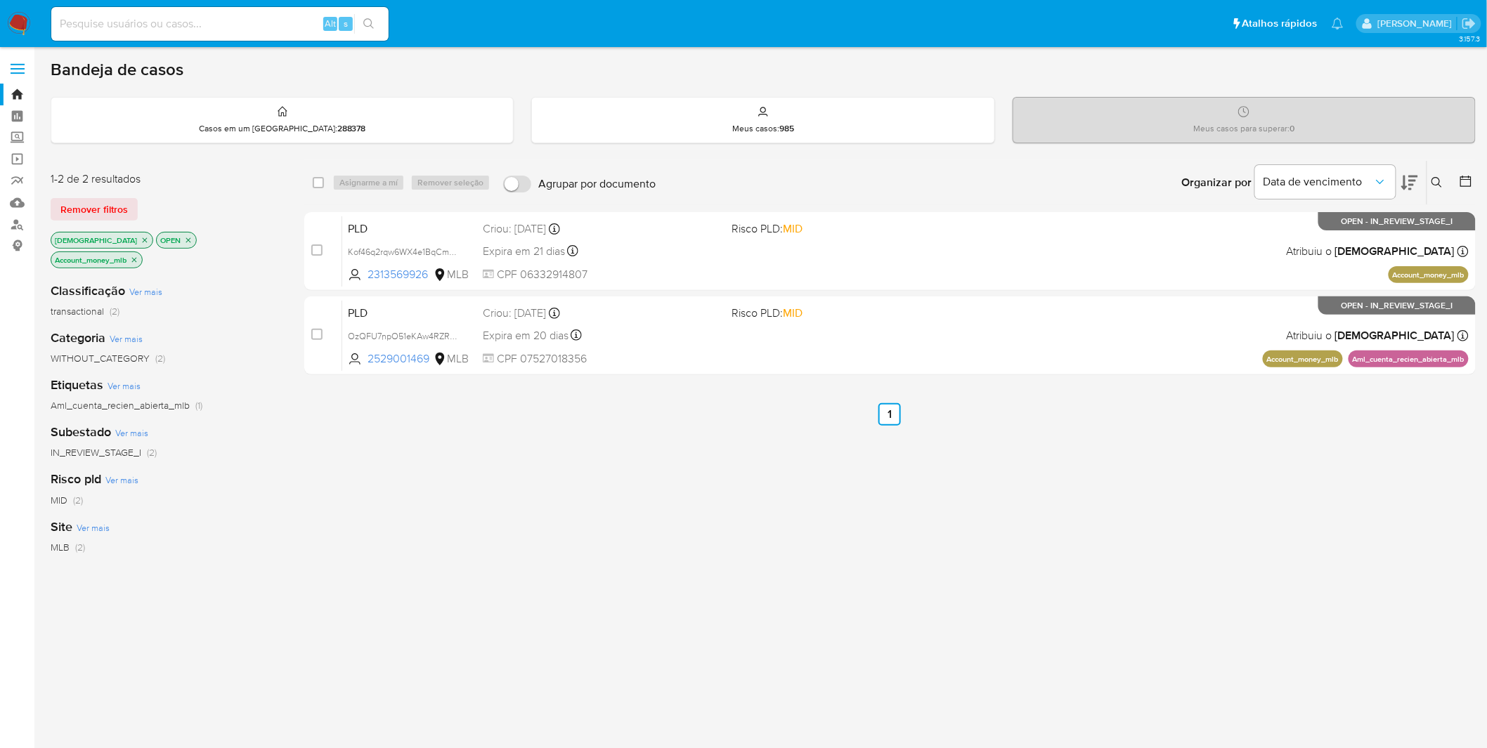
click at [138, 256] on icon "close-filter" at bounding box center [134, 260] width 8 height 8
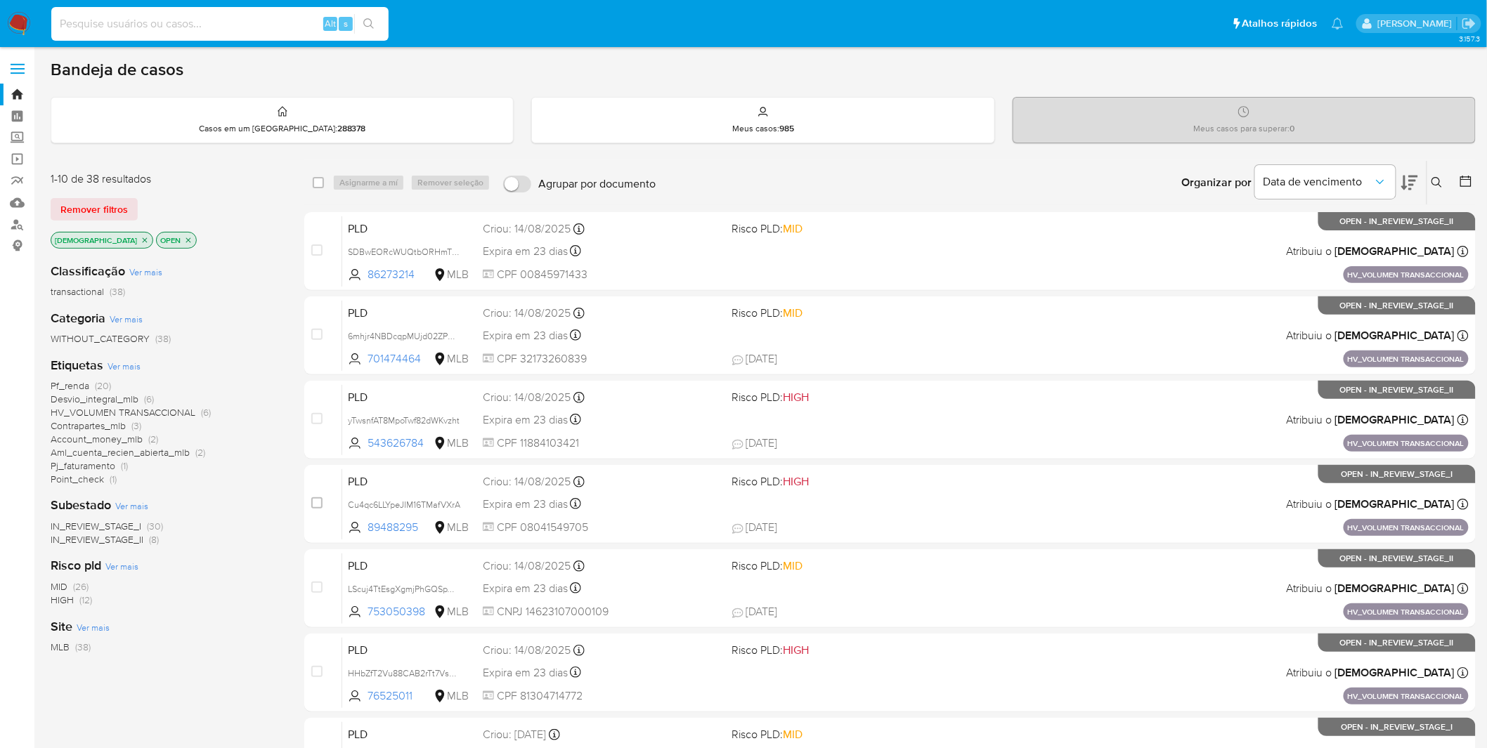
click at [124, 16] on input at bounding box center [219, 24] width 337 height 18
paste input "Kof46q2rqw6WX4e1BqCmQCSi"
type input "Kof46q2rqw6WX4e1BqCmQCSi"
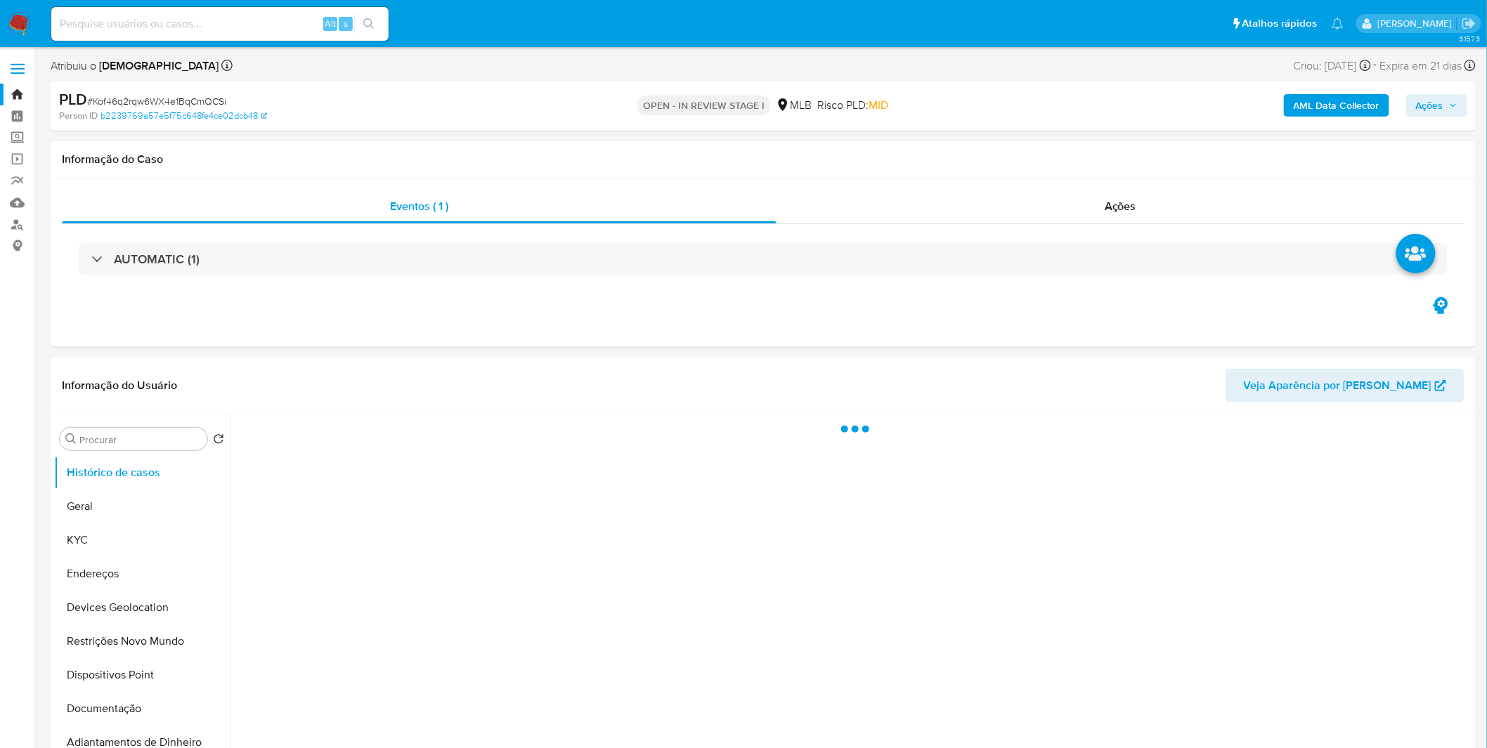
select select "10"
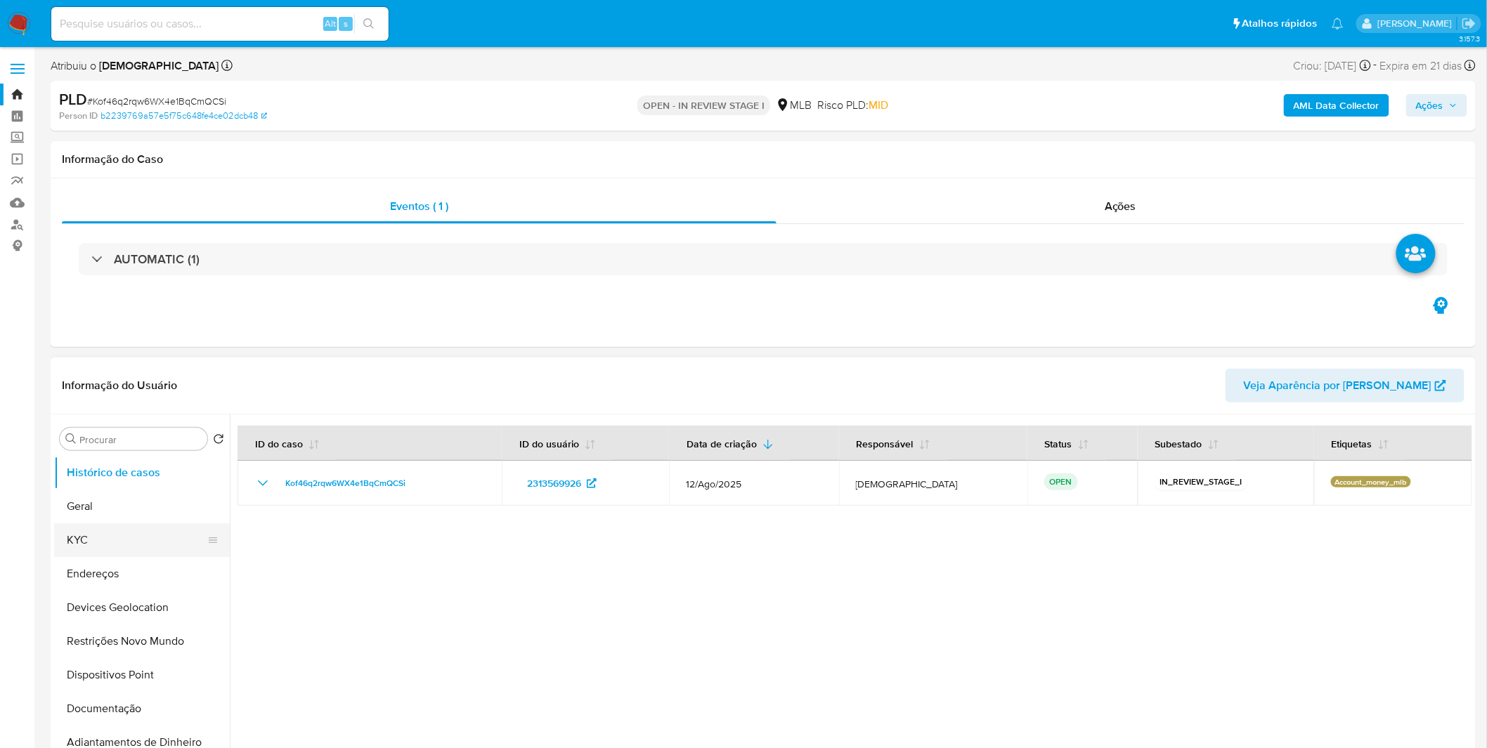
click at [145, 538] on button "KYC" at bounding box center [136, 540] width 164 height 34
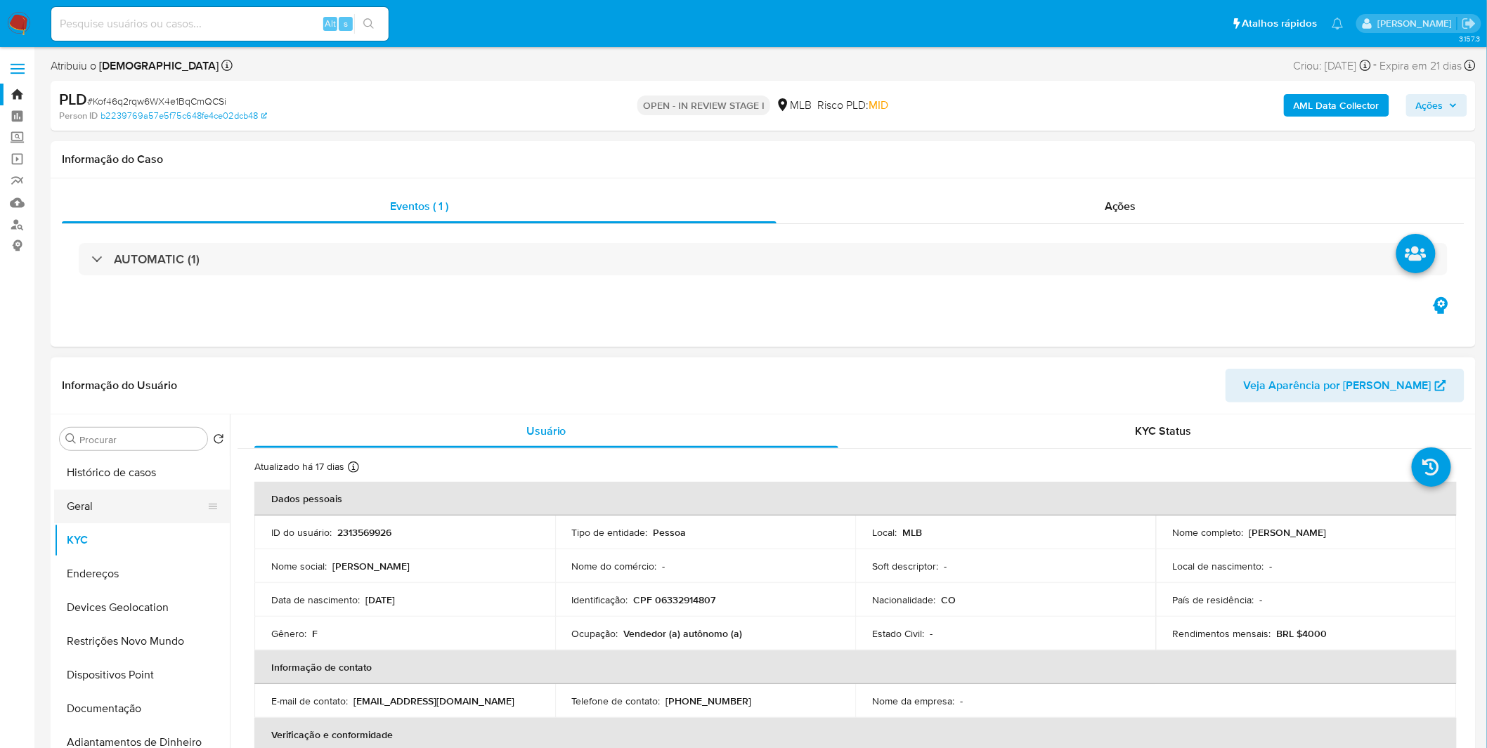
click at [110, 507] on button "Geral" at bounding box center [136, 507] width 164 height 34
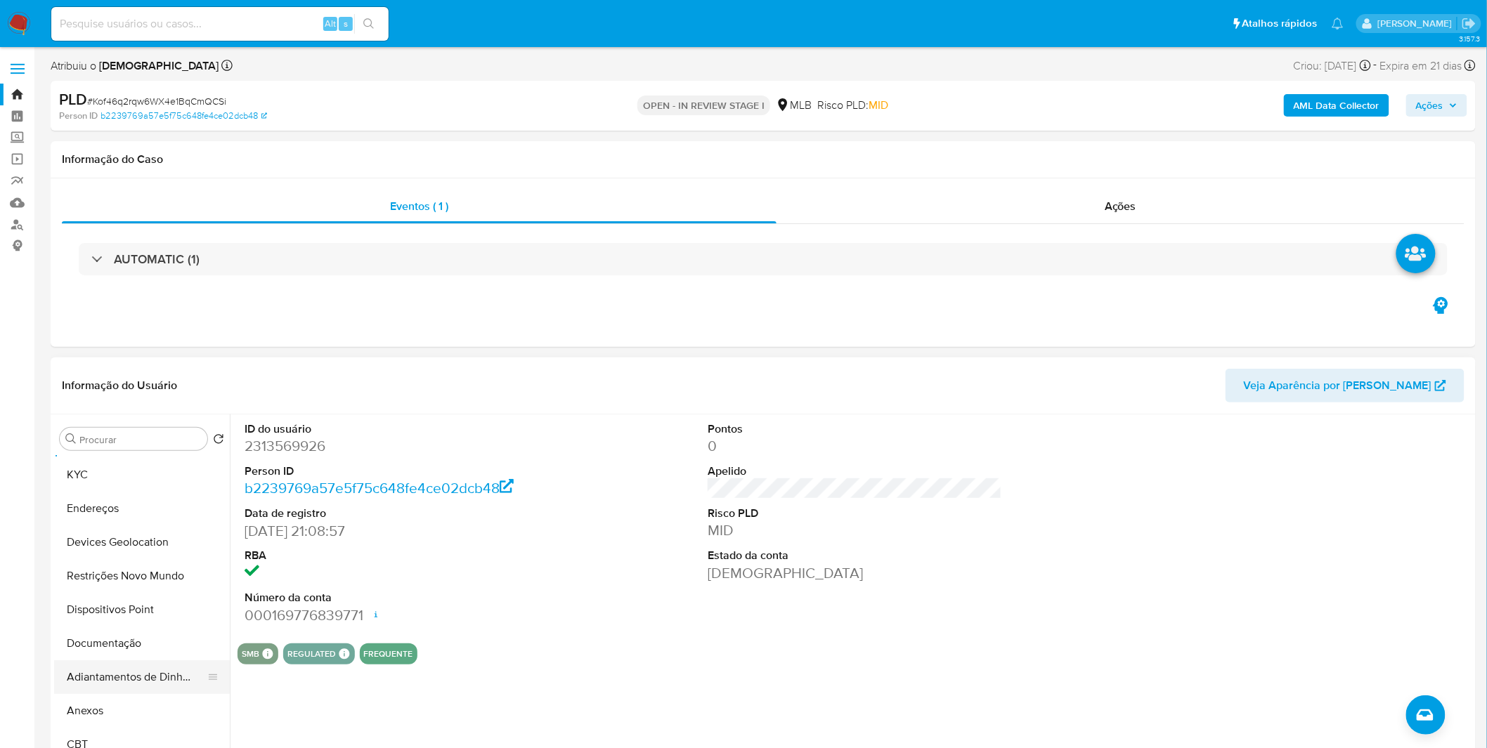
scroll to position [156, 0]
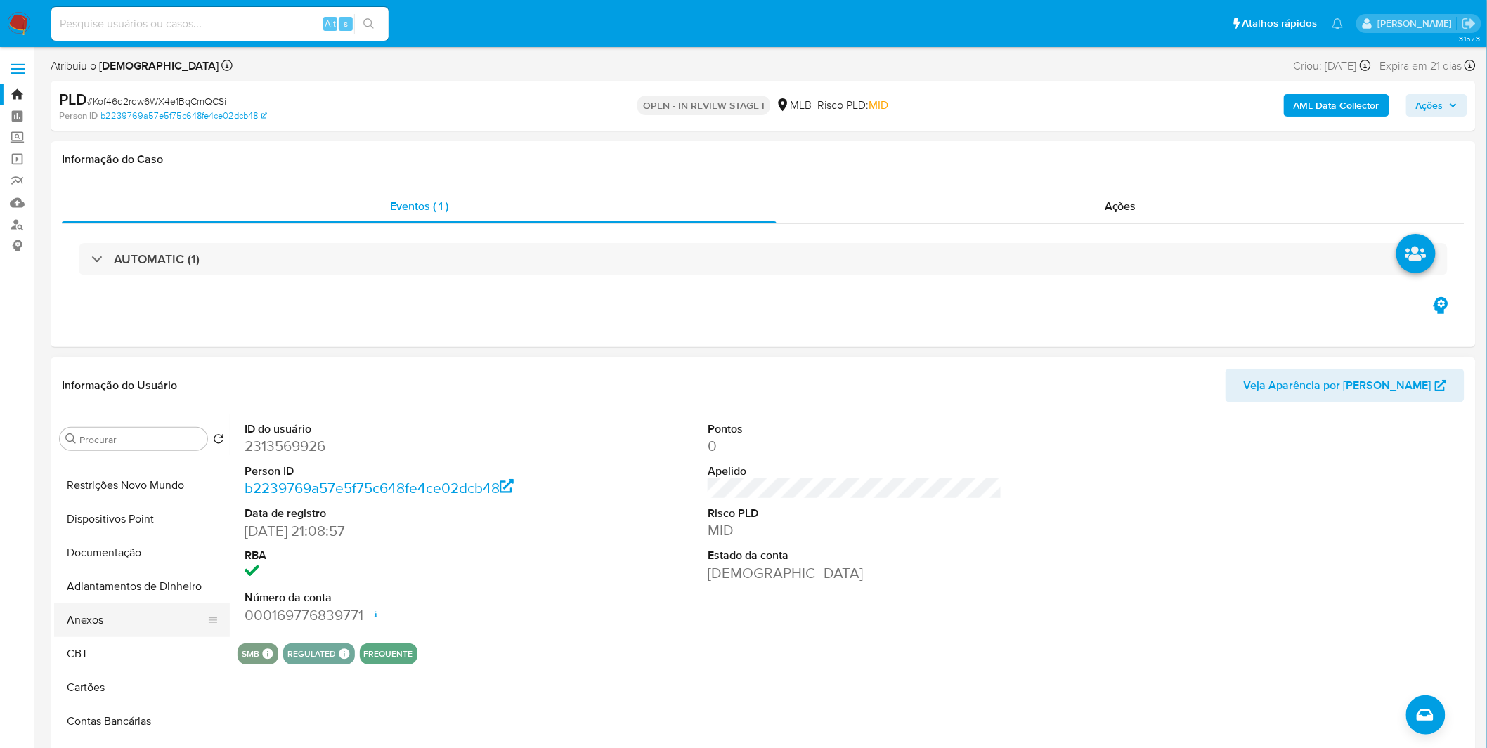
click at [122, 633] on button "Anexos" at bounding box center [136, 621] width 164 height 34
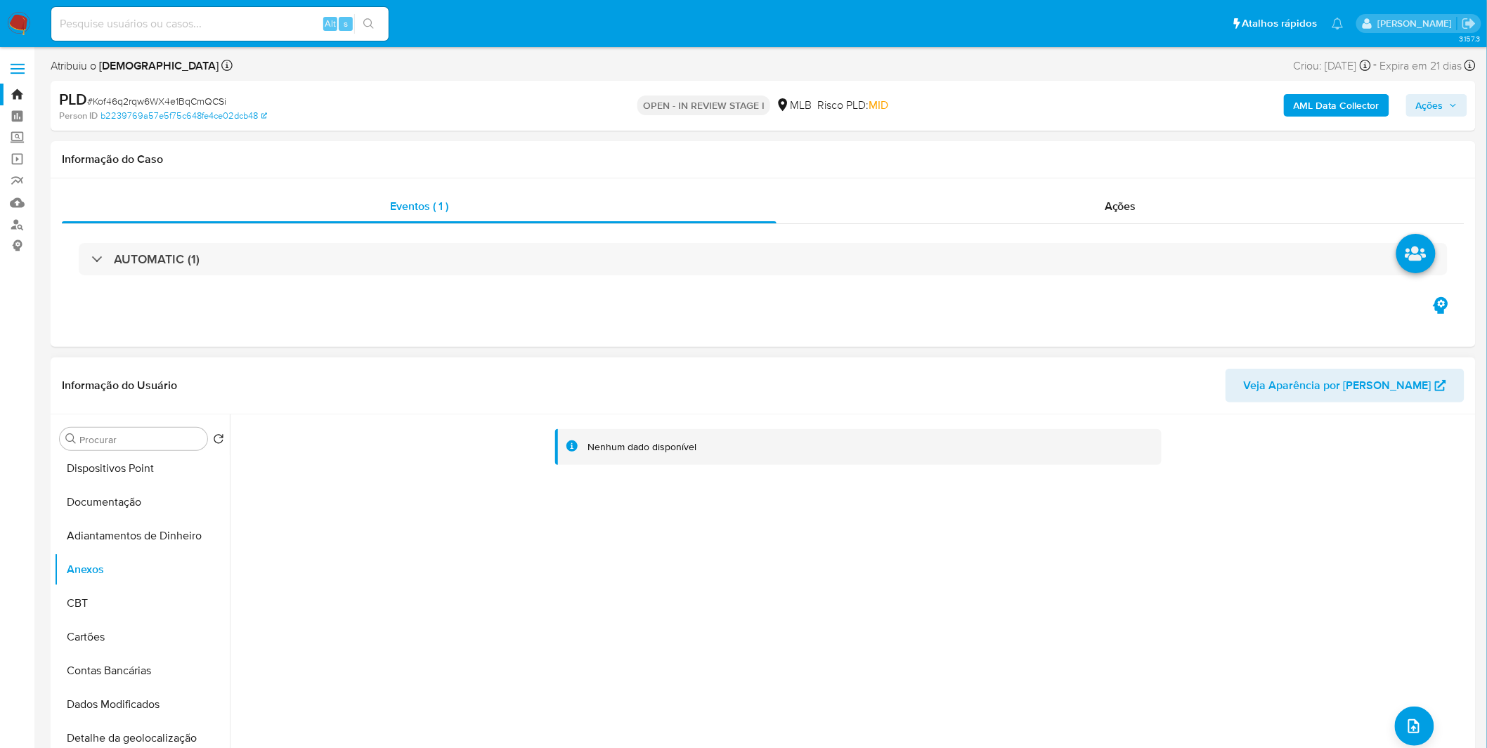
scroll to position [234, 0]
click at [1326, 104] on b "AML Data Collector" at bounding box center [1337, 105] width 86 height 22
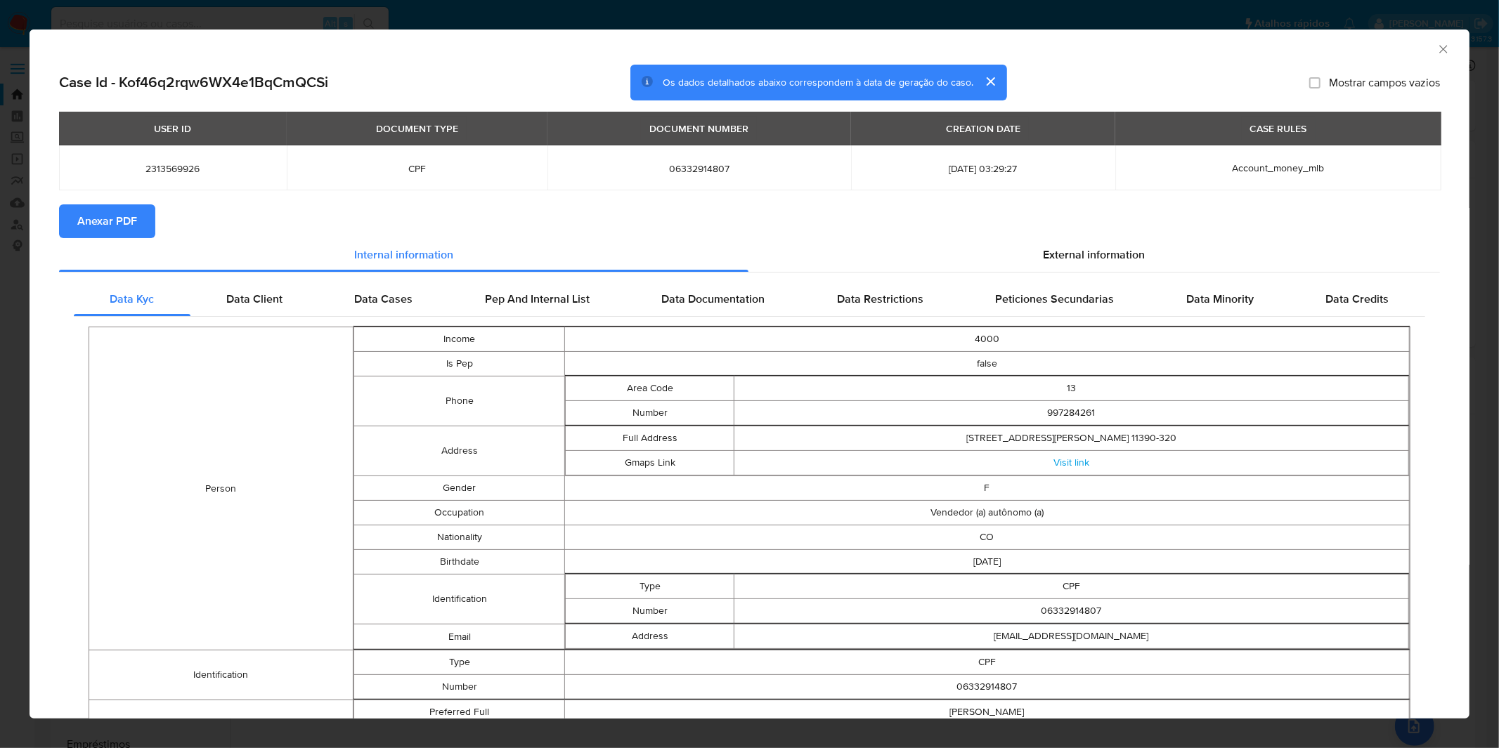
click at [1055, 18] on div "AML Data Collector Case Id - Kof46q2rqw6WX4e1BqCmQCSi Os dados detalhados abaix…" at bounding box center [749, 374] width 1499 height 748
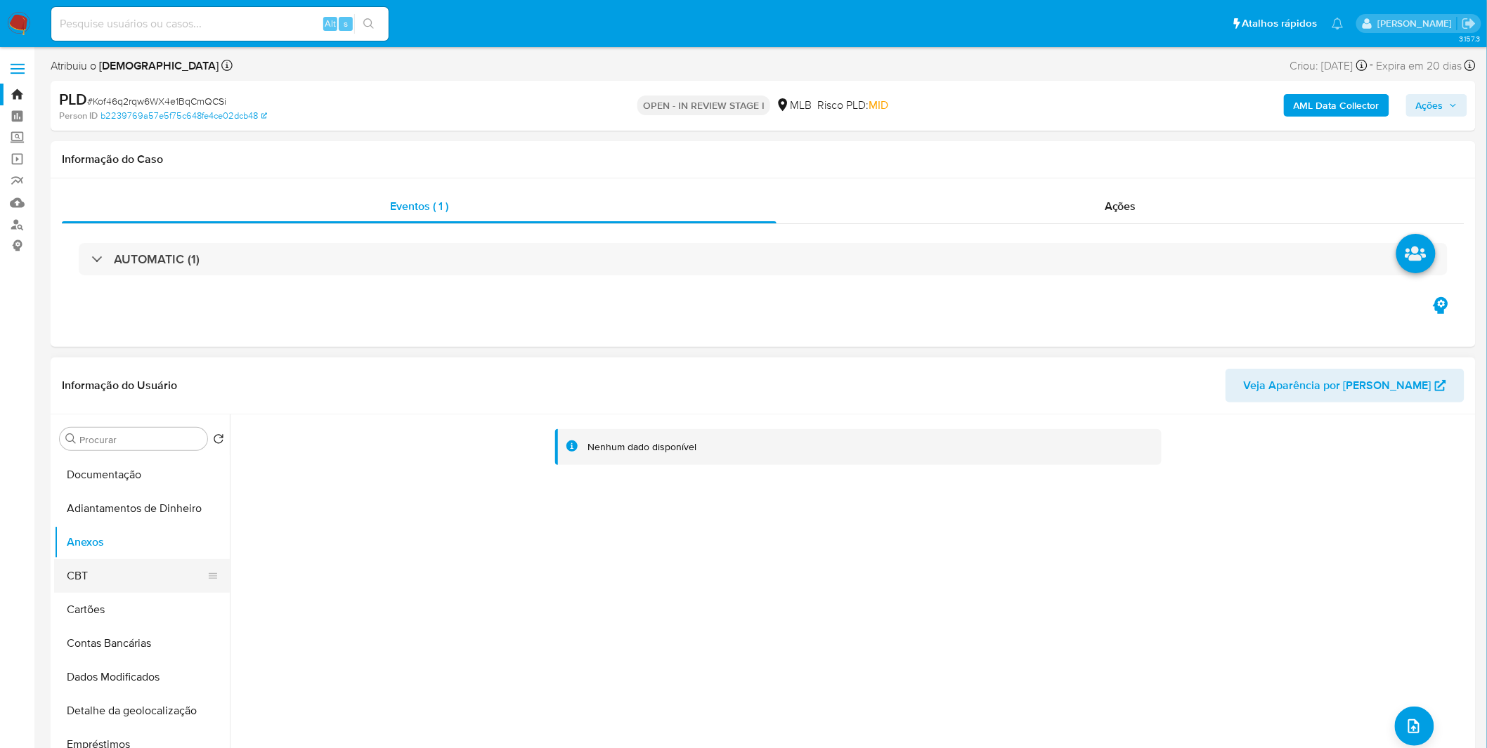
click at [116, 562] on button "CBT" at bounding box center [136, 576] width 164 height 34
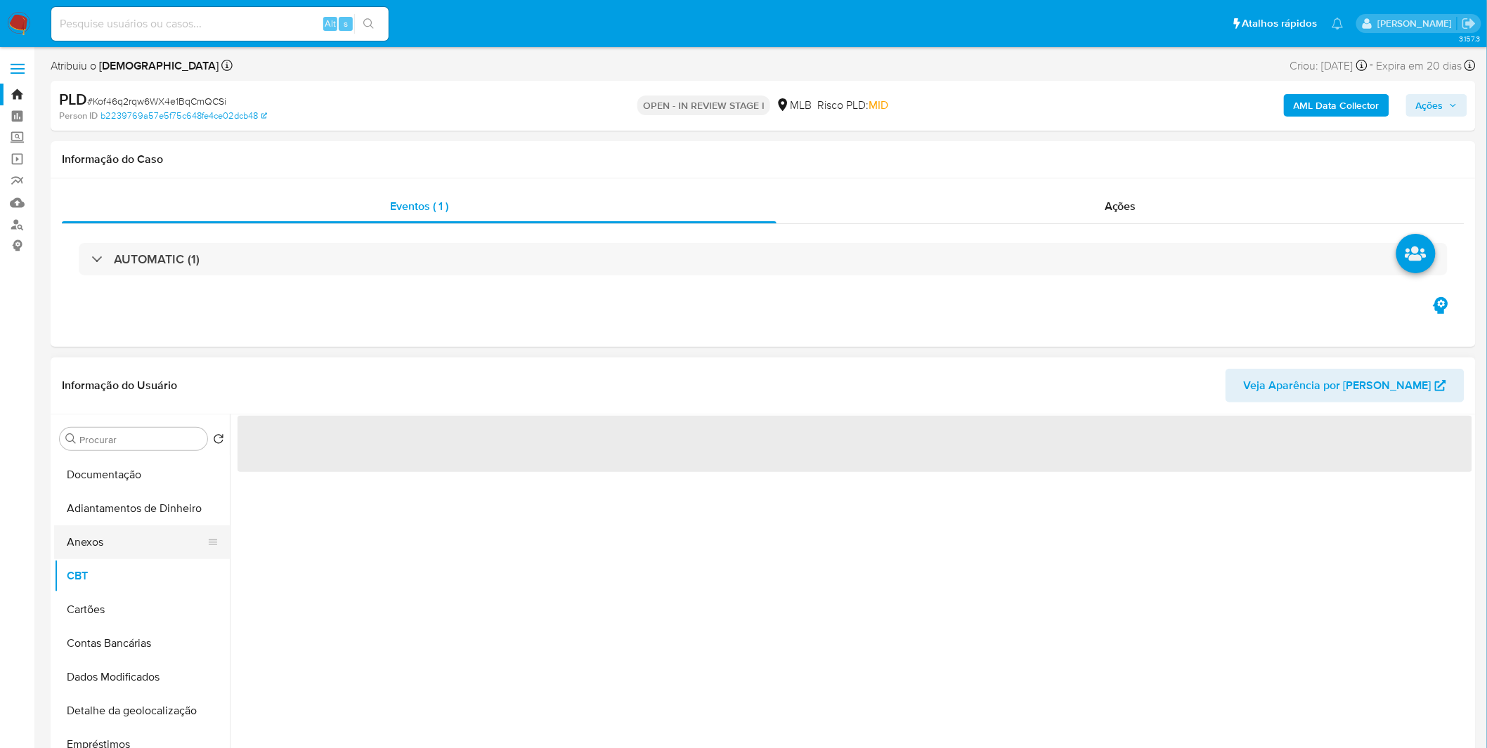
click at [125, 538] on button "Anexos" at bounding box center [136, 543] width 164 height 34
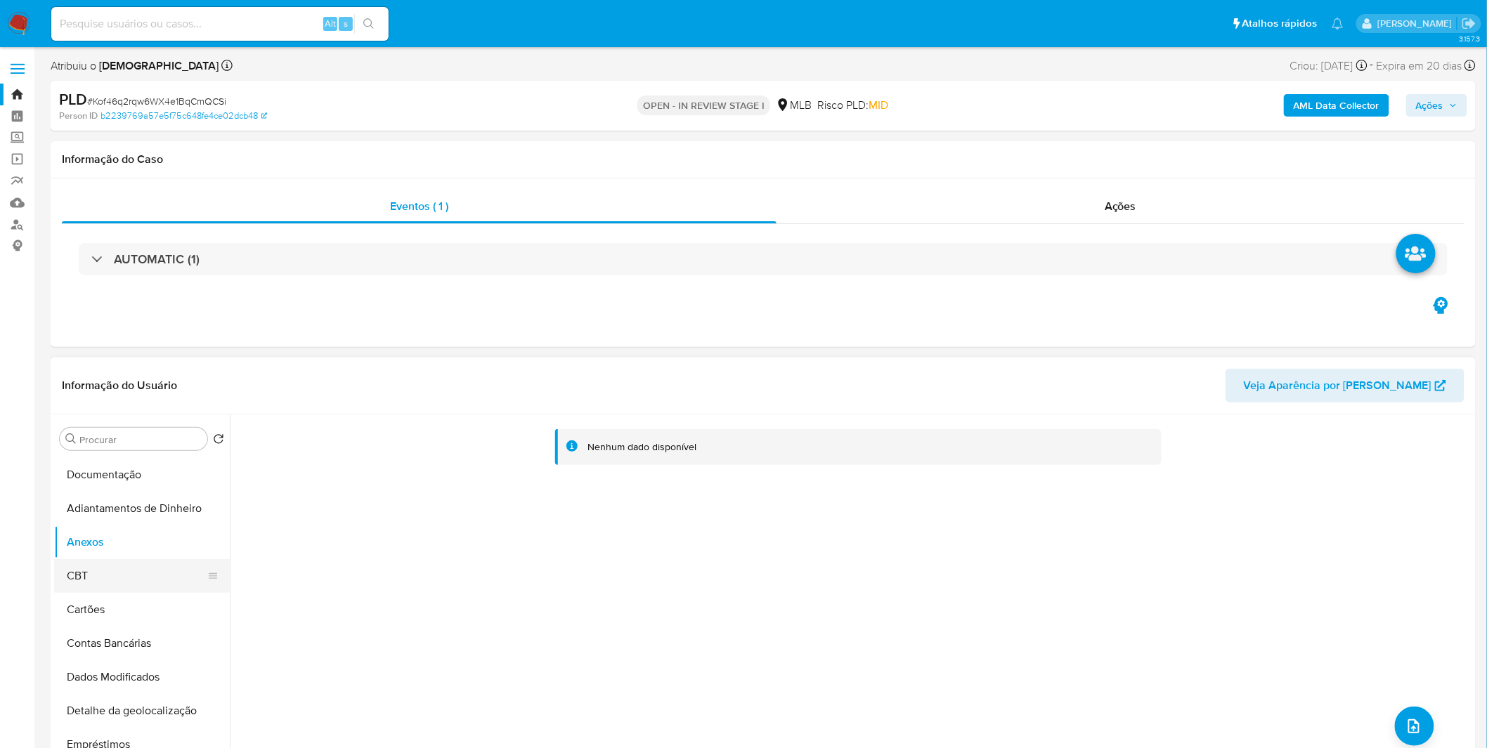
click at [100, 576] on button "CBT" at bounding box center [136, 576] width 164 height 34
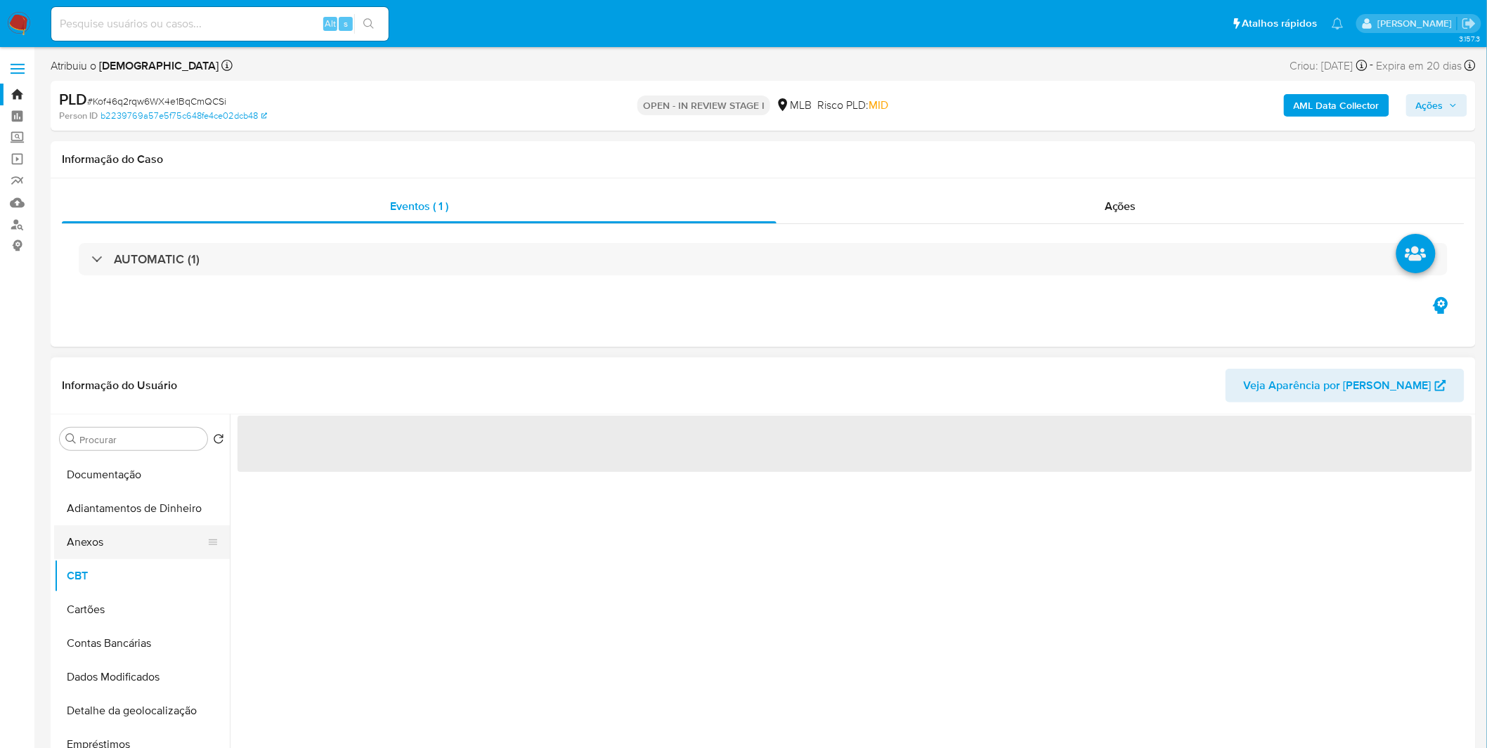
click at [120, 543] on button "Anexos" at bounding box center [136, 543] width 164 height 34
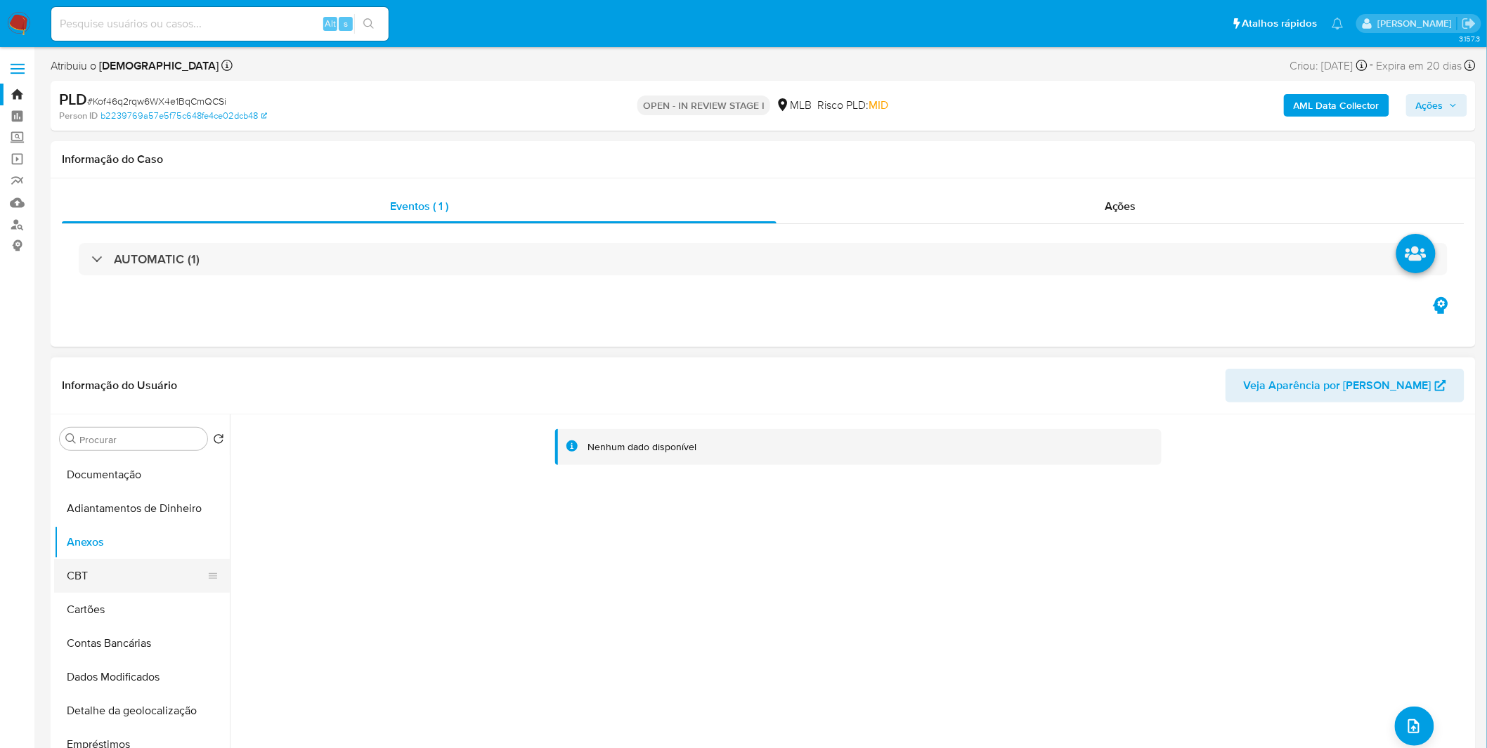
click at [106, 580] on button "CBT" at bounding box center [136, 576] width 164 height 34
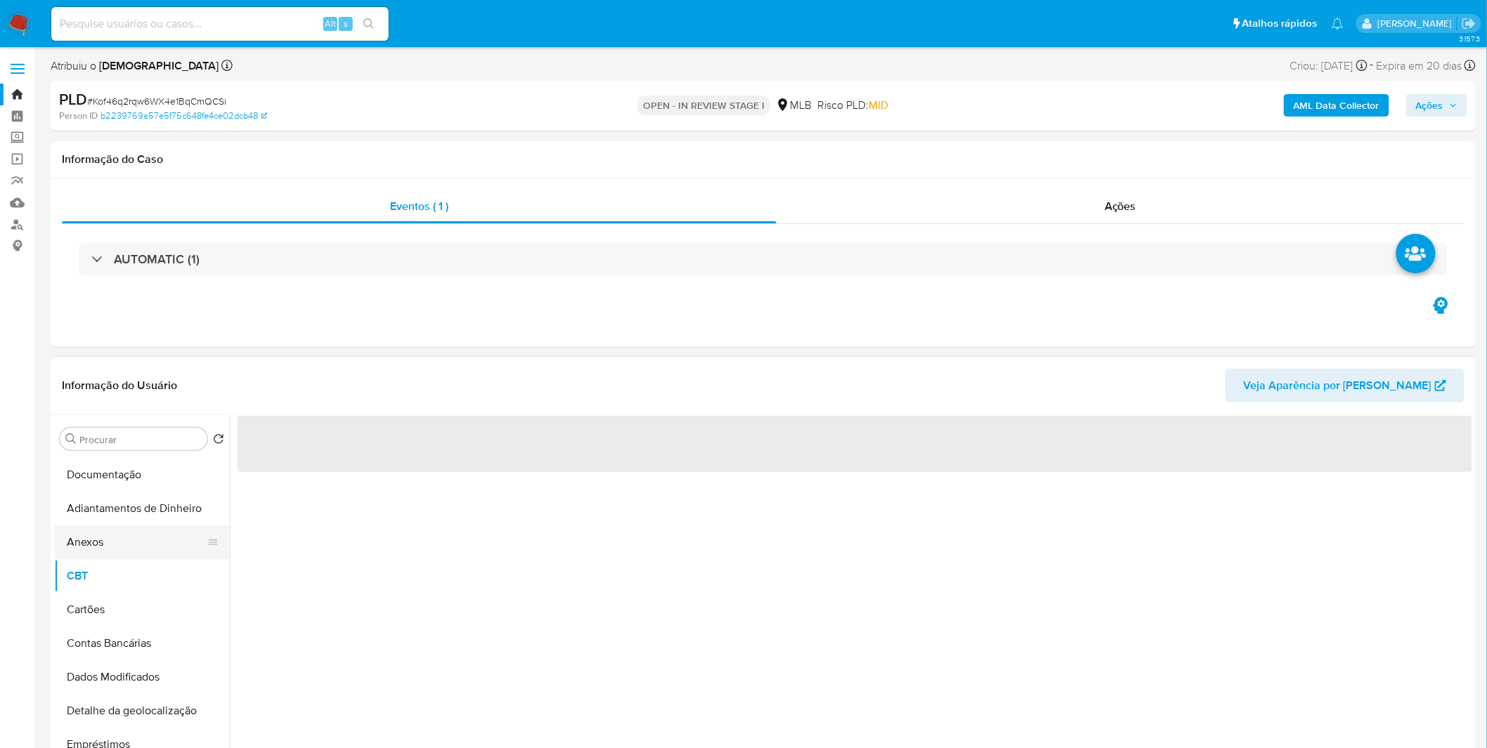
click at [117, 538] on button "Anexos" at bounding box center [136, 543] width 164 height 34
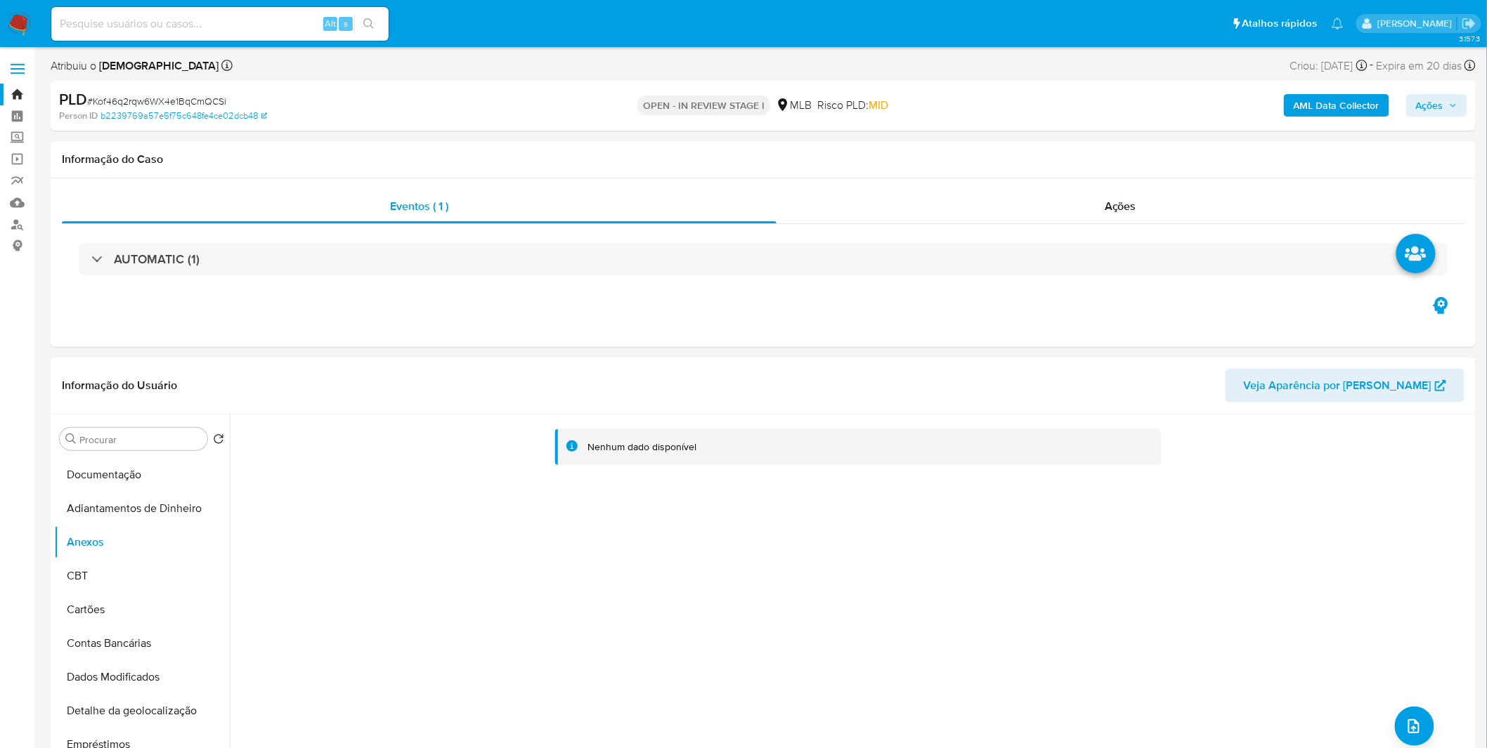
click at [1296, 104] on b "AML Data Collector" at bounding box center [1337, 105] width 86 height 22
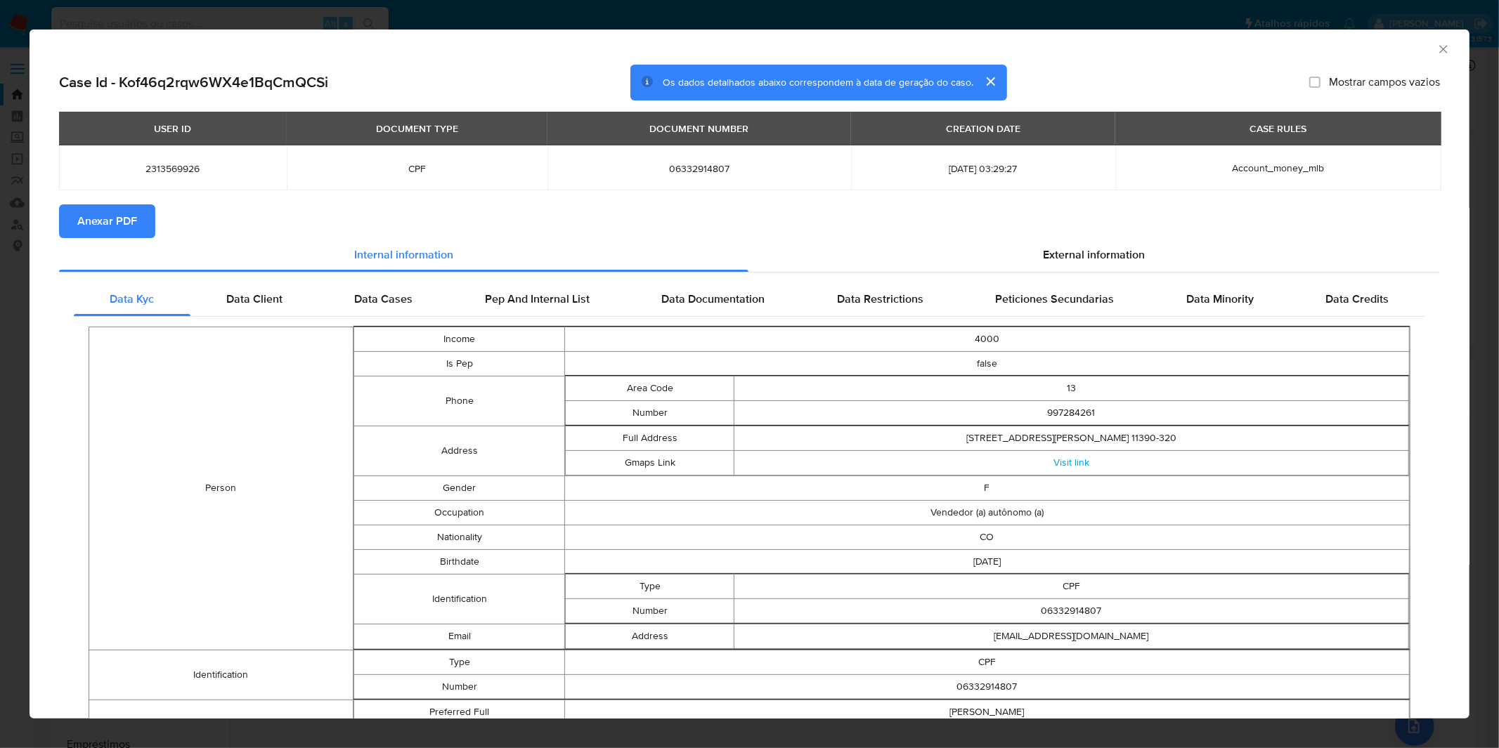
click at [131, 230] on span "Anexar PDF" at bounding box center [107, 221] width 60 height 31
click at [522, 23] on div "AML Data Collector Case Id - Kof46q2rqw6WX4e1BqCmQCSi Os dados detalhados abaix…" at bounding box center [749, 374] width 1499 height 748
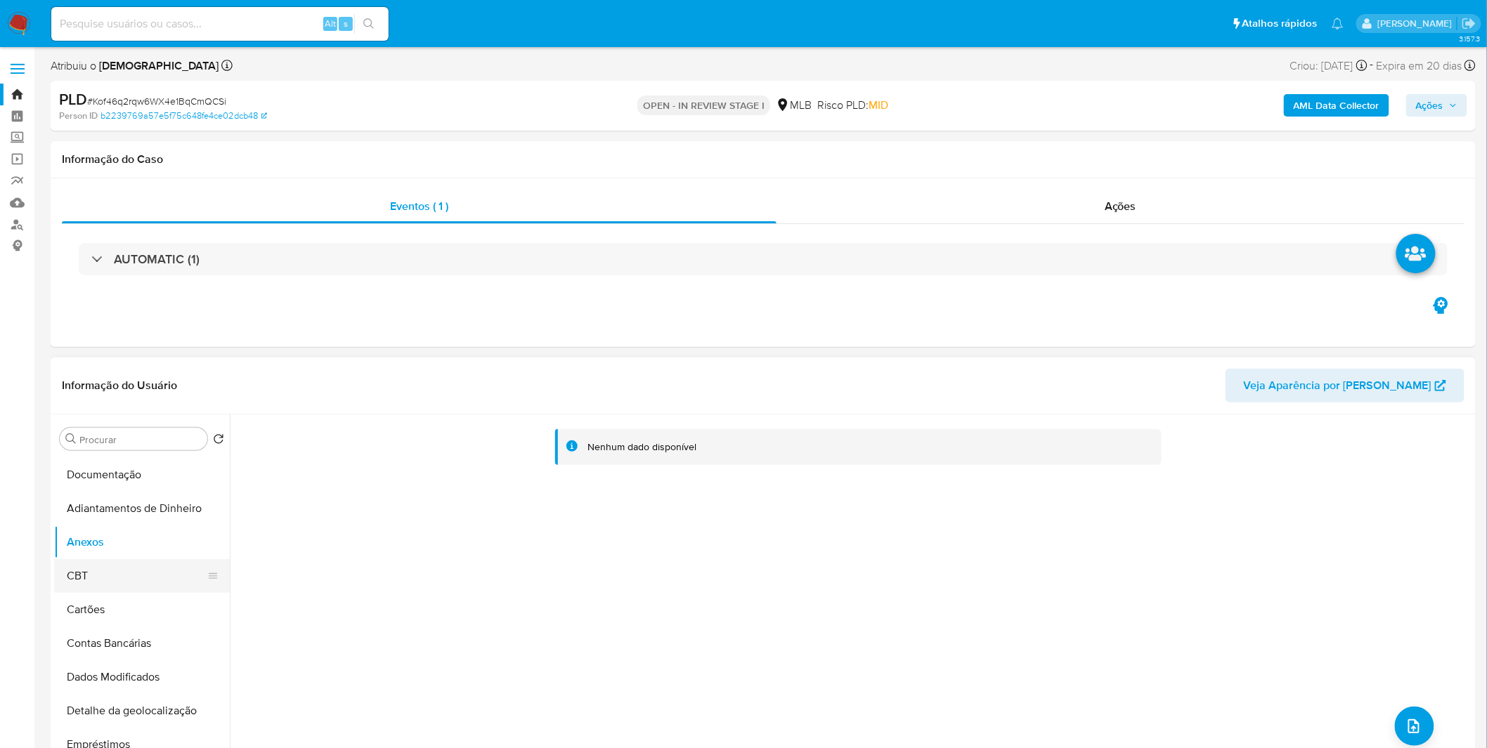
click at [91, 583] on button "CBT" at bounding box center [136, 576] width 164 height 34
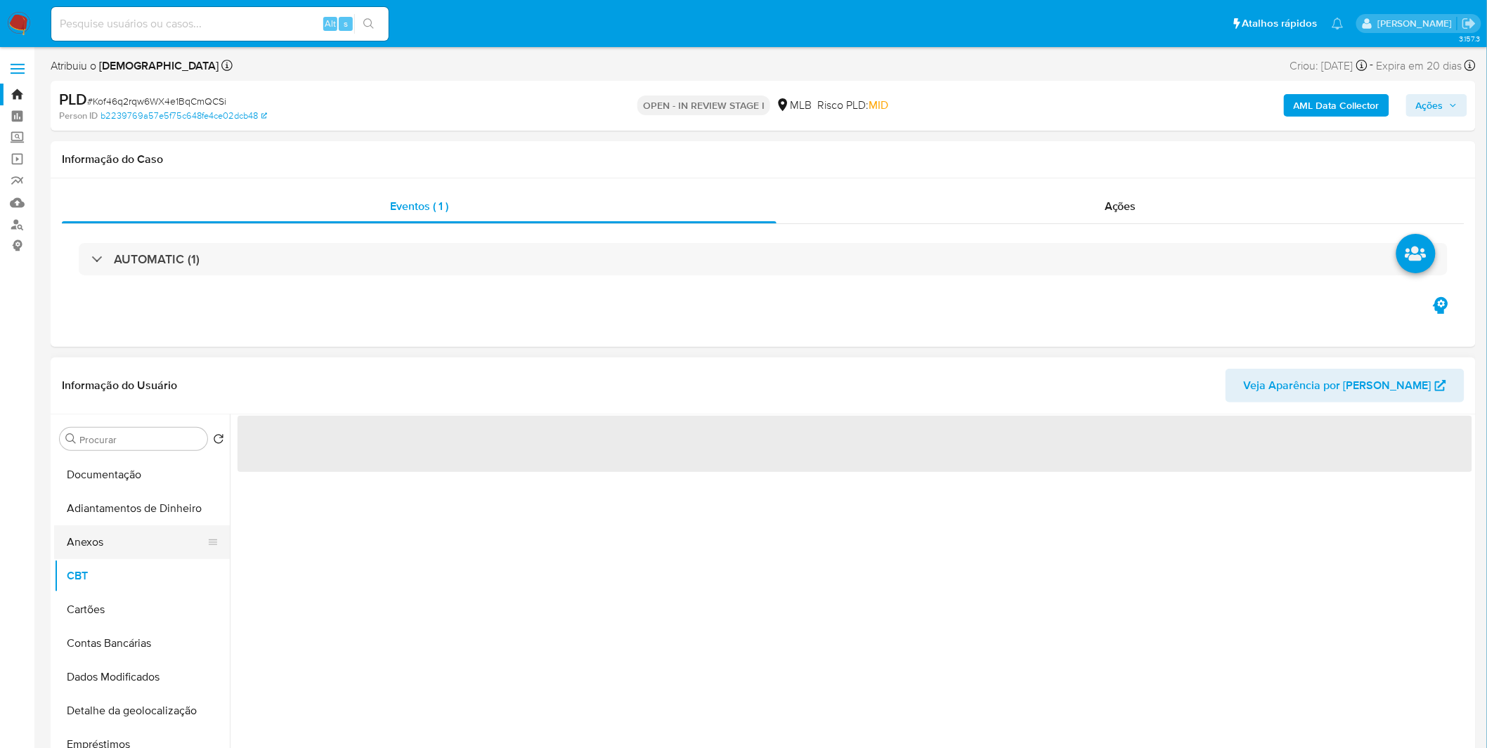
click at [115, 544] on button "Anexos" at bounding box center [136, 543] width 164 height 34
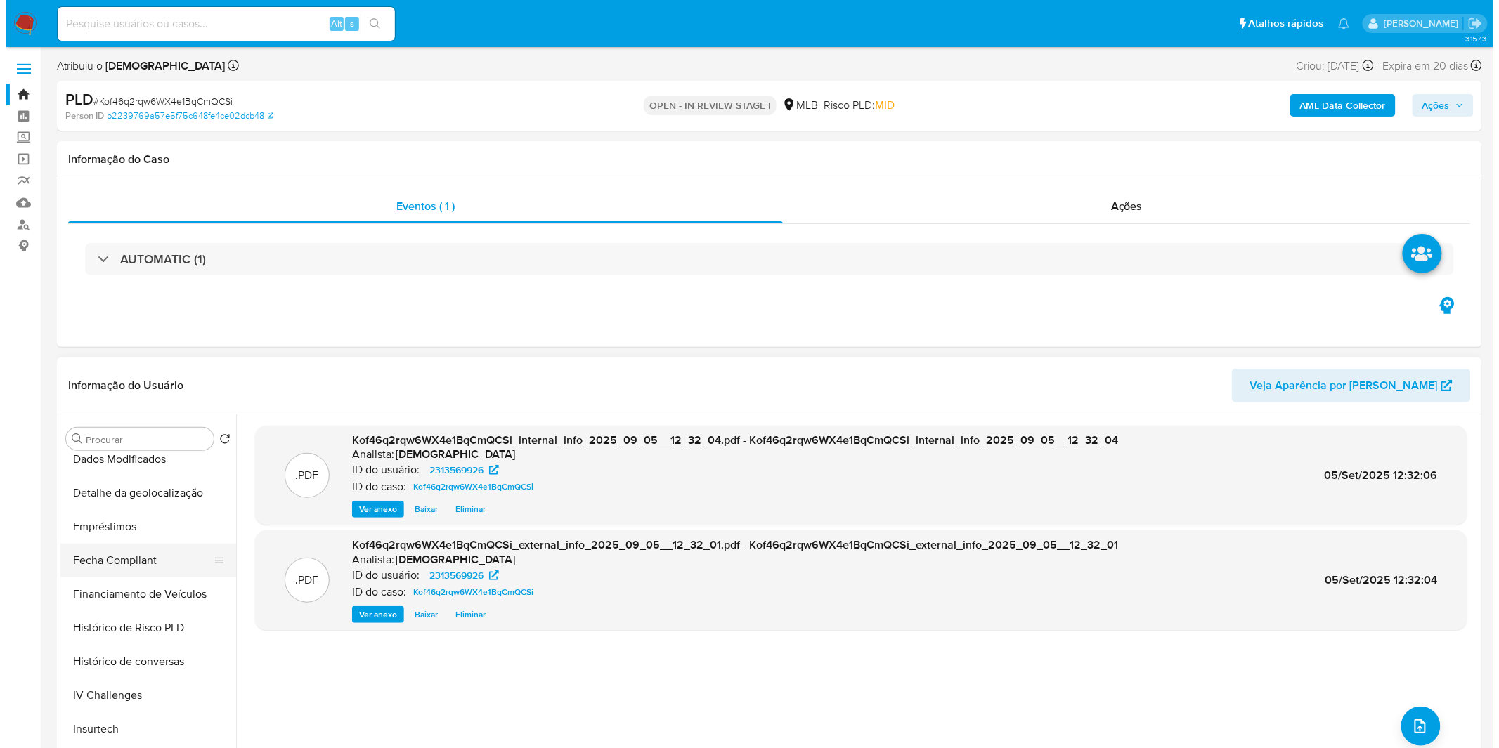
scroll to position [468, 0]
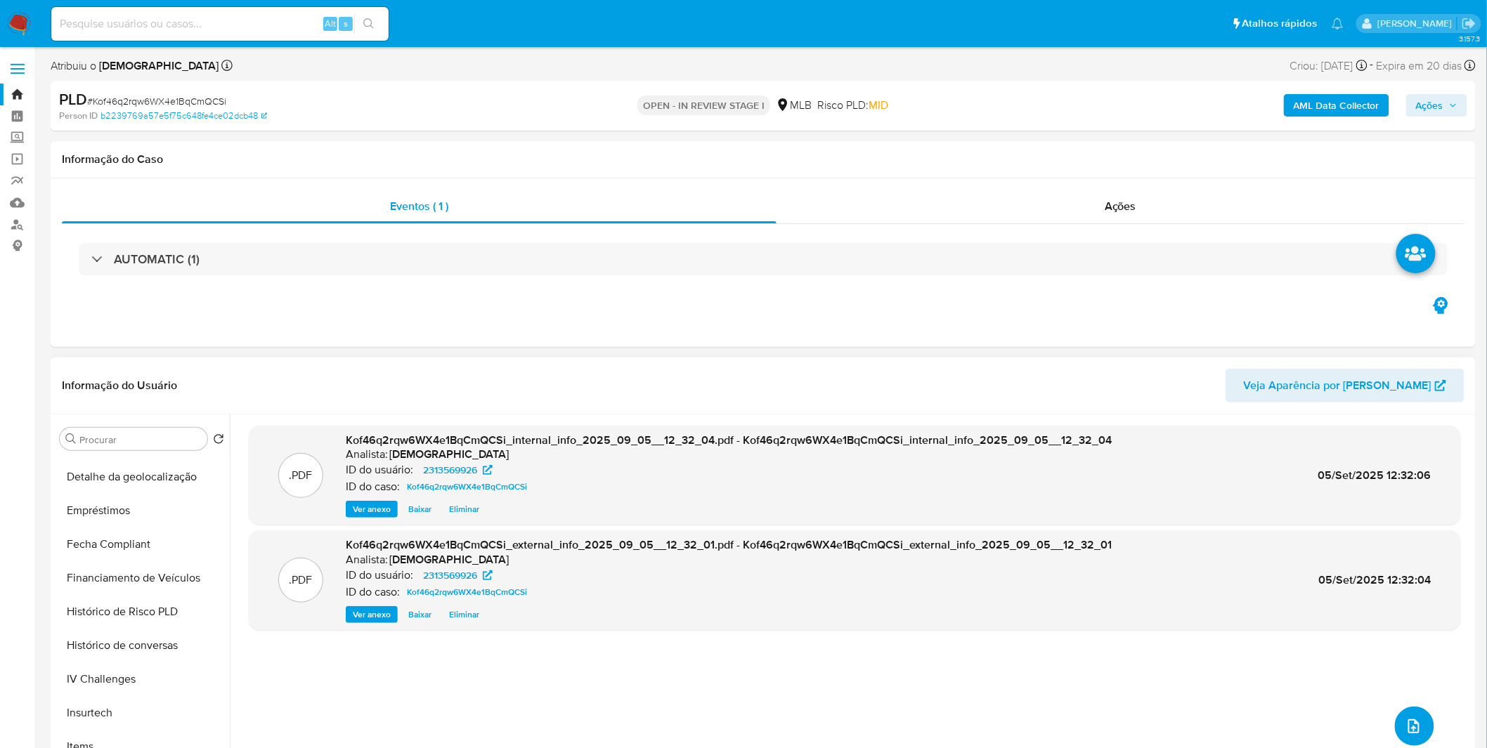
click at [1421, 724] on button "upload-file" at bounding box center [1414, 726] width 39 height 39
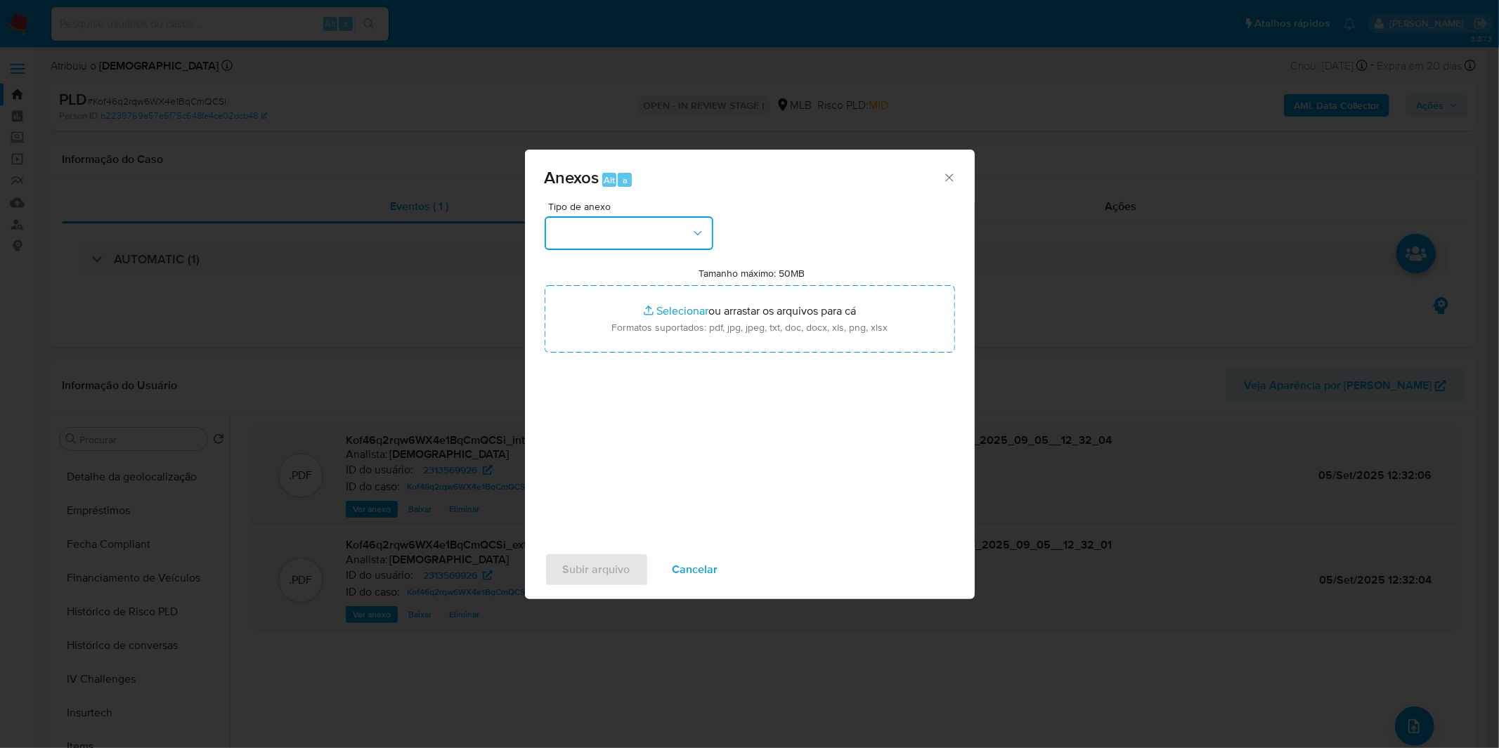
click at [691, 229] on icon "button" at bounding box center [698, 233] width 14 height 14
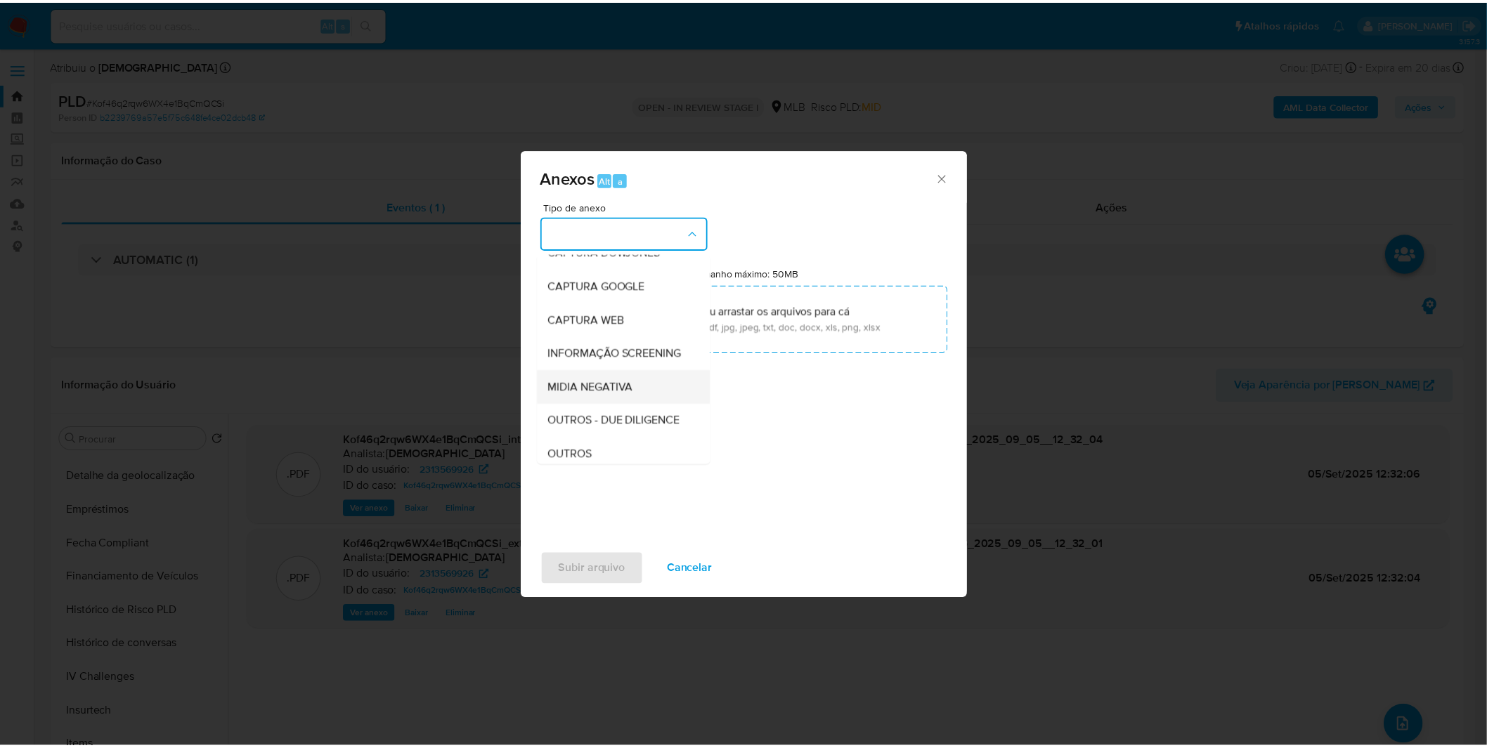
scroll to position [78, 0]
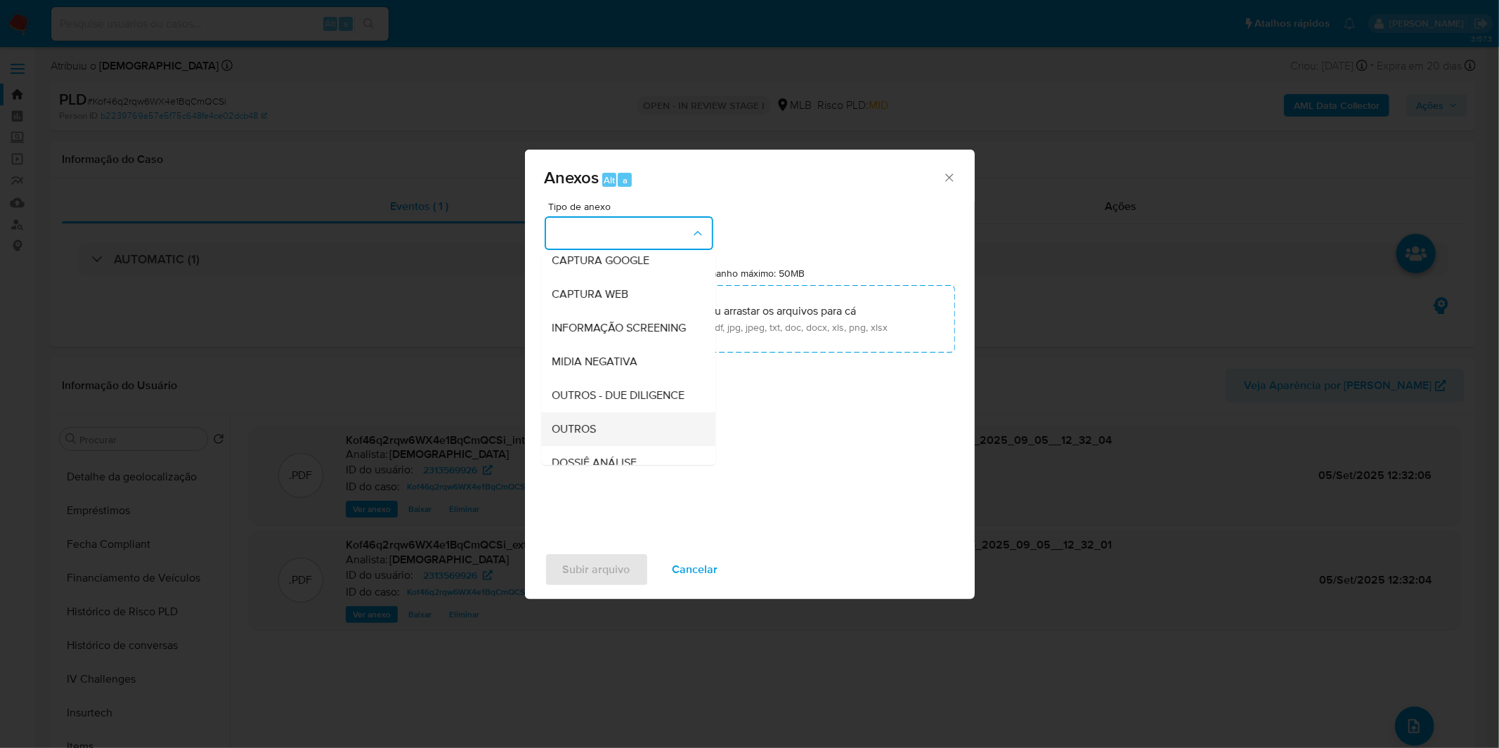
click at [586, 436] on span "OUTROS" at bounding box center [574, 429] width 44 height 14
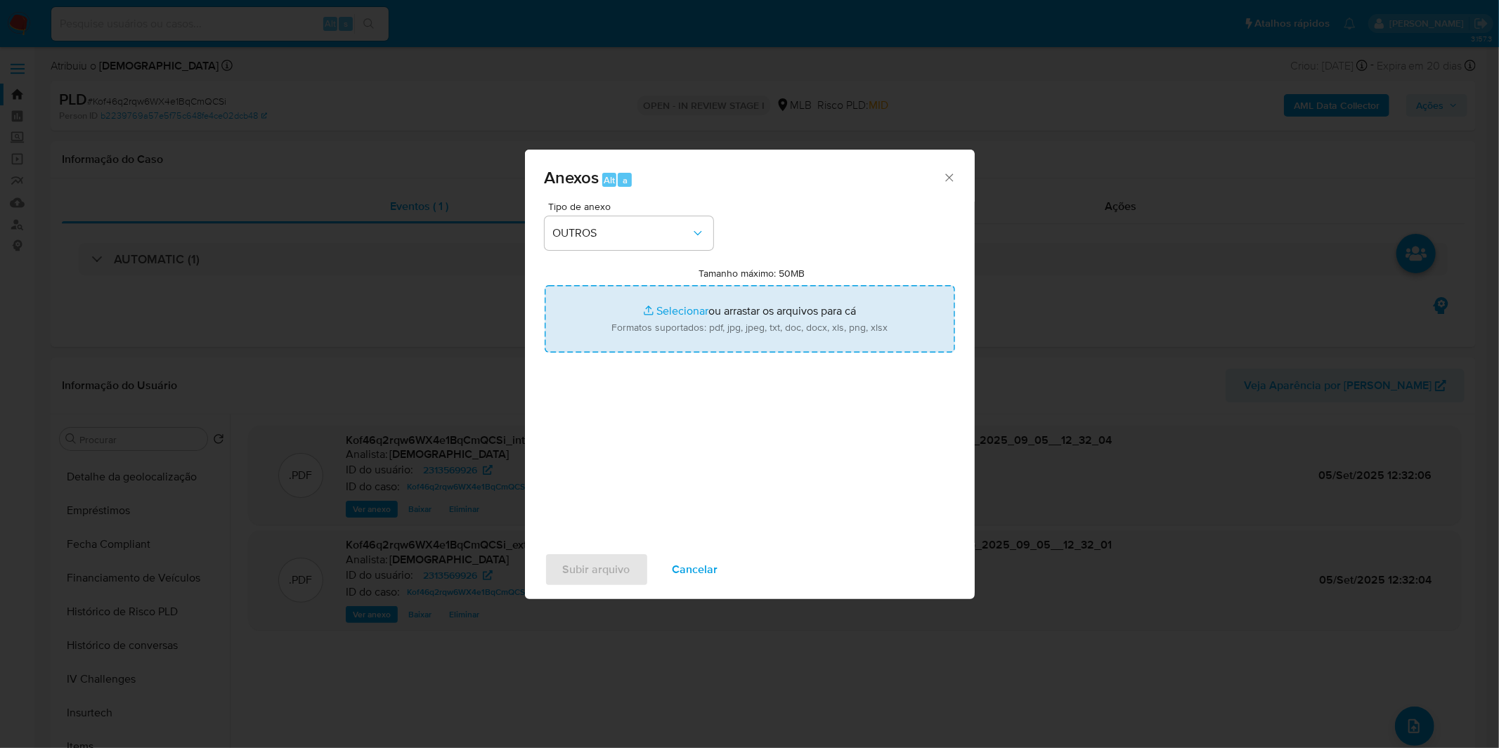
click at [691, 328] on input "Tamanho máximo: 50MB Selecionar arquivos" at bounding box center [750, 318] width 410 height 67
type input "C:\fakepath\Mulan 2313569926_2025_09_01_08_50_25.xlsx"
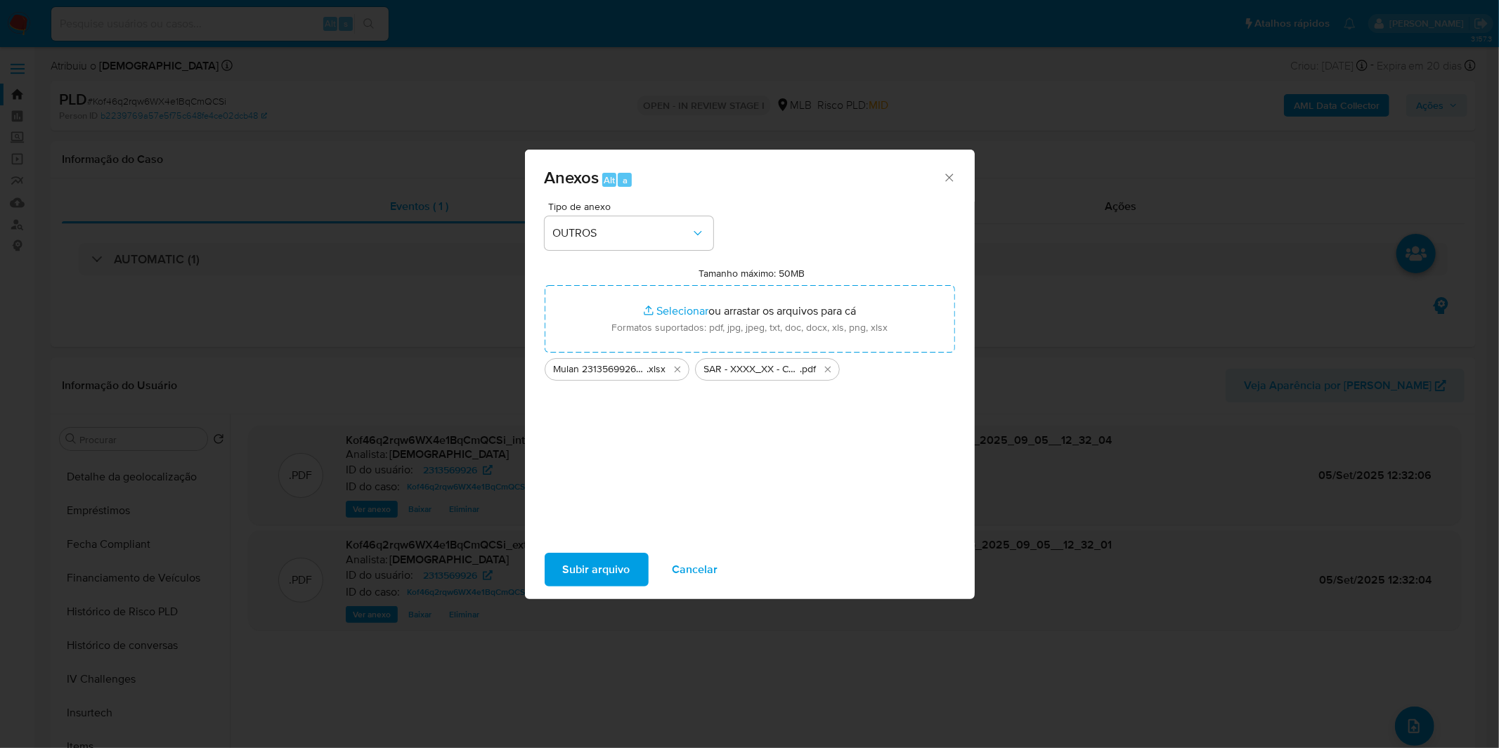
click at [573, 567] on span "Subir arquivo" at bounding box center [596, 569] width 67 height 31
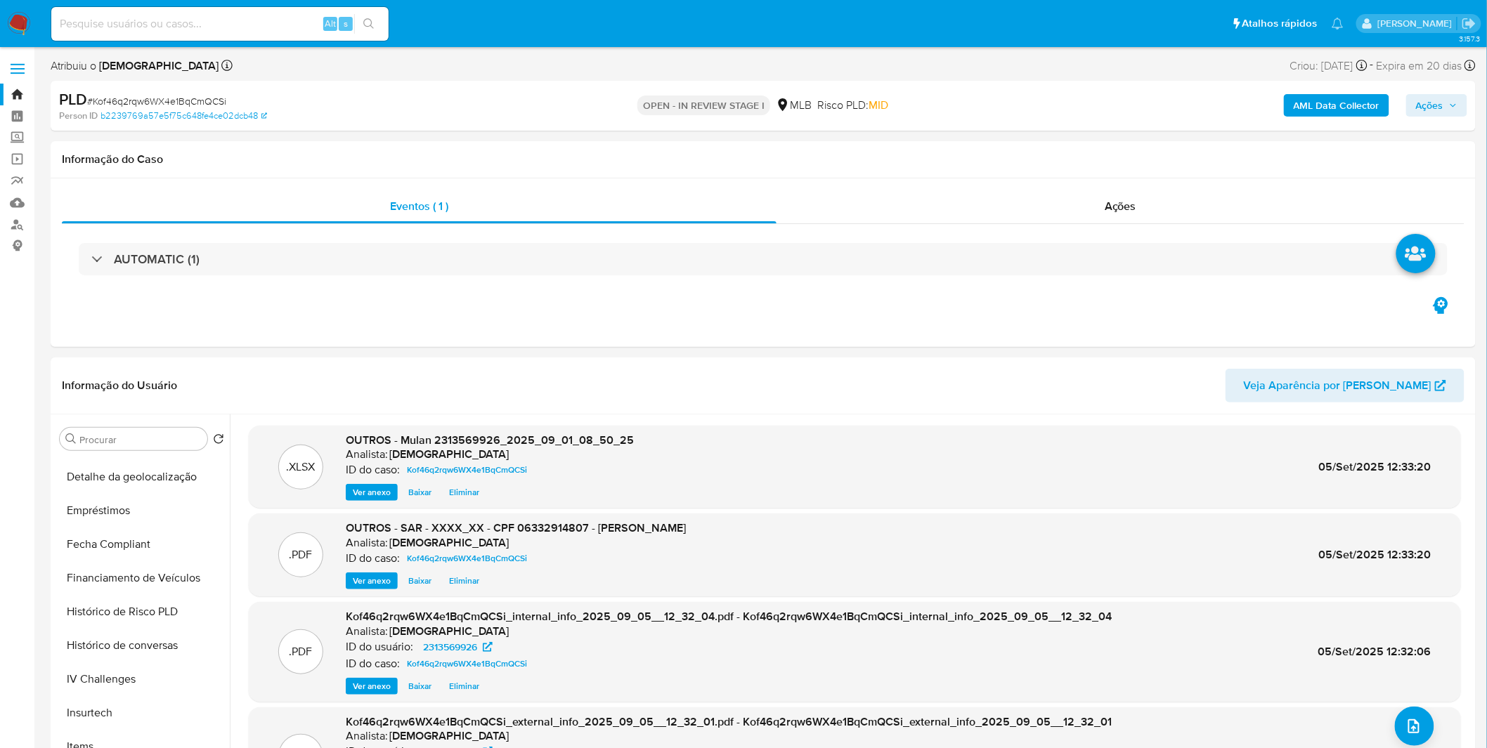
click at [1414, 94] on button "Ações" at bounding box center [1436, 105] width 61 height 22
click at [1043, 139] on div "Resolução do caso Alt r" at bounding box center [1045, 150] width 129 height 37
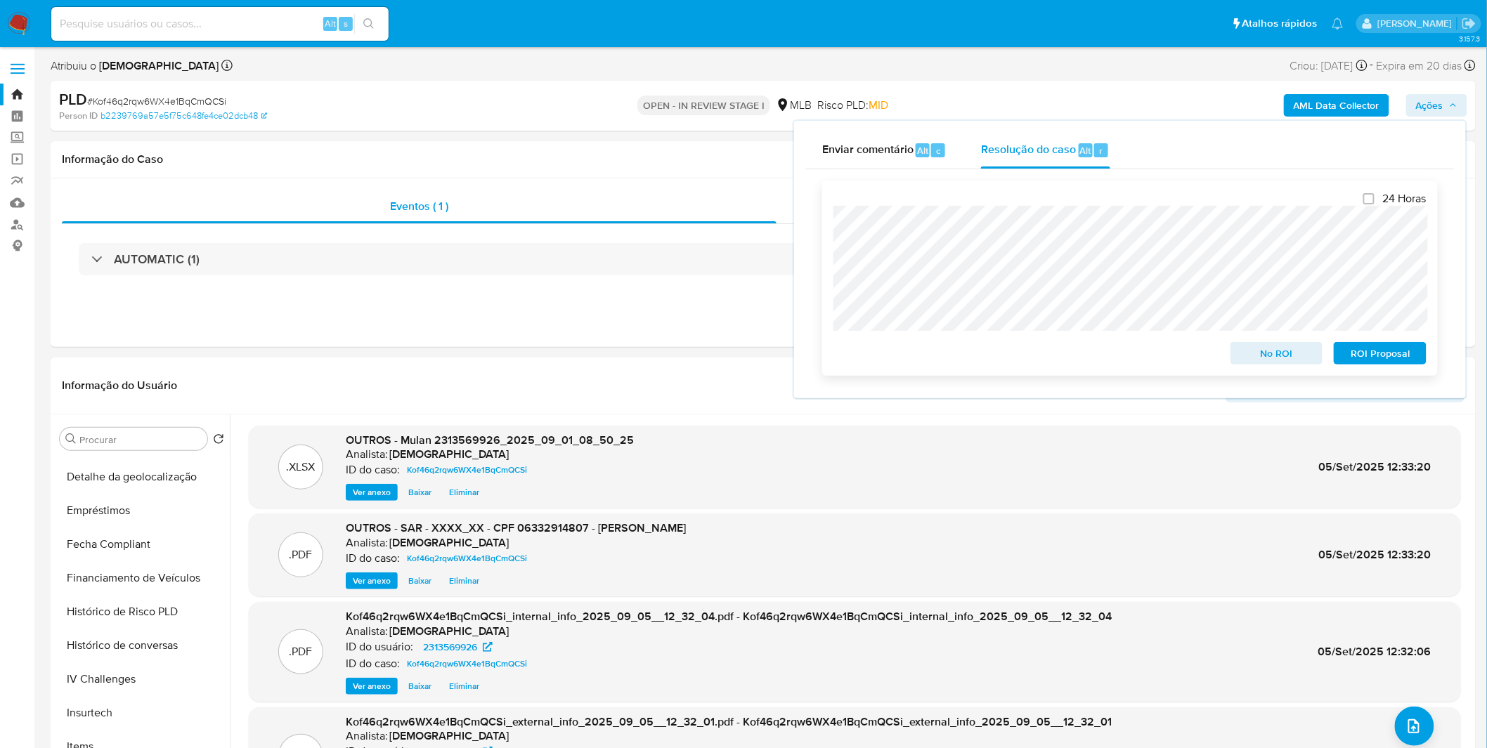
click at [1381, 361] on span "ROI Proposal" at bounding box center [1379, 354] width 73 height 20
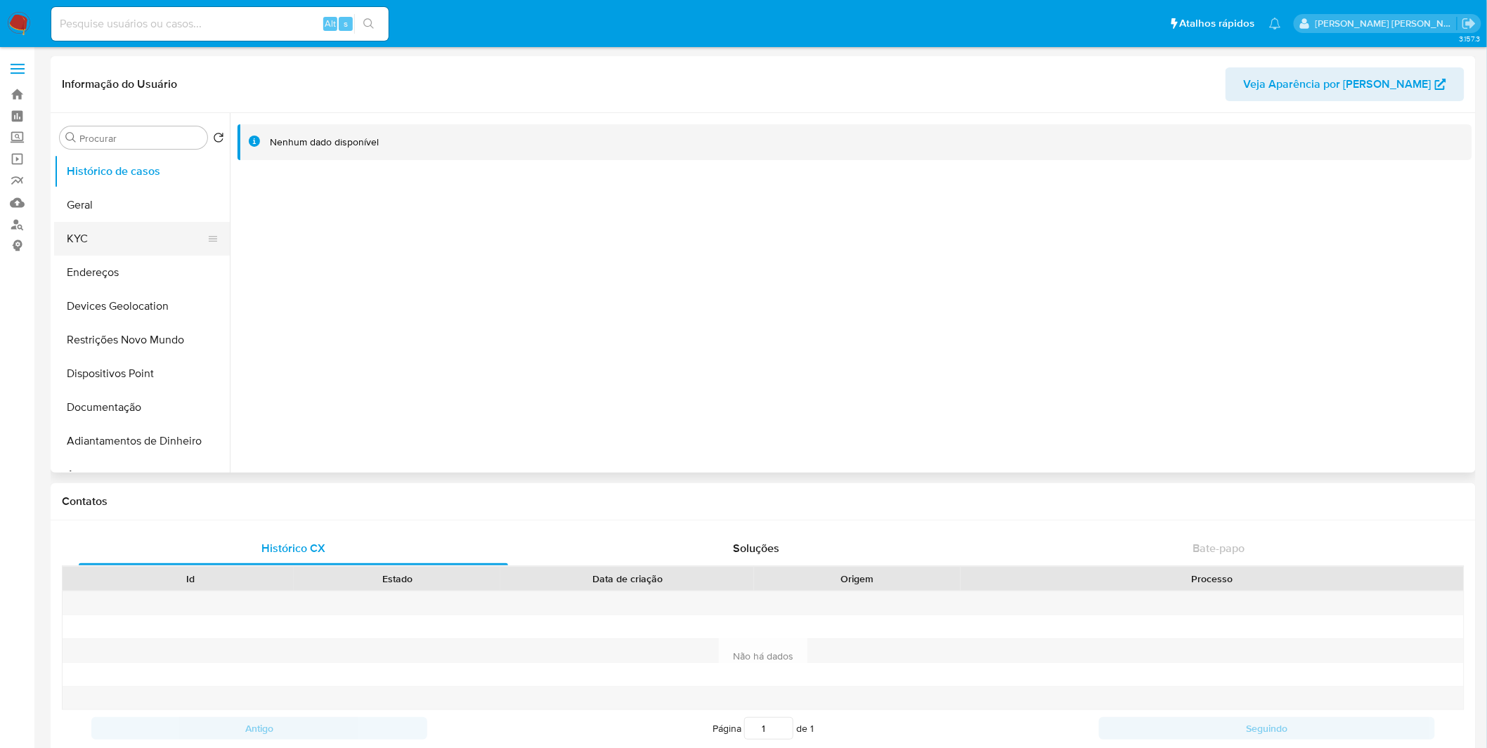
select select "10"
click at [129, 229] on button "KYC" at bounding box center [136, 239] width 164 height 34
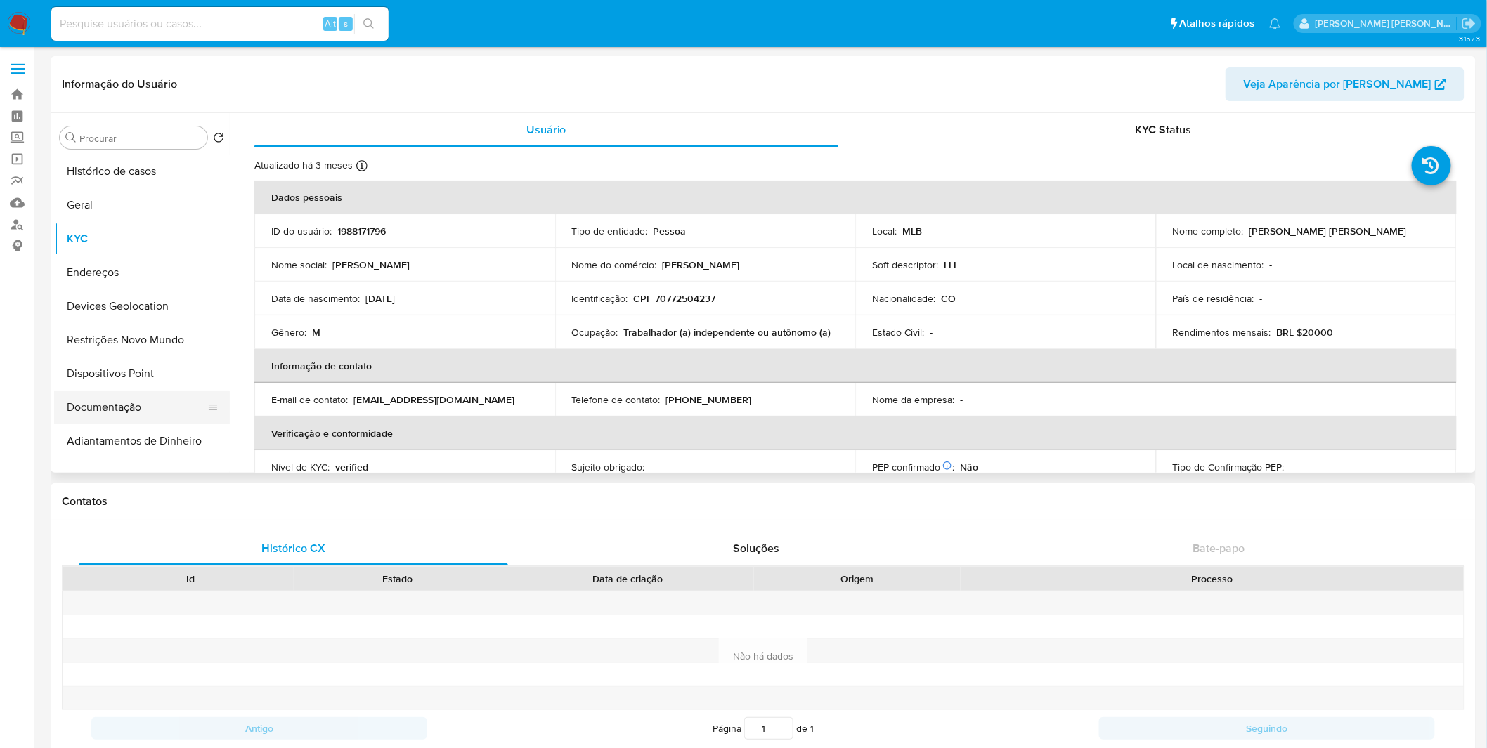
click at [153, 403] on button "Documentação" at bounding box center [136, 408] width 164 height 34
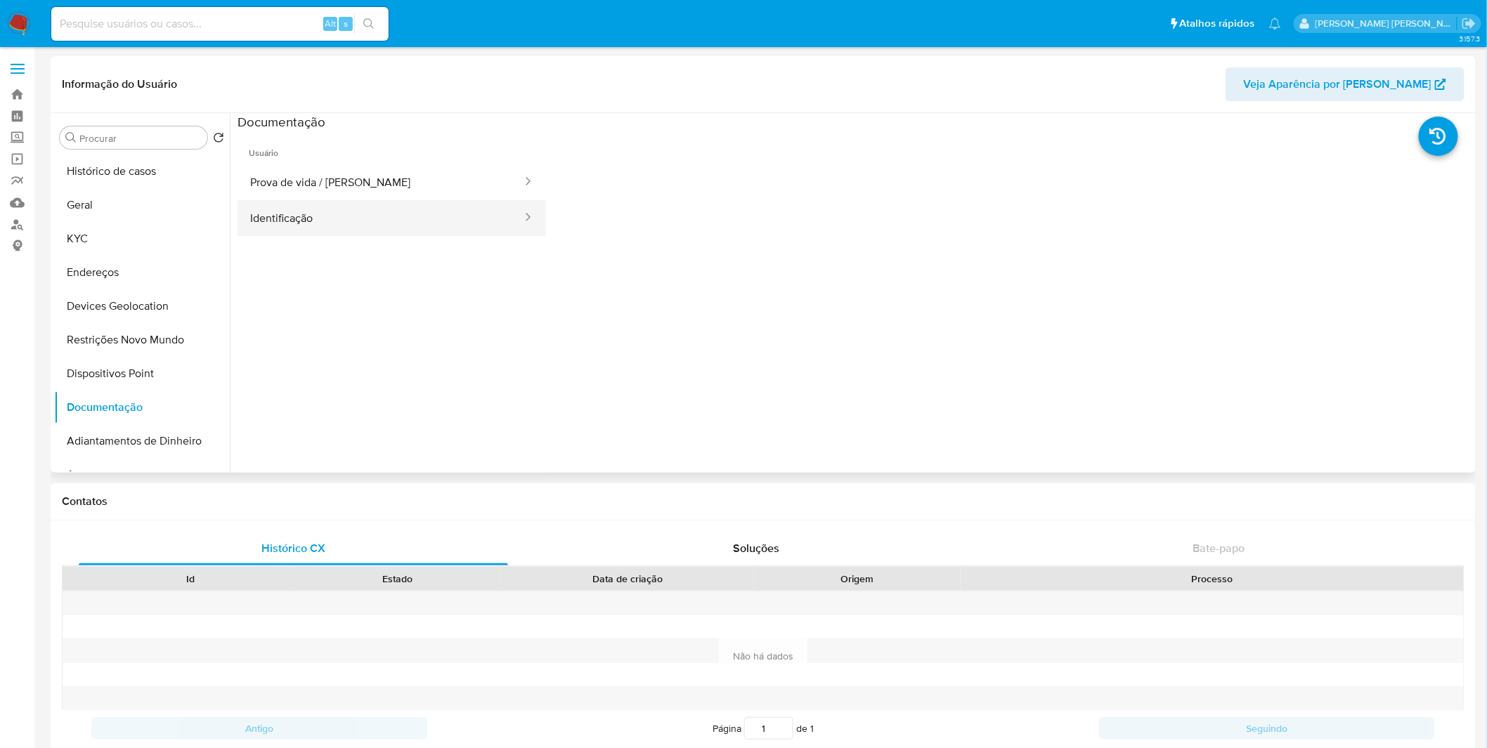
click at [374, 213] on button "Identificação" at bounding box center [380, 218] width 286 height 36
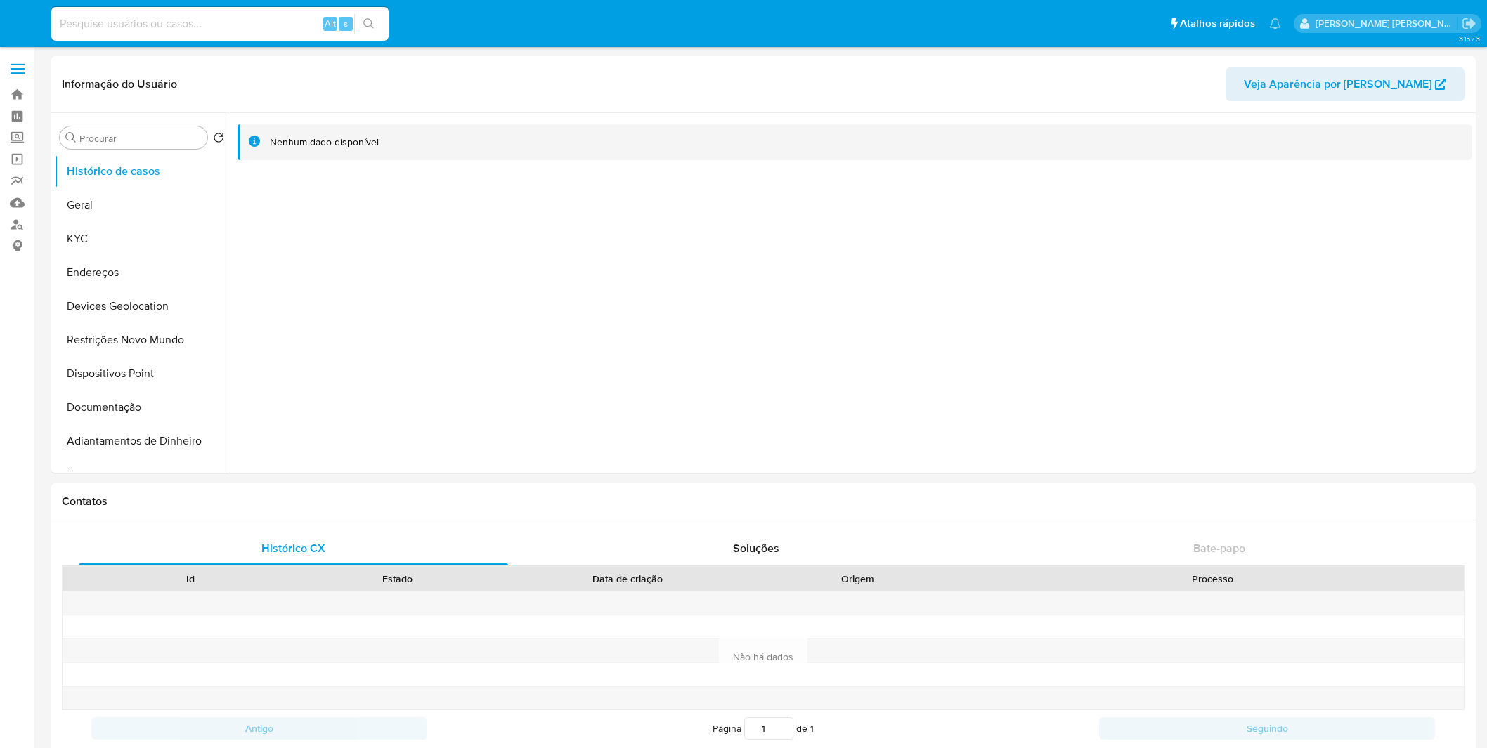
select select "10"
click at [128, 233] on button "KYC" at bounding box center [136, 239] width 164 height 34
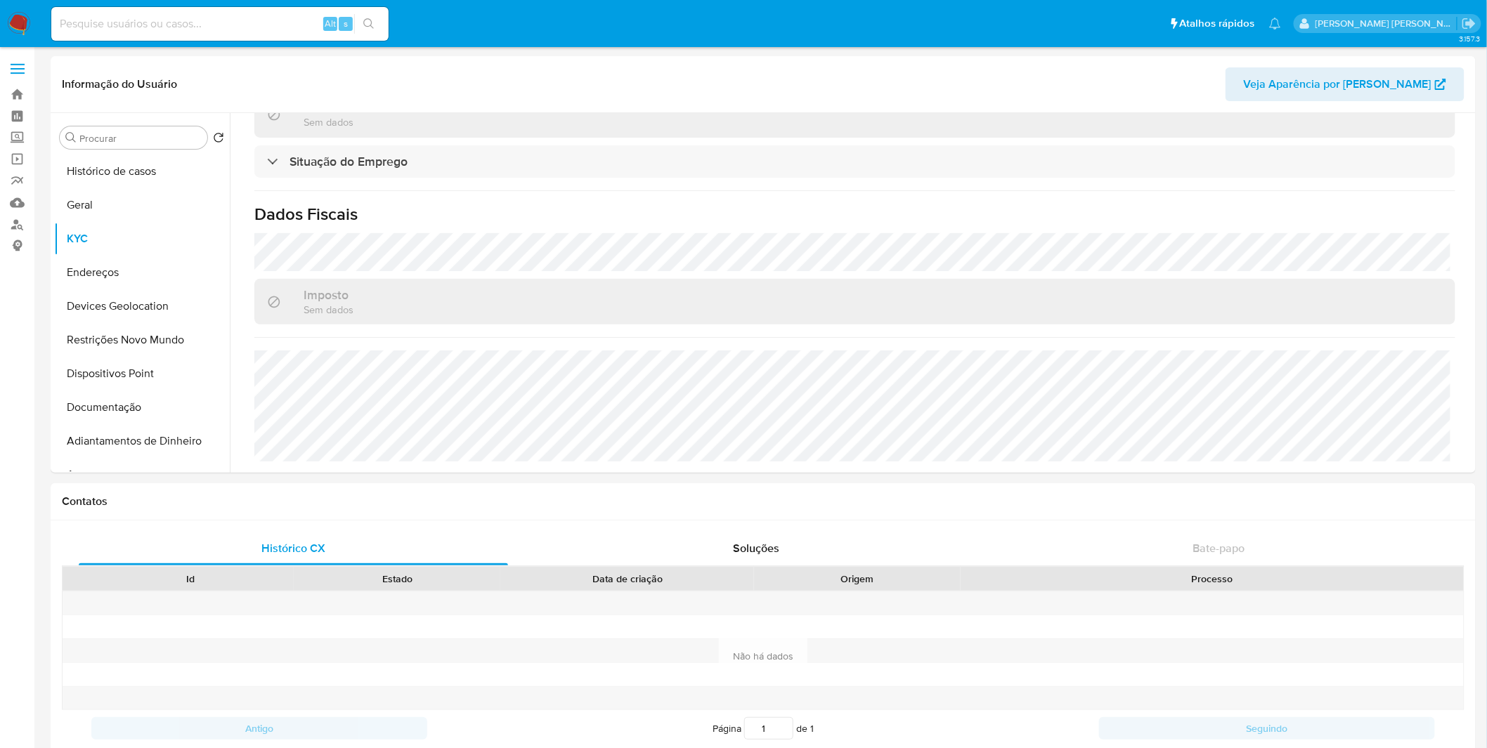
scroll to position [612, 0]
click at [127, 275] on button "Endereços" at bounding box center [136, 273] width 164 height 34
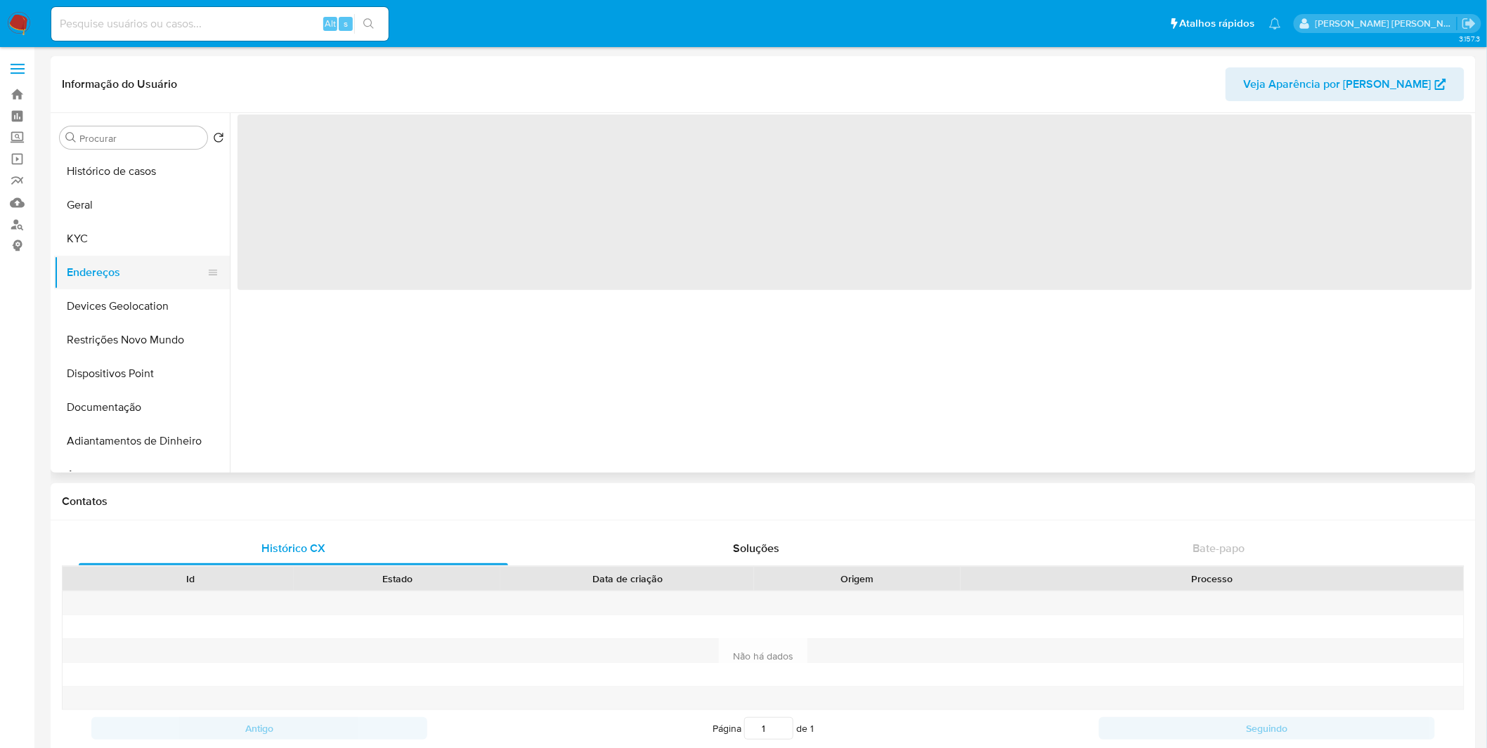
scroll to position [0, 0]
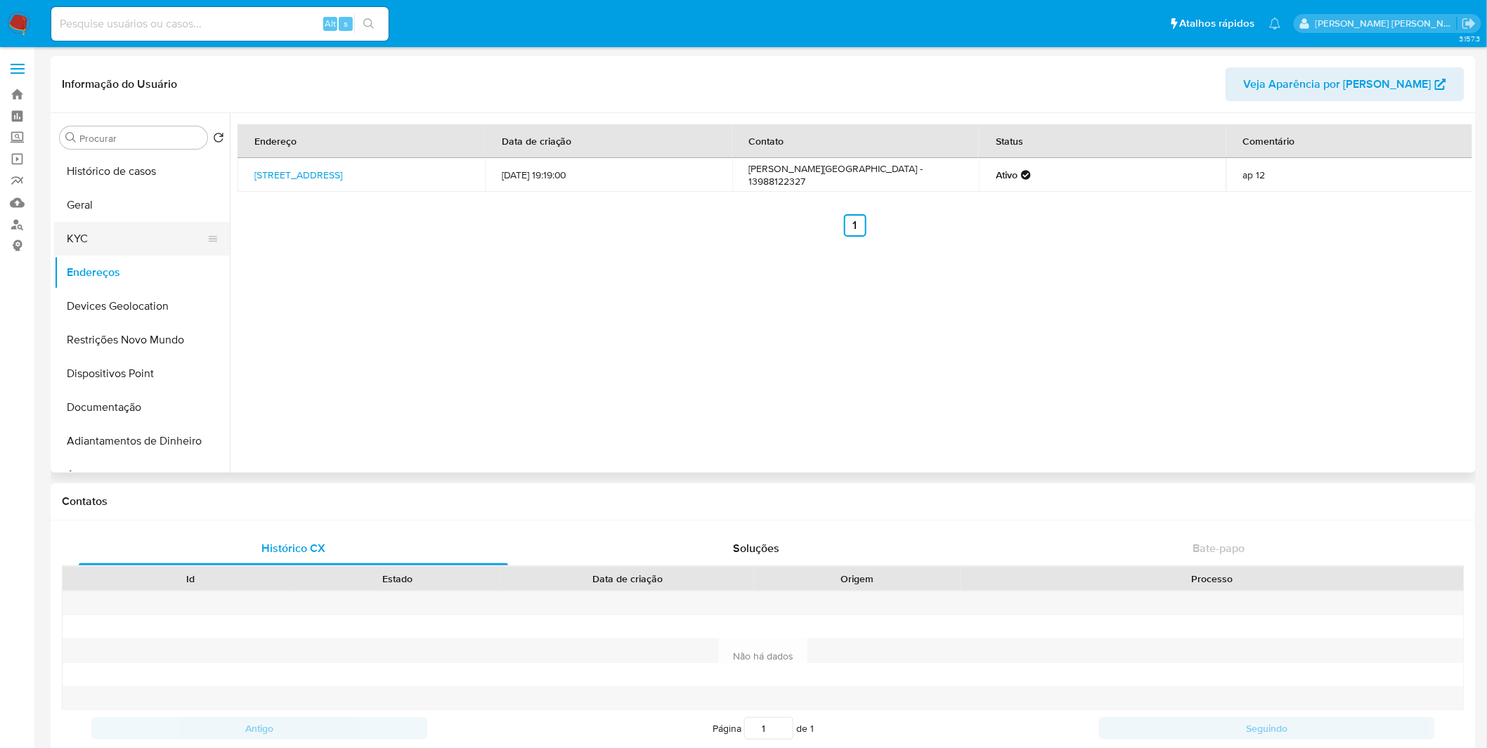
click at [116, 247] on button "KYC" at bounding box center [136, 239] width 164 height 34
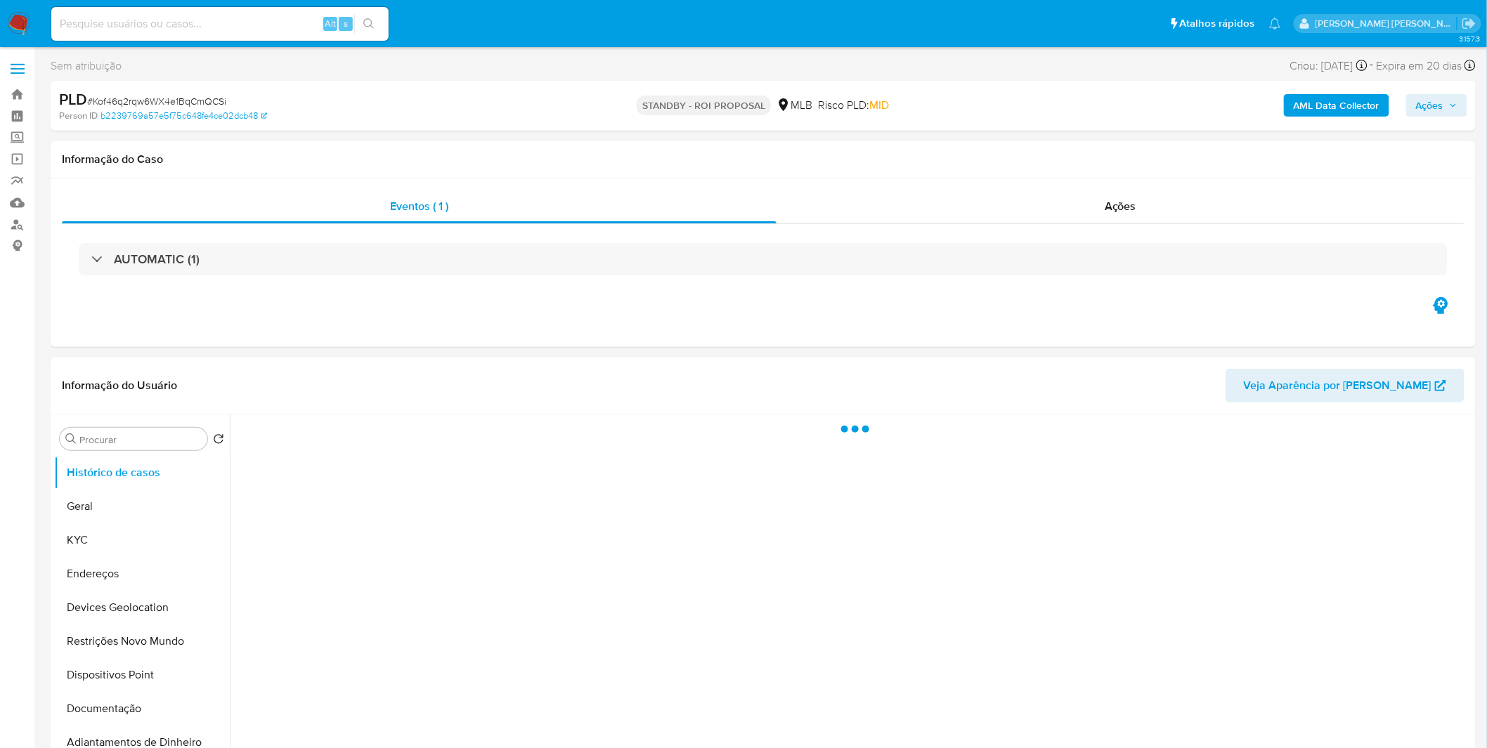
select select "10"
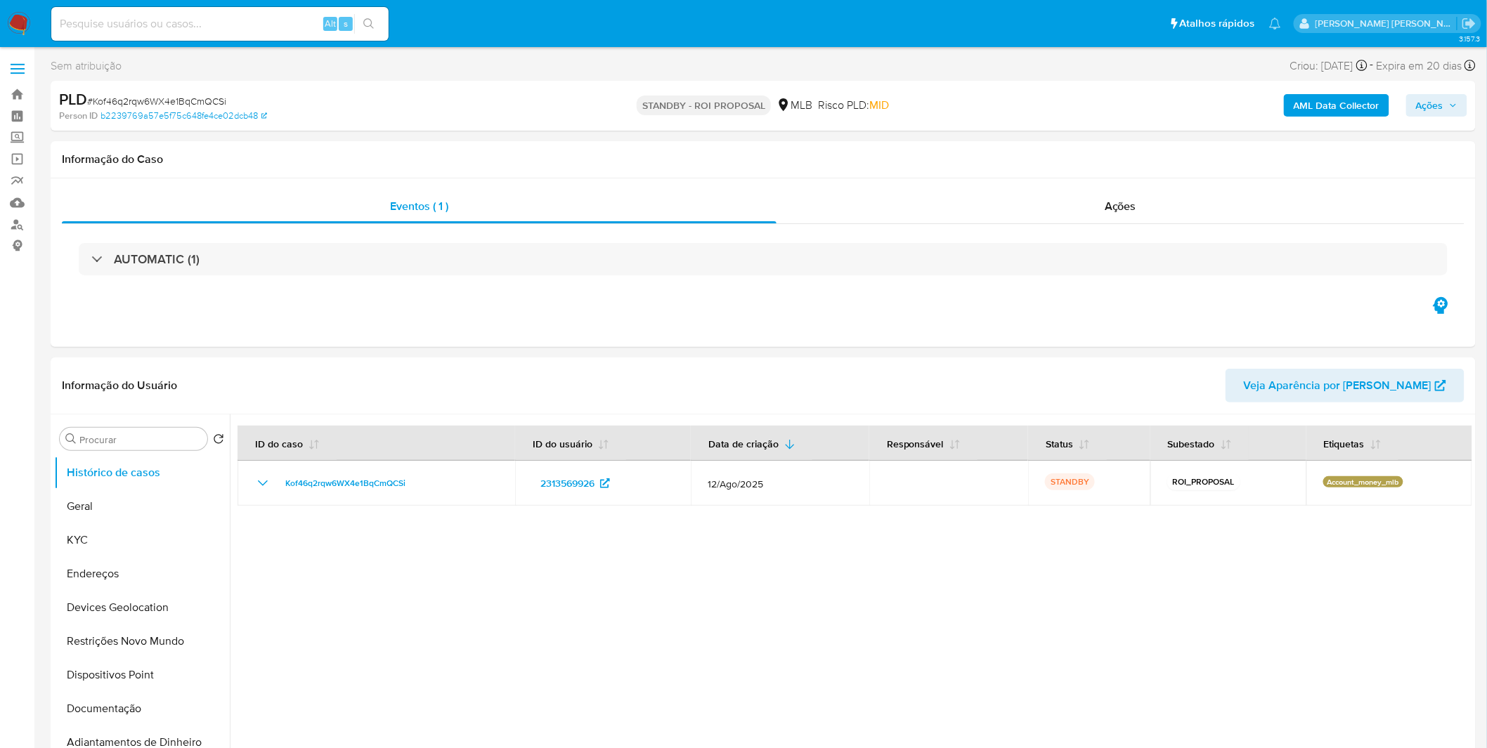
click at [26, 16] on img at bounding box center [19, 24] width 24 height 24
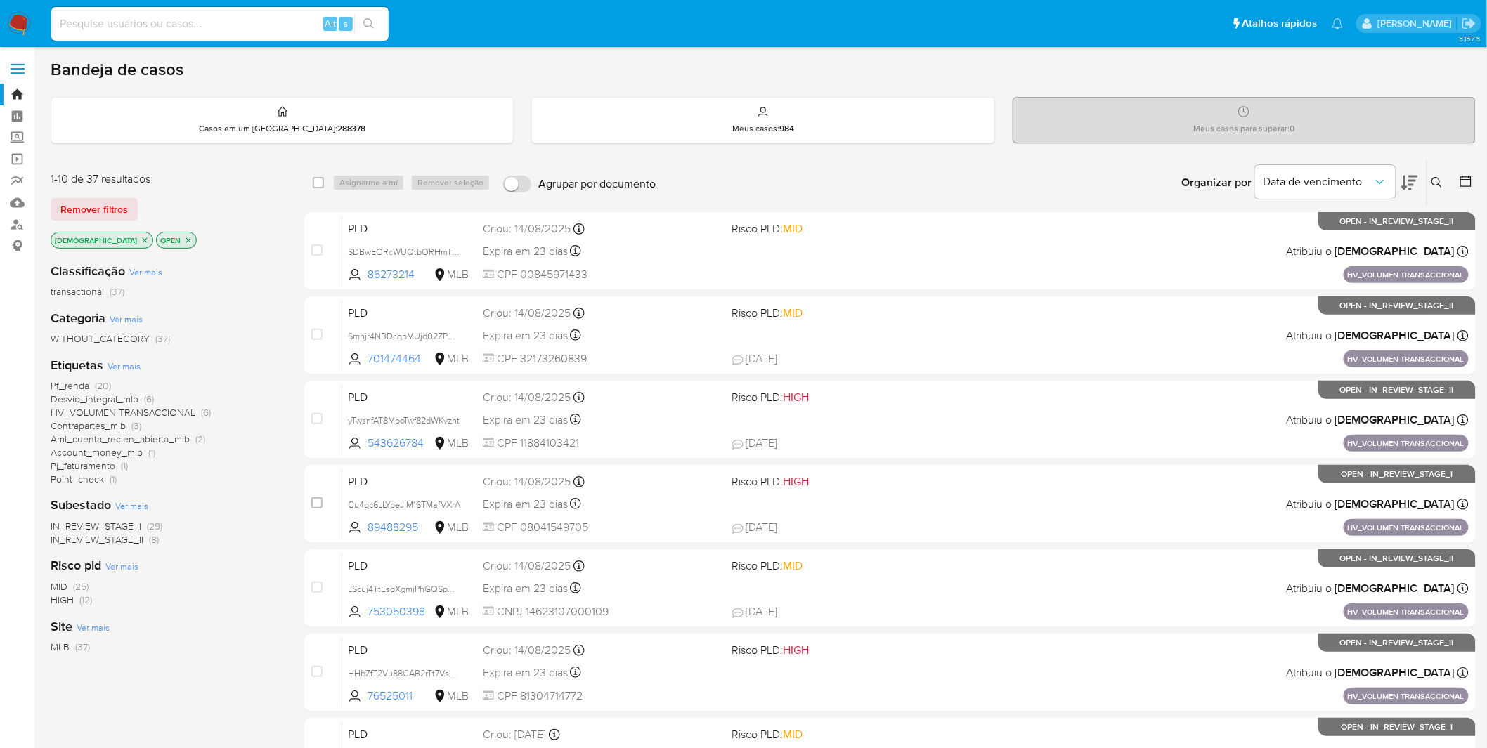
click at [26, 28] on img at bounding box center [19, 24] width 24 height 24
click at [131, 438] on span "Aml_cuenta_recien_abierta_mlb" at bounding box center [120, 439] width 139 height 14
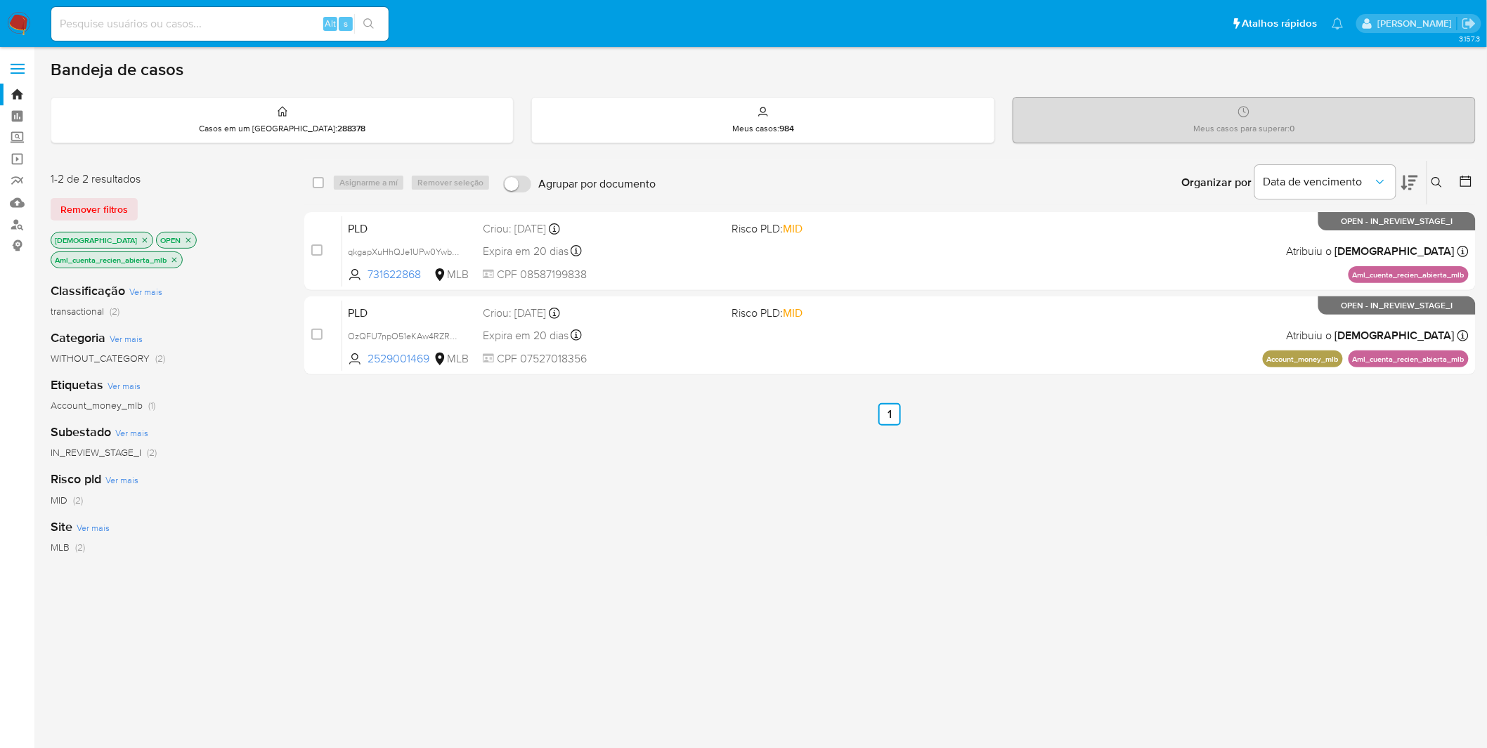
click at [30, 26] on img at bounding box center [19, 24] width 24 height 24
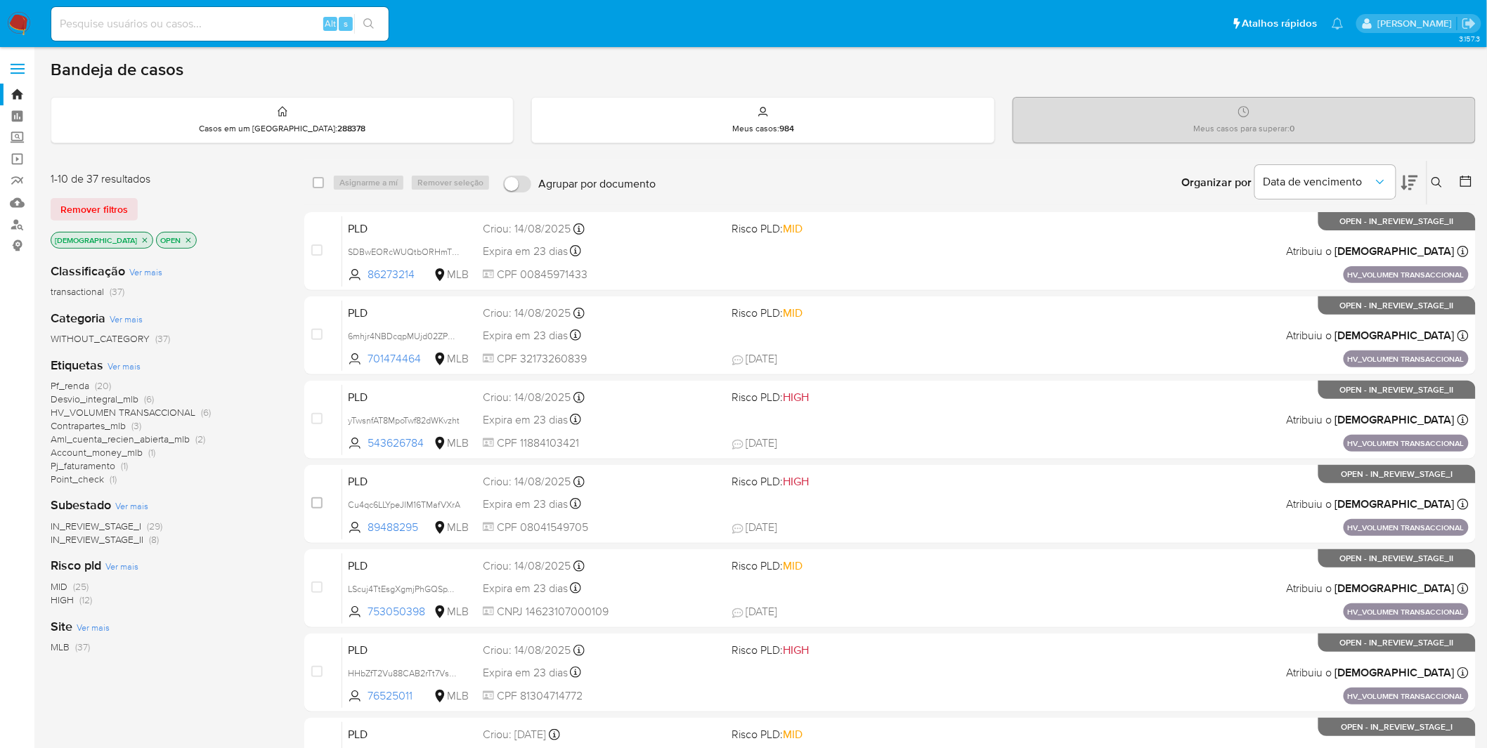
click at [115, 448] on span "Account_money_mlb" at bounding box center [97, 452] width 92 height 14
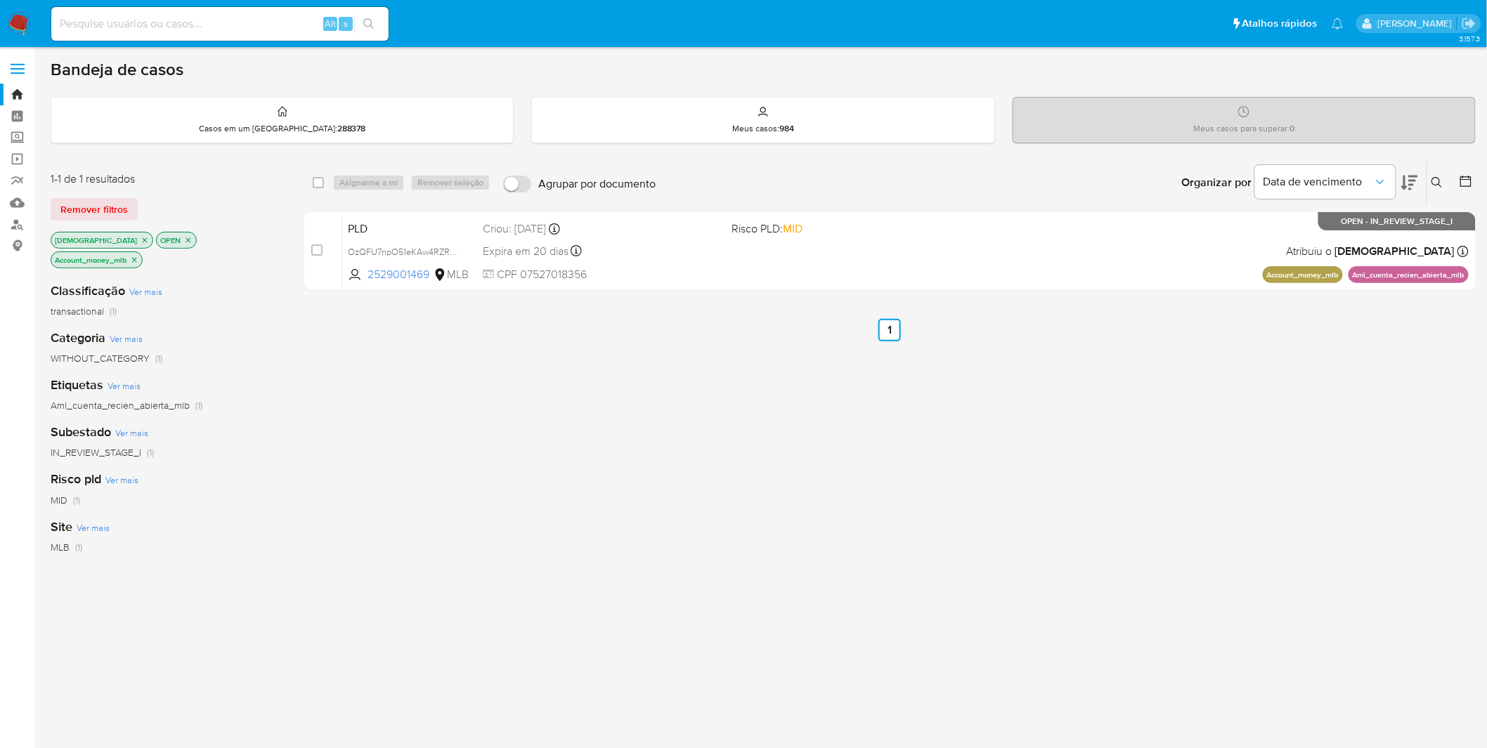
click at [138, 256] on icon "close-filter" at bounding box center [134, 260] width 8 height 8
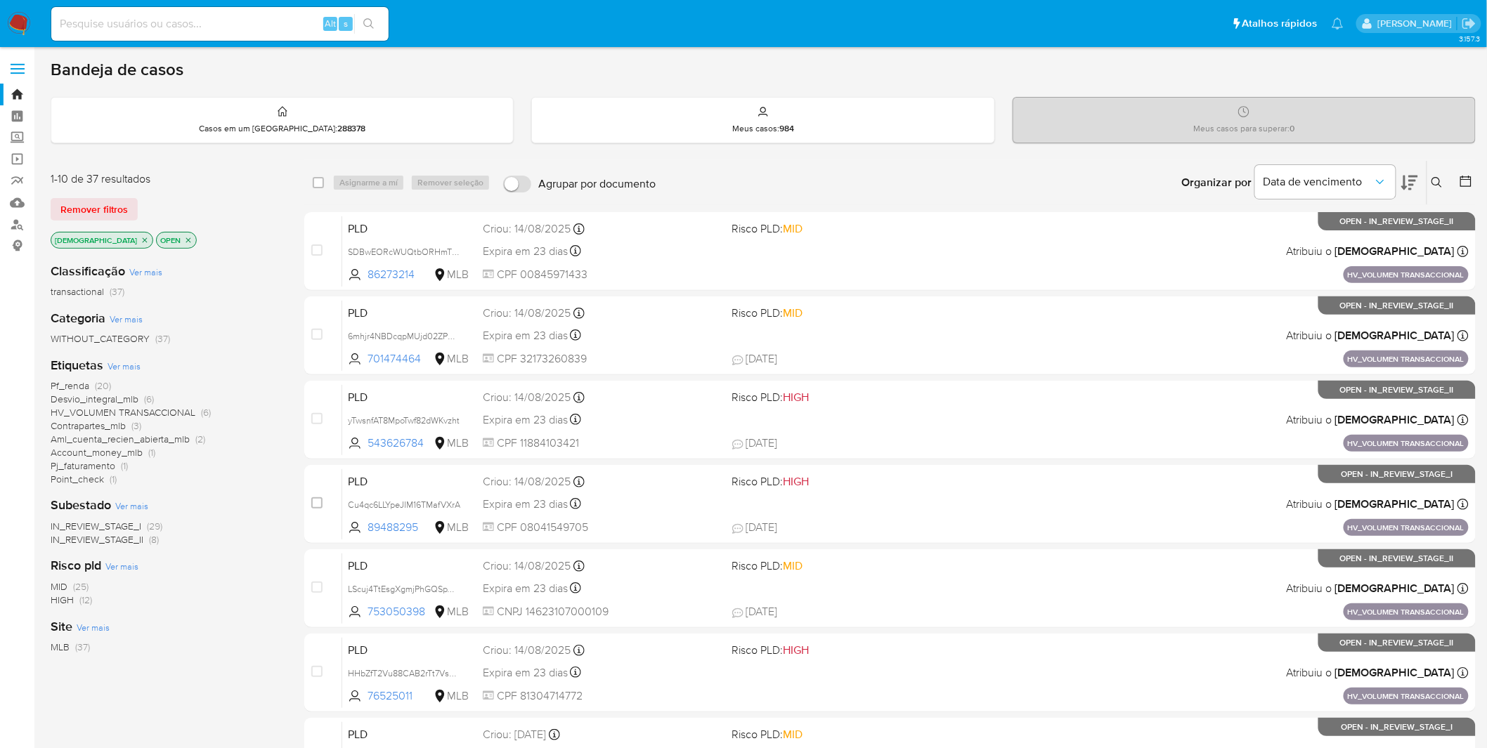
click at [75, 474] on span "Point_check" at bounding box center [77, 479] width 53 height 14
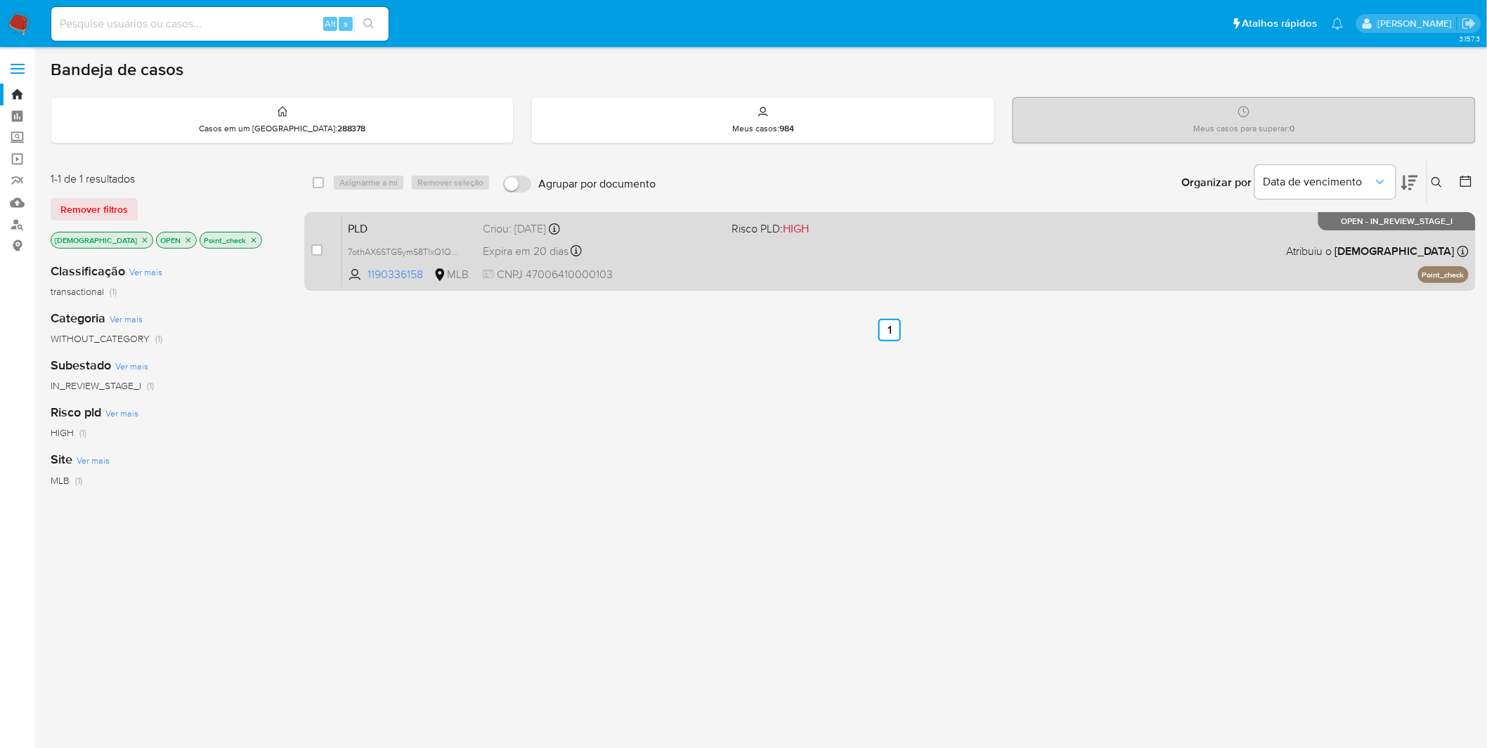
click at [755, 255] on div "PLD 7othAX6STG5ymS8TlxQ1QrlK 1190336158 MLB Risco PLD: HIGH Criou: 12/08/2025 C…" at bounding box center [905, 251] width 1126 height 71
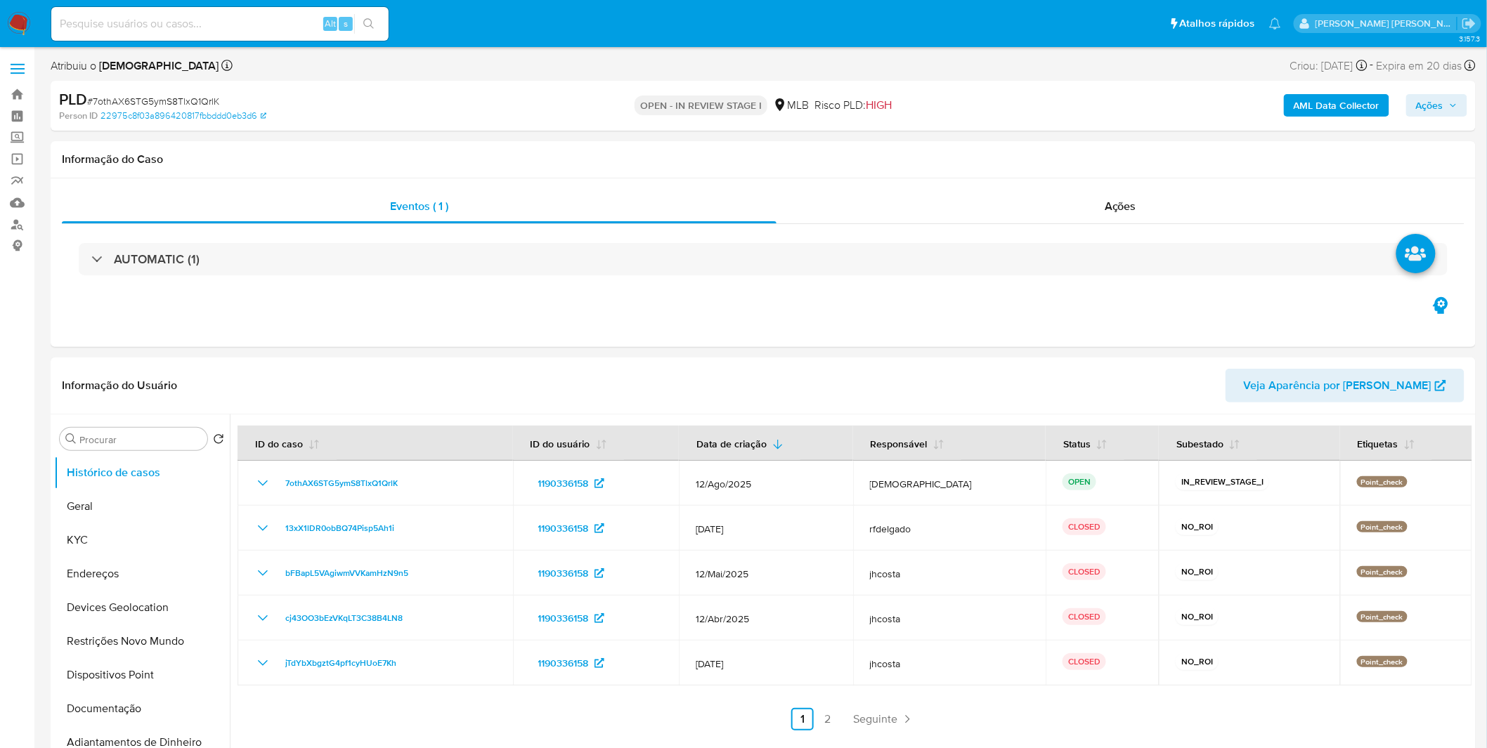
select select "10"
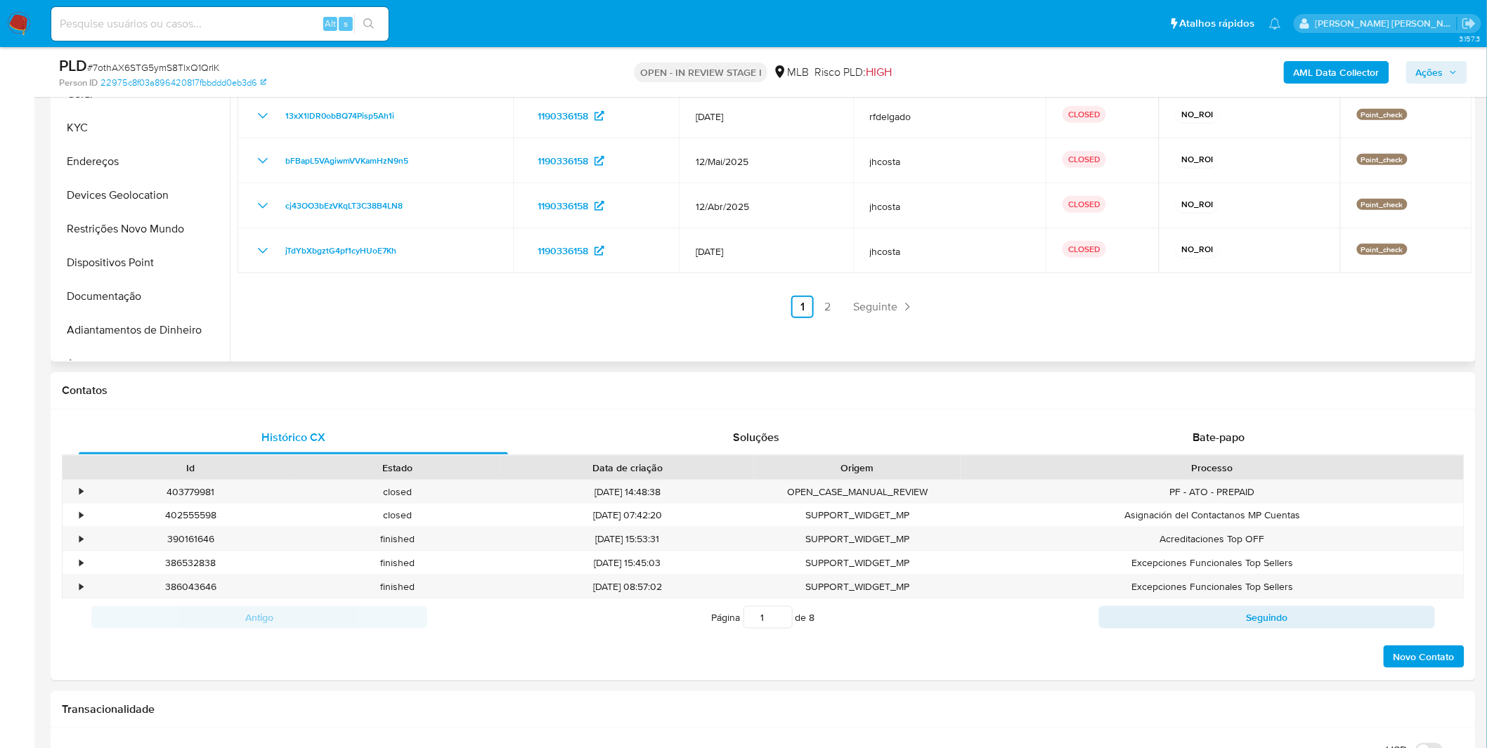
scroll to position [78, 0]
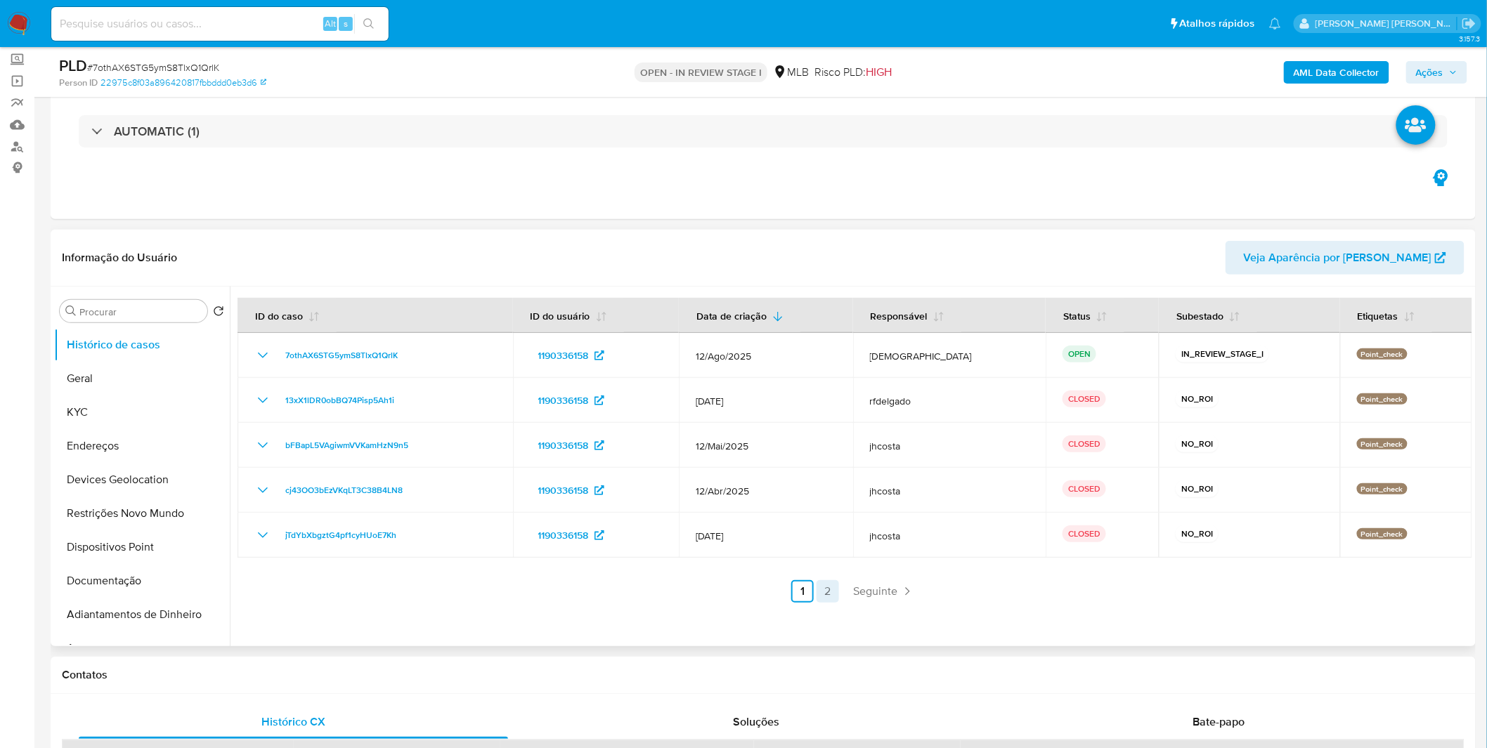
click at [831, 591] on link "2" at bounding box center [827, 591] width 22 height 22
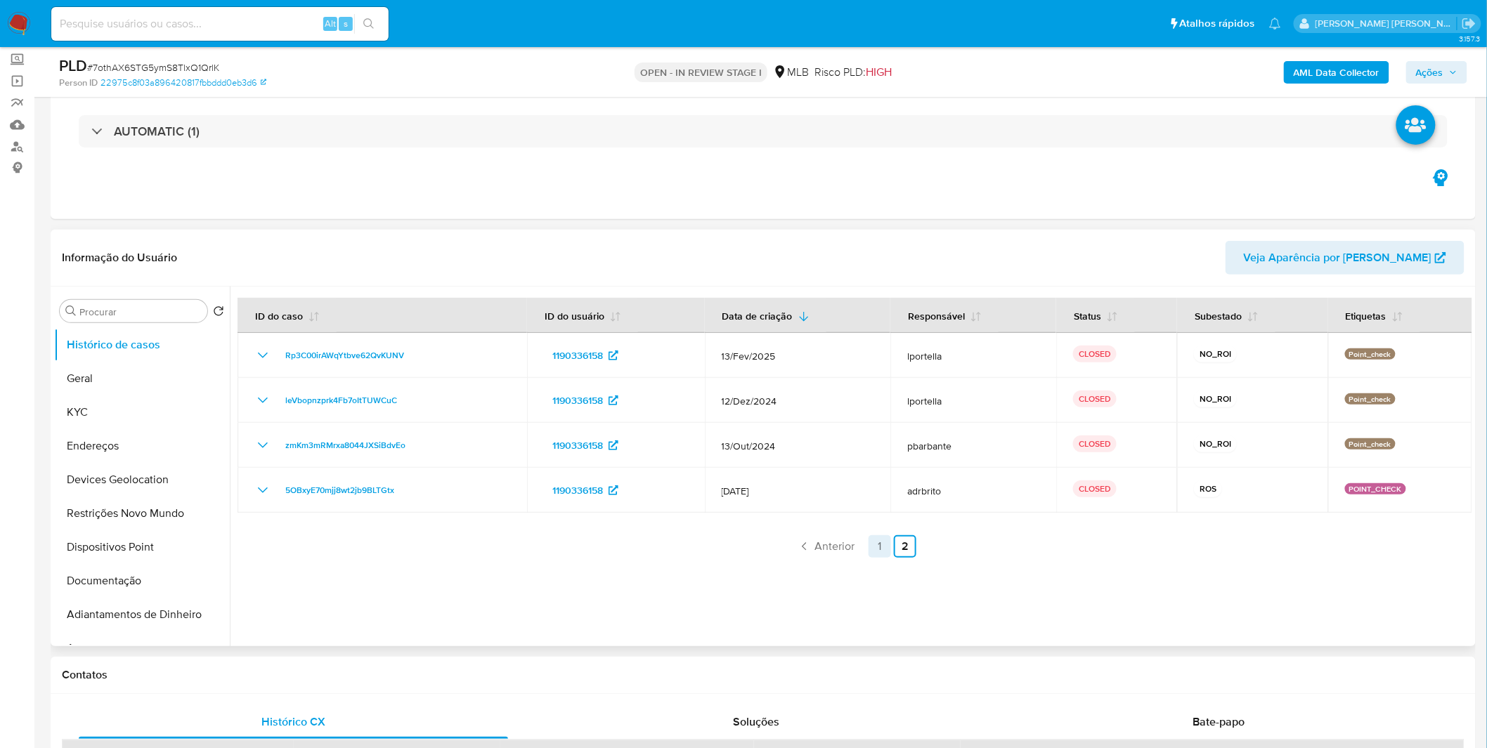
click at [870, 536] on link "1" at bounding box center [879, 546] width 22 height 22
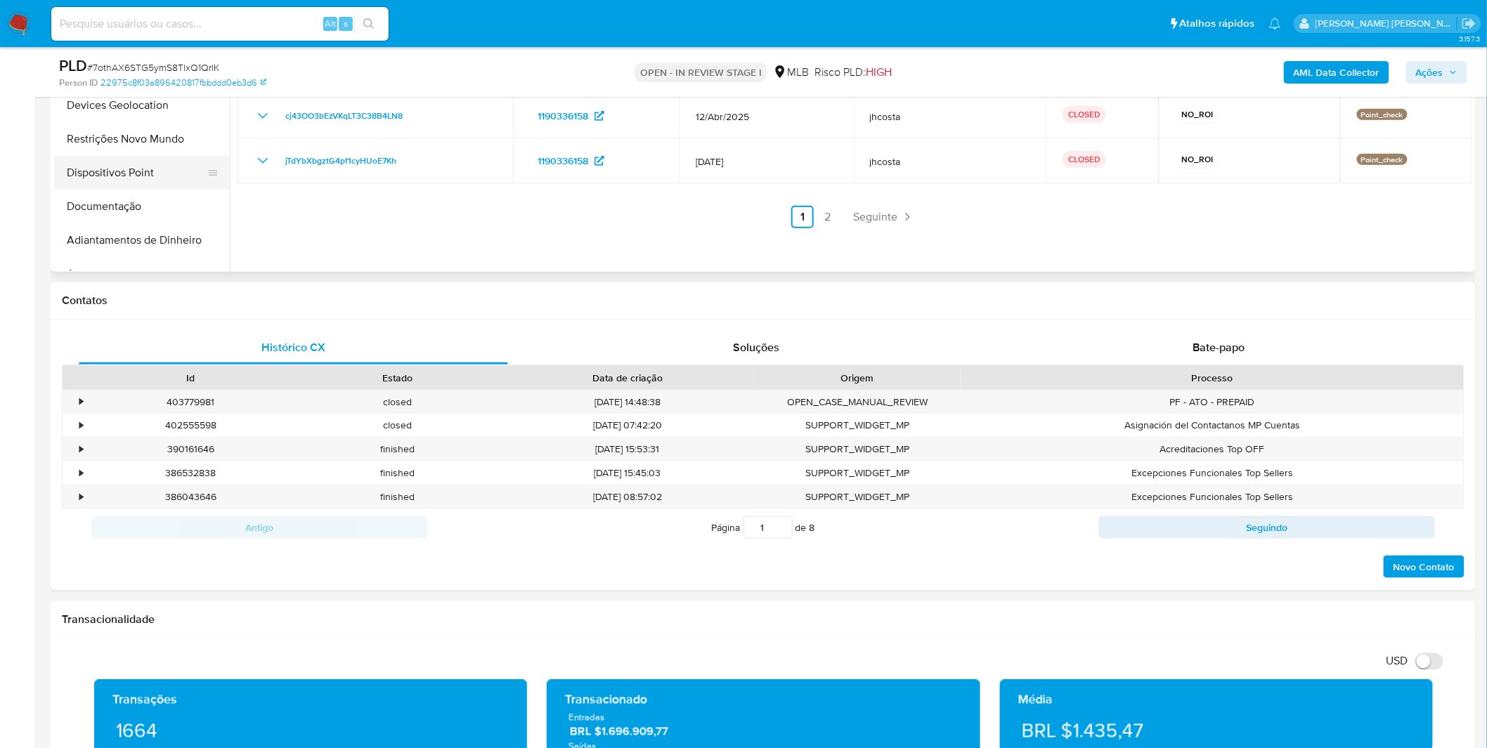
scroll to position [156, 0]
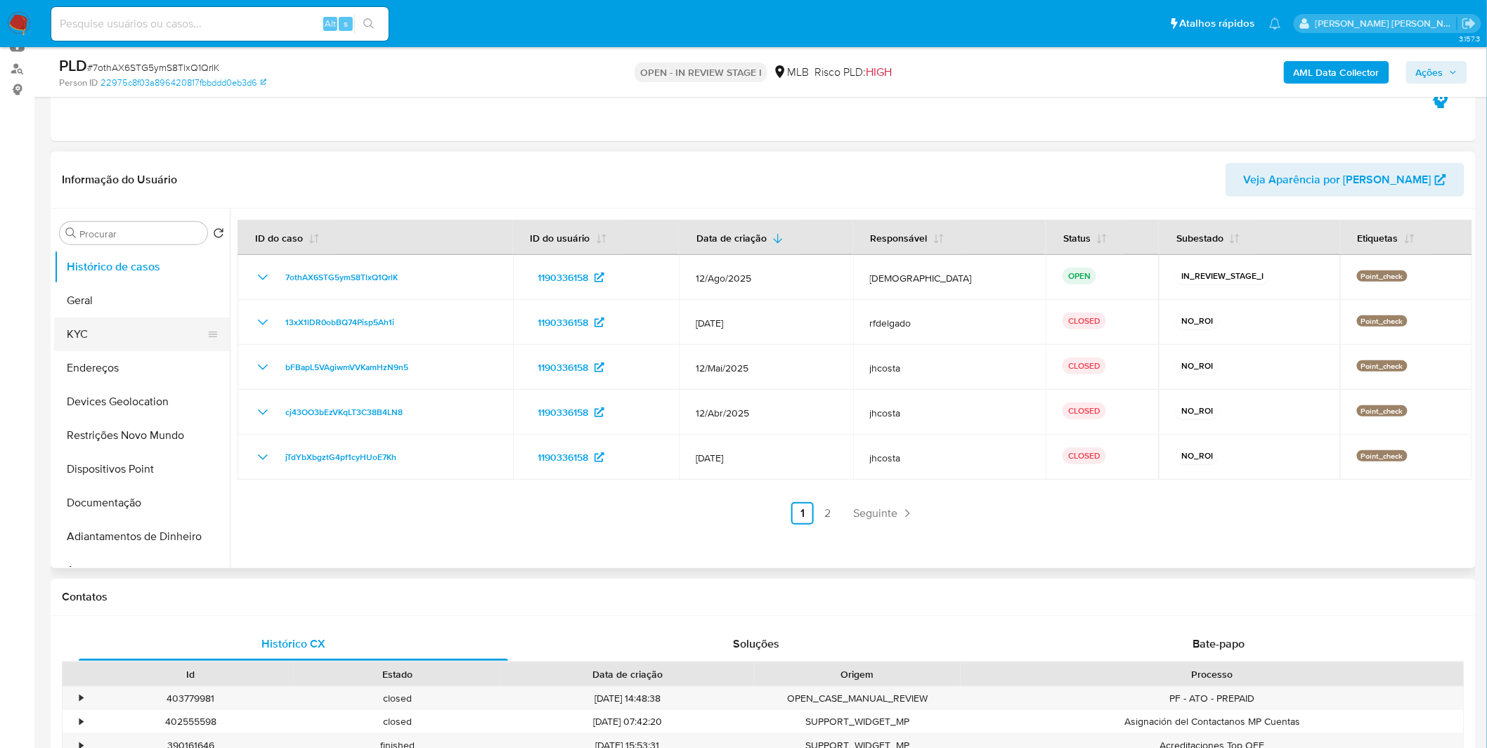
click at [110, 339] on button "KYC" at bounding box center [136, 335] width 164 height 34
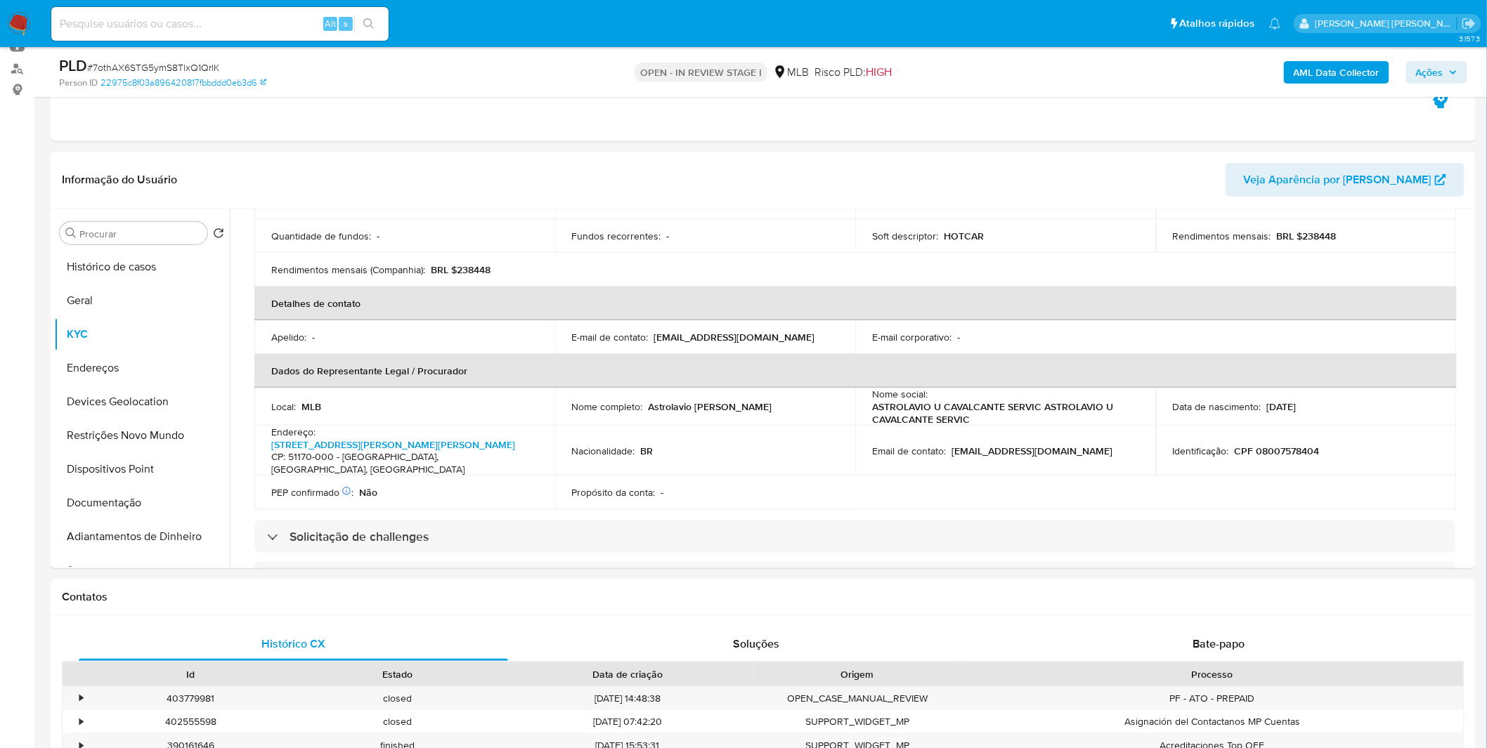
scroll to position [273, 0]
click at [1283, 428] on td "Identificação : CPF 08007578404" at bounding box center [1306, 453] width 301 height 50
click at [1283, 443] on td "Identificação : CPF 08007578404" at bounding box center [1306, 453] width 301 height 50
click at [1288, 447] on p "CPF 08007578404" at bounding box center [1277, 453] width 85 height 13
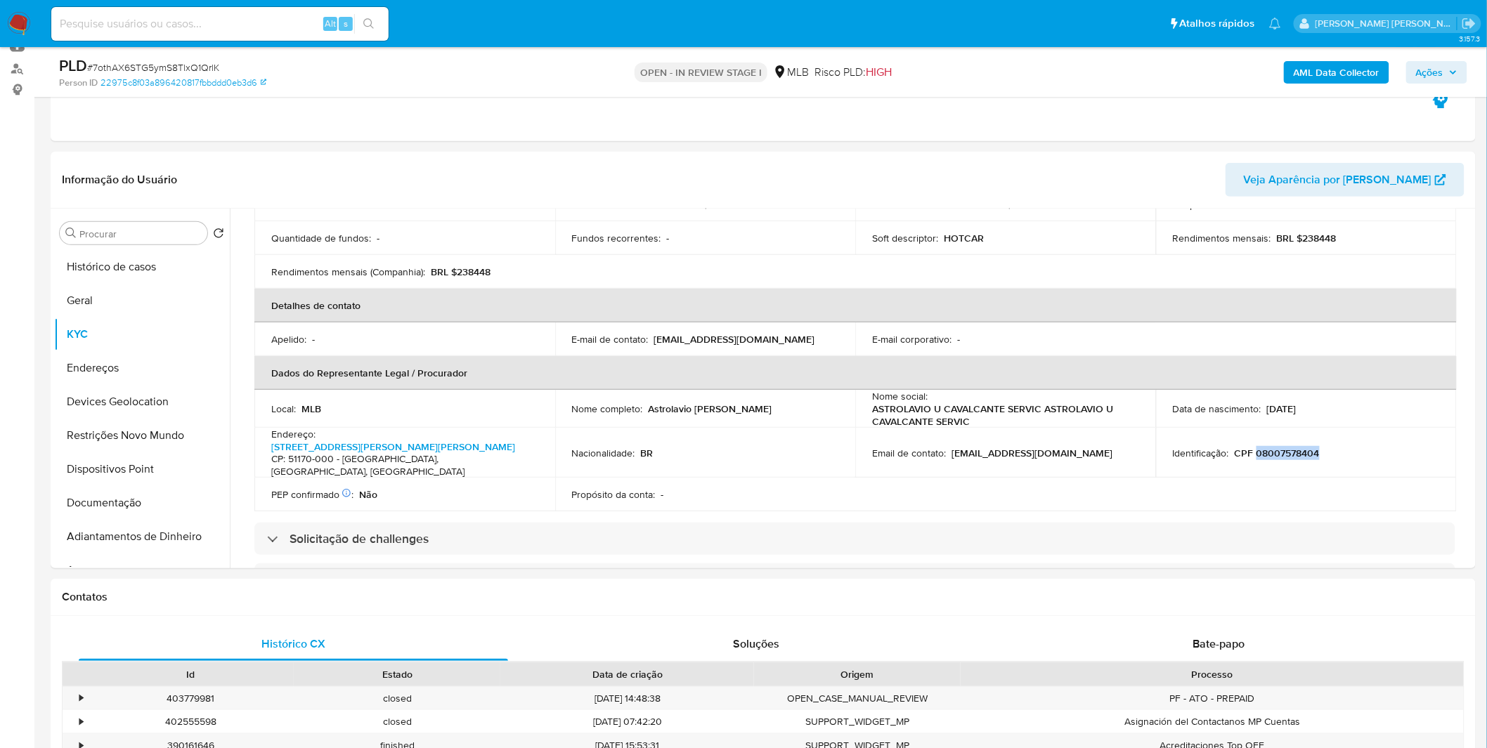
copy p "08007578404"
click at [128, 315] on button "Geral" at bounding box center [136, 301] width 164 height 34
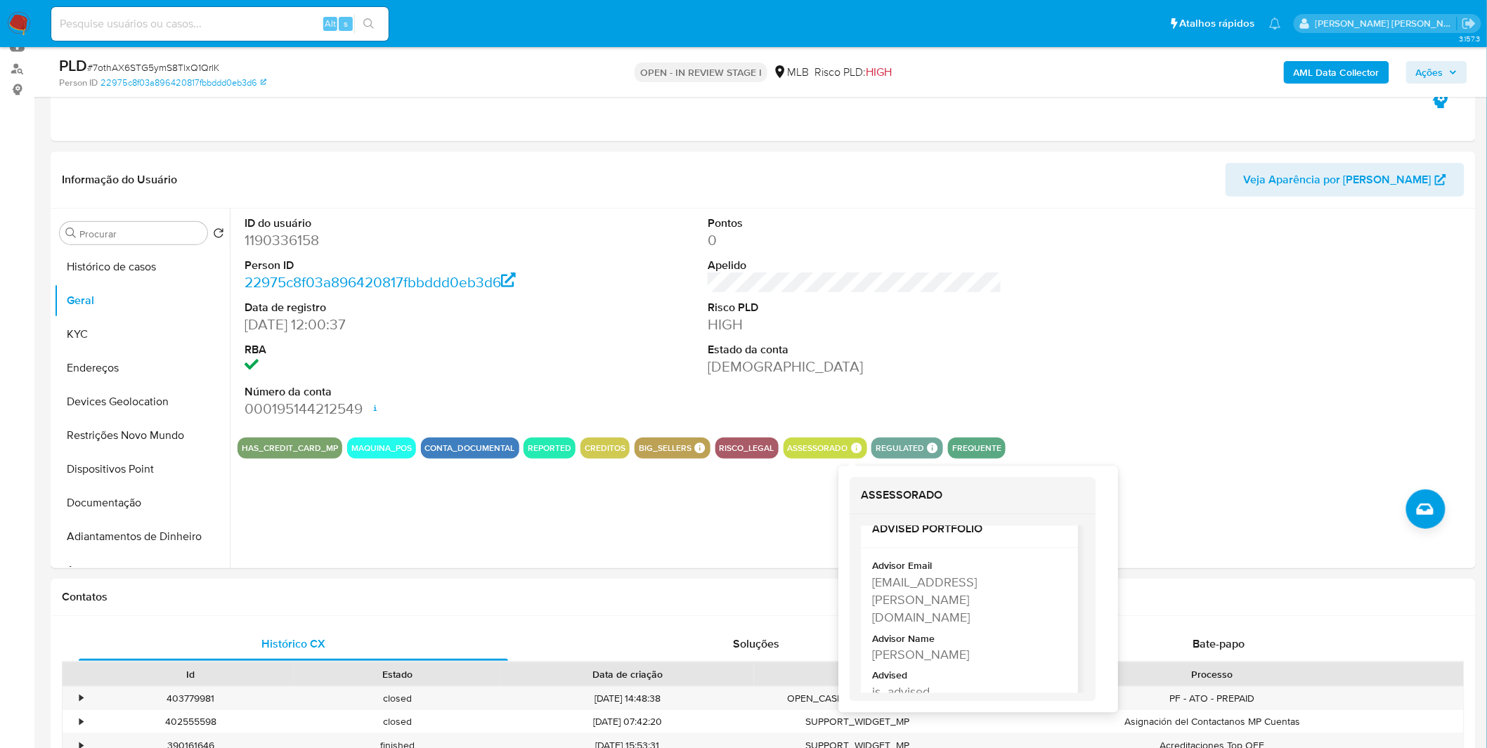
scroll to position [30, 0]
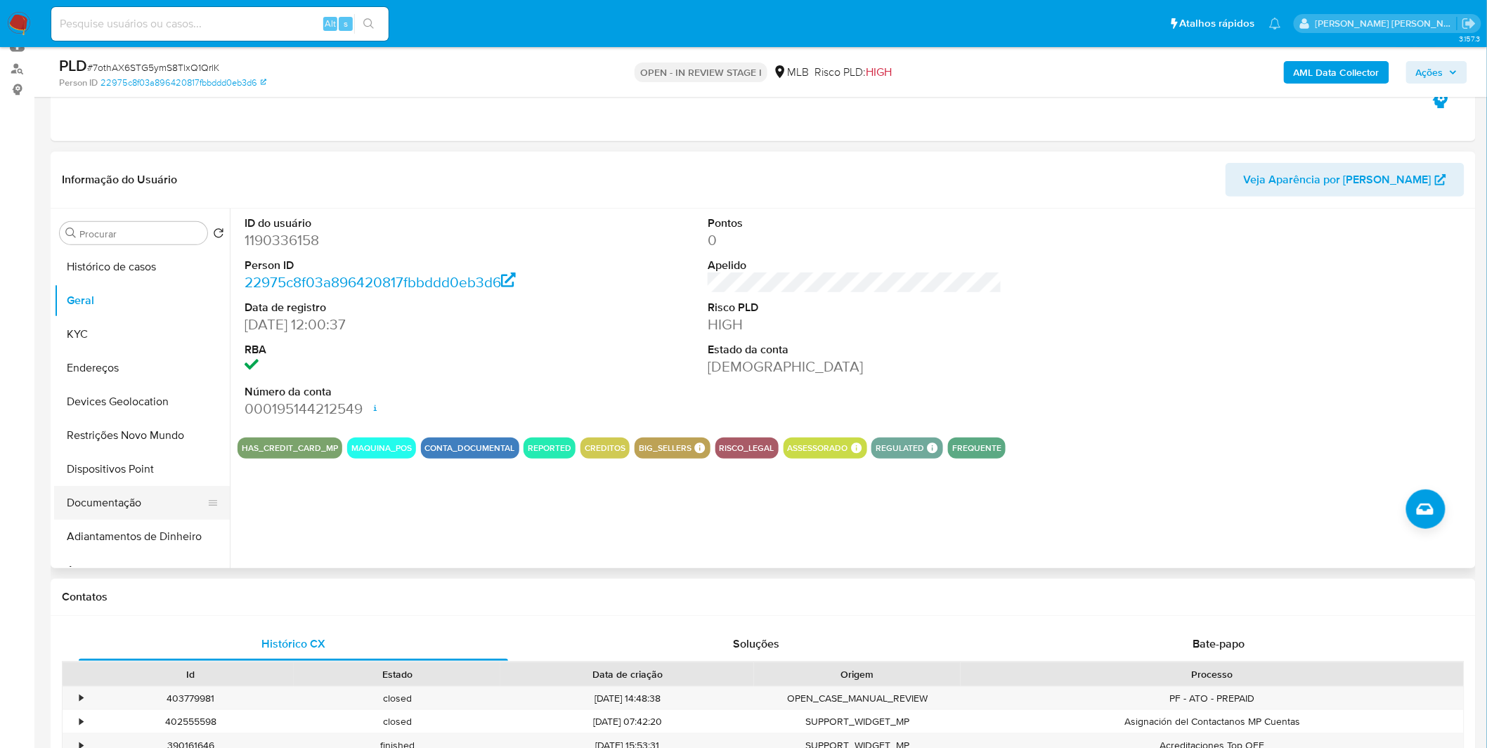
click at [144, 499] on button "Documentação" at bounding box center [136, 503] width 164 height 34
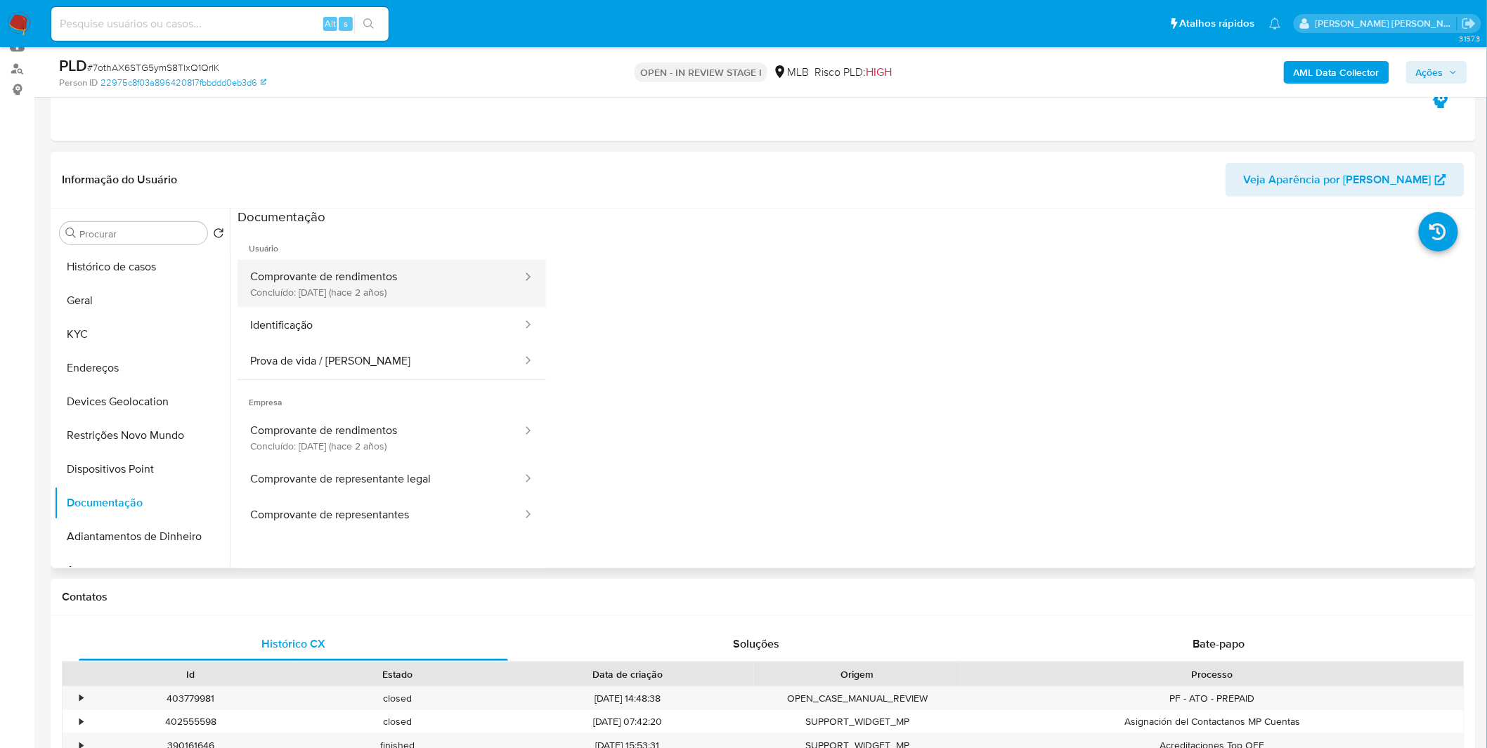
click at [445, 291] on button "Comprovante de rendimentos Concluído: 26/09/2023 (hace 2 años)" at bounding box center [380, 284] width 286 height 48
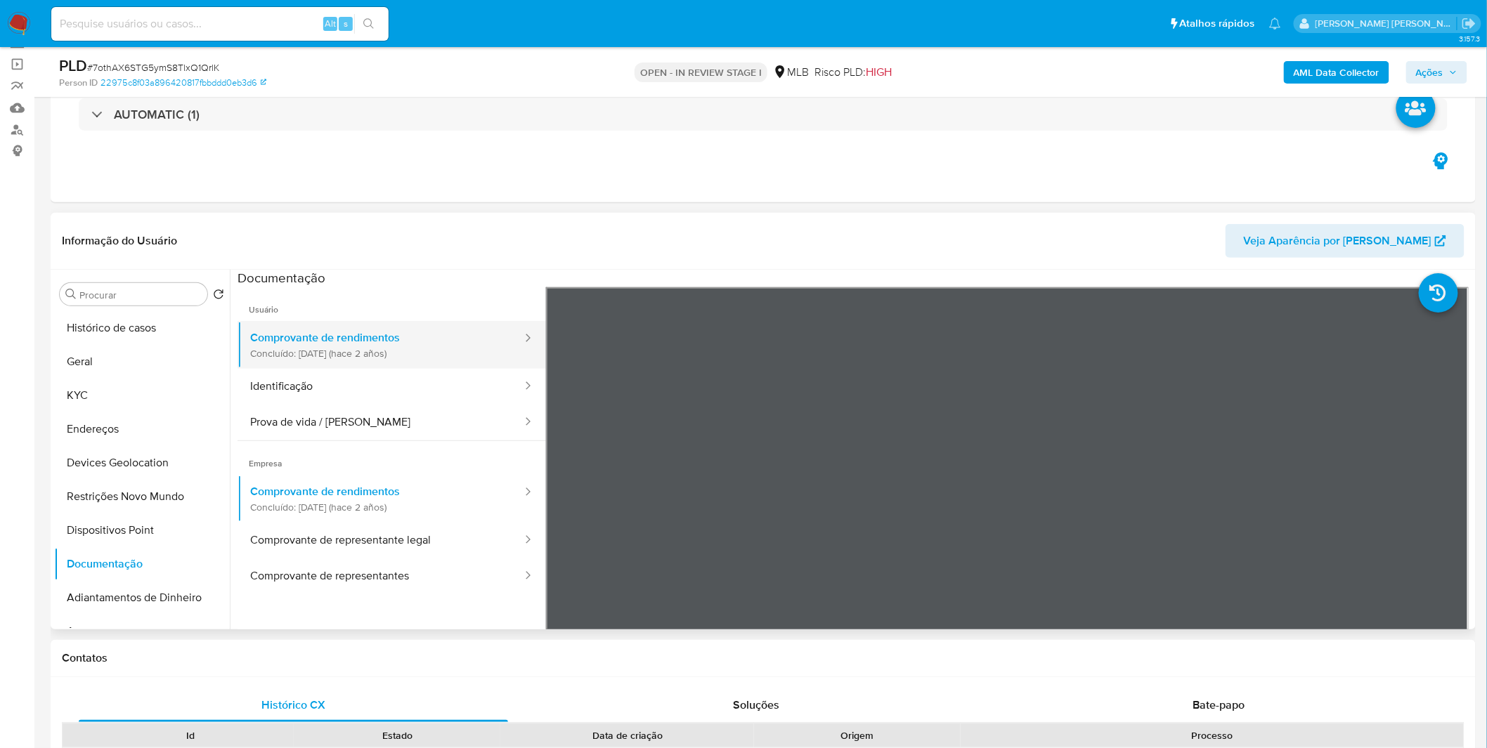
scroll to position [78, 0]
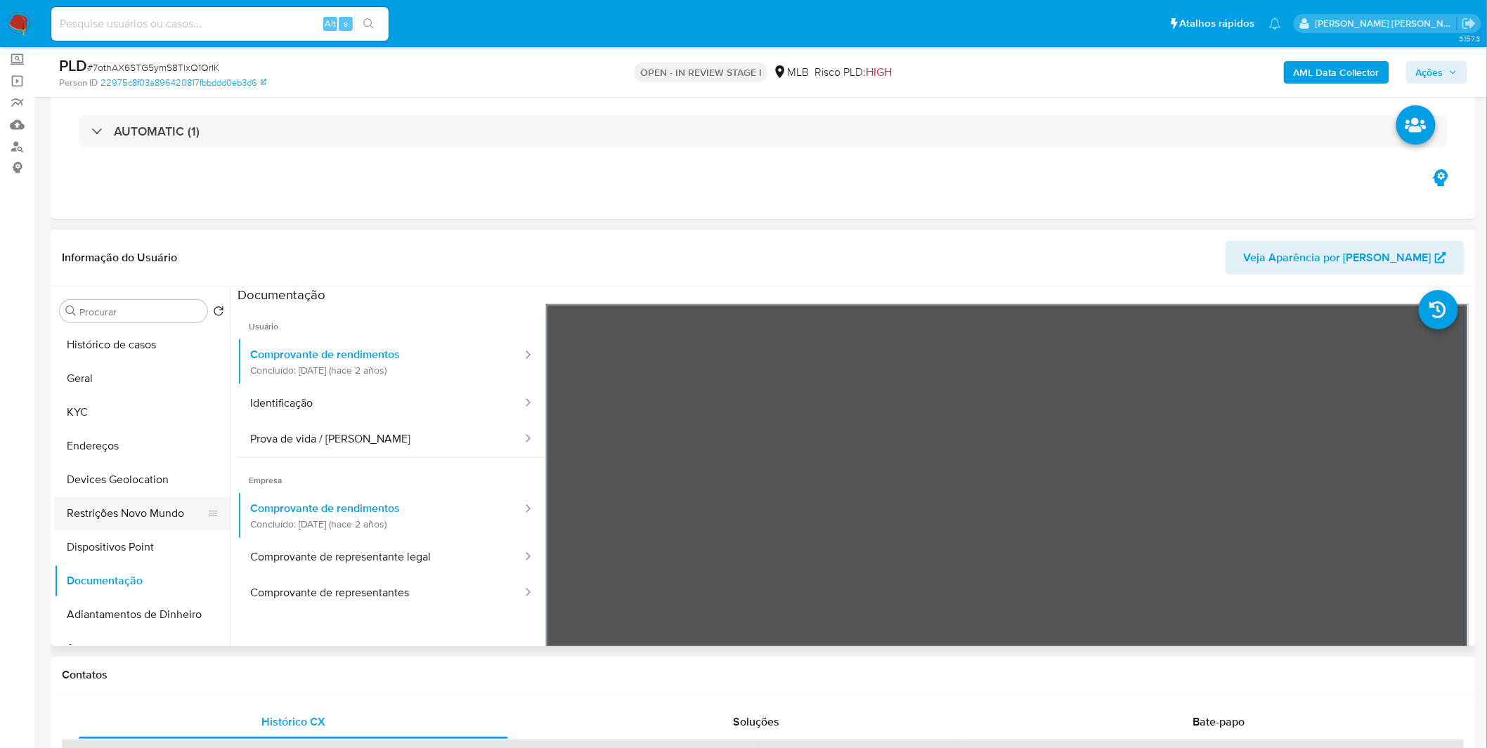
click at [101, 501] on button "Restrições Novo Mundo" at bounding box center [136, 514] width 164 height 34
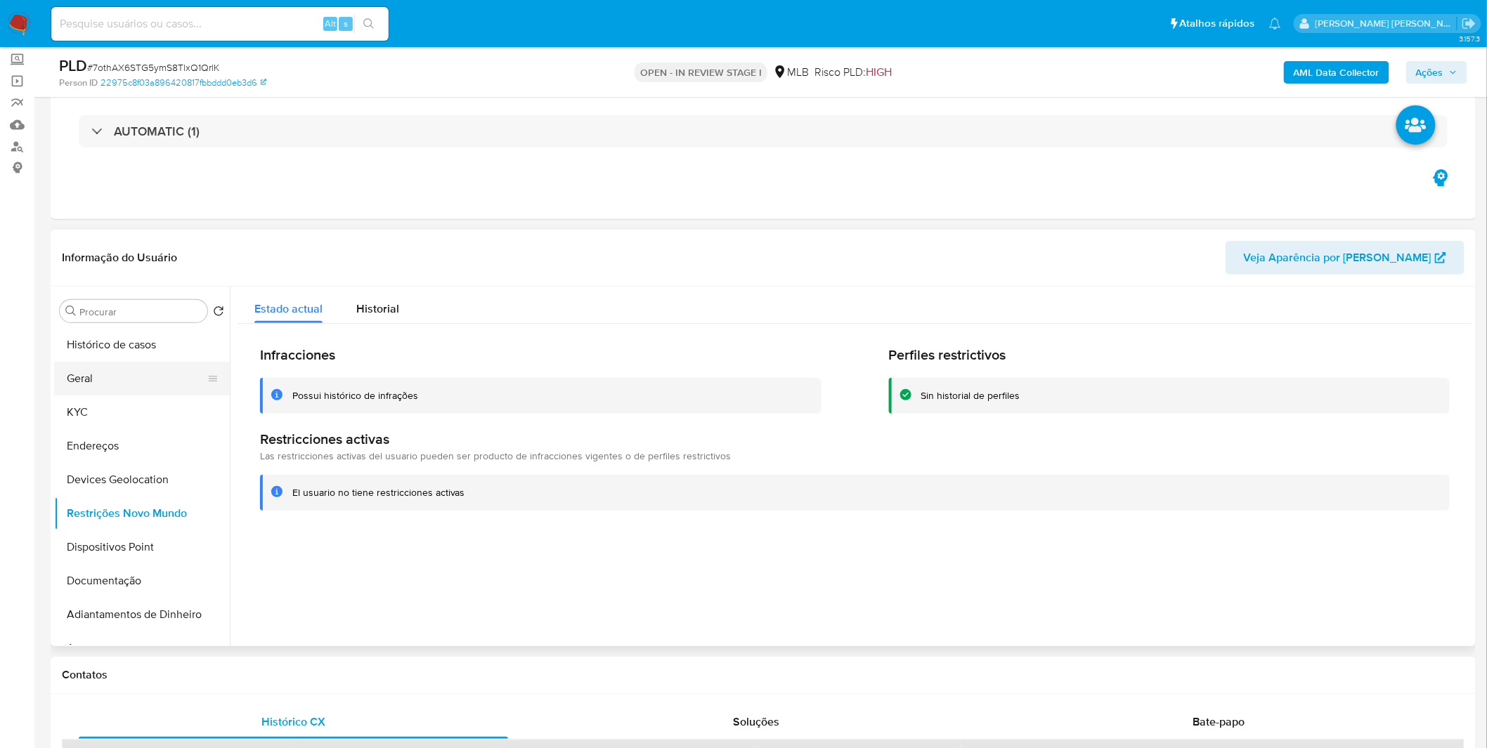
click at [155, 389] on button "Geral" at bounding box center [136, 379] width 164 height 34
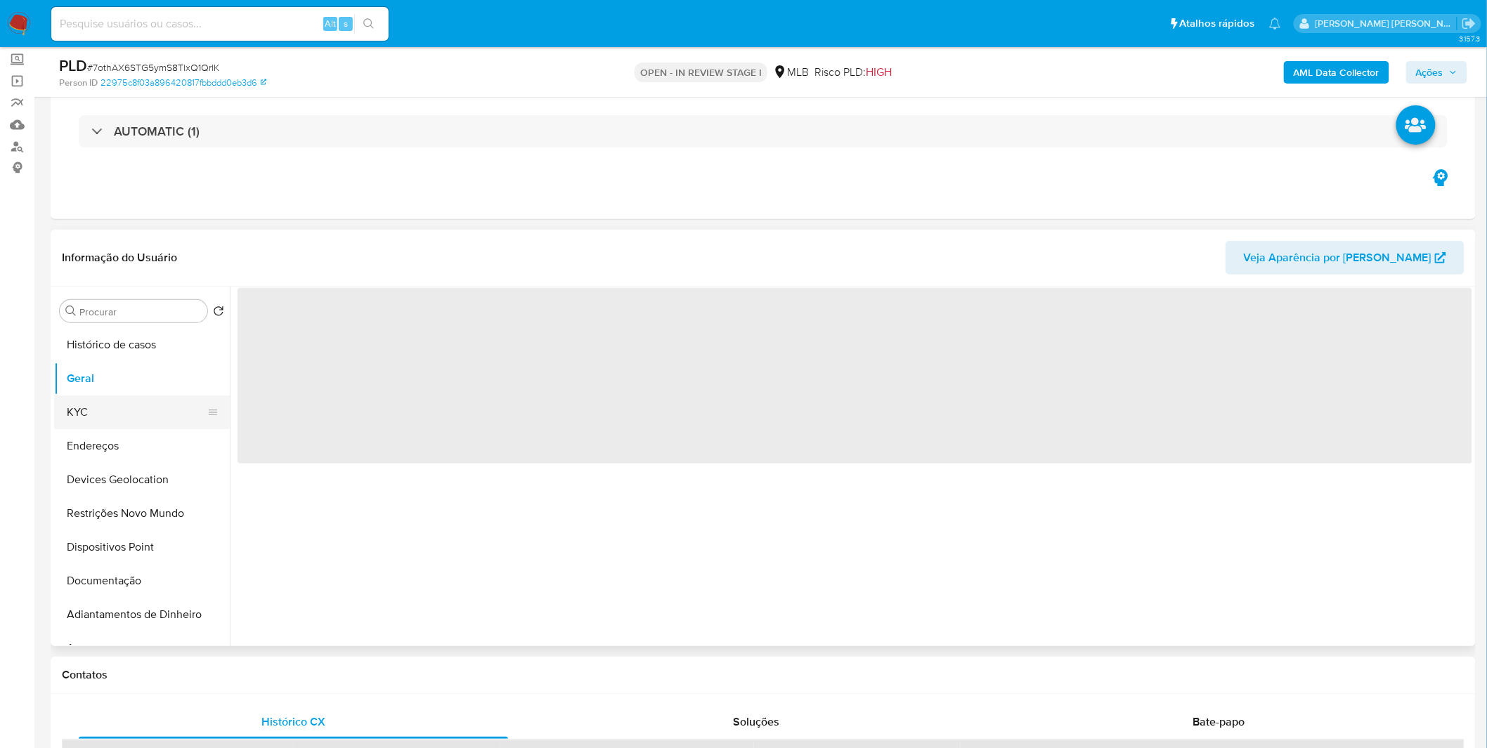
click at [143, 417] on button "KYC" at bounding box center [136, 413] width 164 height 34
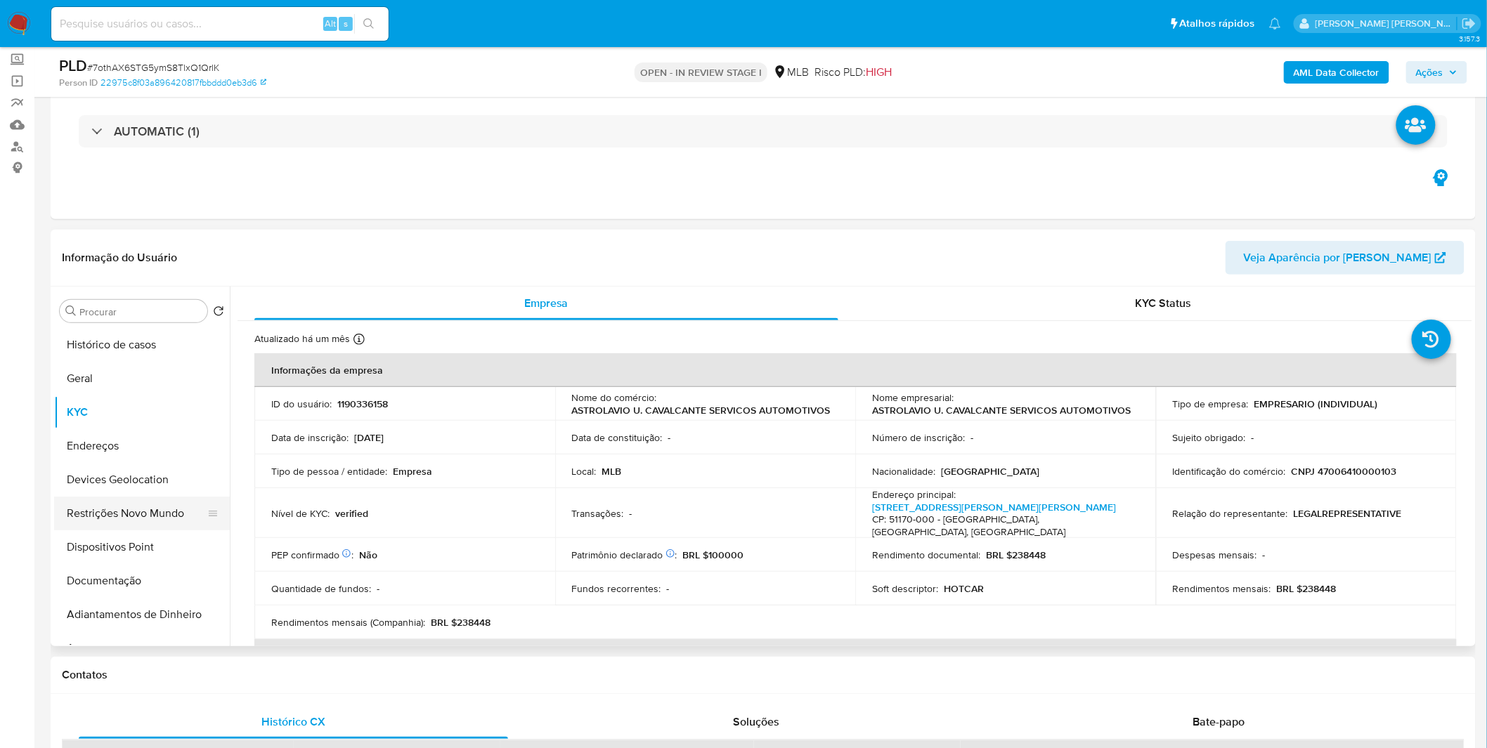
click at [157, 507] on button "Restrições Novo Mundo" at bounding box center [136, 514] width 164 height 34
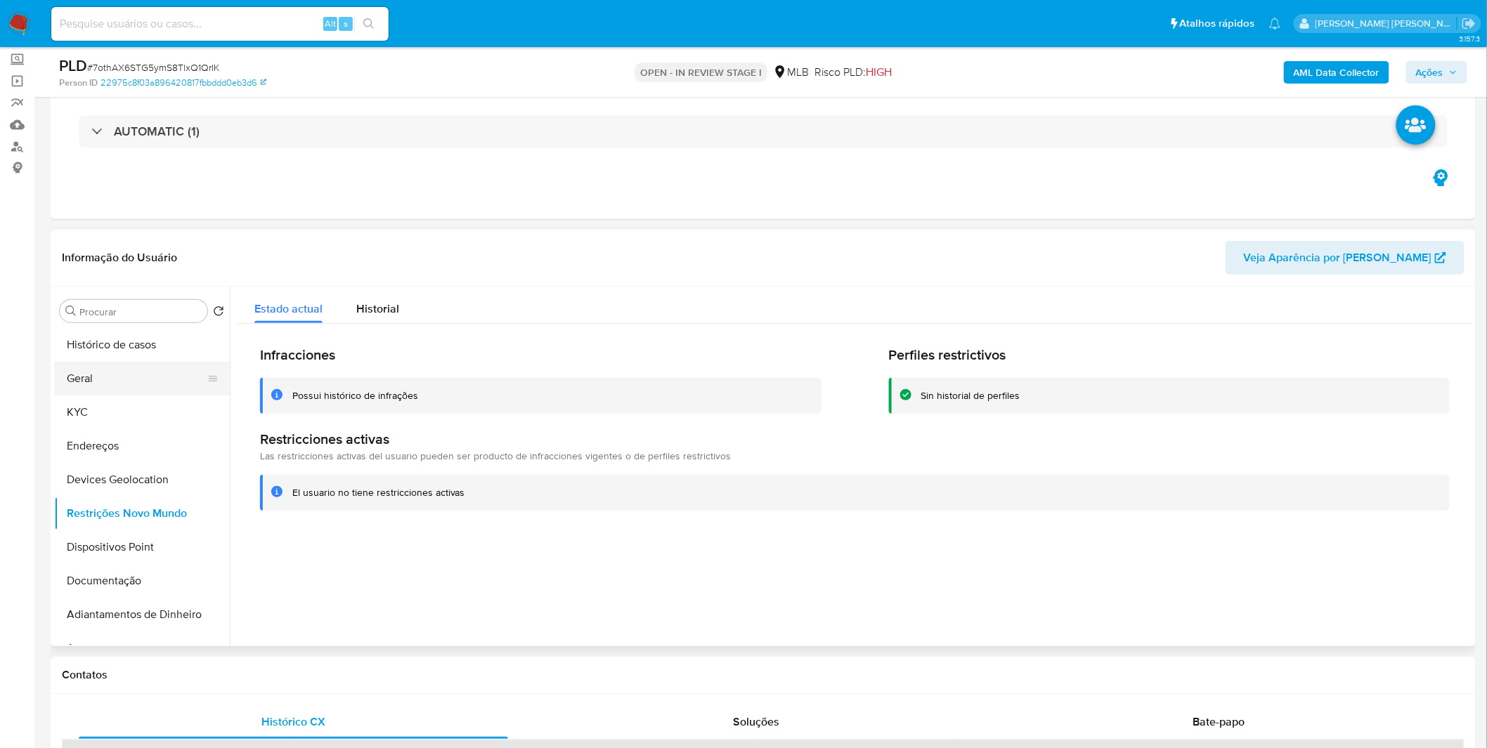
click at [123, 387] on button "Geral" at bounding box center [136, 379] width 164 height 34
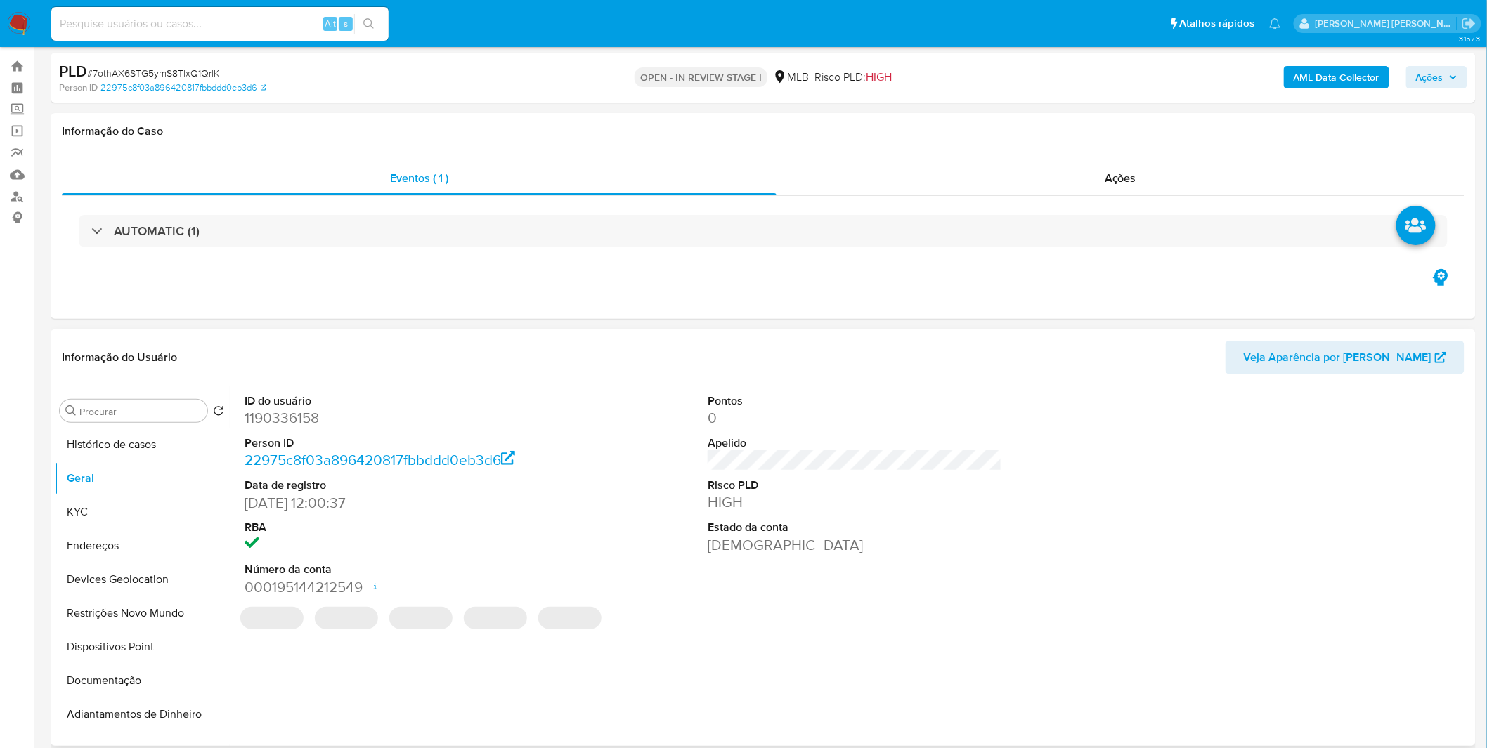
scroll to position [0, 0]
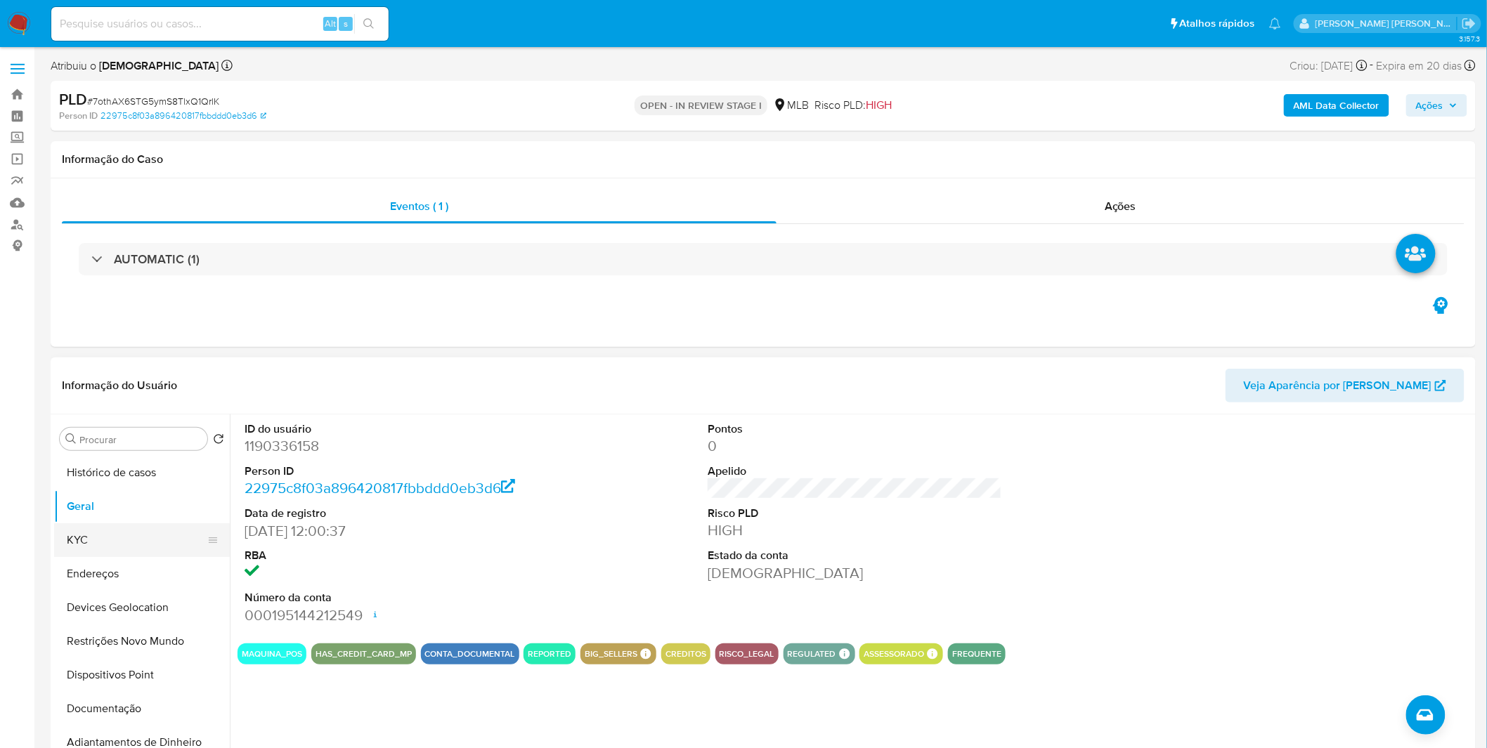
click at [94, 544] on button "KYC" at bounding box center [136, 540] width 164 height 34
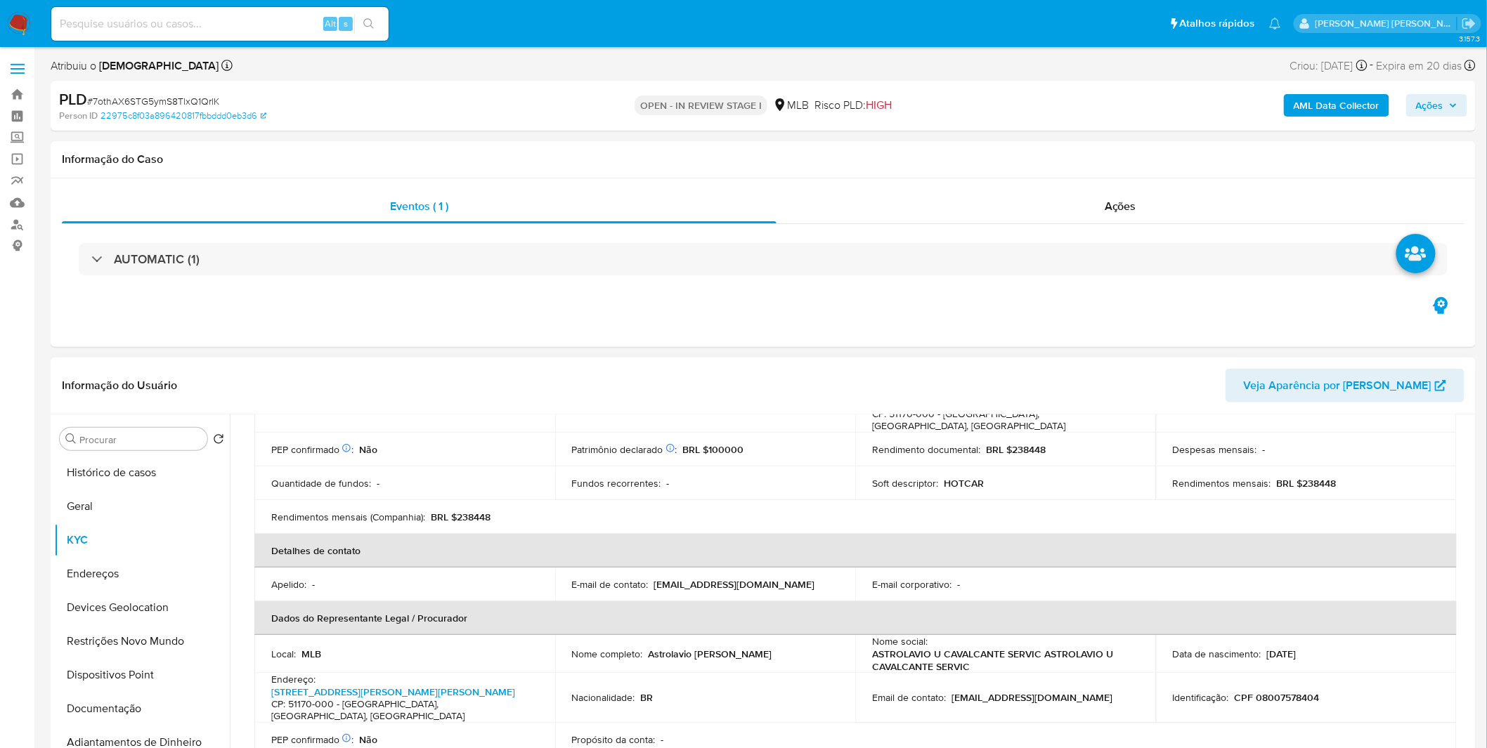
scroll to position [312, 0]
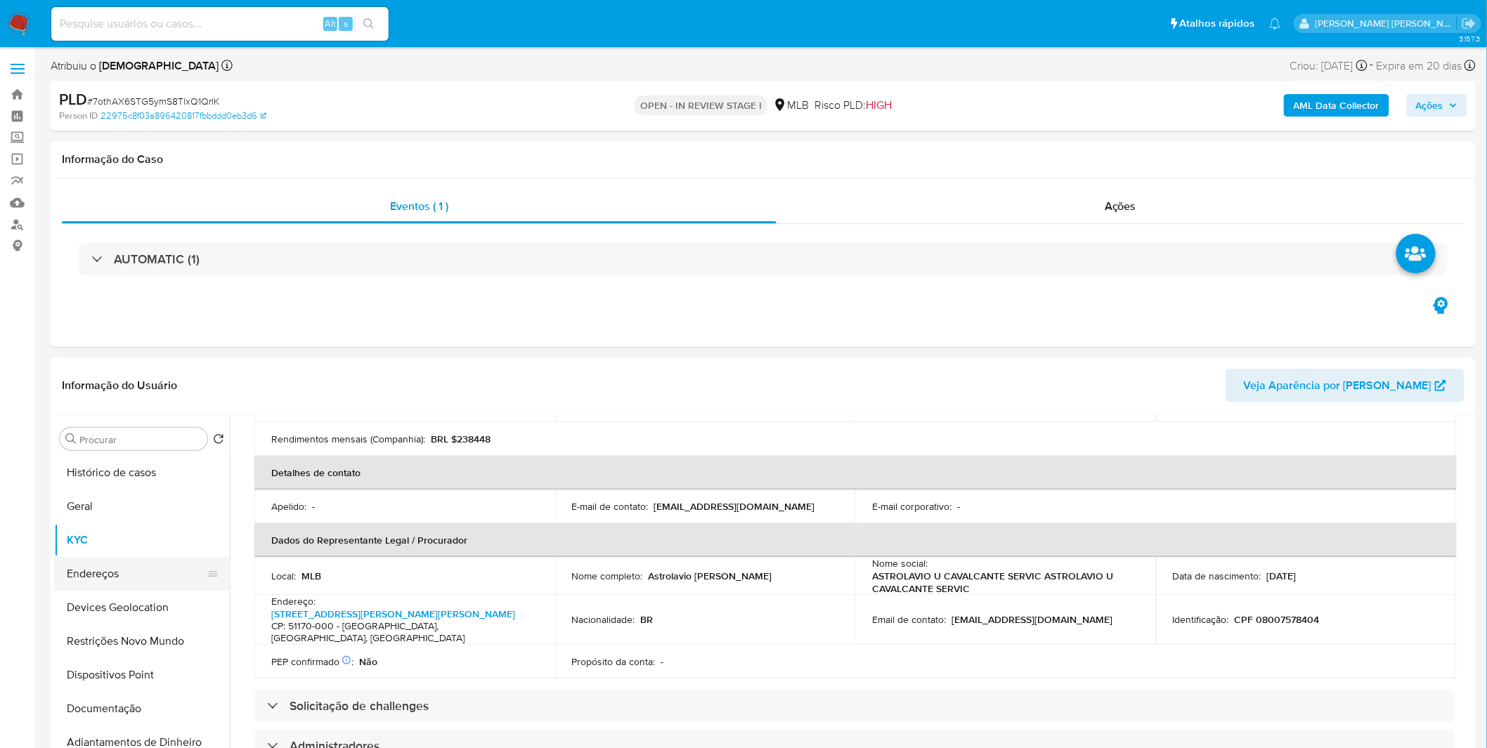
click at [77, 581] on button "Endereços" at bounding box center [136, 574] width 164 height 34
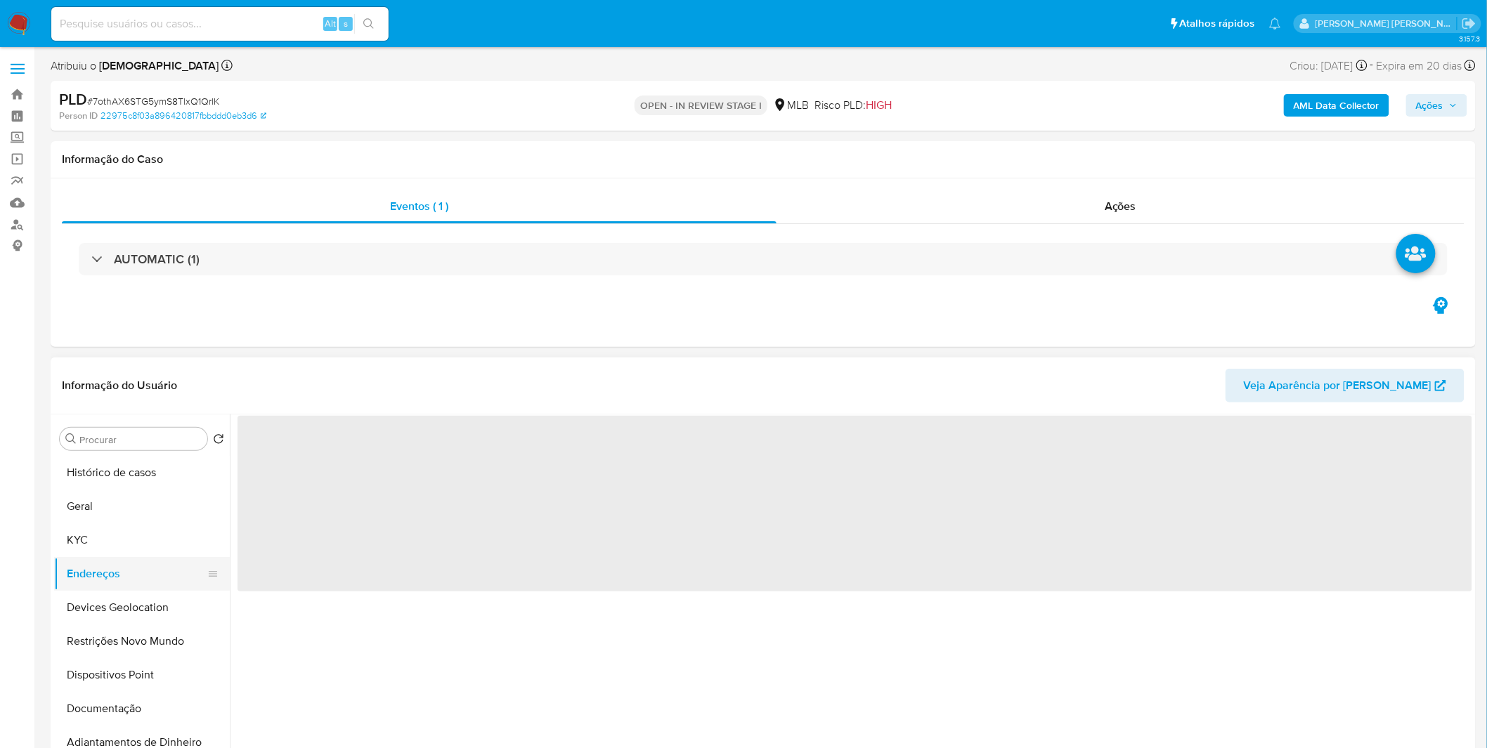
scroll to position [0, 0]
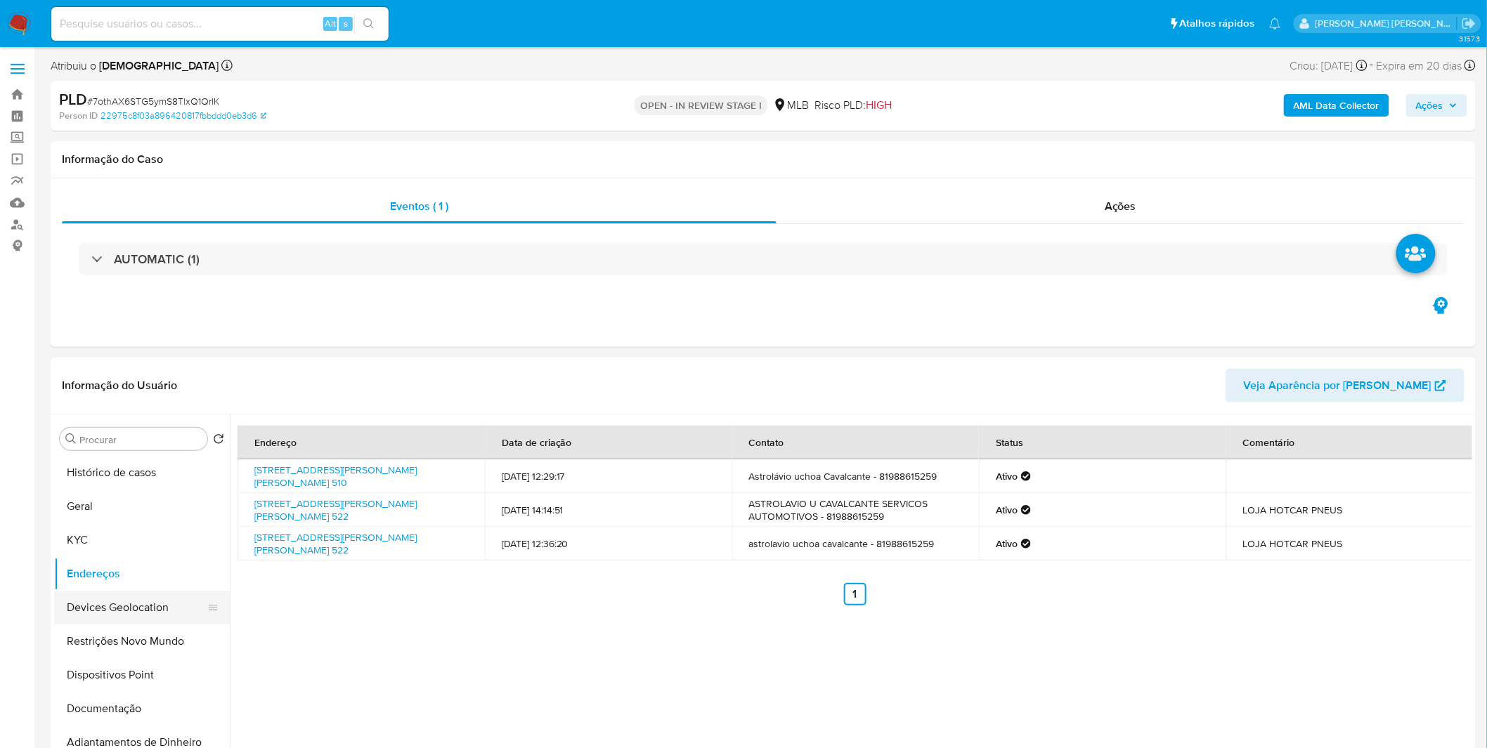
click at [67, 623] on button "Devices Geolocation" at bounding box center [136, 608] width 164 height 34
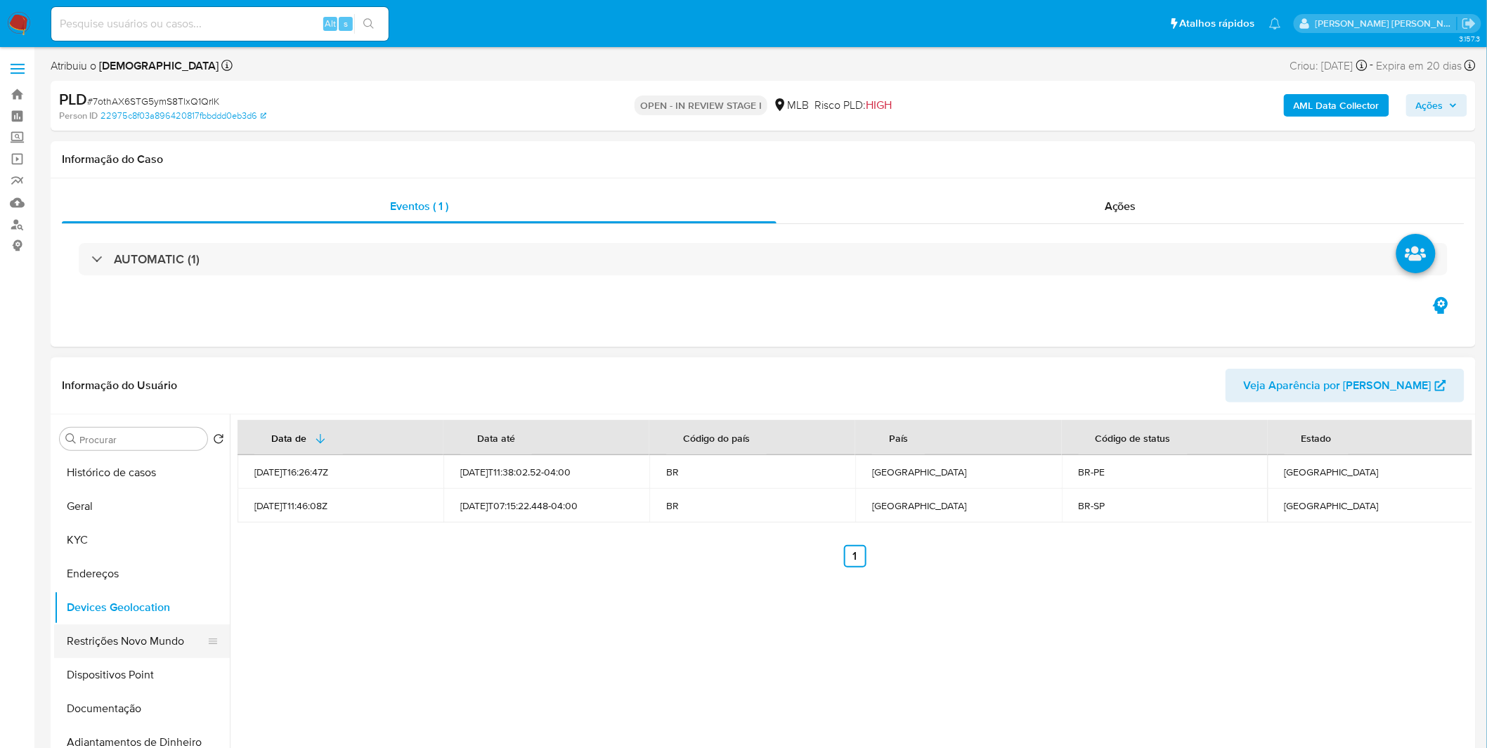
click at [110, 648] on button "Restrições Novo Mundo" at bounding box center [136, 642] width 164 height 34
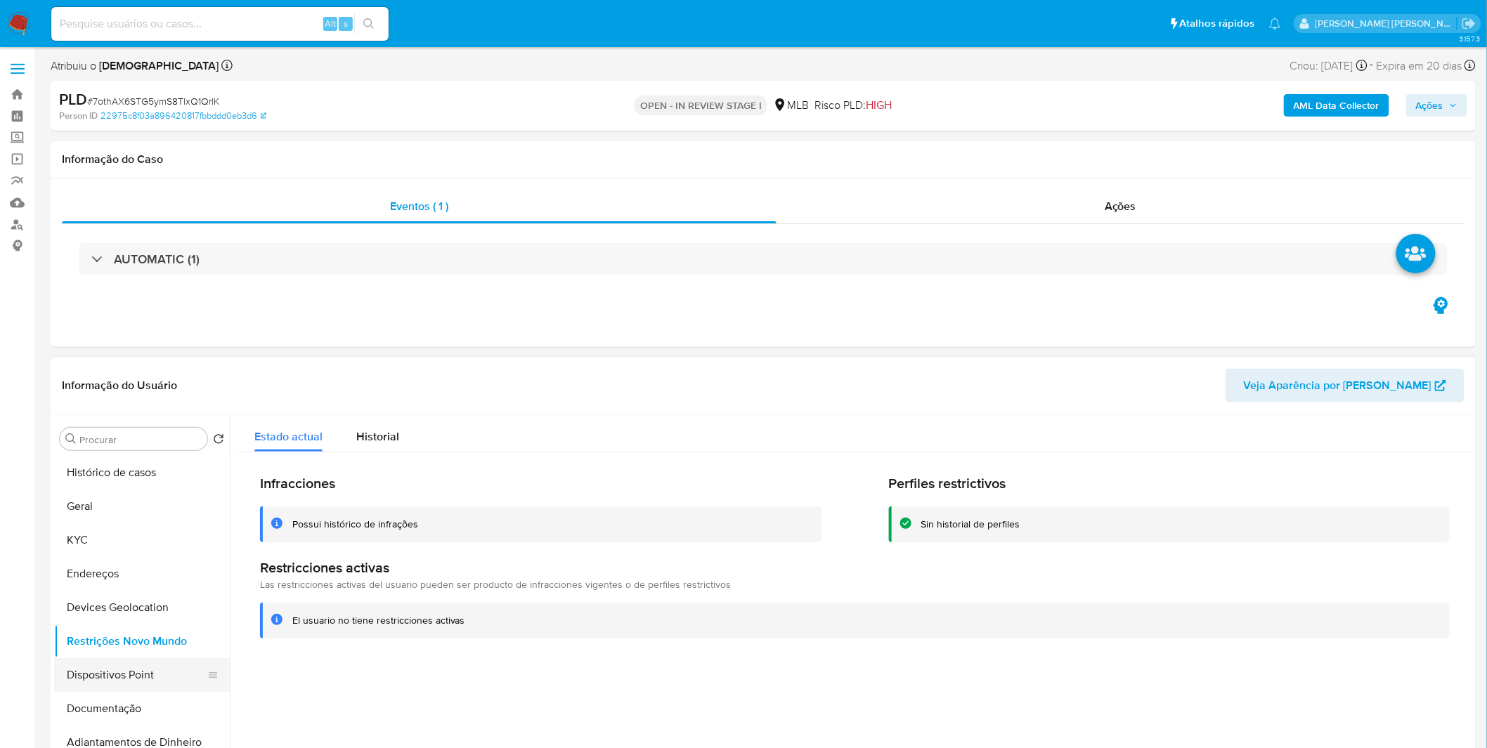
click at [98, 665] on button "Dispositivos Point" at bounding box center [136, 675] width 164 height 34
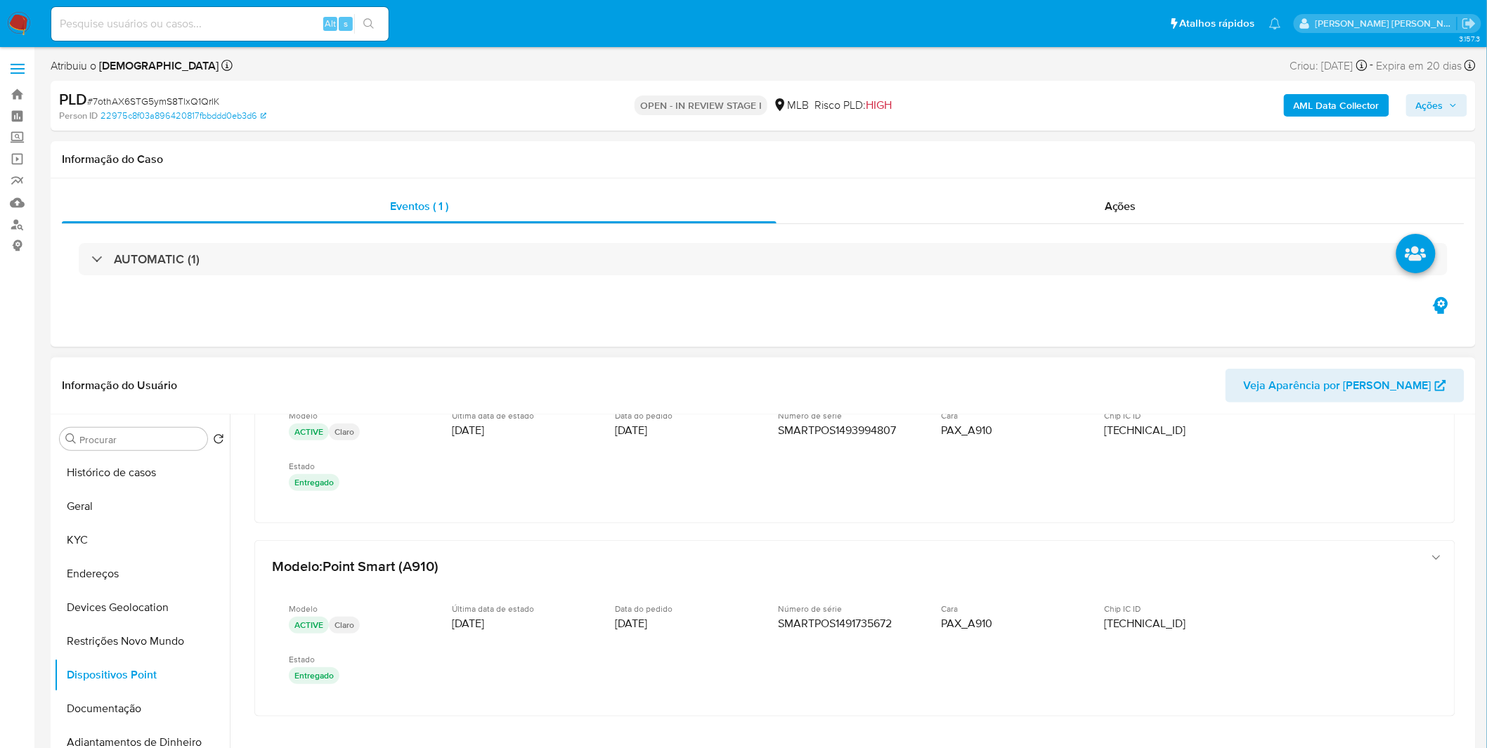
scroll to position [304, 0]
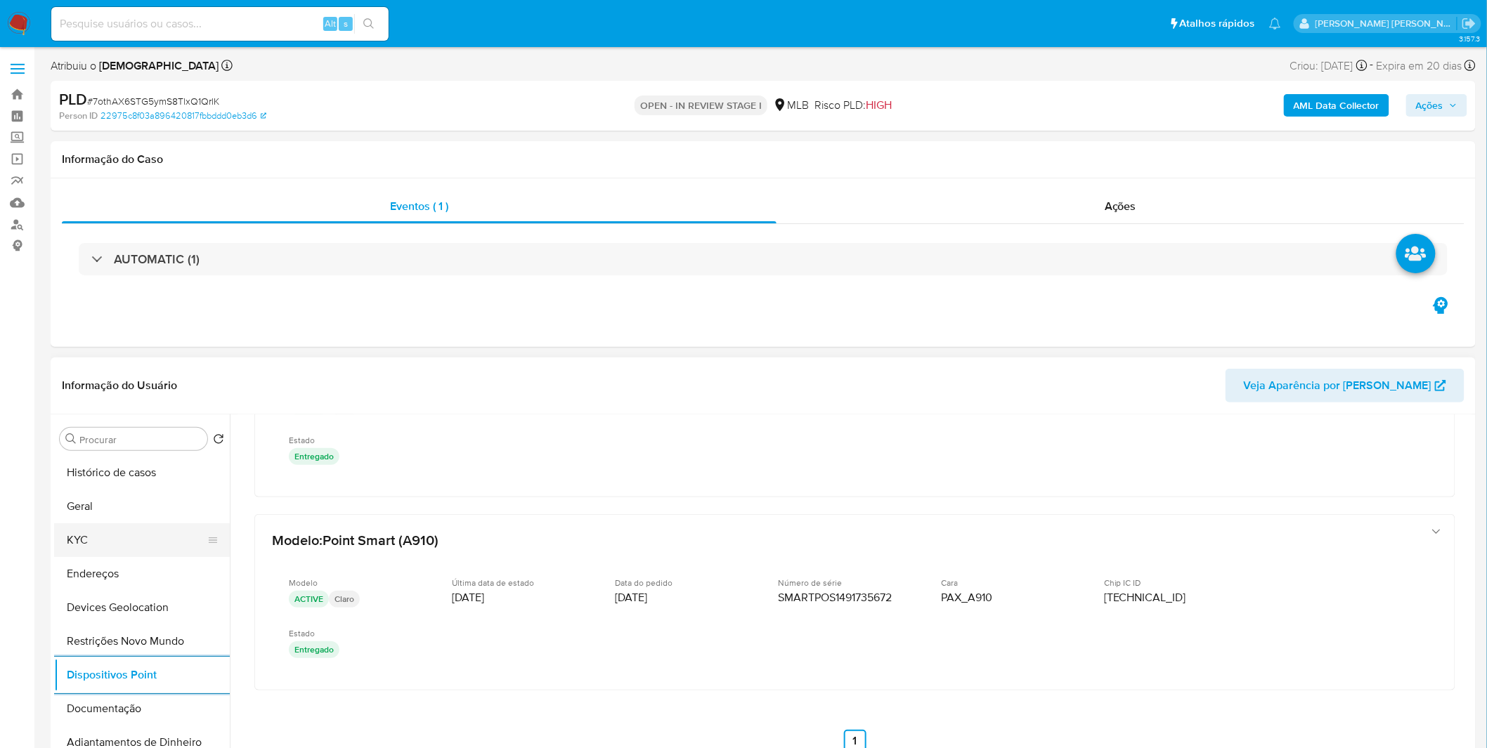
click at [114, 528] on button "KYC" at bounding box center [136, 540] width 164 height 34
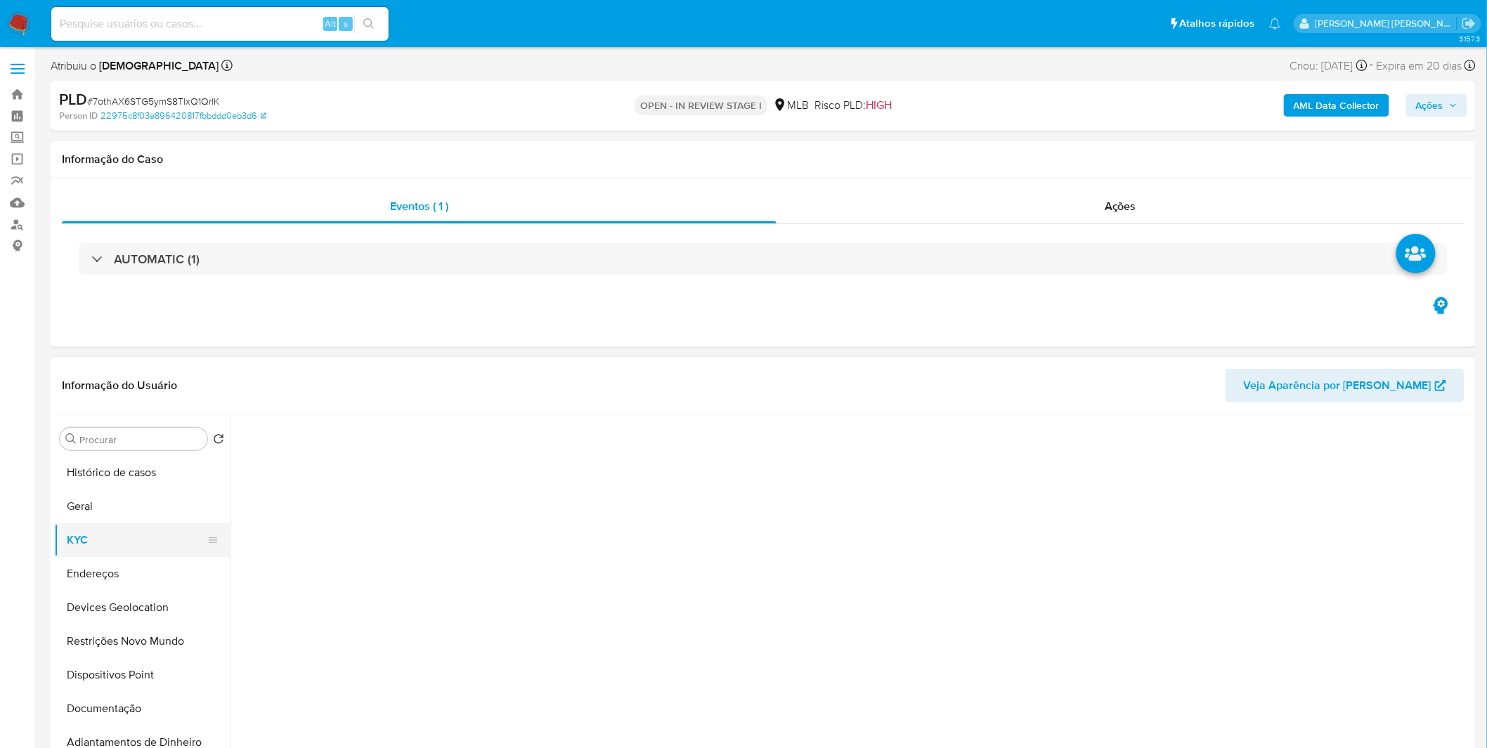
scroll to position [0, 0]
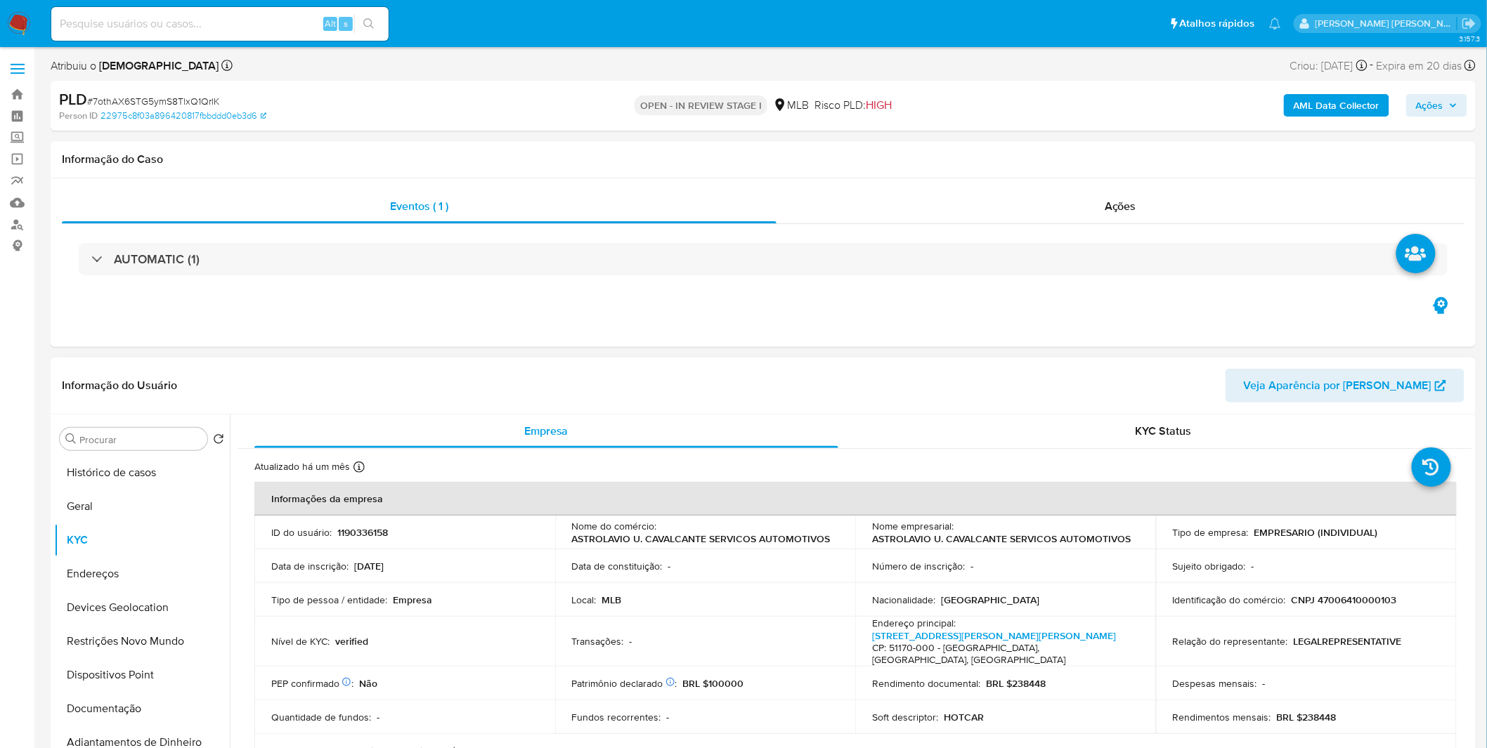
click at [996, 642] on h4 "CP: 51170-000 - Recife, Pernambuco, Brasil" at bounding box center [1002, 654] width 261 height 25
click at [996, 639] on link "Avenida Marechal Mascarenhas De Moraes 510, Imbiribeira" at bounding box center [994, 636] width 244 height 14
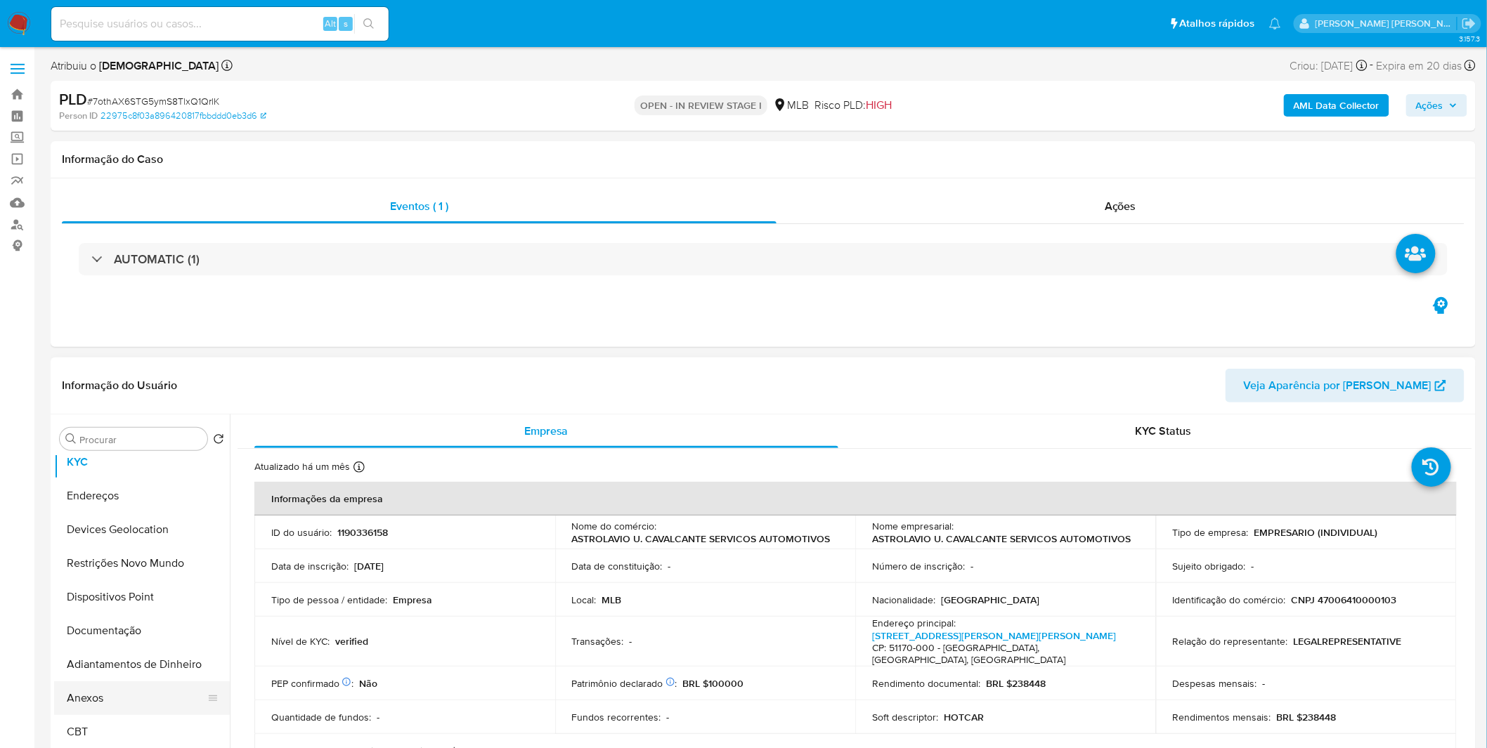
click at [123, 689] on button "Anexos" at bounding box center [136, 699] width 164 height 34
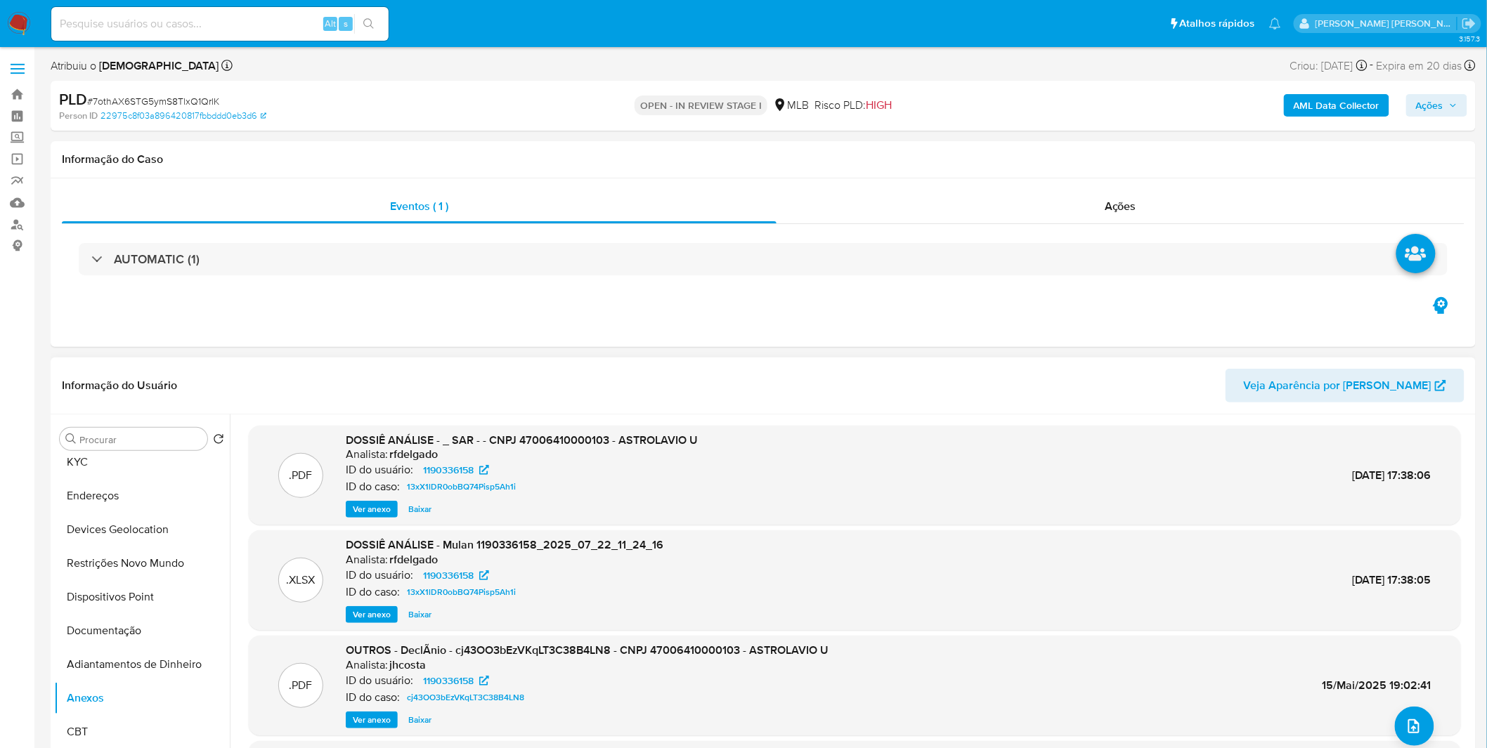
click at [377, 507] on span "Ver anexo" at bounding box center [372, 509] width 38 height 14
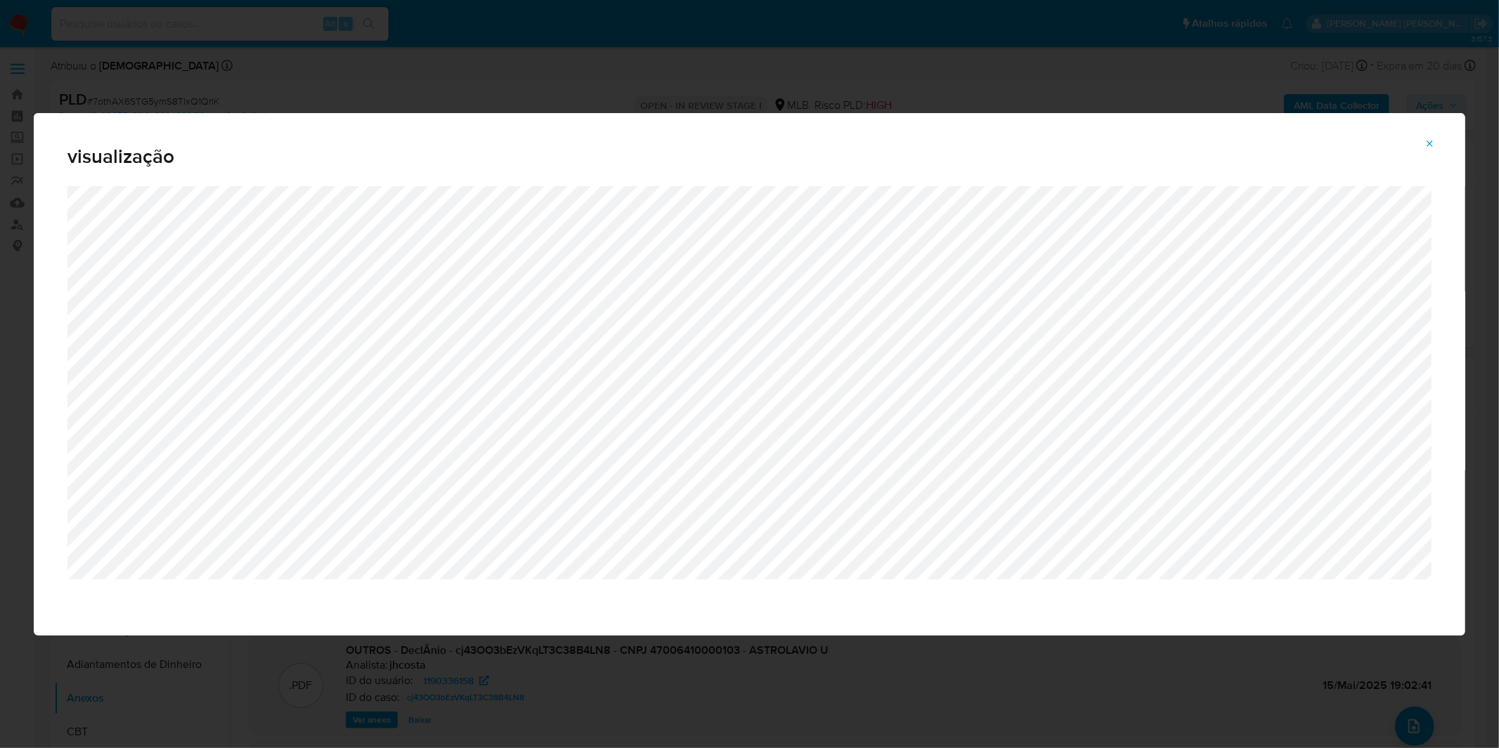
click at [159, 57] on div "visualização" at bounding box center [749, 374] width 1499 height 748
click at [1425, 138] on icon "Attachment preview" at bounding box center [1429, 143] width 11 height 11
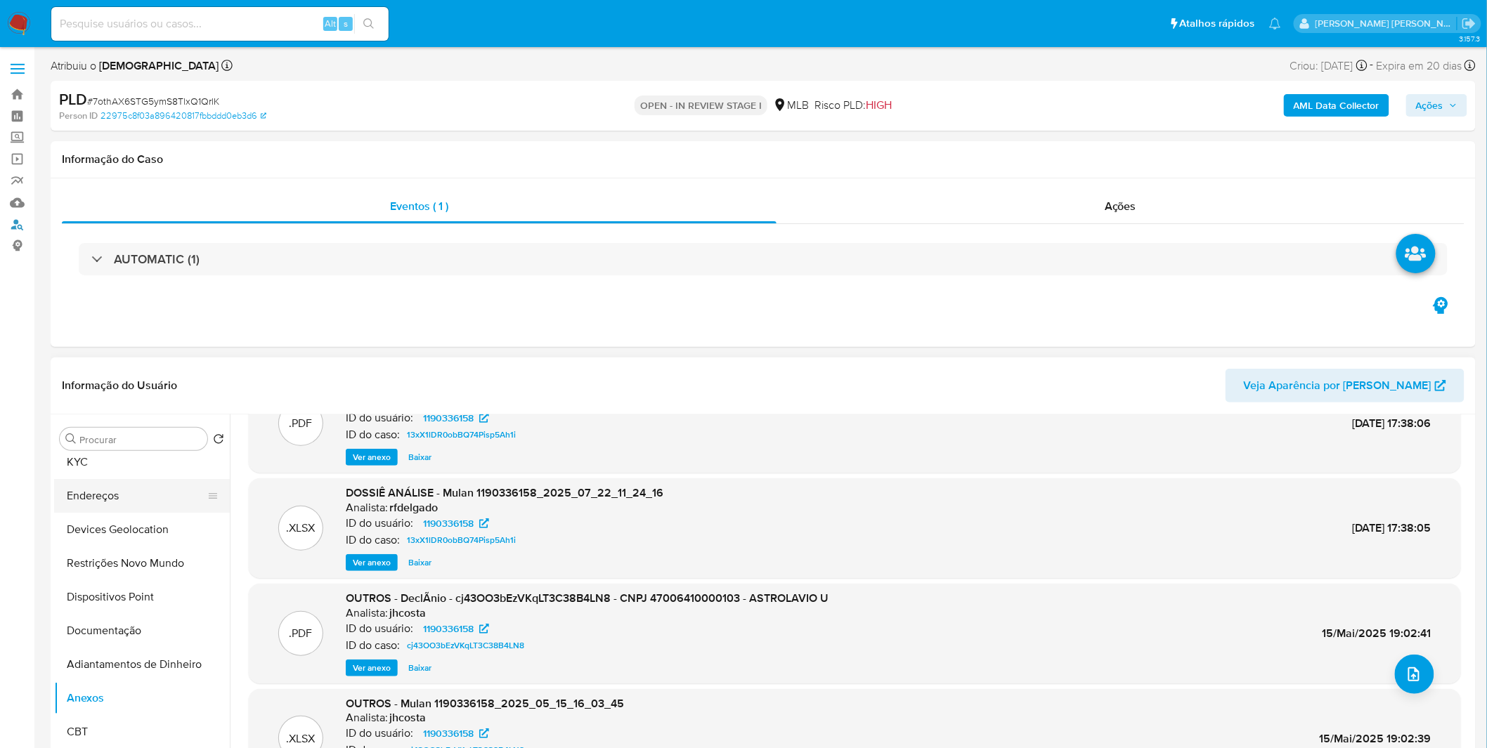
scroll to position [117, 0]
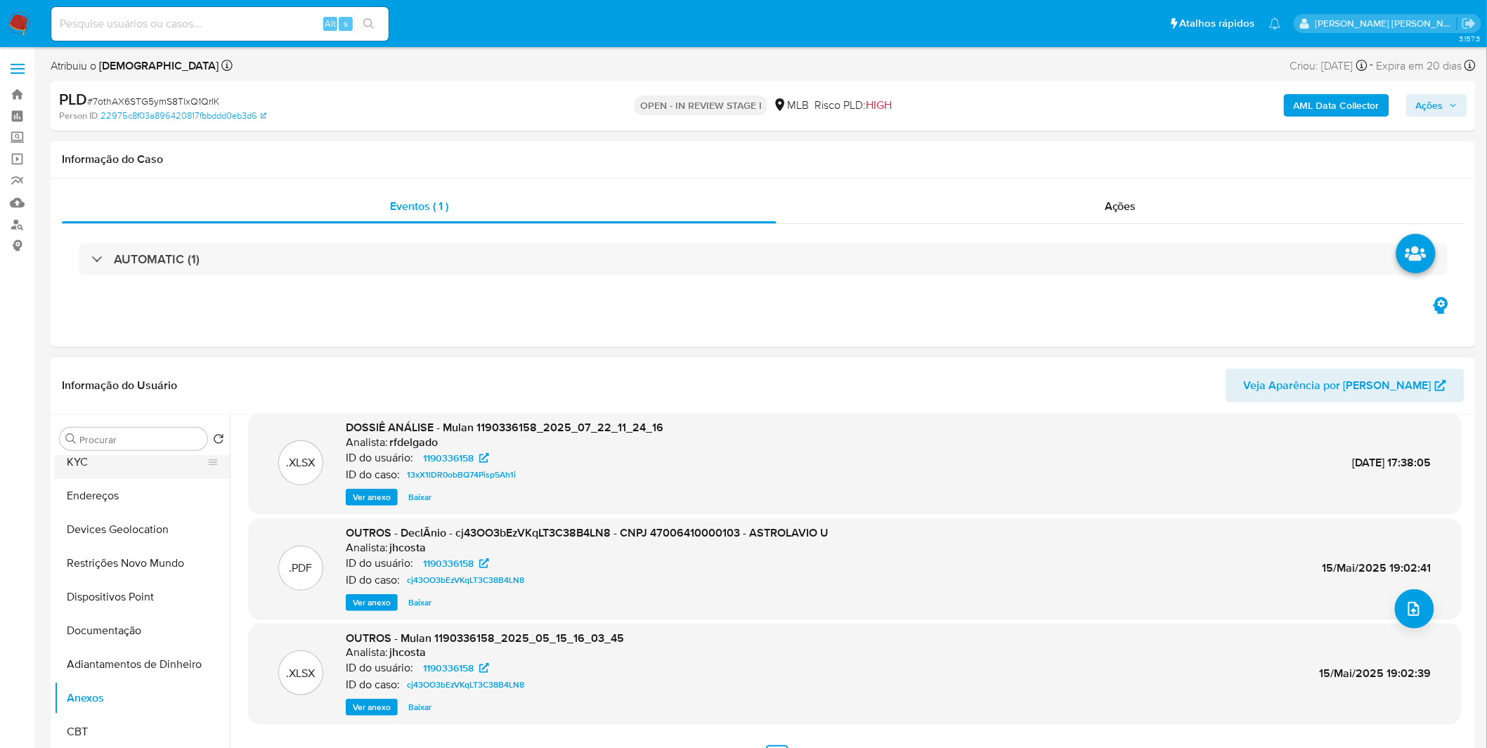
click at [127, 467] on button "KYC" at bounding box center [136, 462] width 164 height 34
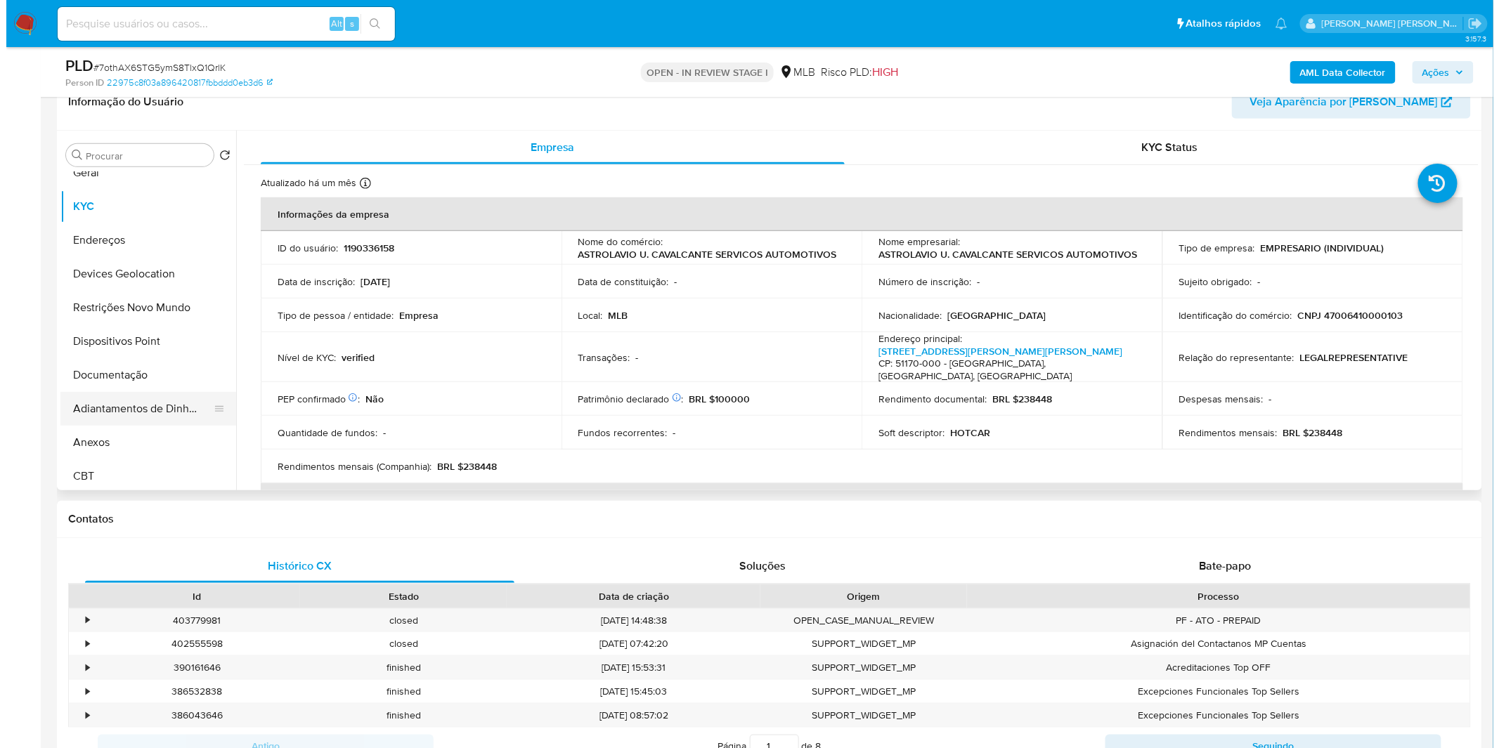
scroll to position [78, 0]
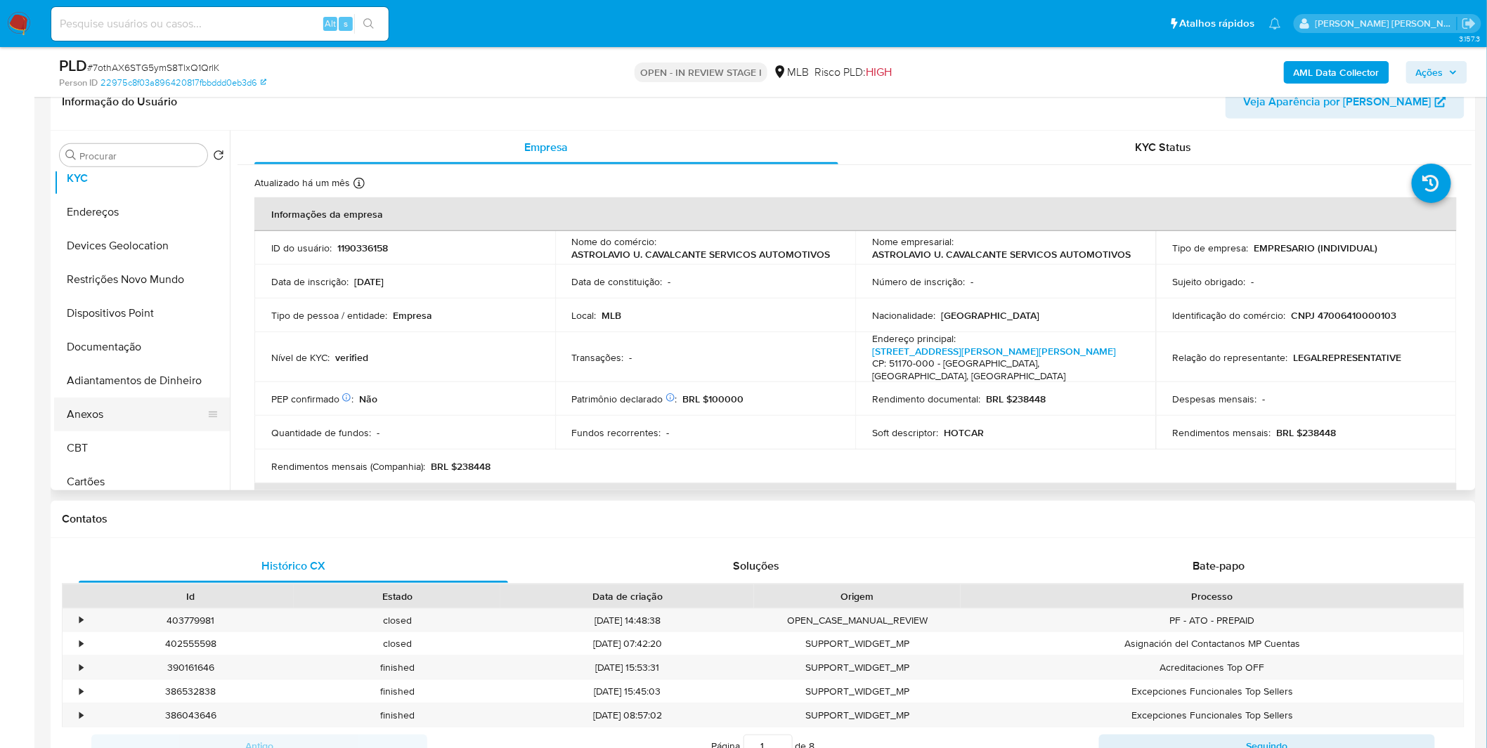
click at [98, 406] on button "Anexos" at bounding box center [136, 415] width 164 height 34
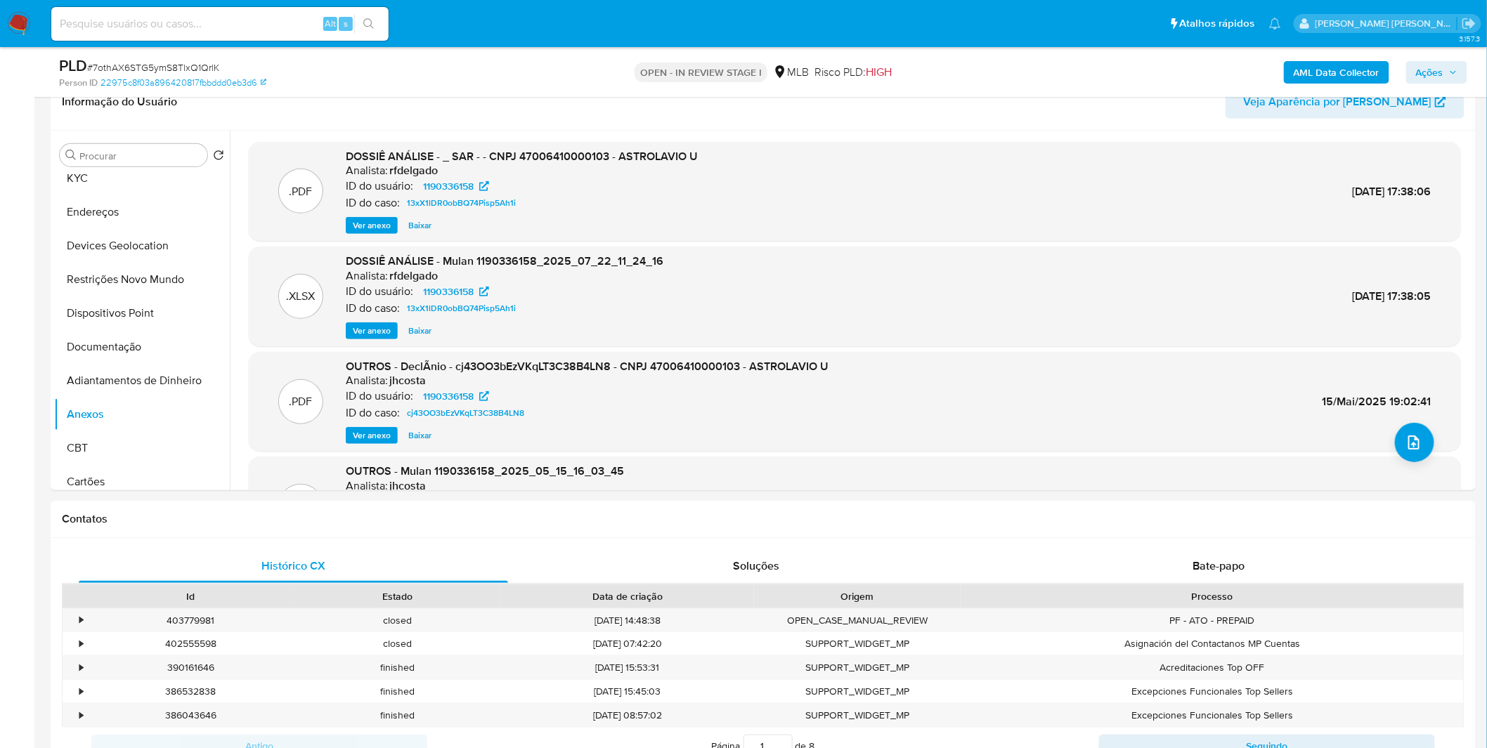
click at [1310, 72] on b "AML Data Collector" at bounding box center [1337, 72] width 86 height 22
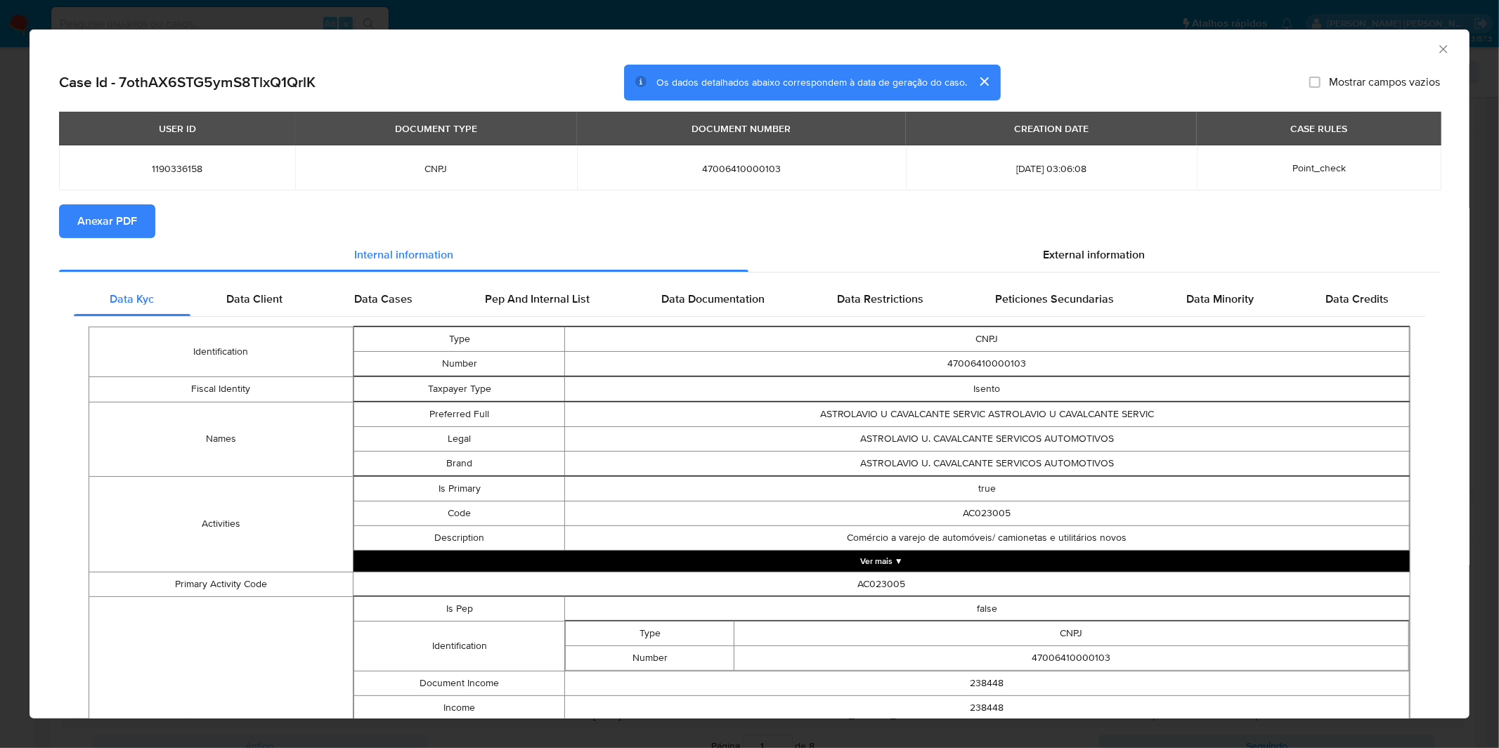
click at [150, 220] on button "Anexar PDF" at bounding box center [107, 221] width 96 height 34
click at [530, 10] on div "AML Data Collector Case Id - 7othAX6STG5ymS8TlxQ1QrlK Os dados detalhados abaix…" at bounding box center [749, 374] width 1499 height 748
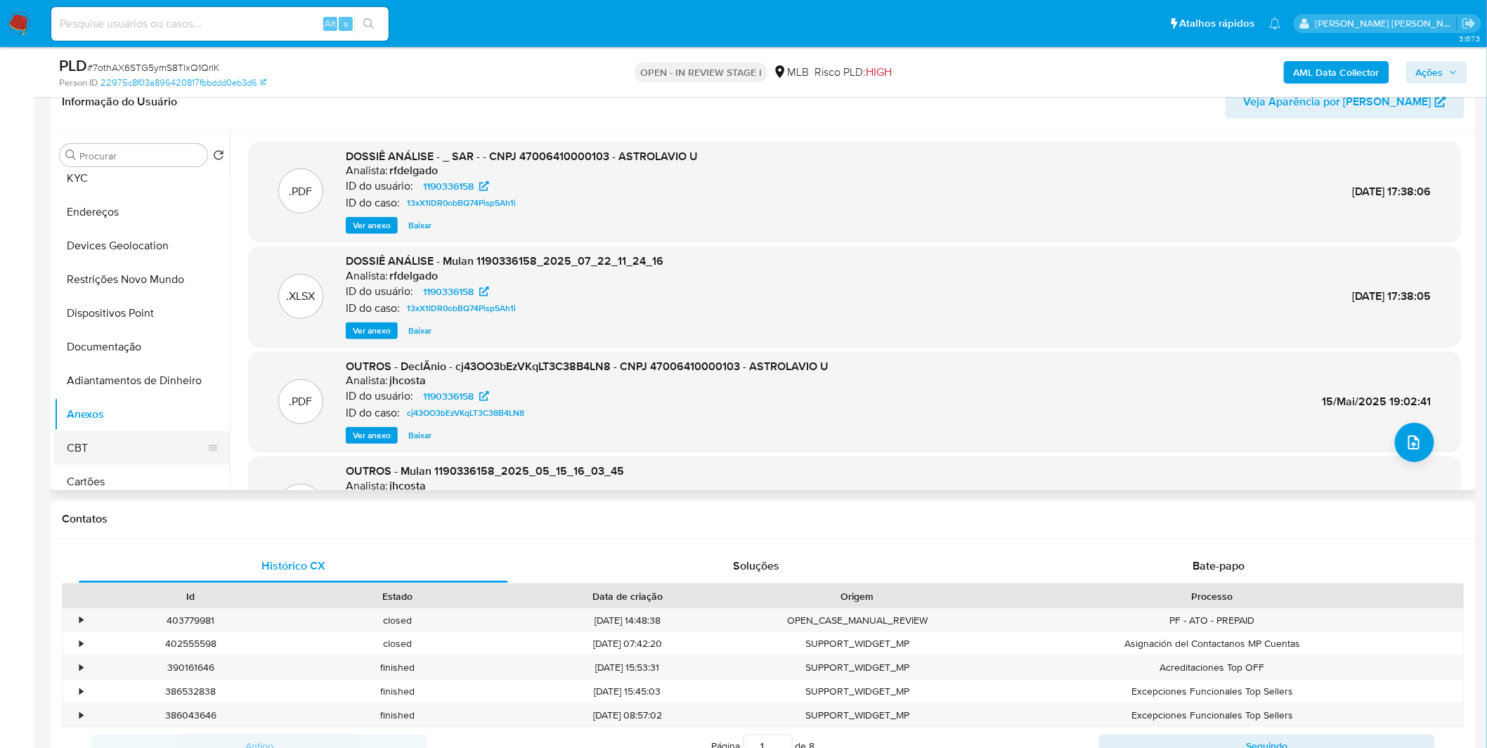
click at [100, 432] on button "CBT" at bounding box center [136, 448] width 164 height 34
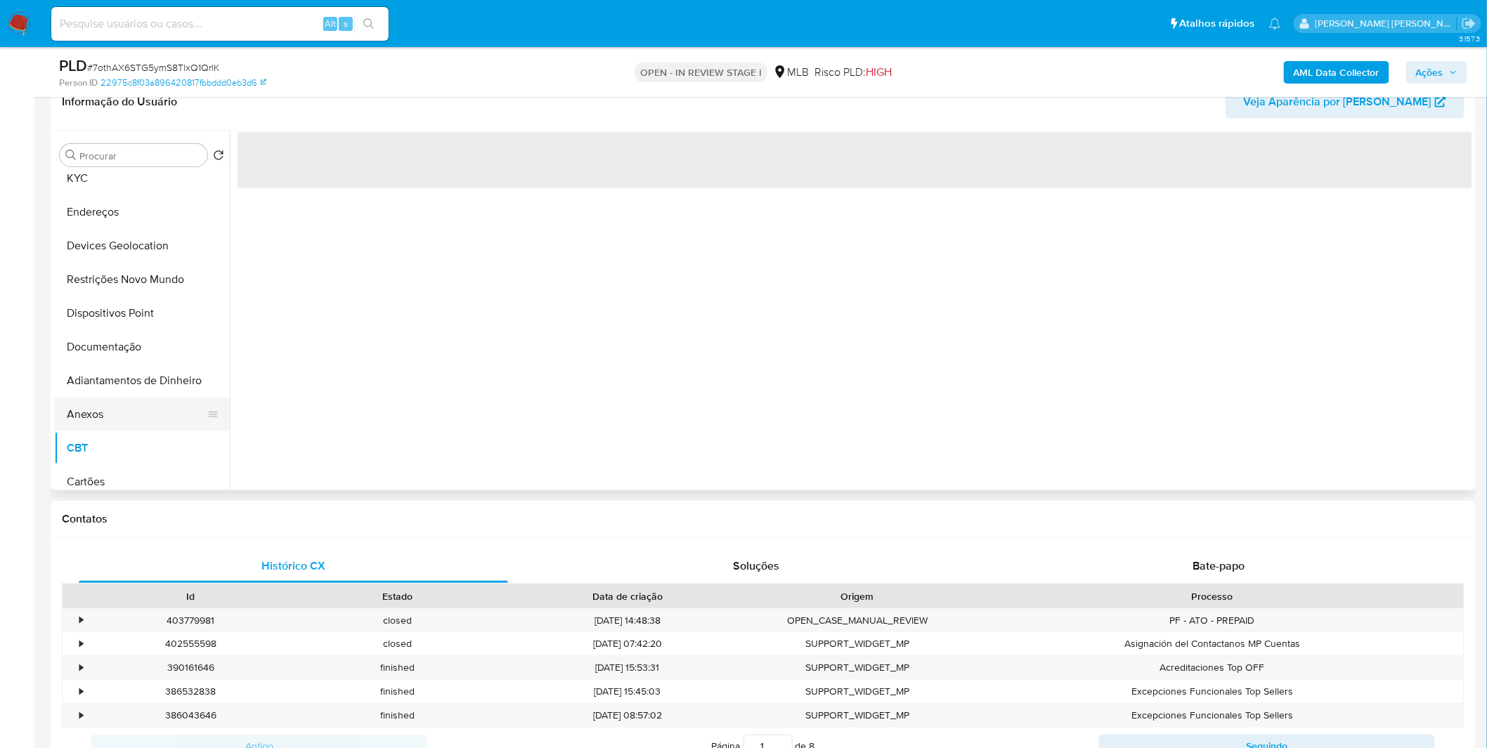
click at [95, 422] on button "Anexos" at bounding box center [136, 415] width 164 height 34
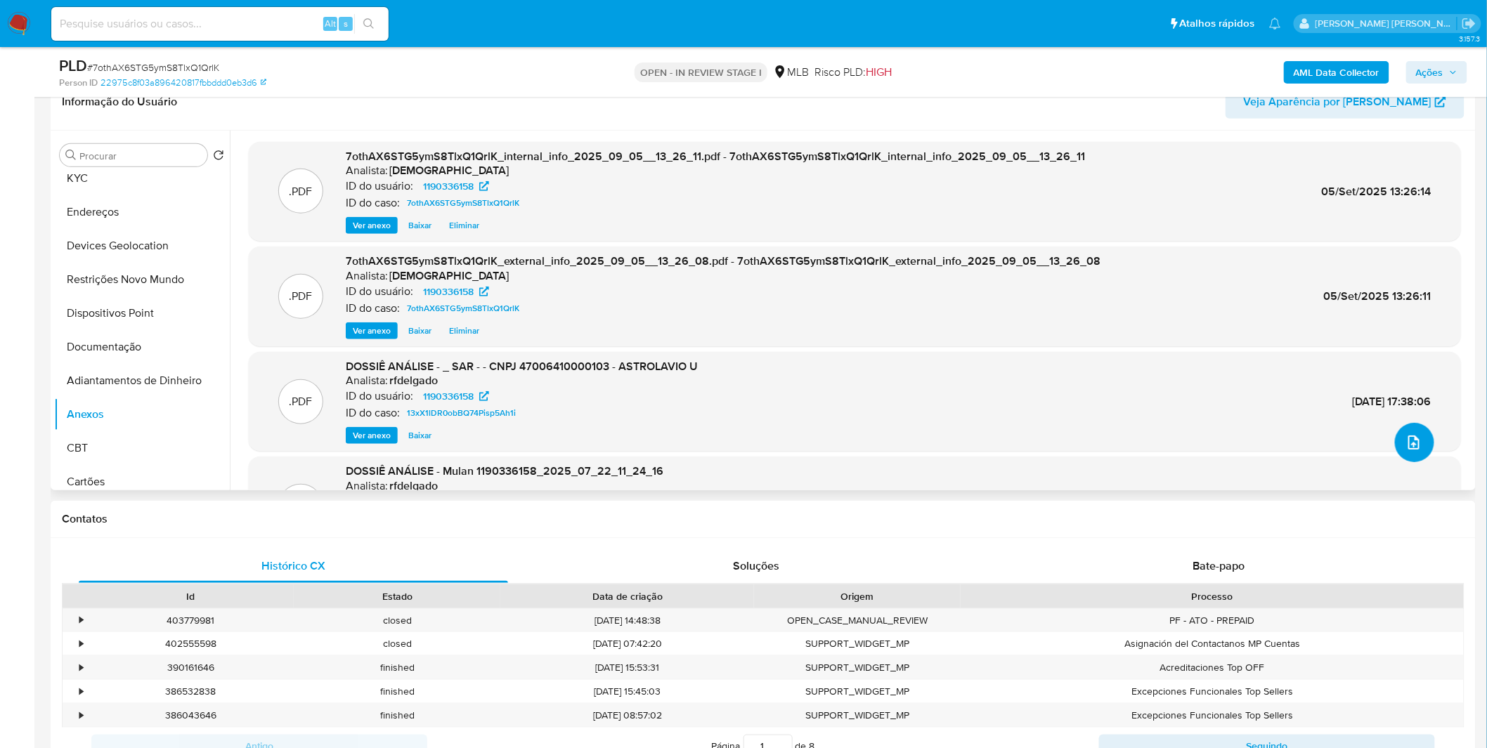
click at [1414, 443] on icon "upload-file" at bounding box center [1413, 442] width 17 height 17
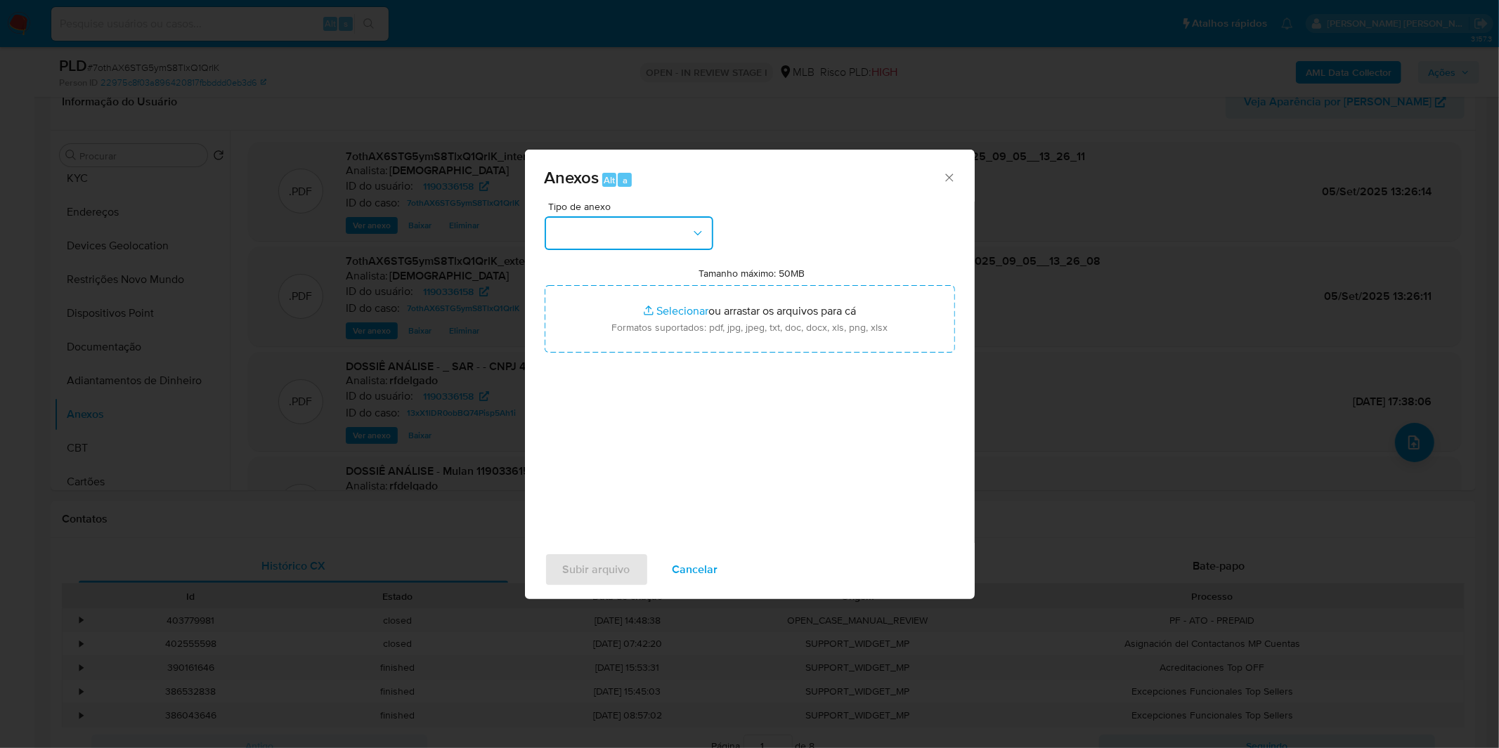
click at [637, 226] on button "button" at bounding box center [629, 233] width 169 height 34
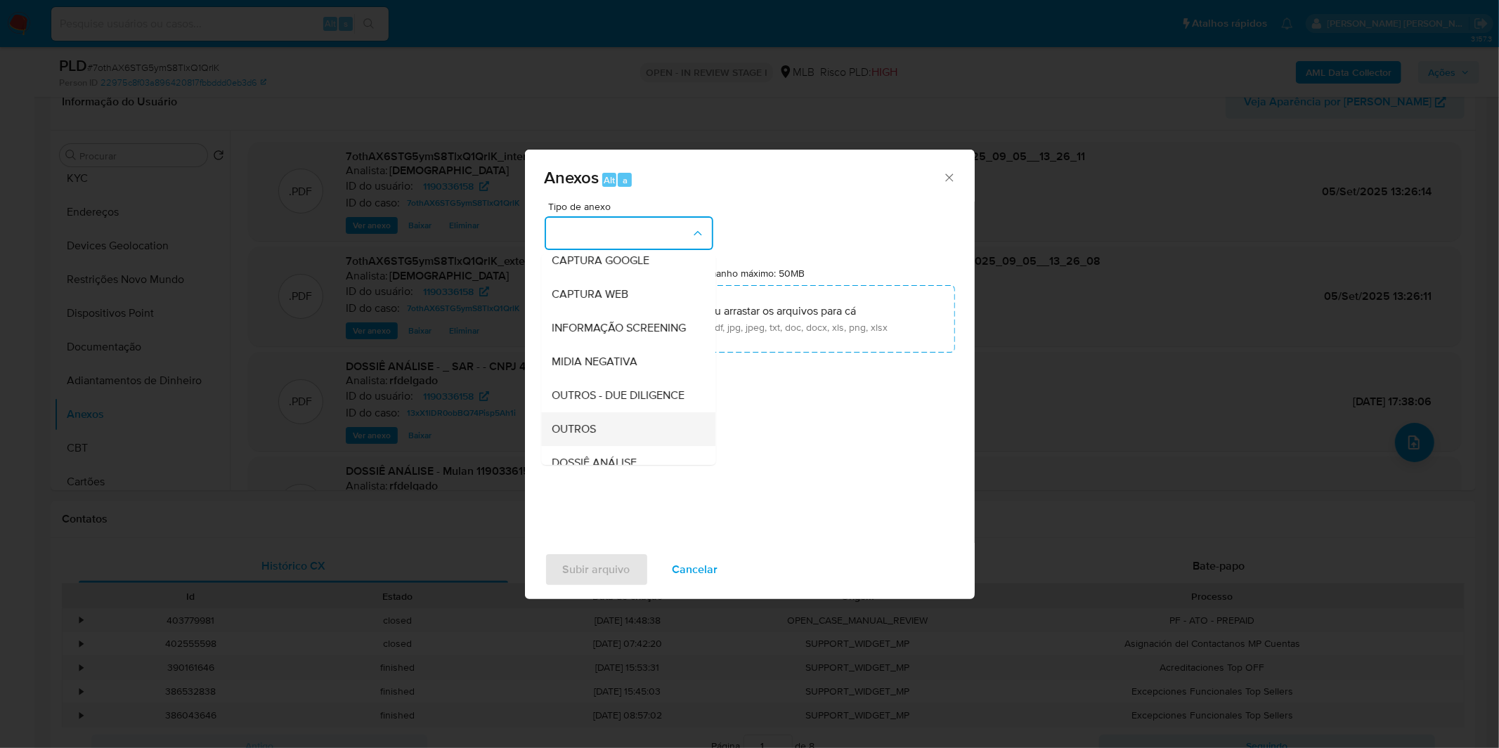
click at [597, 436] on span "OUTROS" at bounding box center [574, 429] width 44 height 14
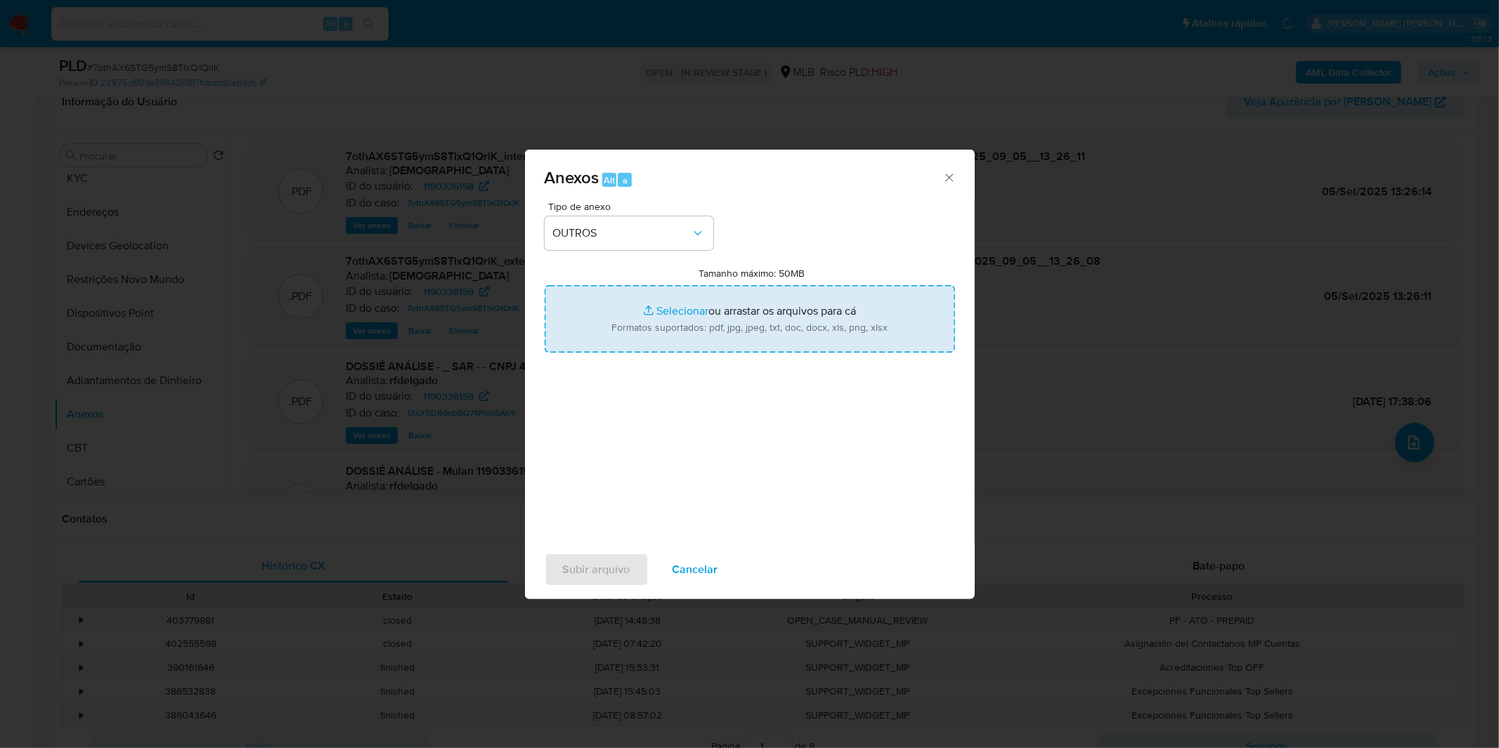
click at [627, 334] on input "Tamanho máximo: 50MB Selecionar arquivos" at bounding box center [750, 318] width 410 height 67
type input "C:\fakepath\DECLINIO SAR - CNPJ 47006410000103 - ASTROLAVIO U. CAVALCANTE SERVI…"
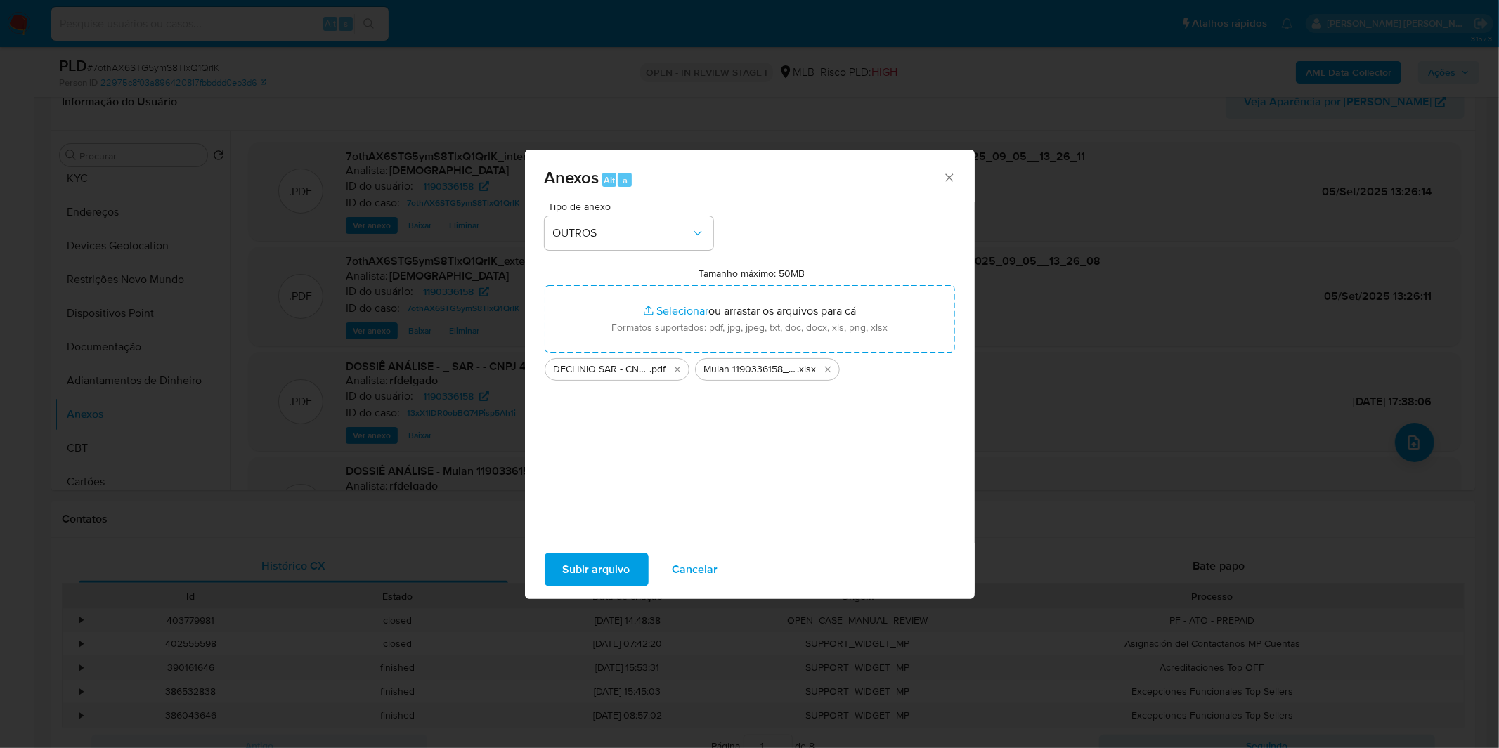
click at [568, 561] on span "Subir arquivo" at bounding box center [596, 569] width 67 height 31
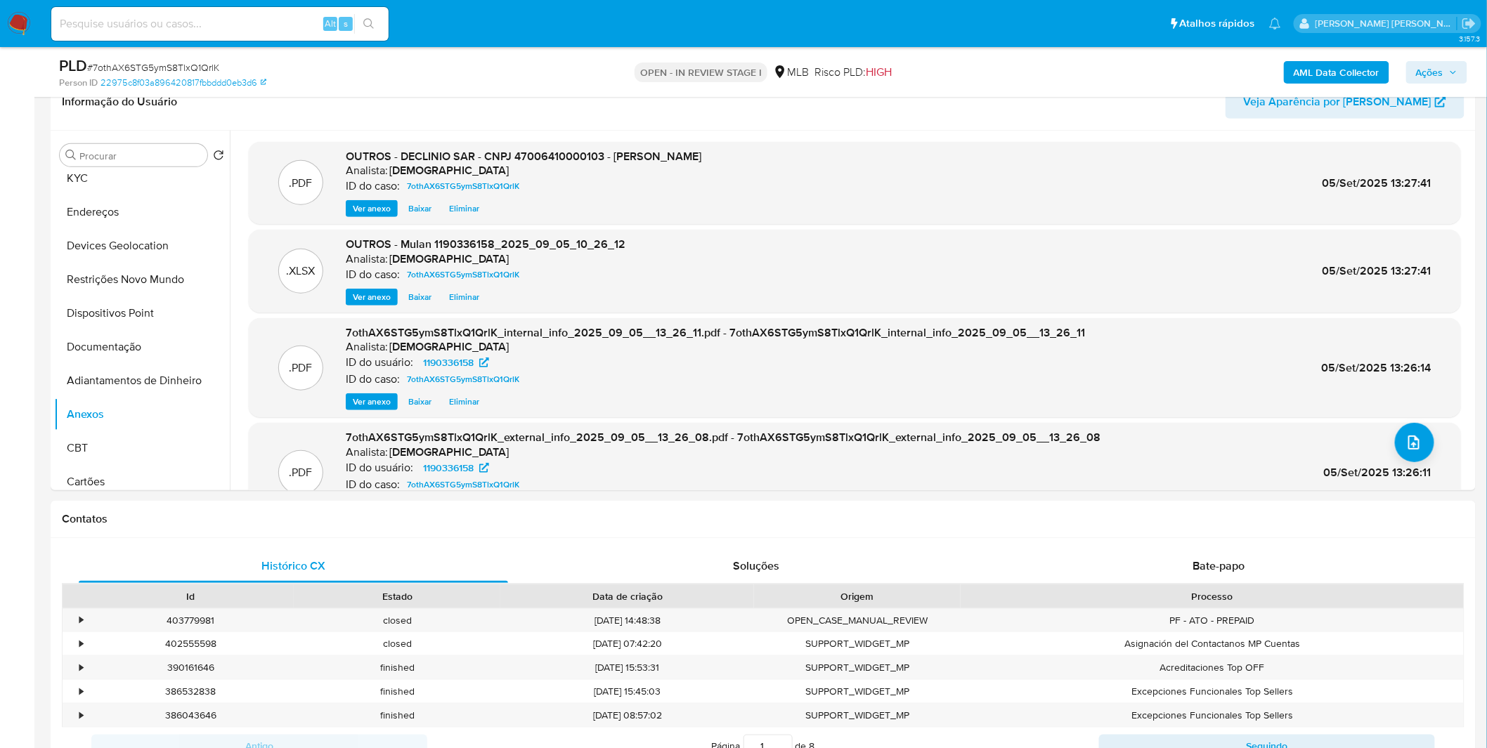
click at [1443, 73] on span "Ações" at bounding box center [1429, 72] width 27 height 22
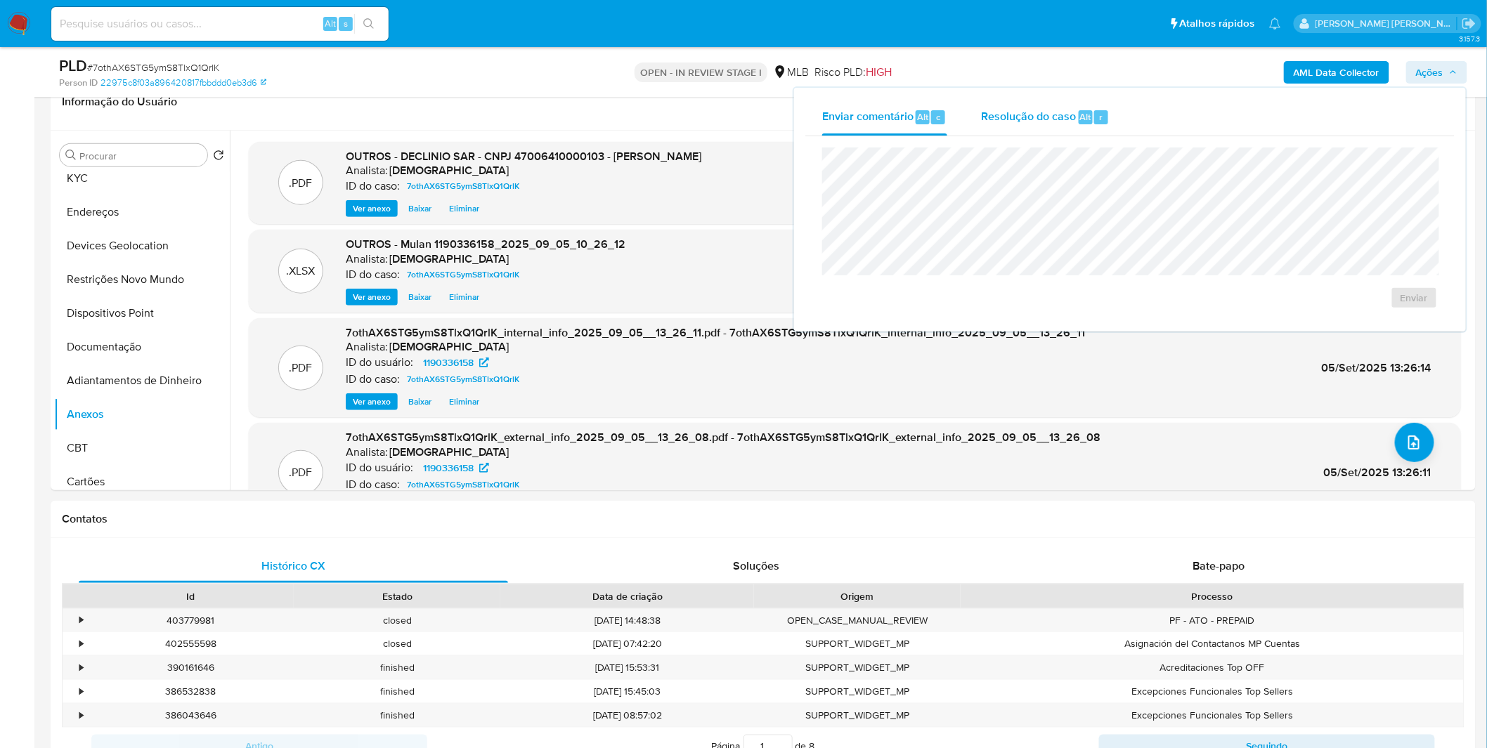
click at [1027, 124] on div "Resolução do caso Alt r" at bounding box center [1045, 117] width 129 height 37
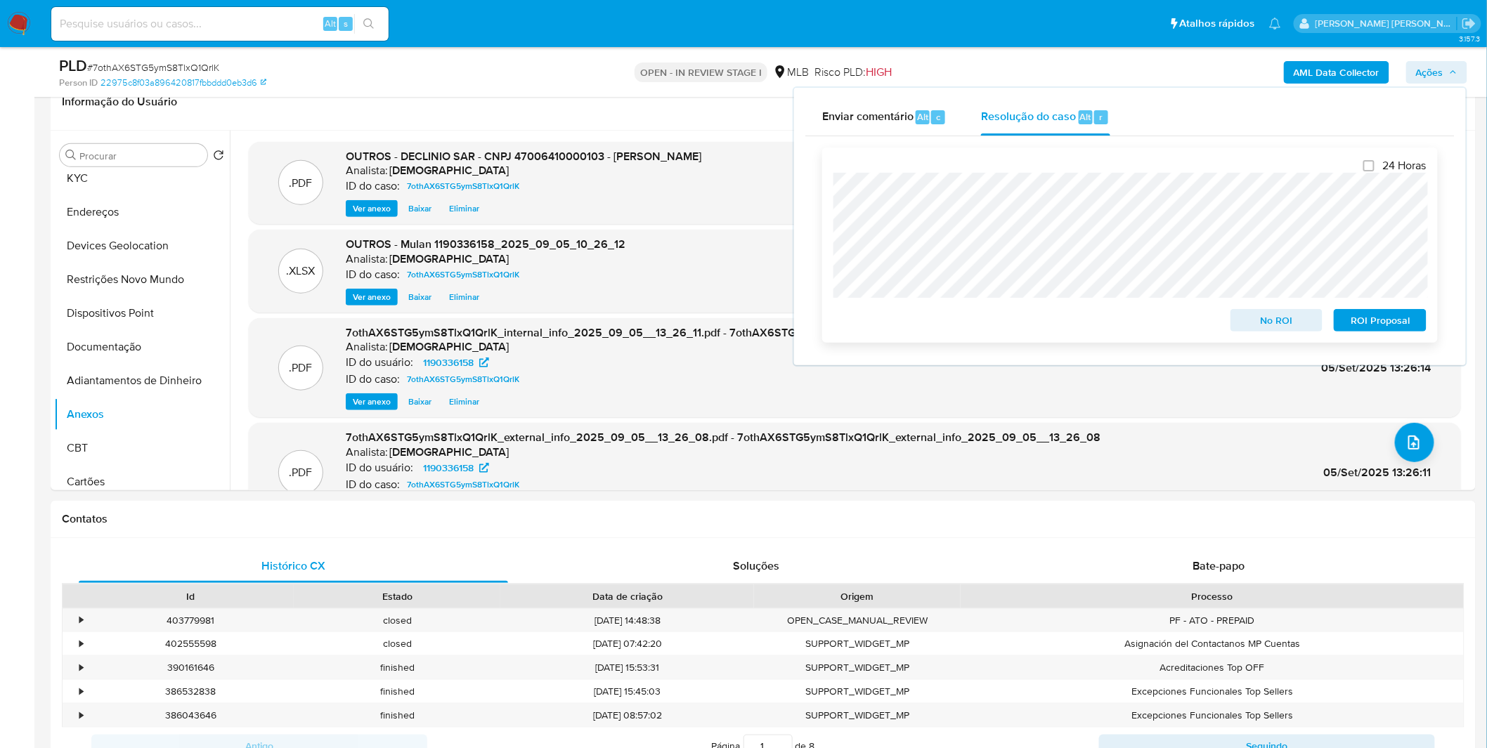
click at [1277, 315] on span "No ROI" at bounding box center [1276, 321] width 73 height 20
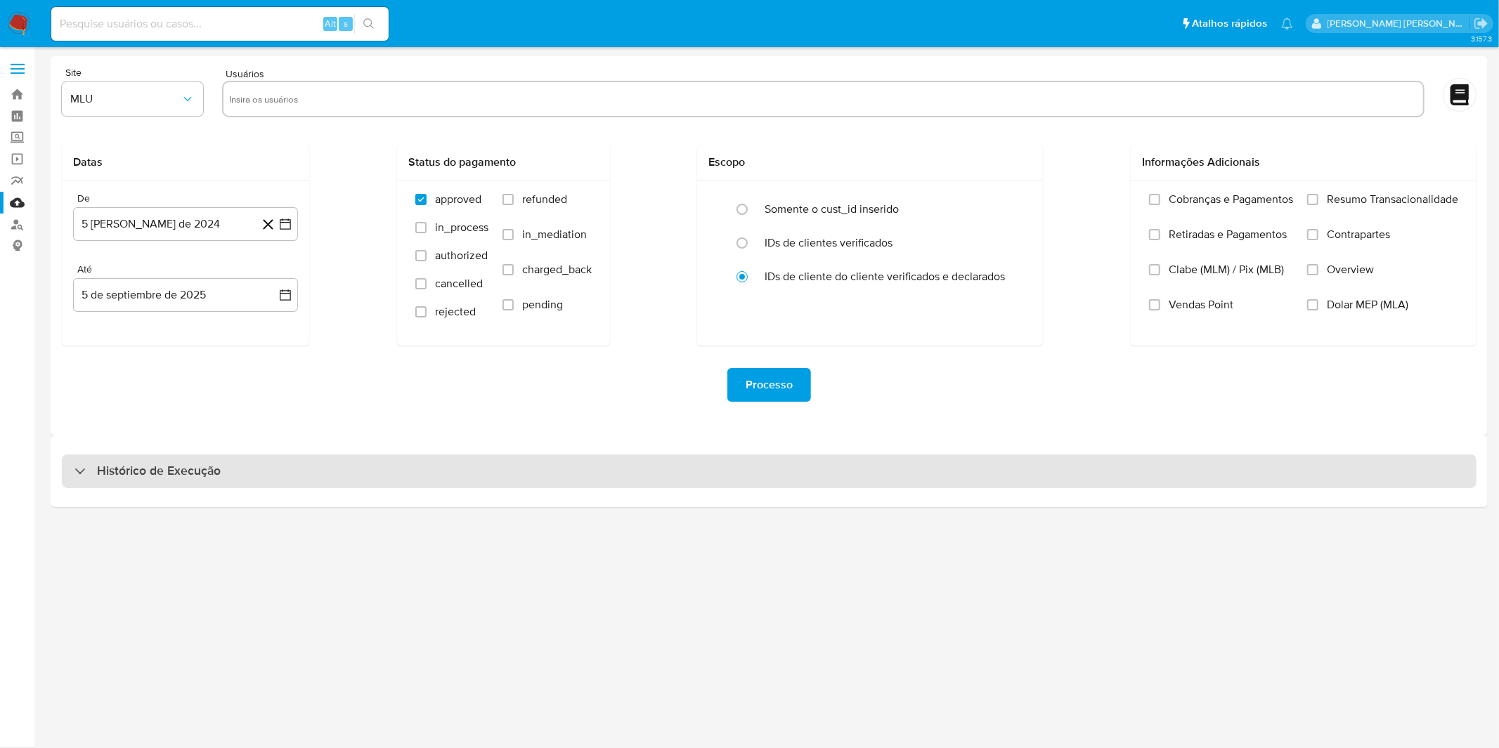
click at [296, 474] on div "Histórico de Execução" at bounding box center [769, 472] width 1414 height 34
select select "10"
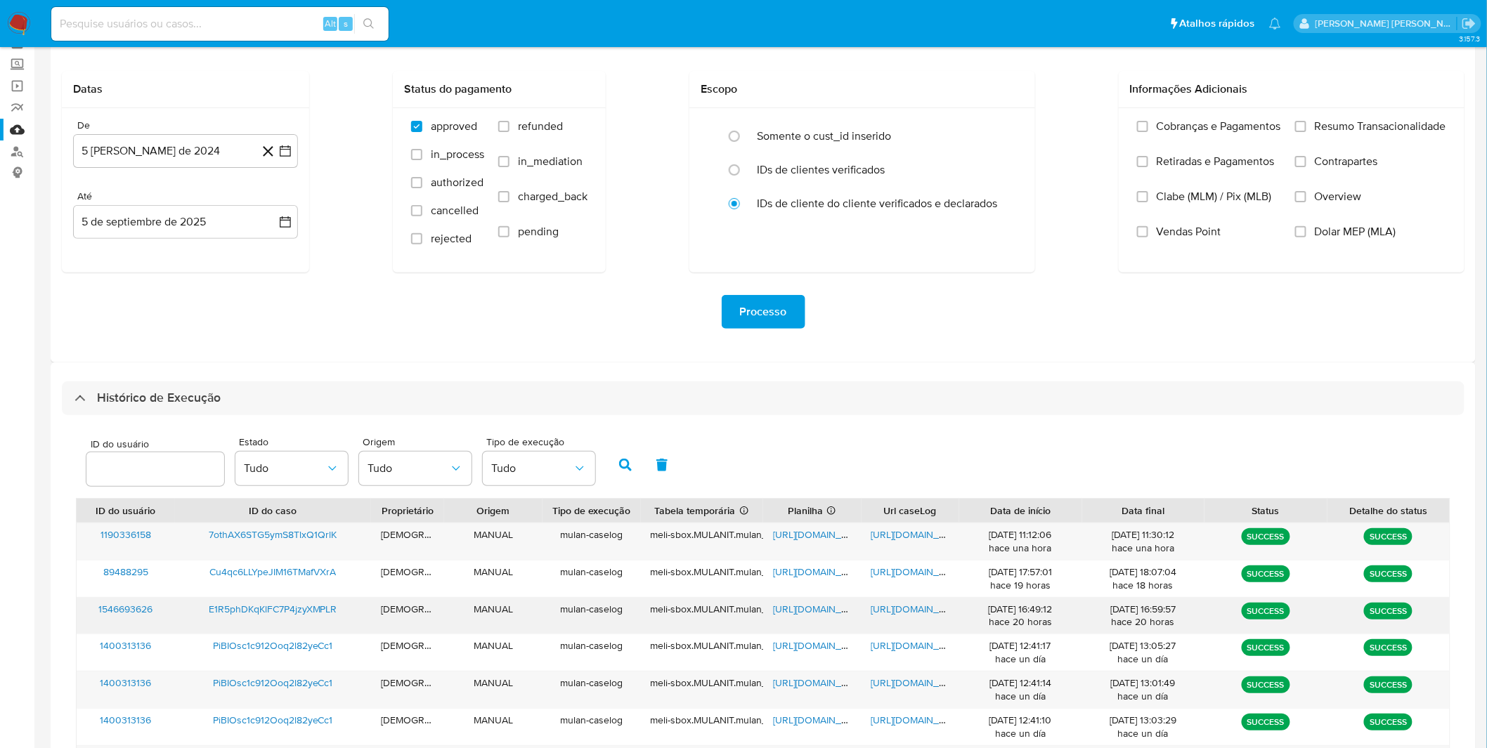
scroll to position [156, 0]
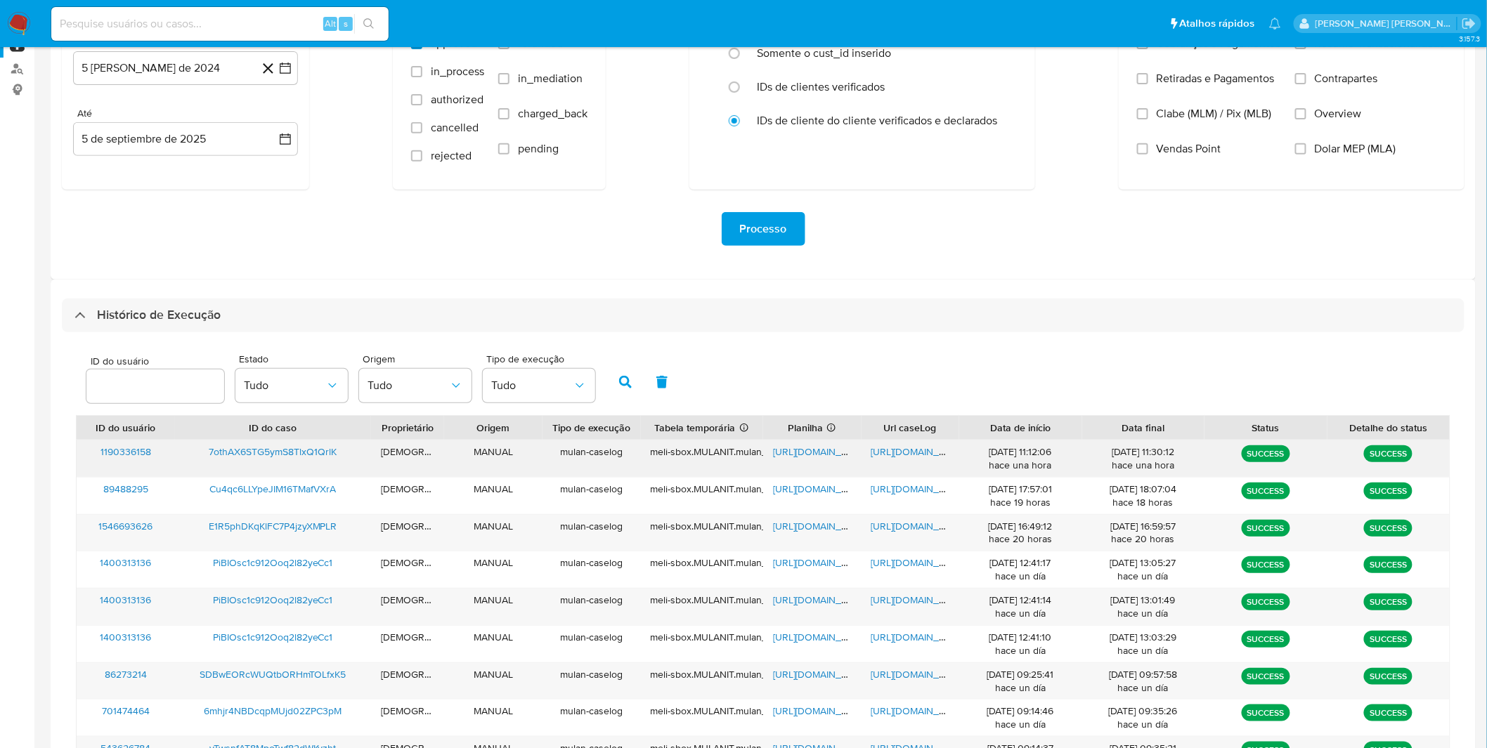
click at [925, 446] on span "https://docs.google.com/document/d/1fvd6ZZGt7DiarE-dKqV93Lbsu5Tfjfz3hP7FUVG5lNI…" at bounding box center [919, 452] width 97 height 14
click at [811, 457] on span "https://docs.google.com/spreadsheets/d/1pnIkzRtHwP5RGPTqnJav8epk3QUrOx1tF3bT2Wt…" at bounding box center [821, 452] width 97 height 14
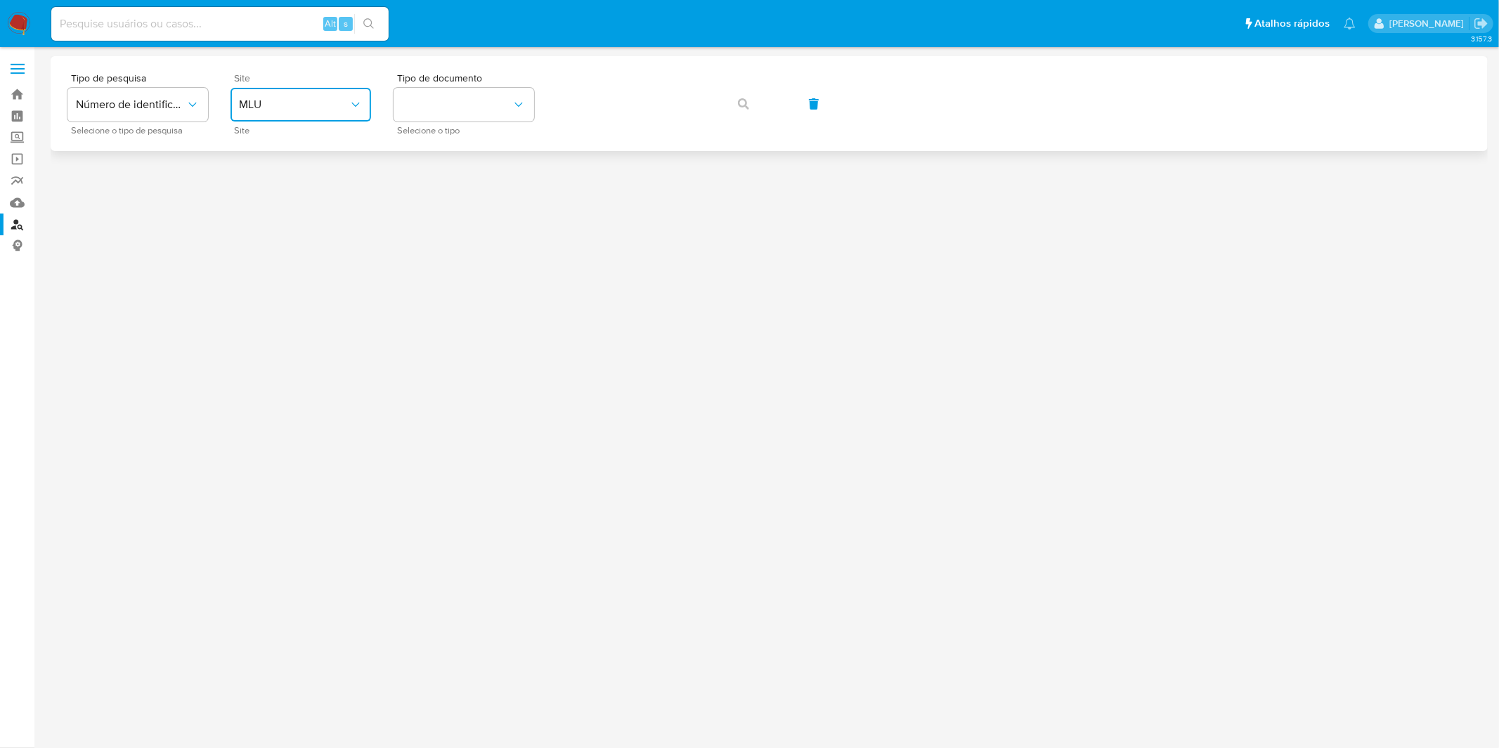
click at [358, 117] on button "MLU" at bounding box center [300, 105] width 141 height 34
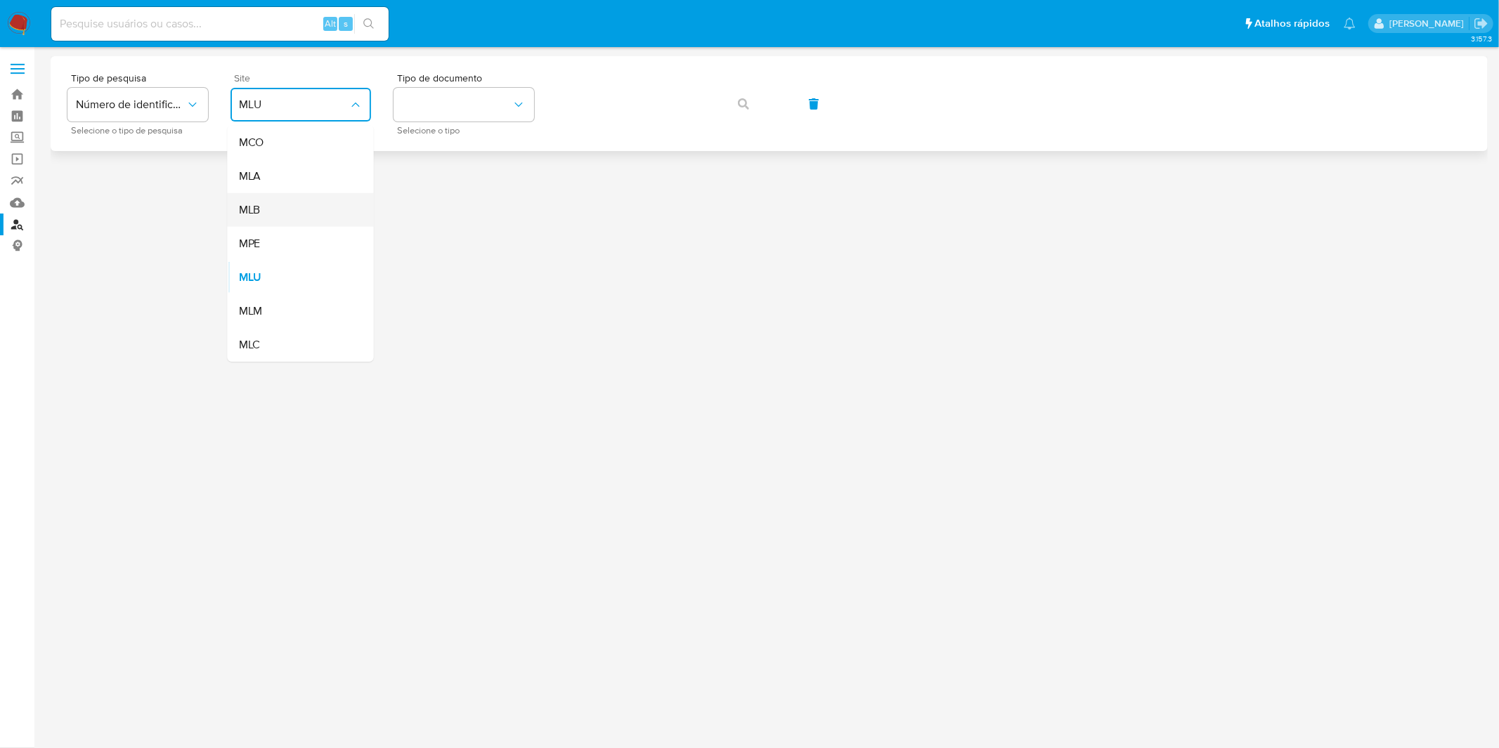
click at [347, 204] on div "MLB" at bounding box center [296, 210] width 115 height 34
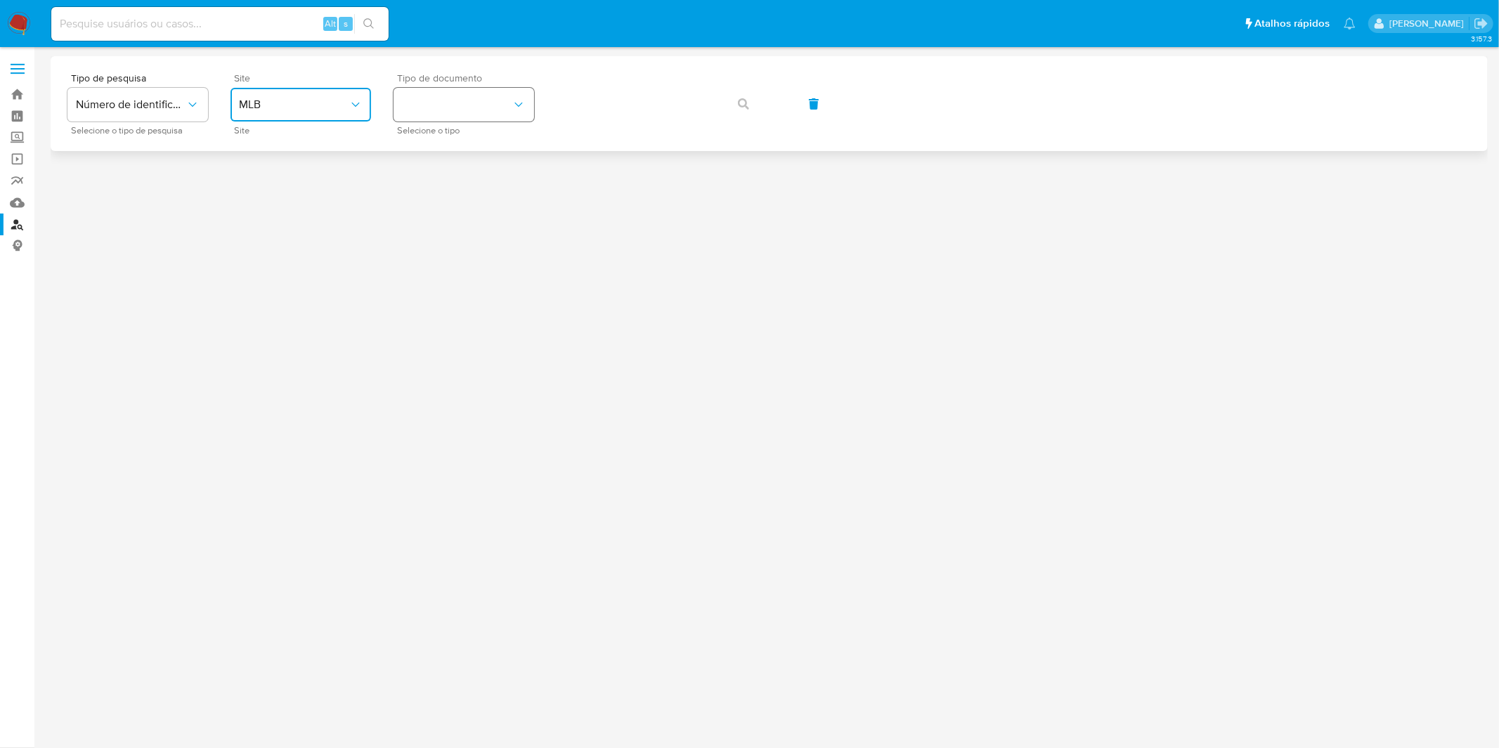
click at [457, 116] on button "identificationType" at bounding box center [463, 105] width 141 height 34
click at [460, 200] on div "CPF CPF" at bounding box center [459, 198] width 115 height 48
click at [795, 106] on button "button" at bounding box center [814, 104] width 48 height 34
click at [389, 95] on div "Tipo de pesquisa Número de identificação Selecione o tipo de pesquisa Site Site…" at bounding box center [768, 103] width 1403 height 61
click at [355, 95] on button "site_id" at bounding box center [300, 105] width 141 height 34
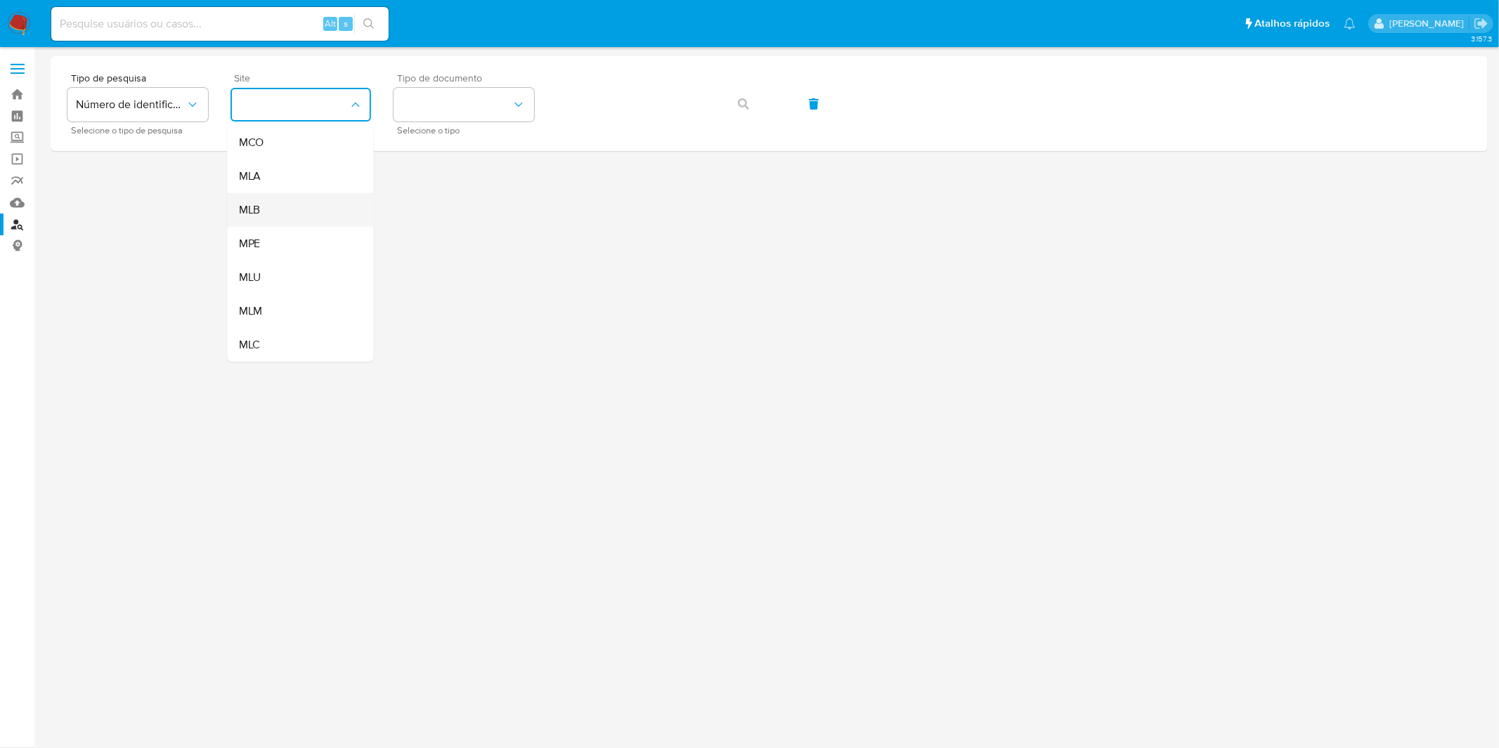
click at [332, 193] on div "MLB" at bounding box center [296, 210] width 115 height 34
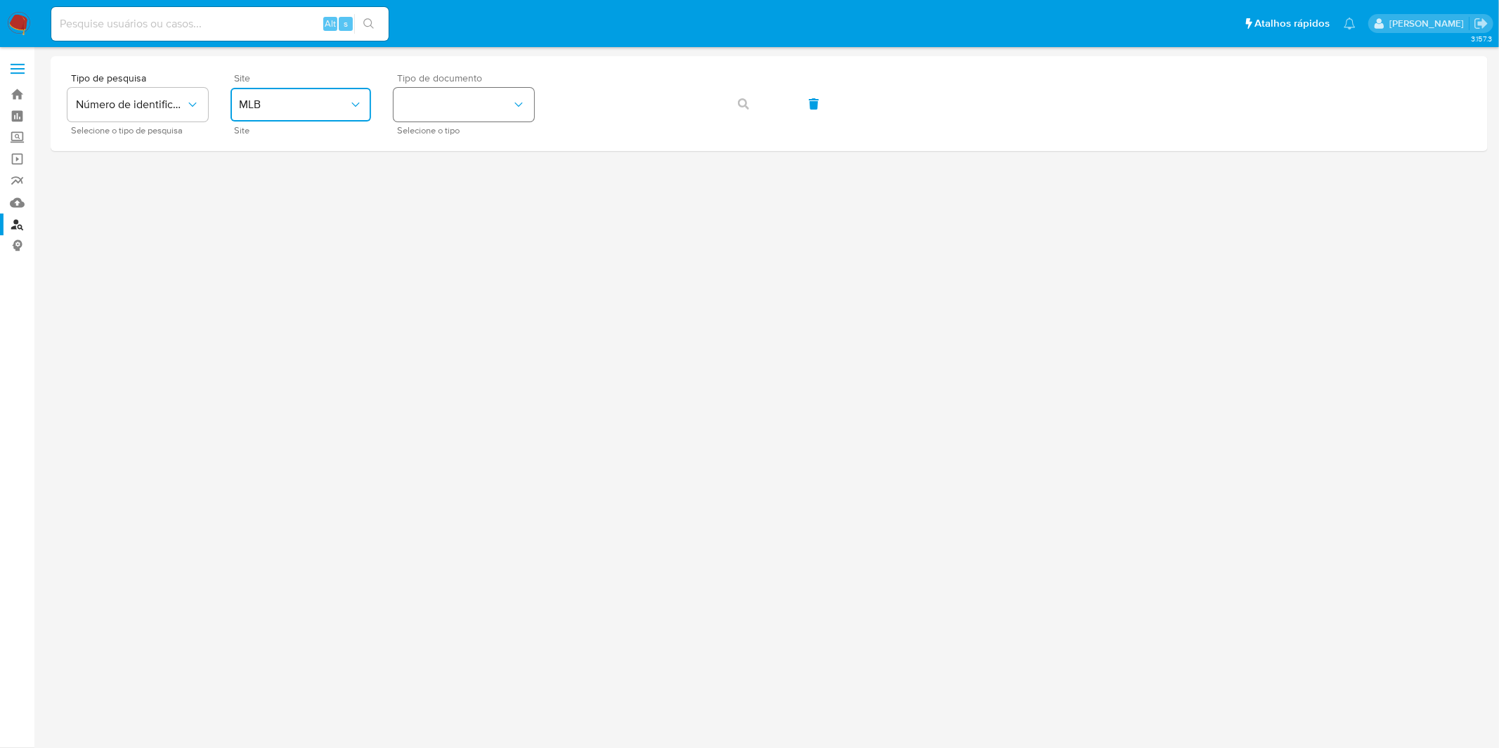
click at [451, 114] on button "identificationType" at bounding box center [463, 105] width 141 height 34
click at [462, 181] on div "CPF CPF" at bounding box center [459, 198] width 115 height 48
click at [711, 109] on div "Tipo de pesquisa Número de identificação Selecione o tipo de pesquisa Site MLB …" at bounding box center [768, 103] width 1403 height 61
click at [718, 109] on div "Tipo de pesquisa Número de identificação Selecione o tipo de pesquisa Site MLB …" at bounding box center [768, 103] width 1403 height 61
click at [732, 106] on button "button" at bounding box center [743, 104] width 48 height 34
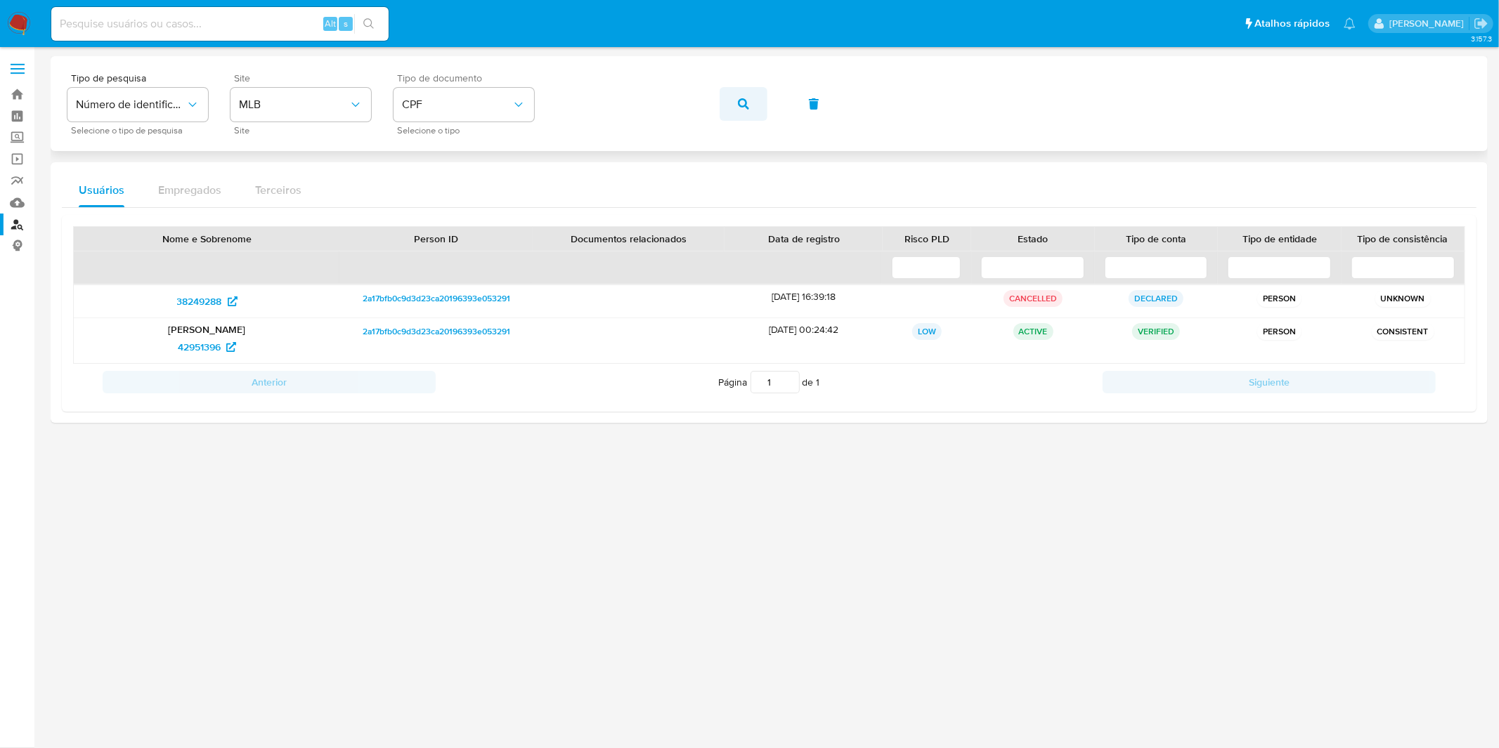
click at [734, 103] on button "button" at bounding box center [743, 104] width 48 height 34
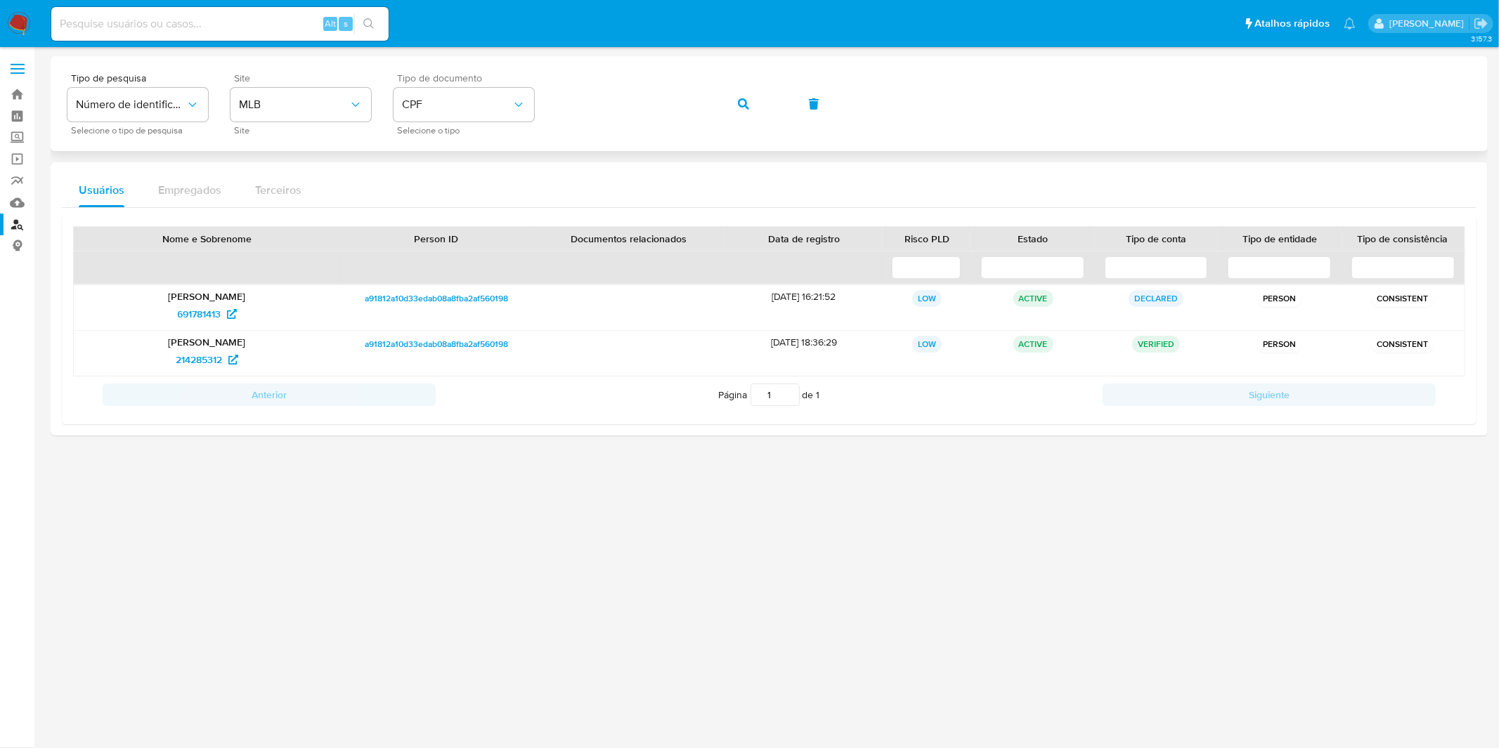
click at [647, 135] on div "Tipo de pesquisa Número de identificação Selecione o tipo de pesquisa Site MLB …" at bounding box center [769, 103] width 1437 height 95
click at [760, 107] on button "button" at bounding box center [743, 104] width 48 height 34
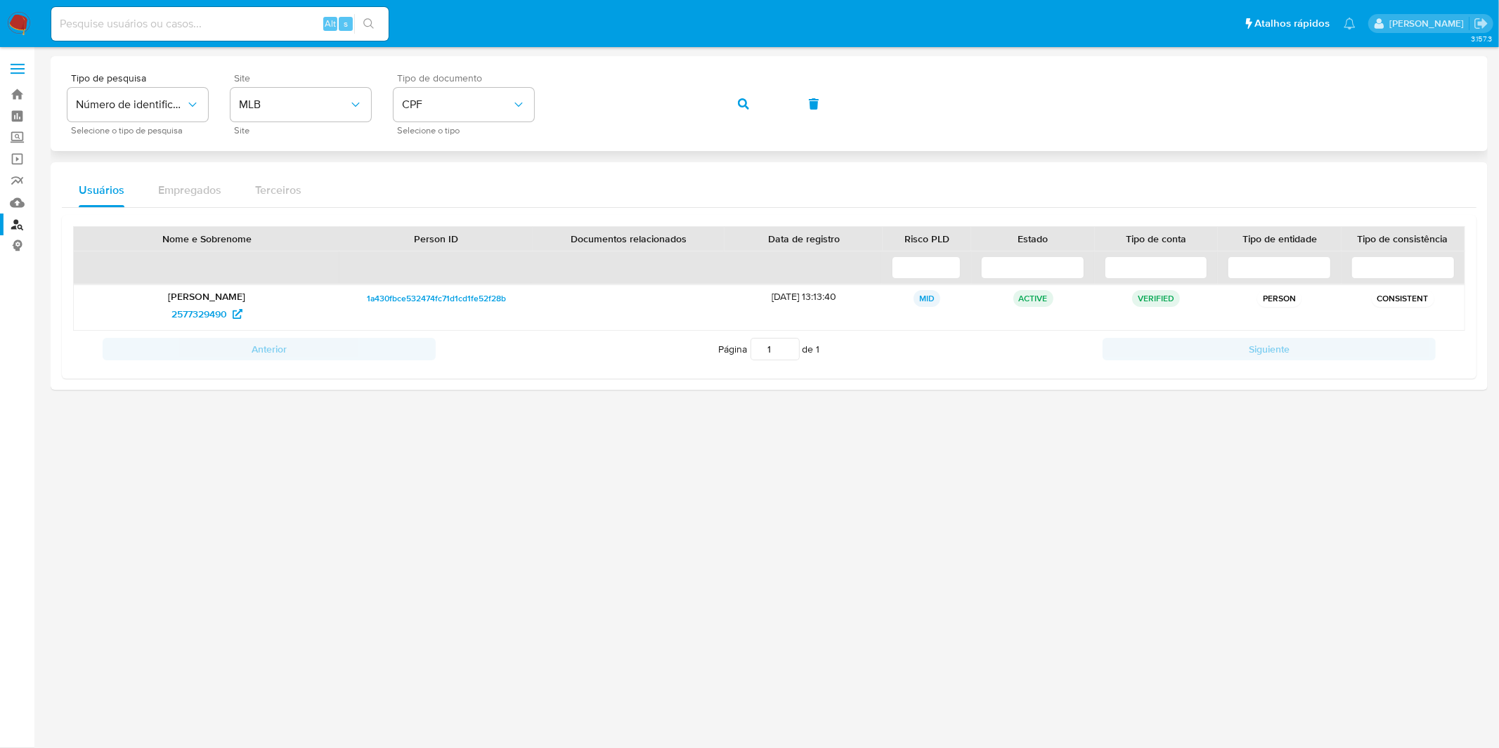
click at [738, 103] on icon "button" at bounding box center [743, 103] width 11 height 11
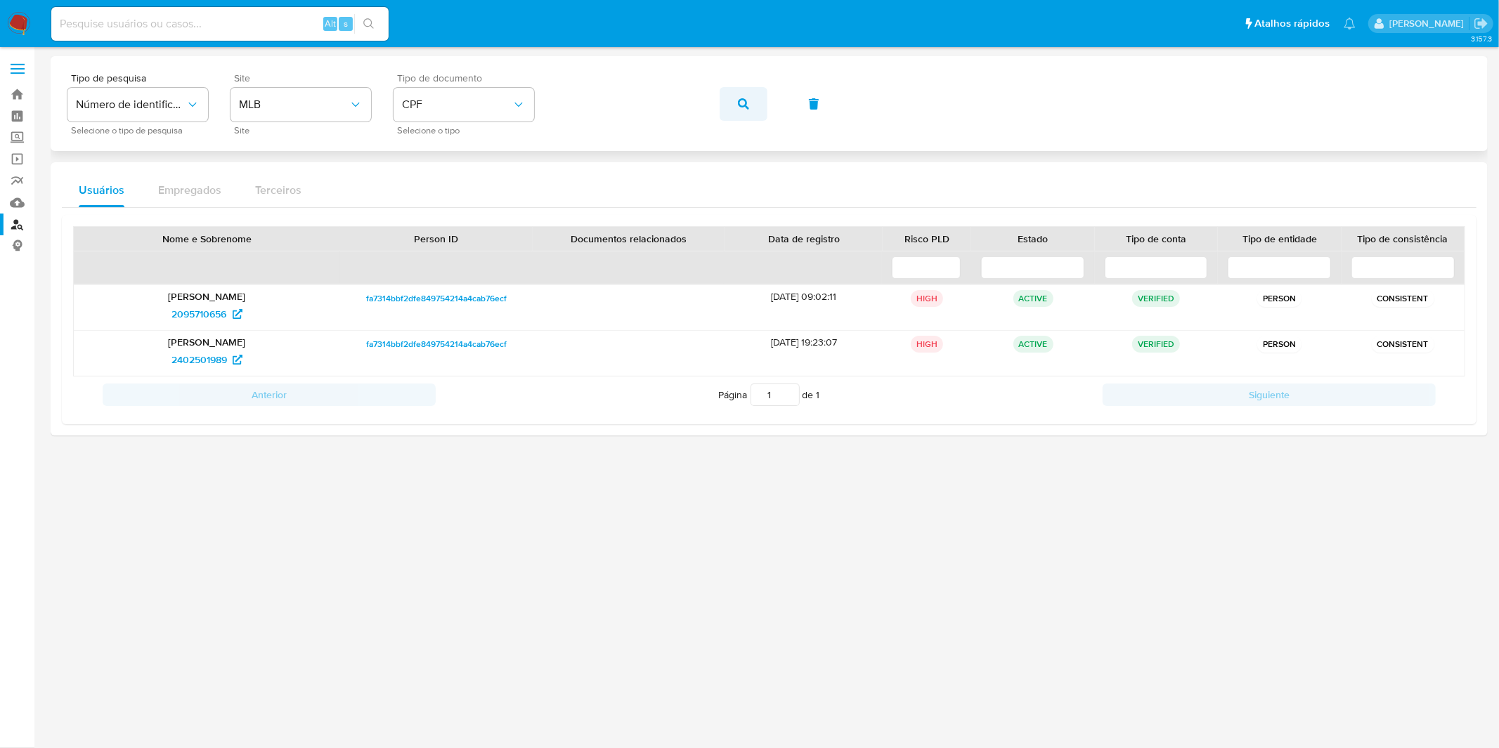
click at [732, 109] on button "button" at bounding box center [743, 104] width 48 height 34
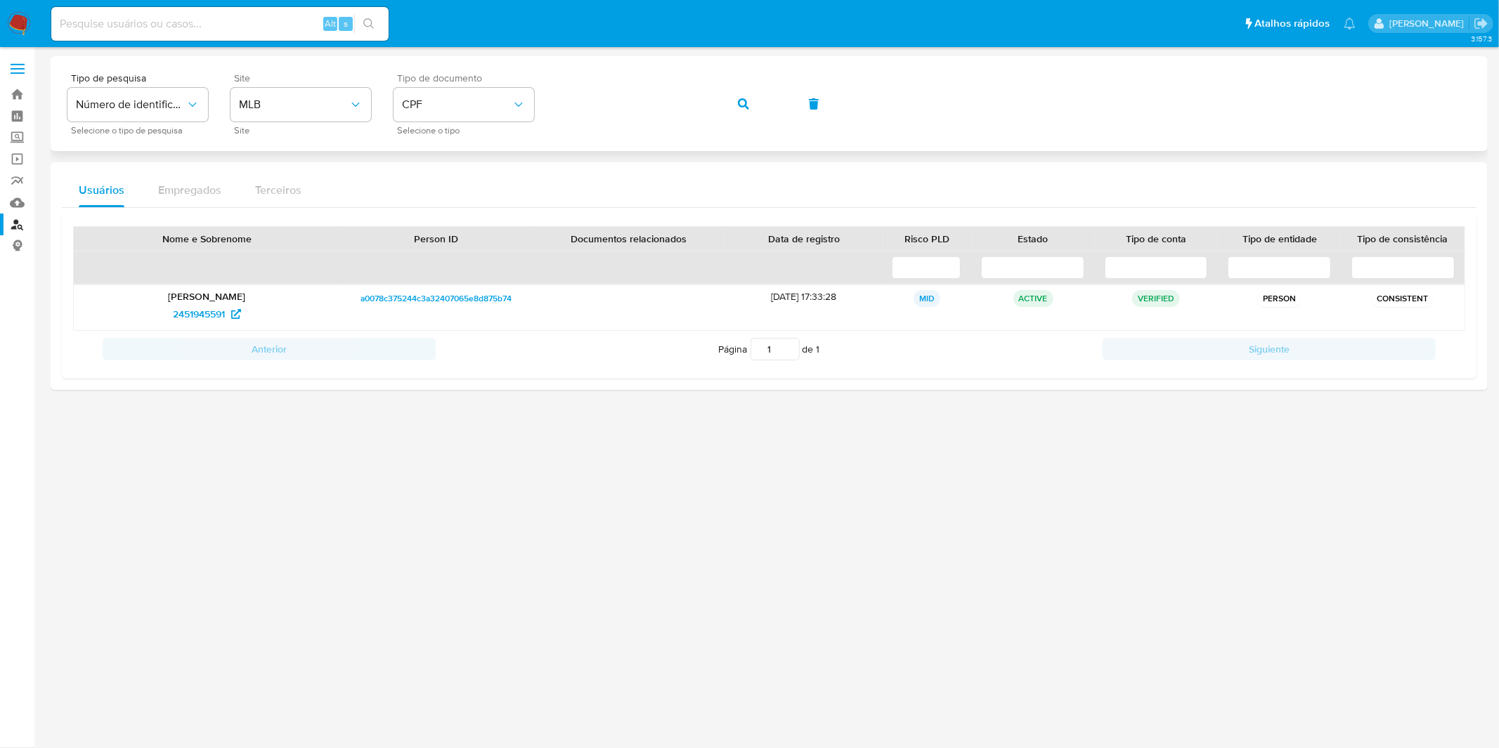
click at [747, 112] on span "button" at bounding box center [743, 104] width 11 height 31
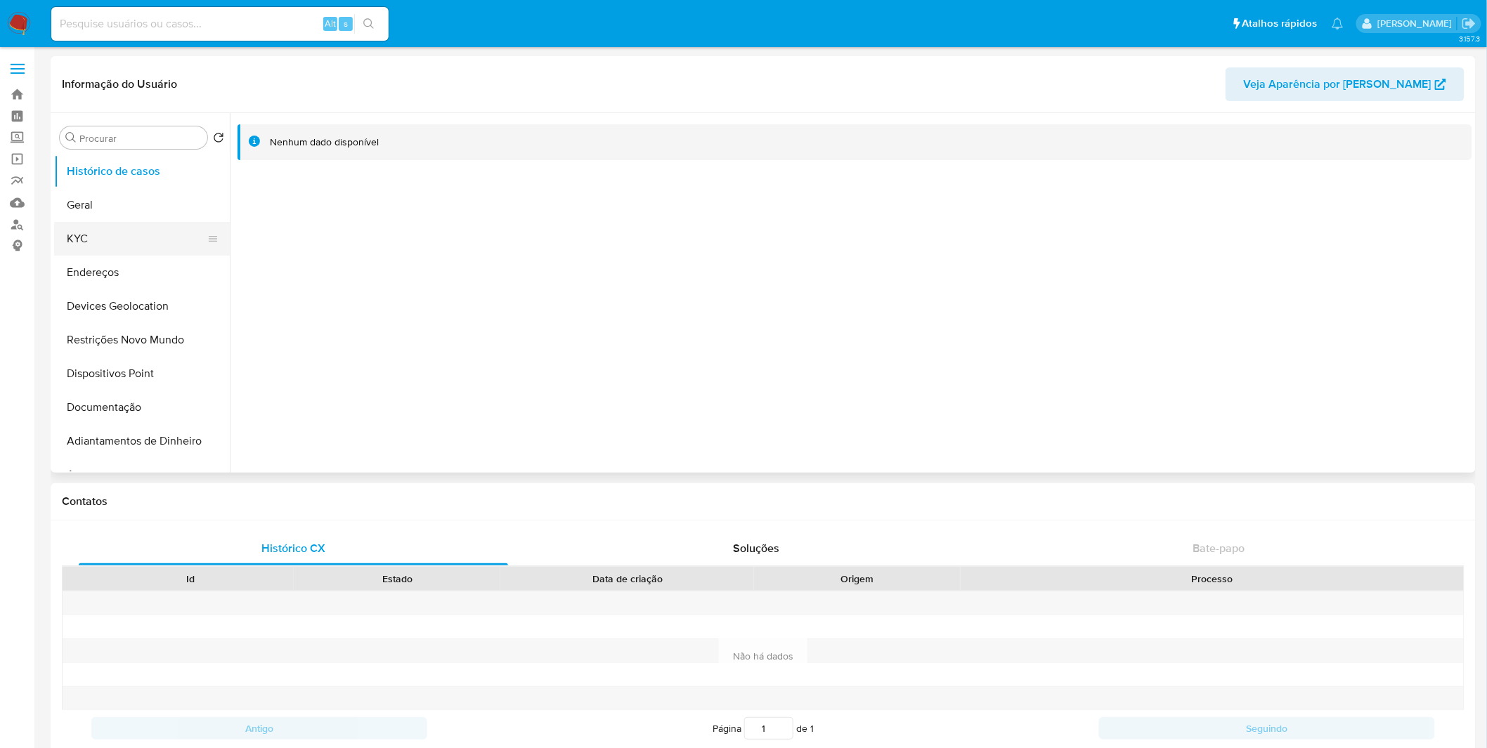
click at [79, 242] on button "KYC" at bounding box center [136, 239] width 164 height 34
select select "10"
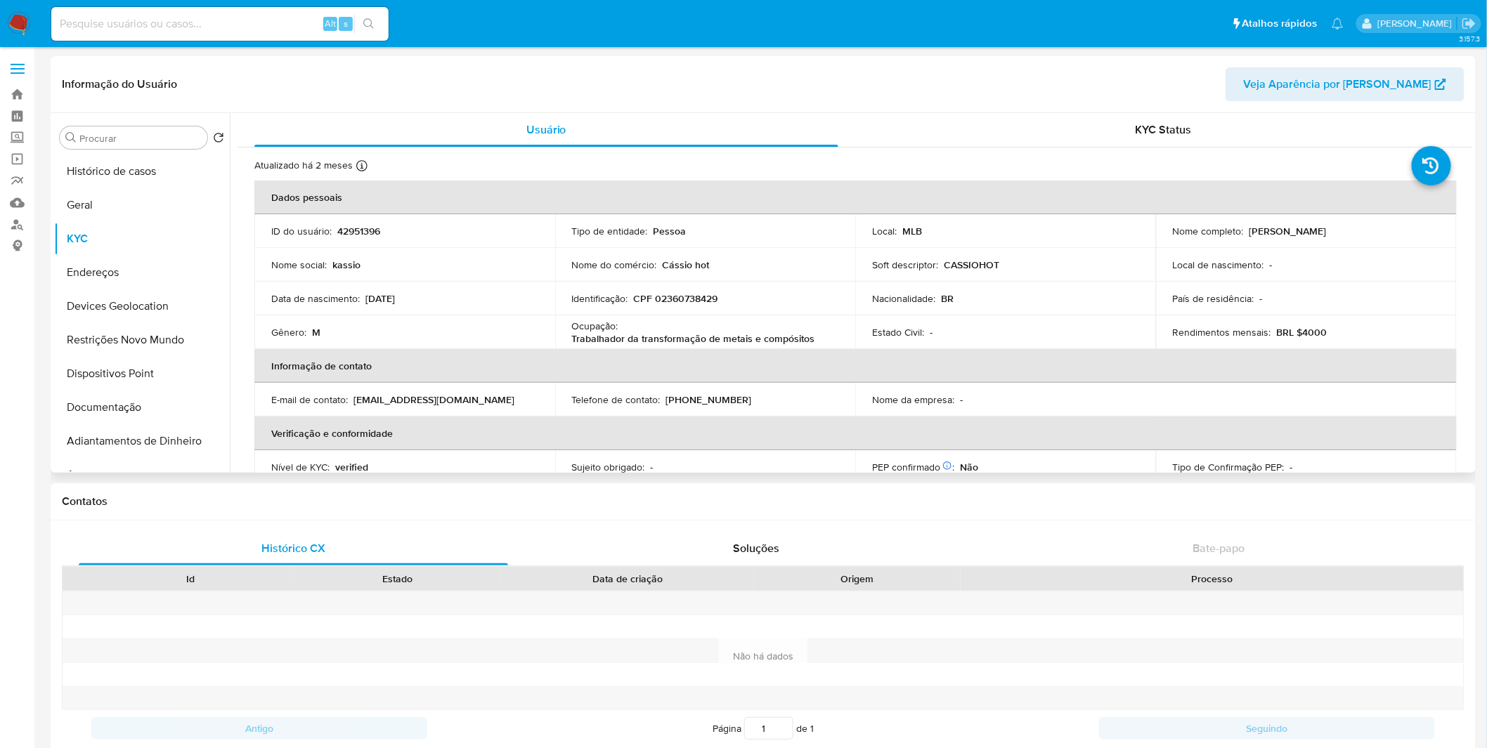
click at [721, 334] on p "Trabalhador da transformação de metais e compósitos" at bounding box center [693, 338] width 243 height 13
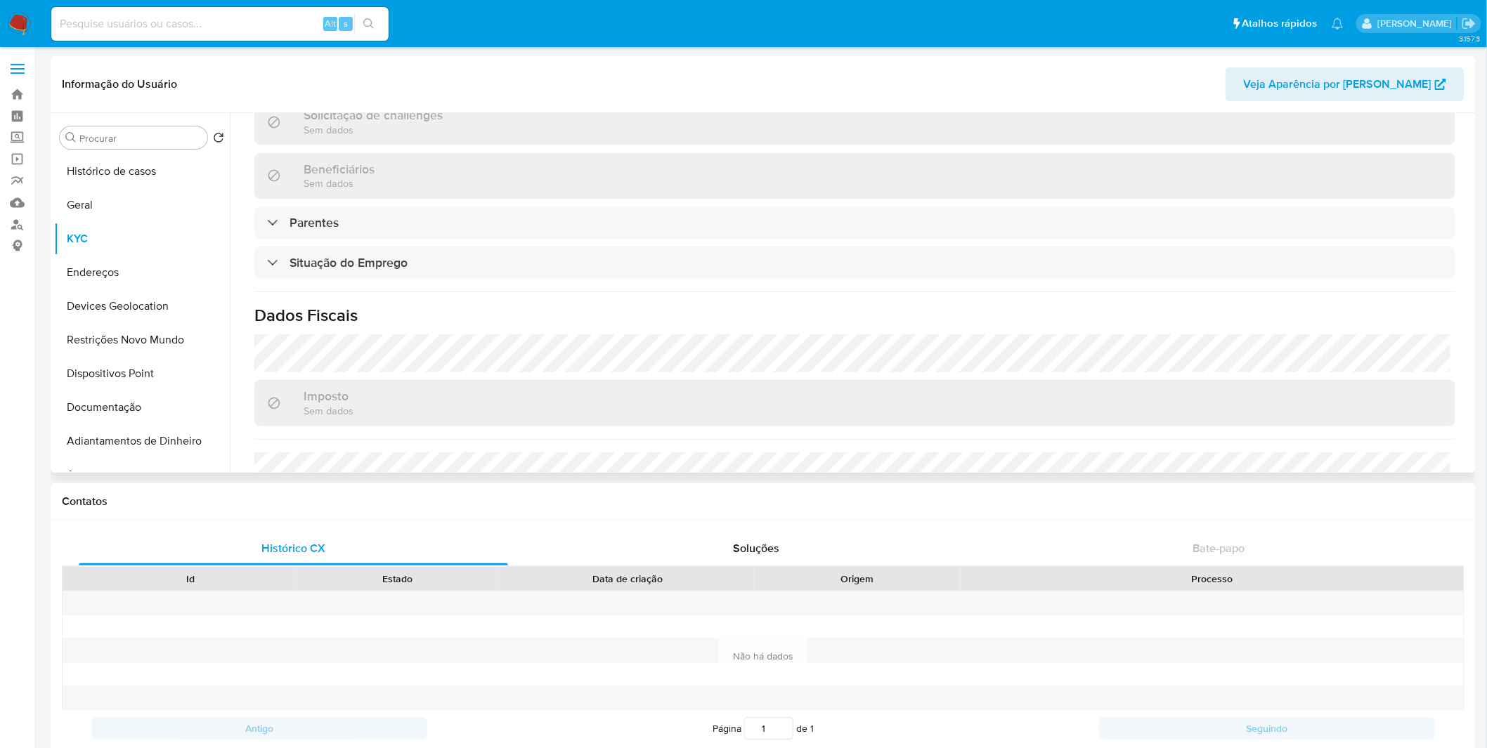
scroll to position [599, 0]
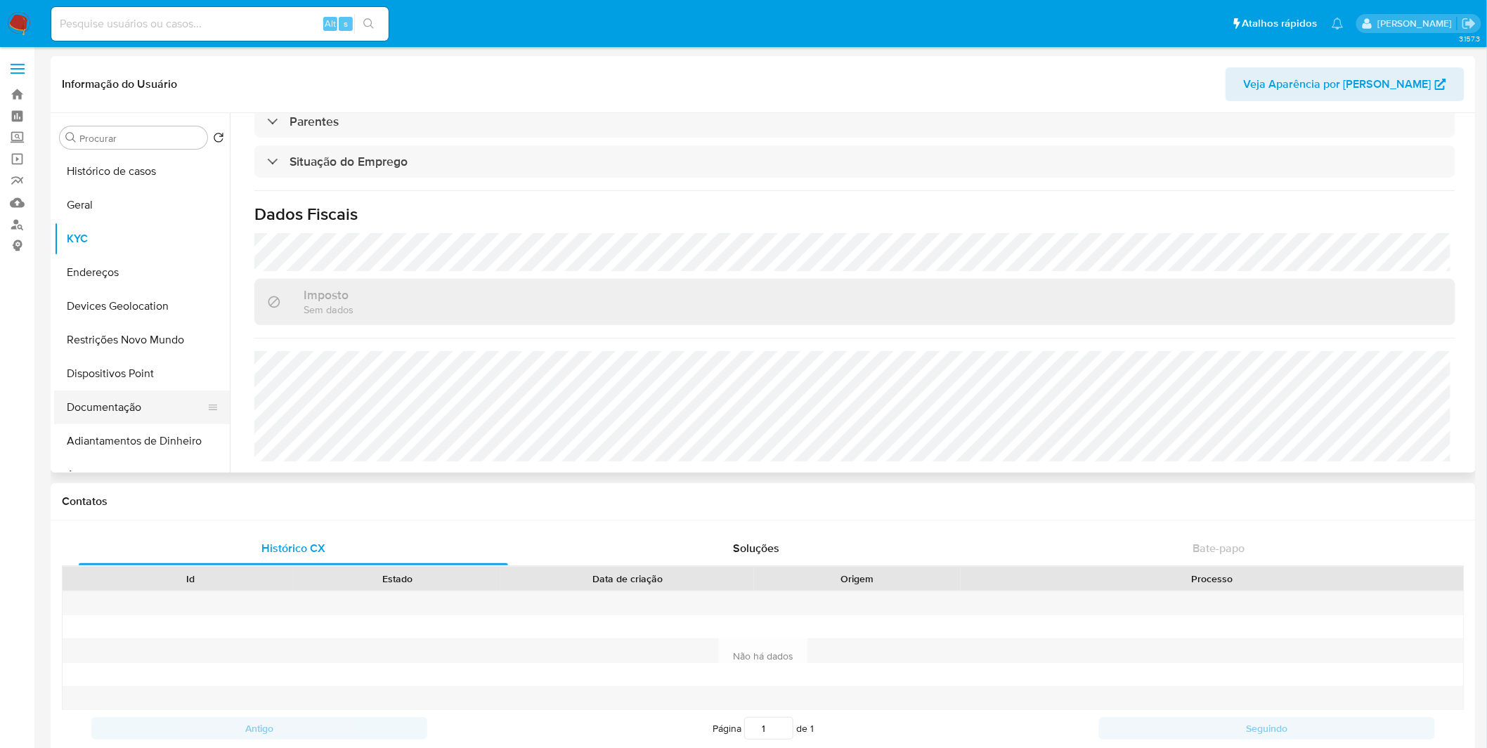
click at [155, 400] on button "Documentação" at bounding box center [136, 408] width 164 height 34
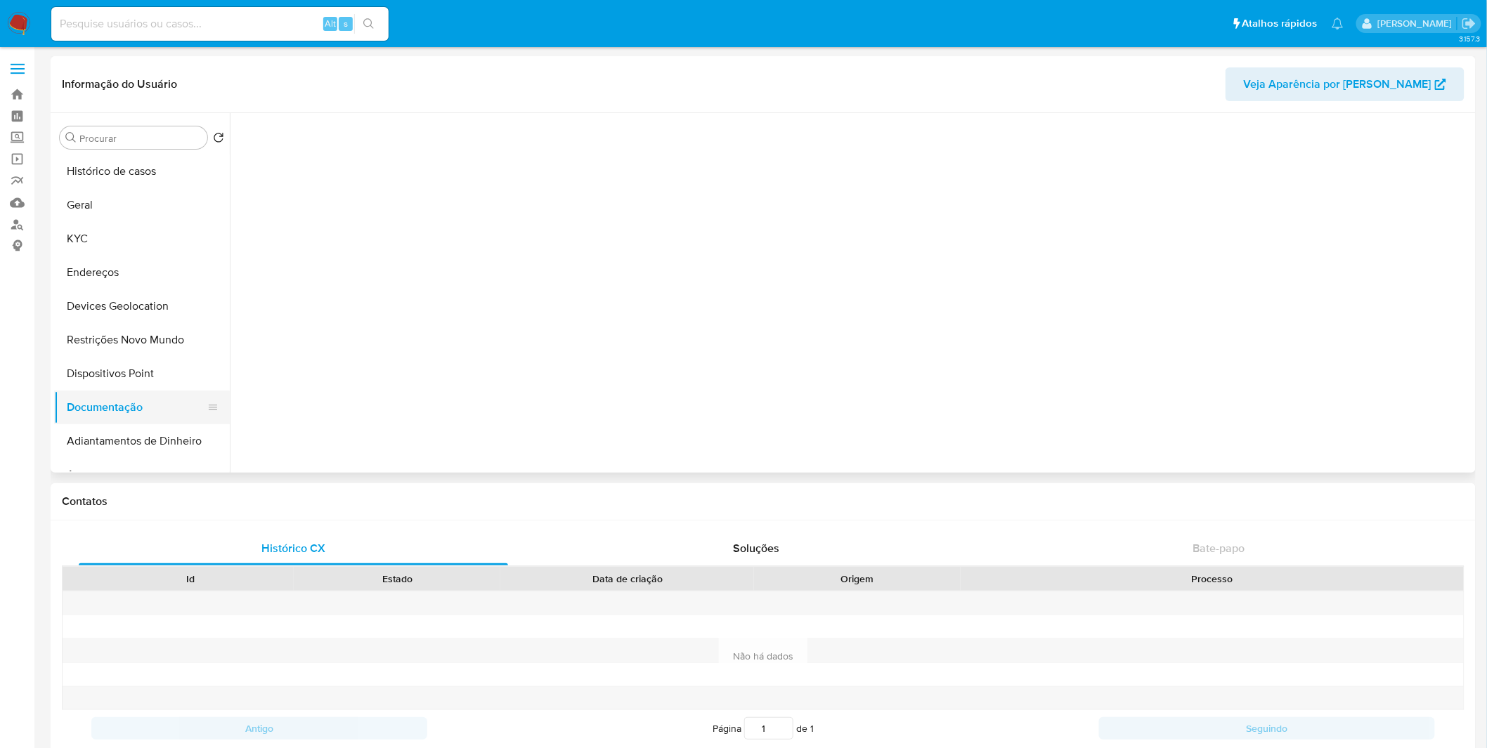
scroll to position [0, 0]
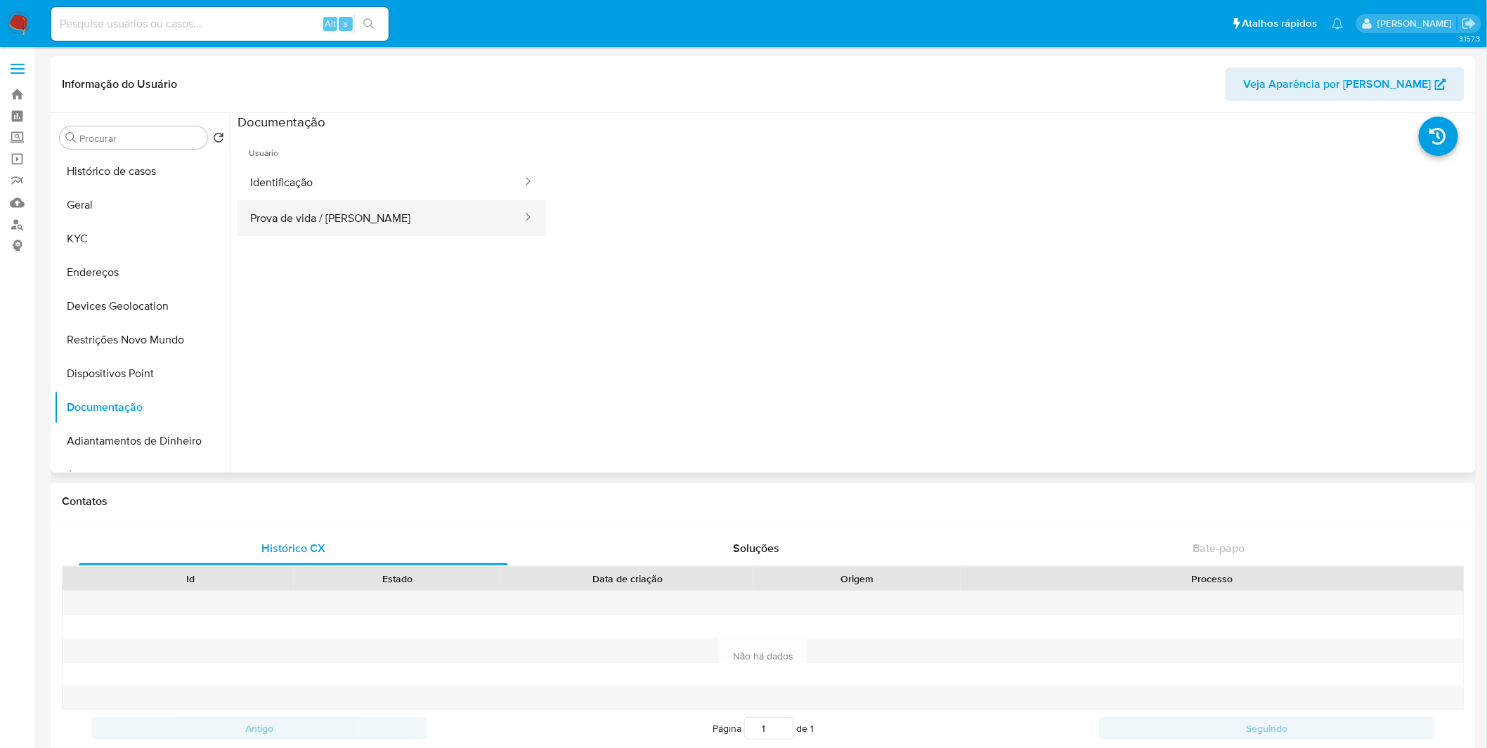
click at [397, 222] on button "Prova de vida / [PERSON_NAME]" at bounding box center [380, 218] width 286 height 36
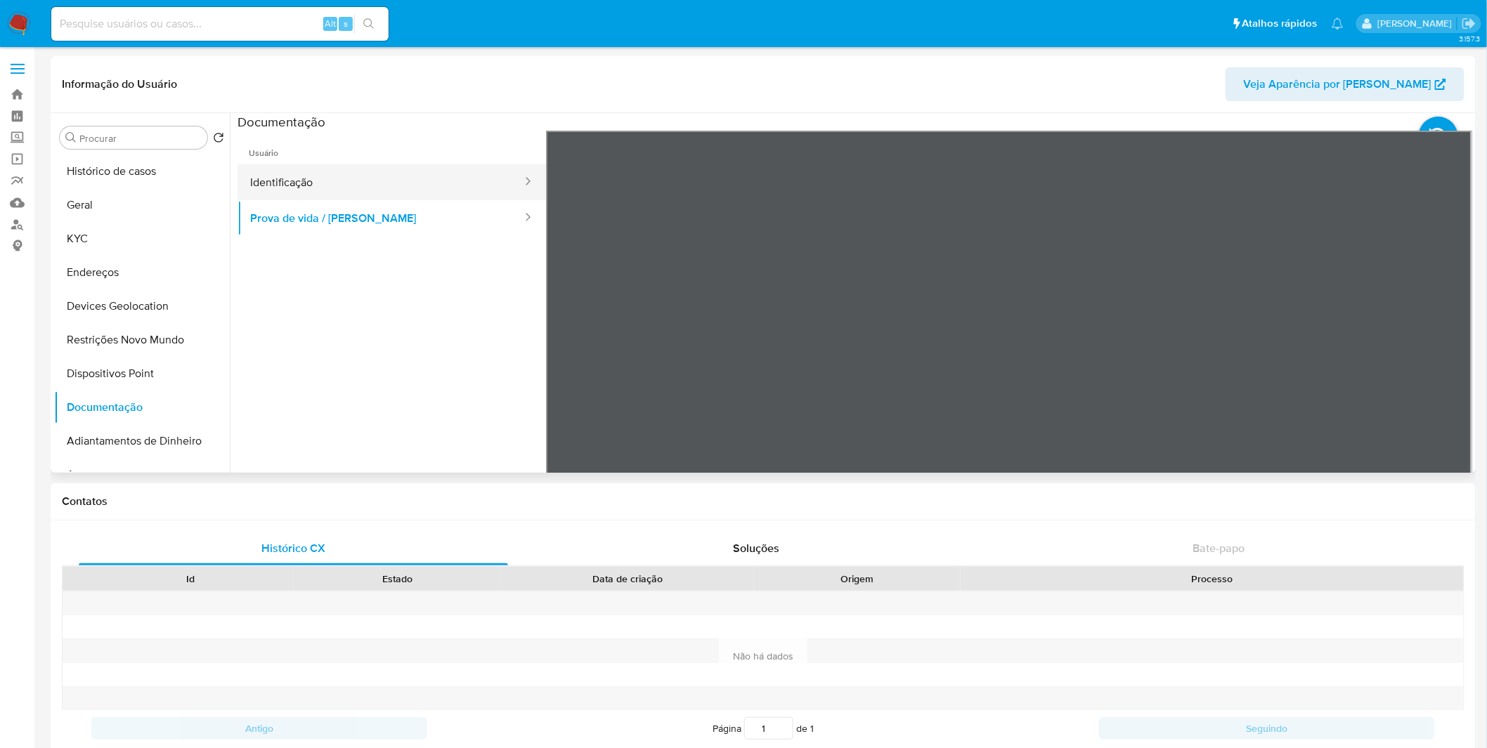
click at [406, 186] on button "Identificação" at bounding box center [380, 182] width 286 height 36
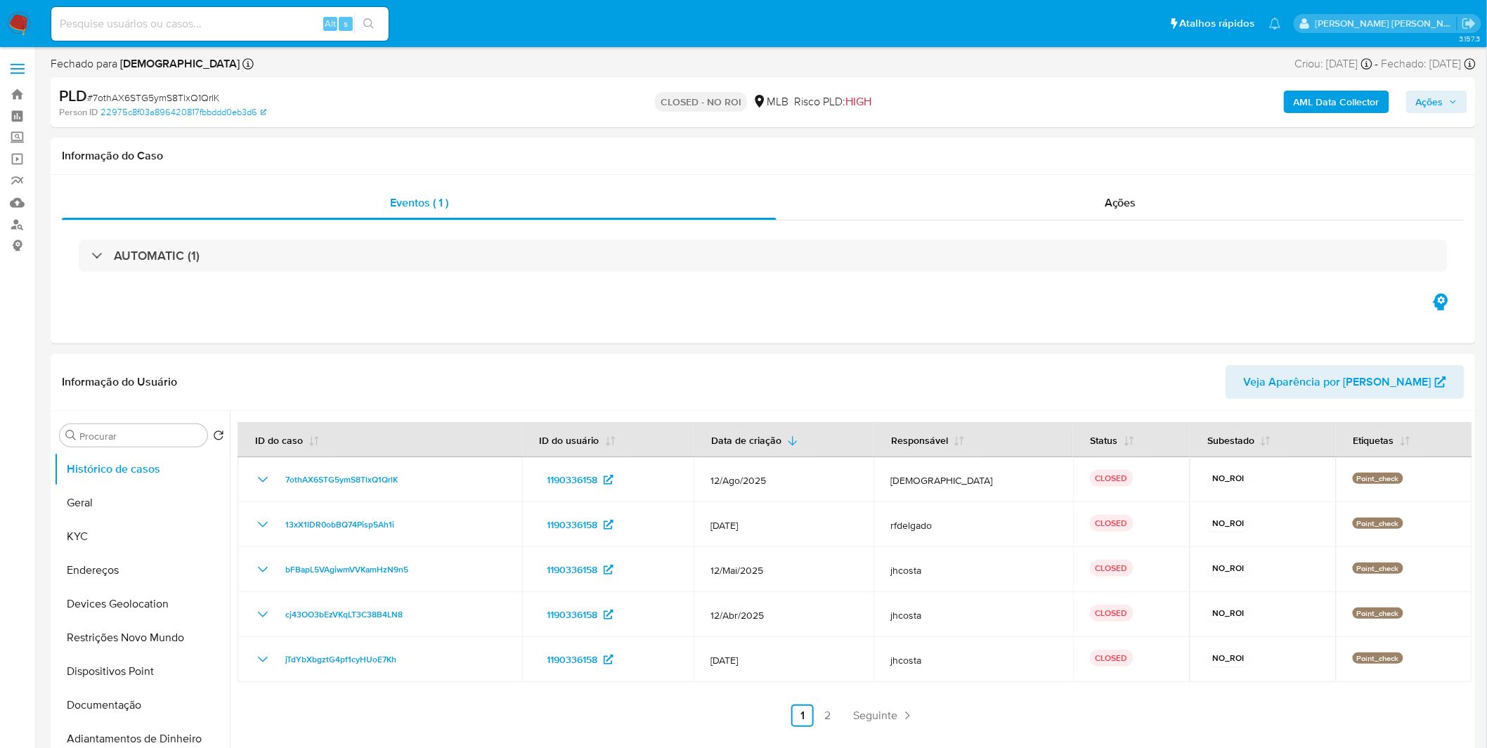
click at [22, 21] on img at bounding box center [19, 24] width 24 height 24
select select "10"
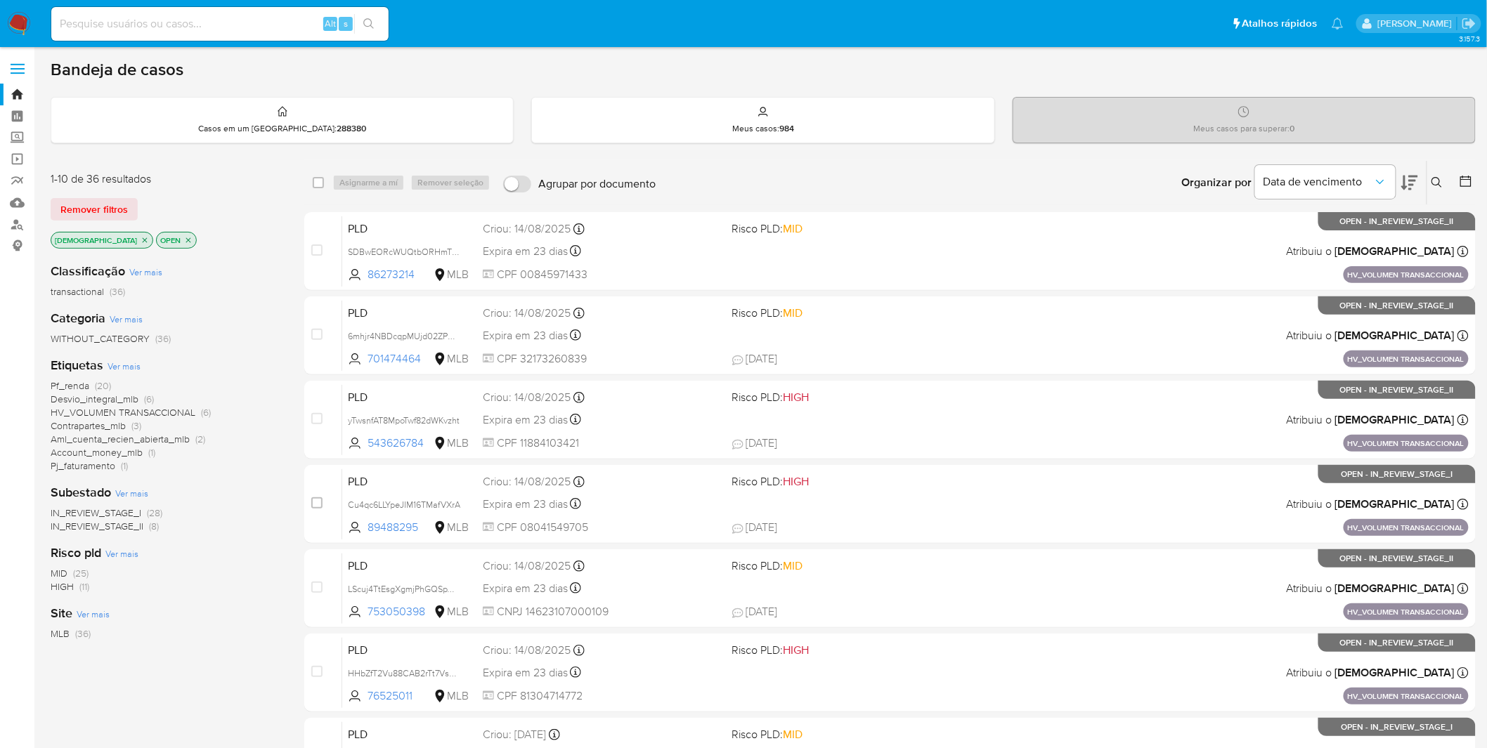
click at [26, 18] on img at bounding box center [19, 24] width 24 height 24
click at [120, 24] on input at bounding box center [219, 24] width 337 height 18
paste input "OzQFU7npO51eKAw4RZRgZKvI"
type input "OzQFU7npO51eKAw4RZRgZKvI"
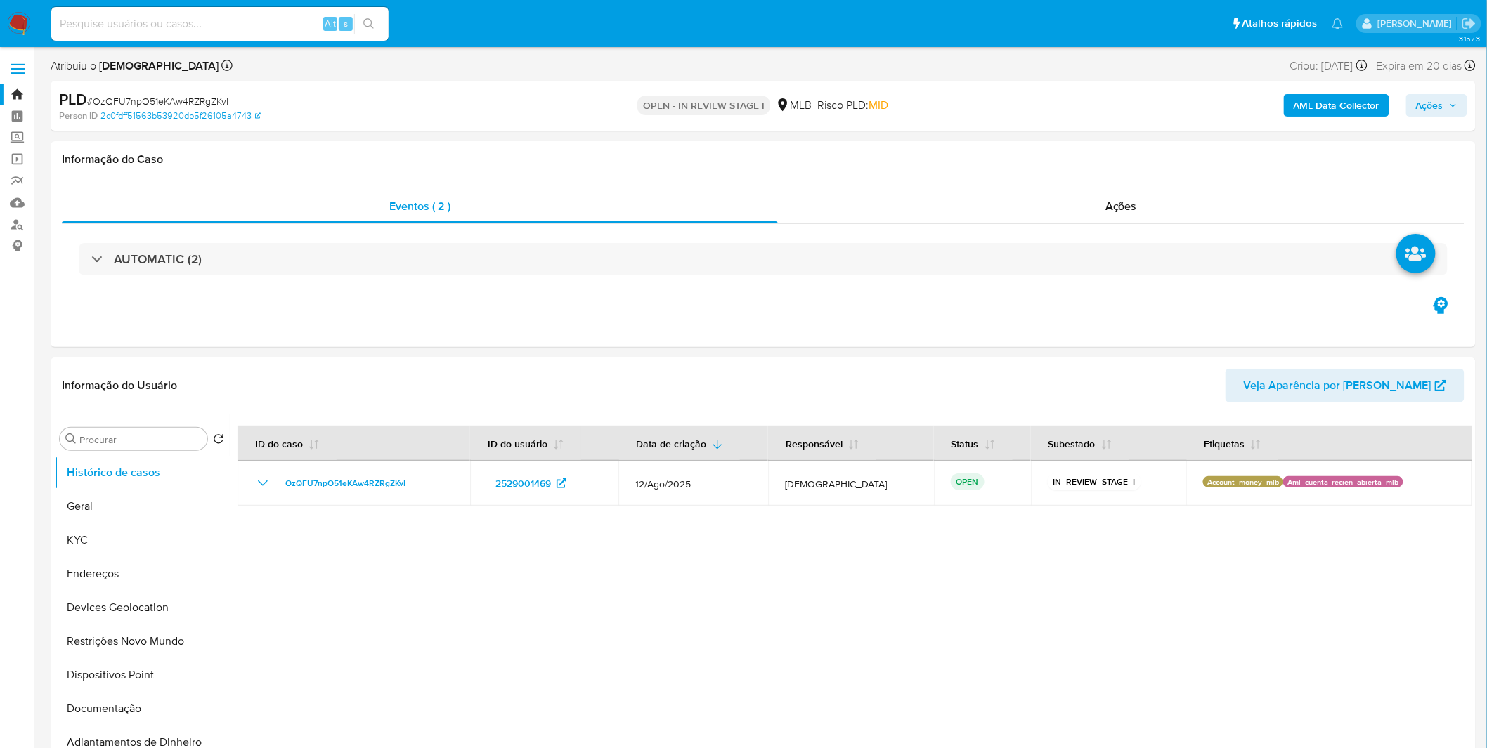
select select "10"
click at [115, 543] on button "KYC" at bounding box center [136, 540] width 164 height 34
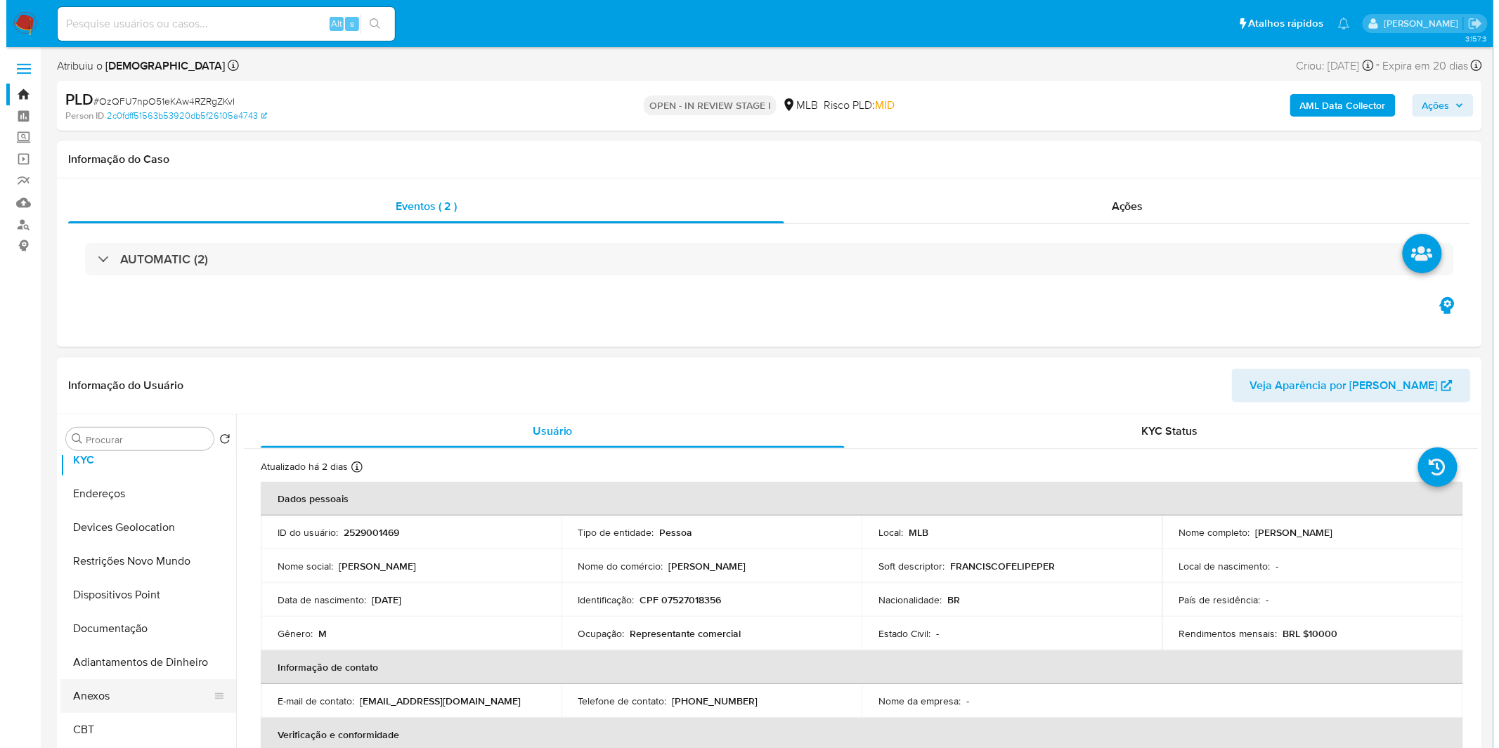
scroll to position [156, 0]
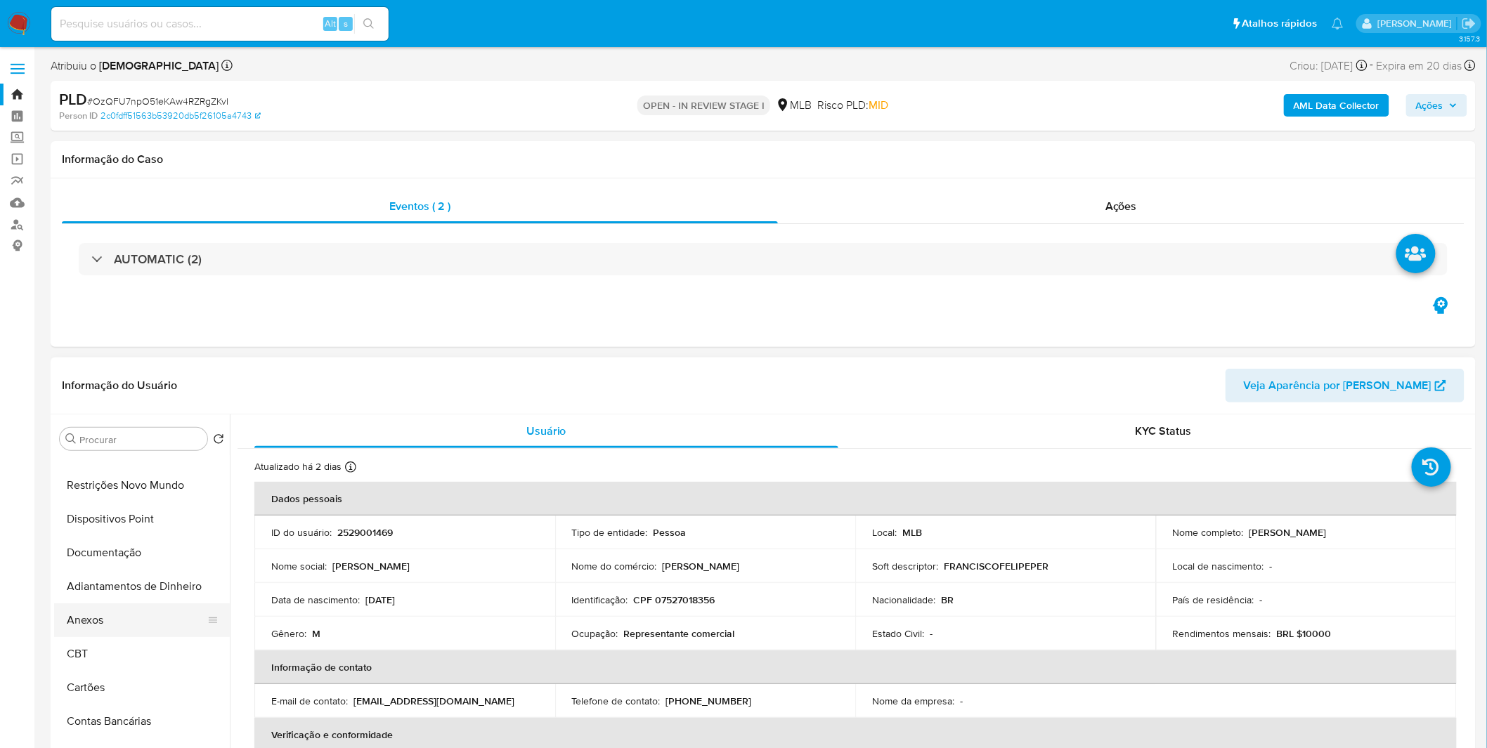
click at [135, 618] on button "Anexos" at bounding box center [136, 621] width 164 height 34
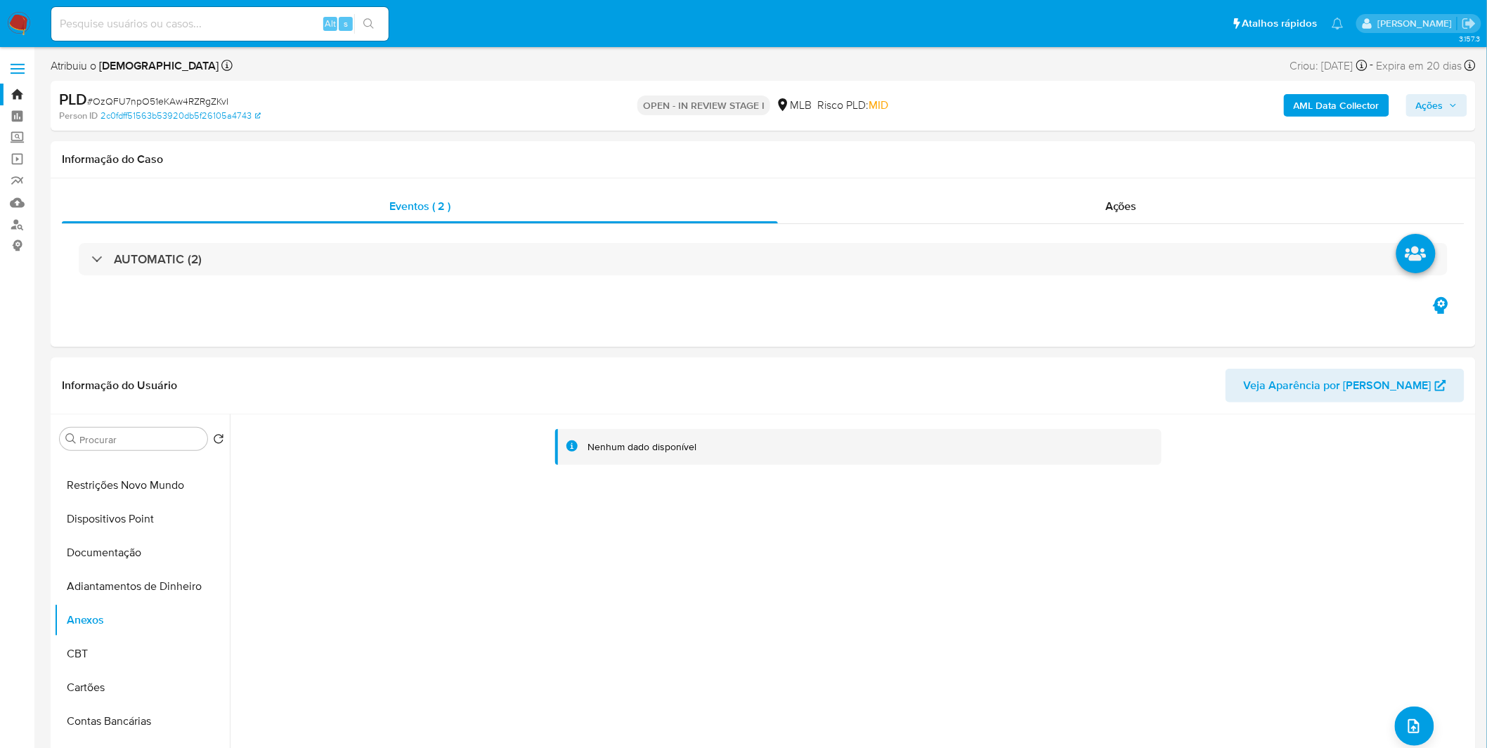
click at [1374, 119] on div "AML Data Collector Ações" at bounding box center [1234, 105] width 466 height 33
click at [1372, 112] on b "AML Data Collector" at bounding box center [1337, 105] width 86 height 22
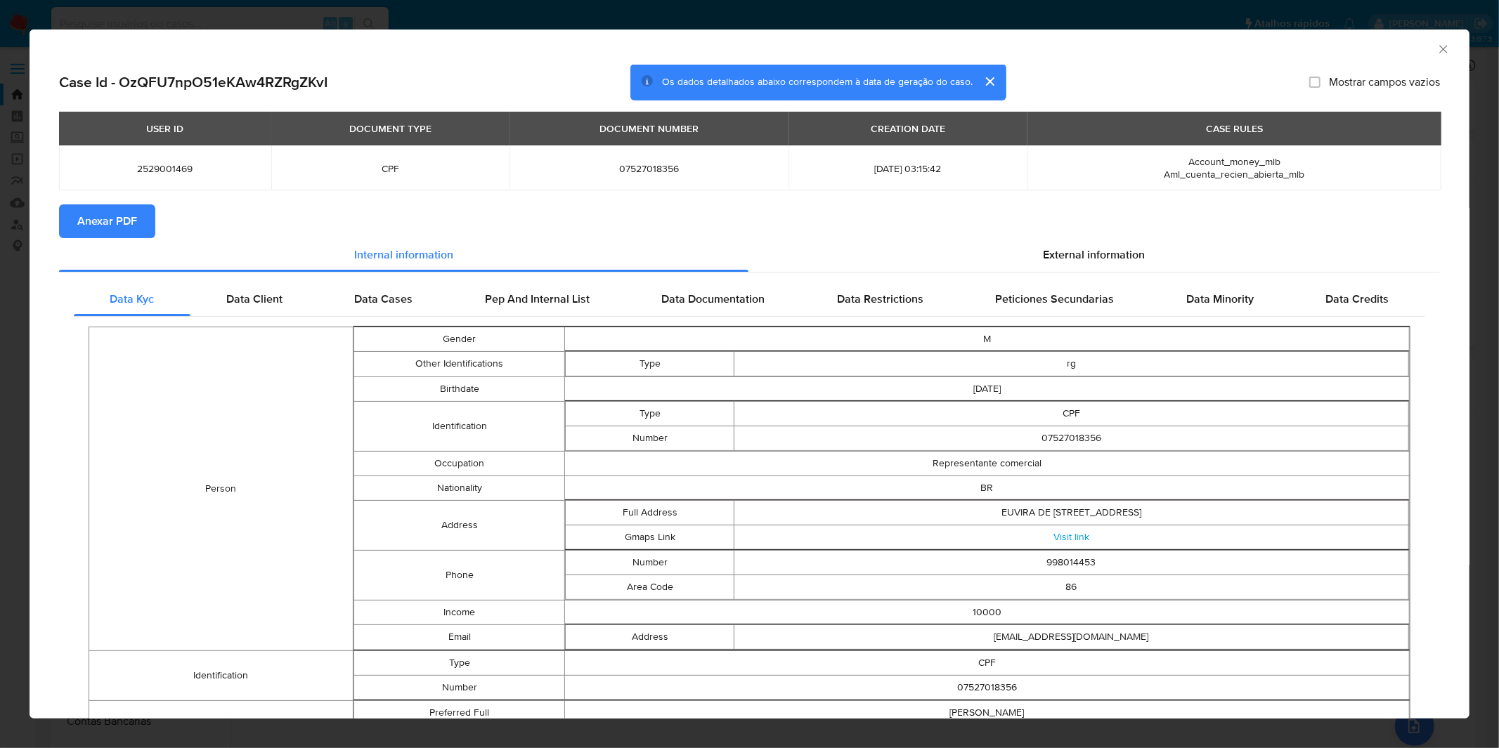
click at [123, 220] on span "Anexar PDF" at bounding box center [107, 221] width 60 height 31
click at [423, 23] on div "AML Data Collector Case Id - OzQFU7npO51eKAw4RZRgZKvI Os dados detalhados abaix…" at bounding box center [749, 374] width 1499 height 748
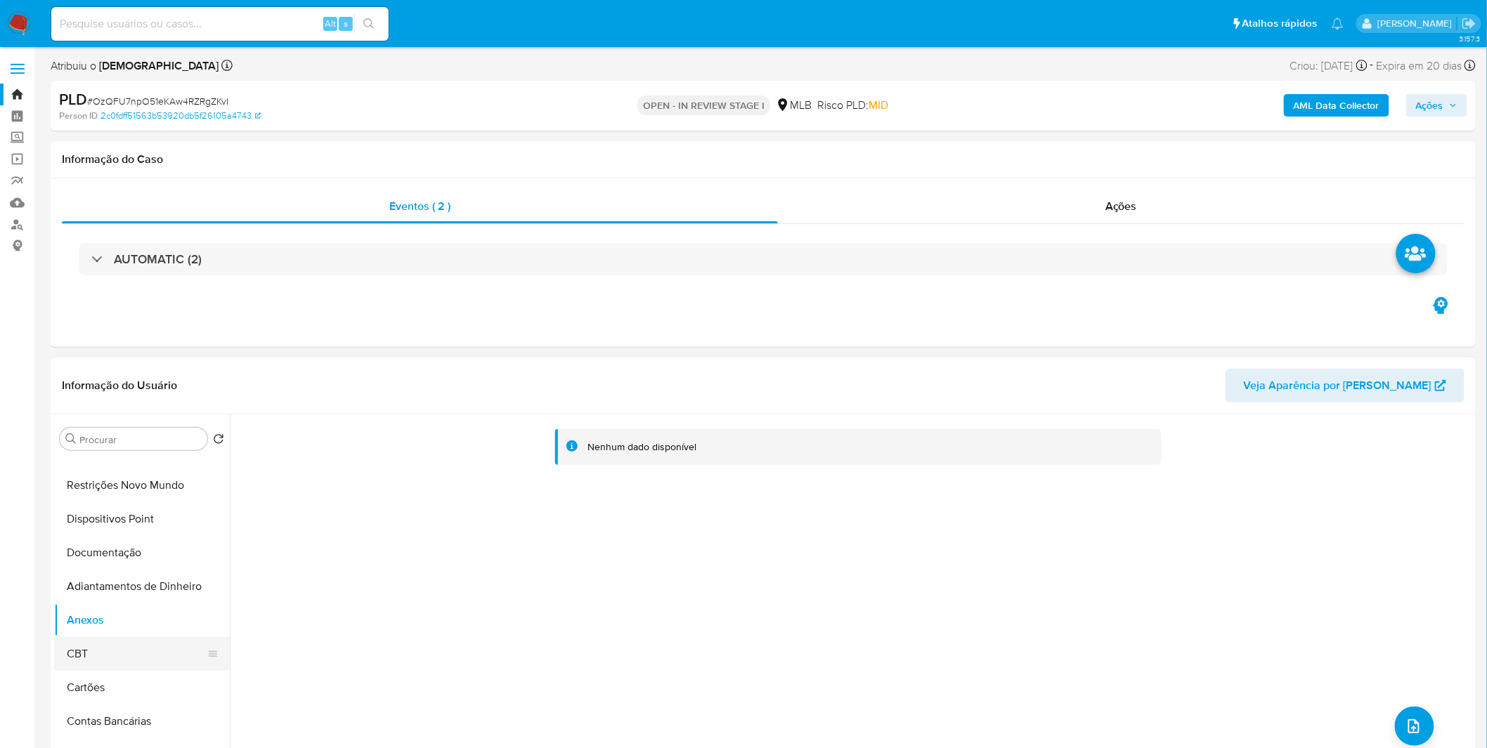
click at [107, 647] on button "CBT" at bounding box center [136, 654] width 164 height 34
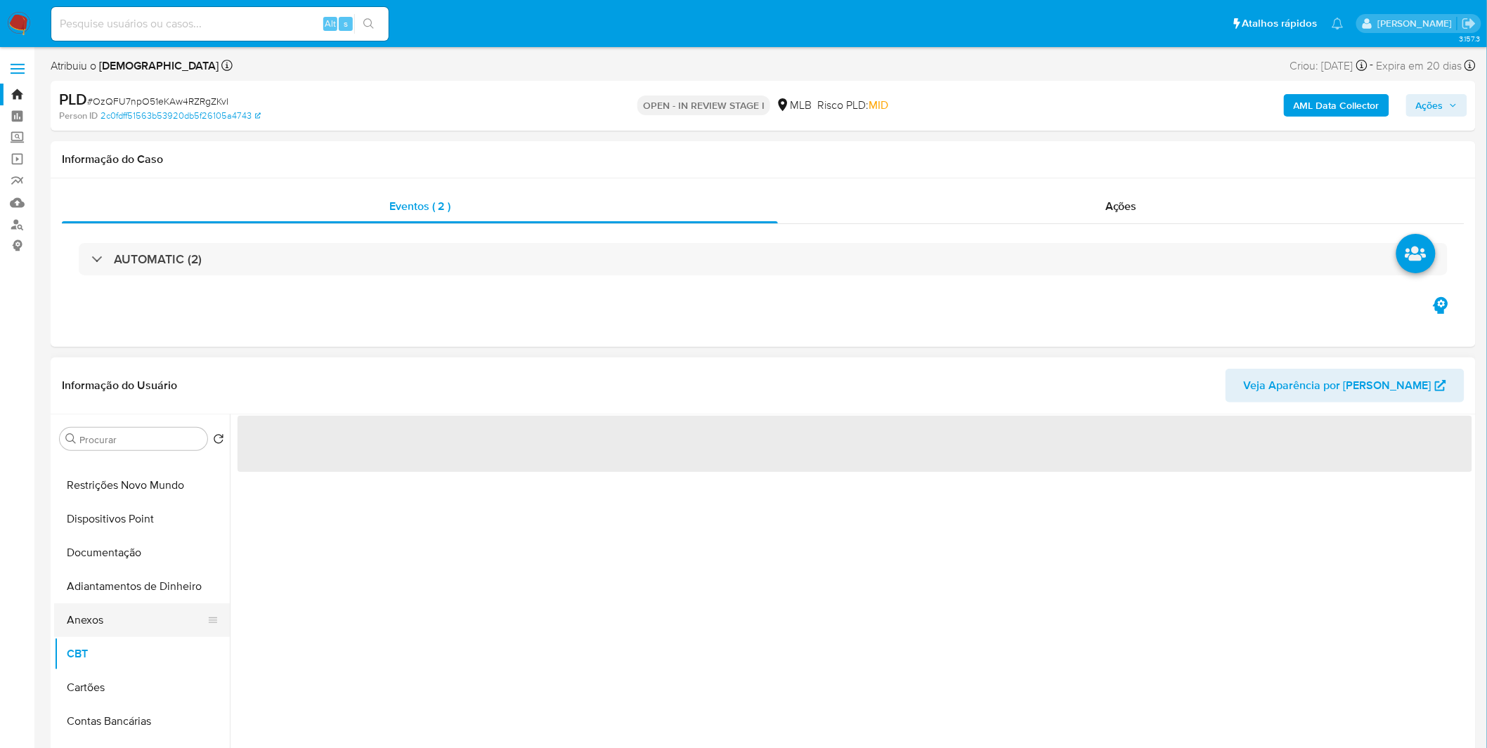
click at [112, 620] on button "Anexos" at bounding box center [136, 621] width 164 height 34
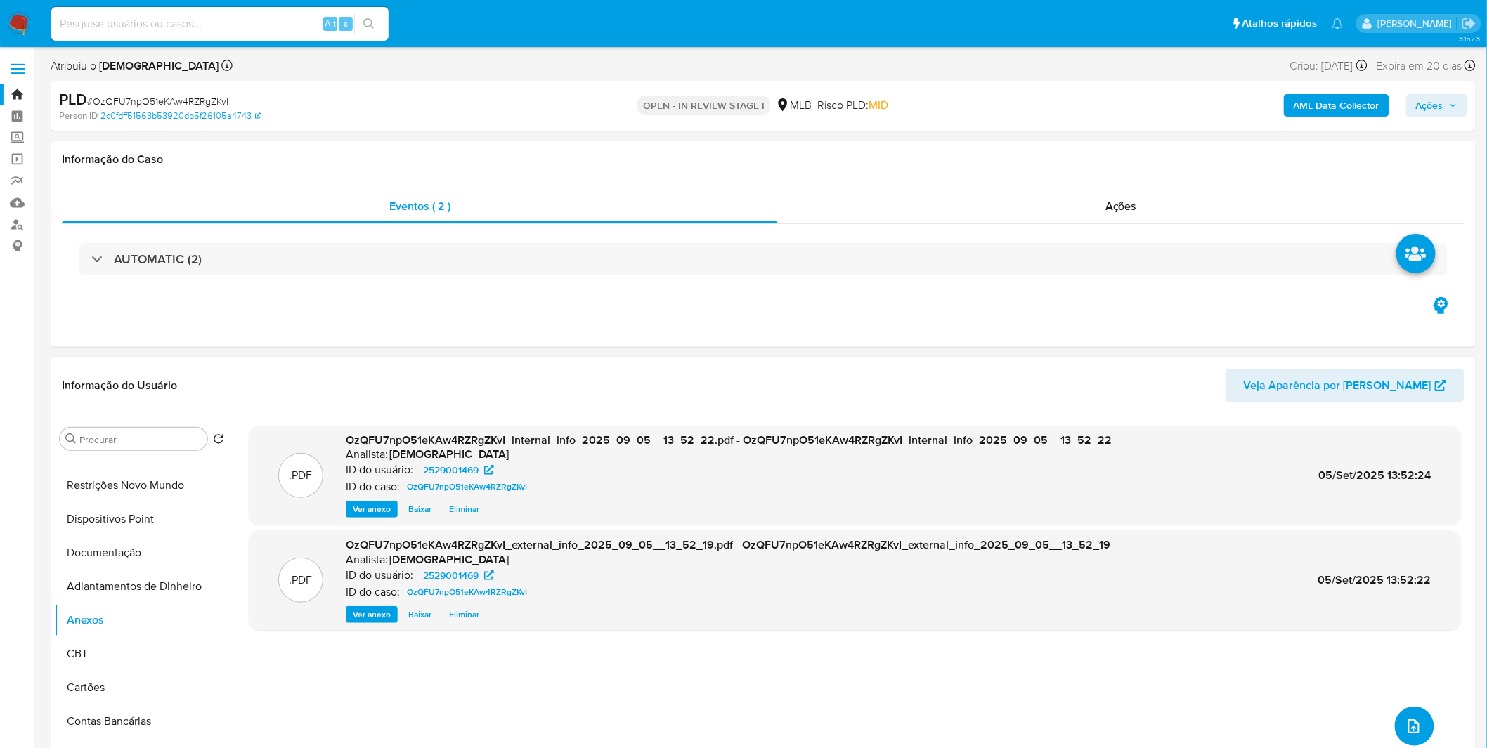
click at [1422, 720] on button "upload-file" at bounding box center [1414, 726] width 39 height 39
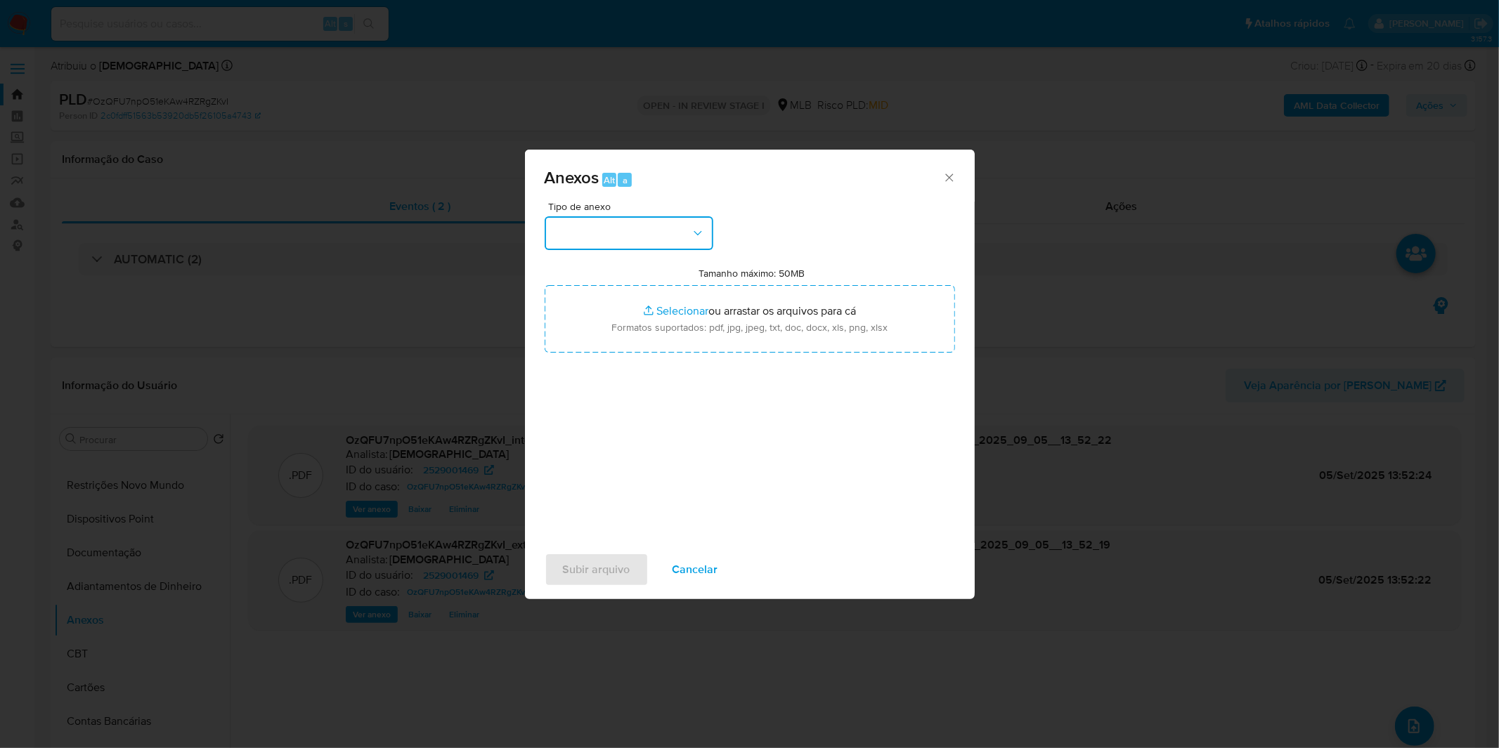
click at [644, 240] on button "button" at bounding box center [629, 233] width 169 height 34
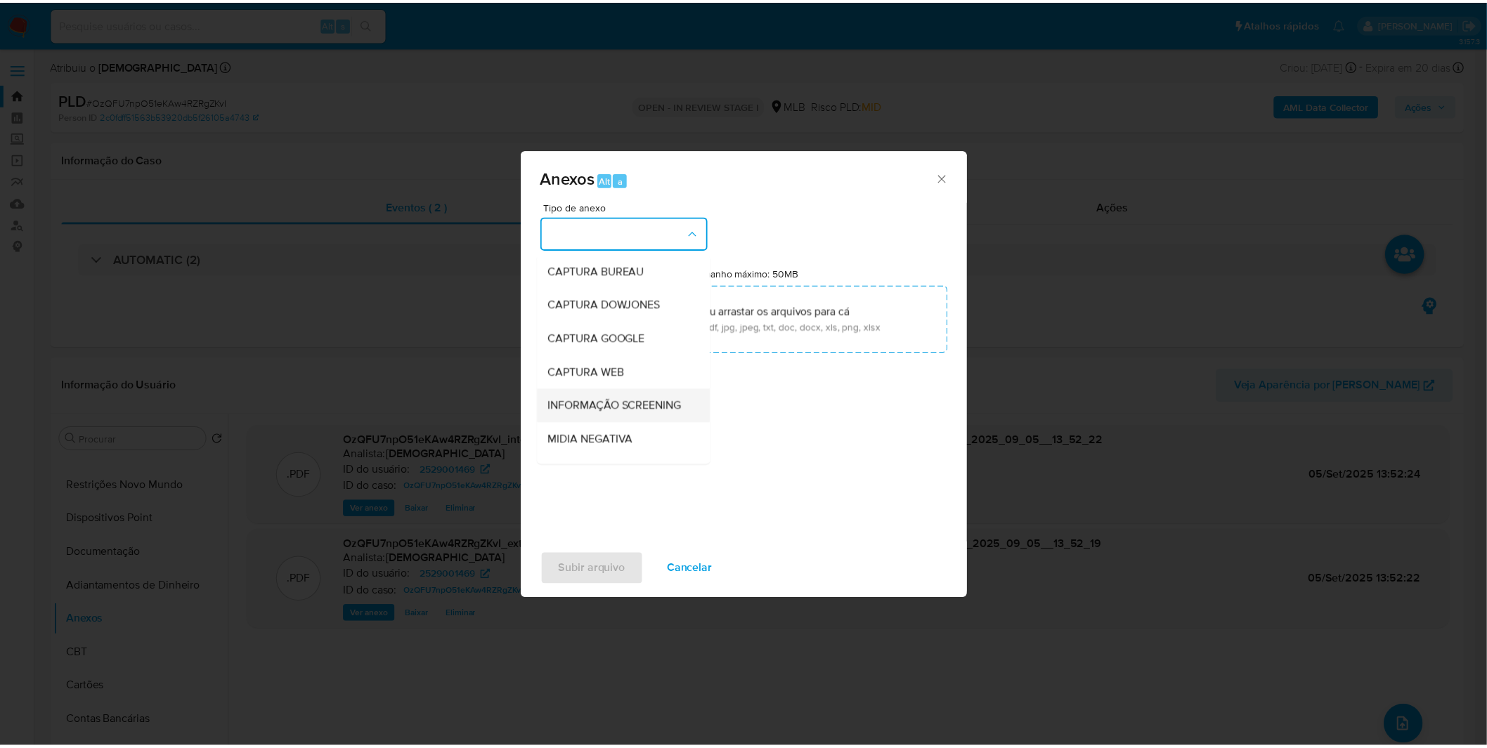
scroll to position [78, 0]
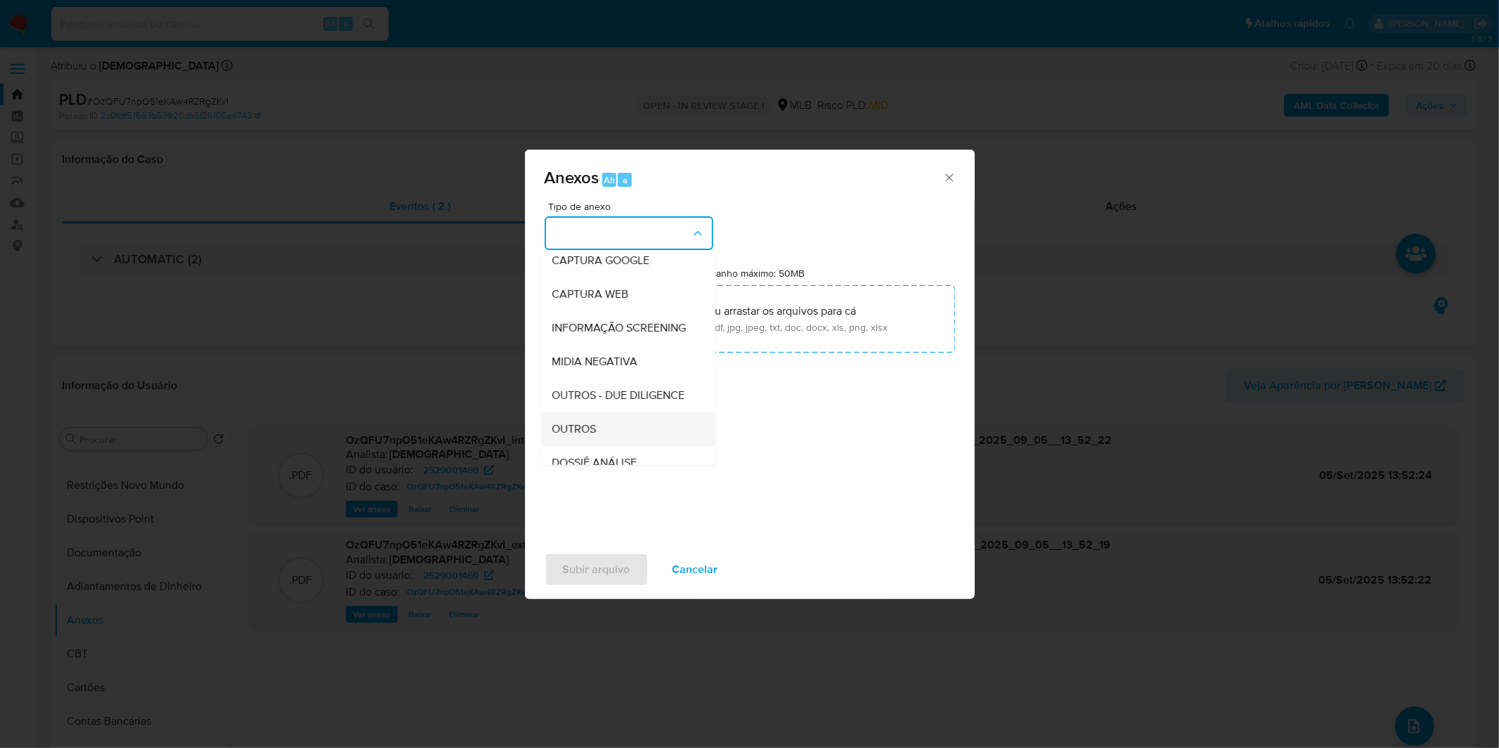
click at [619, 445] on div "OUTROS" at bounding box center [623, 429] width 143 height 34
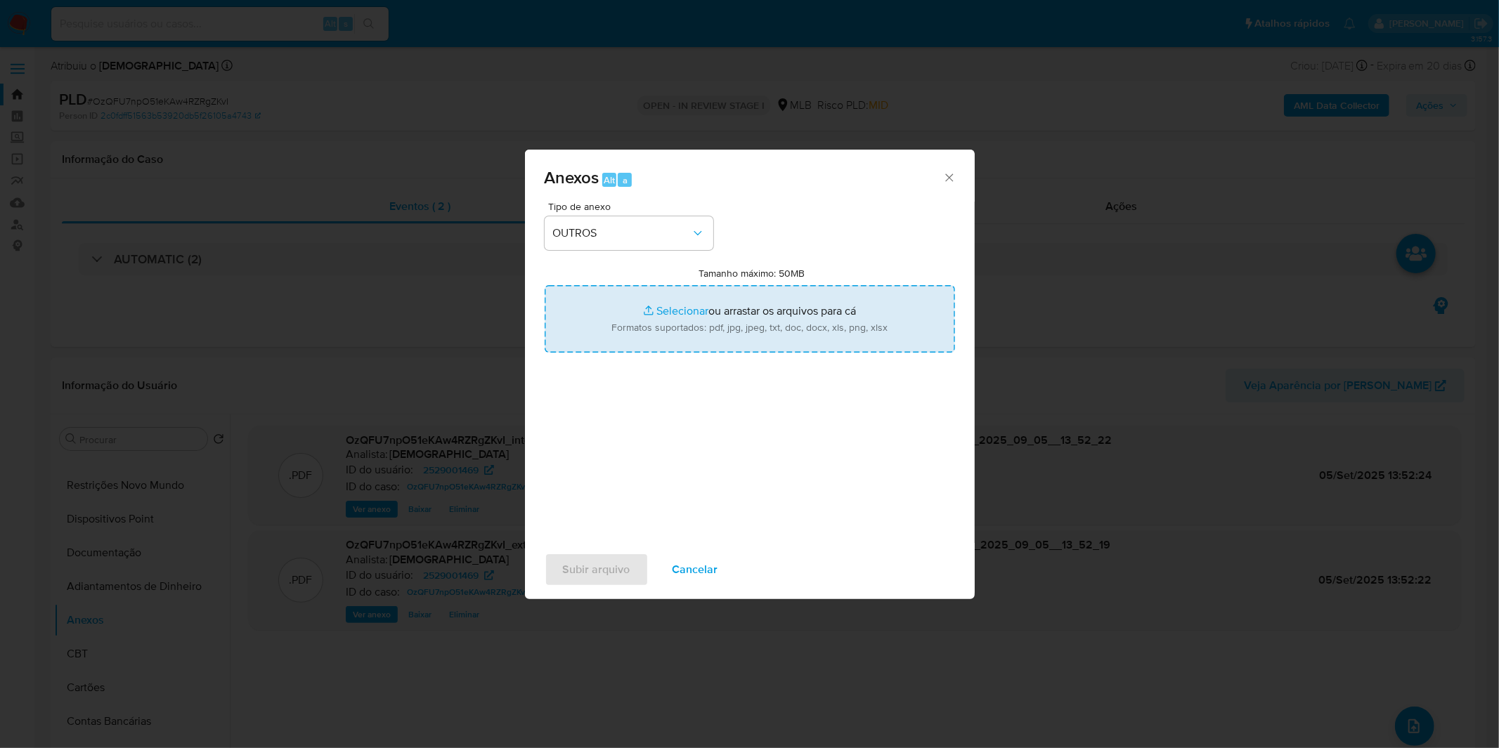
click at [655, 341] on input "Tamanho máximo: 50MB Selecionar arquivos" at bounding box center [750, 318] width 410 height 67
type input "C:\fakepath\Mulan 2529001469_2025_08_28_11_46_35.xlsx"
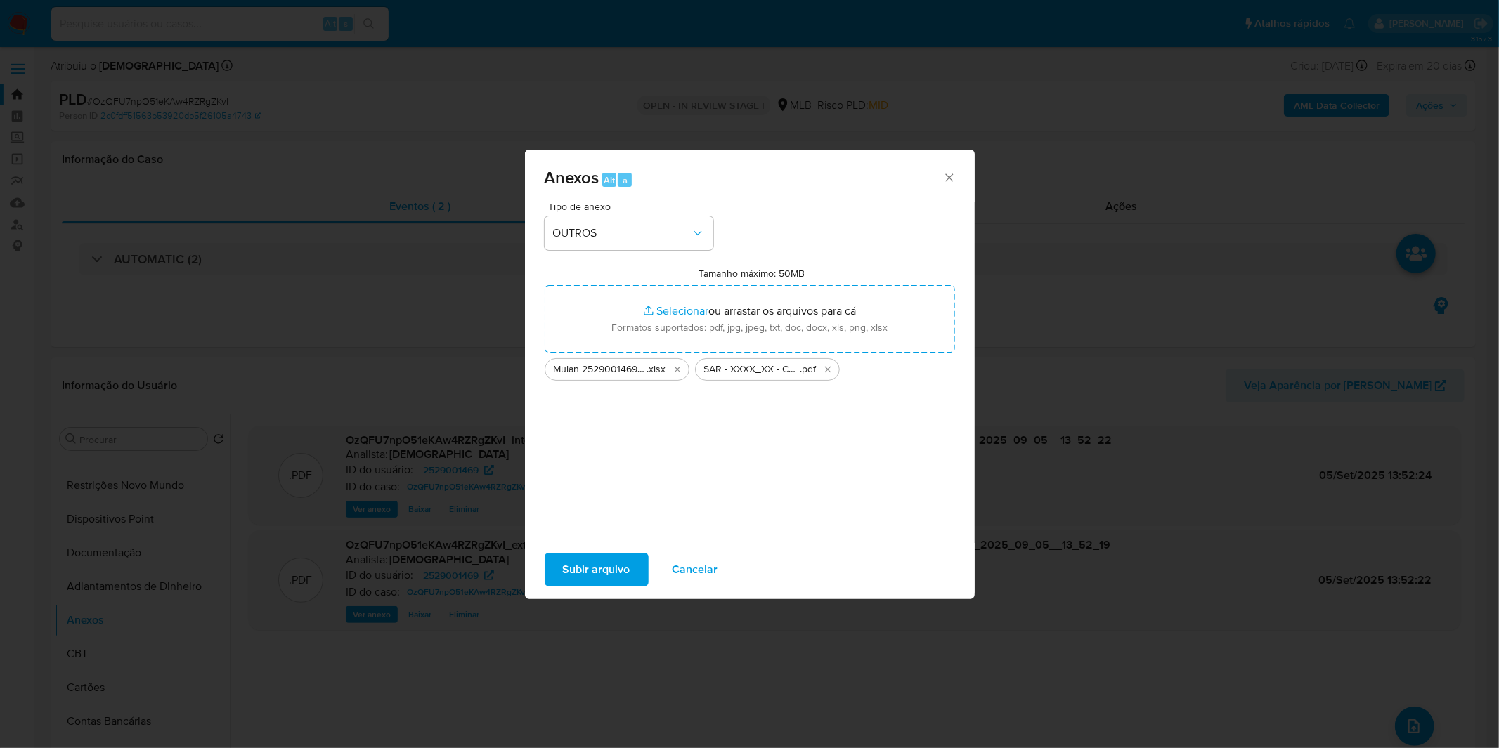
click at [566, 574] on span "Subir arquivo" at bounding box center [596, 569] width 67 height 31
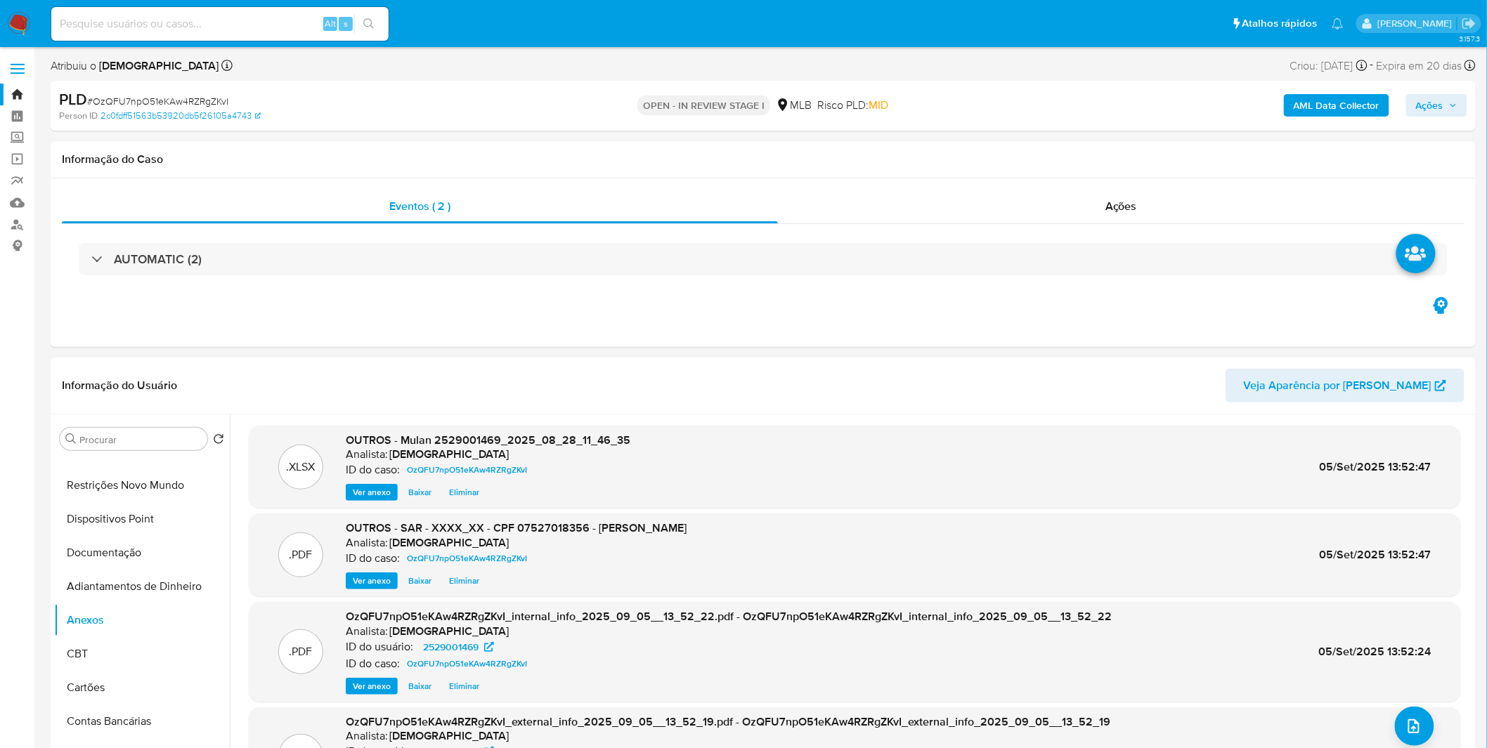
click at [1418, 99] on span "Ações" at bounding box center [1429, 105] width 27 height 22
click at [1034, 157] on div "Resolução do caso Alt r" at bounding box center [1045, 150] width 129 height 37
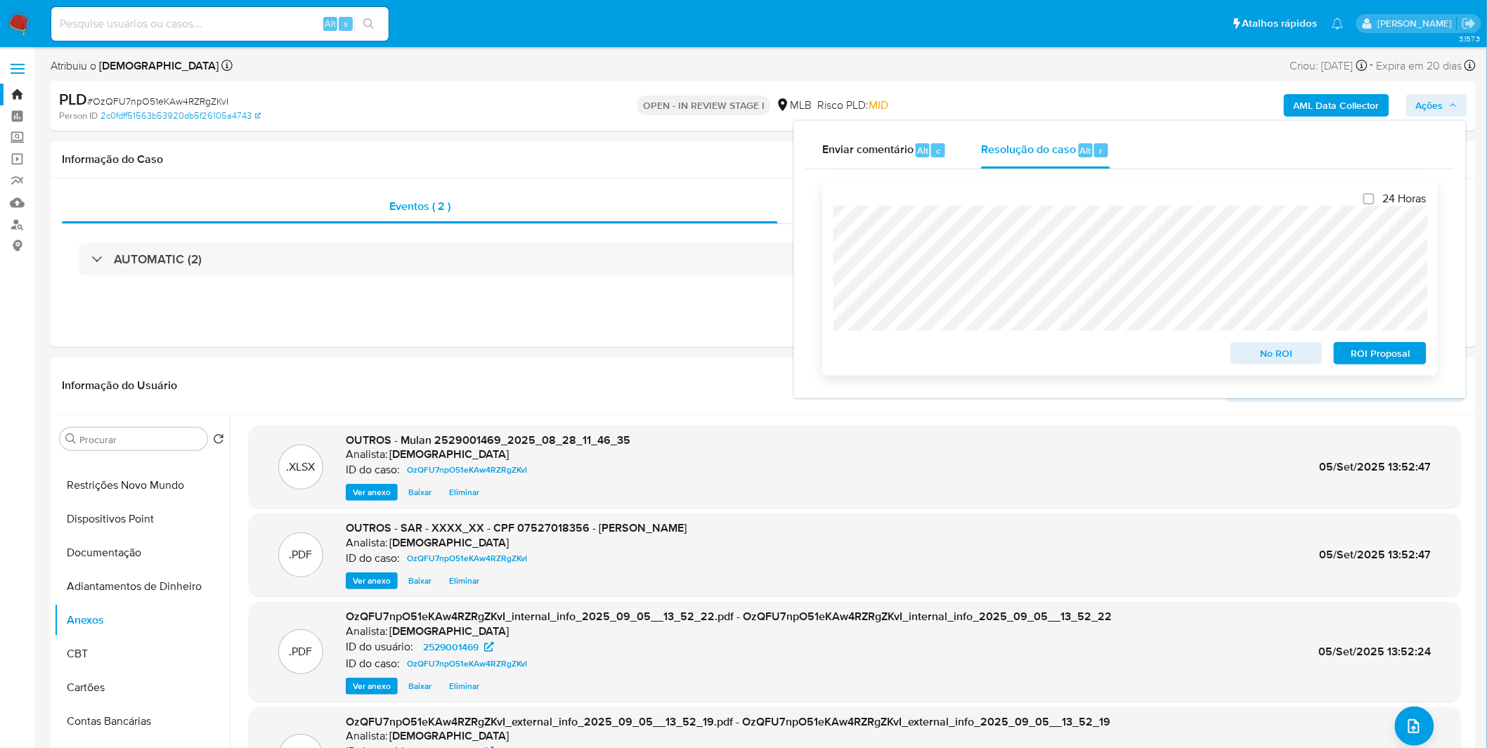
click at [1354, 356] on span "ROI Proposal" at bounding box center [1379, 354] width 73 height 20
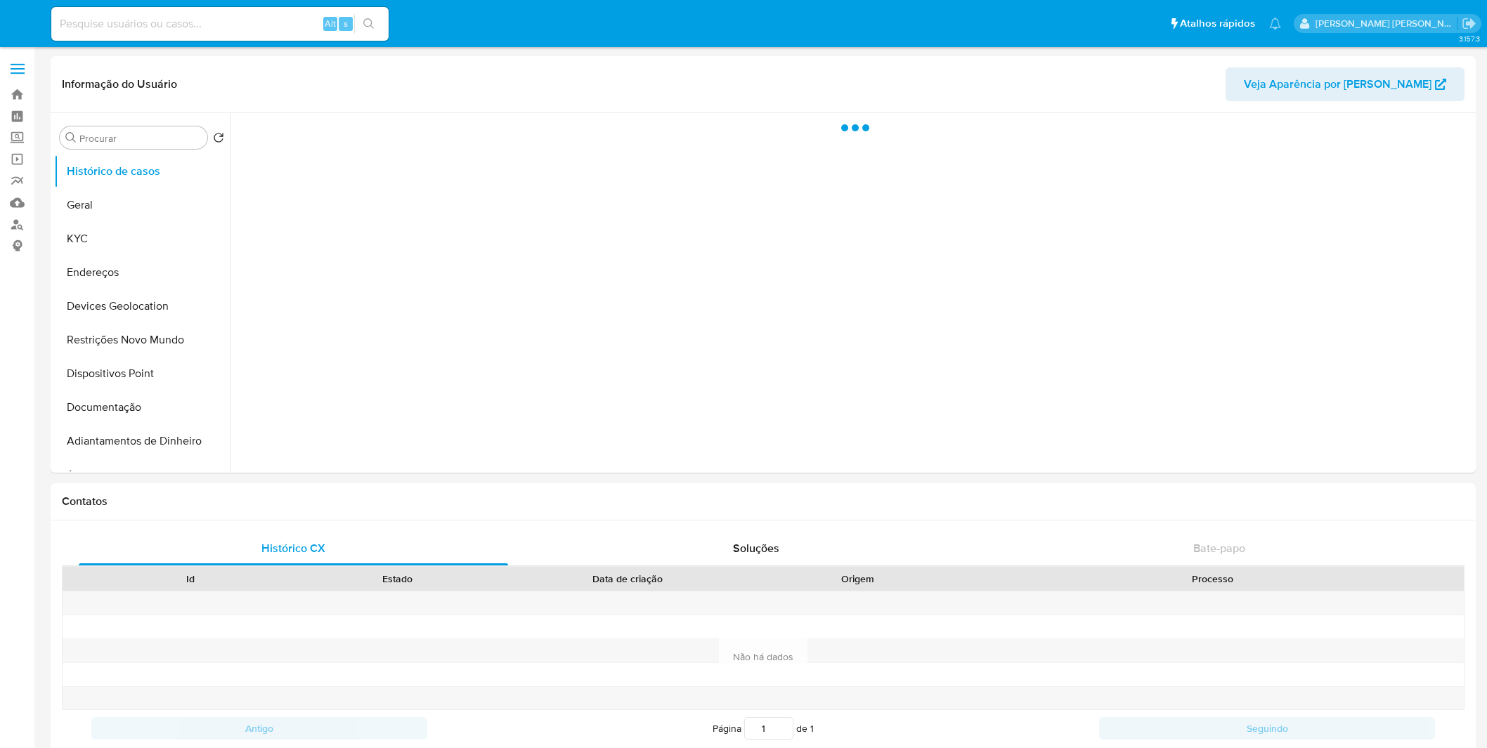
select select "10"
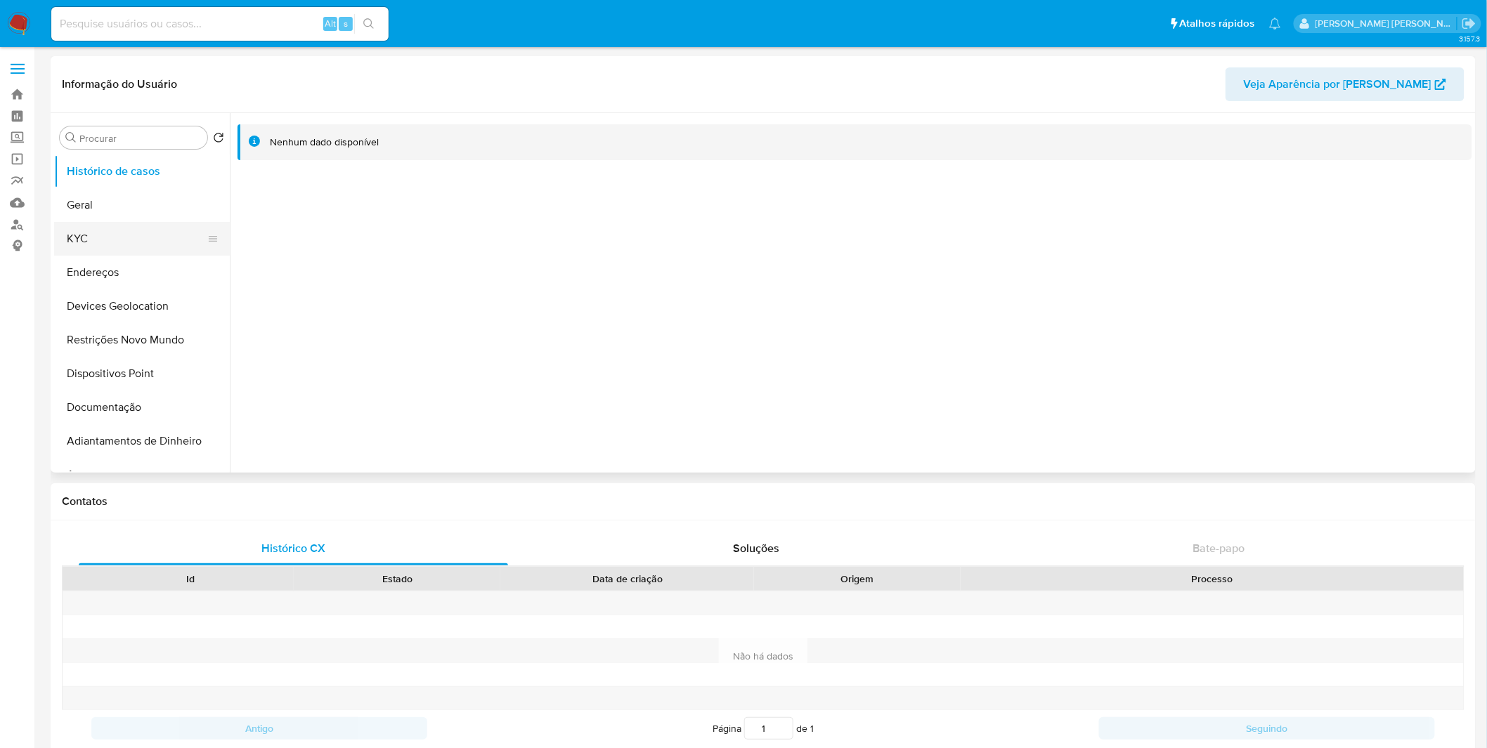
click at [108, 242] on button "KYC" at bounding box center [136, 239] width 164 height 34
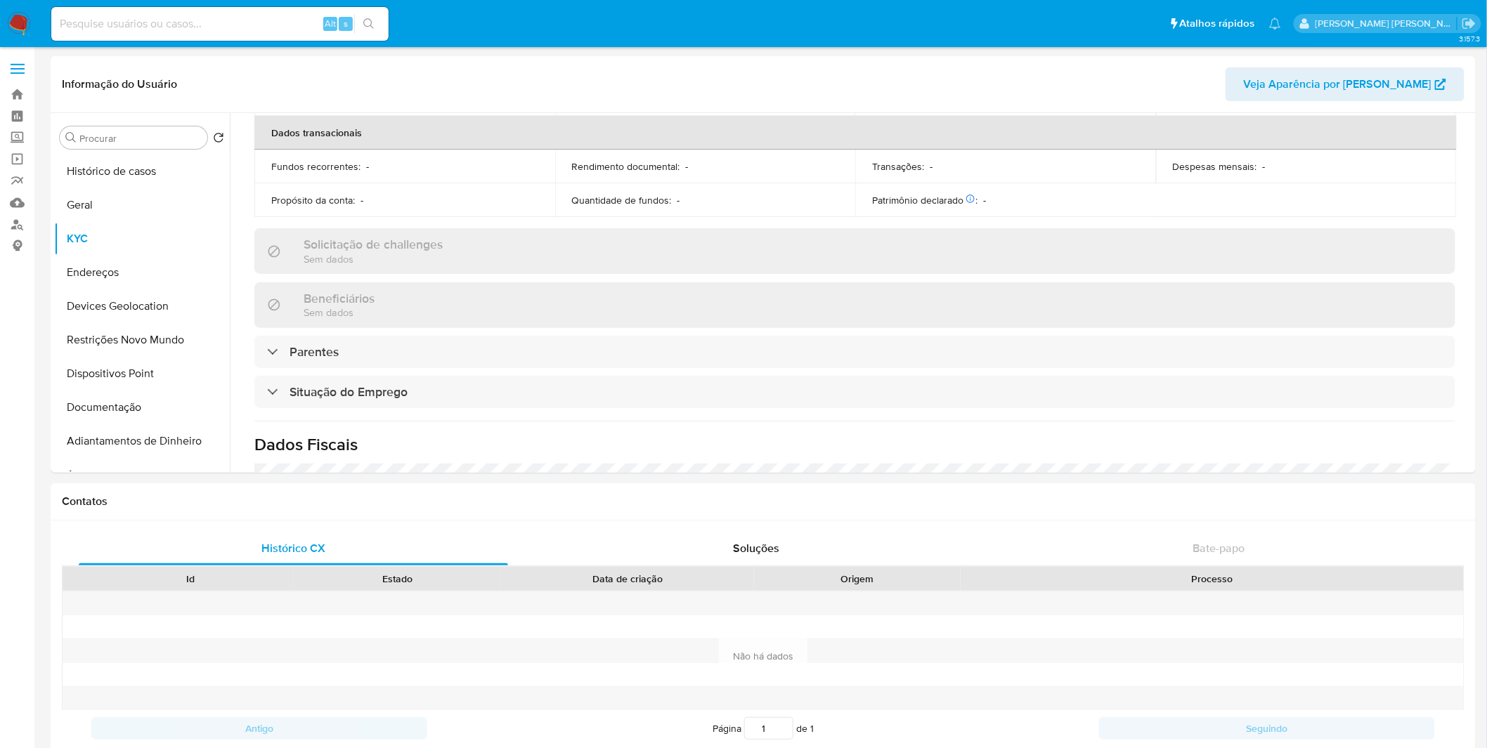
scroll to position [599, 0]
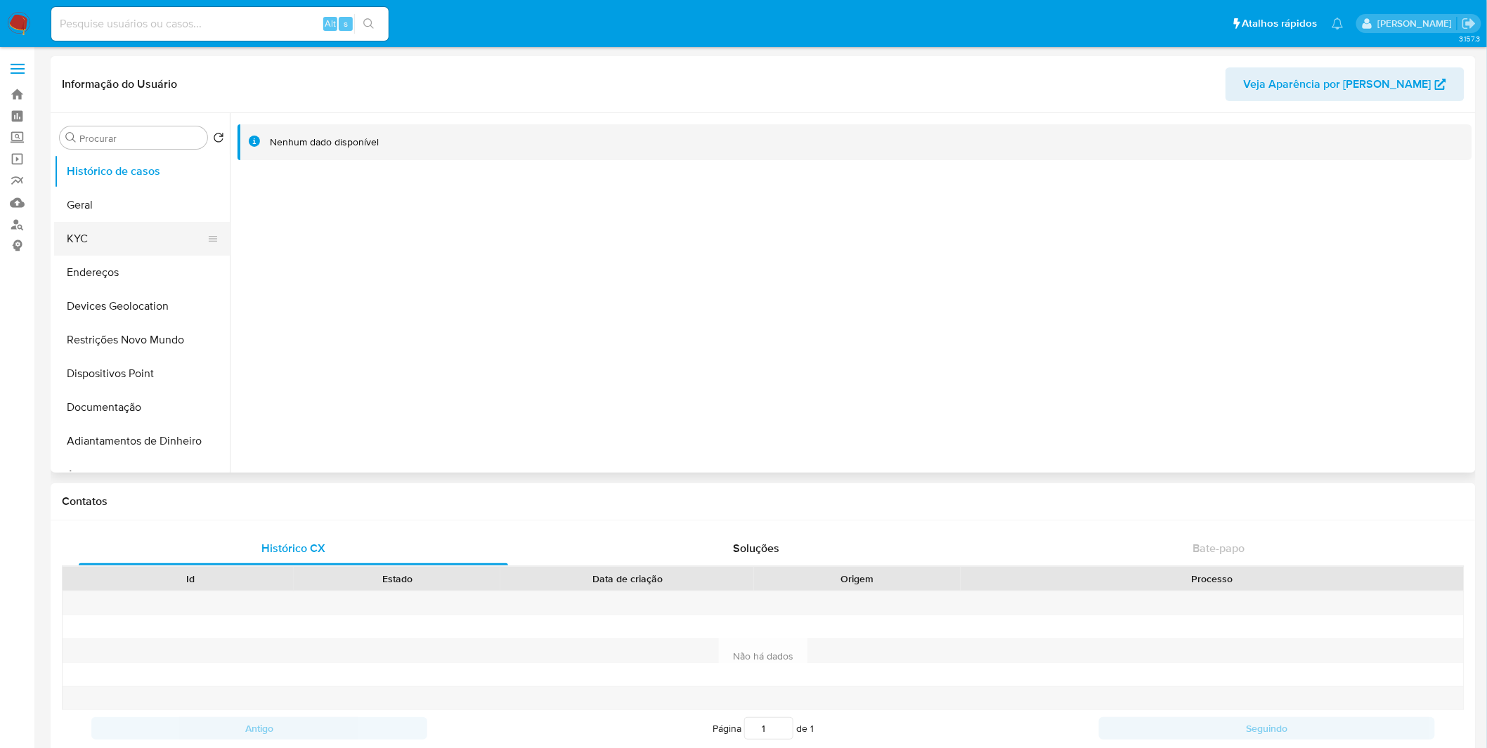
select select "10"
click at [163, 240] on button "KYC" at bounding box center [136, 239] width 164 height 34
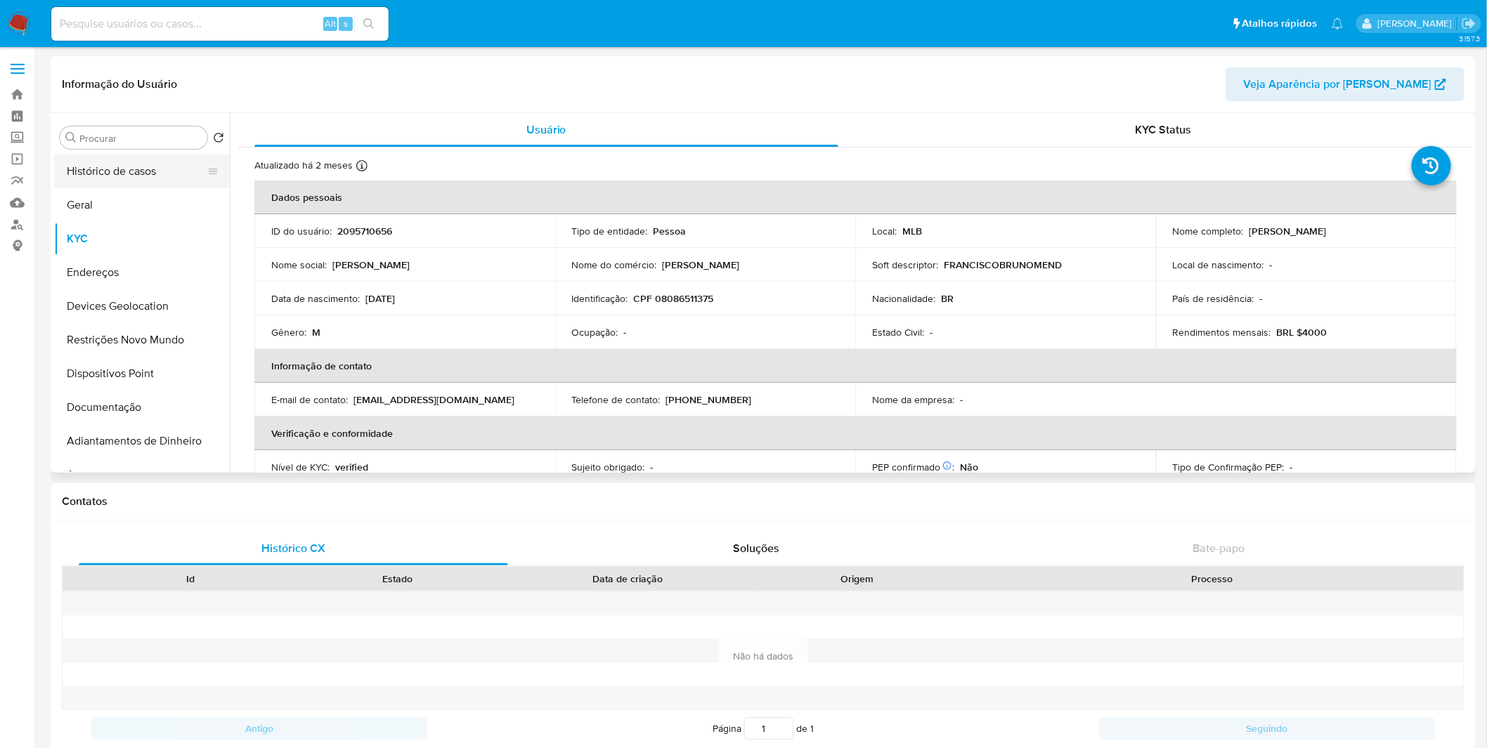
click at [157, 166] on button "Histórico de casos" at bounding box center [136, 172] width 164 height 34
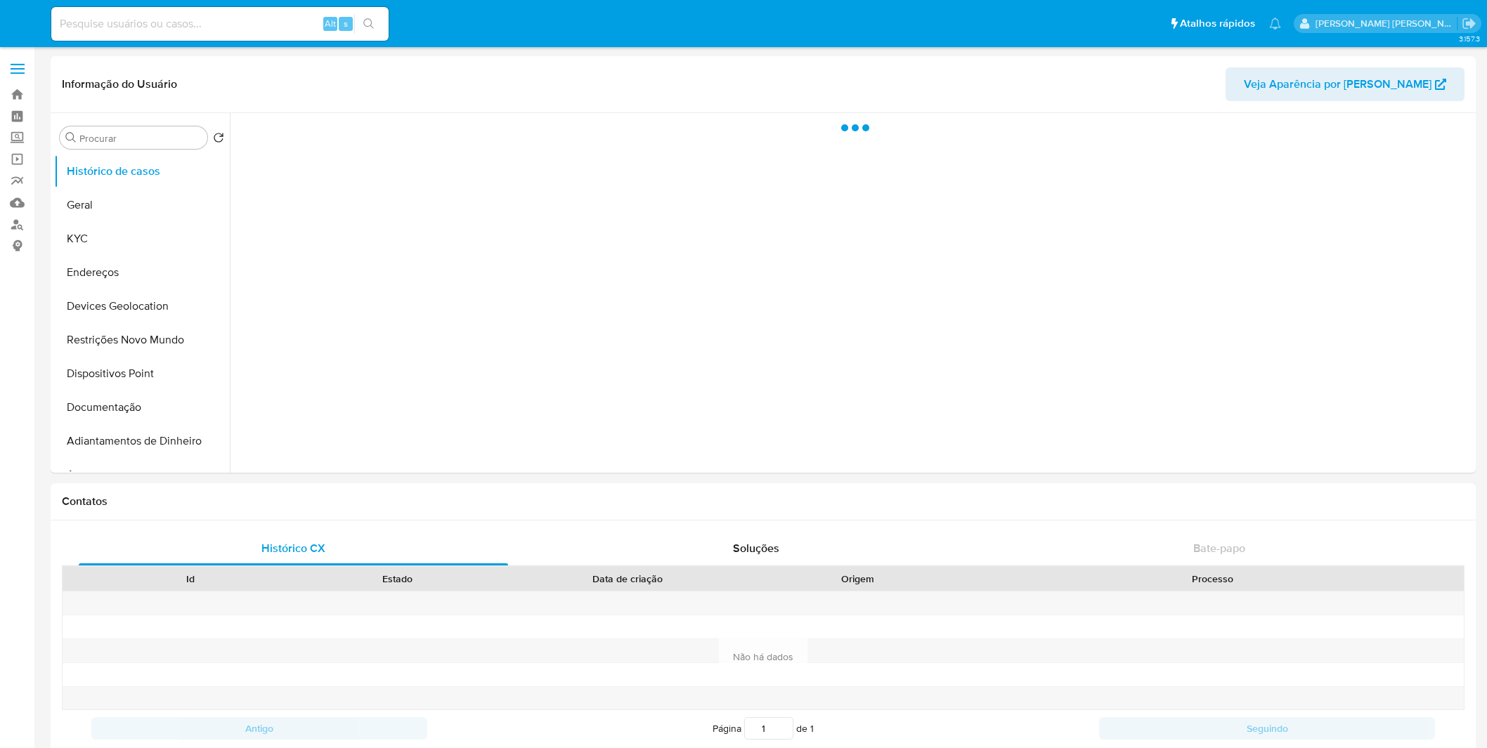
select select "10"
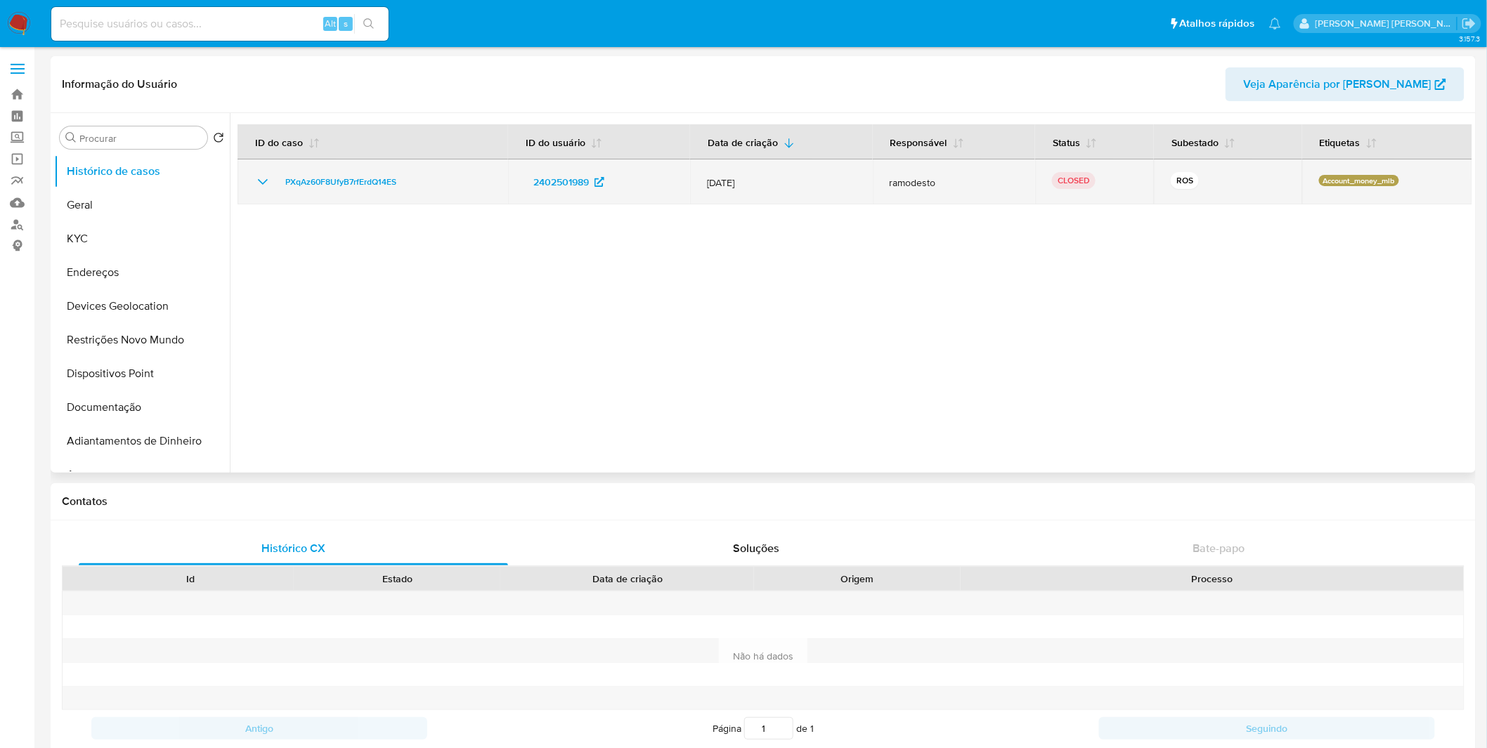
click at [254, 185] on icon "Mostrar/Ocultar" at bounding box center [262, 182] width 17 height 17
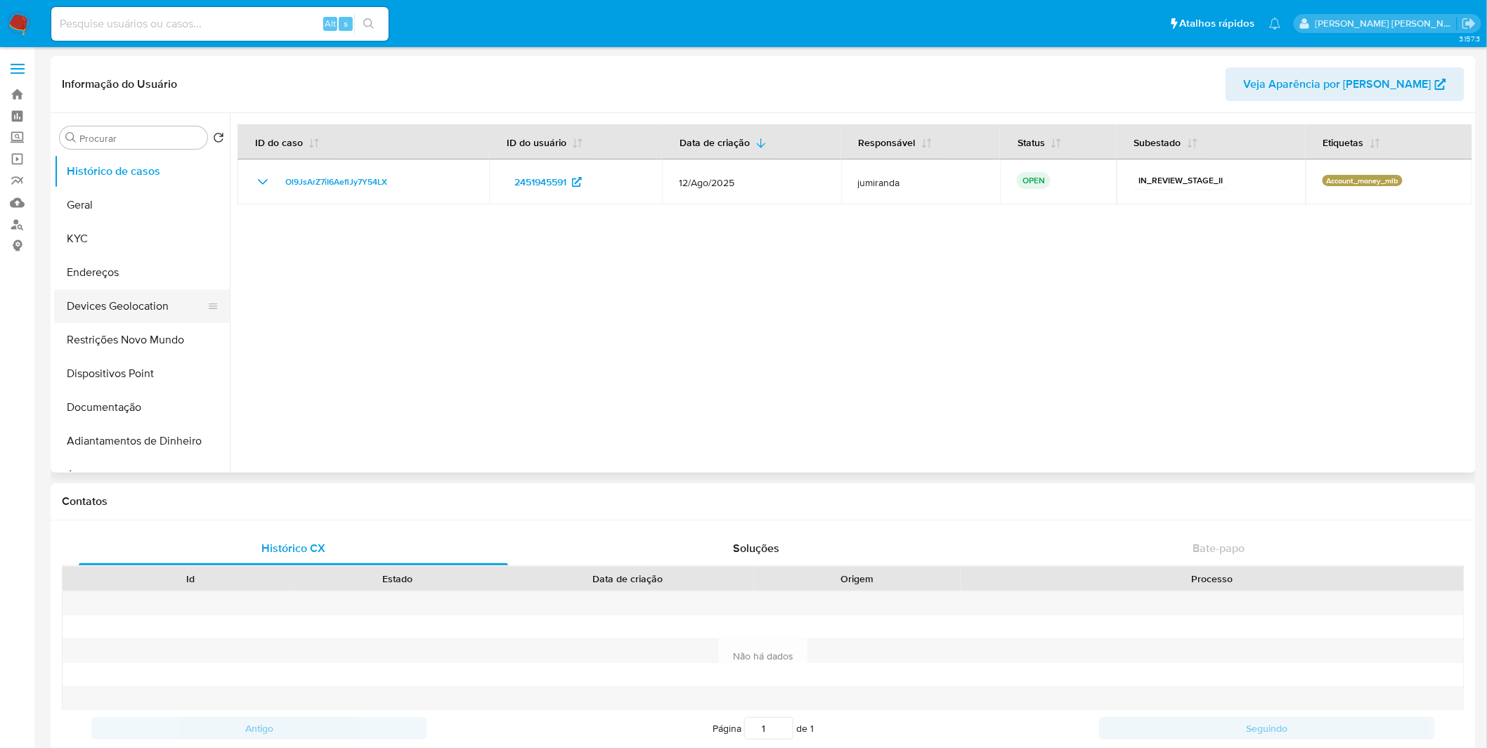
select select "10"
click at [103, 245] on button "KYC" at bounding box center [136, 239] width 164 height 34
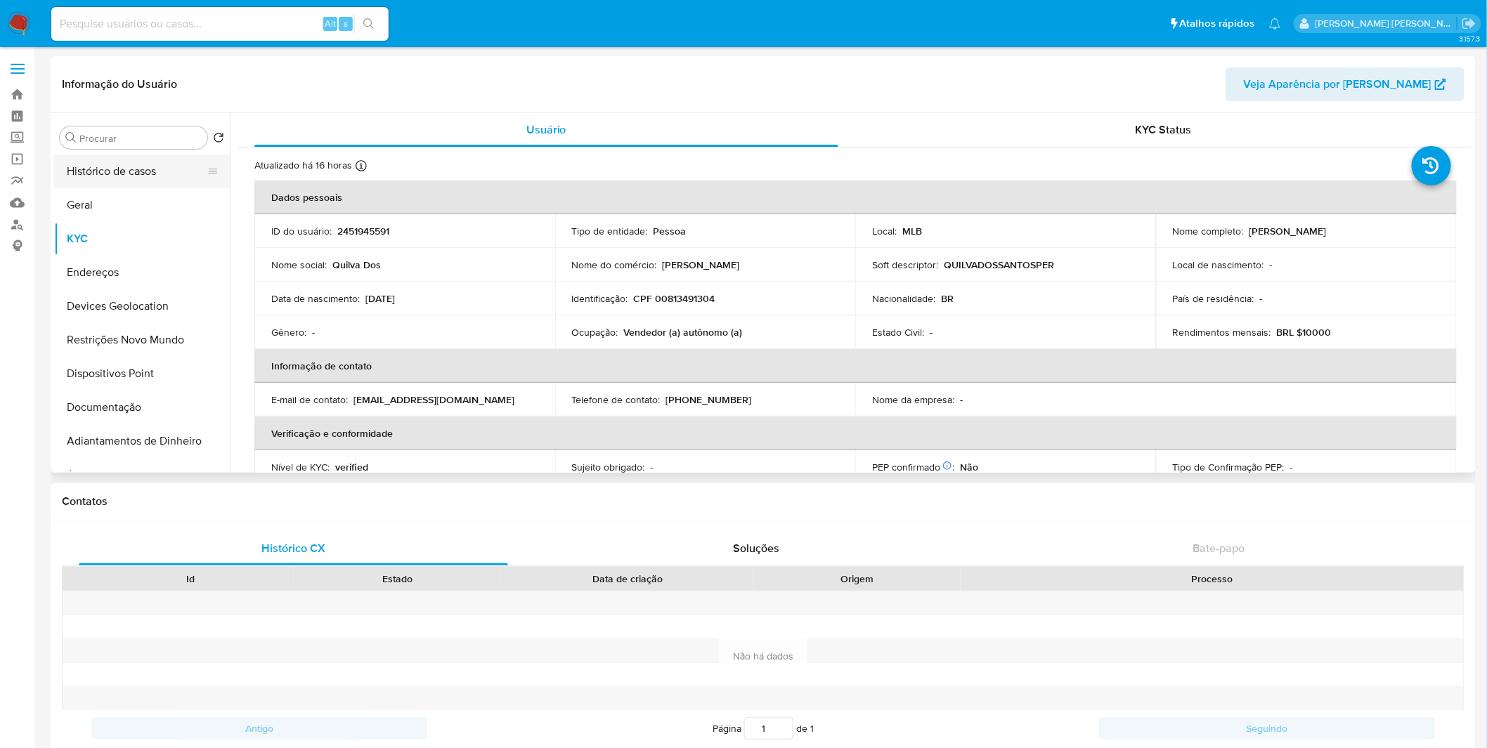
click at [104, 183] on button "Histórico de casos" at bounding box center [136, 172] width 164 height 34
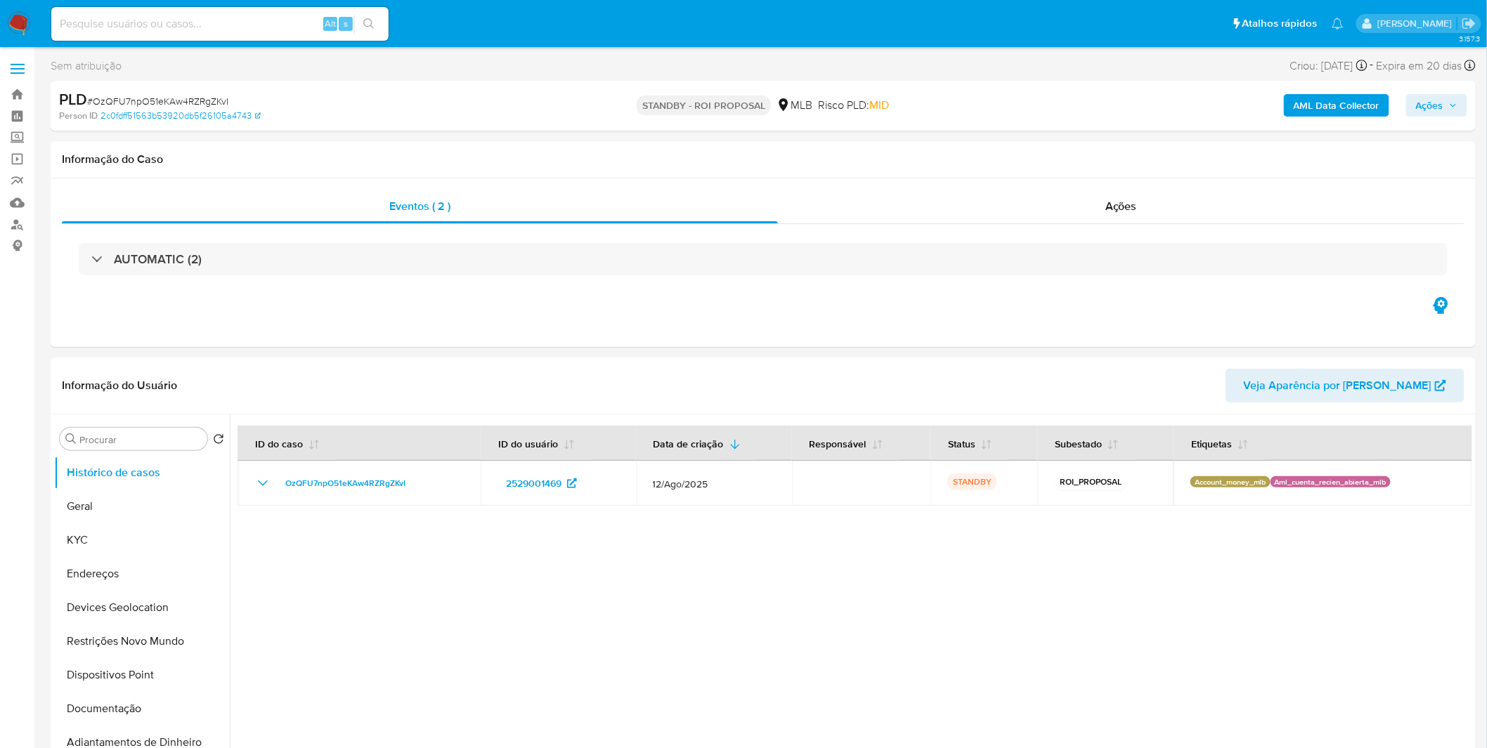
select select "10"
click at [162, 17] on input at bounding box center [219, 24] width 337 height 18
paste input "VV2gmA7EtSlj4QSzHjVgJtgn"
type input "VV2gmA7EtSlj4QSzHjVgJtgn"
click at [8, 11] on nav "Pausado Ver notificaciones VV2gmA7EtSlj4QSzHjVgJtgn Alt s Atalhos rápidos Presi…" at bounding box center [743, 23] width 1487 height 47
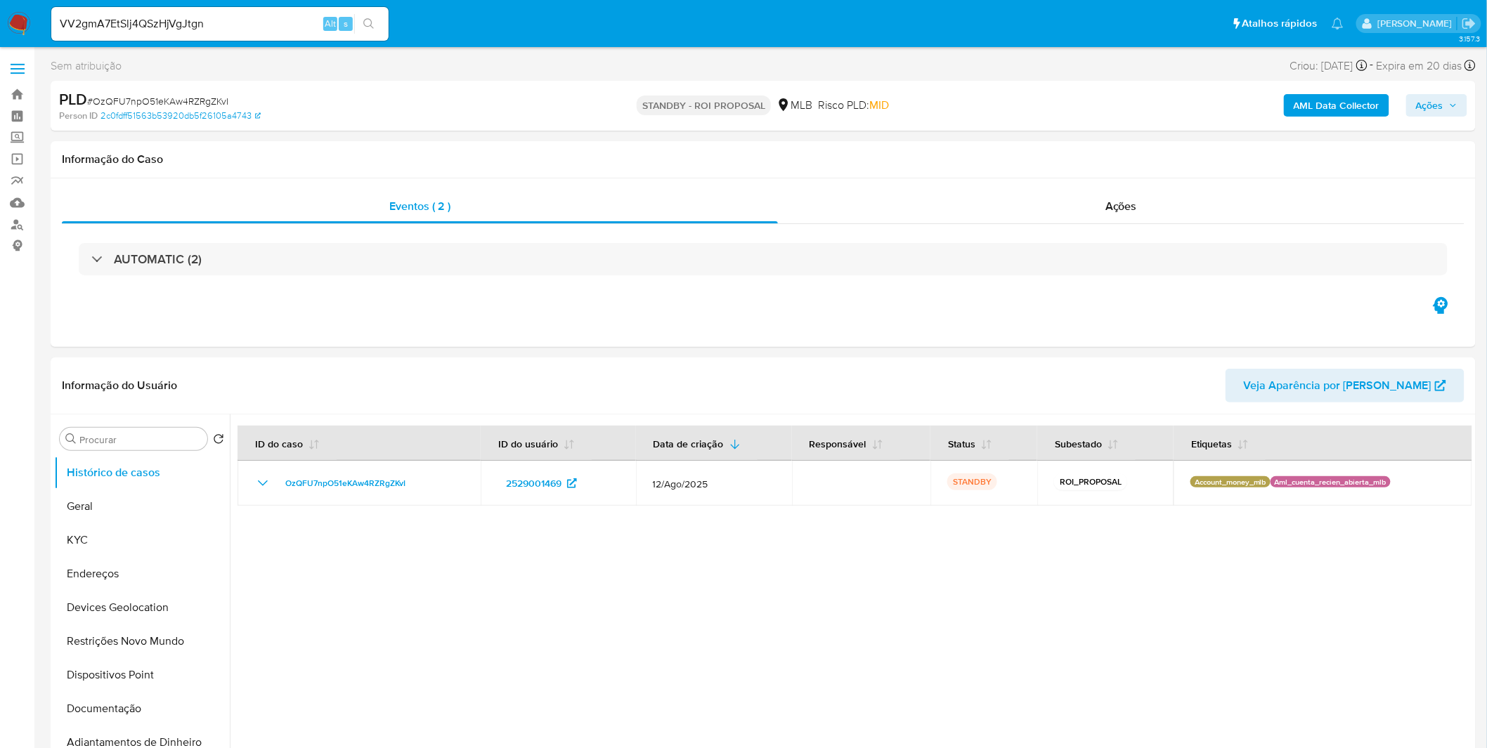
click at [23, 17] on img at bounding box center [19, 24] width 24 height 24
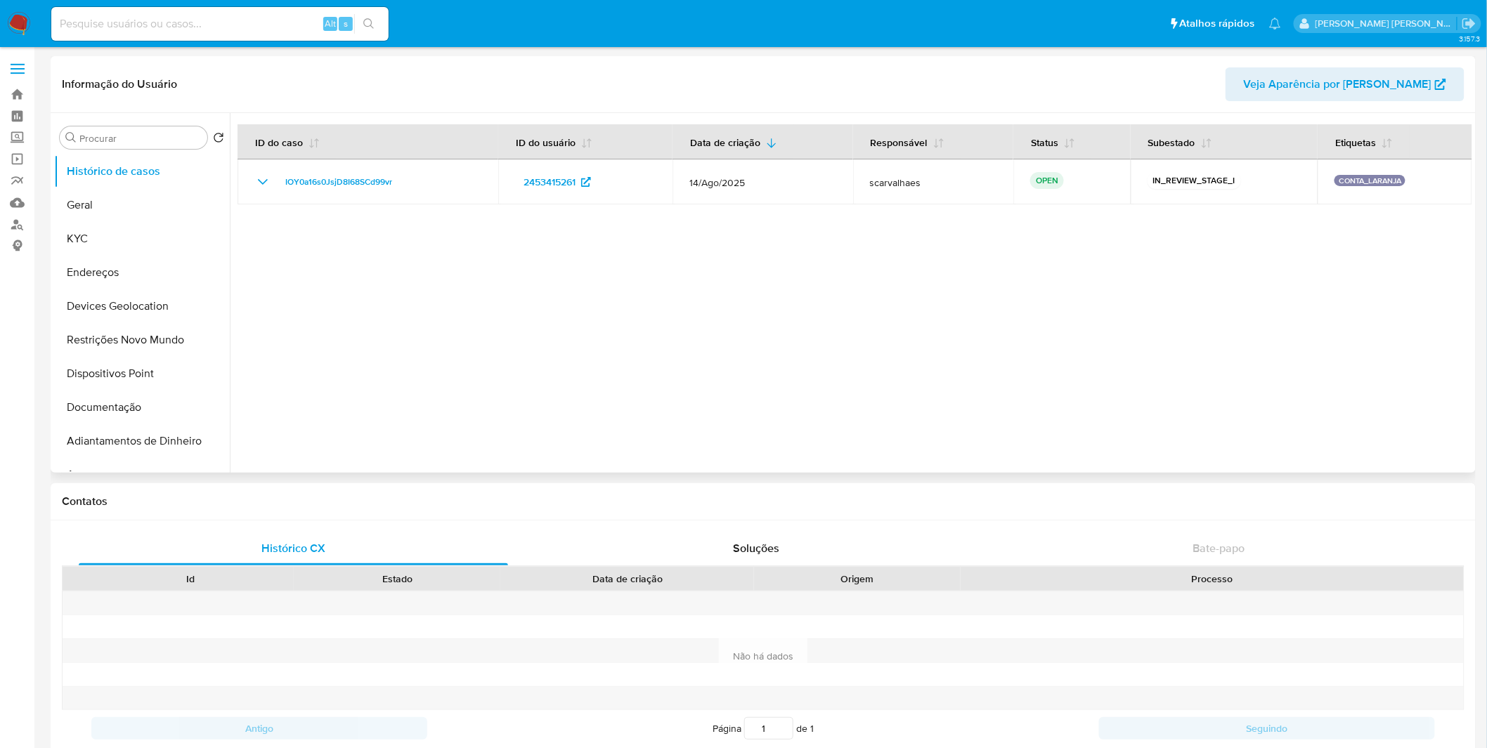
select select "10"
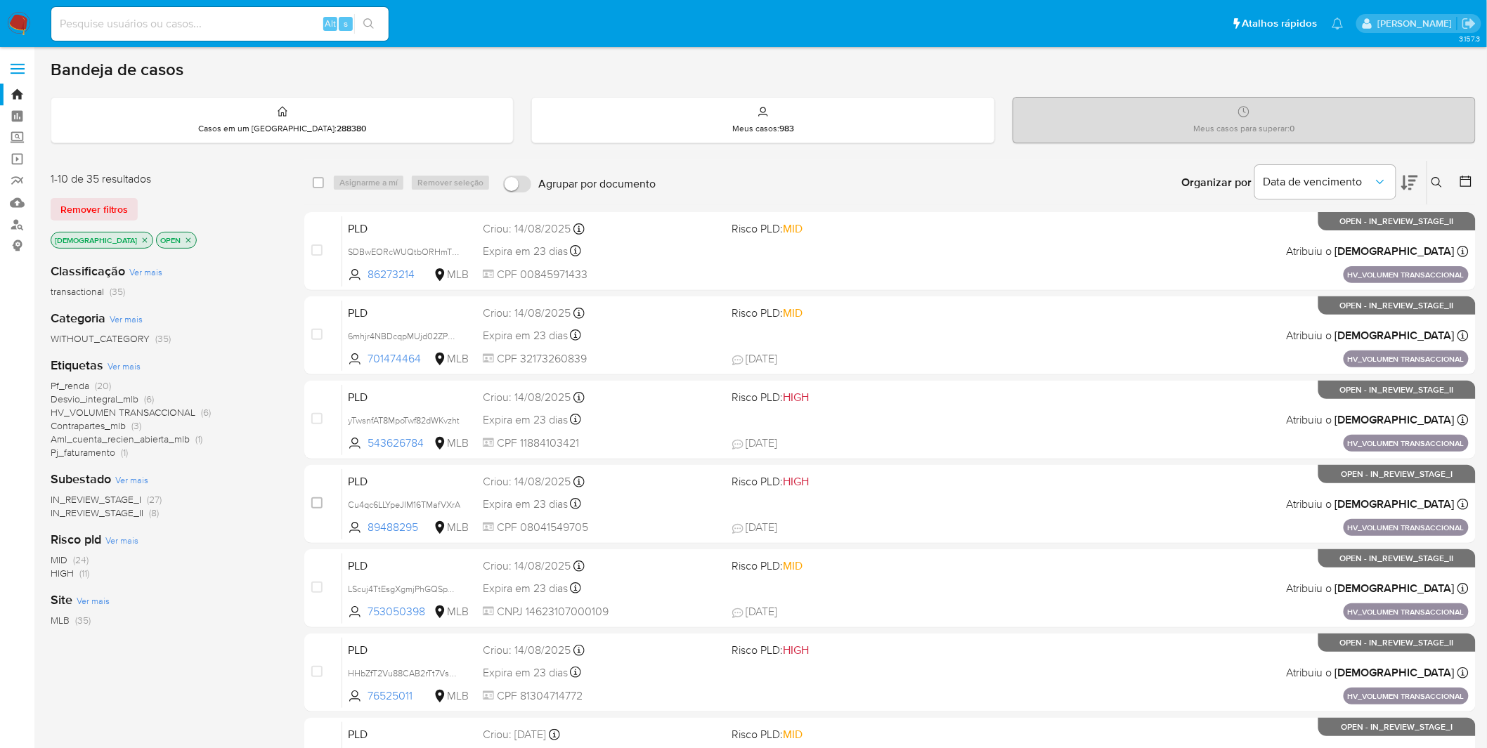
click at [23, 18] on img at bounding box center [19, 24] width 24 height 24
click at [215, 26] on input at bounding box center [219, 24] width 337 height 18
paste input "VV2gmA7EtSlj4QSzHjVgJtgn"
type input "VV2gmA7EtSlj4QSzHjVgJtgn"
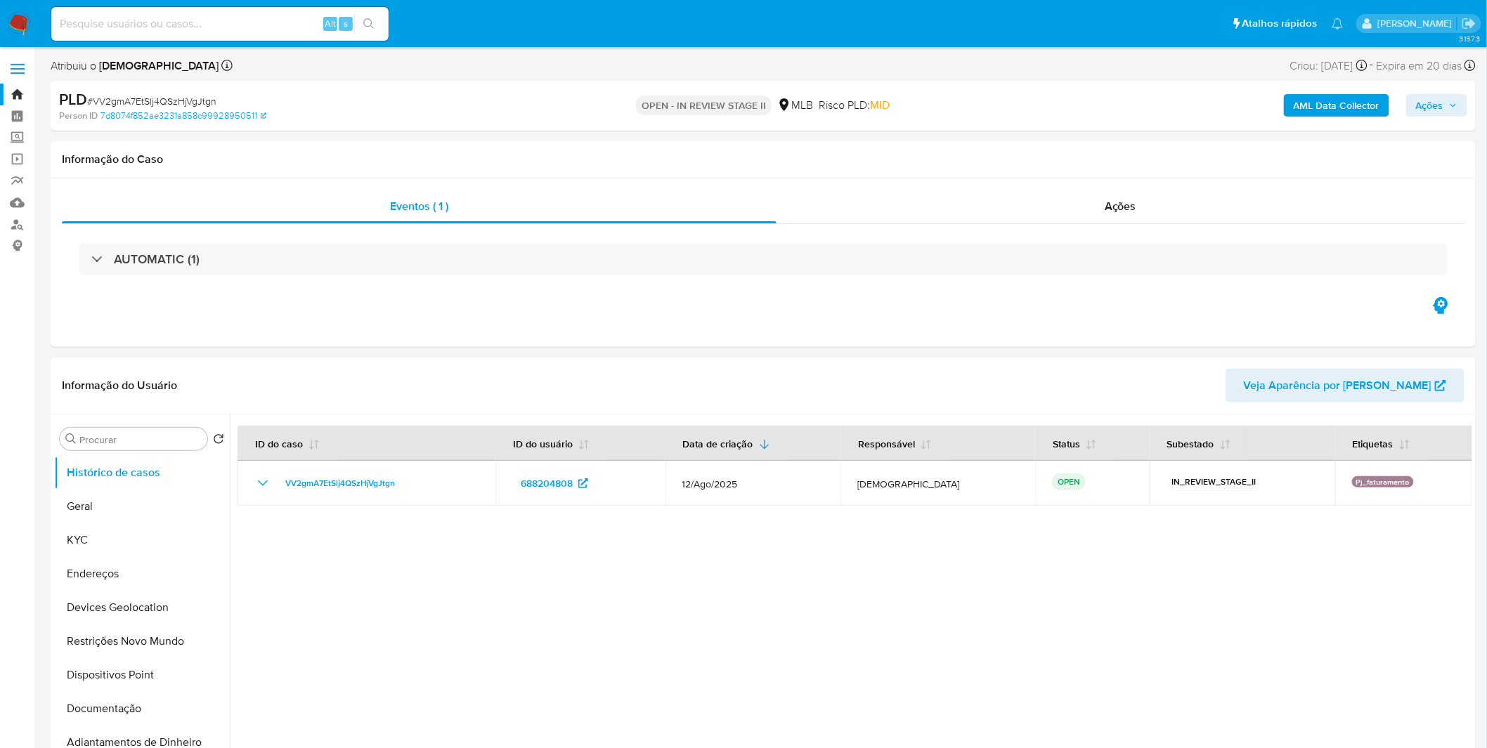
select select "10"
click at [115, 546] on button "KYC" at bounding box center [136, 540] width 164 height 34
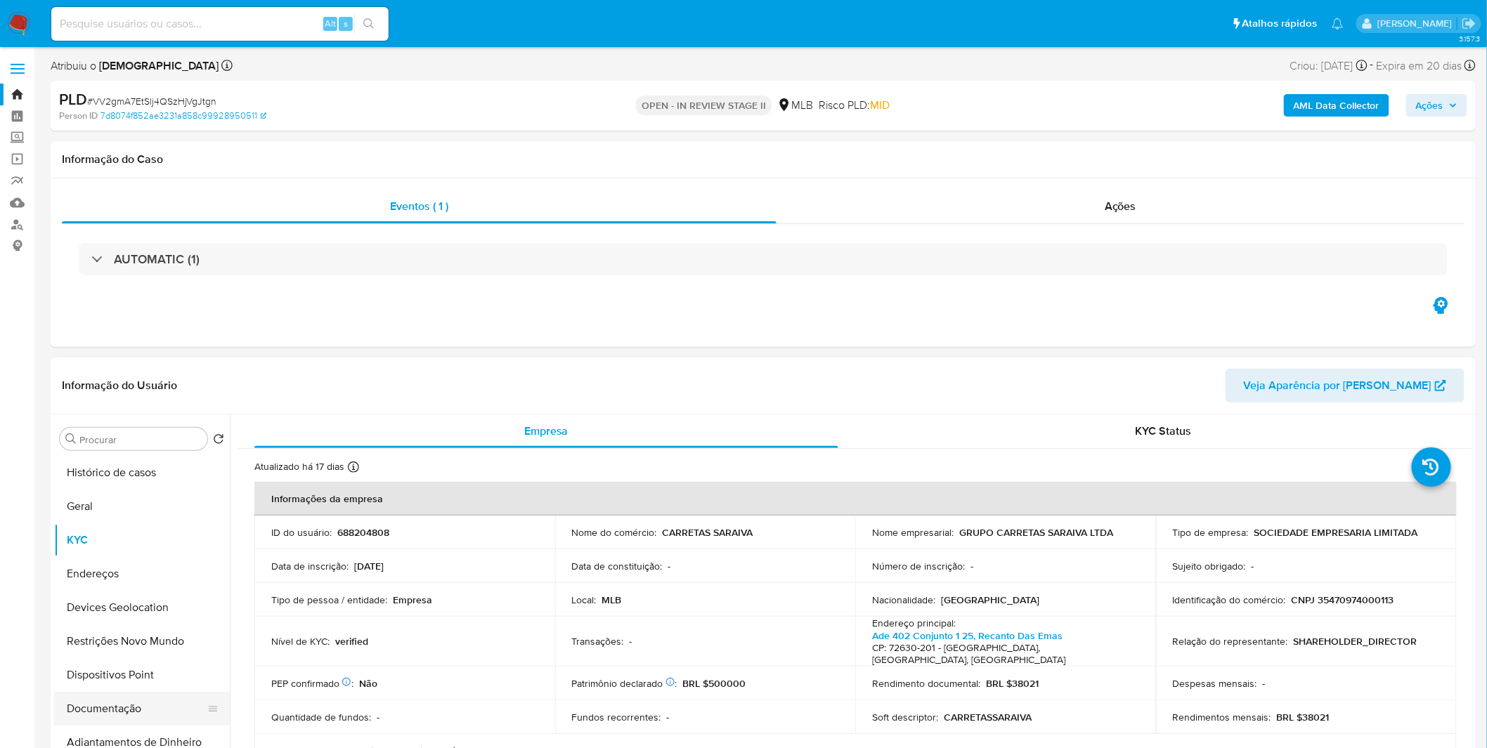
click at [112, 700] on button "Documentação" at bounding box center [136, 709] width 164 height 34
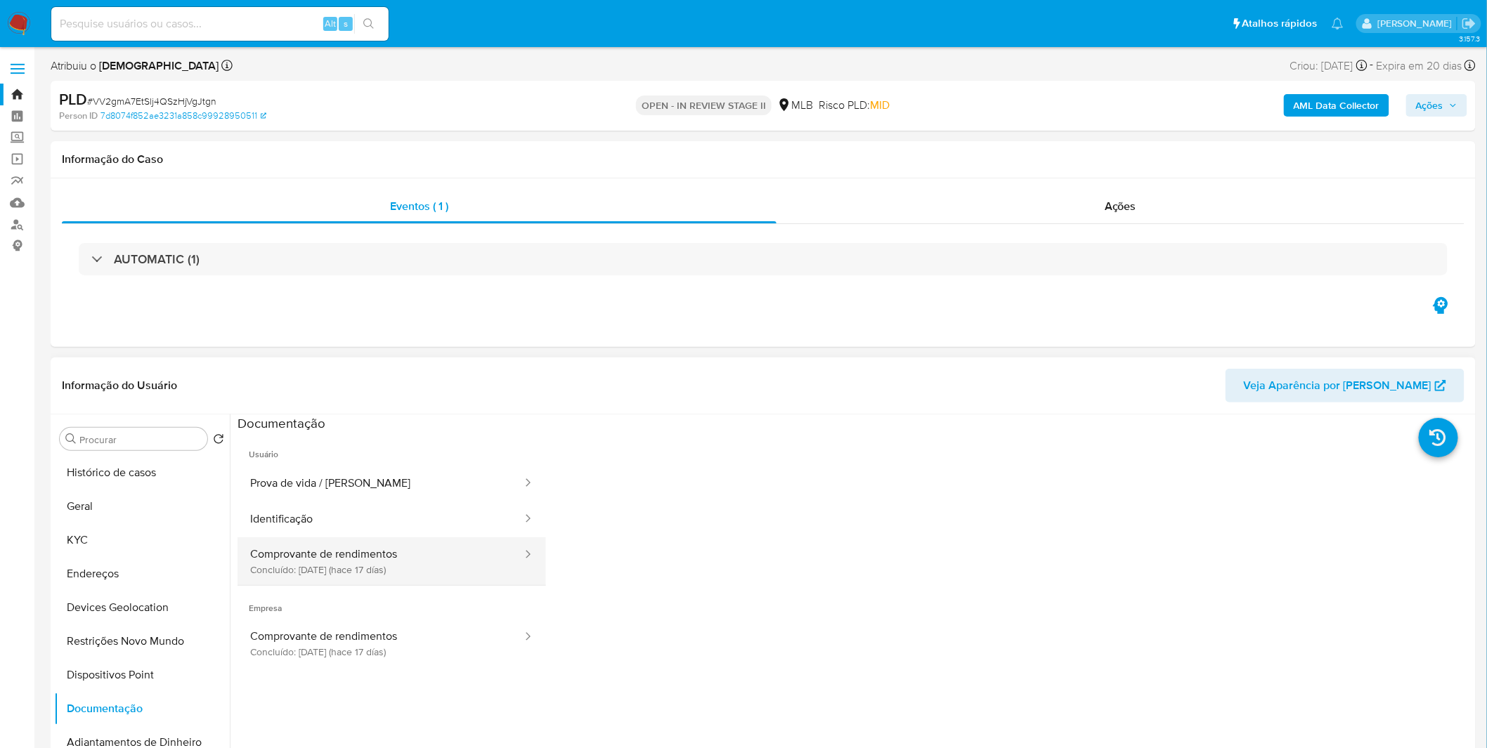
click at [360, 548] on button "Comprovante de rendimentos Concluído: 19/08/2025 (hace 17 días)" at bounding box center [380, 562] width 286 height 48
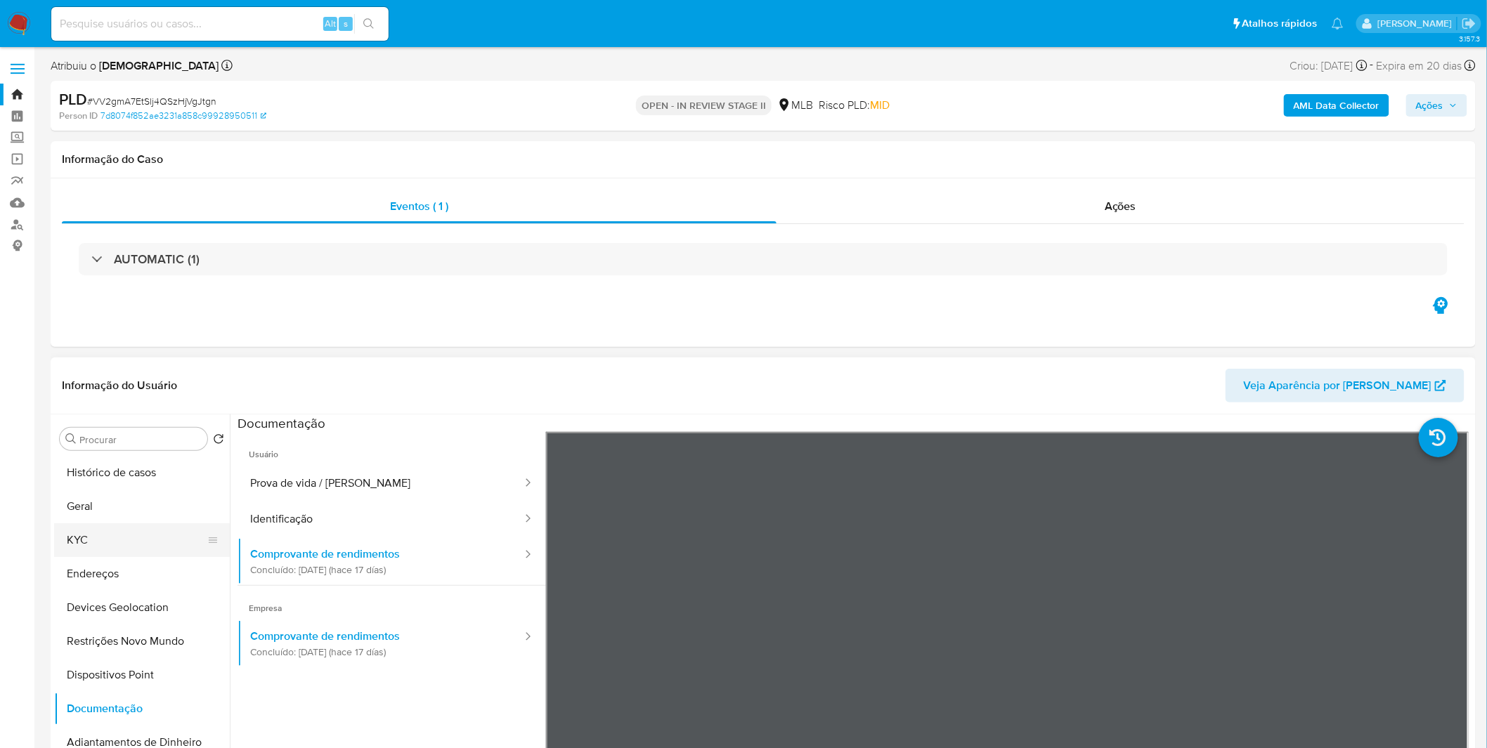
click at [148, 542] on button "KYC" at bounding box center [136, 540] width 164 height 34
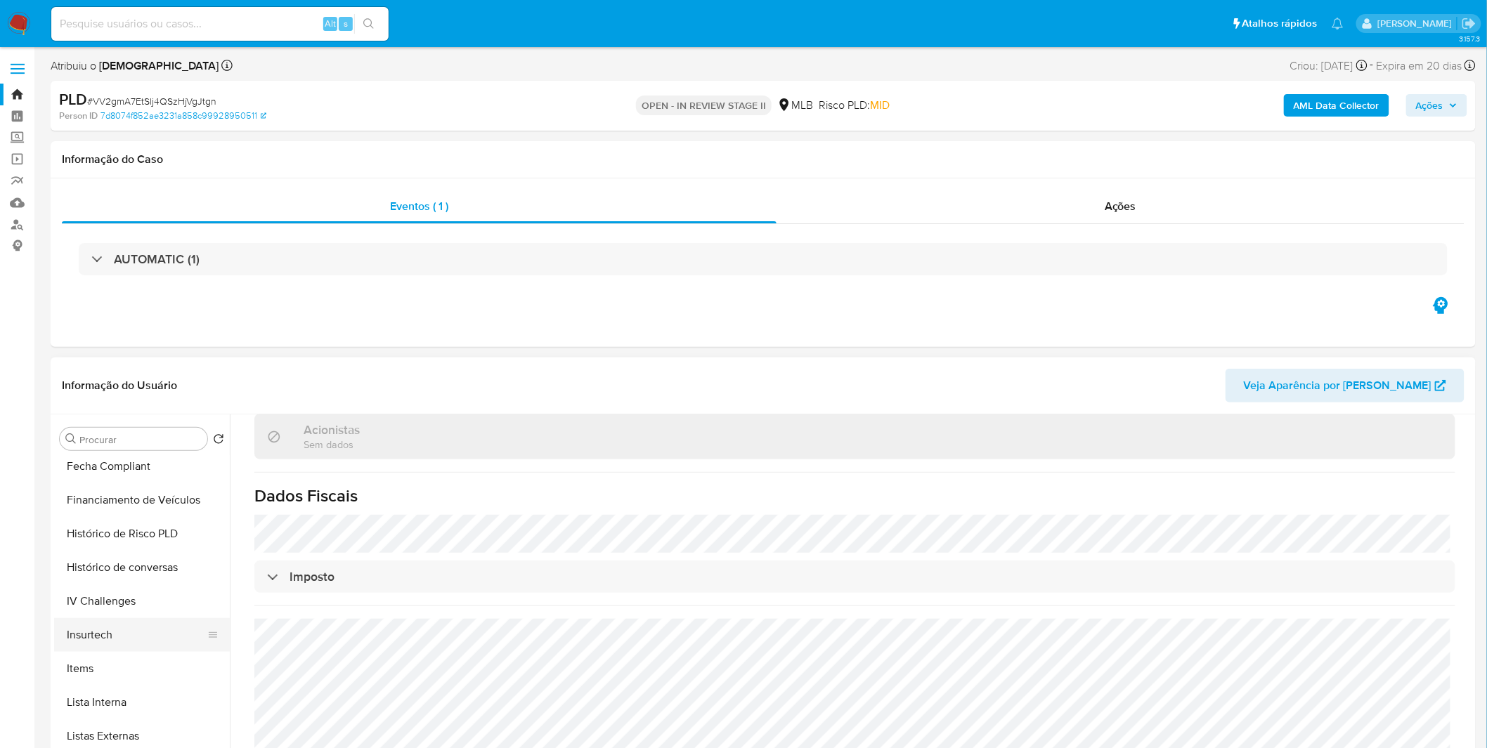
scroll to position [545, 0]
click at [132, 658] on button "Items" at bounding box center [136, 670] width 164 height 34
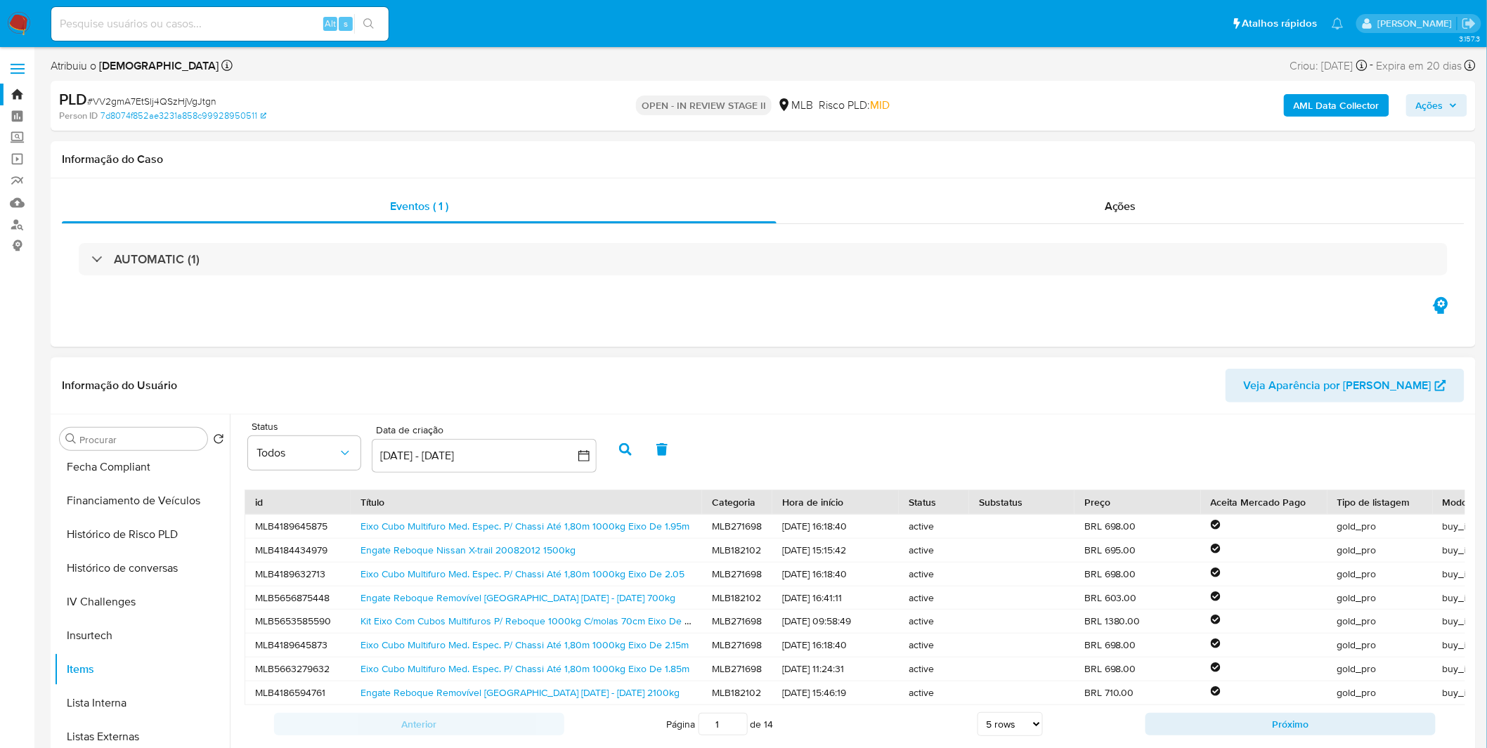
click at [646, 519] on div "Eixo Cubo Multifuro Med. Espec. P/ Chassi Até 1,80m 1000kg Eixo De 1.95m" at bounding box center [526, 526] width 351 height 23
click at [635, 527] on link "Eixo Cubo Multifuro Med. Espec. P/ Chassi Até 1,80m 1000kg Eixo De 1.95m" at bounding box center [524, 526] width 329 height 14
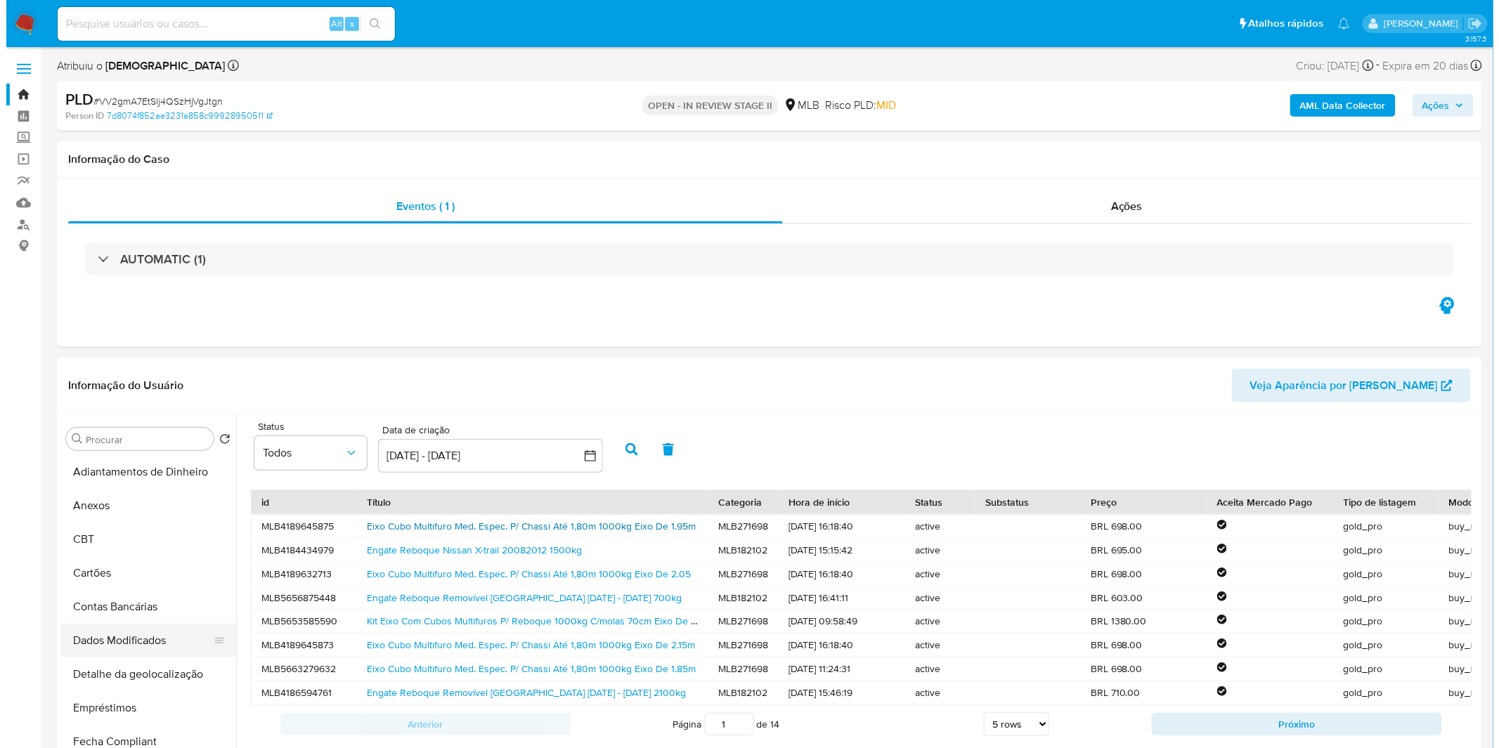
scroll to position [193, 0]
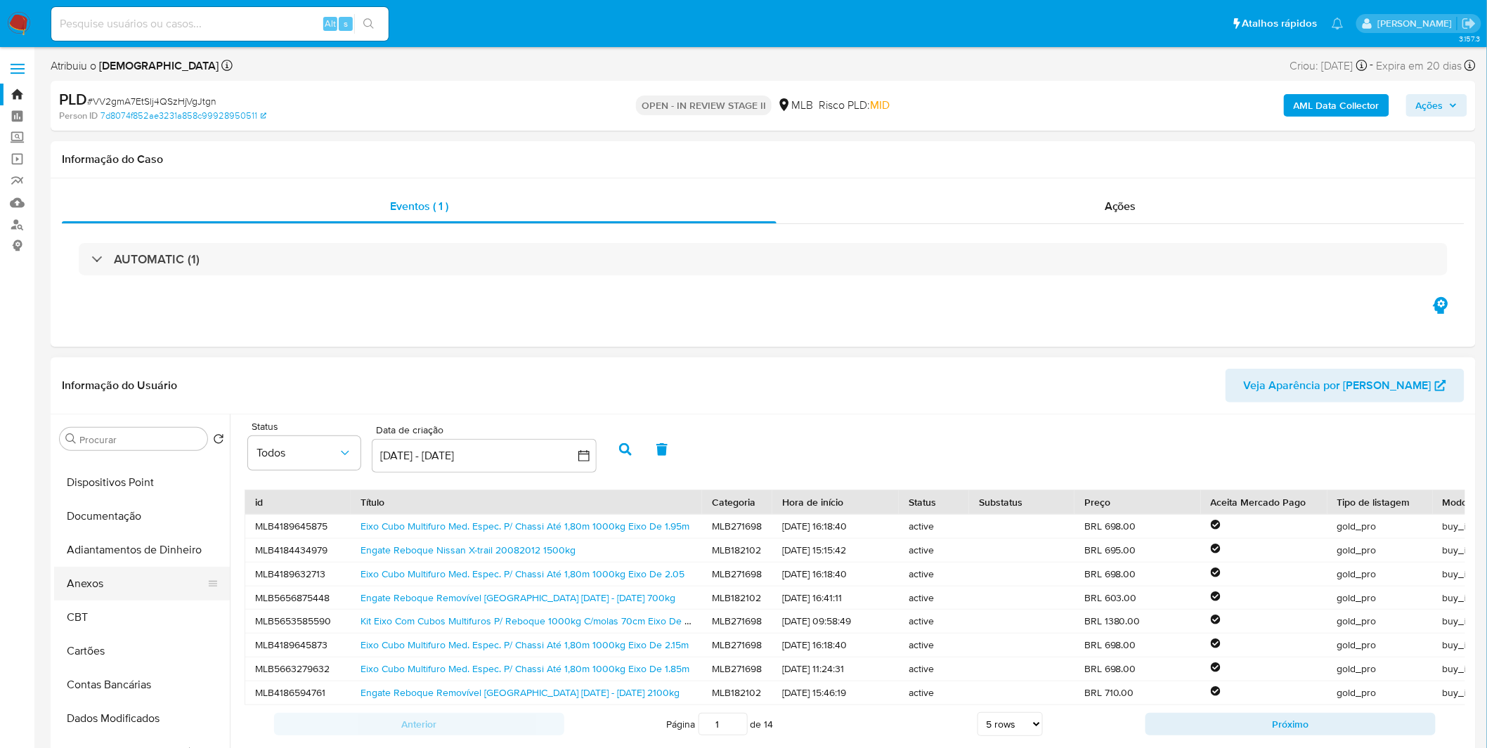
click at [113, 591] on button "Anexos" at bounding box center [136, 584] width 164 height 34
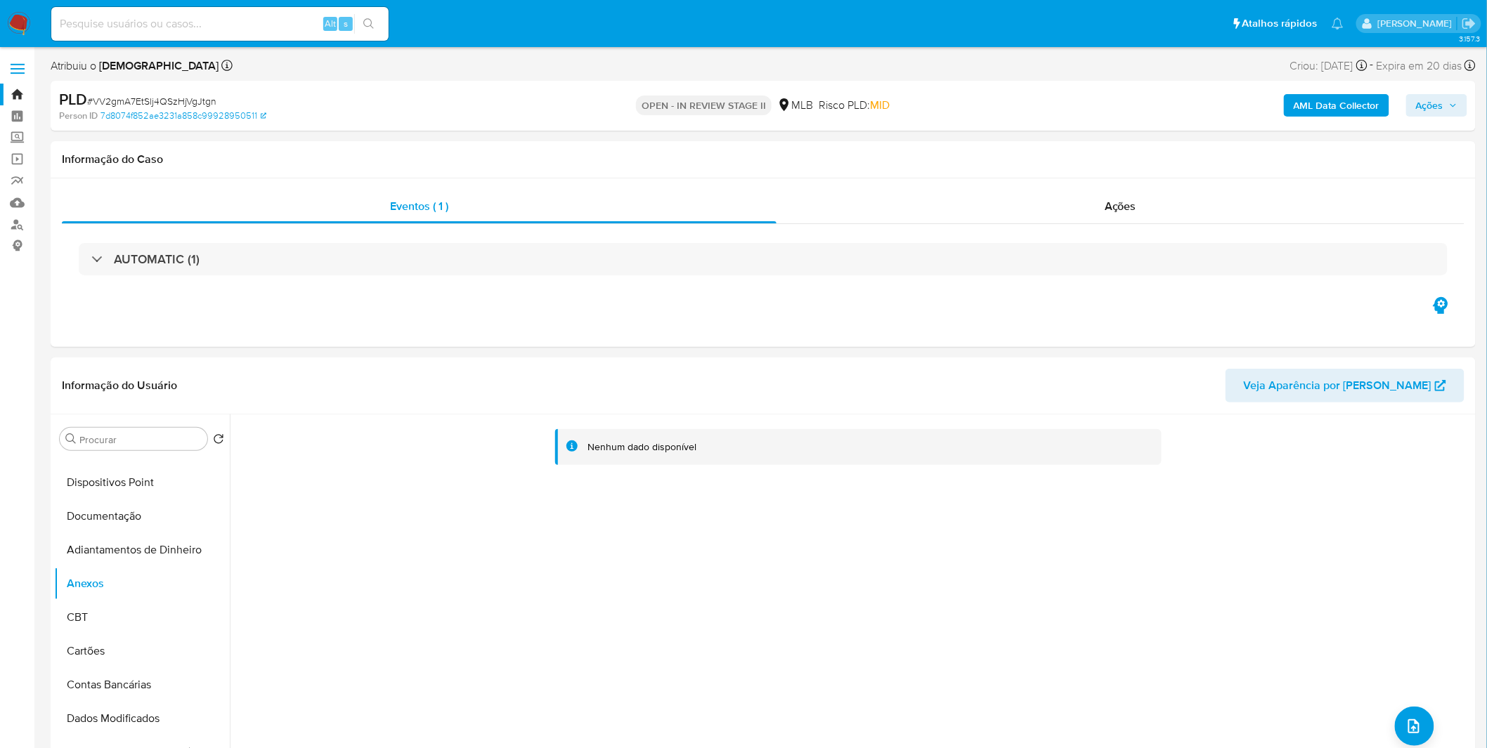
click at [1331, 115] on b "AML Data Collector" at bounding box center [1337, 105] width 86 height 22
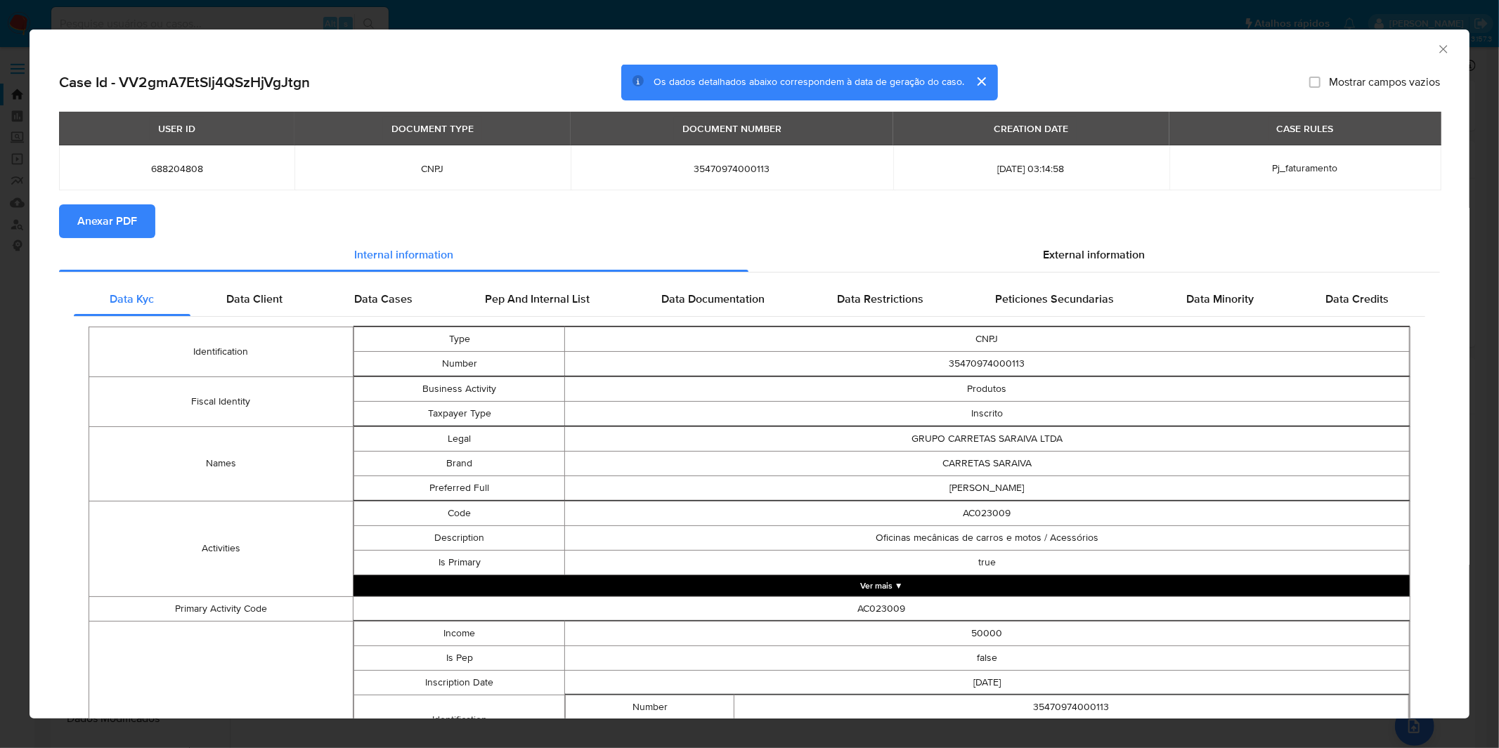
click at [93, 216] on span "Anexar PDF" at bounding box center [107, 221] width 60 height 31
click at [651, 5] on div "AML Data Collector Case Id - VV2gmA7EtSlj4QSzHjVgJtgn Os dados detalhados abaix…" at bounding box center [749, 374] width 1499 height 748
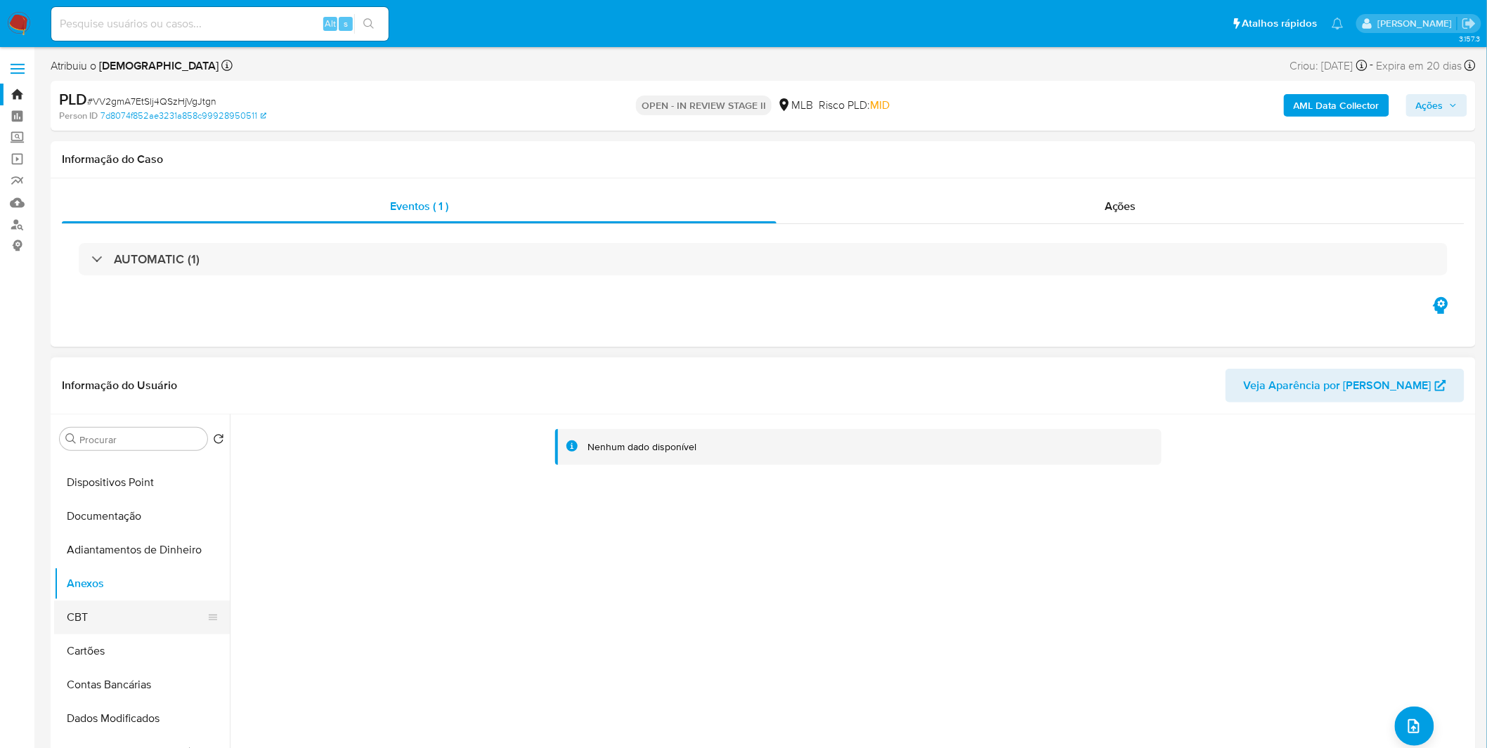
click at [122, 614] on button "CBT" at bounding box center [136, 618] width 164 height 34
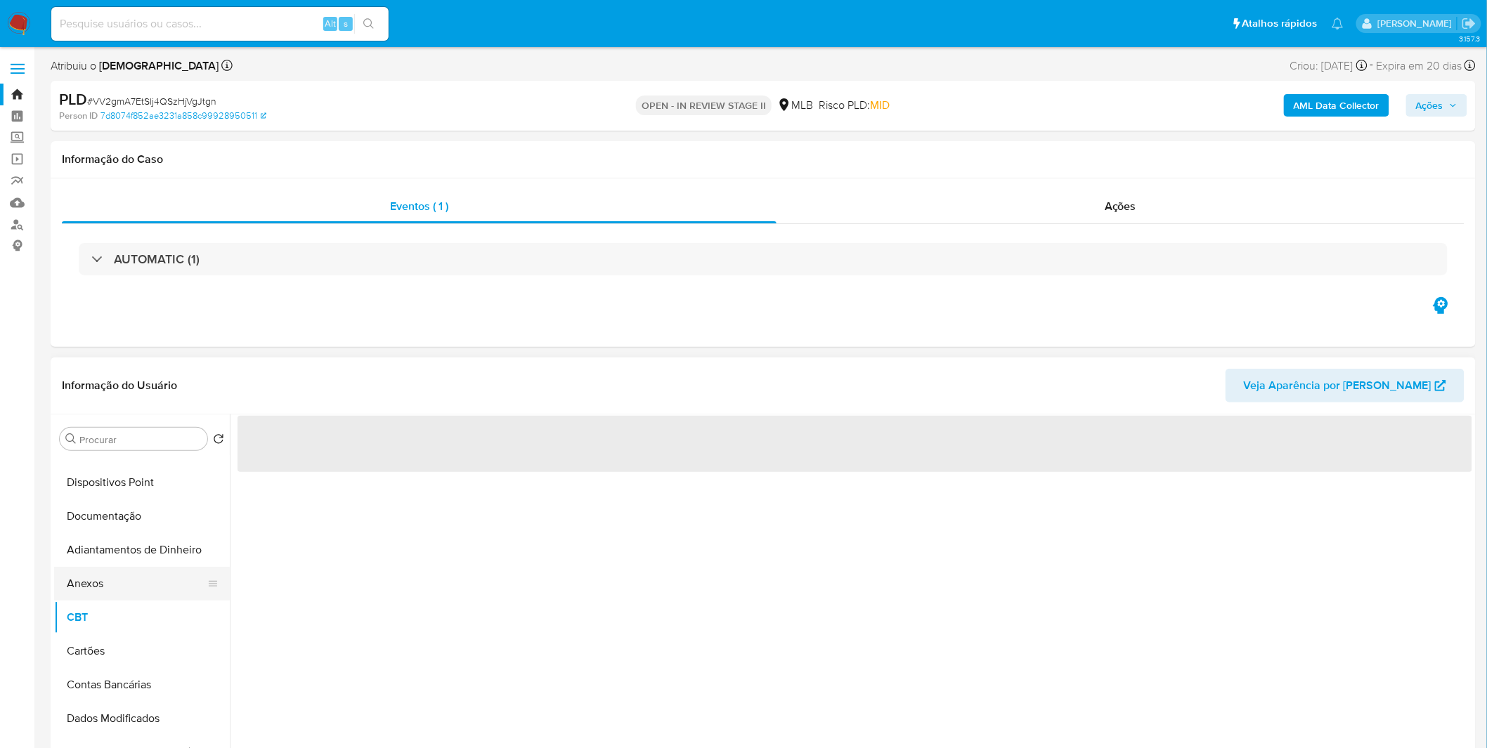
click at [125, 581] on button "Anexos" at bounding box center [136, 584] width 164 height 34
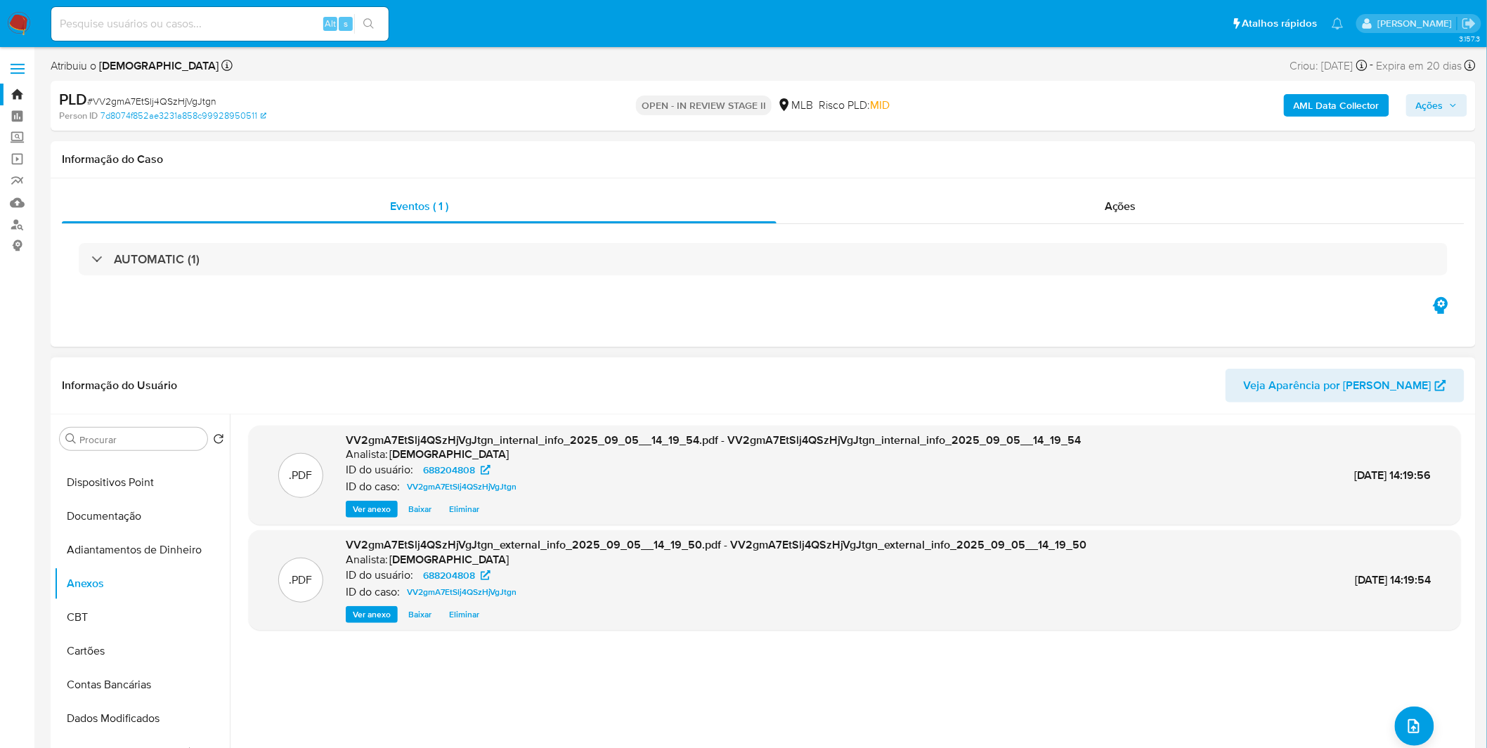
click at [1414, 748] on div ".PDF VV2gmA7EtSlj4QSzHjVgJtgn_internal_info_2025_09_05__14_19_54.pdf - VV2gmA7E…" at bounding box center [855, 594] width 1212 height 337
click at [1408, 729] on icon "upload-file" at bounding box center [1413, 726] width 11 height 14
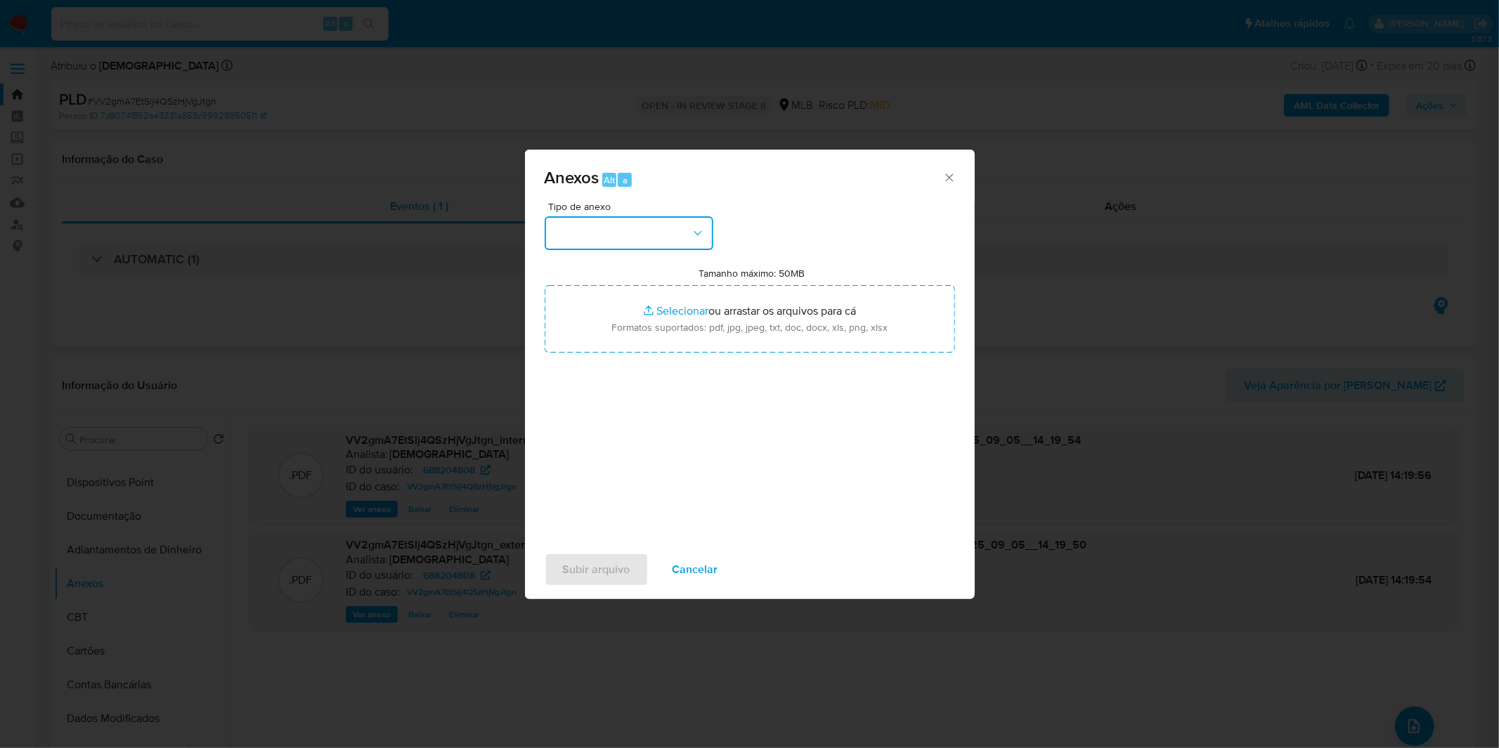
click at [671, 225] on button "button" at bounding box center [629, 233] width 169 height 34
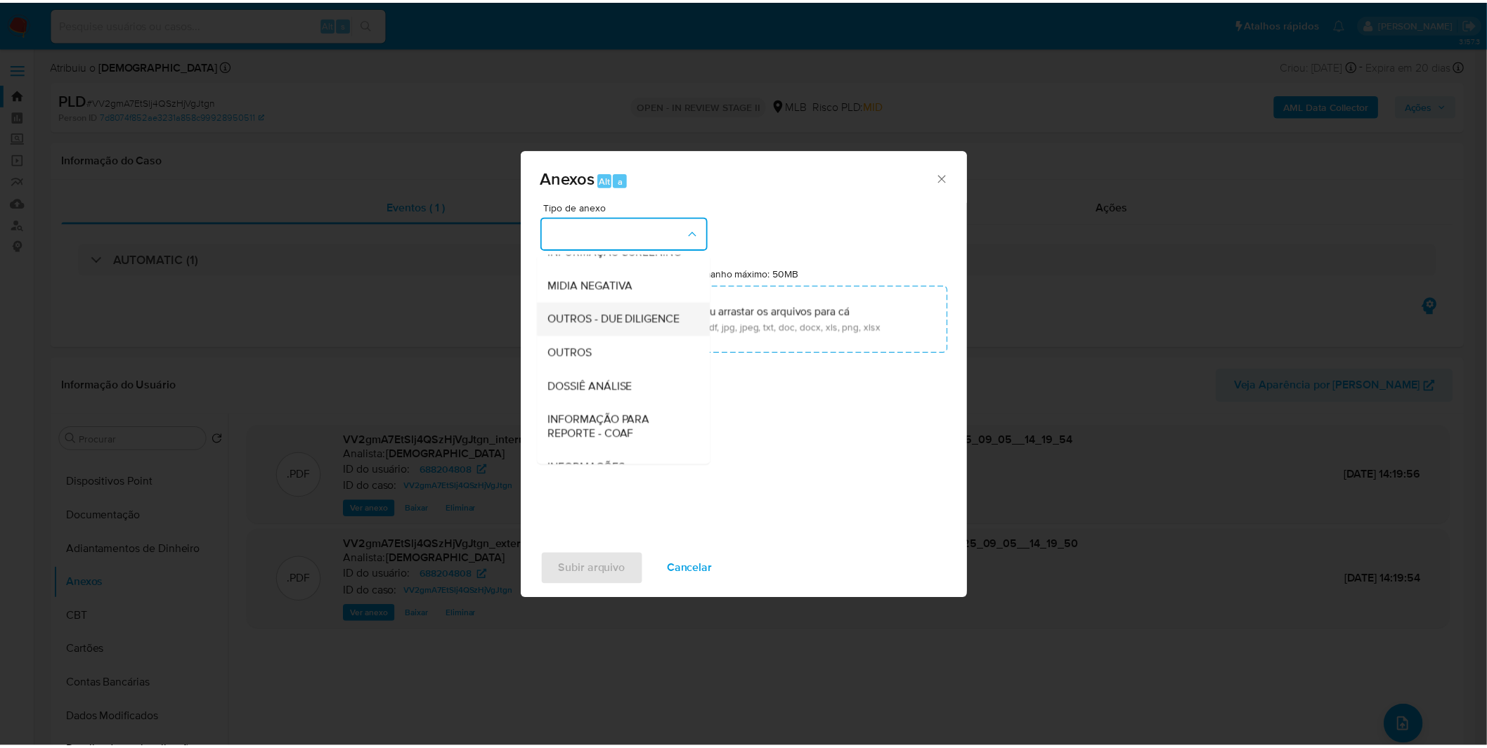
scroll to position [156, 0]
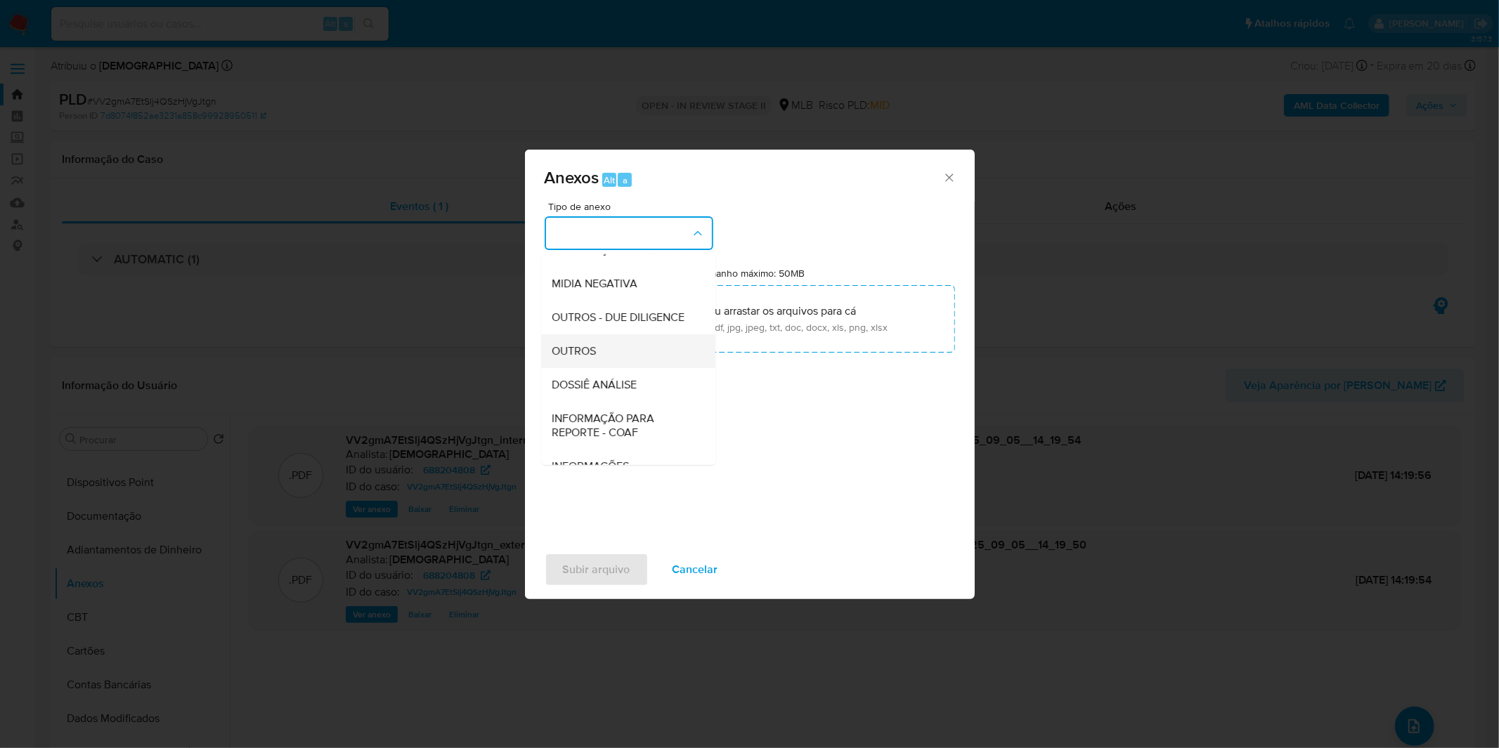
click at [615, 367] on div "OUTROS" at bounding box center [623, 351] width 143 height 34
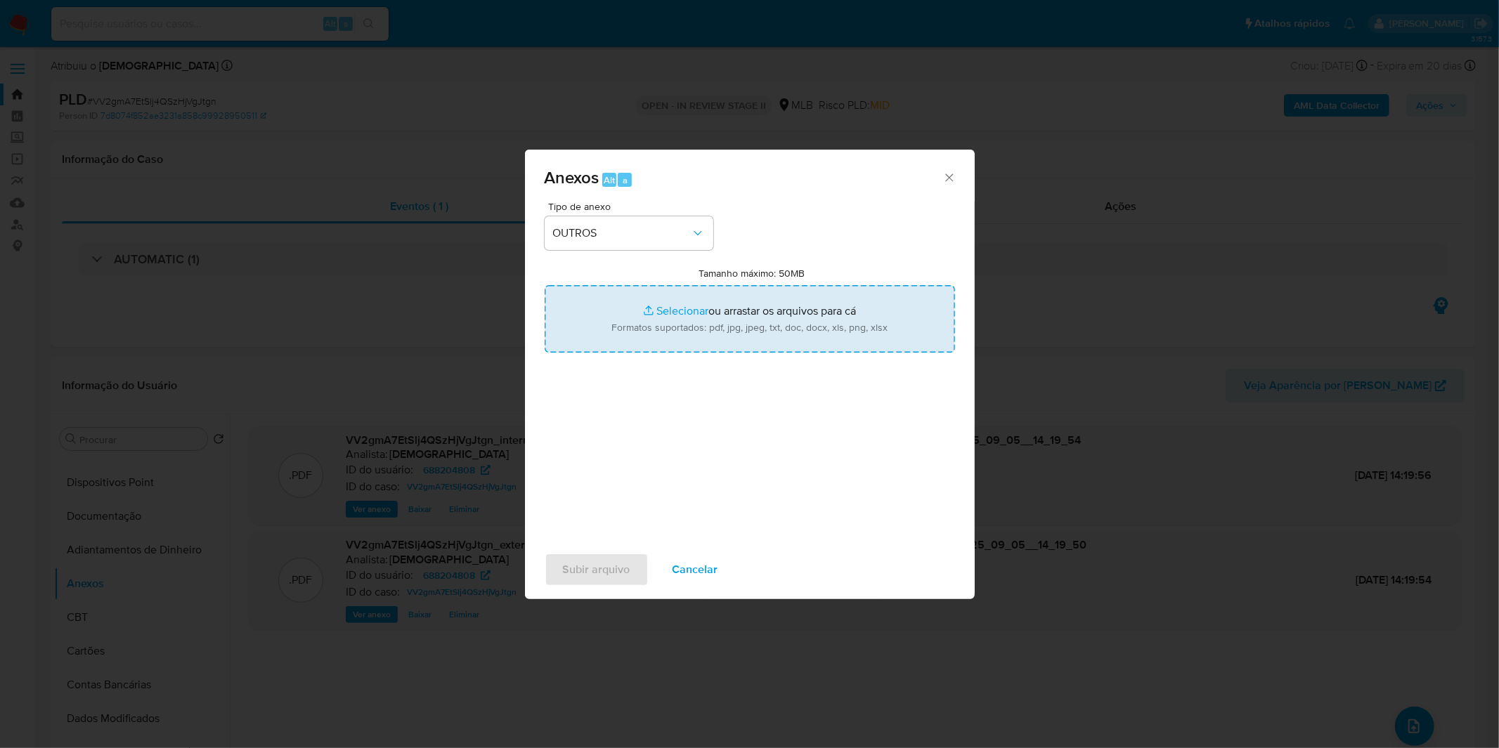
click at [633, 331] on input "Tamanho máximo: 50MB Selecionar arquivos" at bounding box center [750, 318] width 410 height 67
type input "C:\fakepath\DECLINIO SAR - CNPJ 35470974000113 - GRUPO CARRETAS SARAIVA LTDA.pdf"
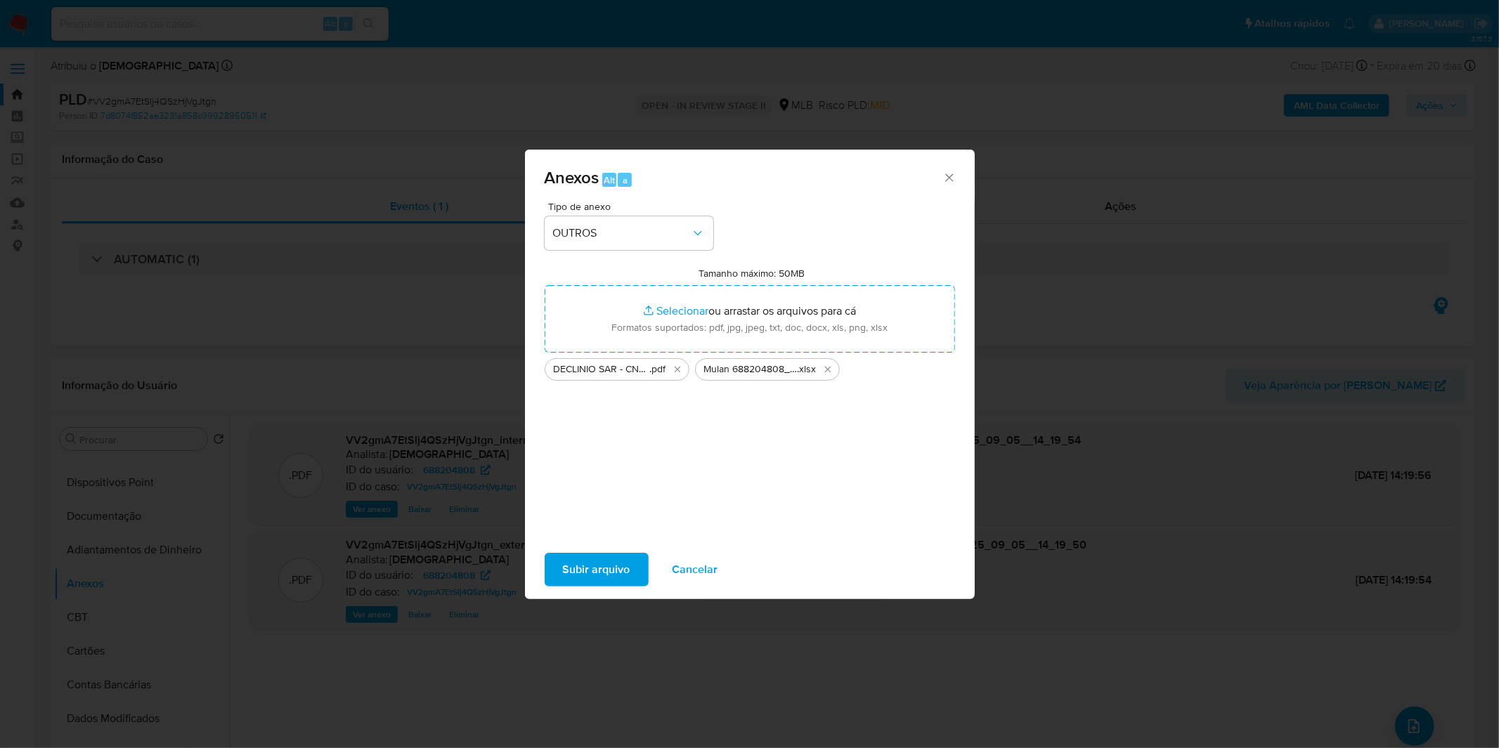
click at [585, 569] on span "Subir arquivo" at bounding box center [596, 569] width 67 height 31
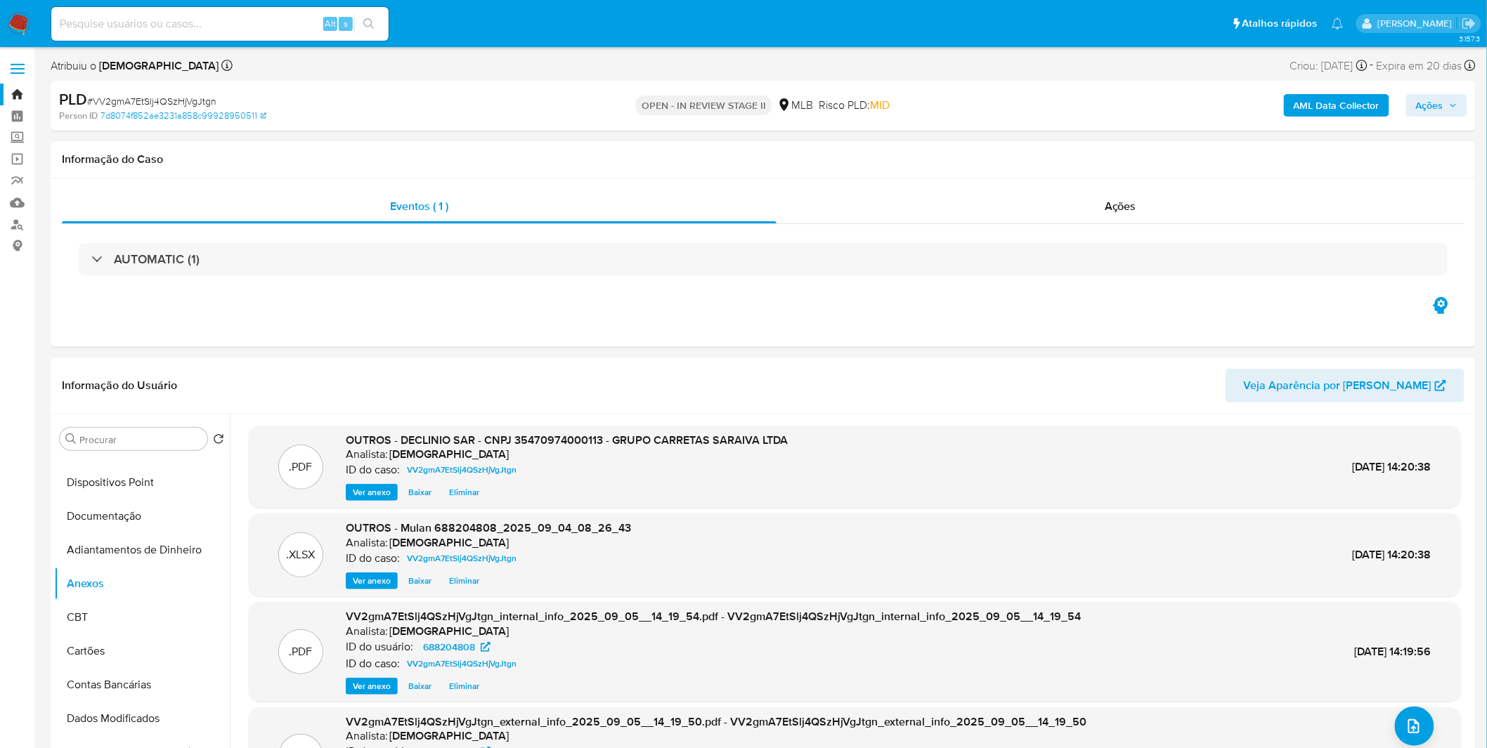
click at [1461, 99] on button "Ações" at bounding box center [1436, 105] width 61 height 22
click at [1080, 149] on span "Alt" at bounding box center [1085, 150] width 11 height 13
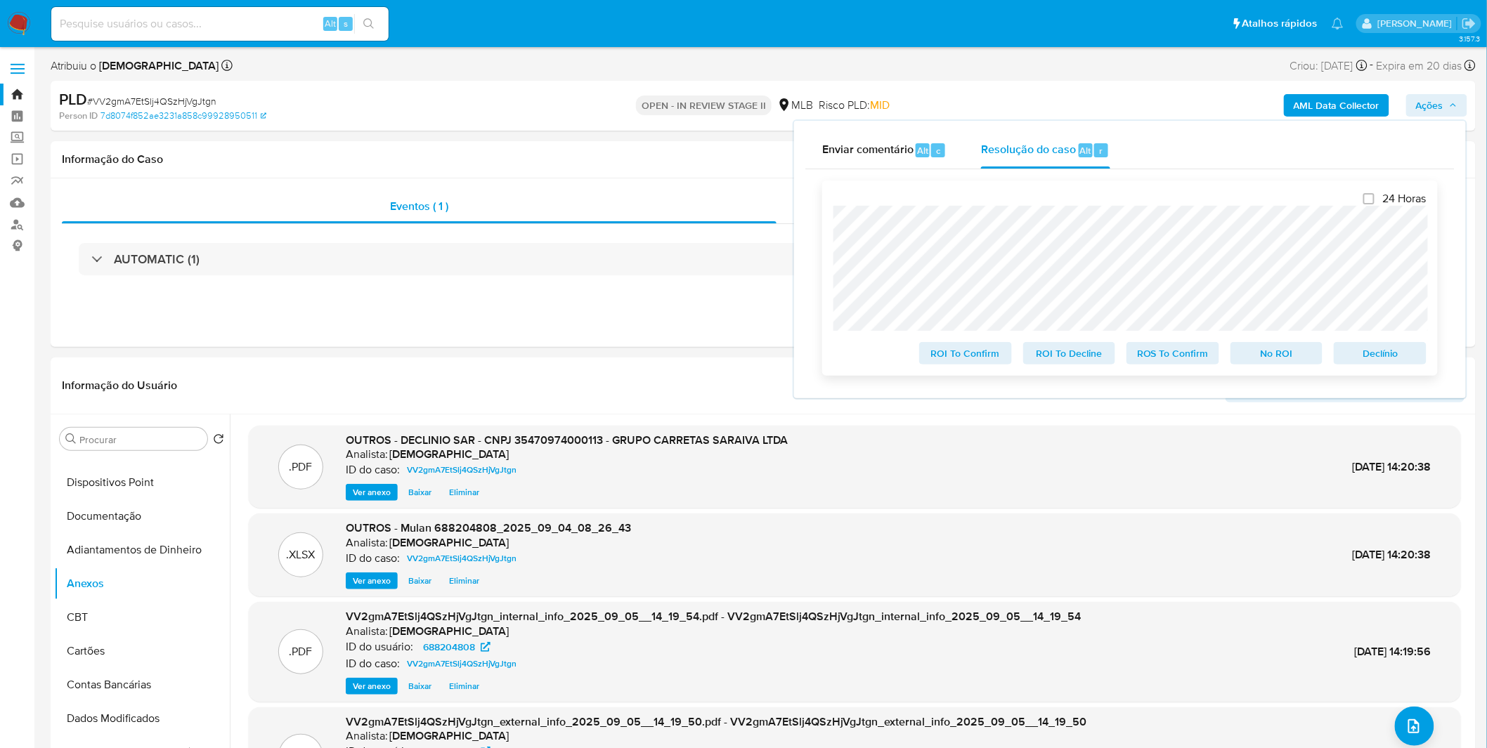
click at [1274, 353] on span "No ROI" at bounding box center [1276, 354] width 73 height 20
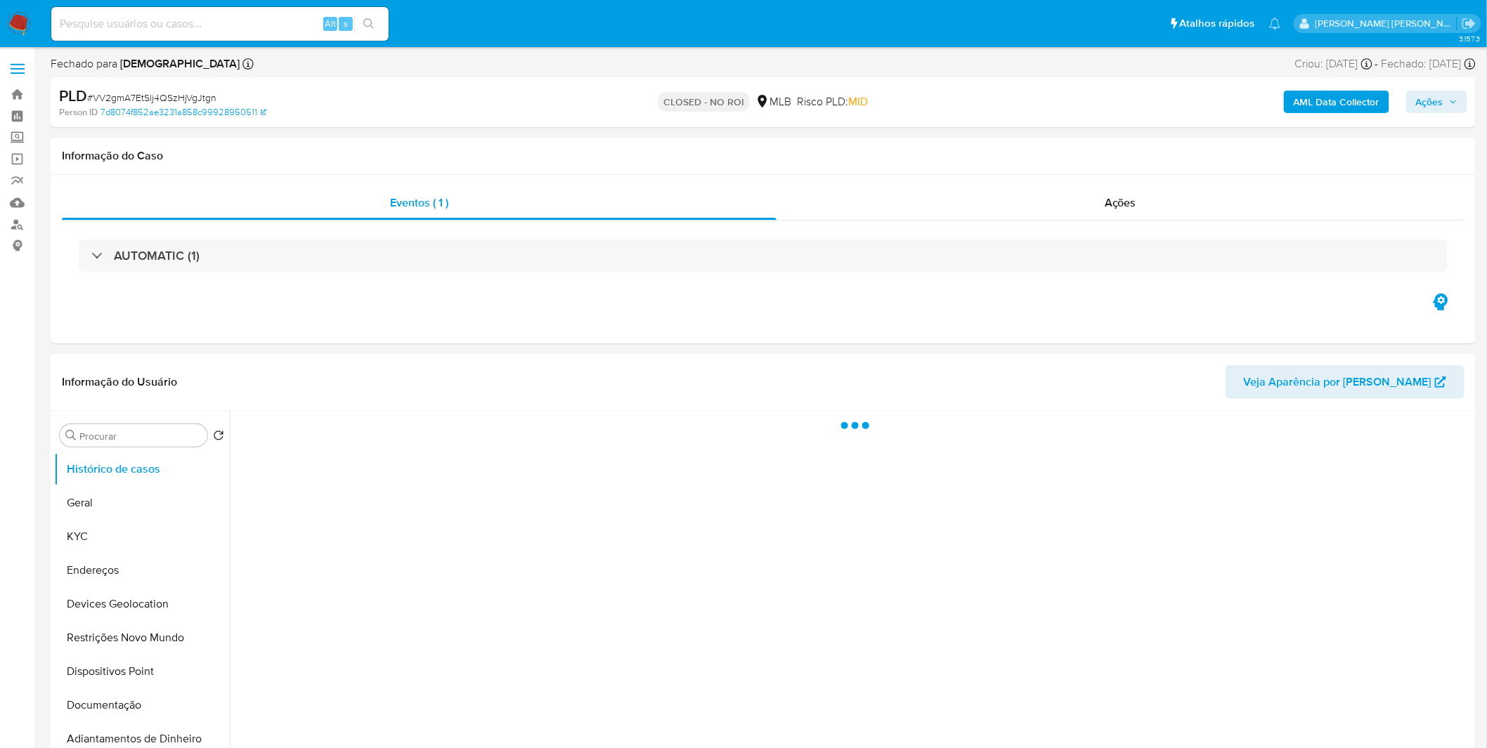
select select "10"
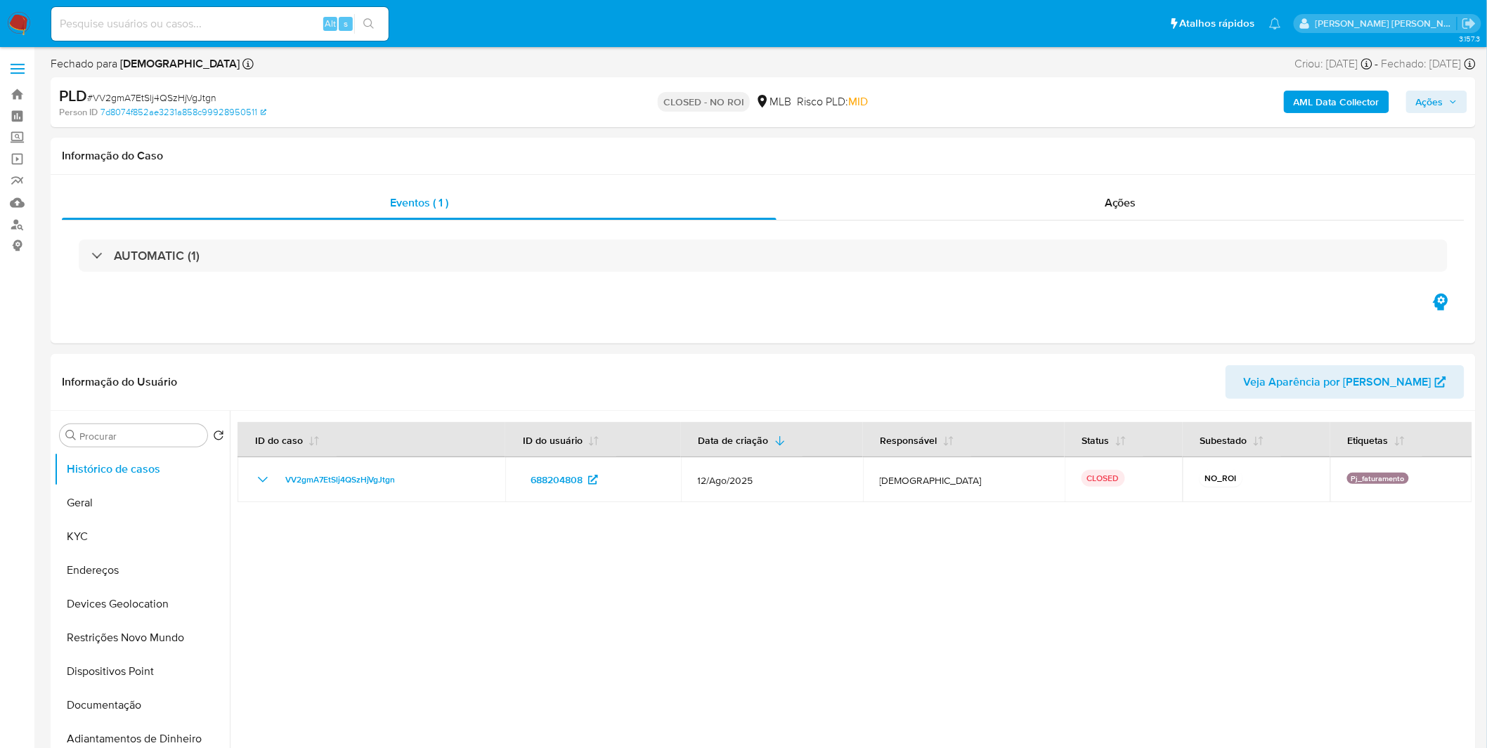
click at [25, 22] on img at bounding box center [19, 24] width 24 height 24
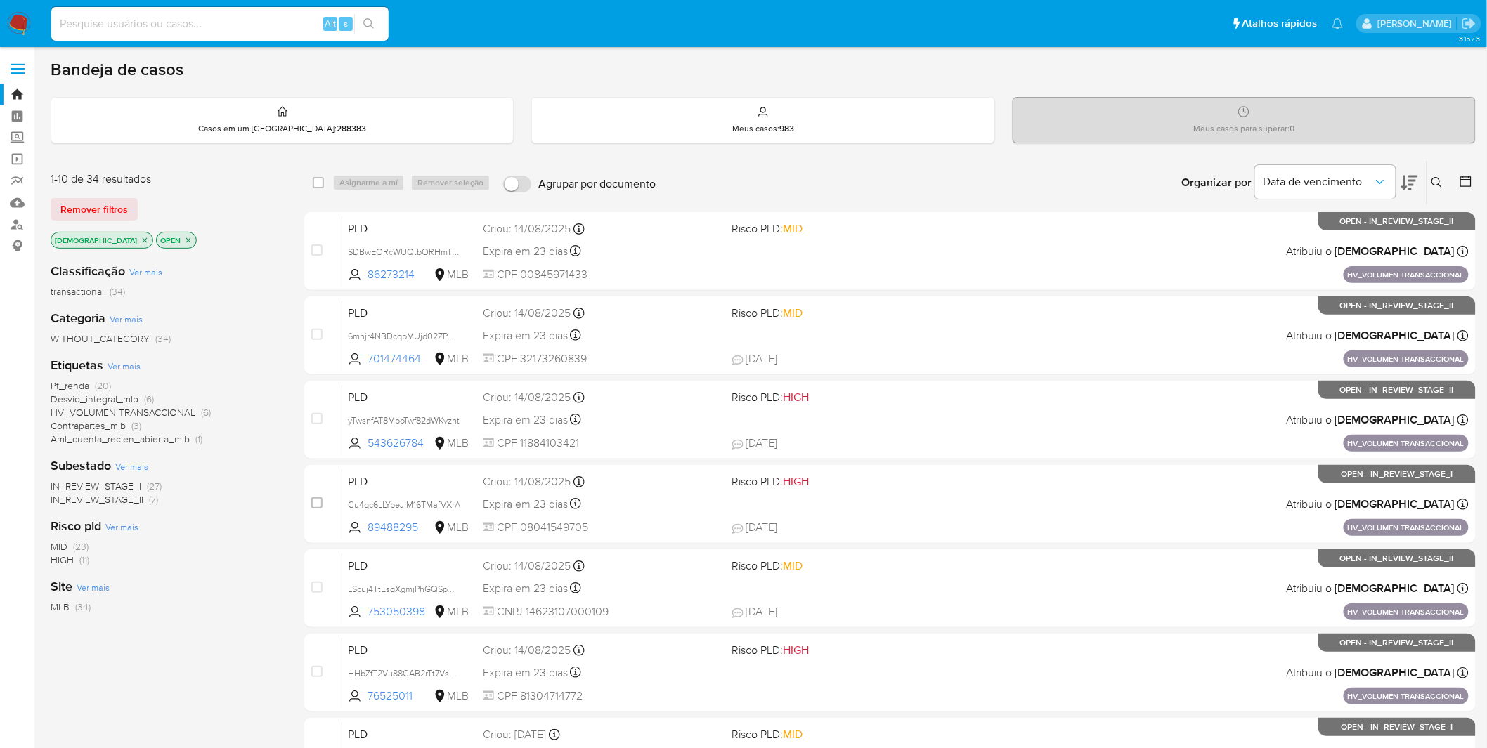
click at [141, 237] on icon "close-filter" at bounding box center [145, 240] width 8 height 8
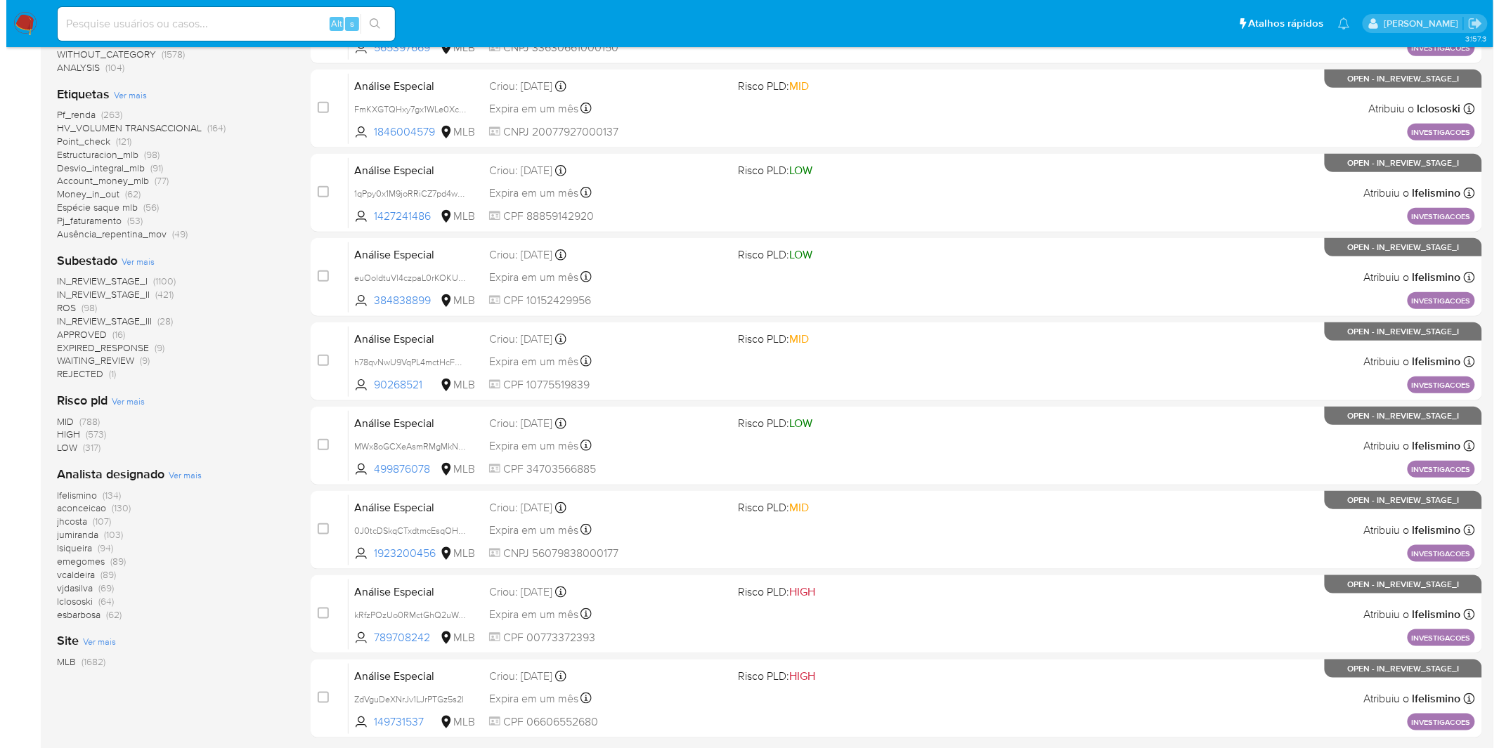
scroll to position [312, 0]
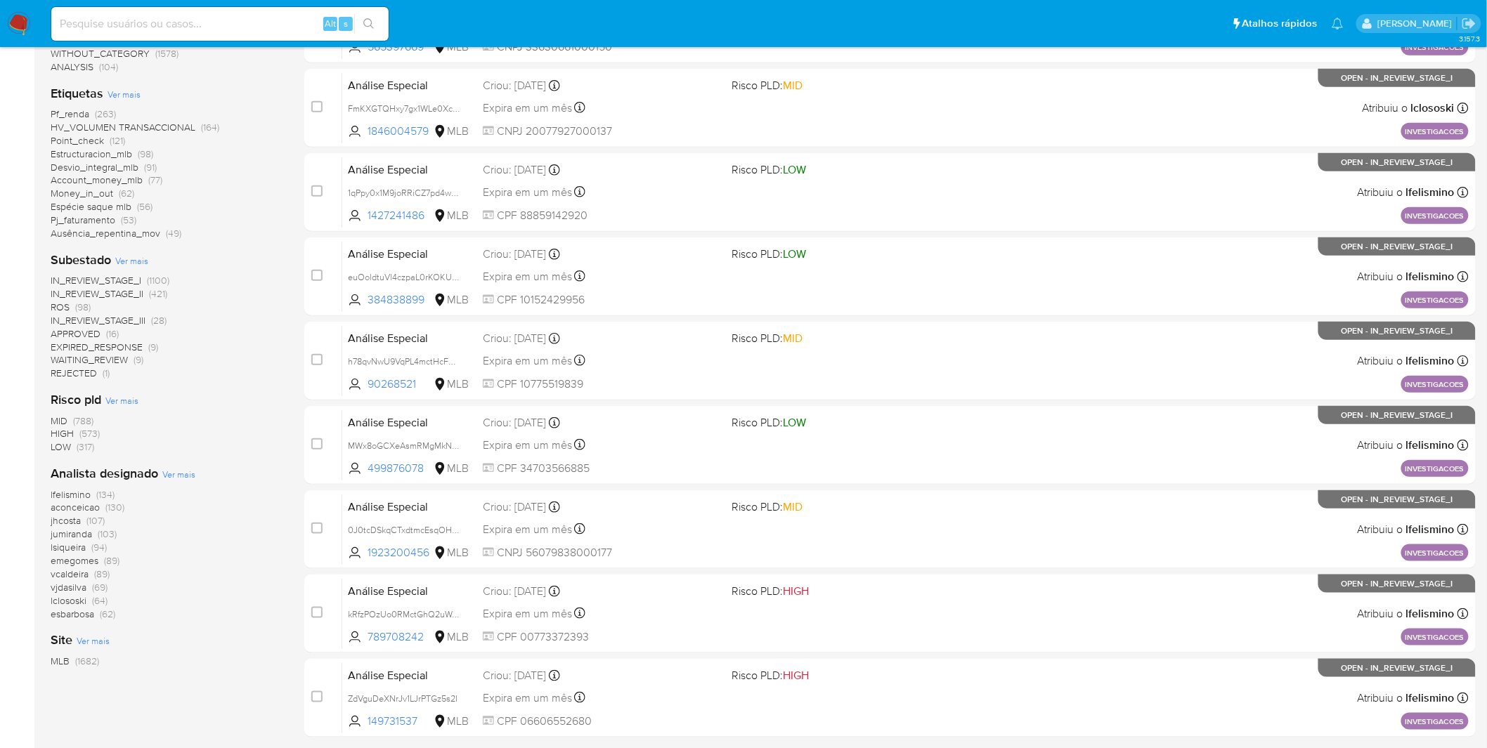
click at [185, 474] on span "Ver mais" at bounding box center [178, 474] width 33 height 13
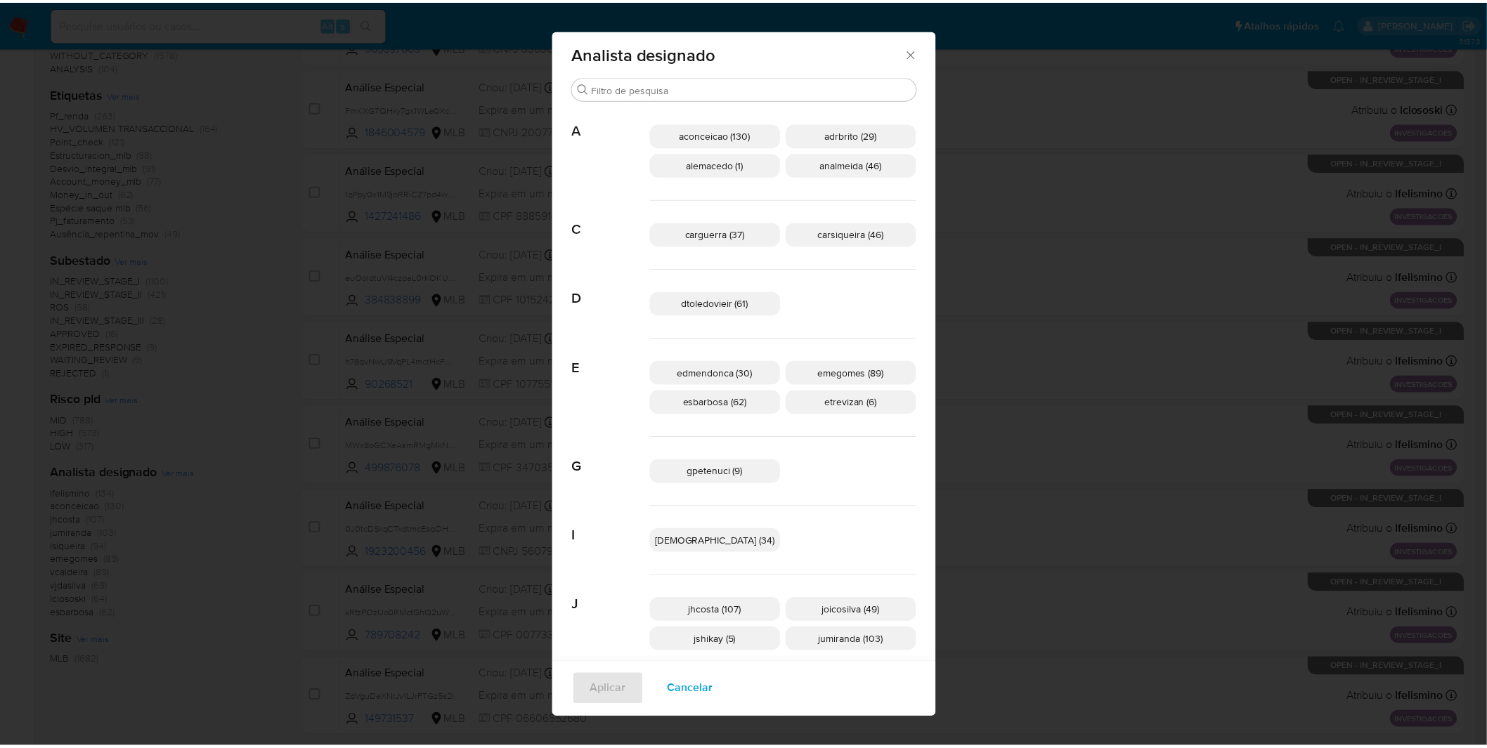
scroll to position [0, 0]
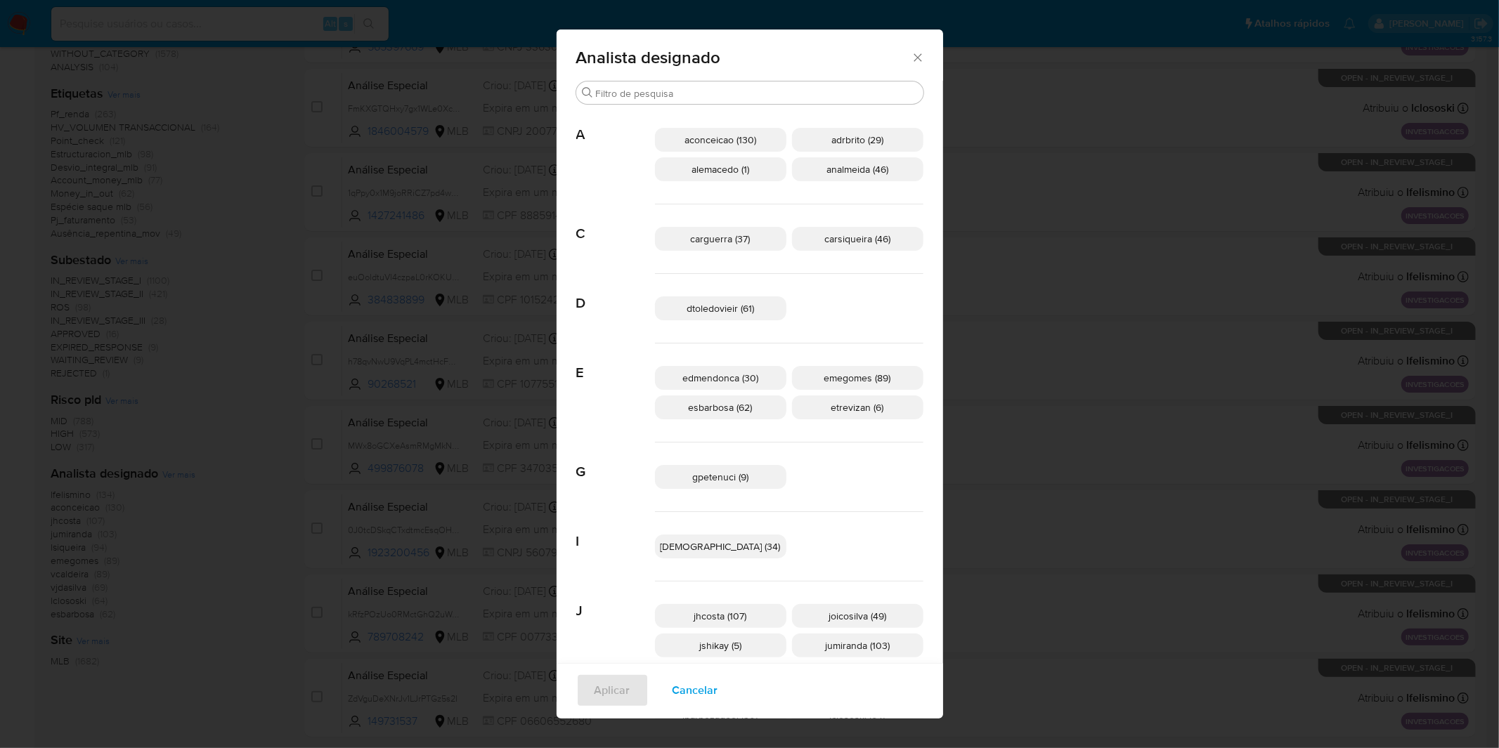
click at [718, 687] on span "Cancelar" at bounding box center [695, 690] width 46 height 31
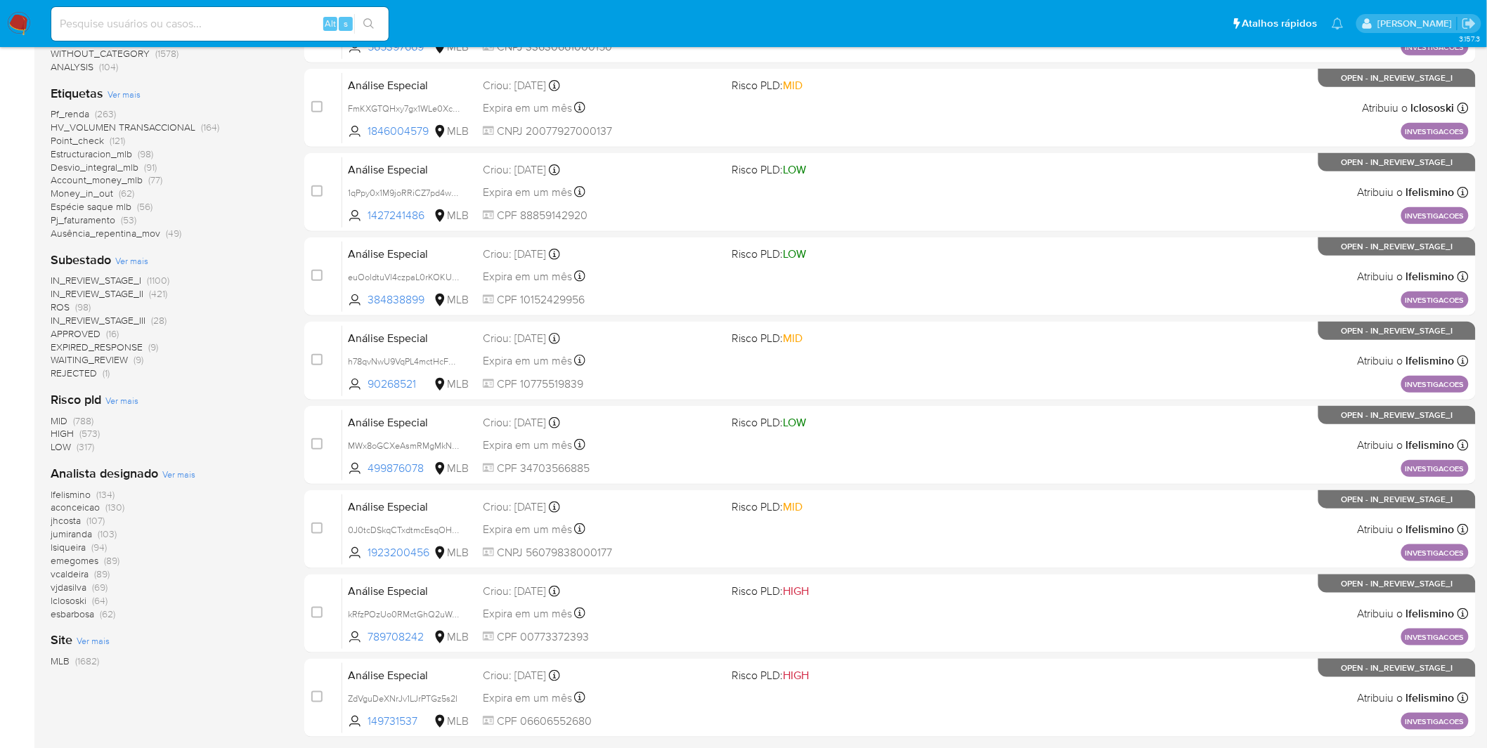
click at [75, 493] on span "lfelismino" at bounding box center [71, 495] width 40 height 14
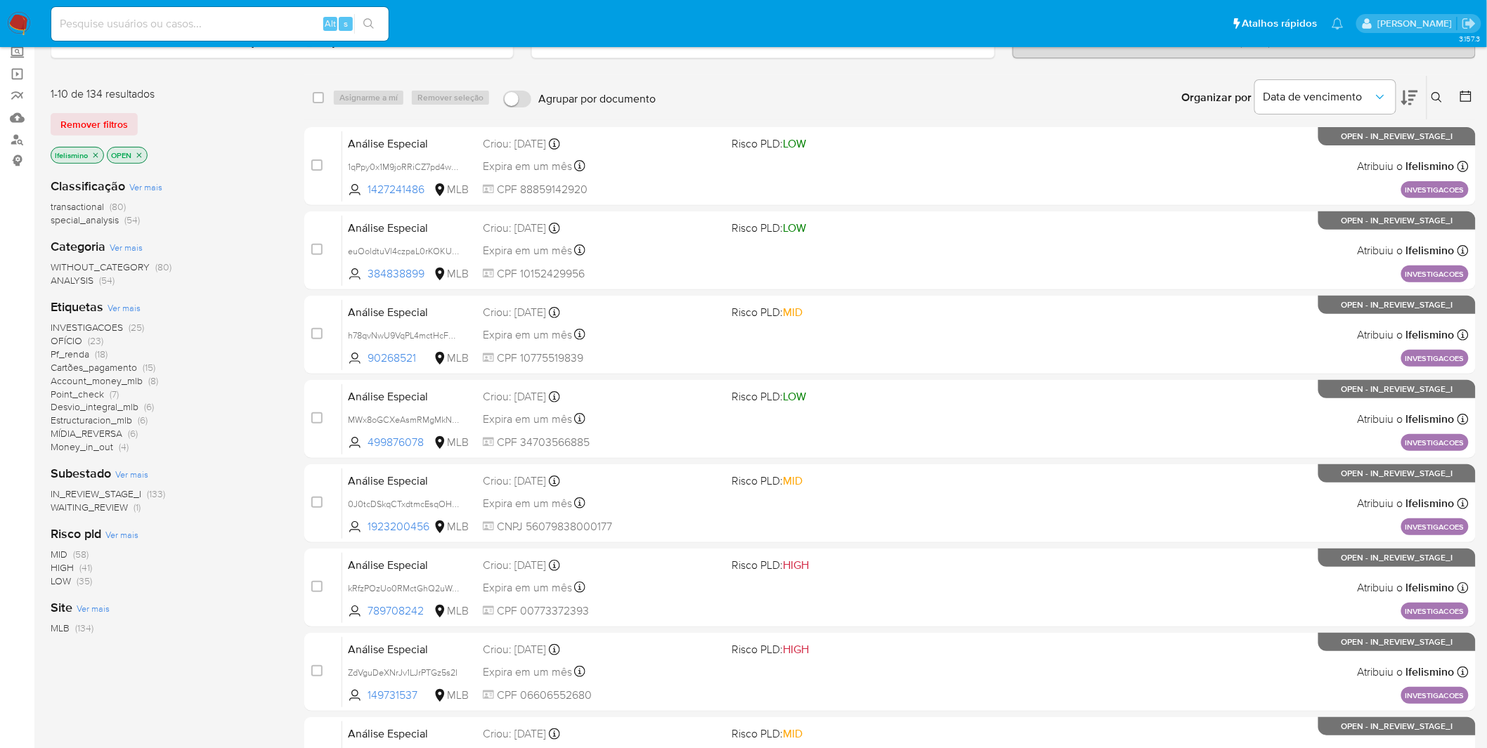
scroll to position [78, 0]
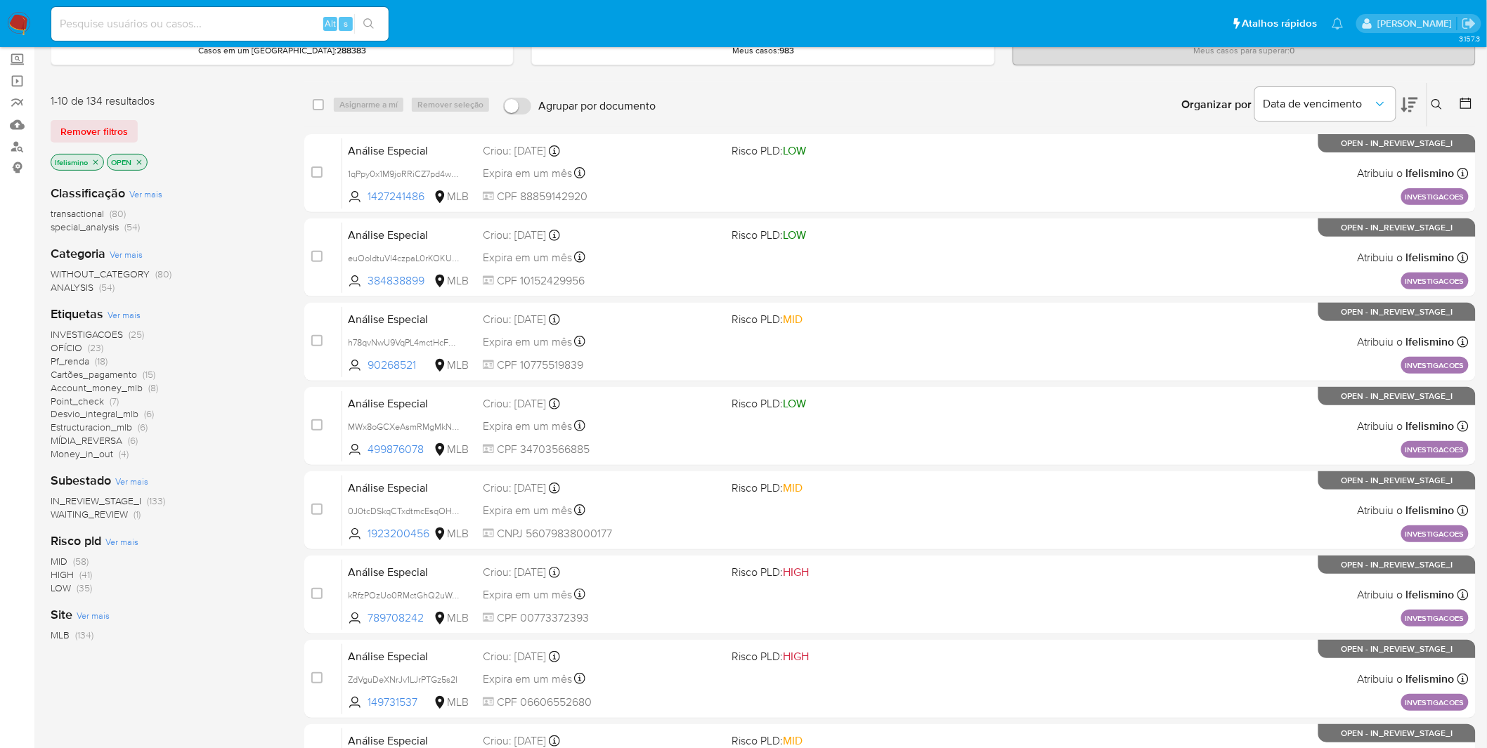
click at [32, 14] on nav "Pausado Ver notificaciones Alt s Atalhos rápidos Presiona las siguientes teclas…" at bounding box center [743, 23] width 1487 height 47
click at [27, 15] on img at bounding box center [19, 24] width 24 height 24
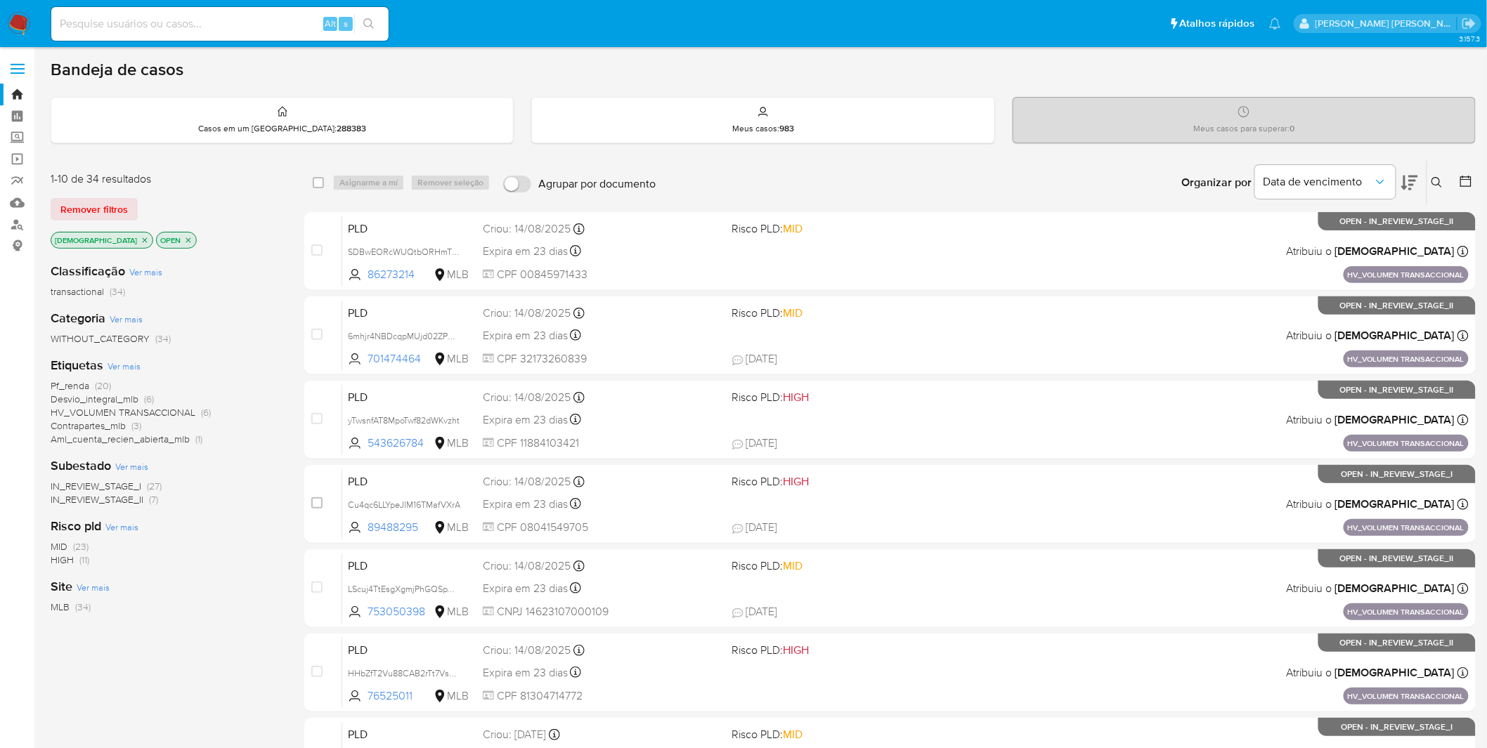
click at [145, 35] on div "Alt s" at bounding box center [219, 24] width 337 height 34
click at [148, 24] on input at bounding box center [219, 24] width 337 height 18
paste input "qkgapXuHhQJe1UPw0YwbnsD7"
type input "qkgapXuHhQJe1UPw0YwbnsD7"
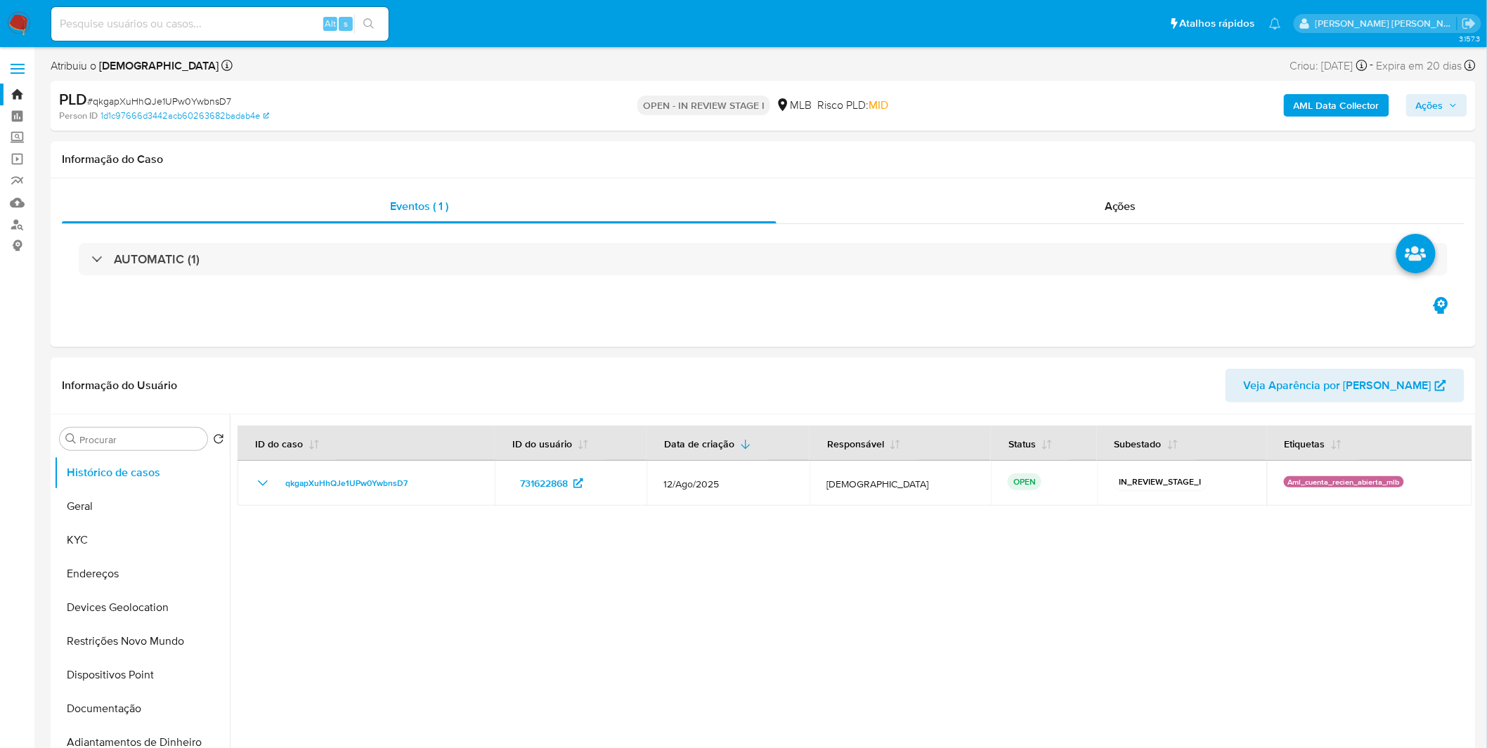
select select "10"
click at [136, 523] on button "KYC" at bounding box center [136, 540] width 164 height 34
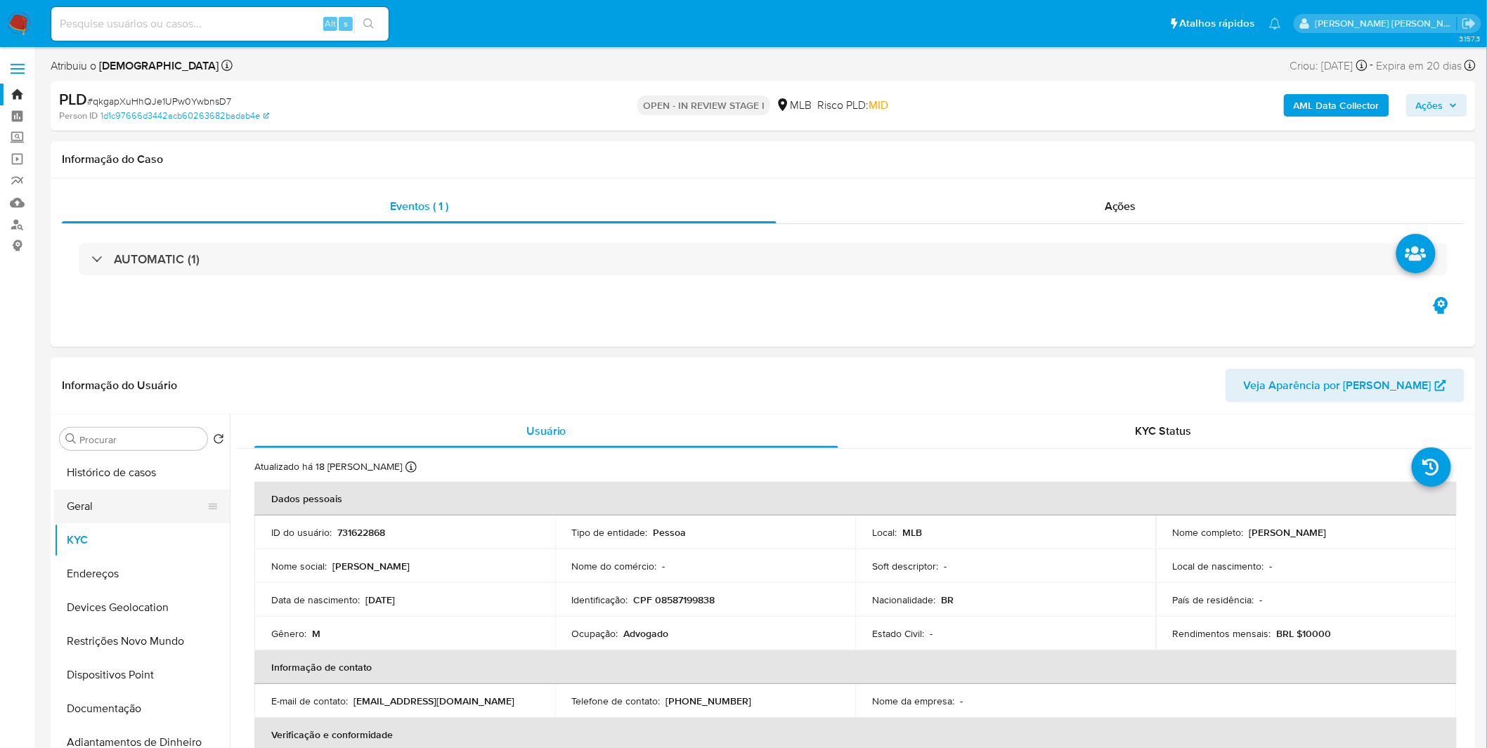
click at [117, 490] on button "Geral" at bounding box center [136, 507] width 164 height 34
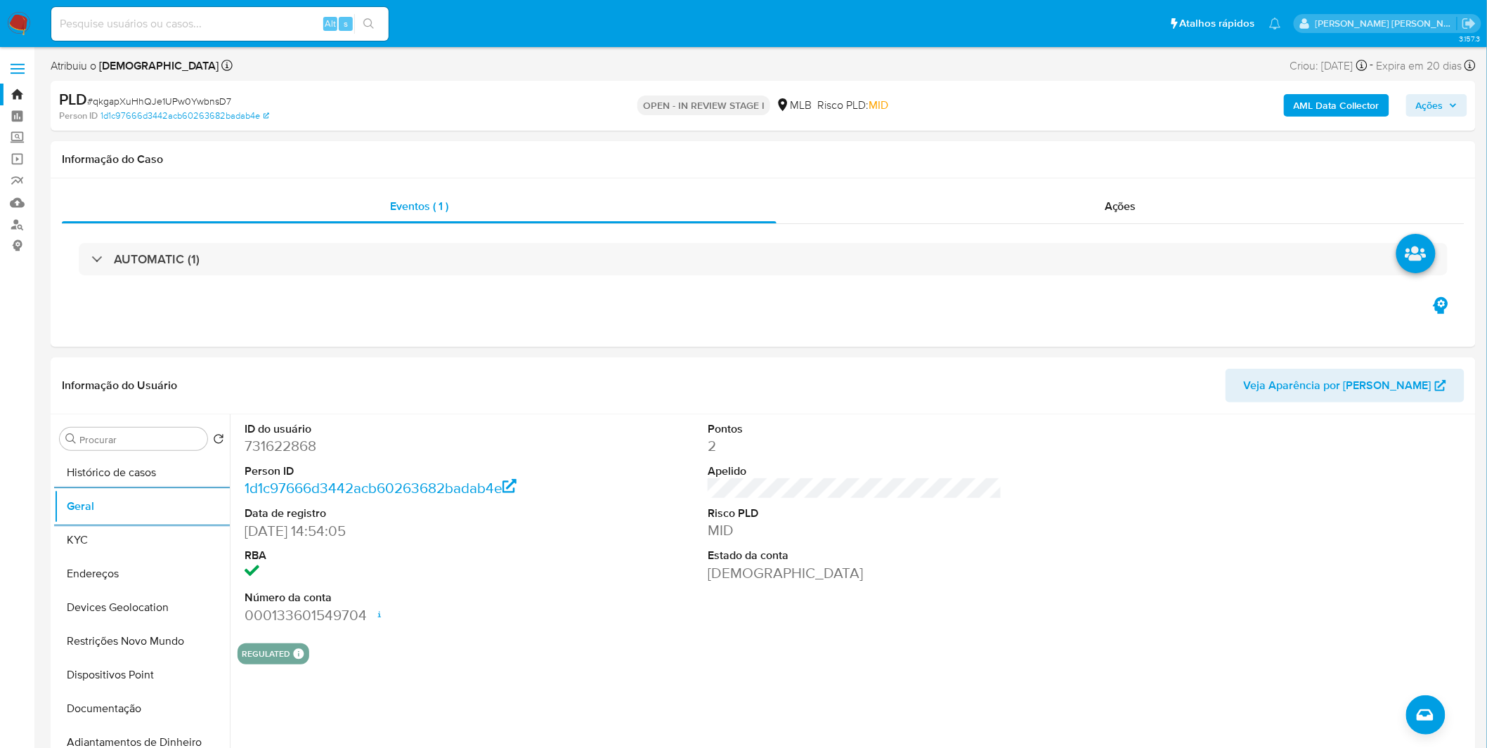
click at [106, 26] on input at bounding box center [219, 24] width 337 height 18
paste input "evf3UgPCO4faCYuzgqhJocht"
type input "evf3UgPCO4faCYuzgqhJocht"
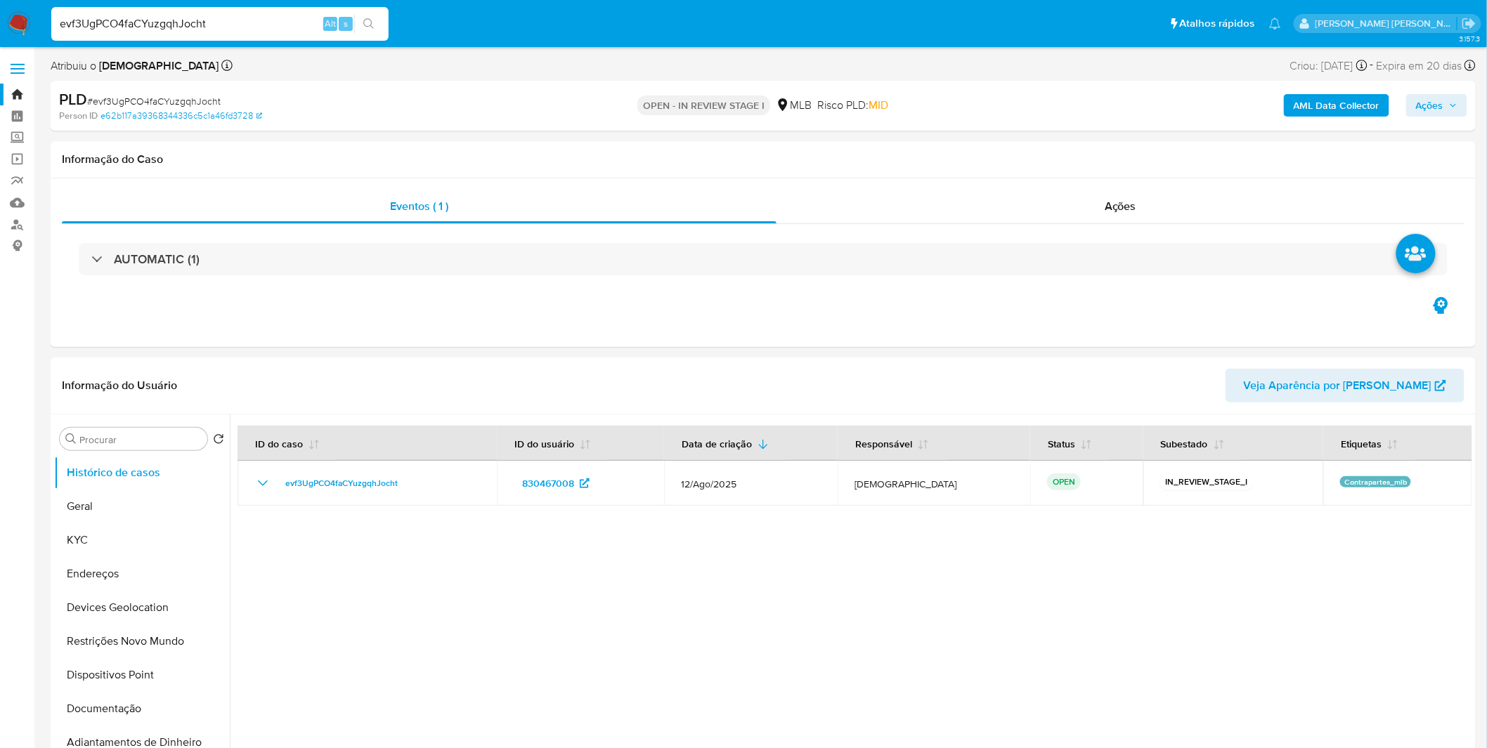
select select "10"
click at [122, 523] on button "Geral" at bounding box center [136, 507] width 164 height 34
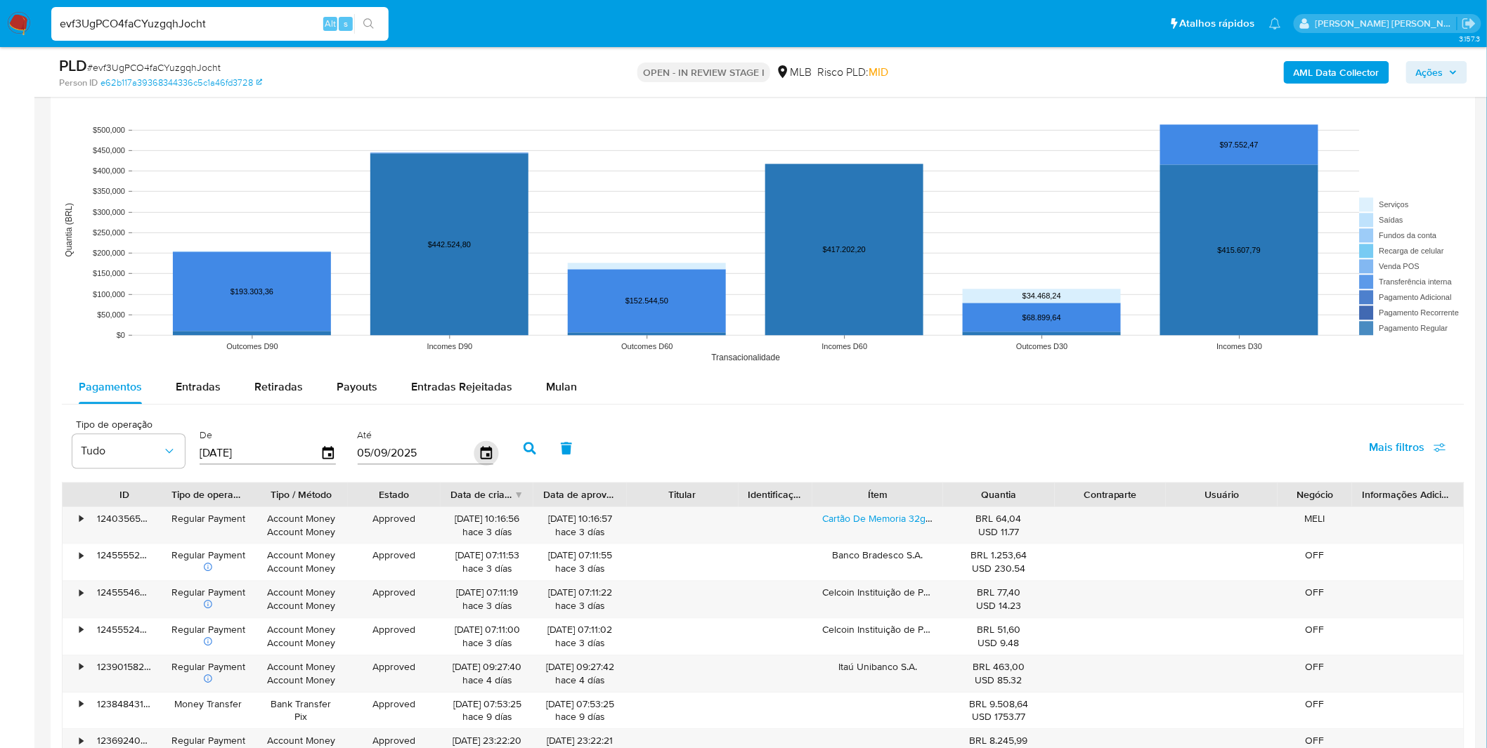
scroll to position [1483, 0]
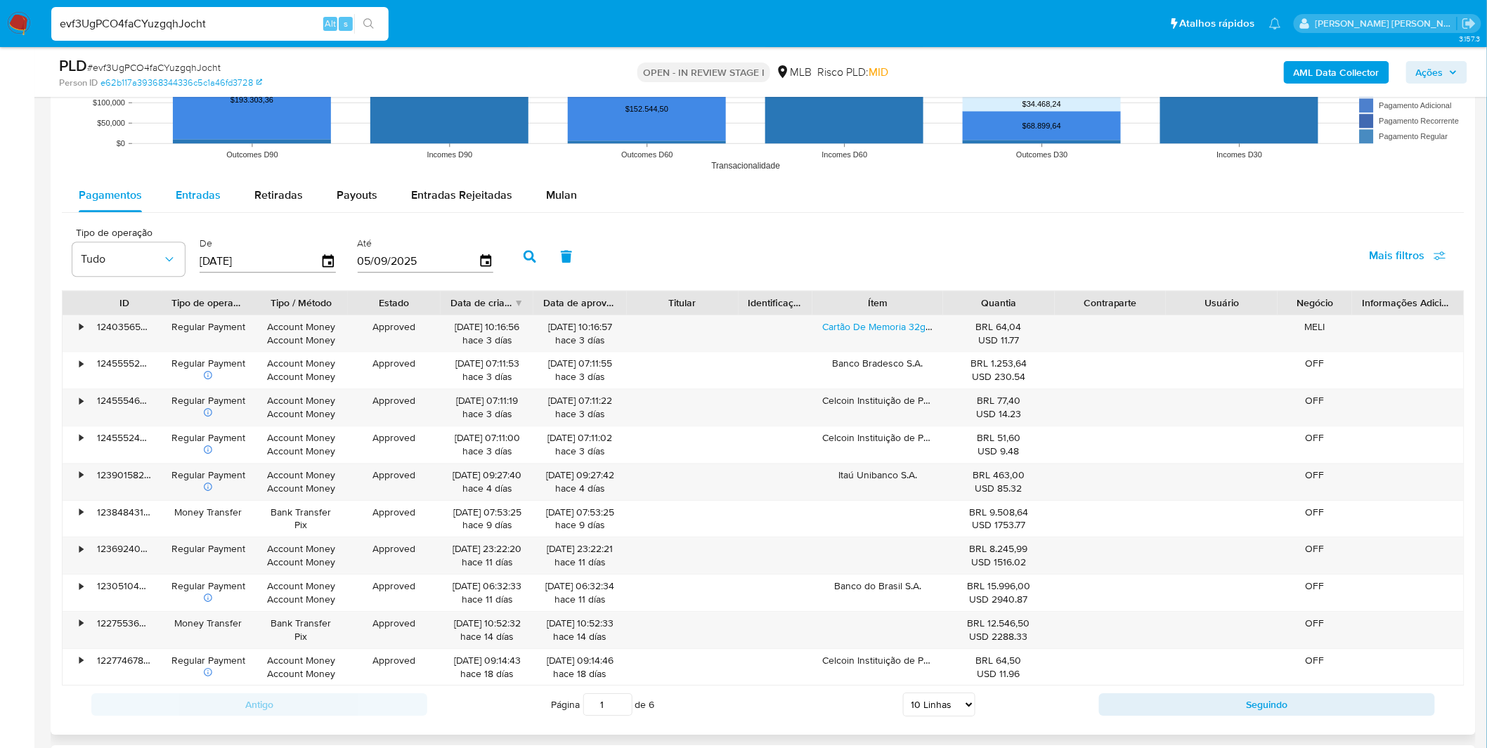
click at [193, 207] on div "Entradas" at bounding box center [198, 195] width 45 height 34
select select "10"
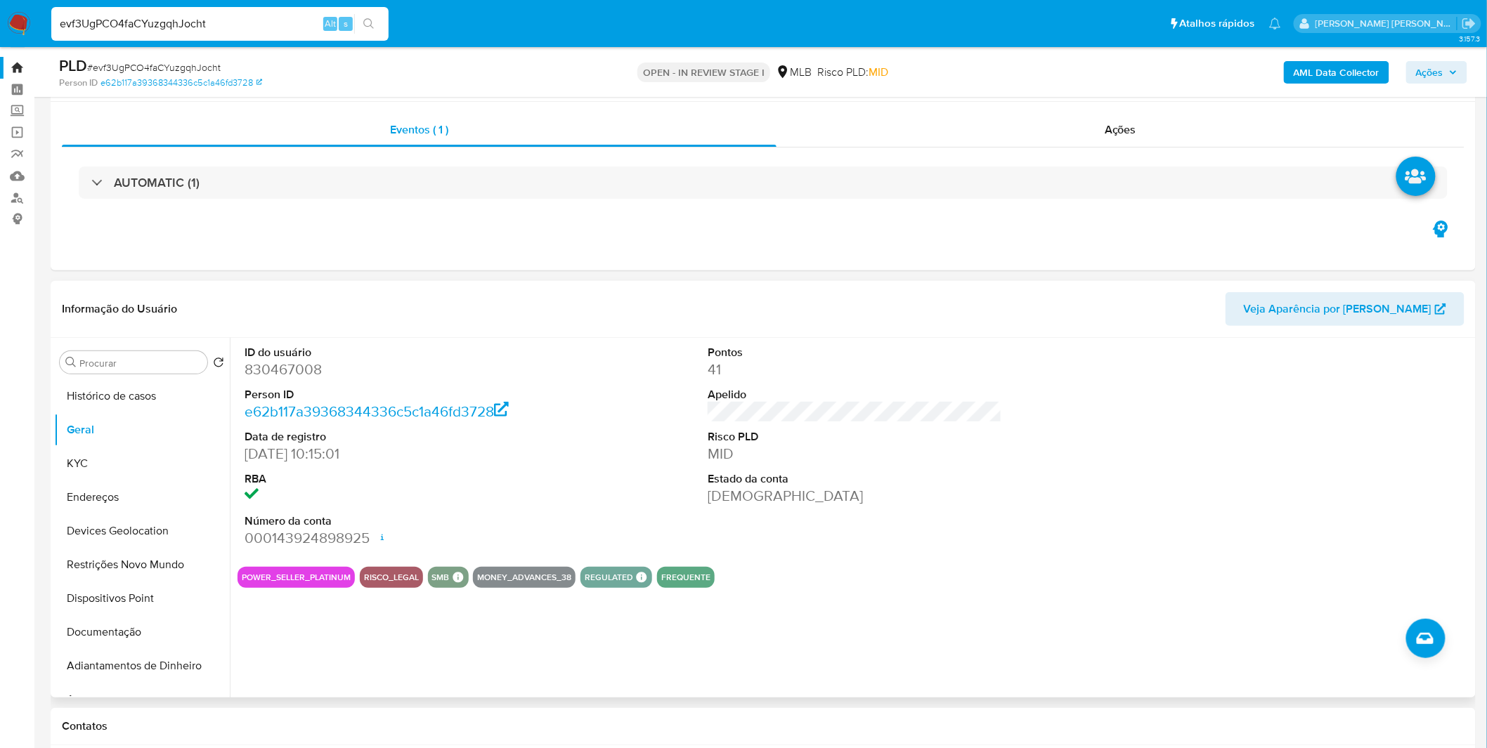
scroll to position [0, 0]
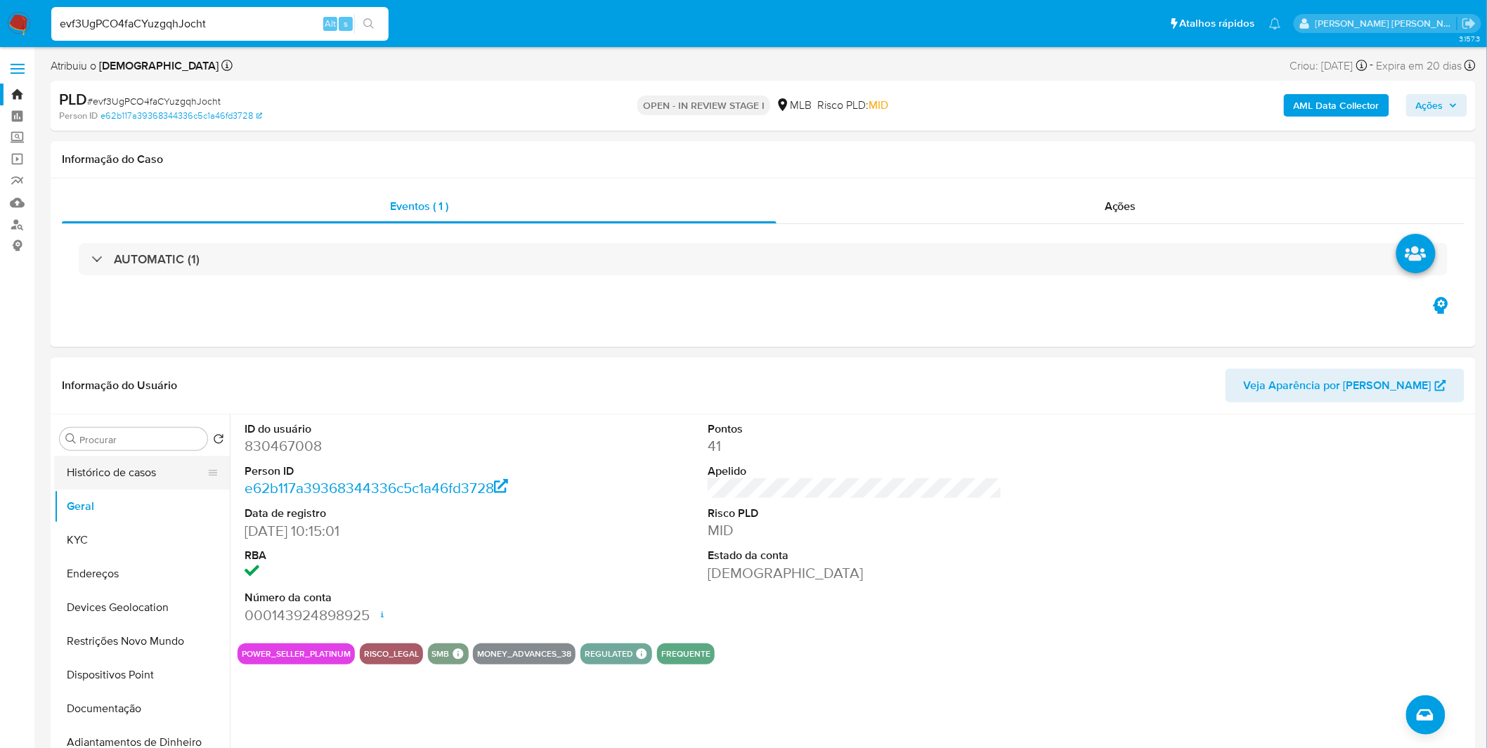
click at [133, 464] on button "Histórico de casos" at bounding box center [136, 473] width 164 height 34
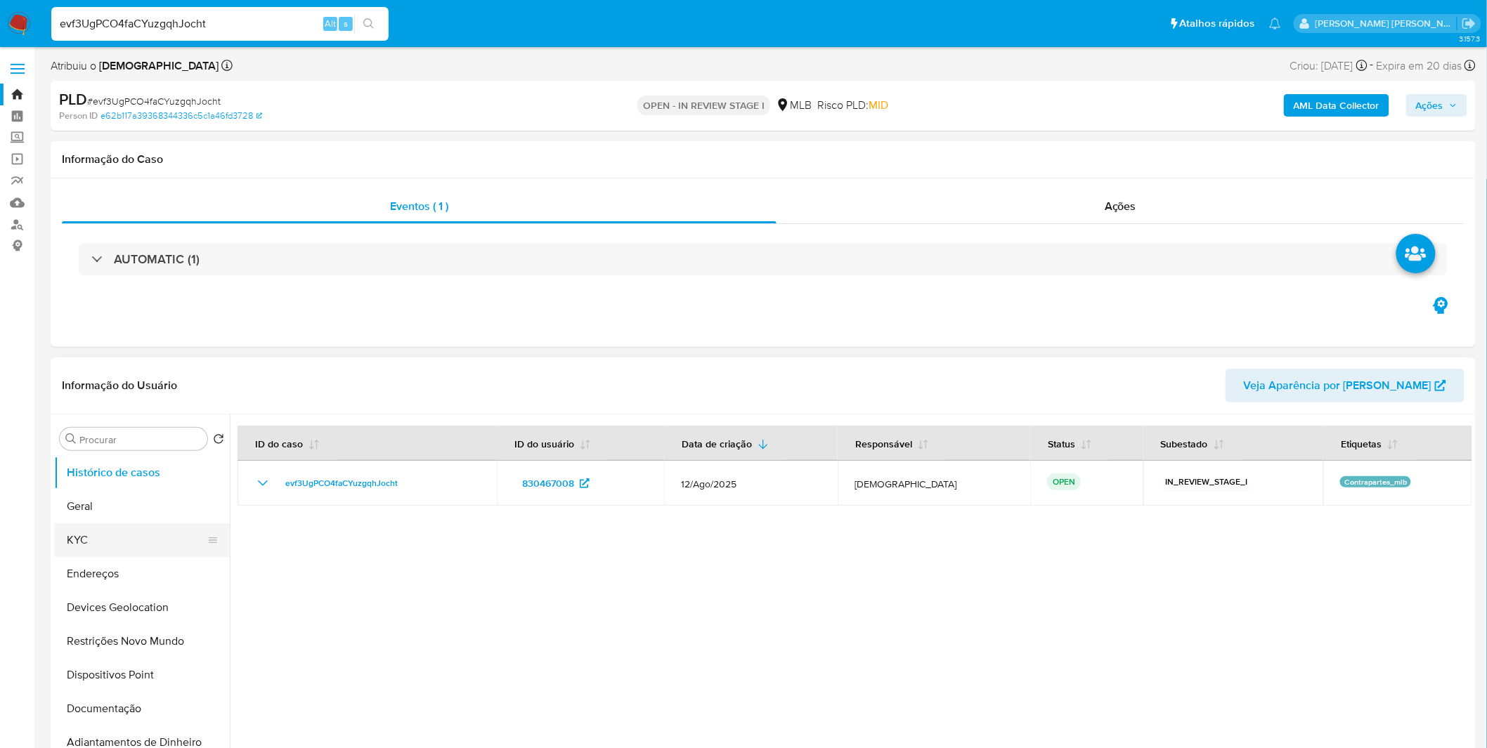
click at [162, 550] on button "KYC" at bounding box center [136, 540] width 164 height 34
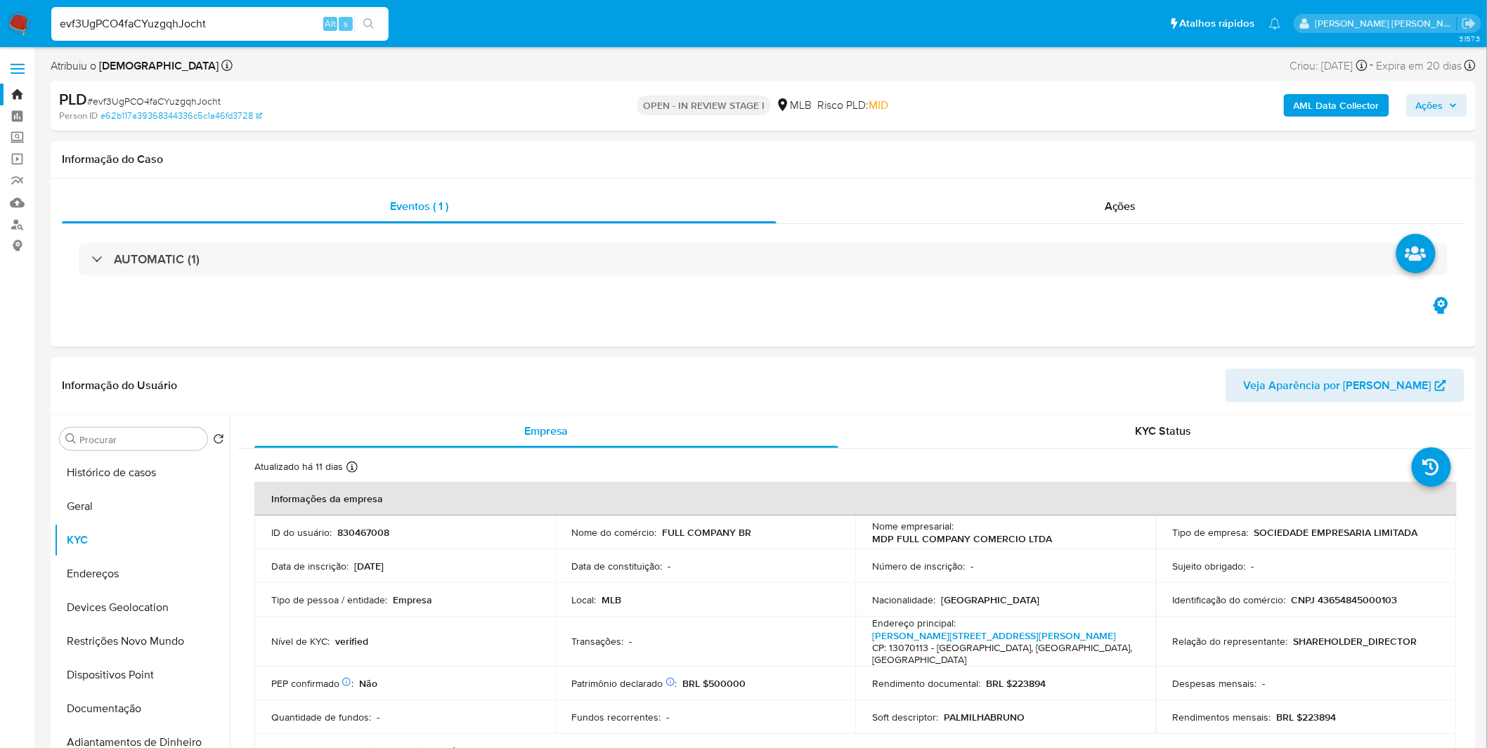
click at [279, 23] on input "evf3UgPCO4faCYuzgqhJocht" at bounding box center [219, 24] width 337 height 18
paste input "wO3Znv1uU4fPVbjCA70RYcqT"
type input "wO3Znv1uU4fPVbjCA70RYcqT"
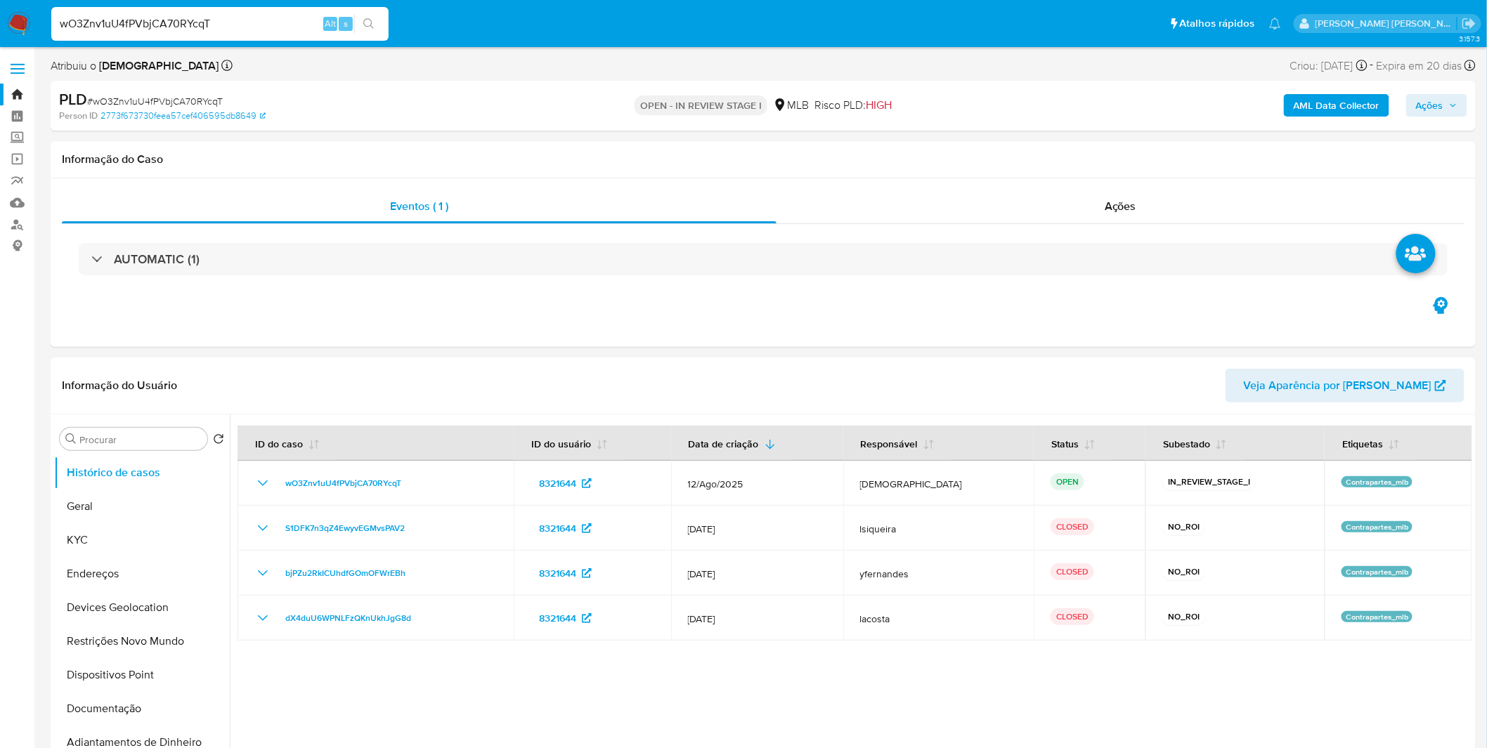
select select "10"
click at [155, 543] on button "KYC" at bounding box center [136, 540] width 164 height 34
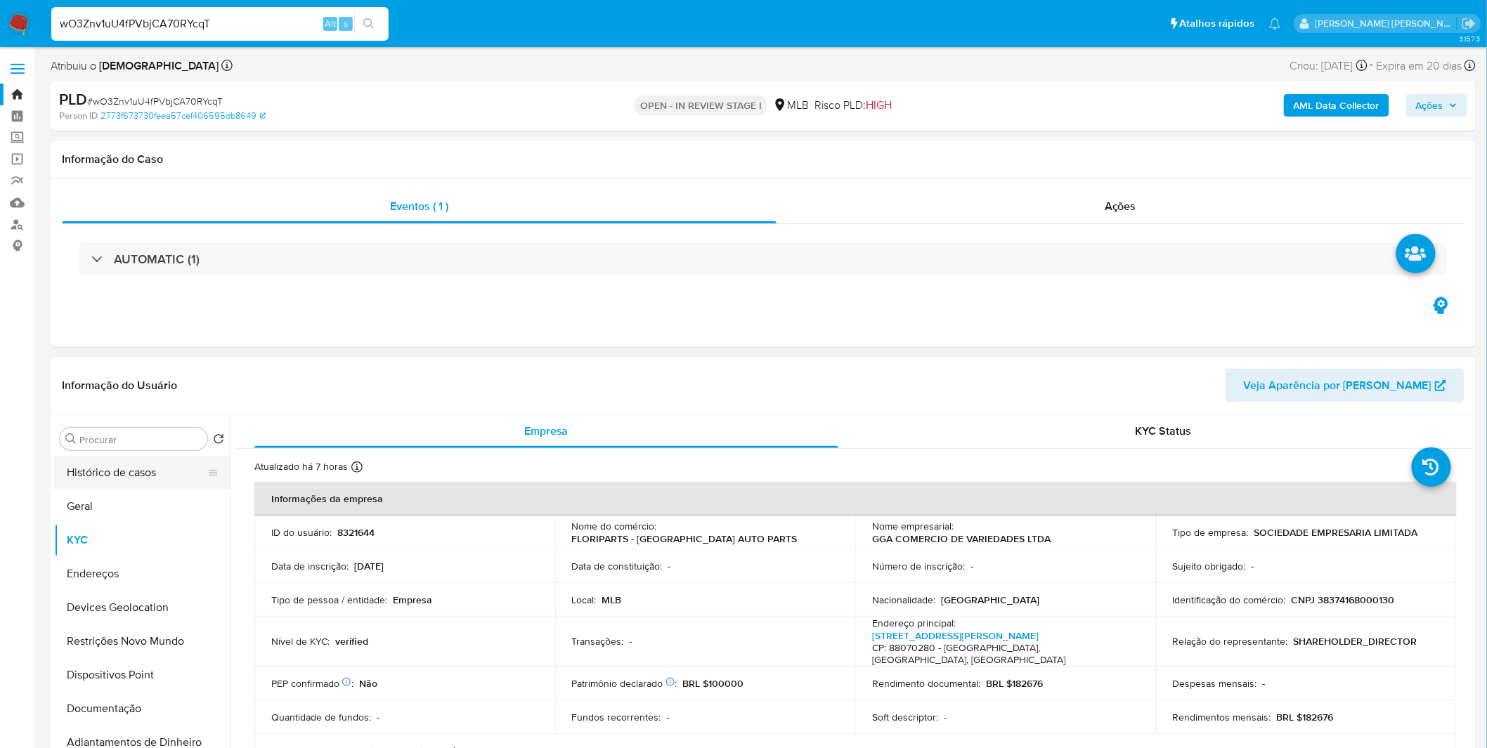
click at [142, 486] on button "Histórico de casos" at bounding box center [136, 473] width 164 height 34
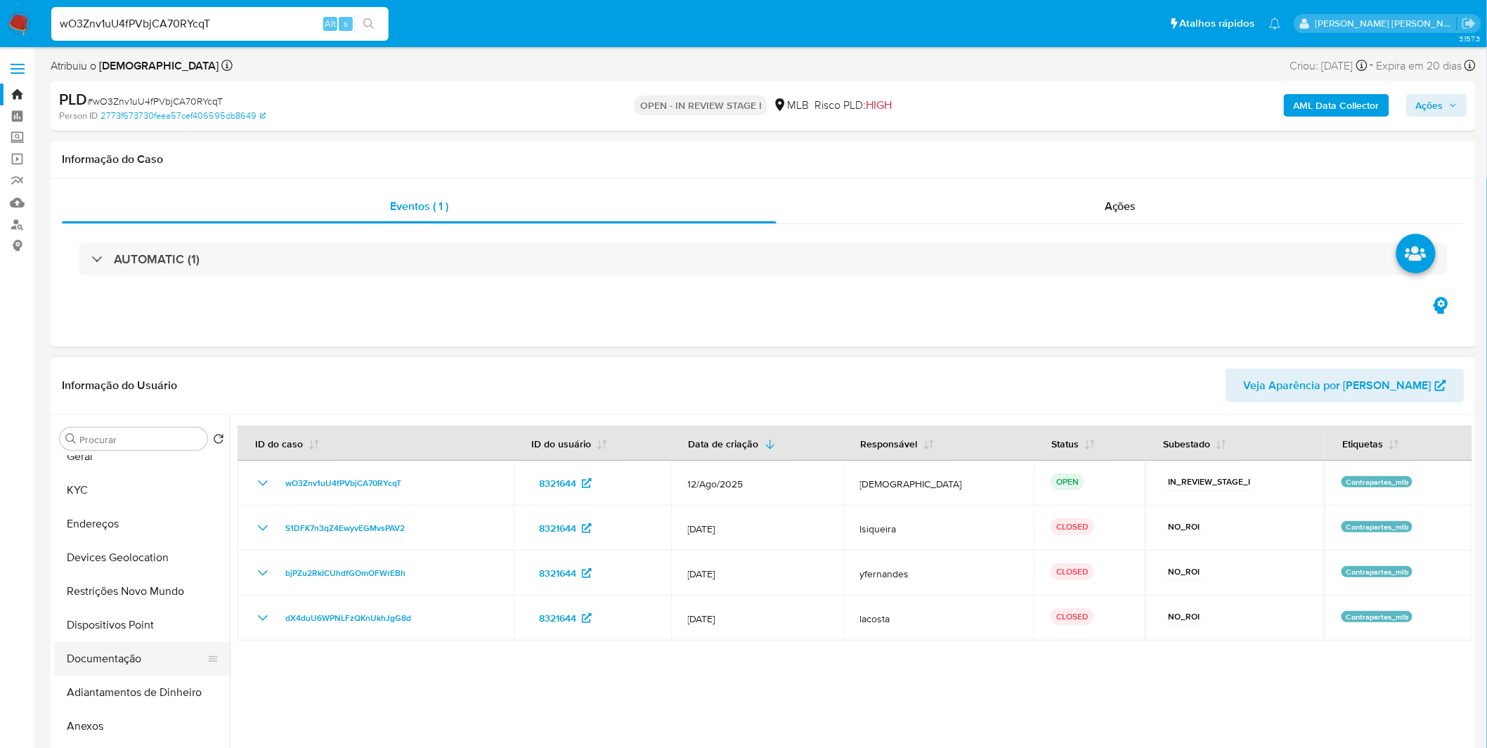
scroll to position [78, 0]
click at [126, 710] on button "Anexos" at bounding box center [136, 699] width 164 height 34
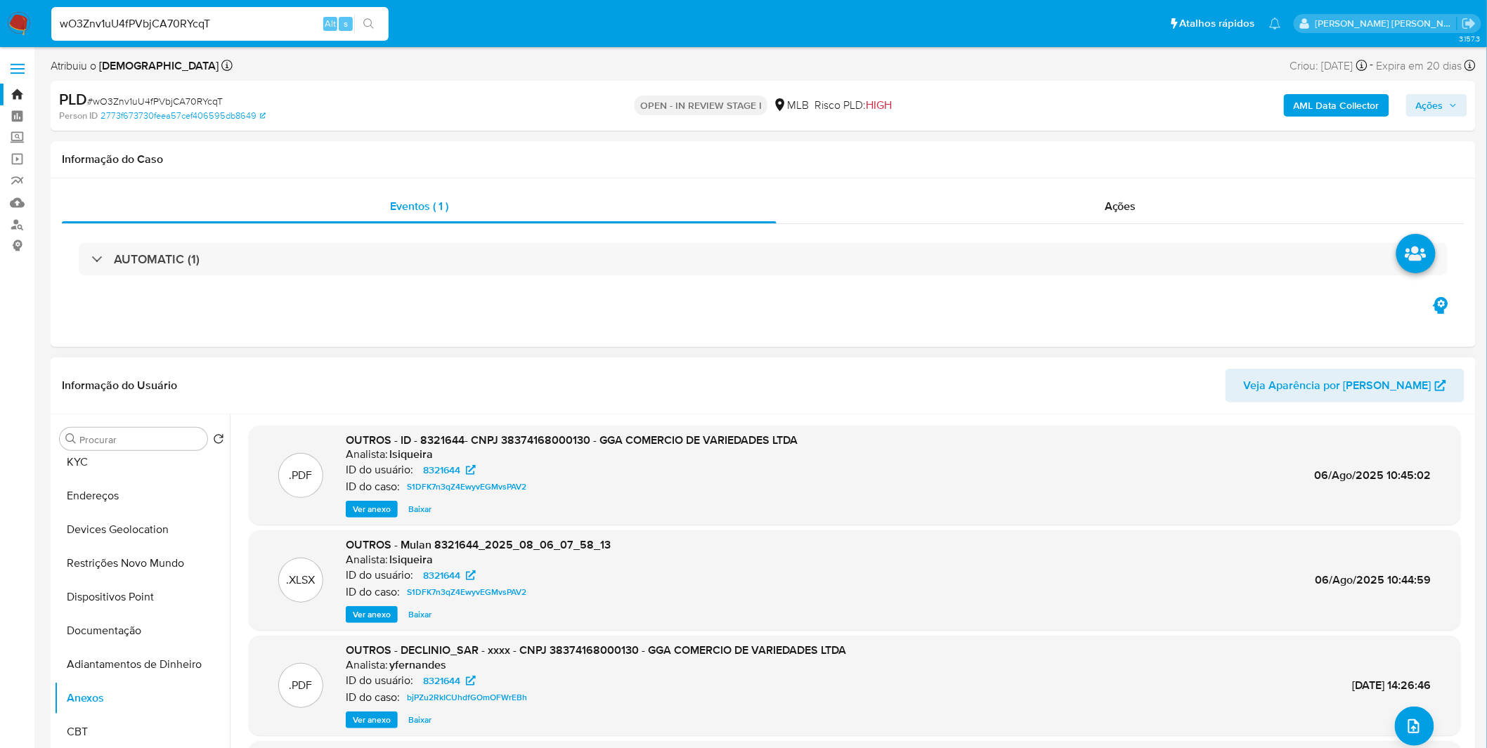
click at [373, 509] on span "Ver anexo" at bounding box center [372, 509] width 38 height 14
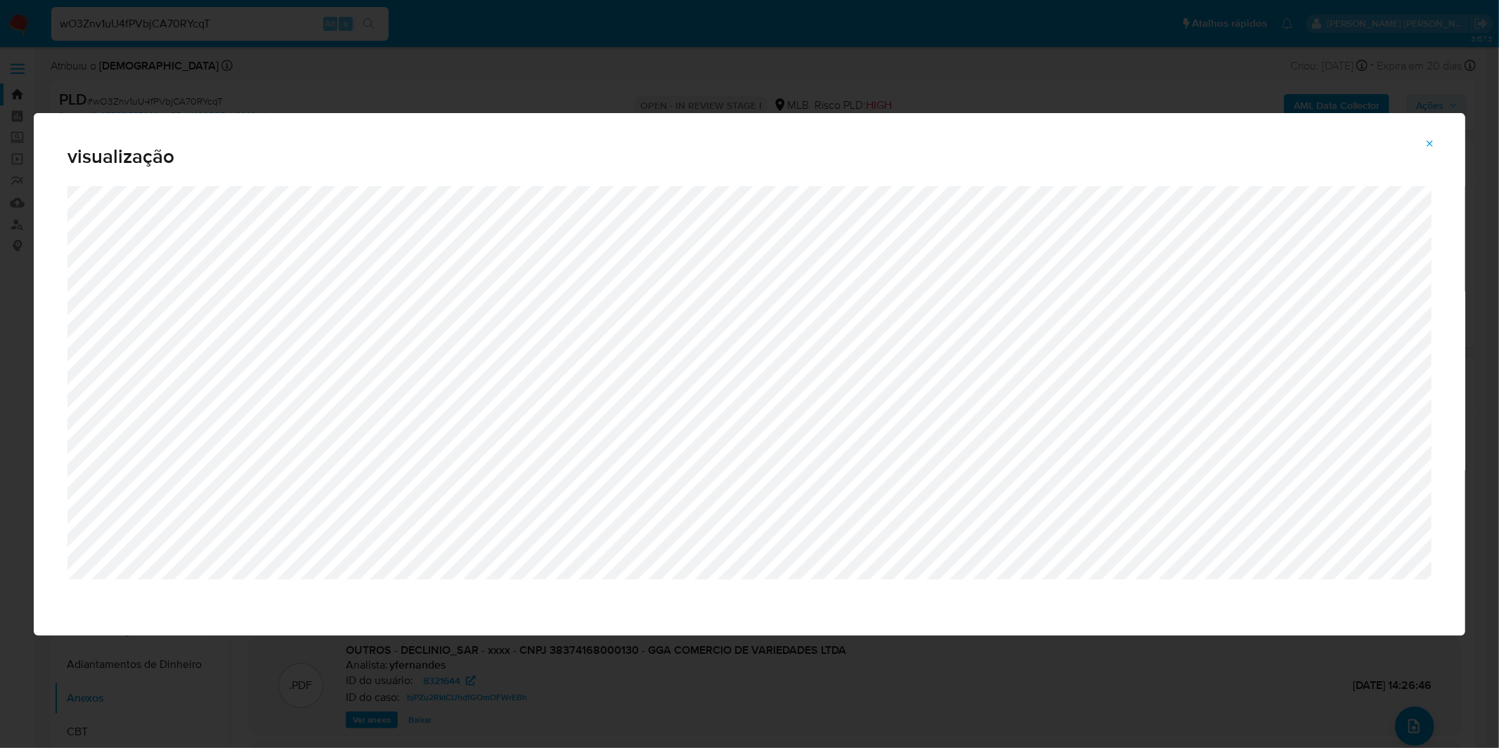
click at [797, 83] on div "visualização" at bounding box center [749, 374] width 1499 height 748
click at [1427, 145] on icon "Attachment preview" at bounding box center [1429, 143] width 11 height 11
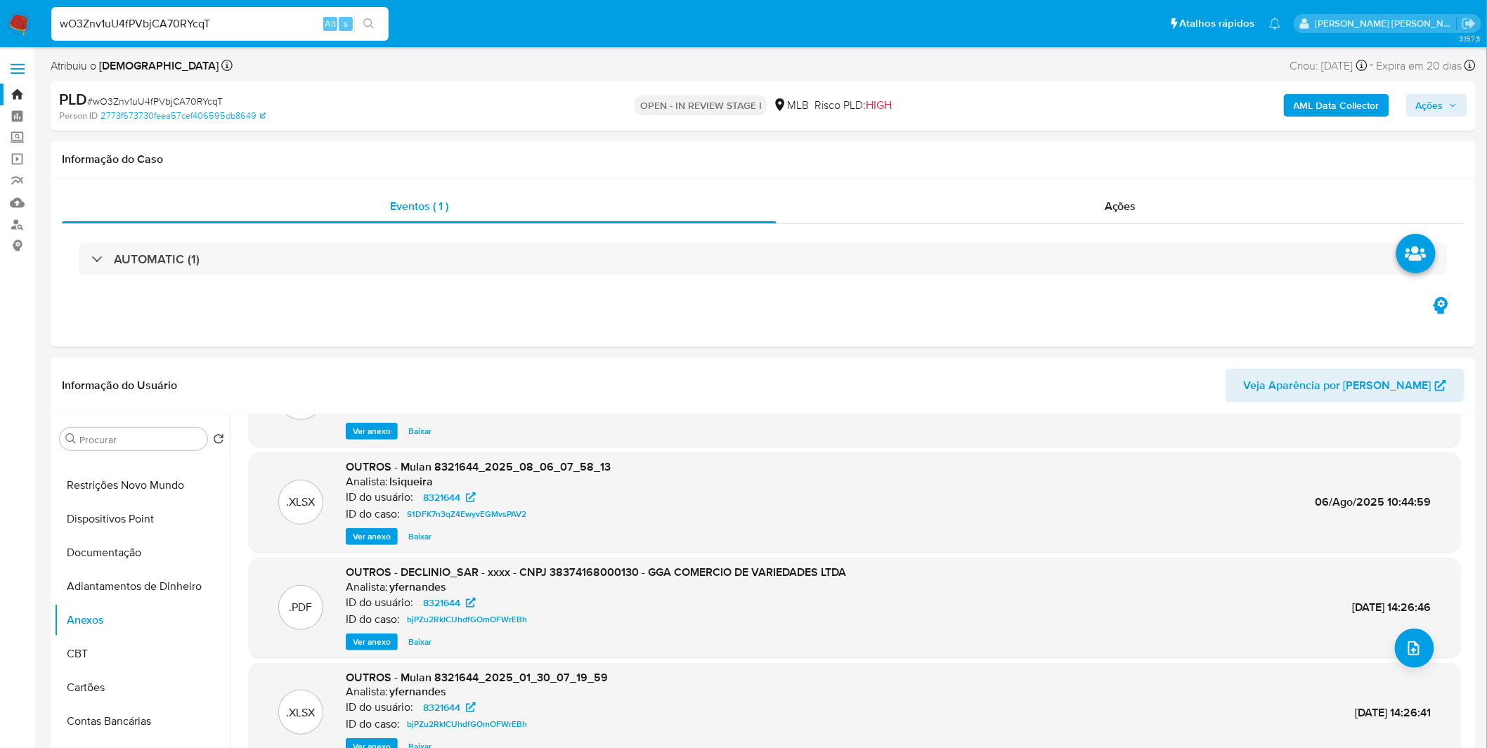
click at [372, 643] on span "Ver anexo" at bounding box center [372, 642] width 38 height 14
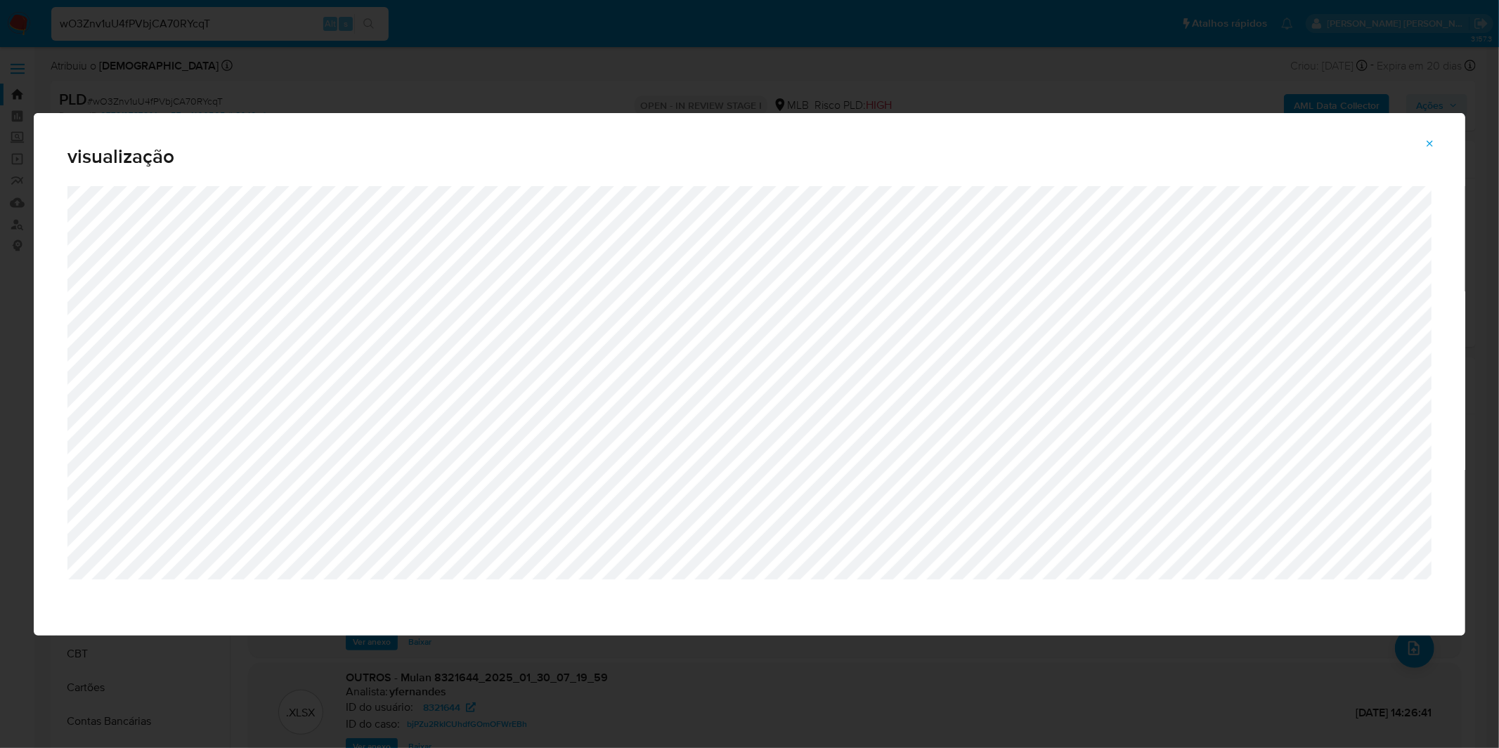
click at [317, 72] on div "visualização" at bounding box center [749, 374] width 1499 height 748
click at [1426, 145] on icon "Attachment preview" at bounding box center [1429, 143] width 11 height 11
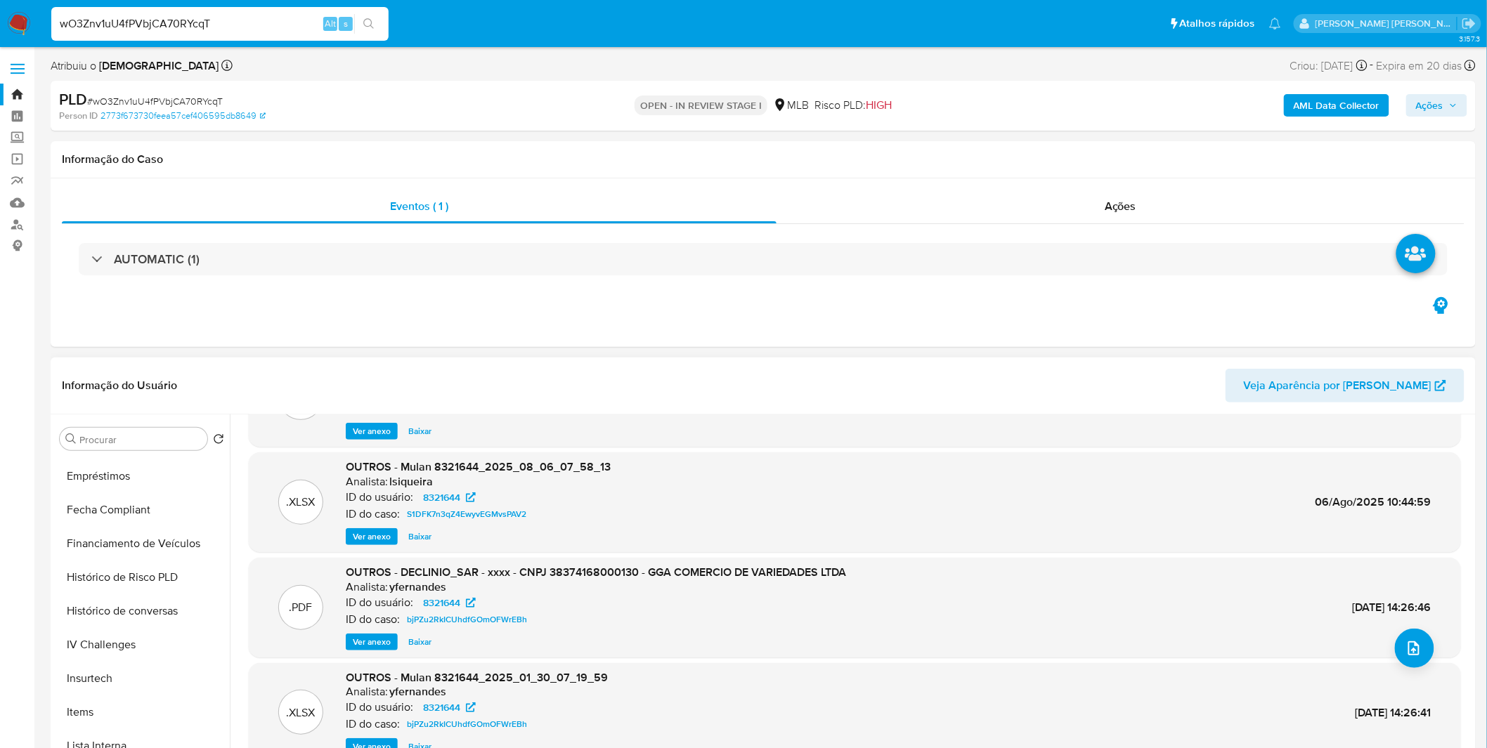
scroll to position [546, 0]
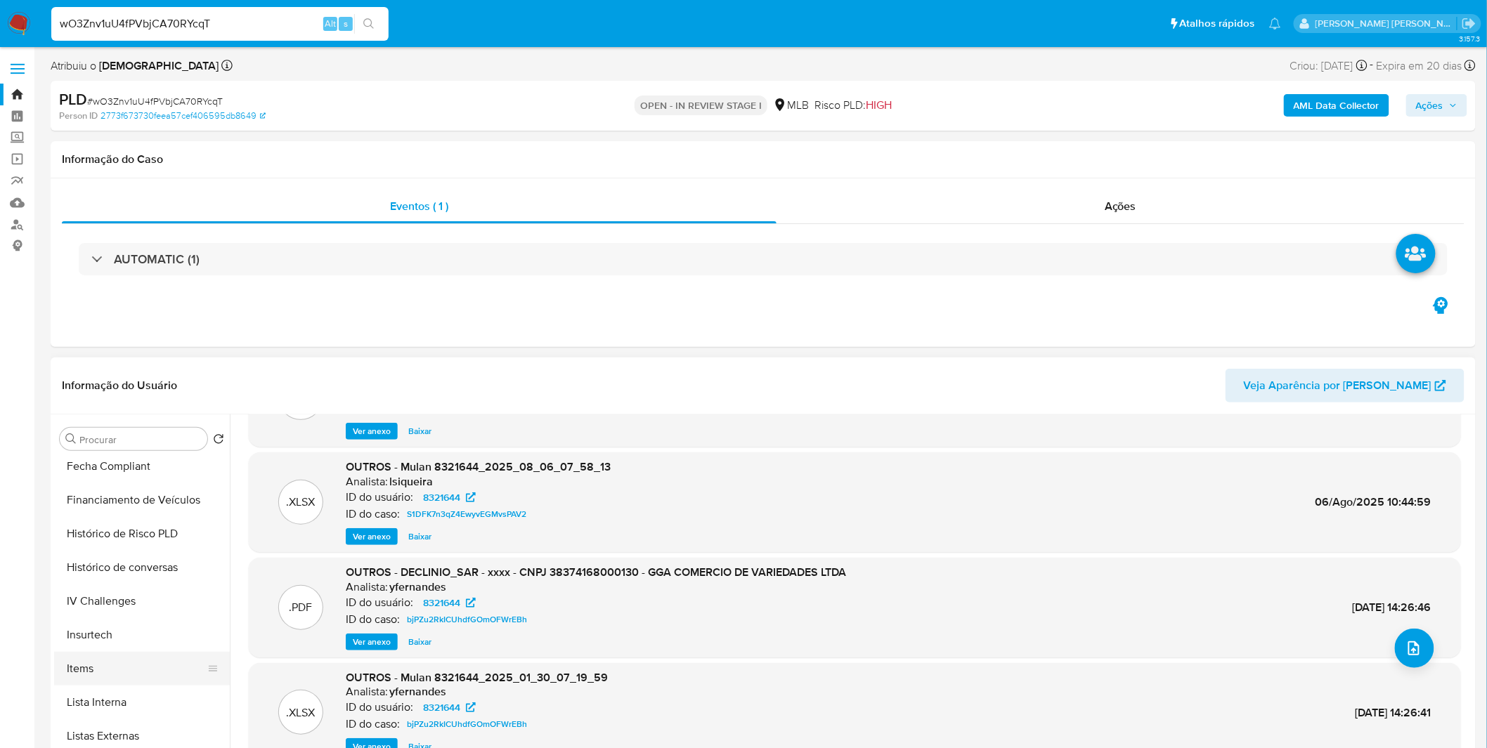
click at [108, 662] on button "Items" at bounding box center [136, 669] width 164 height 34
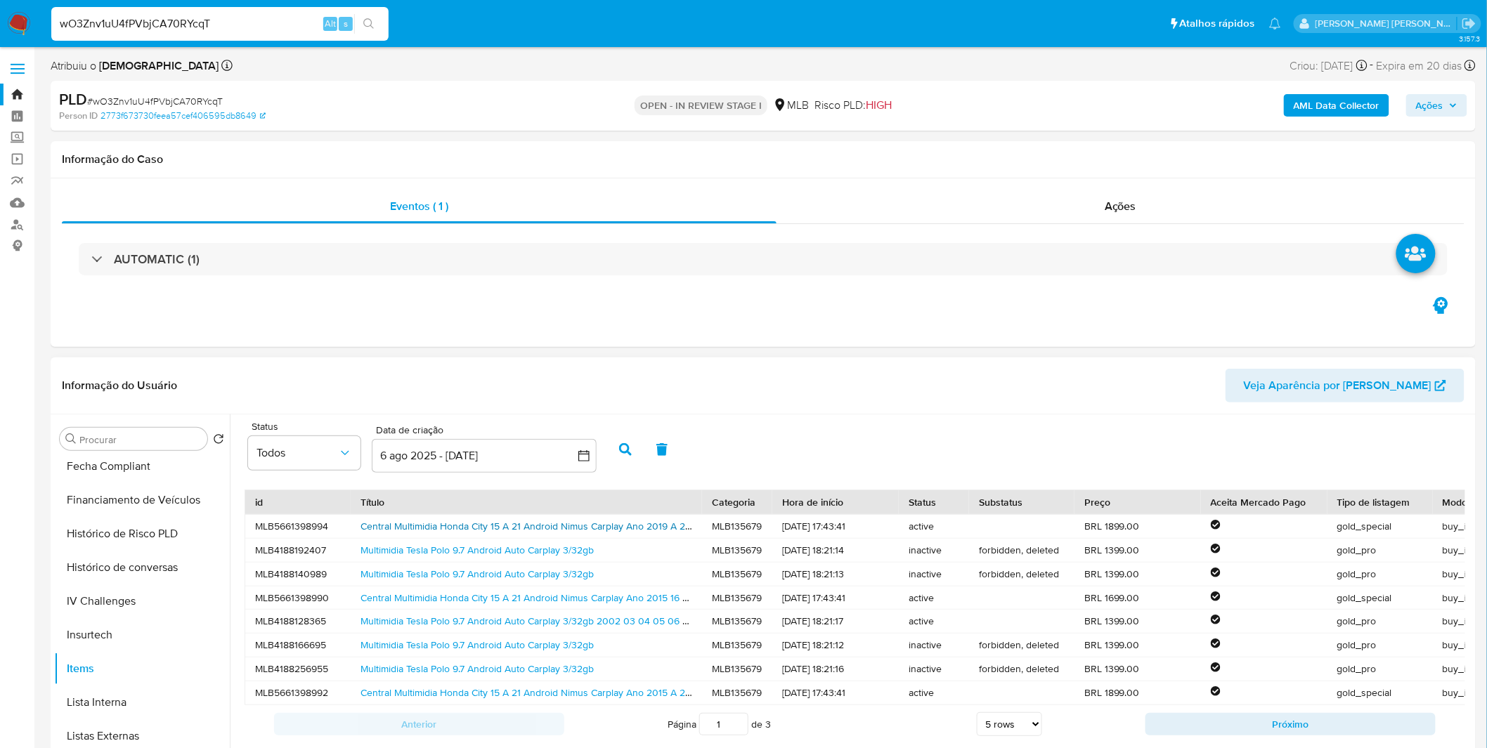
scroll to position [2, 0]
click at [18, 29] on img at bounding box center [19, 24] width 24 height 24
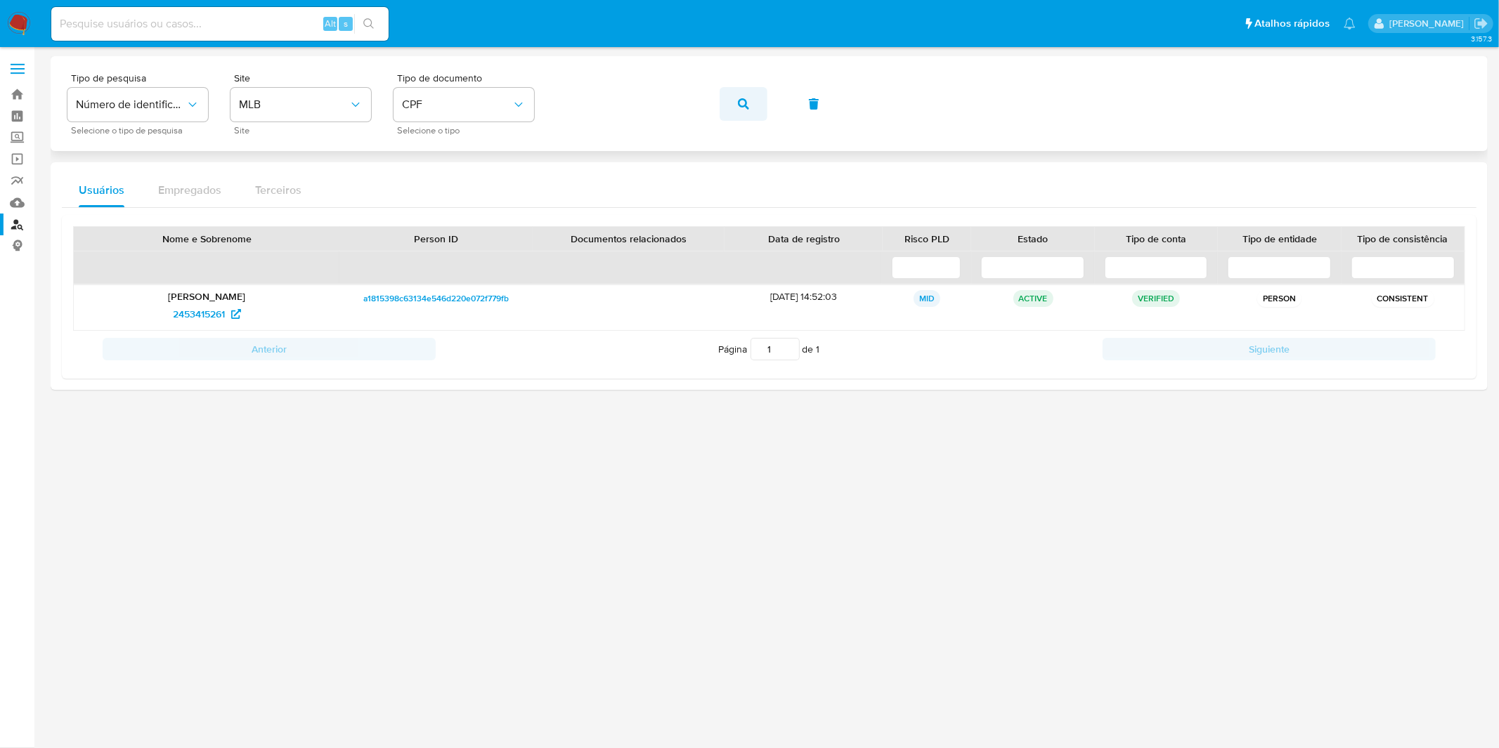
click at [743, 113] on span "button" at bounding box center [743, 104] width 11 height 31
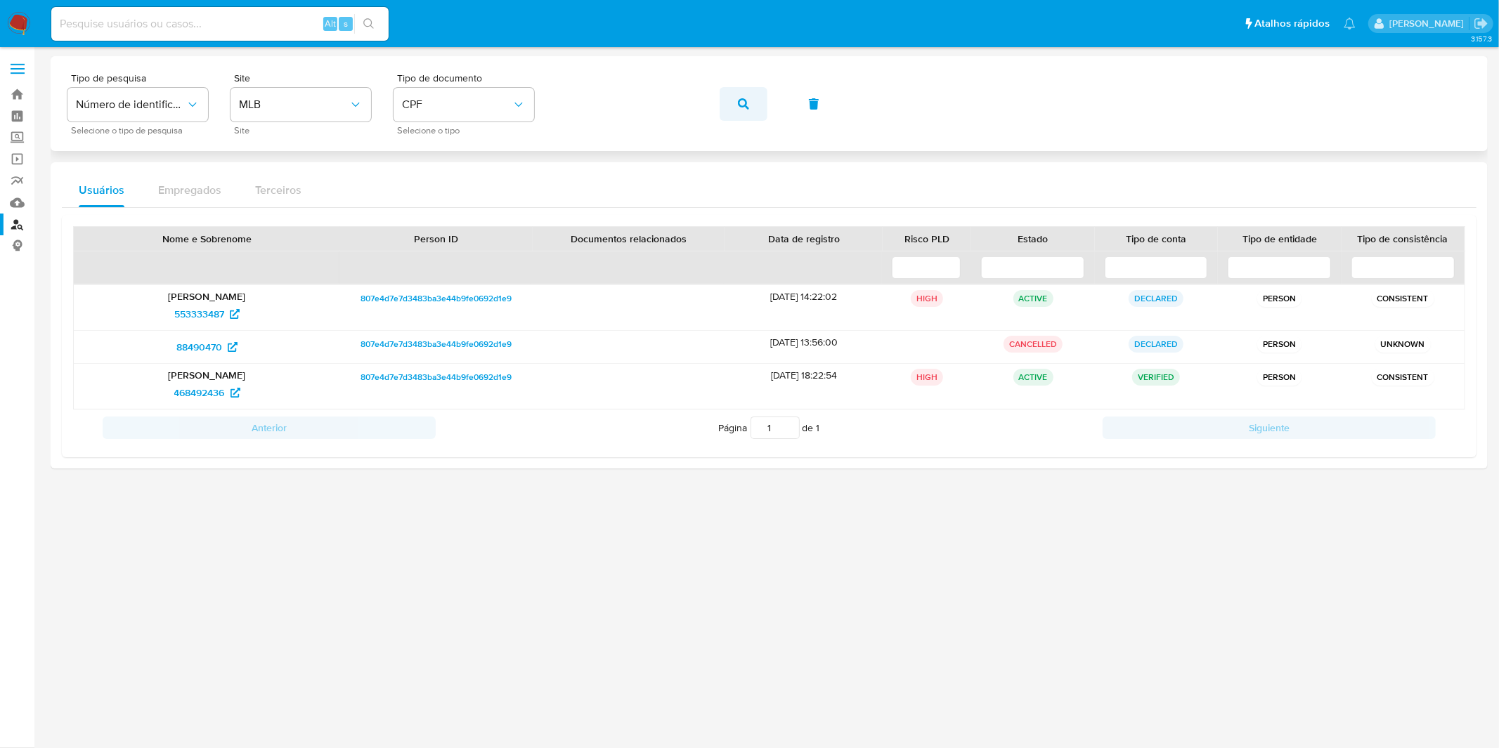
click at [738, 102] on icon "button" at bounding box center [743, 103] width 11 height 11
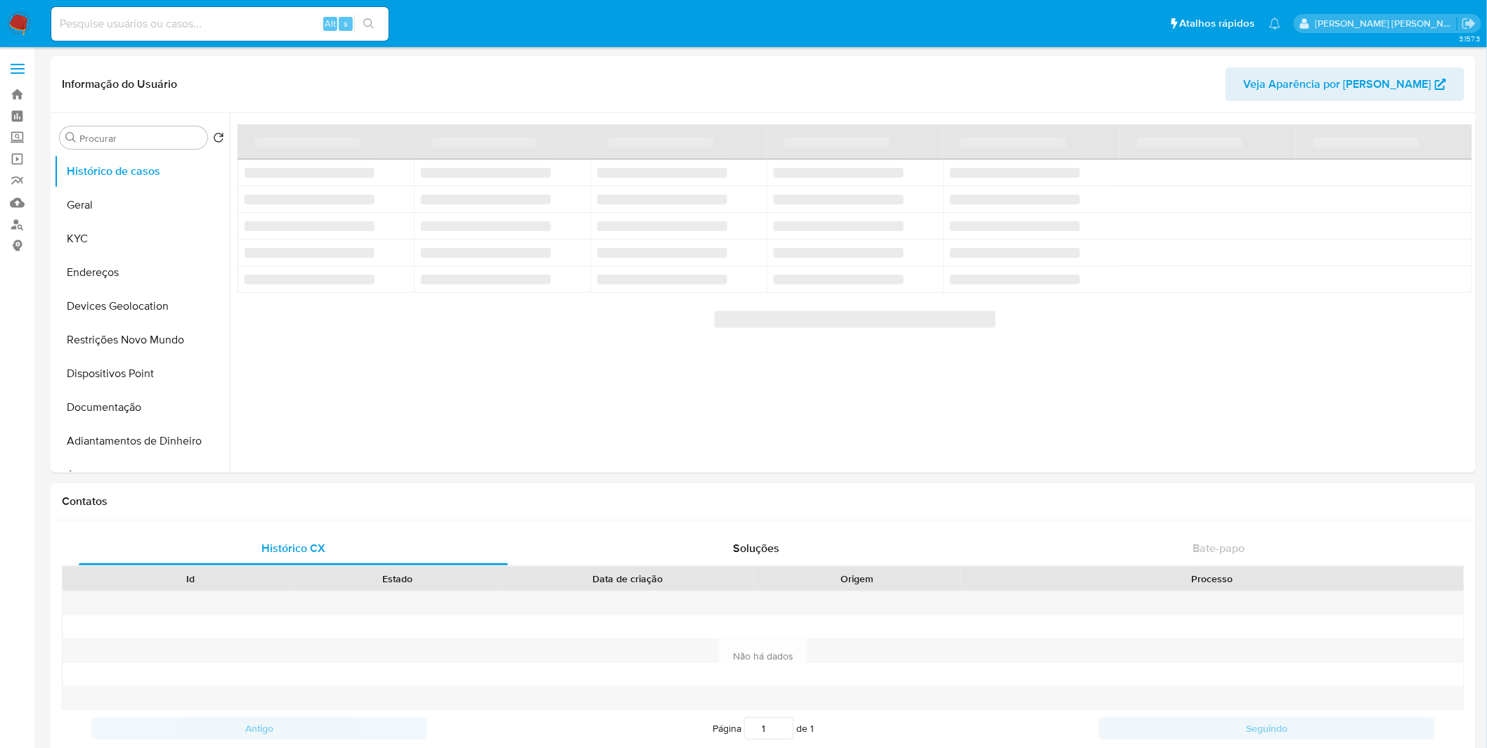
select select "10"
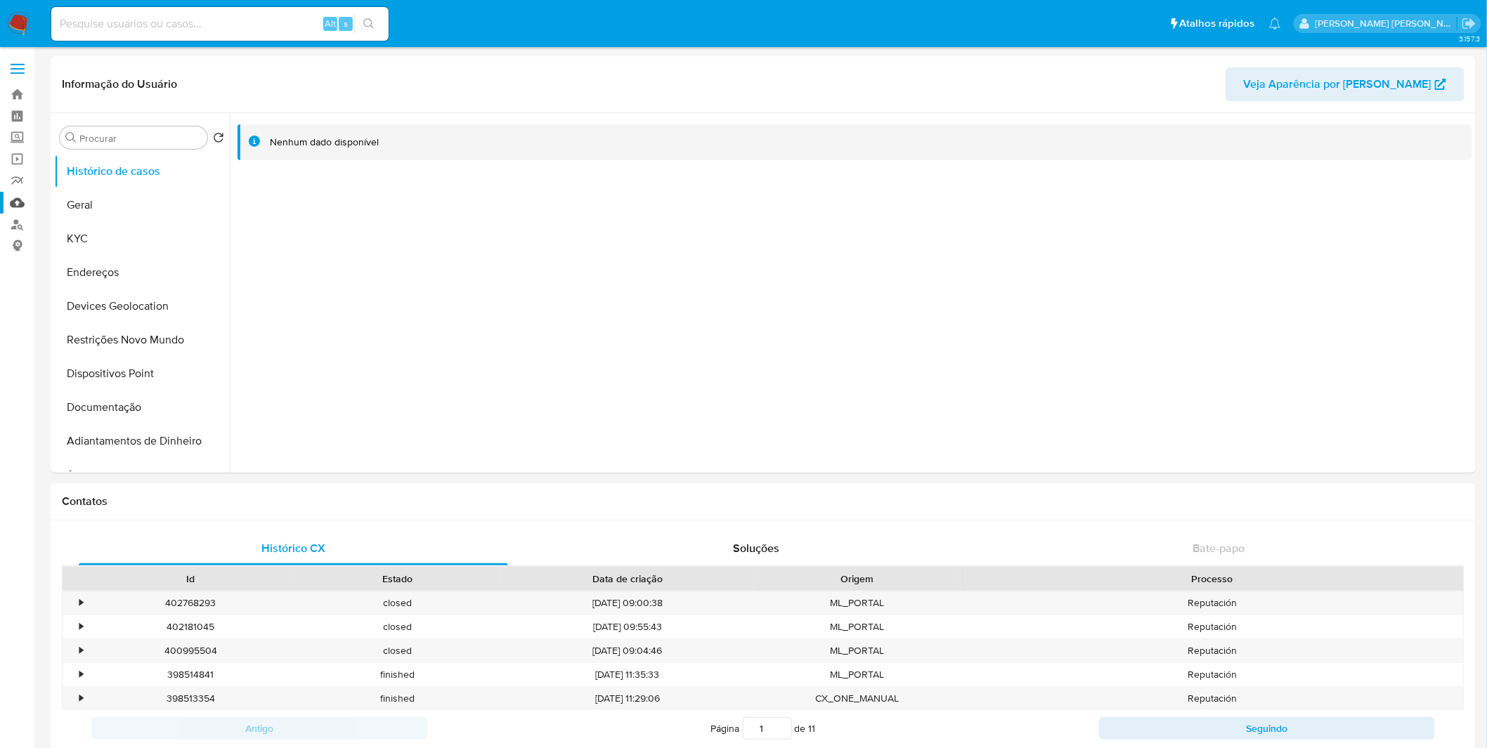
select select "10"
click at [156, 338] on button "Restrições Novo Mundo" at bounding box center [136, 340] width 164 height 34
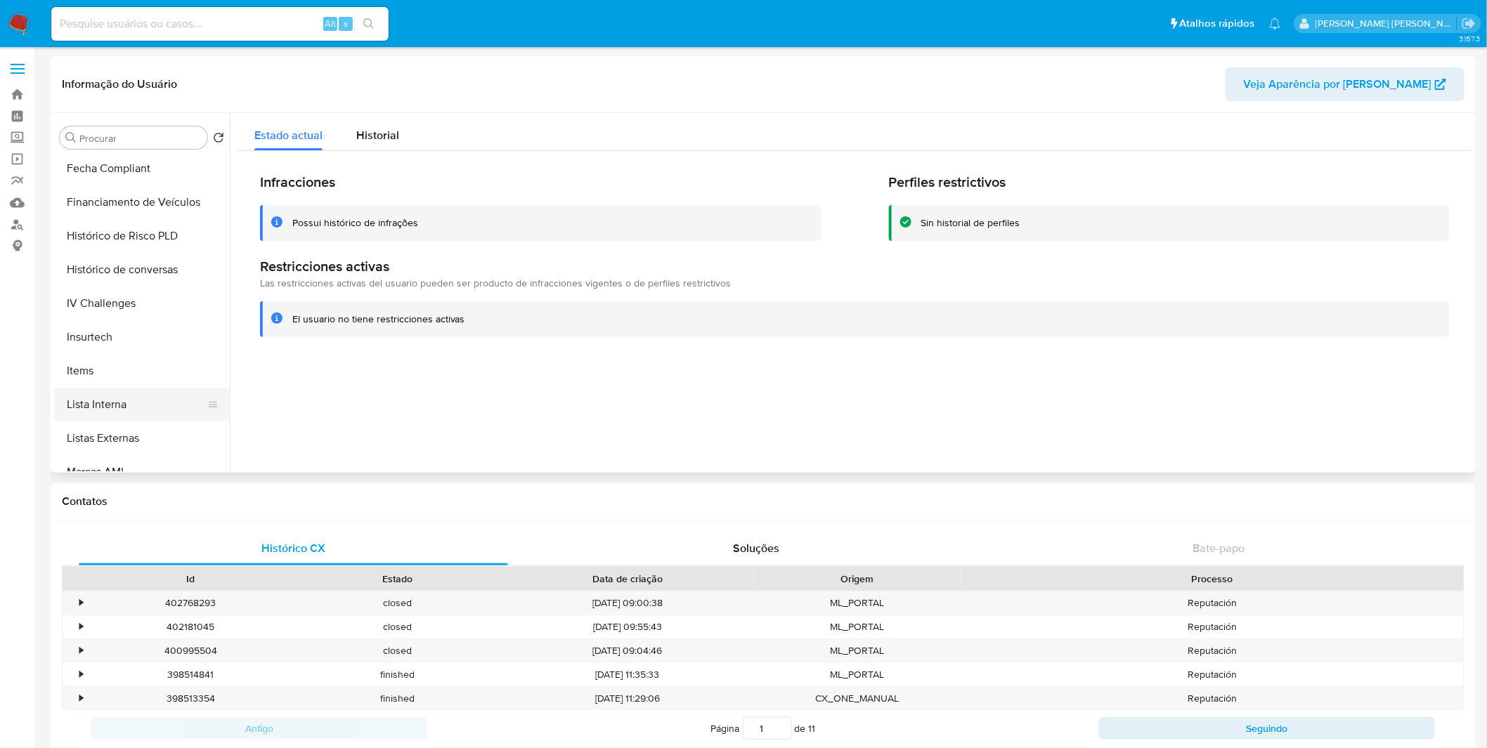
scroll to position [546, 0]
click at [136, 357] on button "Items" at bounding box center [136, 368] width 164 height 34
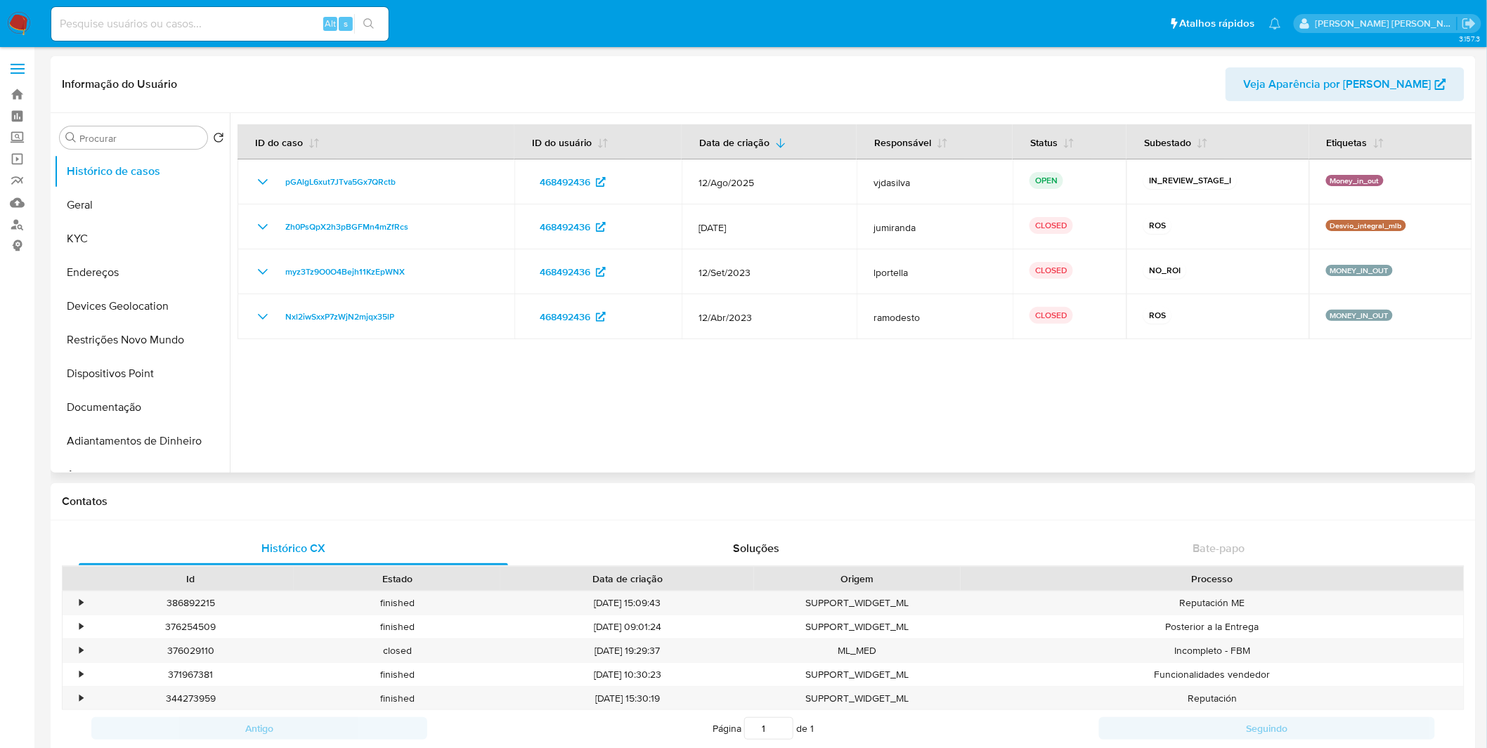
select select "10"
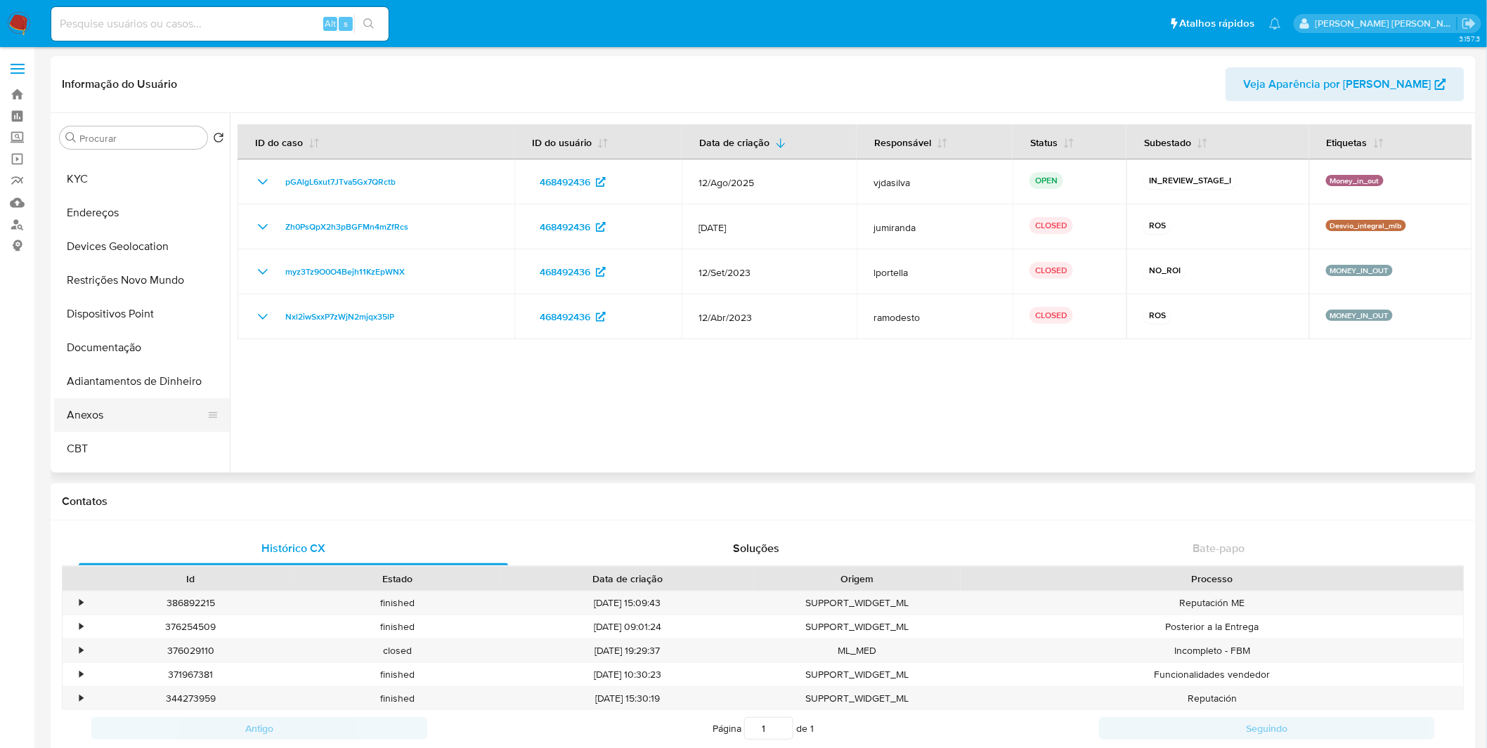
scroll to position [78, 0]
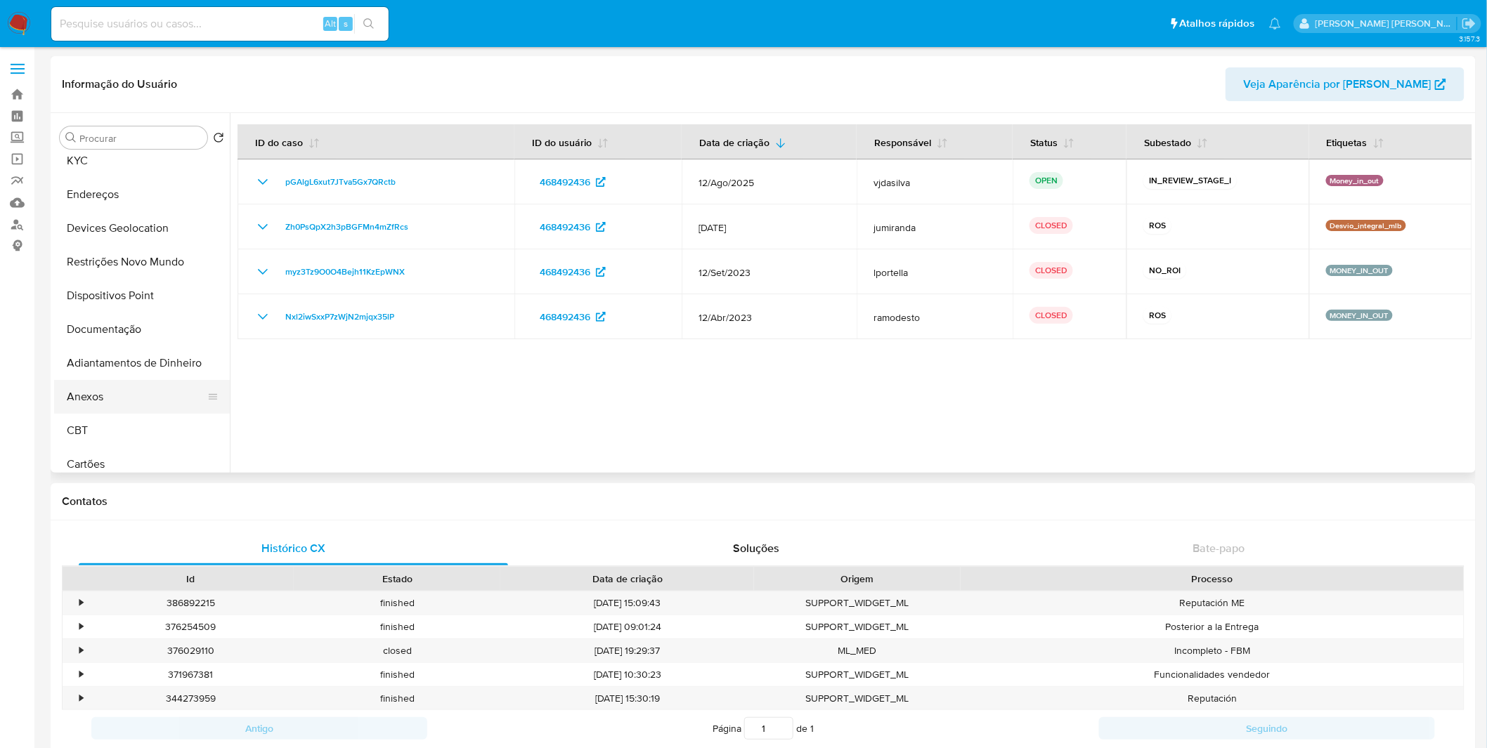
click at [129, 409] on button "Anexos" at bounding box center [136, 397] width 164 height 34
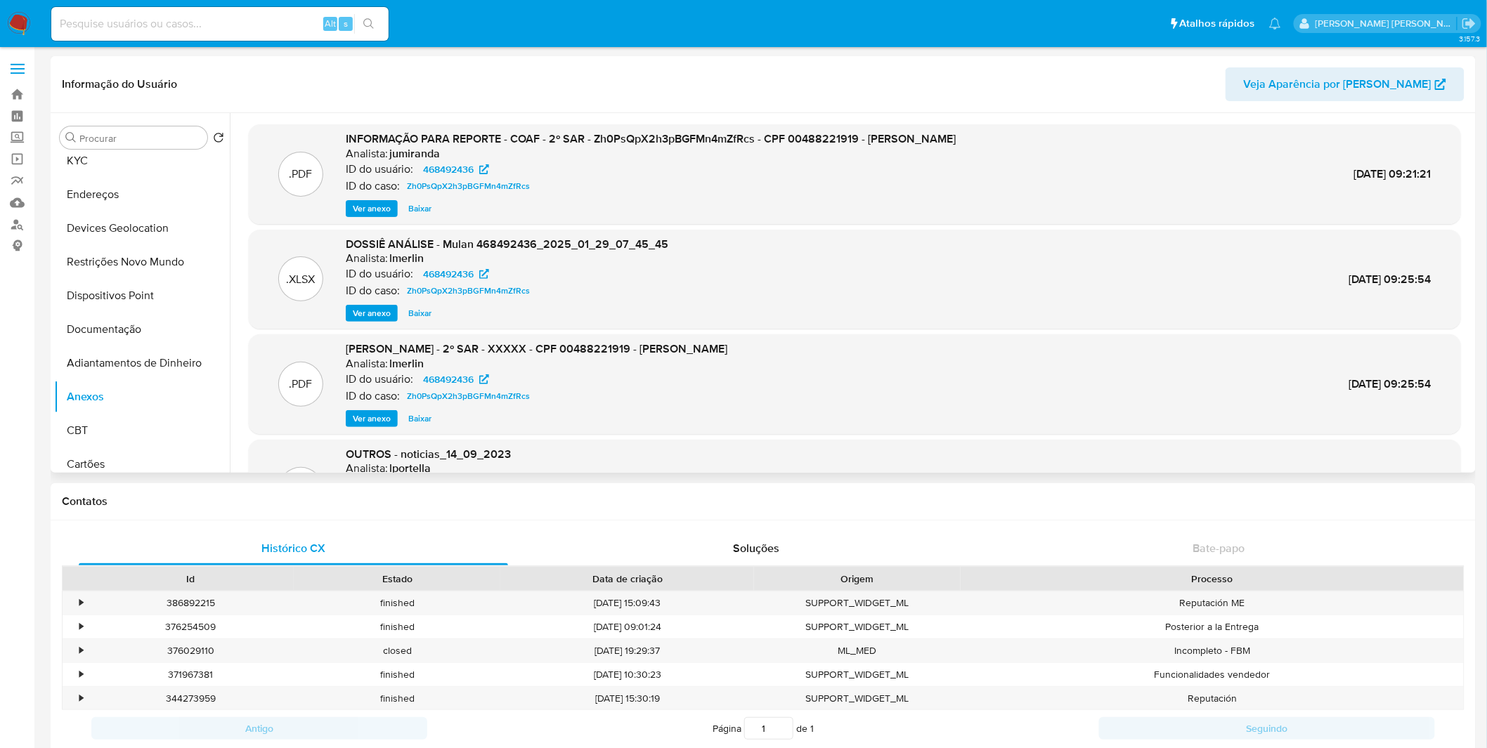
click at [378, 204] on span "Ver anexo" at bounding box center [372, 209] width 38 height 14
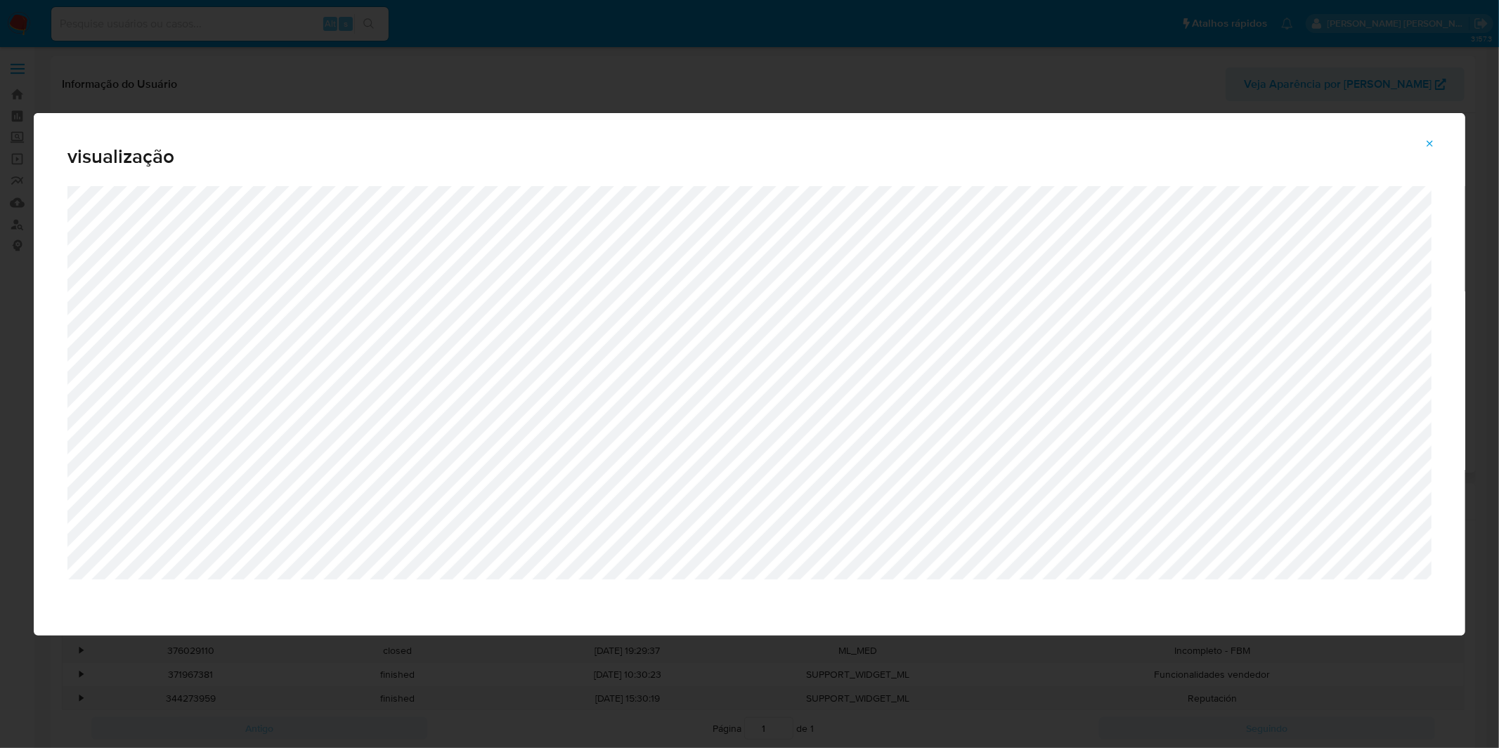
click at [1426, 146] on icon "Attachment preview" at bounding box center [1429, 143] width 11 height 11
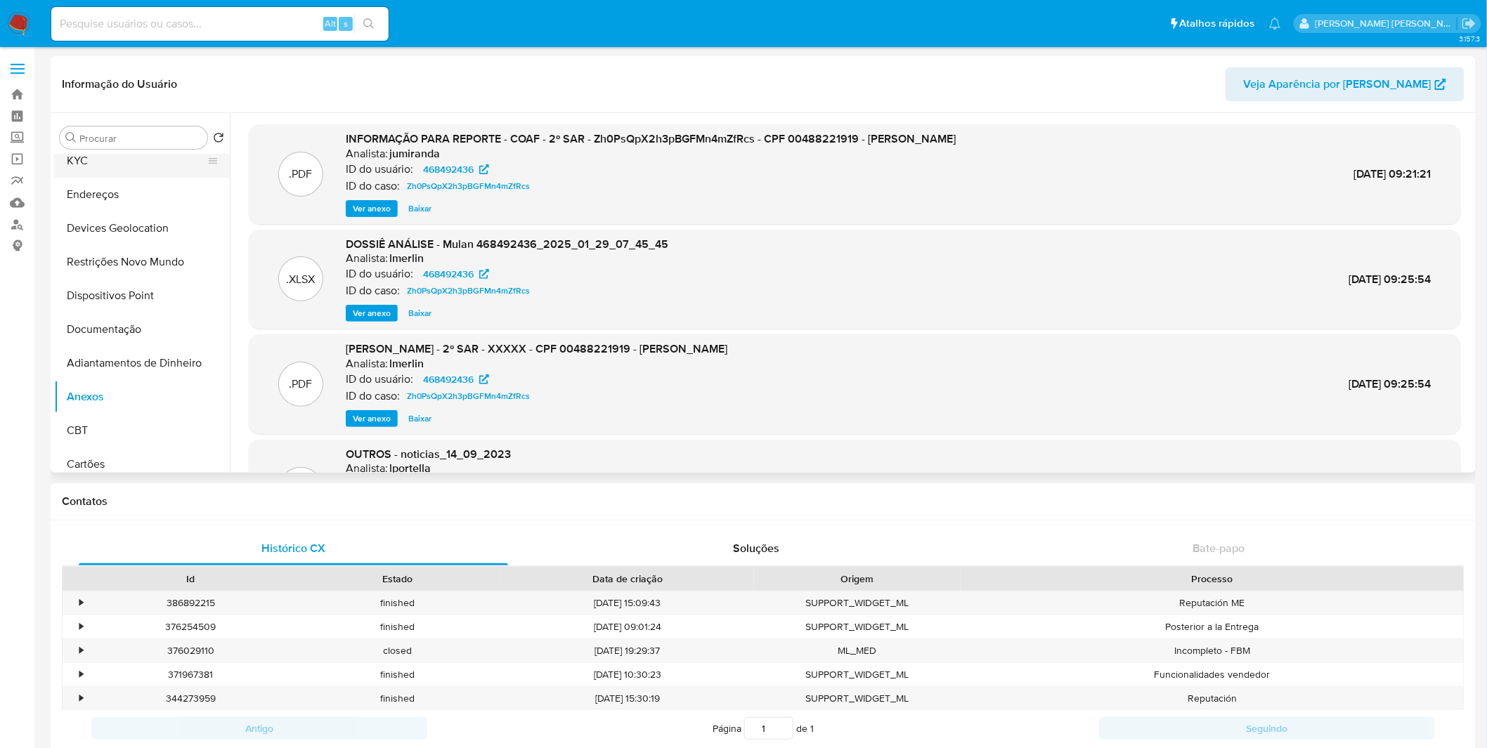
click at [130, 162] on button "KYC" at bounding box center [136, 161] width 164 height 34
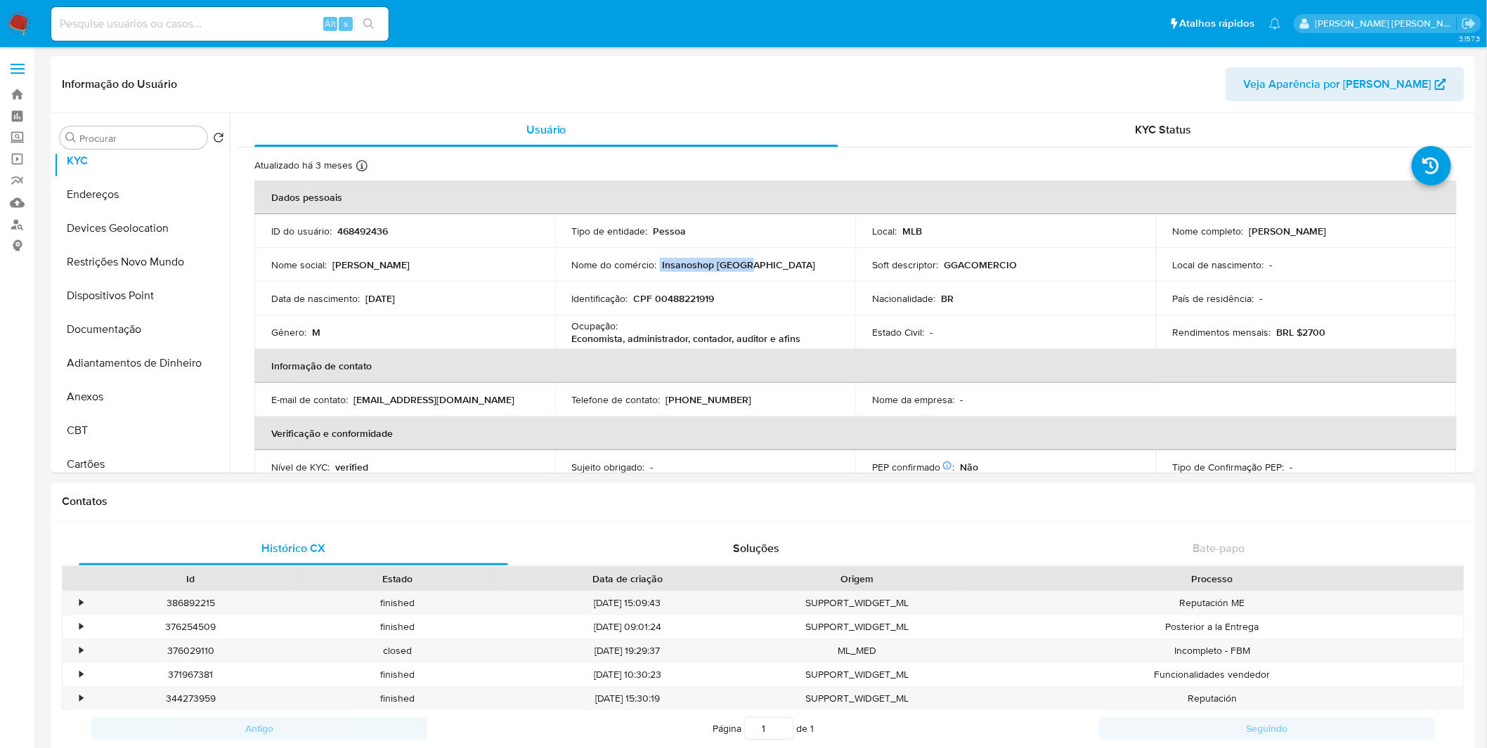
drag, startPoint x: 742, startPoint y: 261, endPoint x: 658, endPoint y: 266, distance: 83.7
click at [658, 266] on div "Nome do comércio : Insanoshop [GEOGRAPHIC_DATA]" at bounding box center [705, 265] width 267 height 13
copy div "Insanoshop [GEOGRAPHIC_DATA]"
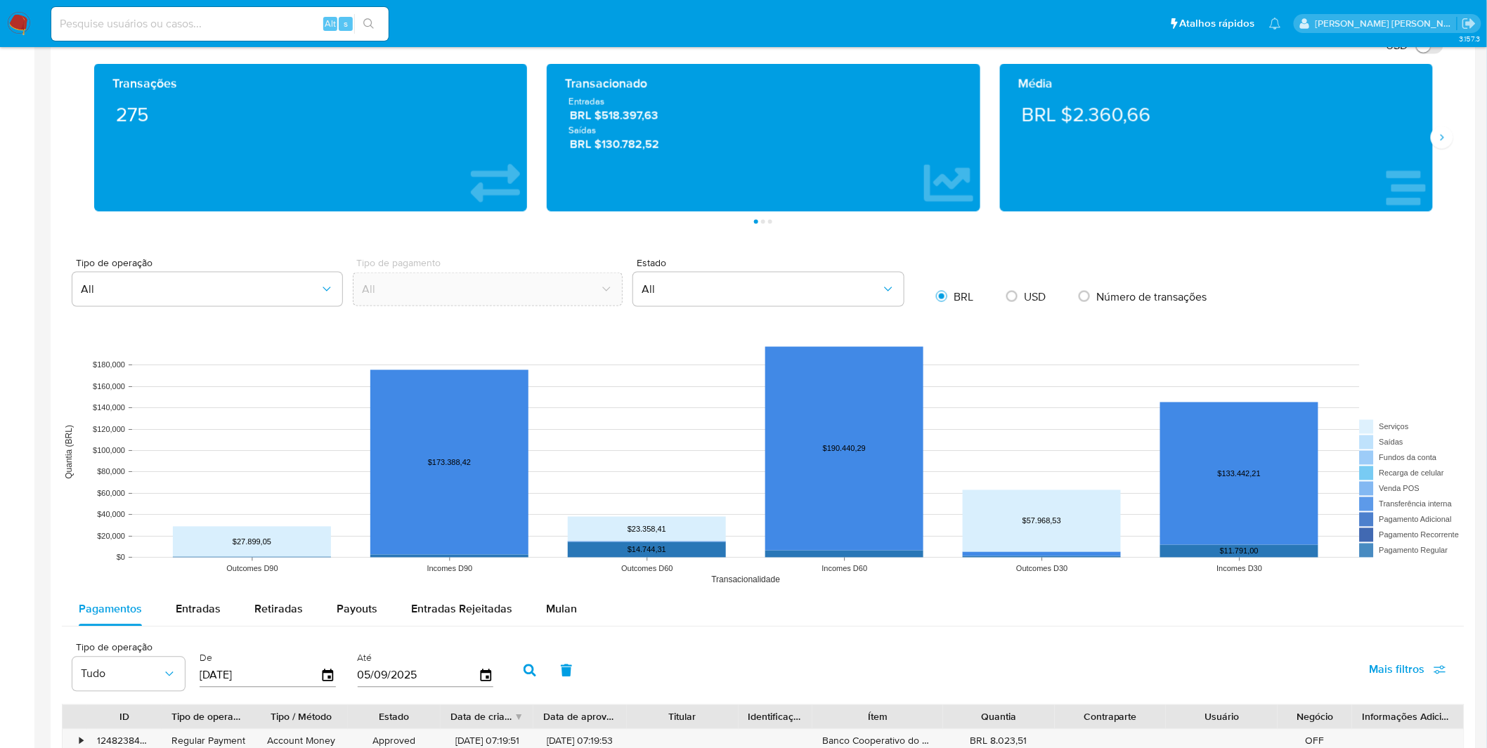
scroll to position [1015, 0]
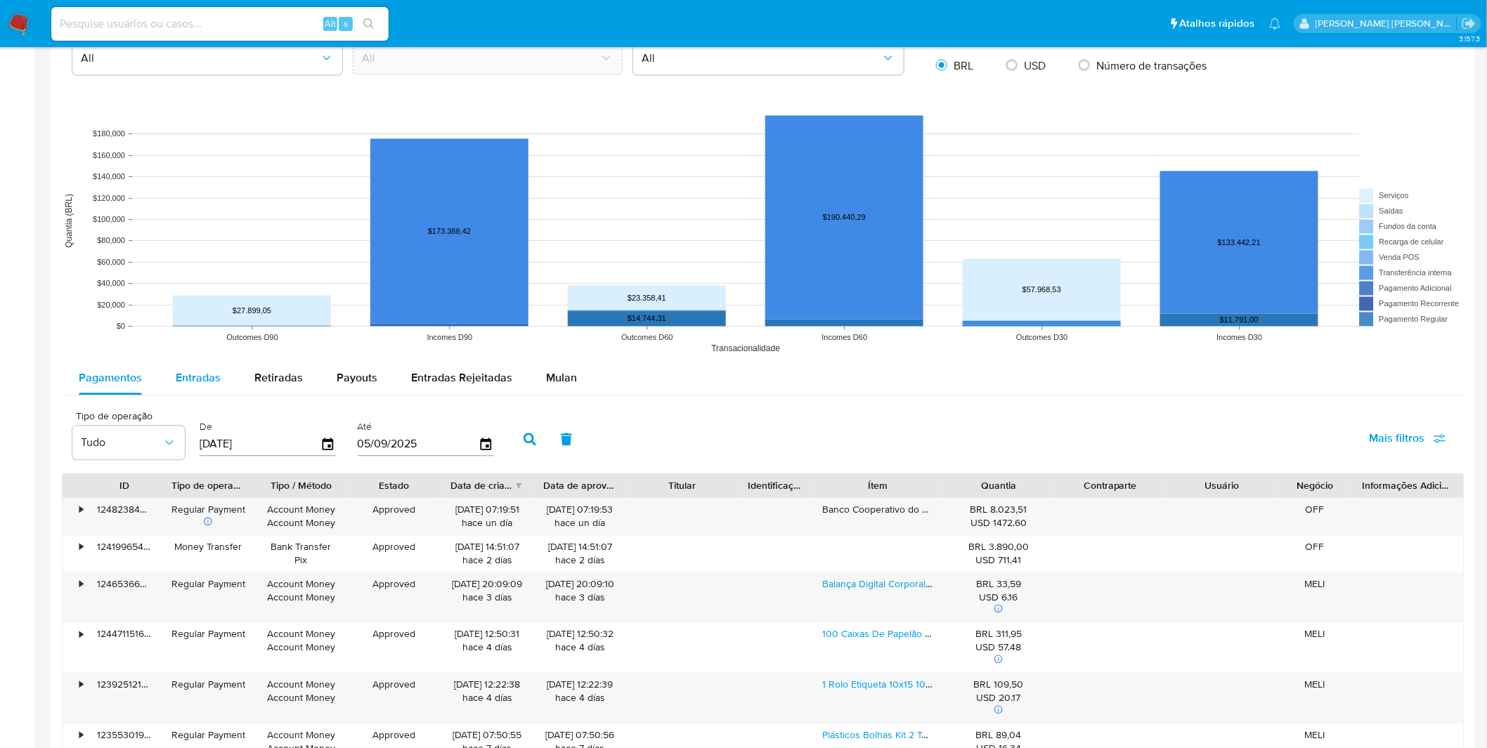
click at [197, 375] on span "Entradas" at bounding box center [198, 378] width 45 height 16
select select "10"
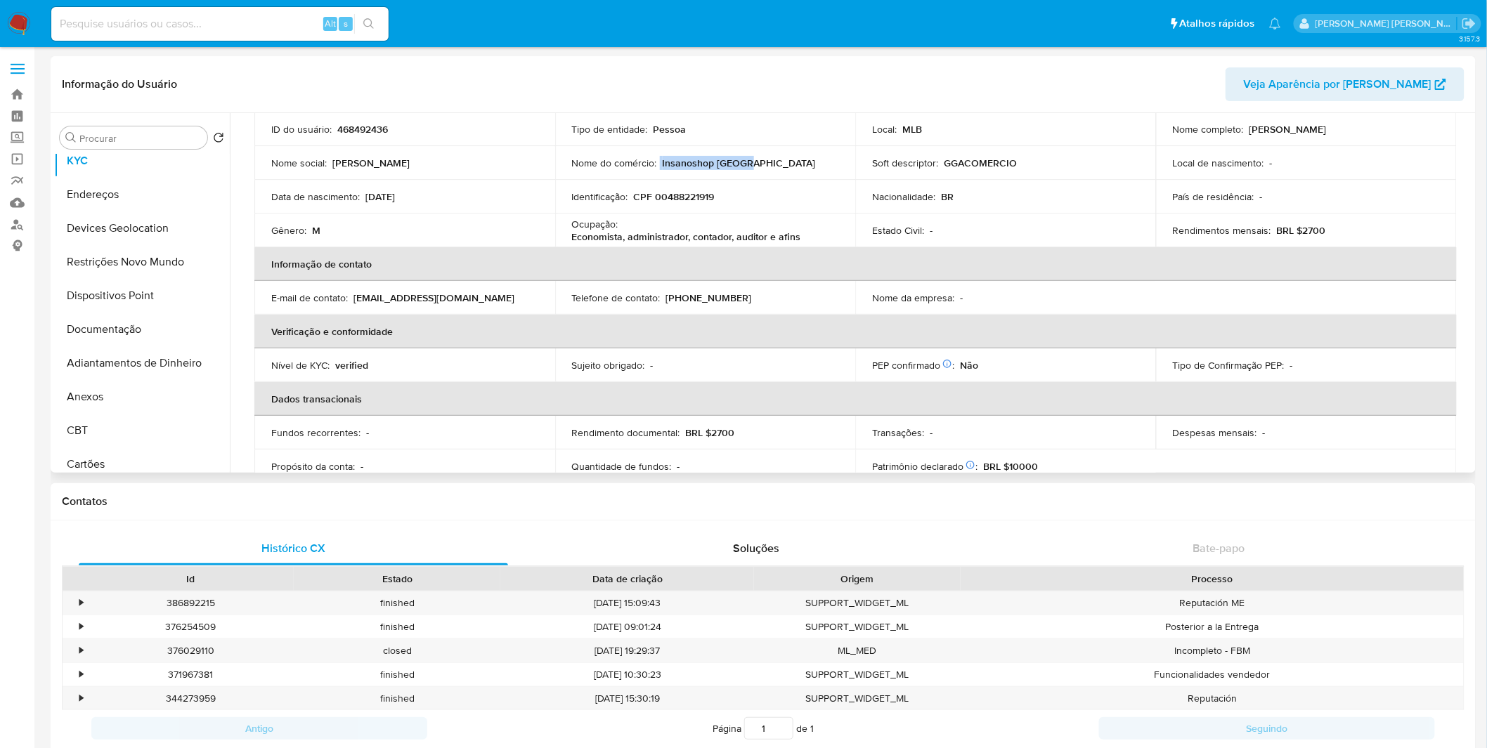
scroll to position [0, 0]
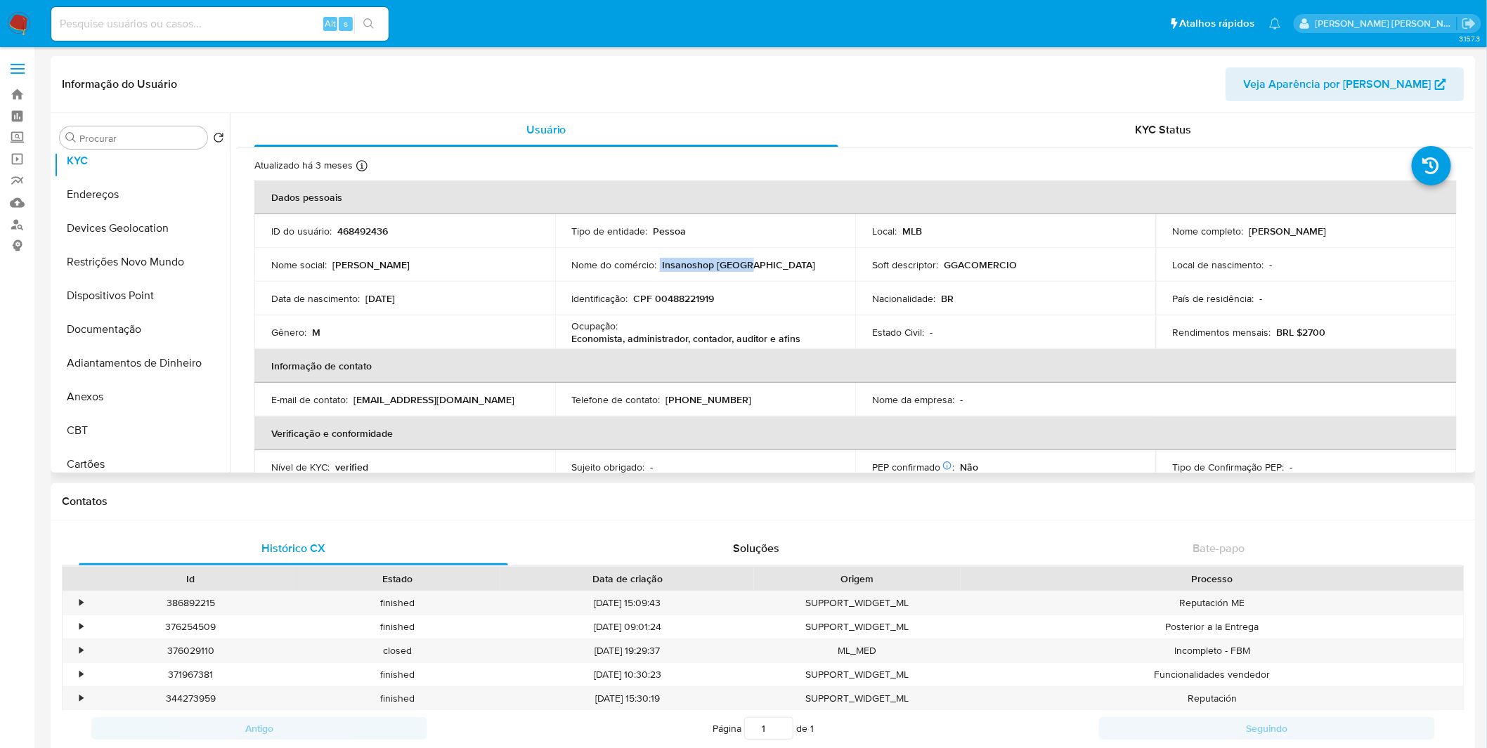
click at [717, 287] on td "Identificação : CPF 00488221919" at bounding box center [705, 299] width 301 height 34
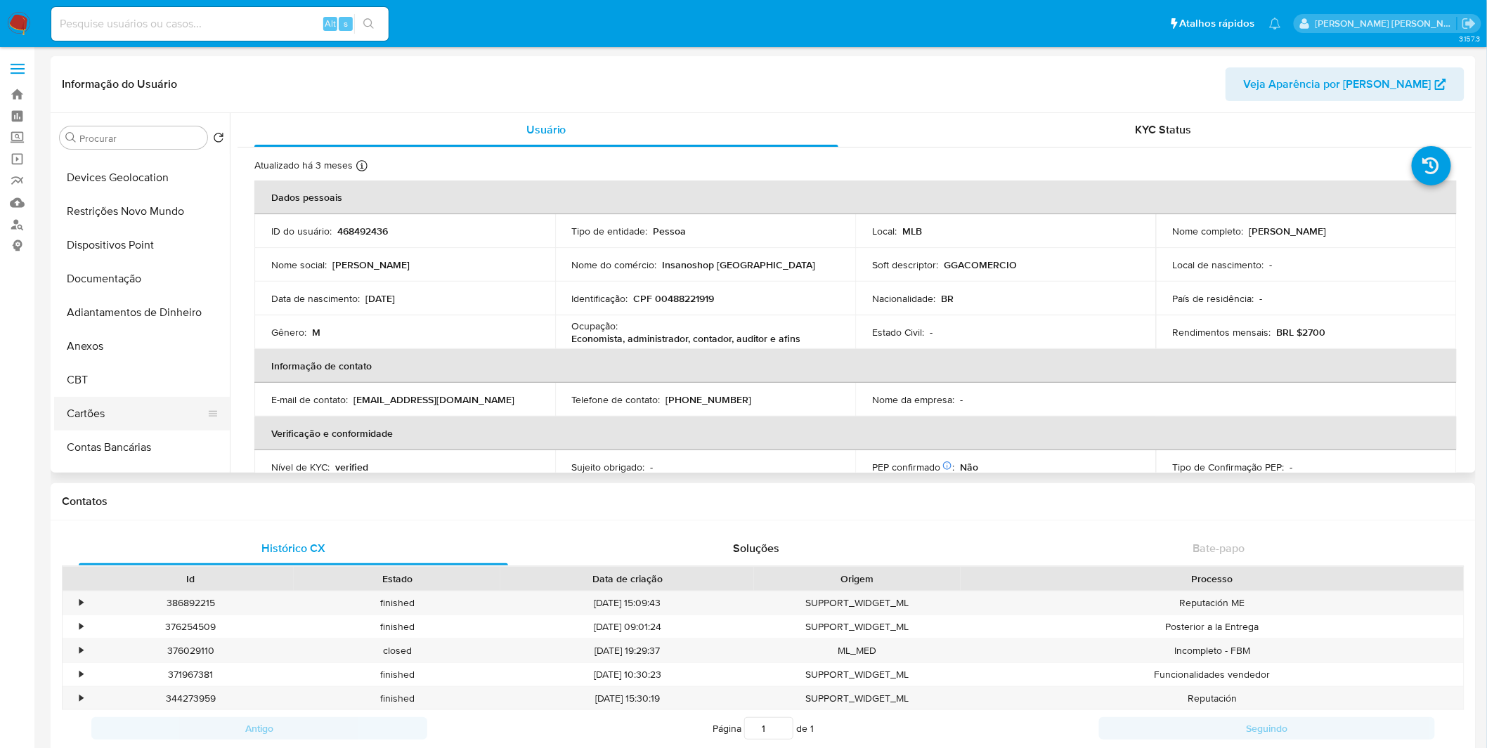
scroll to position [156, 0]
click at [119, 252] on button "Documentação" at bounding box center [136, 252] width 164 height 34
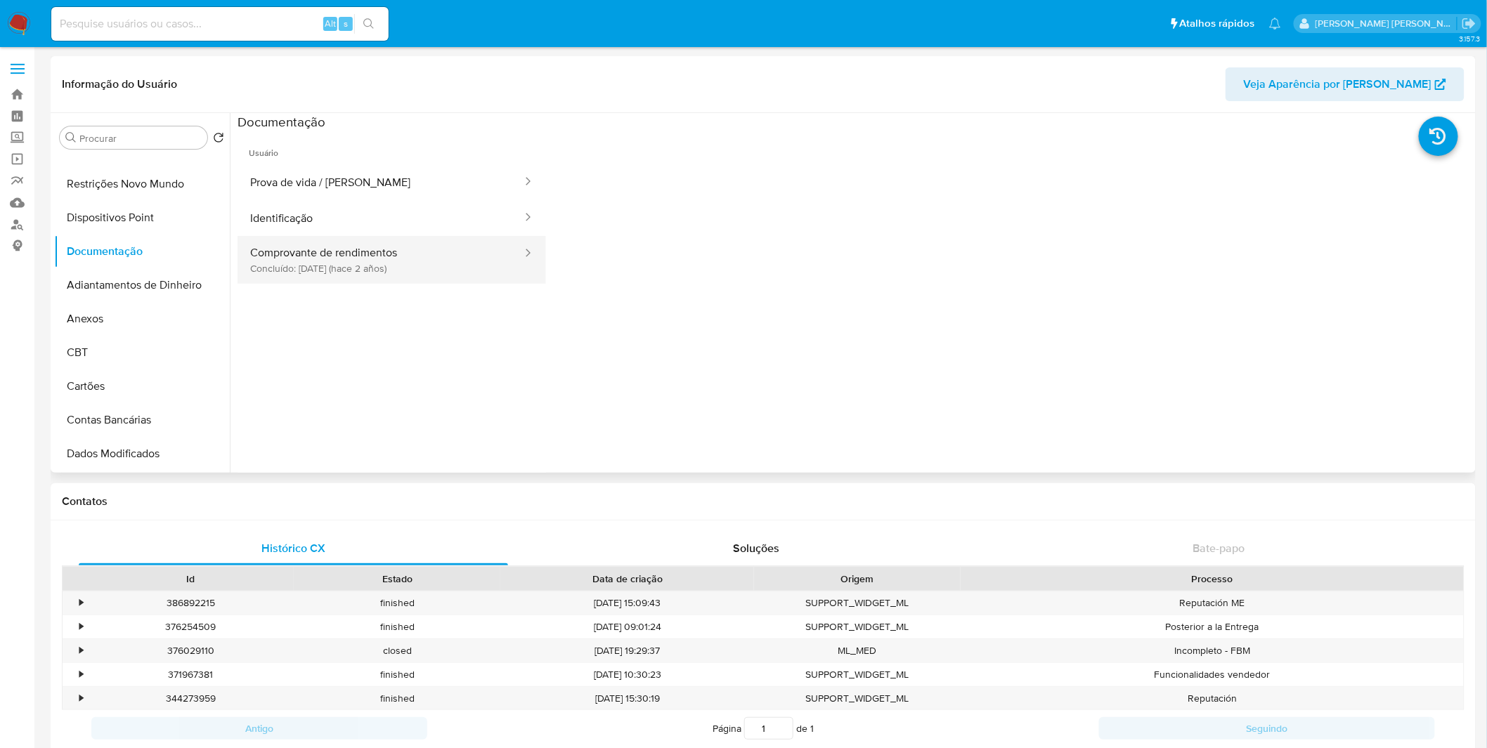
click at [380, 275] on button "Comprovante de rendimentos Concluído: [DATE] (hace 2 años)" at bounding box center [380, 260] width 286 height 48
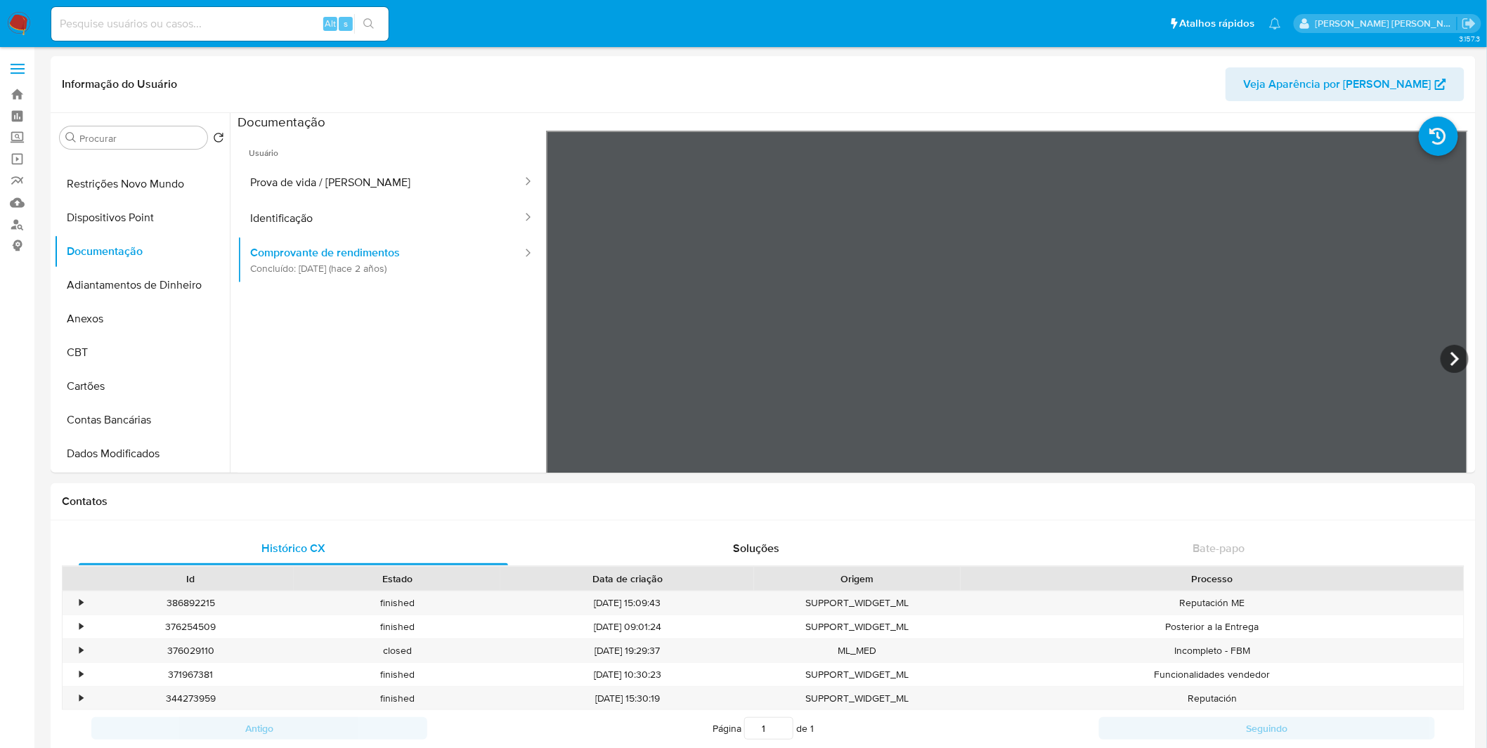
click at [252, 24] on input at bounding box center [219, 24] width 337 height 18
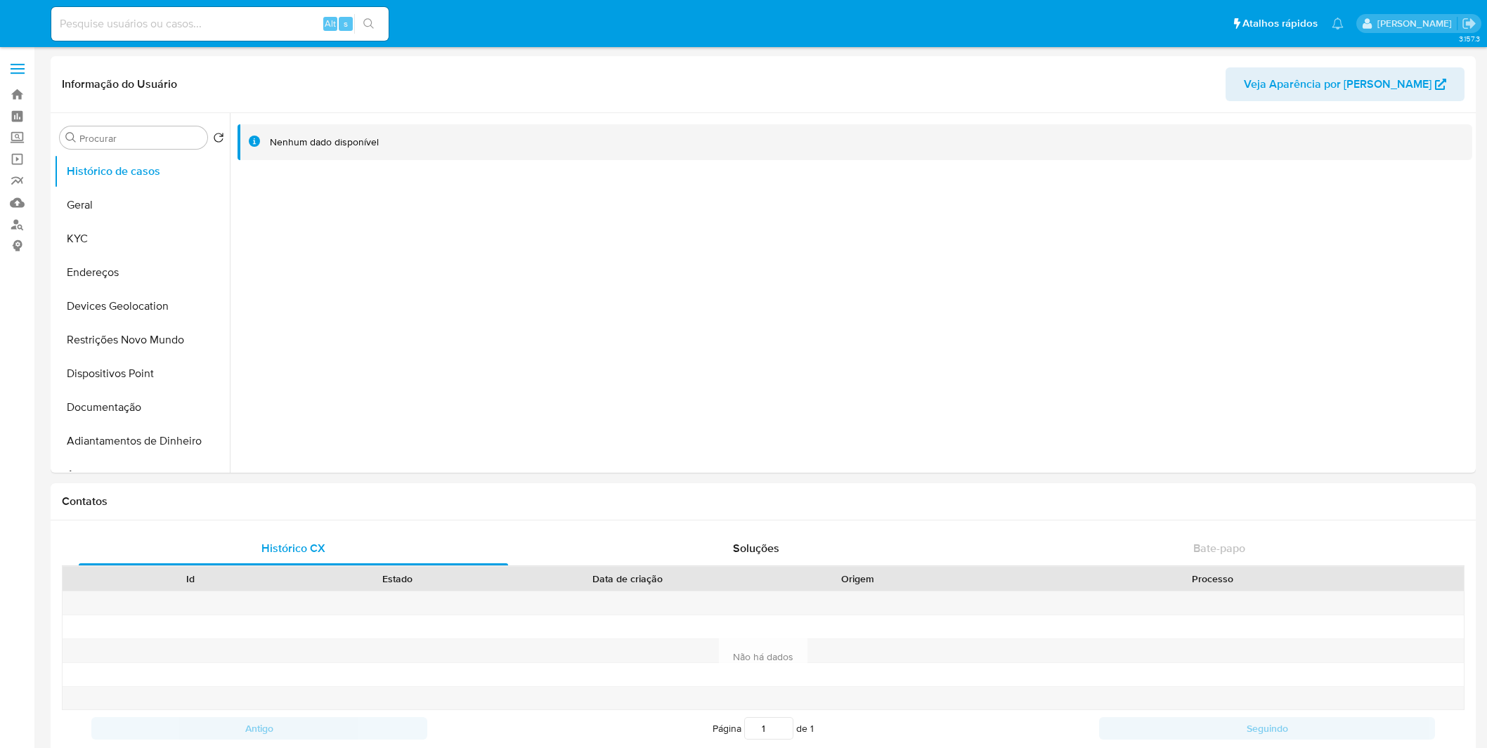
select select "10"
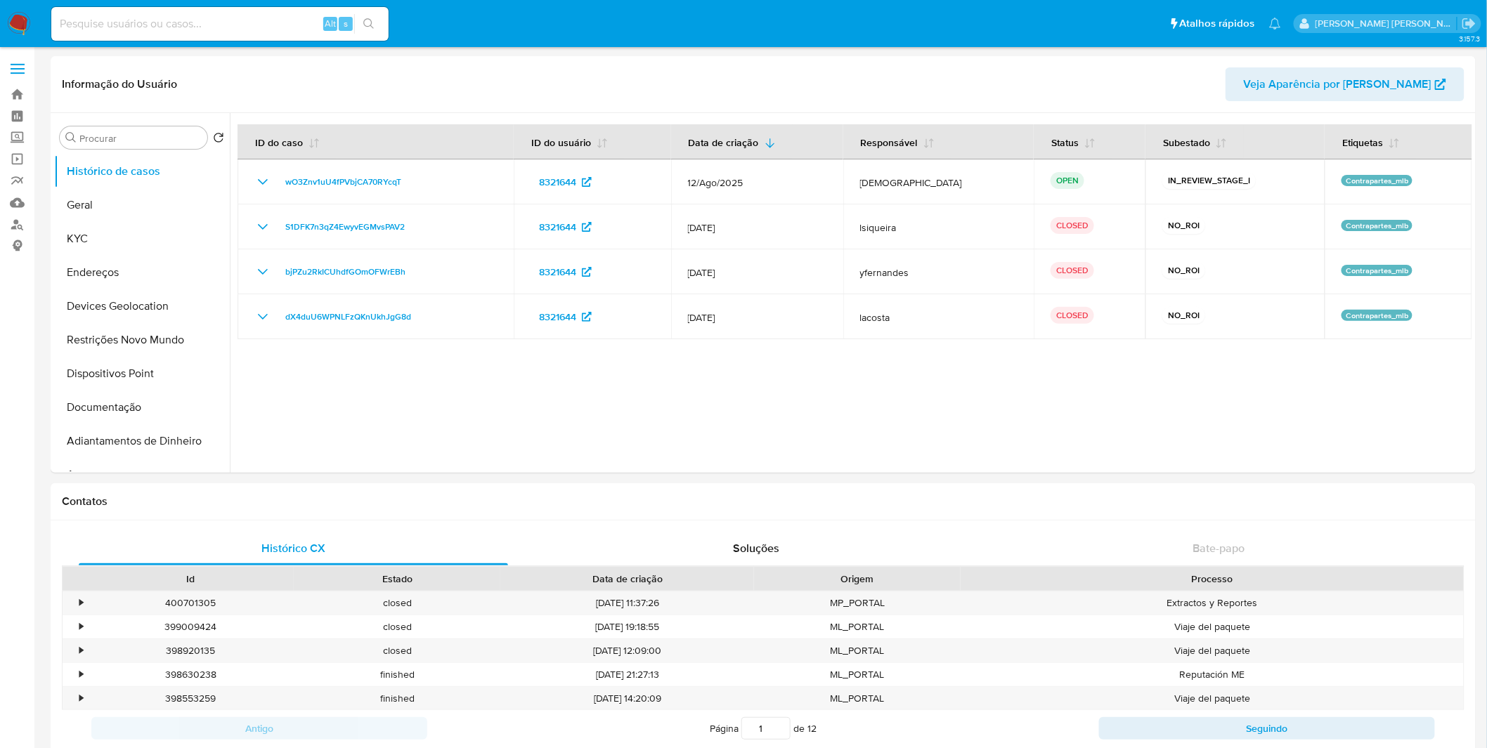
select select "10"
click at [171, 240] on button "KYC" at bounding box center [136, 239] width 164 height 34
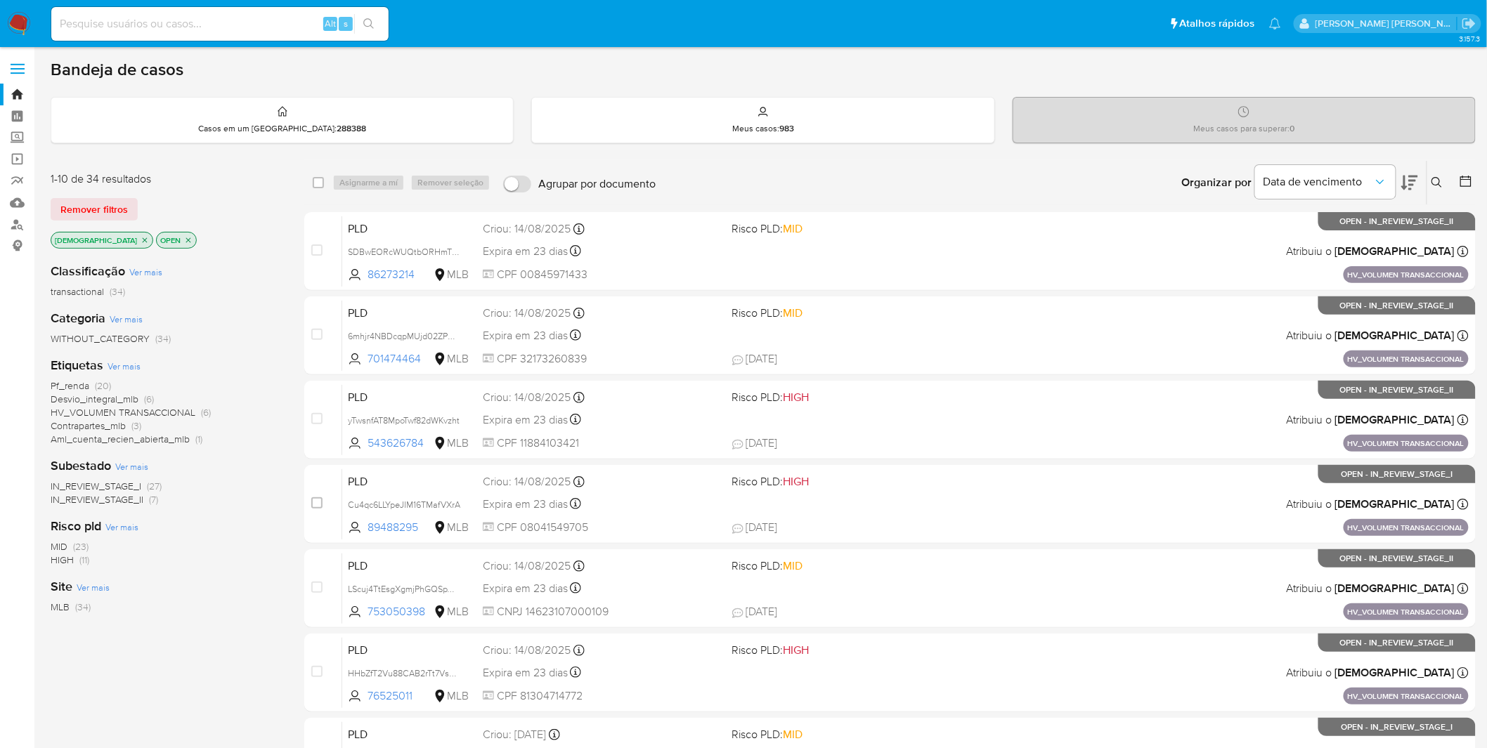
click at [265, 20] on input at bounding box center [219, 24] width 337 height 18
paste input "hN2Kycug2TxnPqBsBAFs9Ij6"
type input "hN2Kycug2TxnPqBsBAFs9Ij6"
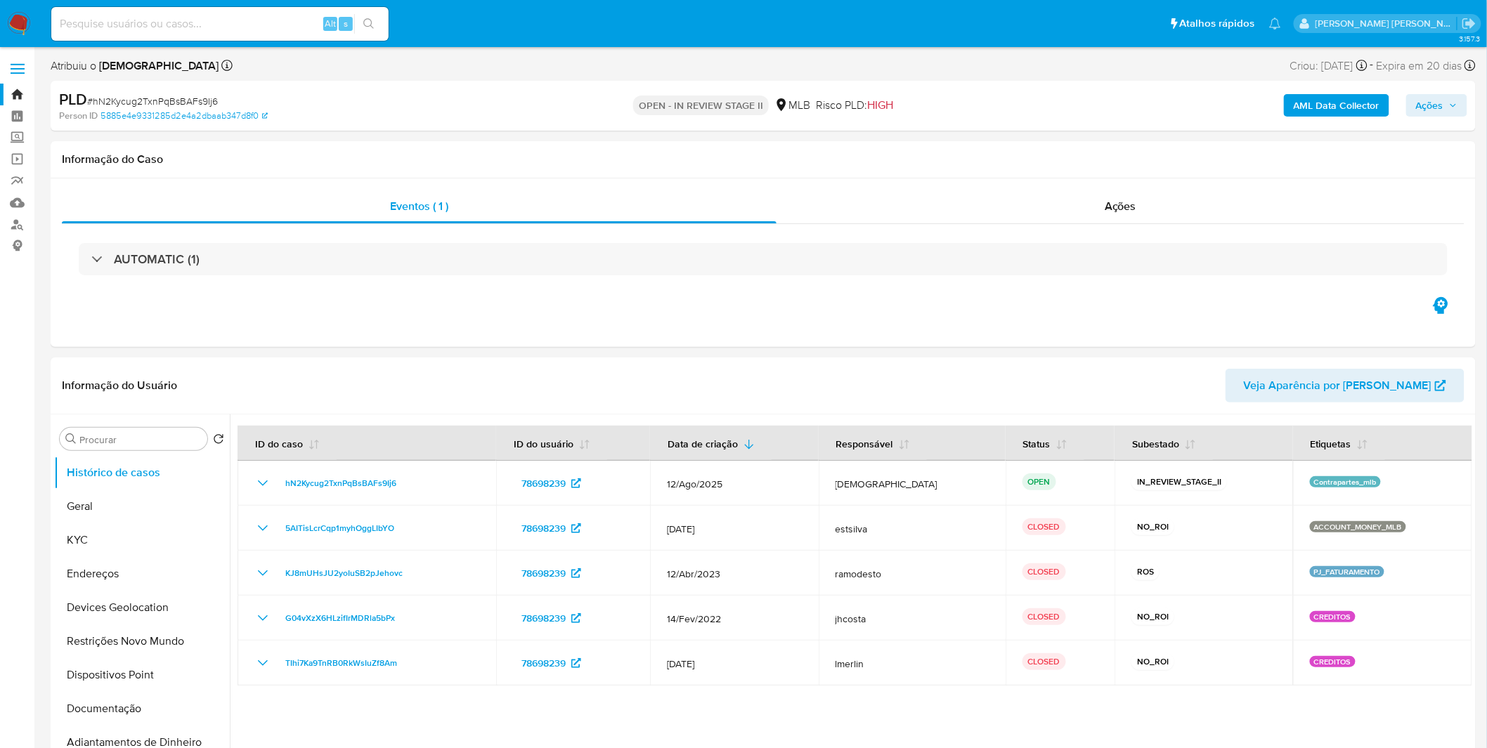
select select "10"
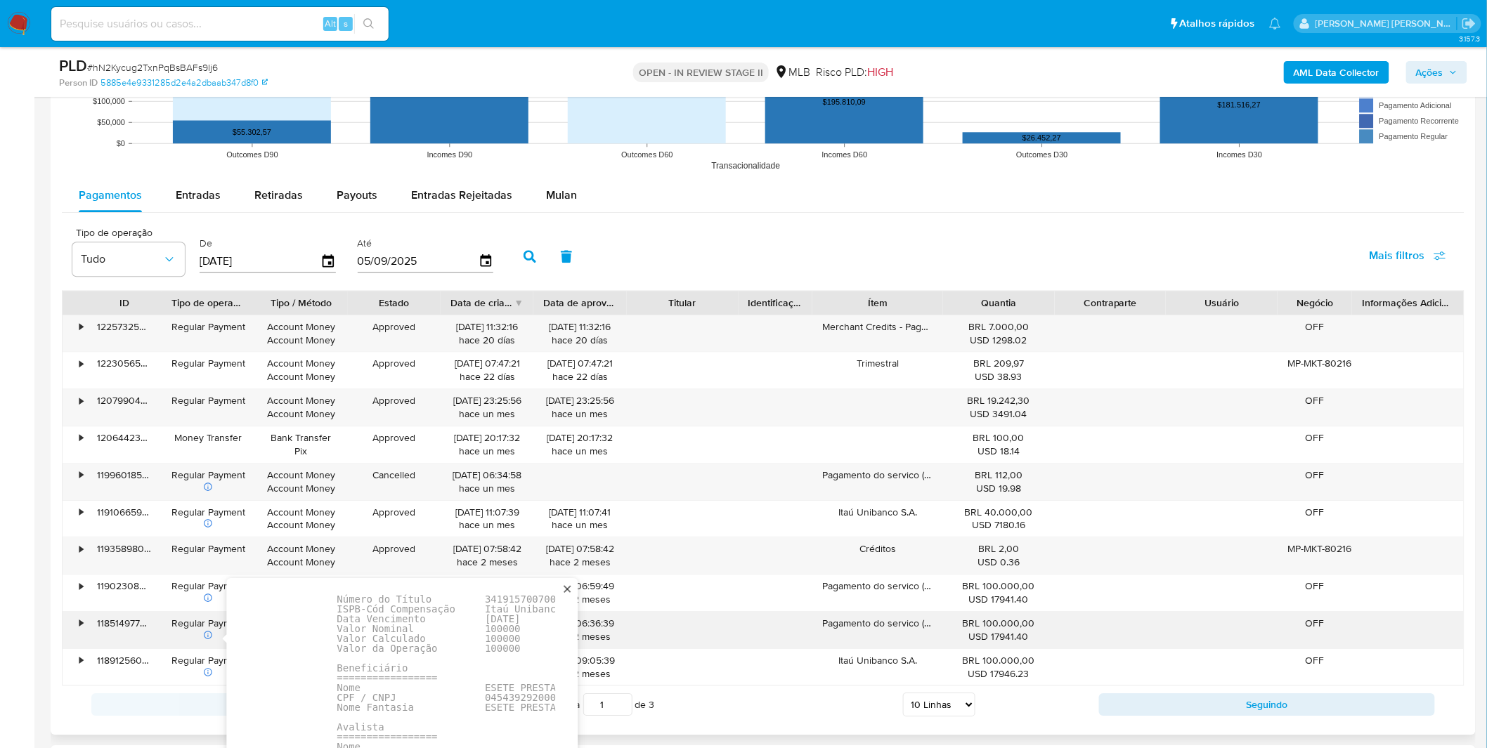
scroll to position [99, 0]
drag, startPoint x: 339, startPoint y: 656, endPoint x: 411, endPoint y: 686, distance: 78.4
click at [411, 686] on pre "Dados da Operação ================= Tipo Pagamento Boleto Data de Pagamento [DA…" at bounding box center [550, 702] width 426 height 334
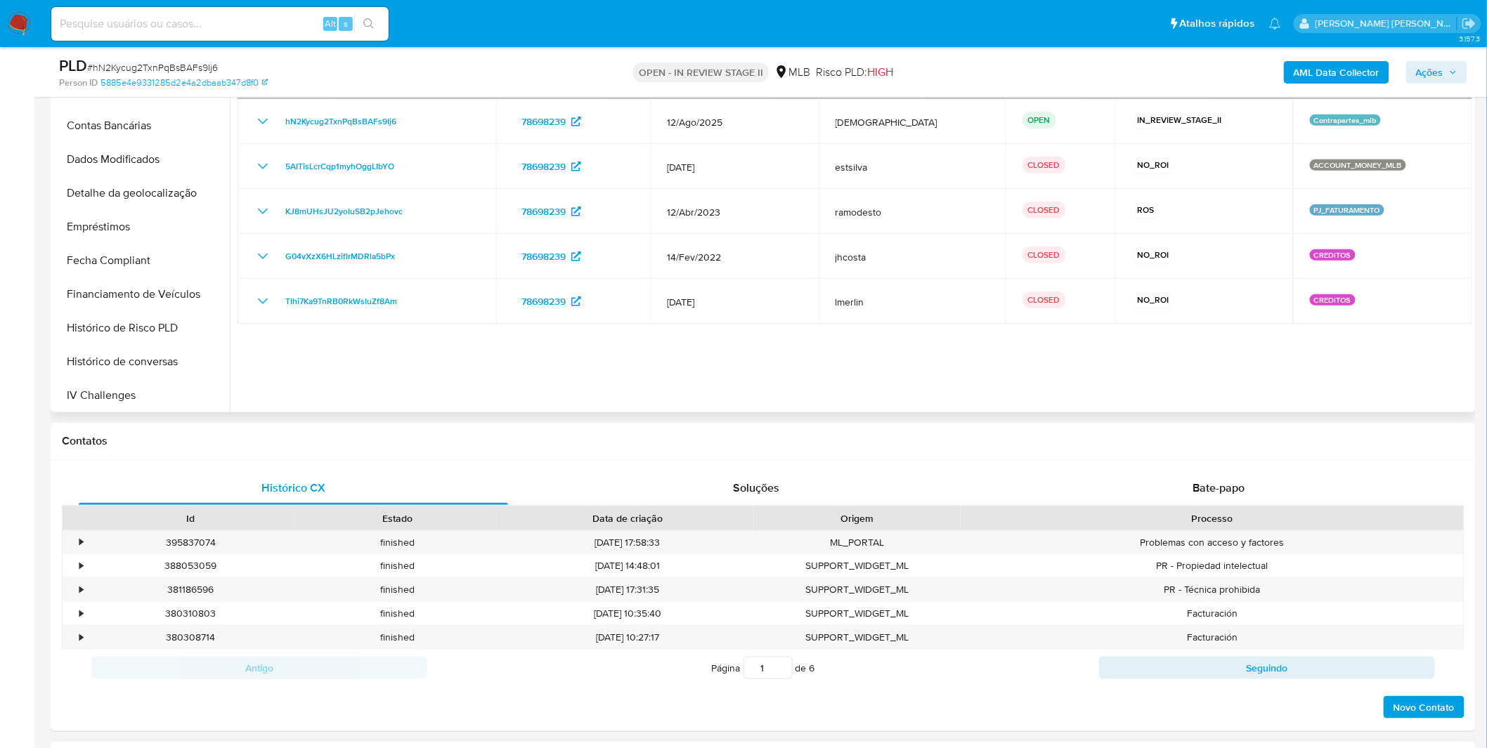
scroll to position [624, 0]
click at [110, 230] on button "Items" at bounding box center [136, 229] width 164 height 34
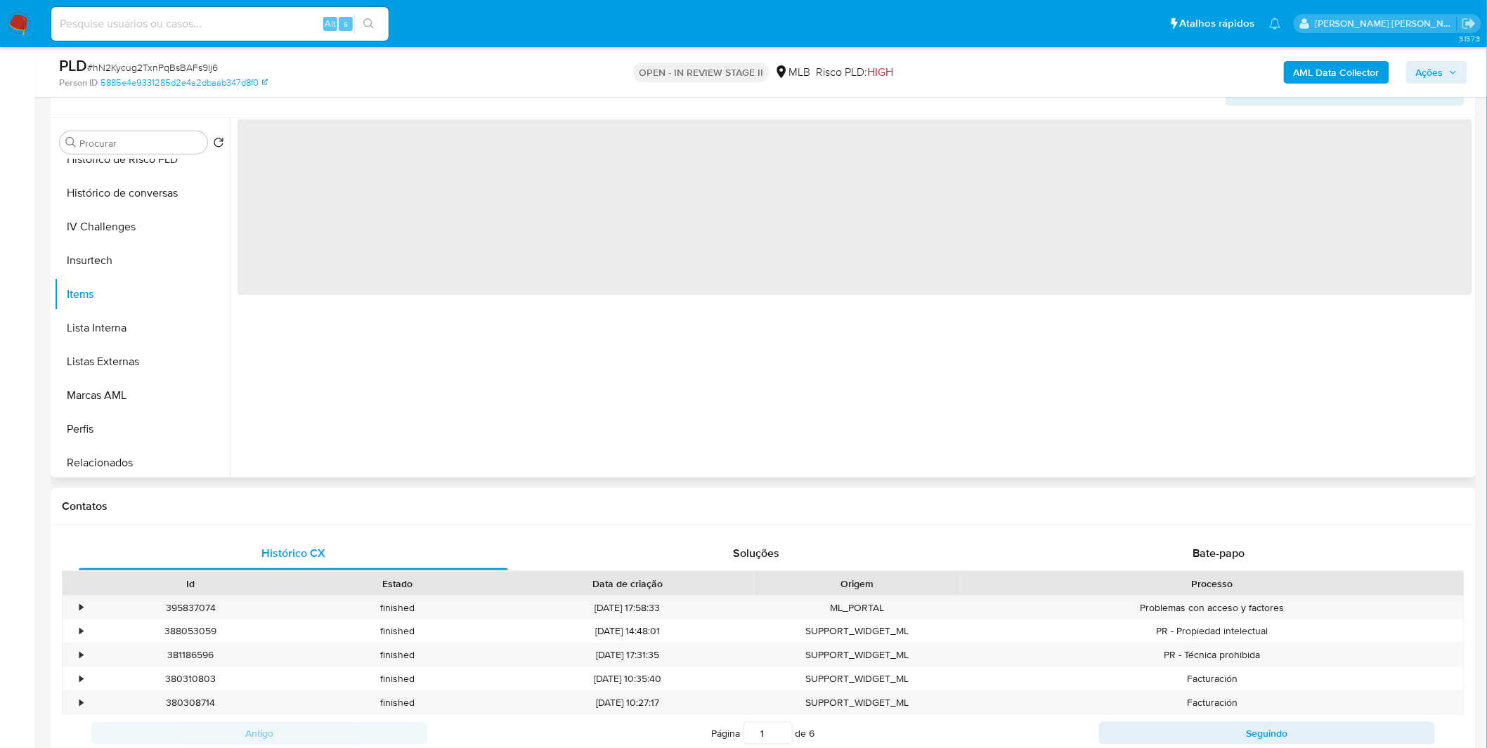
scroll to position [156, 0]
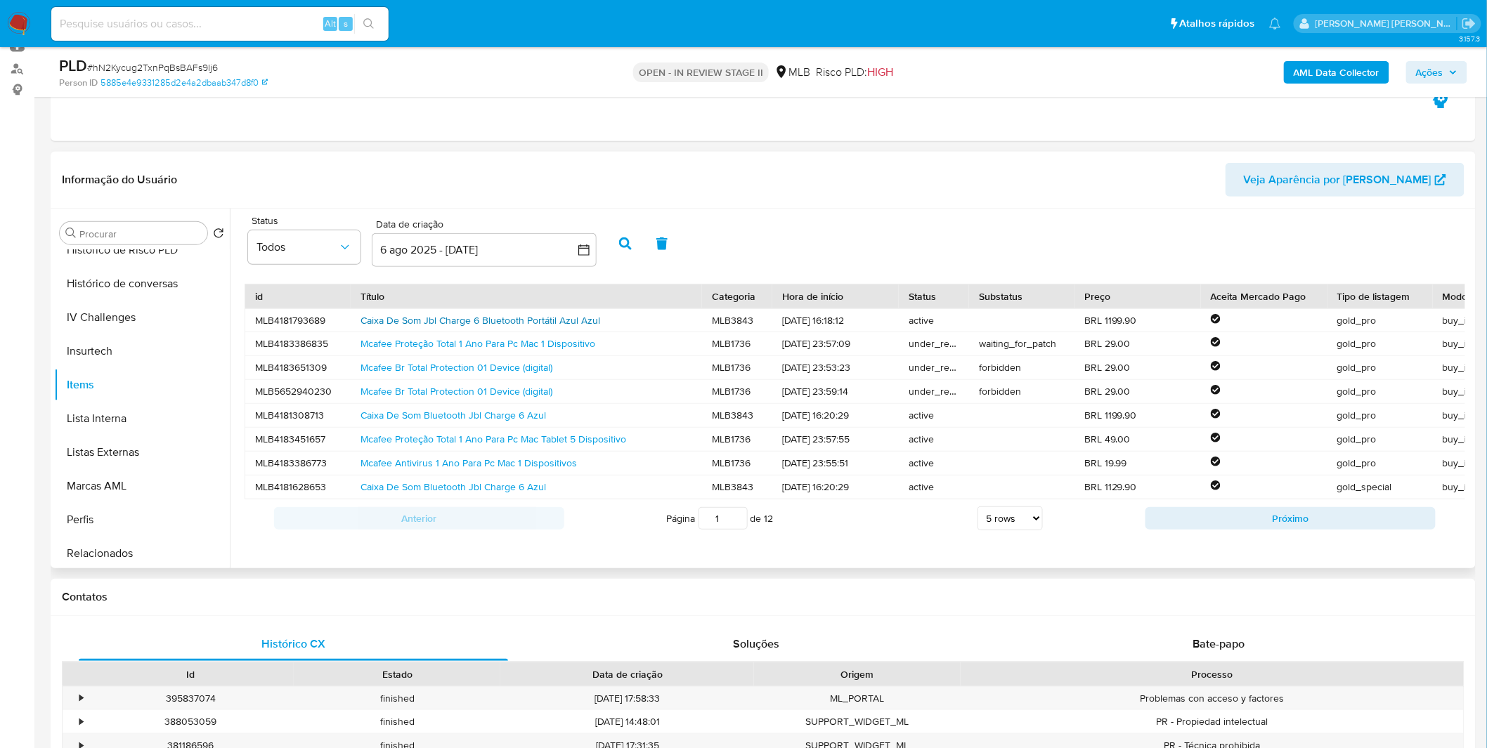
click at [507, 325] on link "Caixa De Som Jbl Charge 6 Bluetooth Portátil Azul Azul" at bounding box center [480, 320] width 240 height 14
click at [441, 422] on link "Caixa De Som Bluetooth Jbl Charge 6 Azul" at bounding box center [452, 415] width 185 height 14
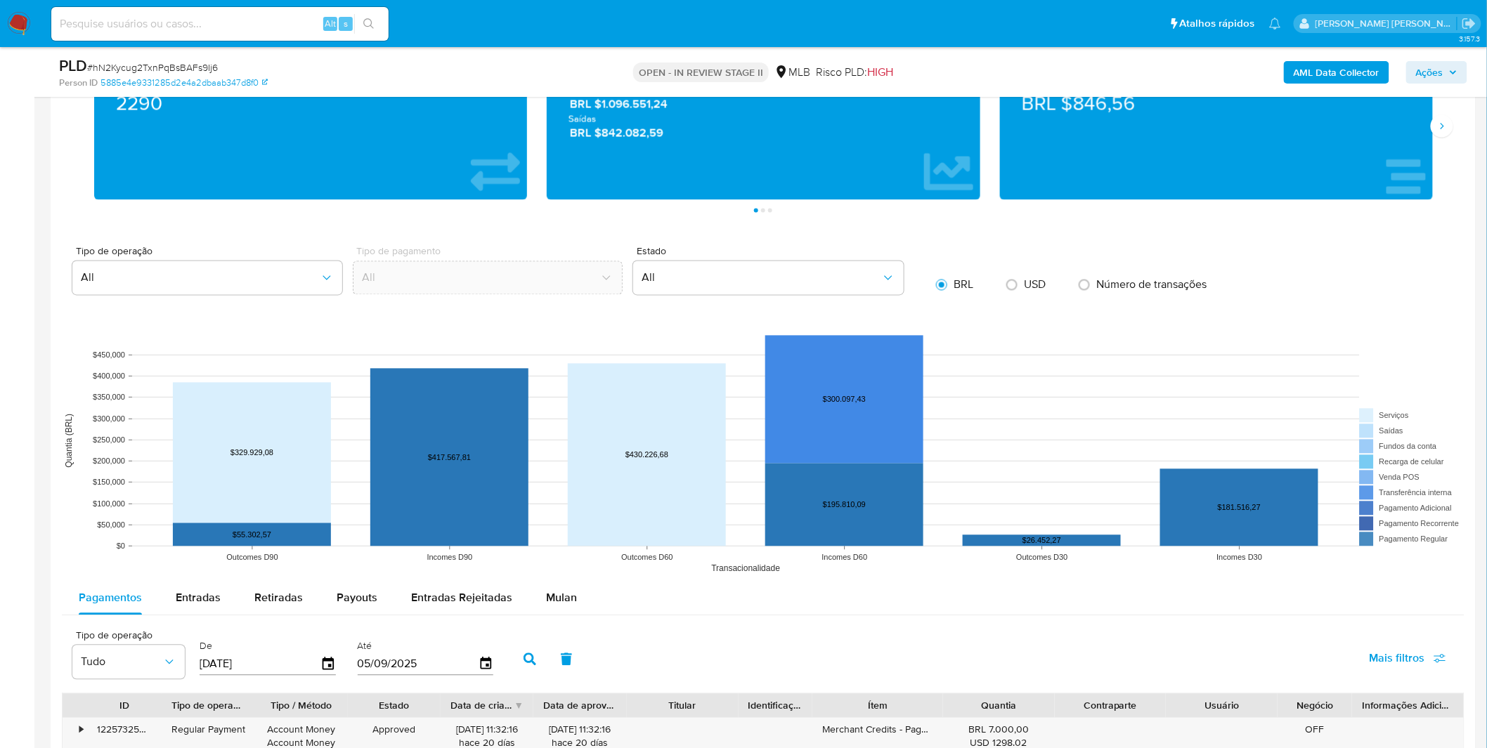
scroll to position [1171, 0]
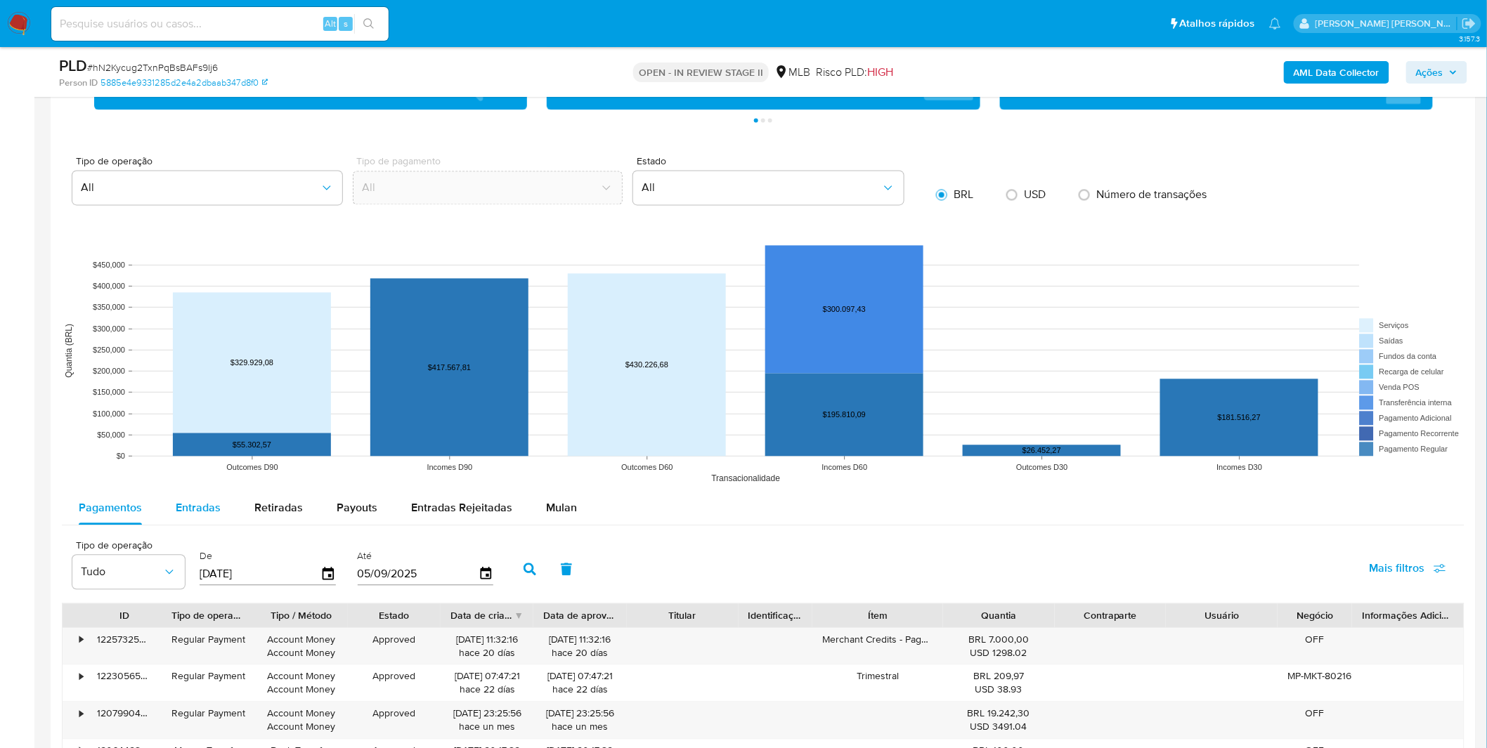
click at [197, 512] on span "Entradas" at bounding box center [198, 508] width 45 height 16
select select "10"
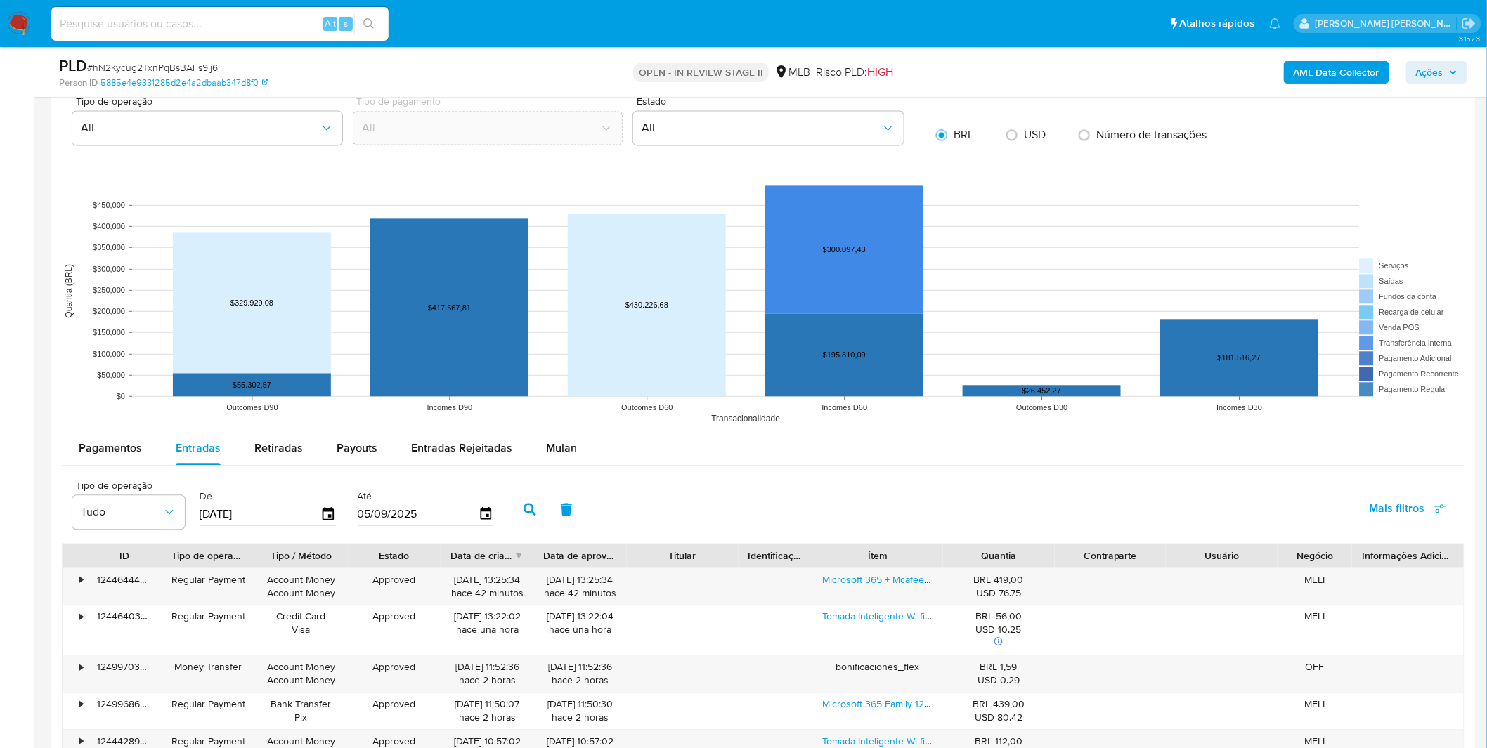
scroll to position [1405, 0]
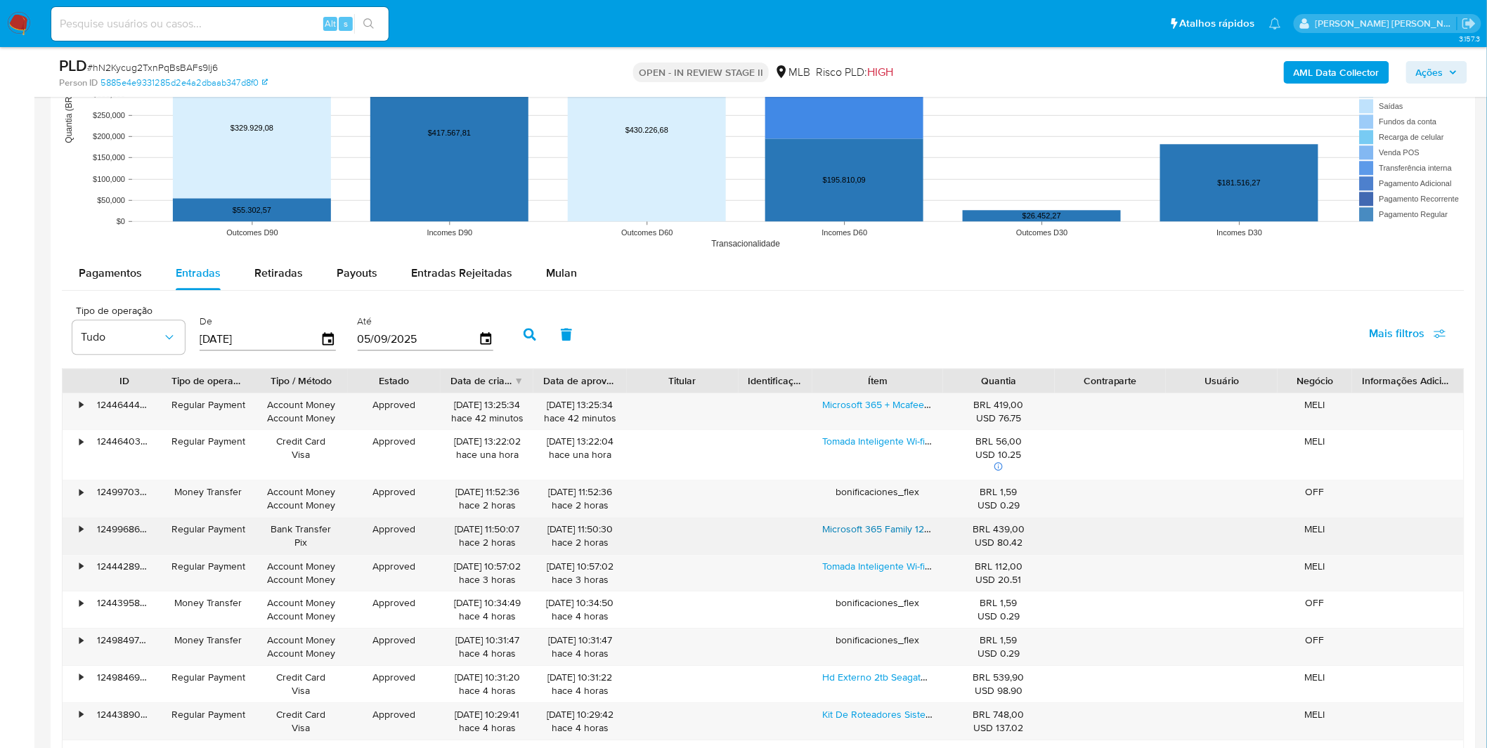
click at [850, 528] on link "Microsoft 365 Family 12 Meses Até 6 Usuarios- Box Imediato" at bounding box center [954, 529] width 263 height 14
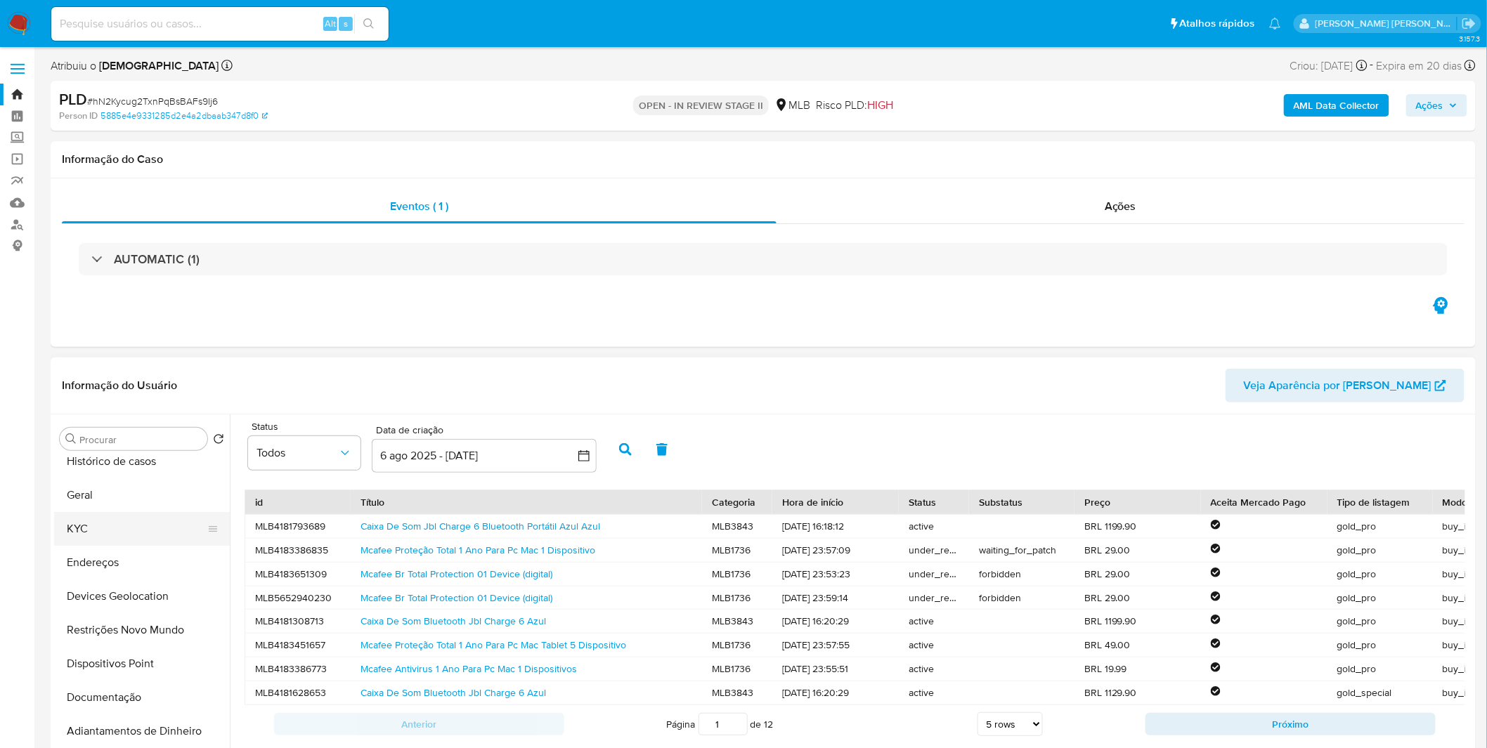
scroll to position [0, 0]
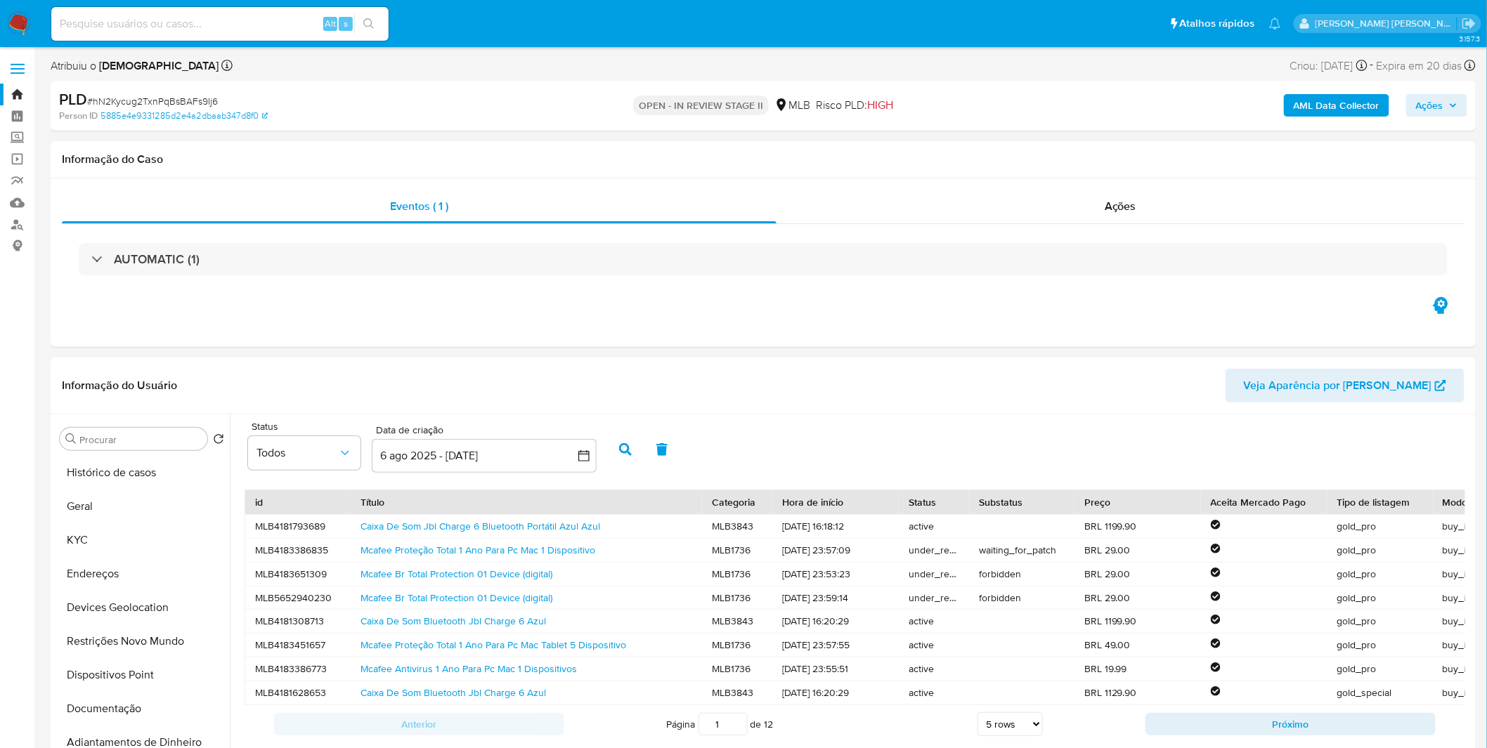
click at [36, 25] on nav "Pausado Ver notificaciones Alt s Atalhos rápidos Presiona las siguientes teclas…" at bounding box center [743, 23] width 1487 height 47
click at [28, 25] on img at bounding box center [19, 24] width 24 height 24
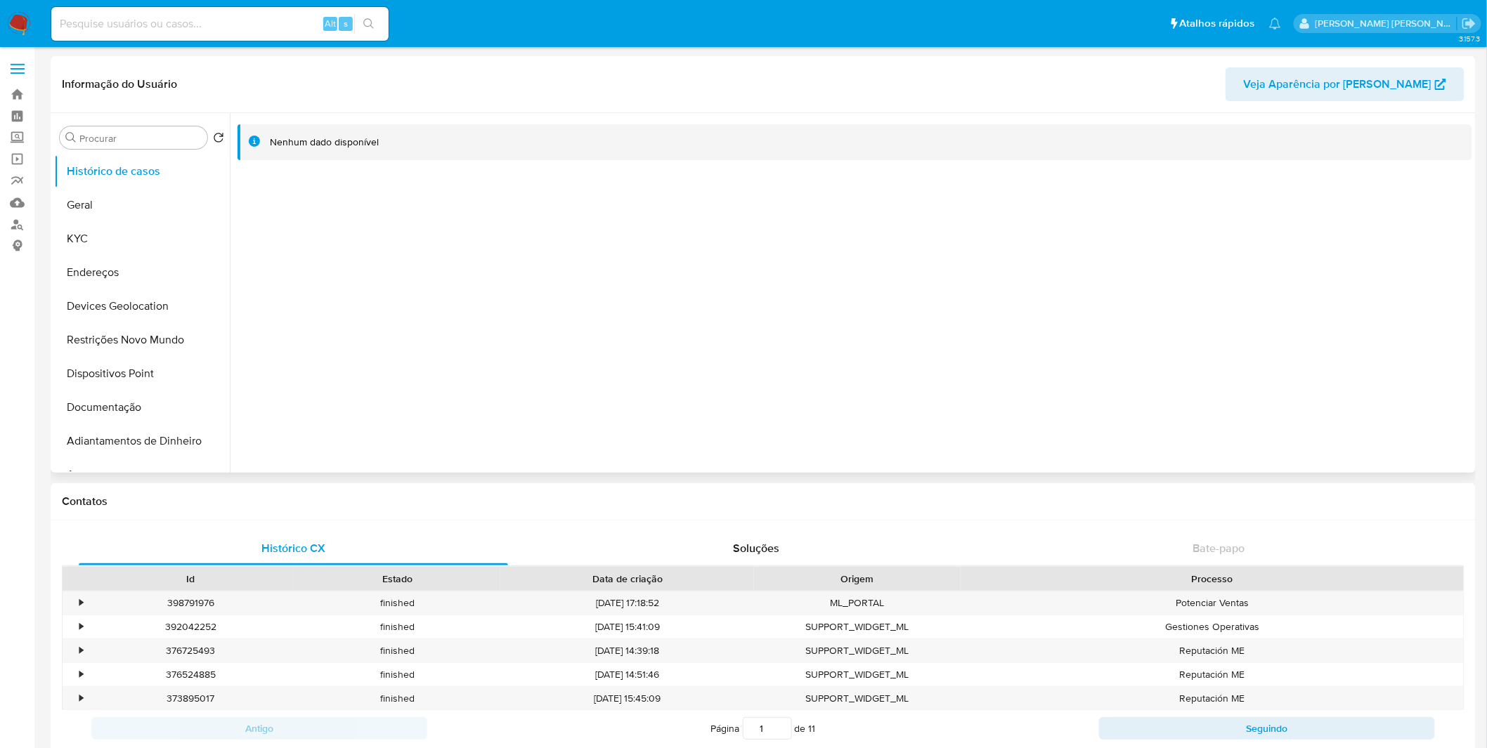
select select "10"
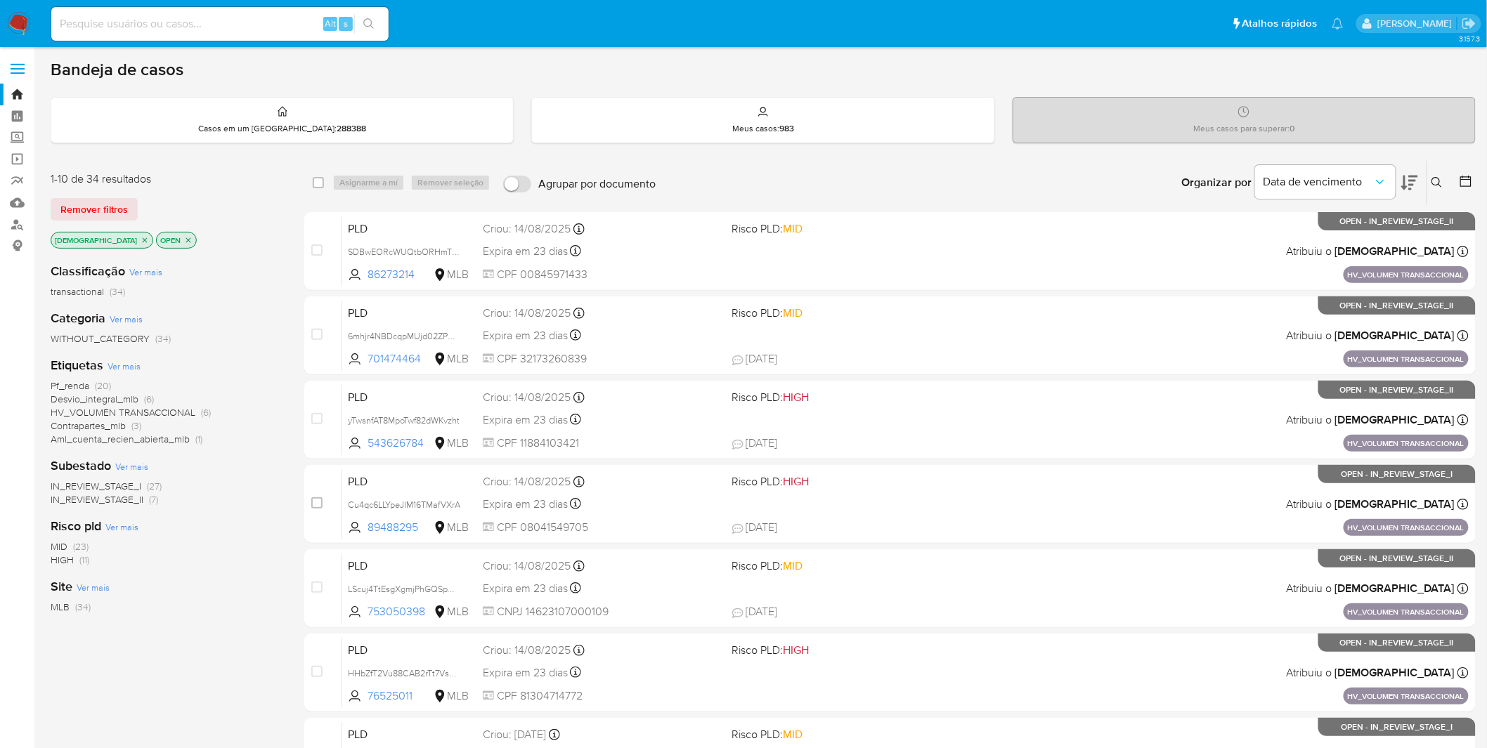
click at [10, 20] on img at bounding box center [19, 24] width 24 height 24
click at [183, 31] on input at bounding box center [219, 24] width 337 height 18
click at [184, 23] on input at bounding box center [219, 24] width 337 height 18
paste input "LScuj4TtEsgXgmjPhGQSpWe5"
type input "LScuj4TtEsgXgmjPhGQSpWe5"
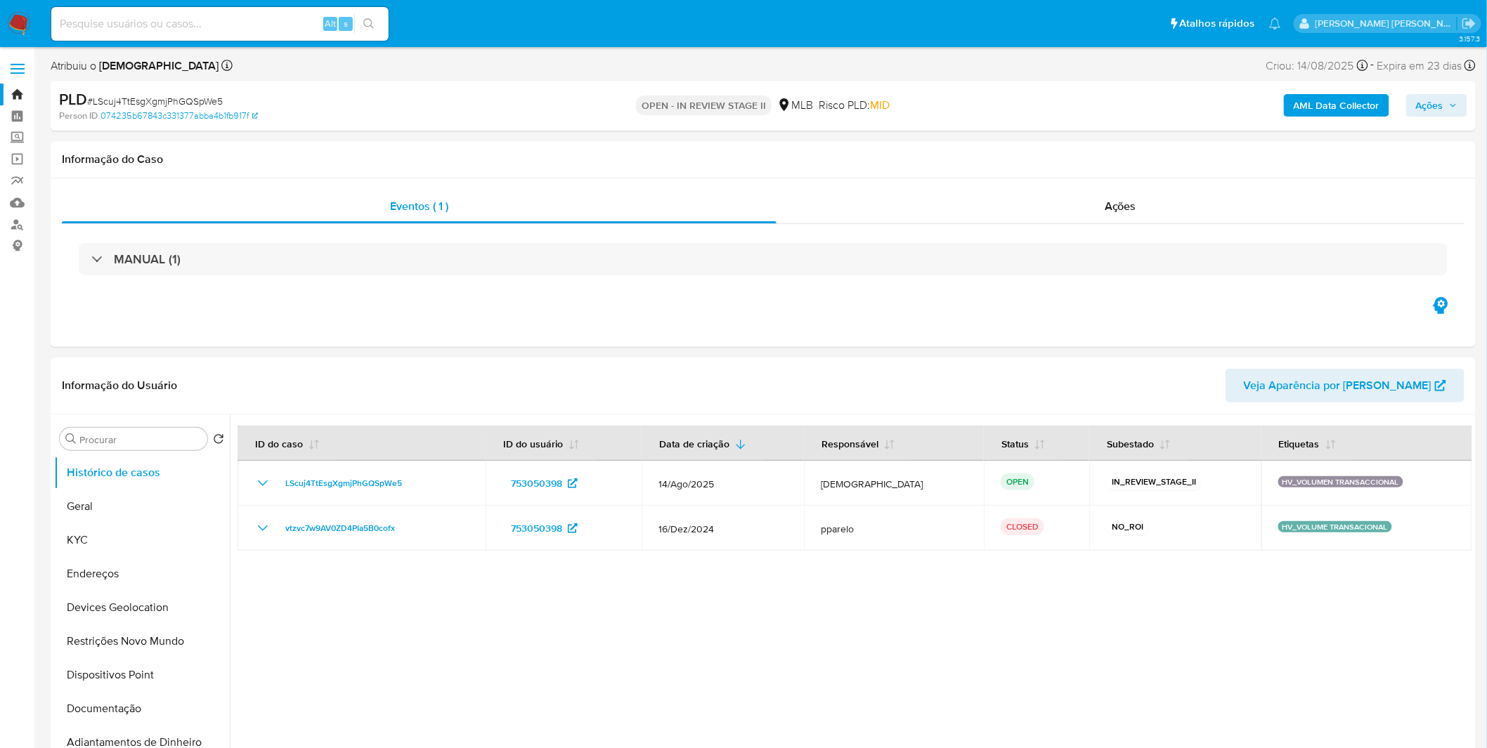
select select "10"
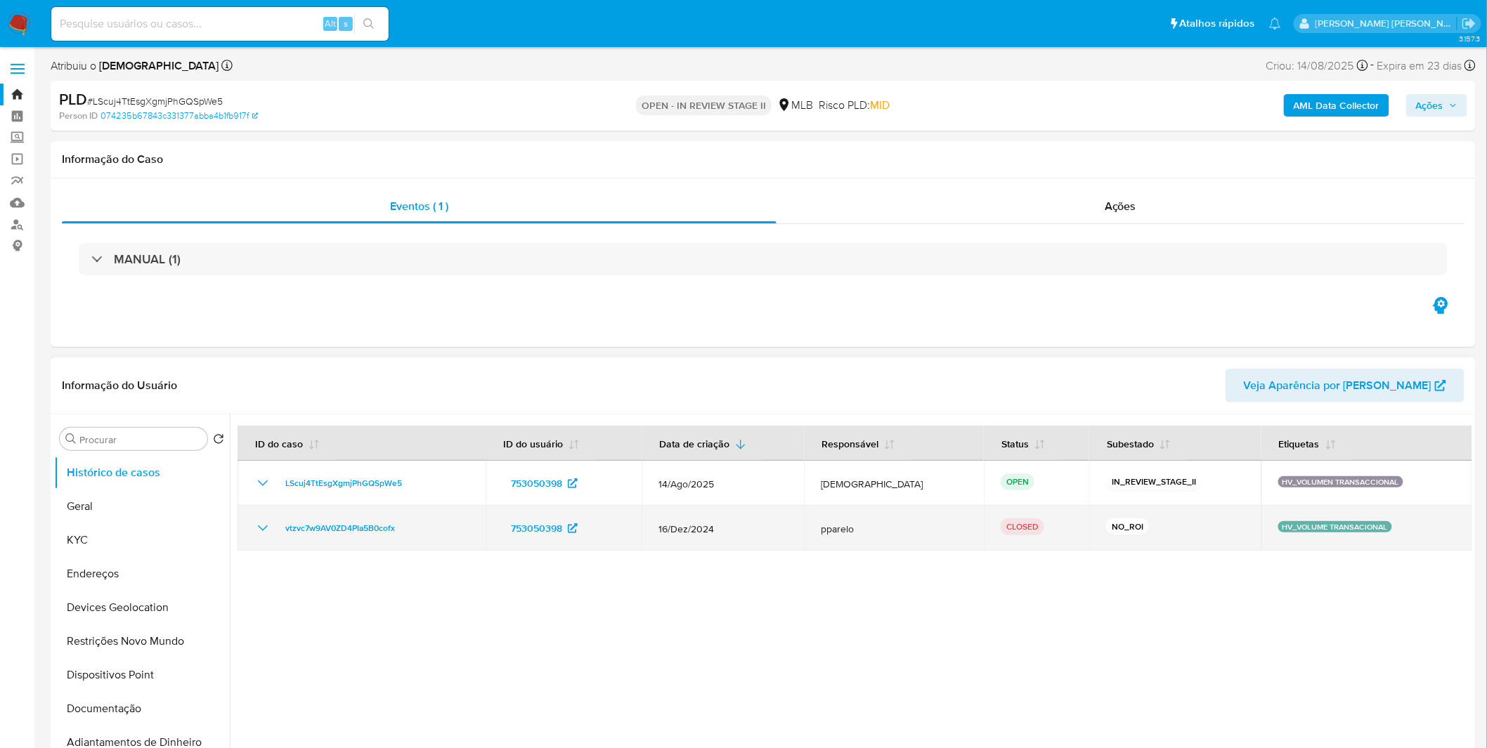
click at [261, 528] on icon "Mostrar/Ocultar" at bounding box center [262, 528] width 17 height 17
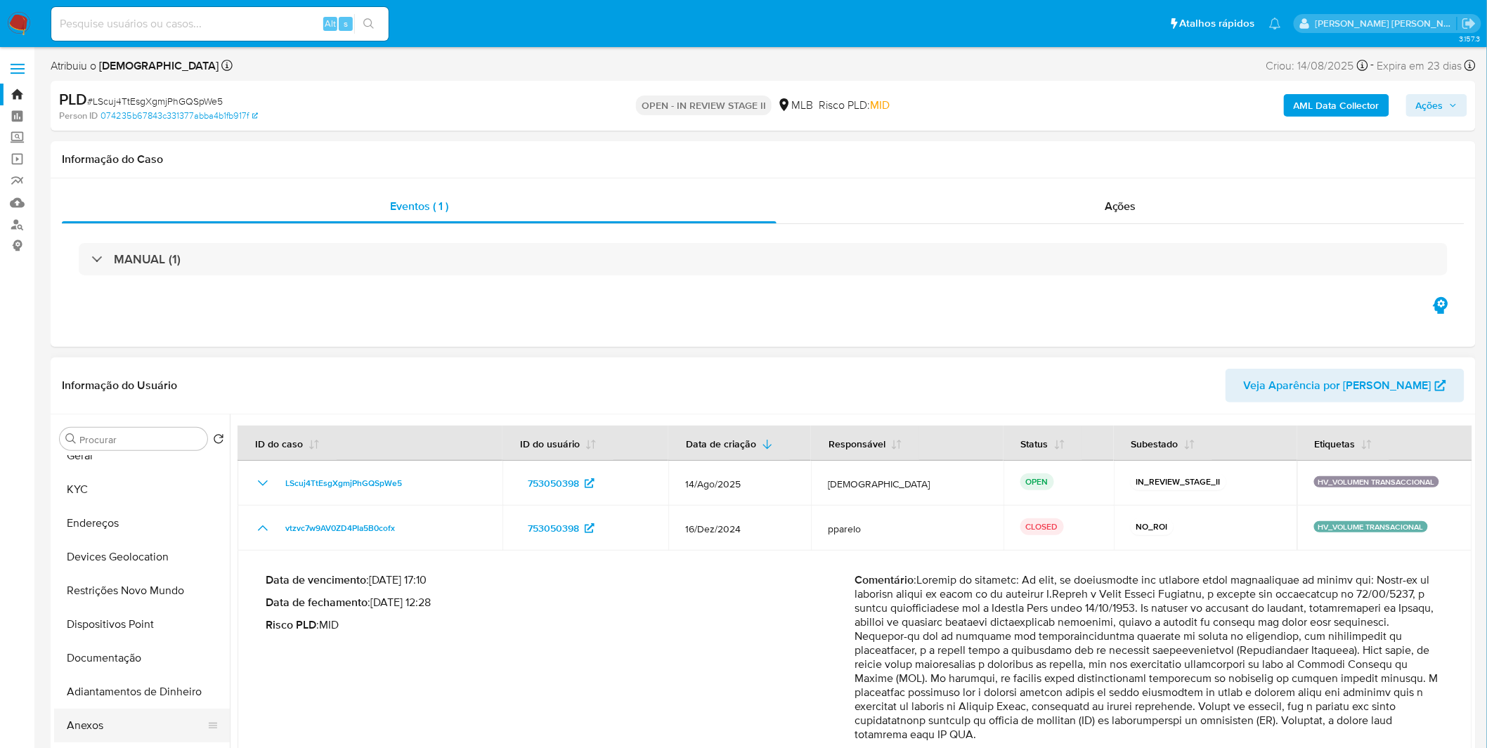
scroll to position [78, 0]
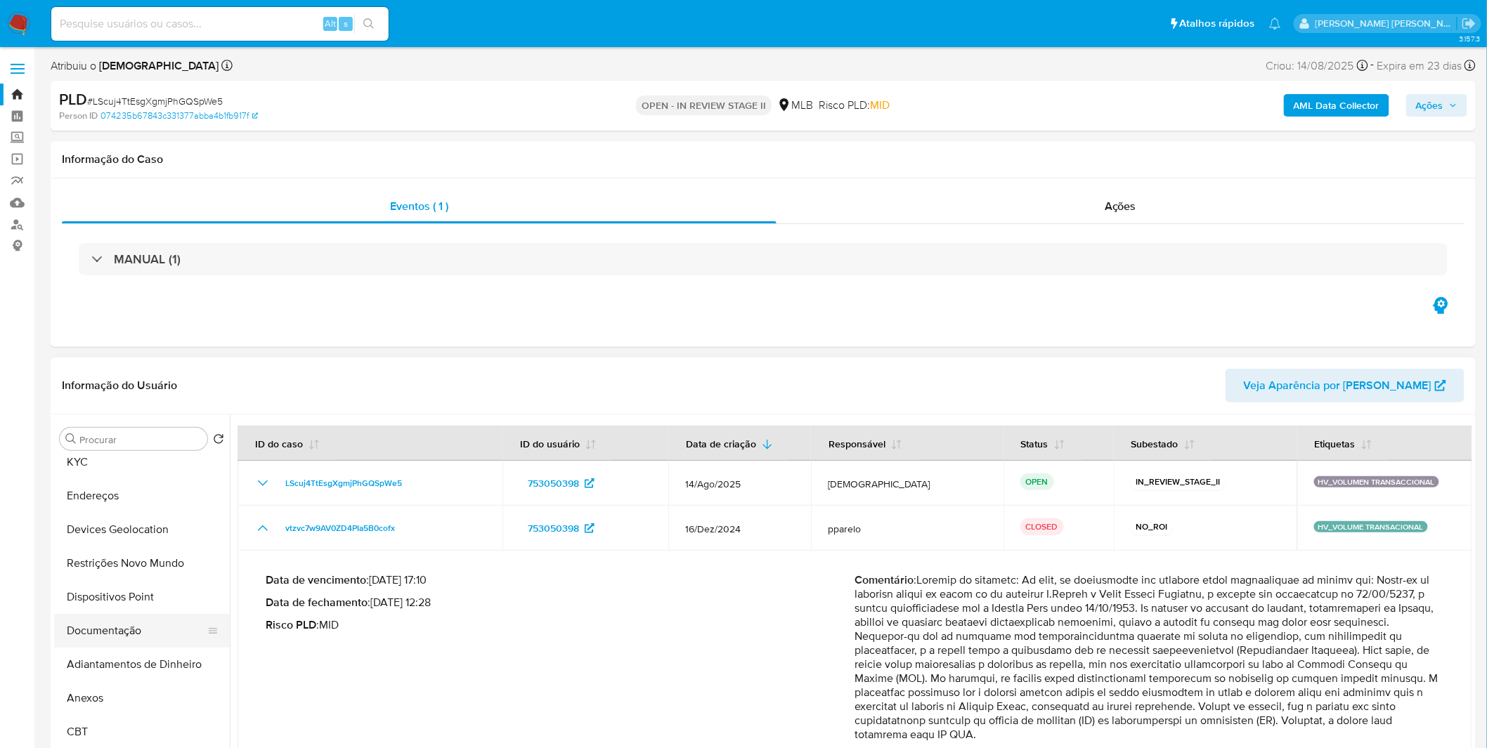
click at [148, 632] on button "Documentação" at bounding box center [136, 631] width 164 height 34
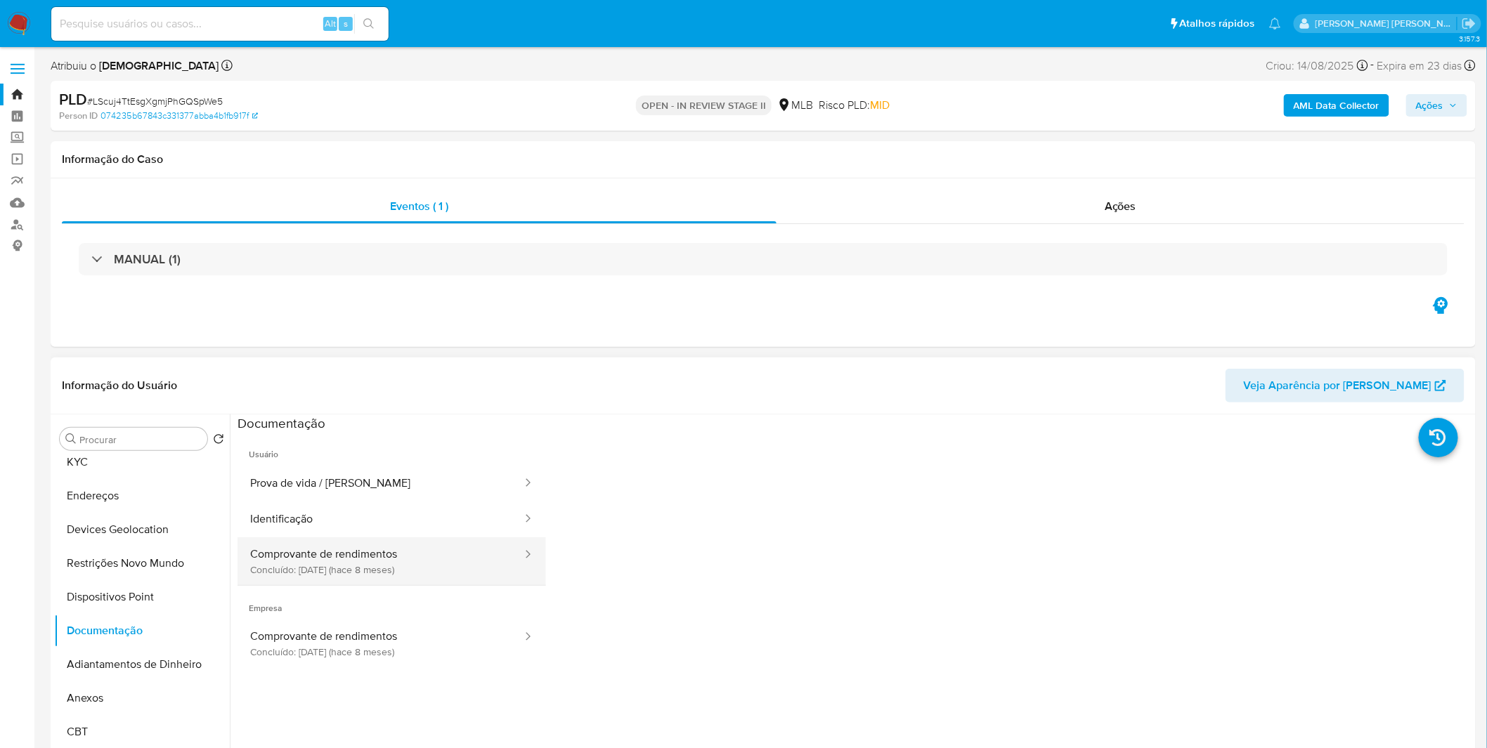
click at [415, 554] on button "Comprovante de rendimentos Concluído: 23/12/2024 (hace 8 meses)" at bounding box center [380, 562] width 286 height 48
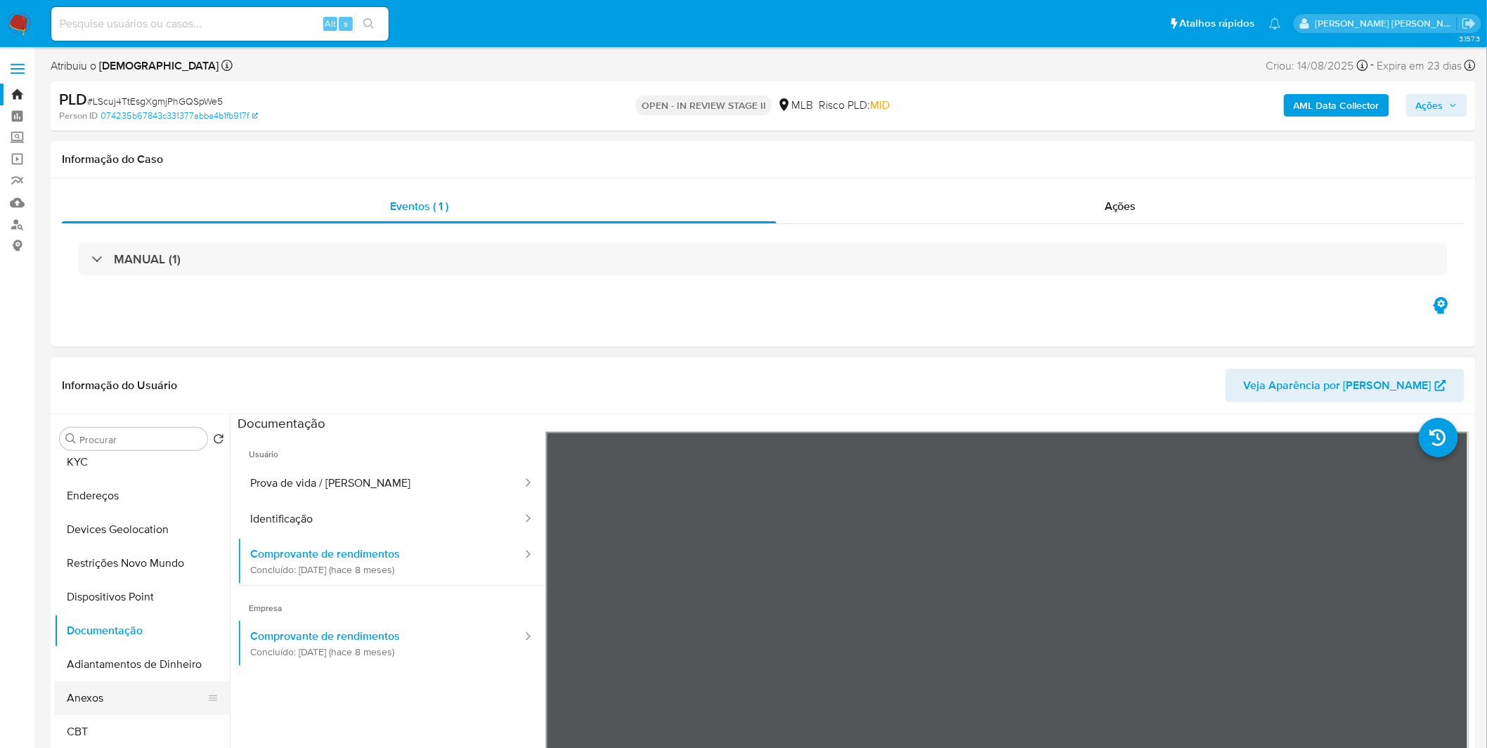
click at [124, 697] on button "Anexos" at bounding box center [136, 699] width 164 height 34
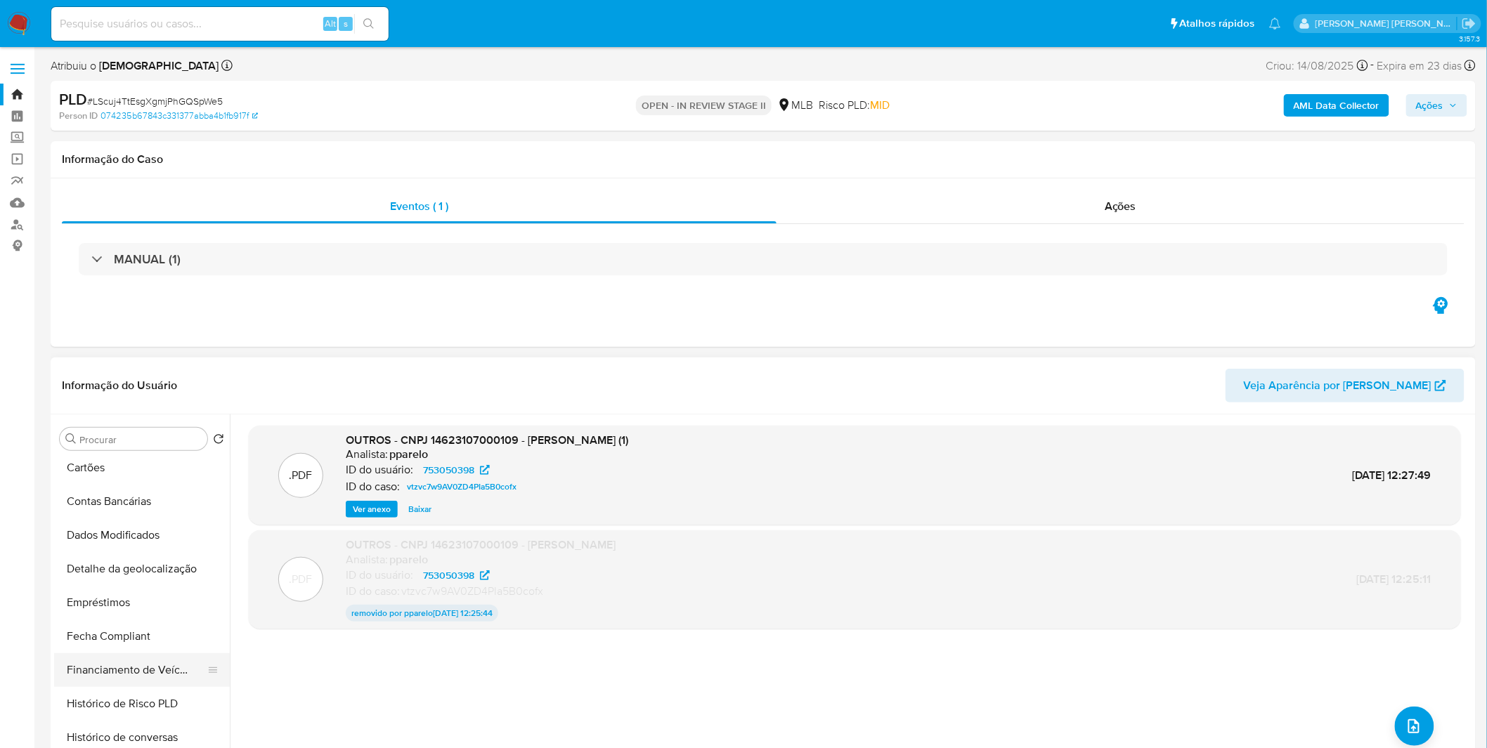
scroll to position [389, 0]
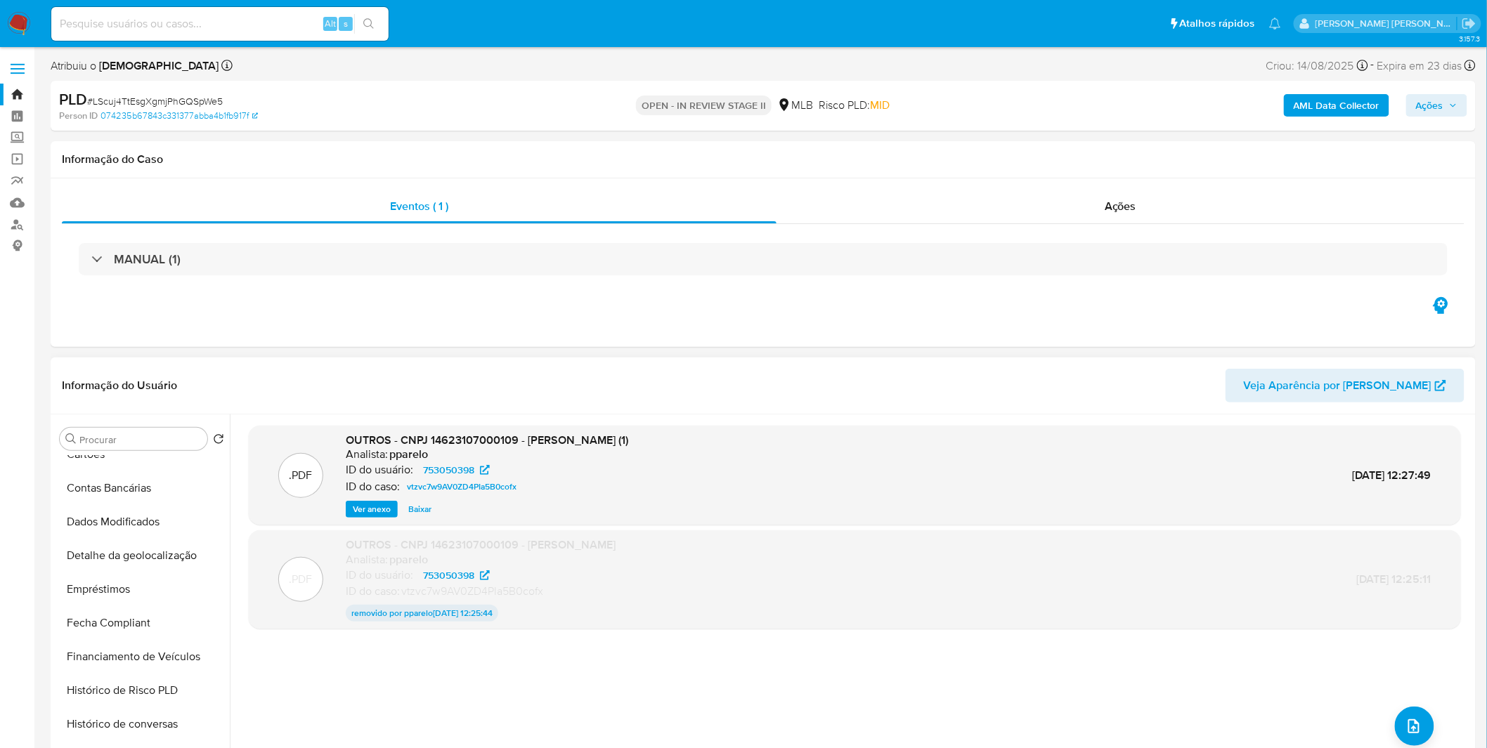
click at [369, 512] on span "Ver anexo" at bounding box center [372, 509] width 38 height 14
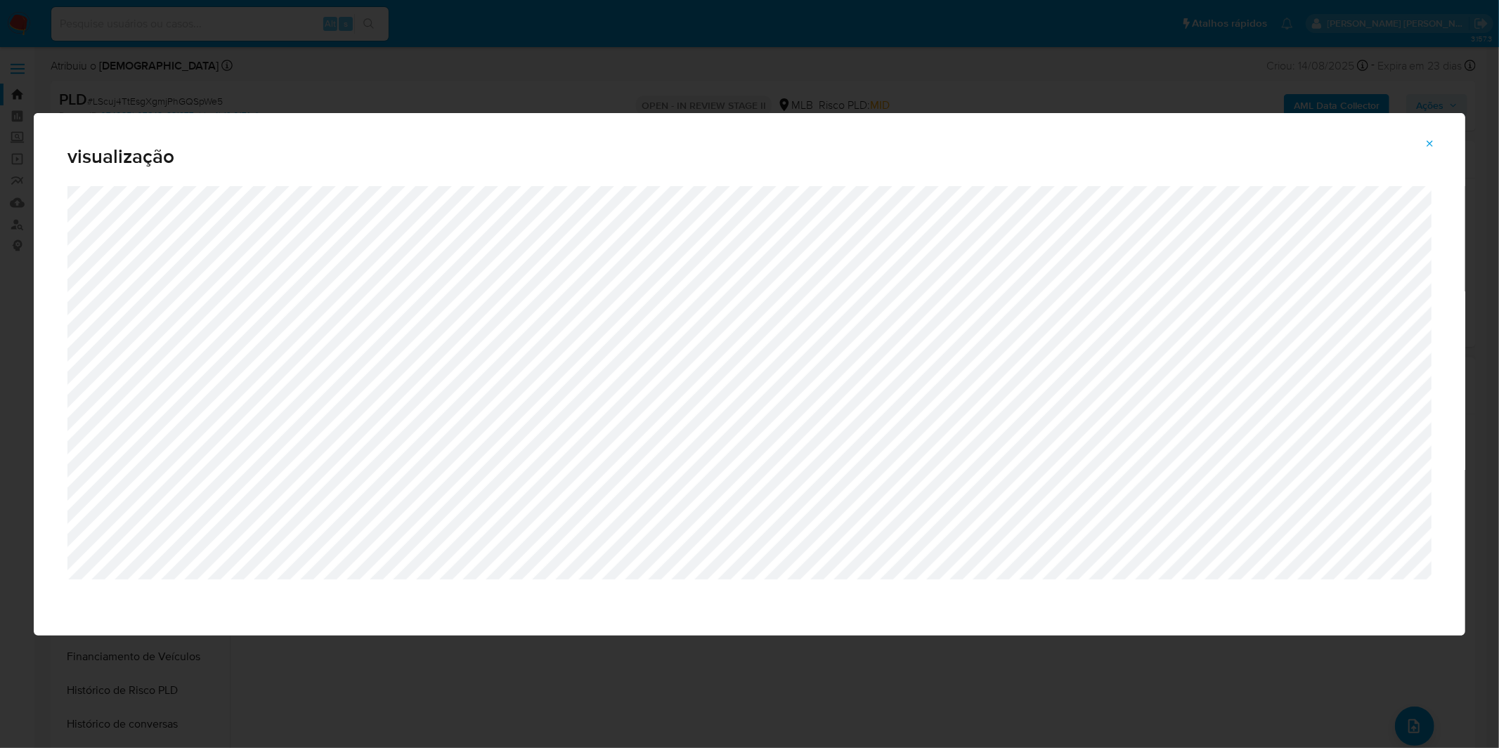
click at [774, 88] on div "visualização" at bounding box center [749, 374] width 1499 height 748
click at [1429, 139] on icon "Attachment preview" at bounding box center [1429, 143] width 11 height 11
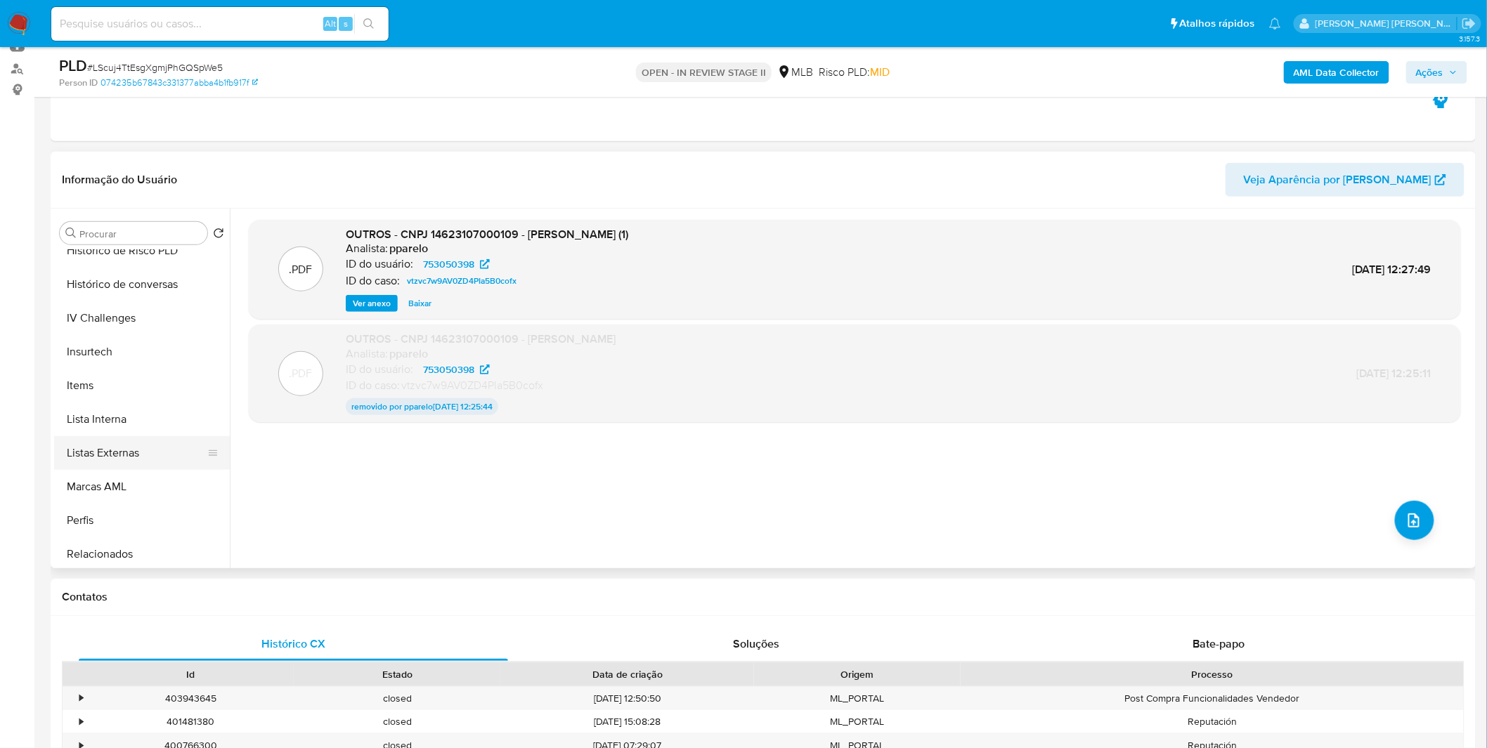
scroll to position [623, 0]
click at [121, 379] on button "Items" at bounding box center [136, 387] width 164 height 34
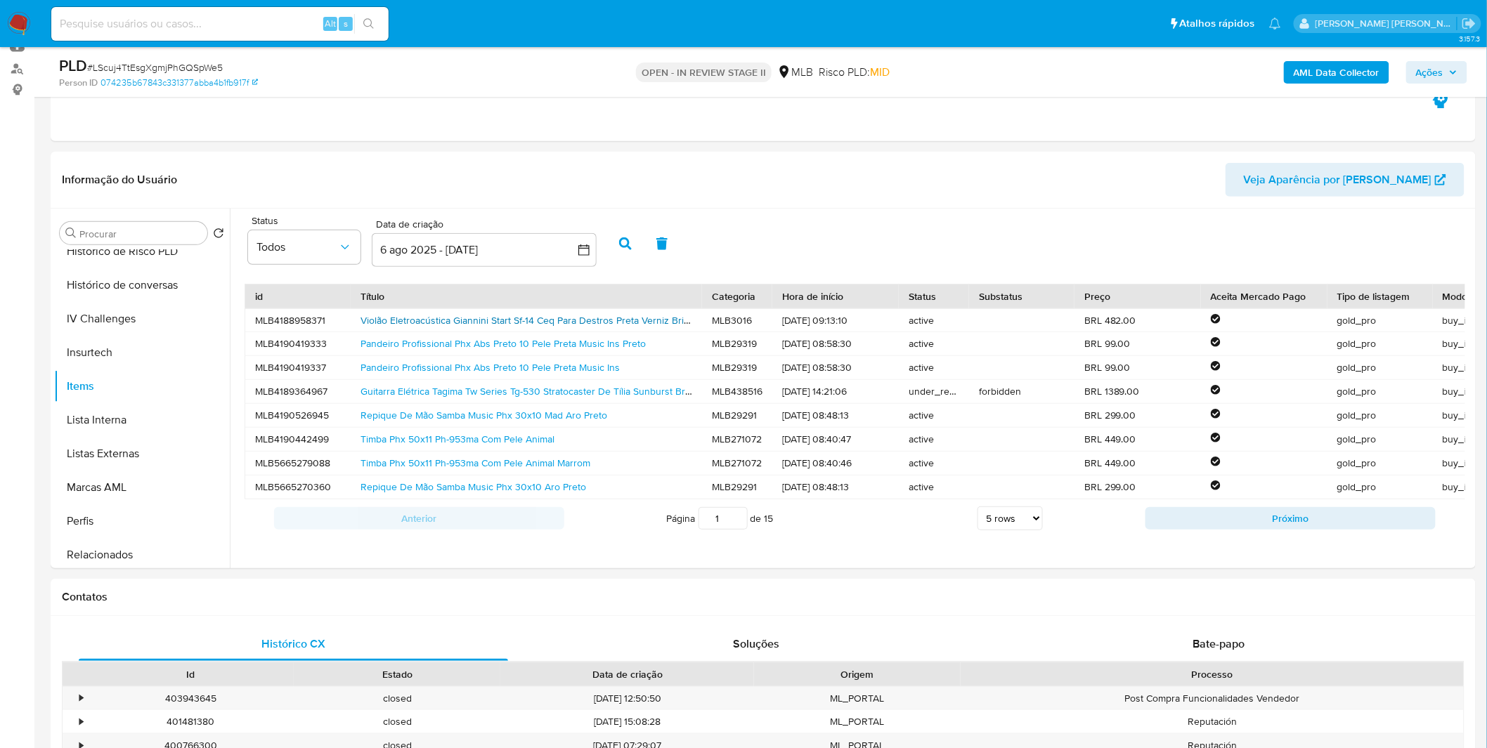
click at [584, 315] on link "Violão Eletroacústica Giannini Start Sf-14 Ceq Para Destros Preta Verniz Brilha…" at bounding box center [535, 320] width 350 height 14
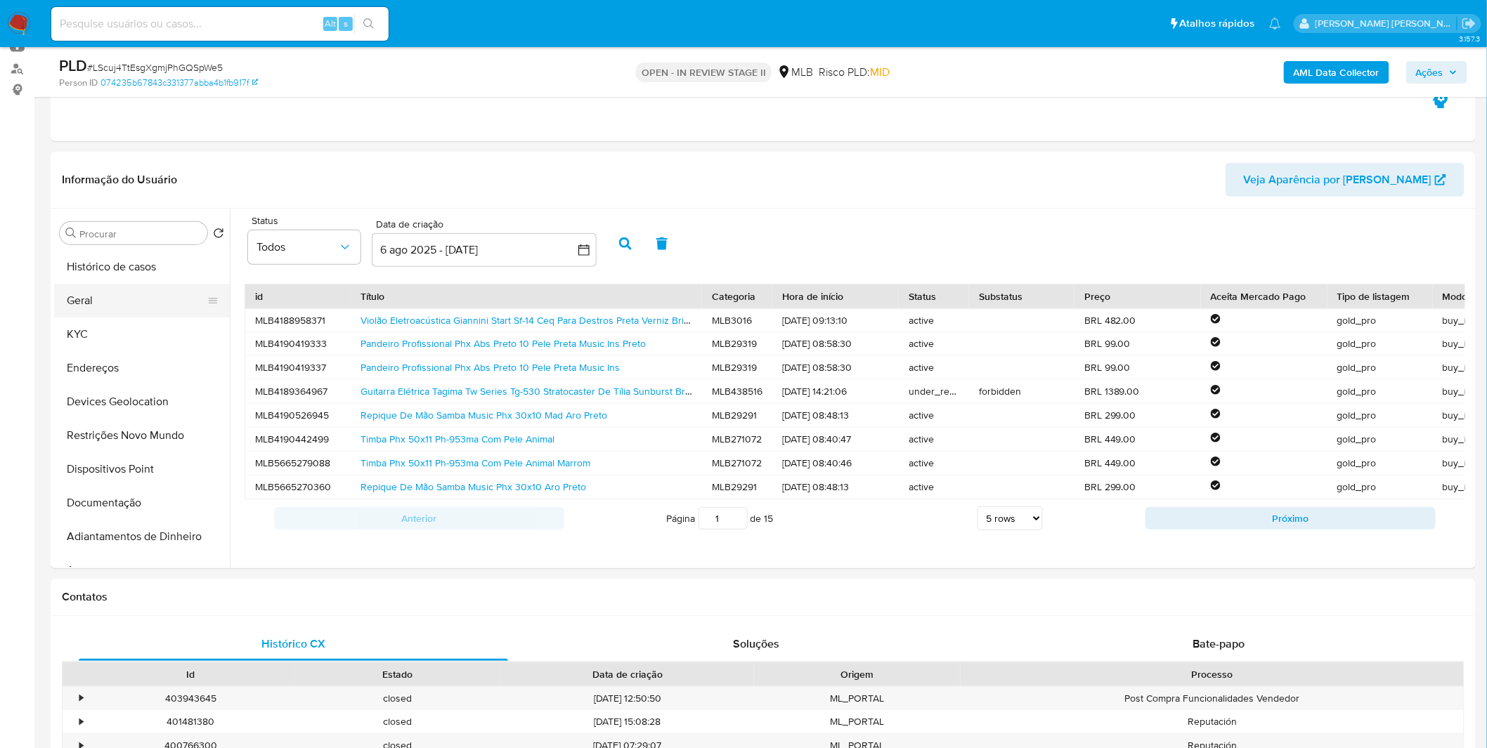
click at [117, 286] on button "Geral" at bounding box center [136, 301] width 164 height 34
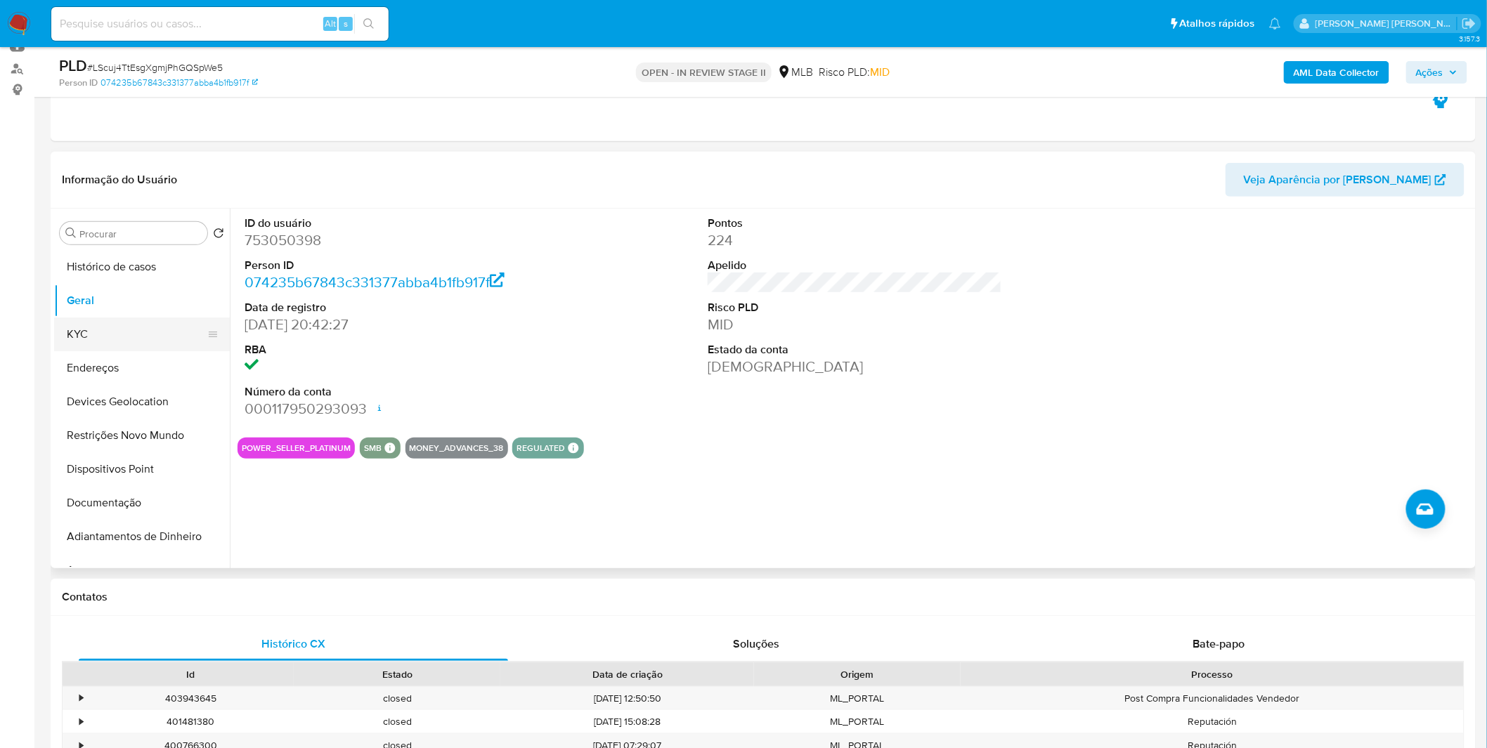
click at [188, 342] on button "KYC" at bounding box center [136, 335] width 164 height 34
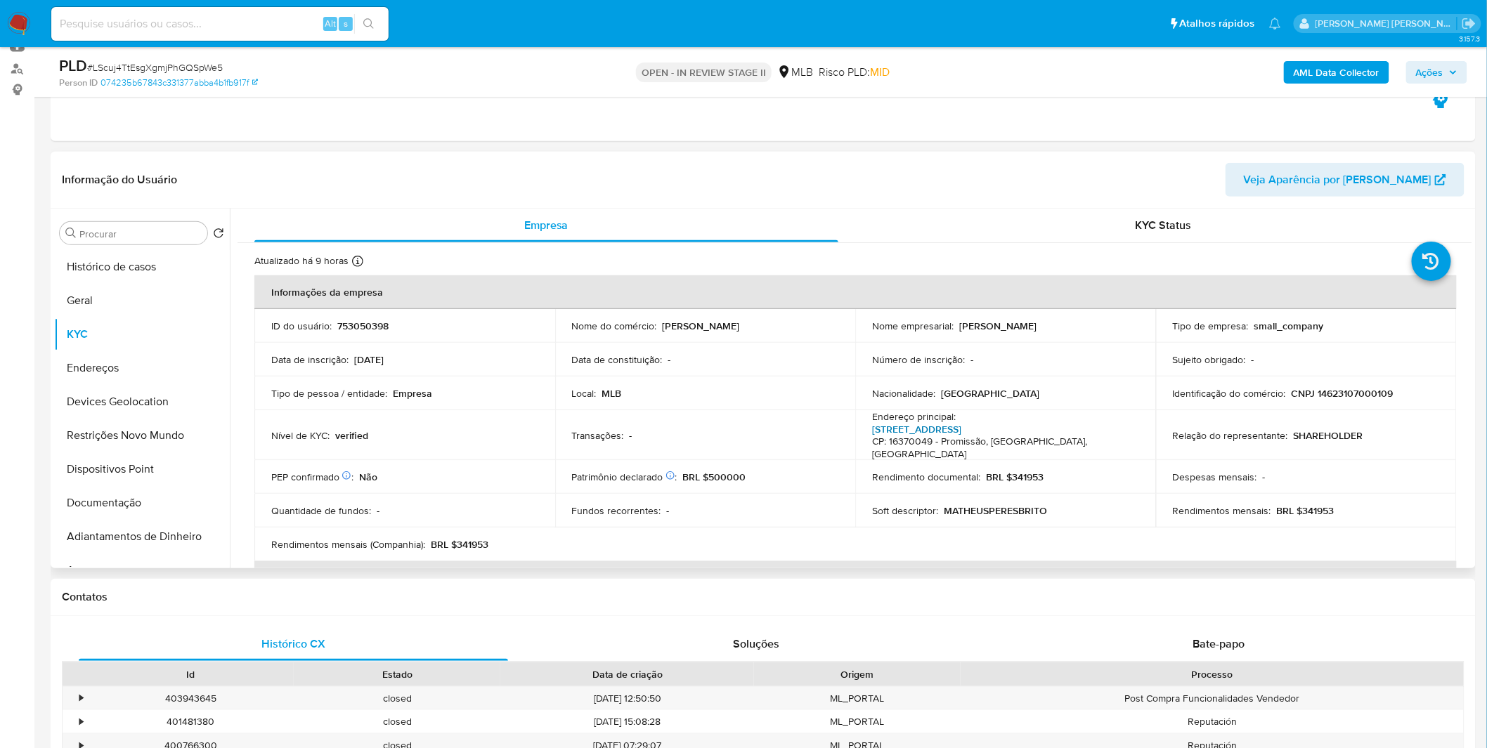
click at [916, 425] on link "Avenida Rio Grande 713, Centro" at bounding box center [916, 429] width 89 height 14
click at [152, 258] on button "Histórico de casos" at bounding box center [136, 267] width 164 height 34
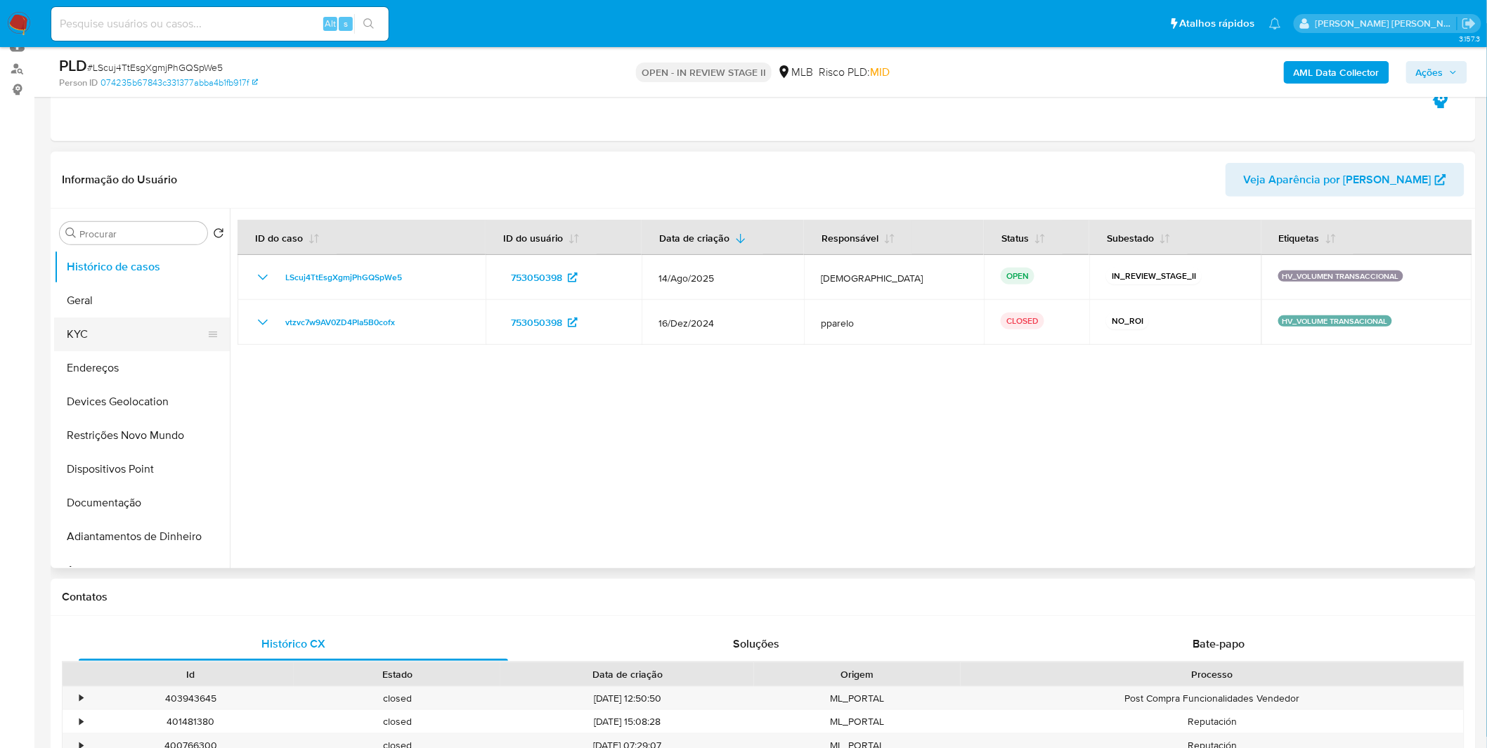
click at [141, 336] on button "KYC" at bounding box center [136, 335] width 164 height 34
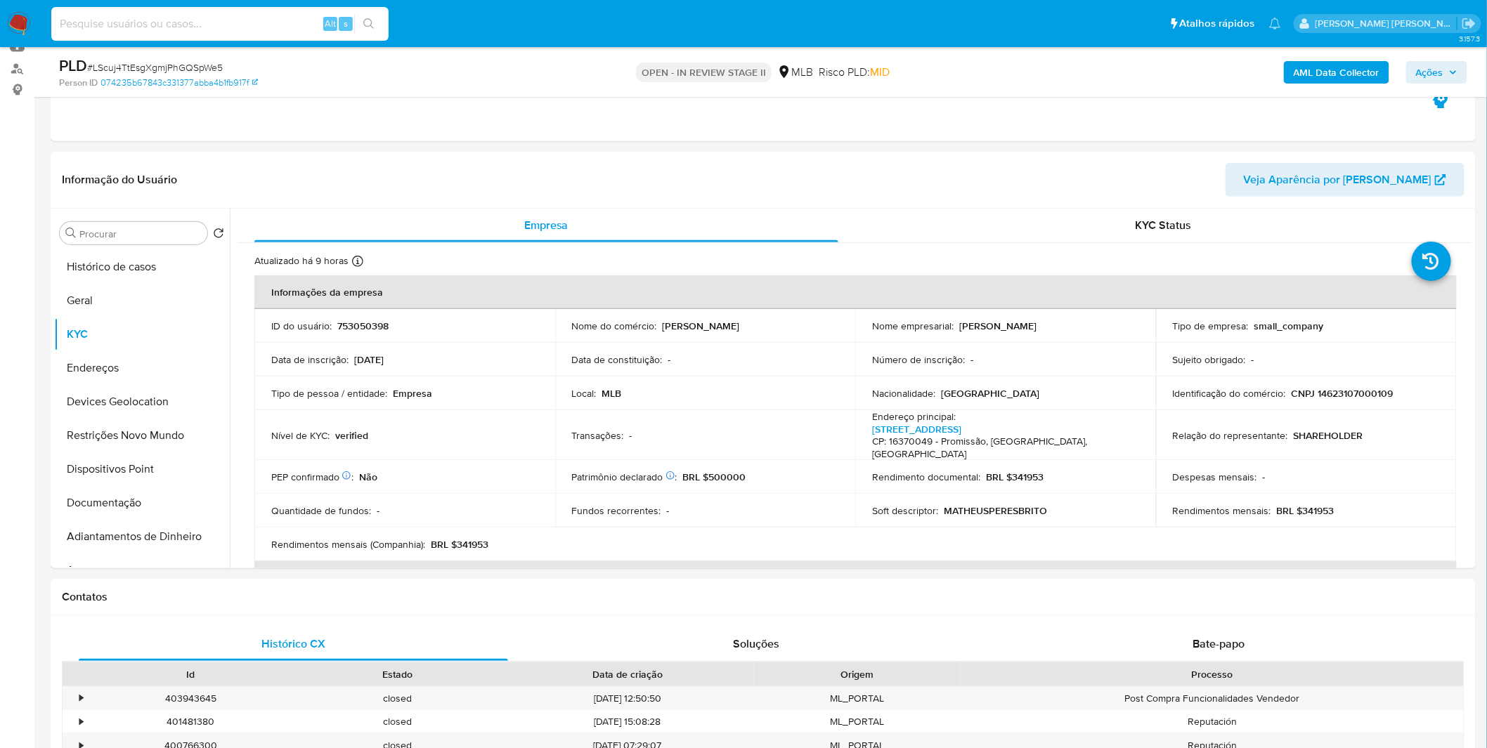
click at [197, 21] on input at bounding box center [219, 24] width 337 height 18
paste input "6mhjr4NBDcqpMUjd02ZPC3pM"
type input "6mhjr4NBDcqpMUjd02ZPC3pM"
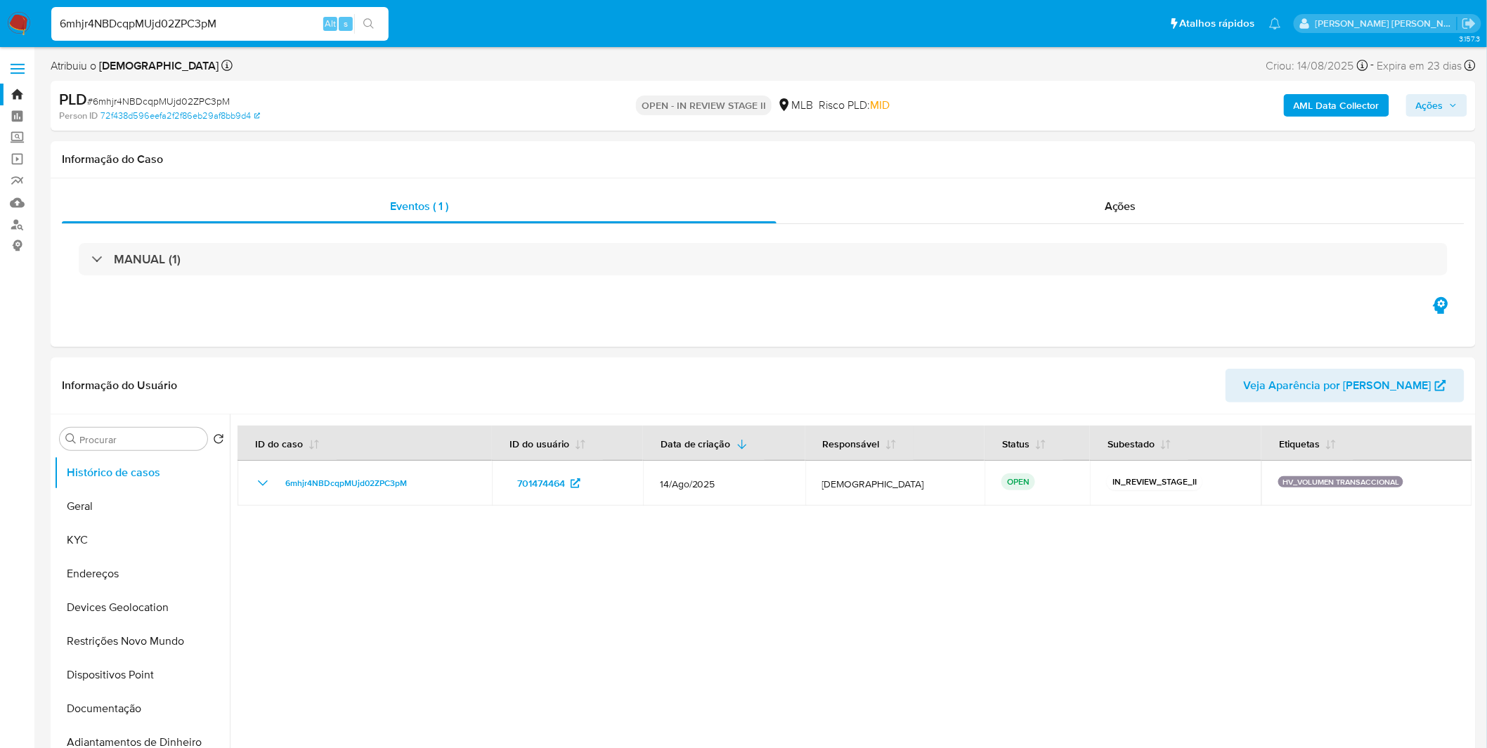
select select "10"
click at [129, 538] on button "KYC" at bounding box center [136, 540] width 164 height 34
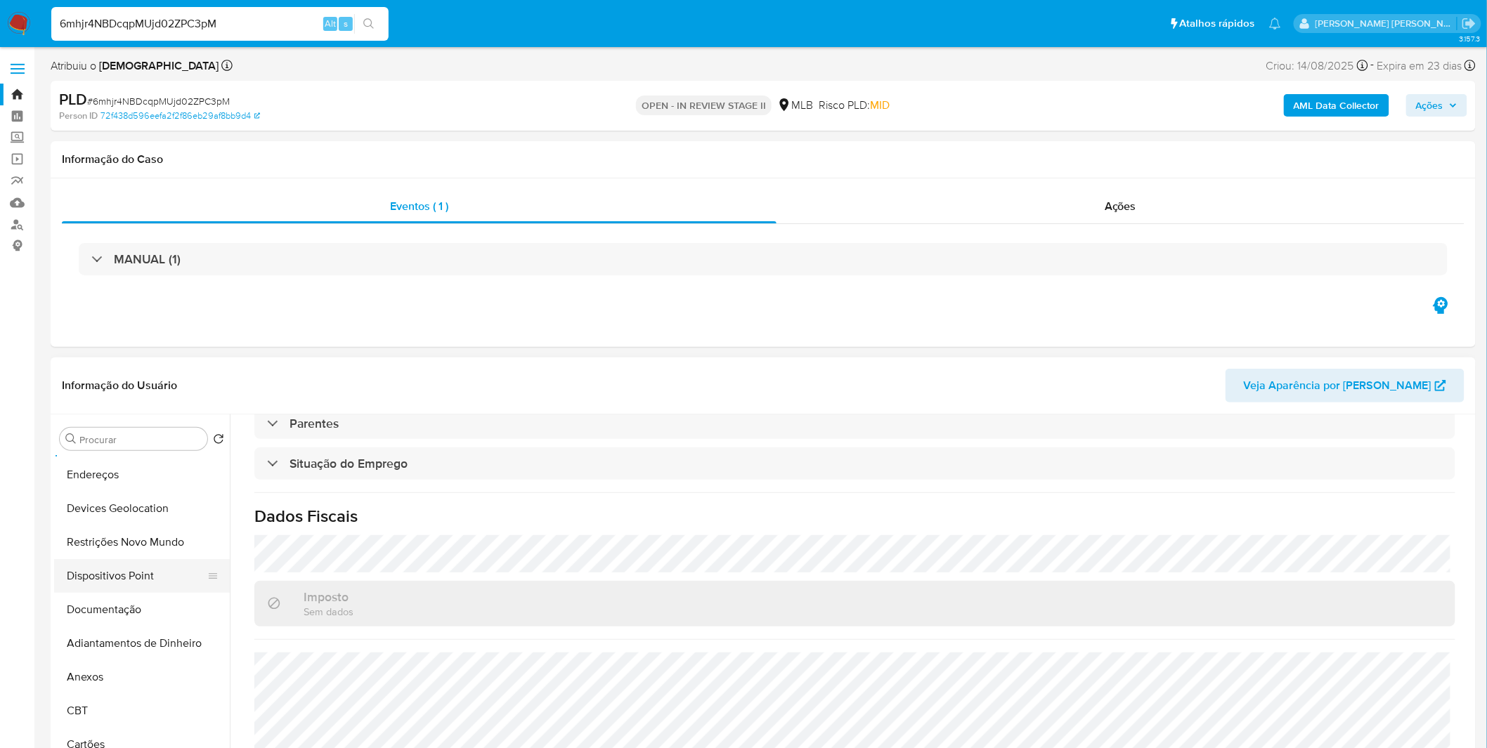
scroll to position [77, 0]
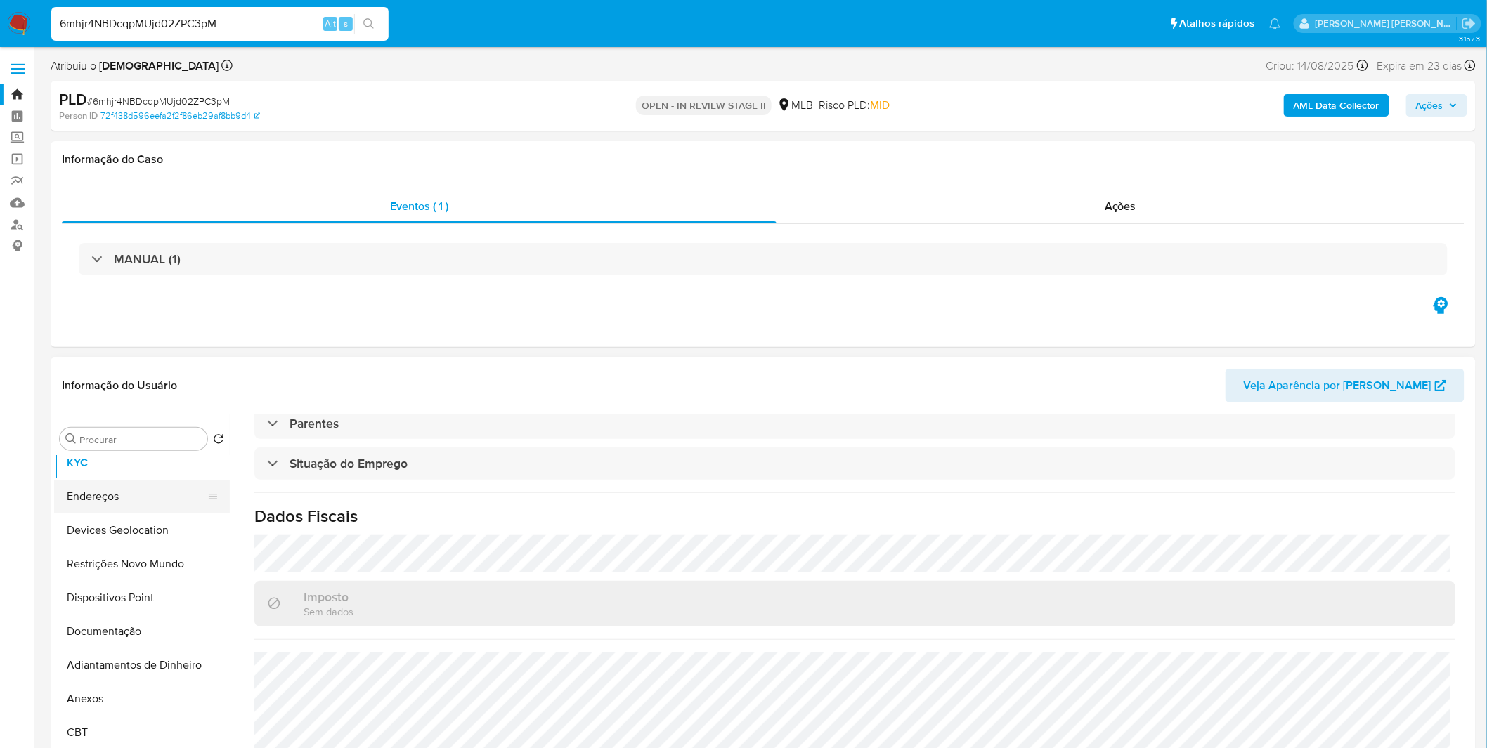
click at [116, 509] on button "Endereços" at bounding box center [136, 497] width 164 height 34
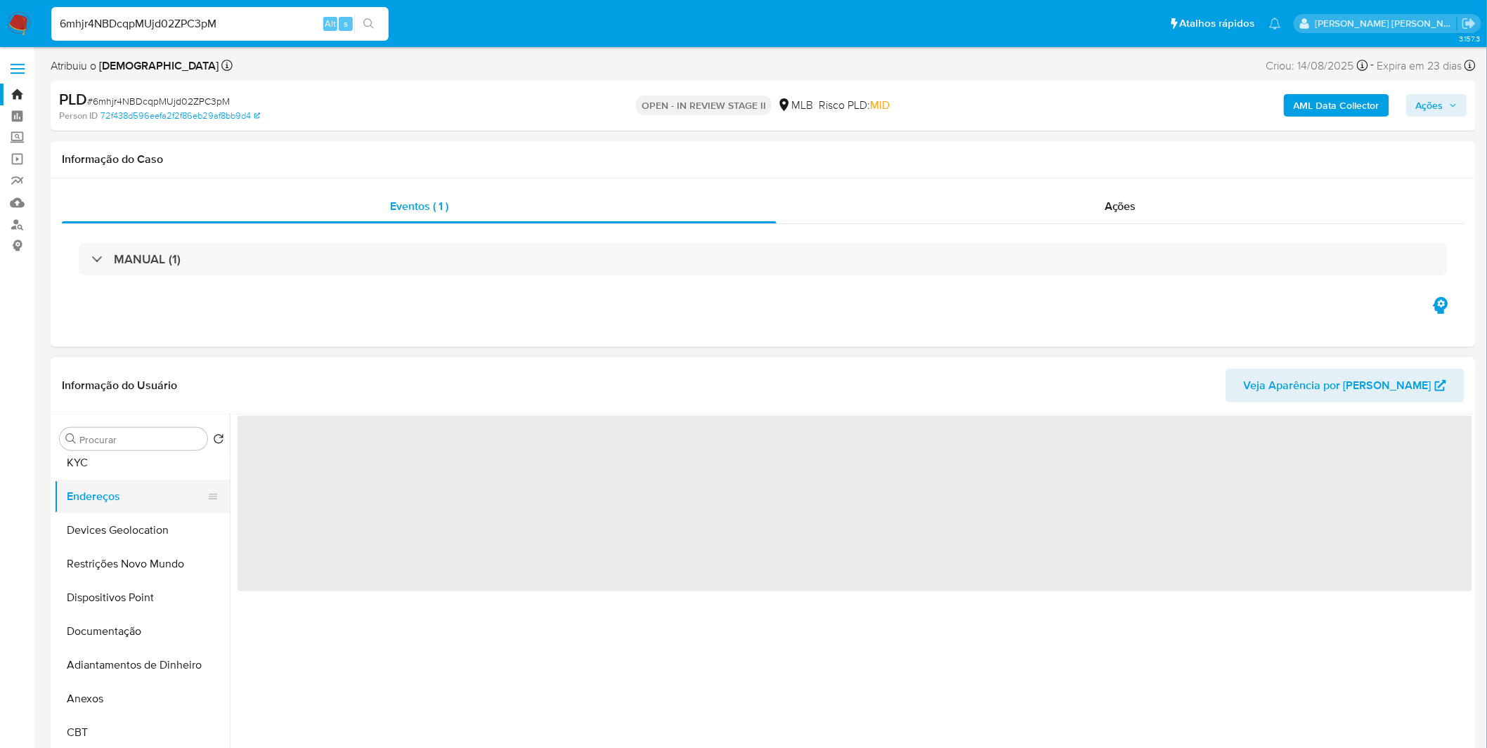
scroll to position [0, 0]
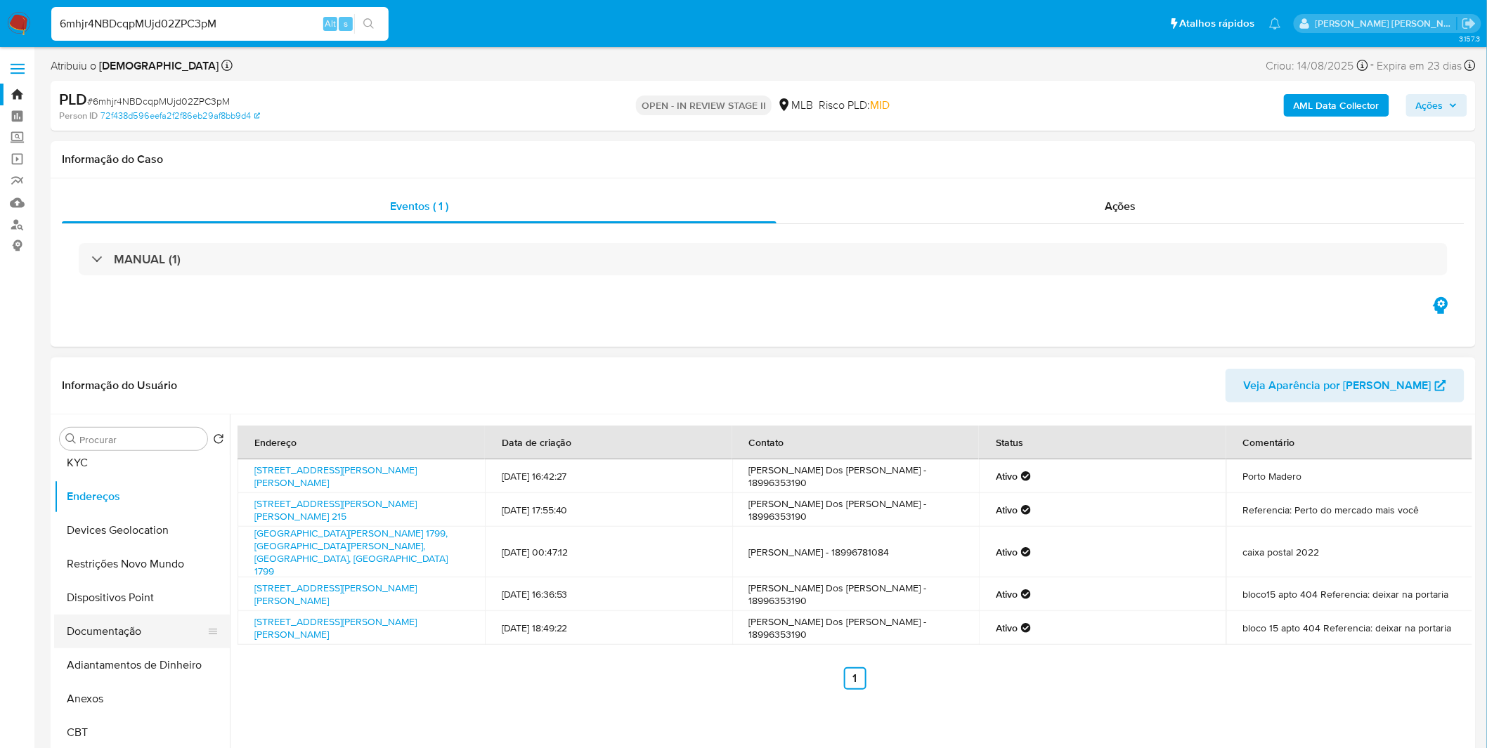
click at [132, 628] on button "Documentação" at bounding box center [136, 632] width 164 height 34
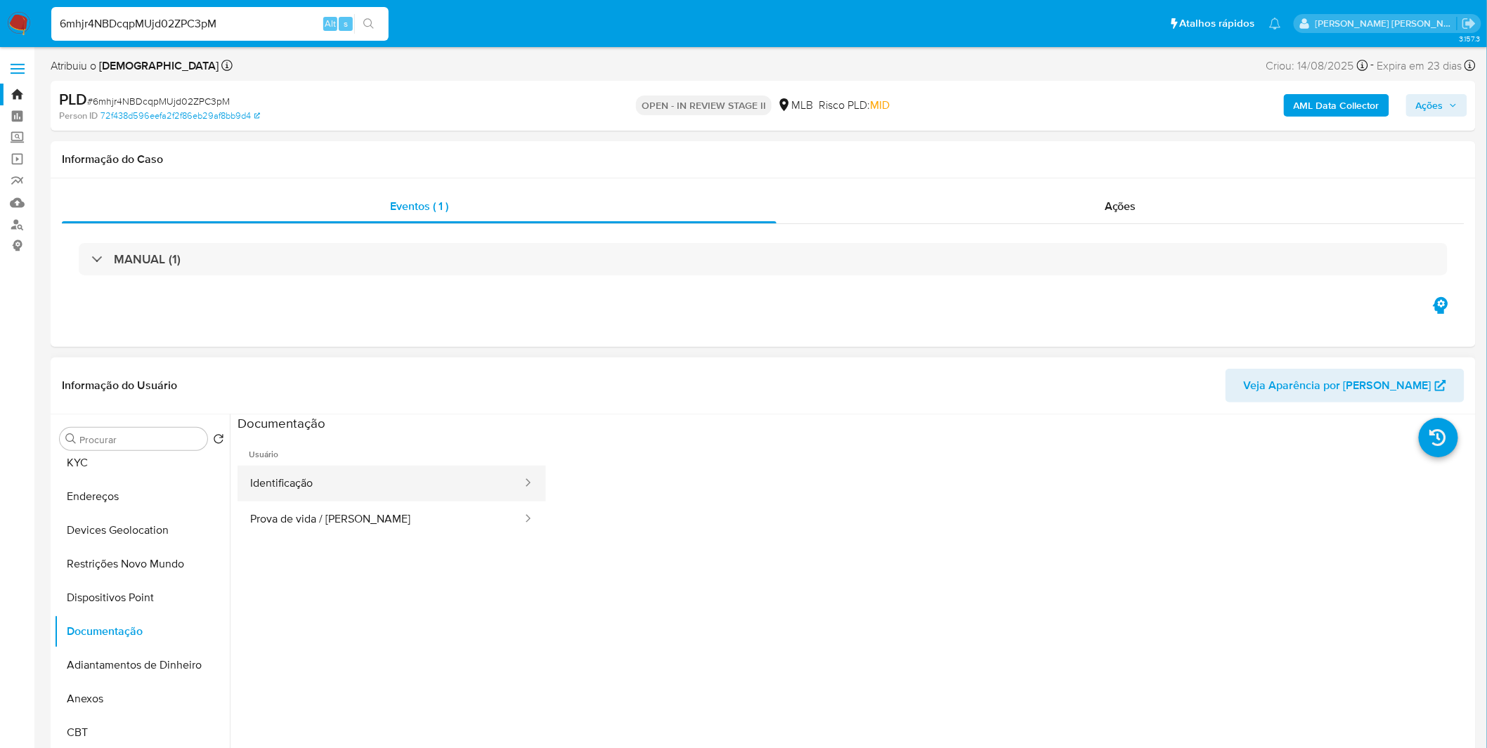
click at [459, 512] on button "Prova de vida / [PERSON_NAME]" at bounding box center [380, 520] width 286 height 36
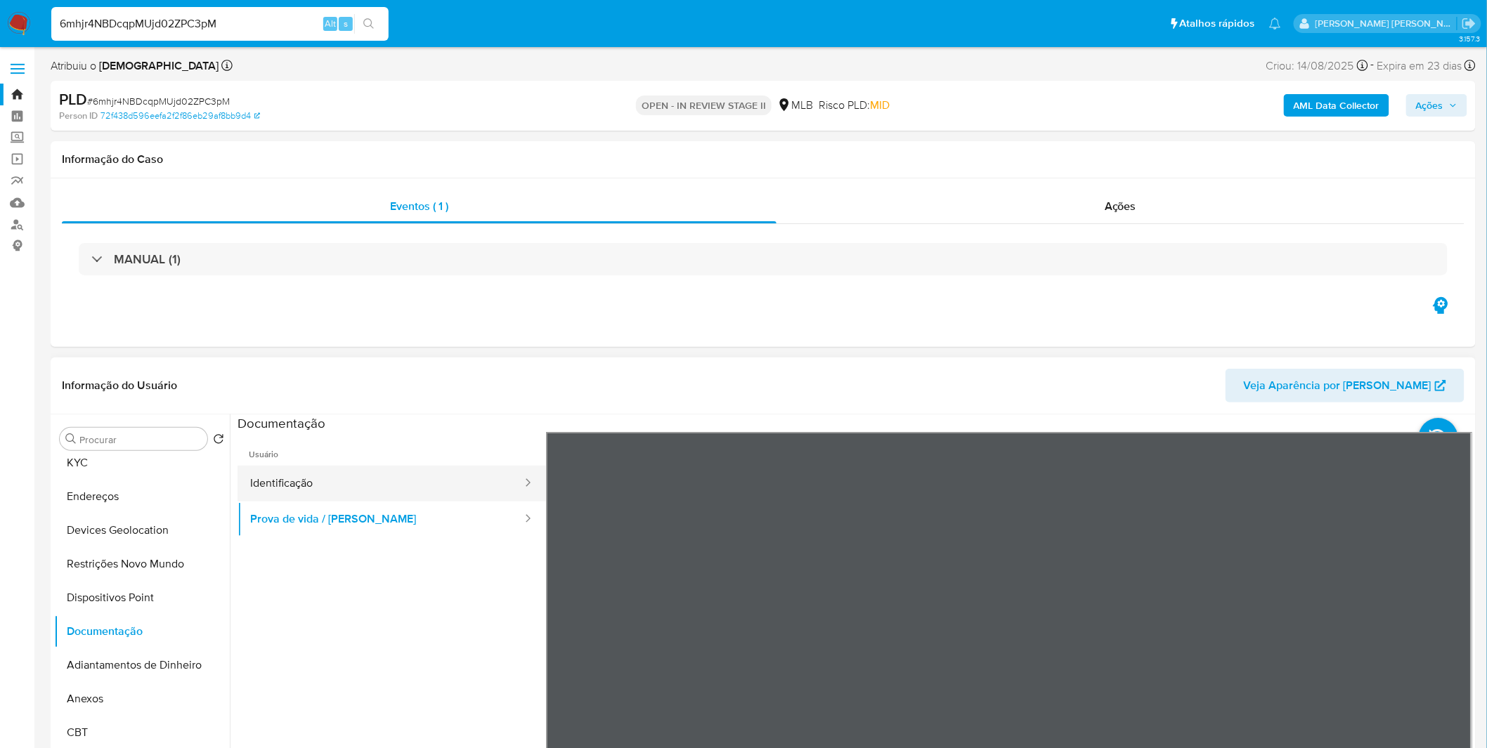
click at [448, 468] on button "Identificação" at bounding box center [380, 484] width 286 height 36
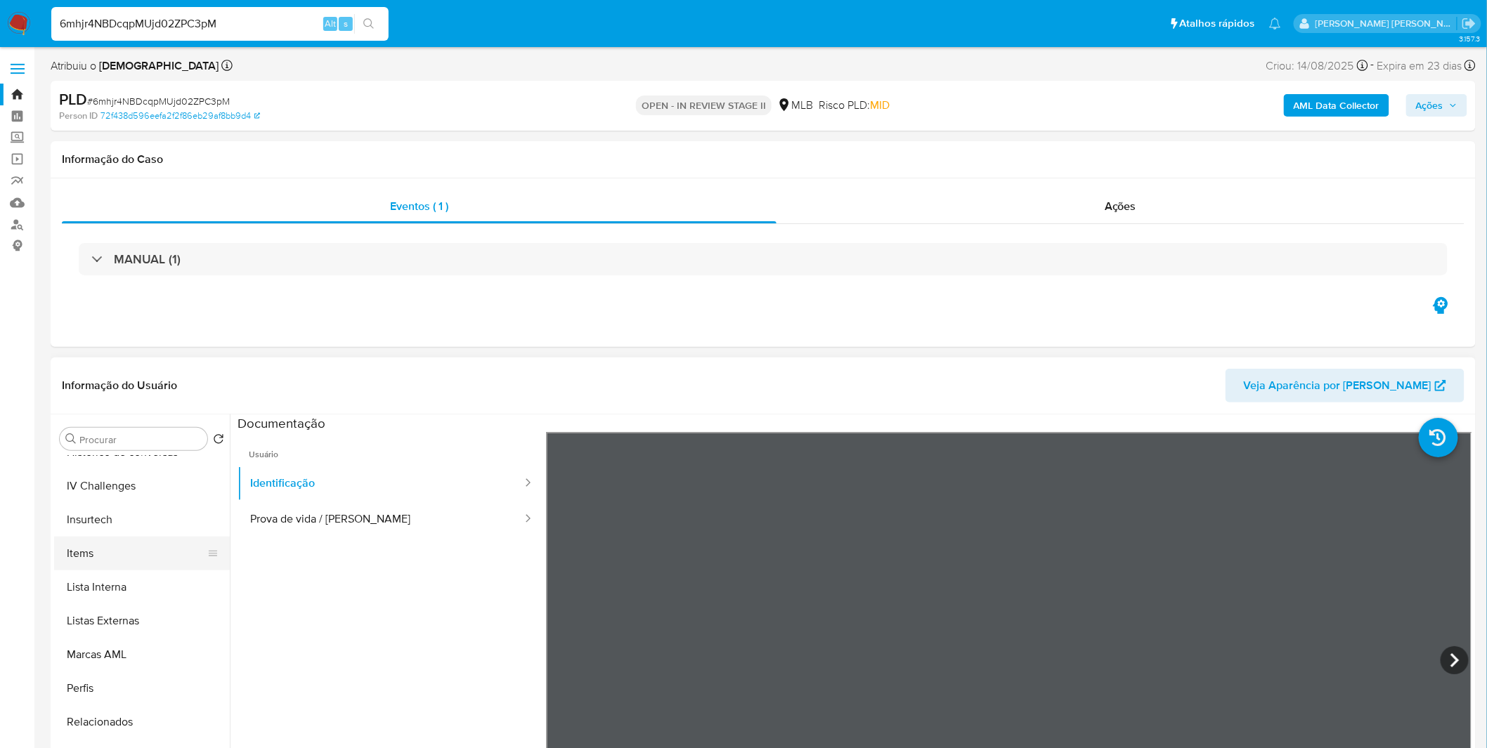
click at [120, 542] on button "Items" at bounding box center [136, 554] width 164 height 34
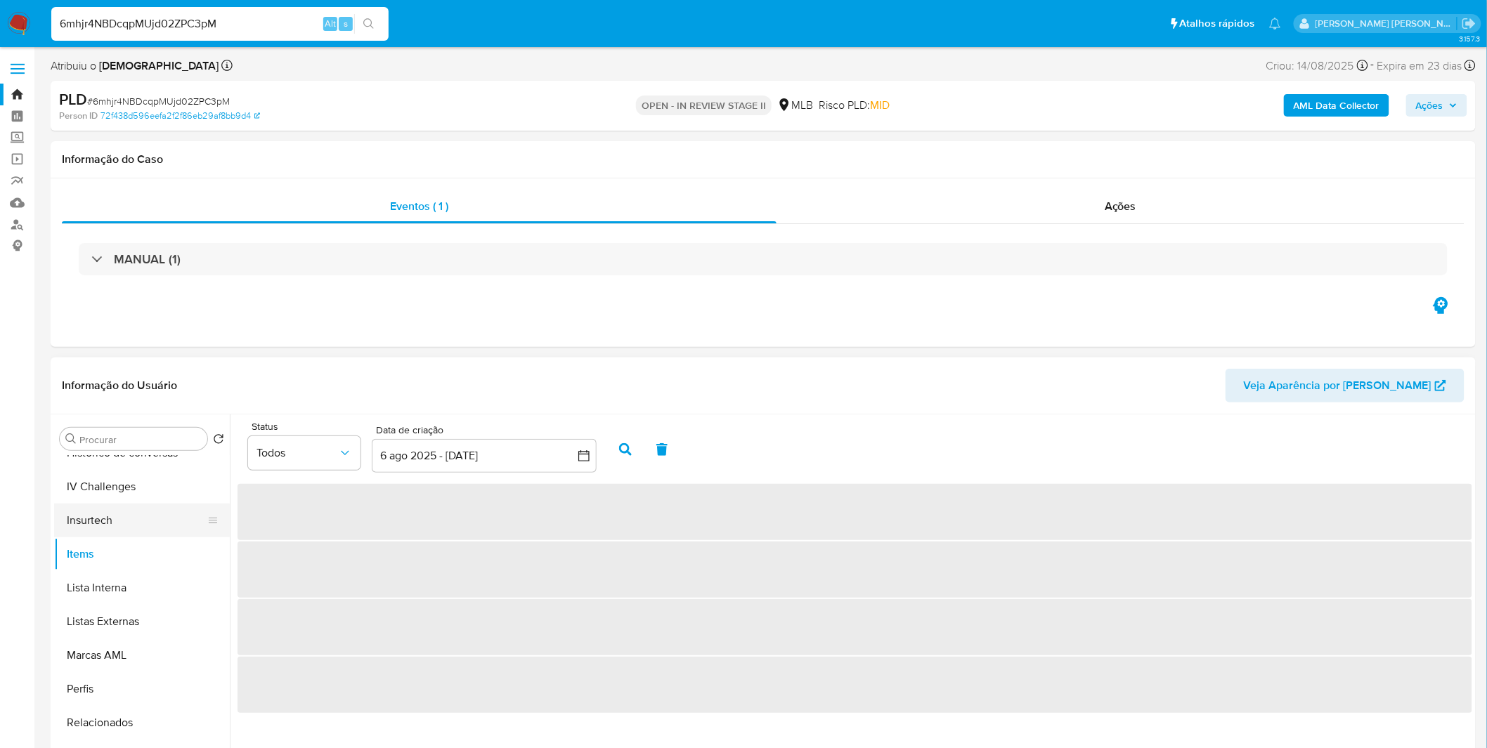
scroll to position [660, 0]
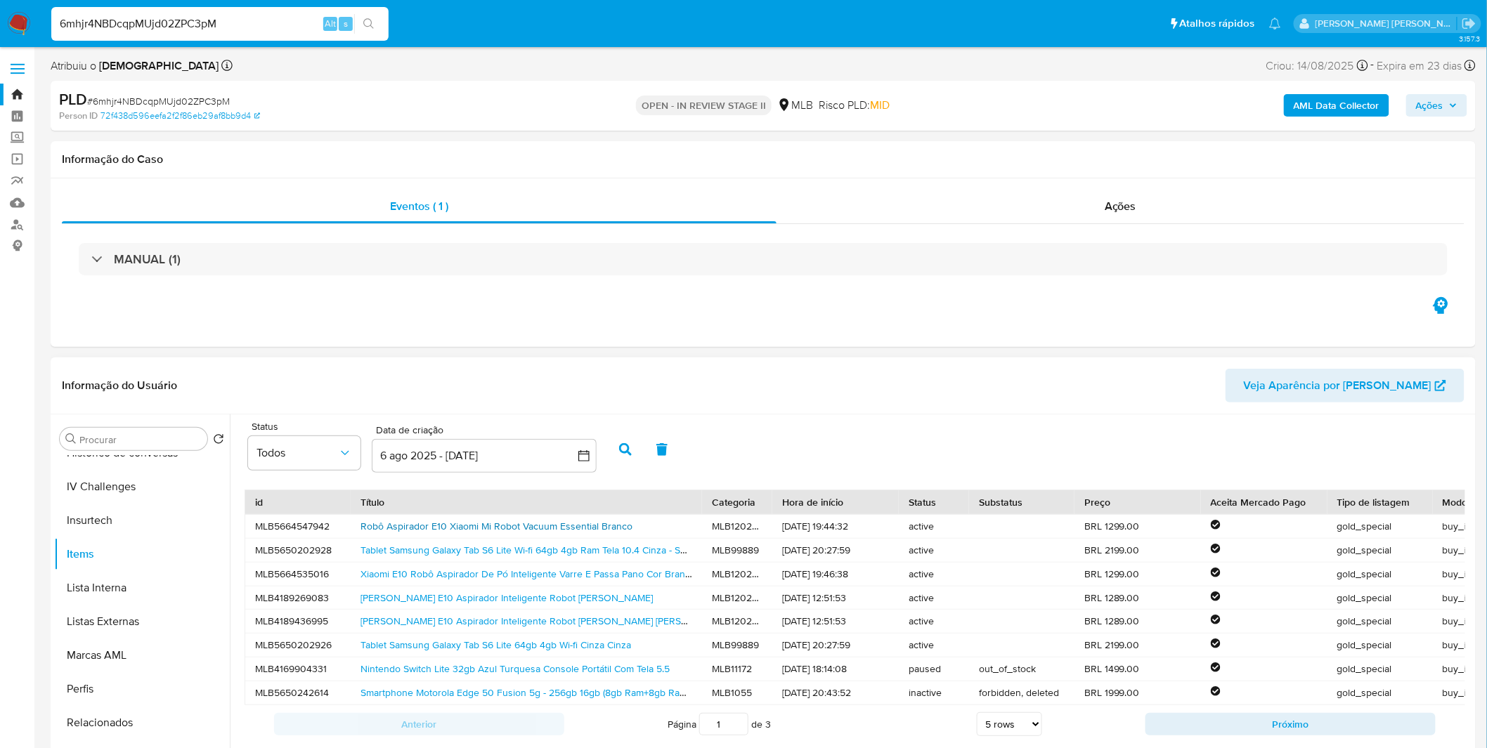
click at [574, 533] on link "Robô Aspirador E10 Xiaomi Mi Robot Vacuum Essential Branco" at bounding box center [496, 526] width 272 height 14
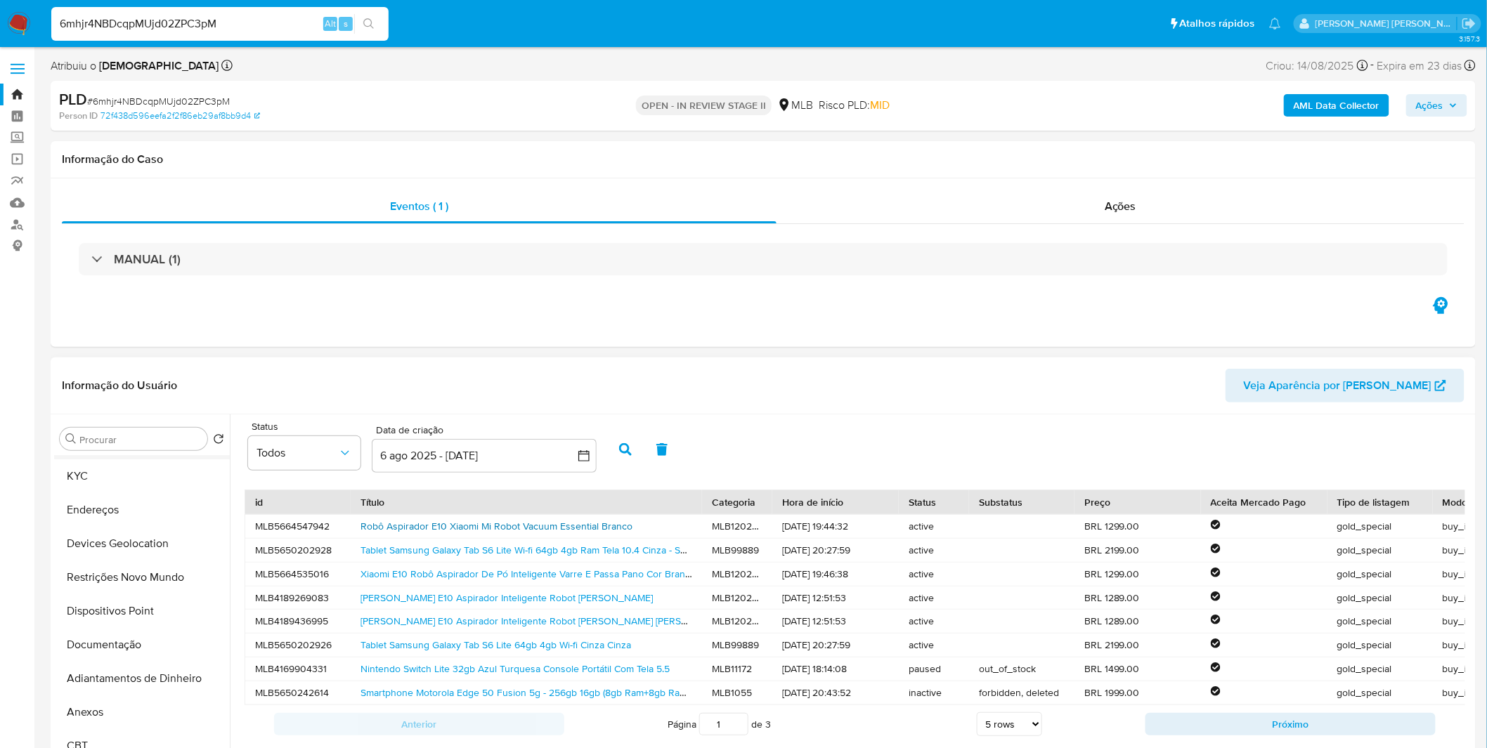
scroll to position [0, 0]
click at [136, 503] on button "Geral" at bounding box center [136, 507] width 164 height 34
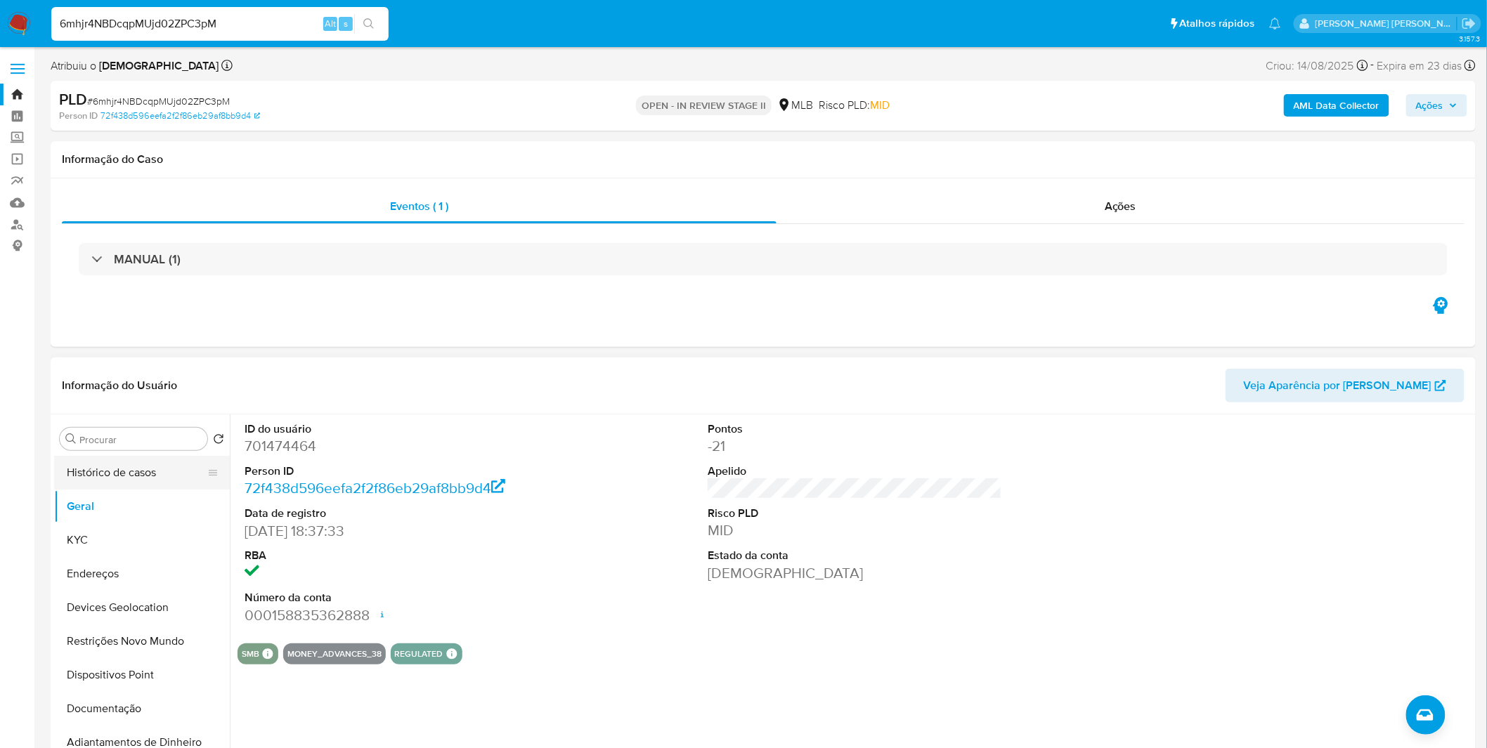
click at [135, 486] on button "Histórico de casos" at bounding box center [136, 473] width 164 height 34
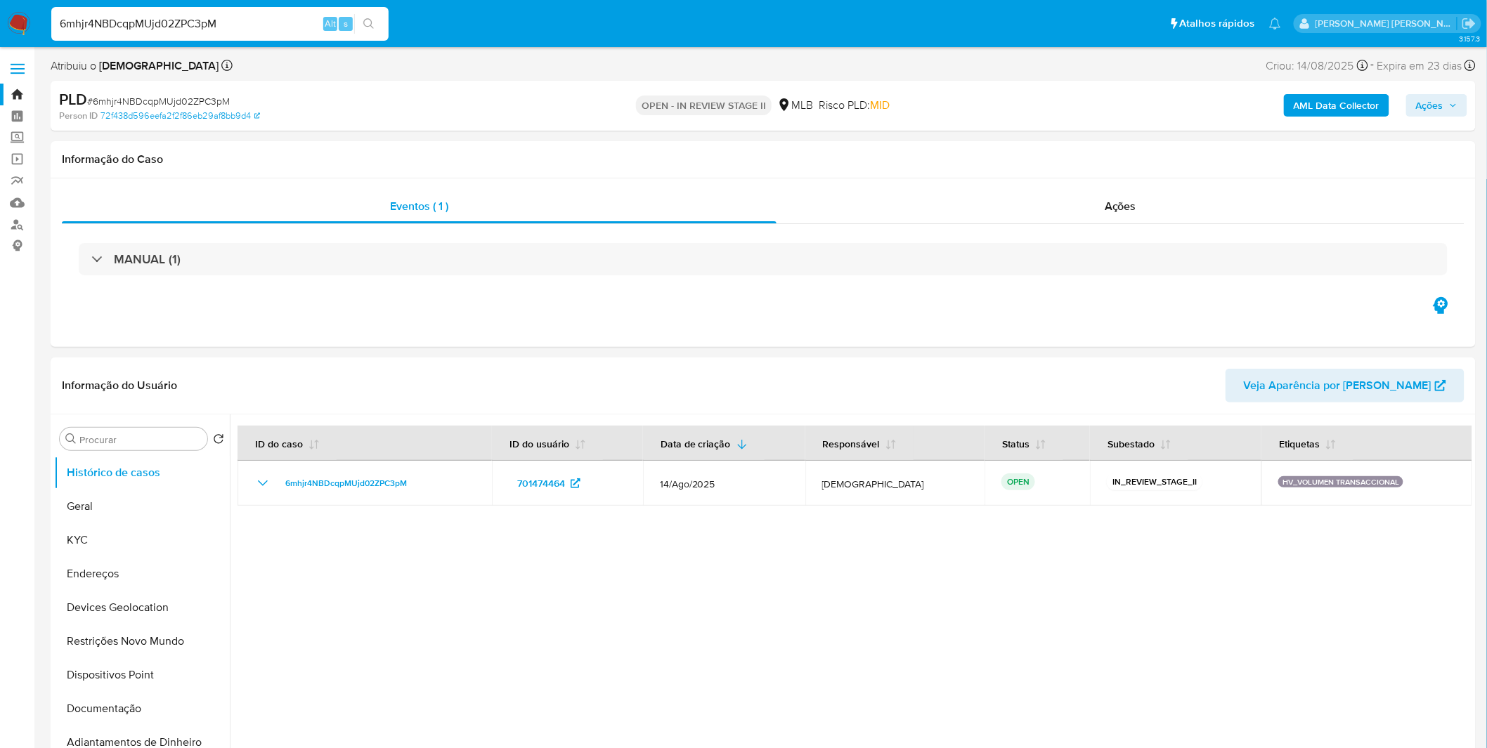
click at [207, 26] on input "6mhjr4NBDcqpMUjd02ZPC3pM" at bounding box center [219, 24] width 337 height 18
paste input "yTwsnfAT8MpoTwf82dWKvzht"
type input "yTwsnfAT8MpoTwf82dWKvzht"
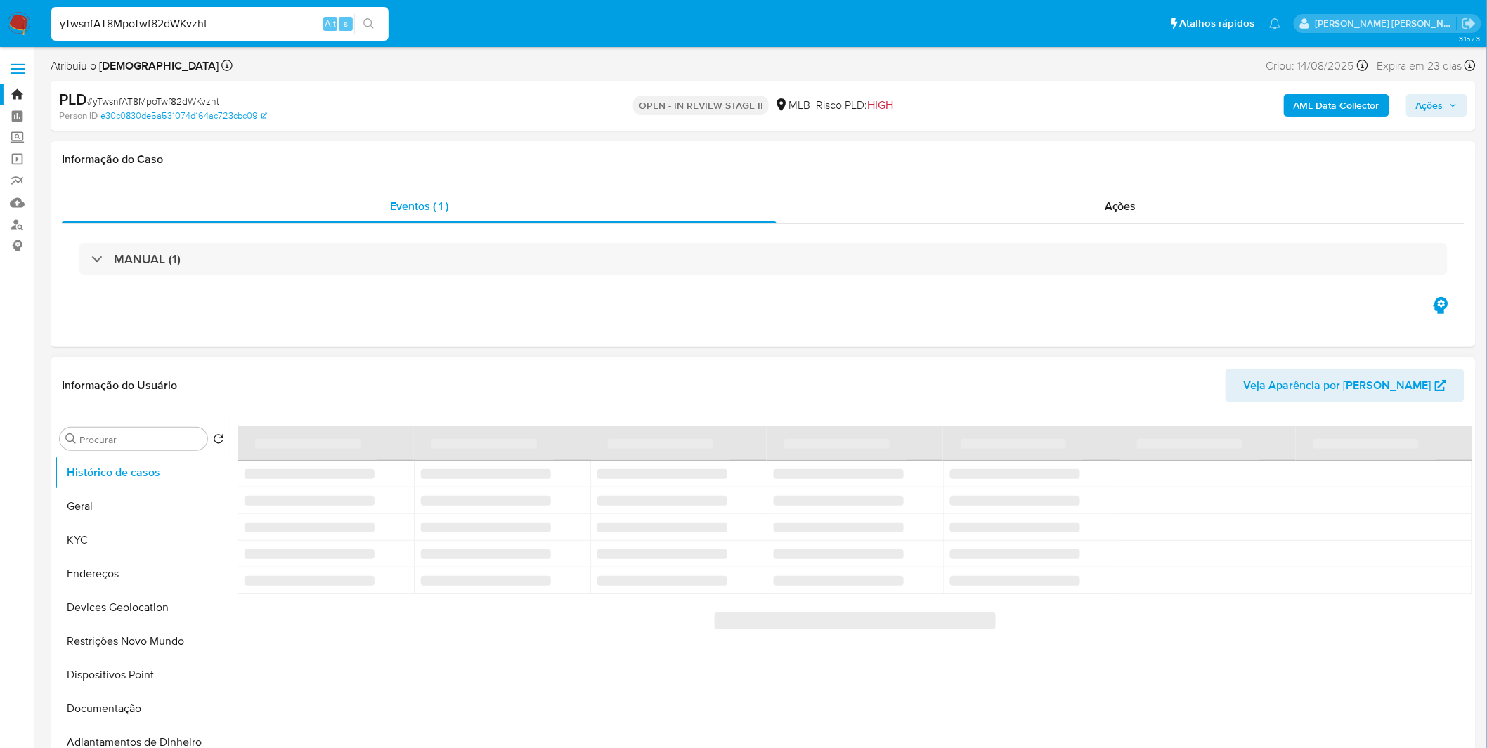
select select "10"
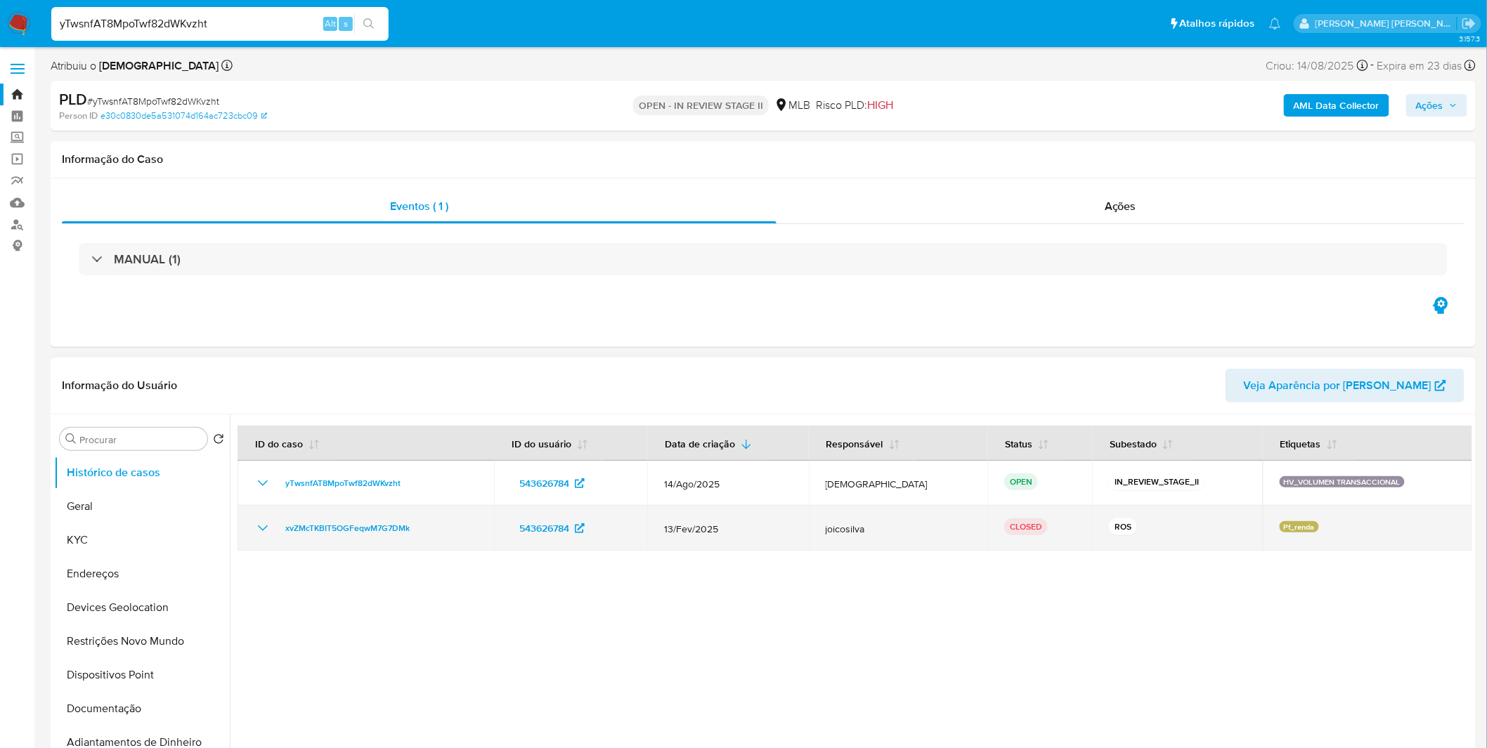
click at [261, 527] on icon "Mostrar/Ocultar" at bounding box center [262, 528] width 17 height 17
drag, startPoint x: 425, startPoint y: 519, endPoint x: 285, endPoint y: 534, distance: 140.7
click at [285, 534] on div "xvZMcTKBIT5OGFeqwM7G7DMk" at bounding box center [365, 528] width 223 height 17
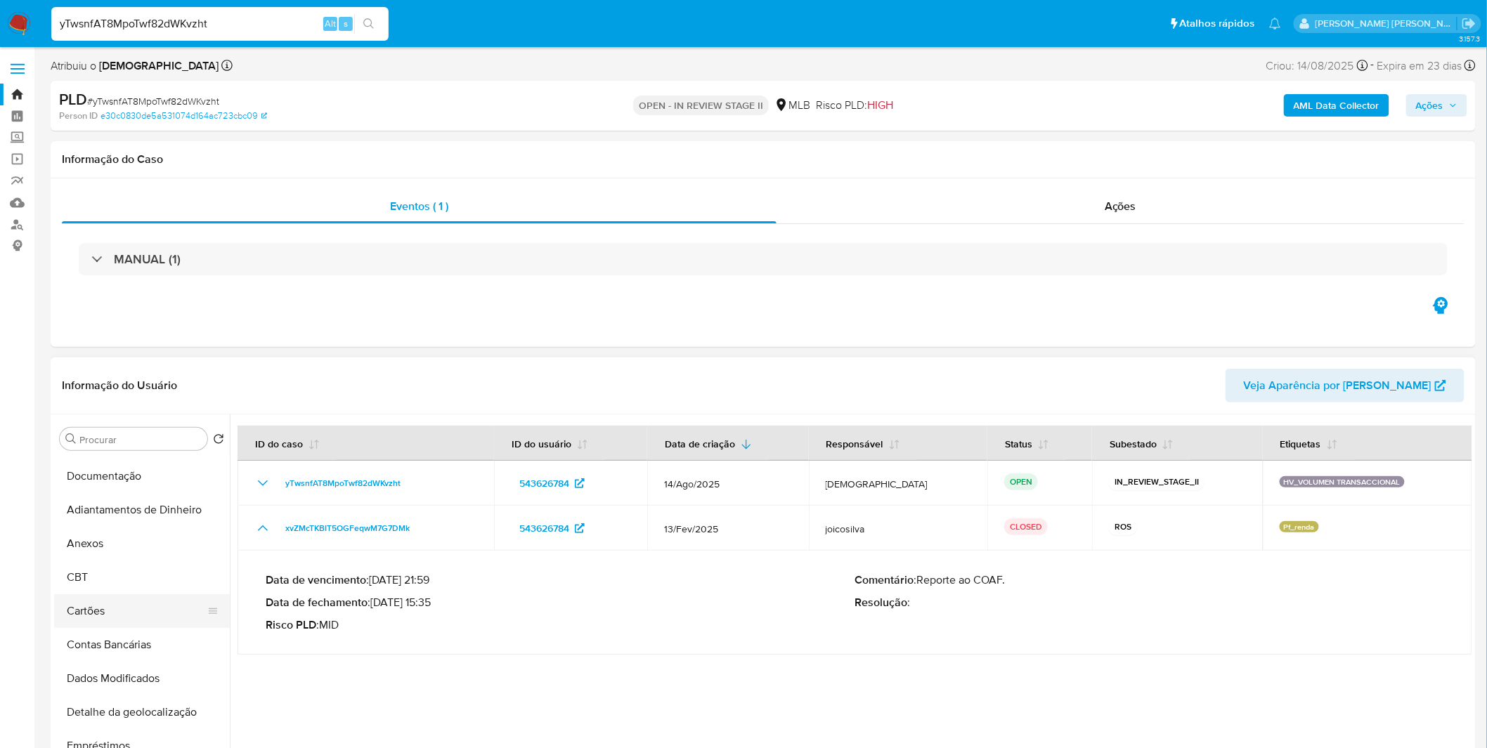
scroll to position [233, 0]
click at [117, 556] on button "Anexos" at bounding box center [136, 543] width 164 height 34
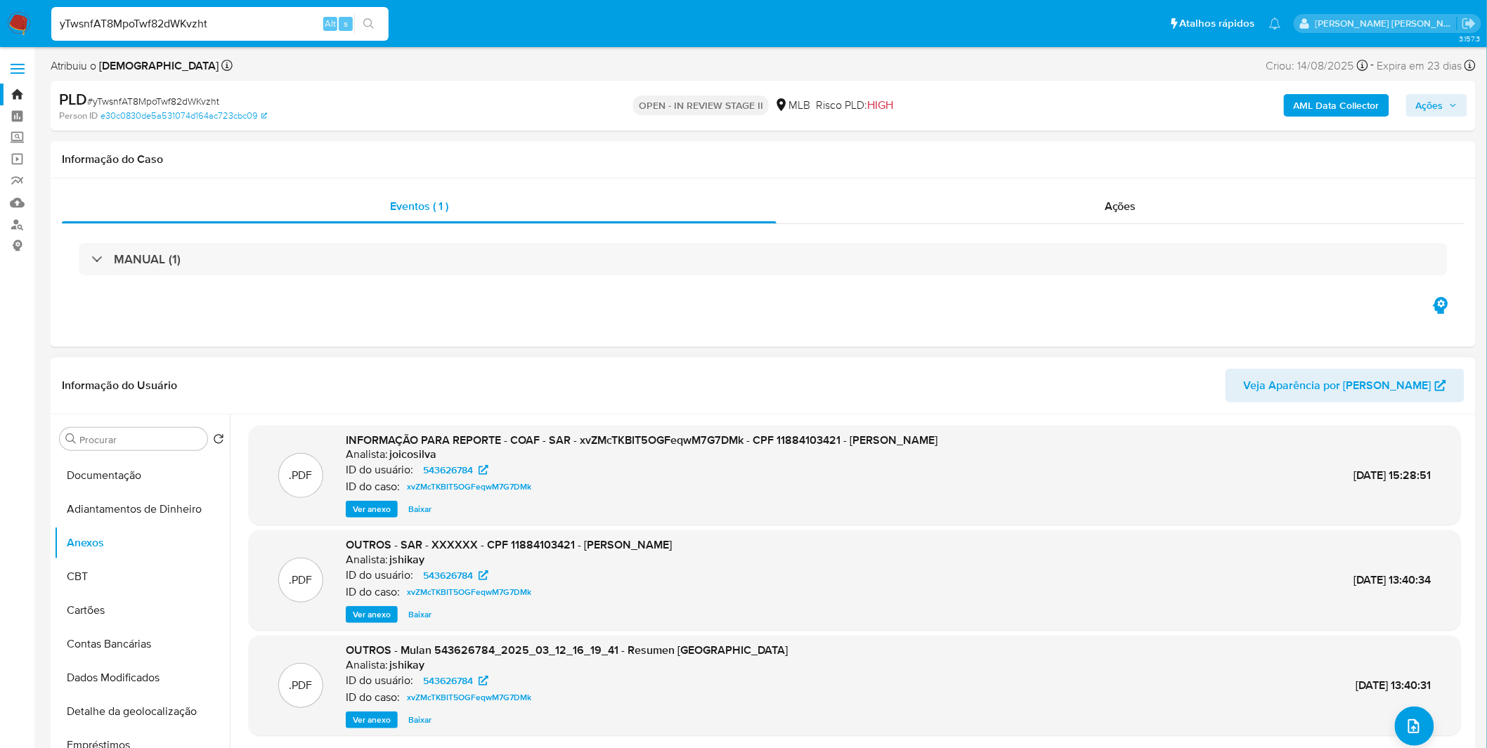
click at [358, 519] on div ".PDF INFORMAÇÃO PARA REPORTE - COAF - SAR - xvZMcTKBIT5OGFeqwM7G7DMk - CPF 1188…" at bounding box center [855, 476] width 1212 height 100
click at [359, 509] on span "Ver anexo" at bounding box center [372, 509] width 38 height 14
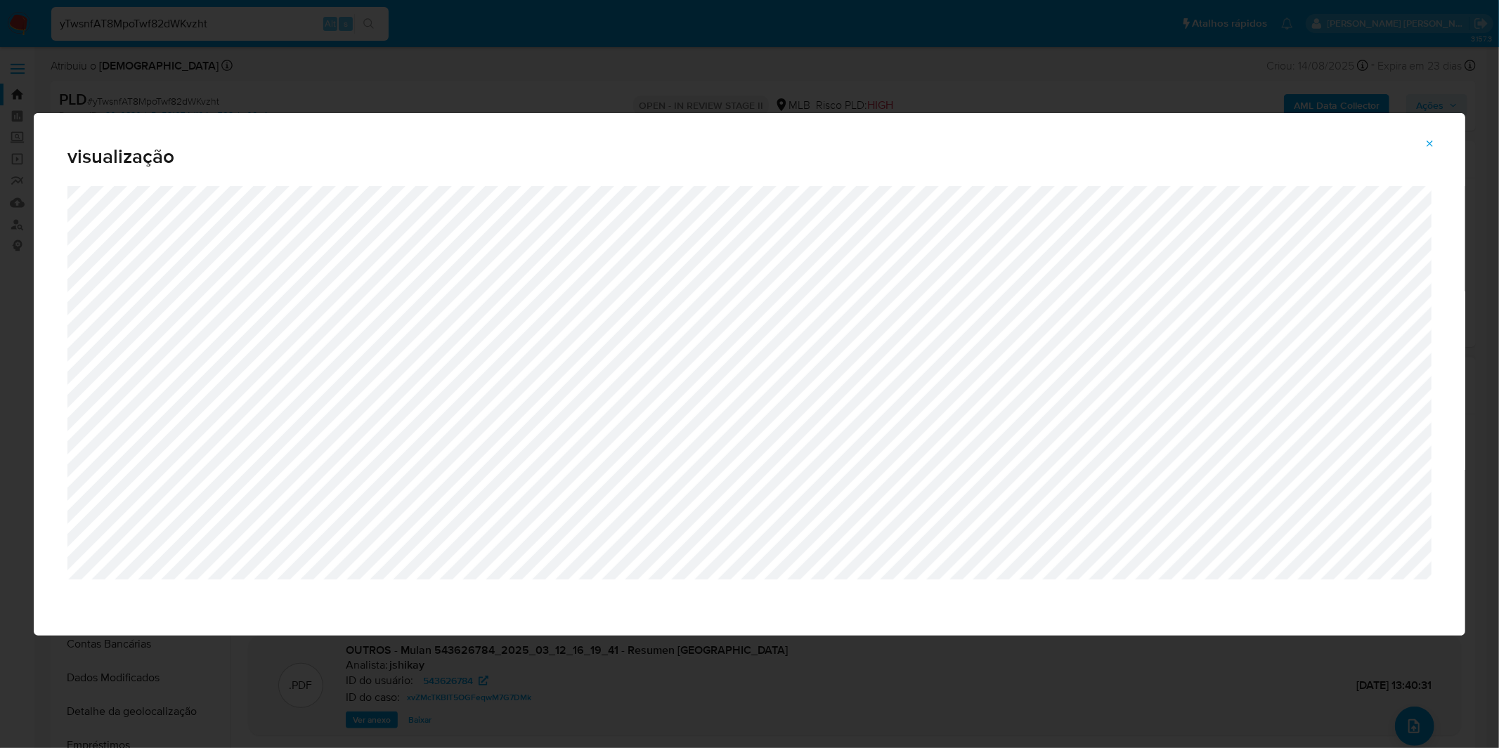
click at [1428, 138] on icon "Attachment preview" at bounding box center [1429, 143] width 11 height 11
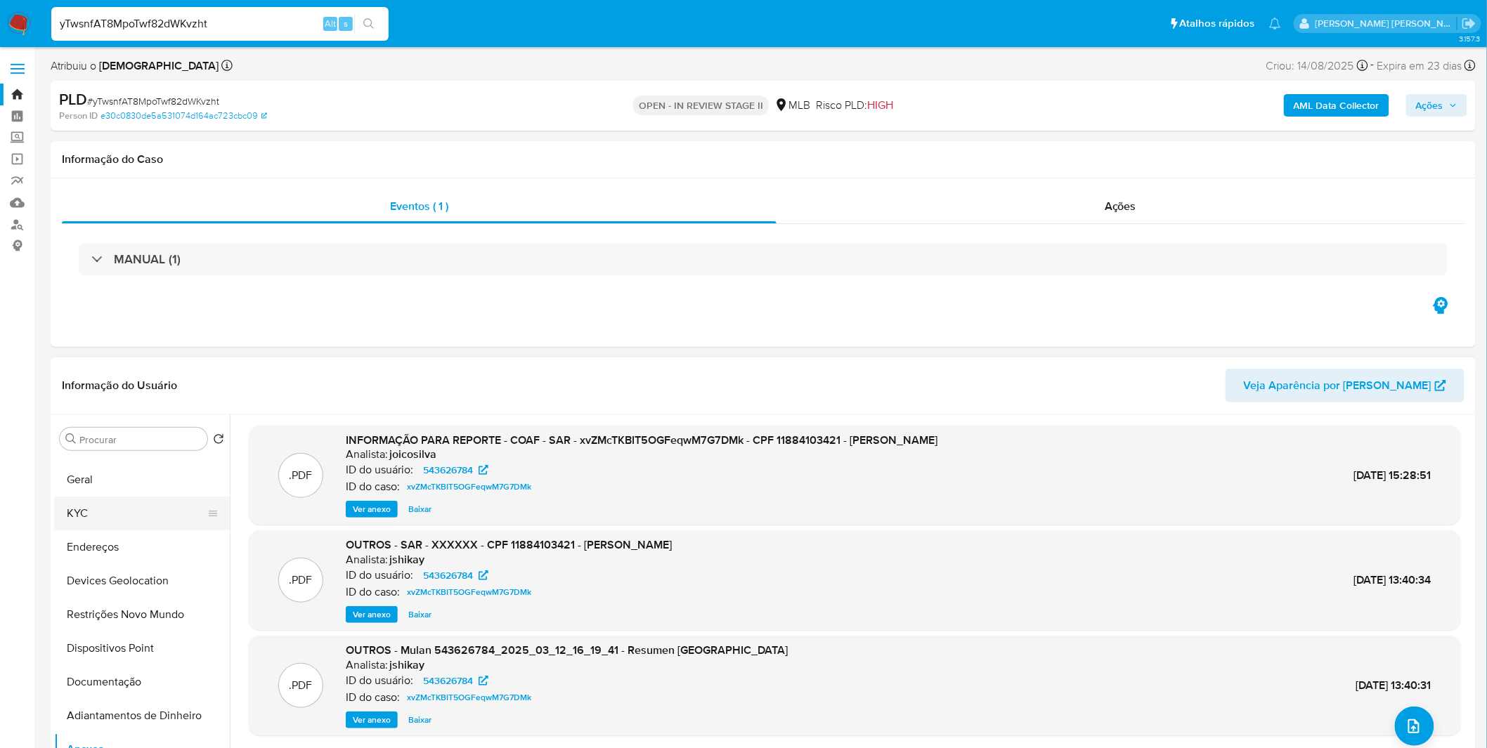
scroll to position [0, 0]
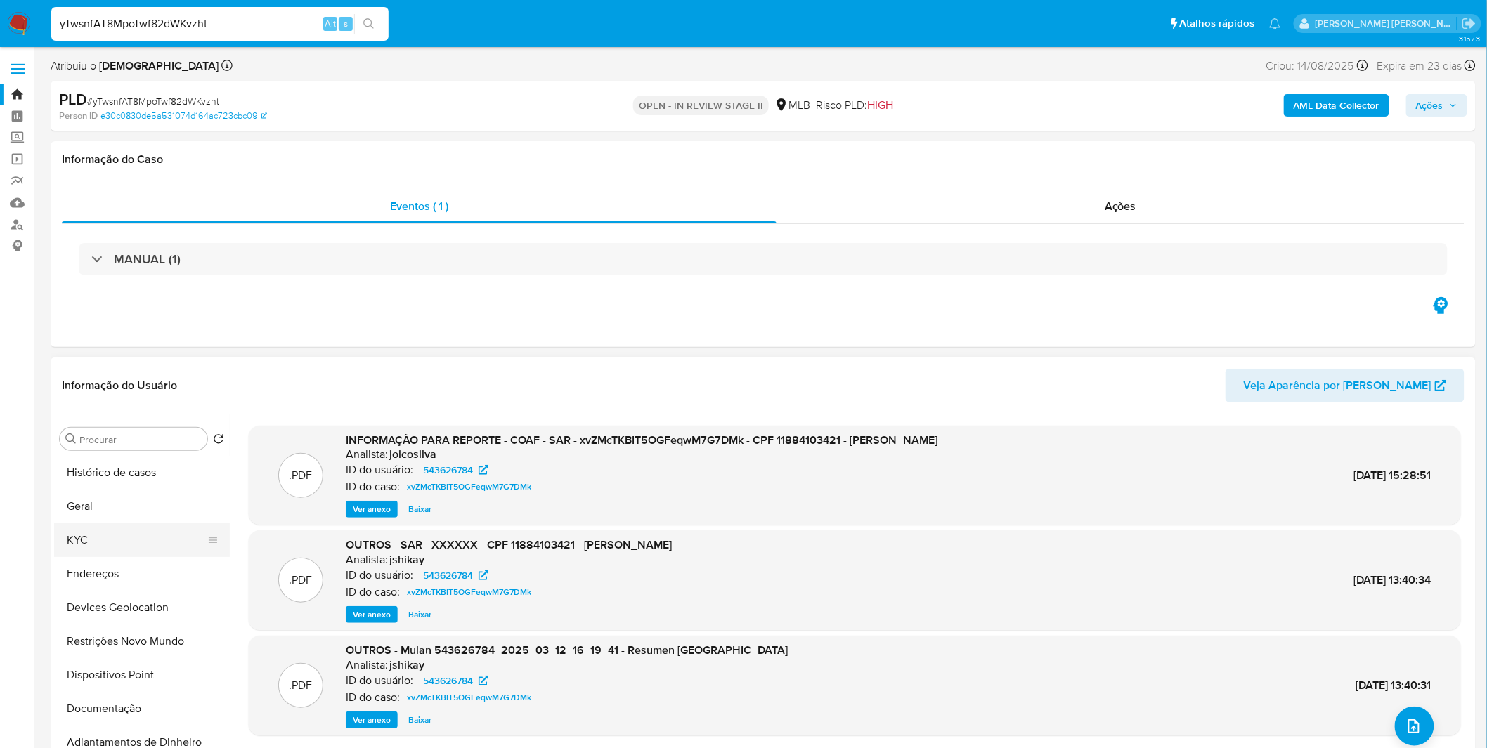
click at [120, 531] on button "KYC" at bounding box center [136, 540] width 164 height 34
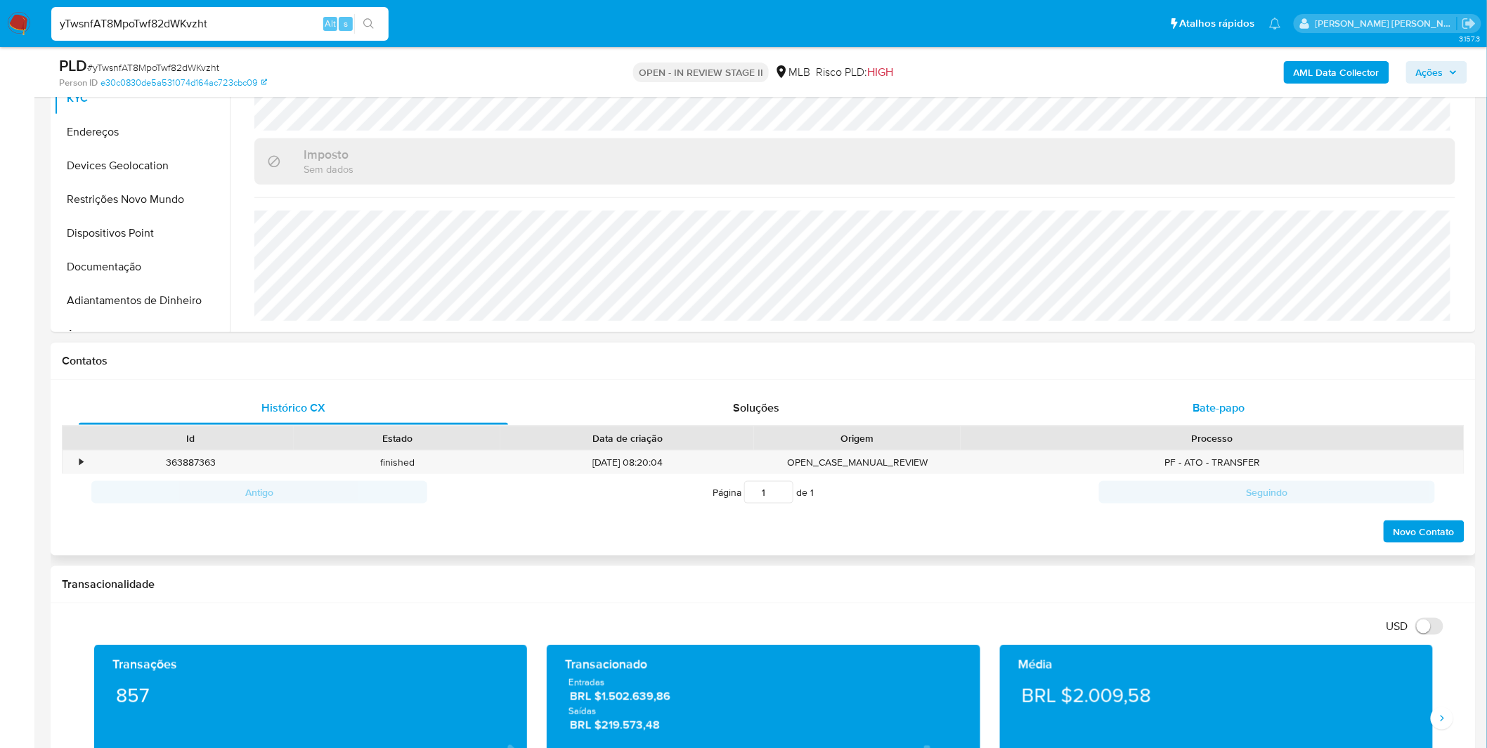
scroll to position [390, 0]
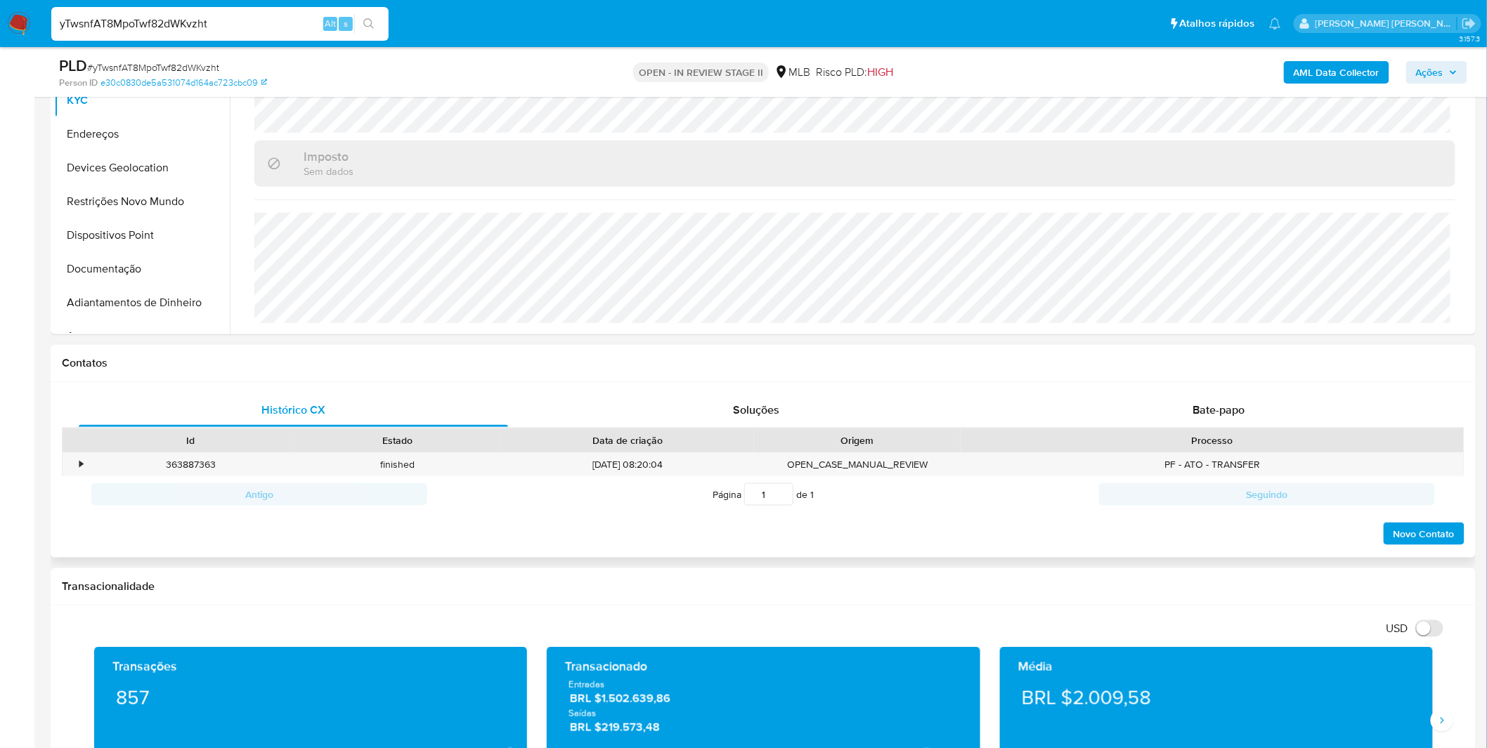
click at [1175, 431] on div "Processo" at bounding box center [1211, 441] width 503 height 24
click at [1176, 423] on div "Bate-papo" at bounding box center [1218, 410] width 429 height 34
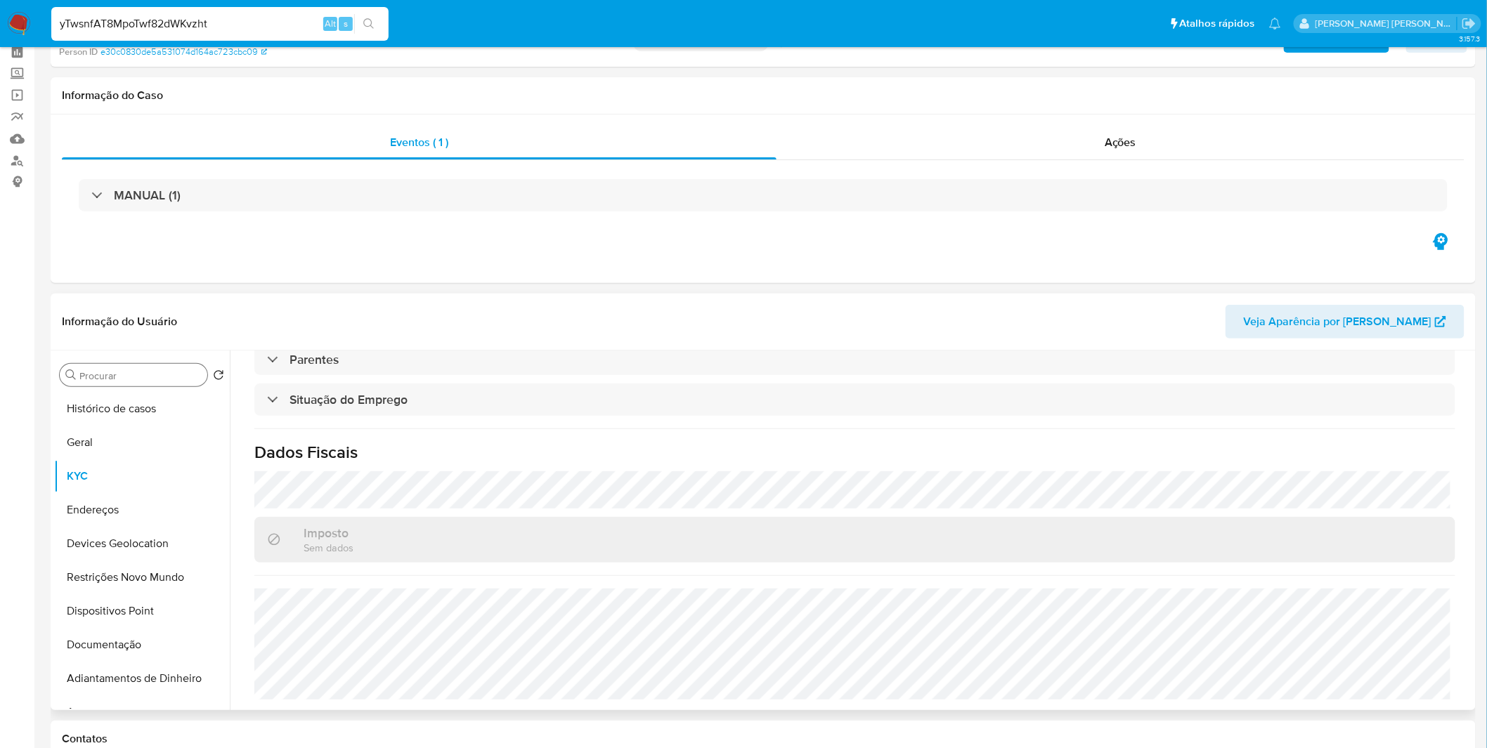
scroll to position [0, 0]
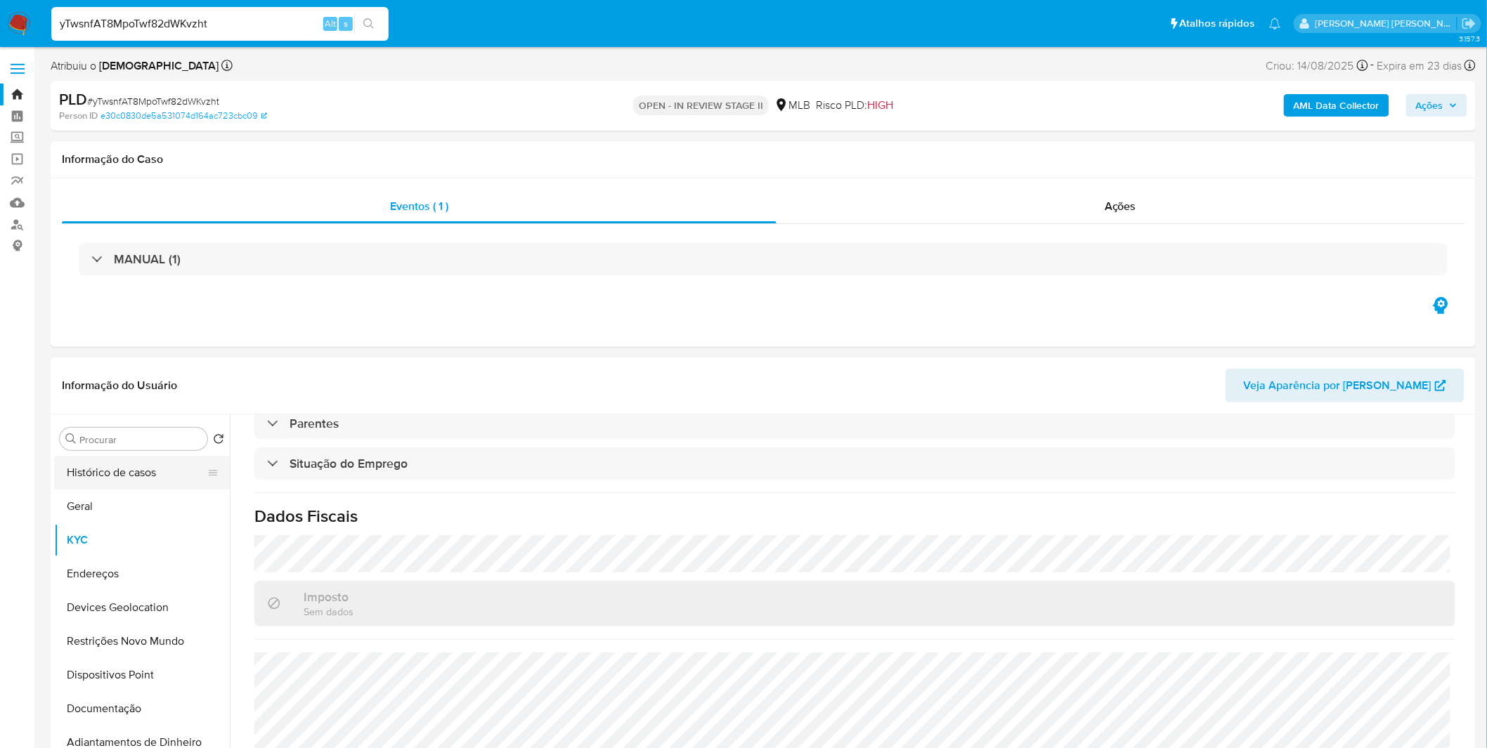
click at [152, 482] on button "Histórico de casos" at bounding box center [136, 473] width 164 height 34
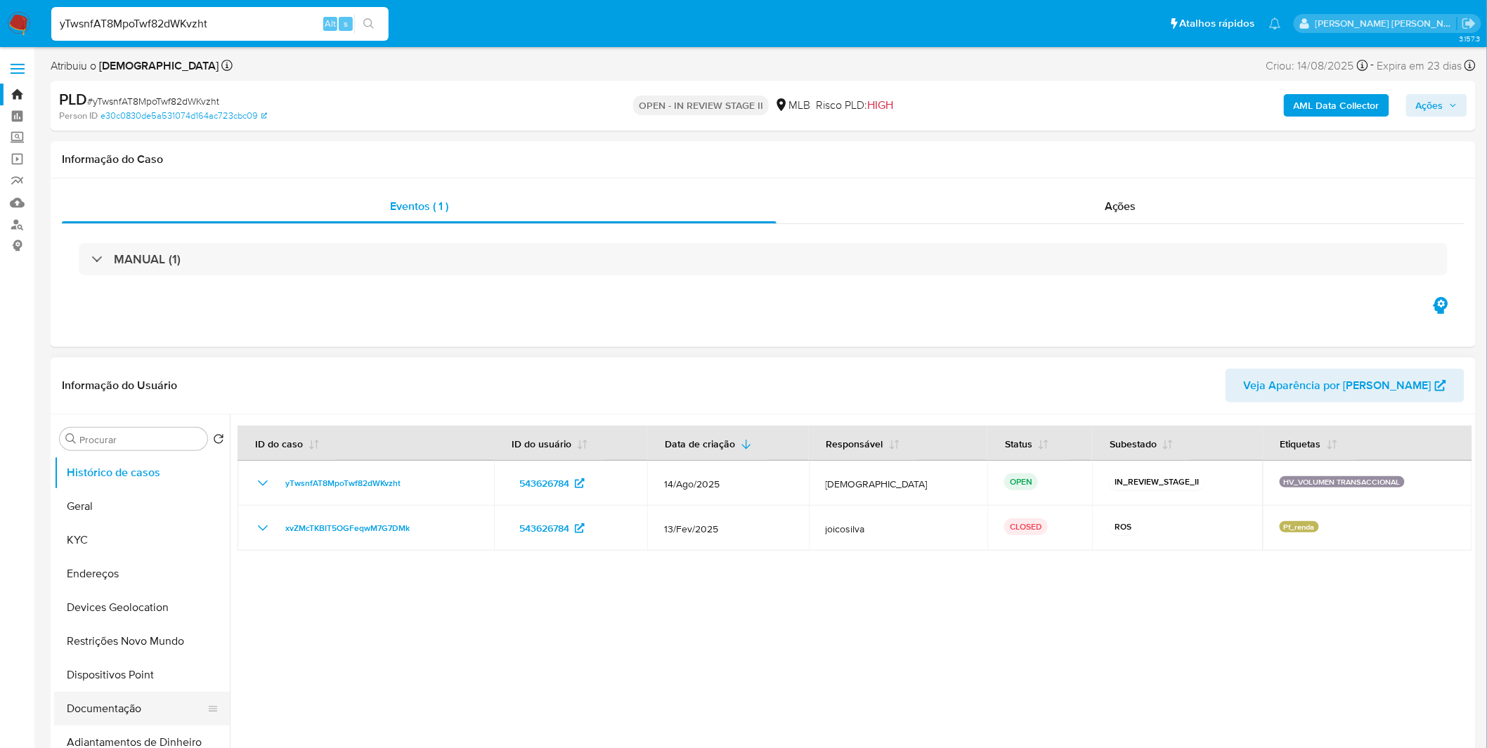
click at [123, 707] on button "Documentação" at bounding box center [136, 709] width 164 height 34
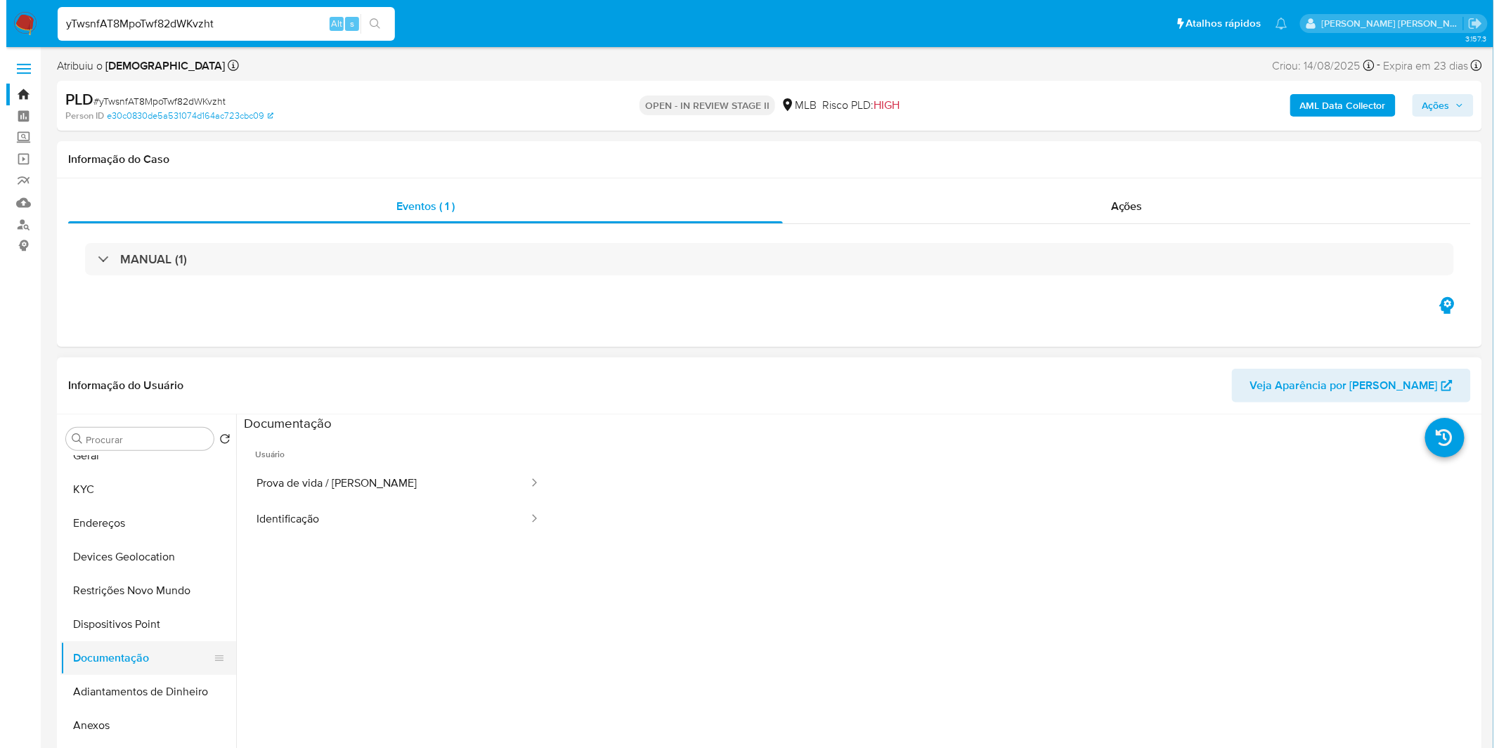
scroll to position [78, 0]
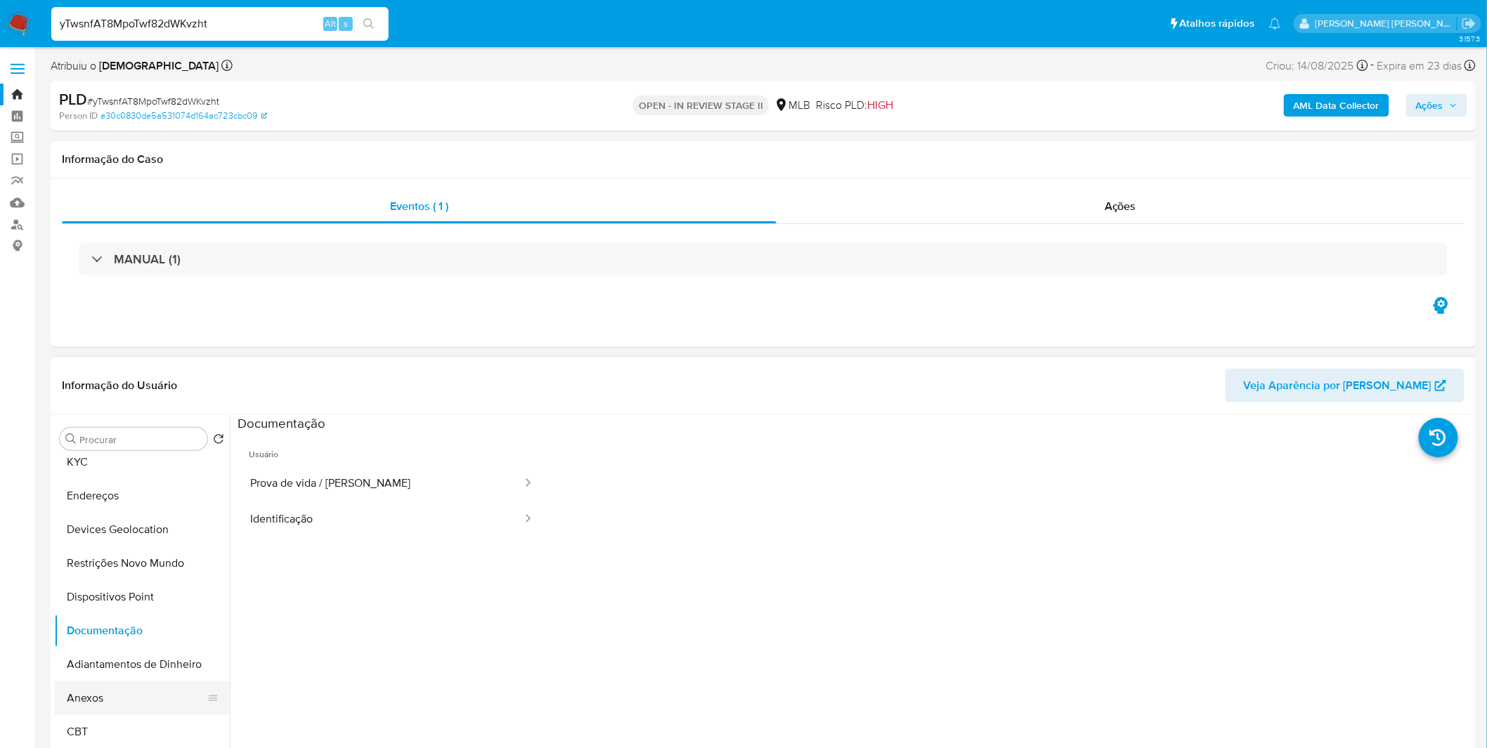
click at [115, 690] on button "Anexos" at bounding box center [136, 699] width 164 height 34
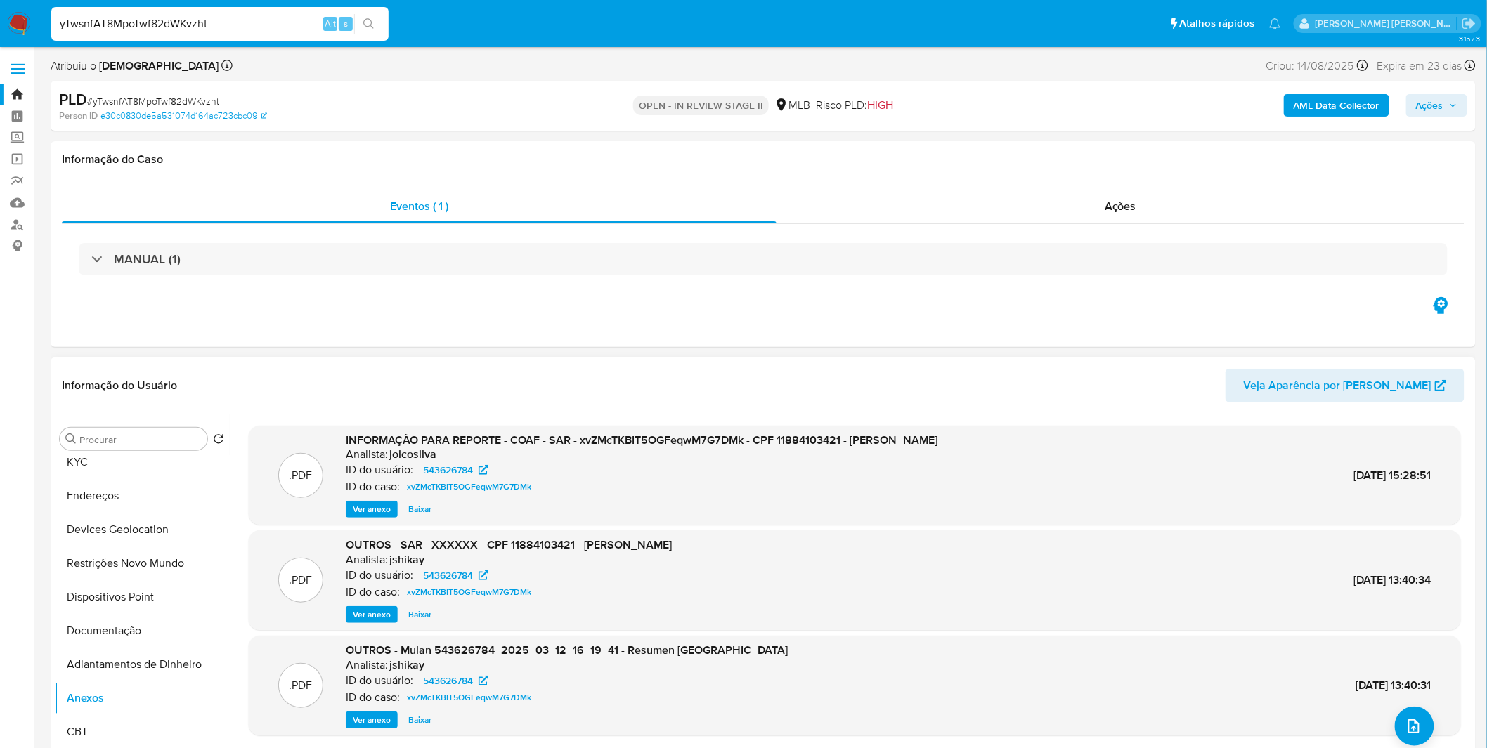
click at [374, 513] on span "Ver anexo" at bounding box center [372, 509] width 38 height 14
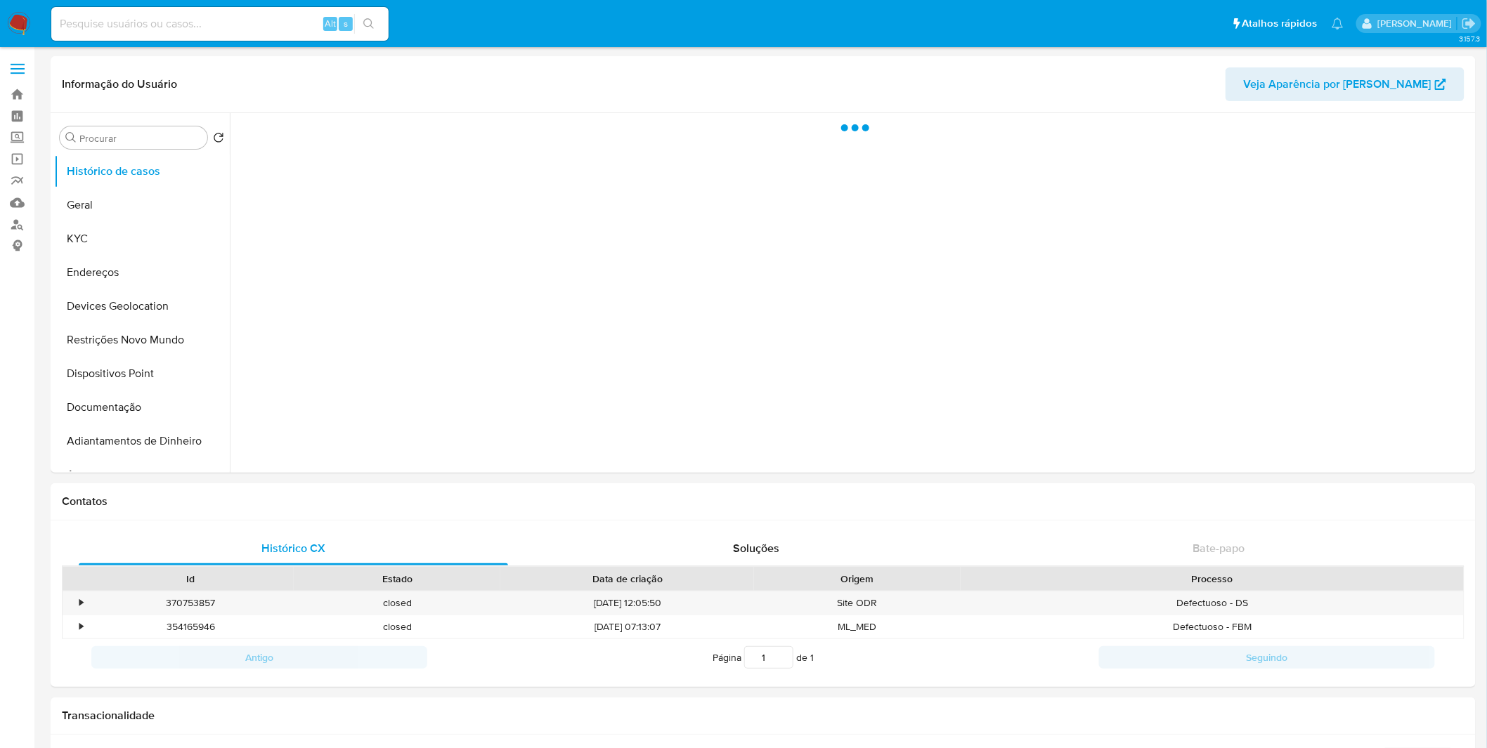
select select "10"
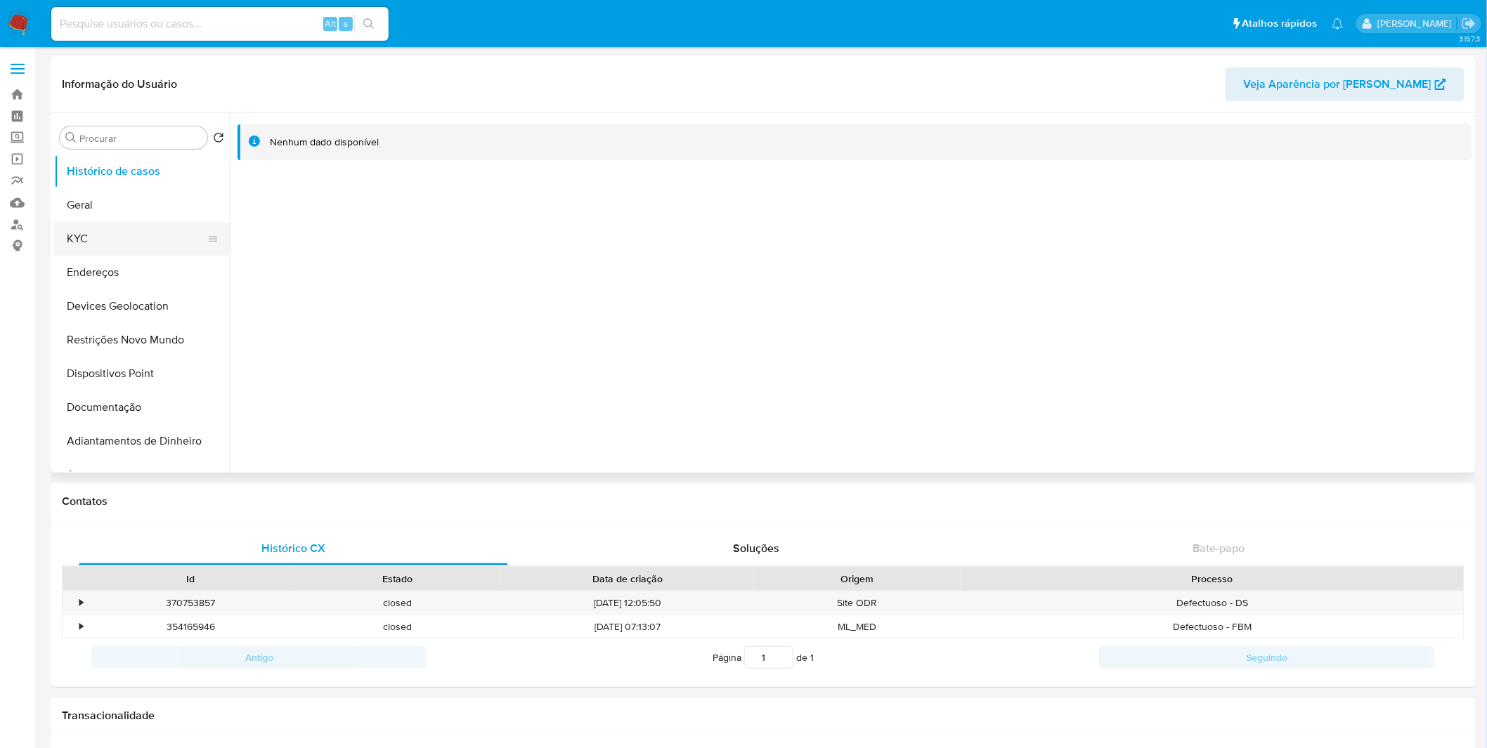
click at [103, 239] on button "KYC" at bounding box center [136, 239] width 164 height 34
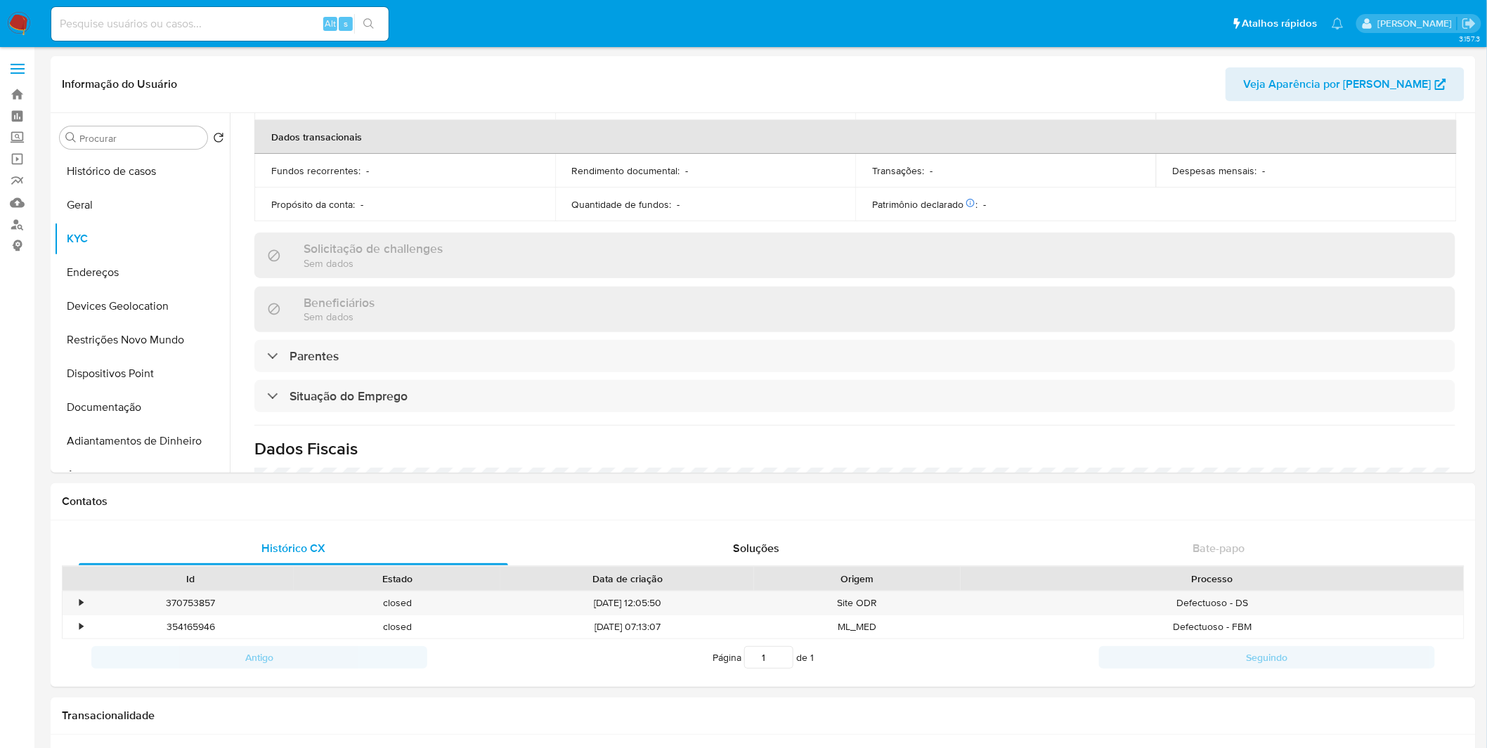
scroll to position [602, 0]
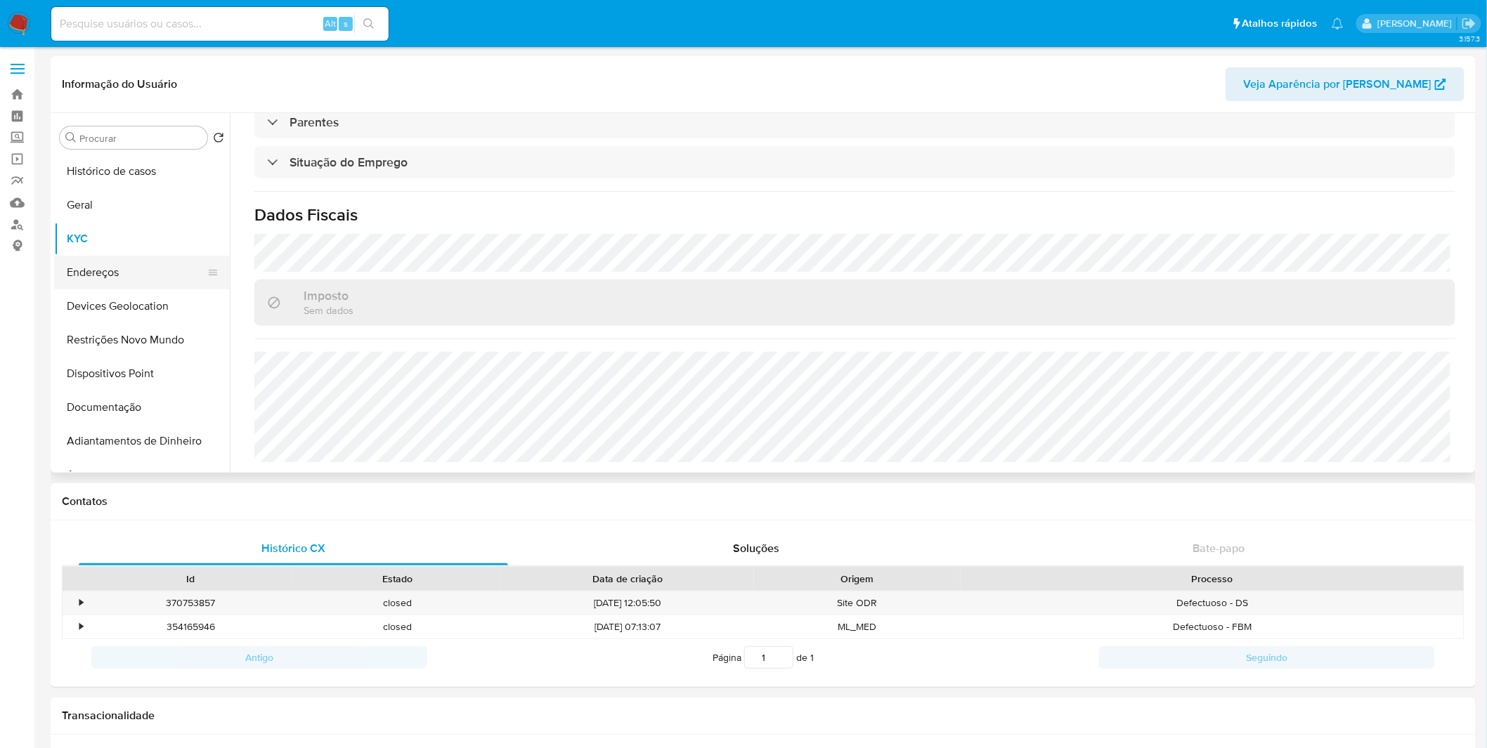
click at [119, 265] on button "Endereços" at bounding box center [136, 273] width 164 height 34
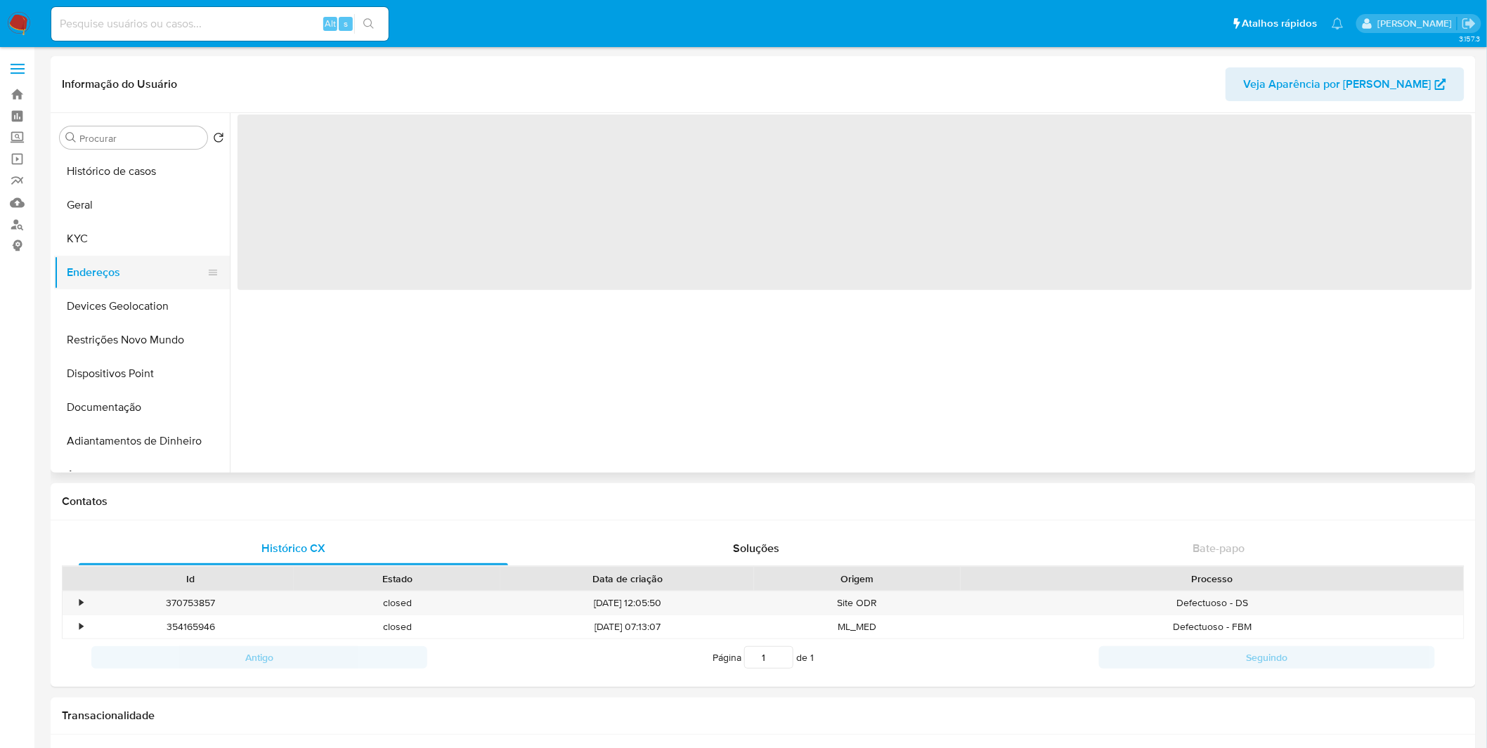
scroll to position [0, 0]
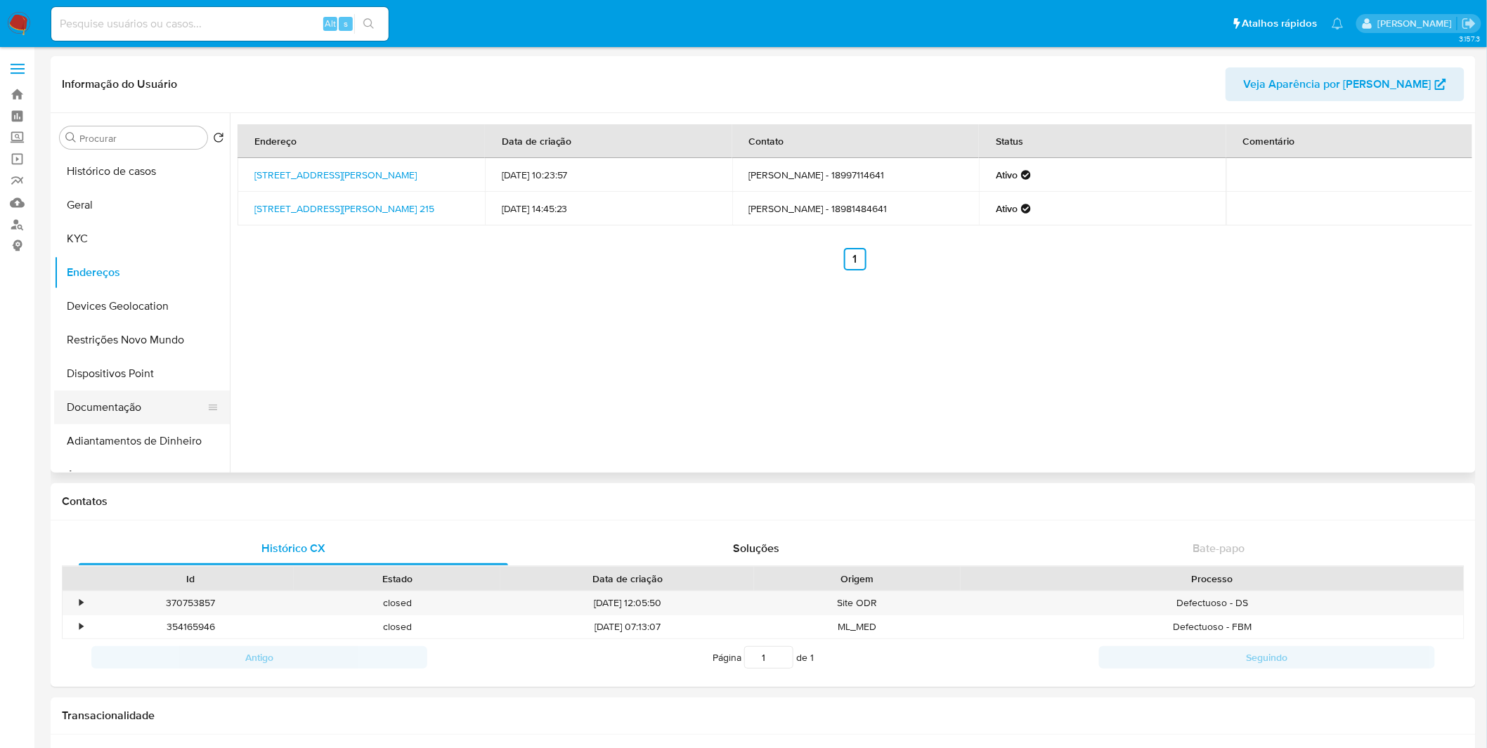
click at [113, 408] on button "Documentação" at bounding box center [136, 408] width 164 height 34
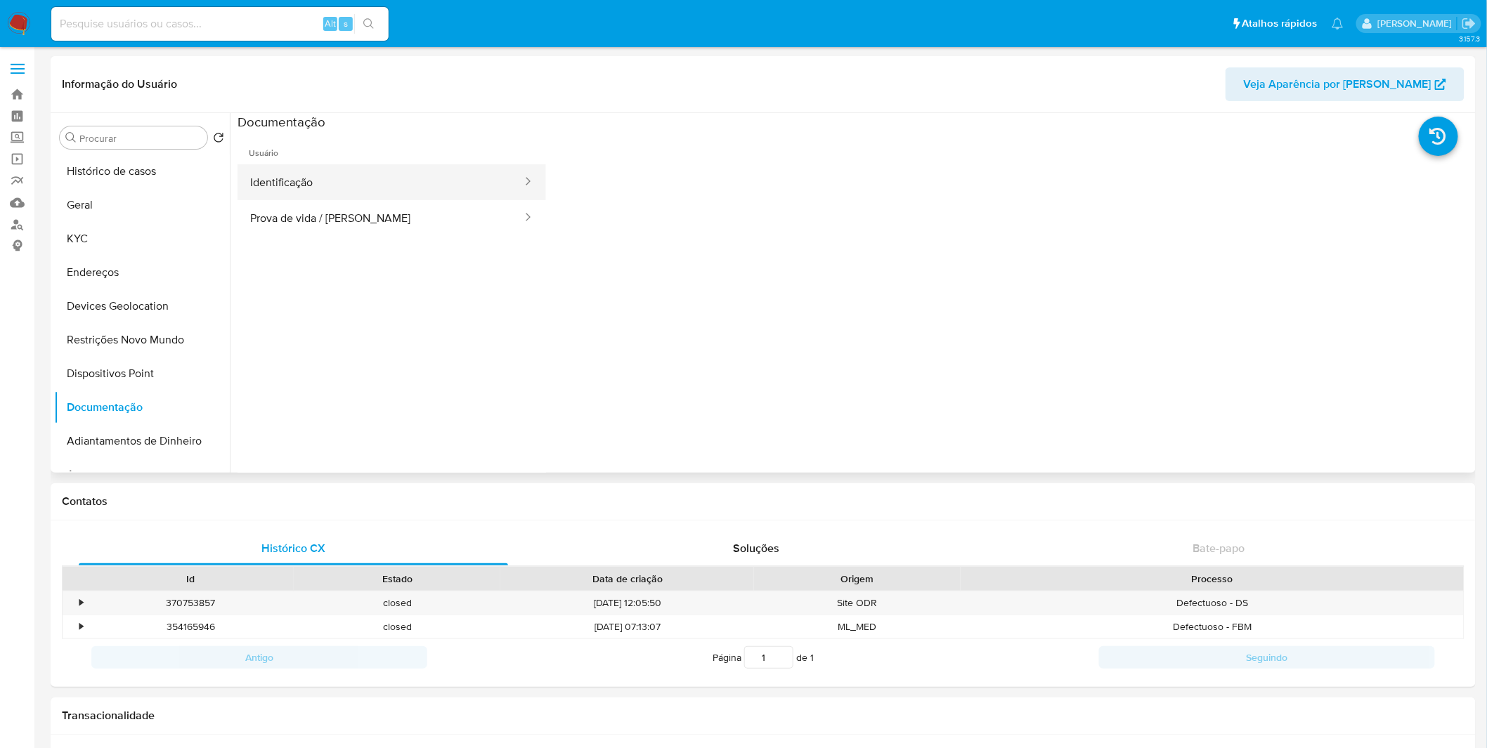
click at [410, 183] on button "Identificação" at bounding box center [380, 182] width 286 height 36
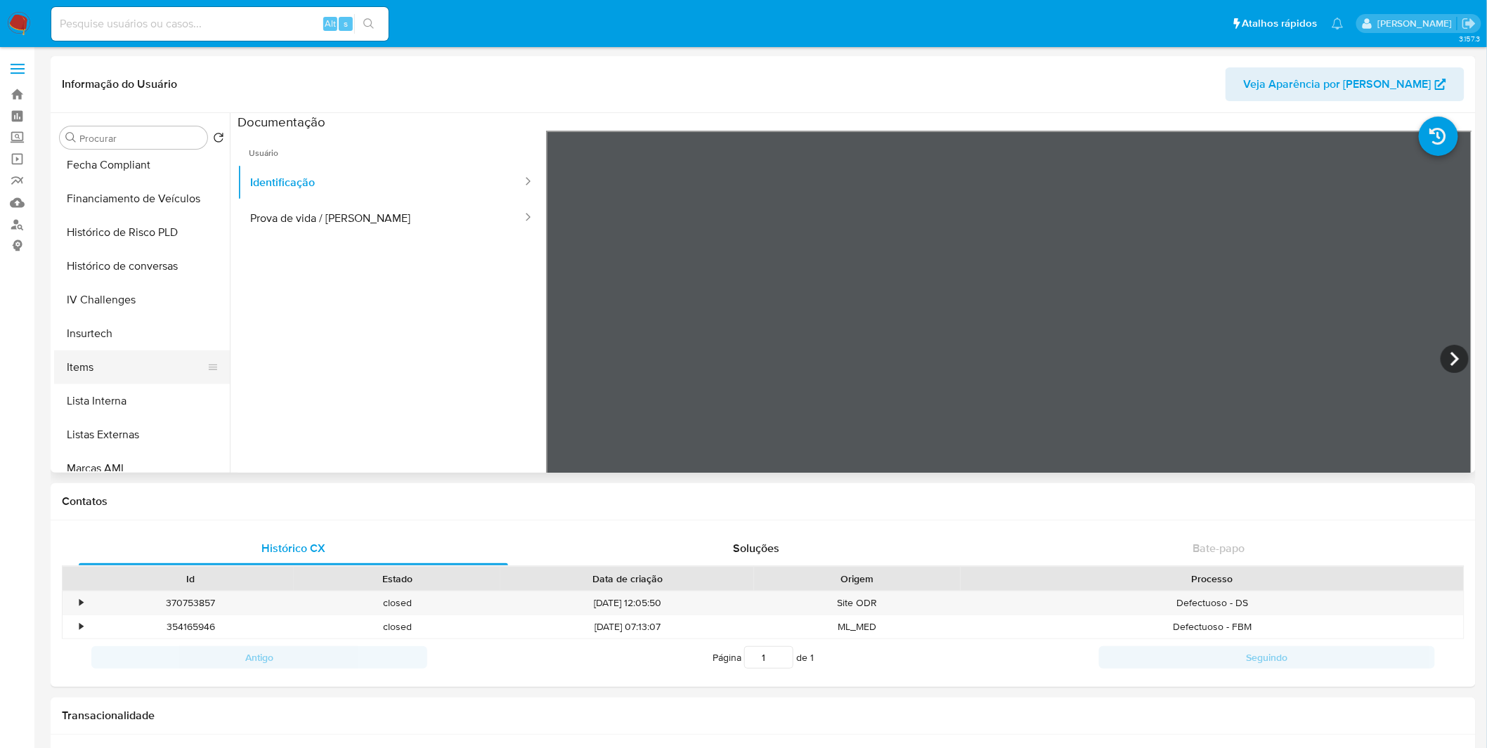
scroll to position [545, 0]
click at [145, 363] on button "Items" at bounding box center [136, 368] width 164 height 34
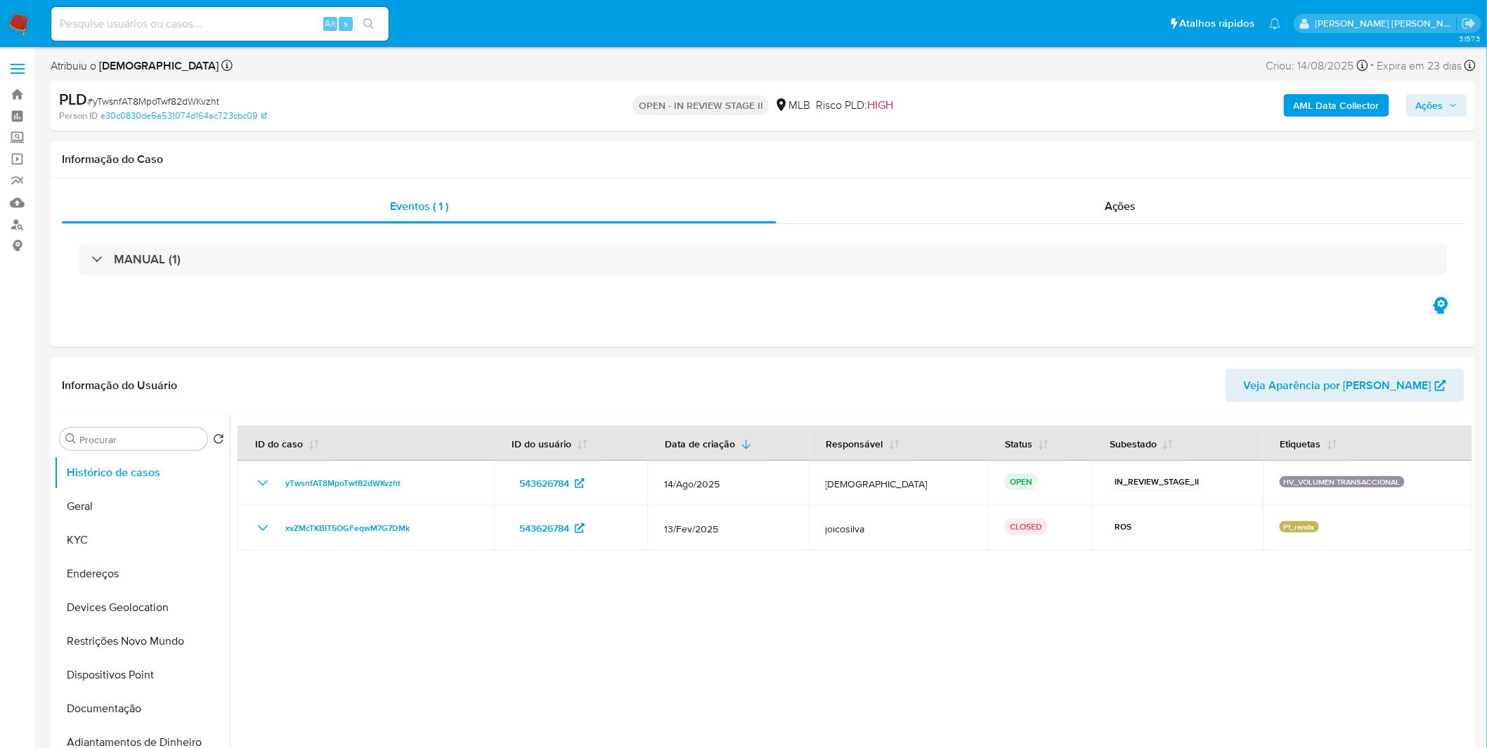
select select "10"
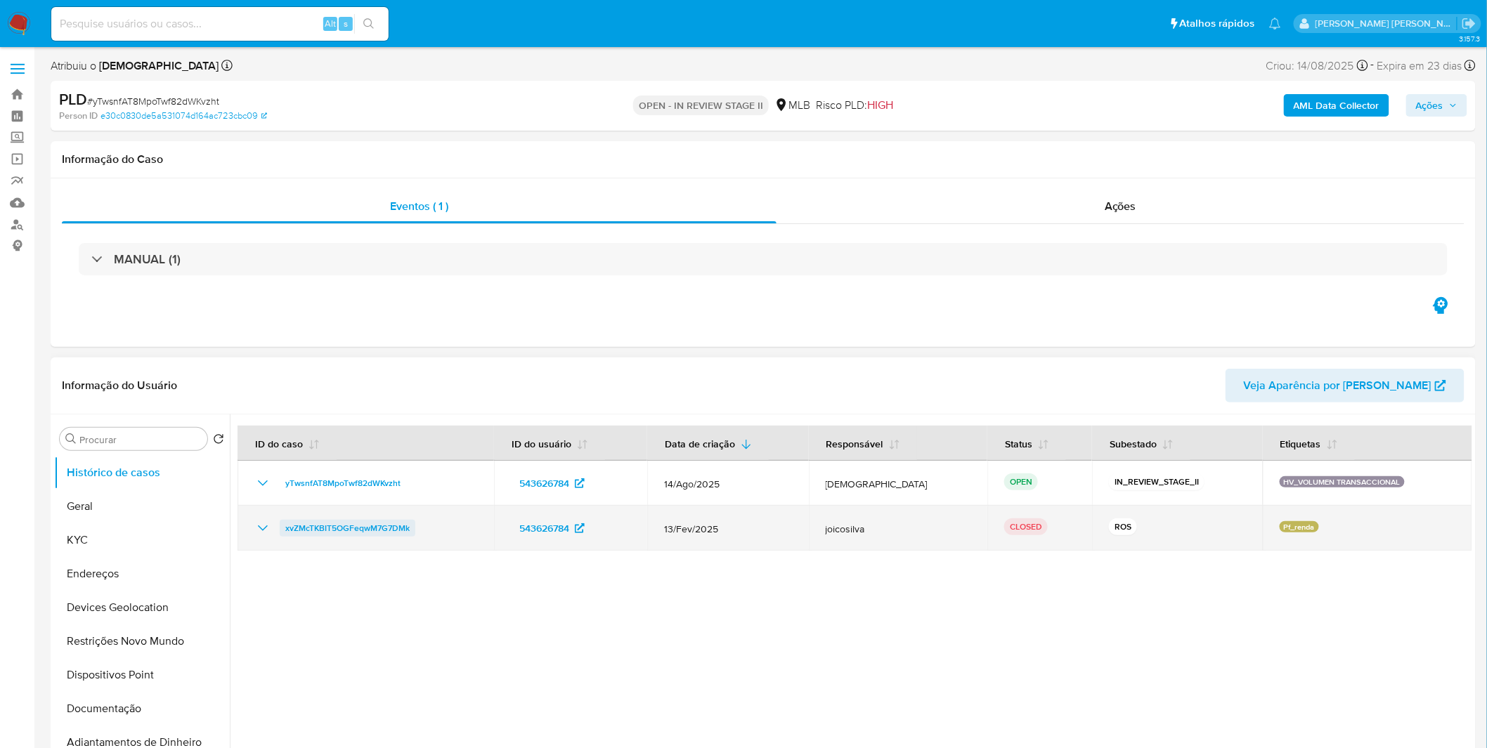
drag, startPoint x: 432, startPoint y: 534, endPoint x: 283, endPoint y: 530, distance: 149.0
click at [283, 530] on div "xvZMcTKBIT5OGFeqwM7G7DMk" at bounding box center [365, 528] width 223 height 17
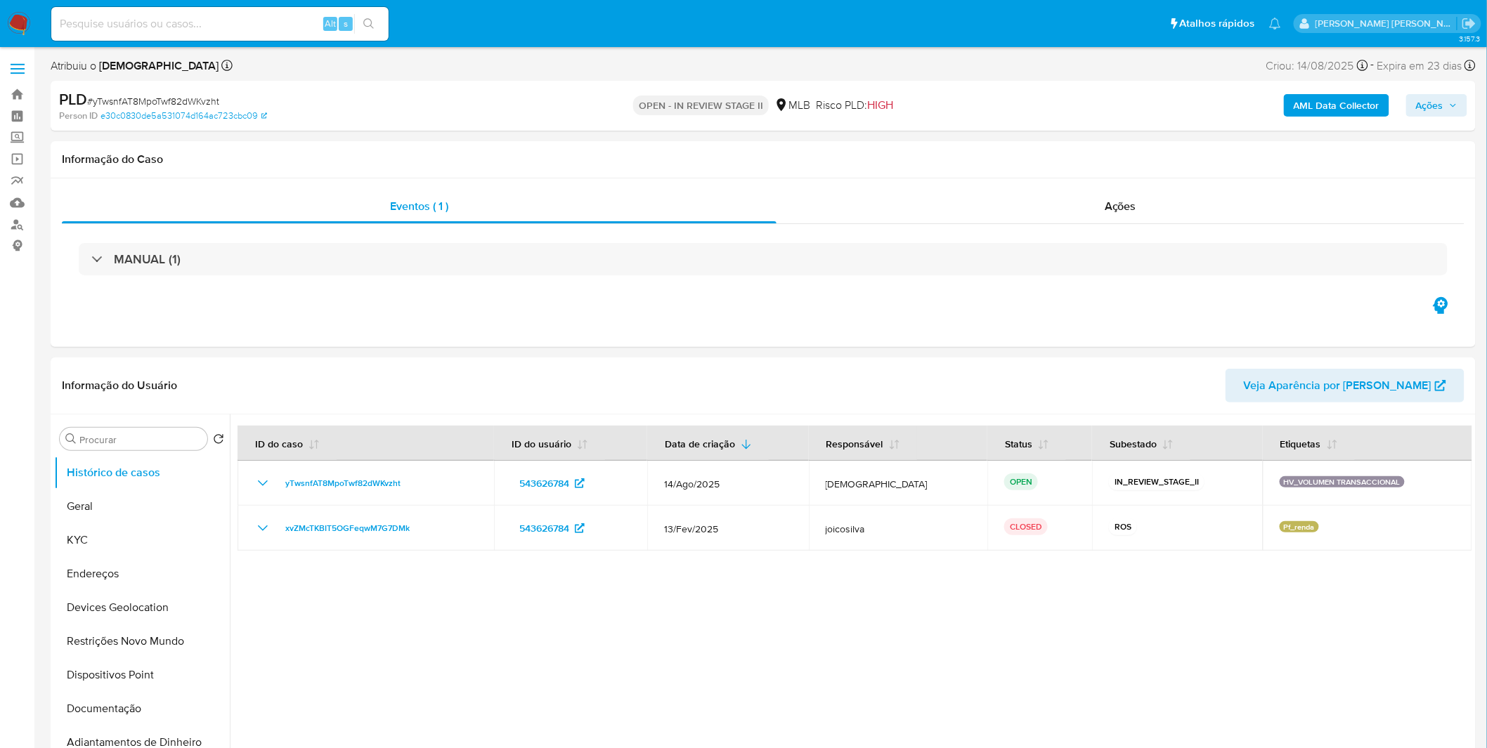
click at [26, 19] on img at bounding box center [19, 24] width 24 height 24
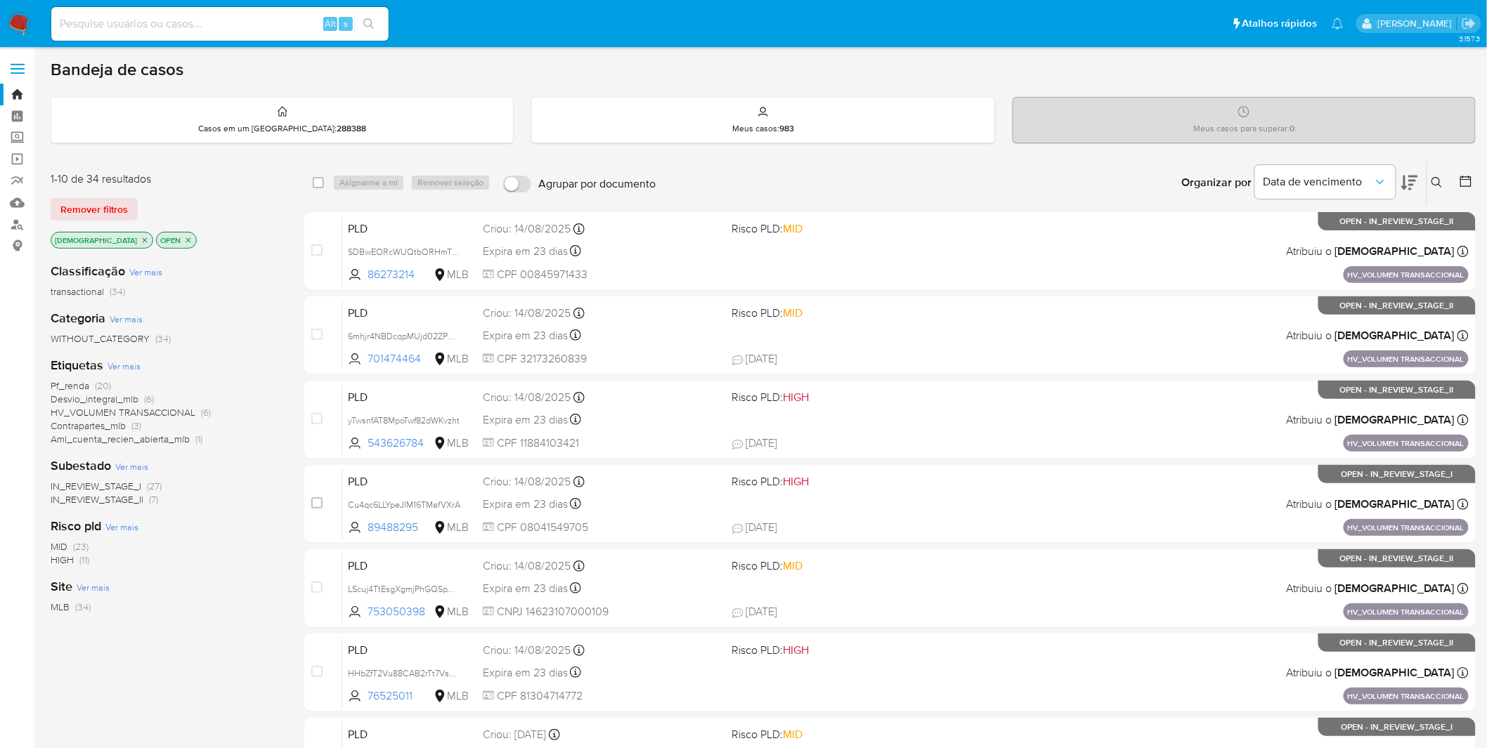
click at [110, 18] on input at bounding box center [219, 24] width 337 height 18
click at [116, 24] on input at bounding box center [219, 24] width 337 height 18
paste input "SDBwEORcWUQtbORHmTOLfxK5"
type input "SDBwEORcWUQtbORHmTOLfxK5"
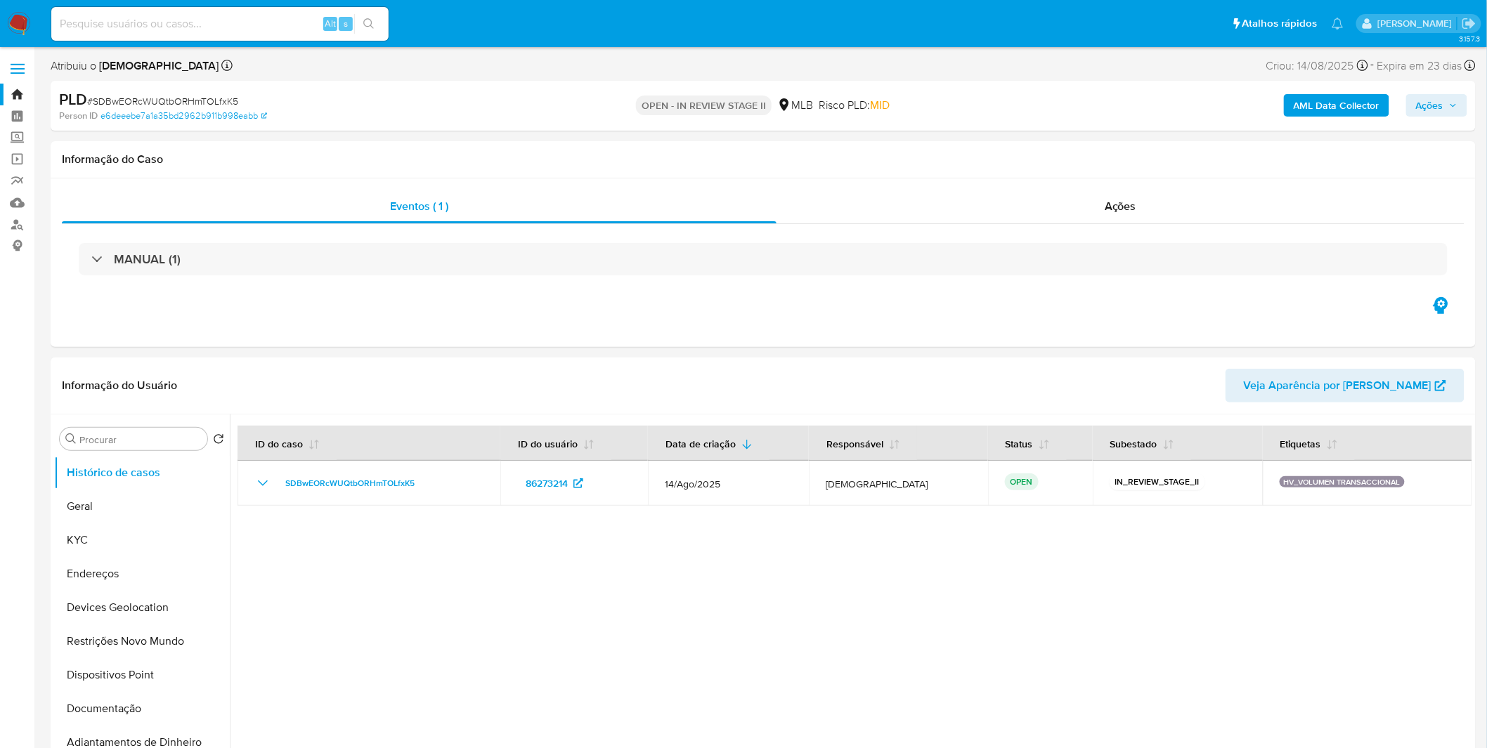
select select "10"
click at [138, 535] on button "KYC" at bounding box center [136, 540] width 164 height 34
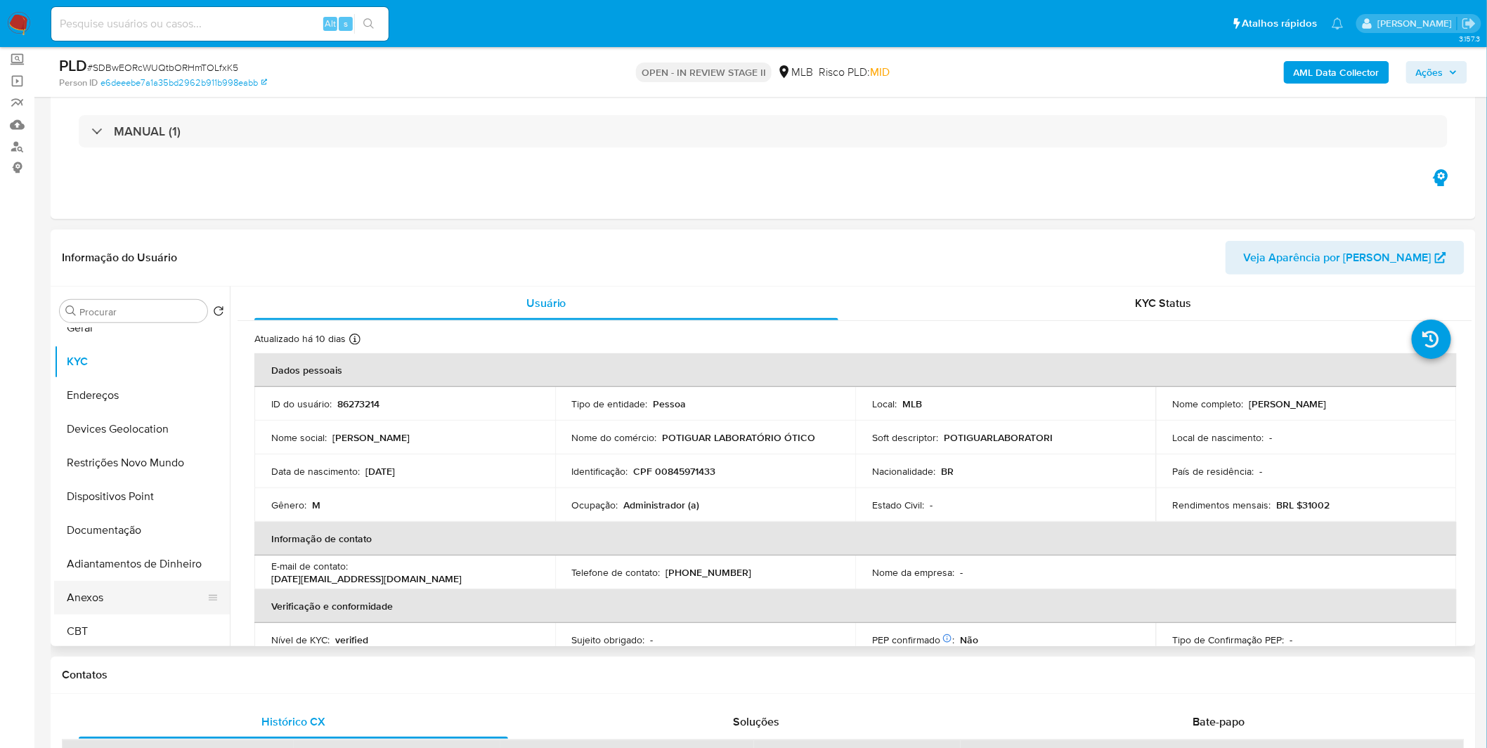
scroll to position [78, 0]
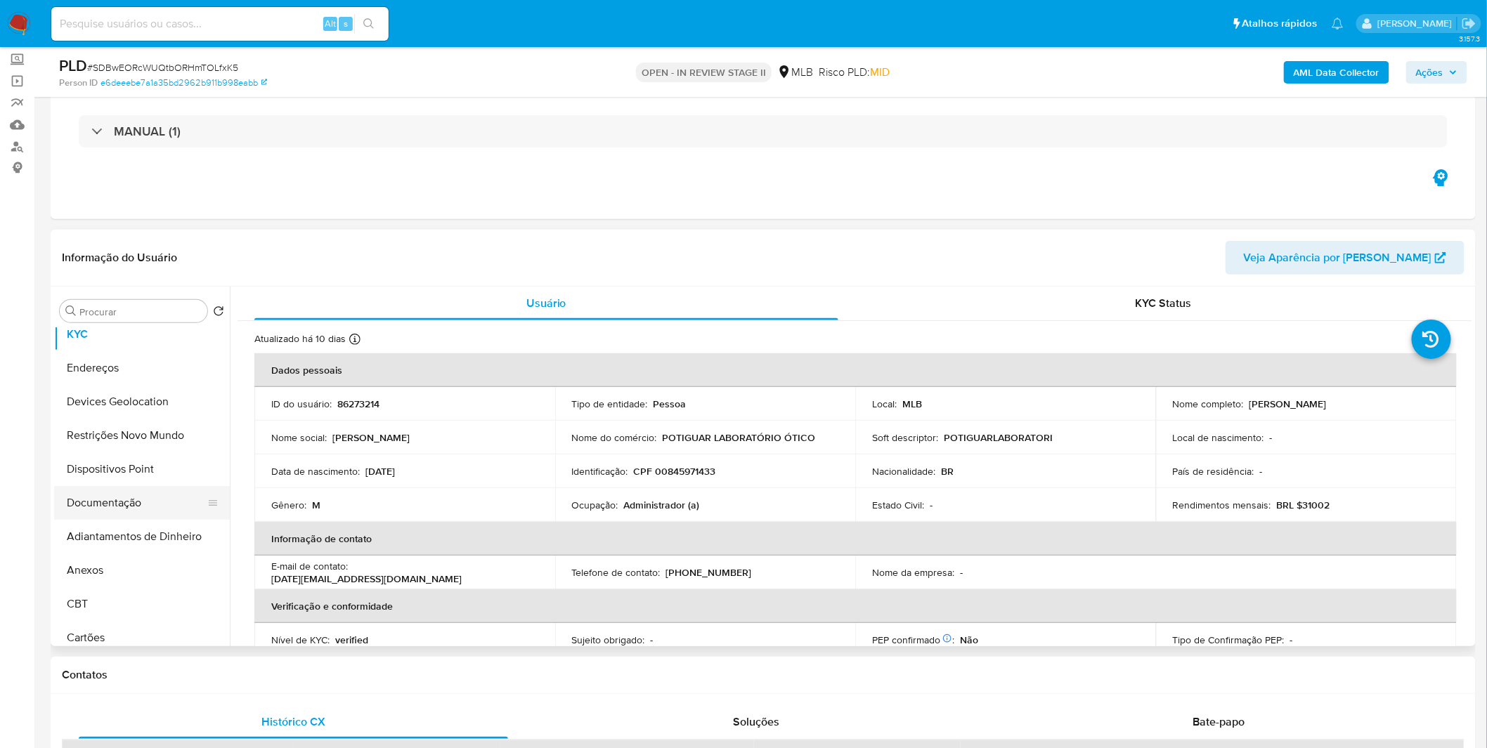
click at [125, 514] on button "Documentação" at bounding box center [136, 503] width 164 height 34
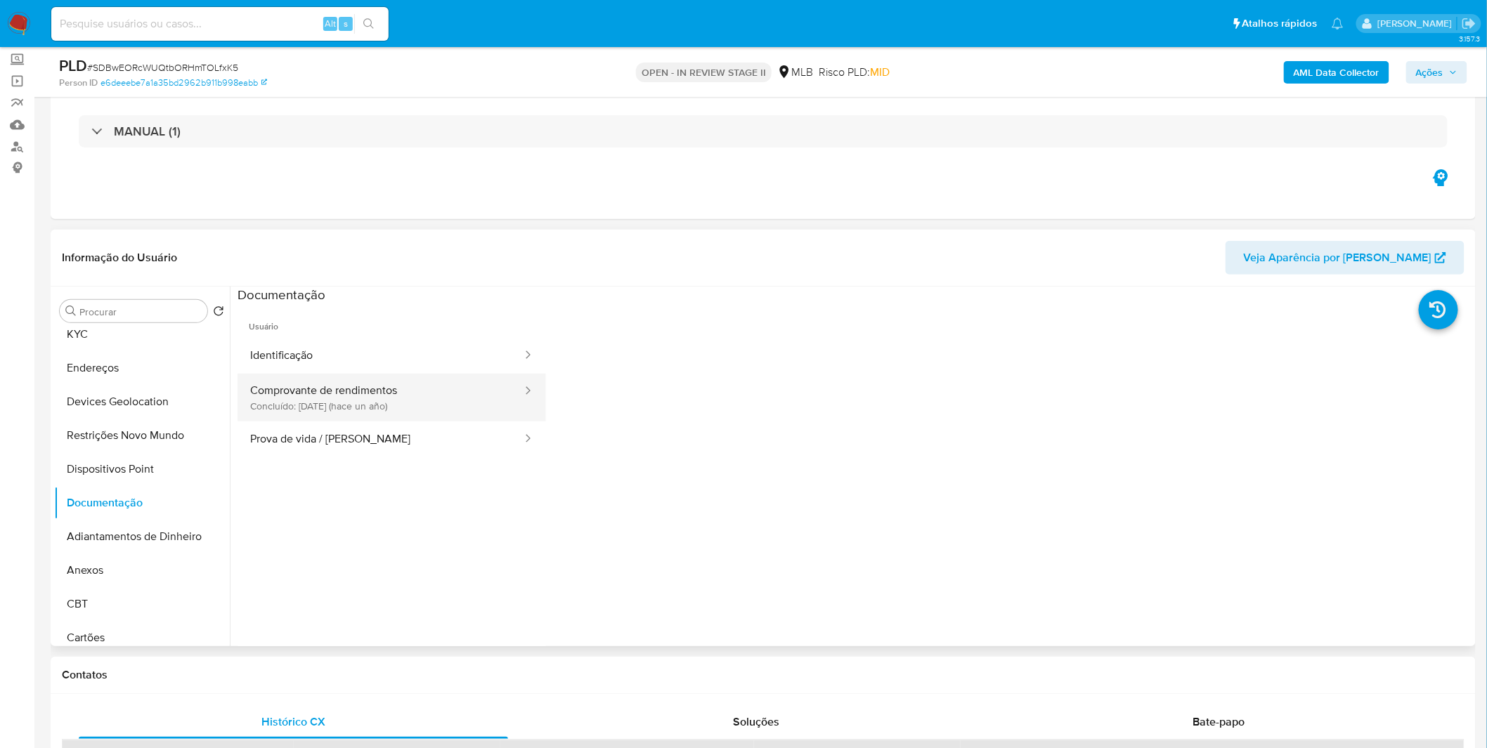
click at [383, 382] on button "Comprovante de rendimentos Concluído: [DATE] (hace un año)" at bounding box center [380, 398] width 286 height 48
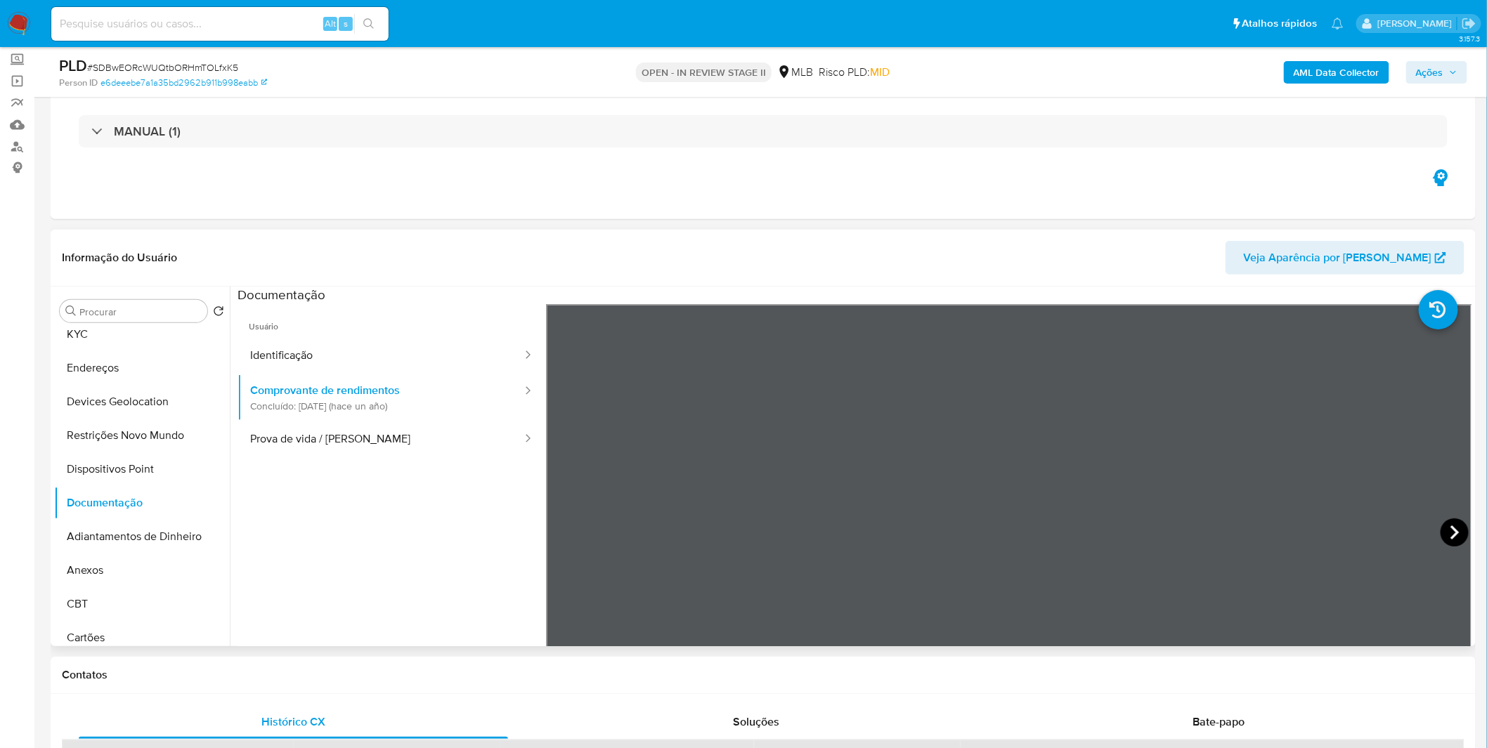
click at [1450, 538] on icon at bounding box center [1454, 533] width 8 height 14
click at [553, 534] on icon at bounding box center [563, 533] width 28 height 28
click at [1442, 534] on icon at bounding box center [1454, 533] width 28 height 28
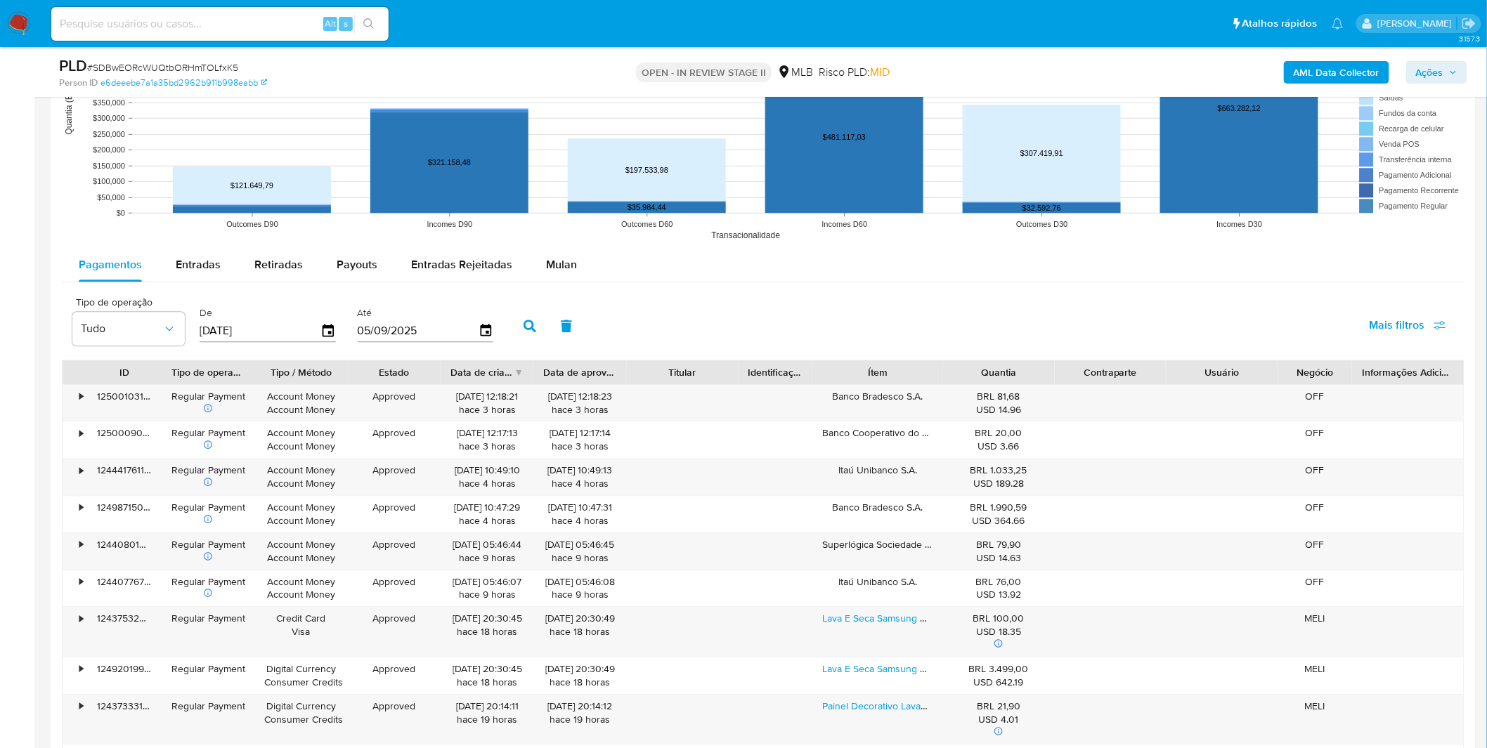
scroll to position [1405, 0]
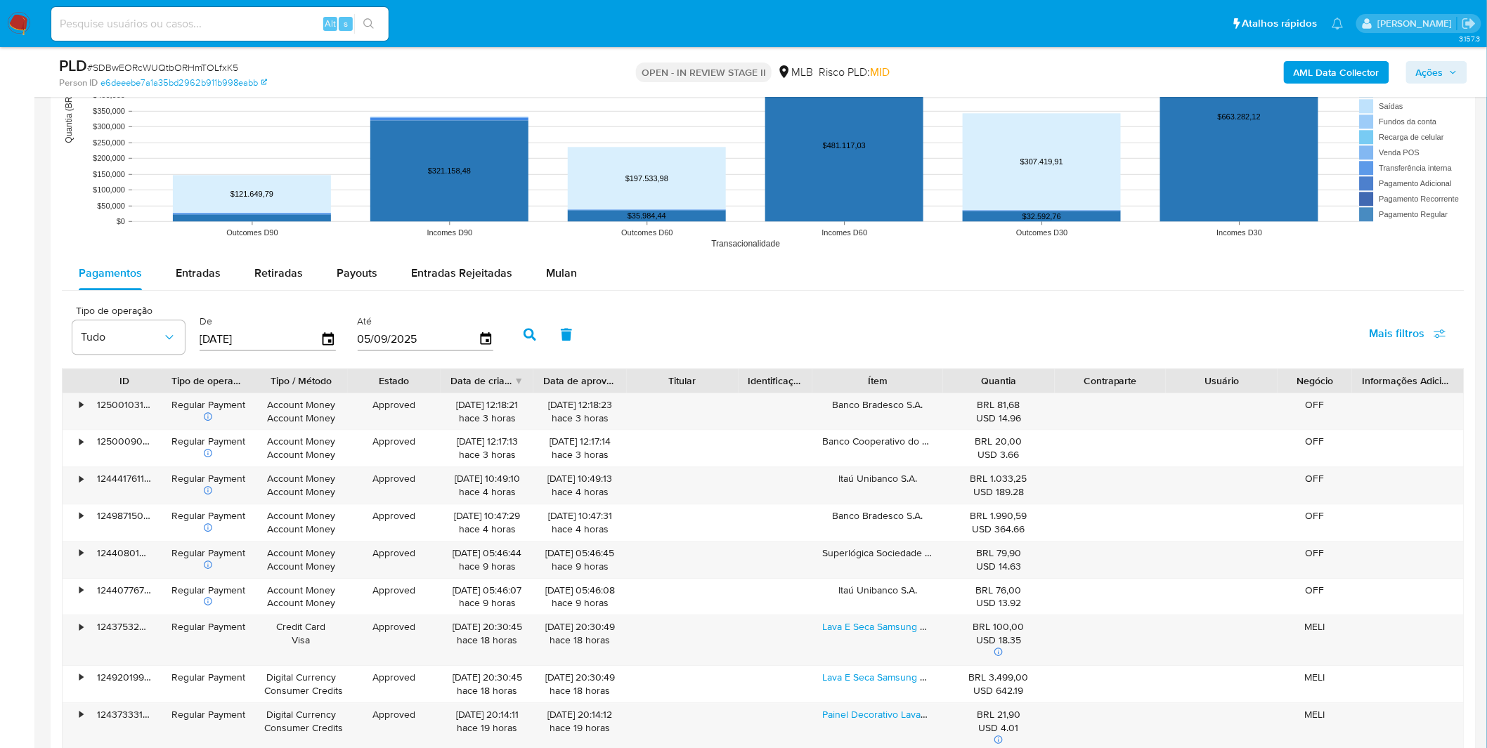
click at [125, 26] on input at bounding box center [219, 24] width 337 height 18
paste input "HHbZfT2Vu88CAB2rTt7Vs6pG"
type input "HHbZfT2Vu88CAB2rTt7Vs6pG"
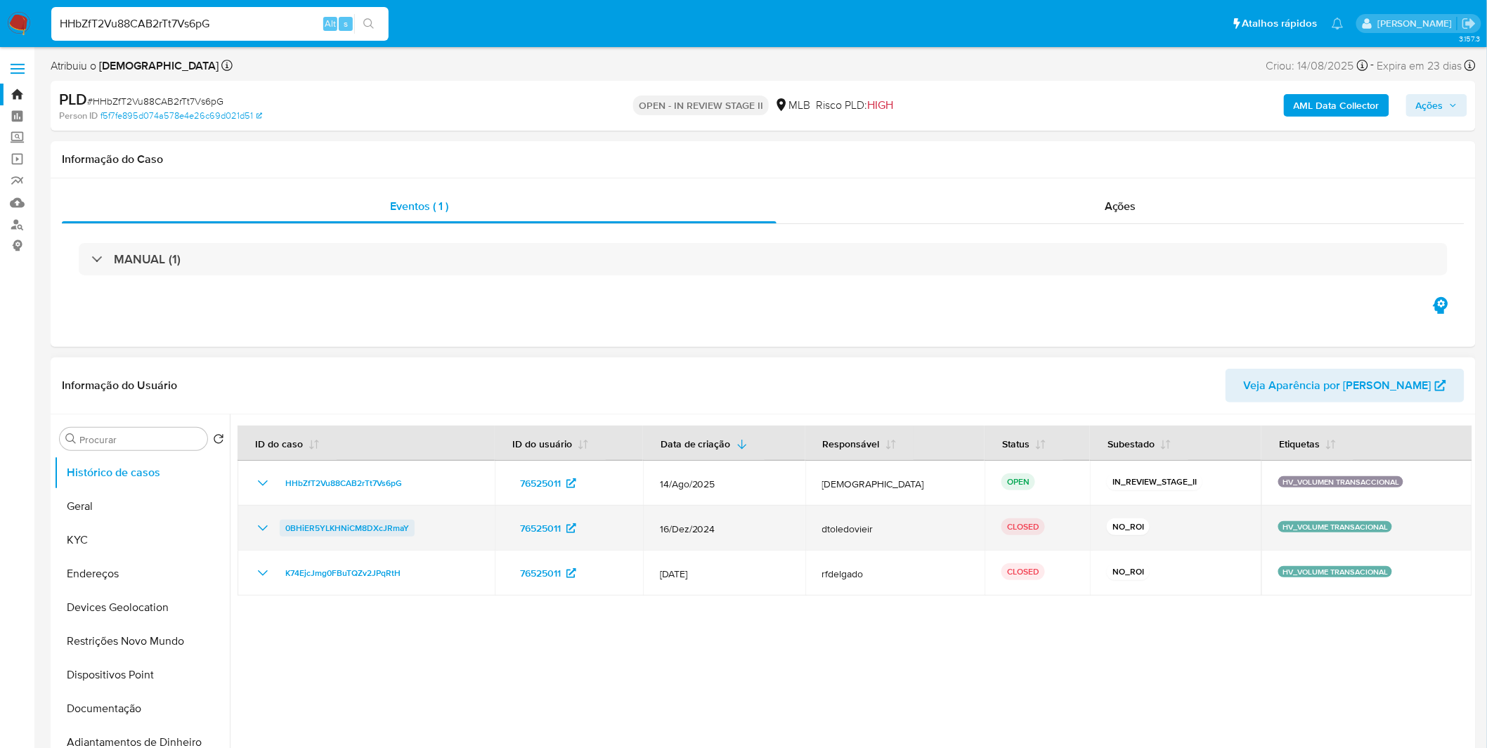
select select "10"
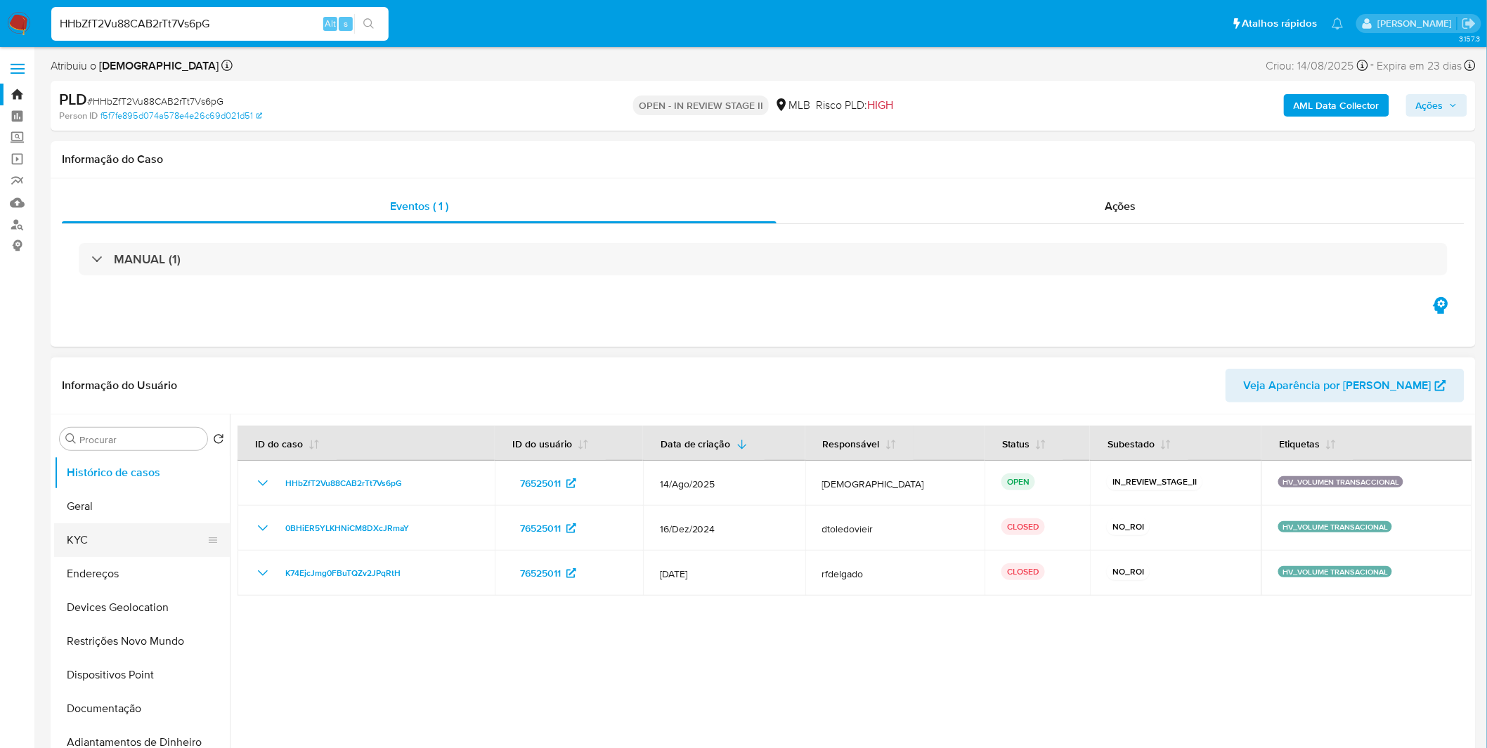
click at [122, 549] on button "KYC" at bounding box center [136, 540] width 164 height 34
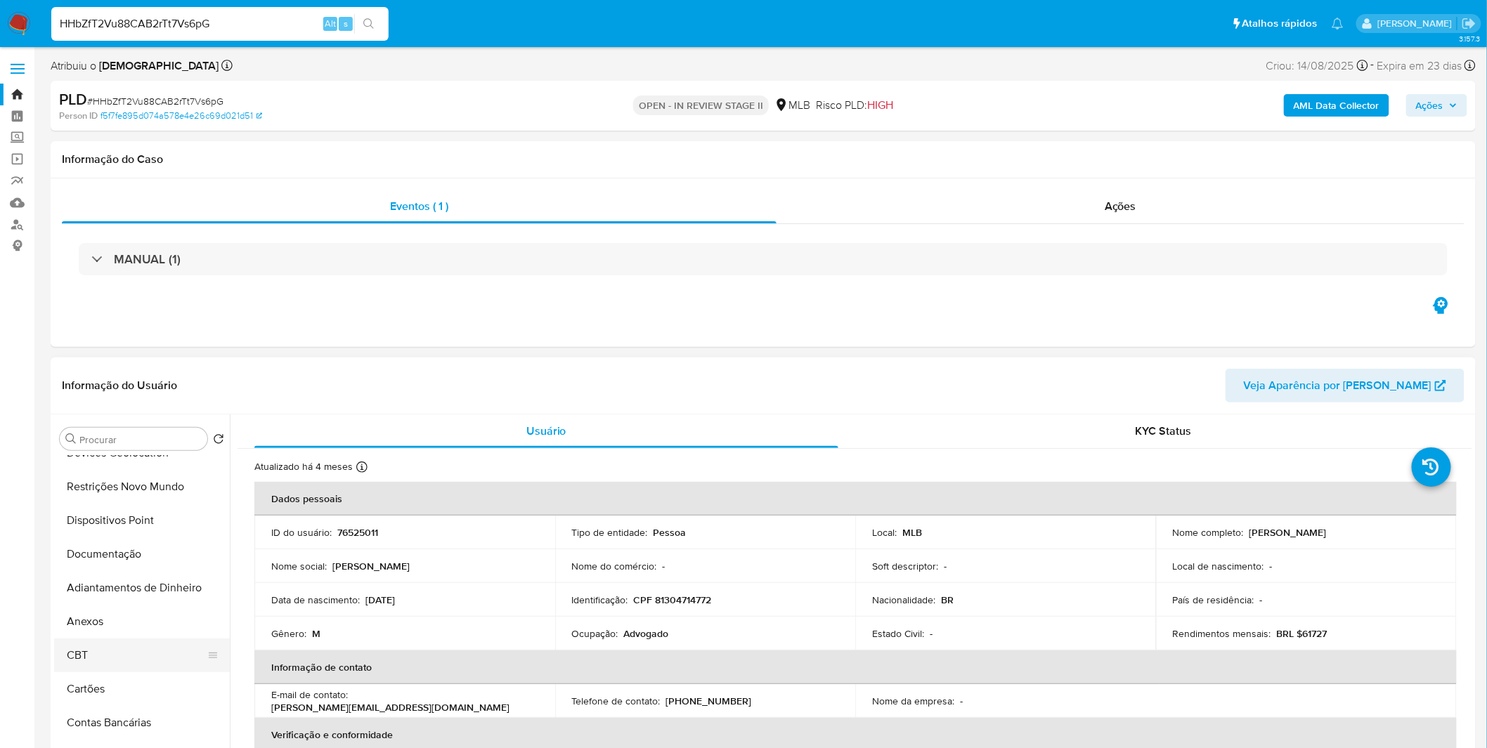
scroll to position [156, 0]
click at [113, 615] on button "Anexos" at bounding box center [136, 621] width 164 height 34
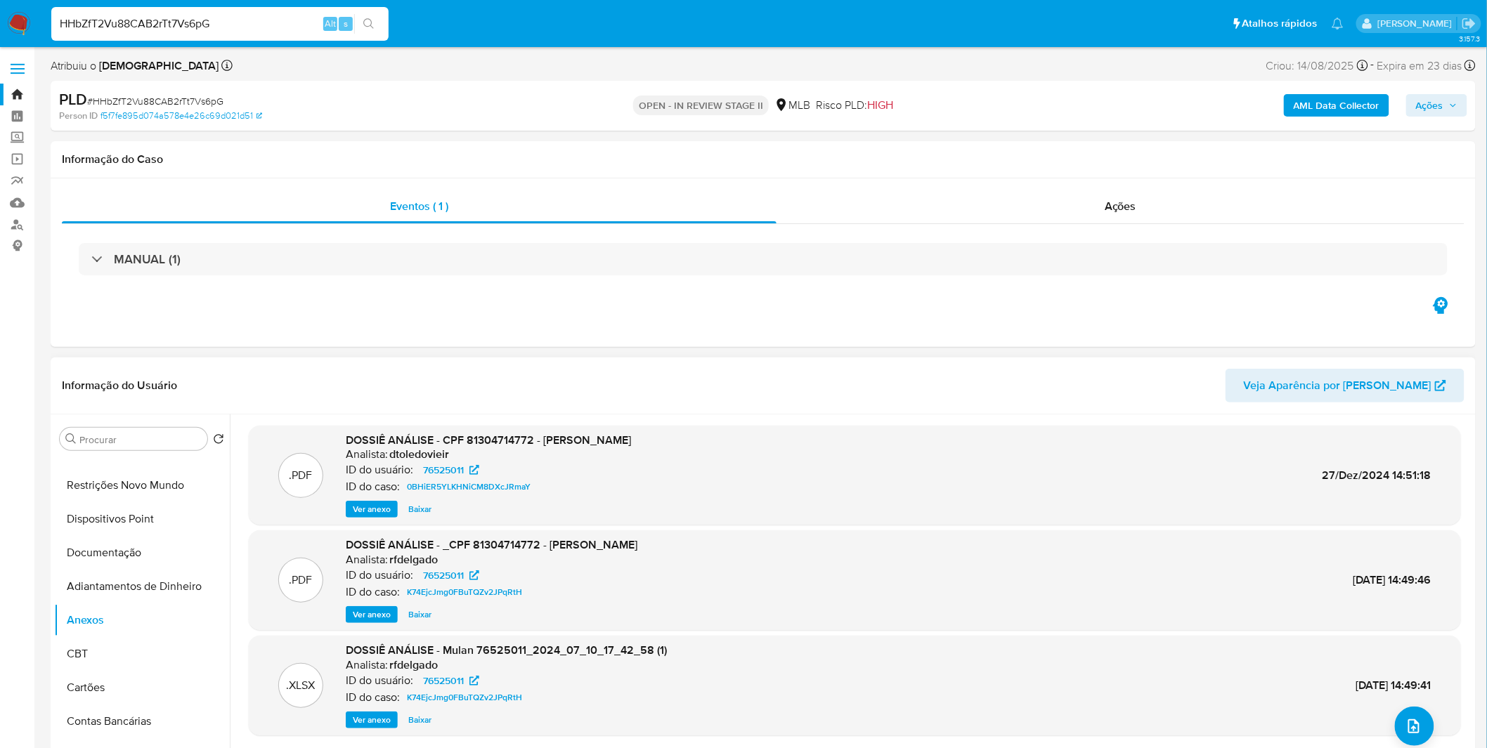
click at [361, 506] on span "Ver anexo" at bounding box center [372, 509] width 38 height 14
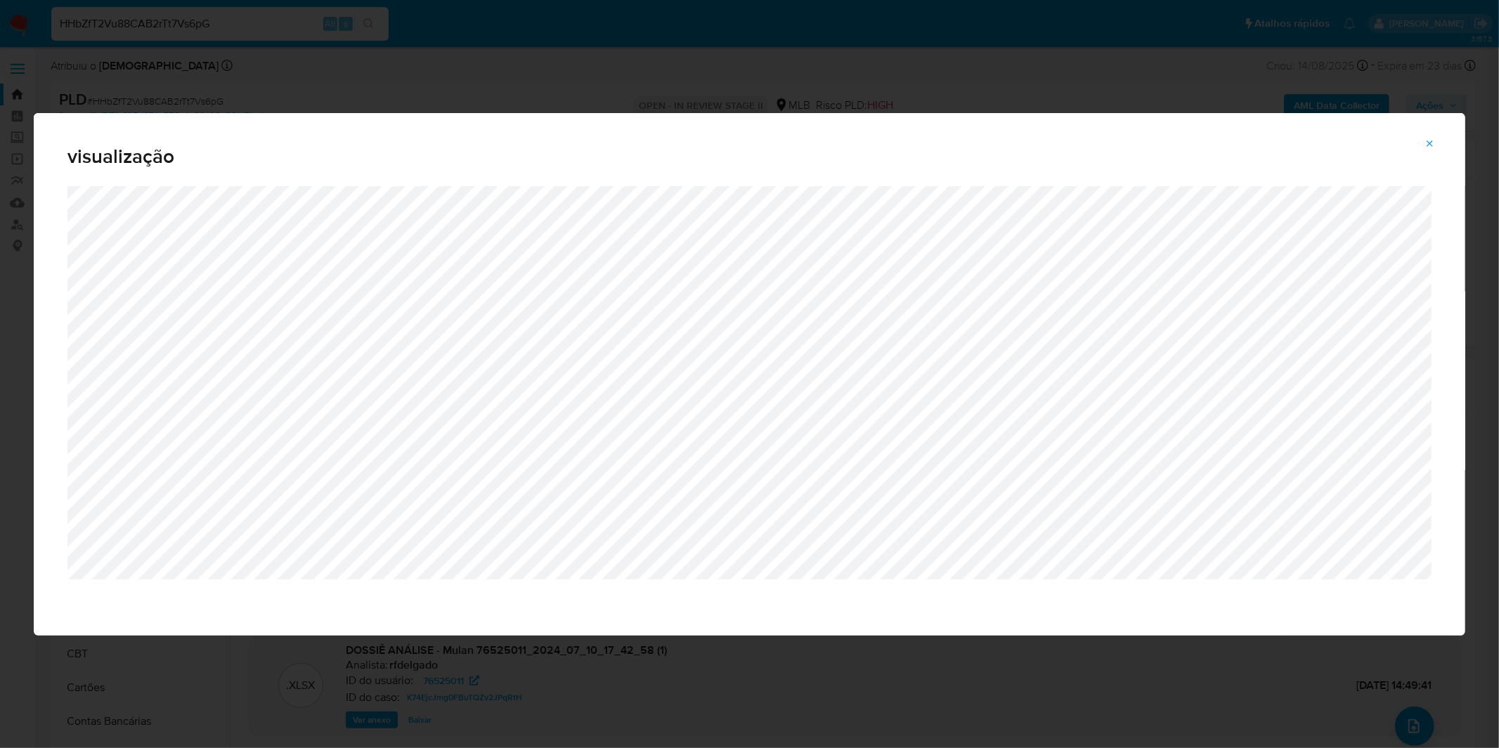
click at [401, 98] on div "visualização" at bounding box center [749, 374] width 1499 height 748
click at [1433, 145] on icon "Attachment preview" at bounding box center [1429, 143] width 11 height 11
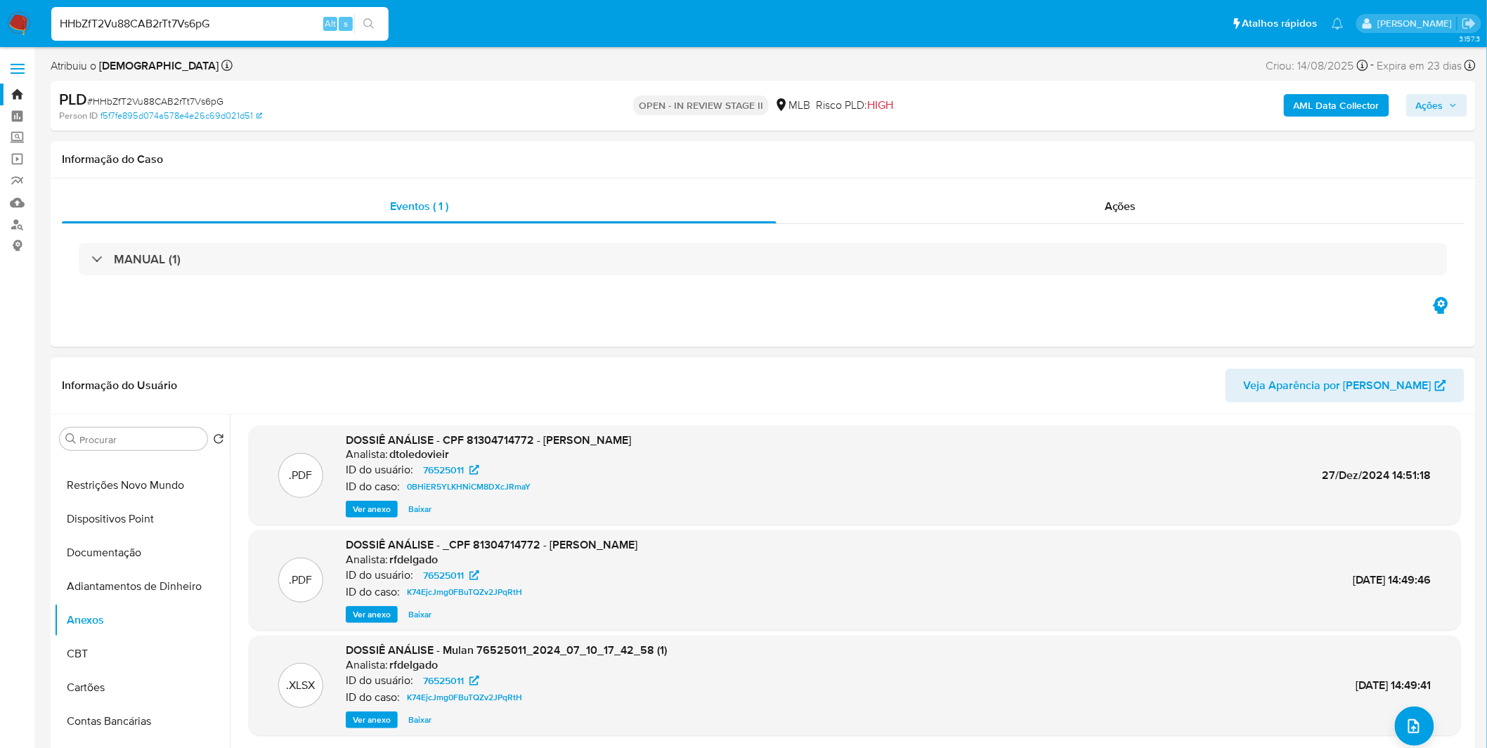
click at [19, 20] on img at bounding box center [19, 24] width 24 height 24
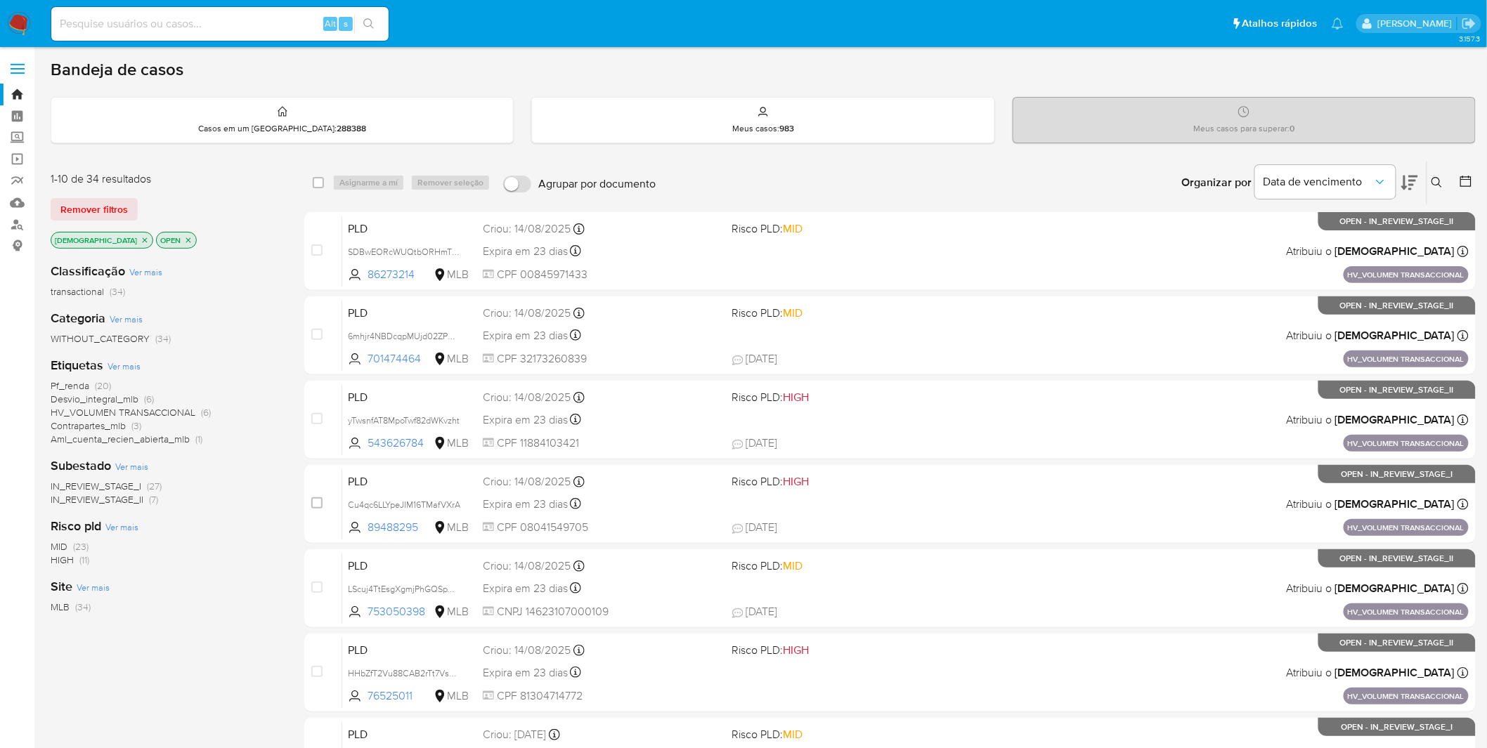
click at [107, 37] on div "Alt s" at bounding box center [219, 24] width 337 height 34
click at [114, 32] on input at bounding box center [219, 24] width 337 height 18
paste input "Cu4qc6LLYpeJIM16TMafVXrA"
type input "Cu4qc6LLYpeJIM16TMafVXrA"
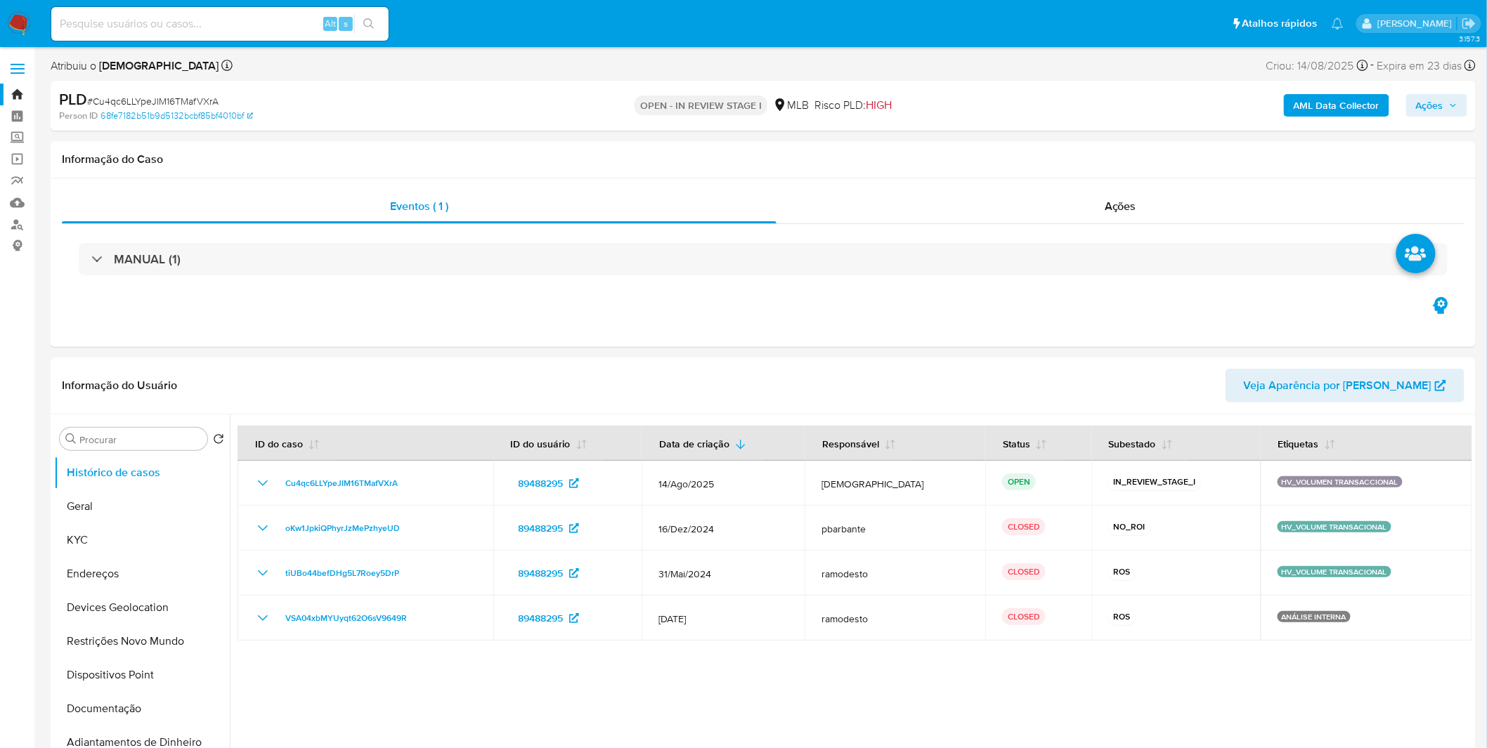
select select "10"
click at [124, 547] on button "KYC" at bounding box center [136, 540] width 164 height 34
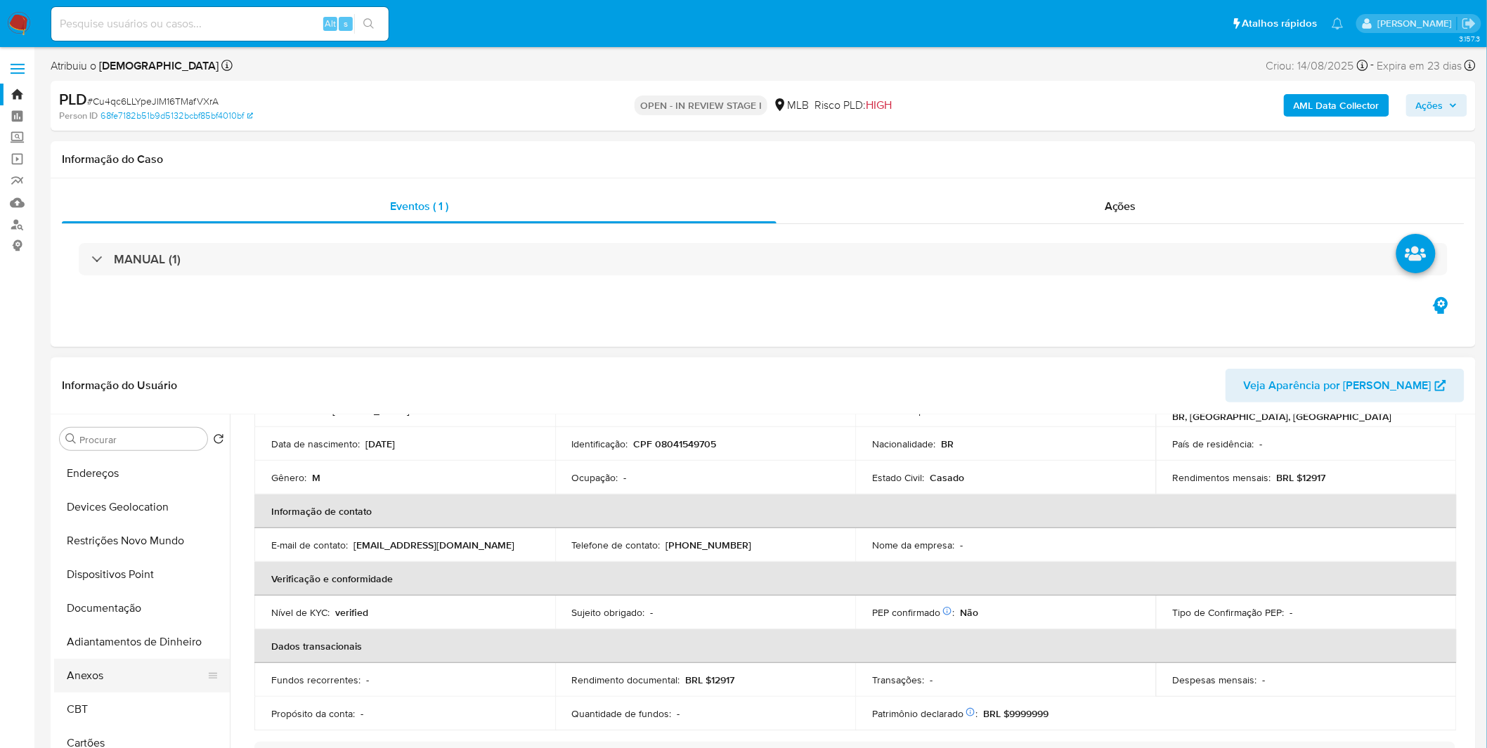
scroll to position [156, 0]
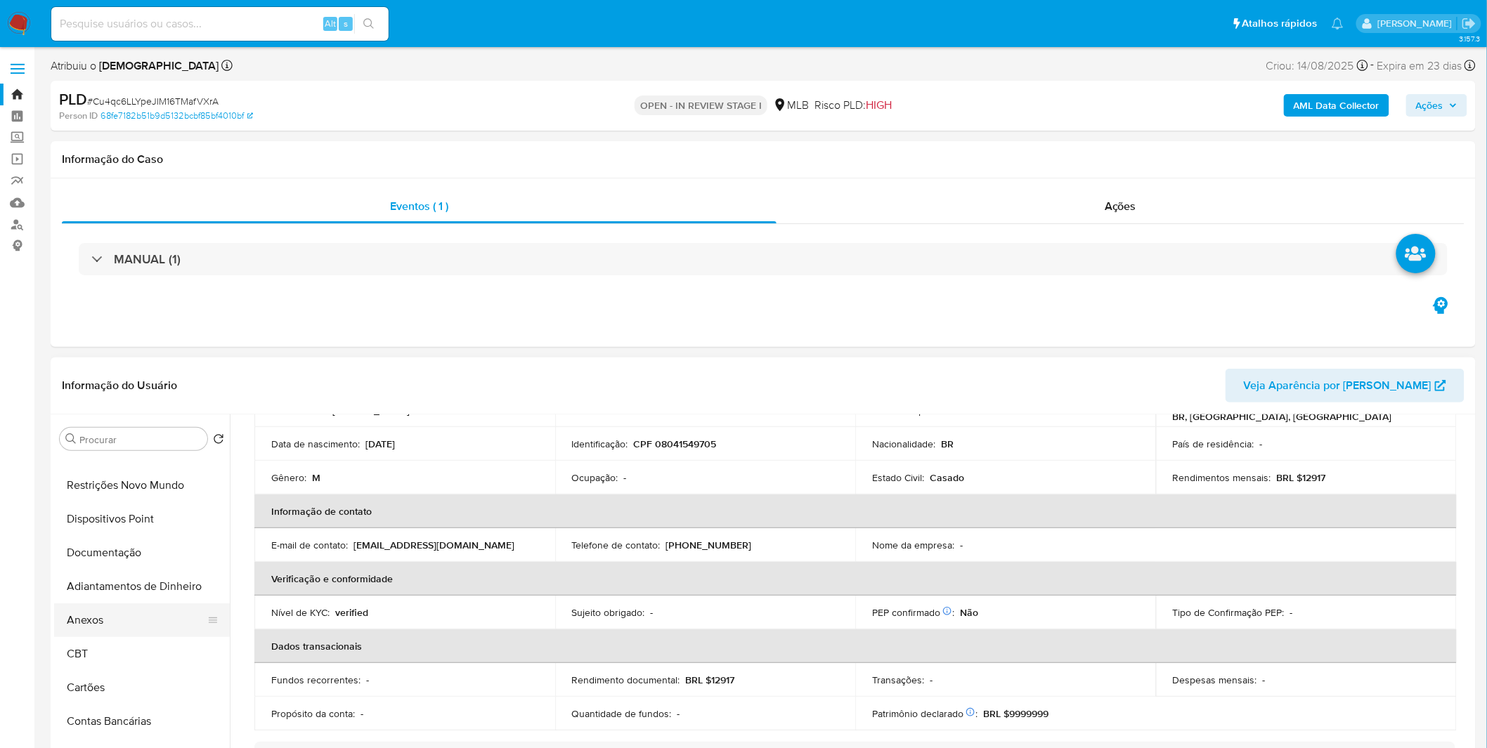
click at [127, 614] on button "Anexos" at bounding box center [136, 621] width 164 height 34
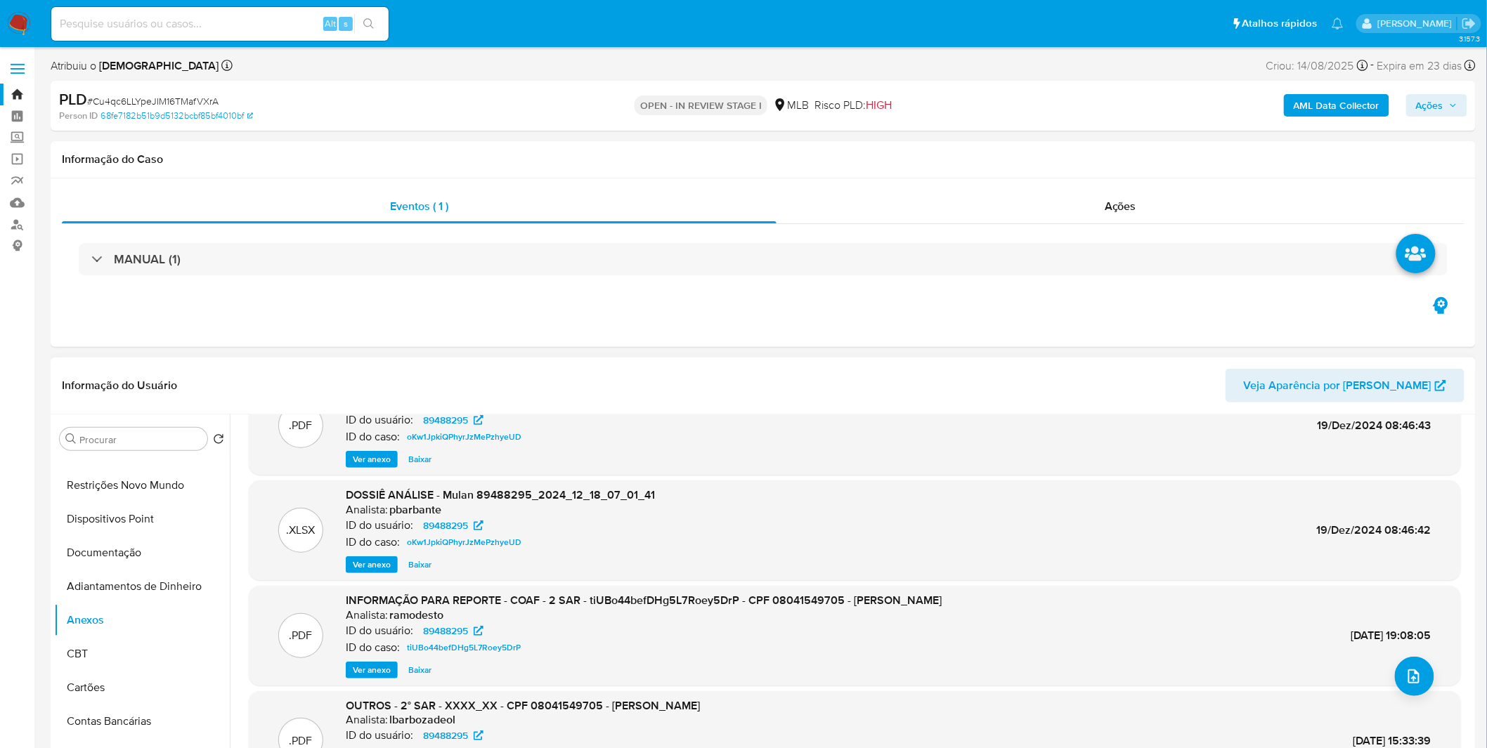
scroll to position [78, 0]
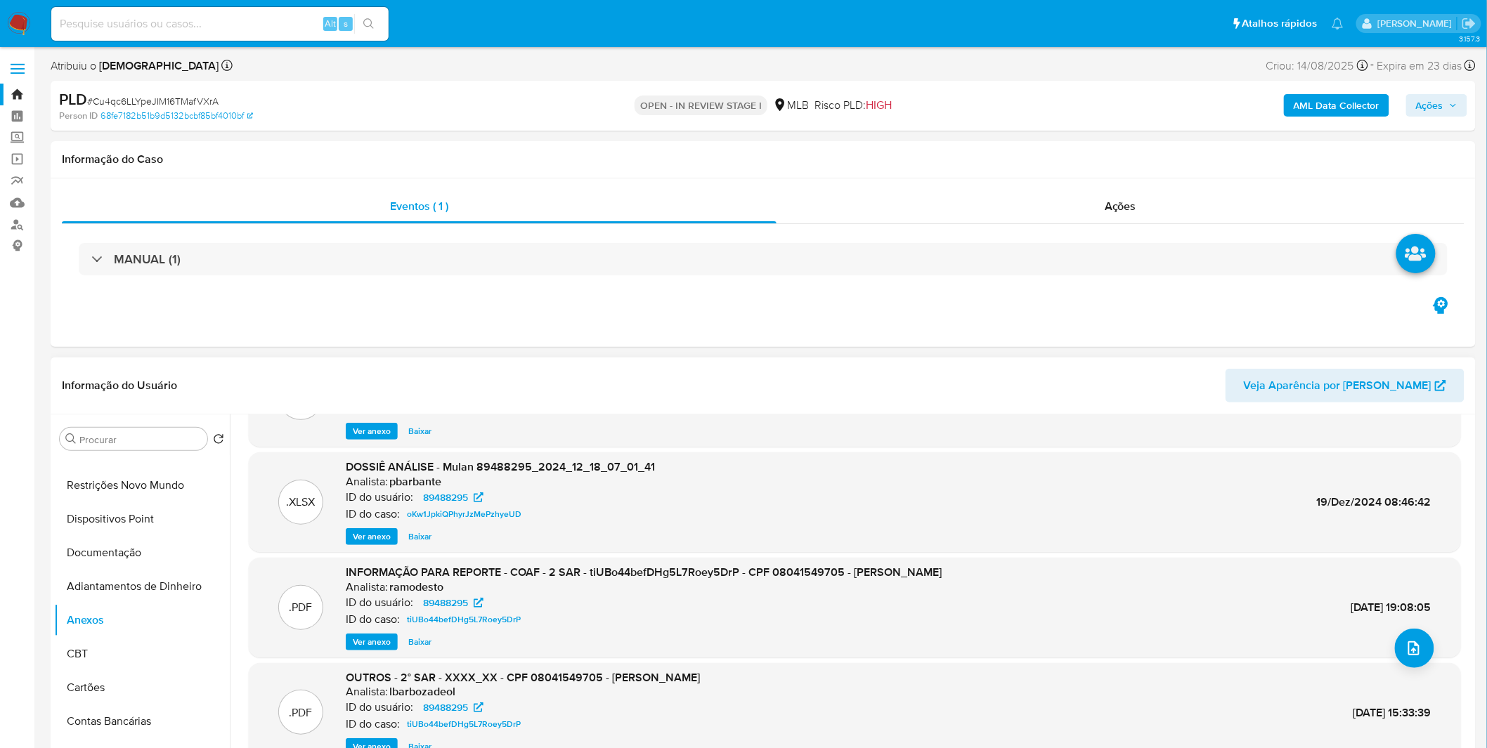
click at [369, 655] on div ".PDF INFORMAÇÃO PARA REPORTE - COAF - 2 SAR - tiUBo44befDHg5L7Roey5DrP - CPF 08…" at bounding box center [855, 608] width 1212 height 100
click at [376, 644] on span "Ver anexo" at bounding box center [372, 642] width 38 height 14
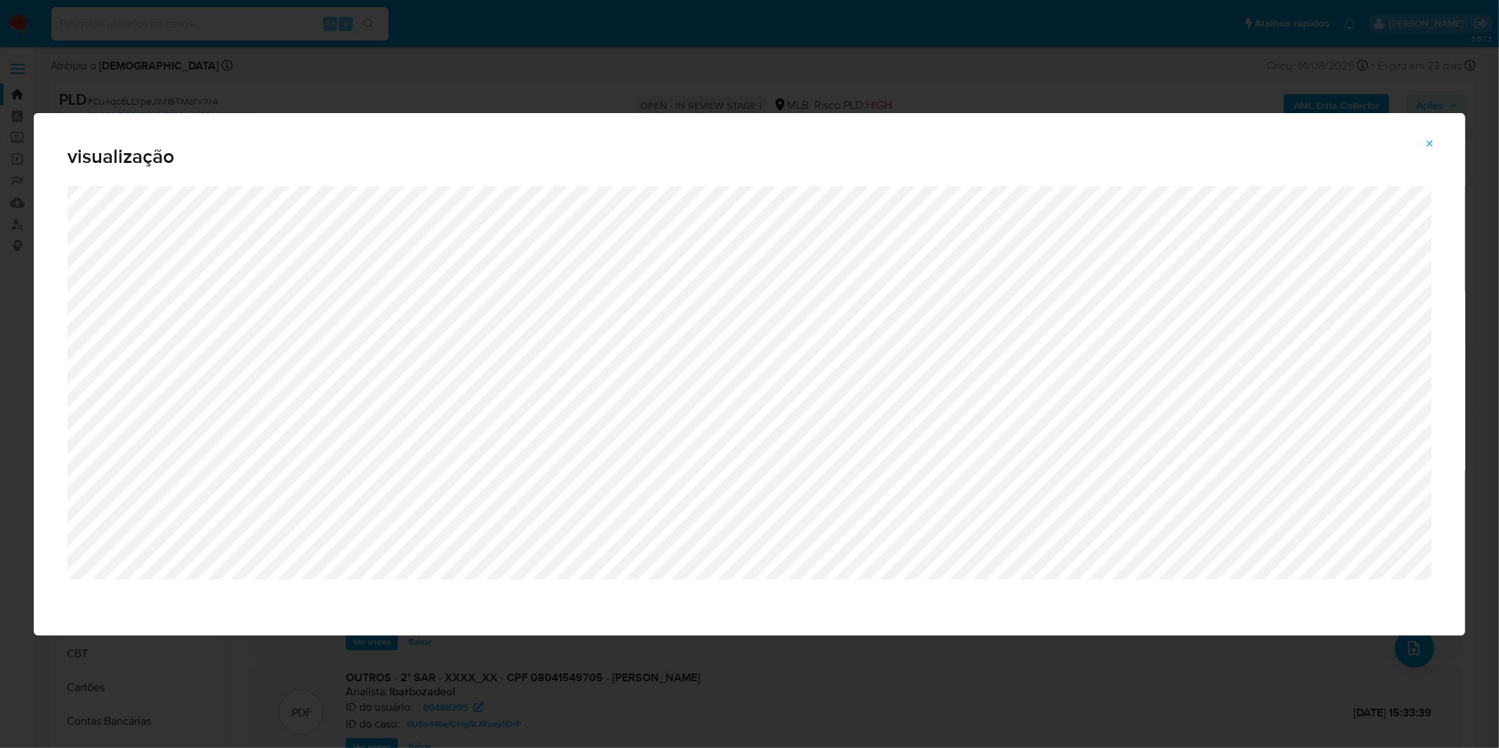
click at [533, 83] on div "visualização" at bounding box center [749, 374] width 1499 height 748
click at [1441, 151] on button "Attachment preview" at bounding box center [1429, 144] width 31 height 22
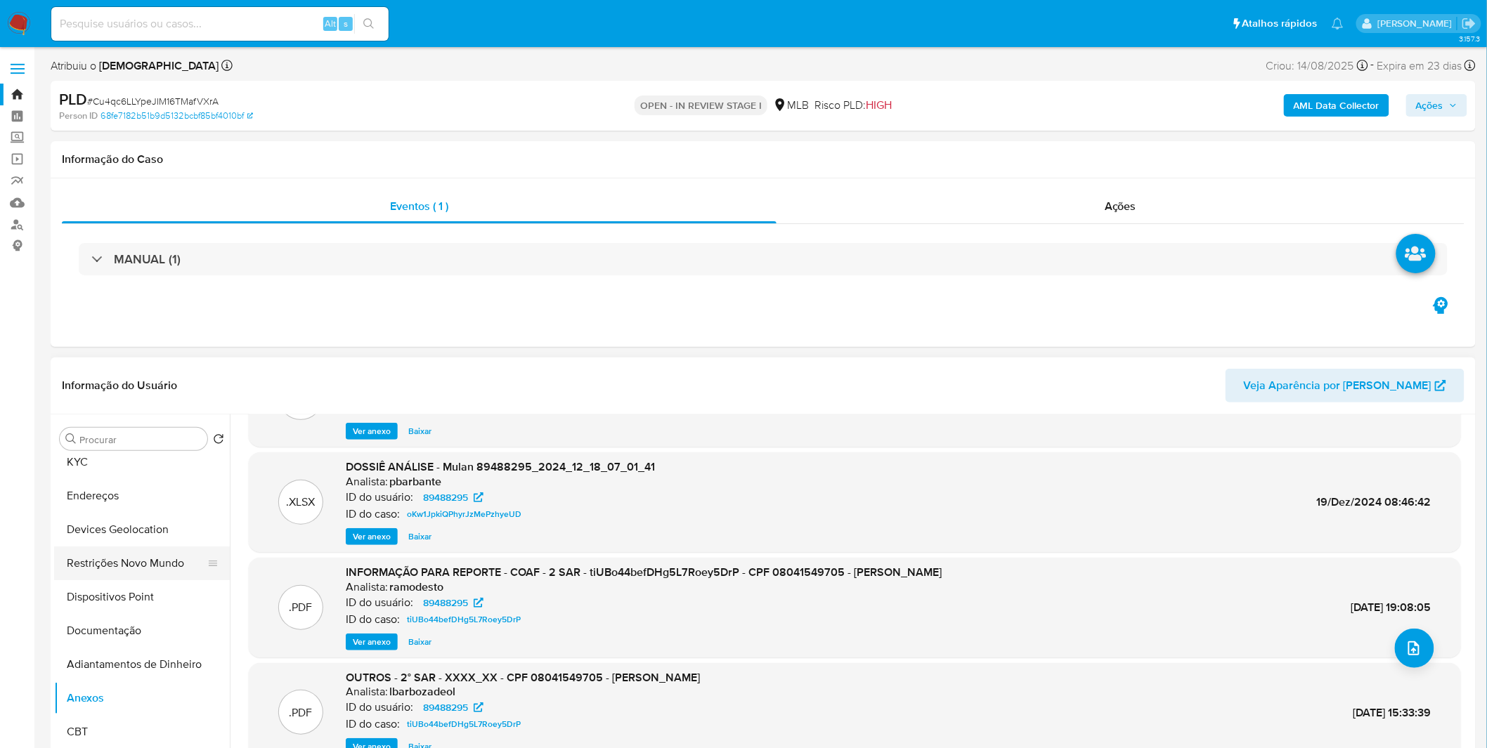
scroll to position [0, 0]
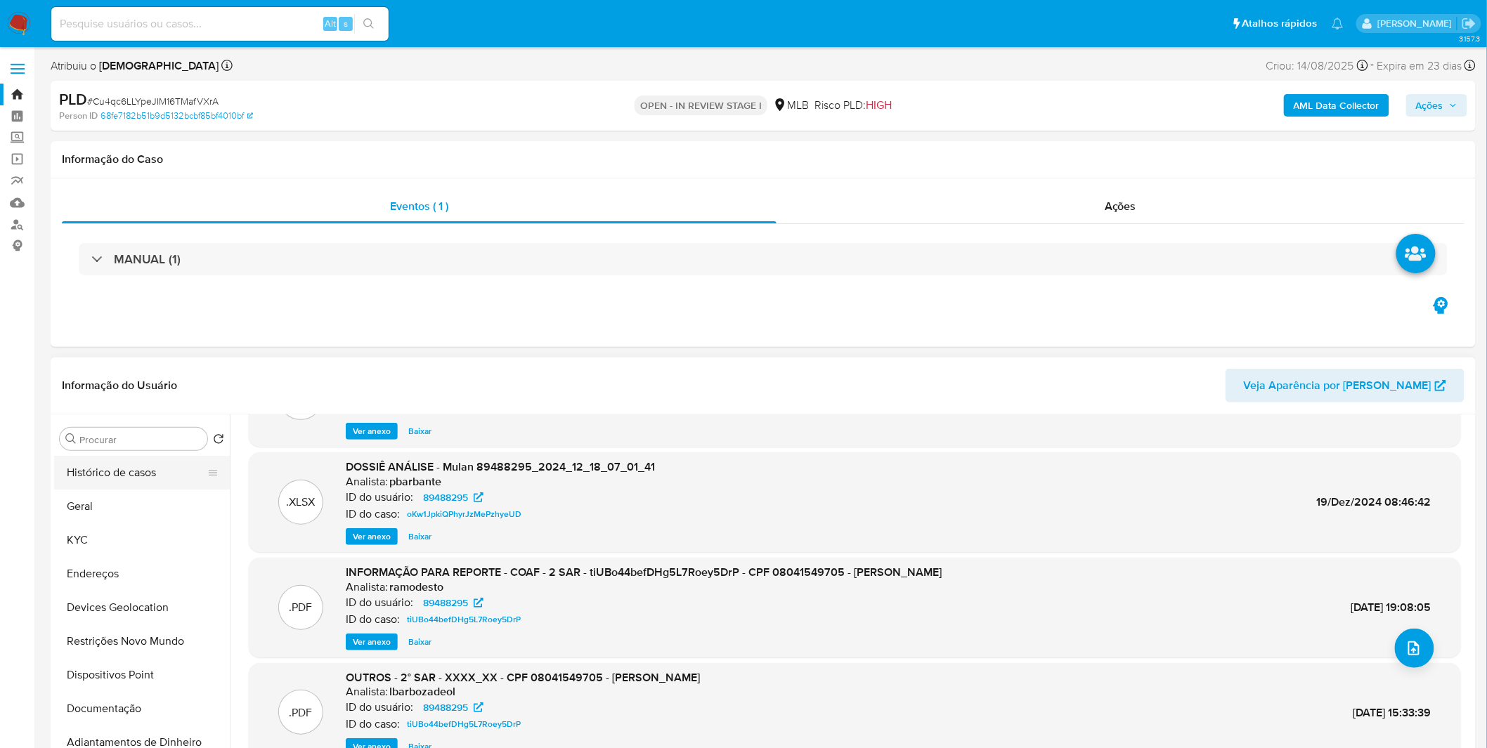
click at [121, 479] on button "Histórico de casos" at bounding box center [136, 473] width 164 height 34
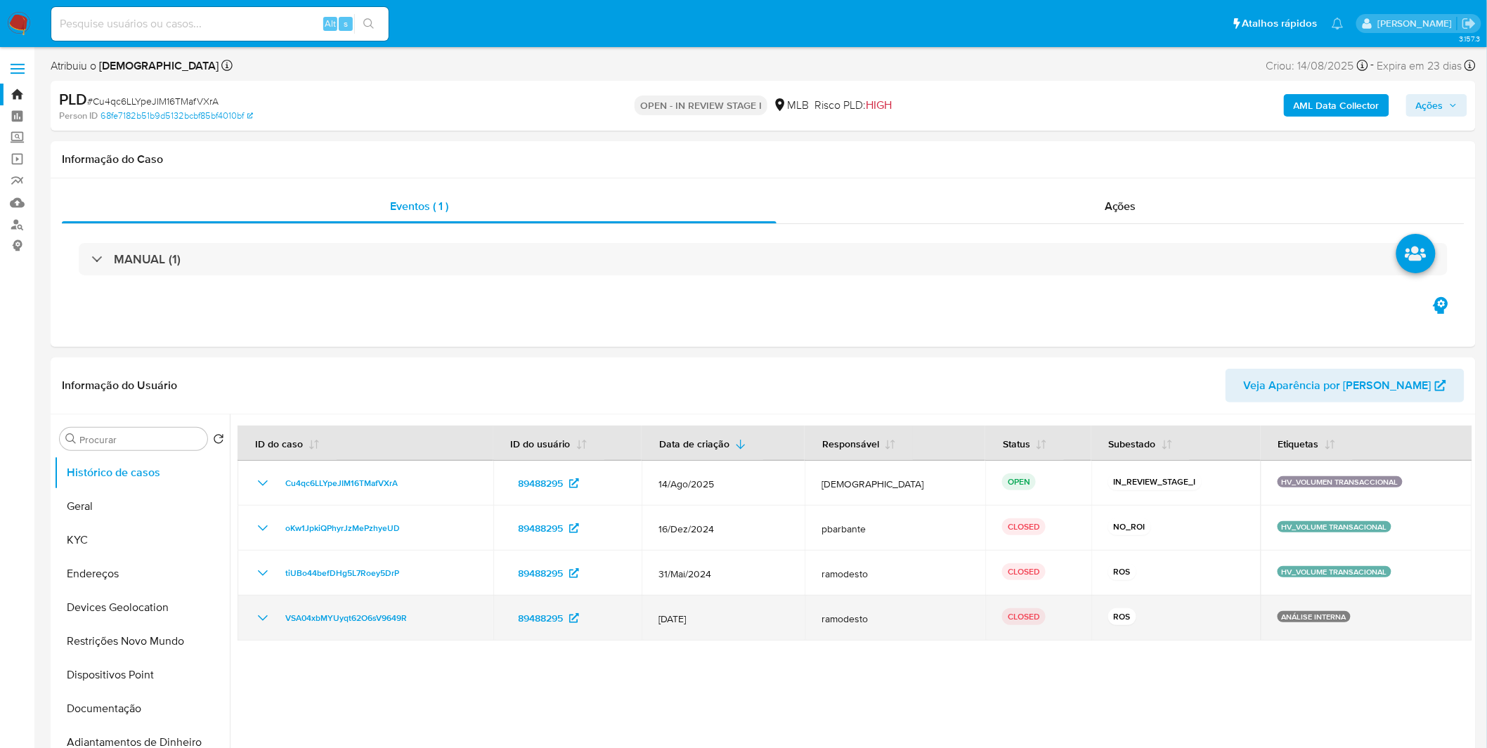
click at [260, 624] on icon "Mostrar/Ocultar" at bounding box center [262, 618] width 17 height 17
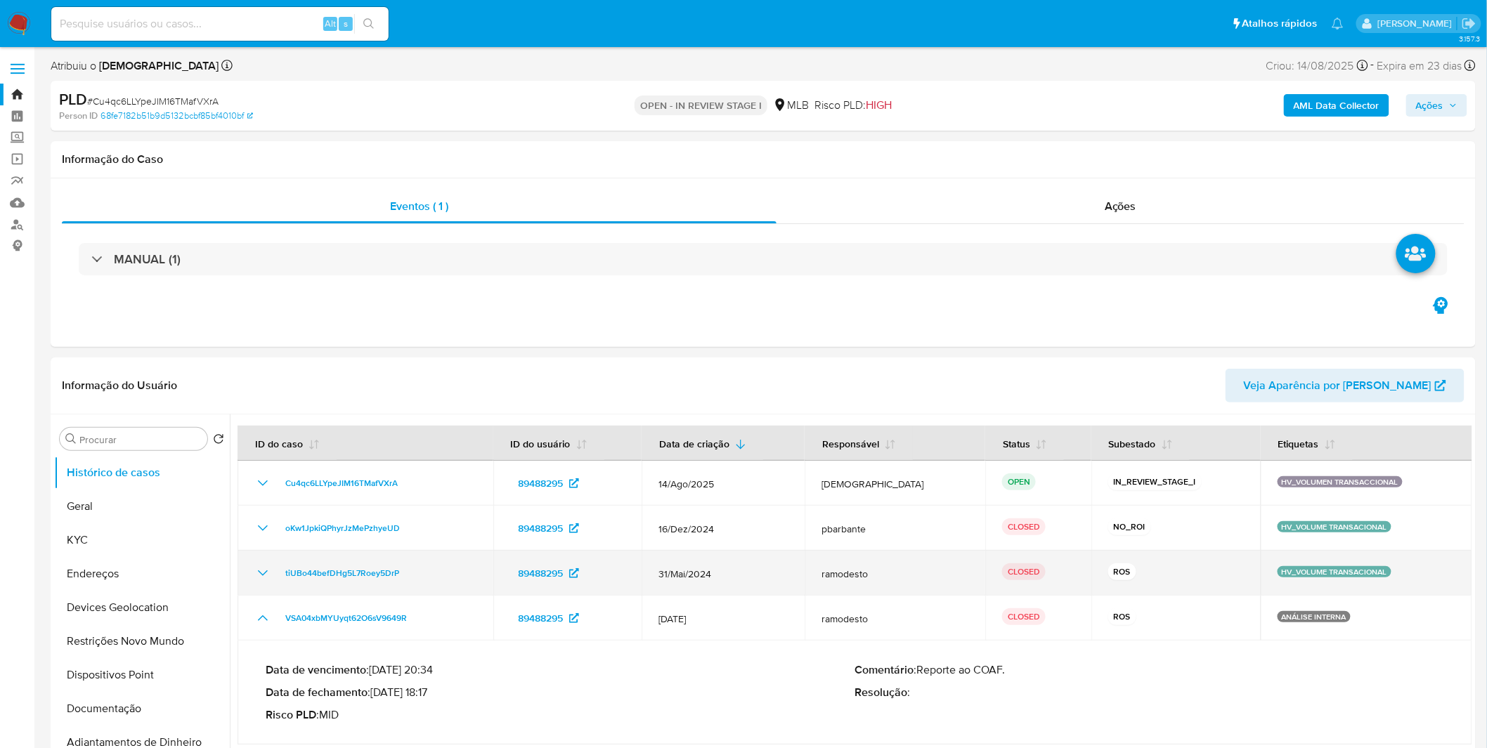
click at [255, 575] on icon "Mostrar/Ocultar" at bounding box center [262, 573] width 17 height 17
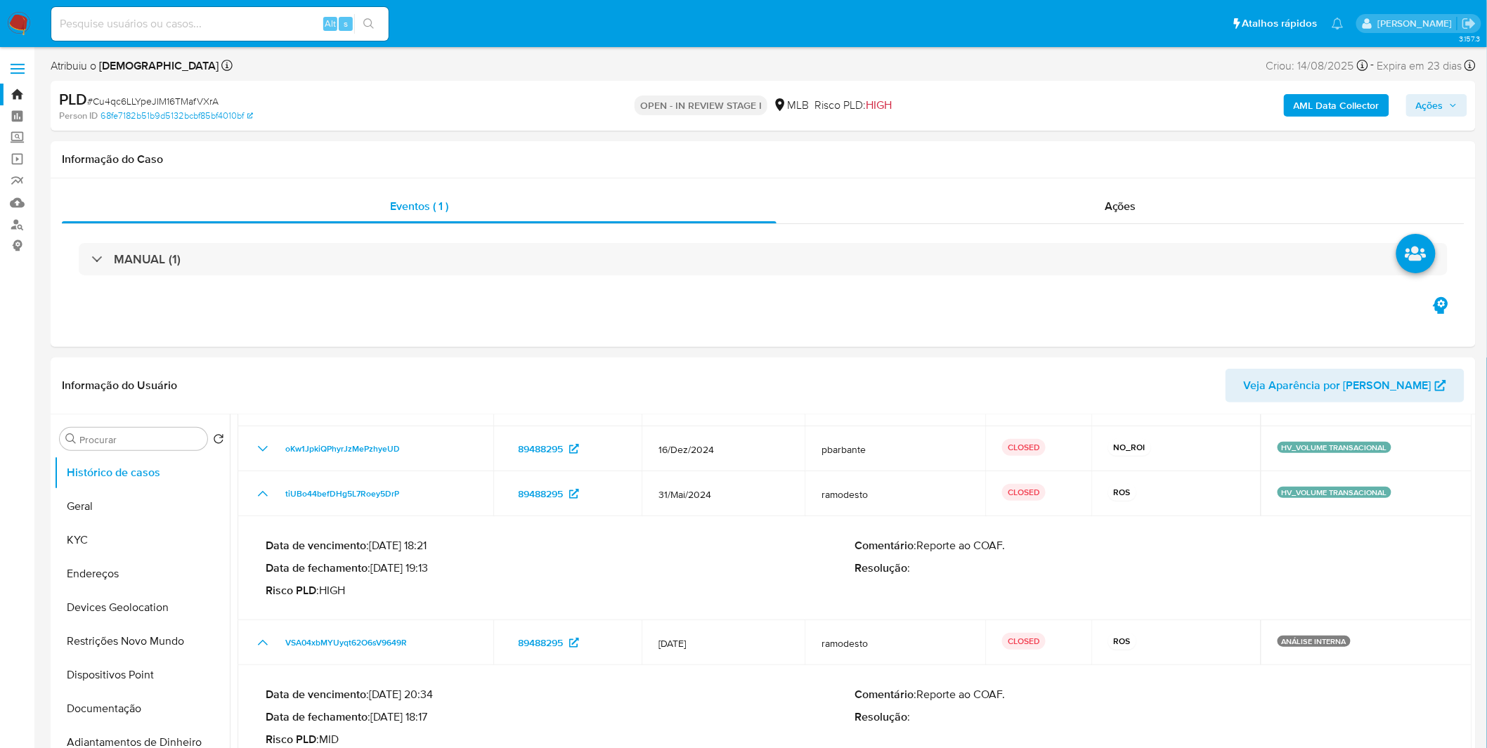
scroll to position [81, 0]
click at [34, 22] on nav "Pausado Ver notificaciones Alt s Atalhos rápidos Presiona las siguientes teclas…" at bounding box center [743, 23] width 1487 height 47
click at [28, 22] on img at bounding box center [19, 24] width 24 height 24
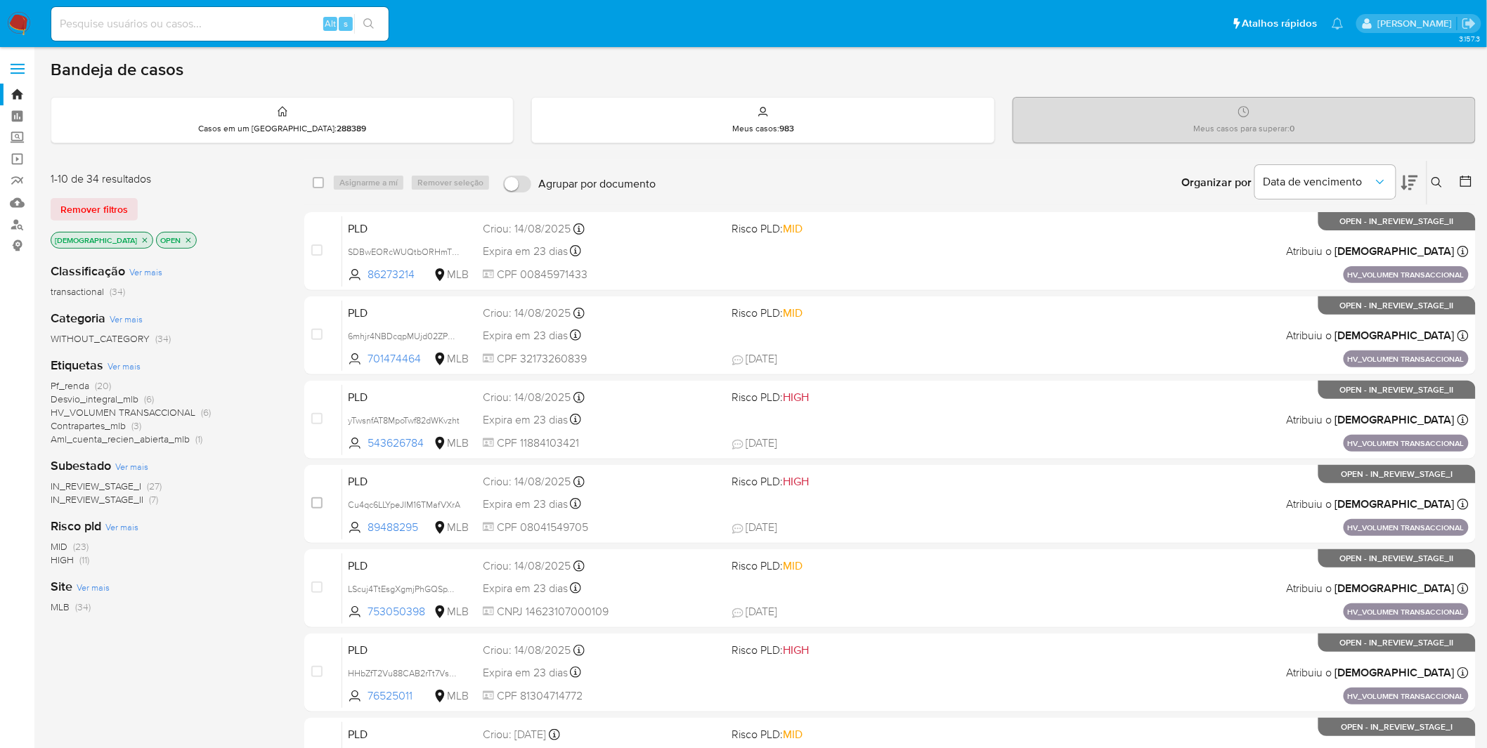
click at [21, 18] on img at bounding box center [19, 24] width 24 height 24
click at [141, 242] on icon "close-filter" at bounding box center [145, 240] width 8 height 8
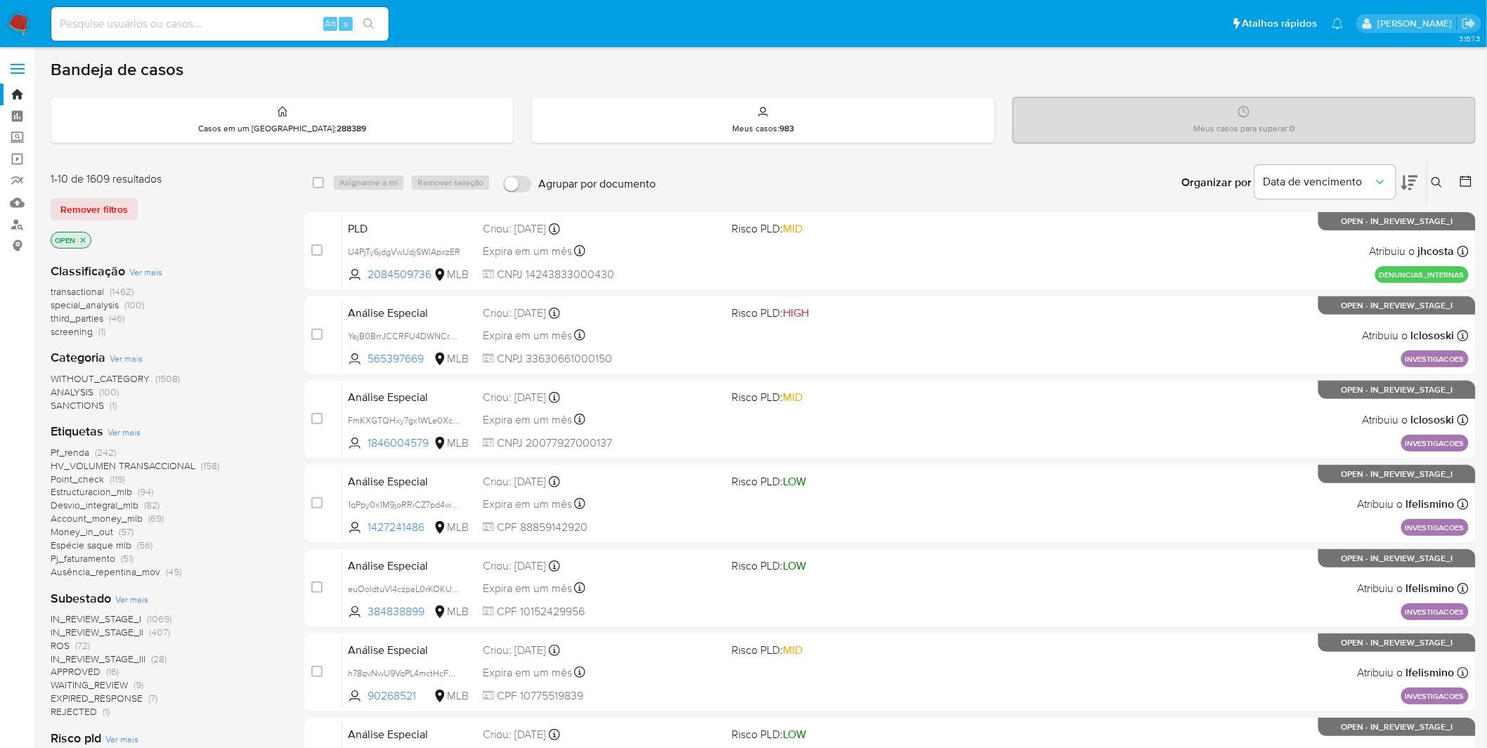
click at [142, 423] on div "Etiquetas Ver mais Pf_renda (242) HV_VOLUMEN TRANSACCIONAL (158) Point_check (1…" at bounding box center [166, 500] width 231 height 155
click at [131, 420] on div "Classificação Ver mais transactional (1462) special_analysis (100) third_partie…" at bounding box center [166, 629] width 231 height 755
click at [122, 431] on span "Ver mais" at bounding box center [124, 432] width 33 height 13
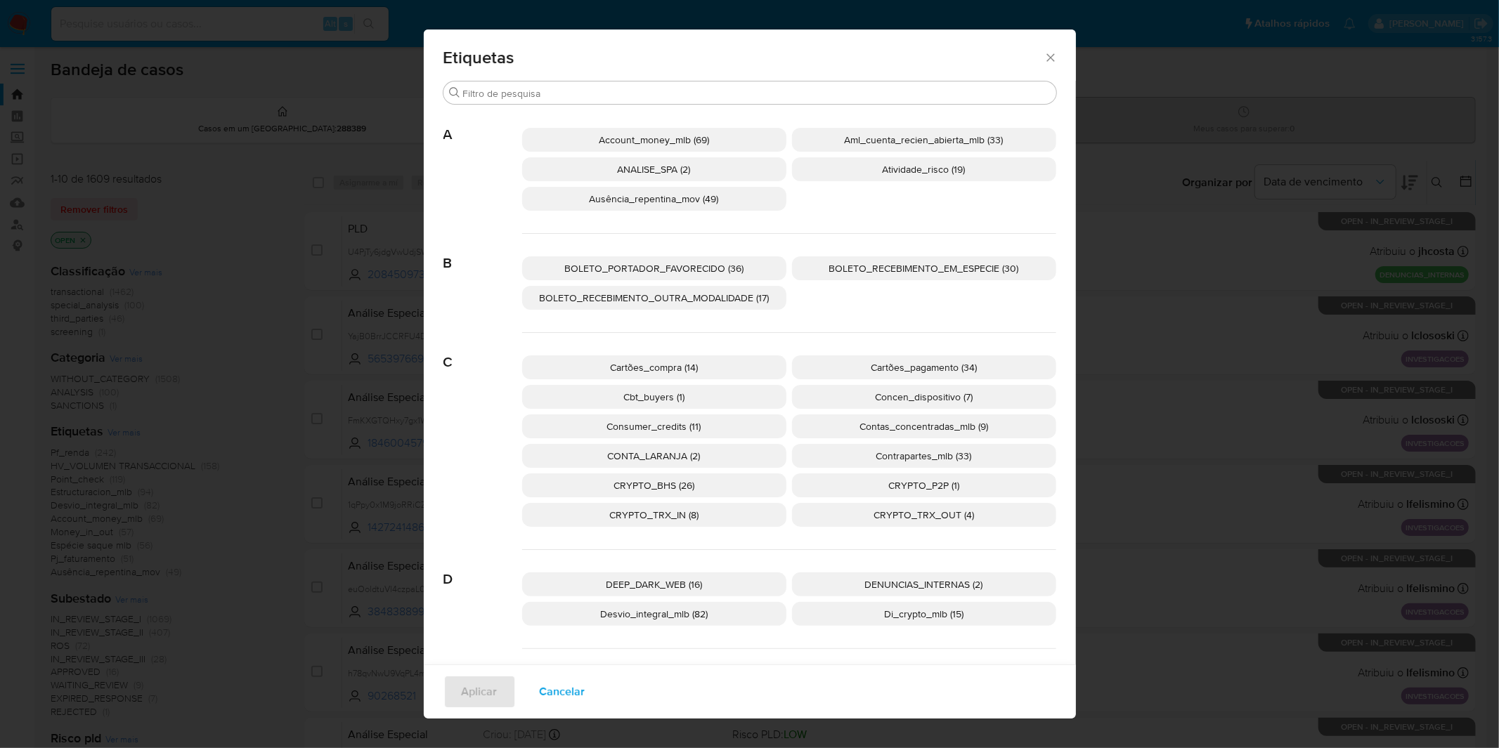
click at [734, 271] on span "BOLETO_PORTADOR_FAVORECIDO (36)" at bounding box center [653, 268] width 179 height 14
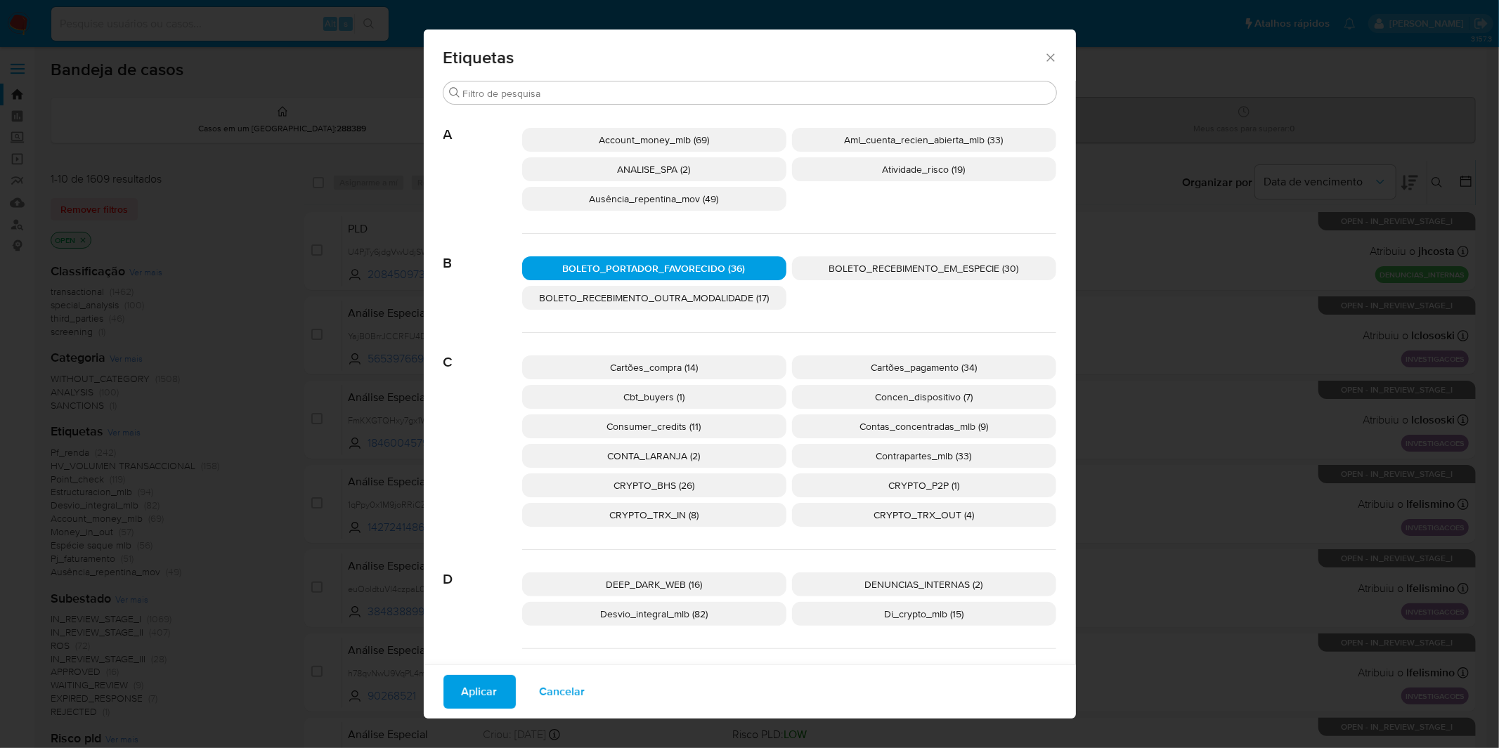
click at [490, 685] on button "Aplicar" at bounding box center [479, 692] width 72 height 34
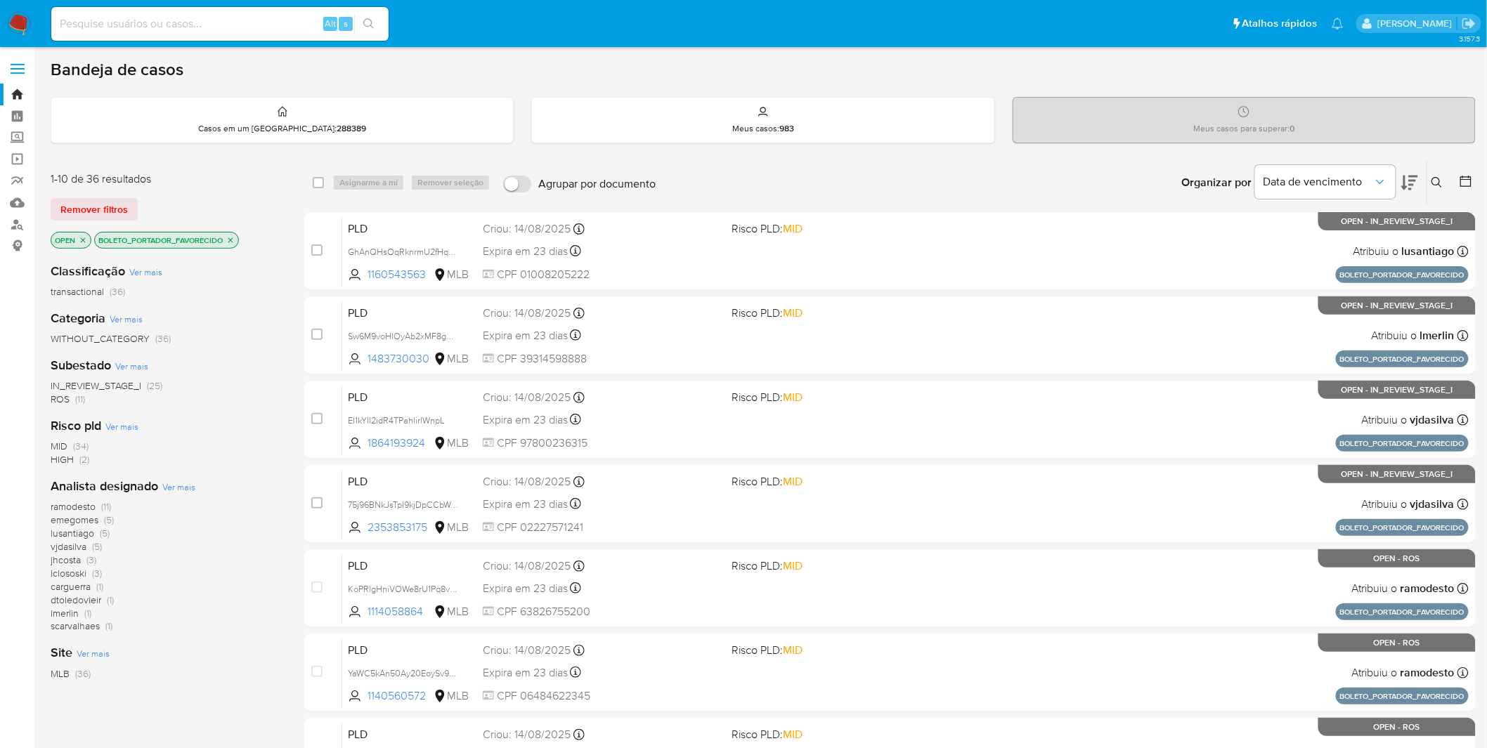
click at [15, 30] on img at bounding box center [19, 24] width 24 height 24
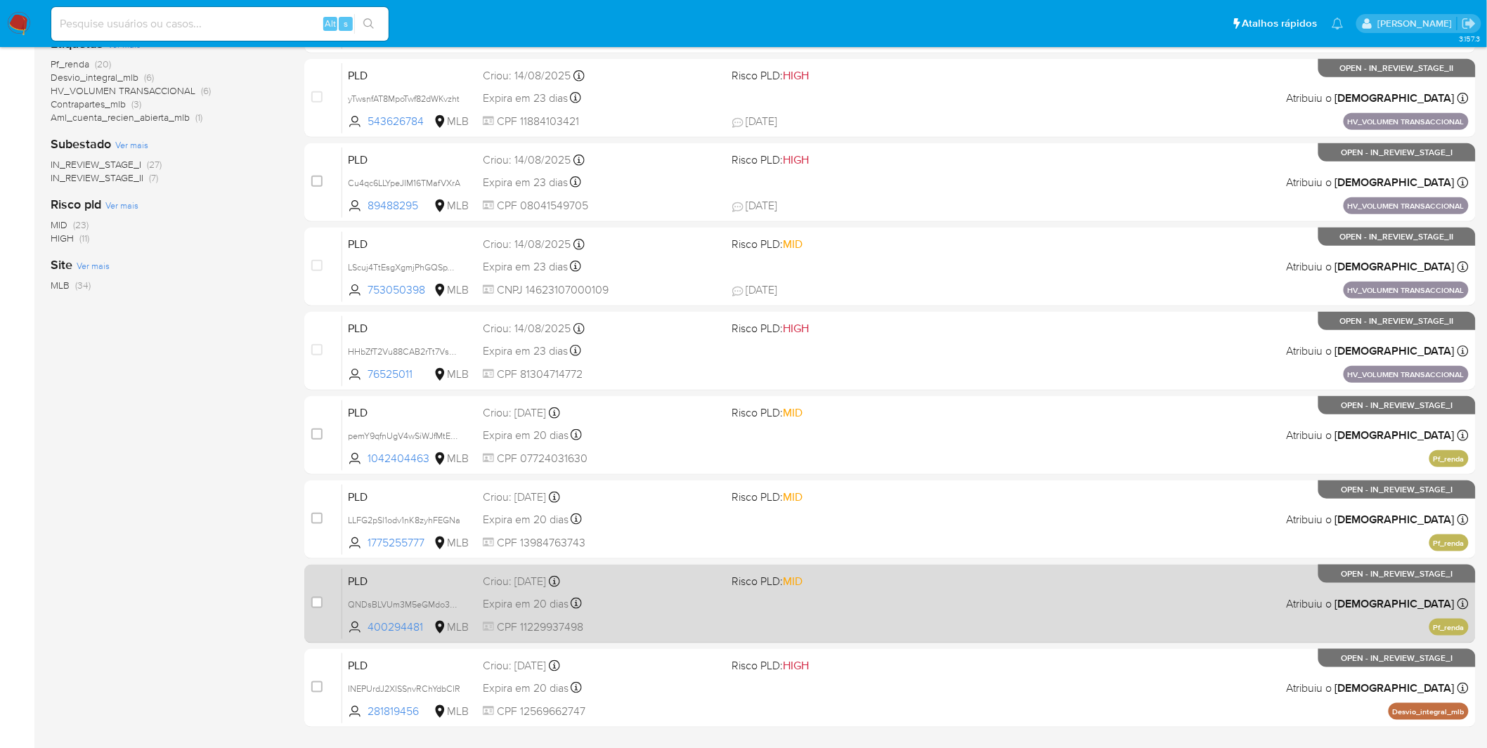
scroll to position [360, 0]
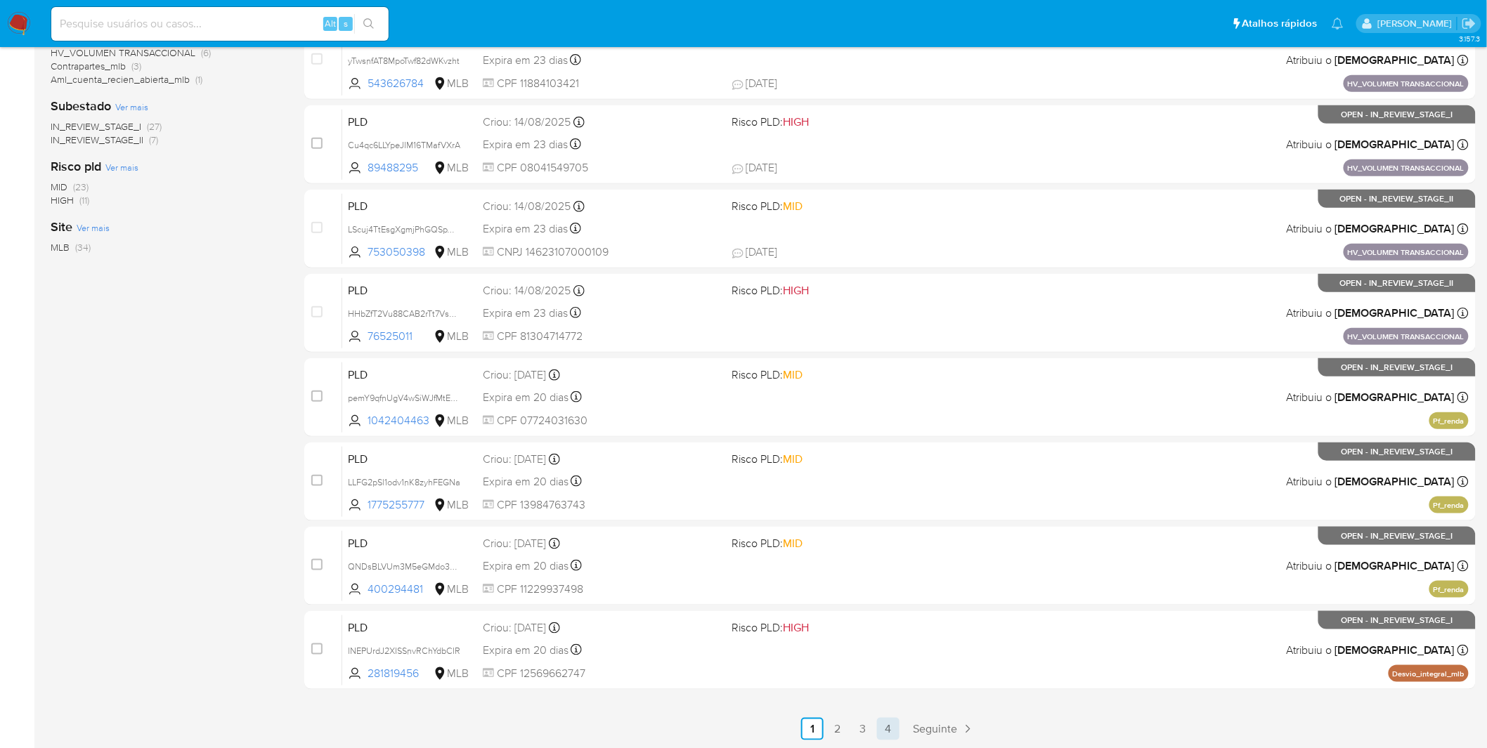
click at [878, 727] on link "4" at bounding box center [888, 729] width 22 height 22
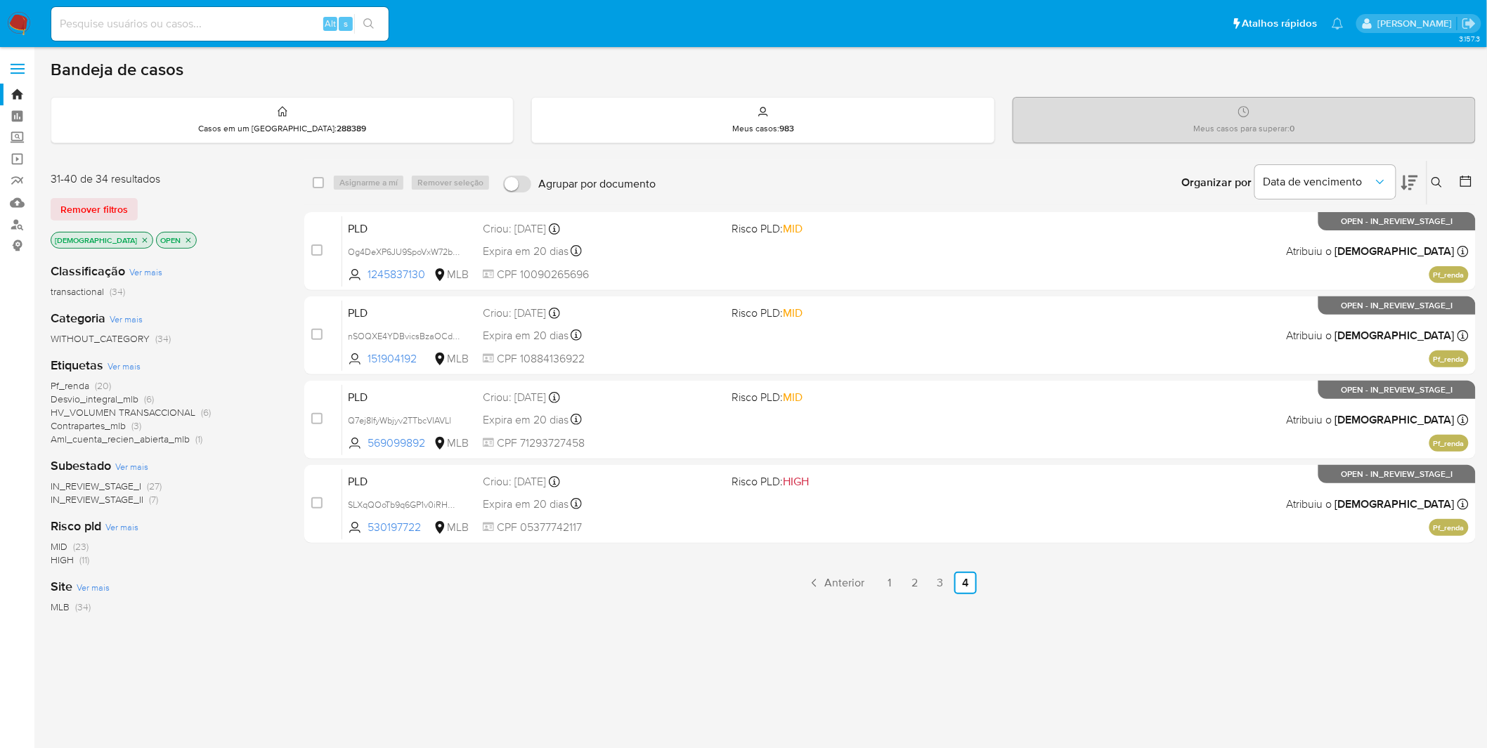
click at [13, 16] on img at bounding box center [19, 24] width 24 height 24
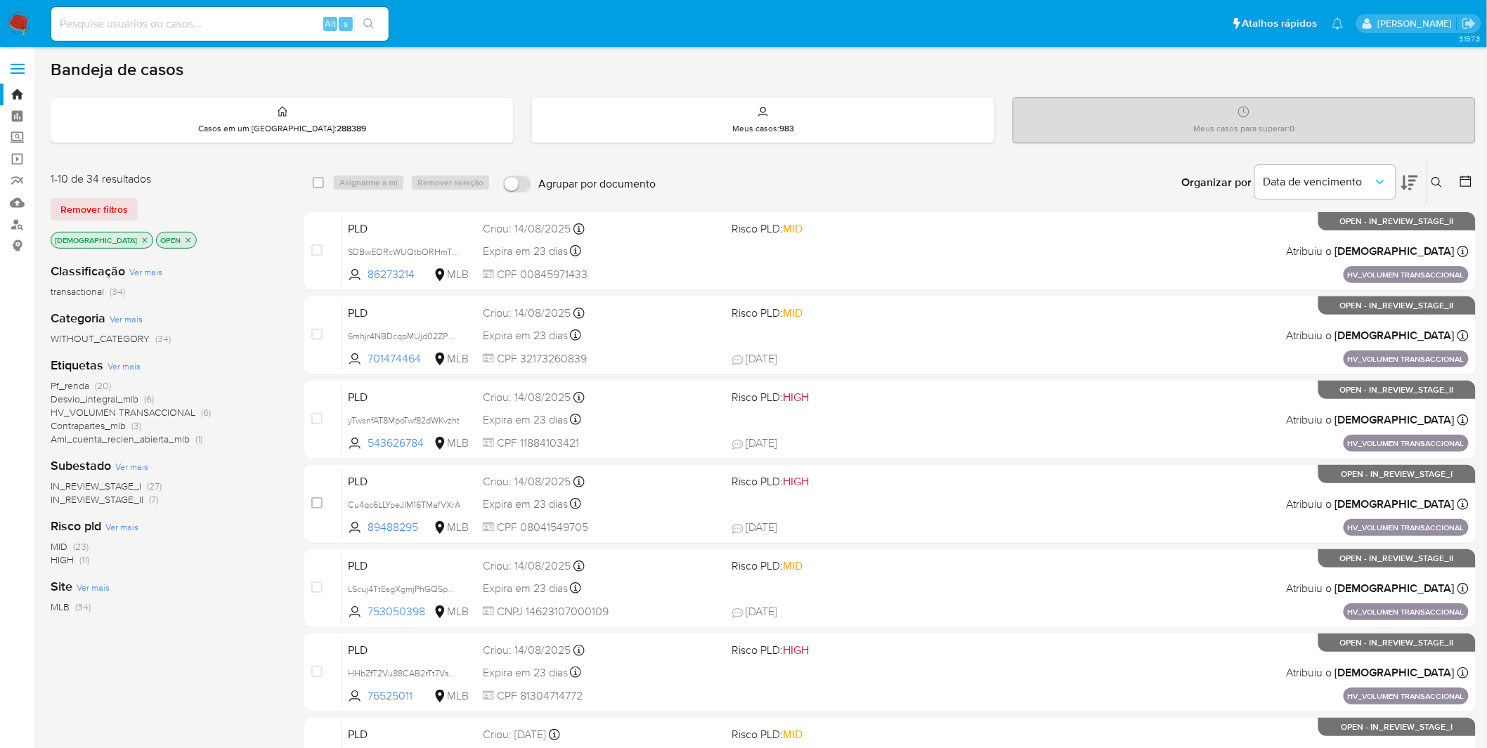
click at [243, 318] on div "Categoria Ver mais WITHOUT_CATEGORY (34)" at bounding box center [166, 328] width 231 height 36
click at [184, 242] on icon "close-filter" at bounding box center [188, 240] width 8 height 8
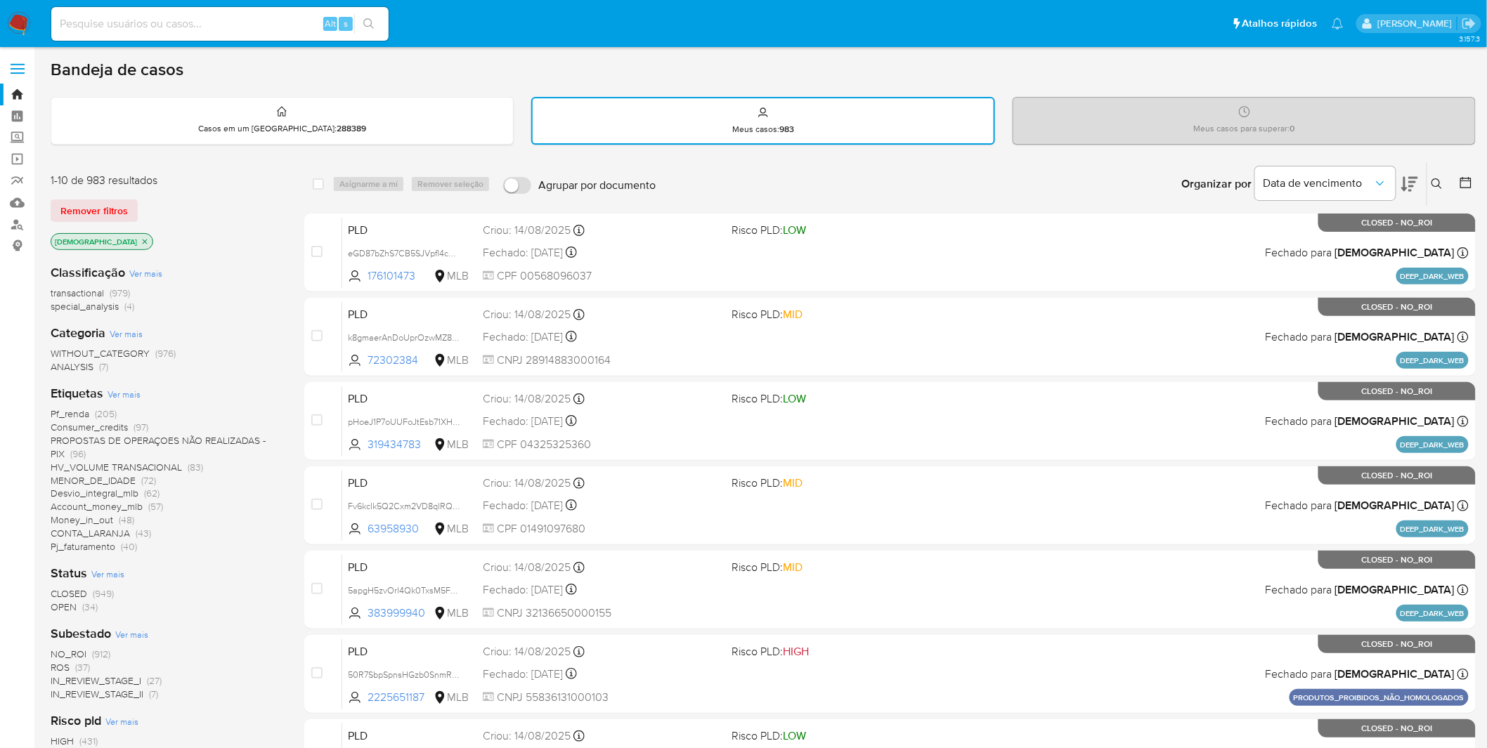
click at [96, 478] on span "MENOR_DE_IDADE" at bounding box center [93, 481] width 85 height 14
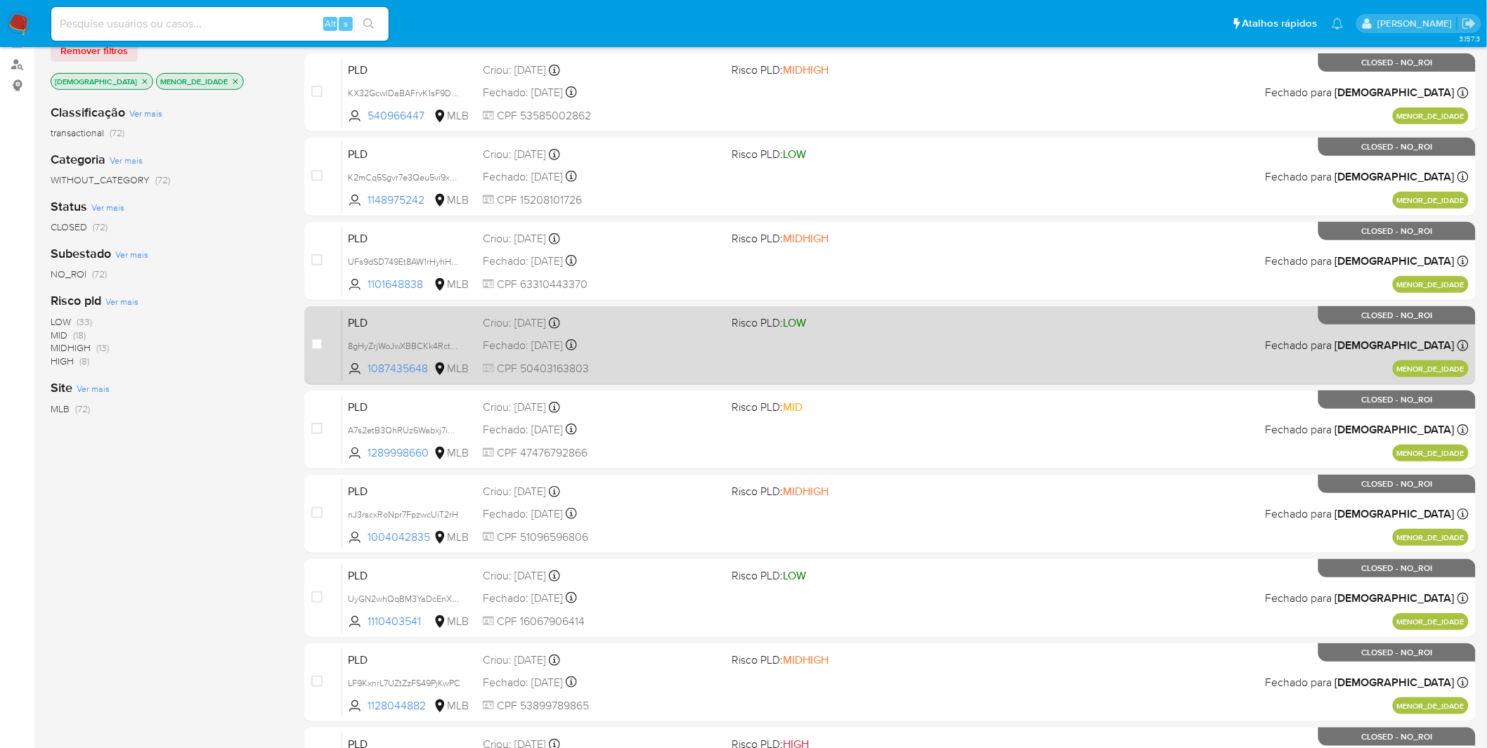
scroll to position [360, 0]
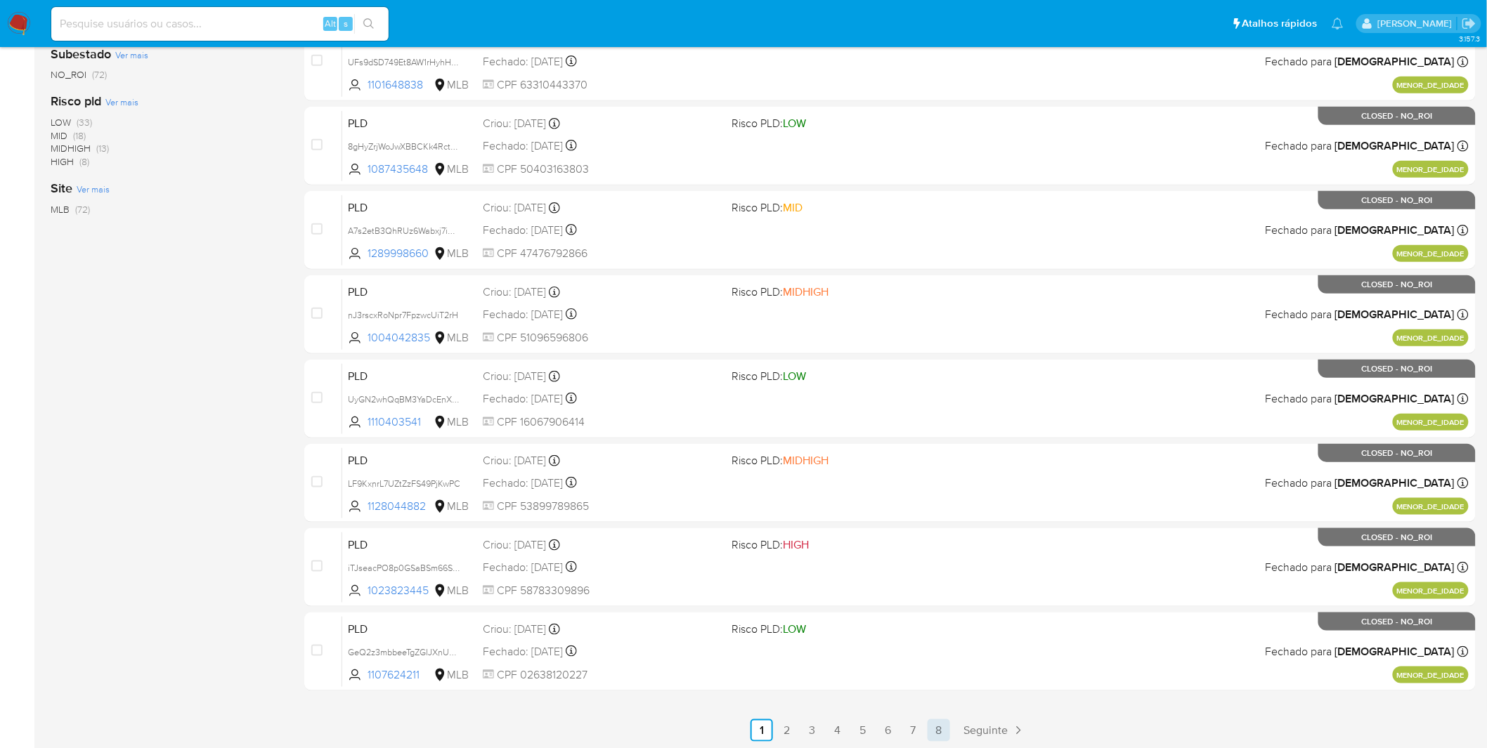
click at [942, 721] on link "8" at bounding box center [938, 730] width 22 height 22
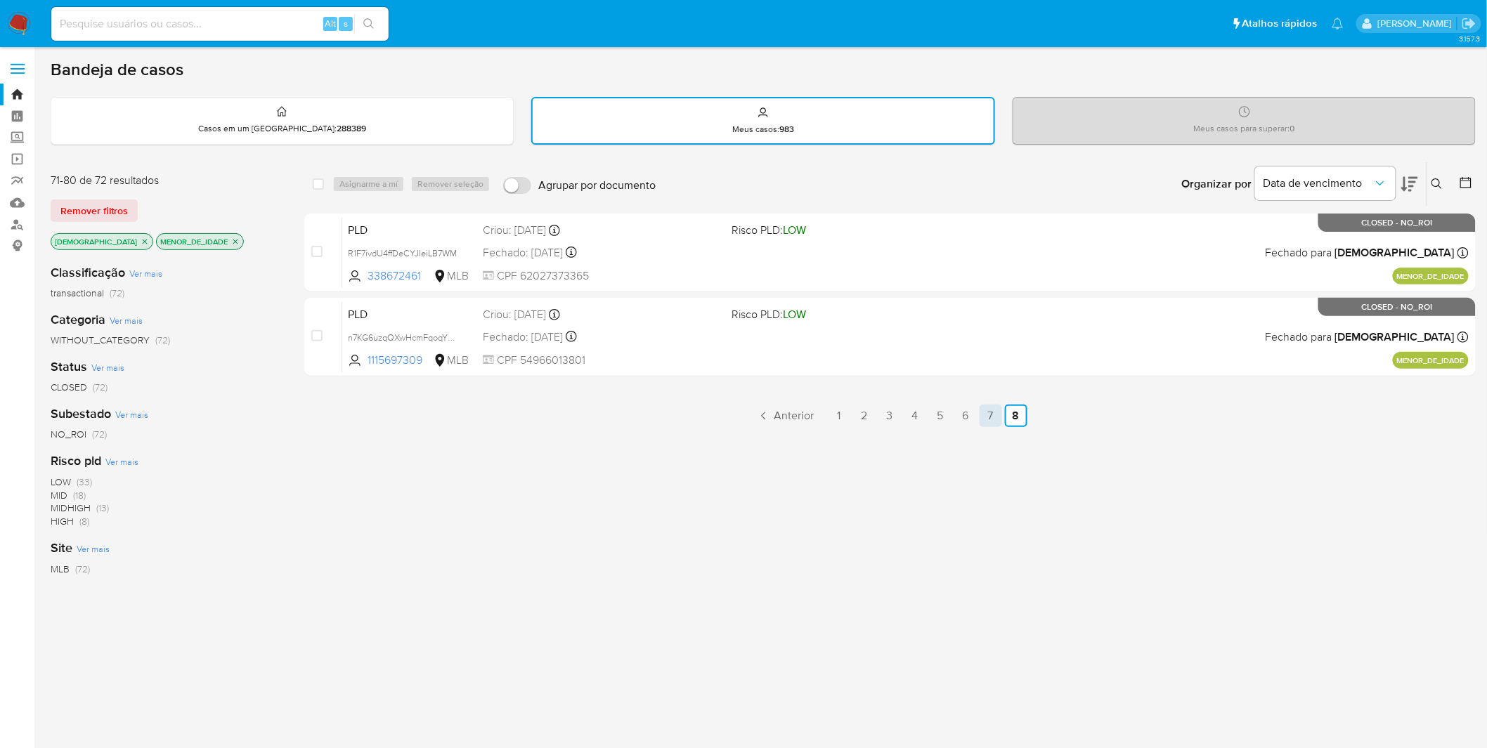
click at [982, 405] on link "7" at bounding box center [990, 416] width 22 height 22
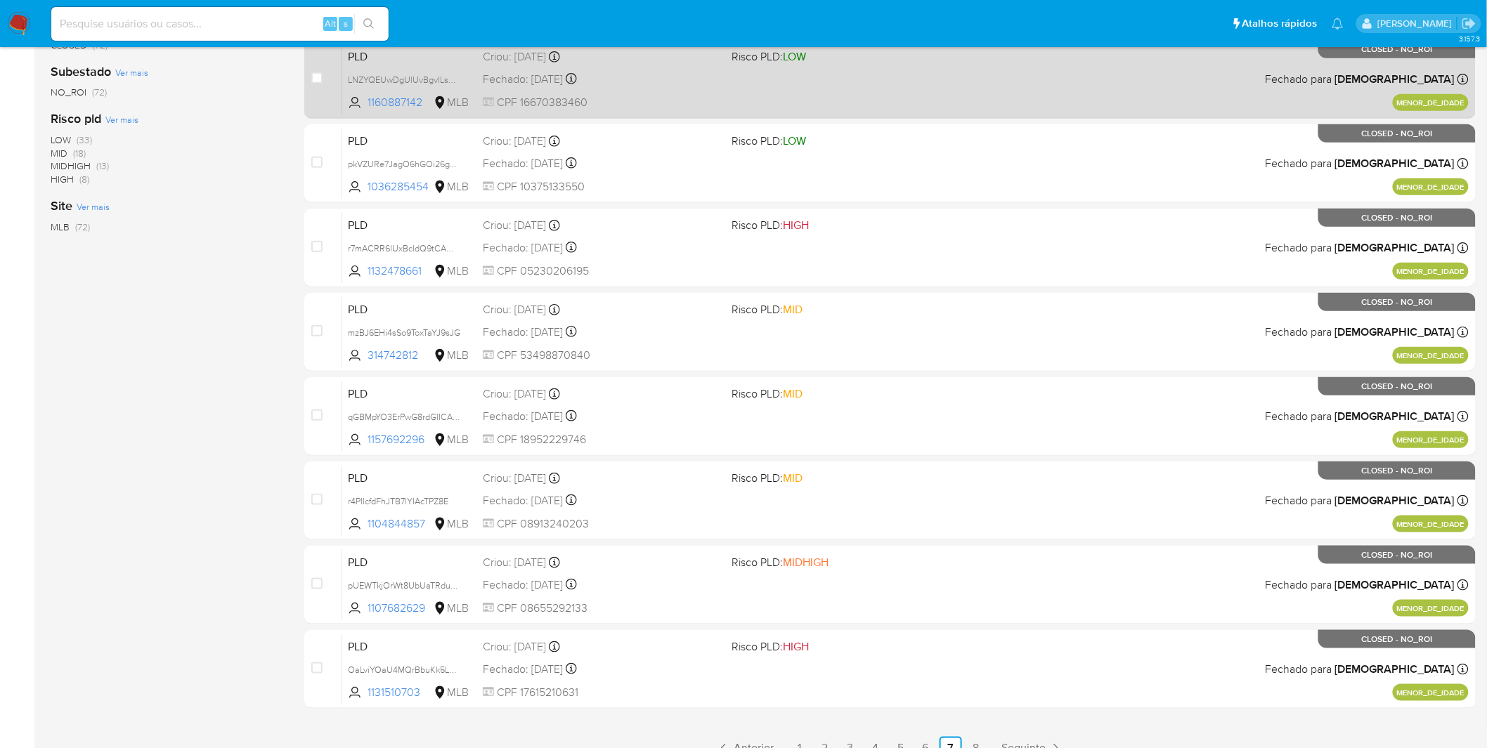
scroll to position [360, 0]
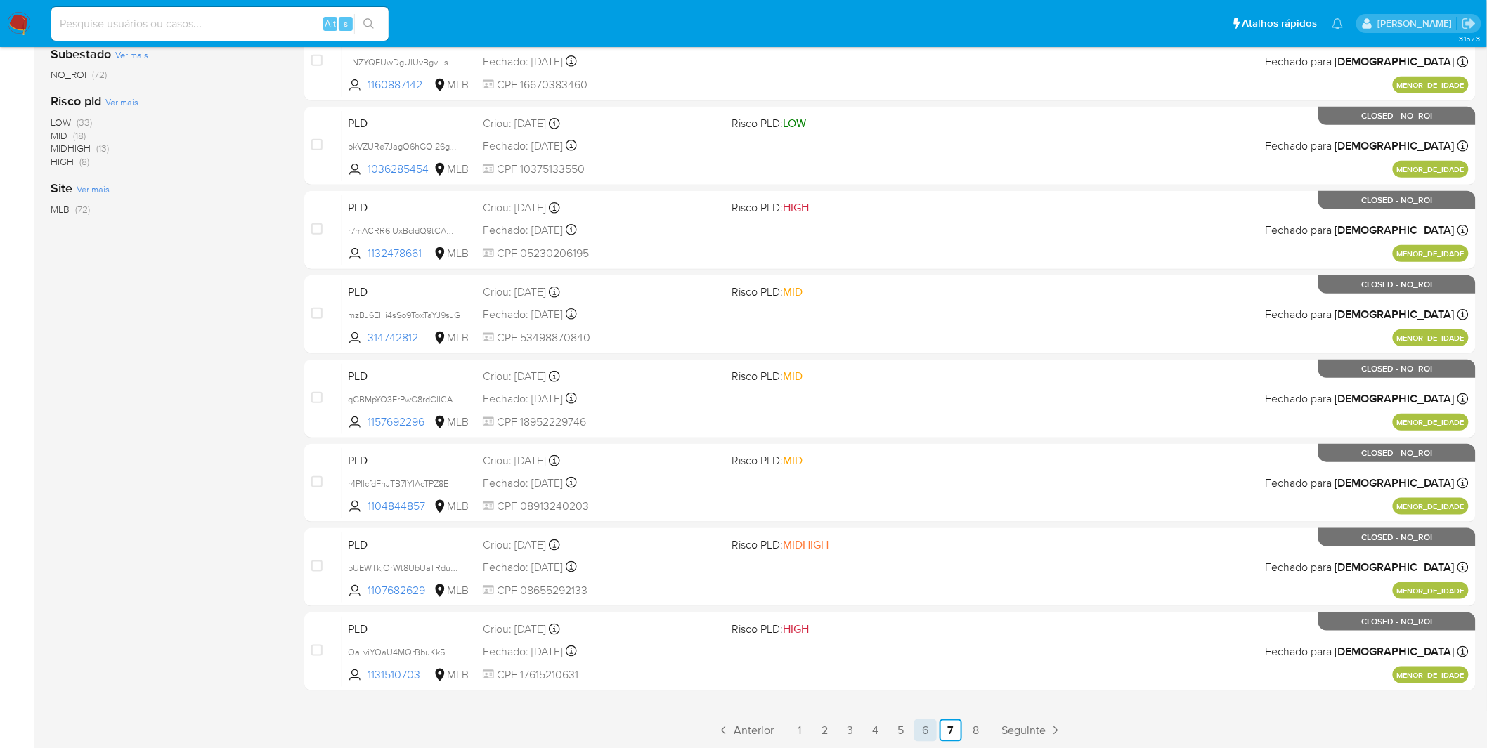
click at [927, 727] on link "6" at bounding box center [925, 730] width 22 height 22
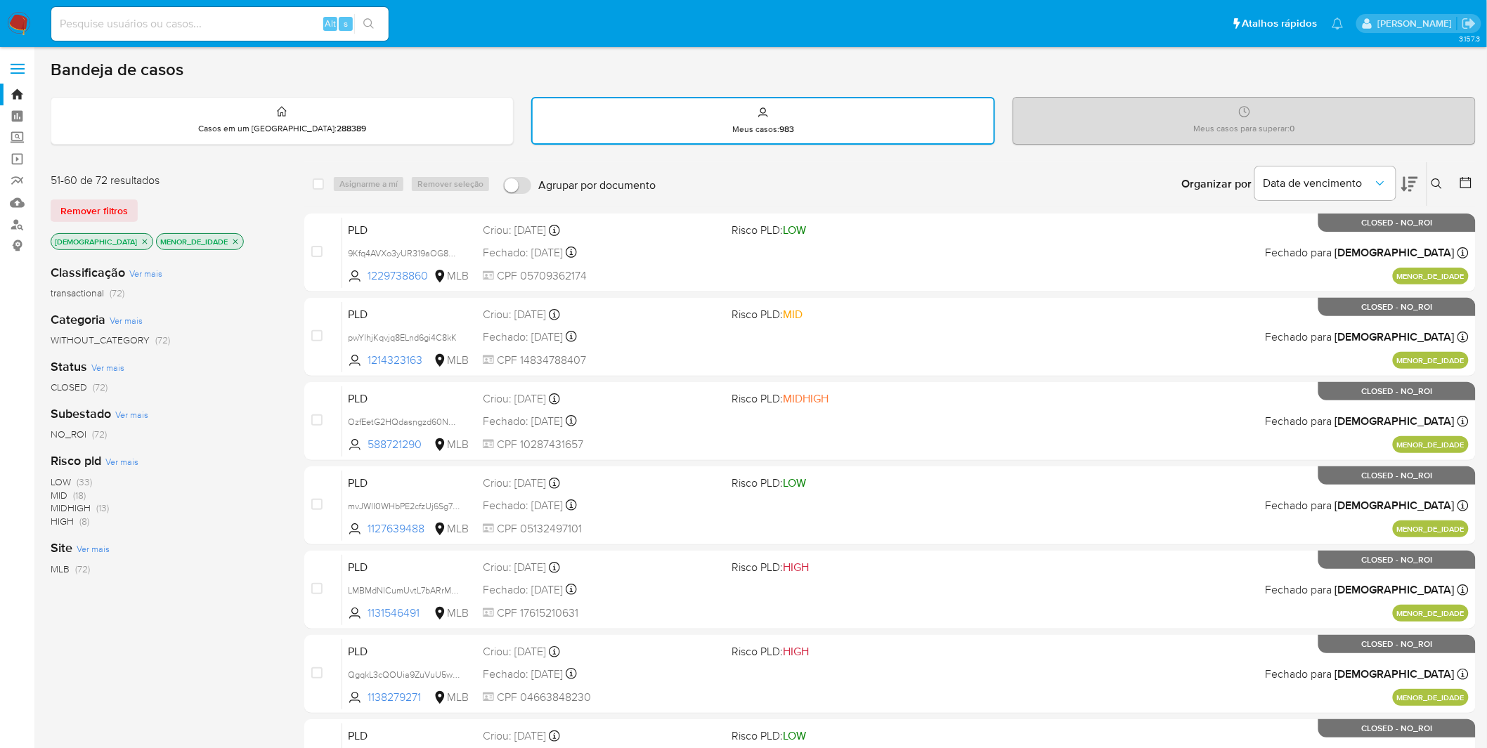
click at [22, 18] on img at bounding box center [19, 24] width 24 height 24
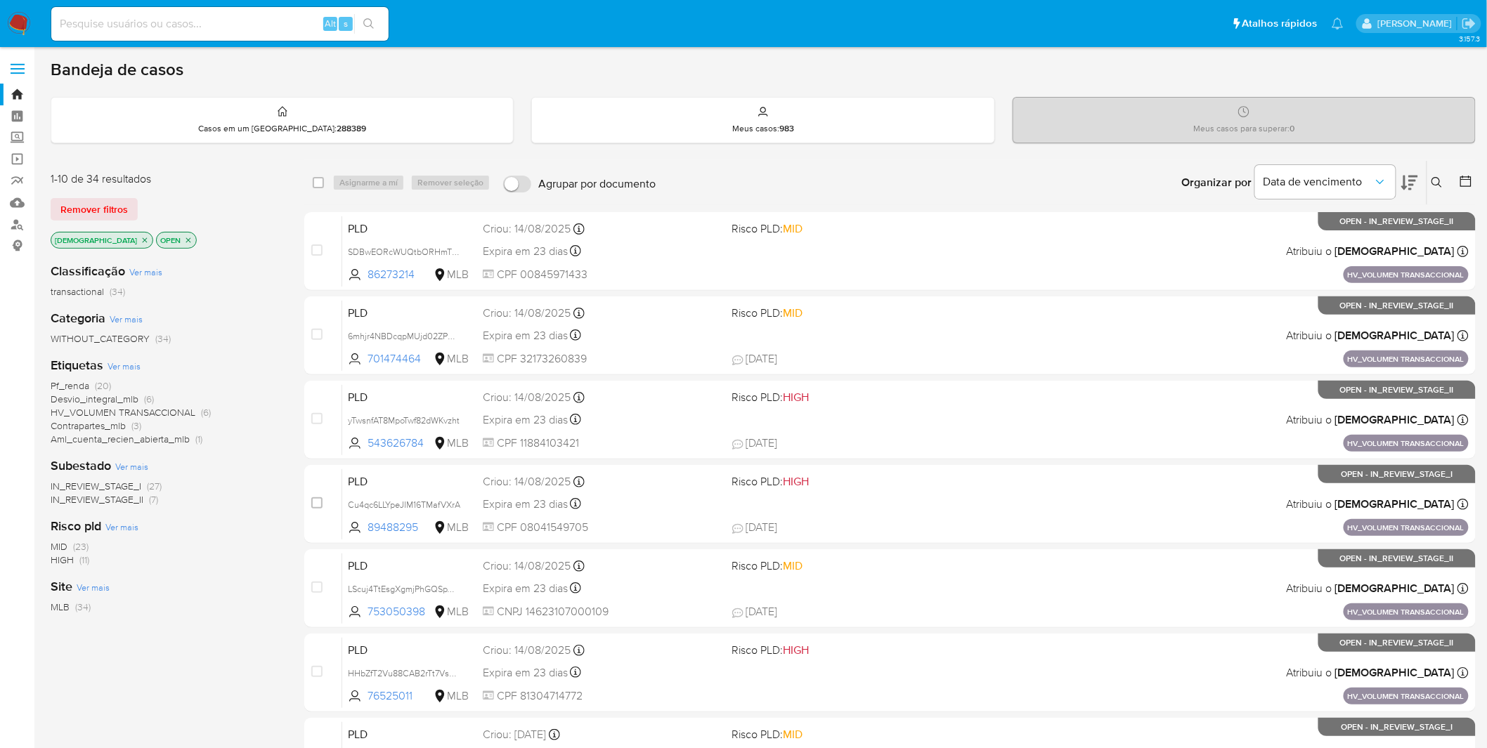
click at [141, 236] on icon "close-filter" at bounding box center [145, 240] width 8 height 8
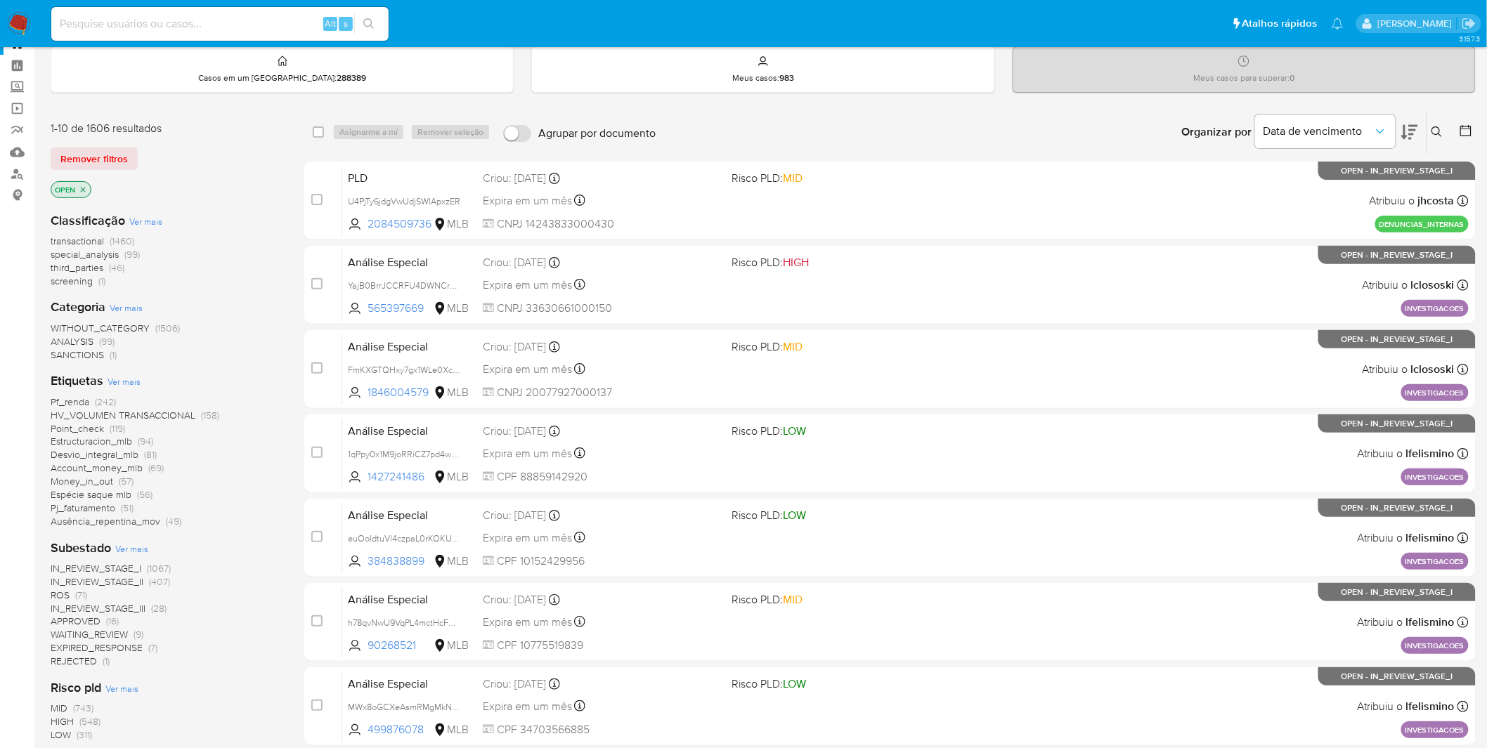
scroll to position [78, 0]
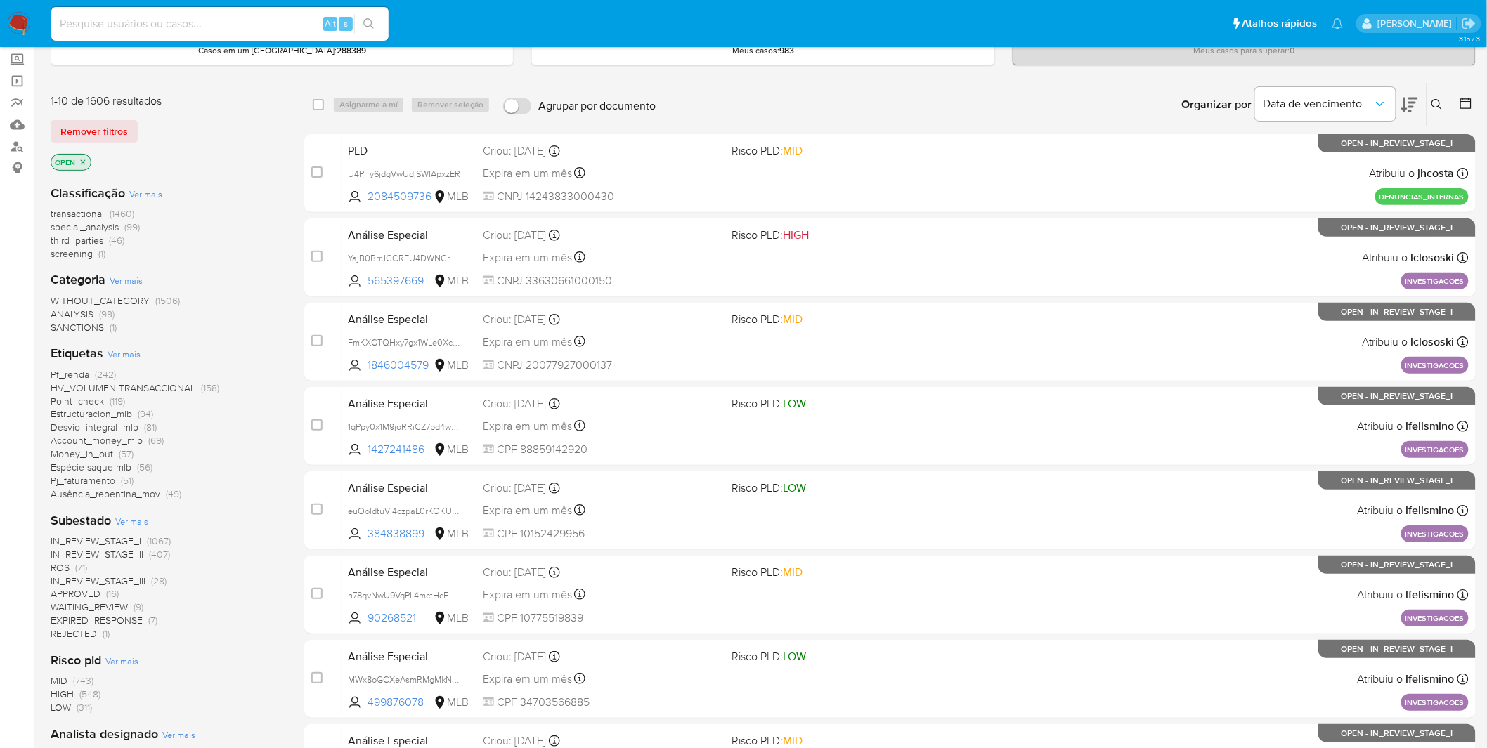
click at [84, 326] on span "SANCTIONS" at bounding box center [77, 327] width 53 height 14
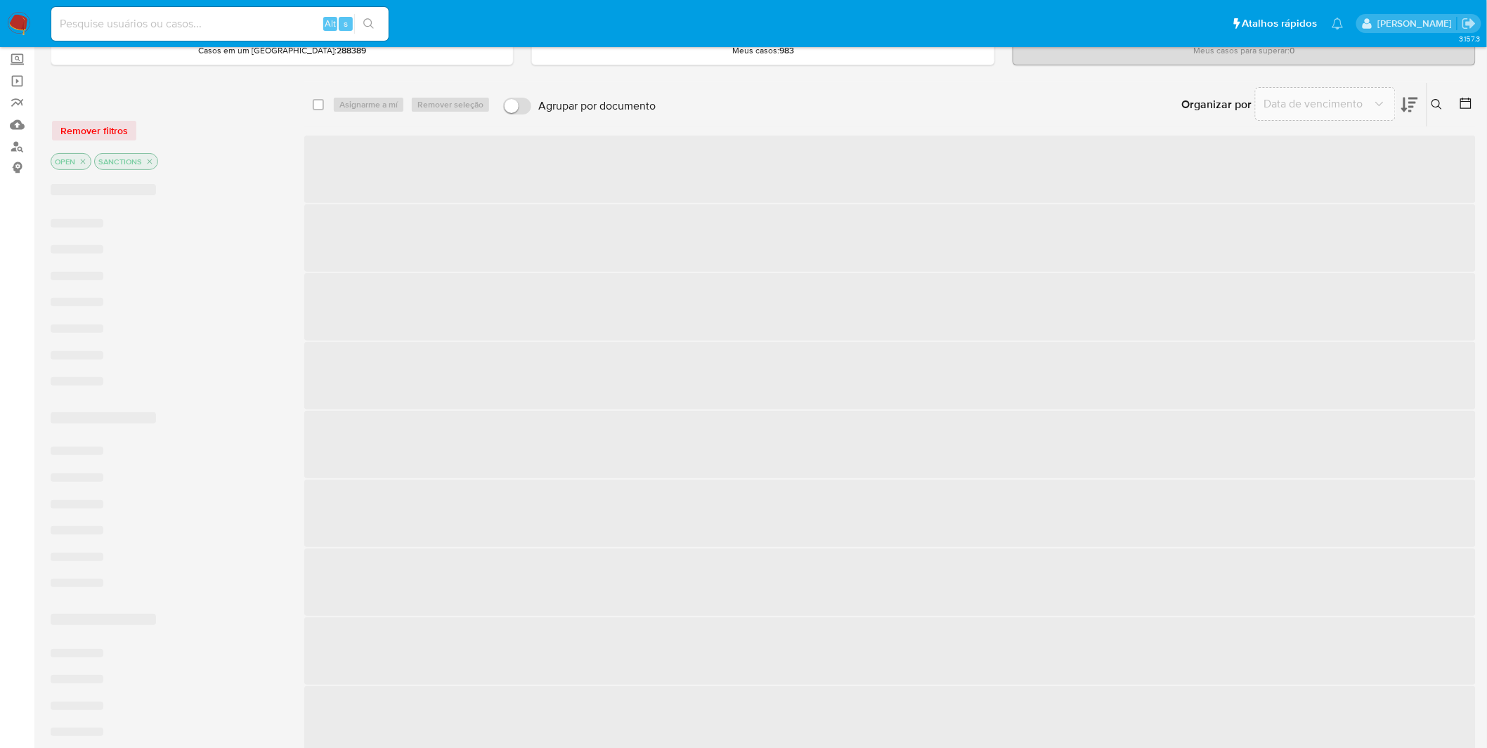
scroll to position [56, 0]
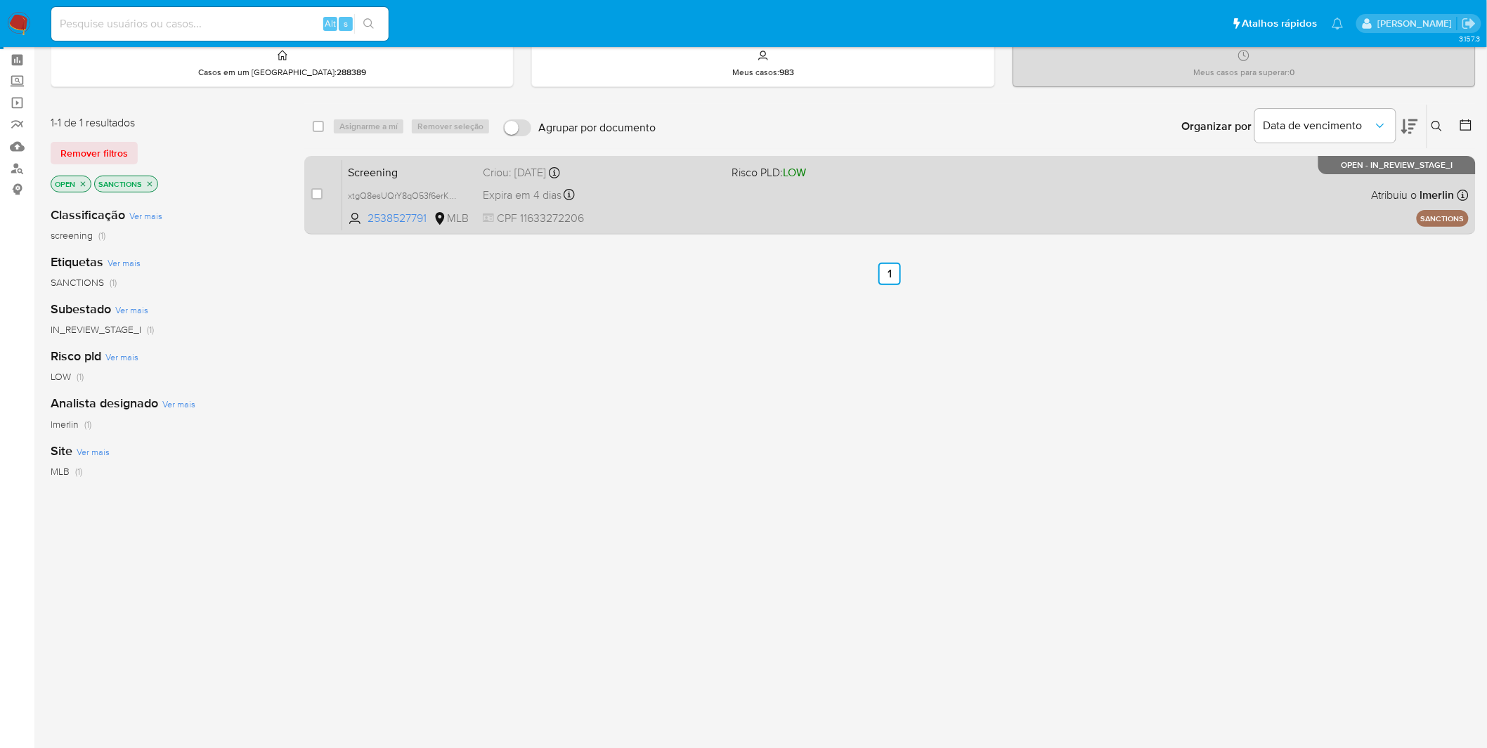
click at [718, 193] on div "Expira em 4 dias Expira em [DATE] 16:21:23" at bounding box center [602, 194] width 238 height 19
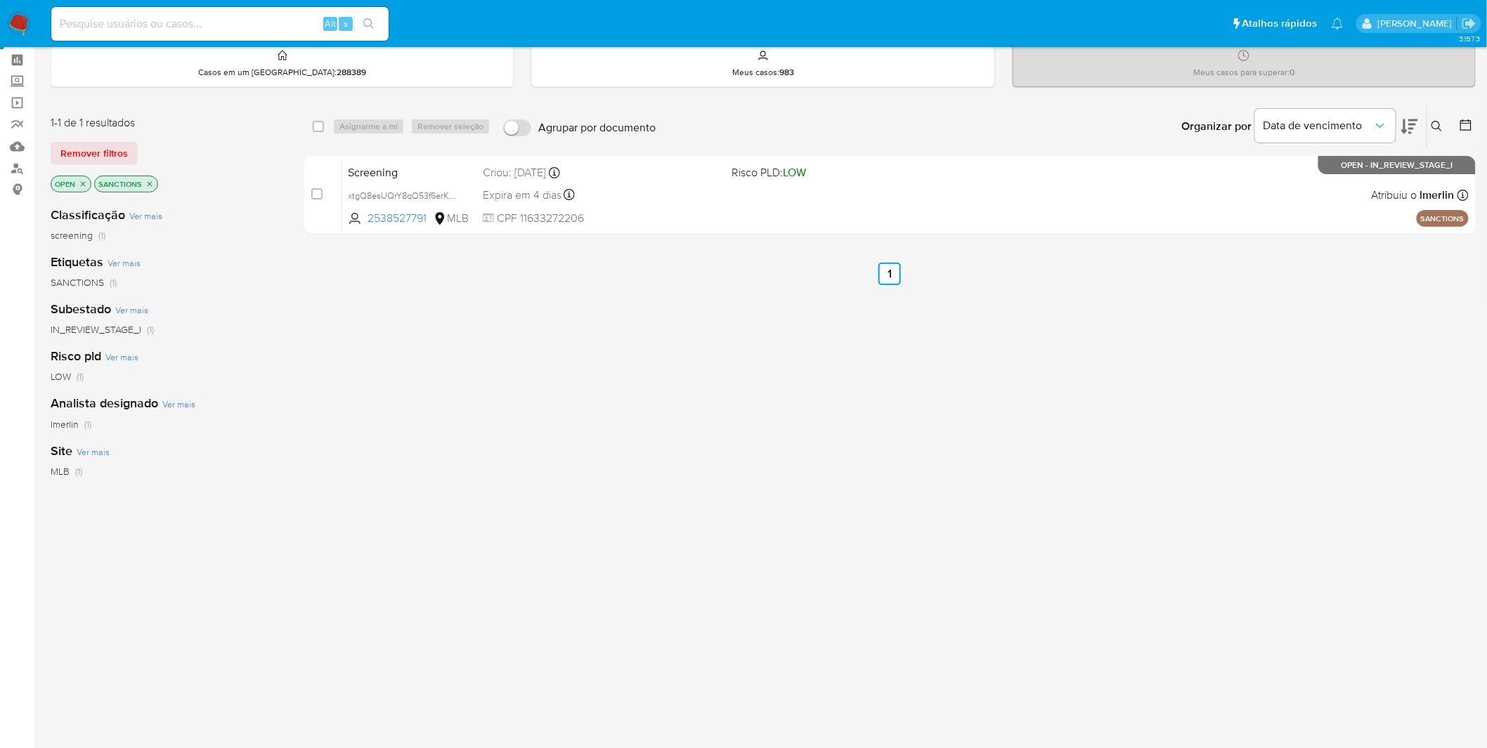
click at [148, 185] on icon "close-filter" at bounding box center [150, 183] width 5 height 5
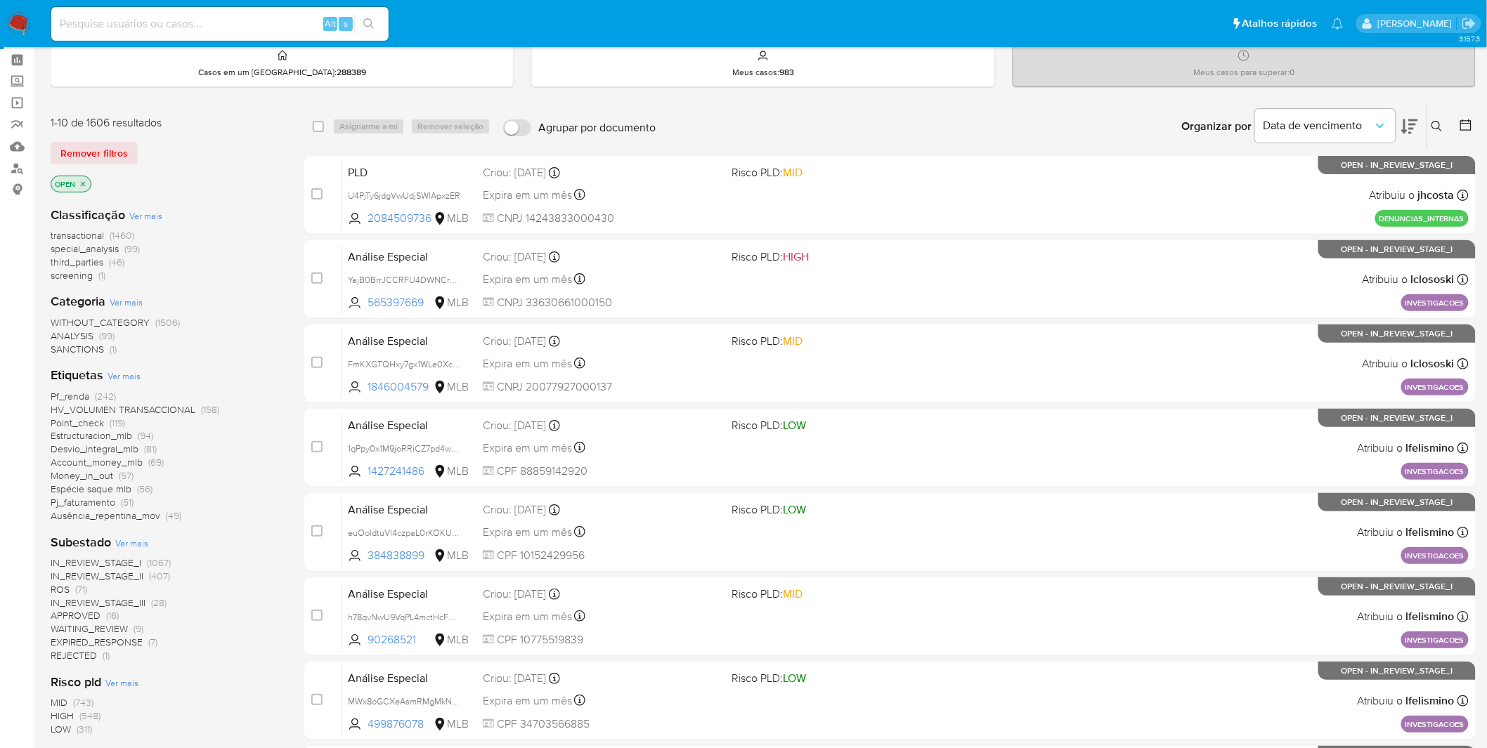
click at [98, 261] on span "third_parties" at bounding box center [77, 262] width 53 height 14
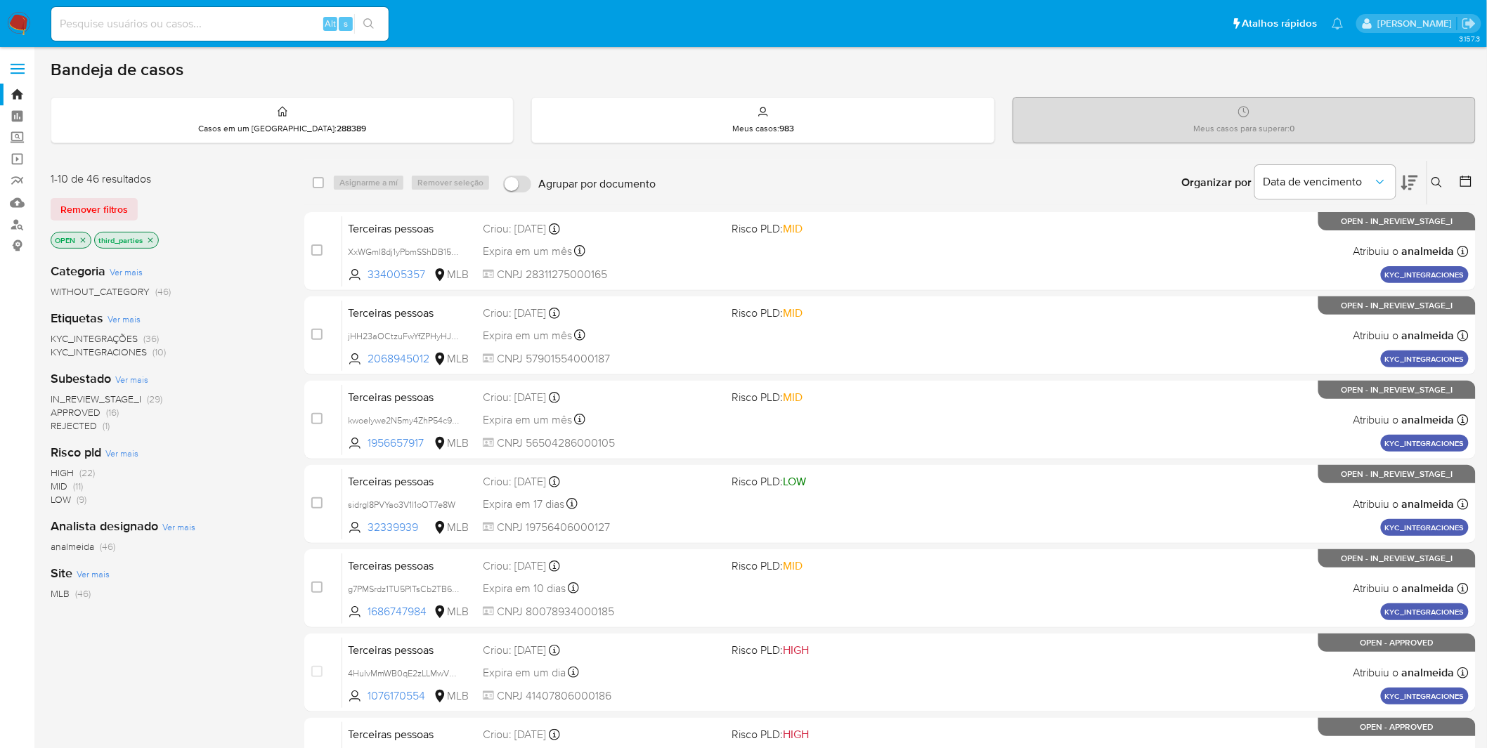
click at [155, 236] on icon "close-filter" at bounding box center [150, 240] width 8 height 8
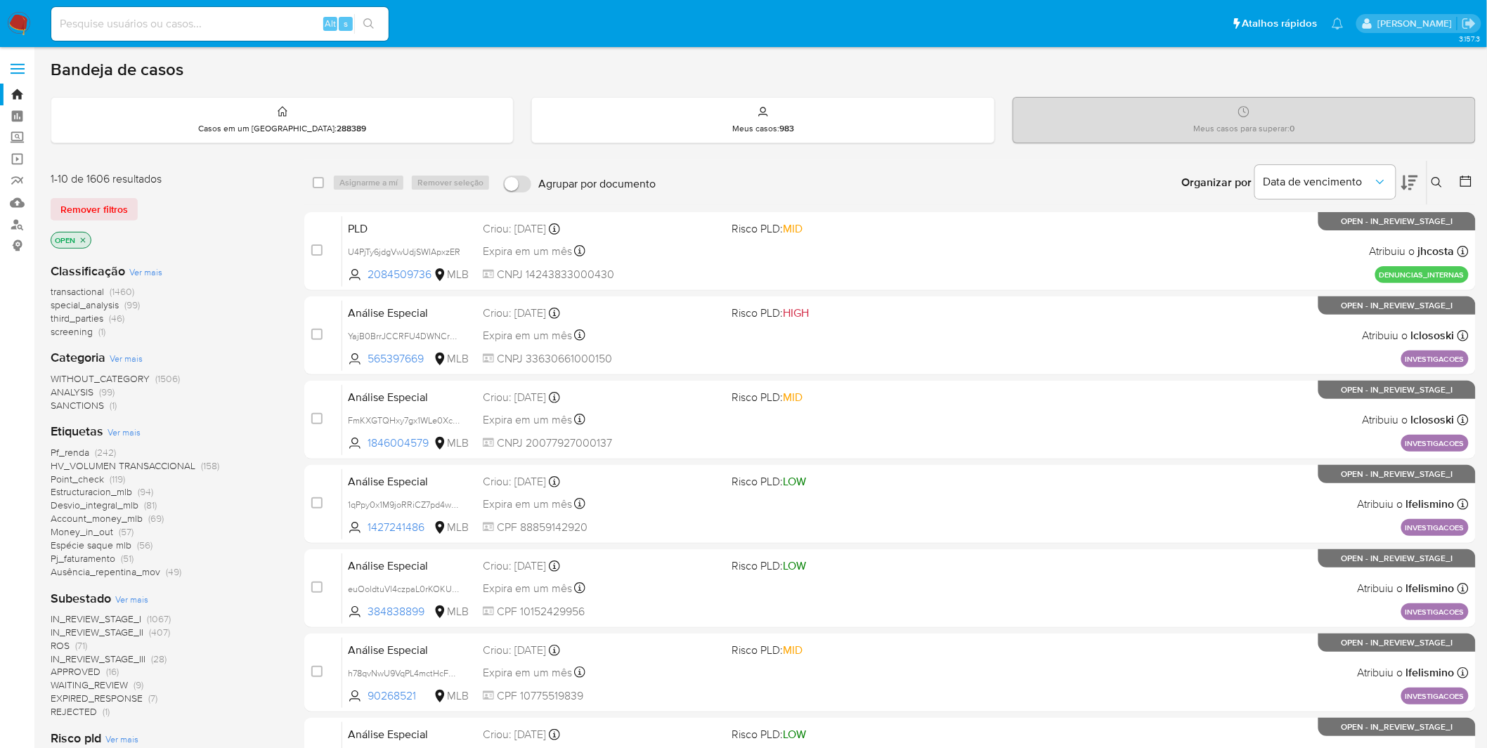
click at [102, 306] on span "special_analysis" at bounding box center [85, 305] width 68 height 14
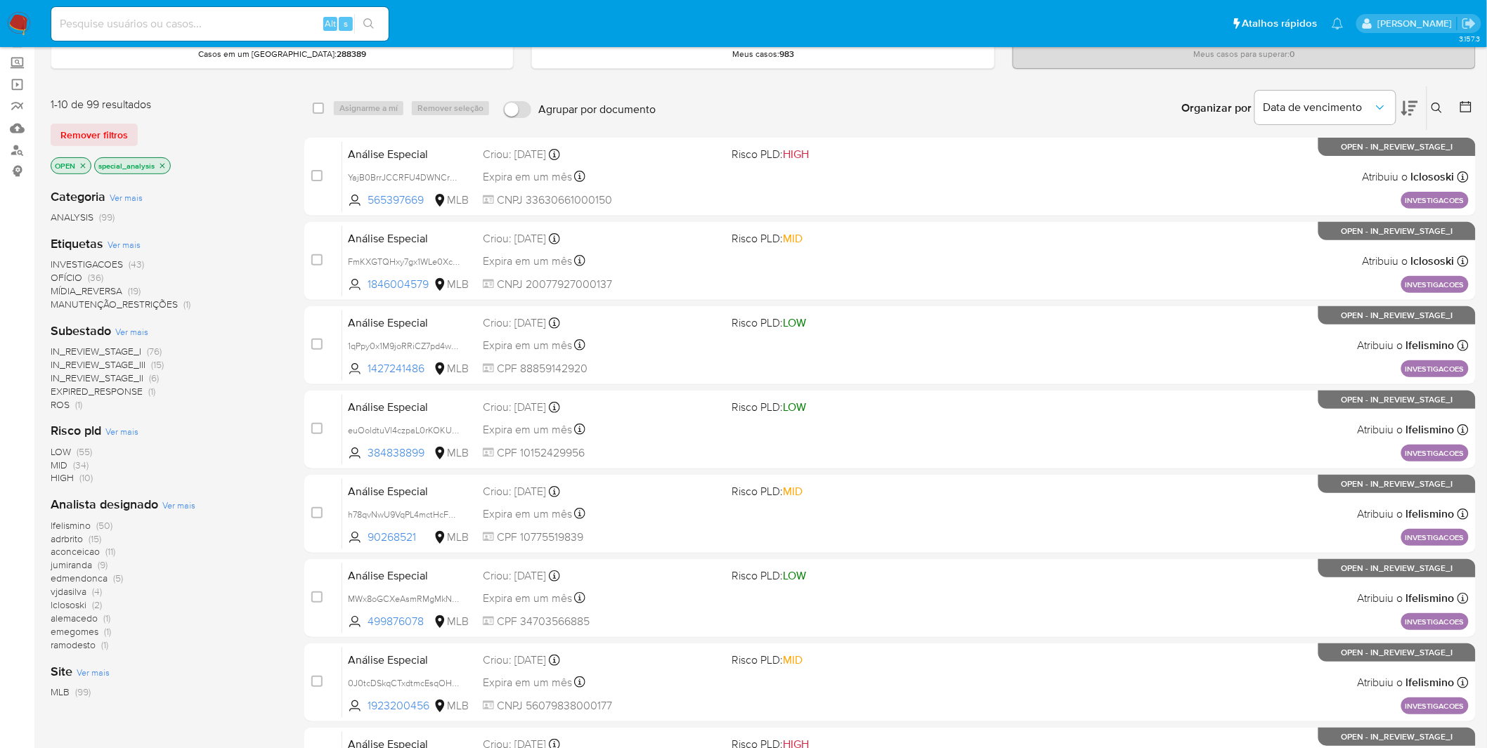
scroll to position [156, 0]
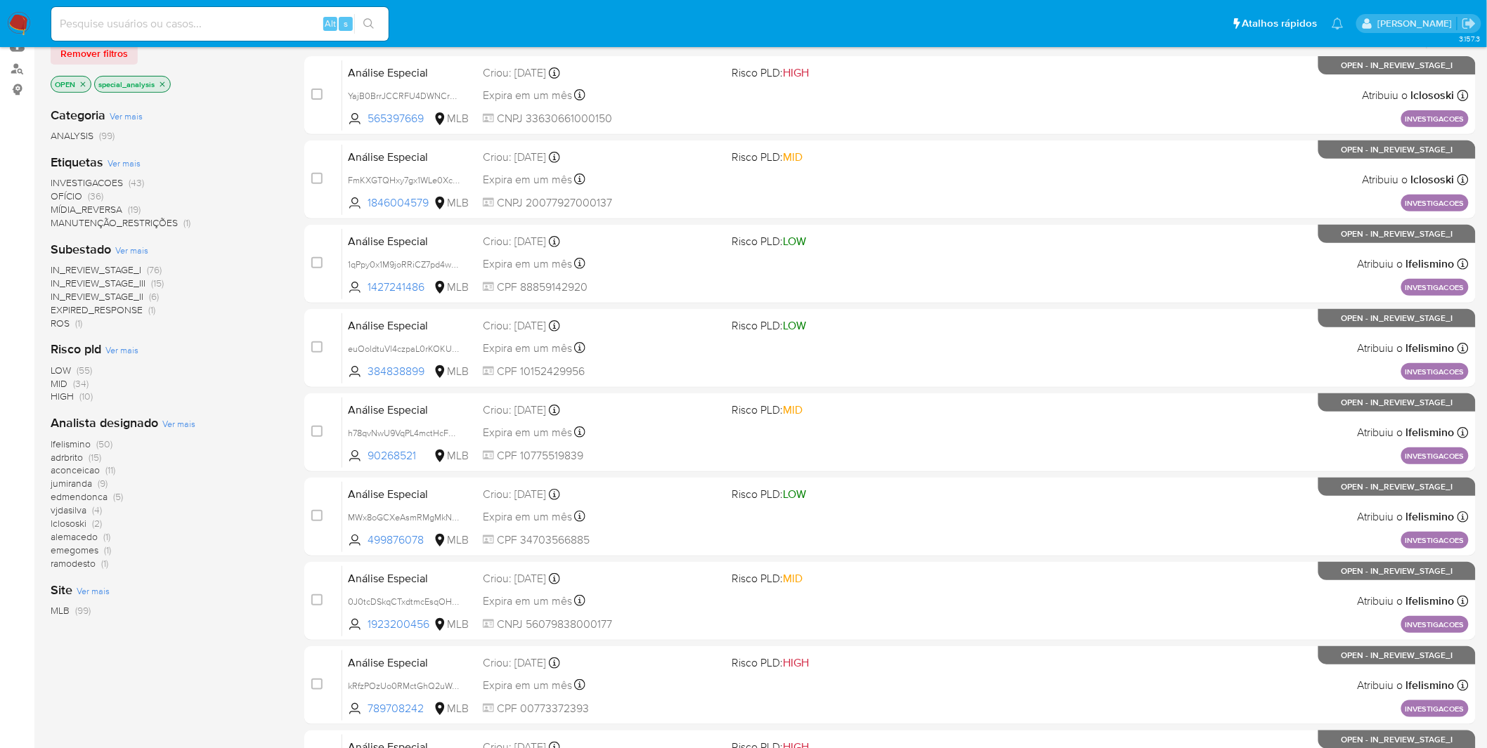
click at [70, 526] on span "lclososki" at bounding box center [69, 523] width 36 height 14
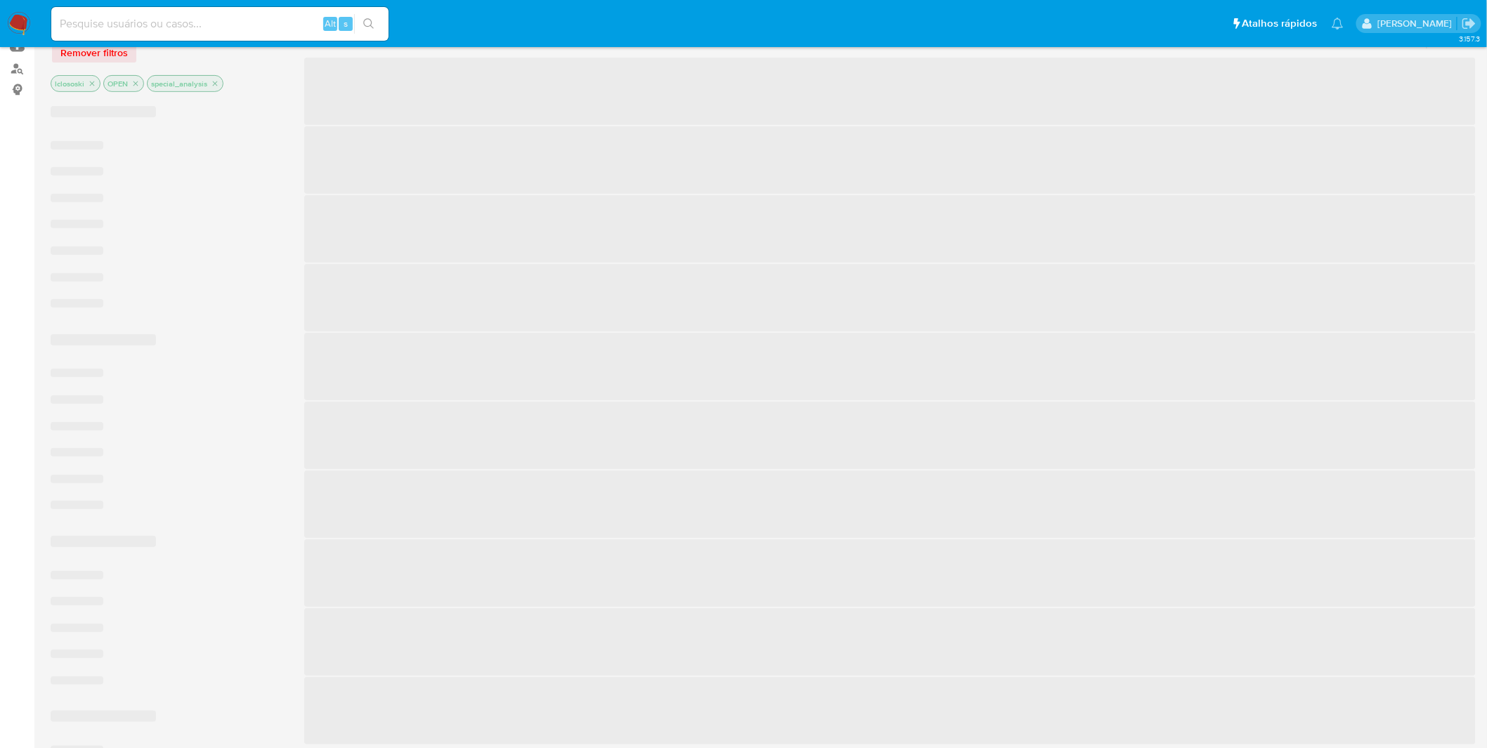
scroll to position [56, 0]
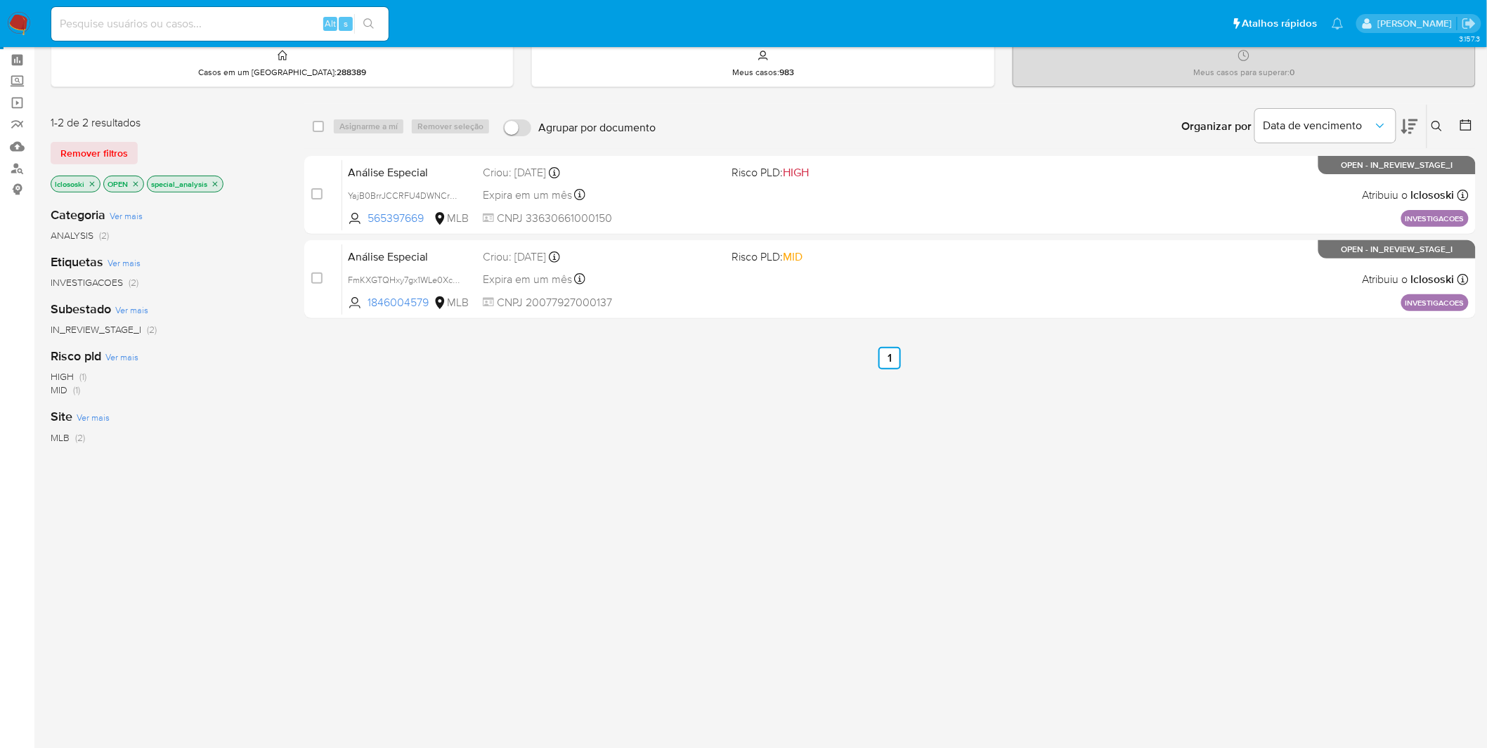
click at [30, 13] on img at bounding box center [19, 24] width 24 height 24
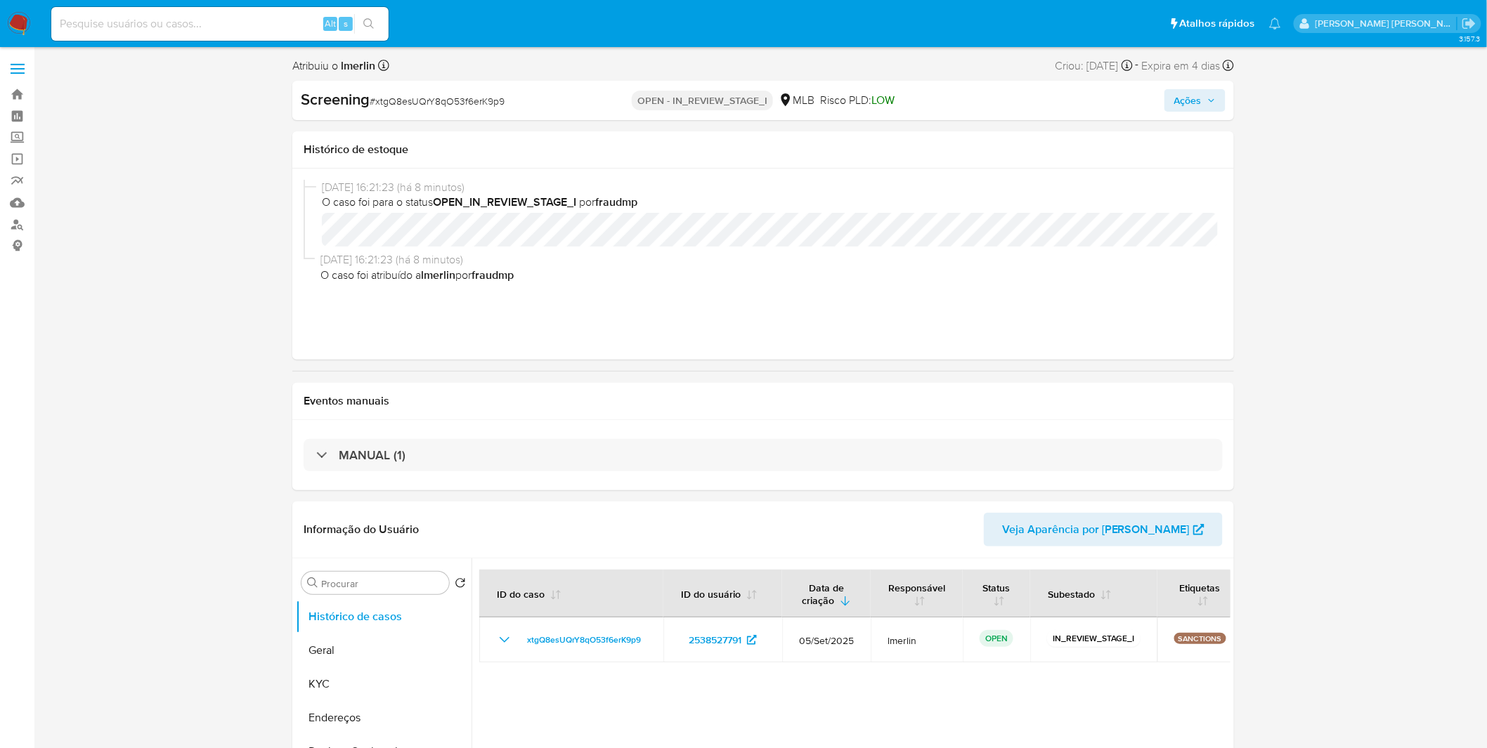
select select "10"
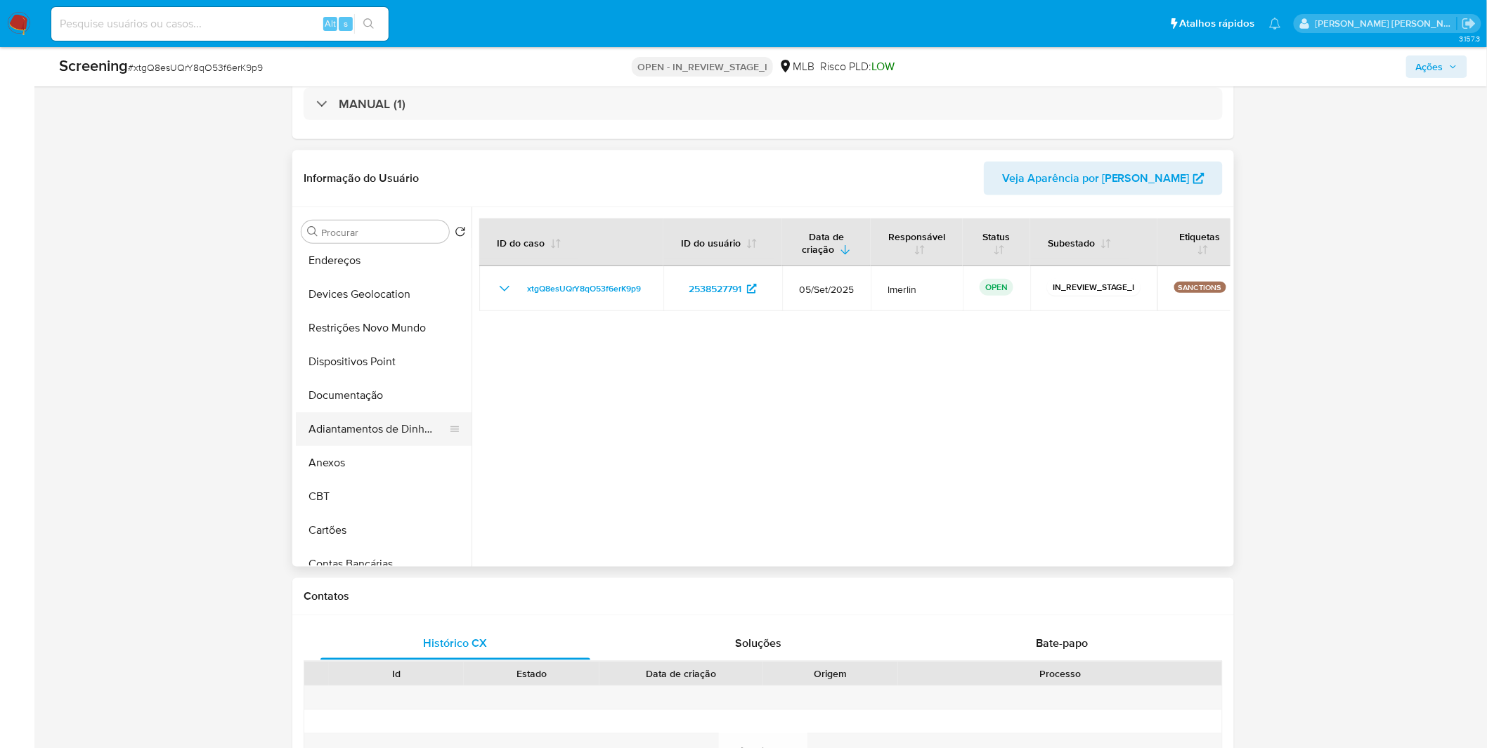
scroll to position [78, 0]
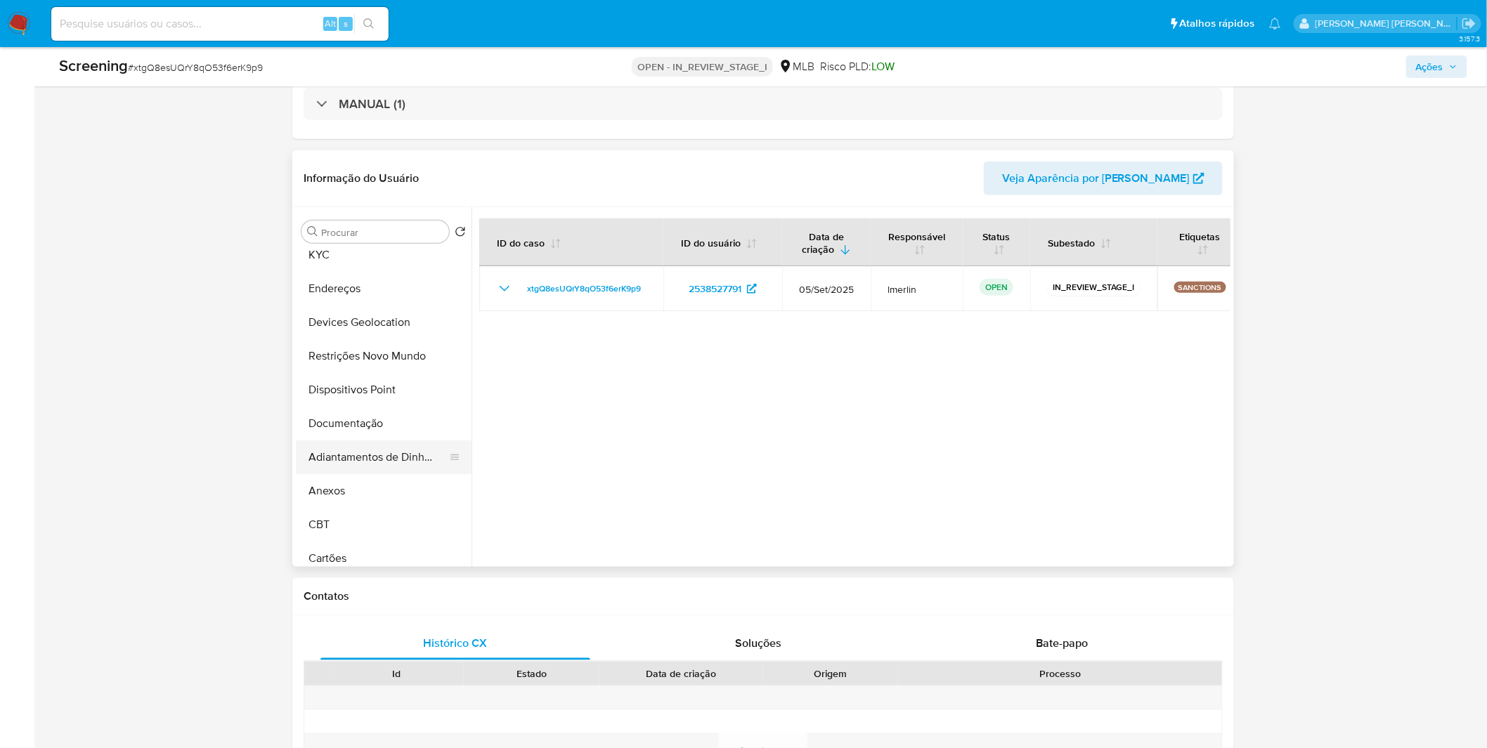
click at [391, 369] on button "Restrições Novo Mundo" at bounding box center [384, 356] width 176 height 34
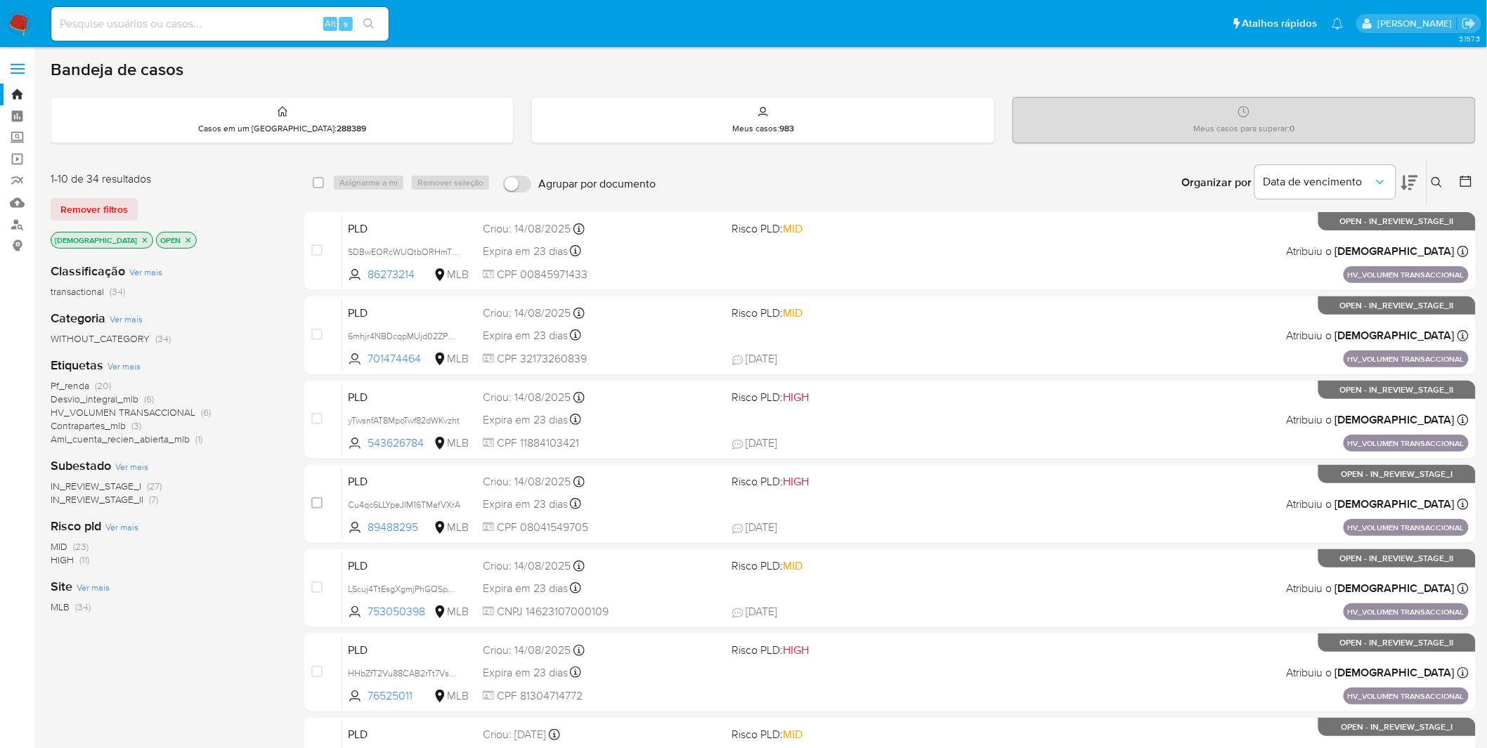
click at [141, 240] on icon "close-filter" at bounding box center [145, 240] width 8 height 8
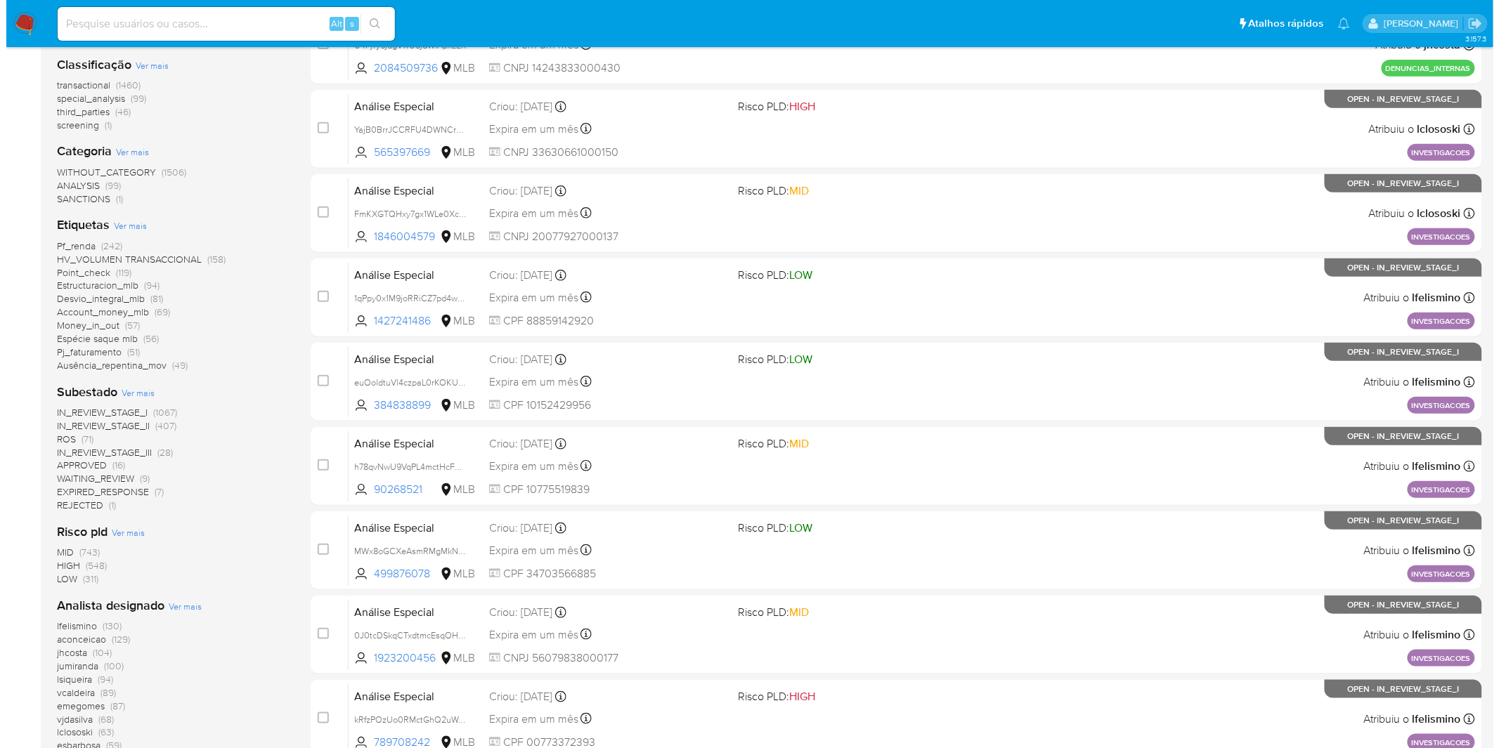
scroll to position [312, 0]
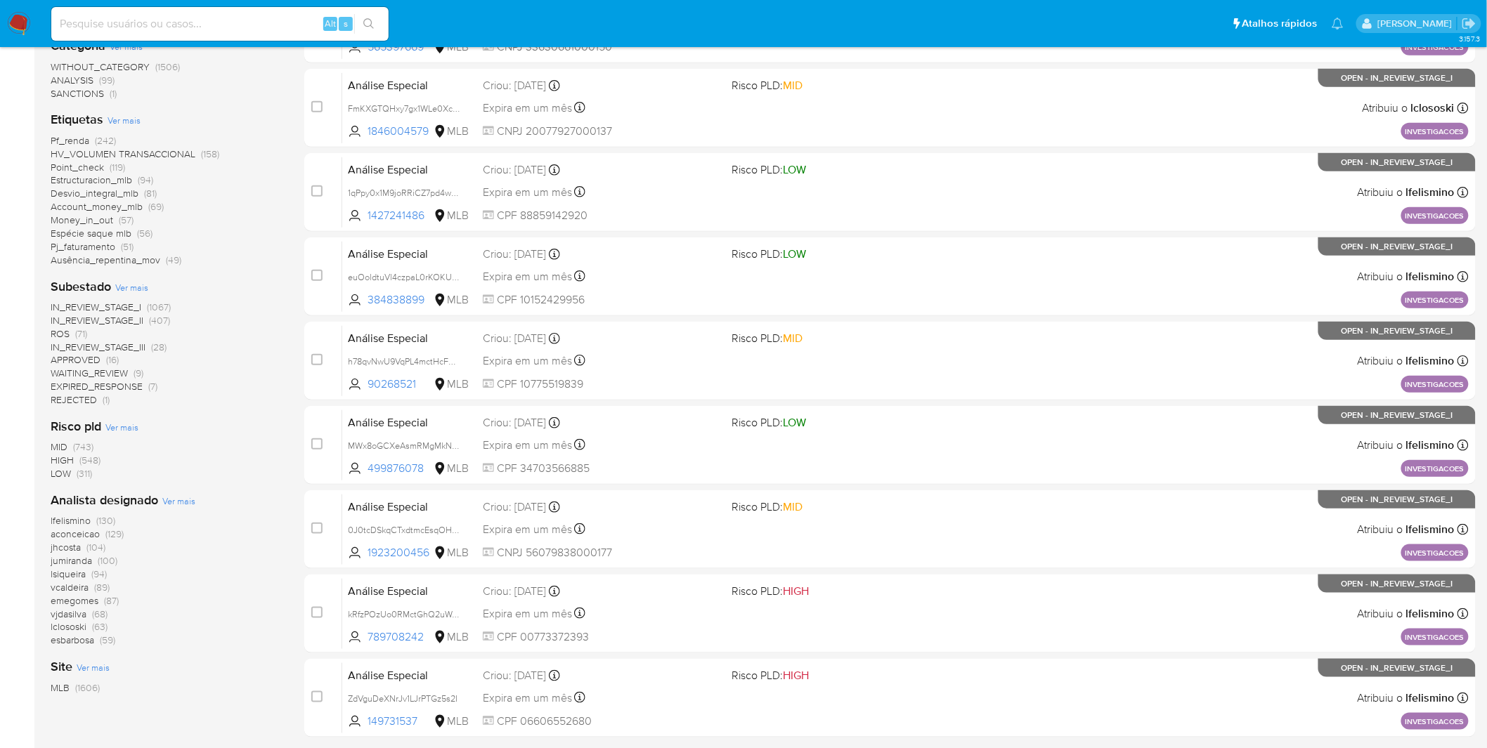
click at [176, 496] on span "Ver mais" at bounding box center [178, 501] width 33 height 13
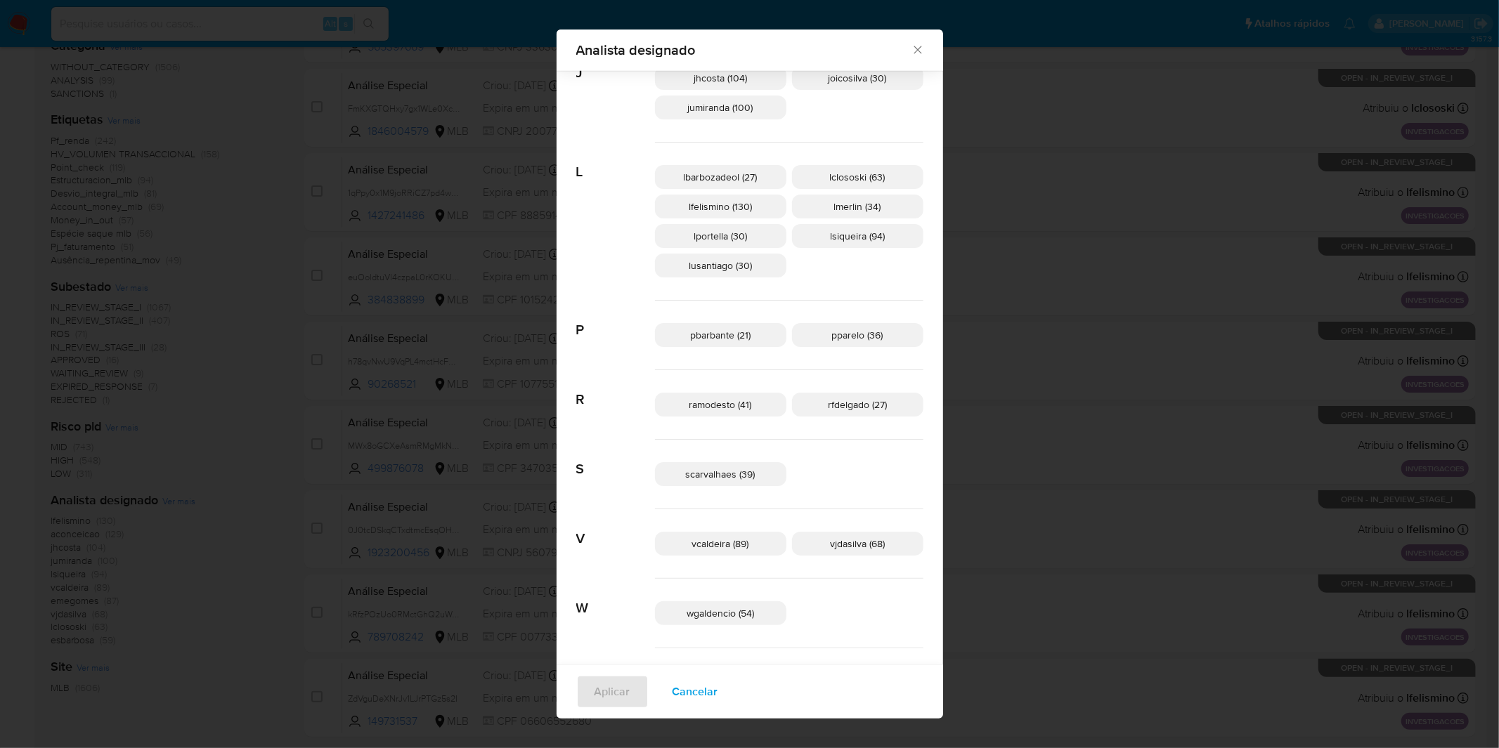
scroll to position [591, 0]
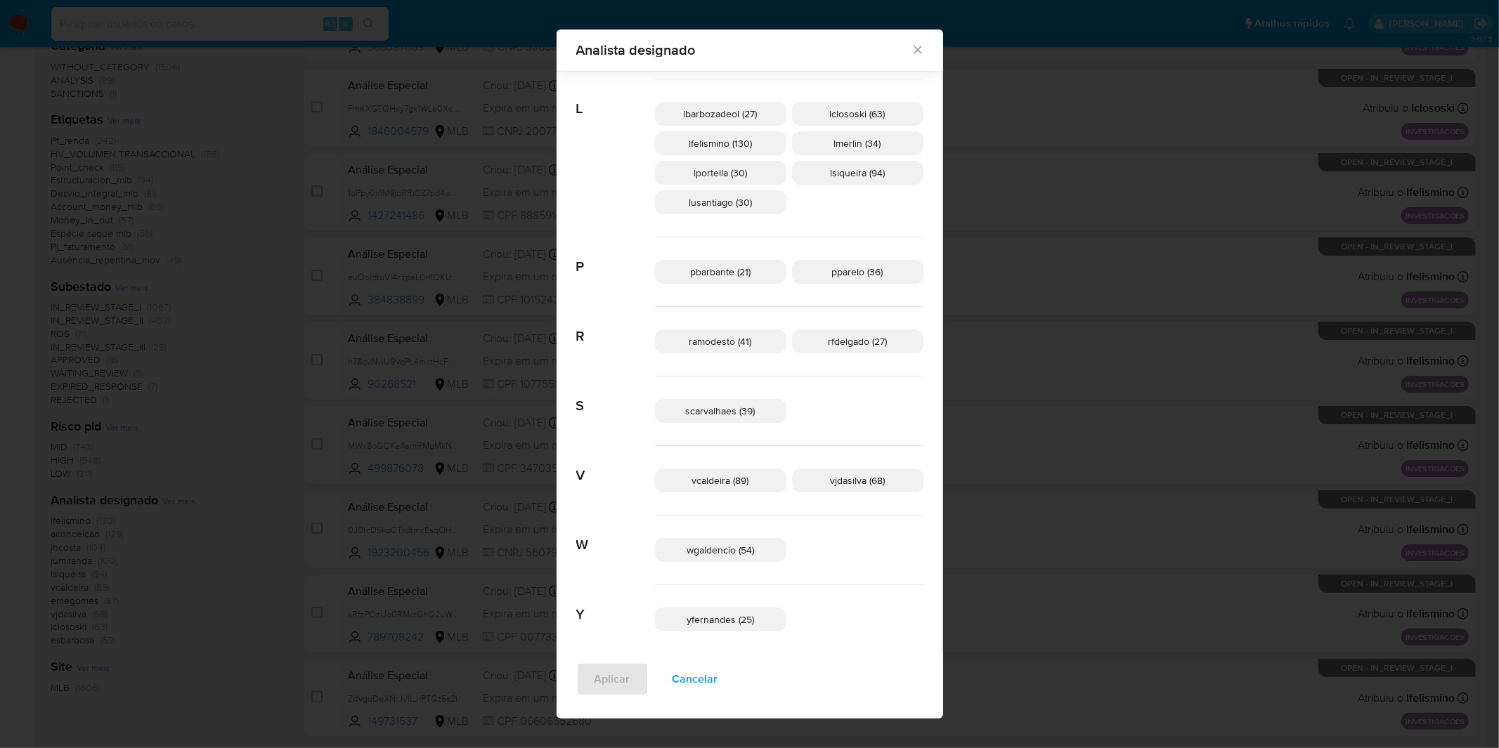
click at [718, 675] on span "Cancelar" at bounding box center [695, 679] width 46 height 31
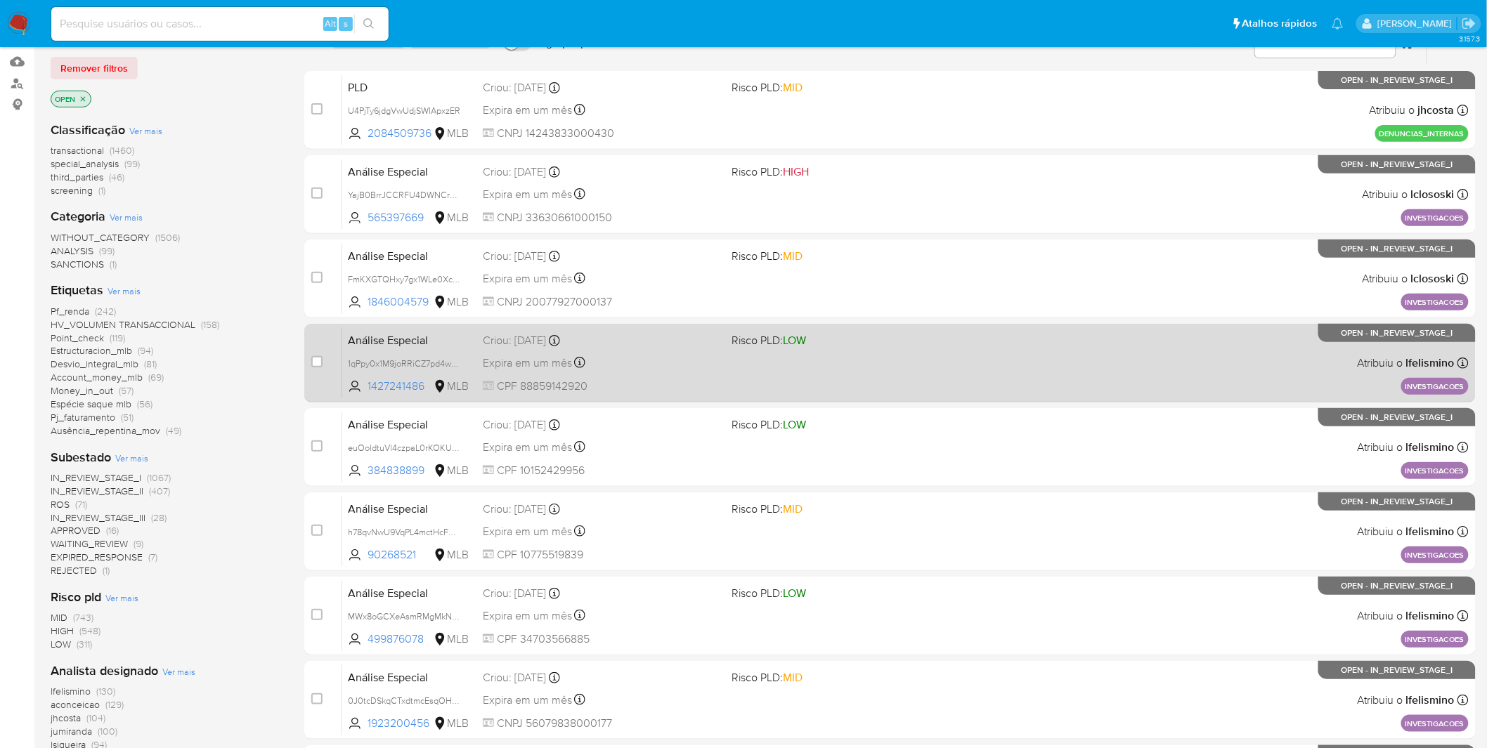
scroll to position [0, 0]
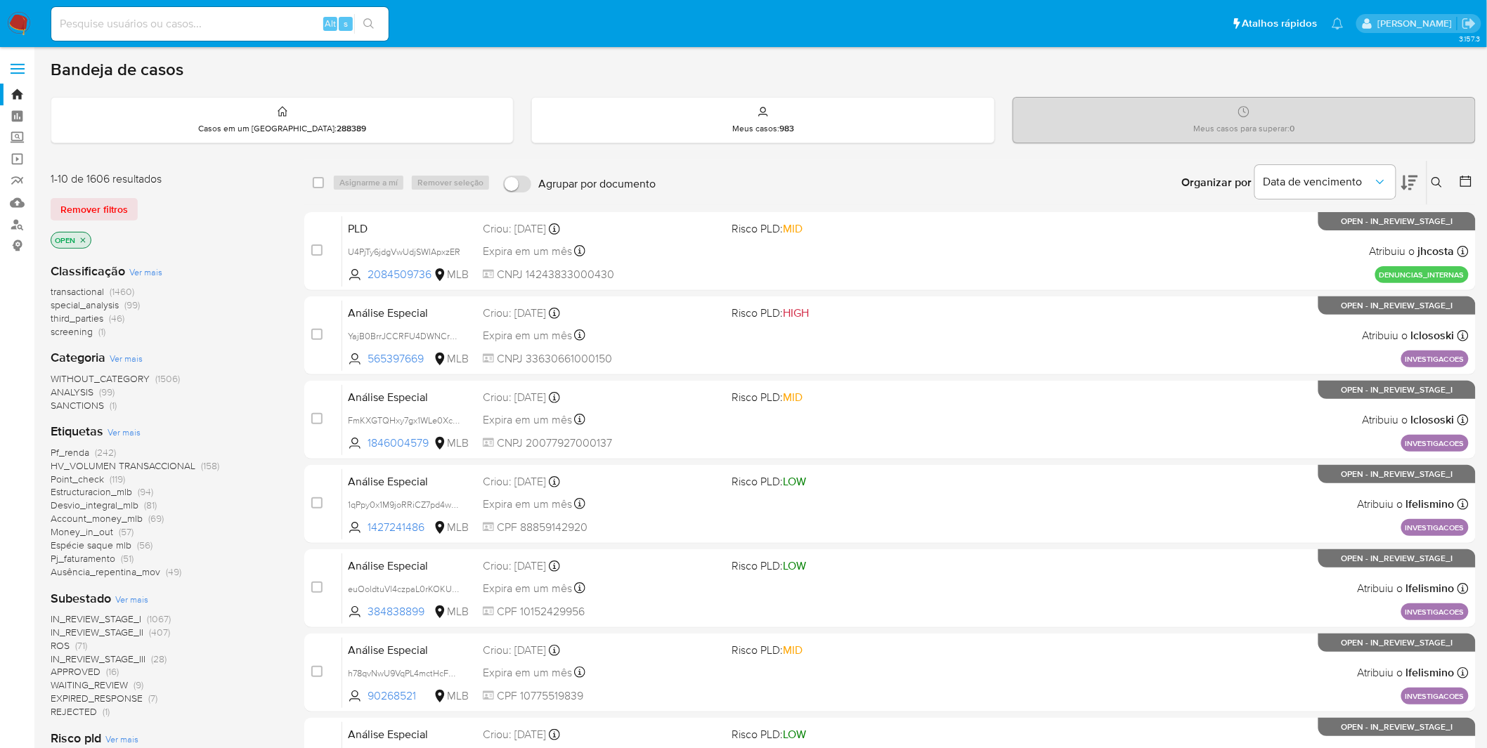
click at [22, 22] on img at bounding box center [19, 24] width 24 height 24
